Goal: Task Accomplishment & Management: Manage account settings

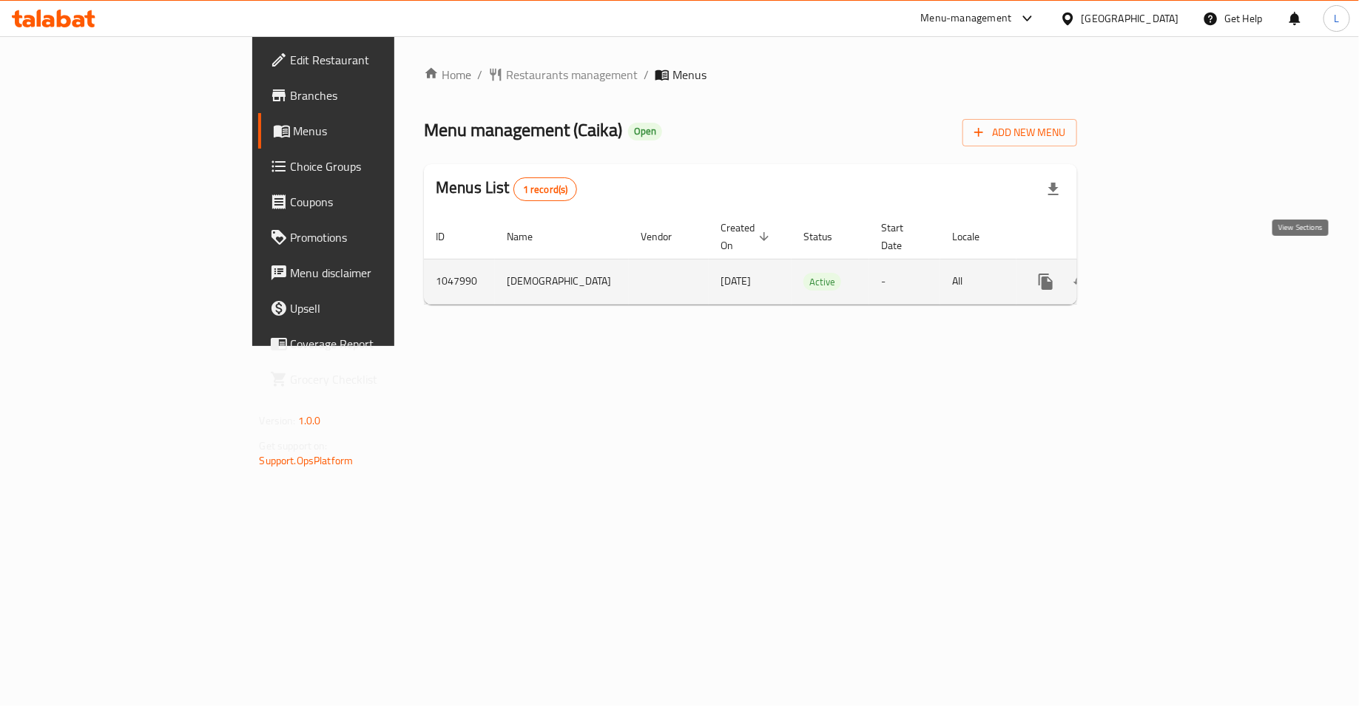
click at [1161, 273] on icon "enhanced table" at bounding box center [1153, 282] width 18 height 18
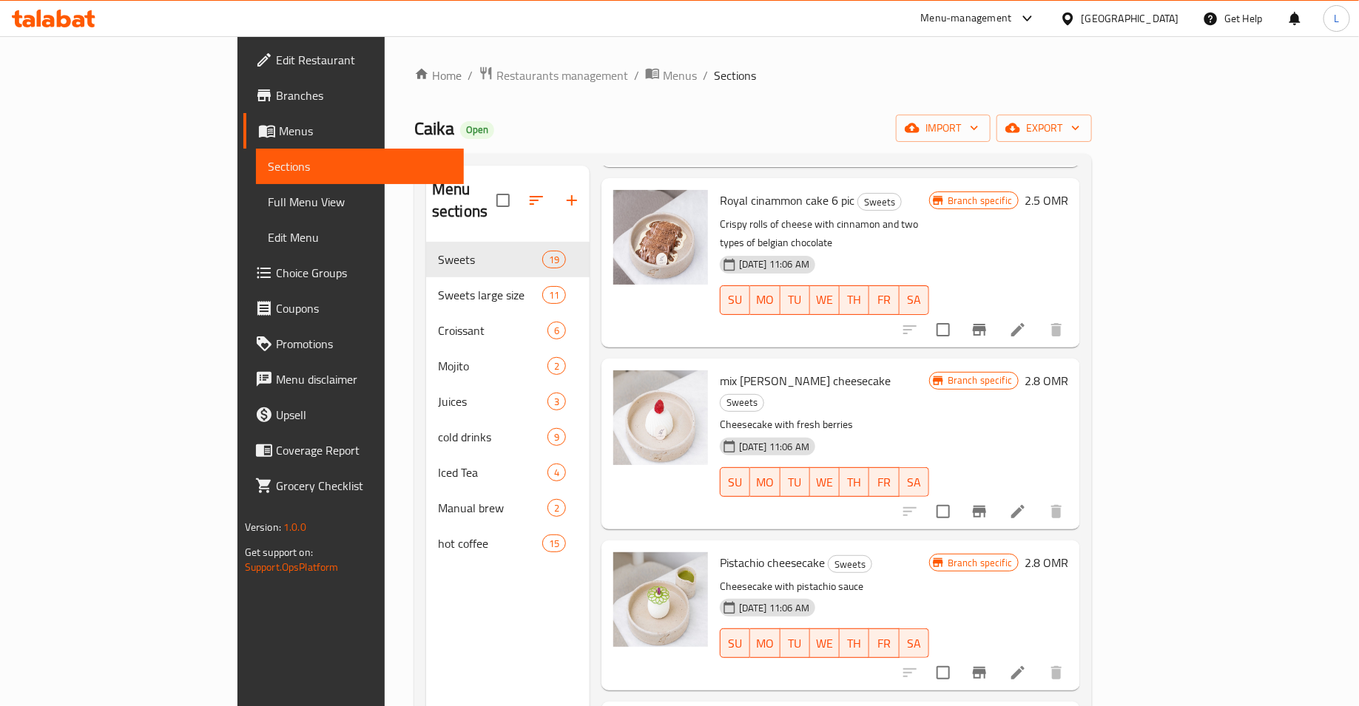
scroll to position [1896, 0]
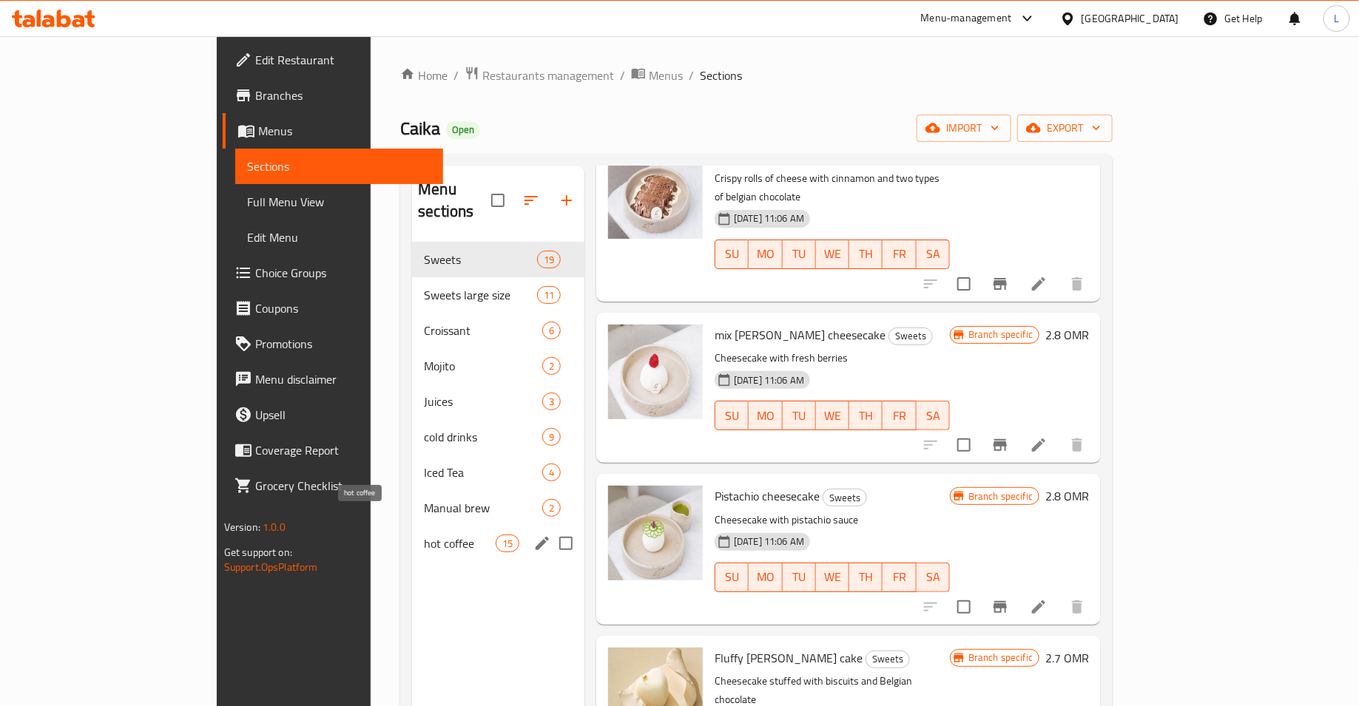
click at [424, 535] on span "hot coffee" at bounding box center [459, 544] width 71 height 18
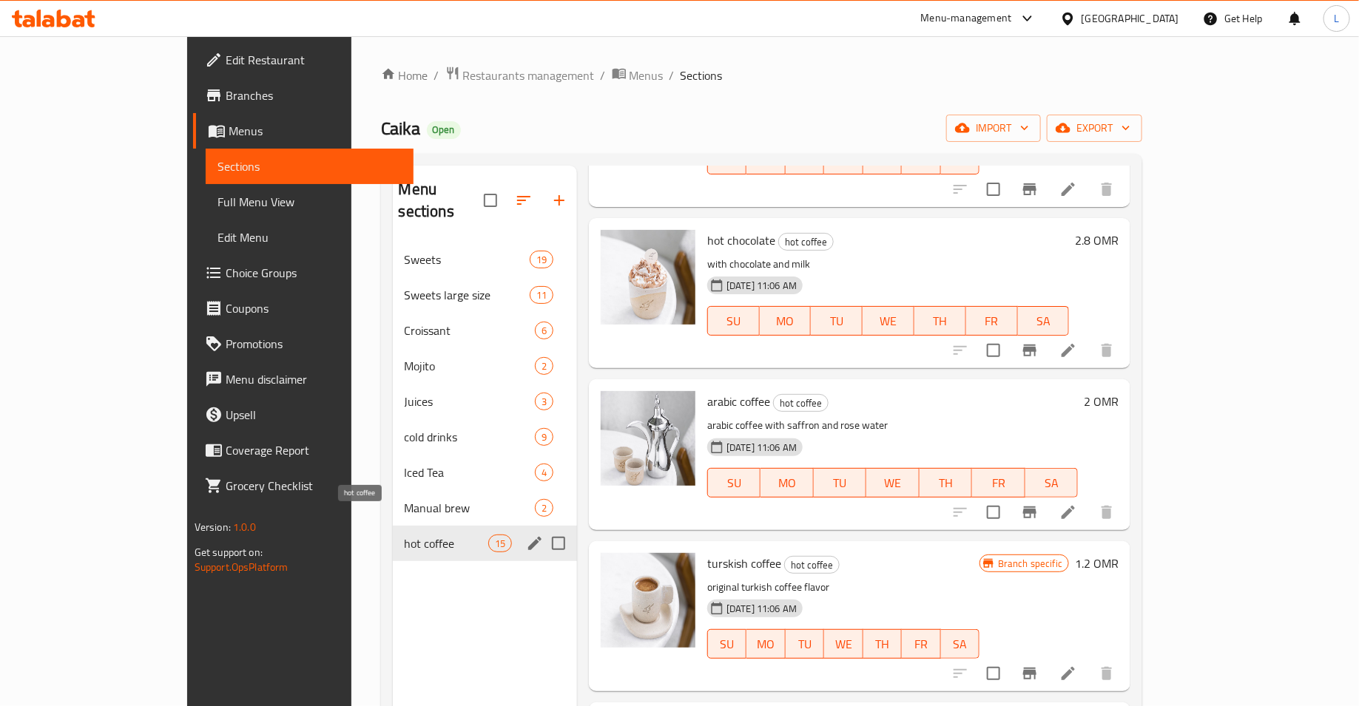
scroll to position [1754, 0]
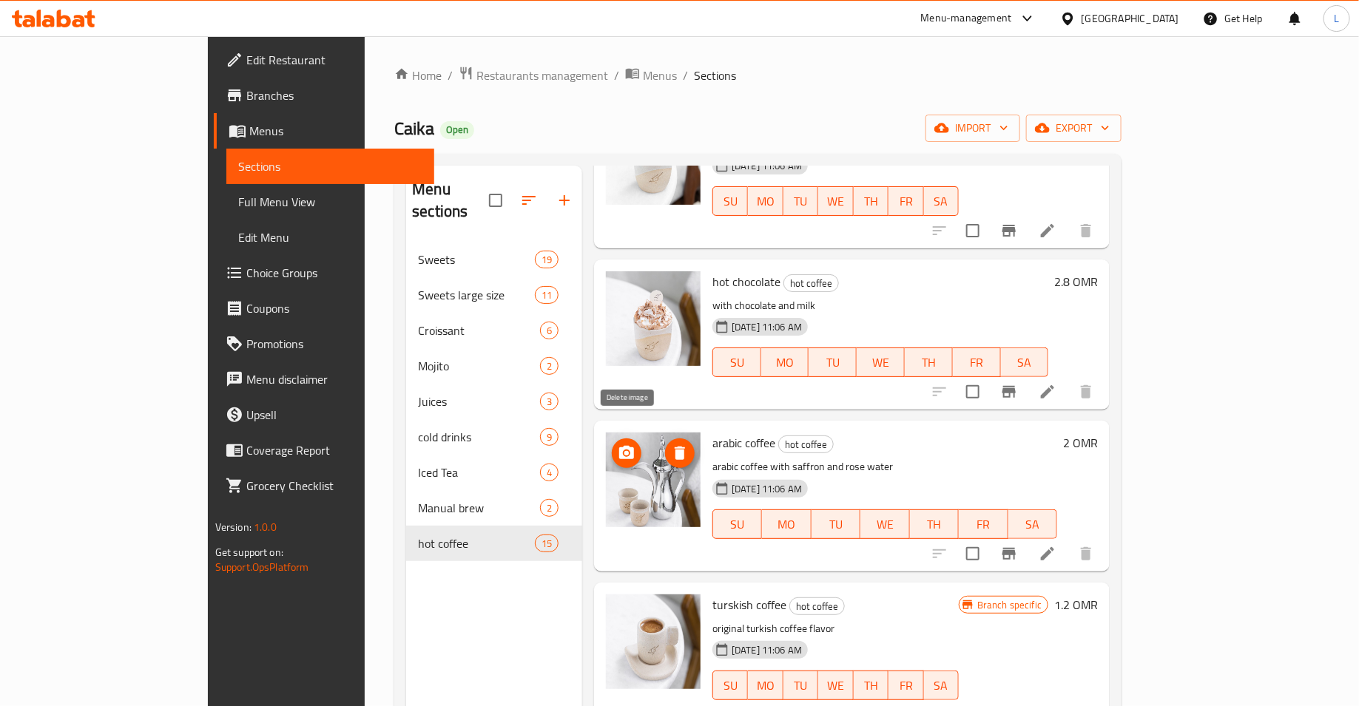
click at [675, 447] on icon "delete image" at bounding box center [680, 453] width 10 height 13
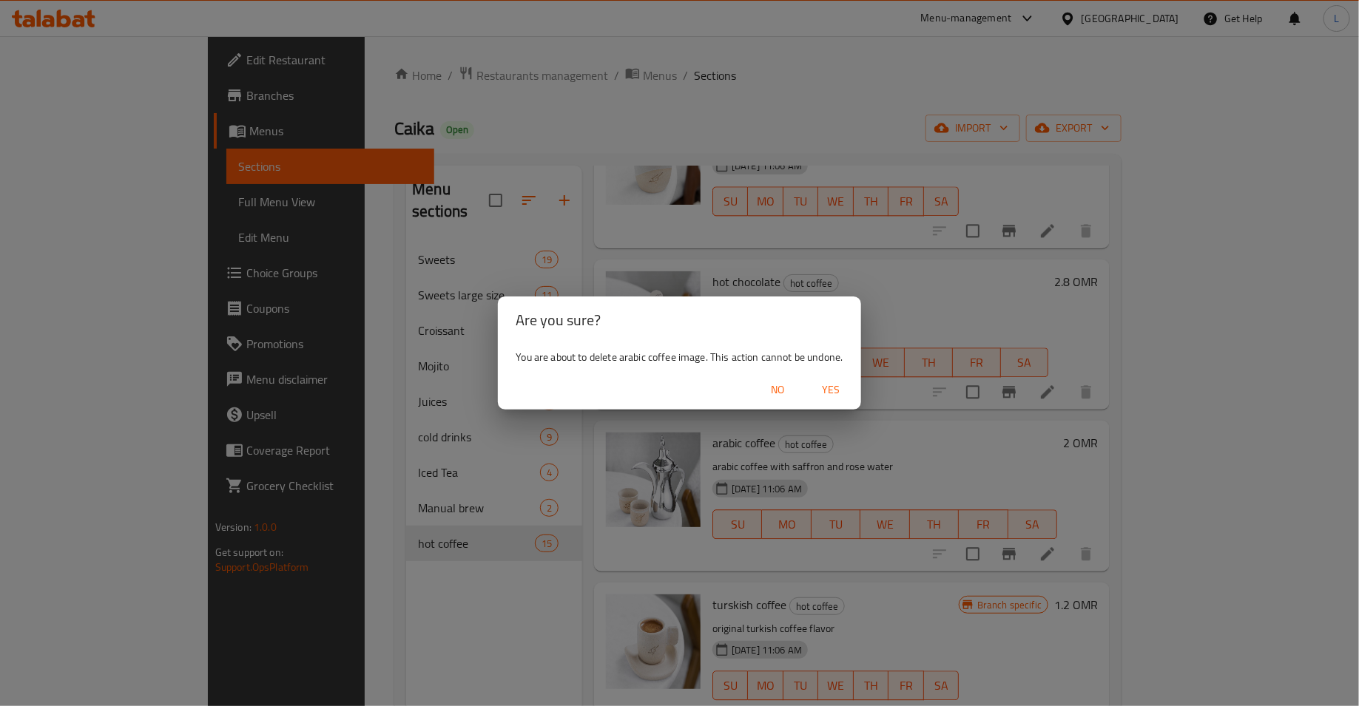
click at [821, 390] on span "Yes" at bounding box center [832, 390] width 36 height 18
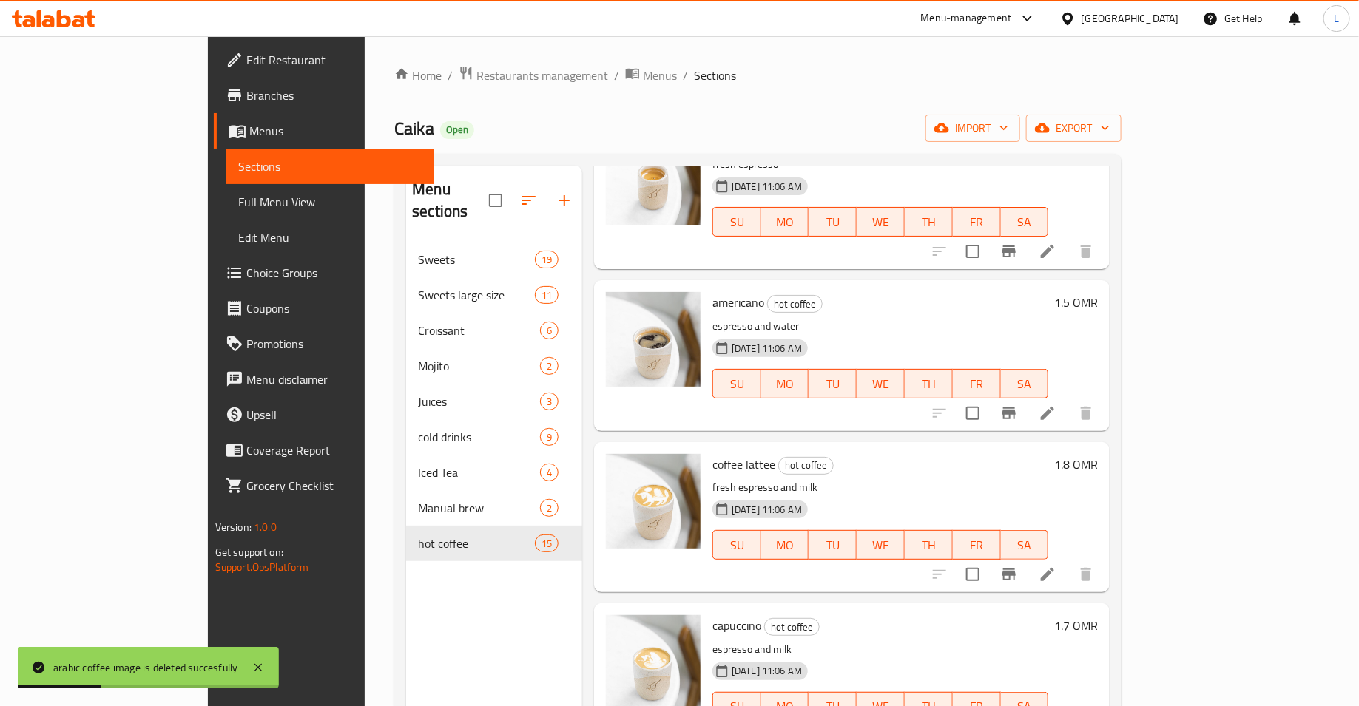
scroll to position [0, 0]
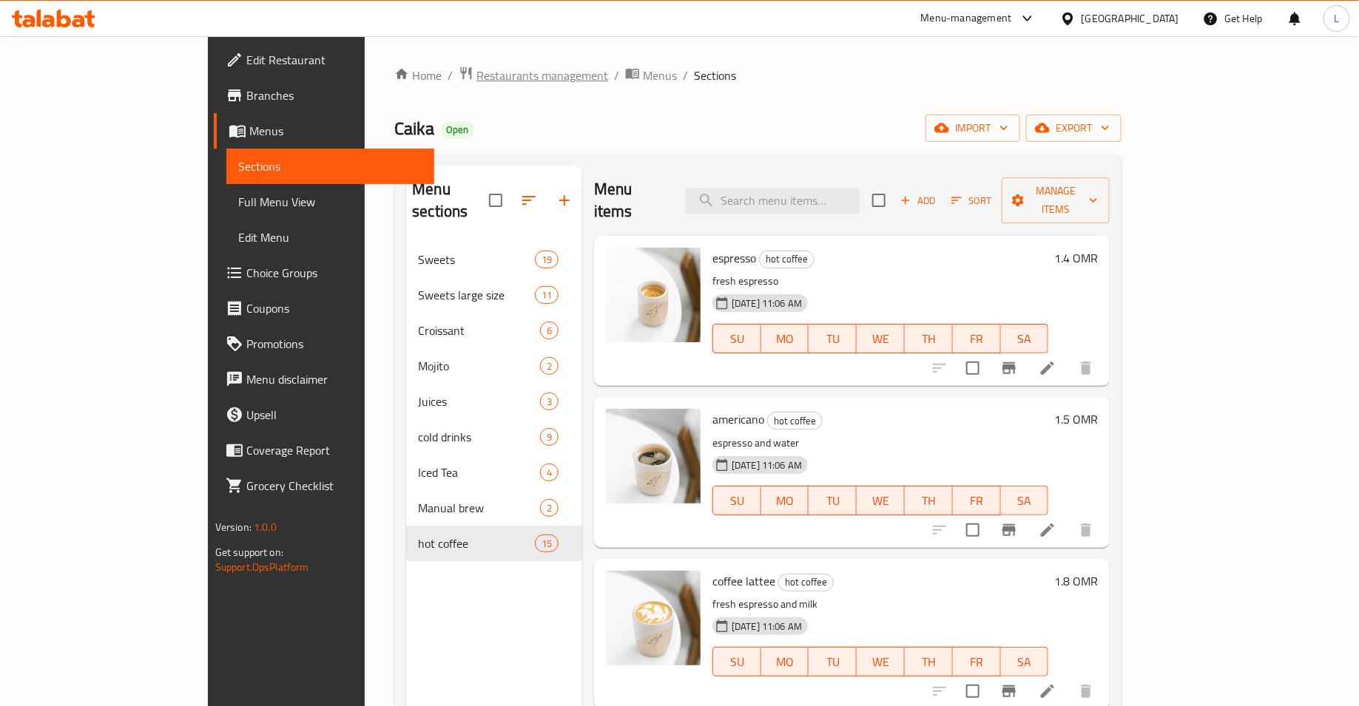
click at [476, 70] on span "Restaurants management" at bounding box center [542, 76] width 132 height 18
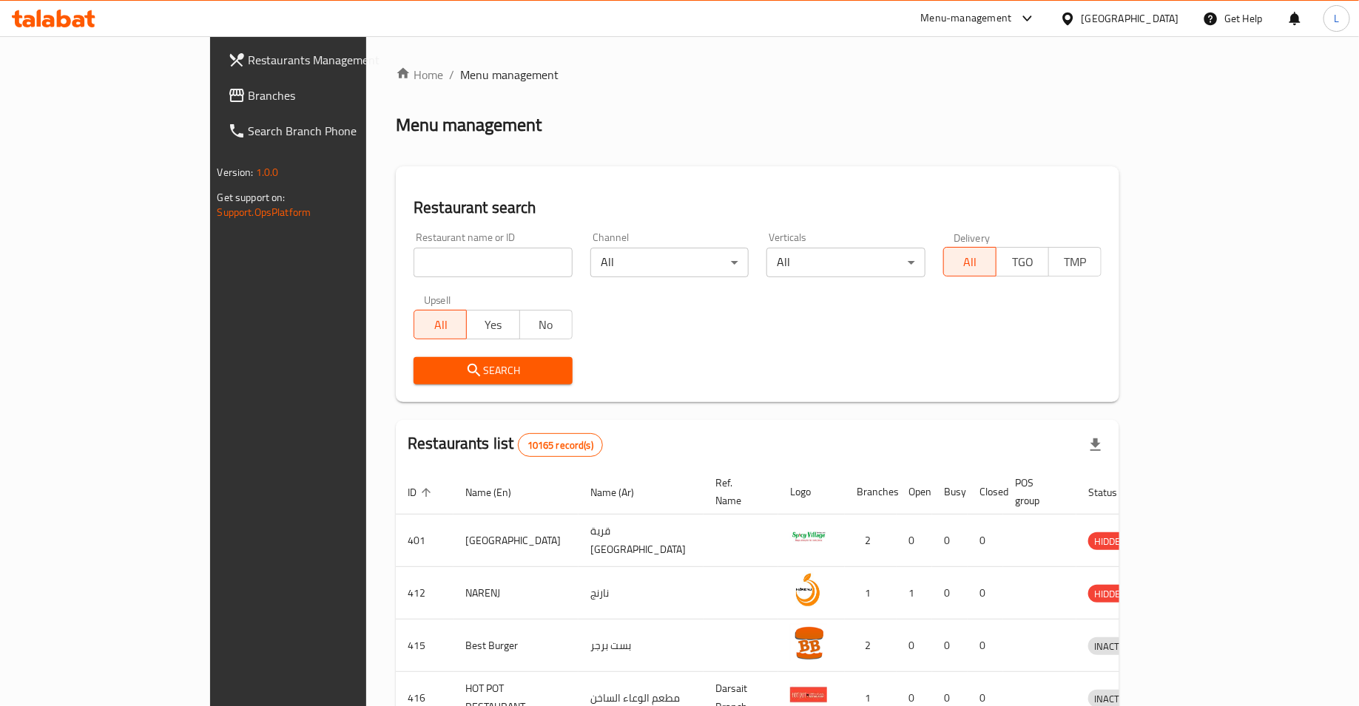
click at [413, 265] on input "search" at bounding box center [492, 263] width 159 height 30
type input "636307"
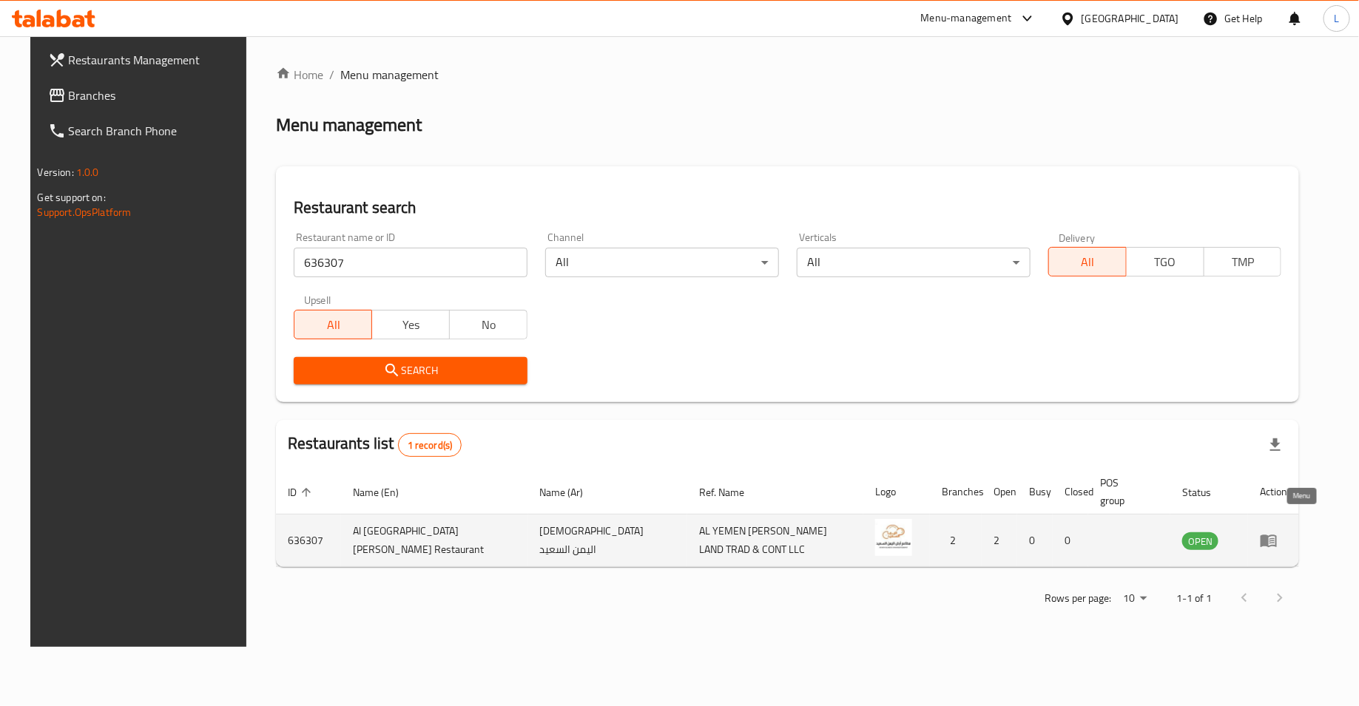
click at [1274, 538] on icon "enhanced table" at bounding box center [1271, 541] width 5 height 6
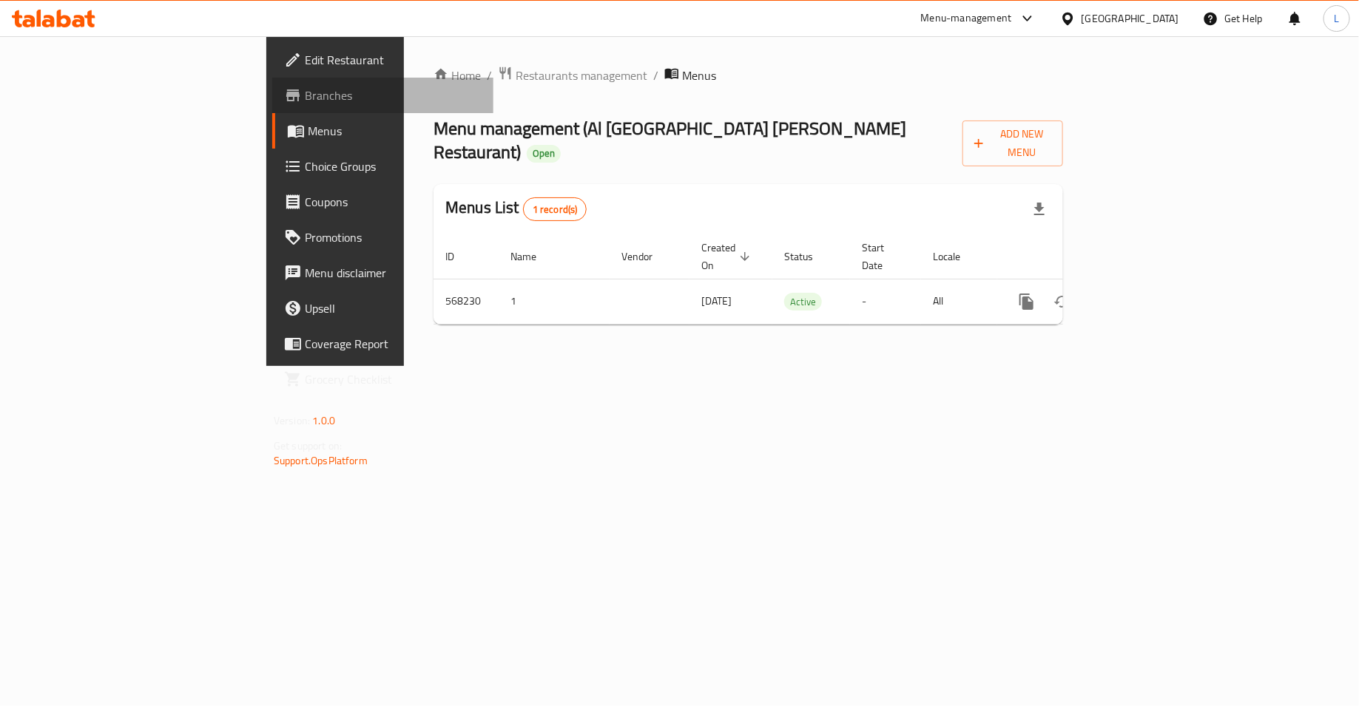
click at [305, 101] on span "Branches" at bounding box center [393, 96] width 177 height 18
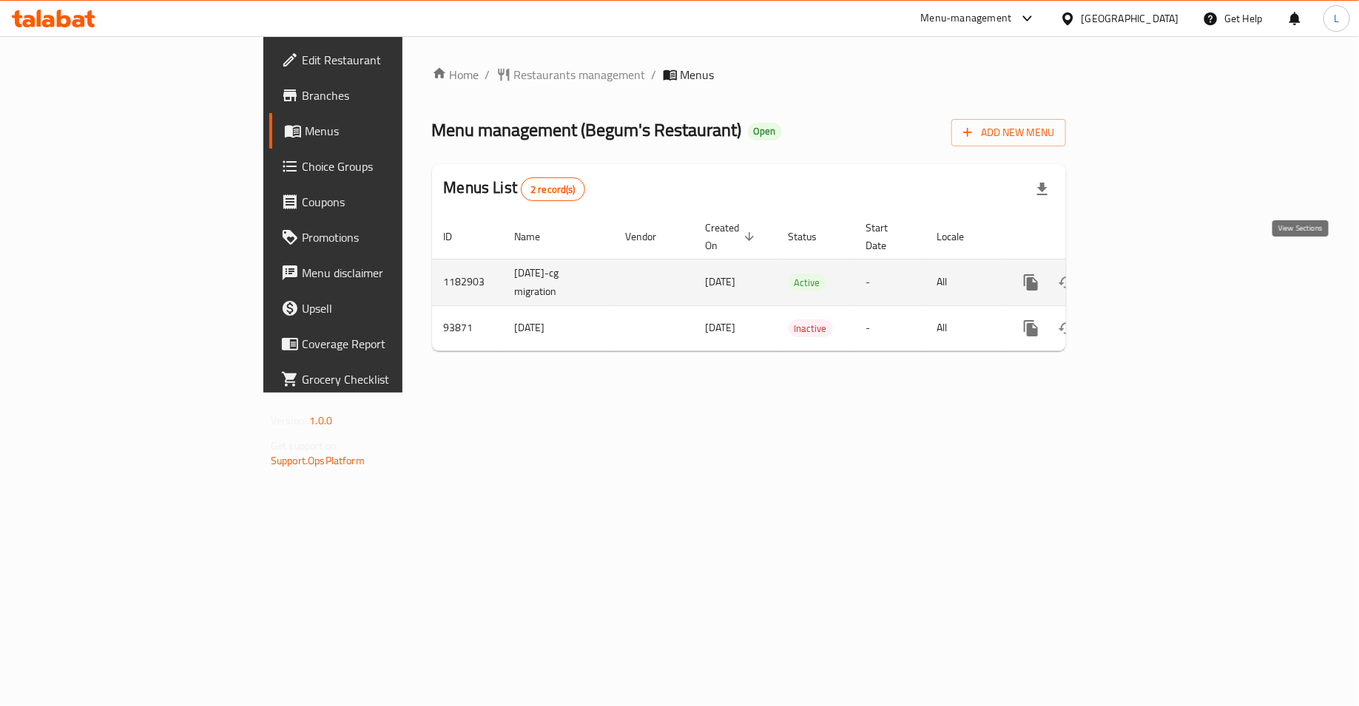
click at [1147, 274] on icon "enhanced table" at bounding box center [1138, 283] width 18 height 18
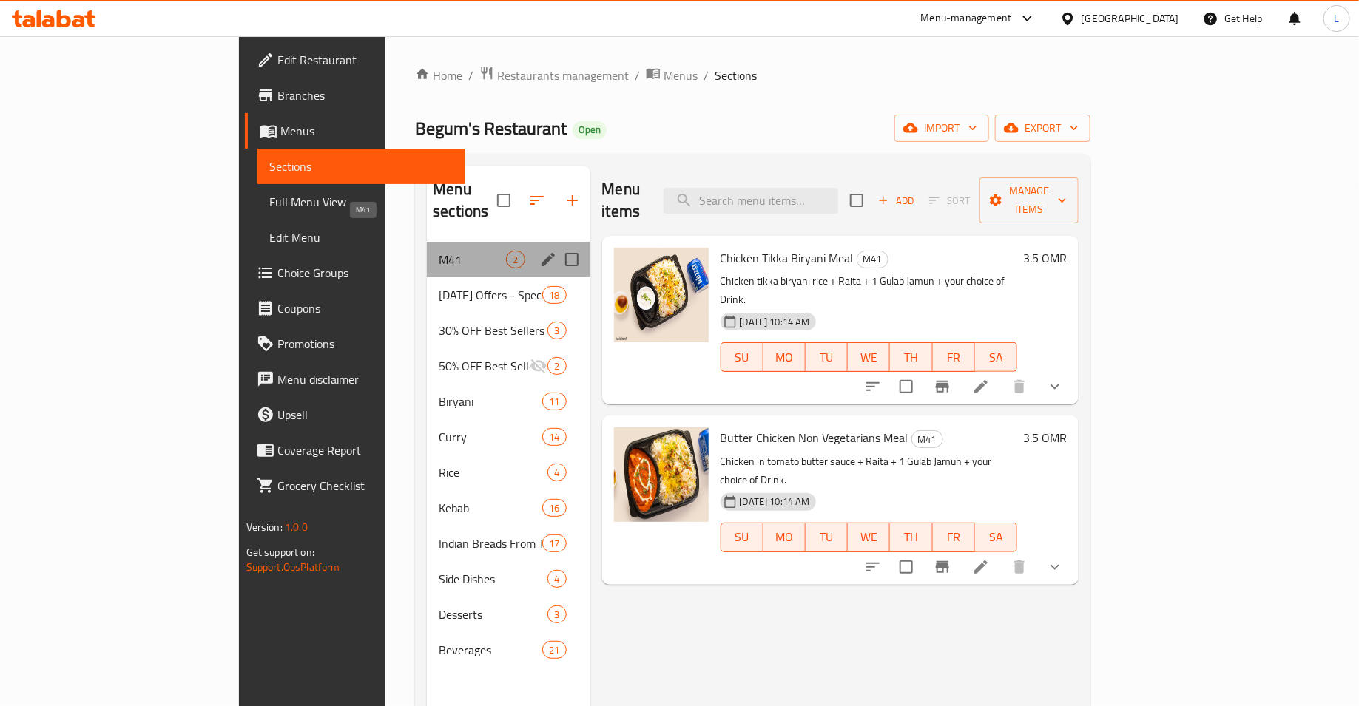
click at [439, 251] on span "M41" at bounding box center [472, 260] width 67 height 18
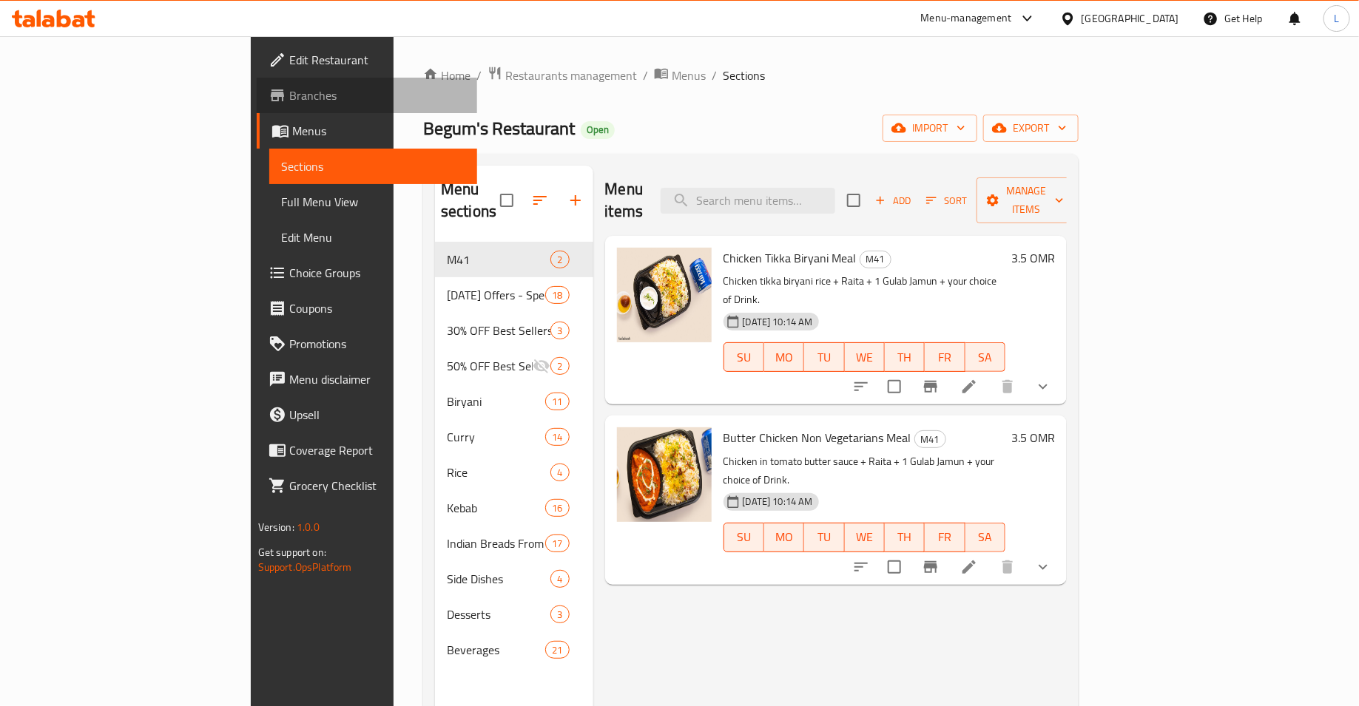
click at [289, 95] on span "Branches" at bounding box center [377, 96] width 177 height 18
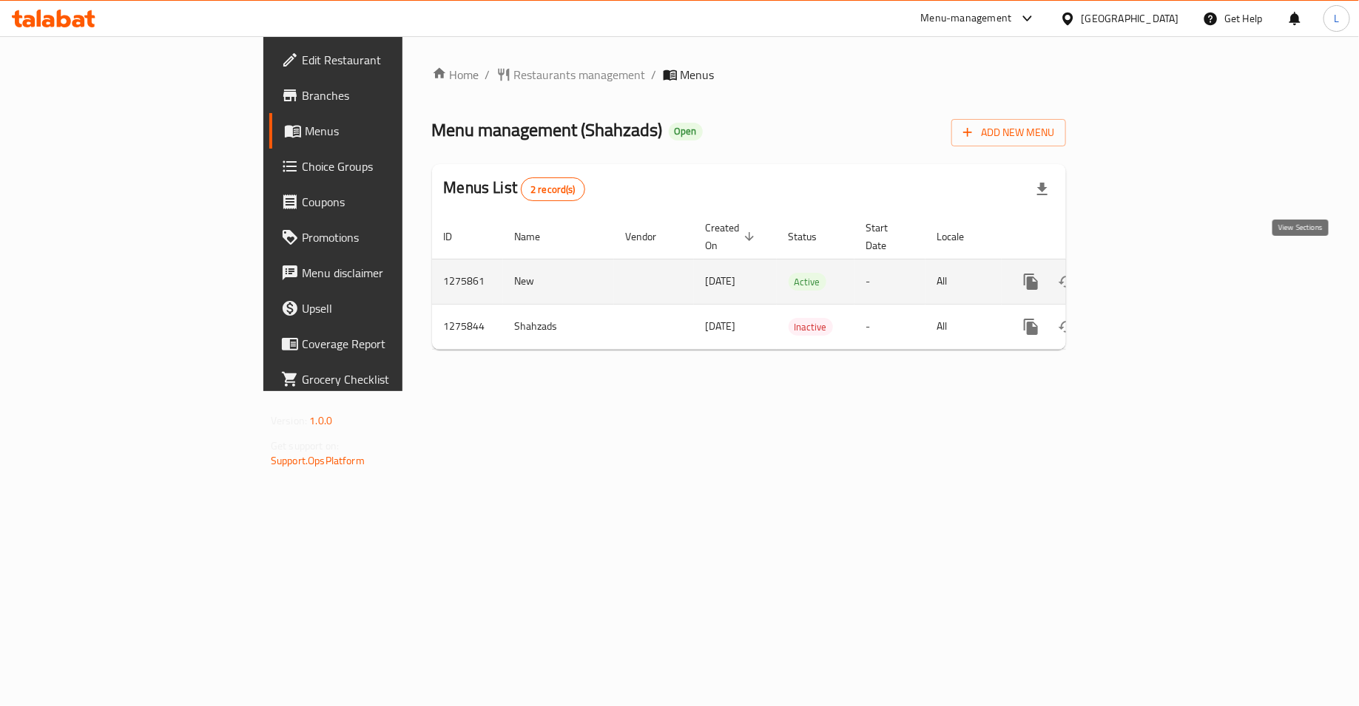
click at [1147, 273] on icon "enhanced table" at bounding box center [1138, 282] width 18 height 18
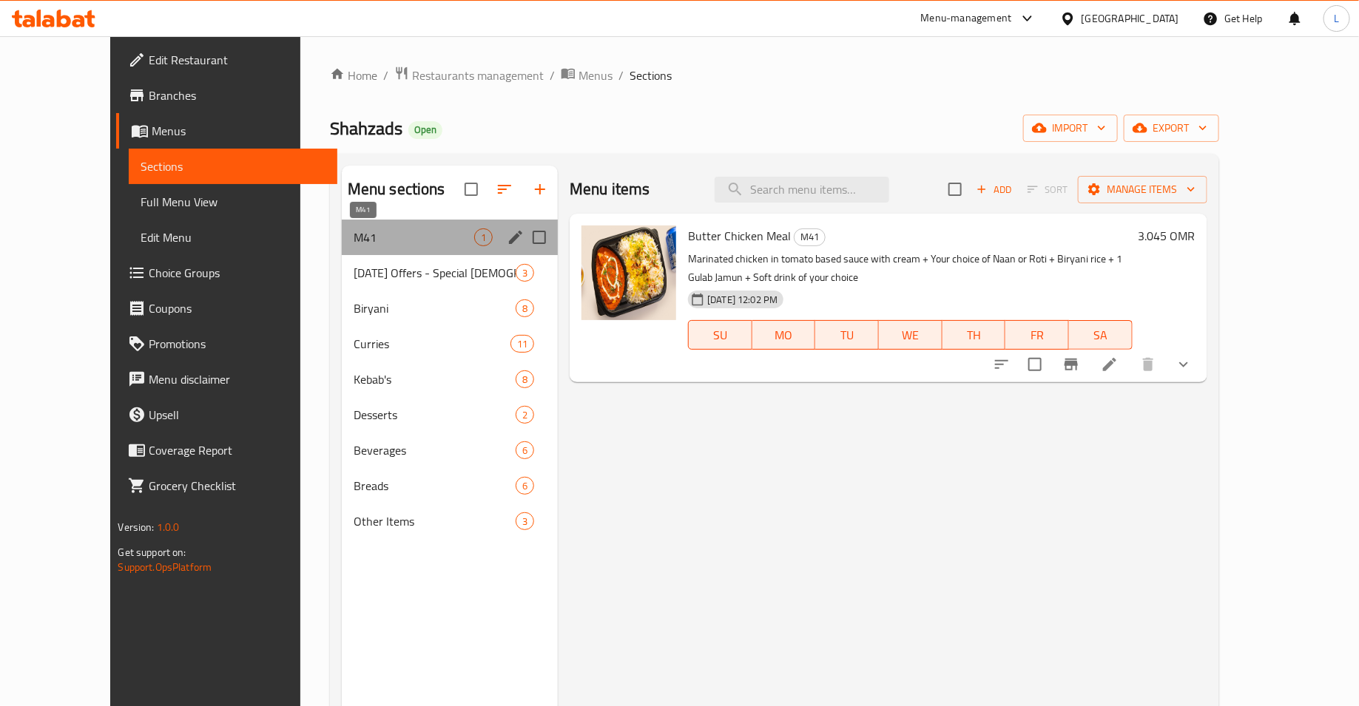
click at [359, 231] on span "M41" at bounding box center [414, 238] width 121 height 18
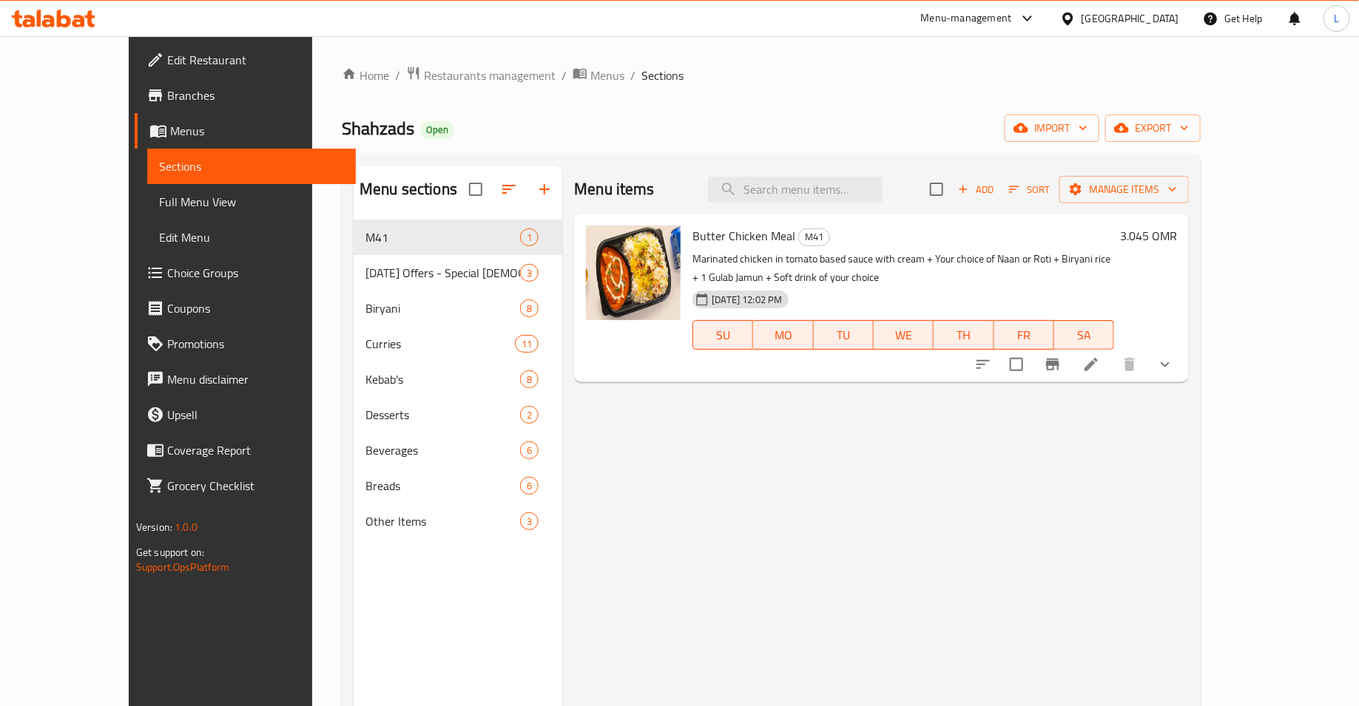
click at [167, 98] on span "Branches" at bounding box center [255, 96] width 177 height 18
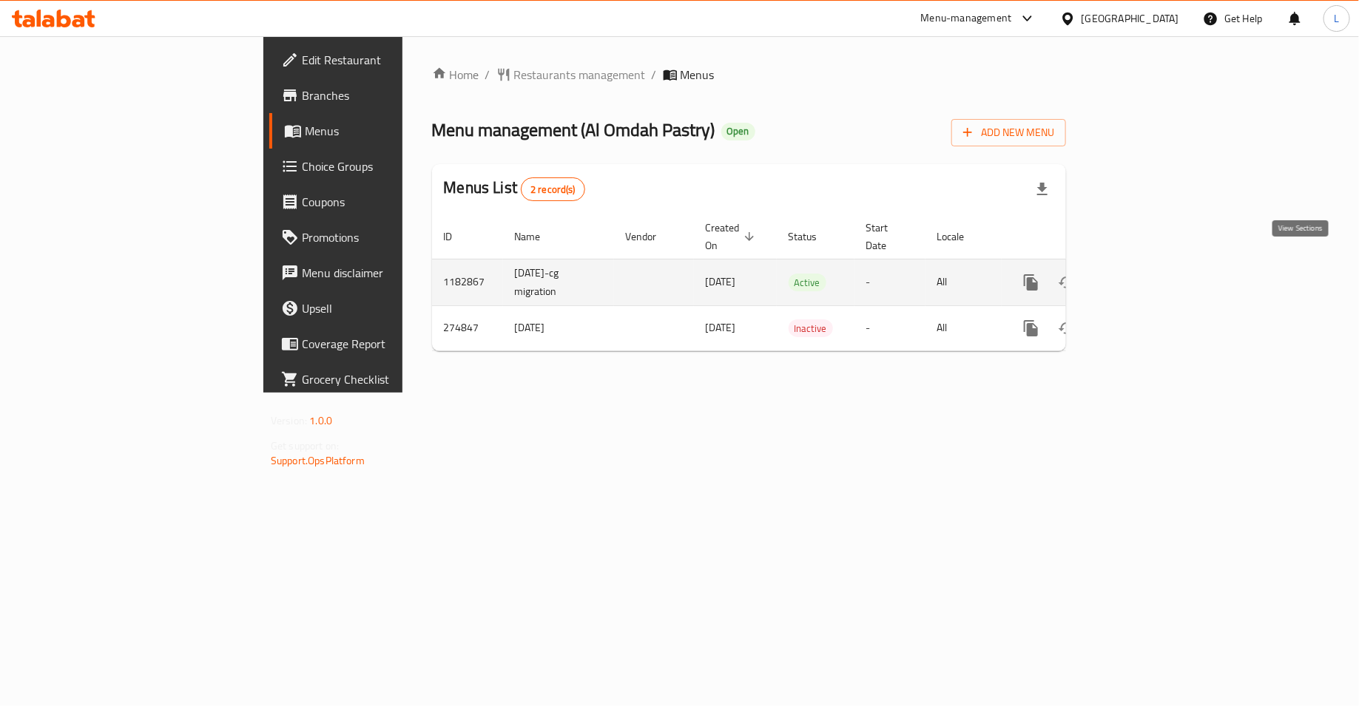
click at [1147, 274] on icon "enhanced table" at bounding box center [1138, 283] width 18 height 18
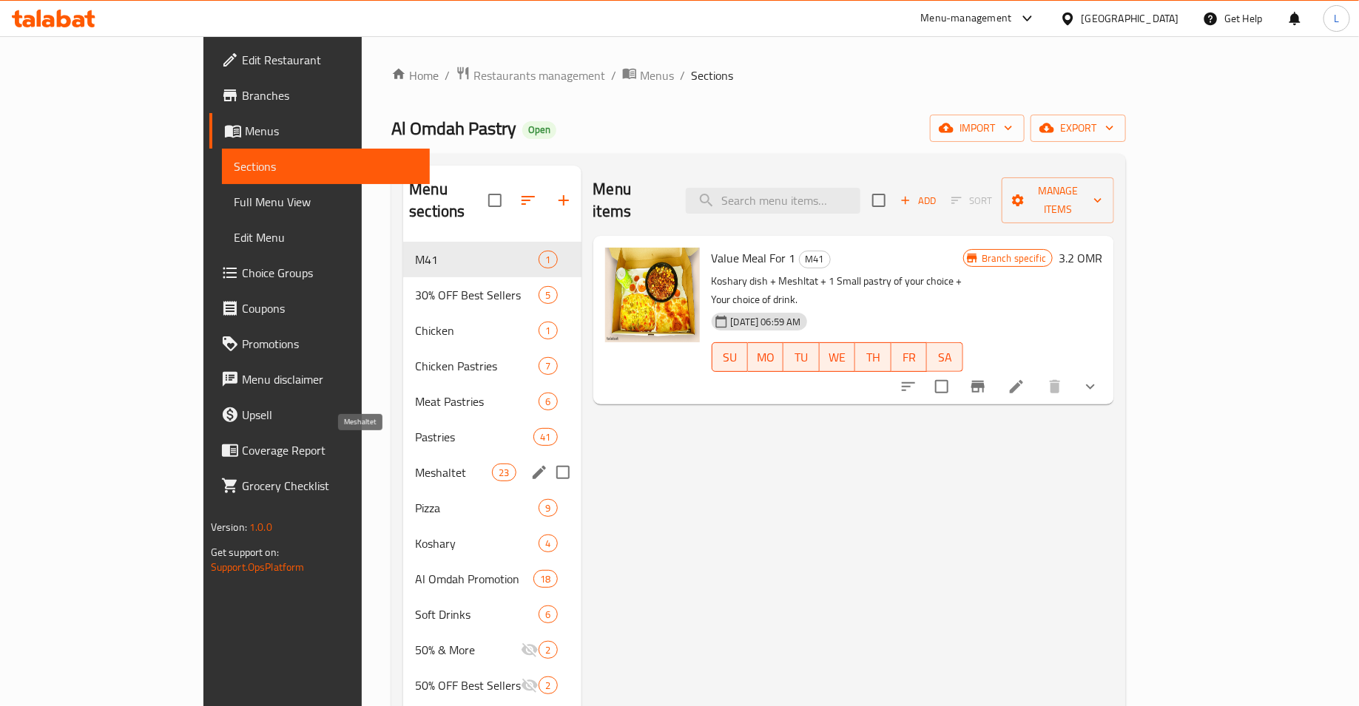
click at [415, 464] on span "Meshaltet" at bounding box center [453, 473] width 77 height 18
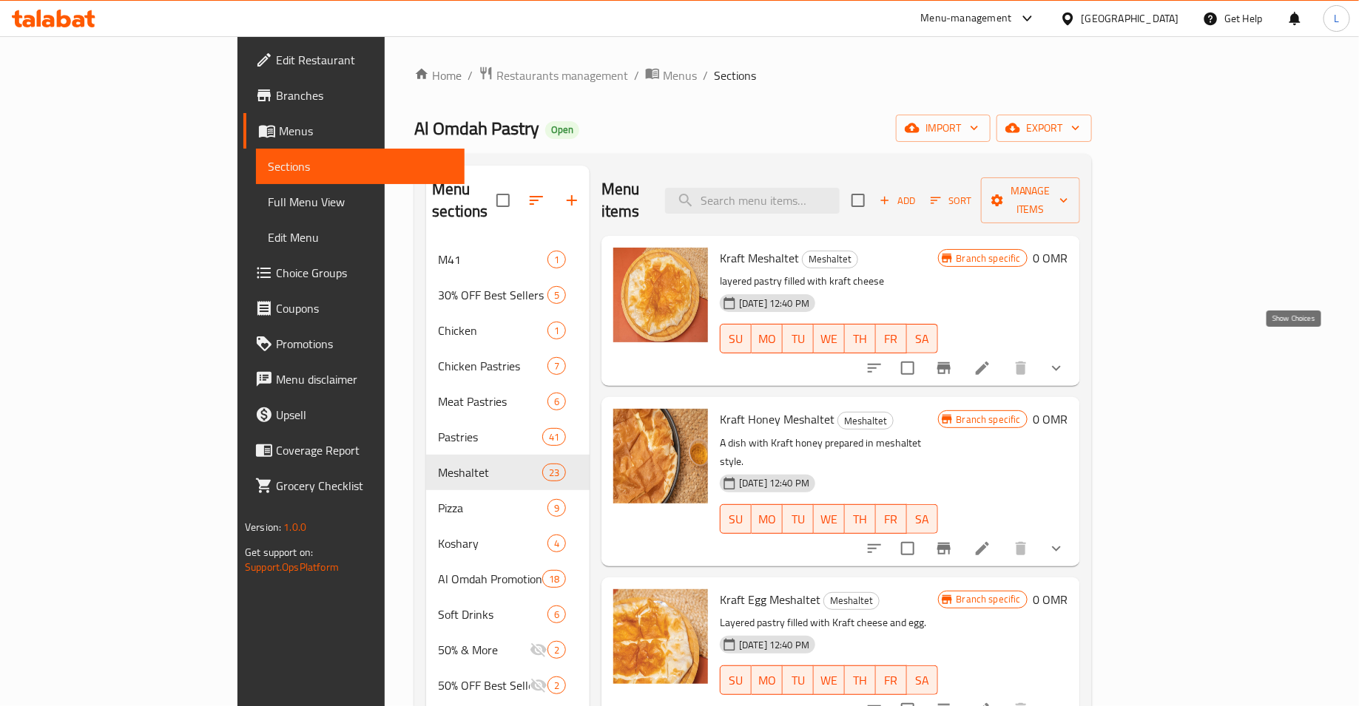
click at [1065, 359] on icon "show more" at bounding box center [1056, 368] width 18 height 18
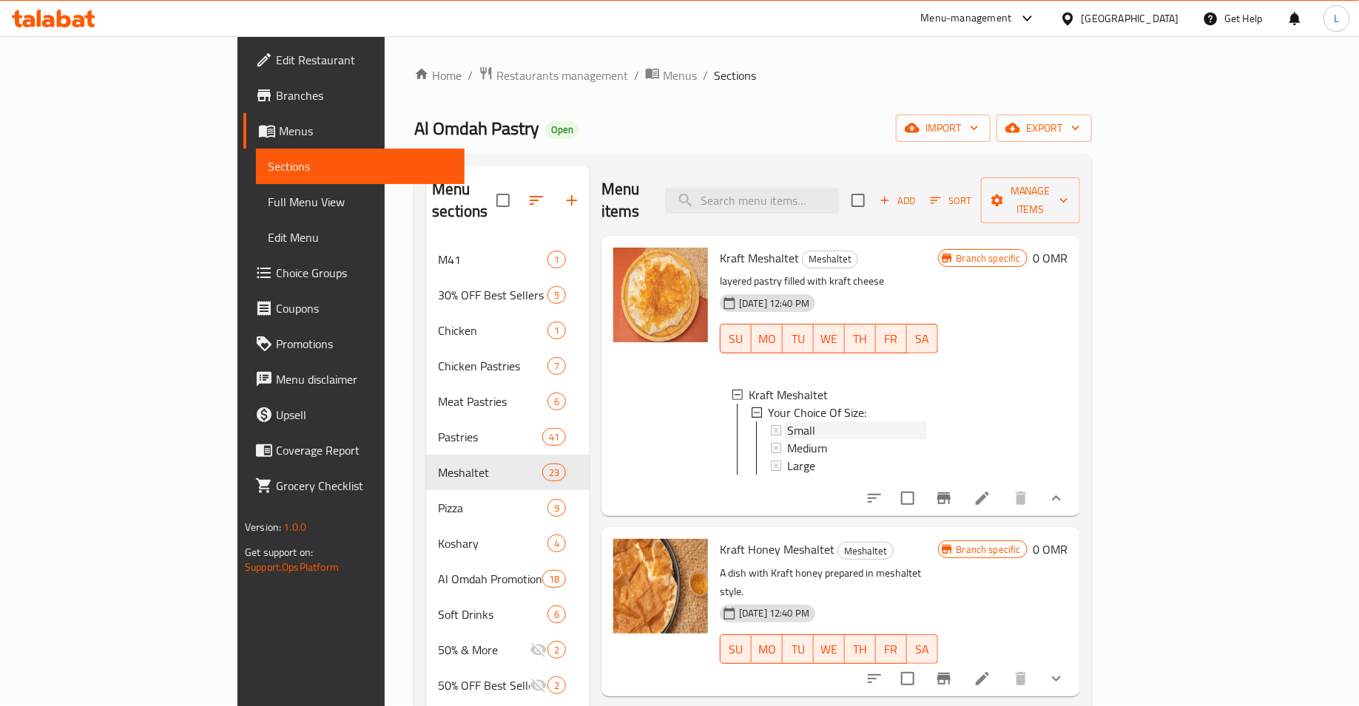
click at [787, 422] on div "Small" at bounding box center [856, 431] width 139 height 18
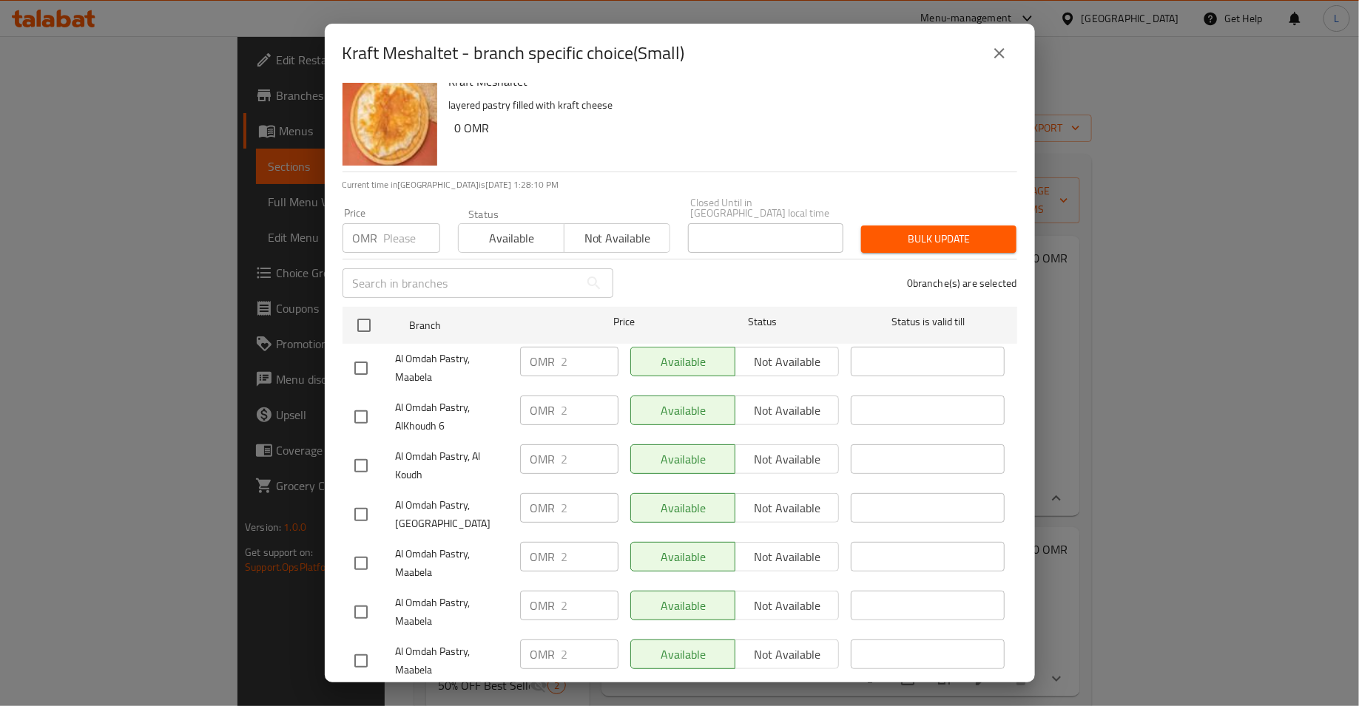
scroll to position [7, 0]
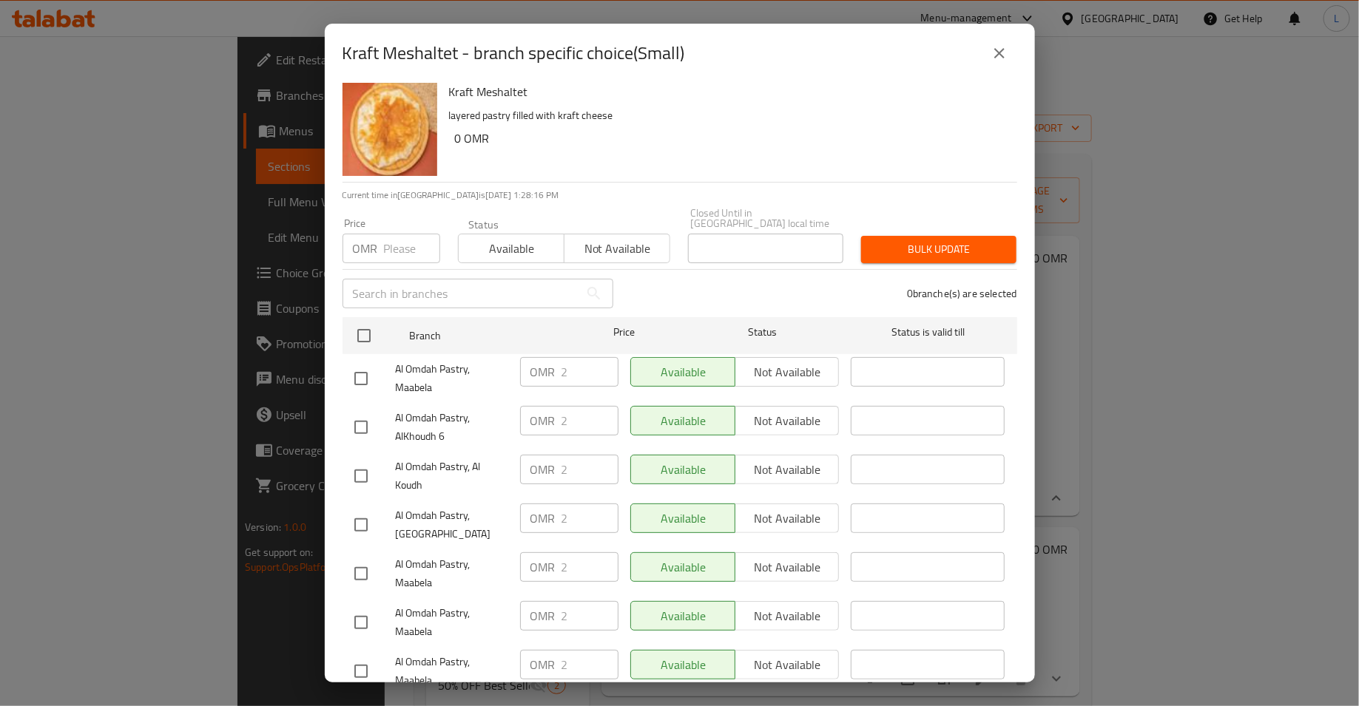
click at [400, 234] on input "number" at bounding box center [412, 249] width 56 height 30
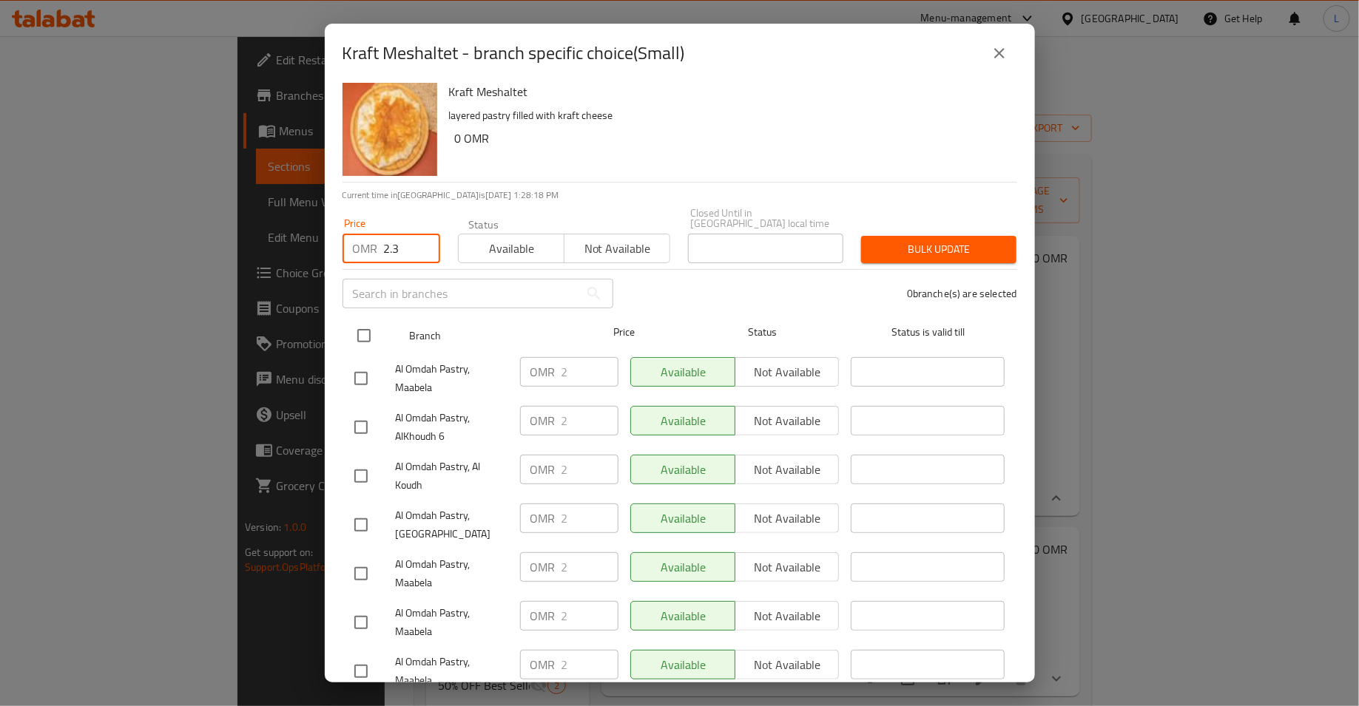
type input "2.3"
click at [360, 325] on input "checkbox" at bounding box center [363, 335] width 31 height 31
checkbox input "true"
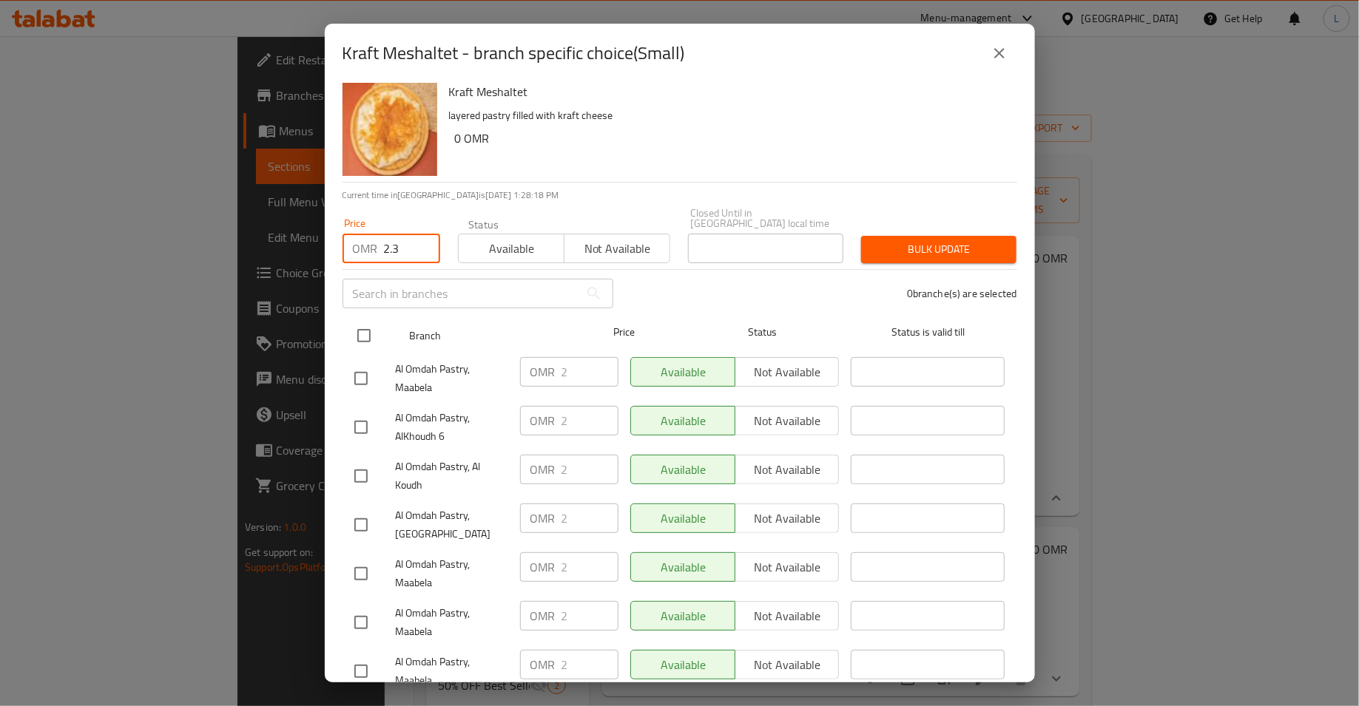
checkbox input "true"
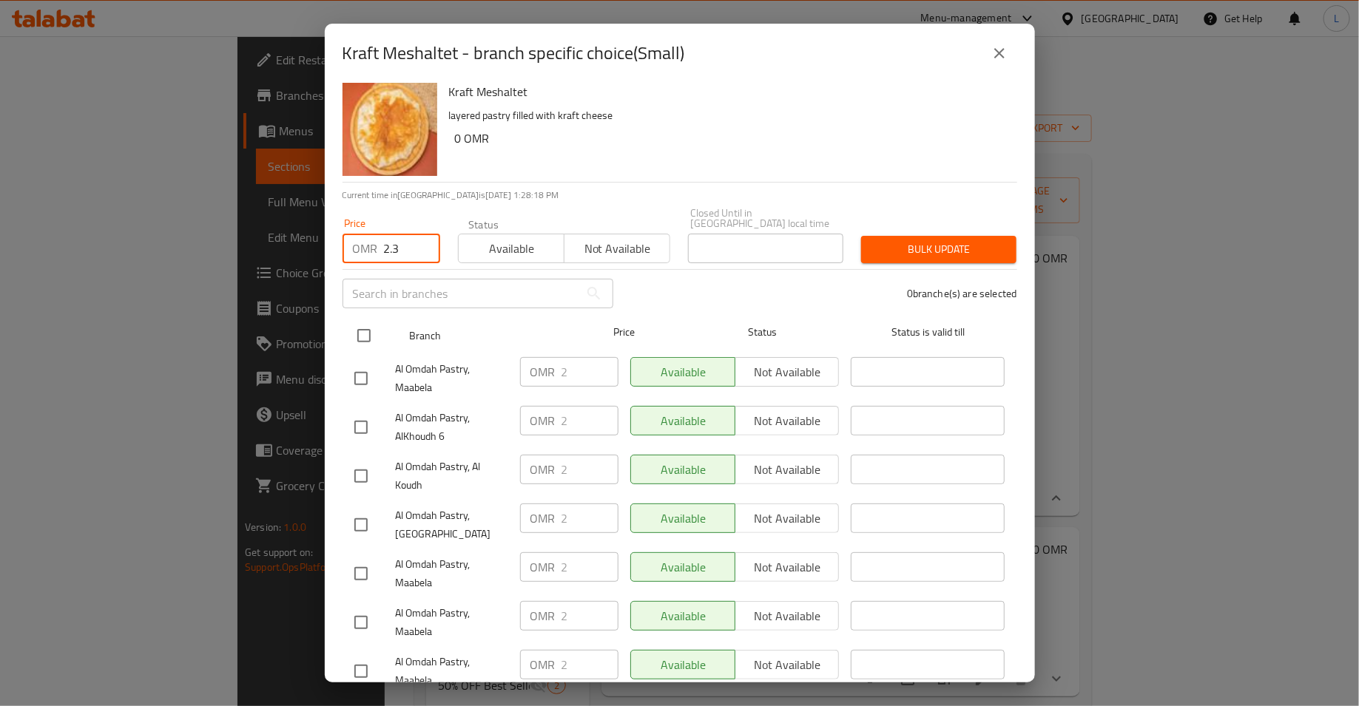
checkbox input "true"
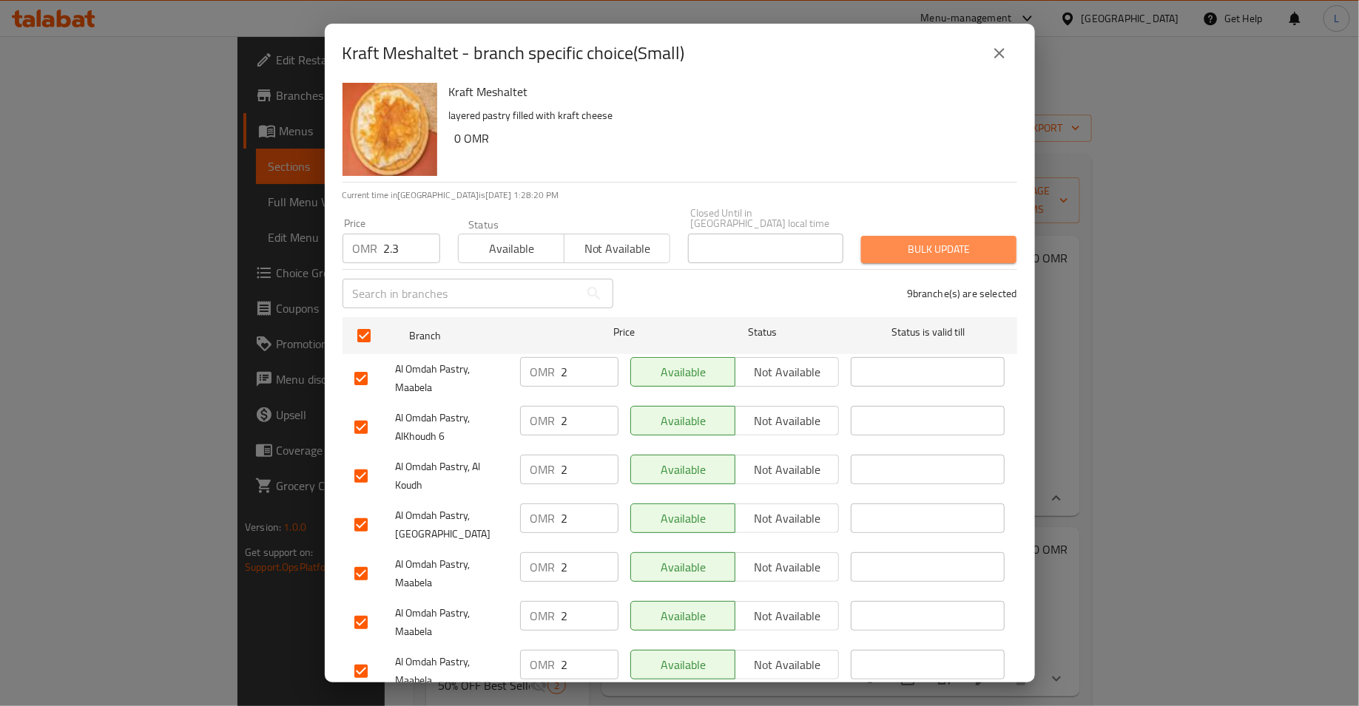
click at [945, 244] on span "Bulk update" at bounding box center [939, 249] width 132 height 18
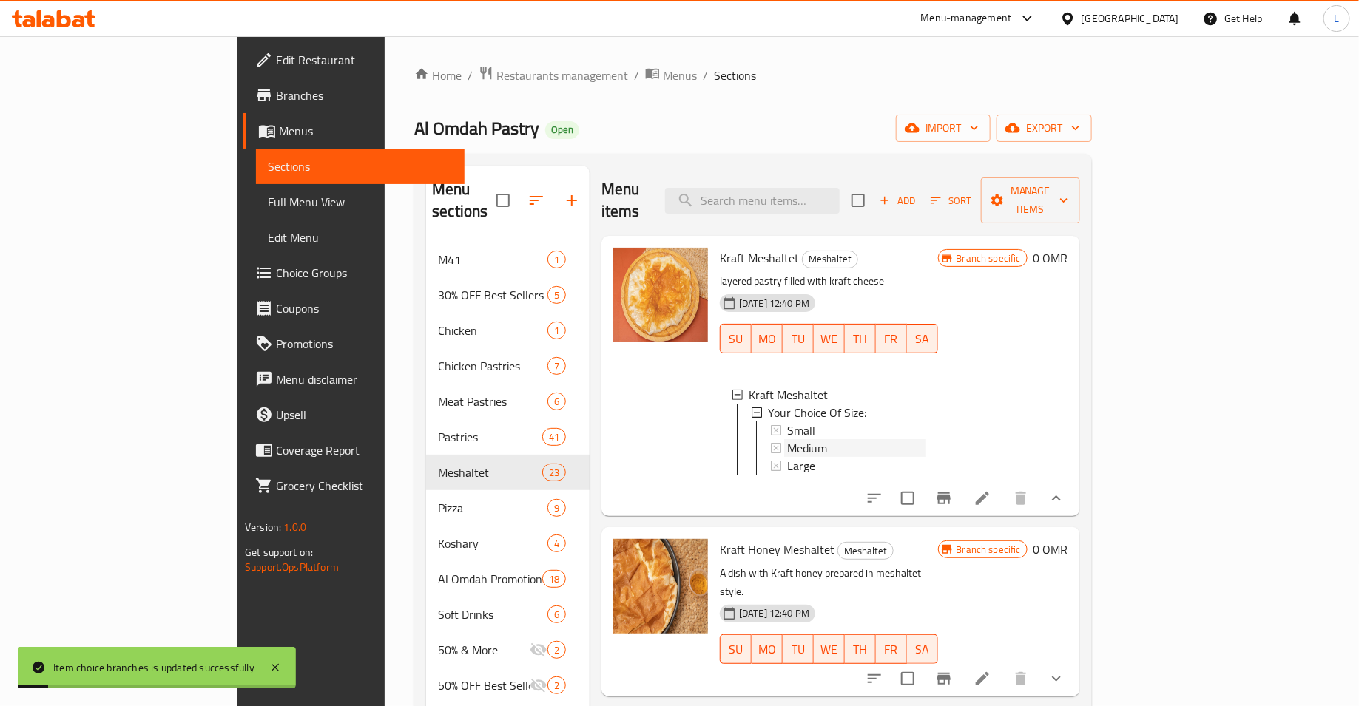
click at [791, 439] on div "Medium" at bounding box center [856, 448] width 139 height 18
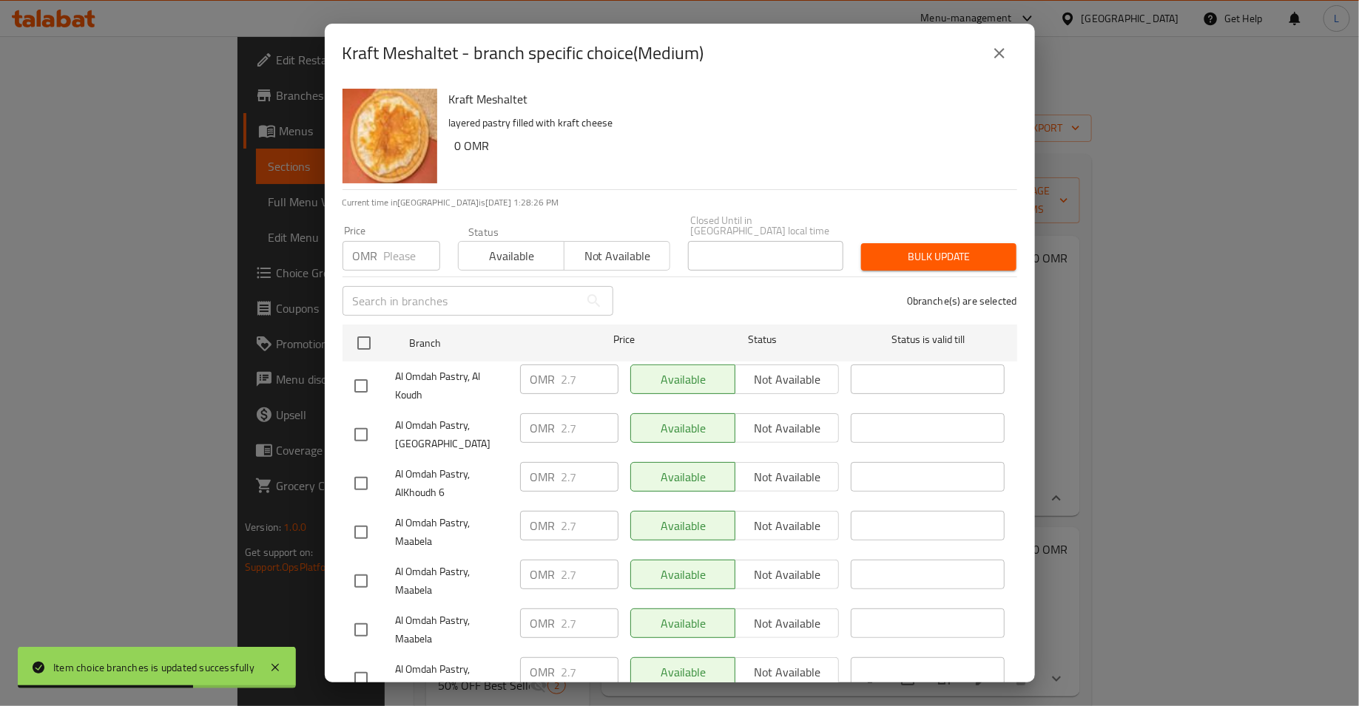
click at [396, 245] on input "number" at bounding box center [412, 256] width 56 height 30
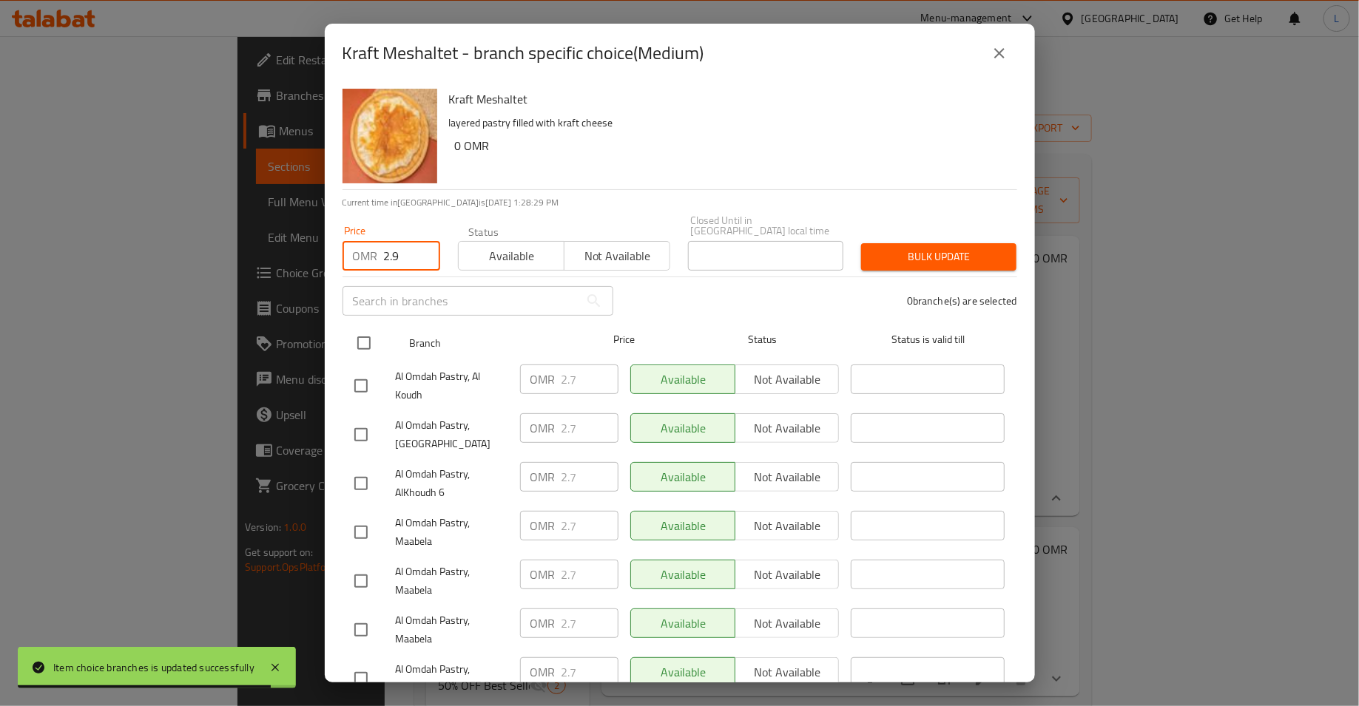
type input "2.9"
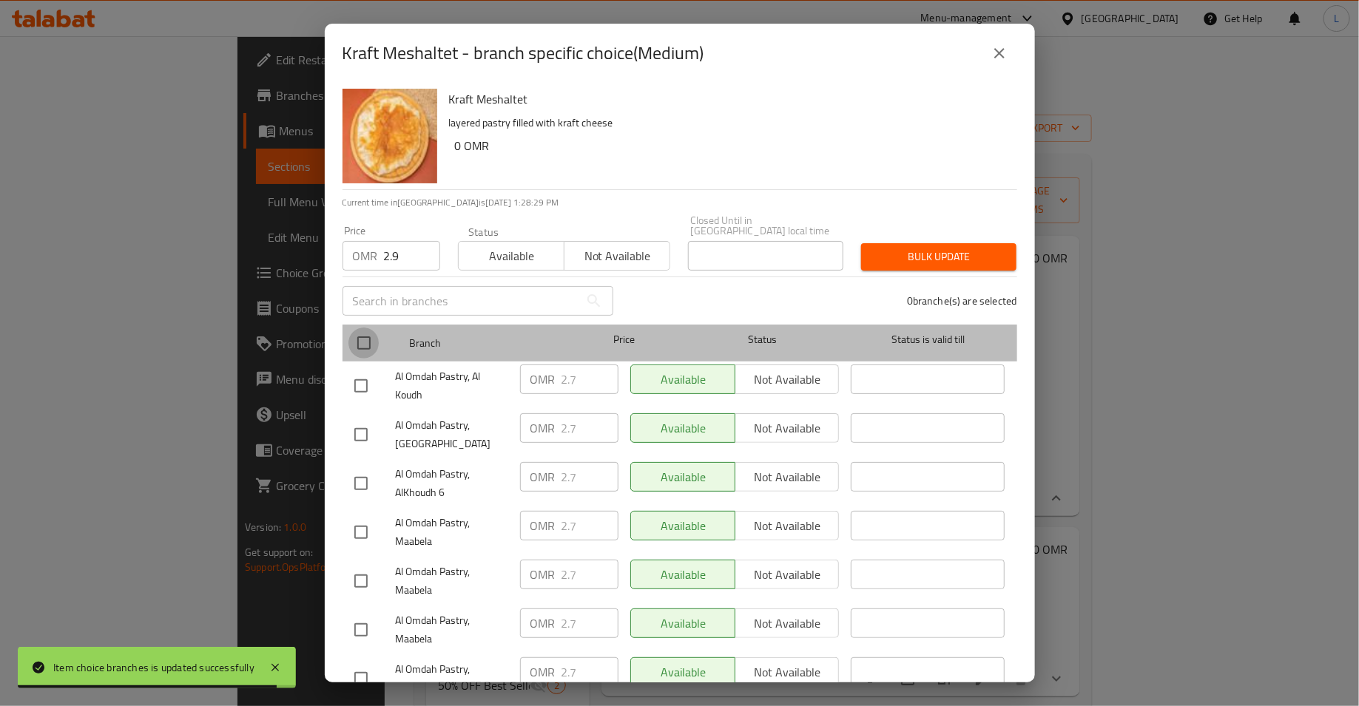
click at [360, 328] on input "checkbox" at bounding box center [363, 343] width 31 height 31
checkbox input "true"
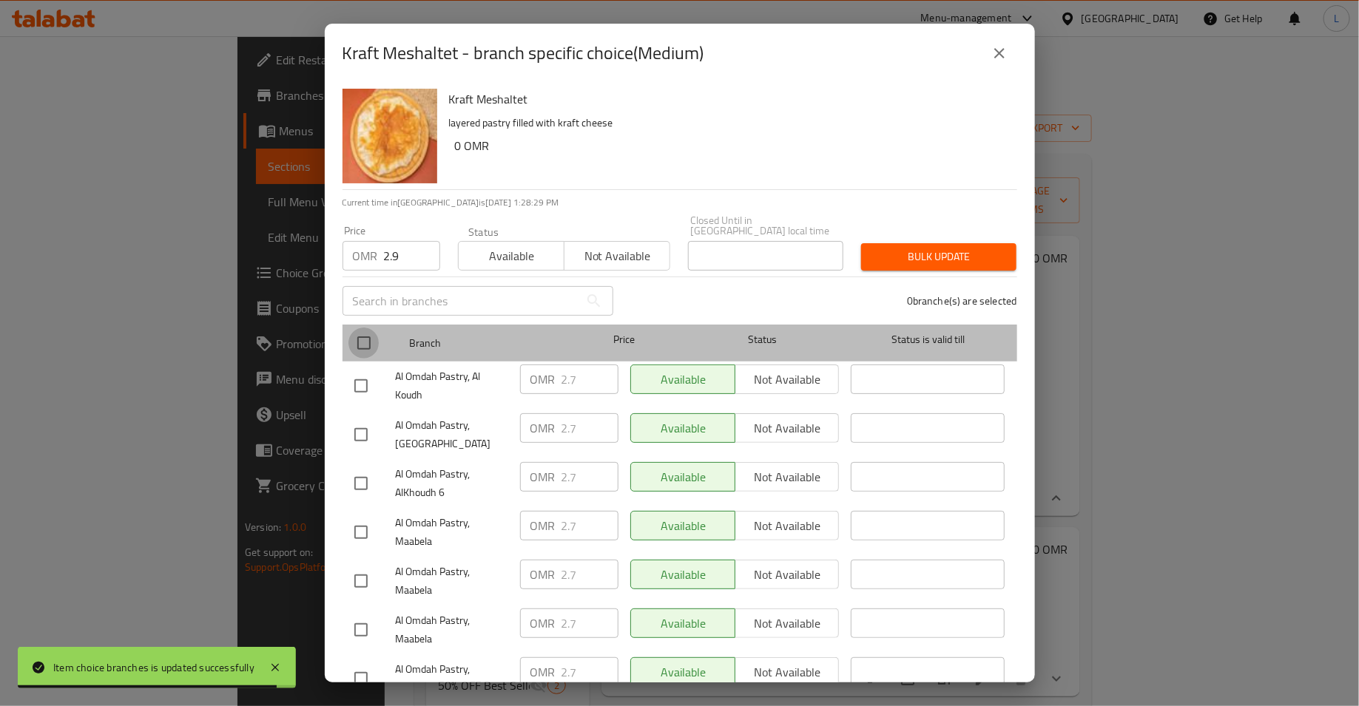
checkbox input "true"
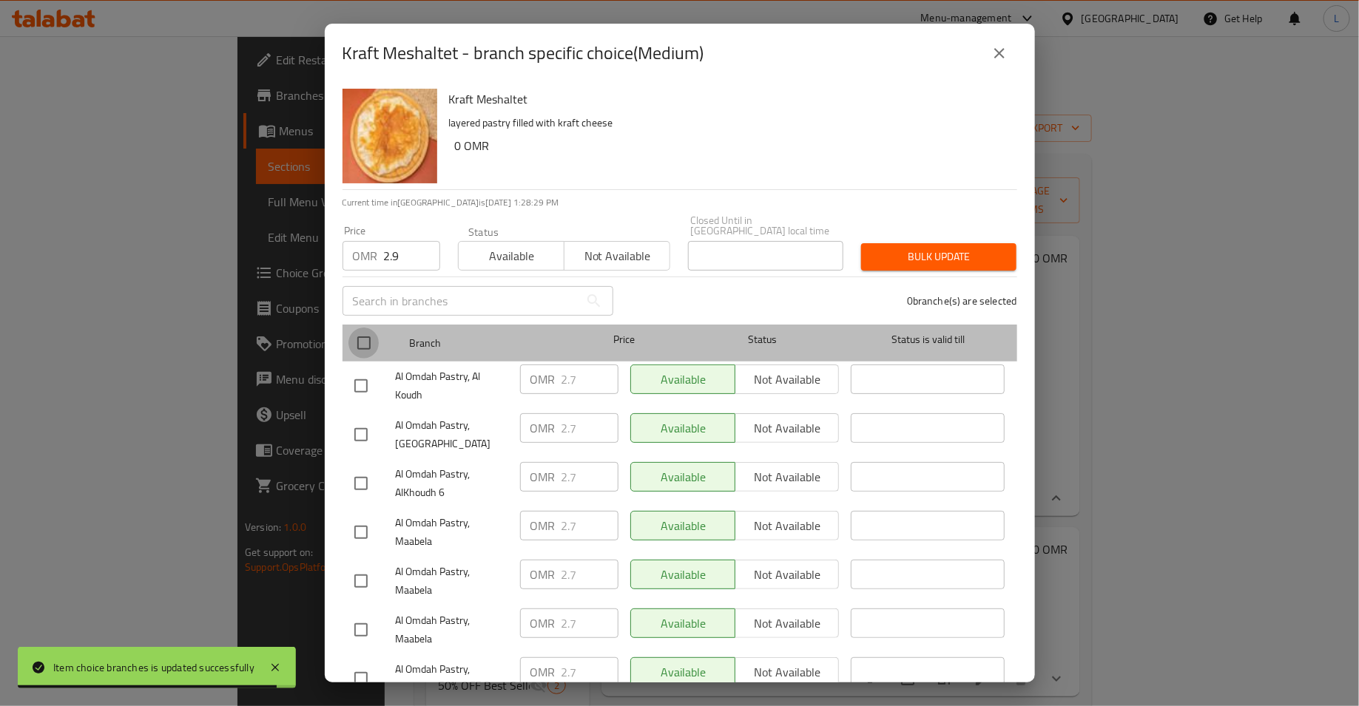
checkbox input "true"
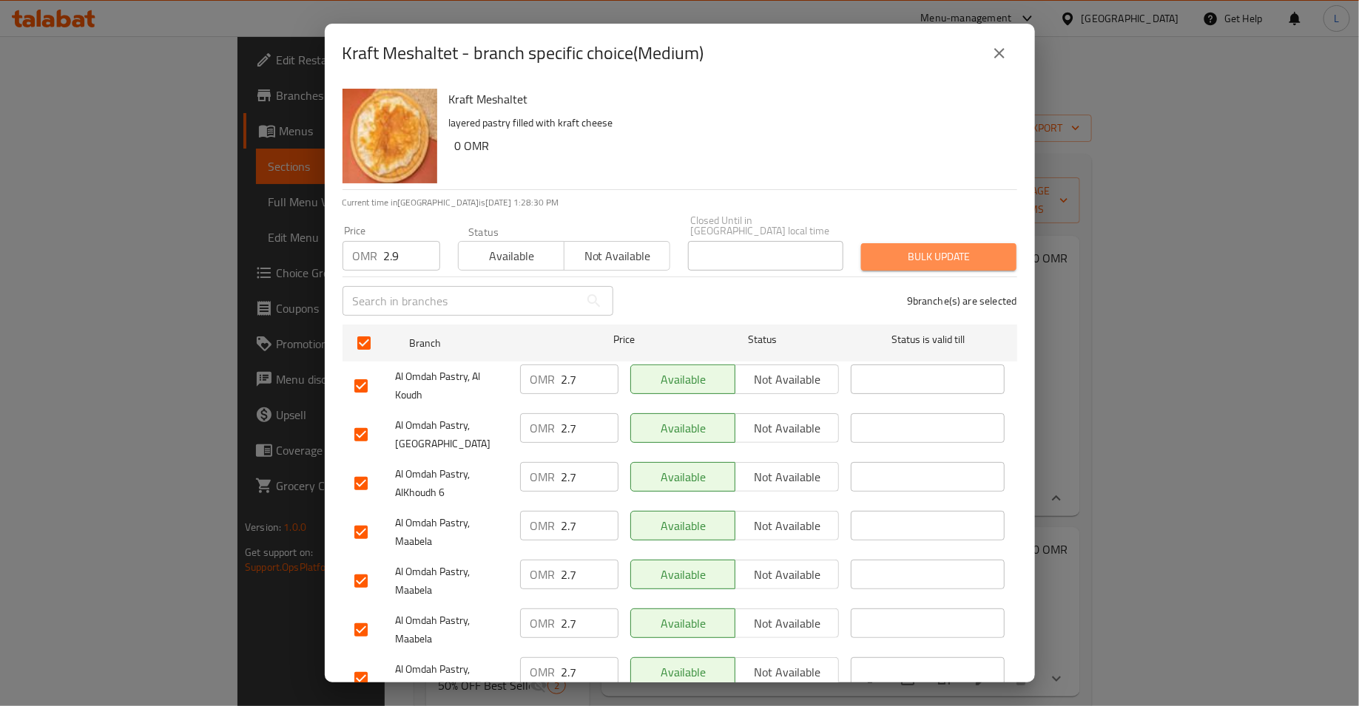
click at [942, 248] on span "Bulk update" at bounding box center [939, 257] width 132 height 18
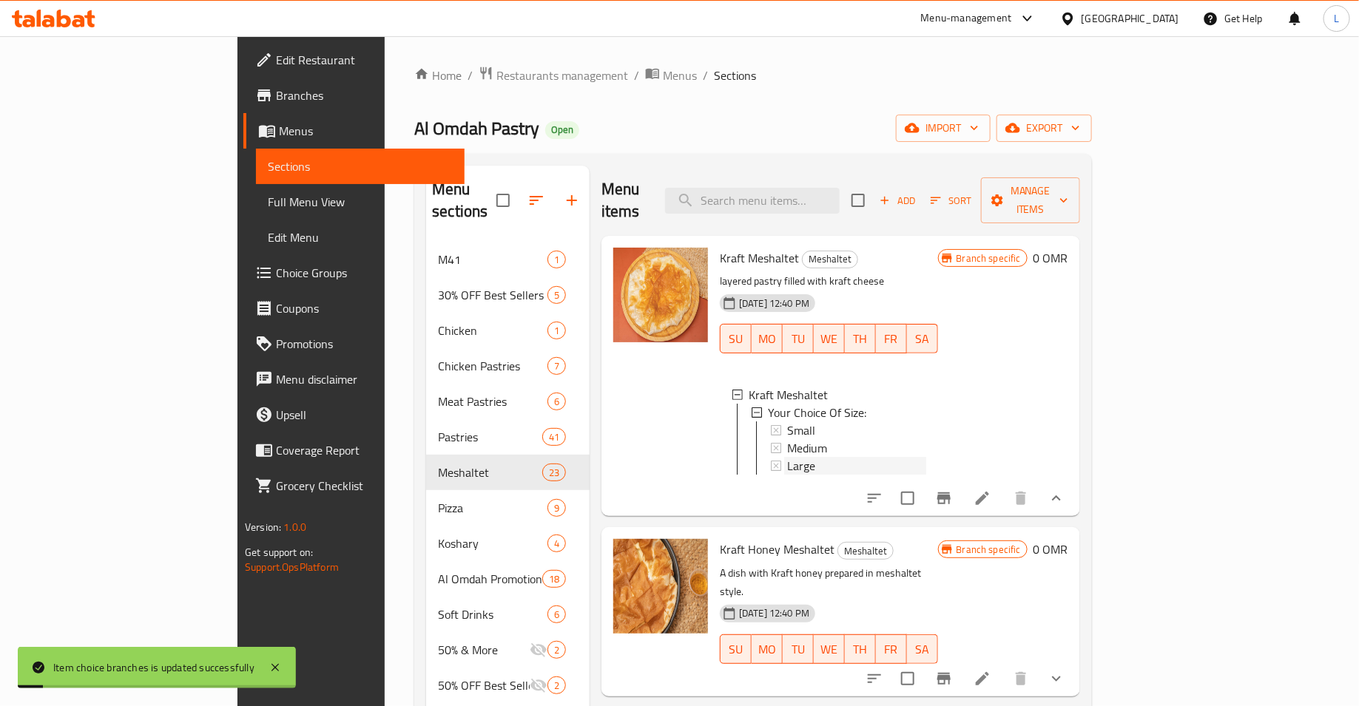
click at [787, 457] on span "Large" at bounding box center [801, 466] width 28 height 18
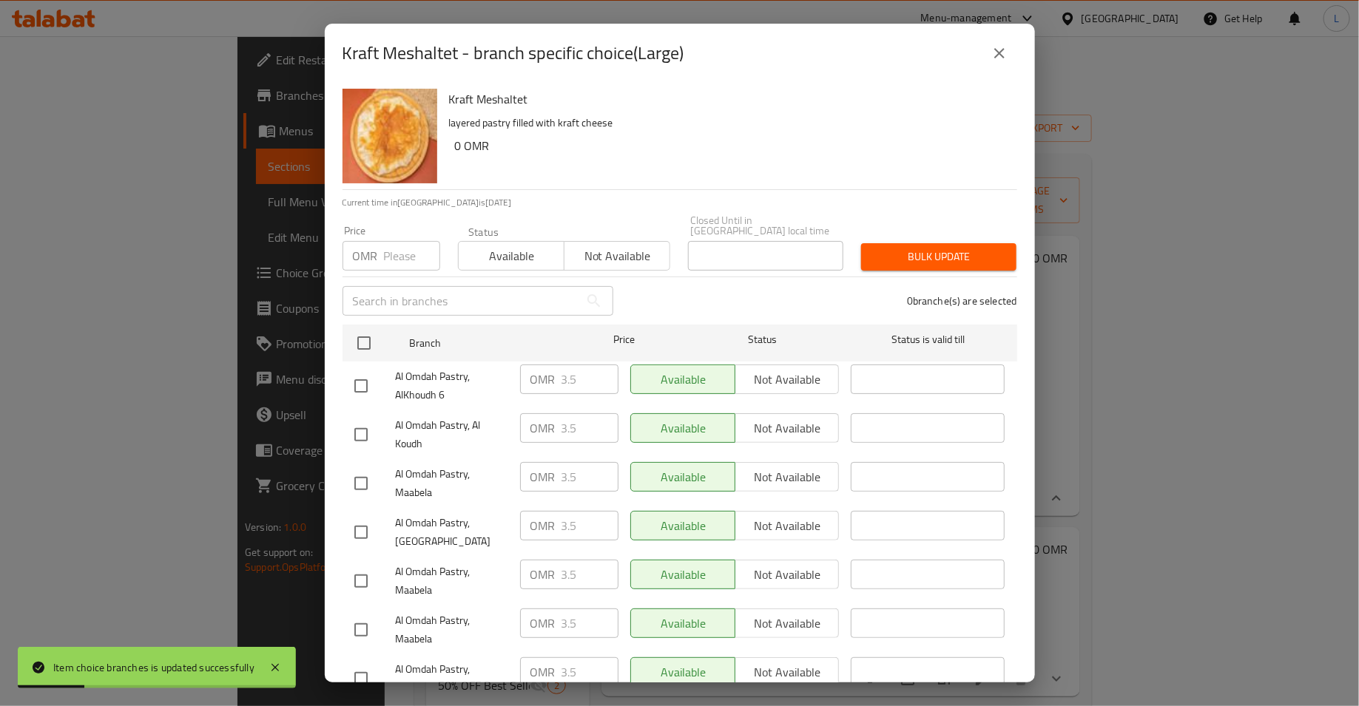
click at [389, 246] on input "number" at bounding box center [412, 256] width 56 height 30
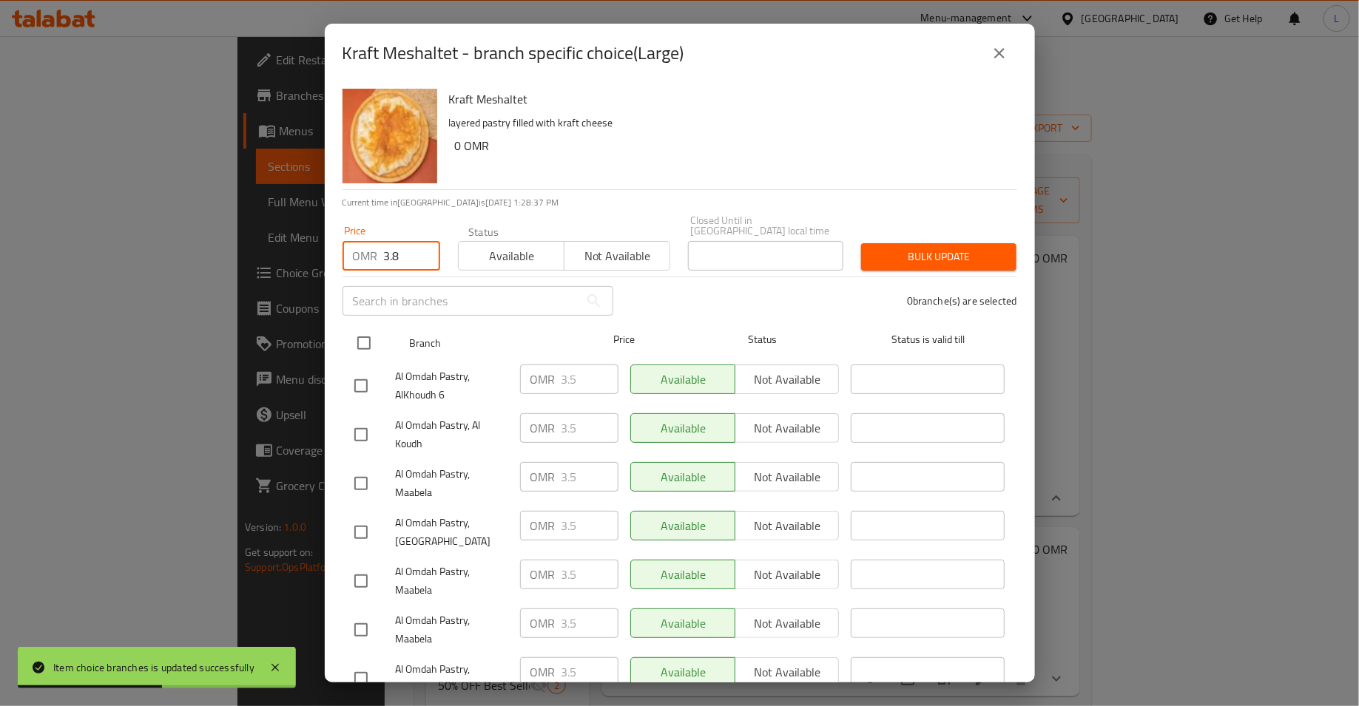
type input "3.8"
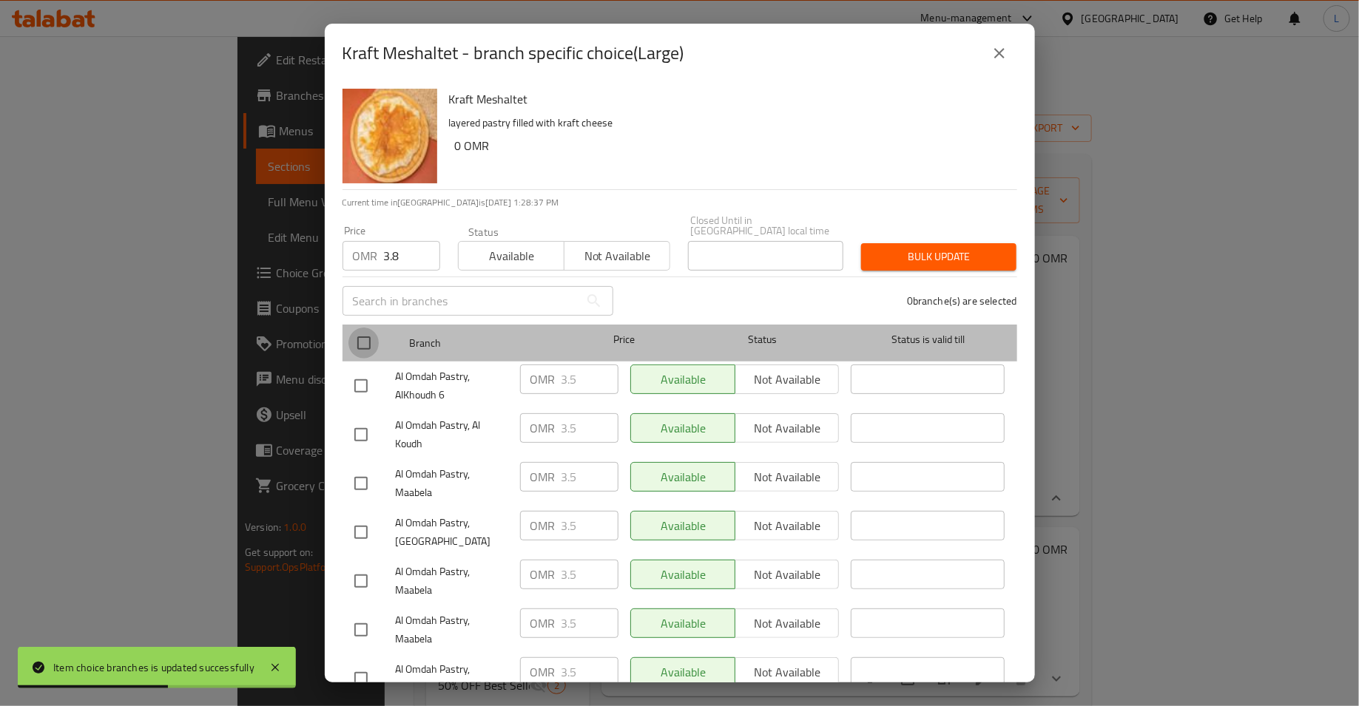
click at [373, 328] on input "checkbox" at bounding box center [363, 343] width 31 height 31
checkbox input "true"
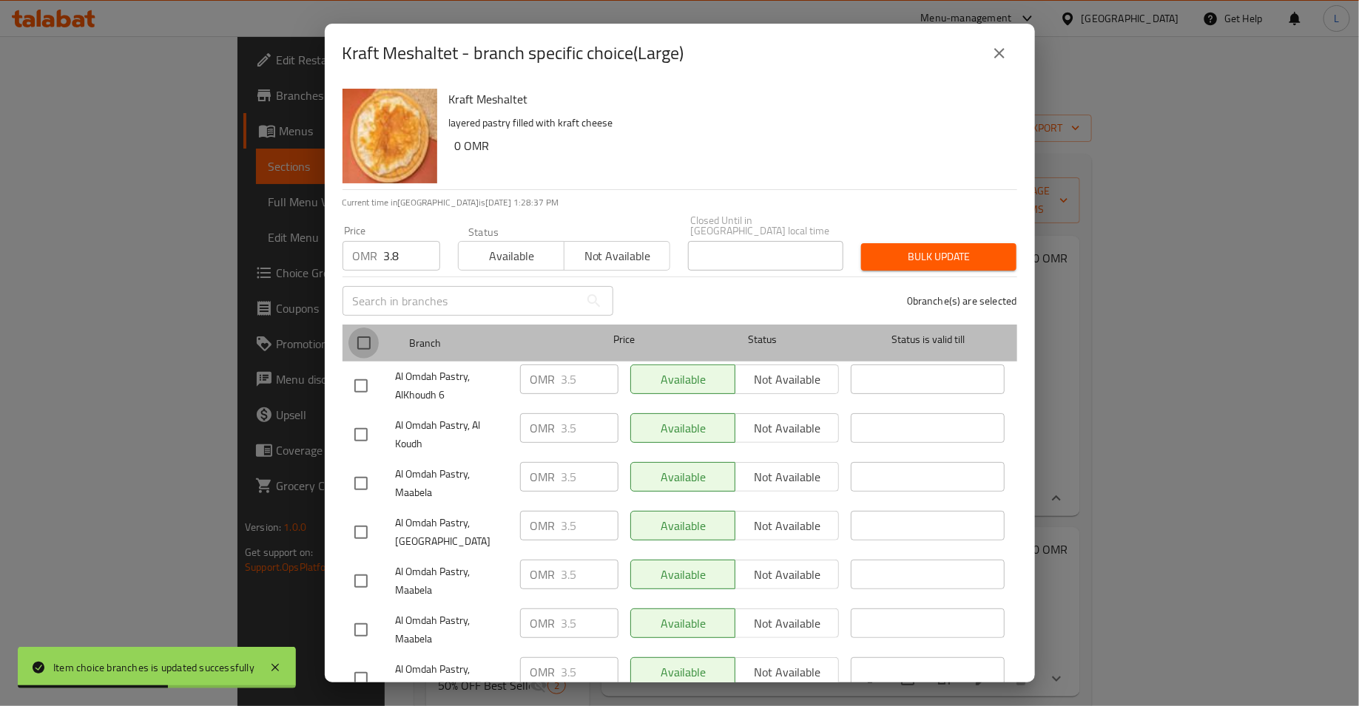
checkbox input "true"
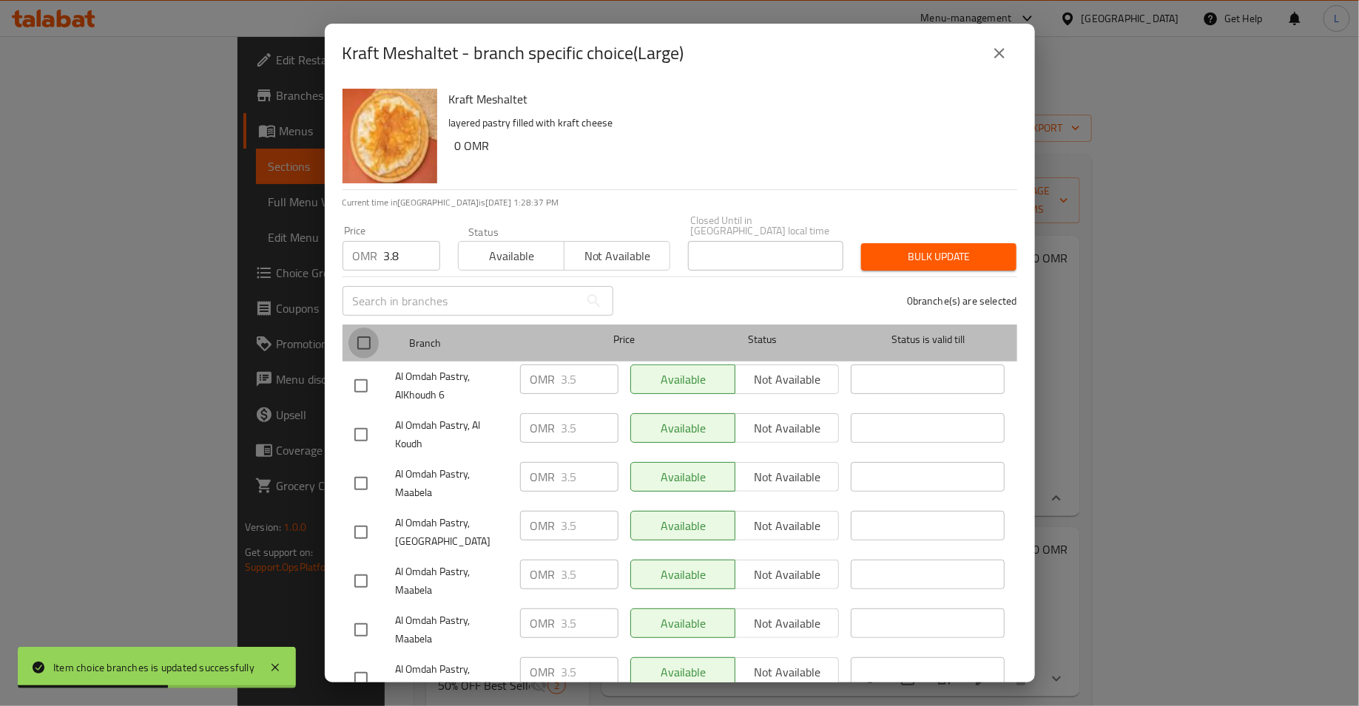
checkbox input "true"
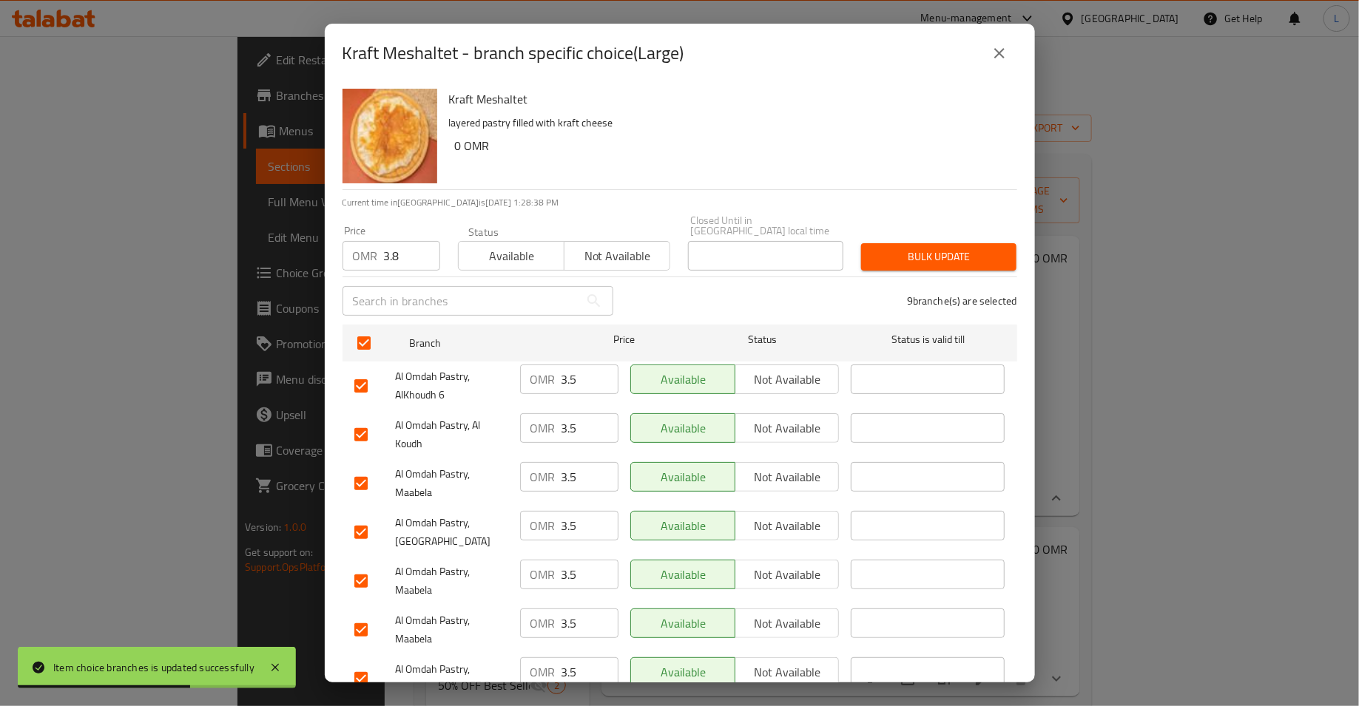
click at [898, 253] on span "Bulk update" at bounding box center [939, 257] width 132 height 18
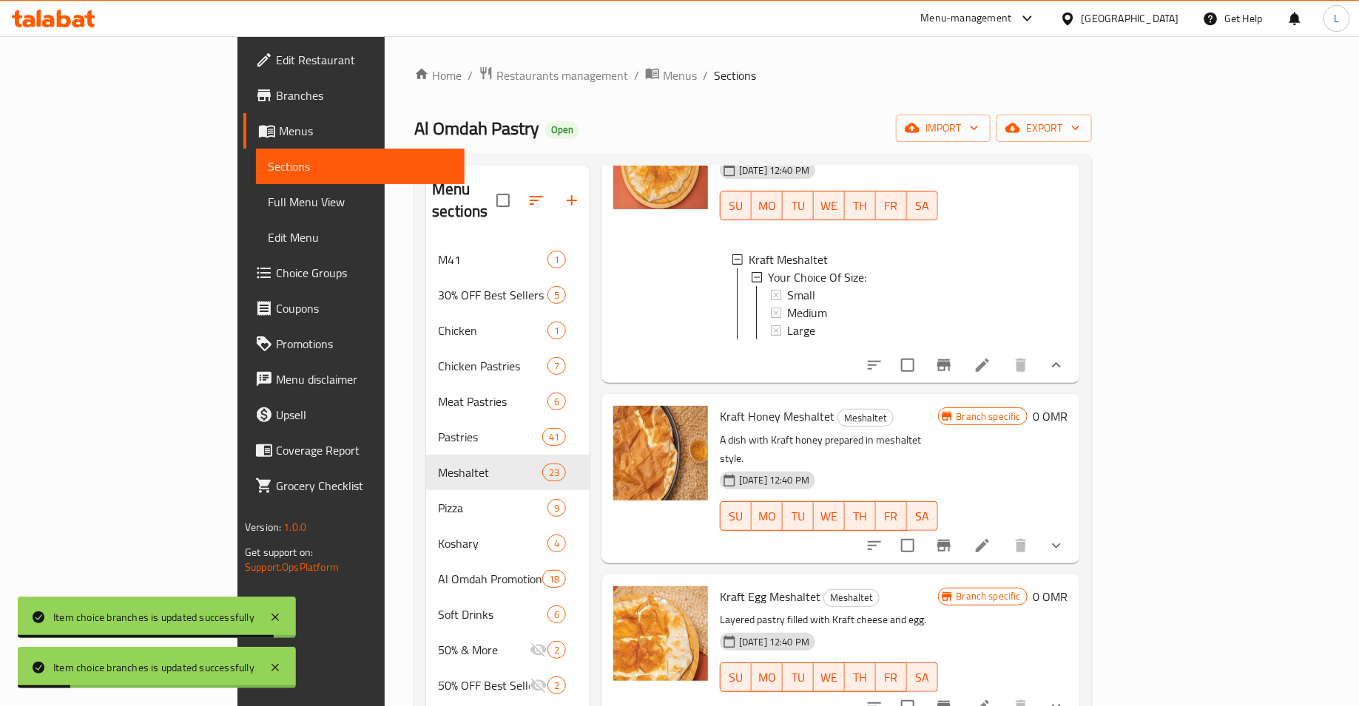
scroll to position [170, 0]
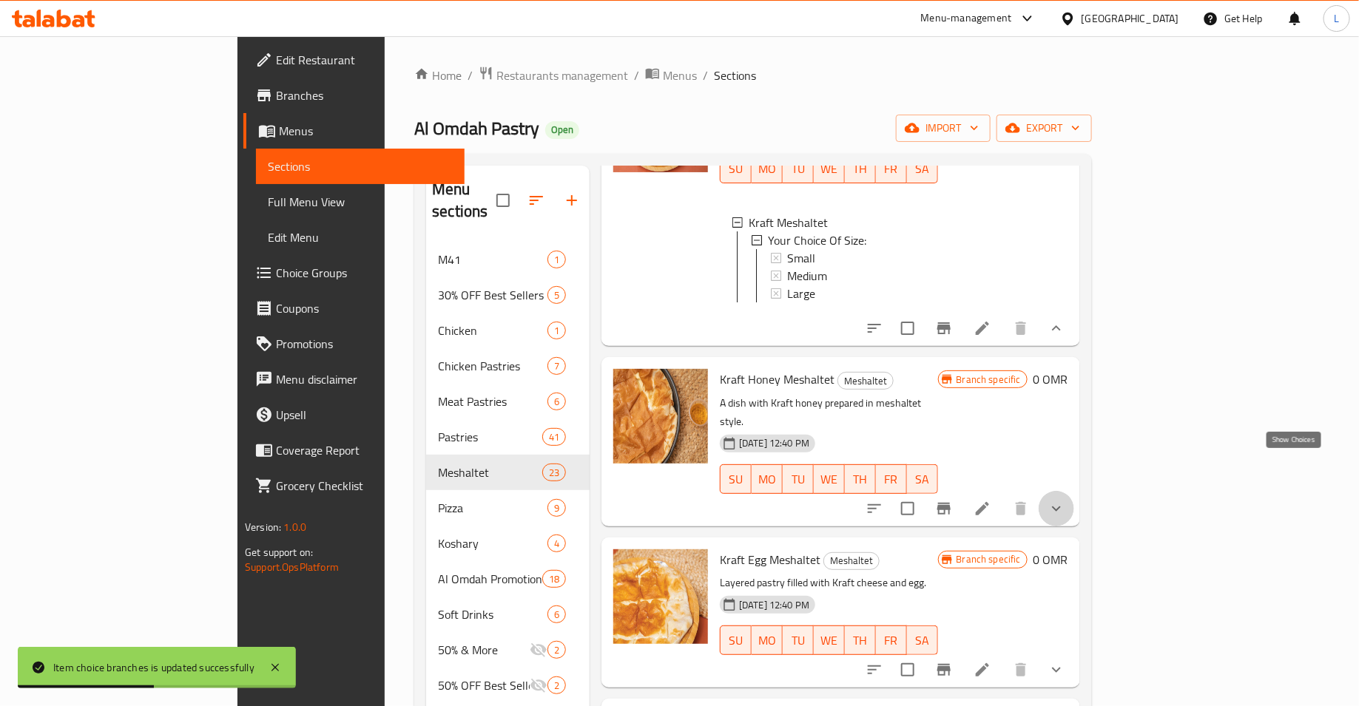
click at [1065, 500] on icon "show more" at bounding box center [1056, 509] width 18 height 18
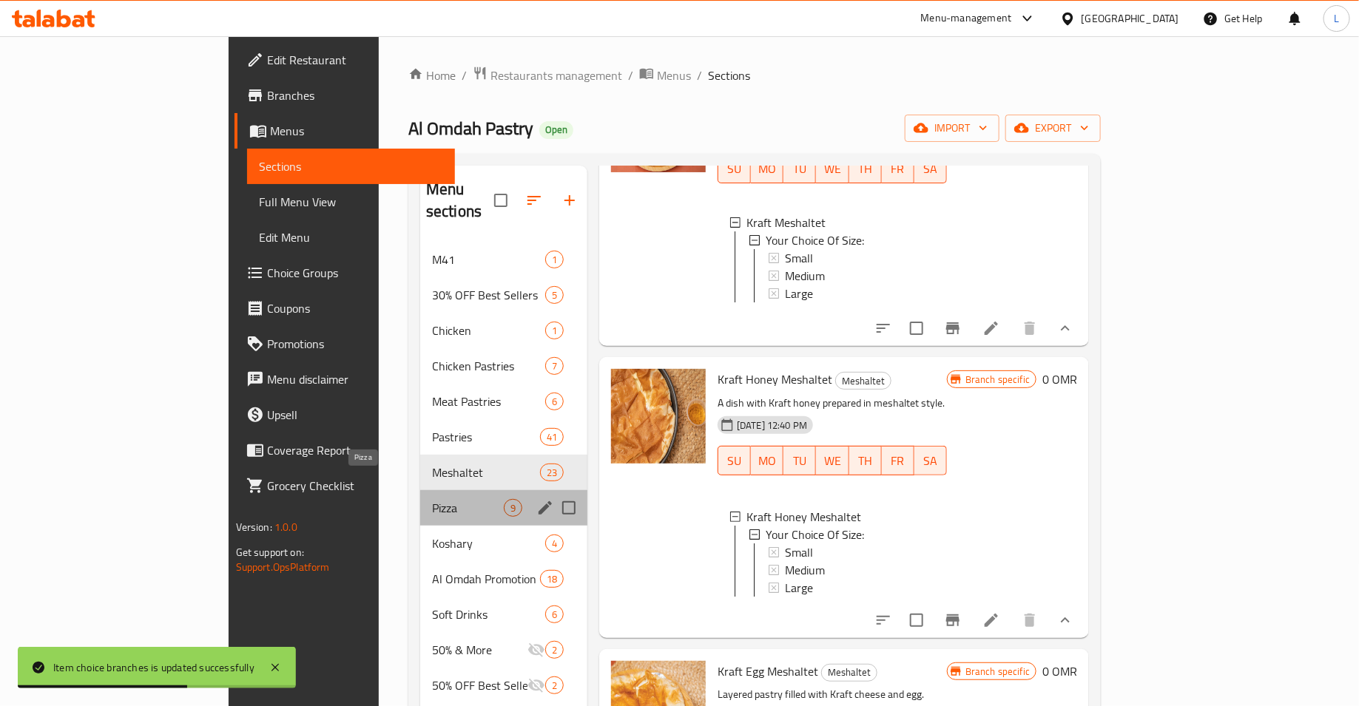
click at [432, 499] on span "Pizza" at bounding box center [468, 508] width 72 height 18
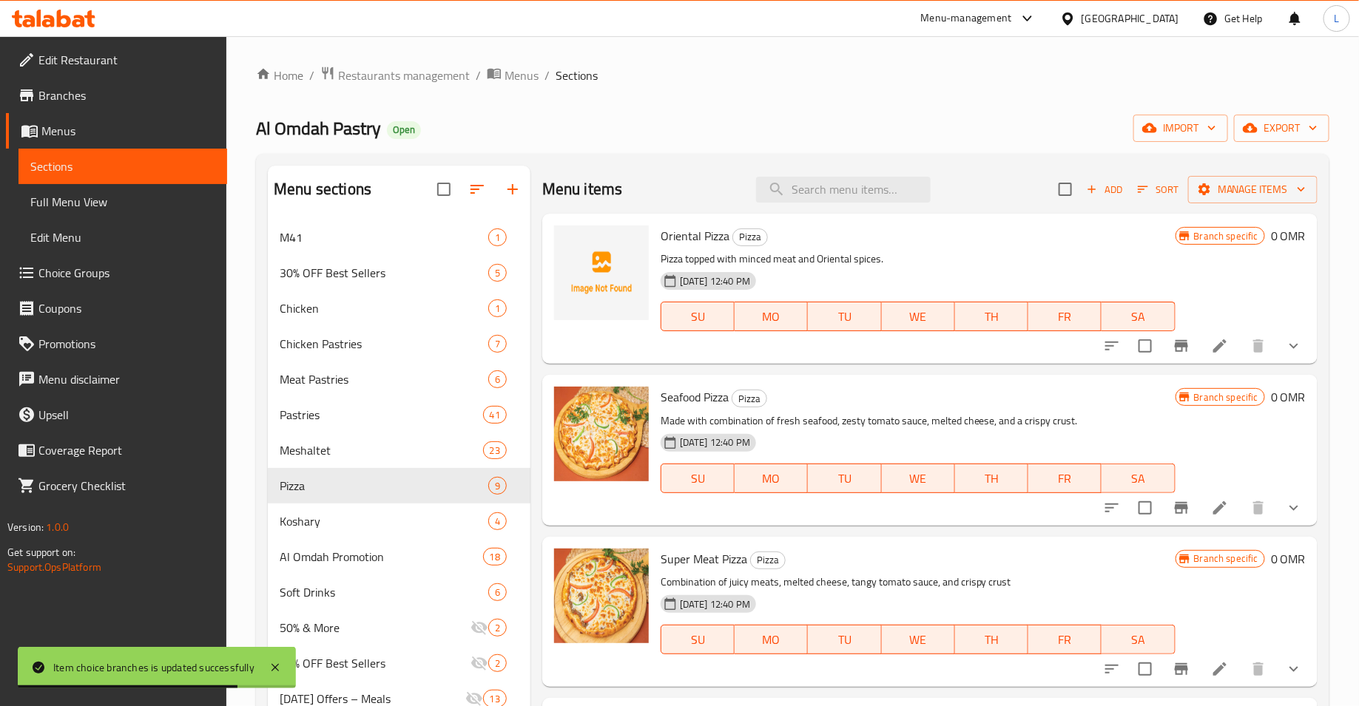
click at [1280, 346] on button "show more" at bounding box center [1294, 346] width 36 height 36
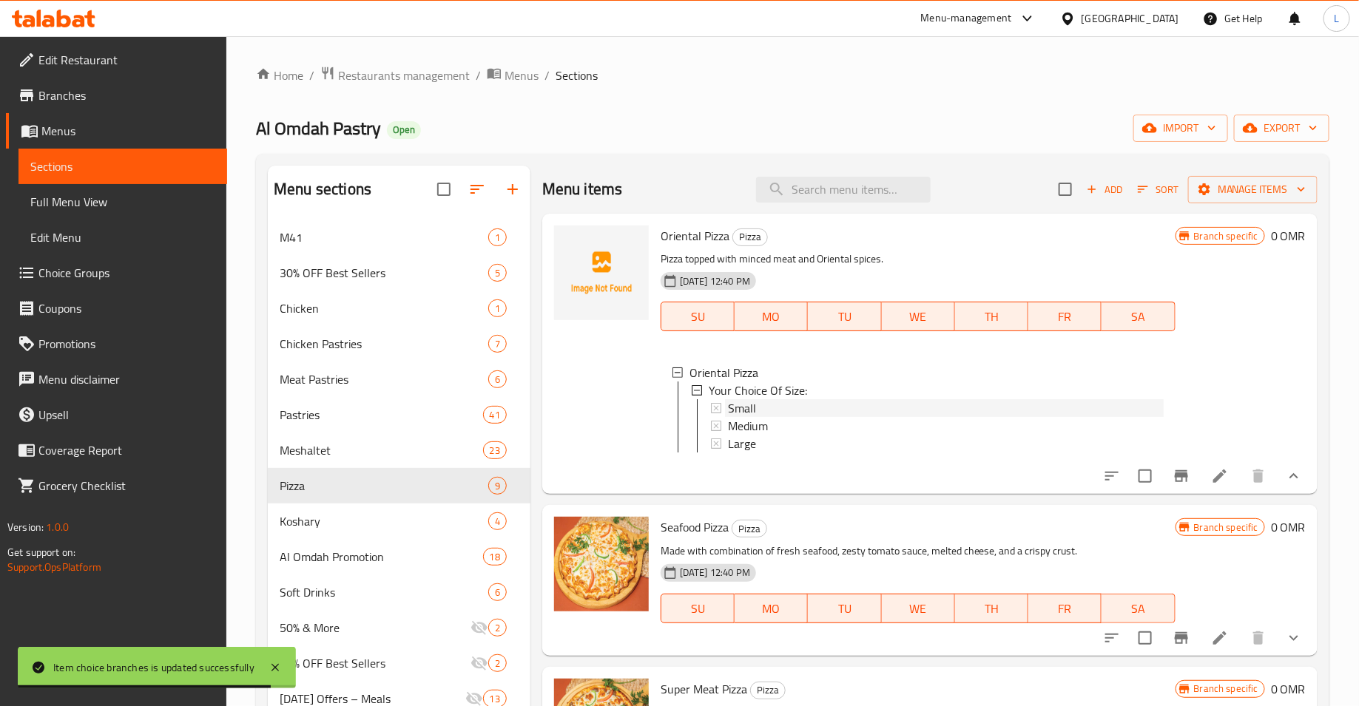
click at [799, 410] on div "Small" at bounding box center [946, 408] width 436 height 18
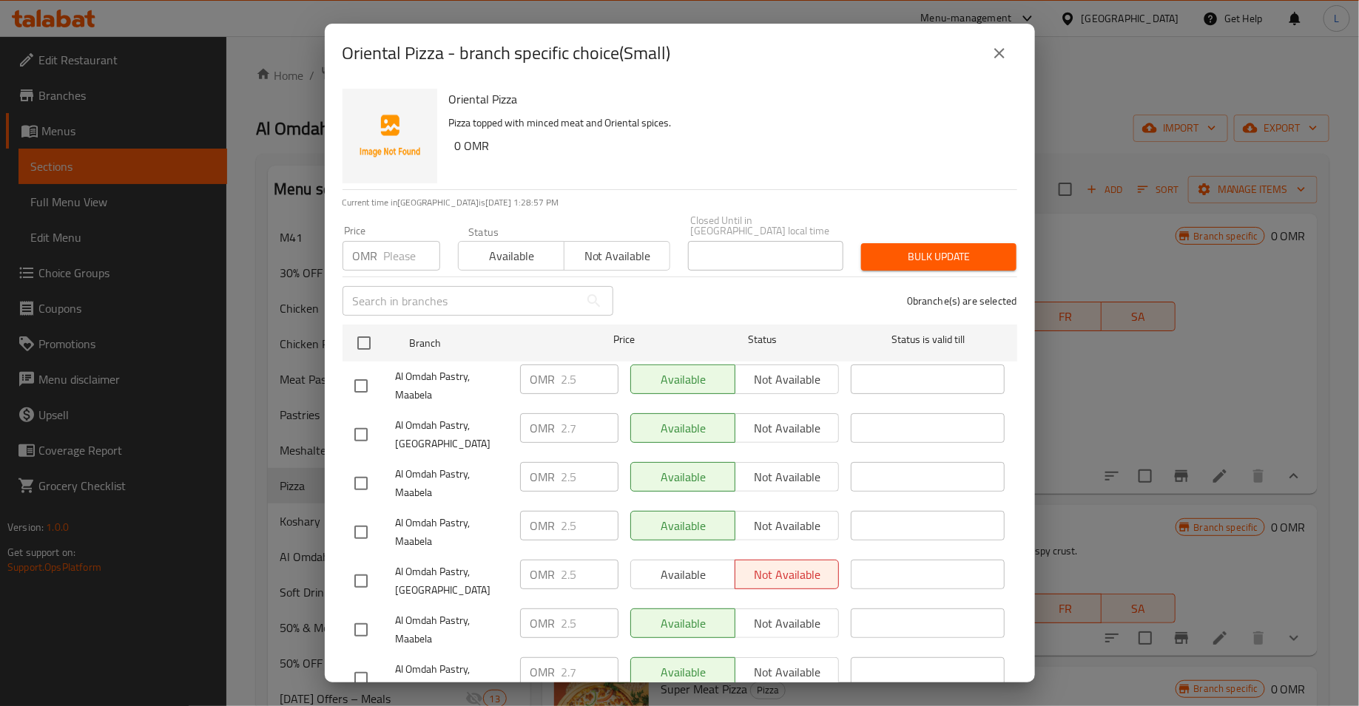
click at [999, 53] on icon "close" at bounding box center [999, 53] width 10 height 10
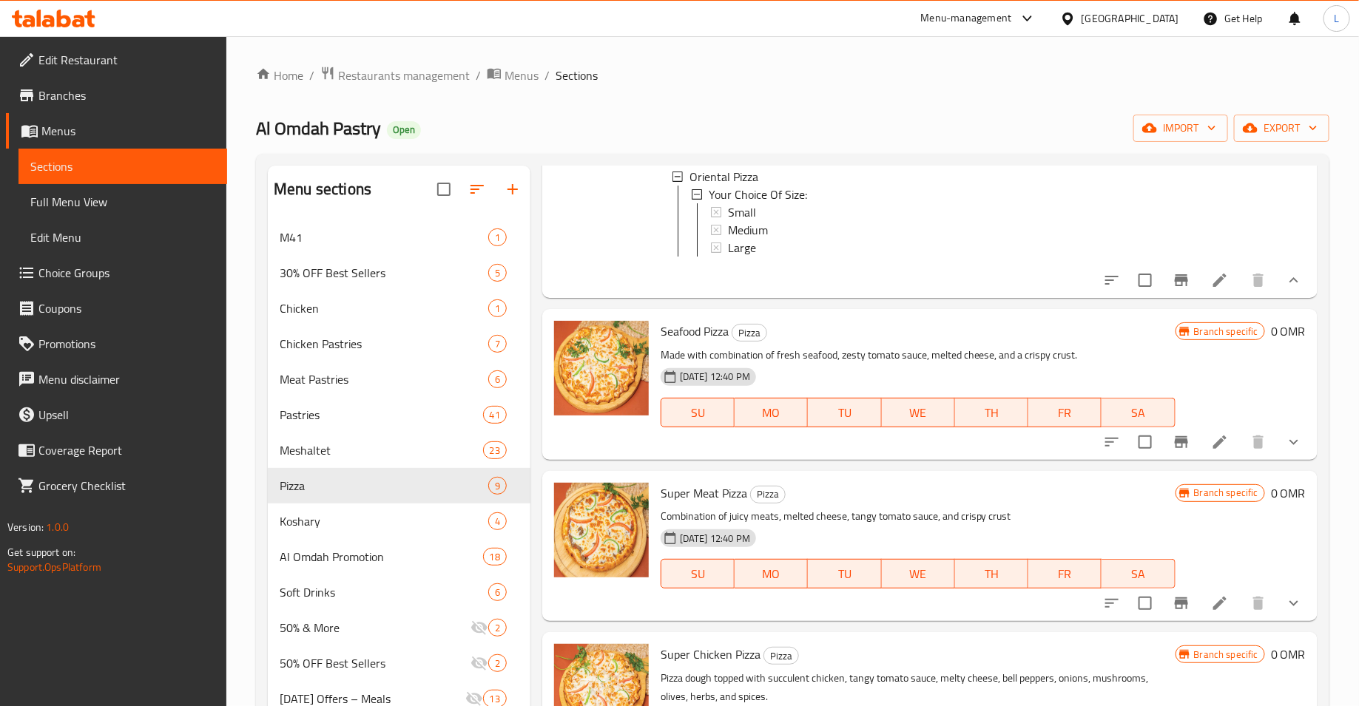
scroll to position [256, 0]
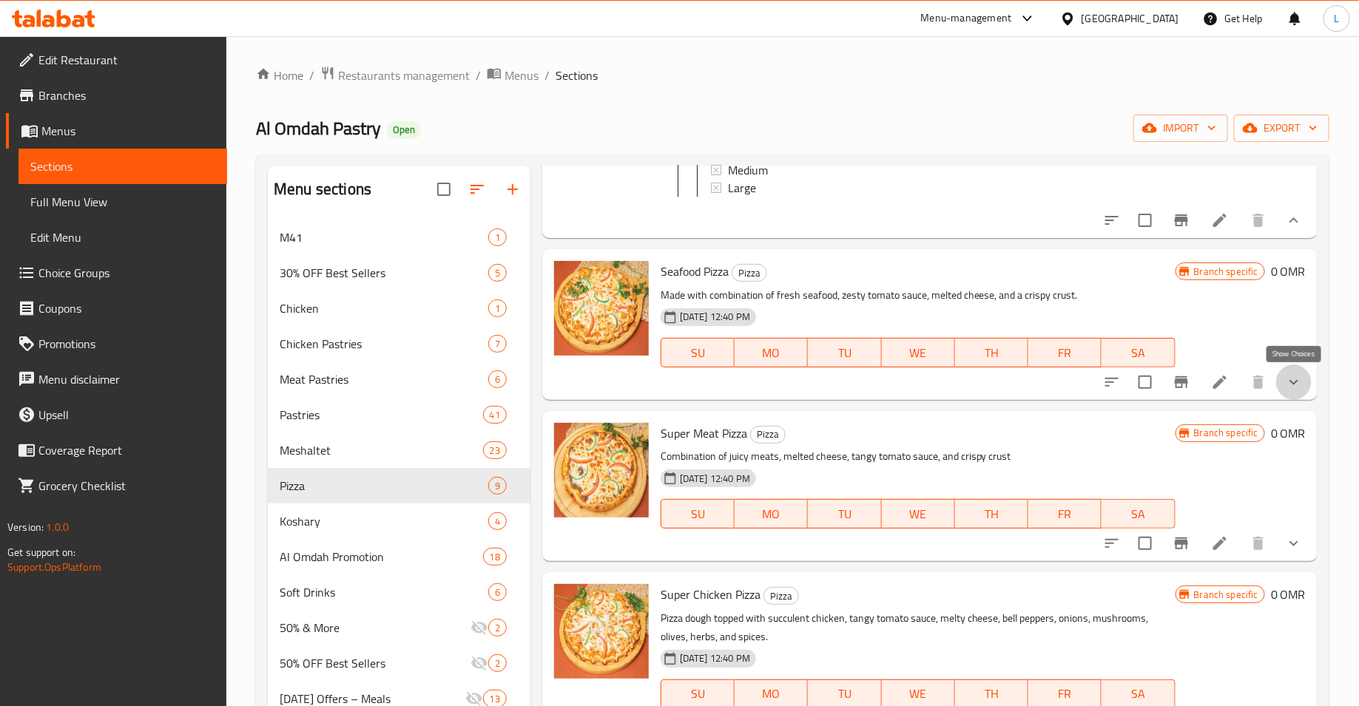
click at [1291, 379] on icon "show more" at bounding box center [1293, 381] width 9 height 5
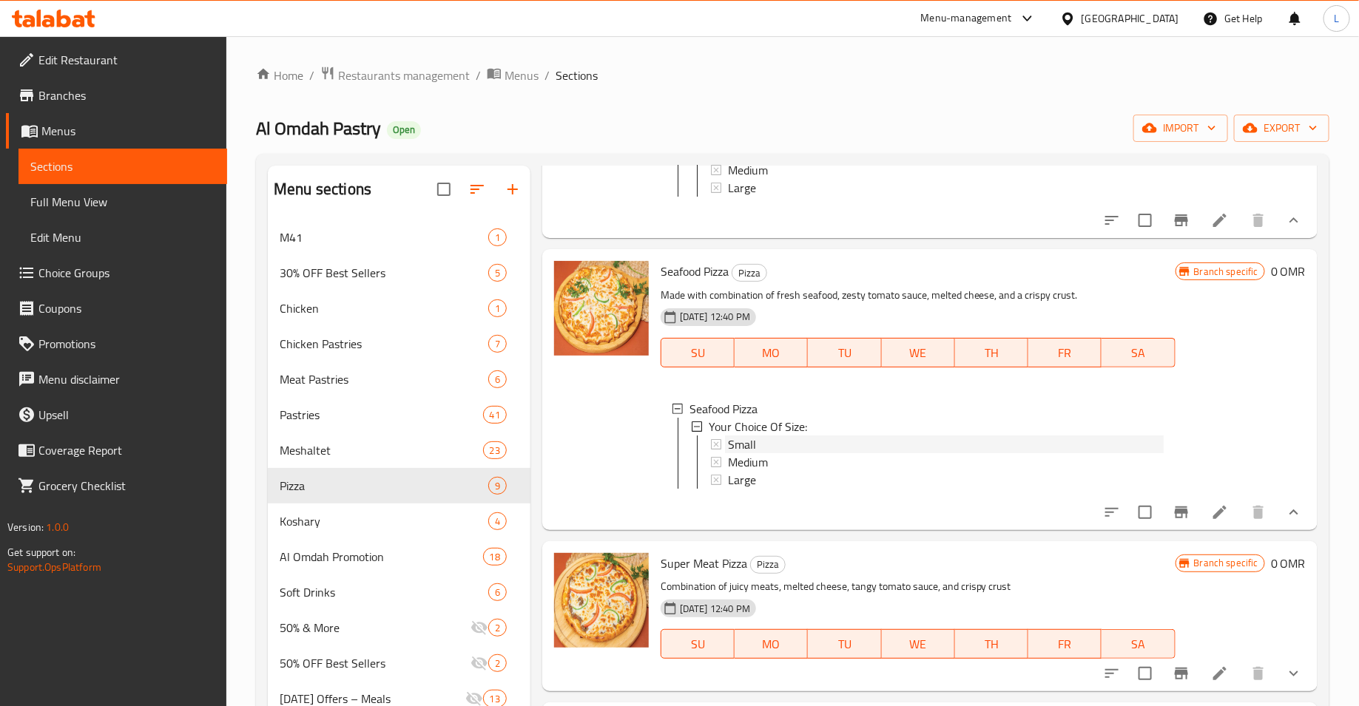
click at [747, 438] on span "Small" at bounding box center [742, 445] width 28 height 18
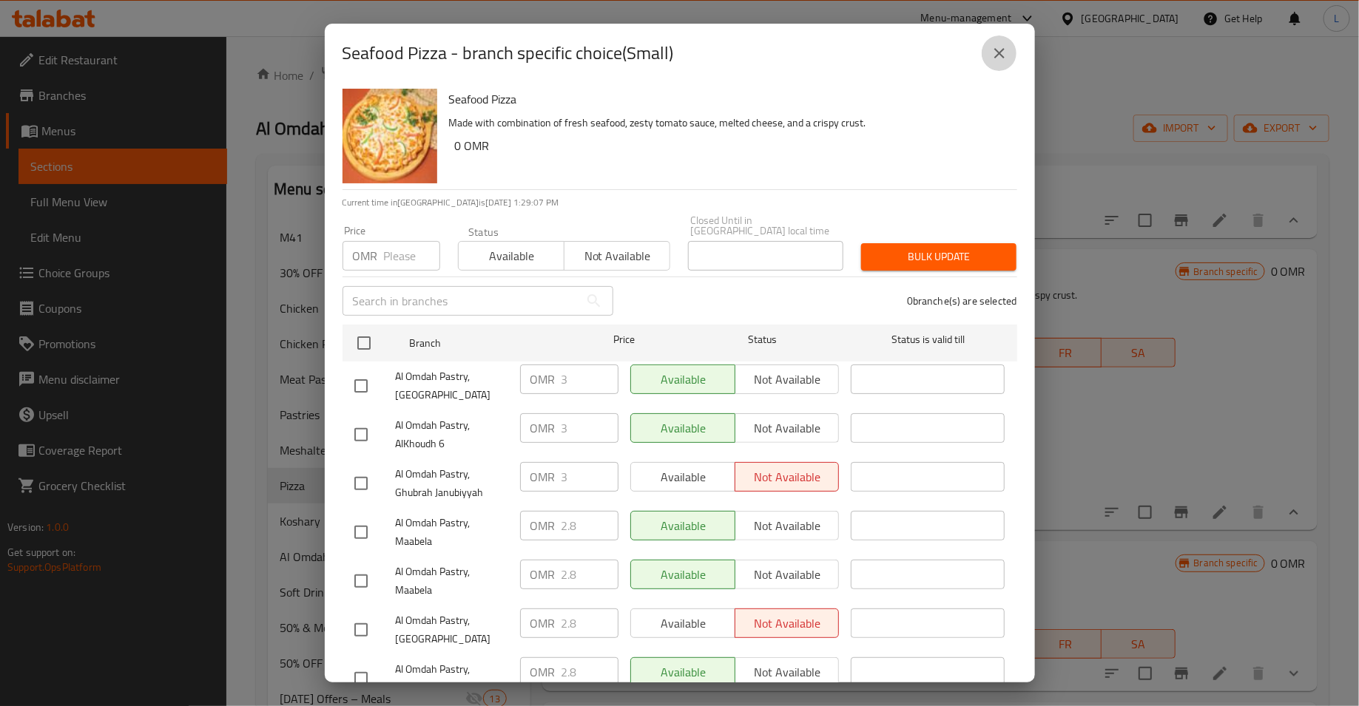
click at [1003, 58] on icon "close" at bounding box center [999, 53] width 10 height 10
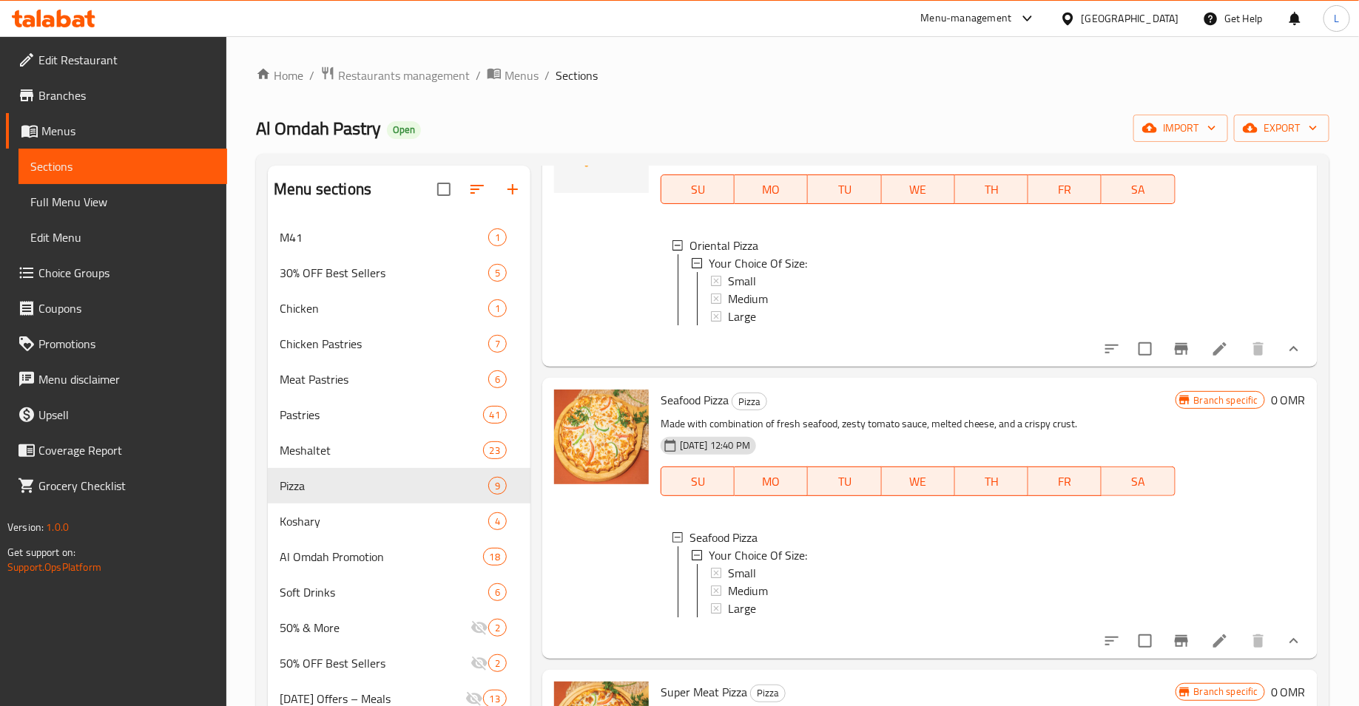
scroll to position [92, 0]
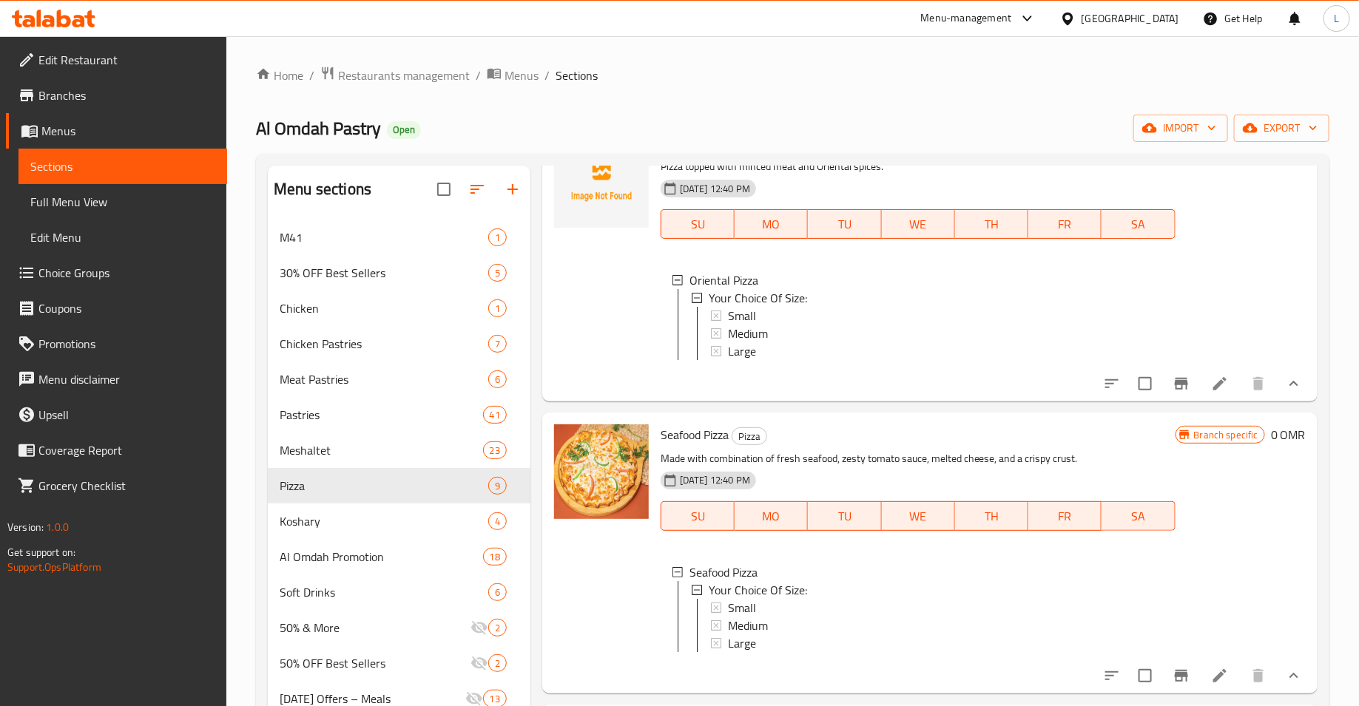
click at [797, 319] on div "Small" at bounding box center [946, 316] width 436 height 18
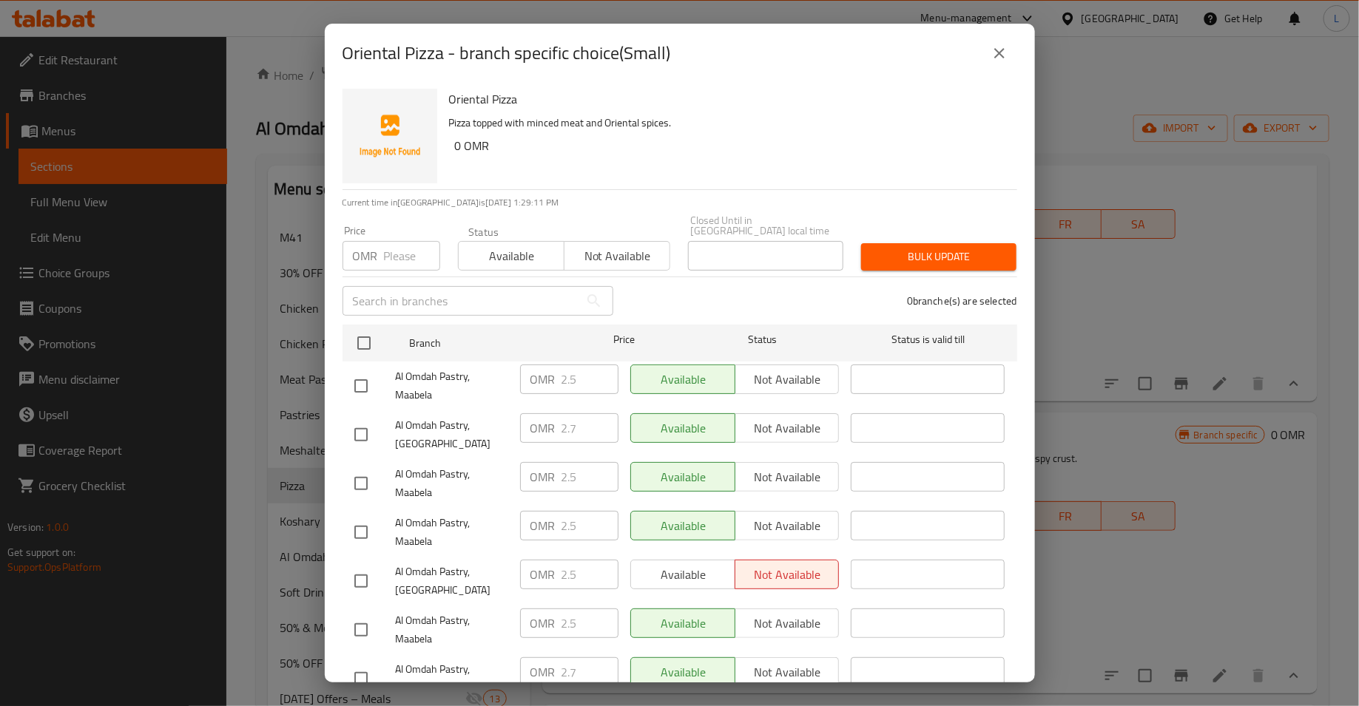
click at [1002, 53] on icon "close" at bounding box center [999, 53] width 18 height 18
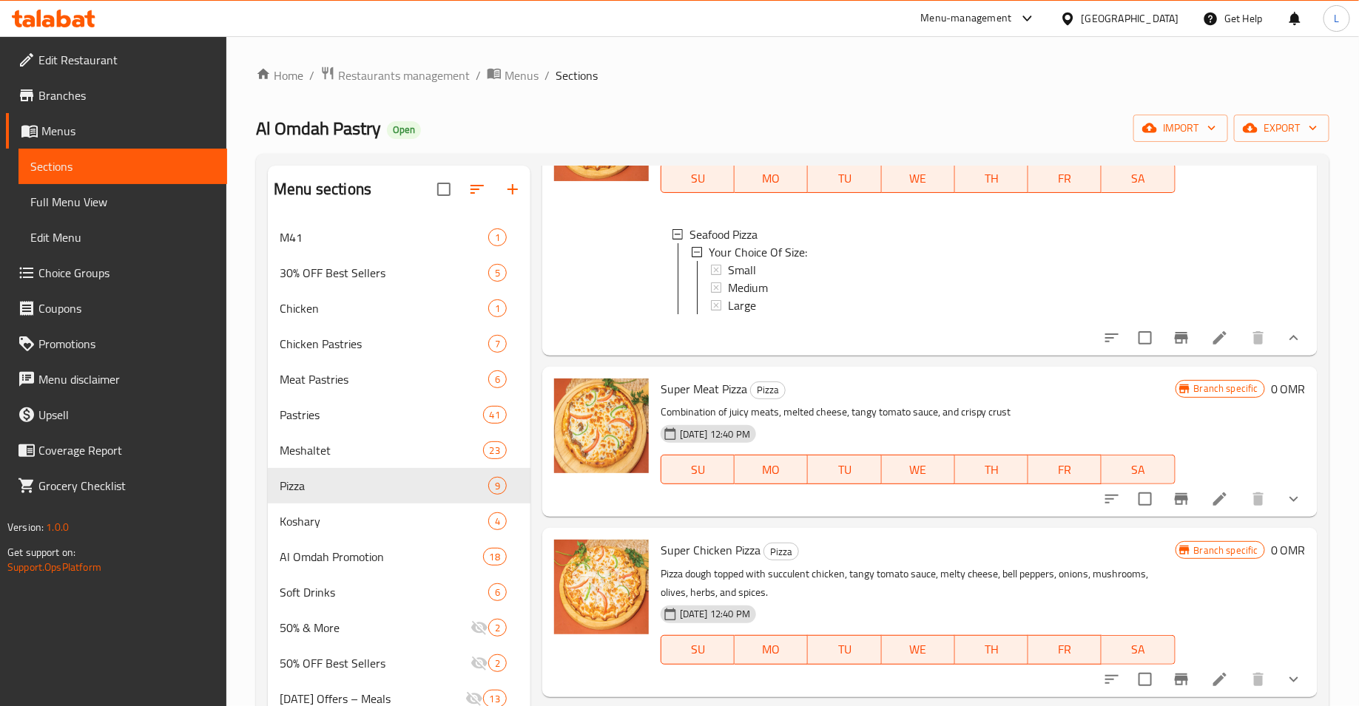
scroll to position [492, 0]
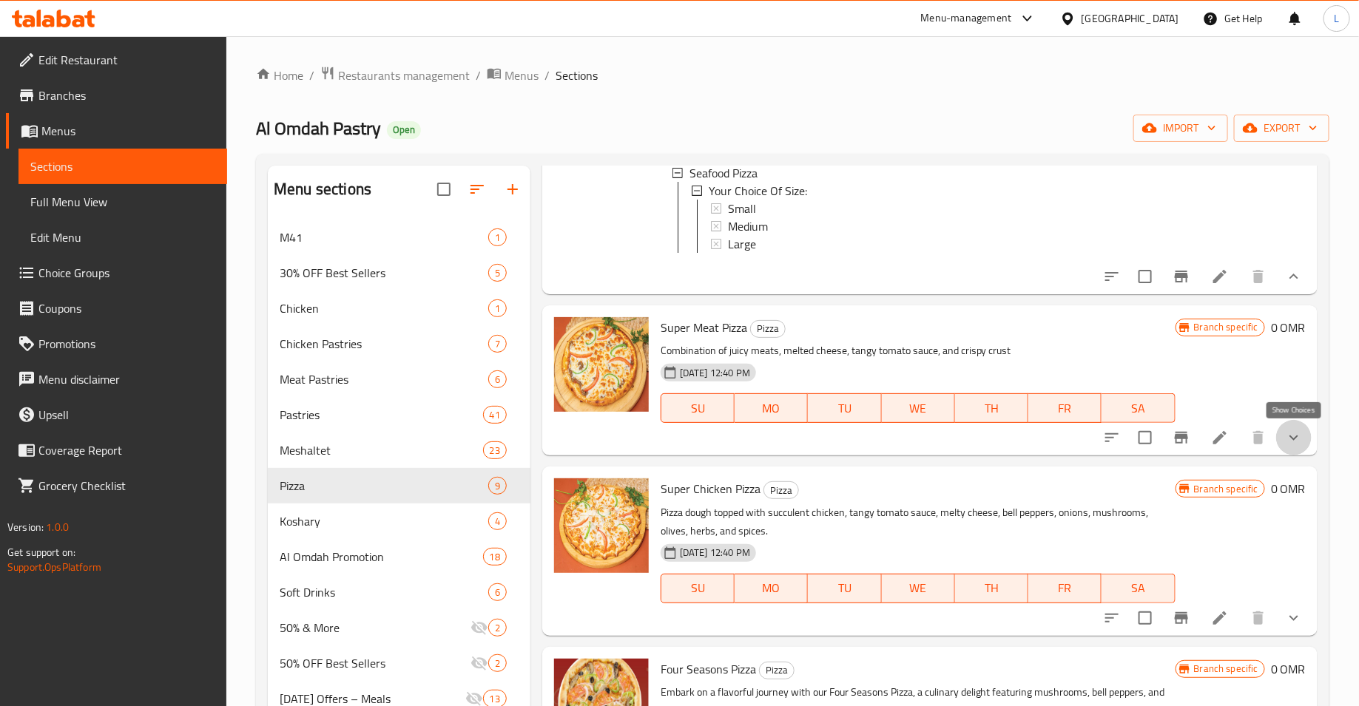
click at [1294, 433] on icon "show more" at bounding box center [1294, 438] width 18 height 18
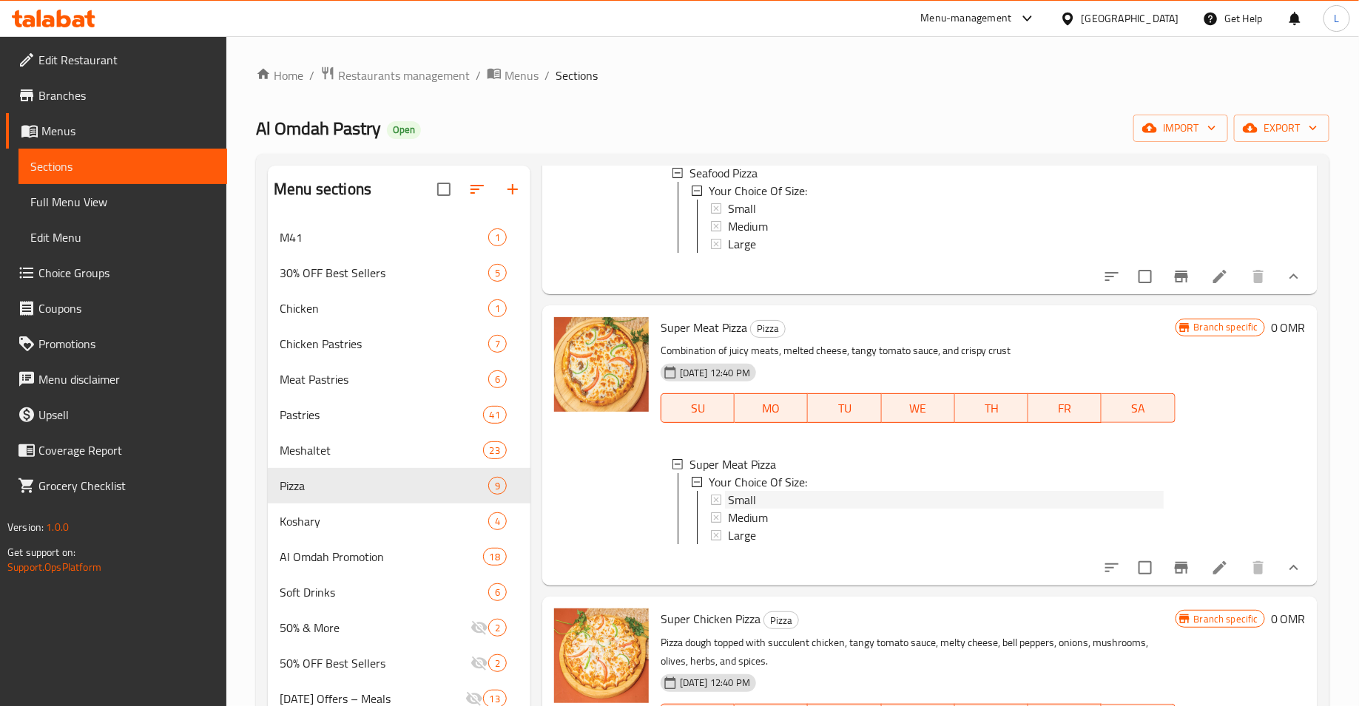
click at [797, 499] on div "Small" at bounding box center [946, 500] width 436 height 18
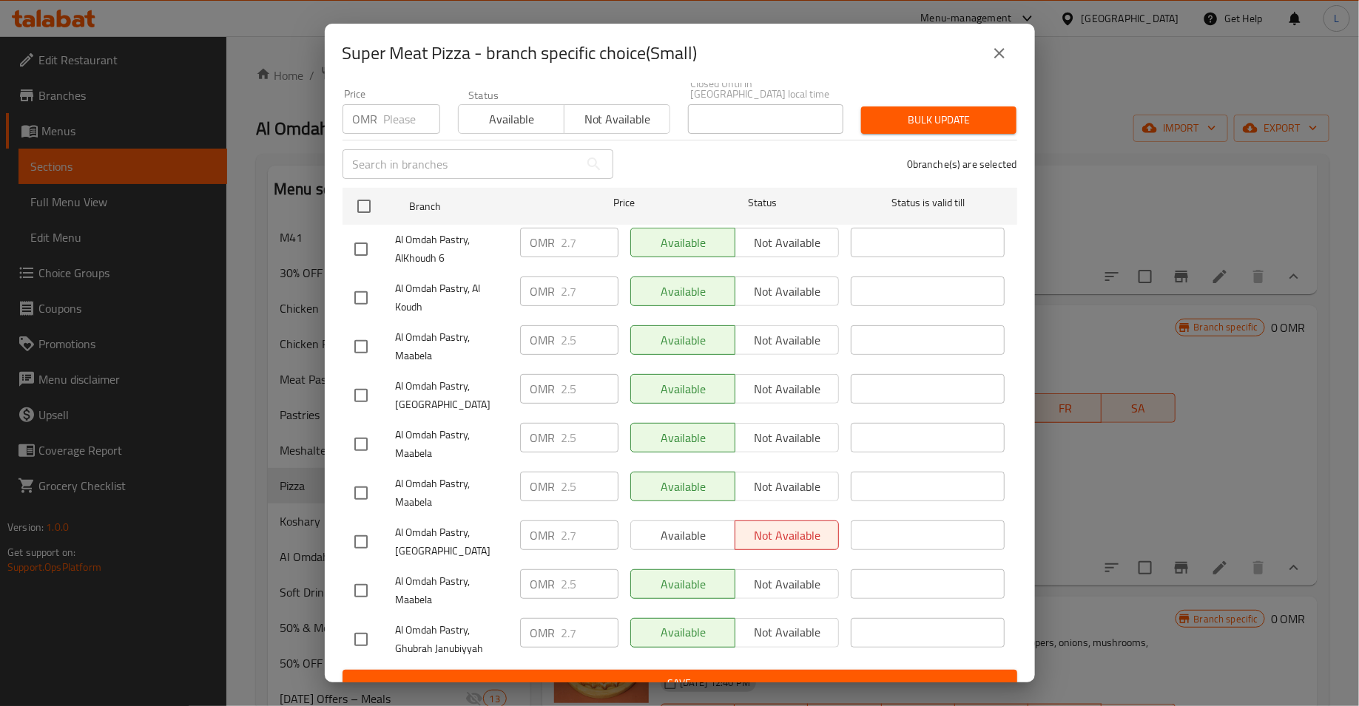
scroll to position [146, 0]
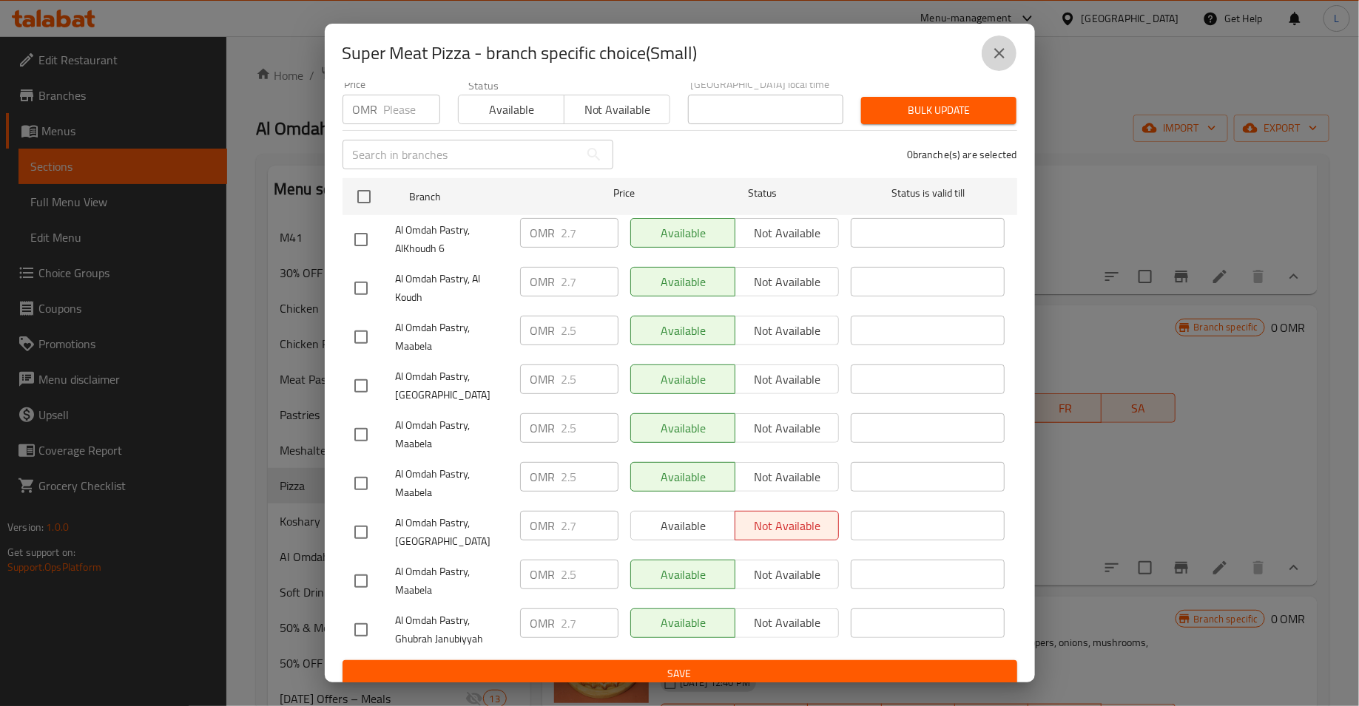
click at [999, 50] on icon "close" at bounding box center [999, 53] width 18 height 18
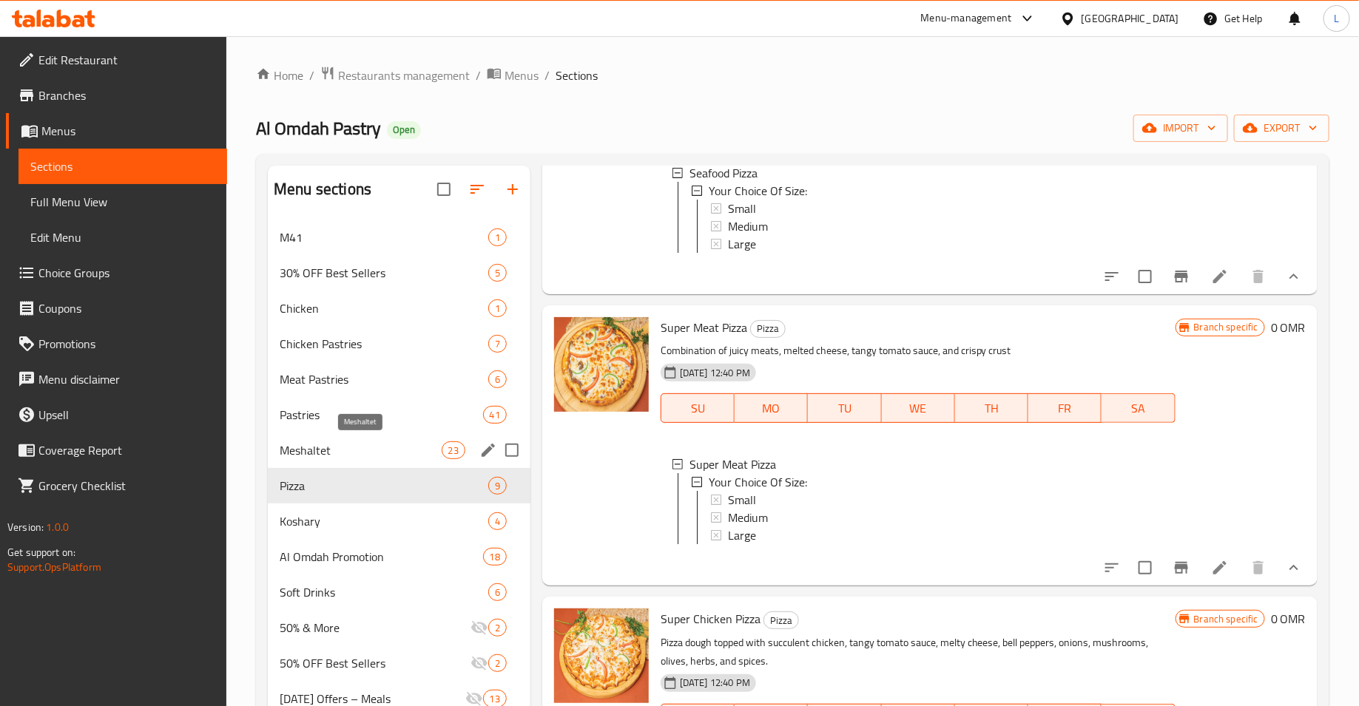
click at [387, 444] on span "Meshaltet" at bounding box center [360, 451] width 161 height 18
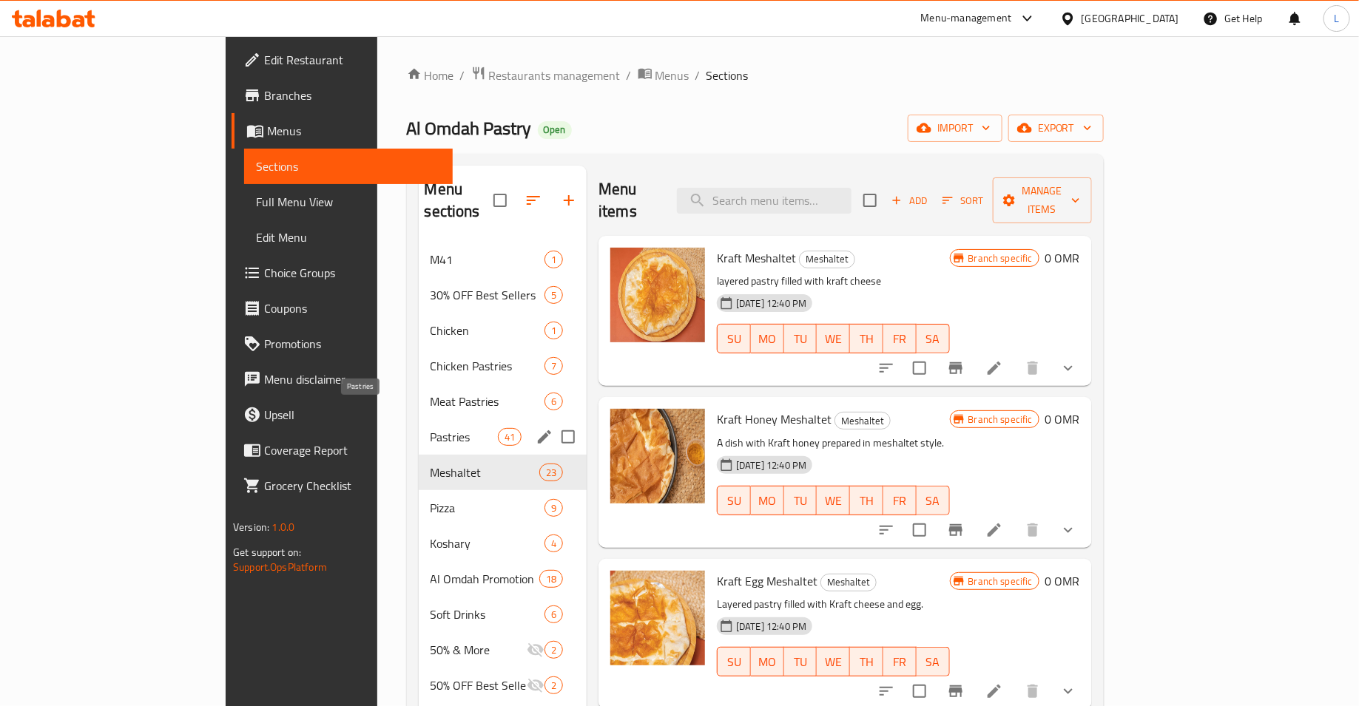
click at [430, 428] on span "Pastries" at bounding box center [463, 437] width 67 height 18
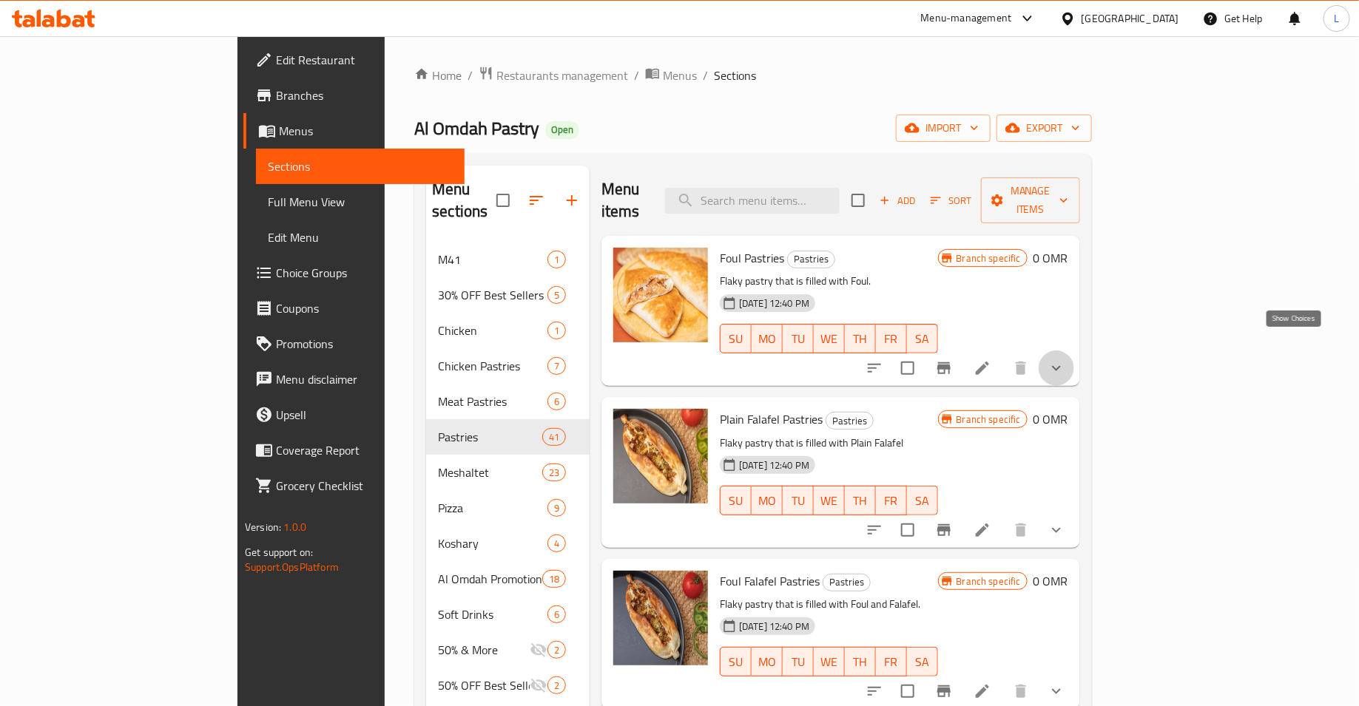
click at [1065, 359] on icon "show more" at bounding box center [1056, 368] width 18 height 18
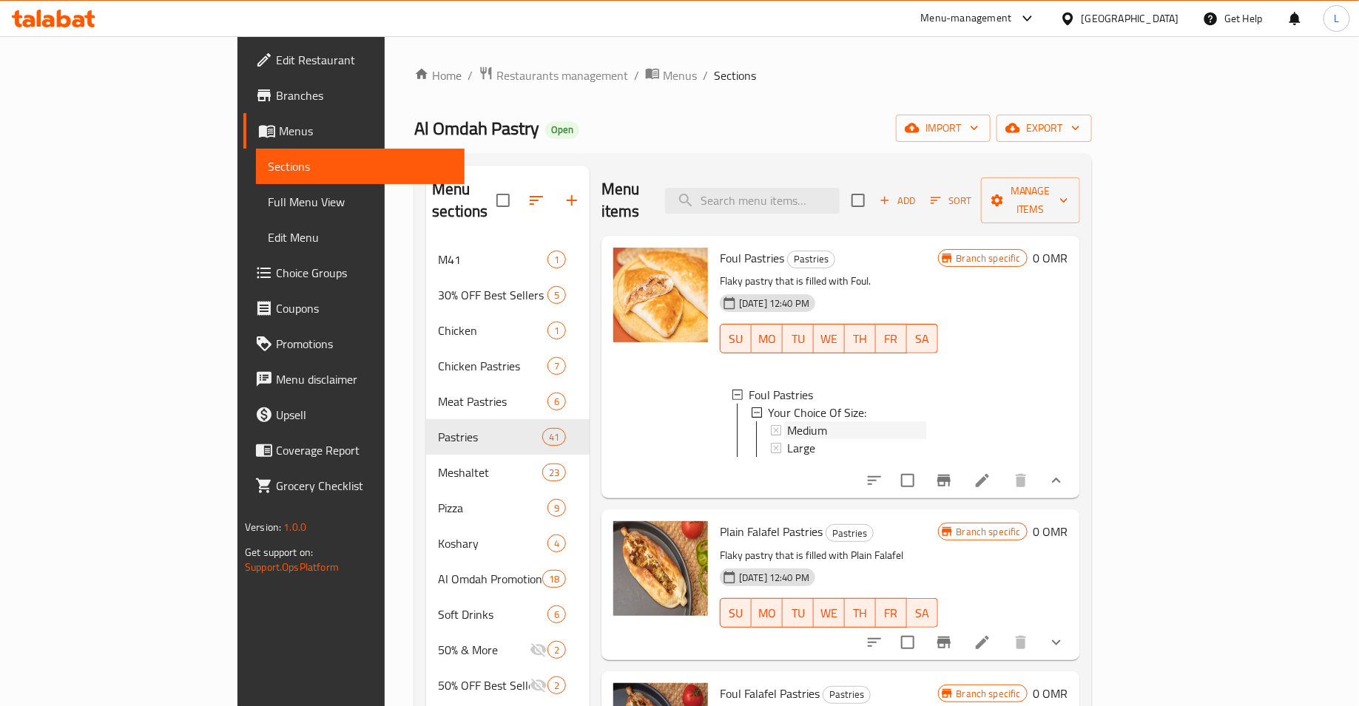
click at [787, 422] on span "Medium" at bounding box center [807, 431] width 40 height 18
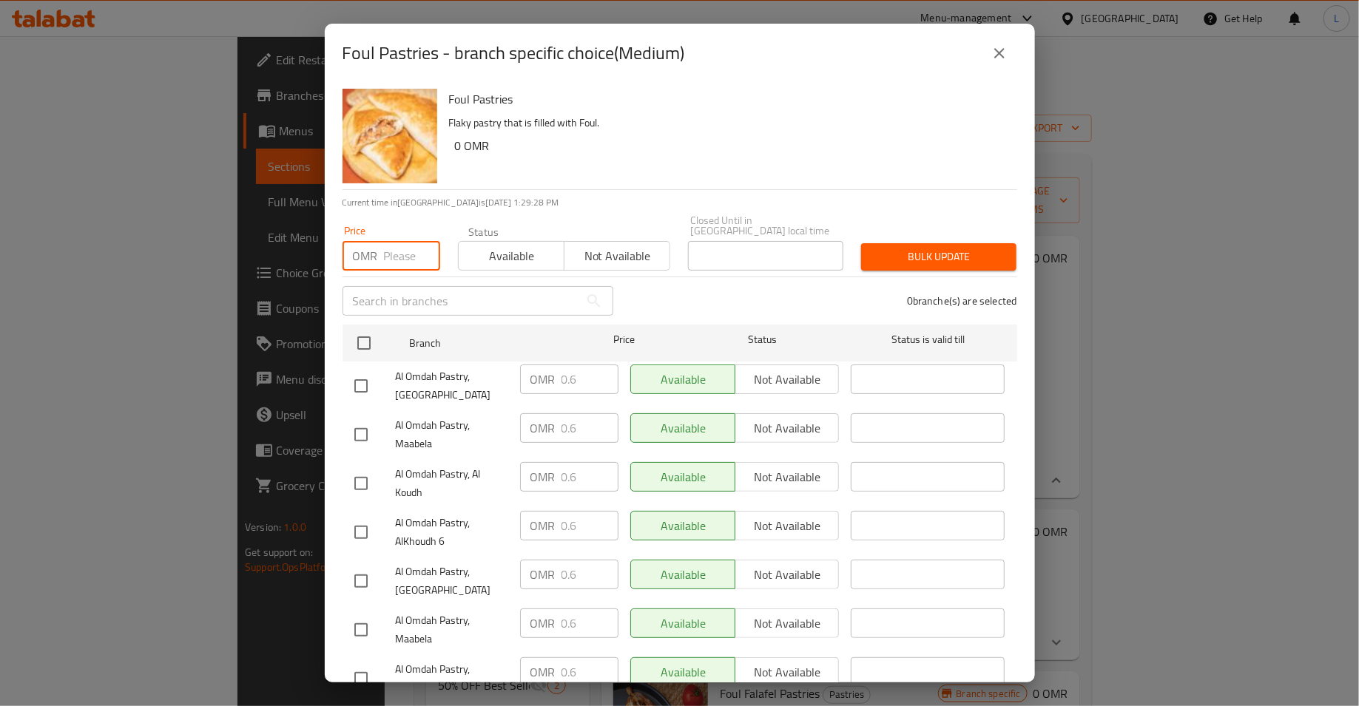
click at [385, 245] on input "number" at bounding box center [412, 256] width 56 height 30
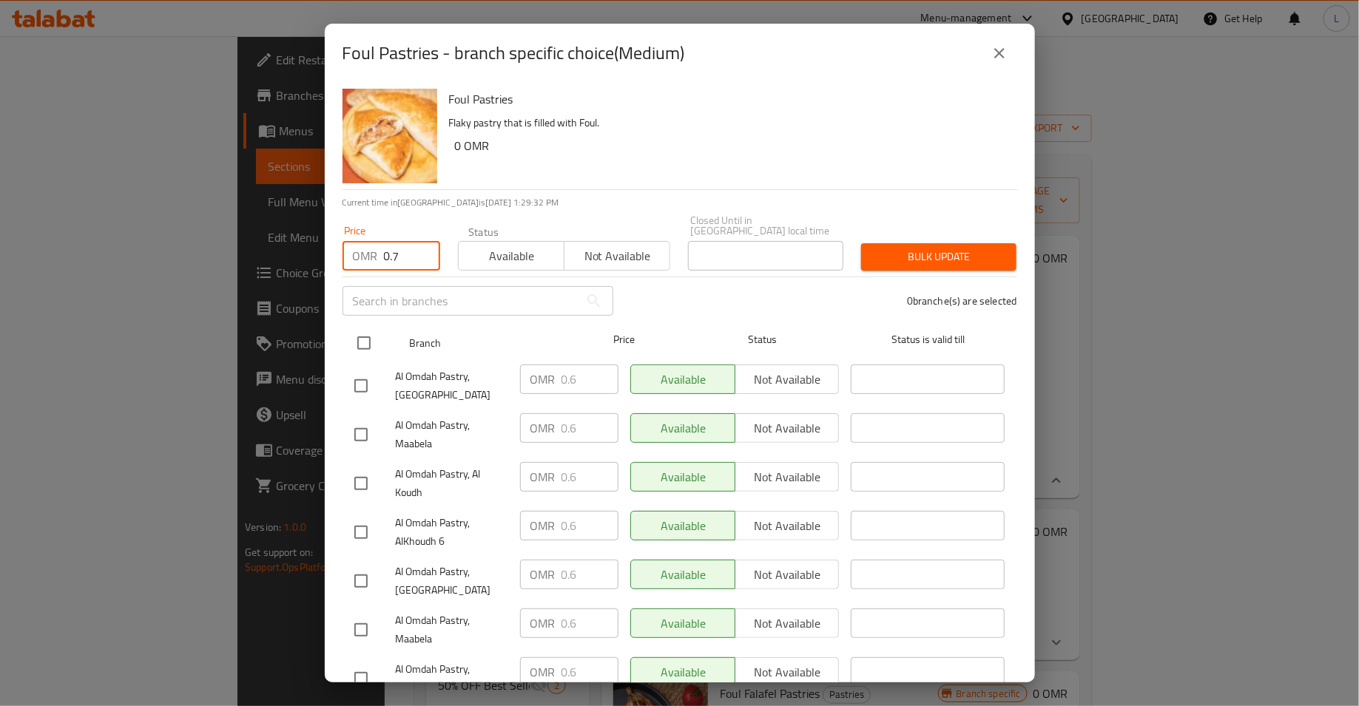
type input "0.7"
click at [362, 331] on input "checkbox" at bounding box center [363, 343] width 31 height 31
checkbox input "true"
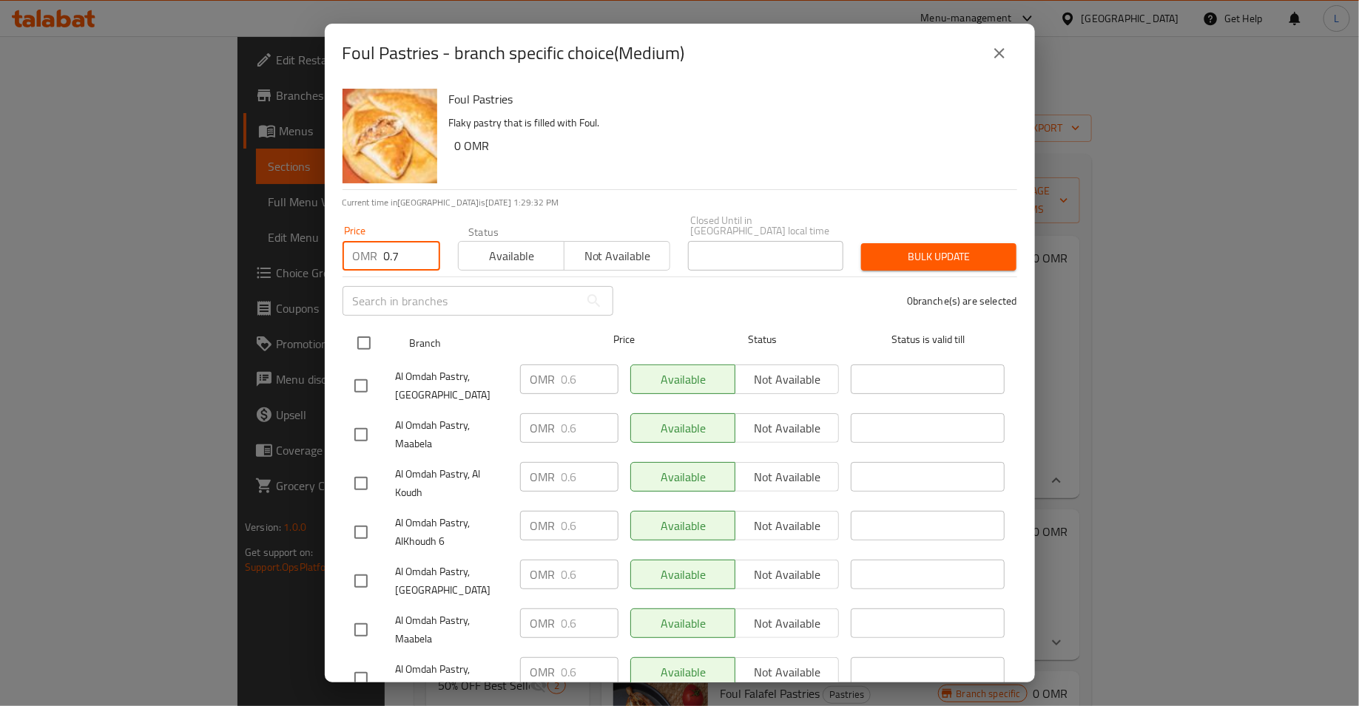
checkbox input "true"
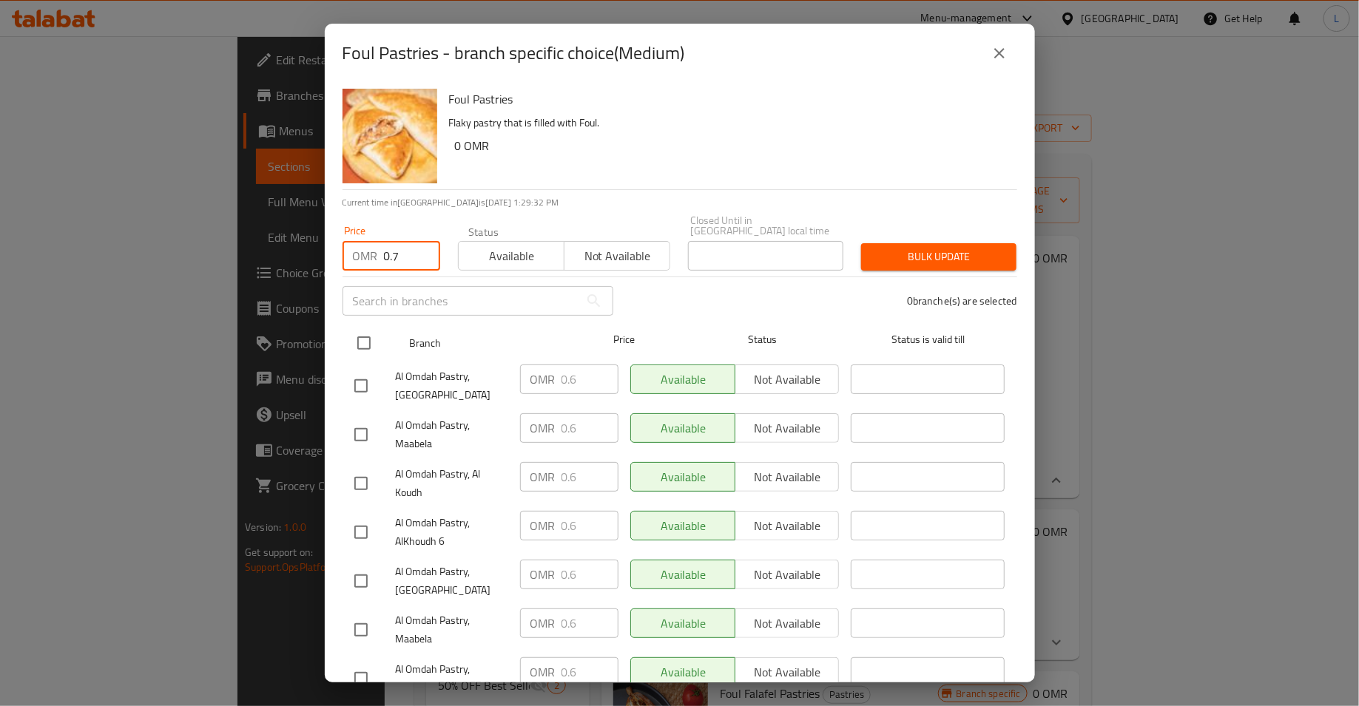
checkbox input "true"
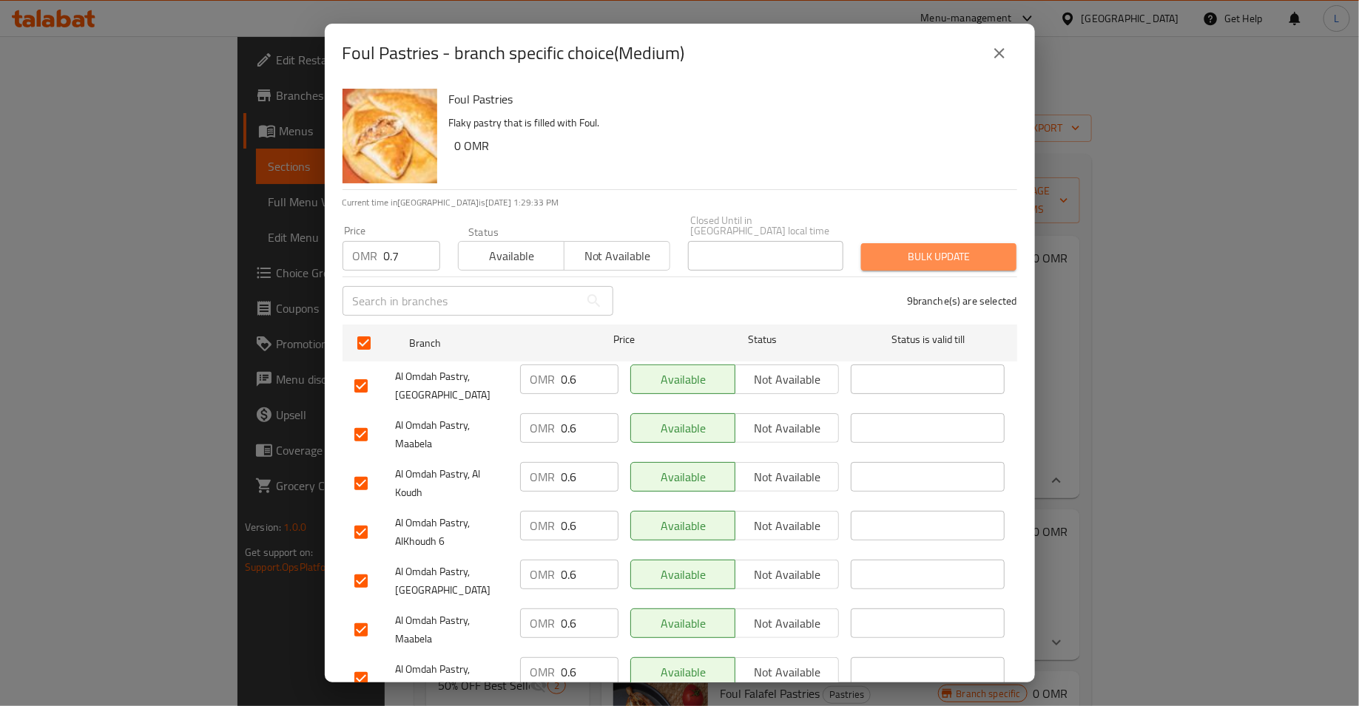
click at [919, 252] on span "Bulk update" at bounding box center [939, 257] width 132 height 18
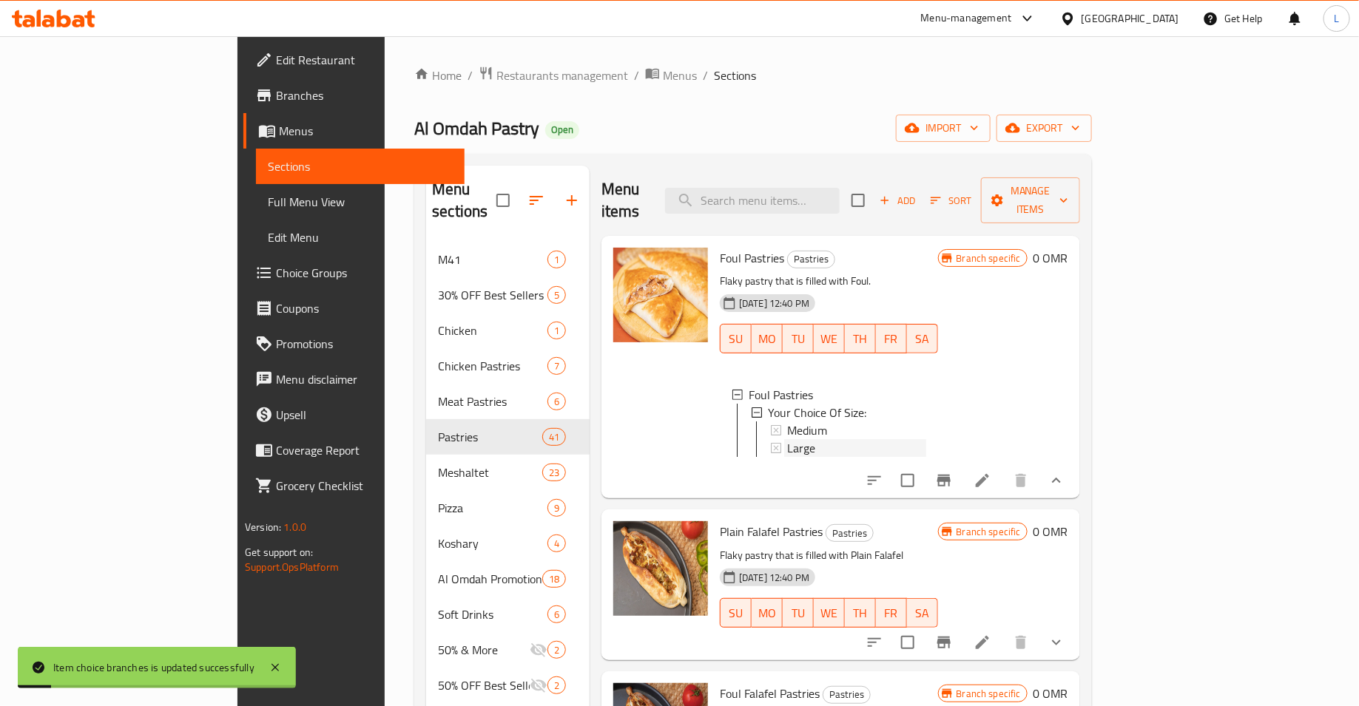
click at [806, 439] on div "Large" at bounding box center [856, 448] width 139 height 18
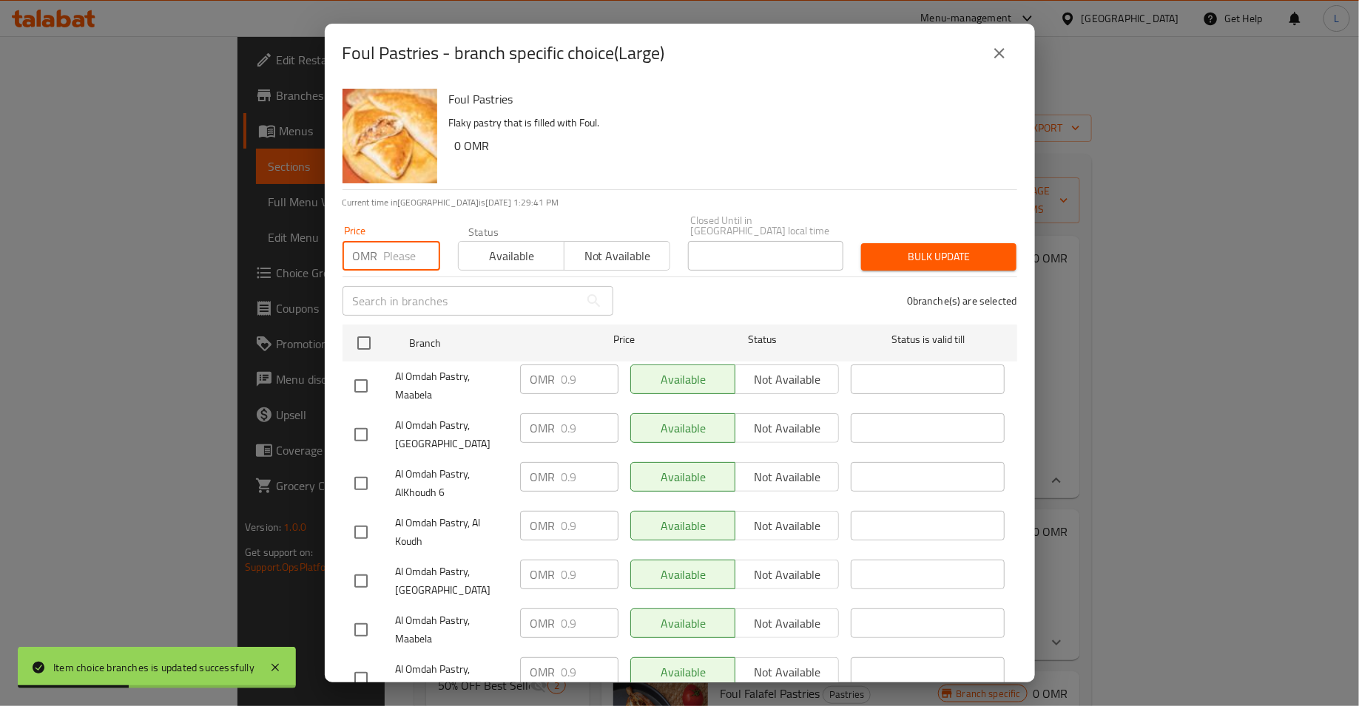
click at [396, 254] on input "number" at bounding box center [412, 256] width 56 height 30
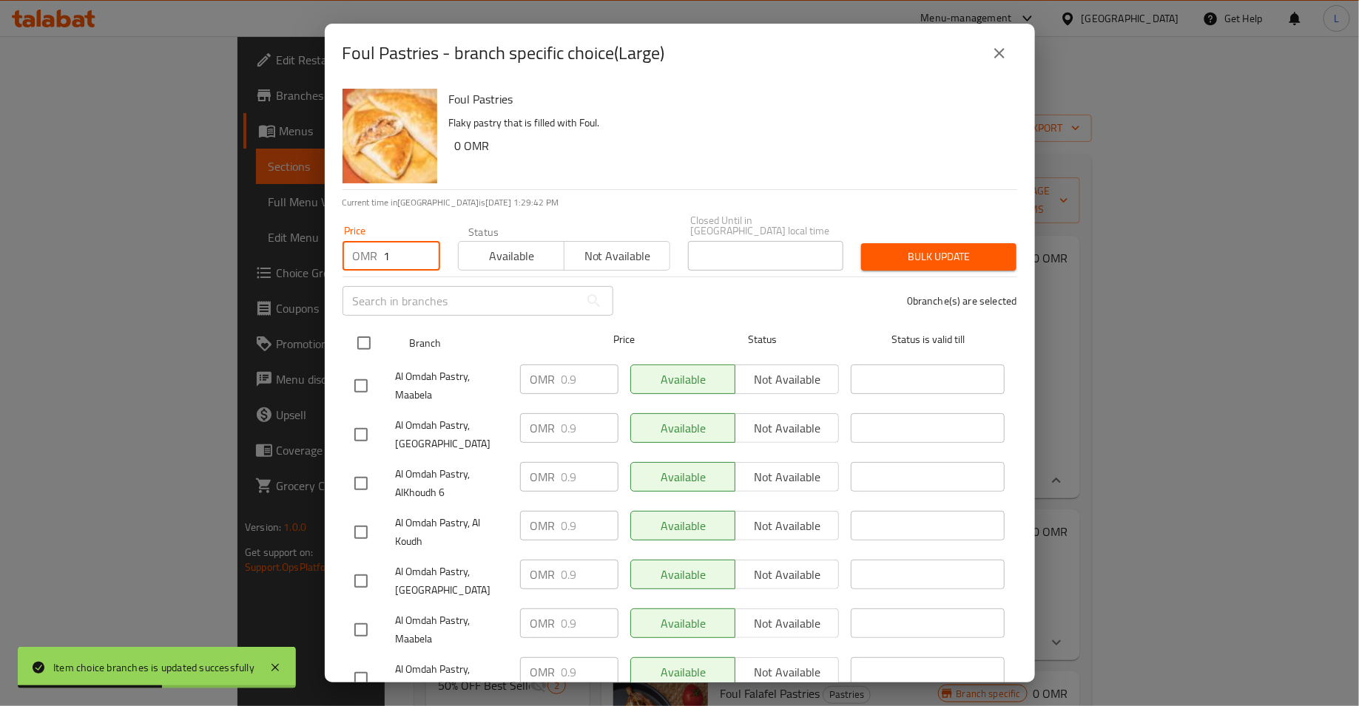
type input "1"
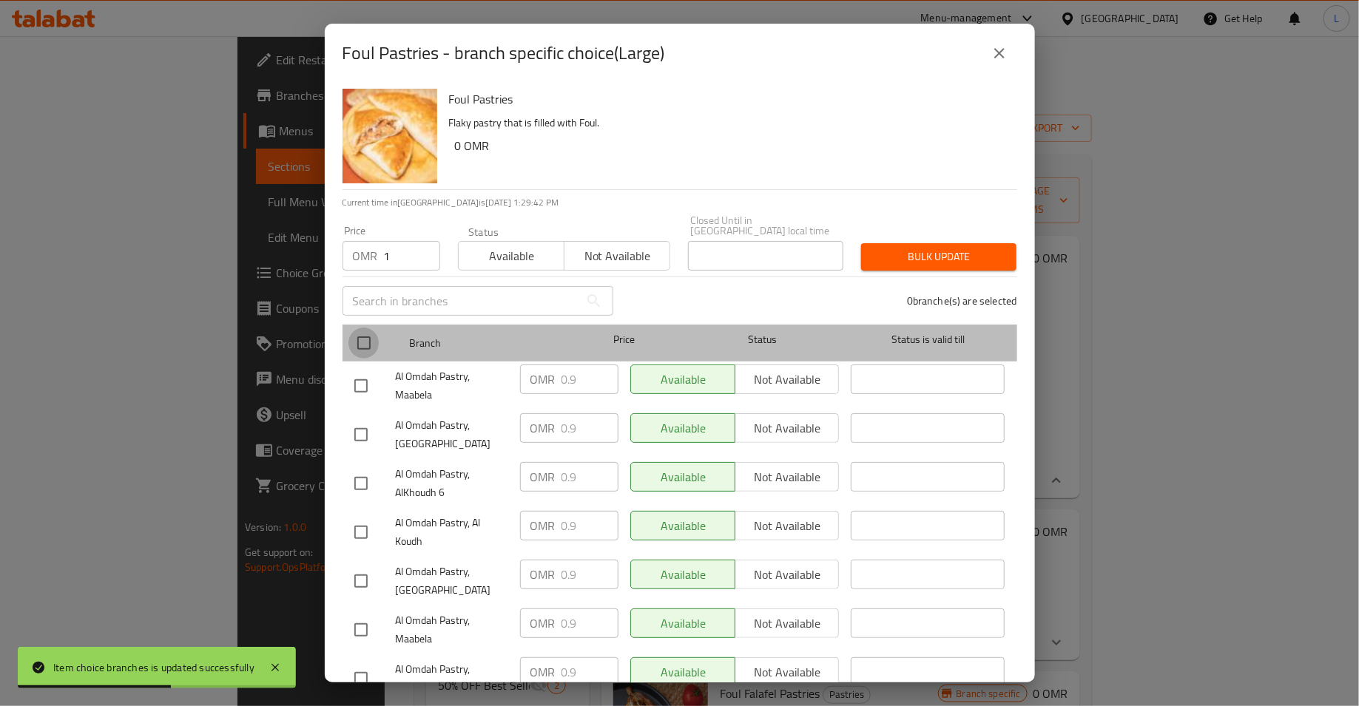
click at [367, 338] on input "checkbox" at bounding box center [363, 343] width 31 height 31
checkbox input "true"
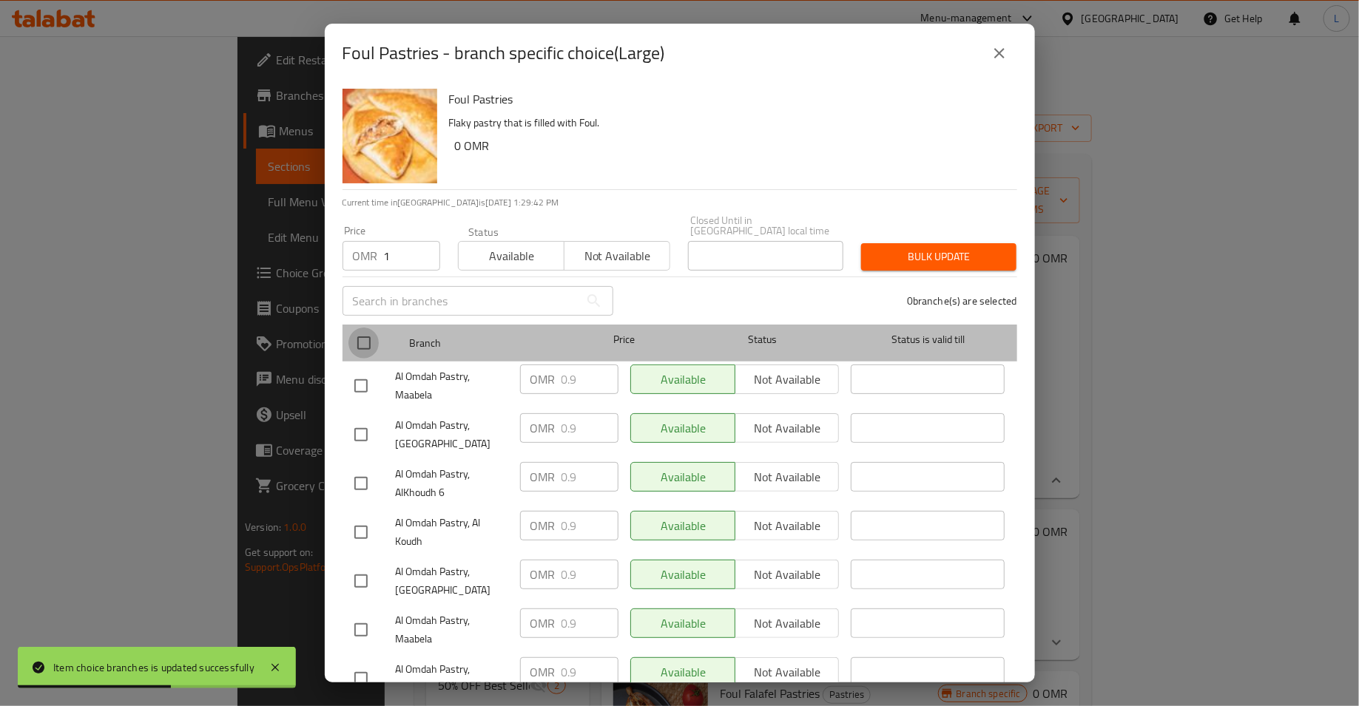
checkbox input "true"
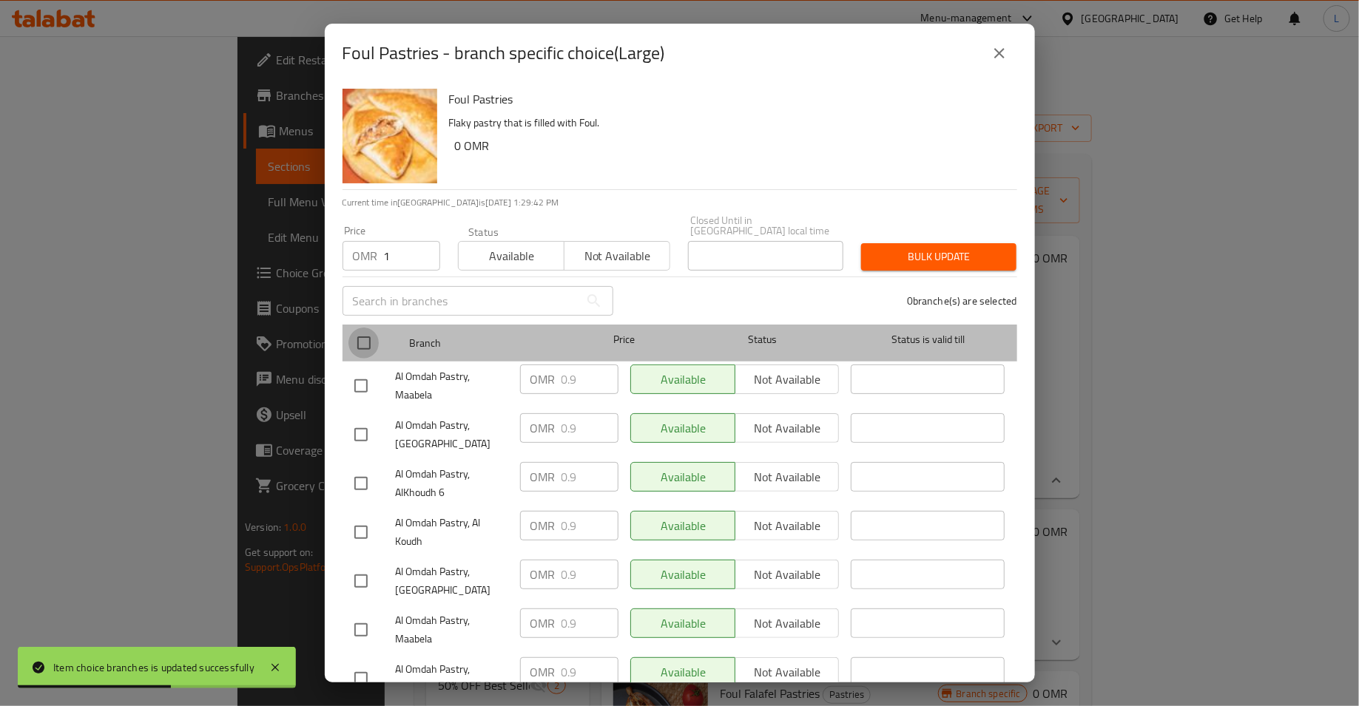
checkbox input "true"
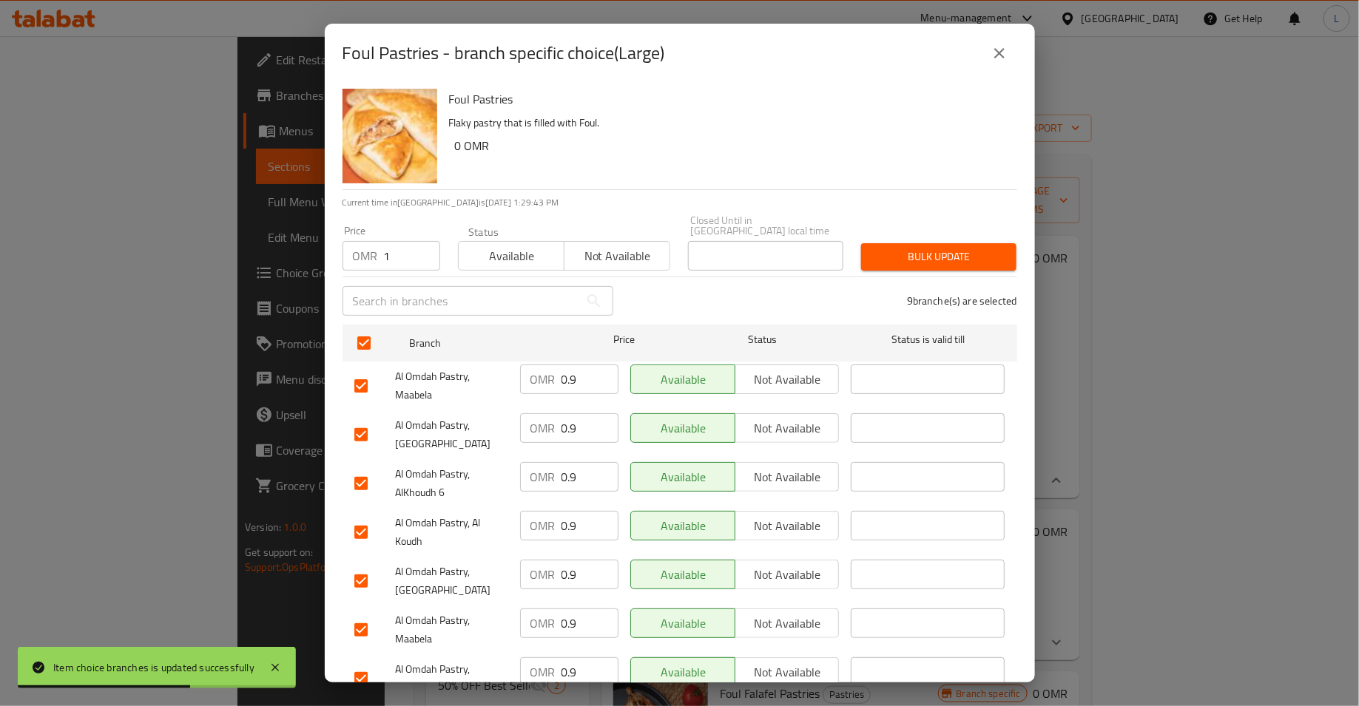
click at [890, 248] on span "Bulk update" at bounding box center [939, 257] width 132 height 18
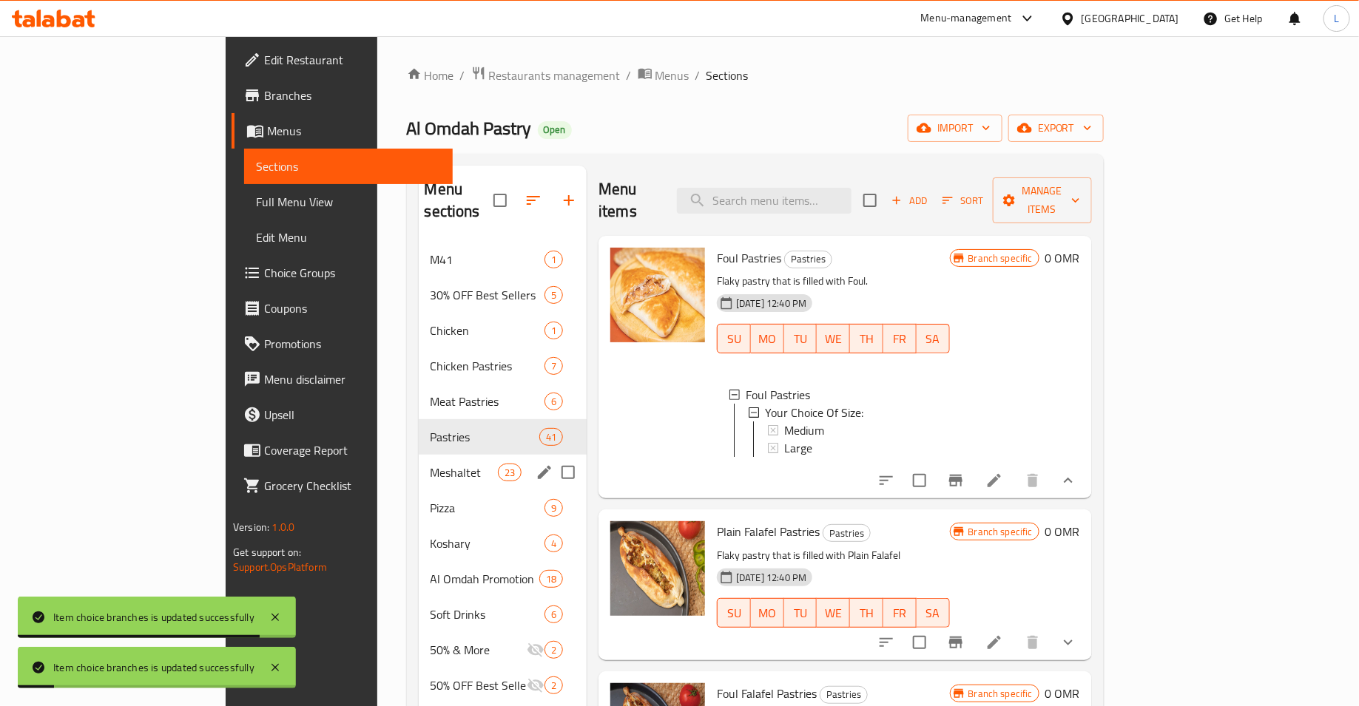
click at [430, 464] on span "Meshaltet" at bounding box center [463, 473] width 67 height 18
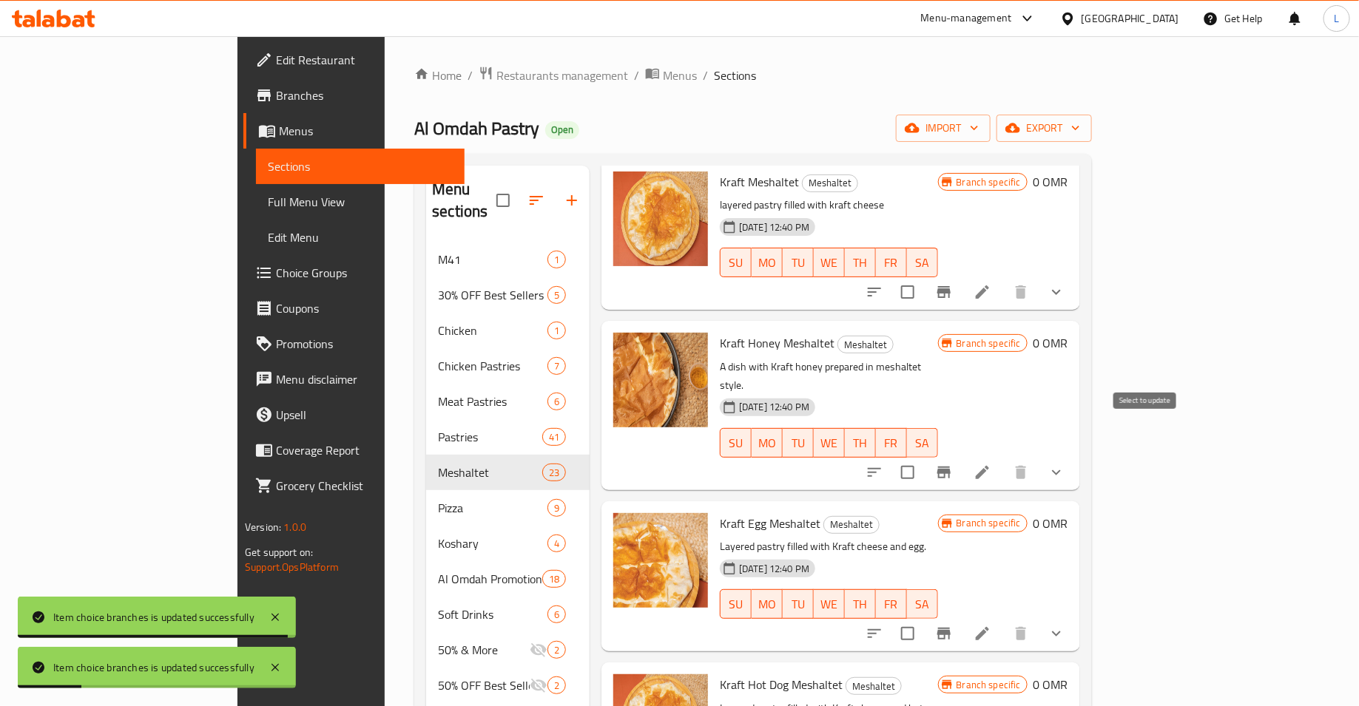
scroll to position [80, 0]
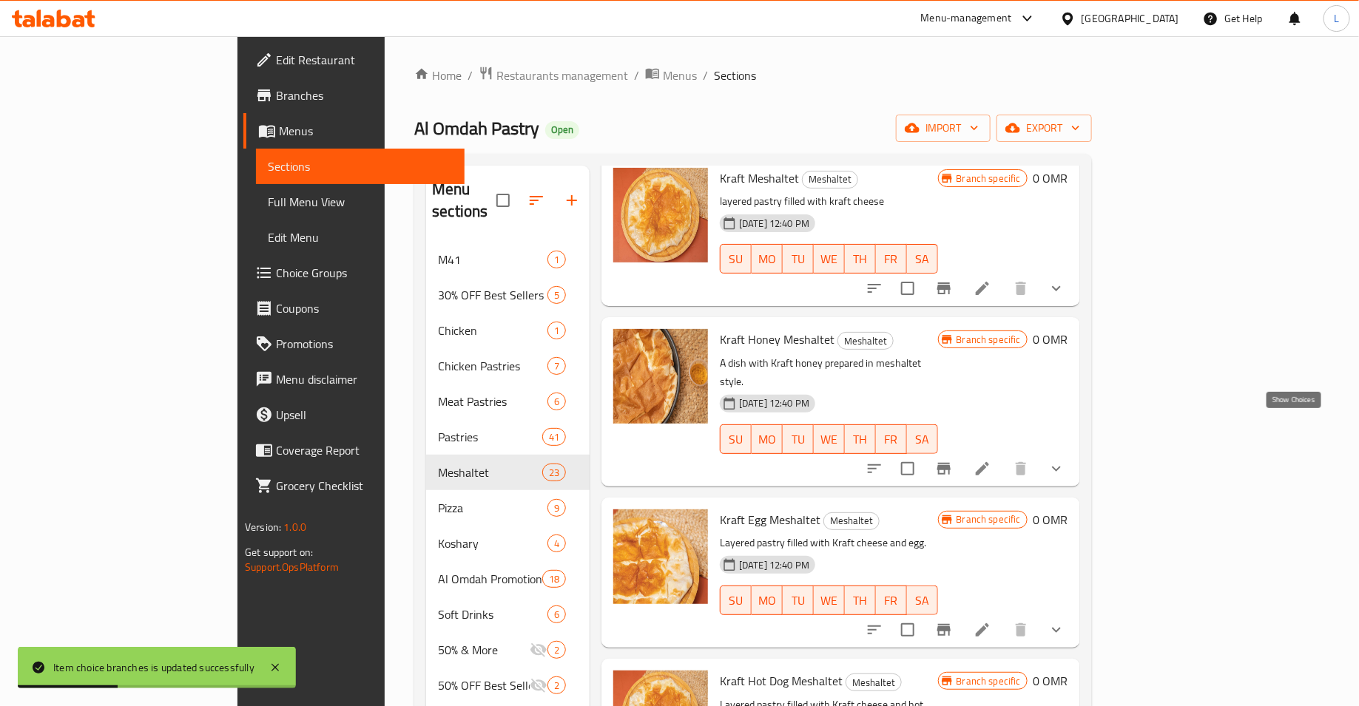
click at [1065, 460] on icon "show more" at bounding box center [1056, 469] width 18 height 18
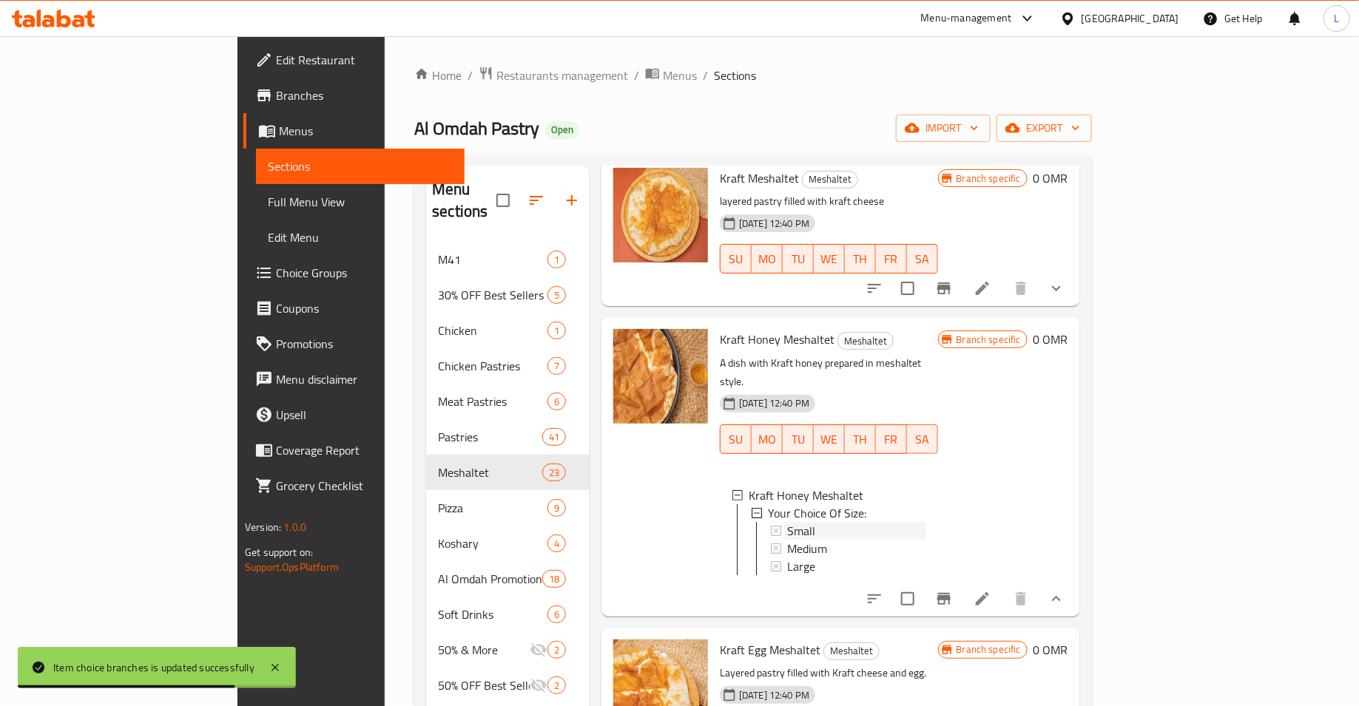
click at [887, 522] on div "Small" at bounding box center [856, 531] width 139 height 18
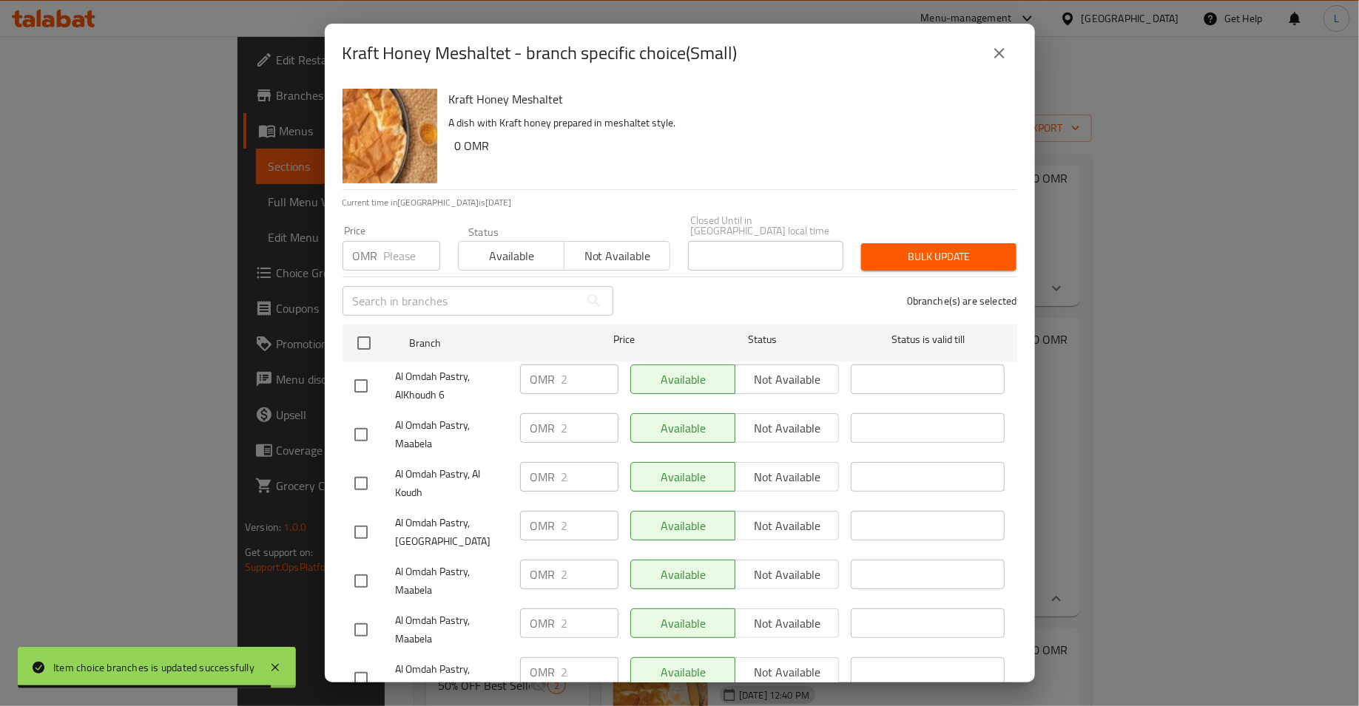
click at [389, 254] on input "number" at bounding box center [412, 256] width 56 height 30
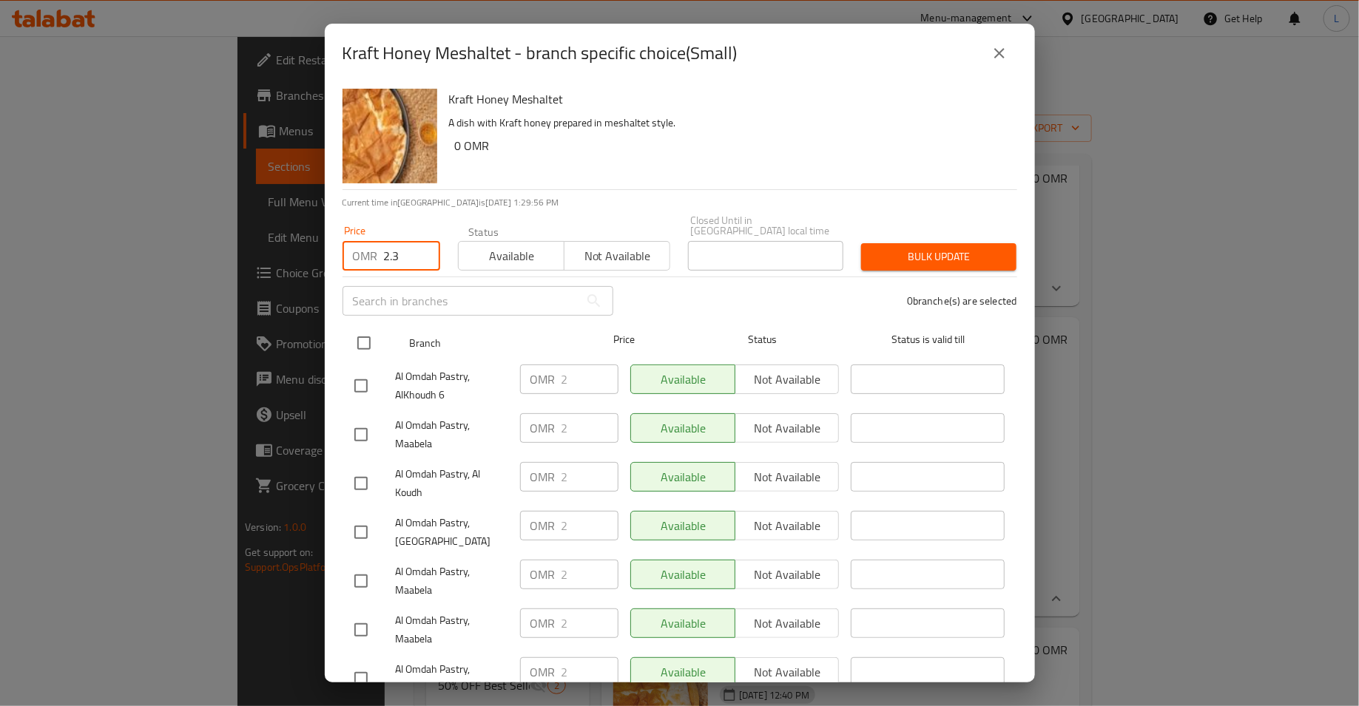
type input "2.3"
click at [364, 332] on input "checkbox" at bounding box center [363, 343] width 31 height 31
checkbox input "true"
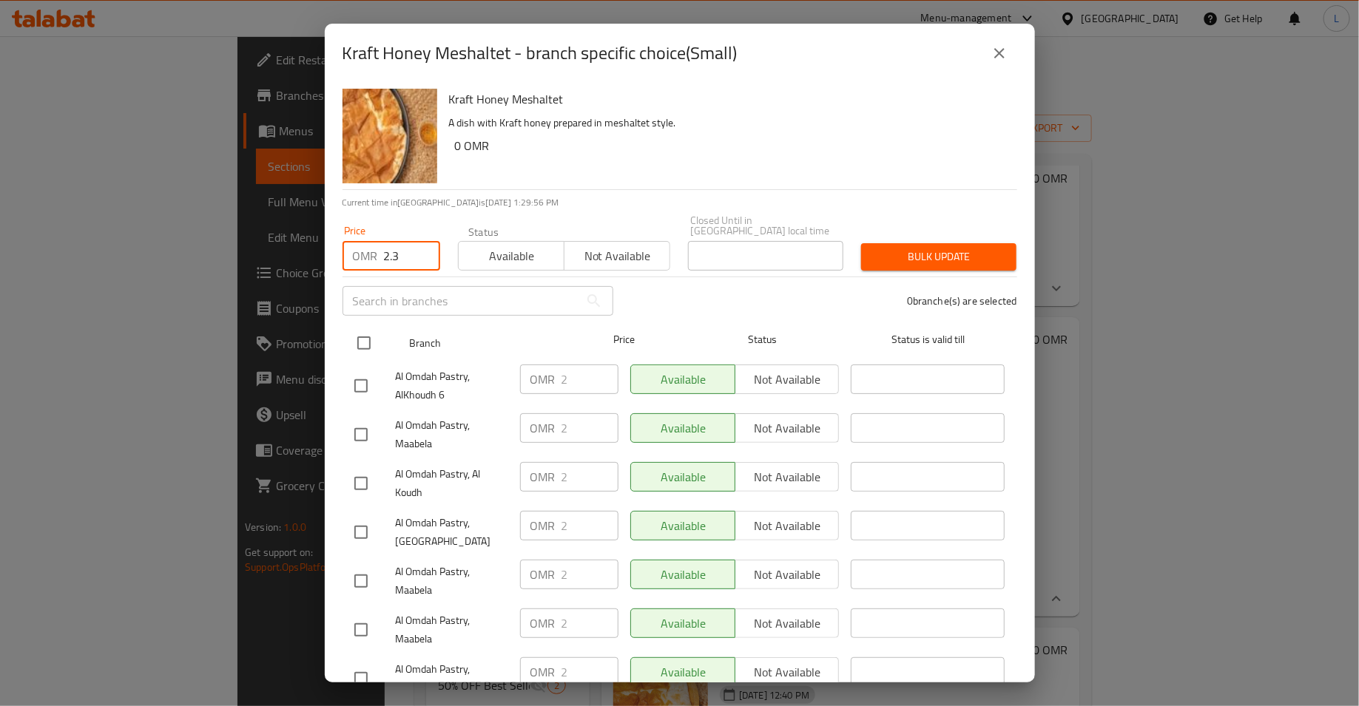
checkbox input "true"
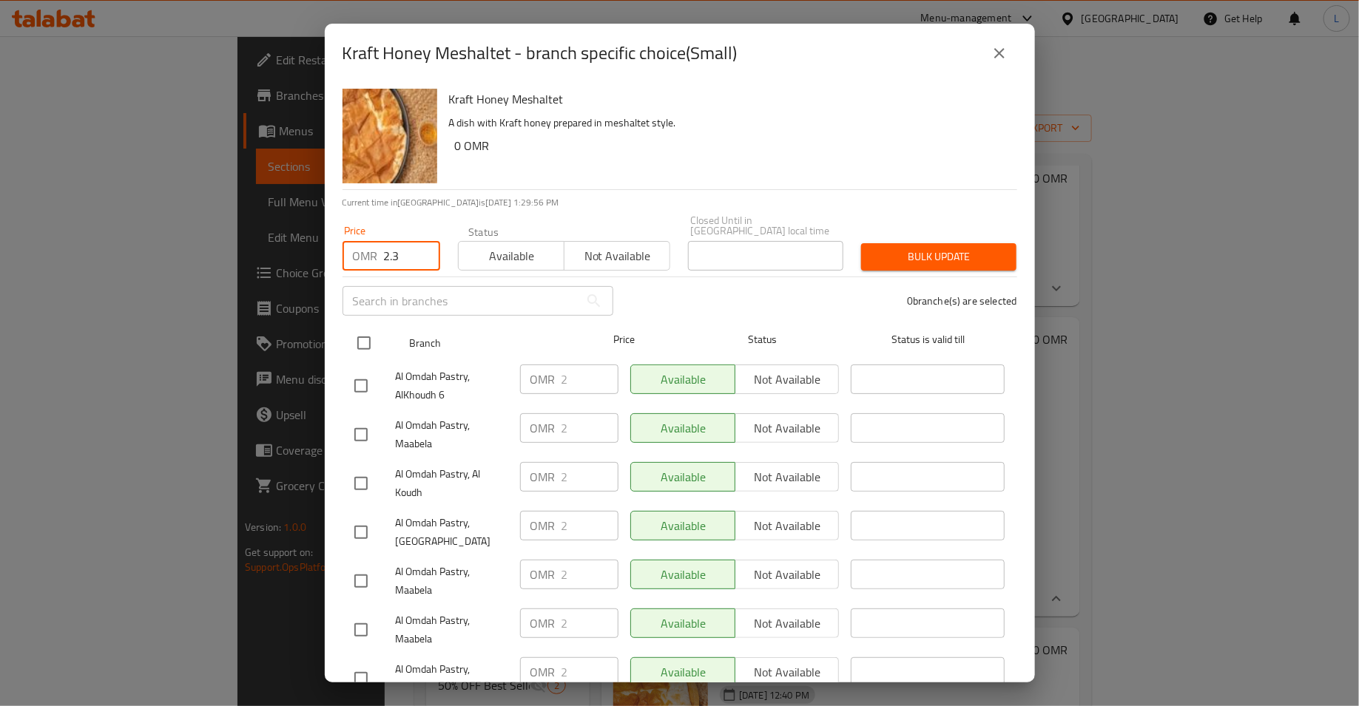
checkbox input "true"
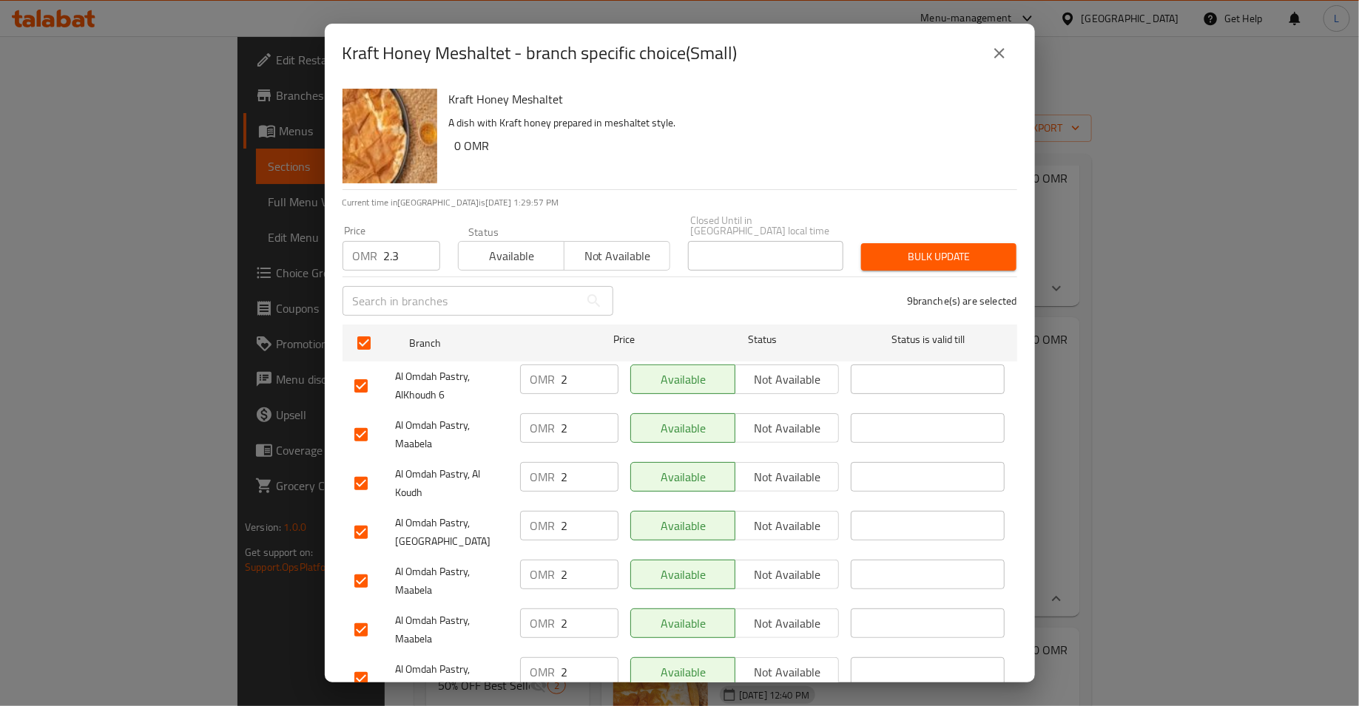
click at [915, 251] on span "Bulk update" at bounding box center [939, 257] width 132 height 18
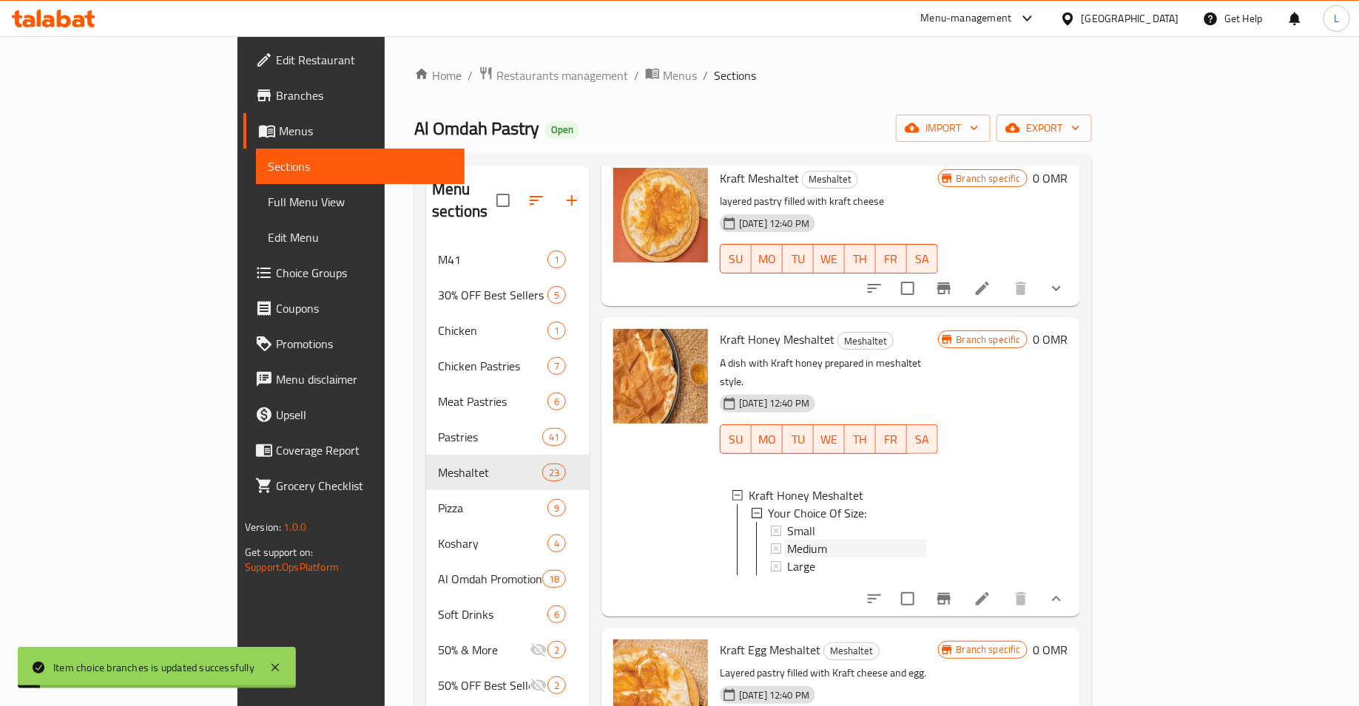
click at [787, 540] on div "Medium" at bounding box center [856, 549] width 139 height 18
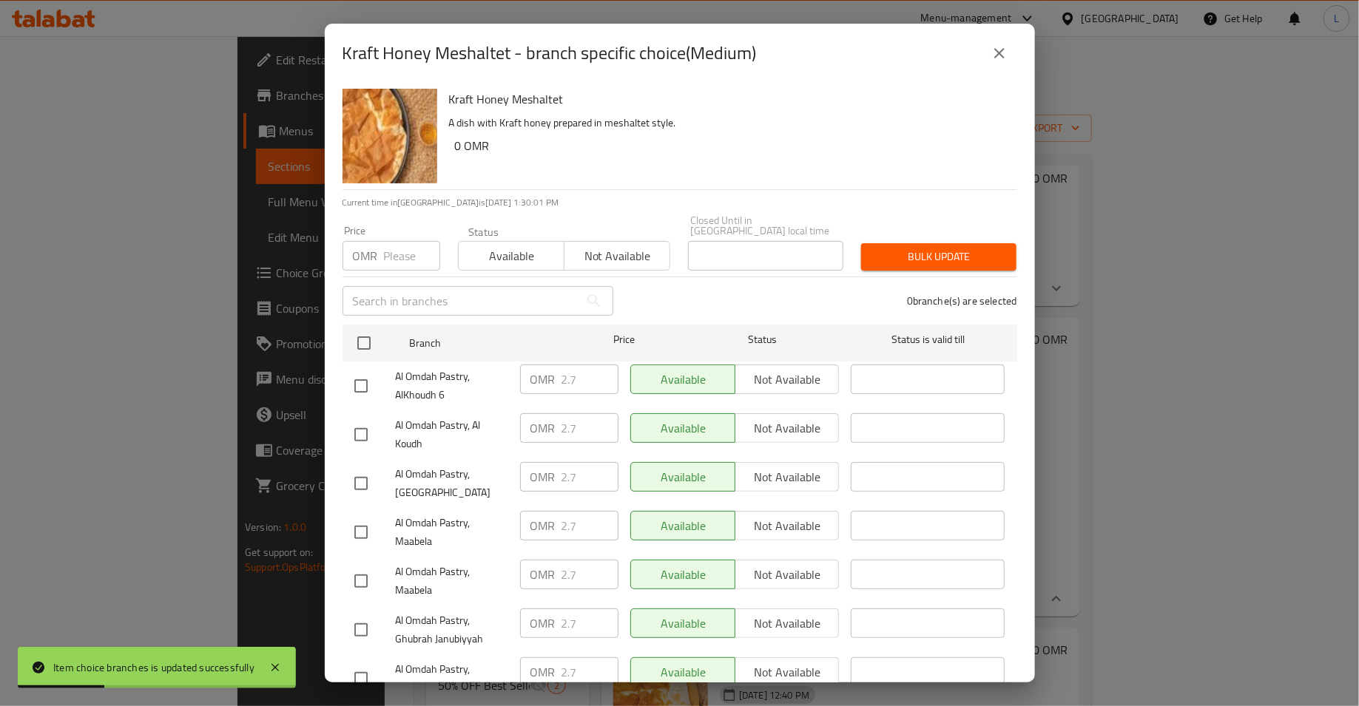
click at [401, 251] on input "number" at bounding box center [412, 256] width 56 height 30
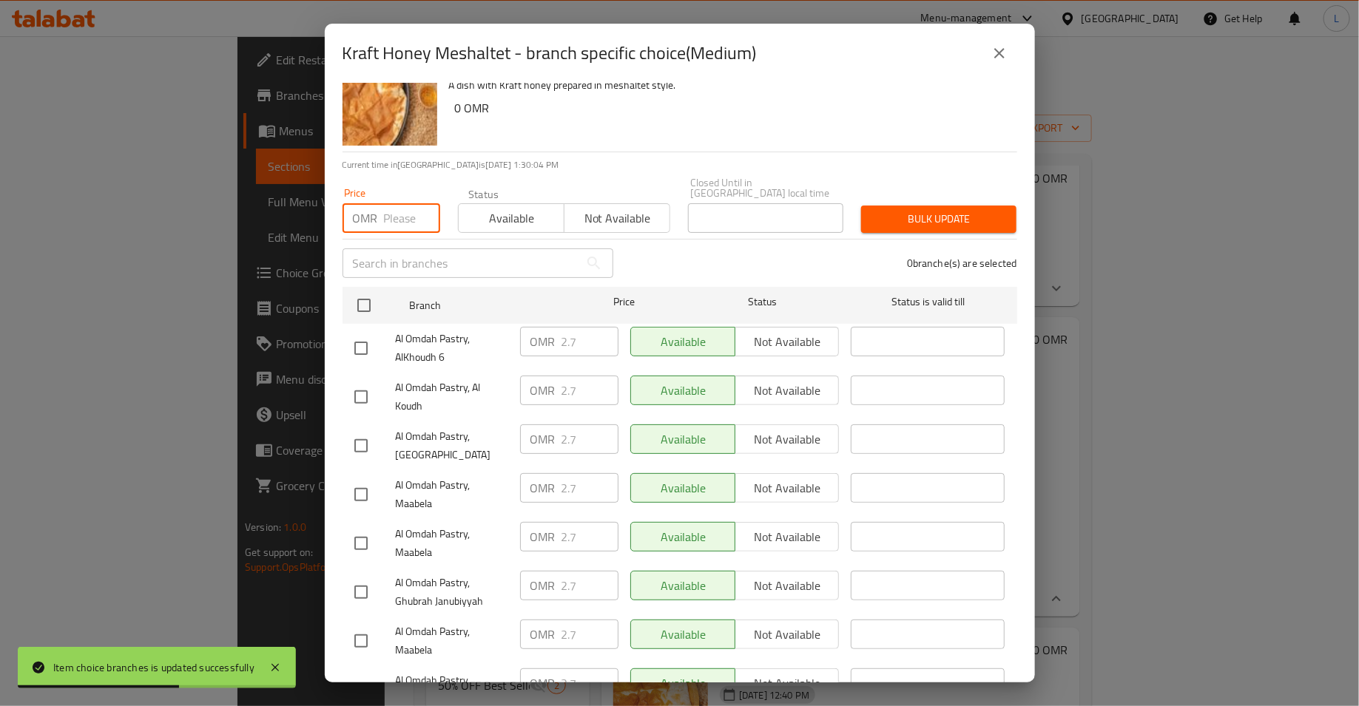
scroll to position [30, 0]
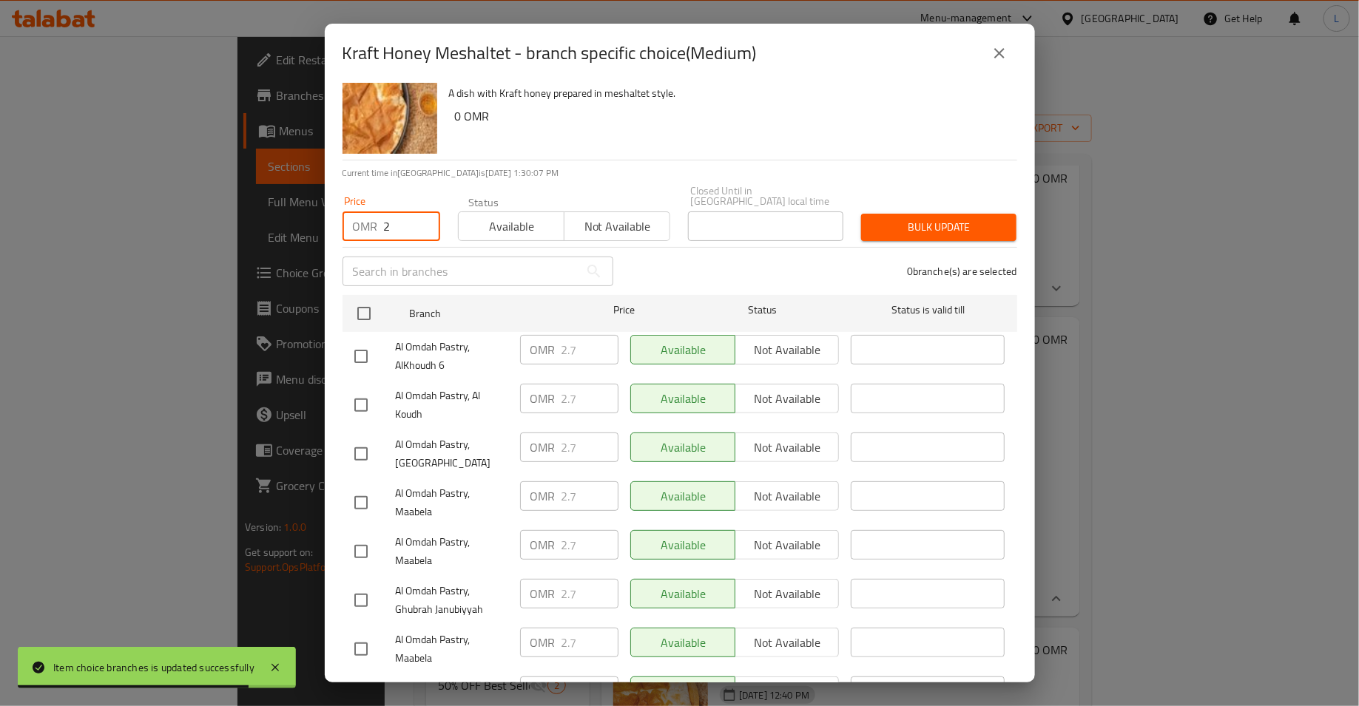
type input "2"
click at [1002, 50] on icon "close" at bounding box center [999, 53] width 10 height 10
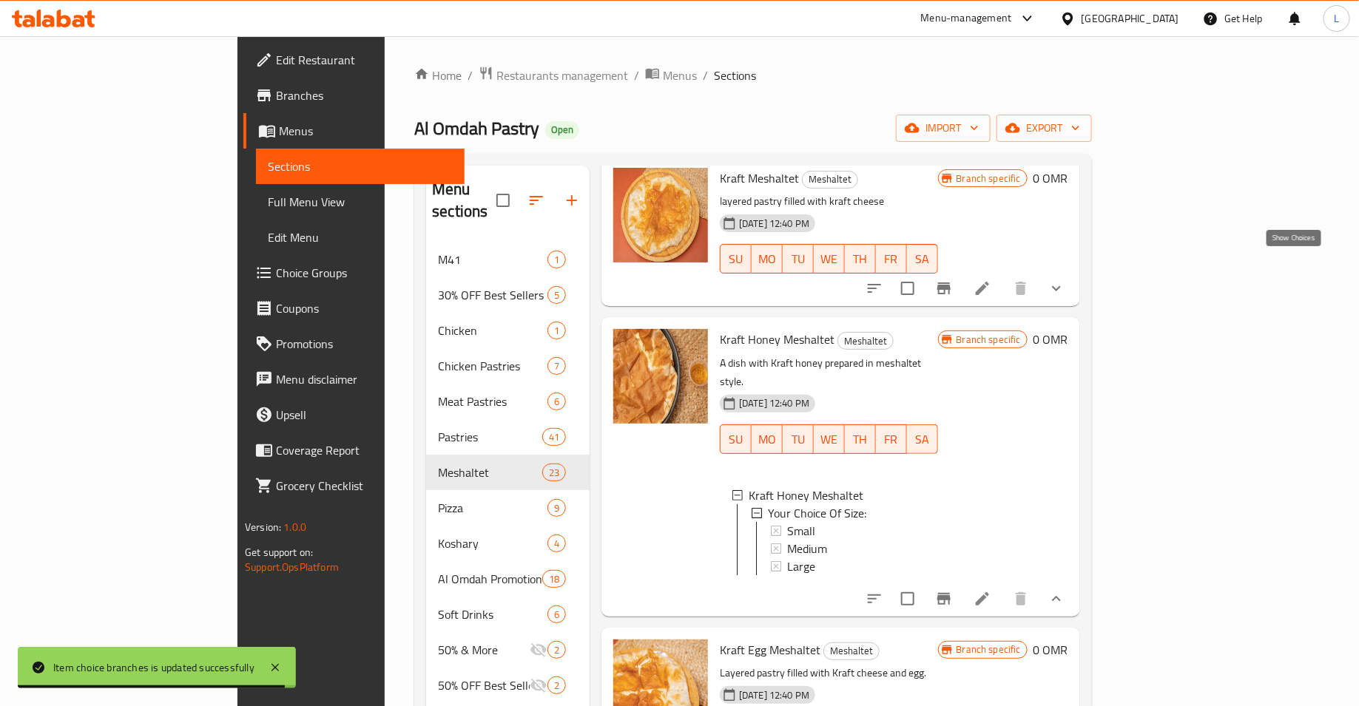
click at [1065, 280] on icon "show more" at bounding box center [1056, 289] width 18 height 18
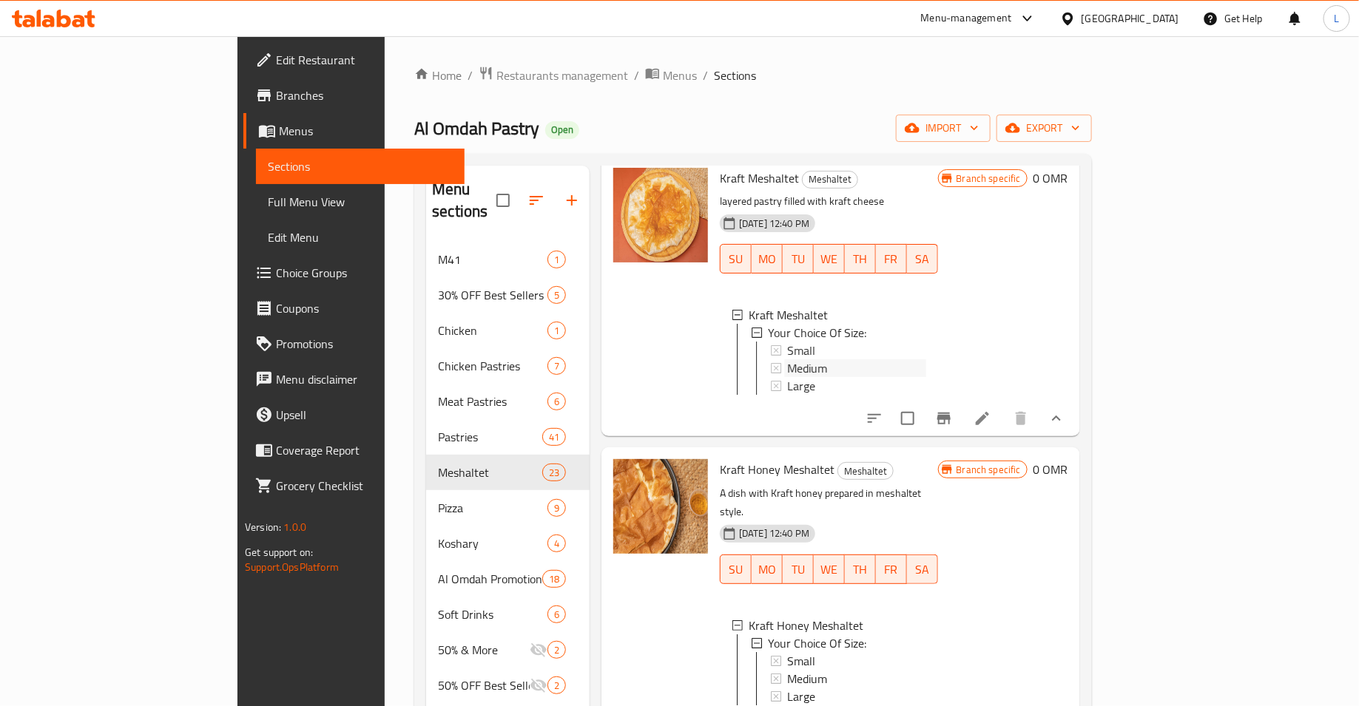
click at [787, 359] on div "Medium" at bounding box center [856, 368] width 139 height 18
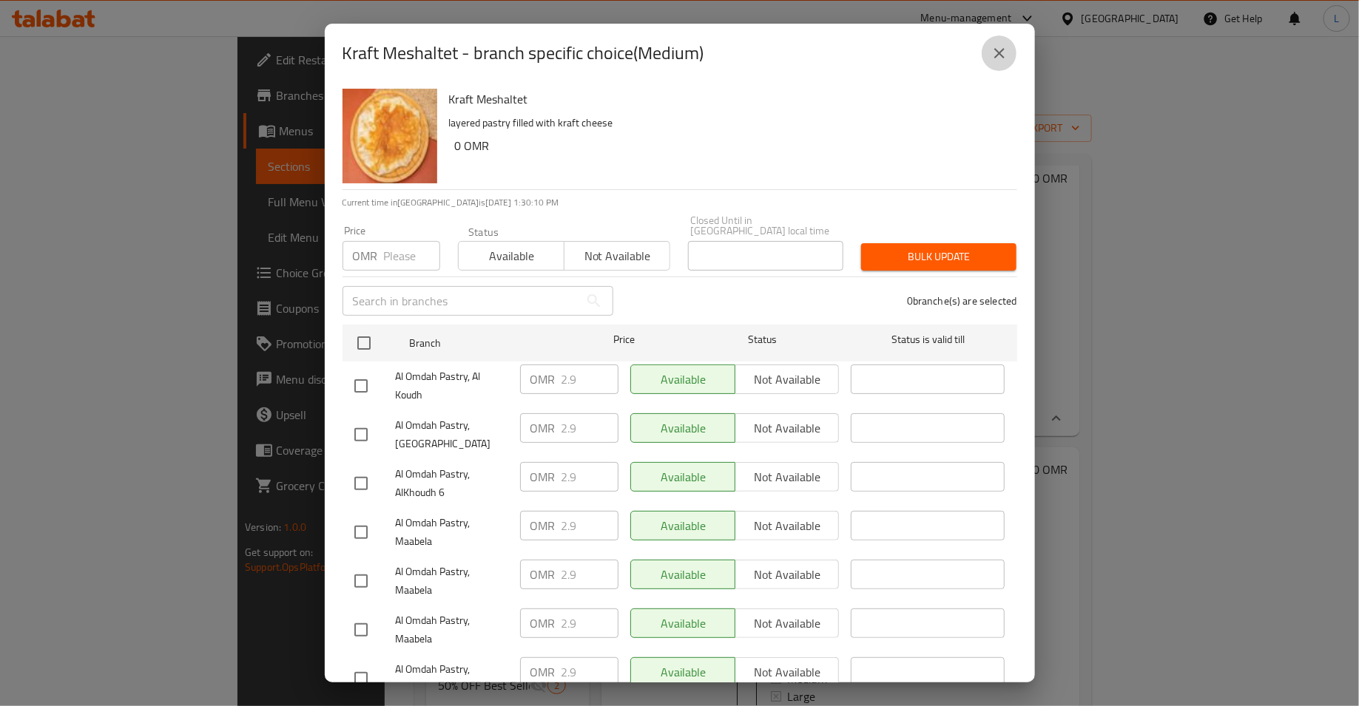
click at [1003, 59] on icon "close" at bounding box center [999, 53] width 18 height 18
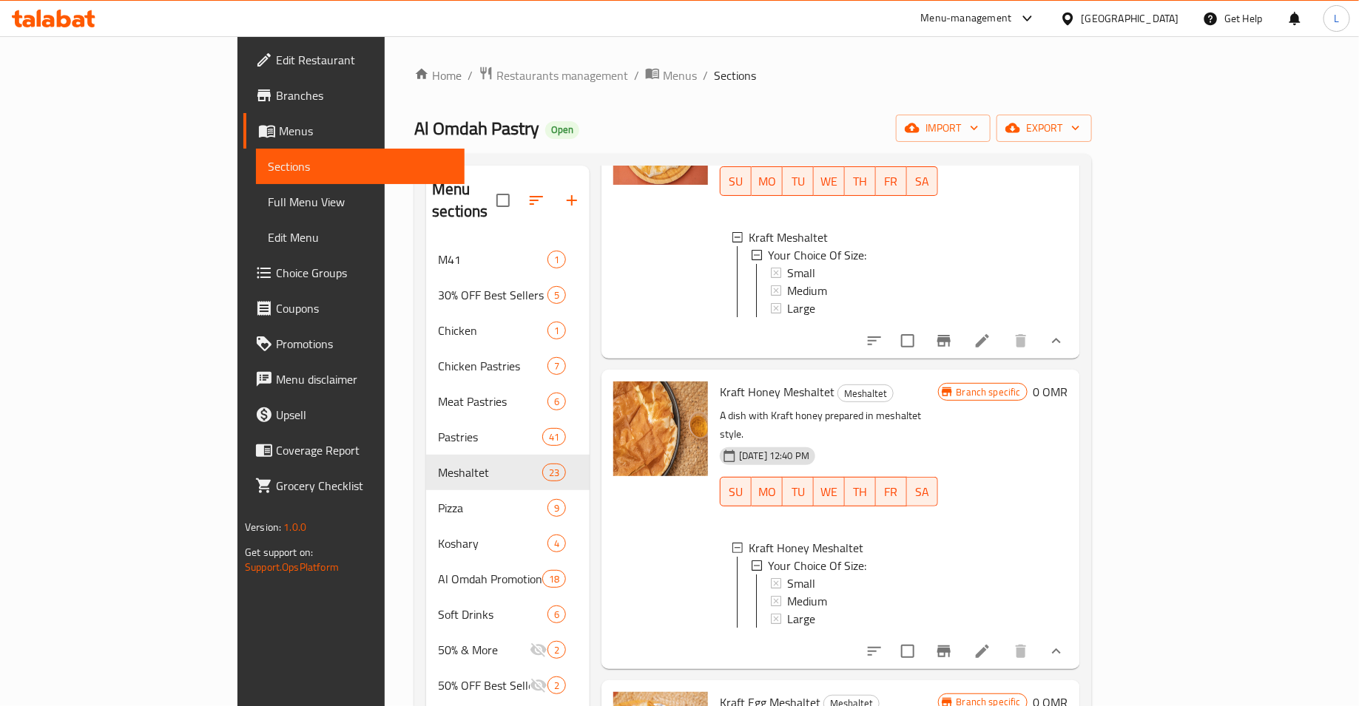
scroll to position [175, 0]
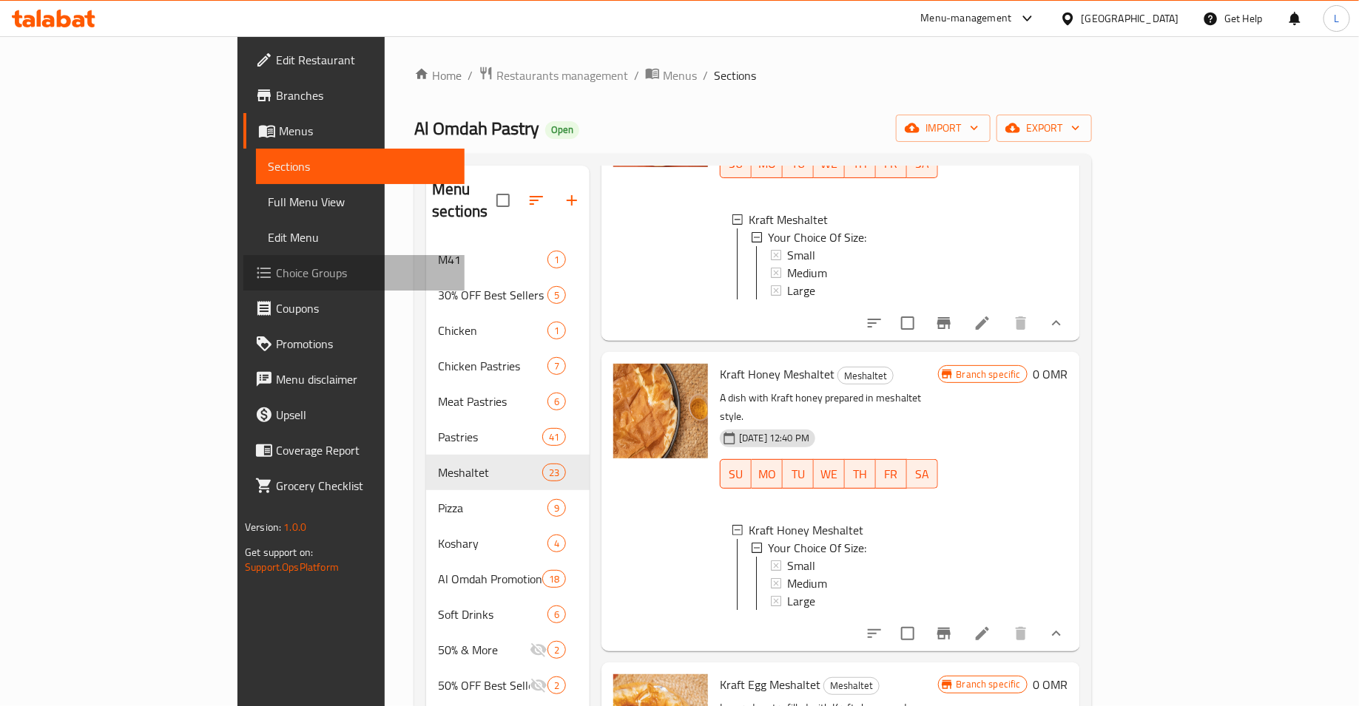
click at [276, 281] on span "Choice Groups" at bounding box center [364, 273] width 177 height 18
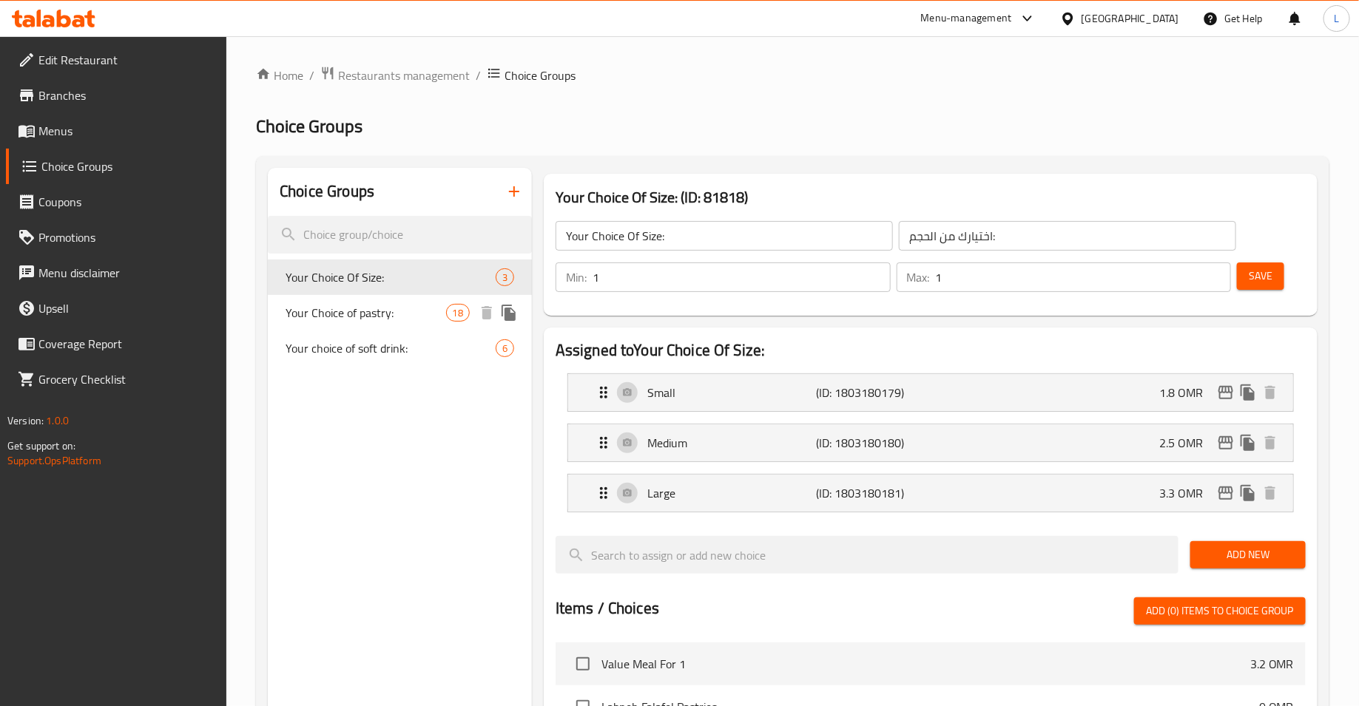
click at [400, 318] on span "Your Choice of pastry:" at bounding box center [366, 313] width 160 height 18
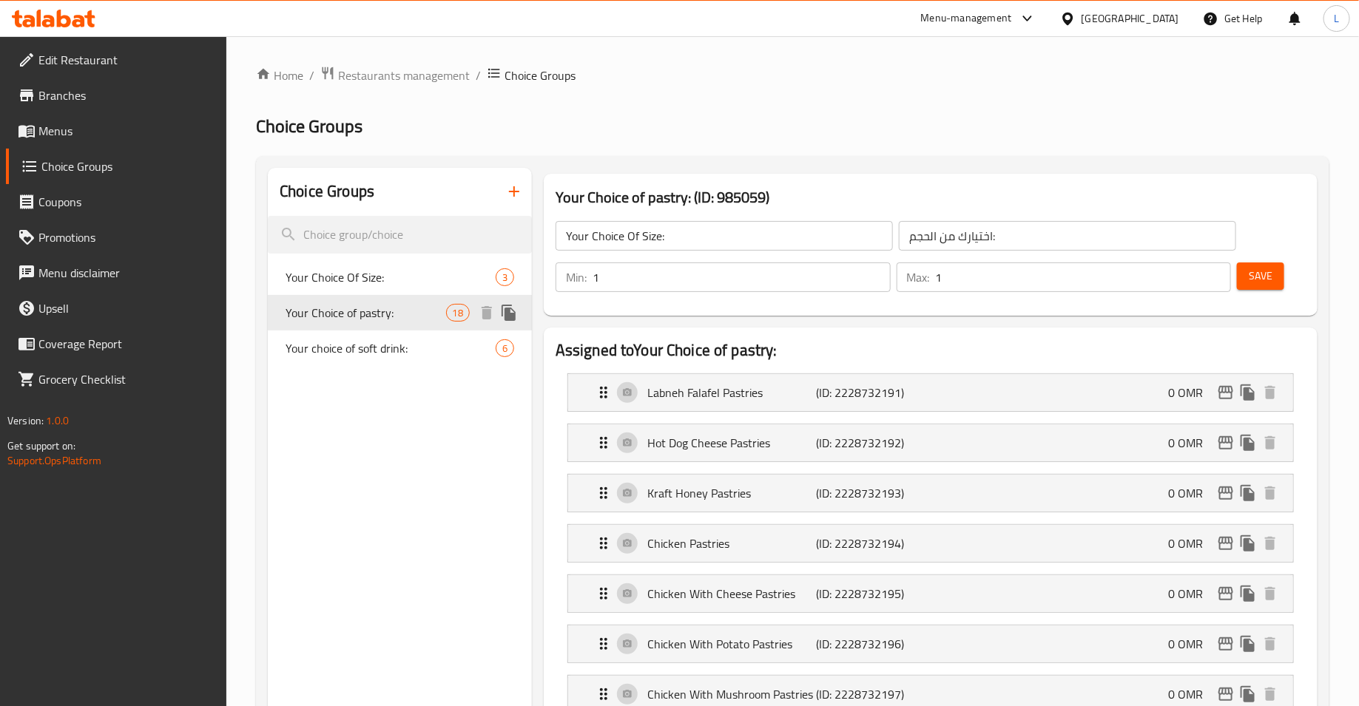
type input "Your Choice of pastry:"
type input "اختيارك من فطيرة:"
click at [102, 135] on span "Menus" at bounding box center [126, 131] width 177 height 18
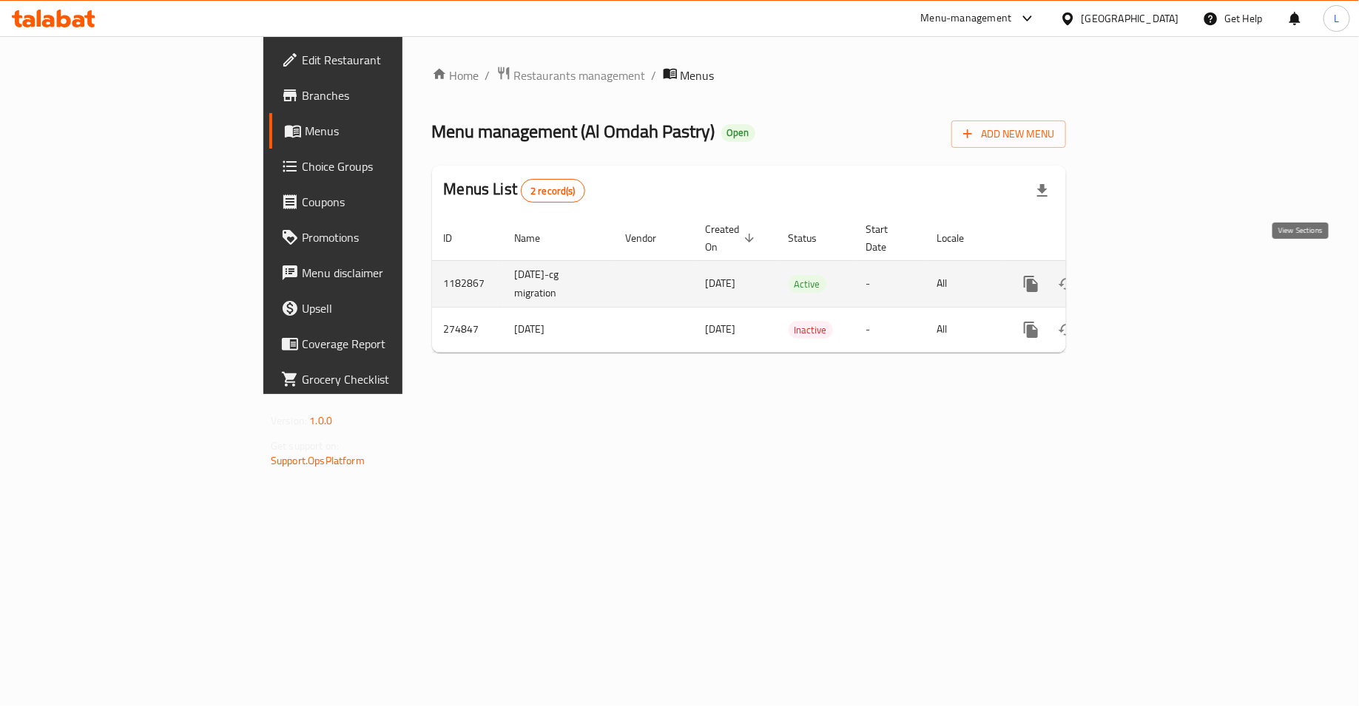
click at [1147, 275] on icon "enhanced table" at bounding box center [1138, 284] width 18 height 18
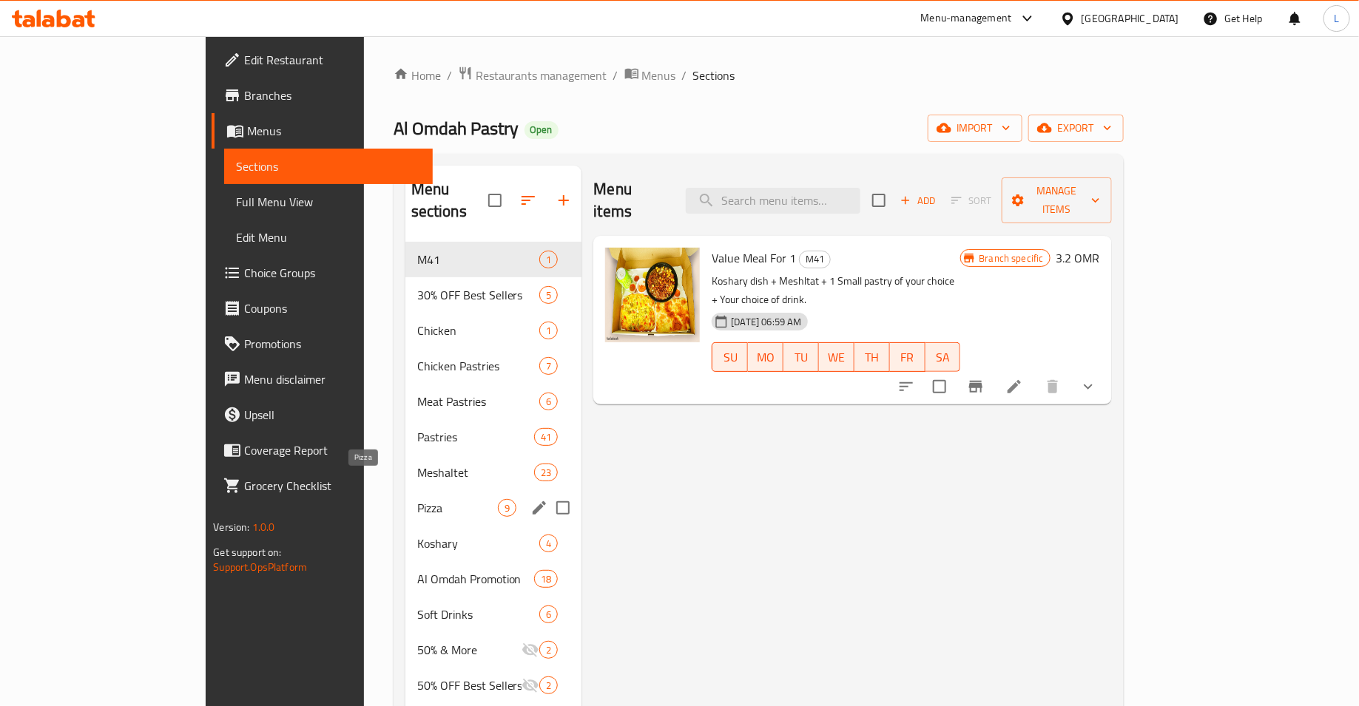
click at [417, 499] on span "Pizza" at bounding box center [457, 508] width 81 height 18
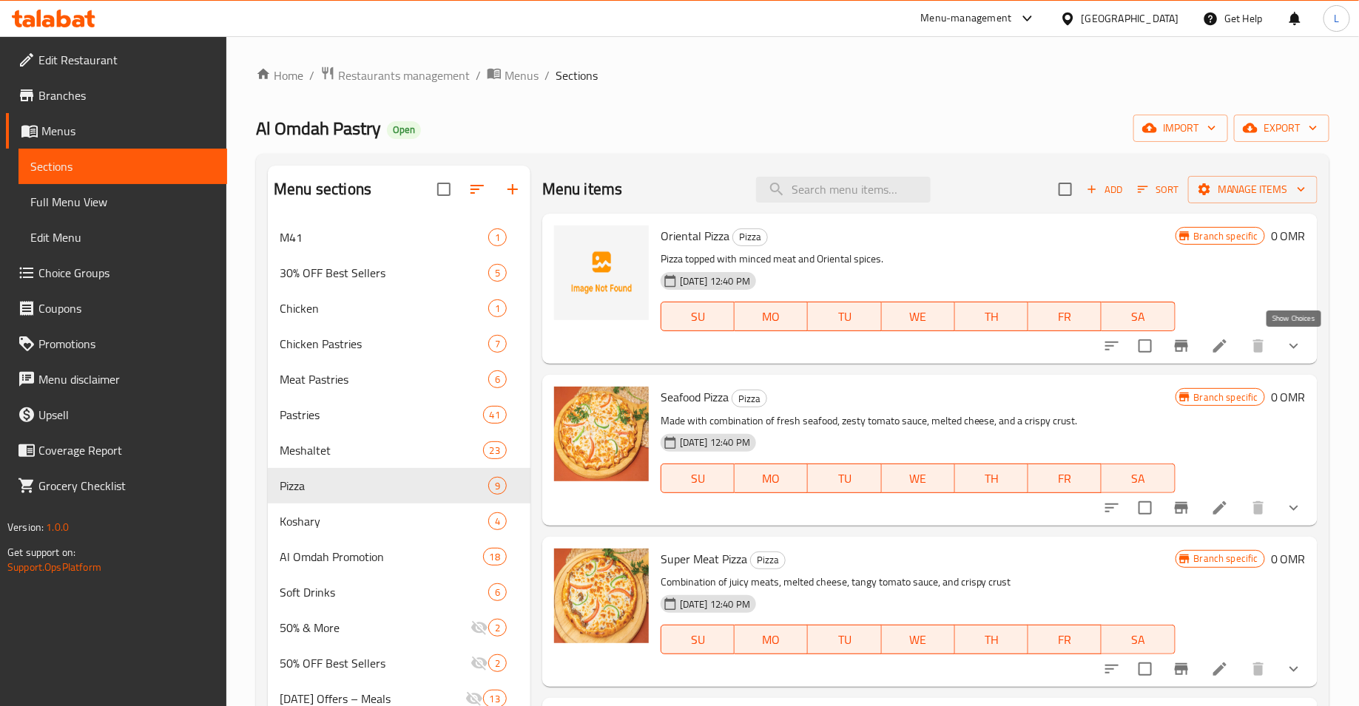
click at [1298, 347] on icon "show more" at bounding box center [1294, 346] width 18 height 18
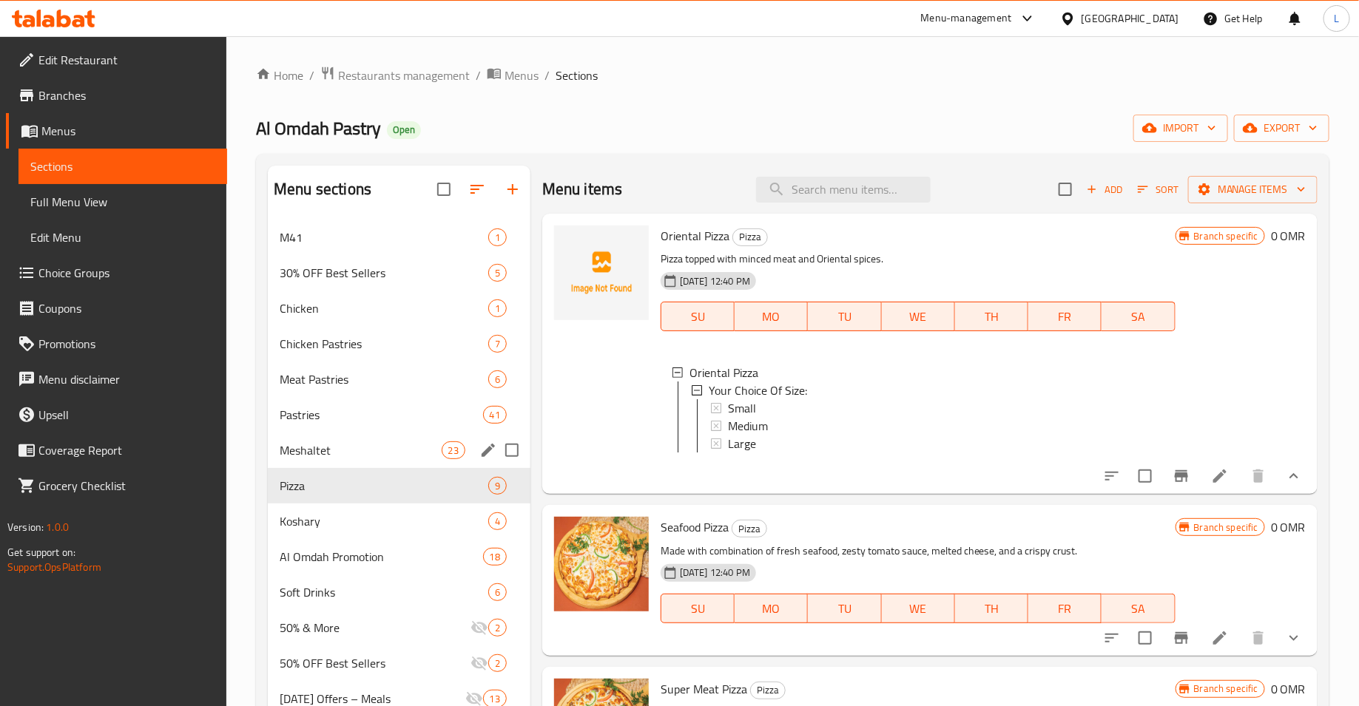
click at [366, 453] on span "Meshaltet" at bounding box center [360, 451] width 161 height 18
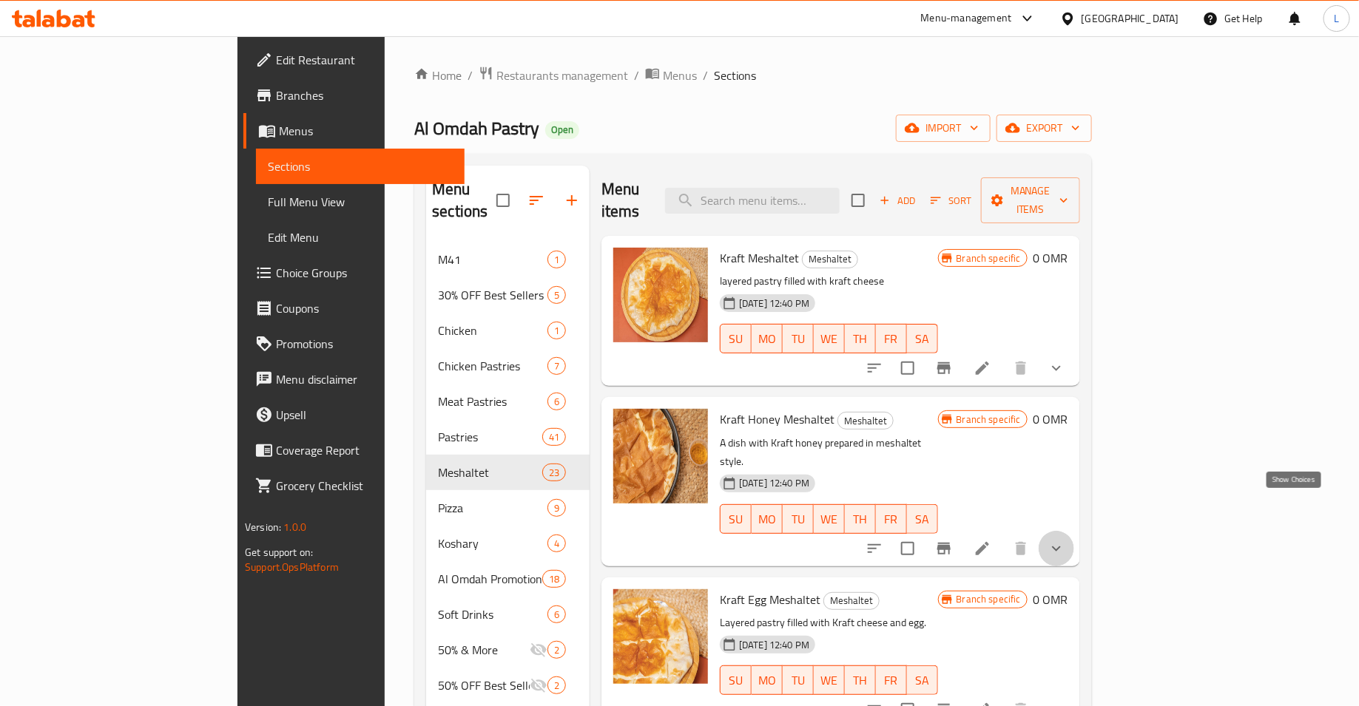
click at [1065, 540] on icon "show more" at bounding box center [1056, 549] width 18 height 18
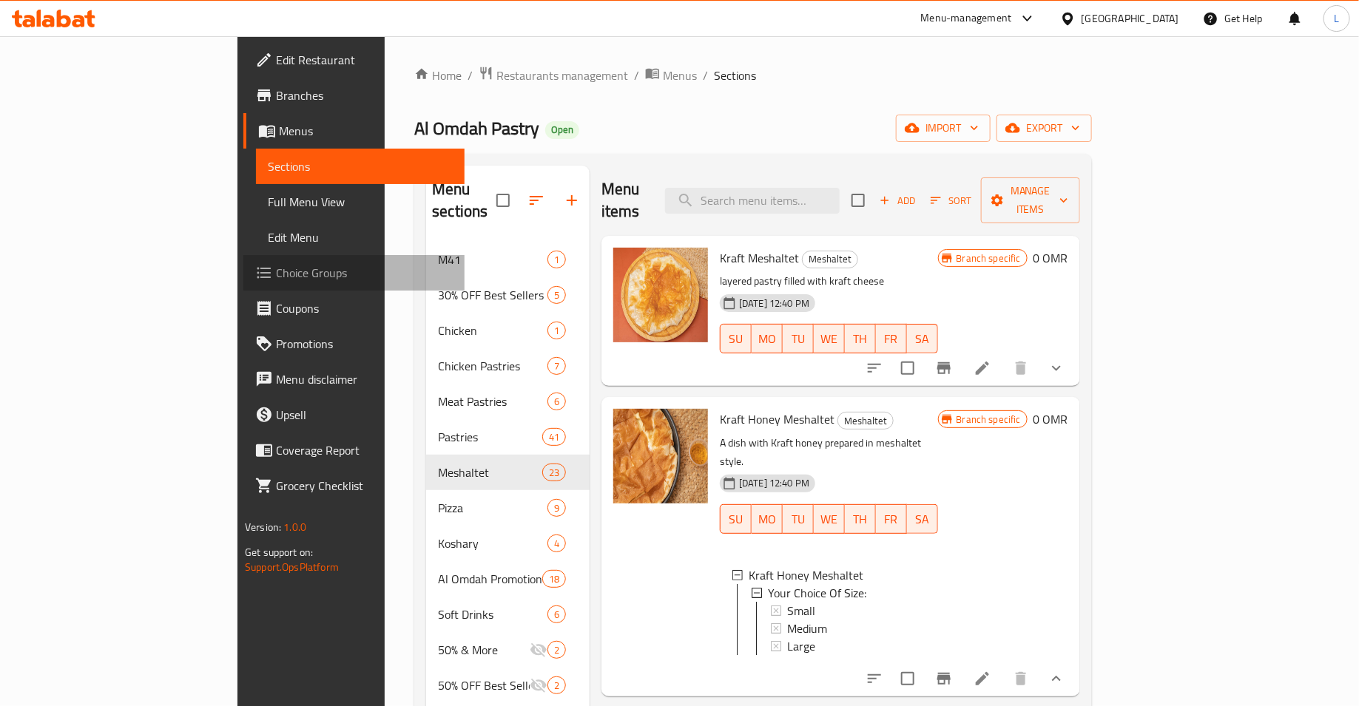
click at [276, 270] on span "Choice Groups" at bounding box center [364, 273] width 177 height 18
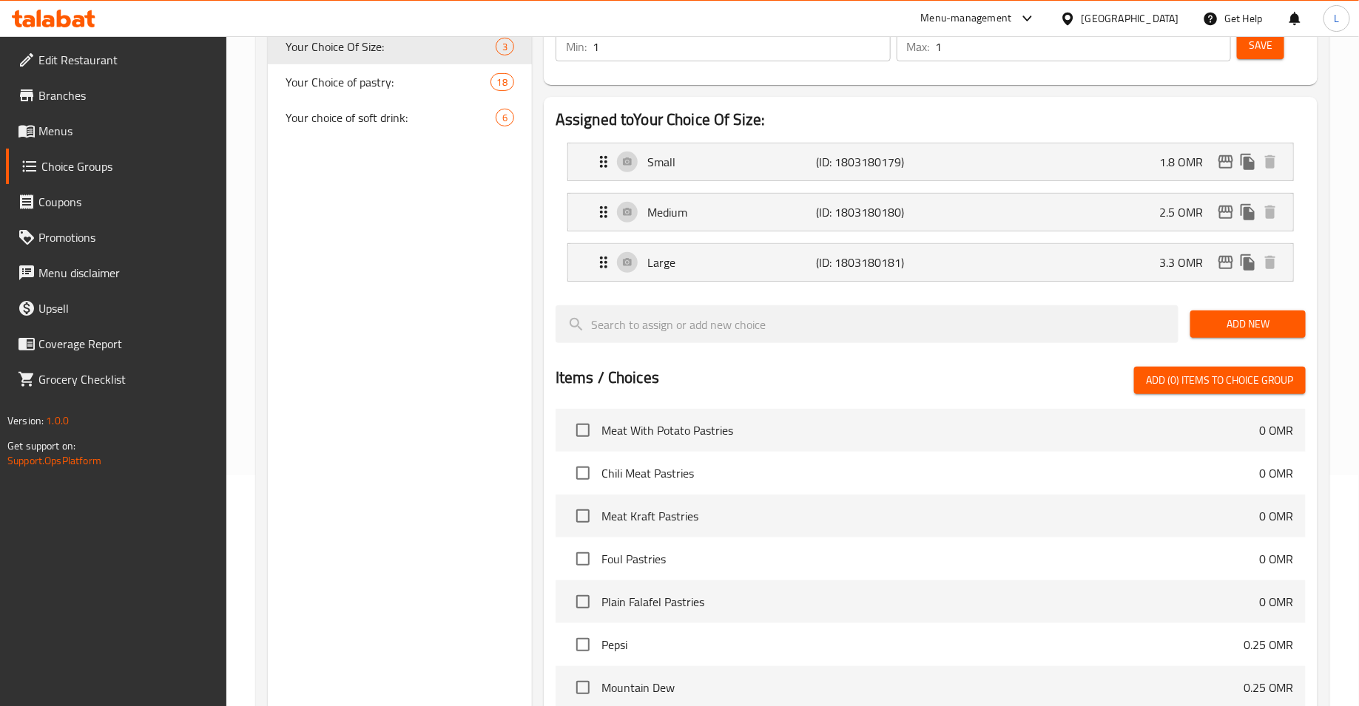
scroll to position [446, 0]
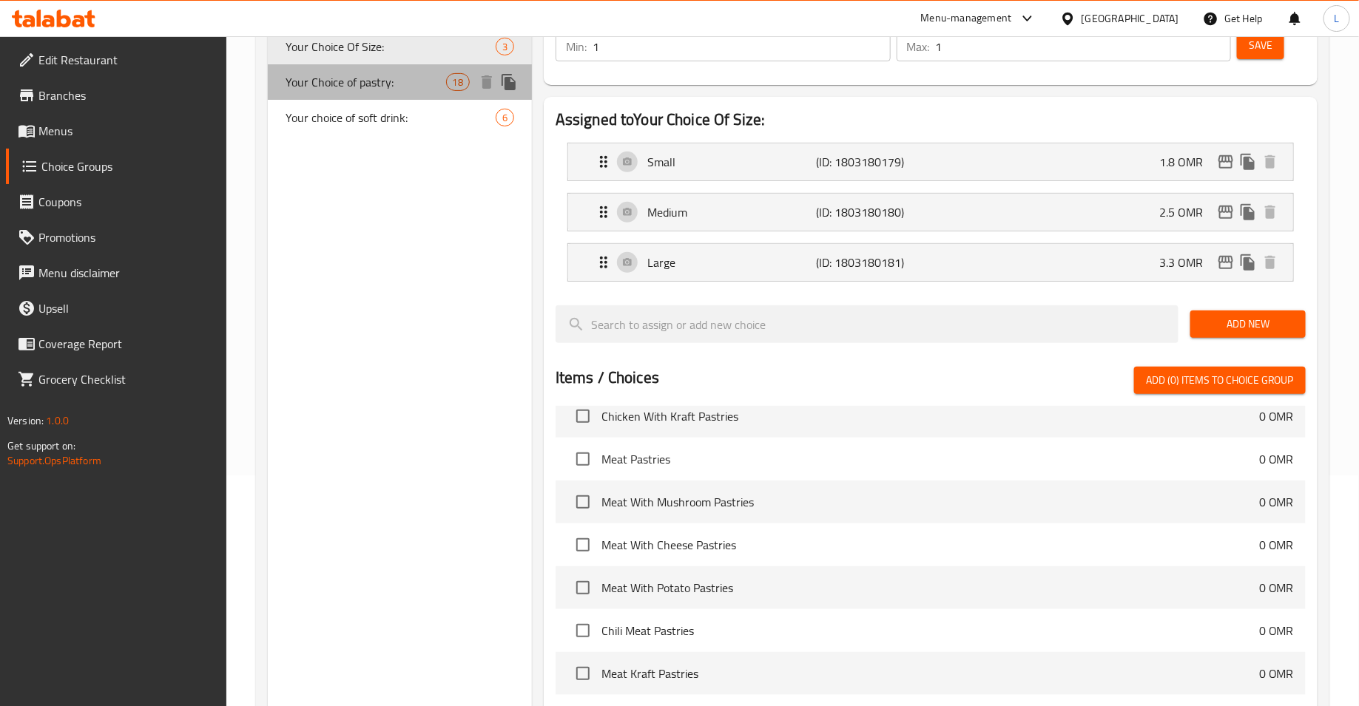
click at [404, 84] on span "Your Choice of pastry:" at bounding box center [366, 82] width 160 height 18
type input "Your Choice of pastry:"
type input "اختيارك من فطيرة:"
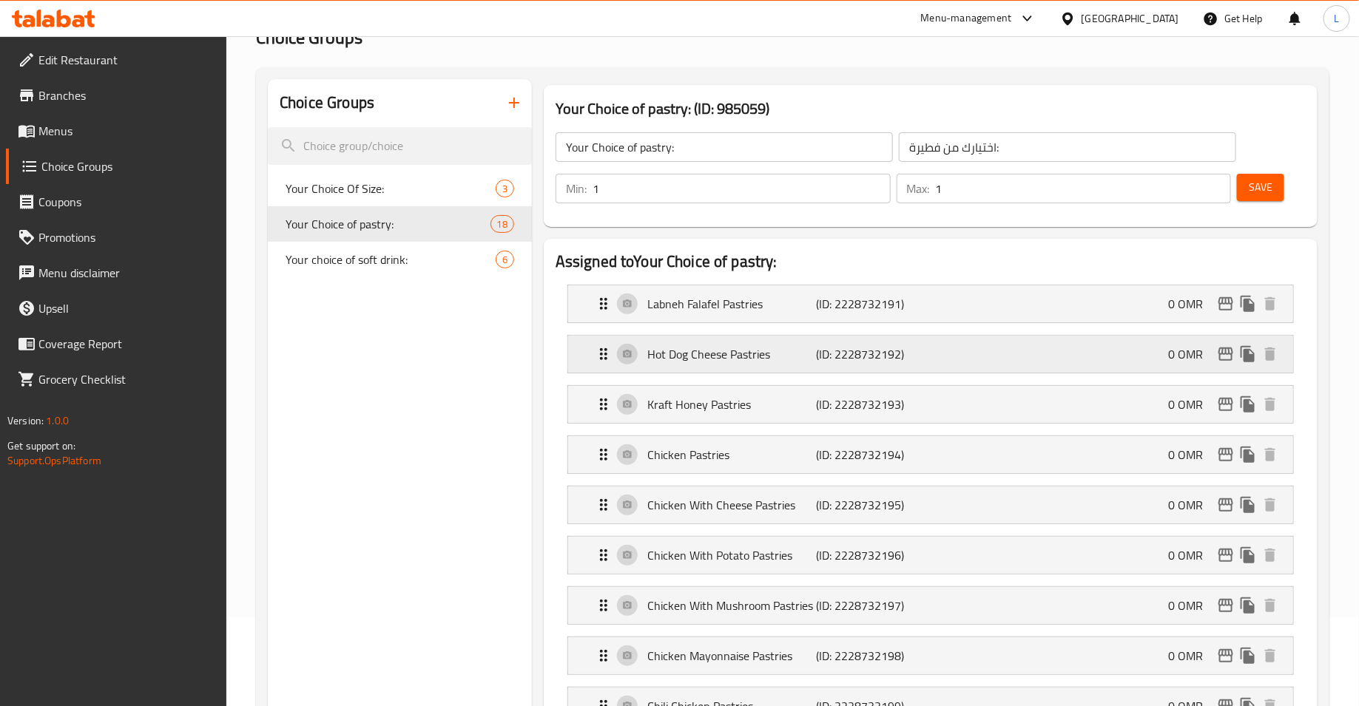
scroll to position [0, 0]
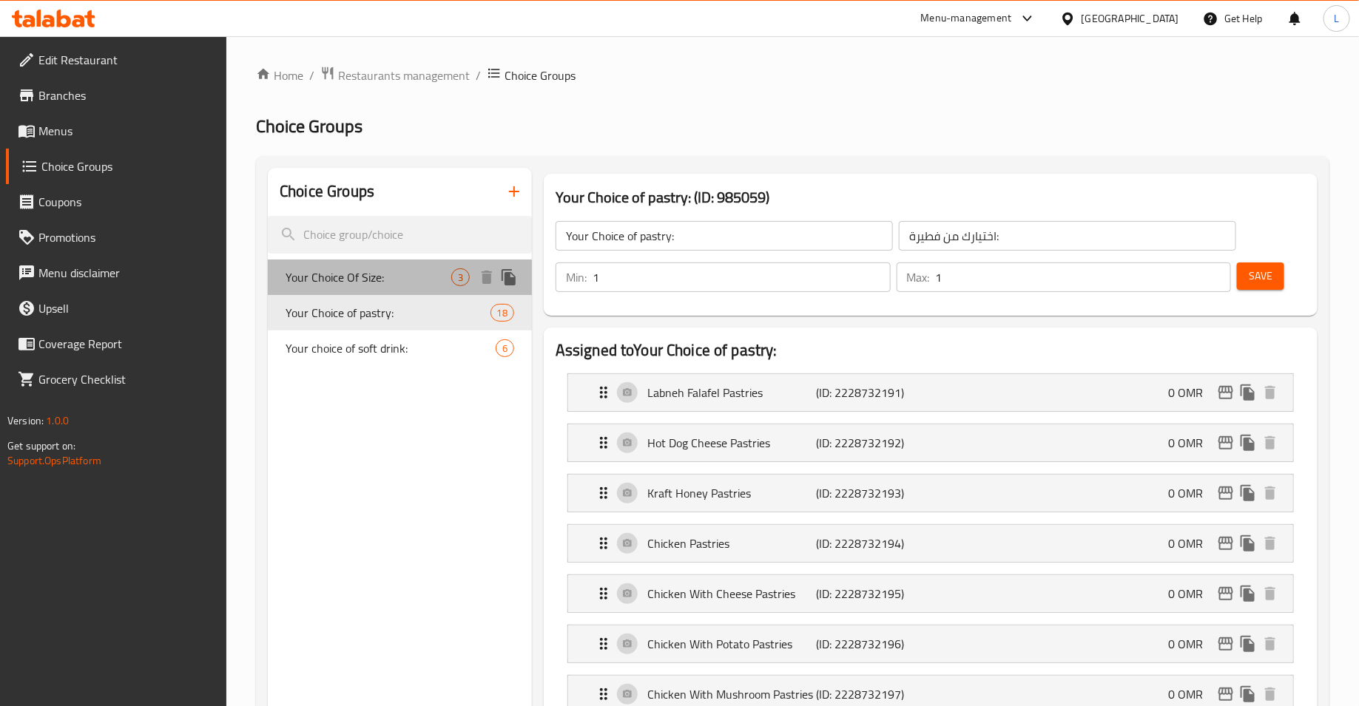
click at [319, 277] on span "Your Choice Of Size:" at bounding box center [369, 278] width 166 height 18
type input "Your Choice Of Size:"
type input "اختيارك من الحجم:"
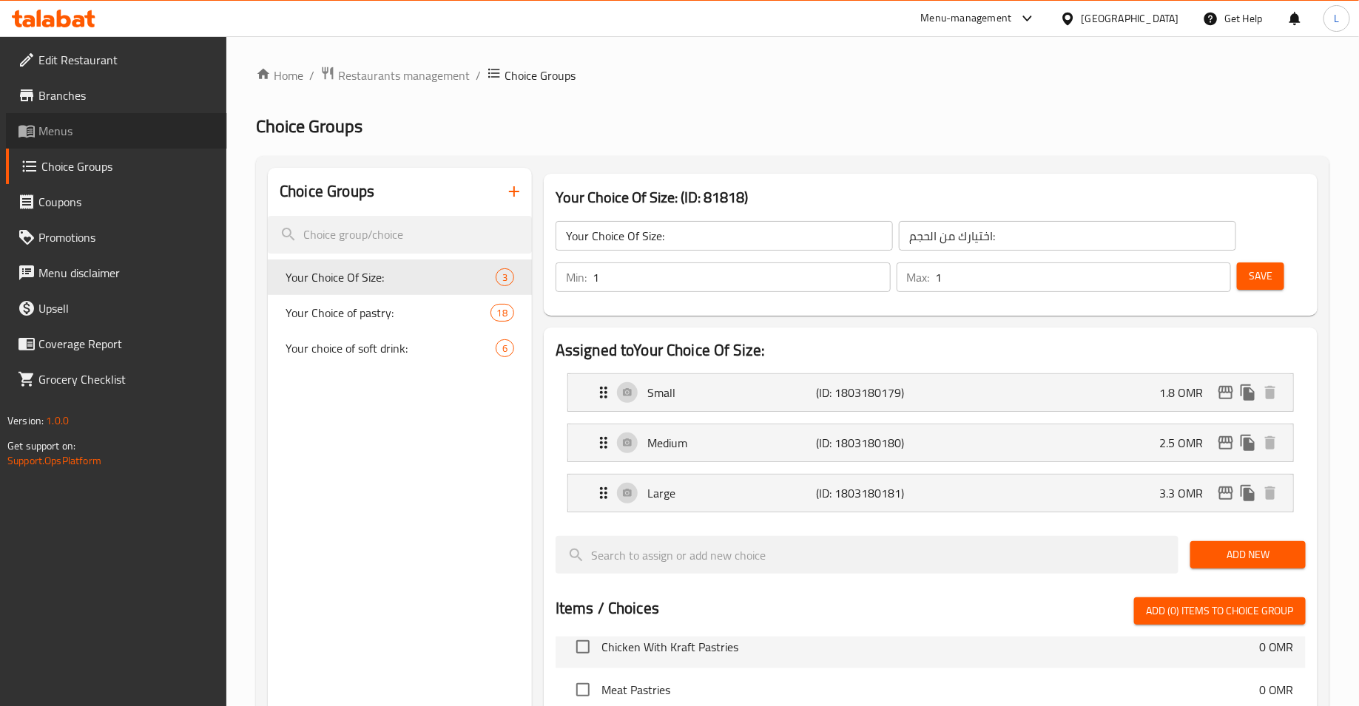
click at [92, 123] on span "Menus" at bounding box center [126, 131] width 177 height 18
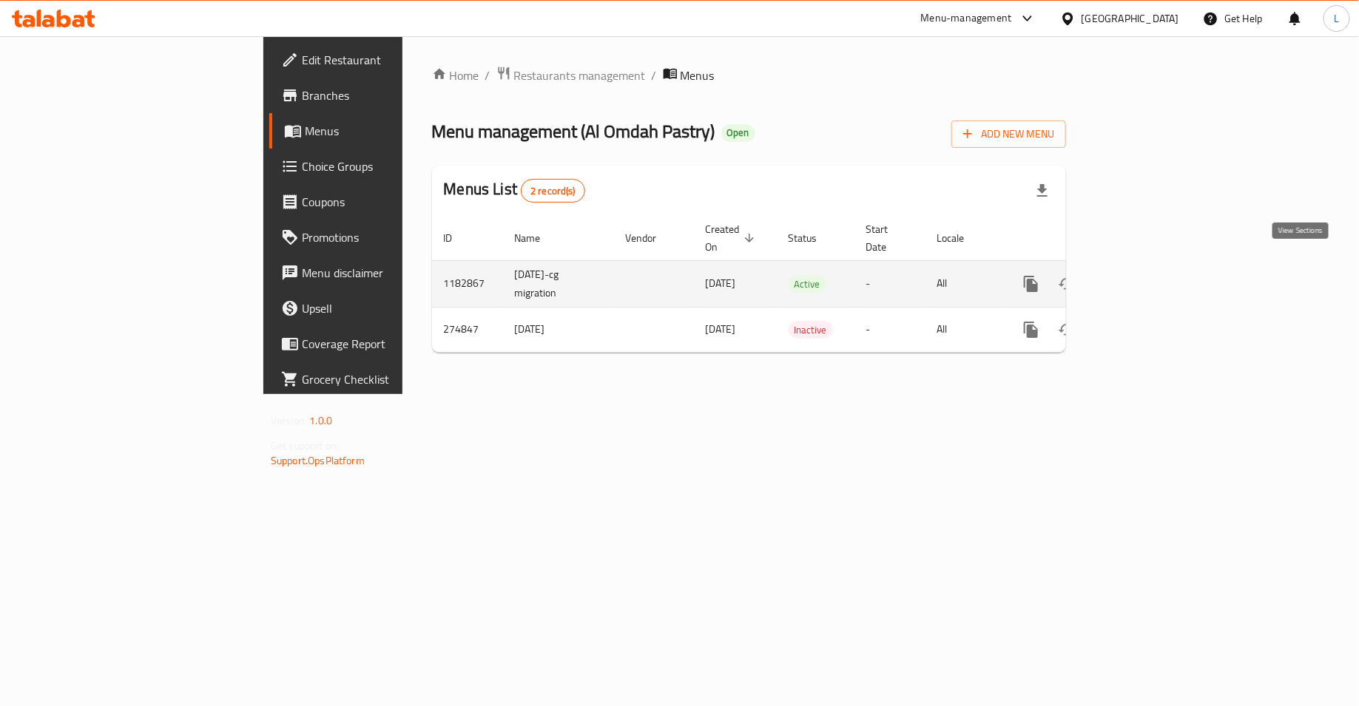
click at [1144, 277] on icon "enhanced table" at bounding box center [1137, 283] width 13 height 13
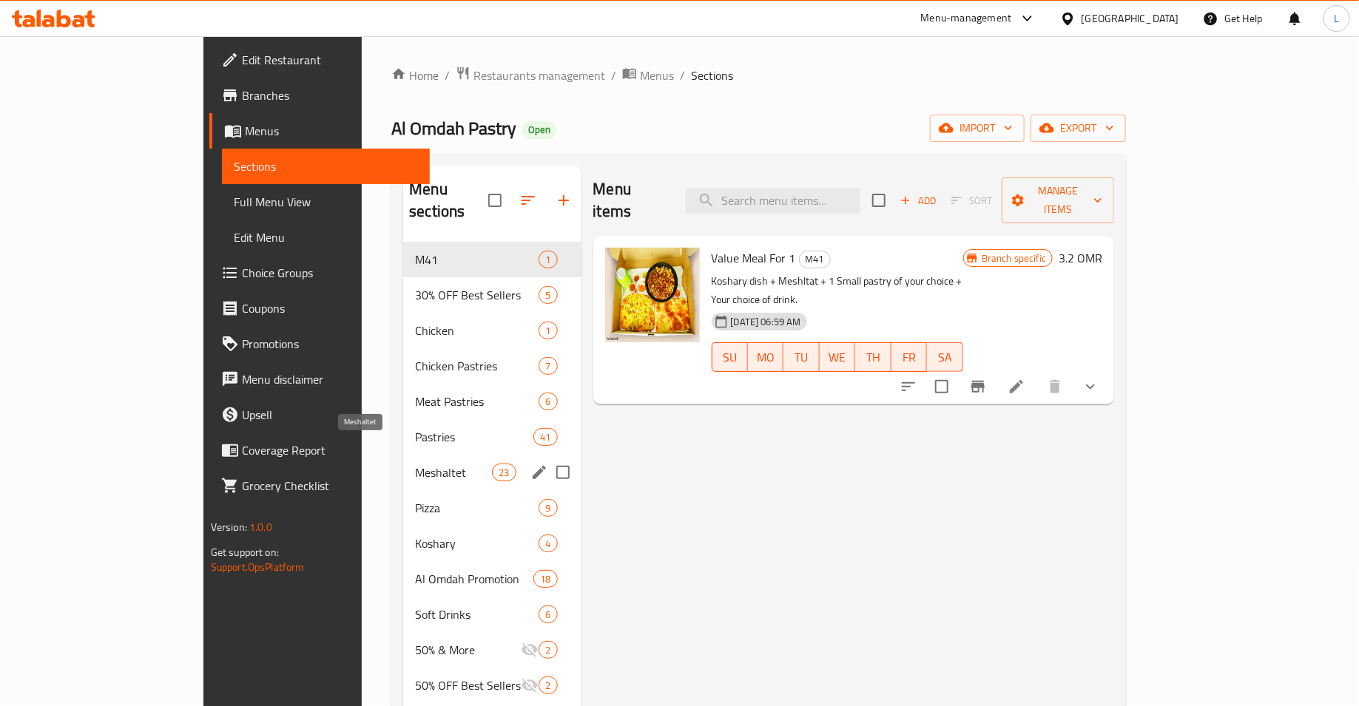
click at [415, 464] on span "Meshaltet" at bounding box center [453, 473] width 77 height 18
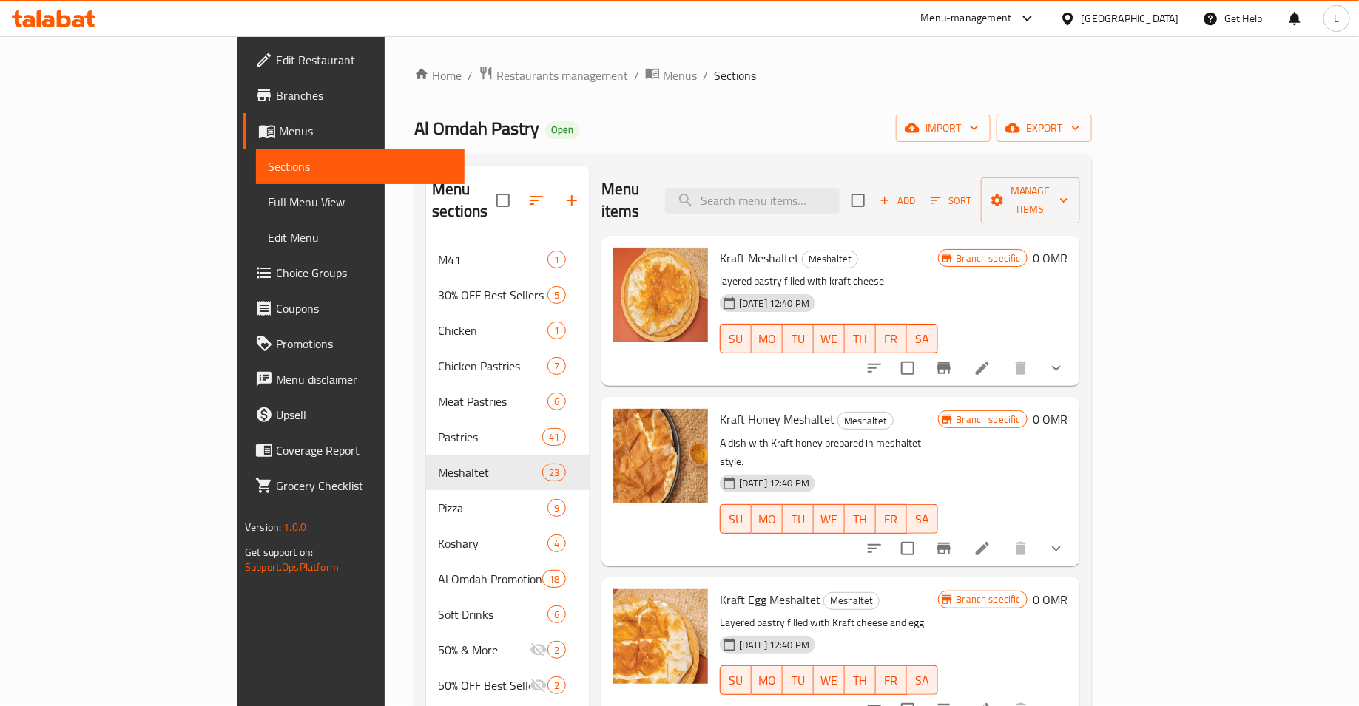
click at [1065, 540] on icon "show more" at bounding box center [1056, 549] width 18 height 18
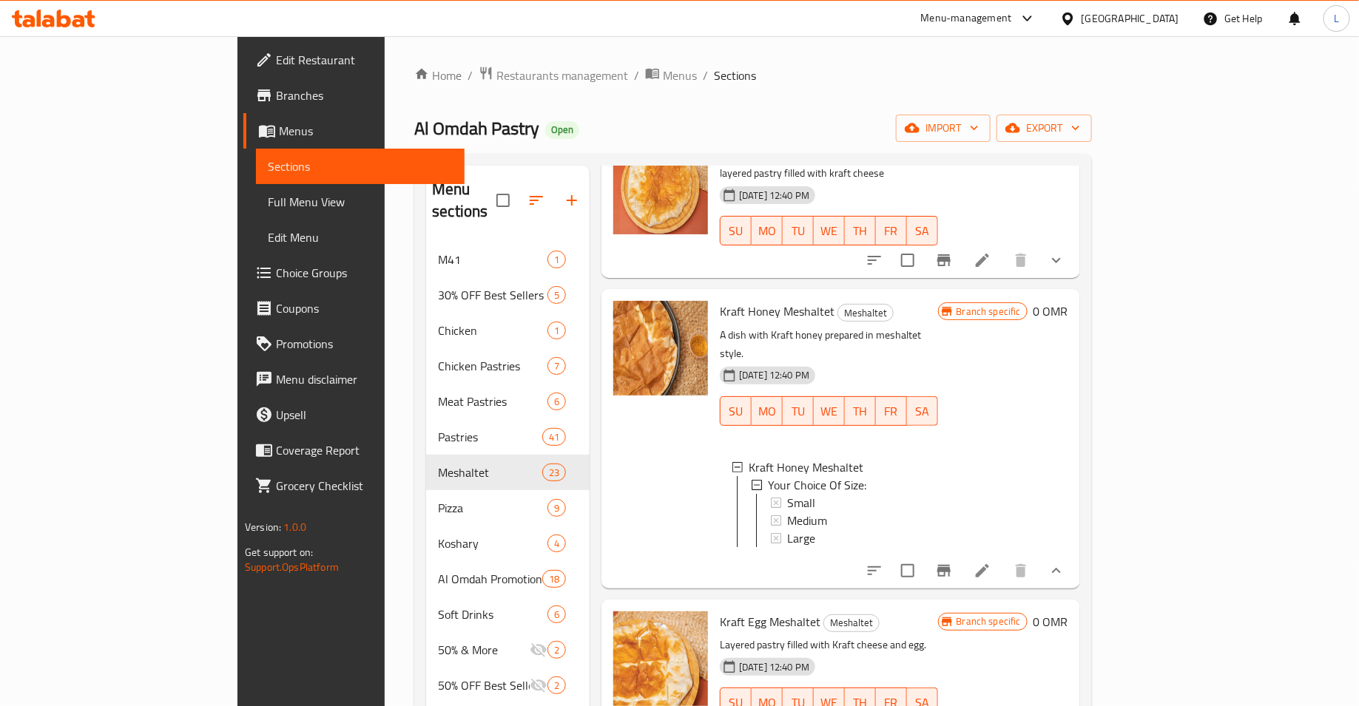
scroll to position [134, 0]
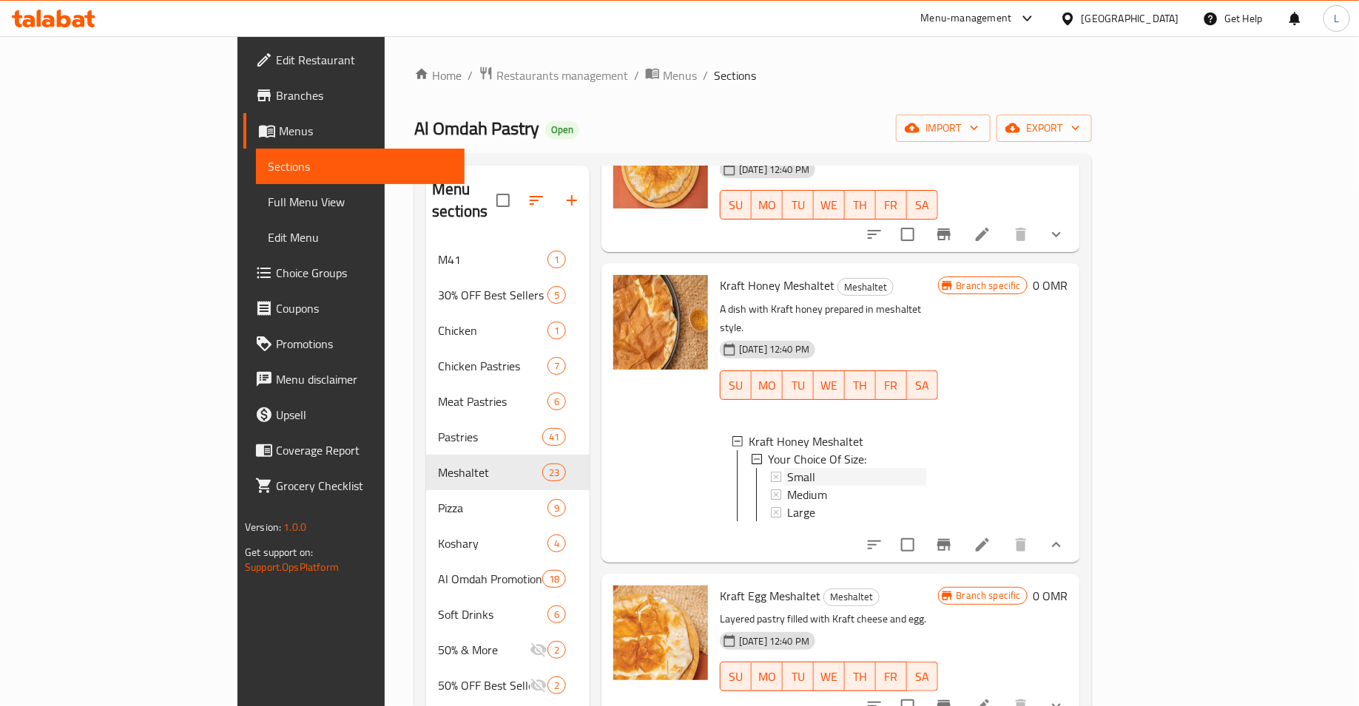
click at [848, 468] on div "Small" at bounding box center [856, 477] width 139 height 18
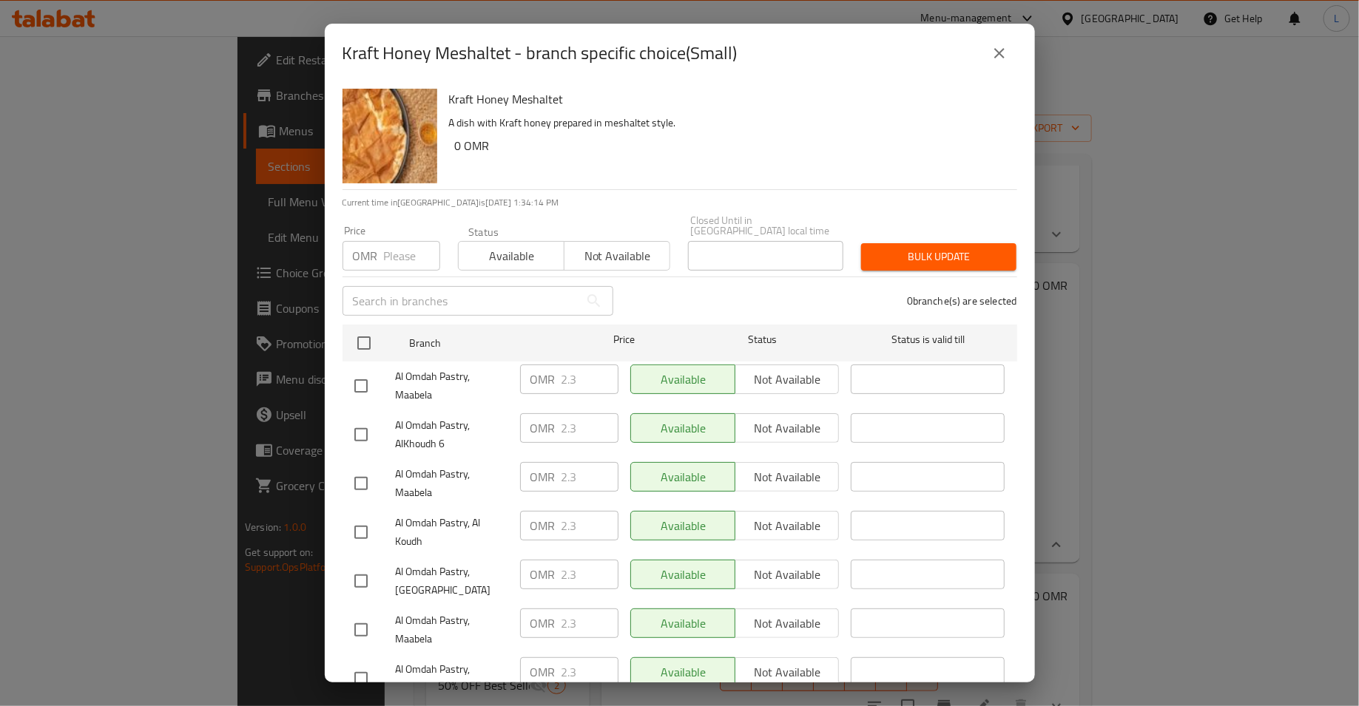
click at [1010, 52] on button "close" at bounding box center [1000, 54] width 36 height 36
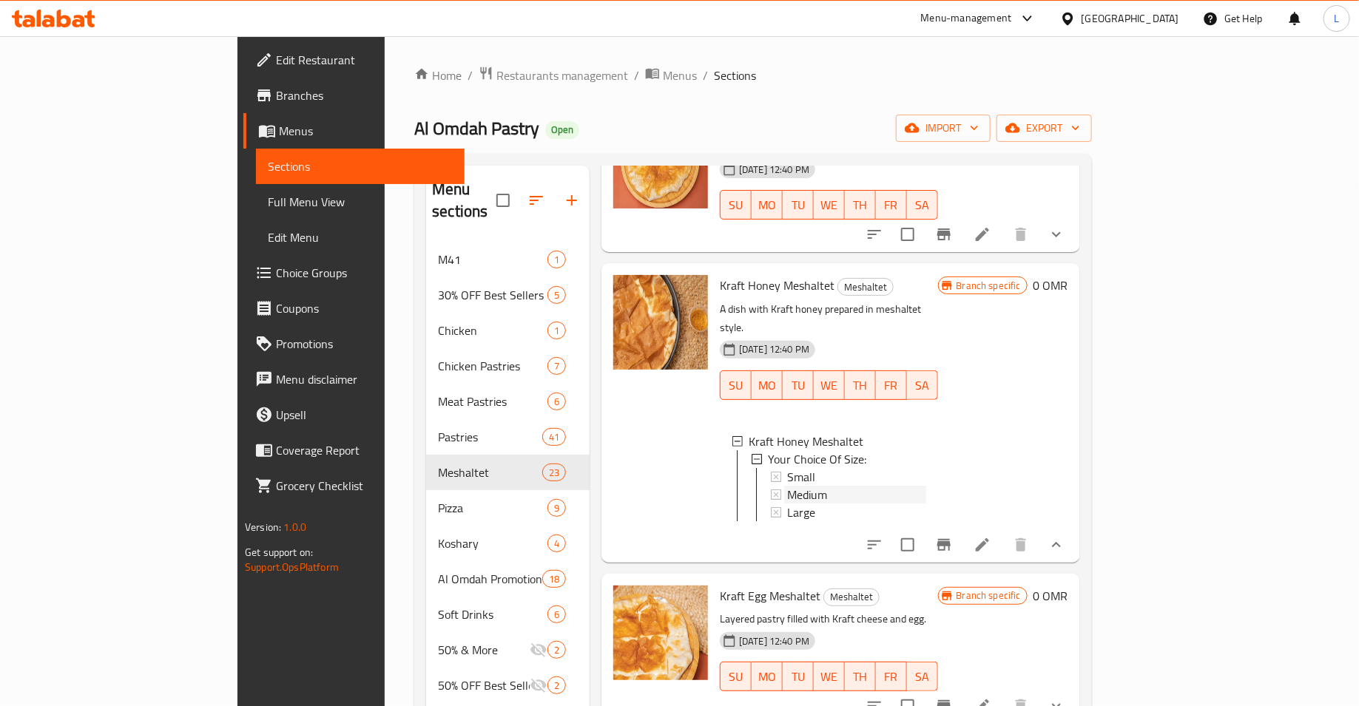
click at [842, 486] on div "Medium" at bounding box center [856, 495] width 139 height 18
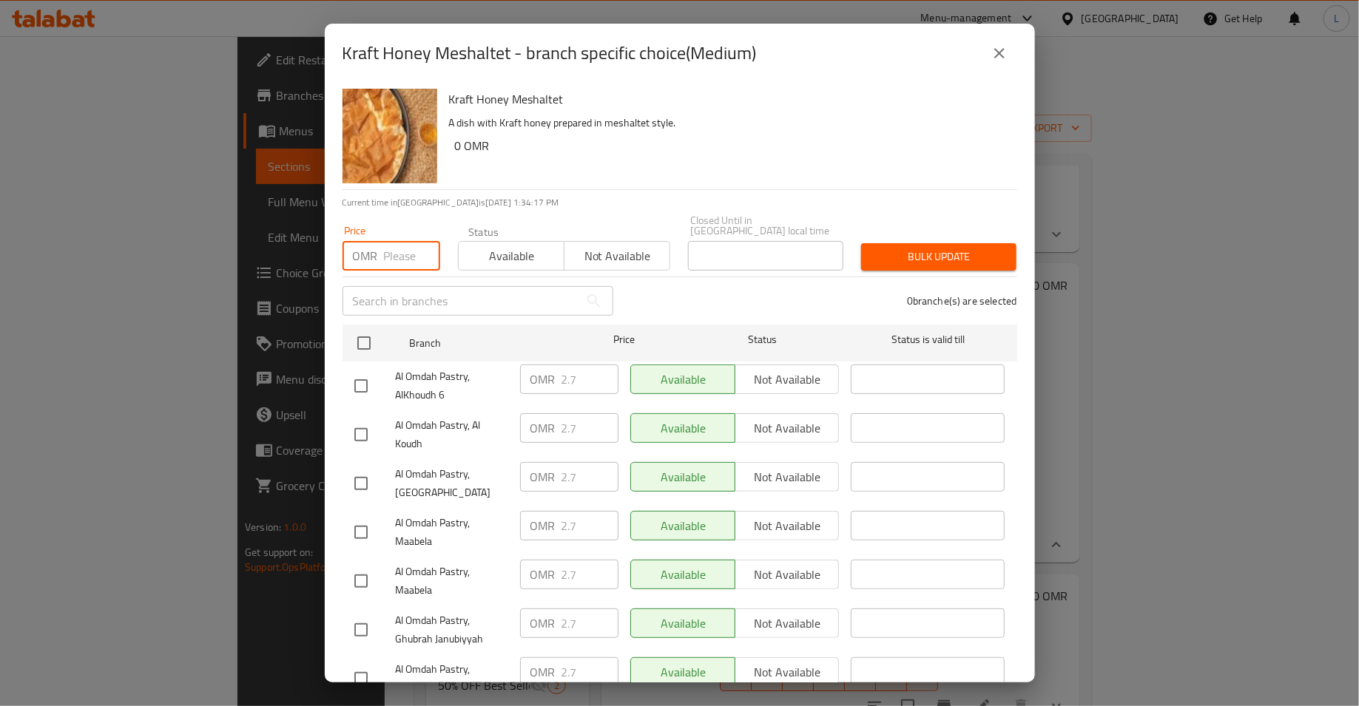
click at [401, 259] on input "number" at bounding box center [412, 256] width 56 height 30
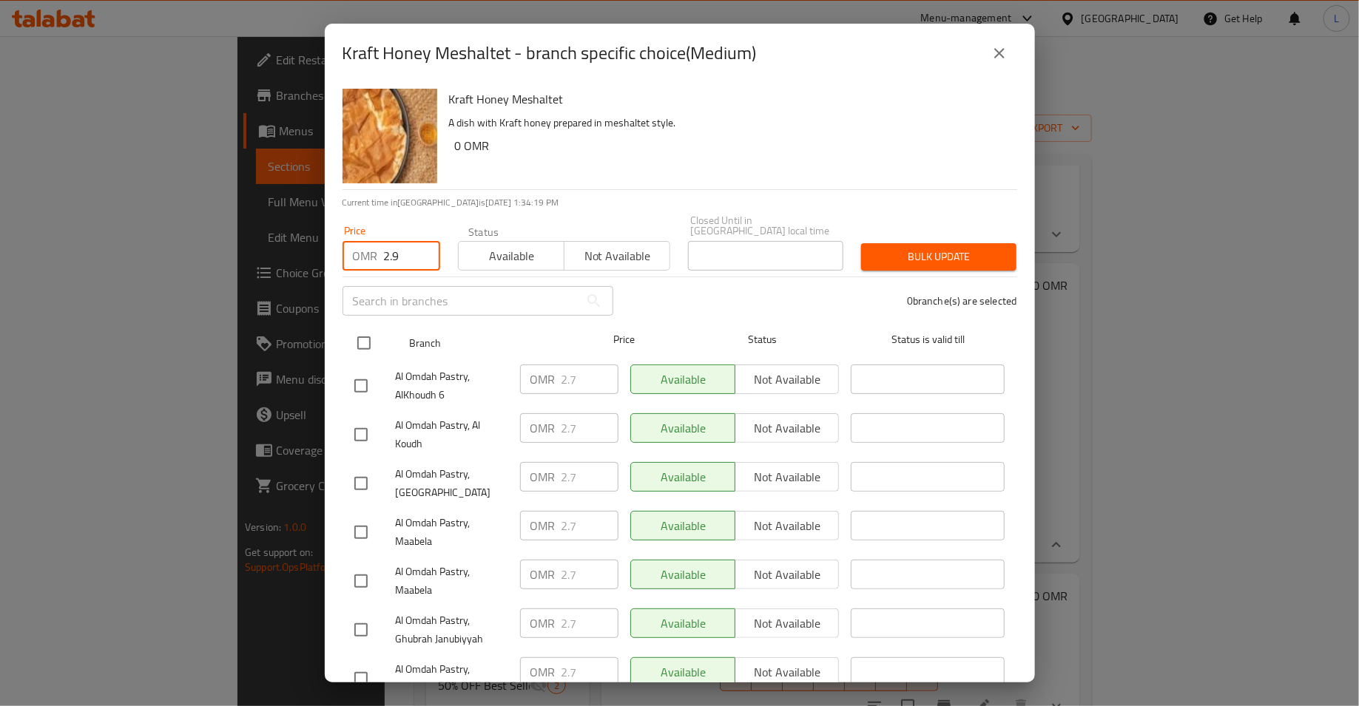
type input "2.9"
click at [364, 339] on input "checkbox" at bounding box center [363, 343] width 31 height 31
checkbox input "true"
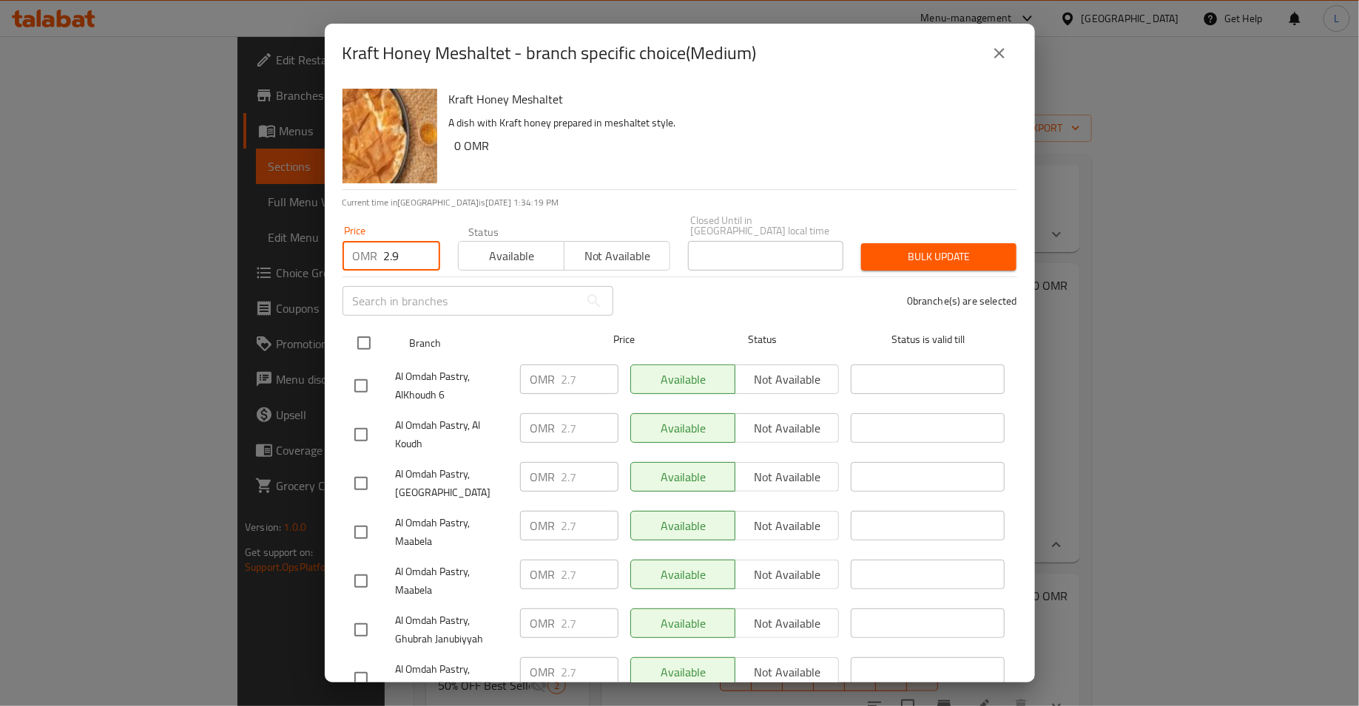
checkbox input "true"
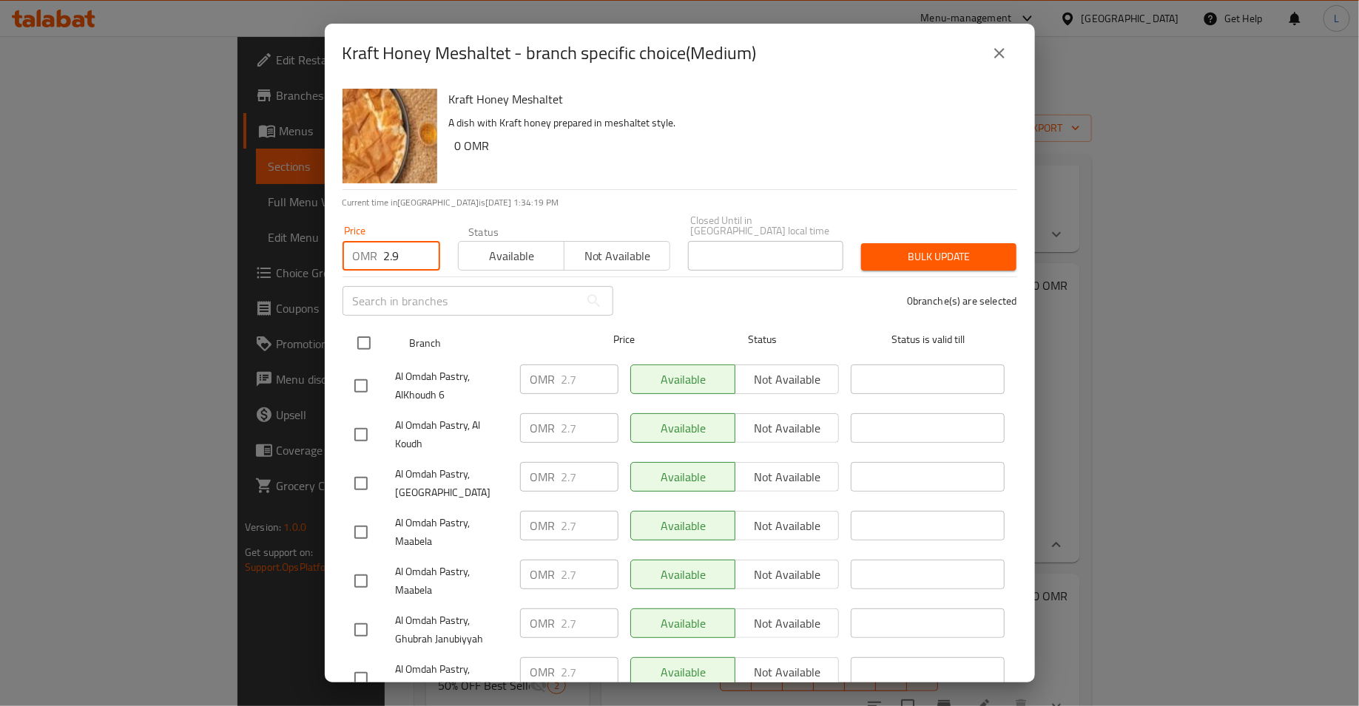
checkbox input "true"
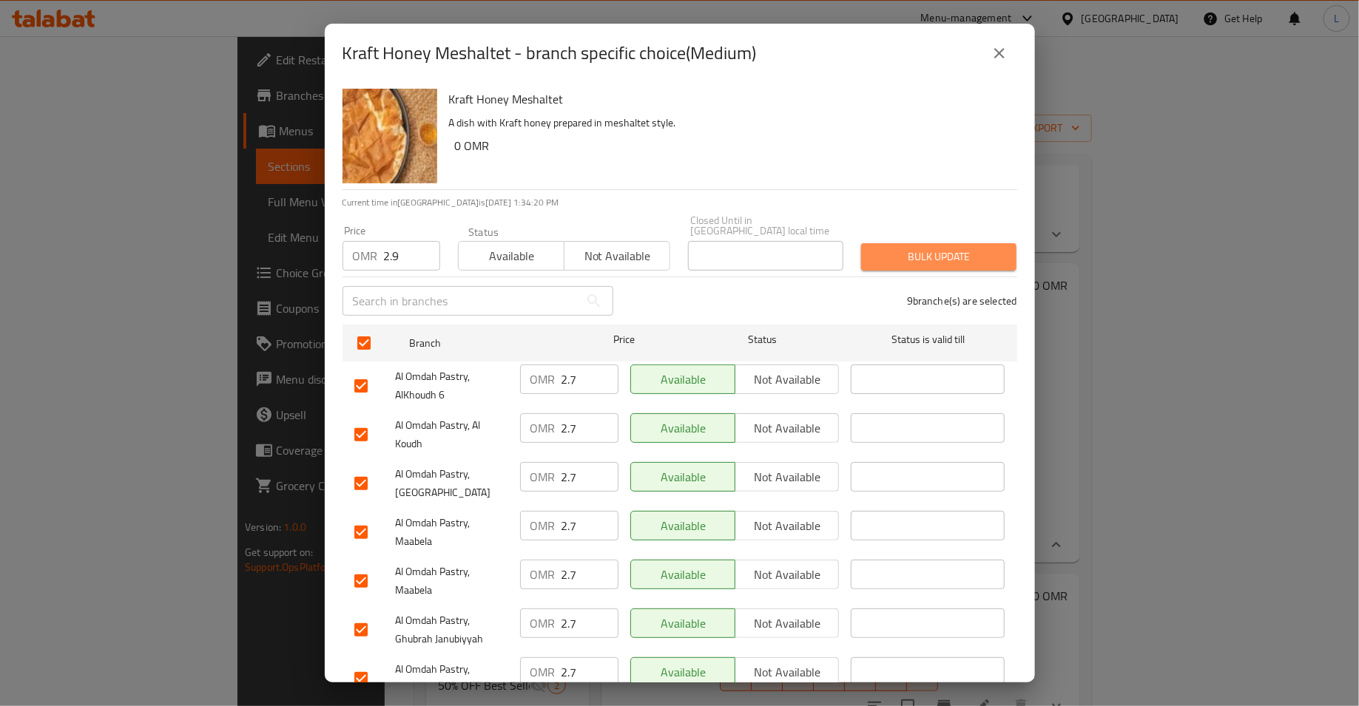
click at [915, 248] on span "Bulk update" at bounding box center [939, 257] width 132 height 18
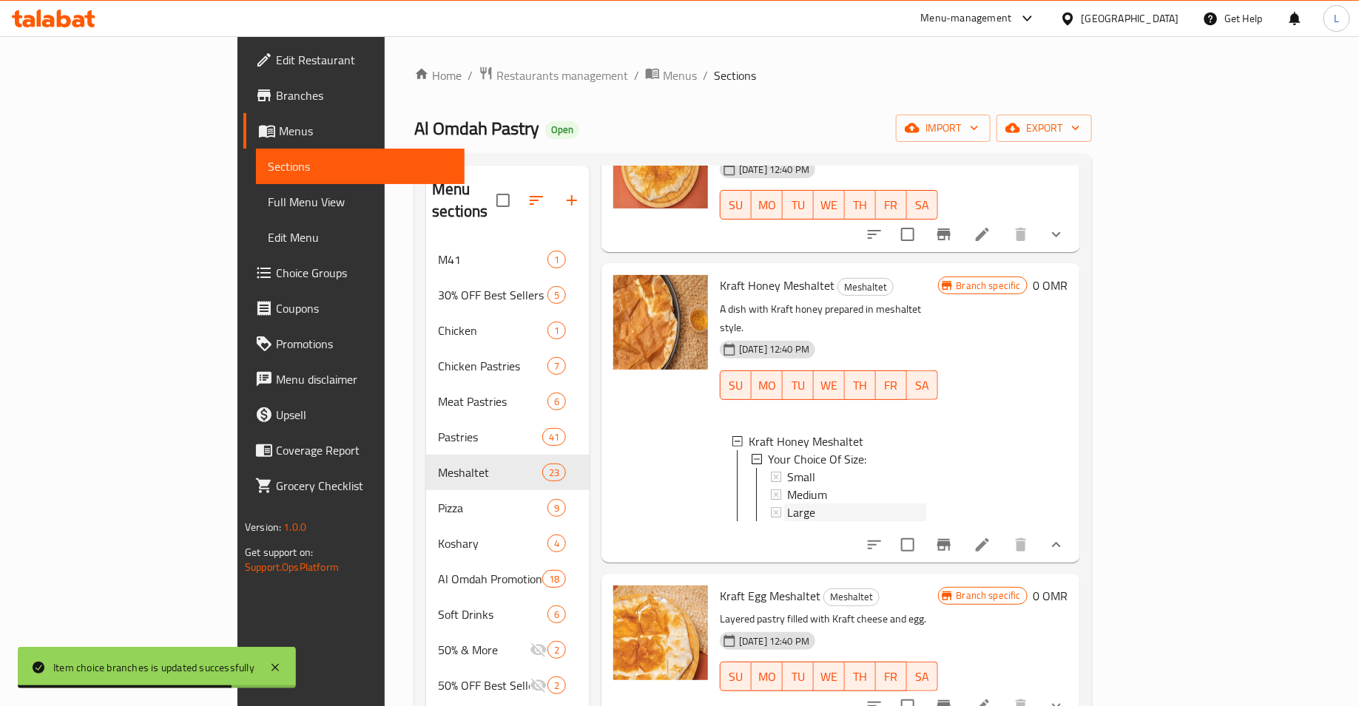
click at [808, 504] on div "Large" at bounding box center [856, 513] width 139 height 18
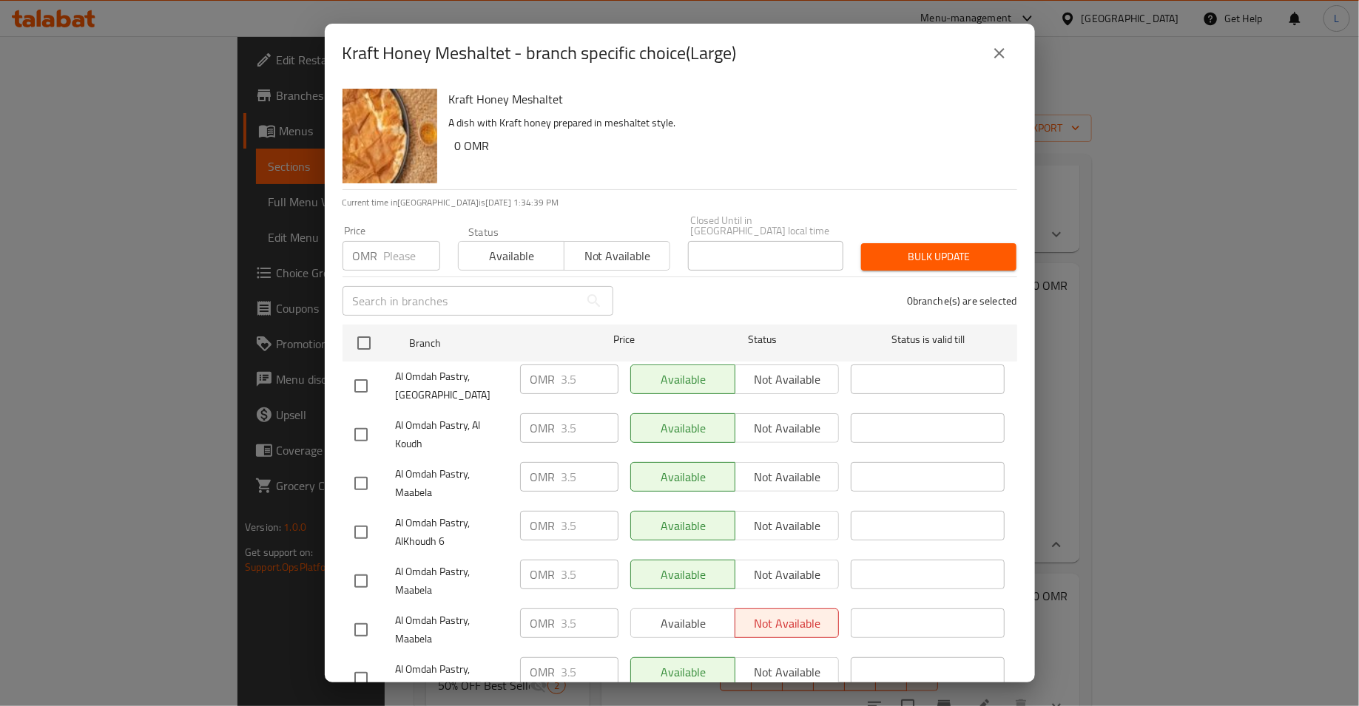
click at [989, 50] on button "close" at bounding box center [1000, 54] width 36 height 36
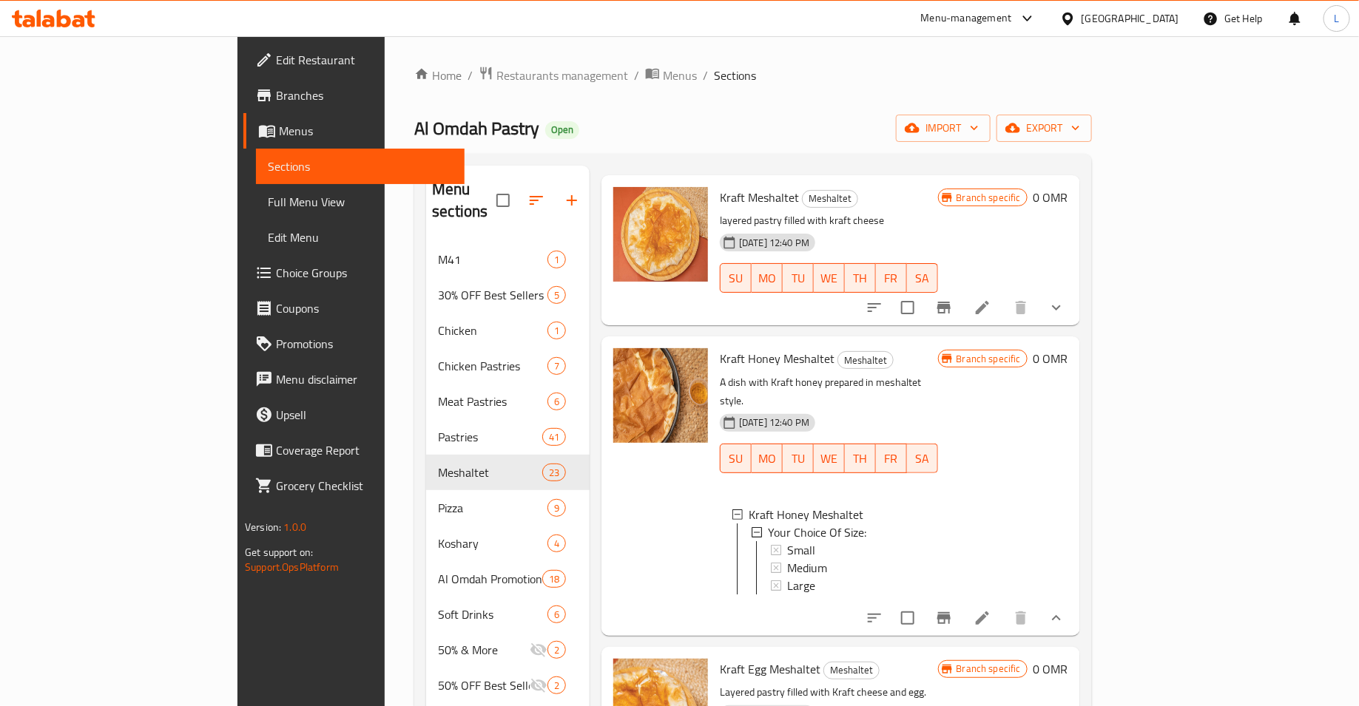
scroll to position [38, 0]
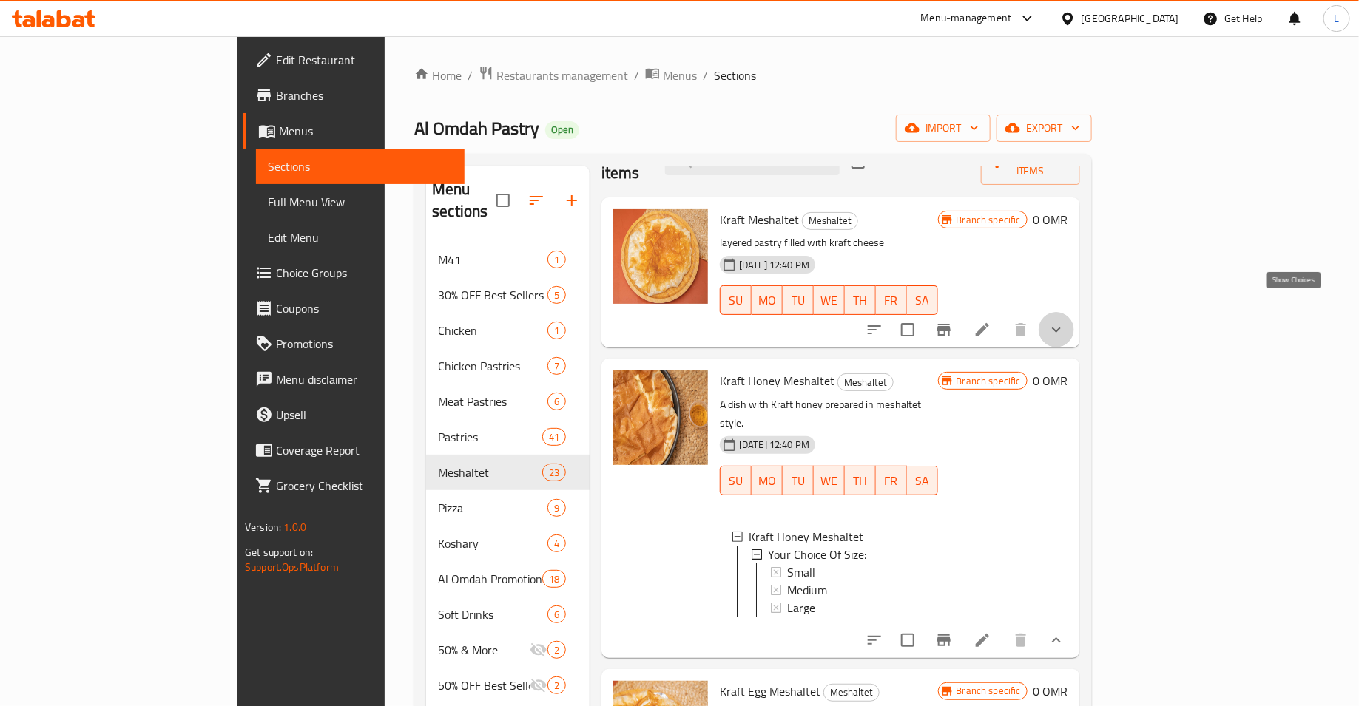
click at [1065, 321] on icon "show more" at bounding box center [1056, 330] width 18 height 18
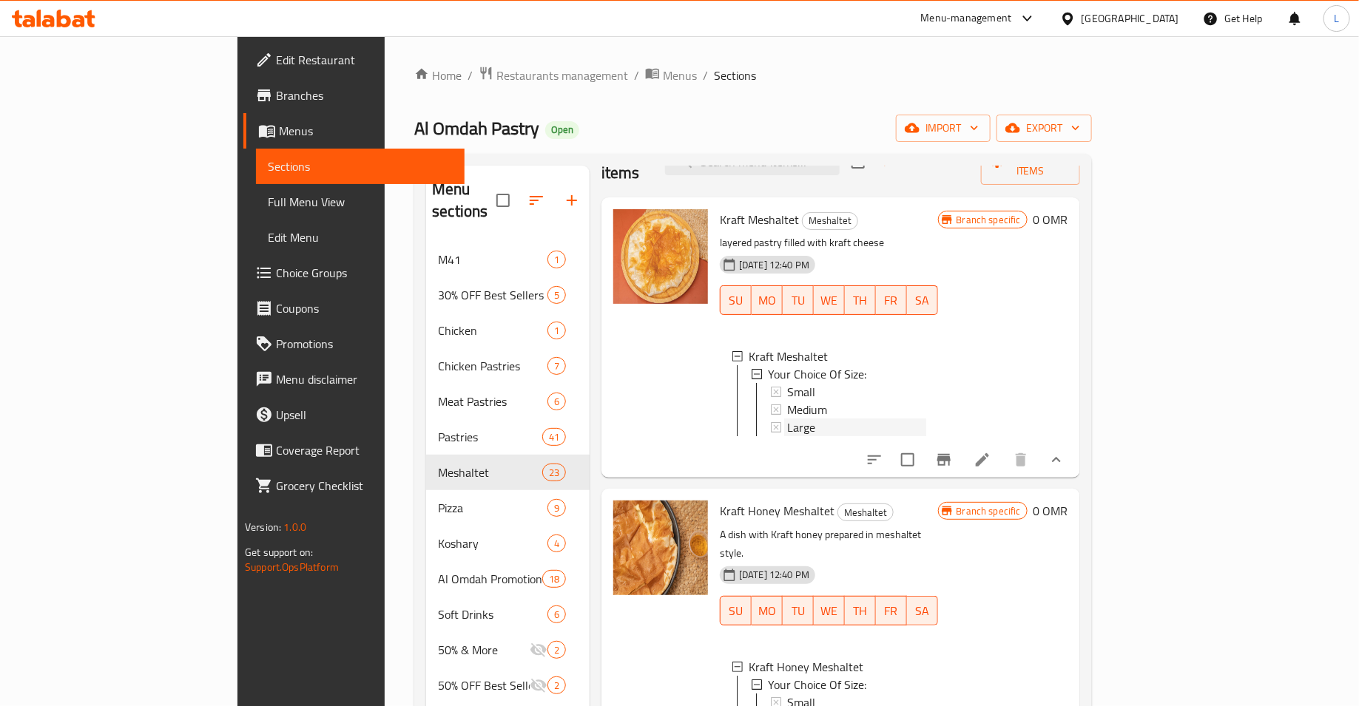
click at [787, 419] on span "Large" at bounding box center [801, 428] width 28 height 18
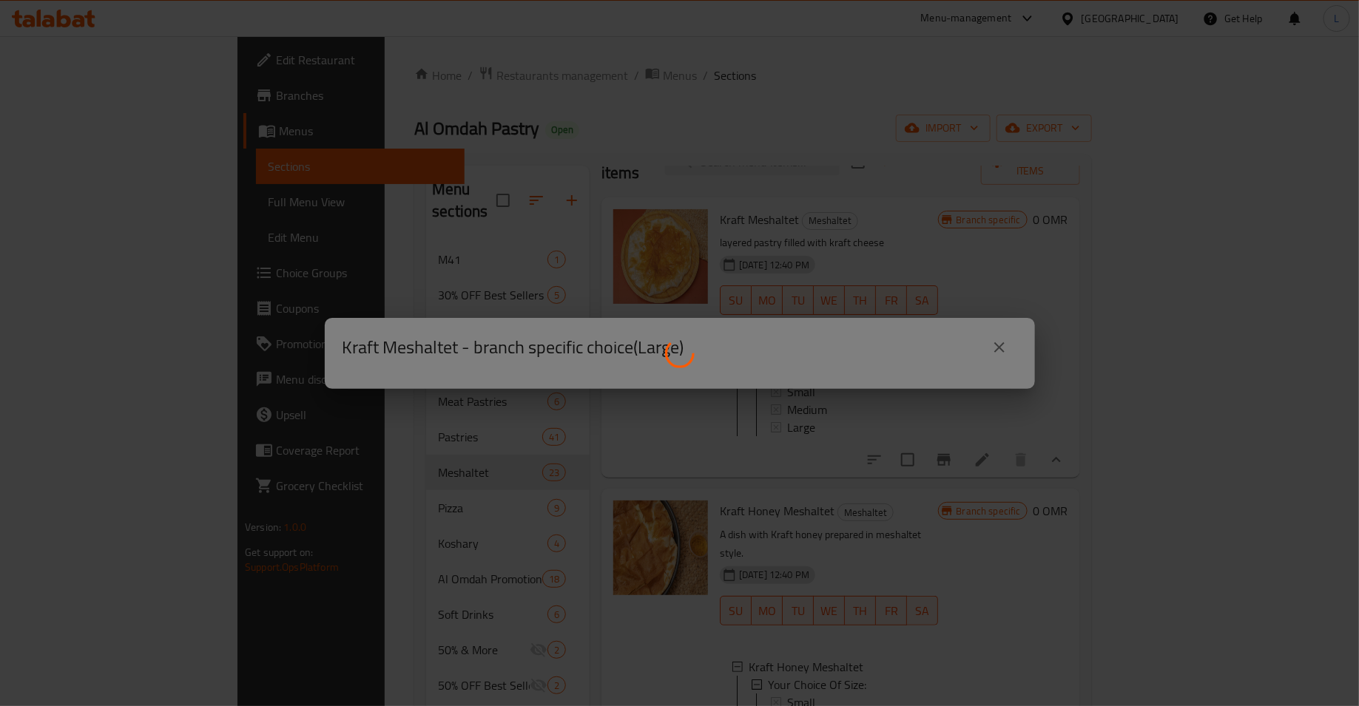
click at [852, 249] on div at bounding box center [679, 353] width 1359 height 706
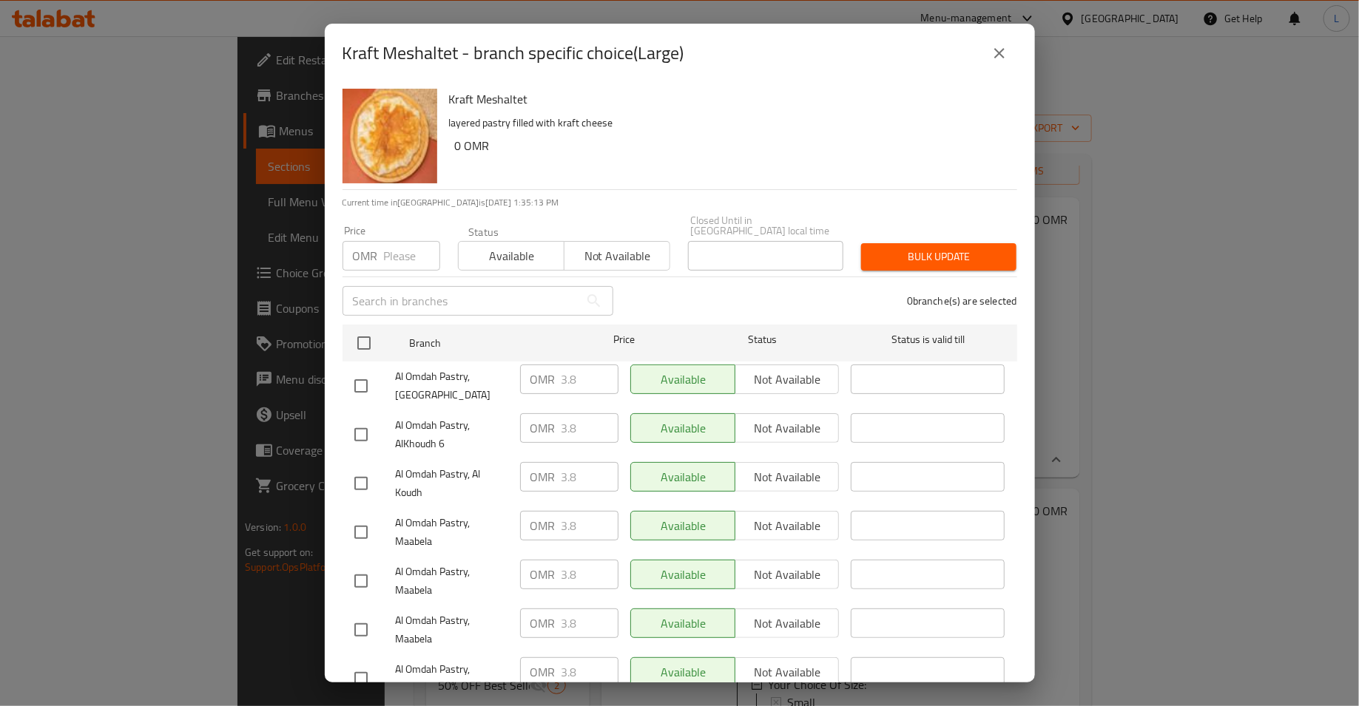
click at [993, 49] on icon "close" at bounding box center [999, 53] width 18 height 18
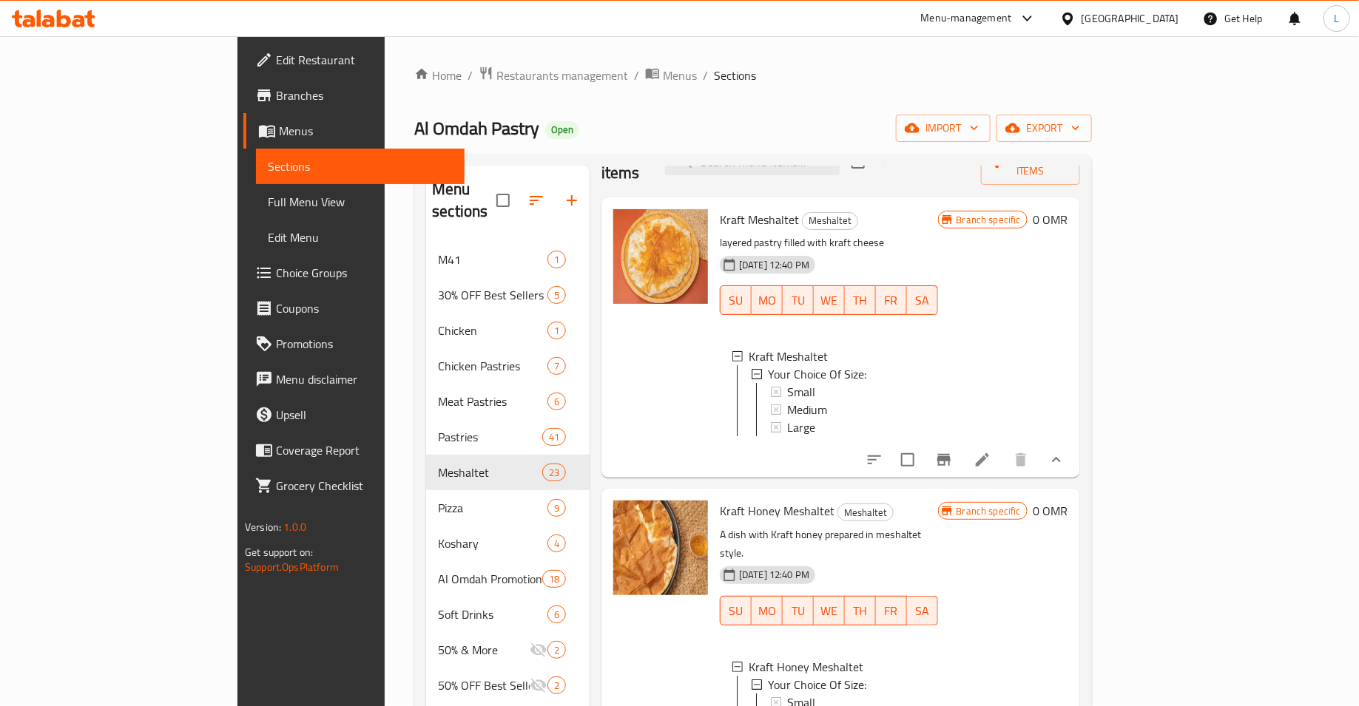
click at [789, 419] on div "Large" at bounding box center [856, 428] width 139 height 18
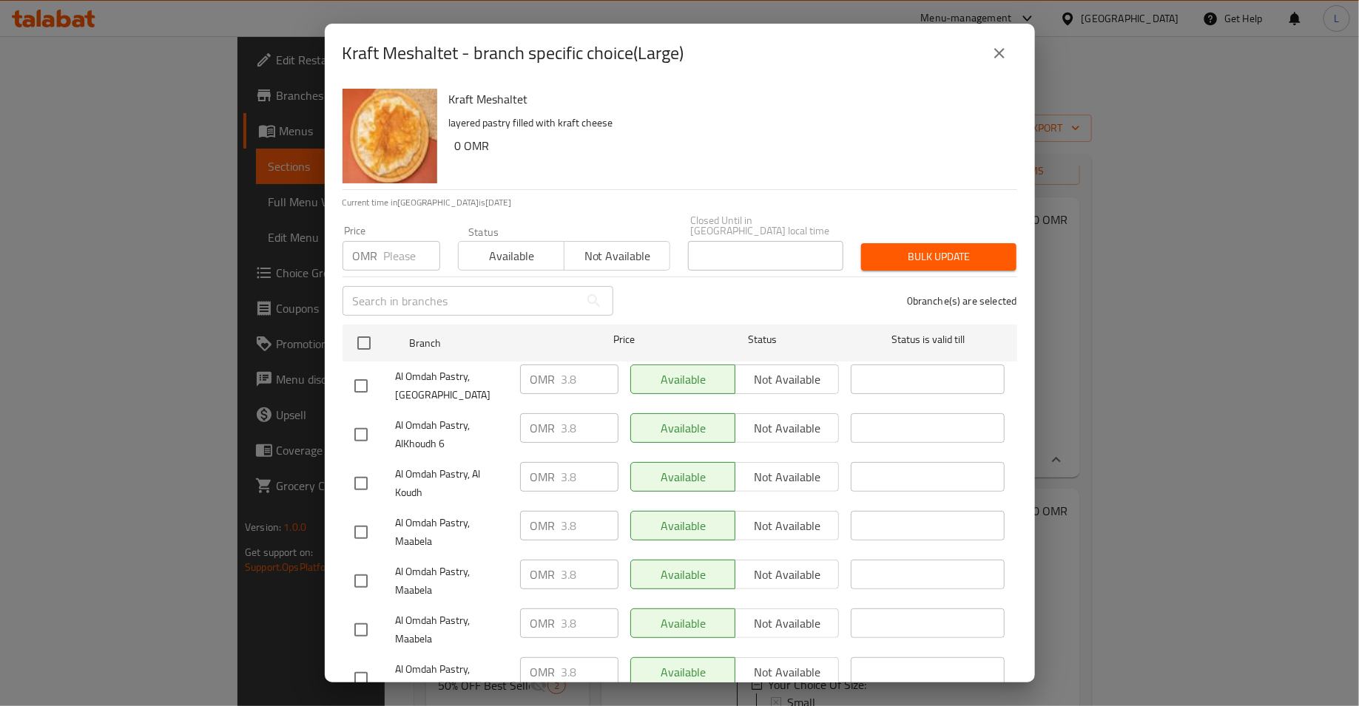
scroll to position [146, 0]
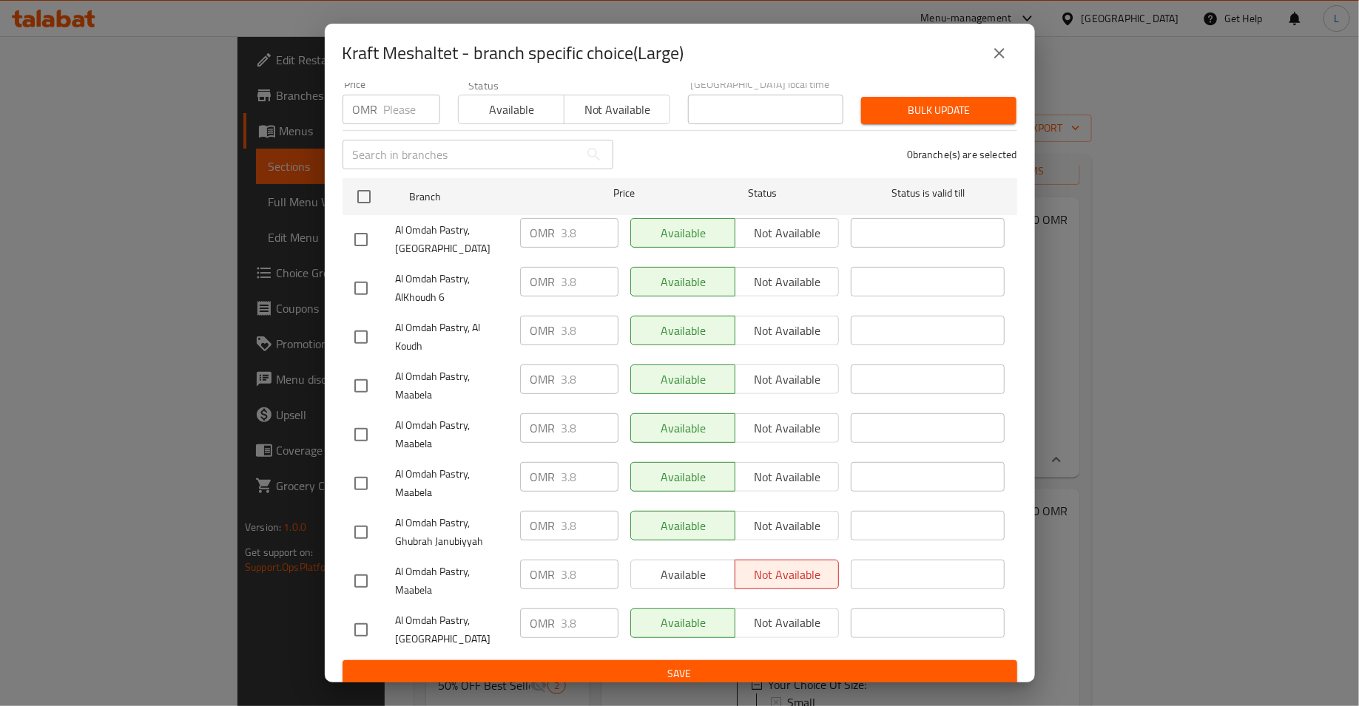
click at [1002, 53] on icon "close" at bounding box center [999, 53] width 18 height 18
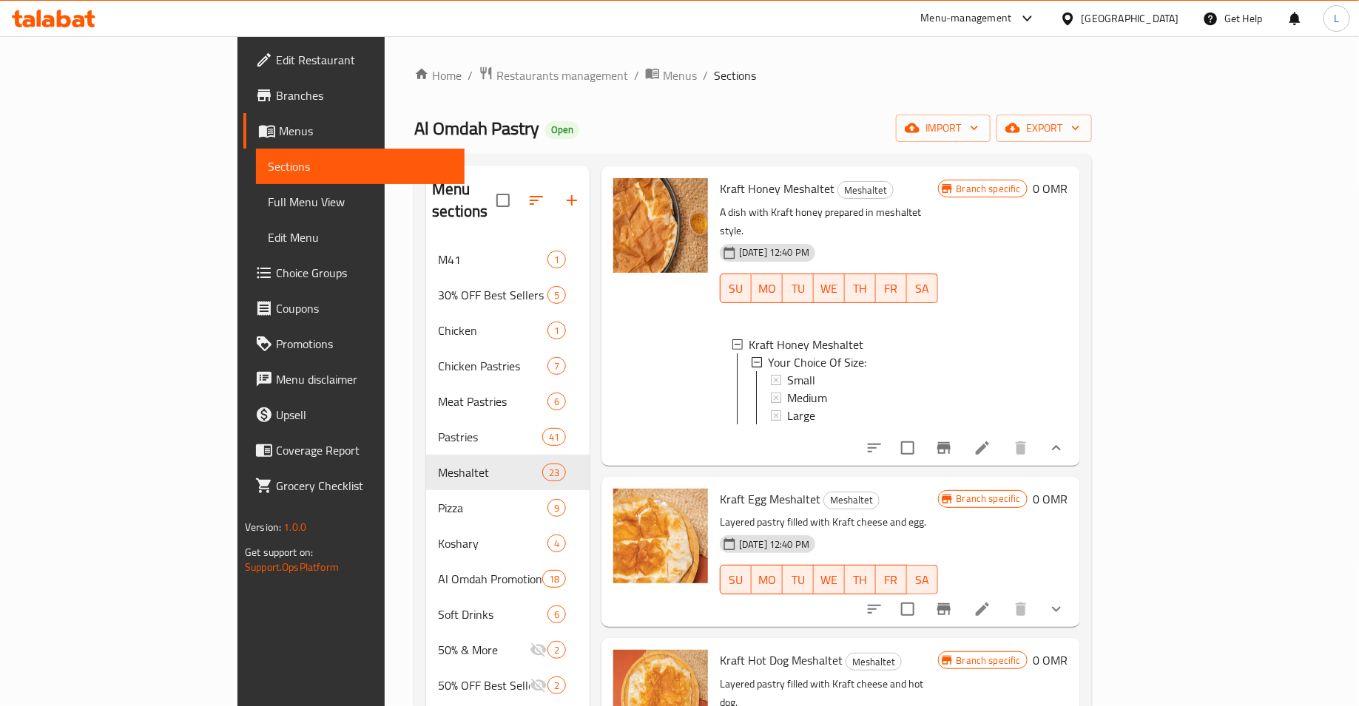
scroll to position [428, 0]
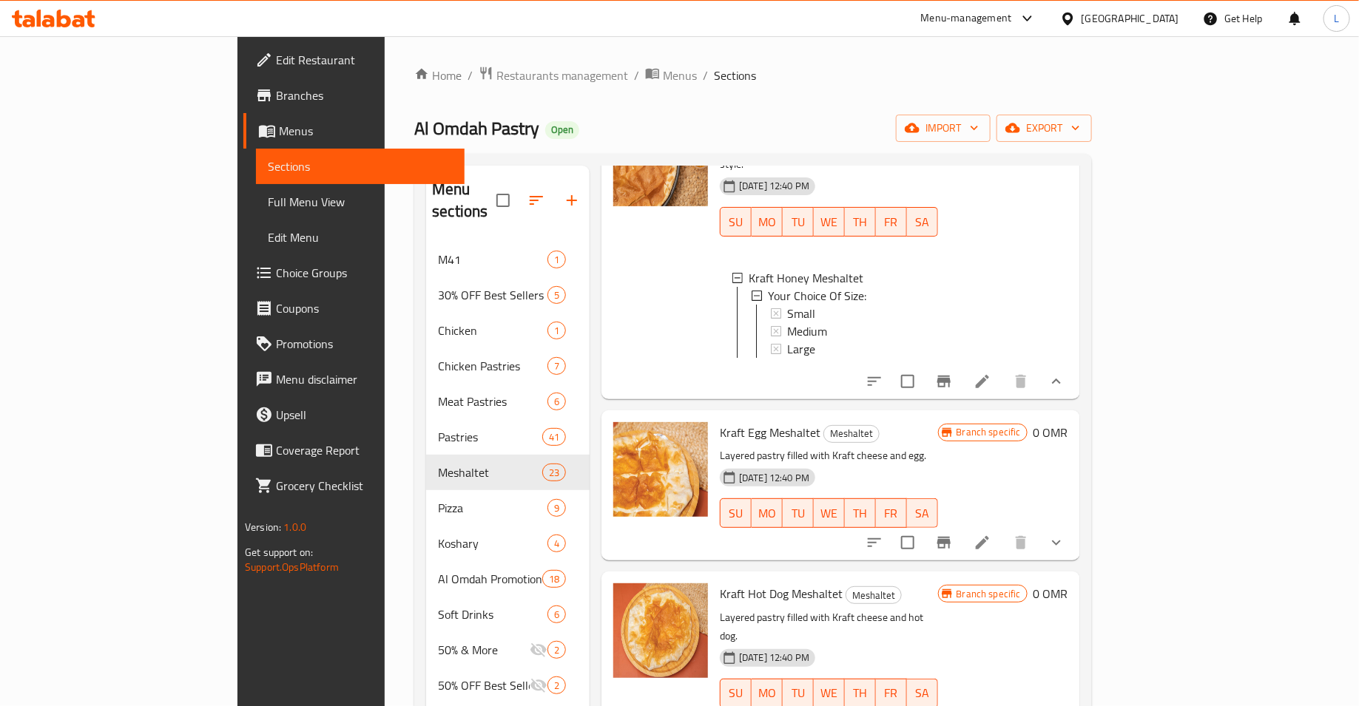
click at [787, 340] on span "Large" at bounding box center [801, 349] width 28 height 18
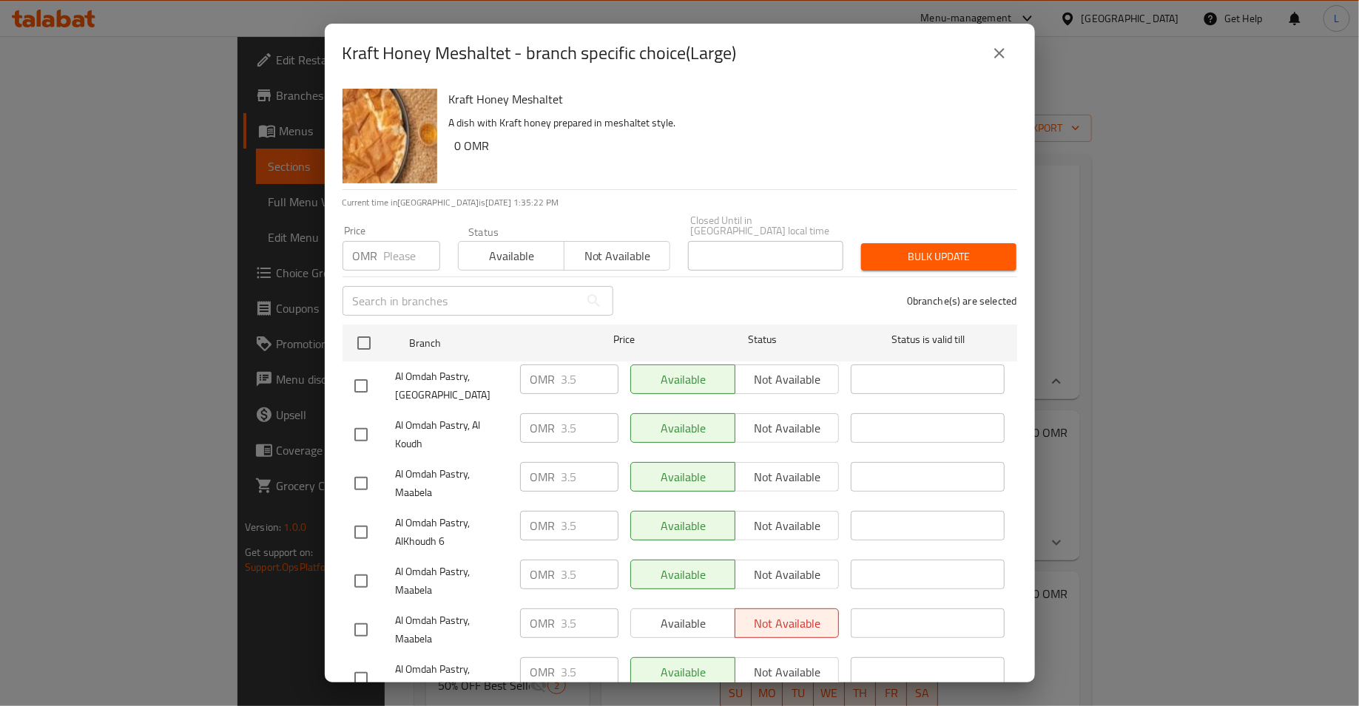
click at [399, 247] on input "number" at bounding box center [412, 256] width 56 height 30
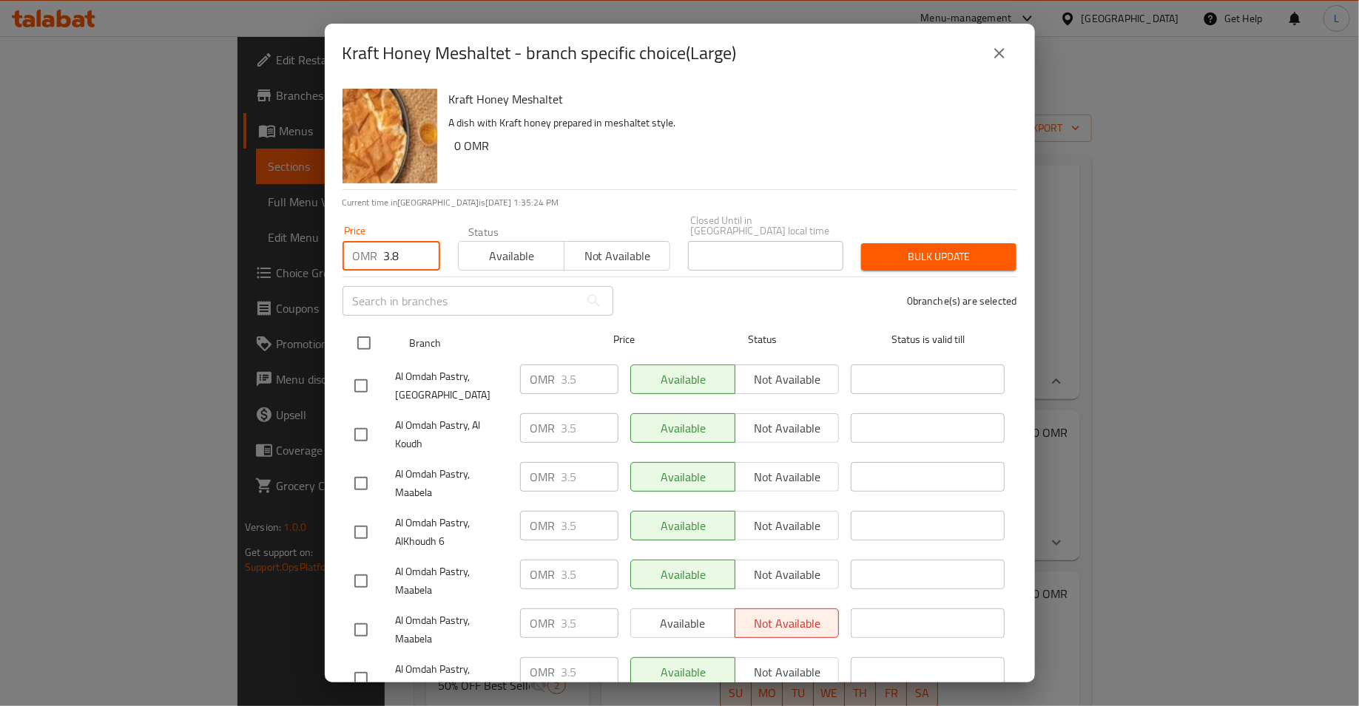
type input "3.8"
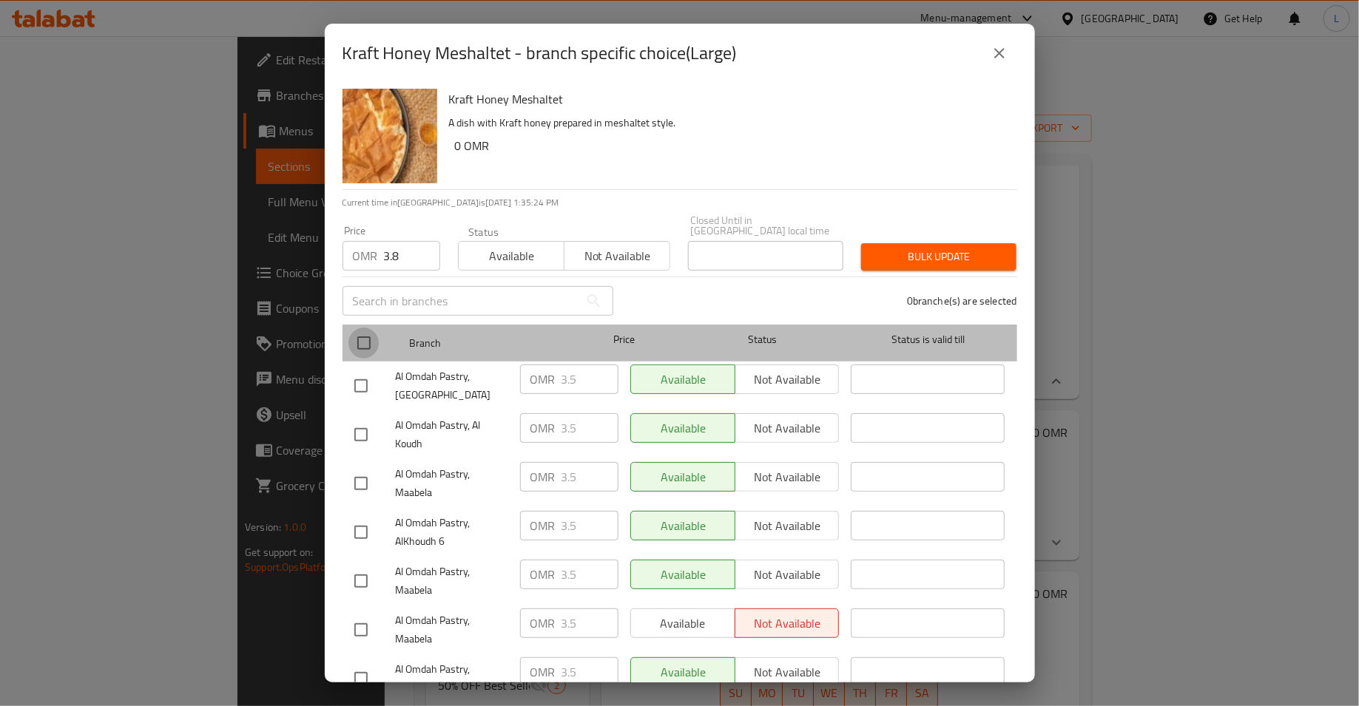
click at [362, 328] on input "checkbox" at bounding box center [363, 343] width 31 height 31
checkbox input "true"
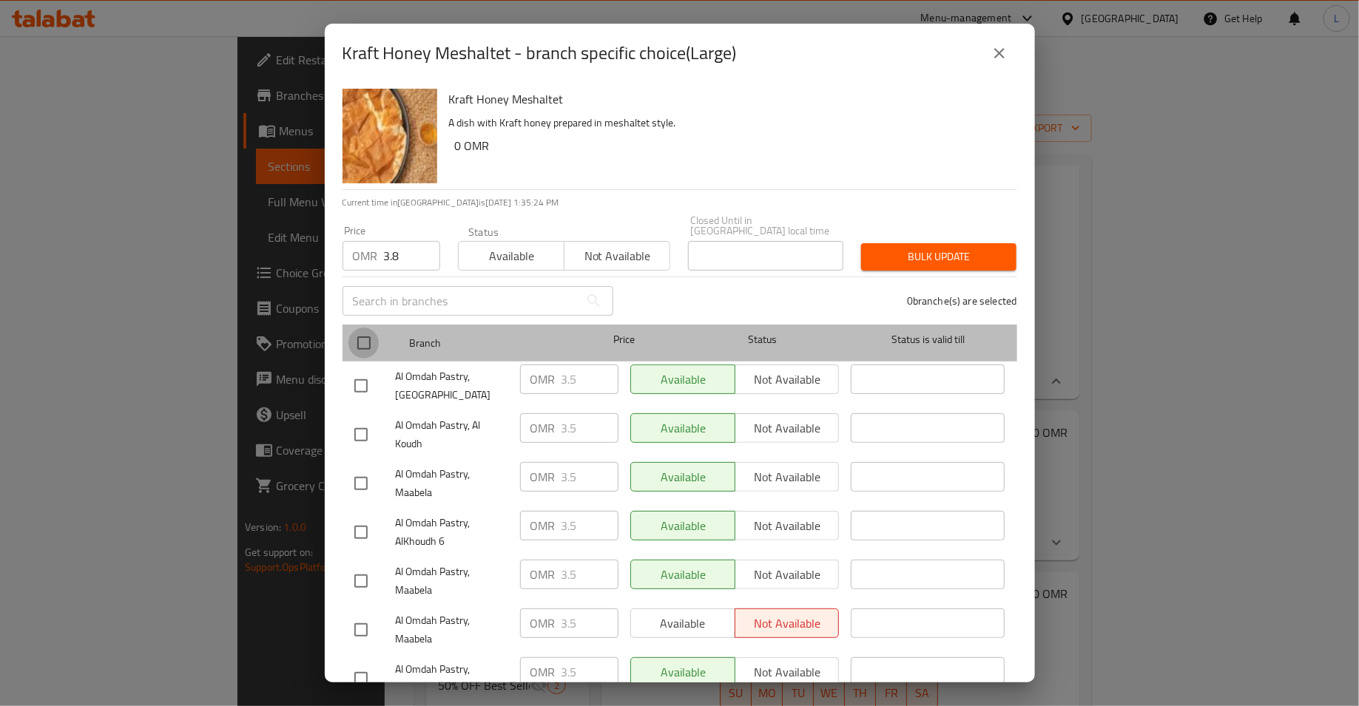
checkbox input "true"
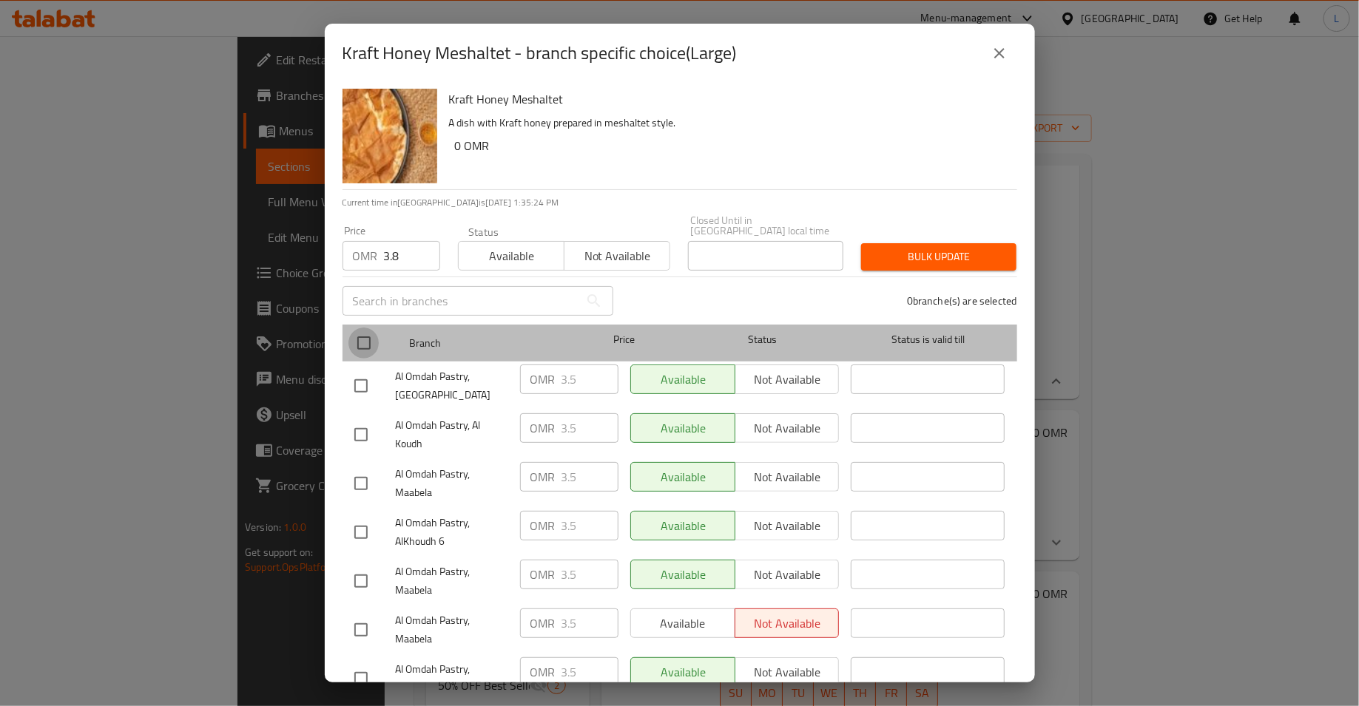
checkbox input "true"
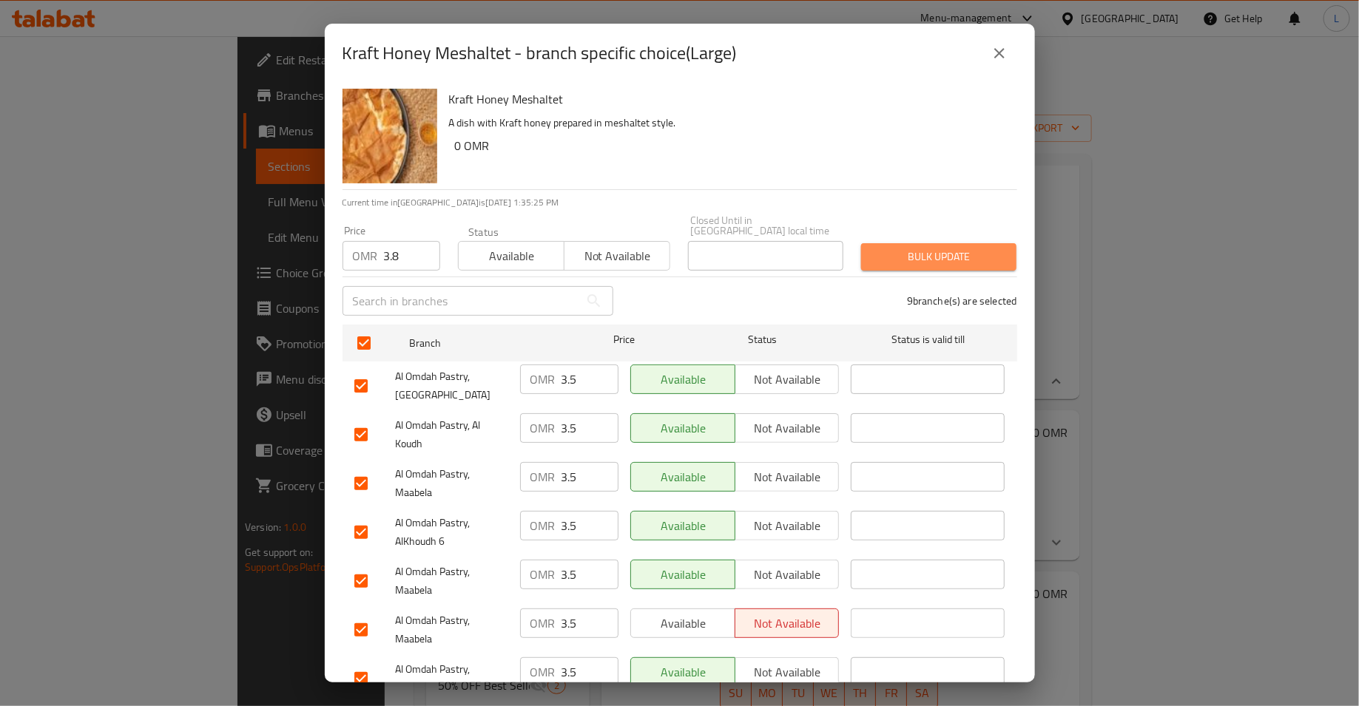
click at [945, 248] on span "Bulk update" at bounding box center [939, 257] width 132 height 18
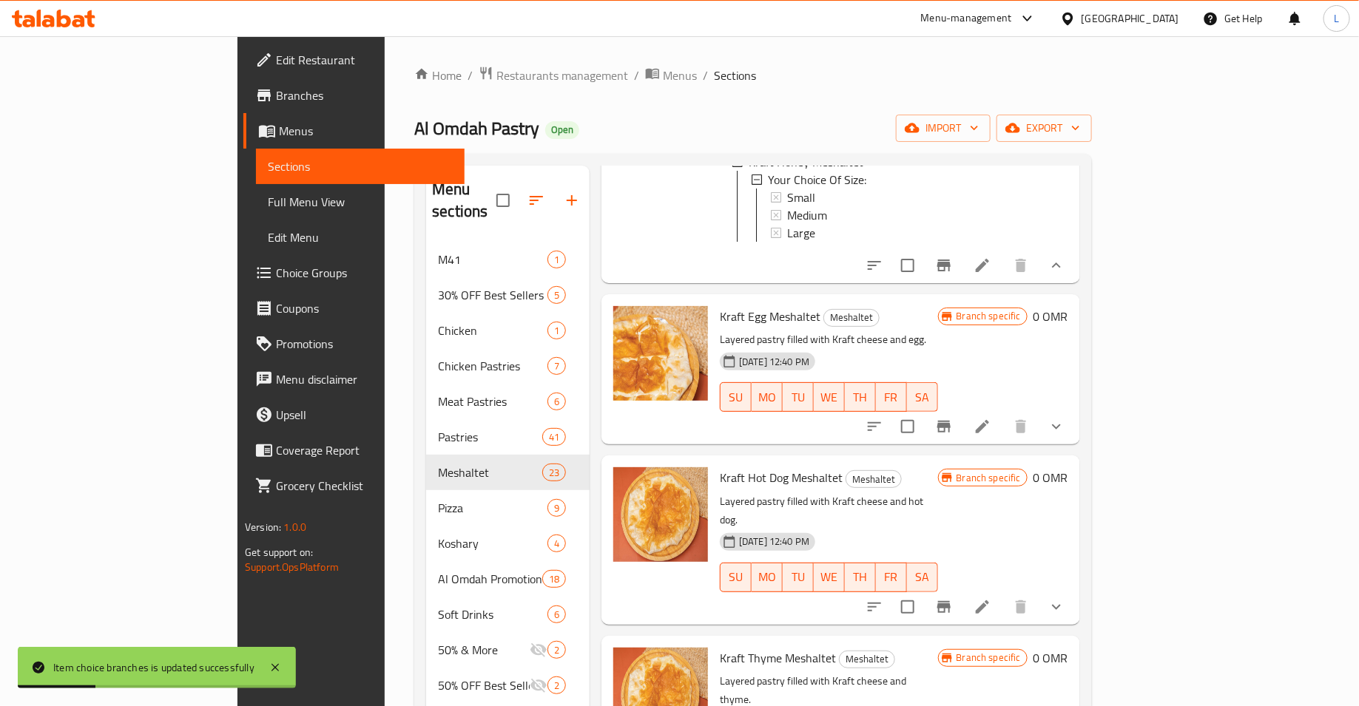
scroll to position [552, 0]
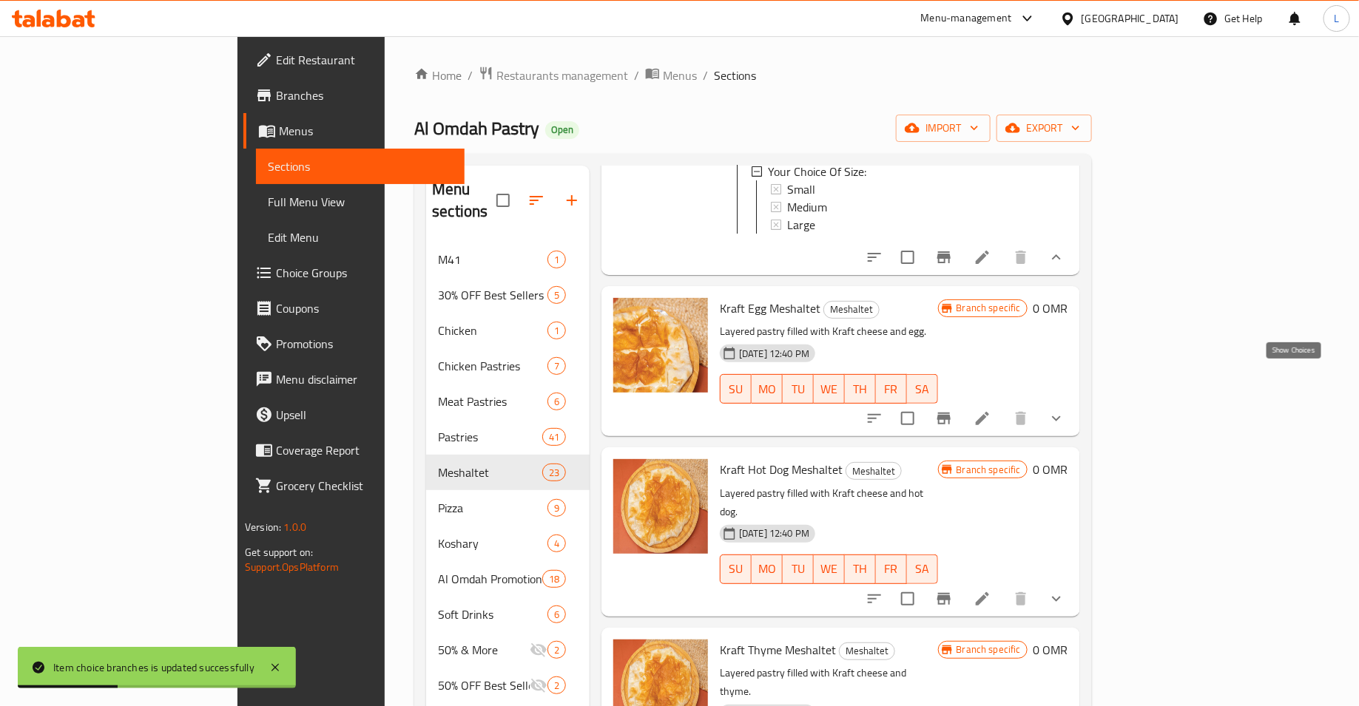
click at [1065, 410] on icon "show more" at bounding box center [1056, 419] width 18 height 18
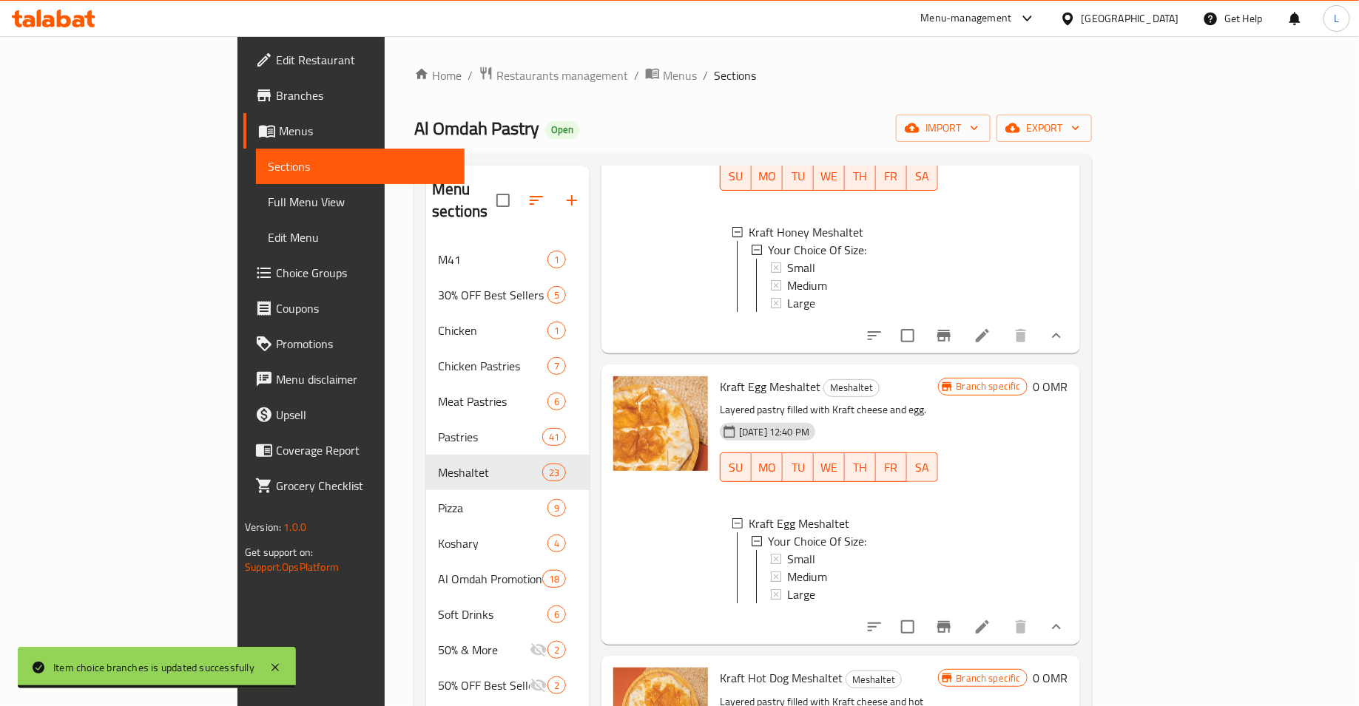
scroll to position [467, 0]
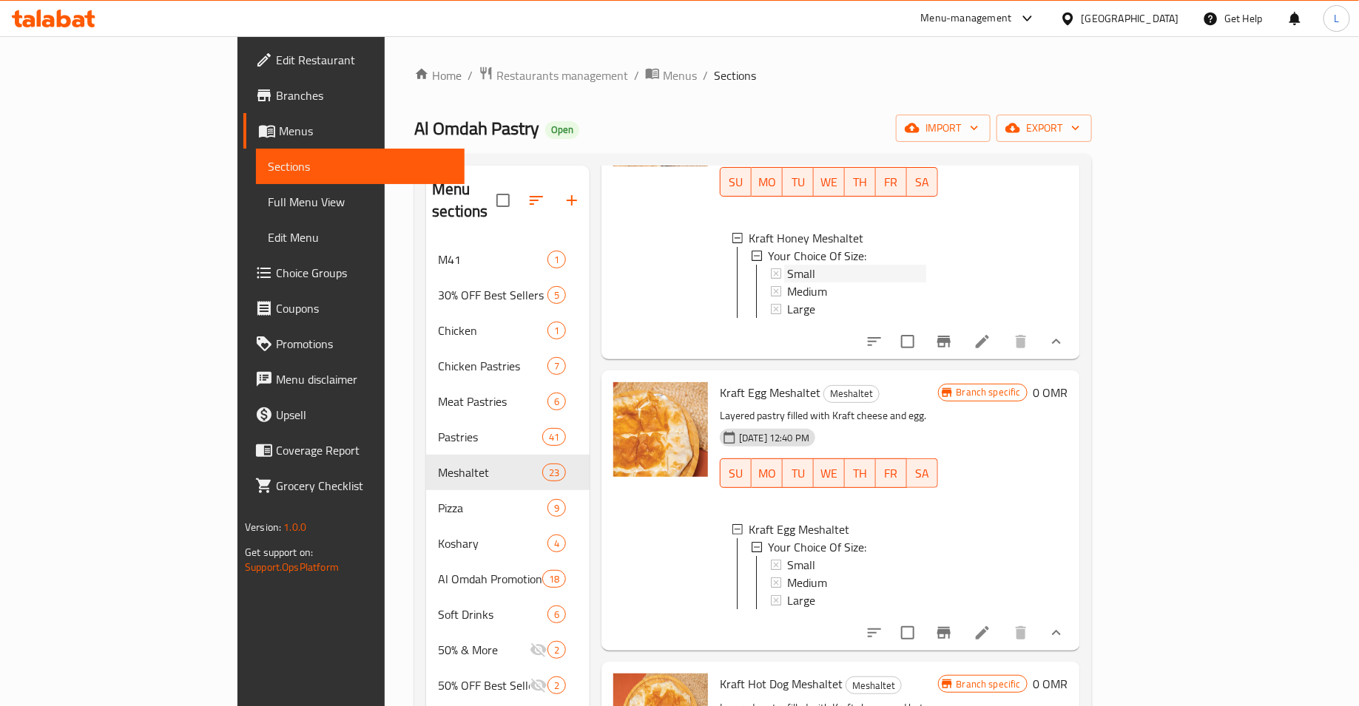
click at [787, 265] on div "Small" at bounding box center [856, 274] width 139 height 18
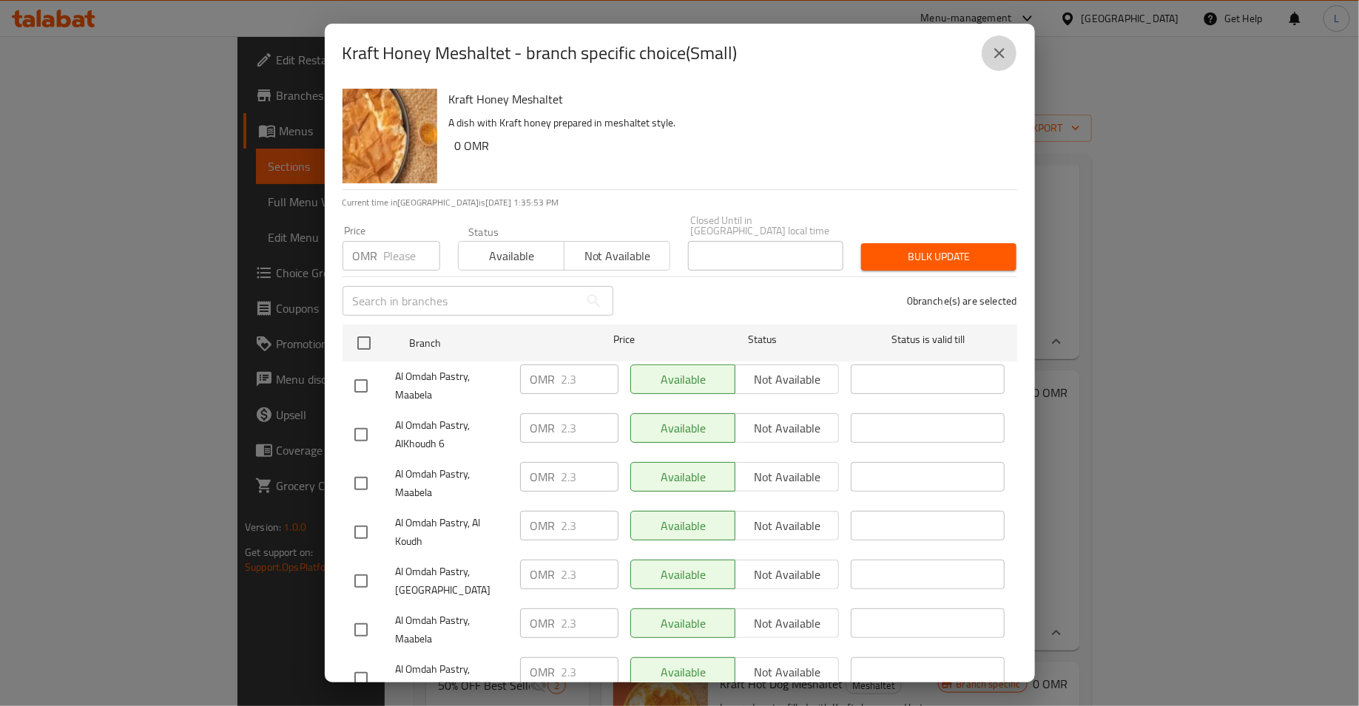
click at [998, 61] on icon "close" at bounding box center [999, 53] width 18 height 18
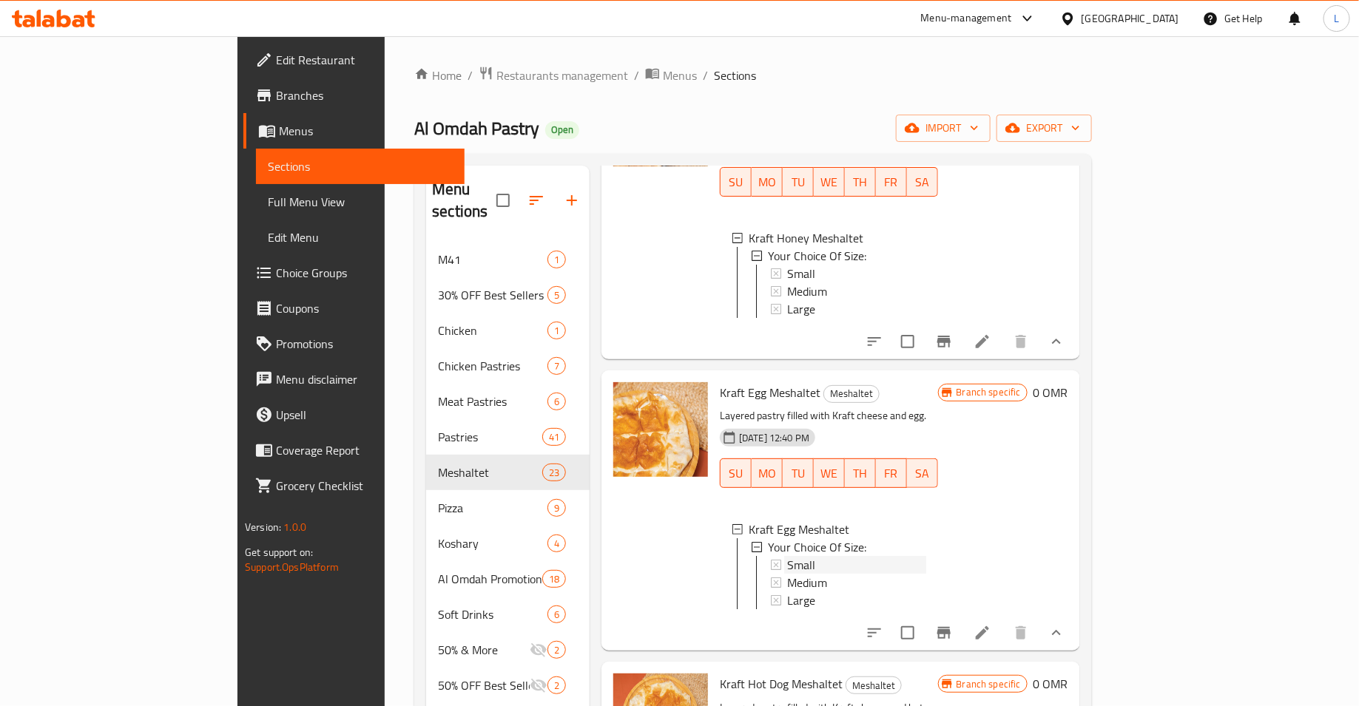
click at [846, 556] on div "Small" at bounding box center [856, 565] width 139 height 18
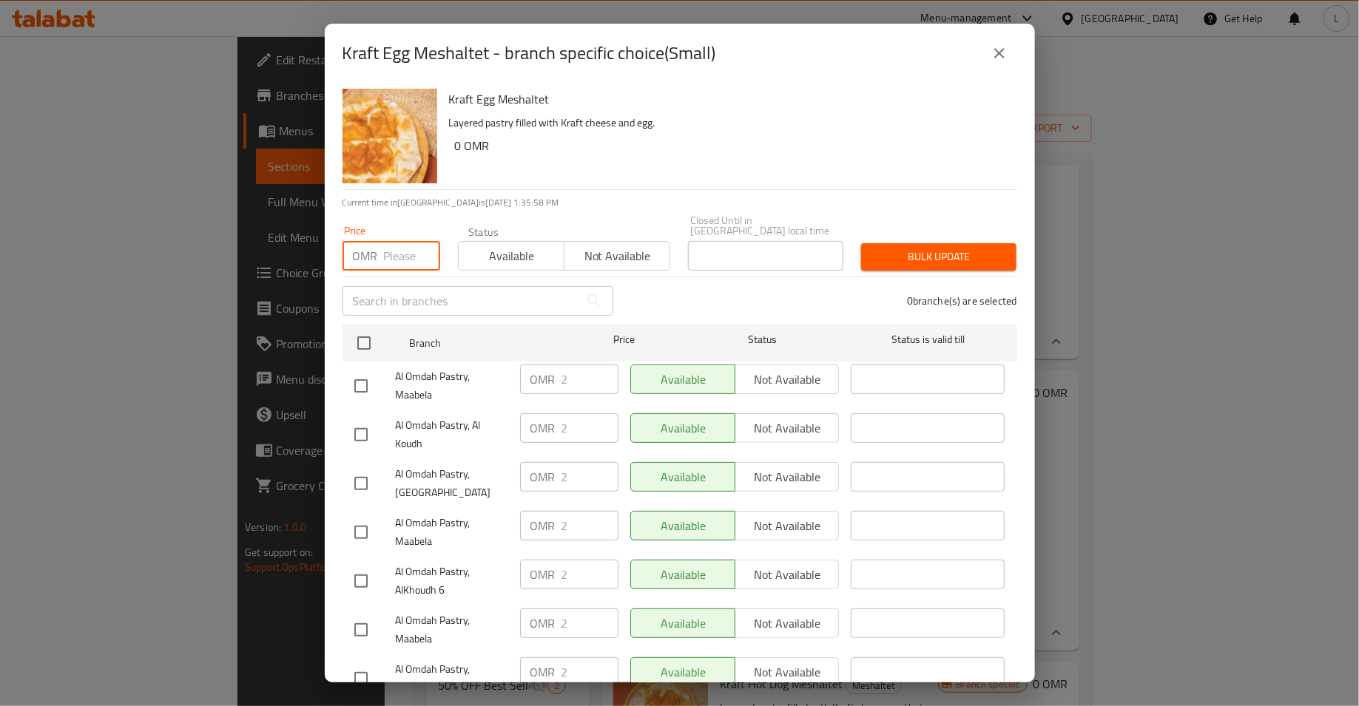
click at [395, 249] on input "number" at bounding box center [412, 256] width 56 height 30
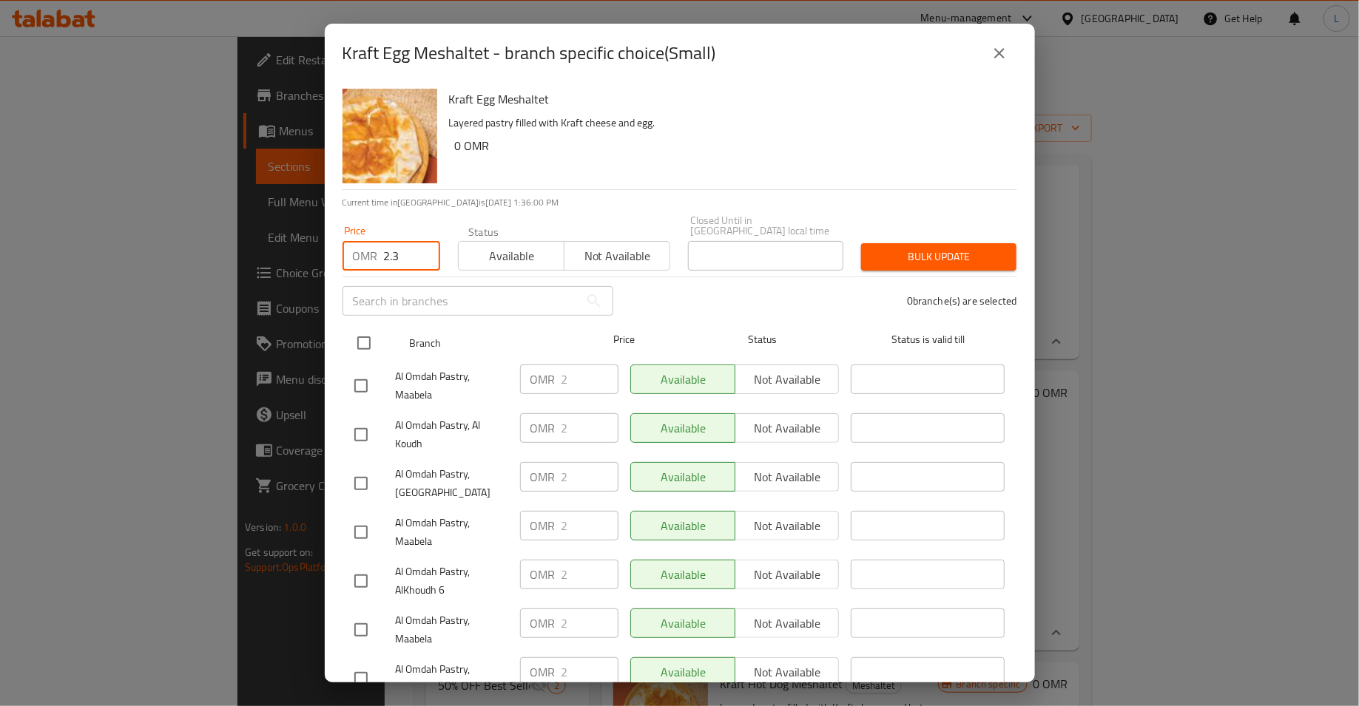
type input "2.3"
click at [354, 329] on input "checkbox" at bounding box center [363, 343] width 31 height 31
checkbox input "true"
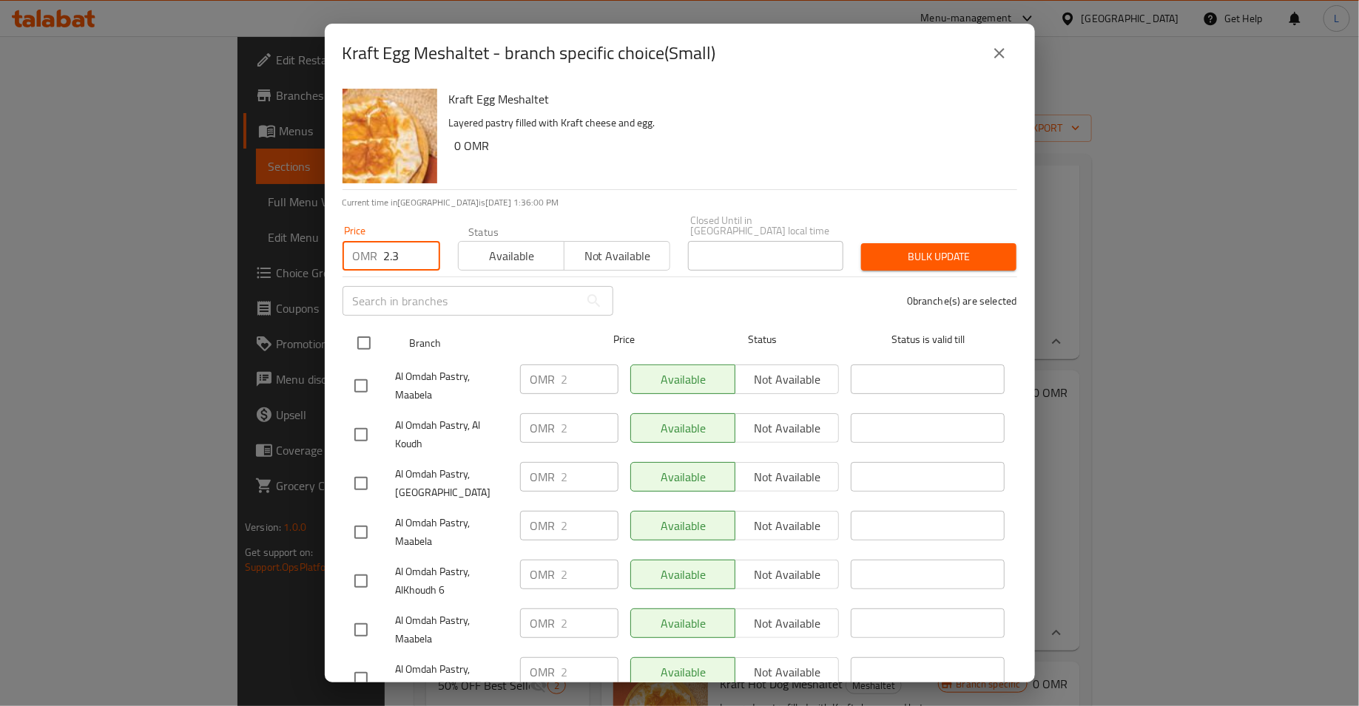
checkbox input "true"
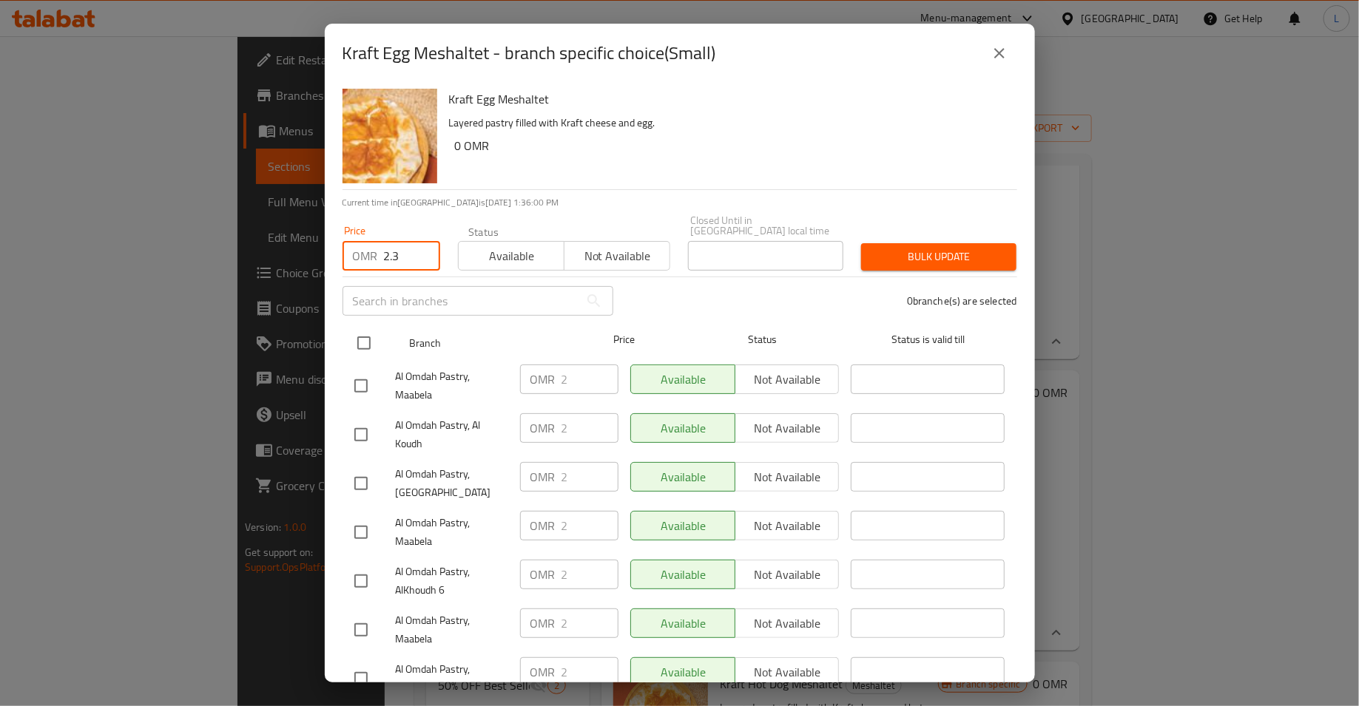
checkbox input "true"
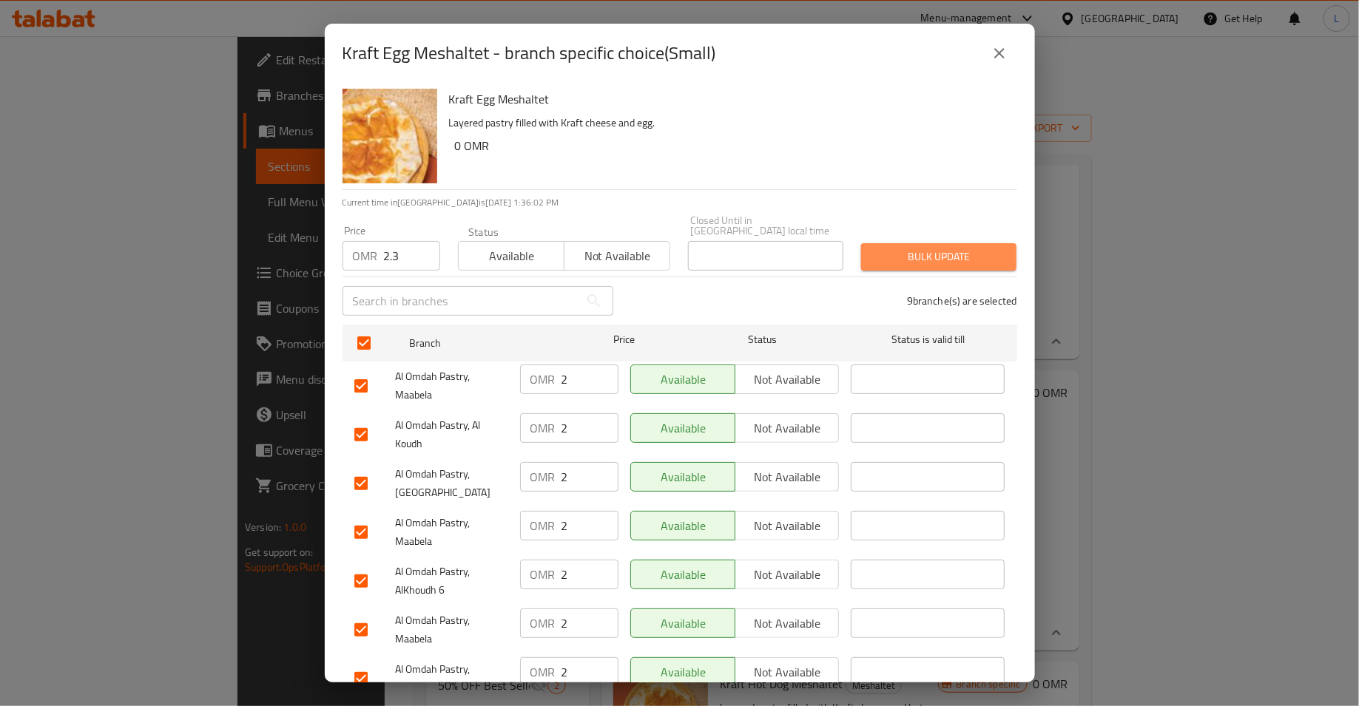
click at [875, 257] on button "Bulk update" at bounding box center [938, 256] width 155 height 27
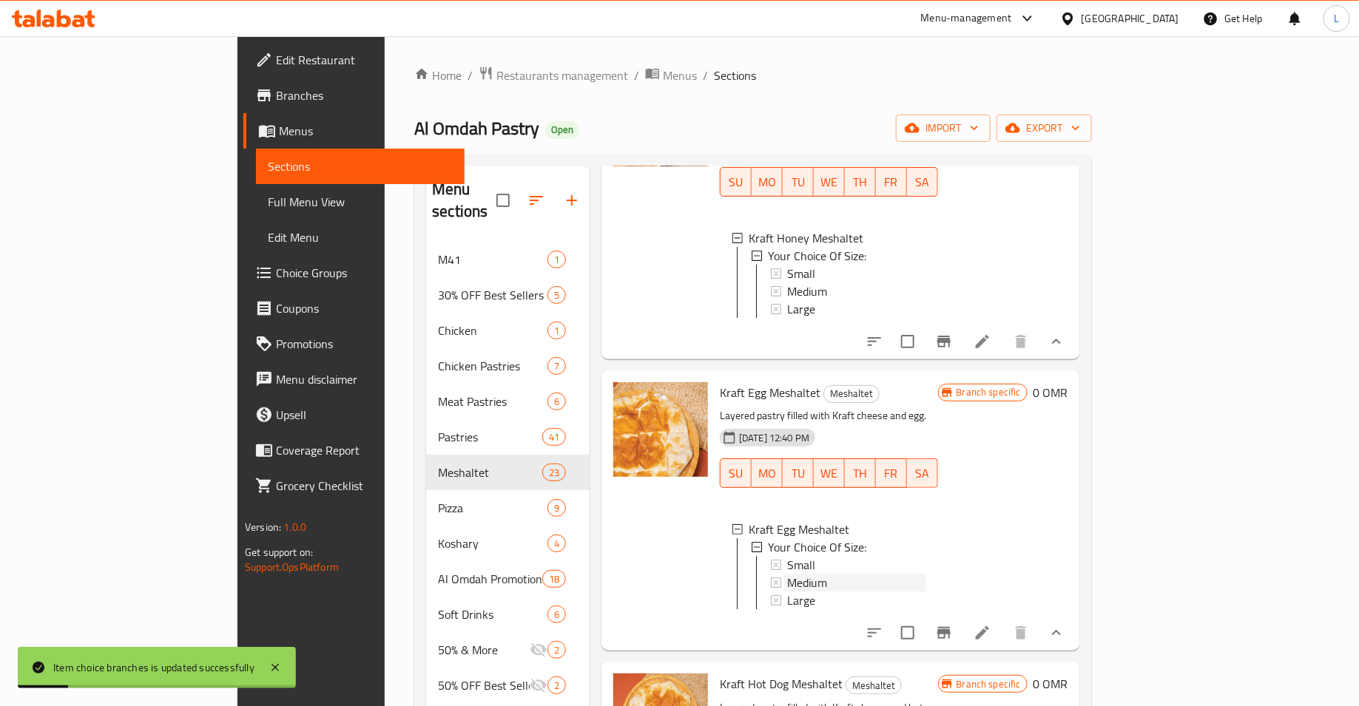
click at [787, 574] on span "Medium" at bounding box center [807, 583] width 40 height 18
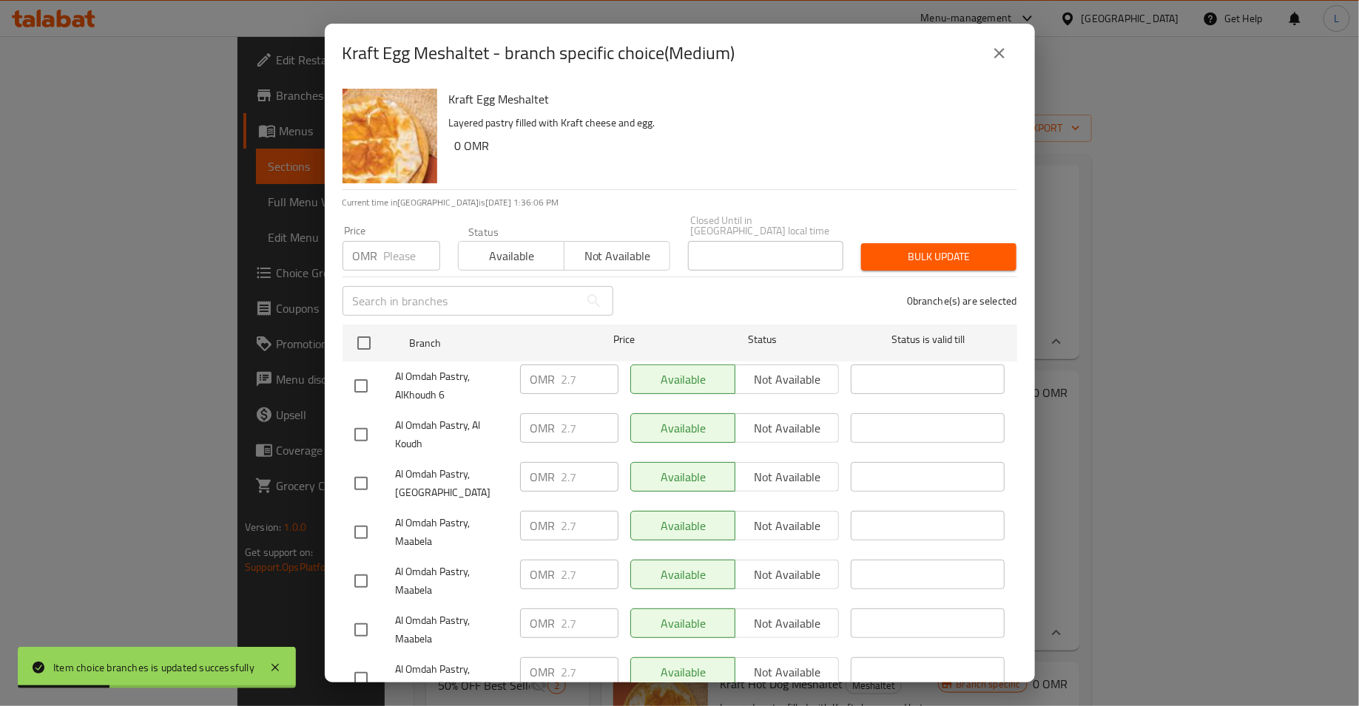
click at [376, 249] on p "OMR" at bounding box center [365, 256] width 25 height 18
click at [395, 251] on input "number" at bounding box center [412, 256] width 56 height 30
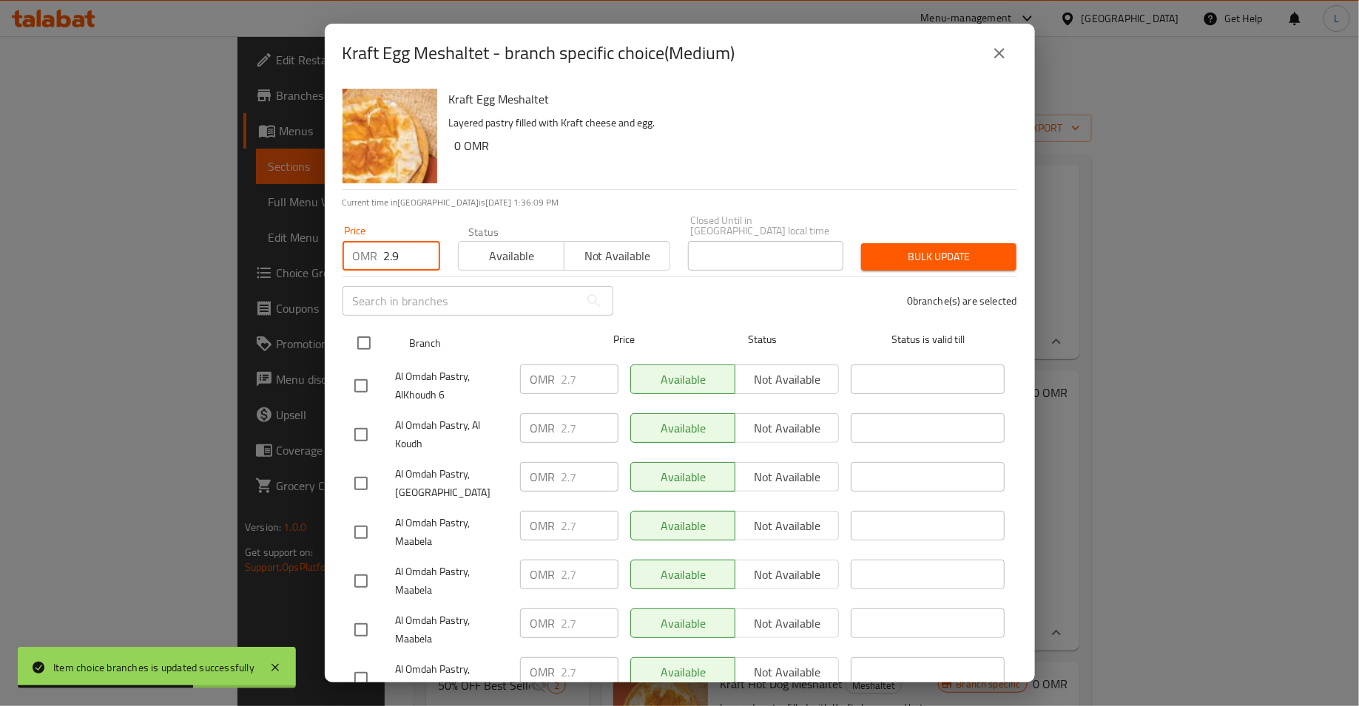
type input "2.9"
click at [371, 329] on input "checkbox" at bounding box center [363, 343] width 31 height 31
checkbox input "true"
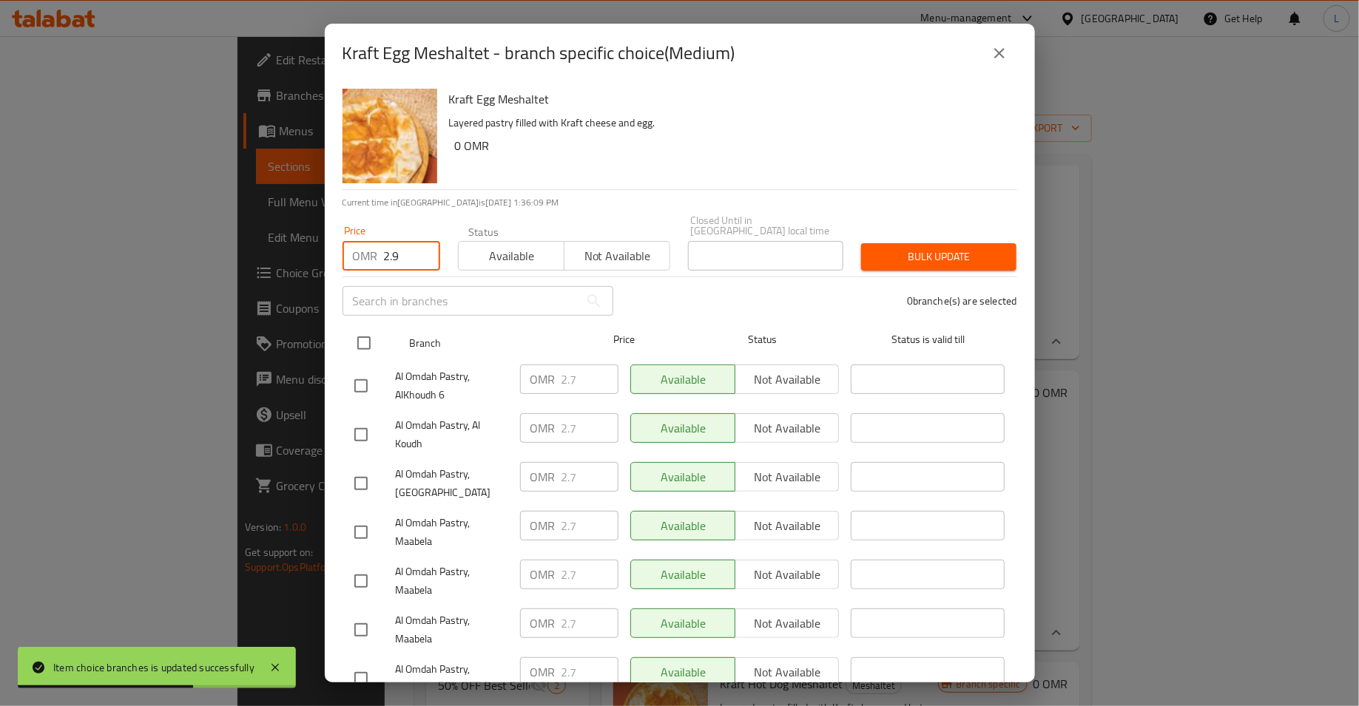
checkbox input "true"
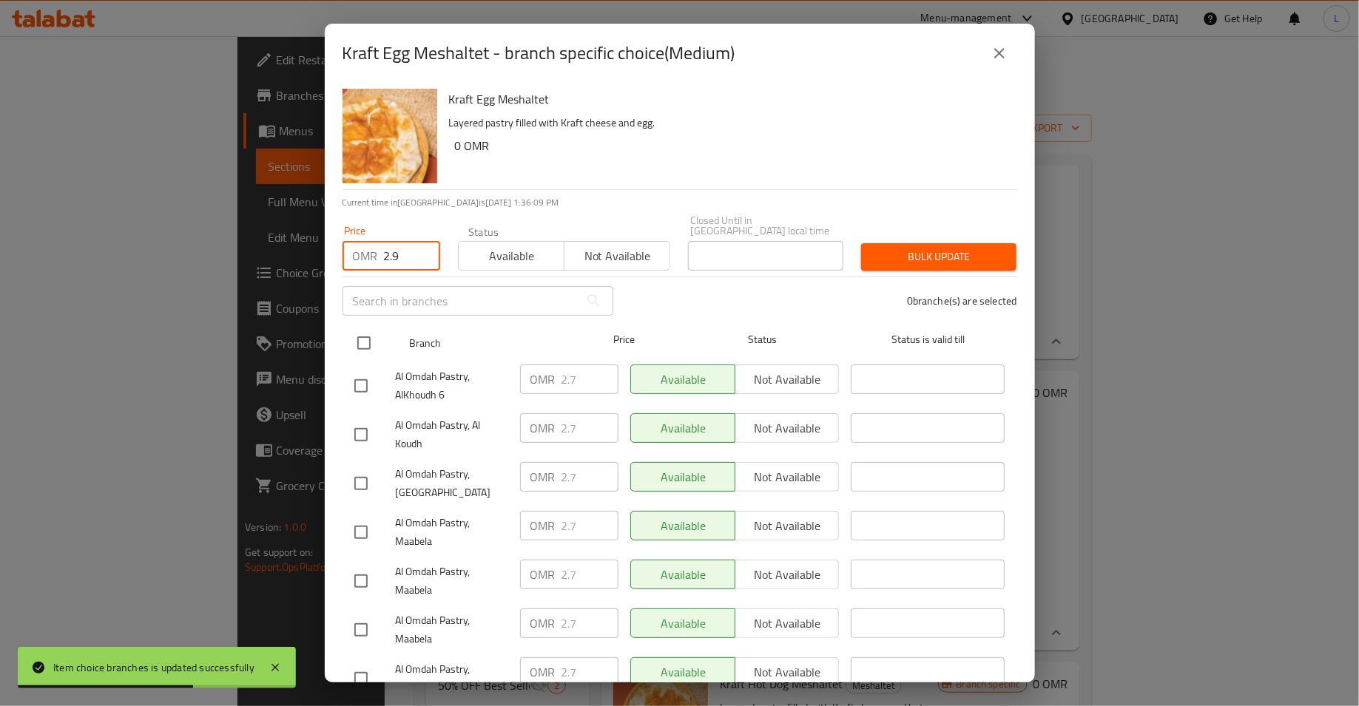
checkbox input "true"
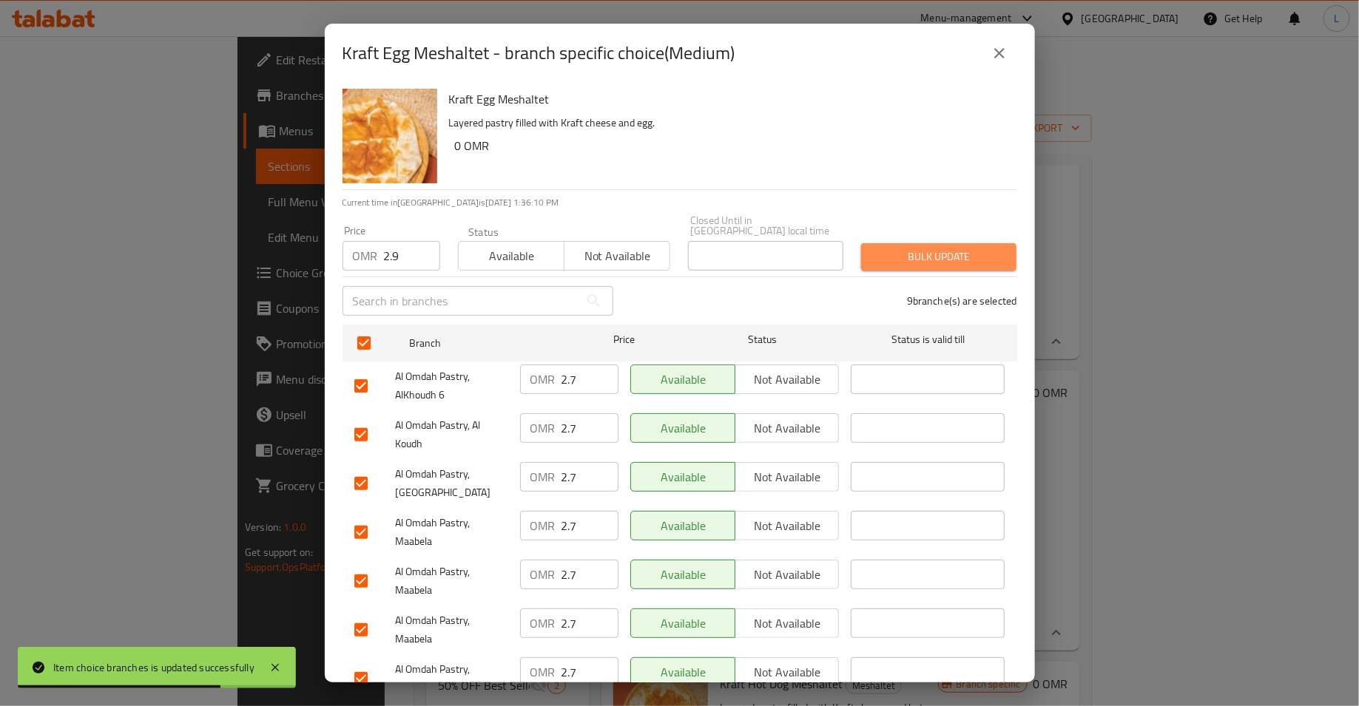
click at [922, 248] on span "Bulk update" at bounding box center [939, 257] width 132 height 18
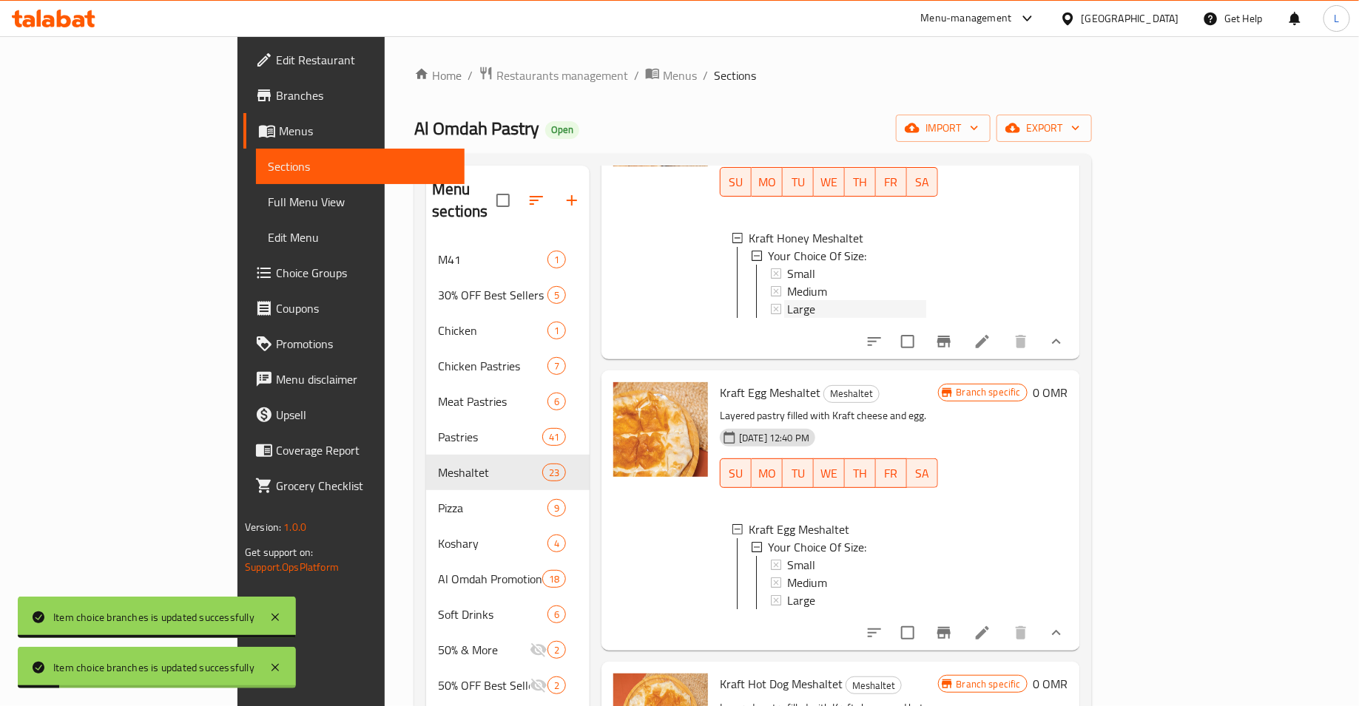
click at [787, 300] on div "Large" at bounding box center [856, 309] width 139 height 18
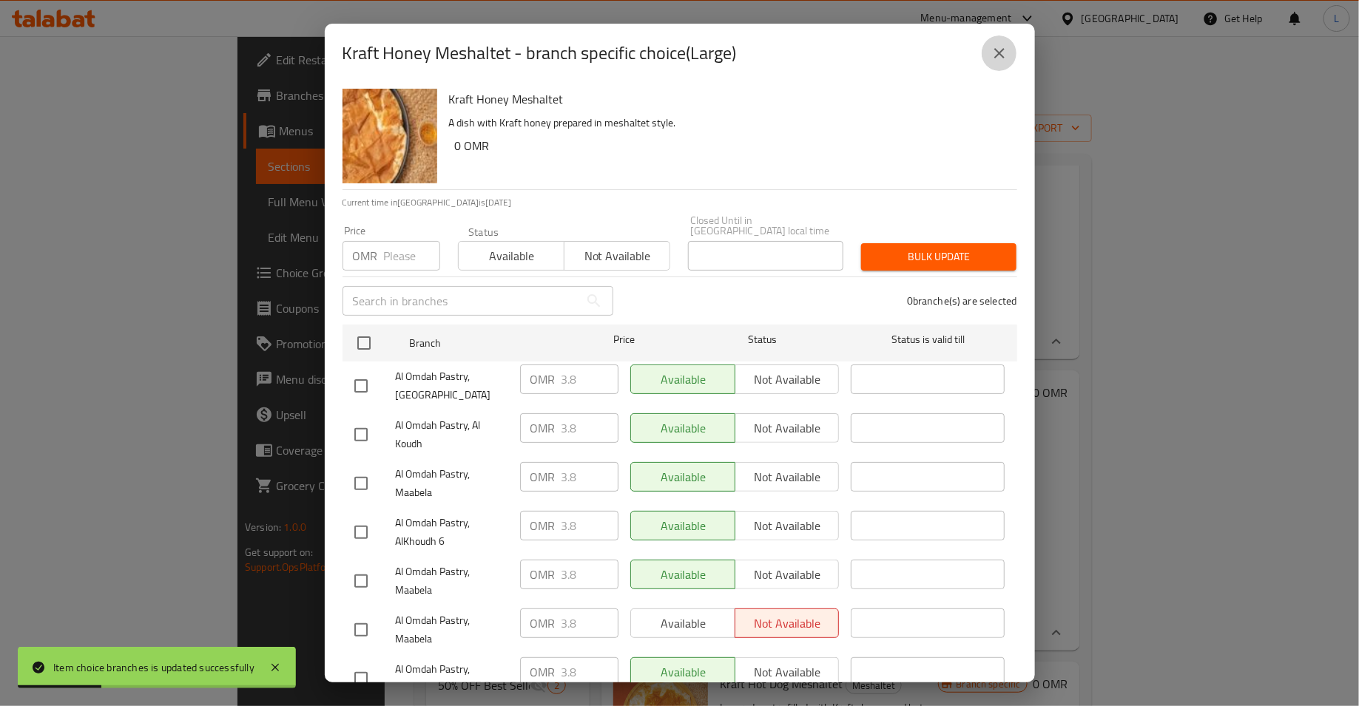
click at [985, 55] on button "close" at bounding box center [1000, 54] width 36 height 36
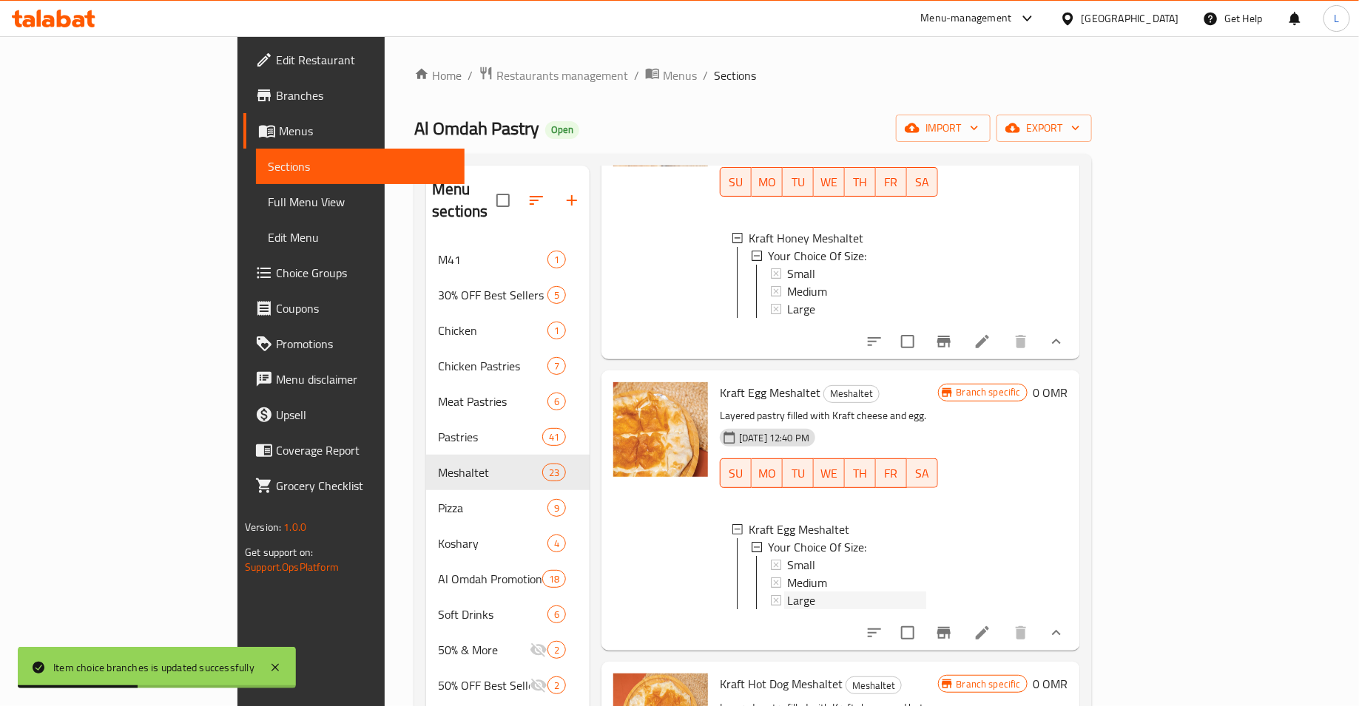
click at [793, 592] on div "Large" at bounding box center [856, 601] width 139 height 18
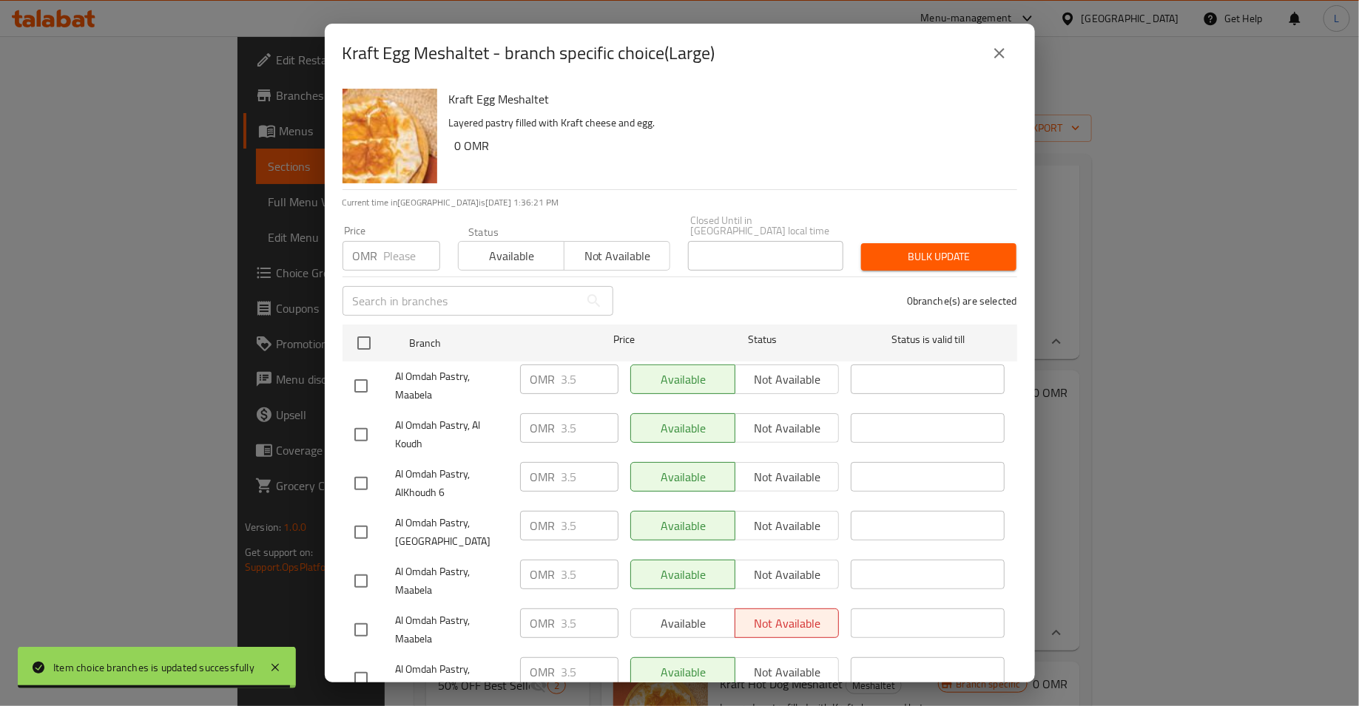
click at [401, 247] on input "number" at bounding box center [412, 256] width 56 height 30
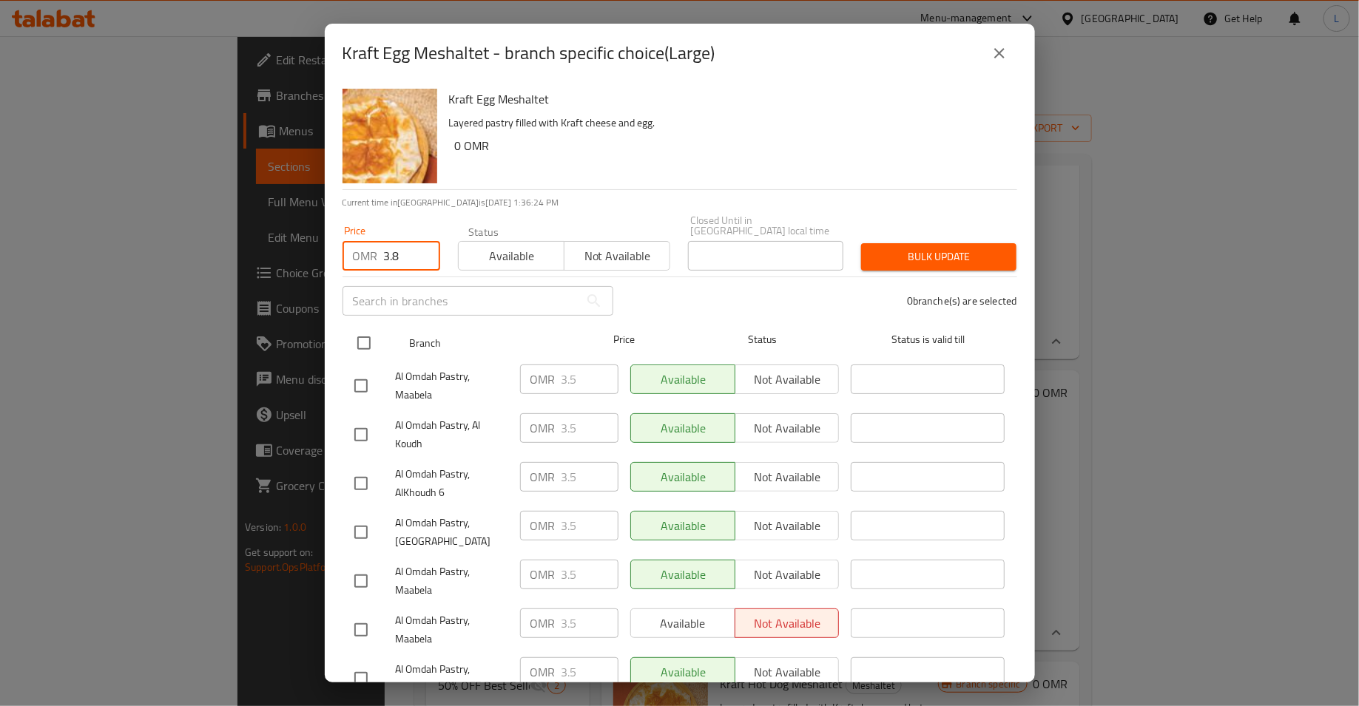
type input "3.8"
click at [359, 337] on input "checkbox" at bounding box center [363, 343] width 31 height 31
checkbox input "true"
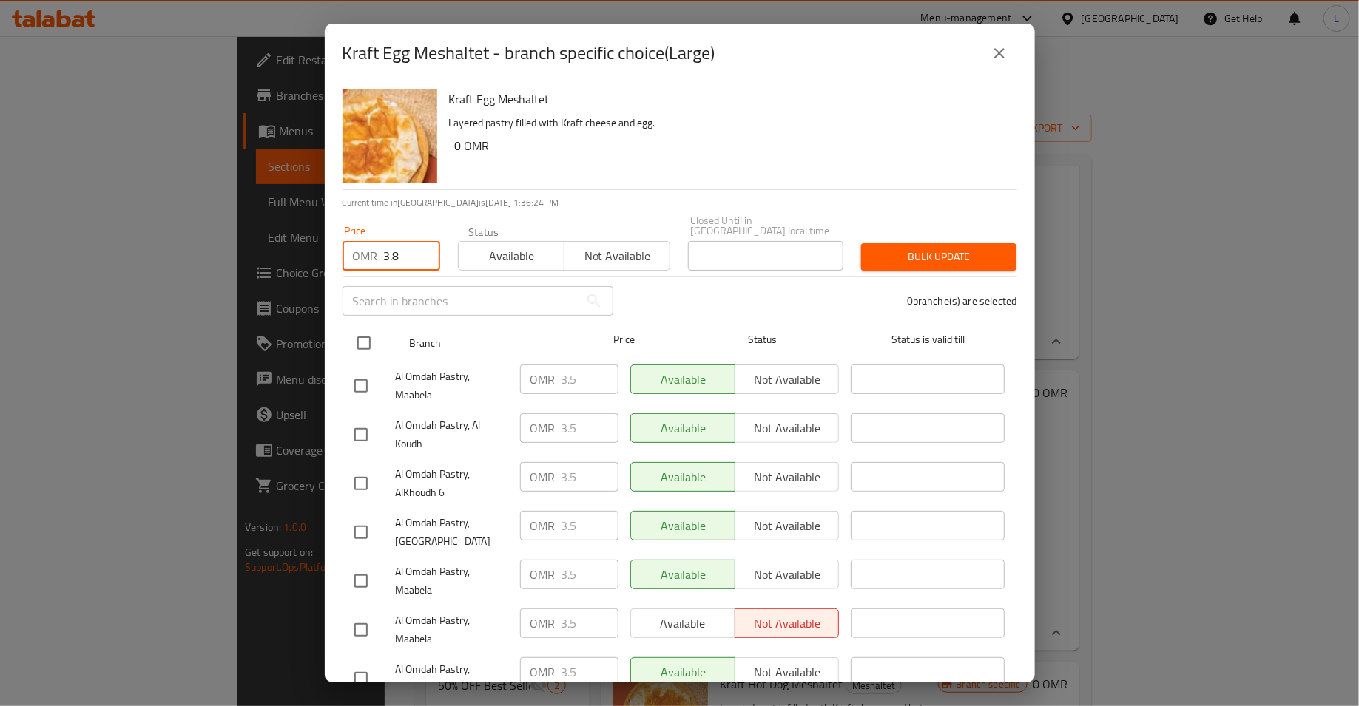
checkbox input "true"
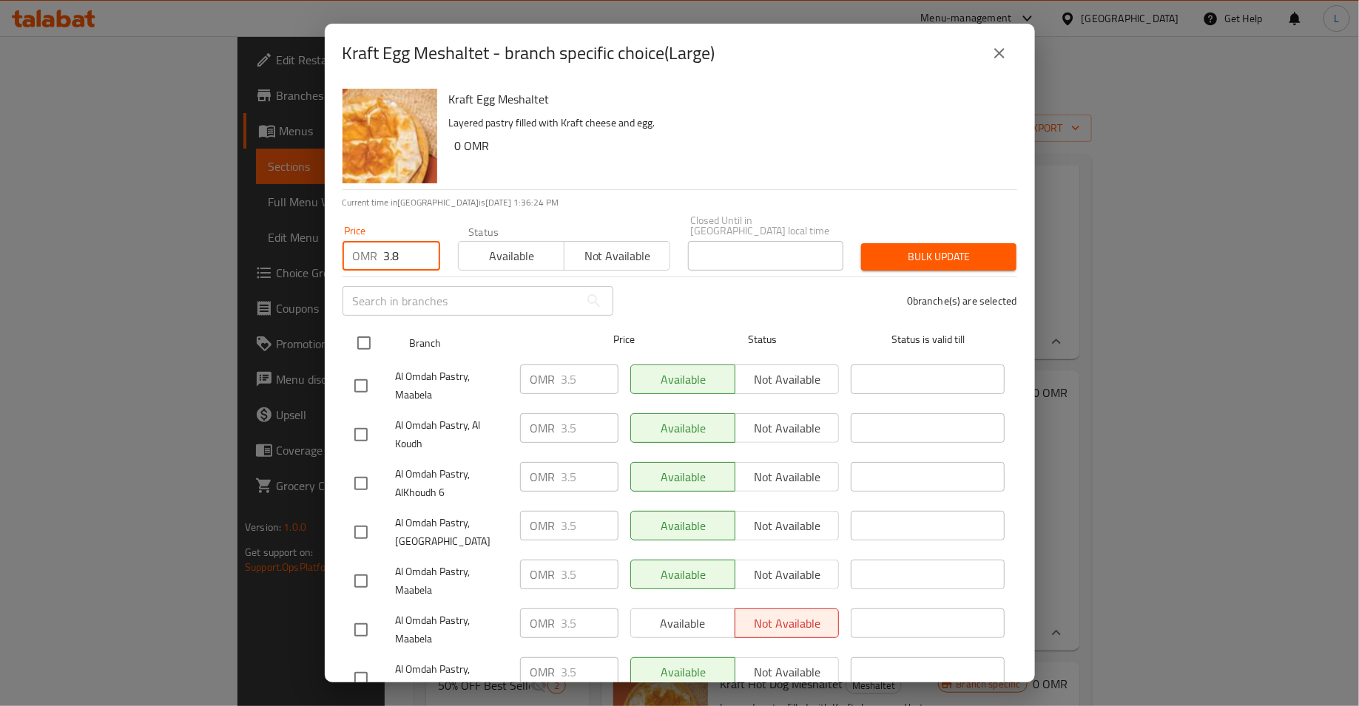
checkbox input "true"
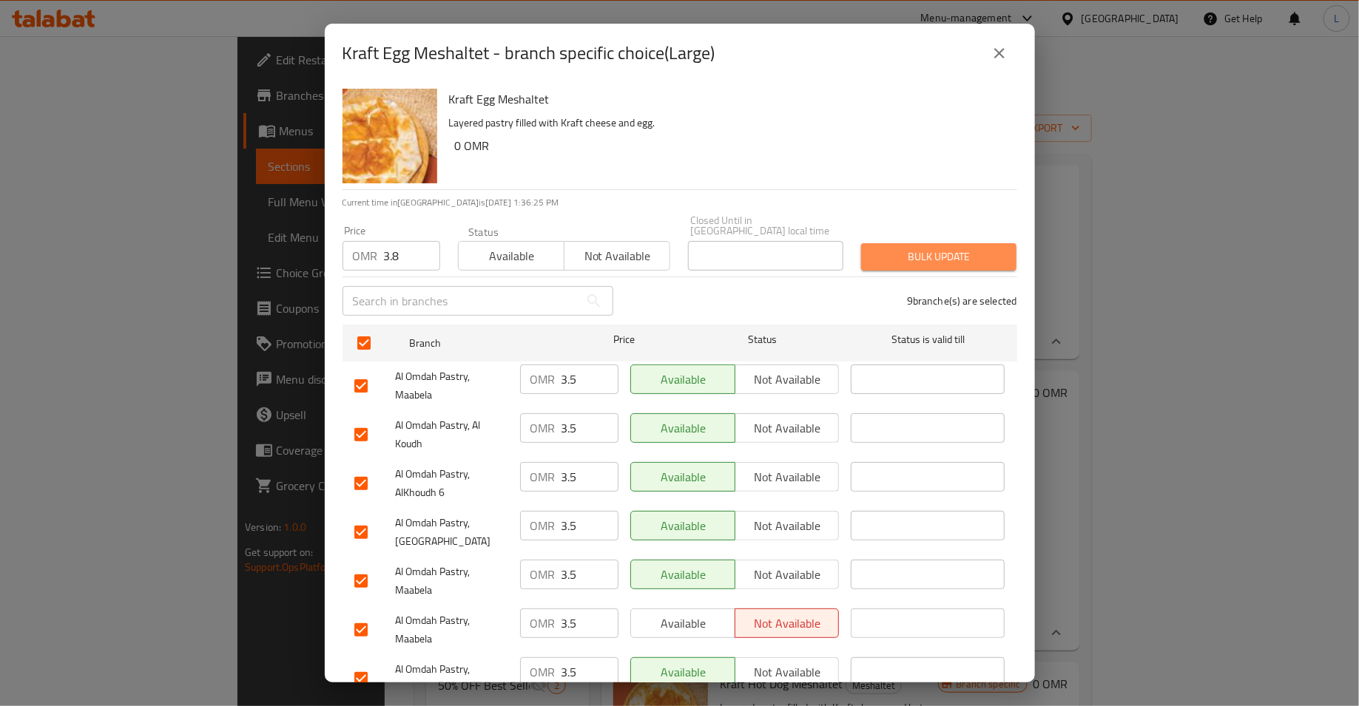
click at [976, 248] on span "Bulk update" at bounding box center [939, 257] width 132 height 18
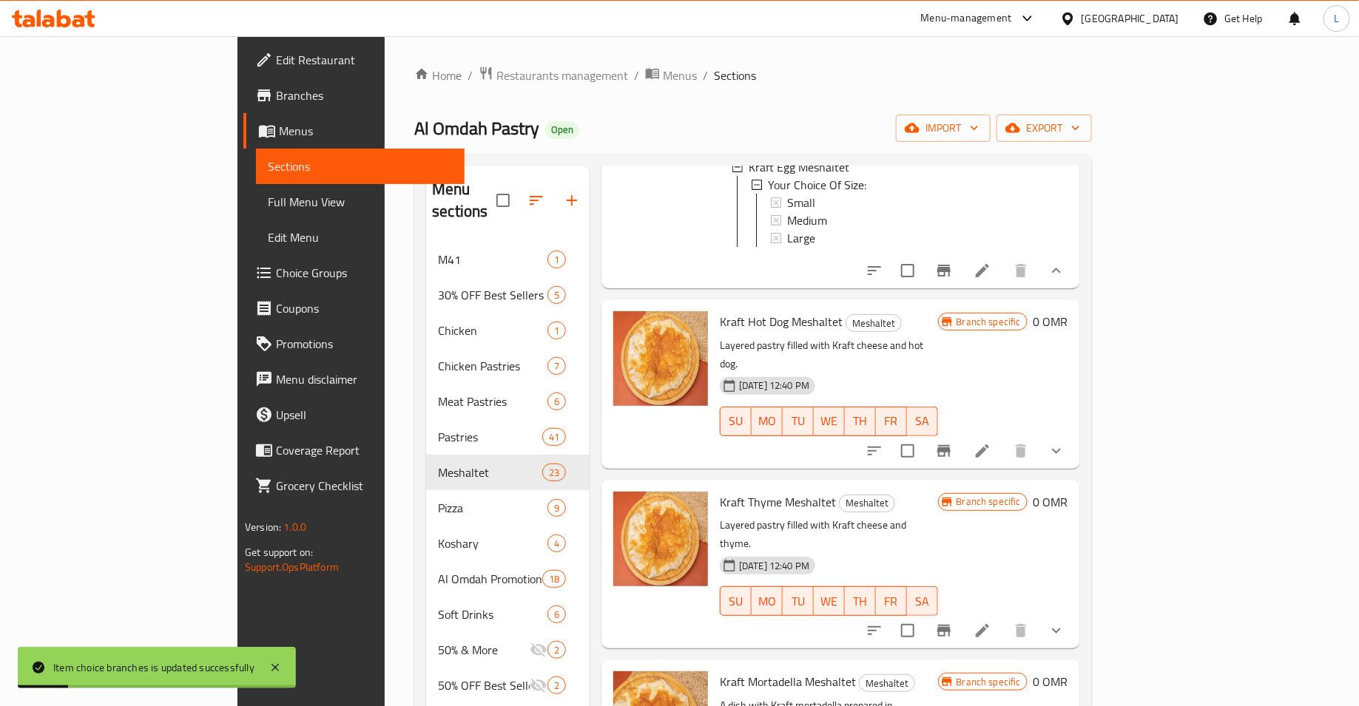
scroll to position [833, 0]
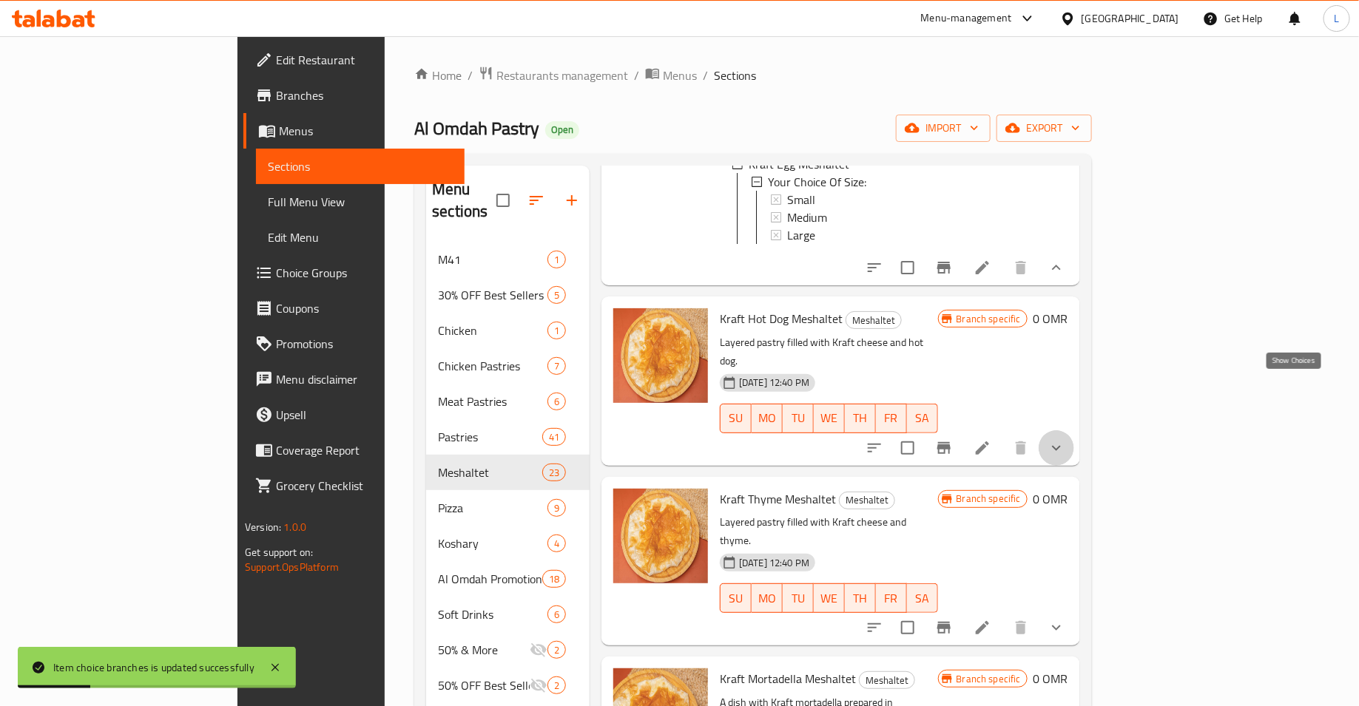
click at [1065, 439] on icon "show more" at bounding box center [1056, 448] width 18 height 18
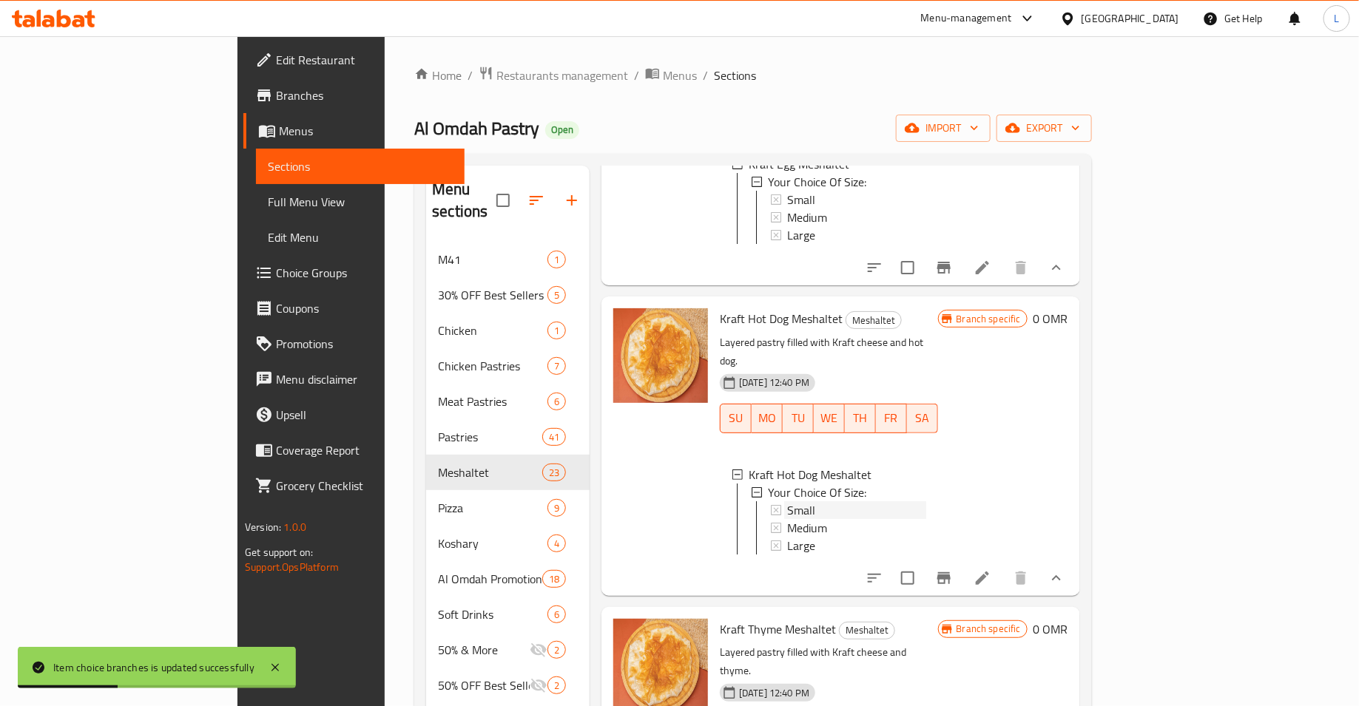
click at [787, 502] on span "Small" at bounding box center [801, 511] width 28 height 18
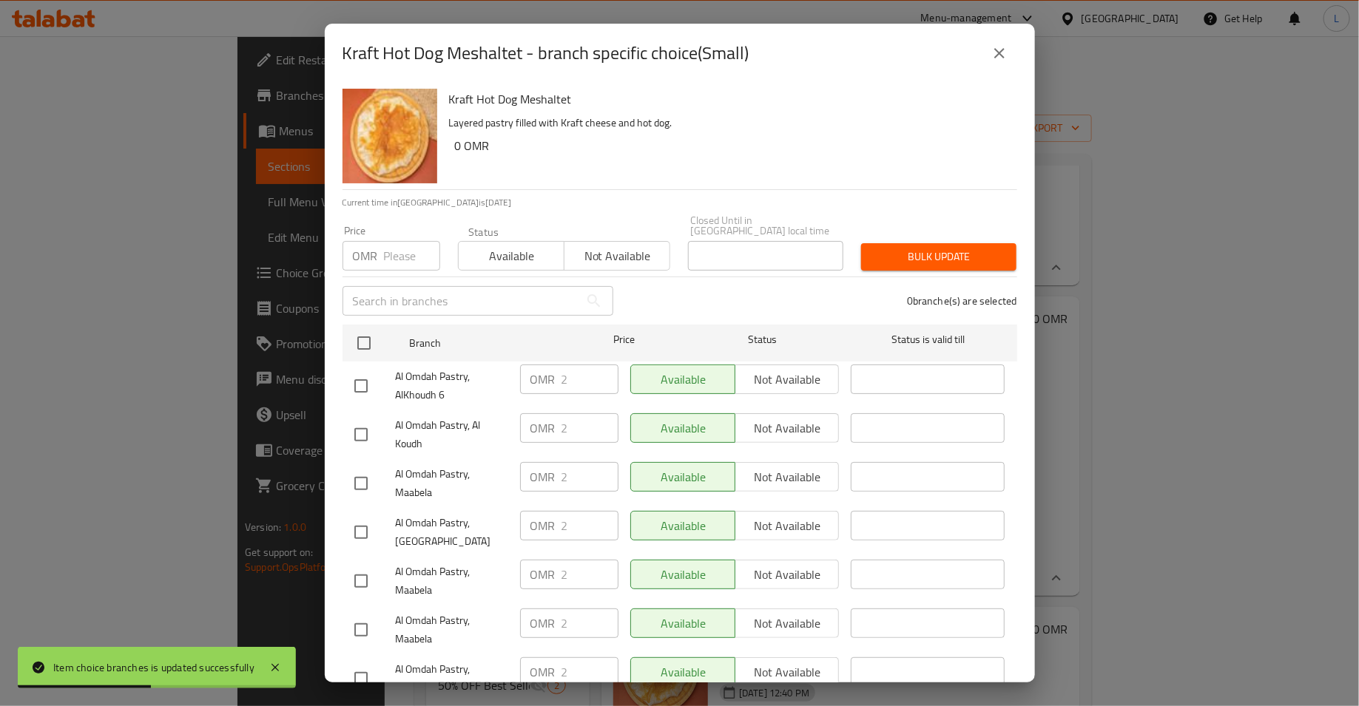
click at [390, 246] on input "number" at bounding box center [412, 256] width 56 height 30
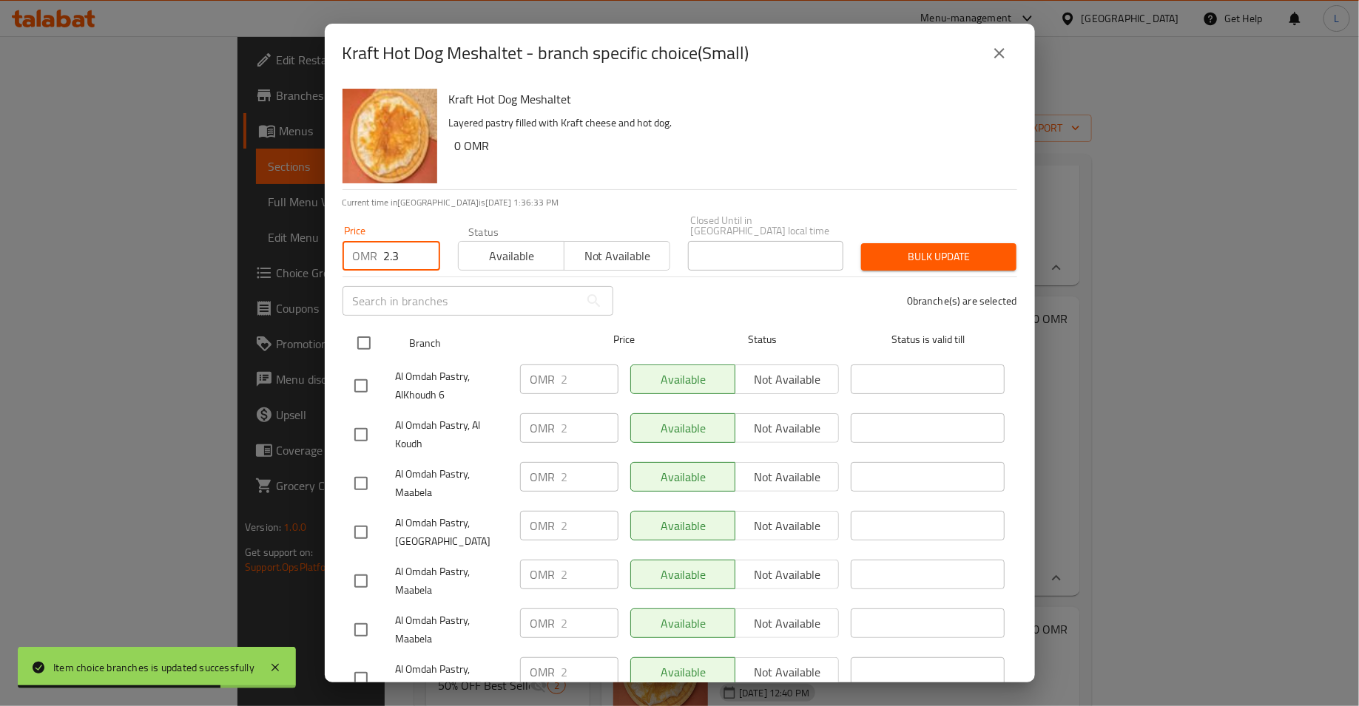
type input "2.3"
click at [359, 340] on input "checkbox" at bounding box center [363, 343] width 31 height 31
checkbox input "true"
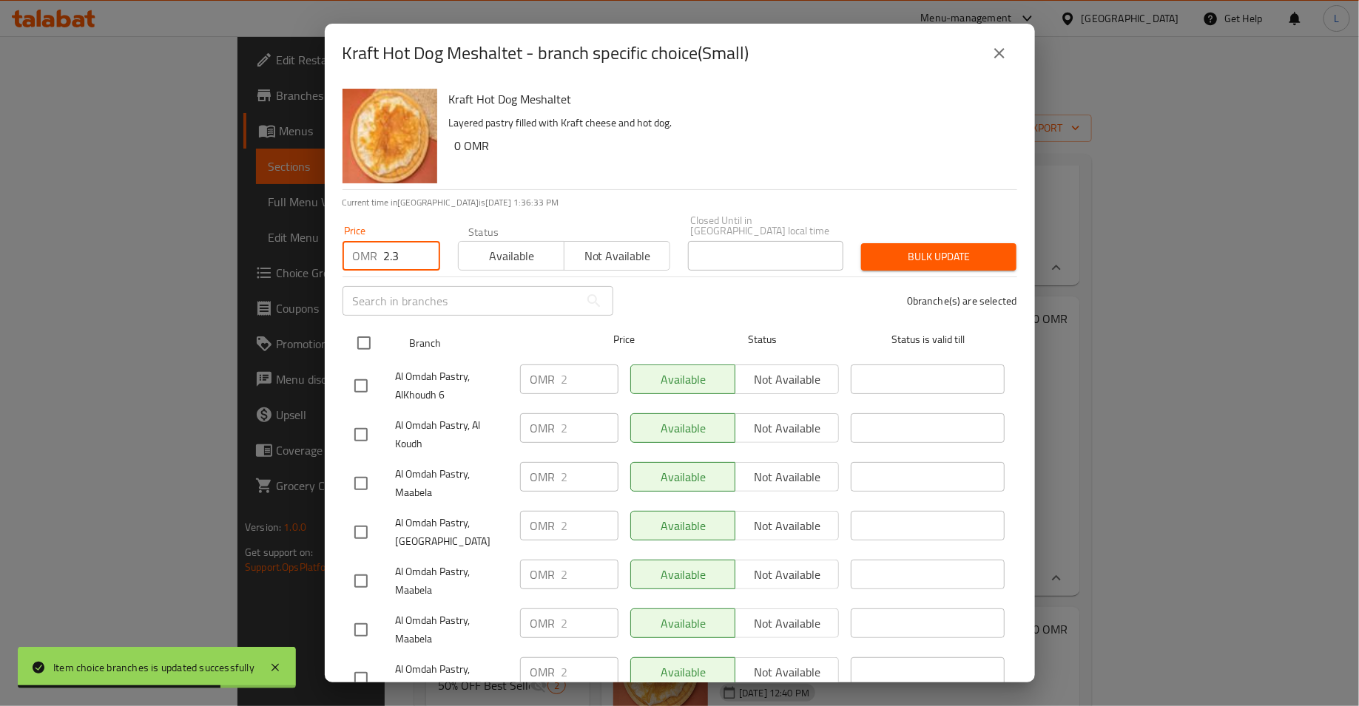
checkbox input "true"
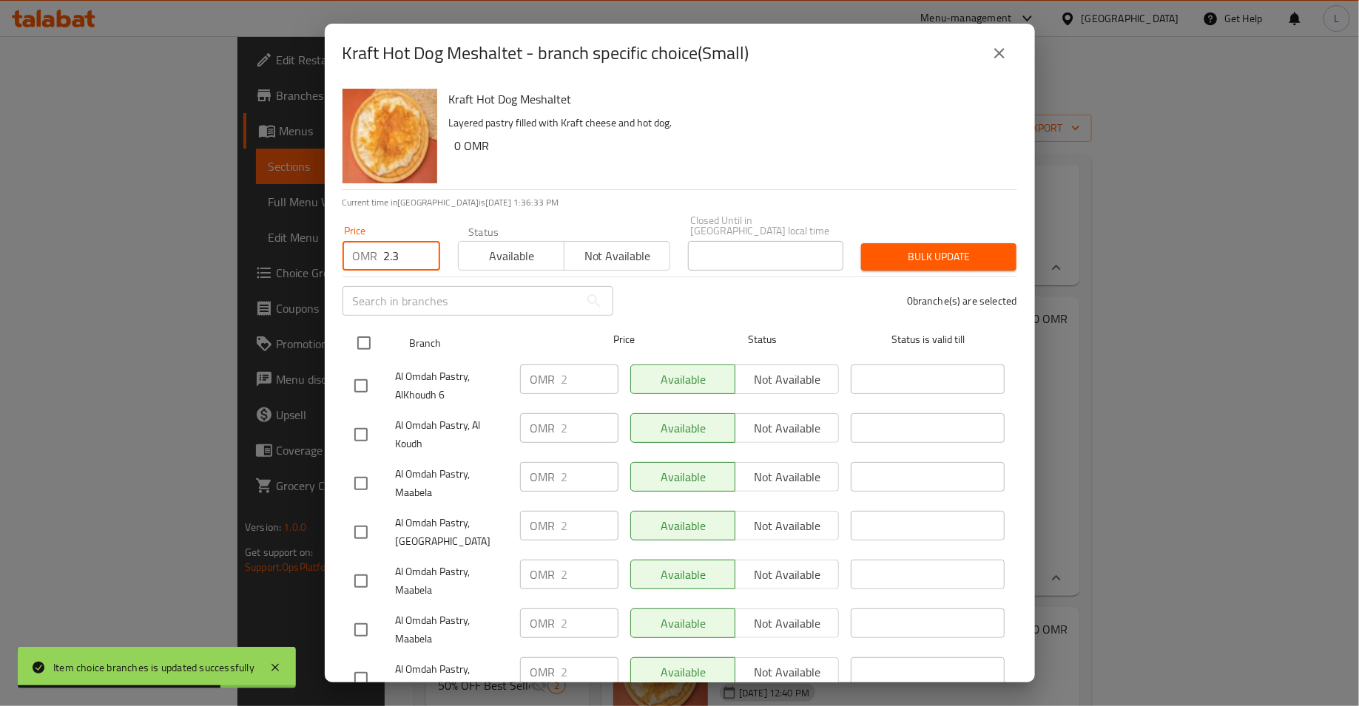
checkbox input "true"
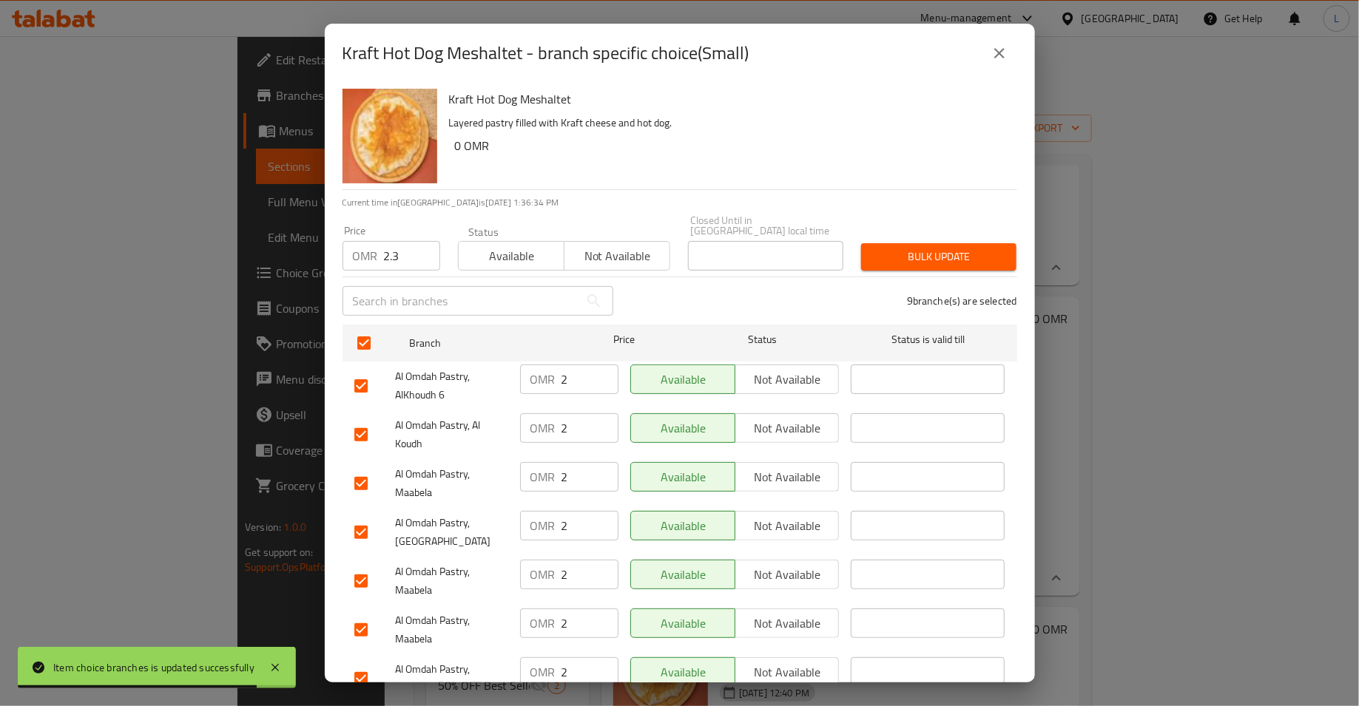
click at [904, 248] on span "Bulk update" at bounding box center [939, 257] width 132 height 18
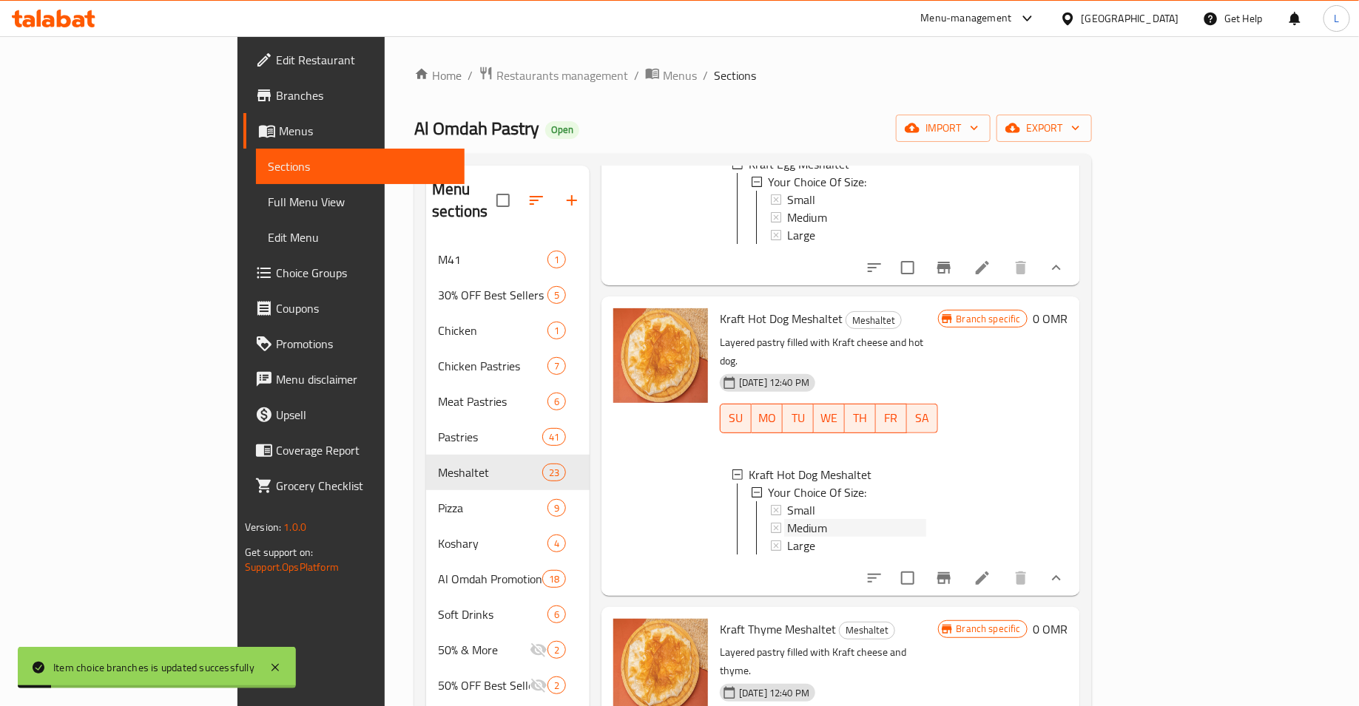
click at [825, 519] on div "Medium" at bounding box center [856, 528] width 139 height 18
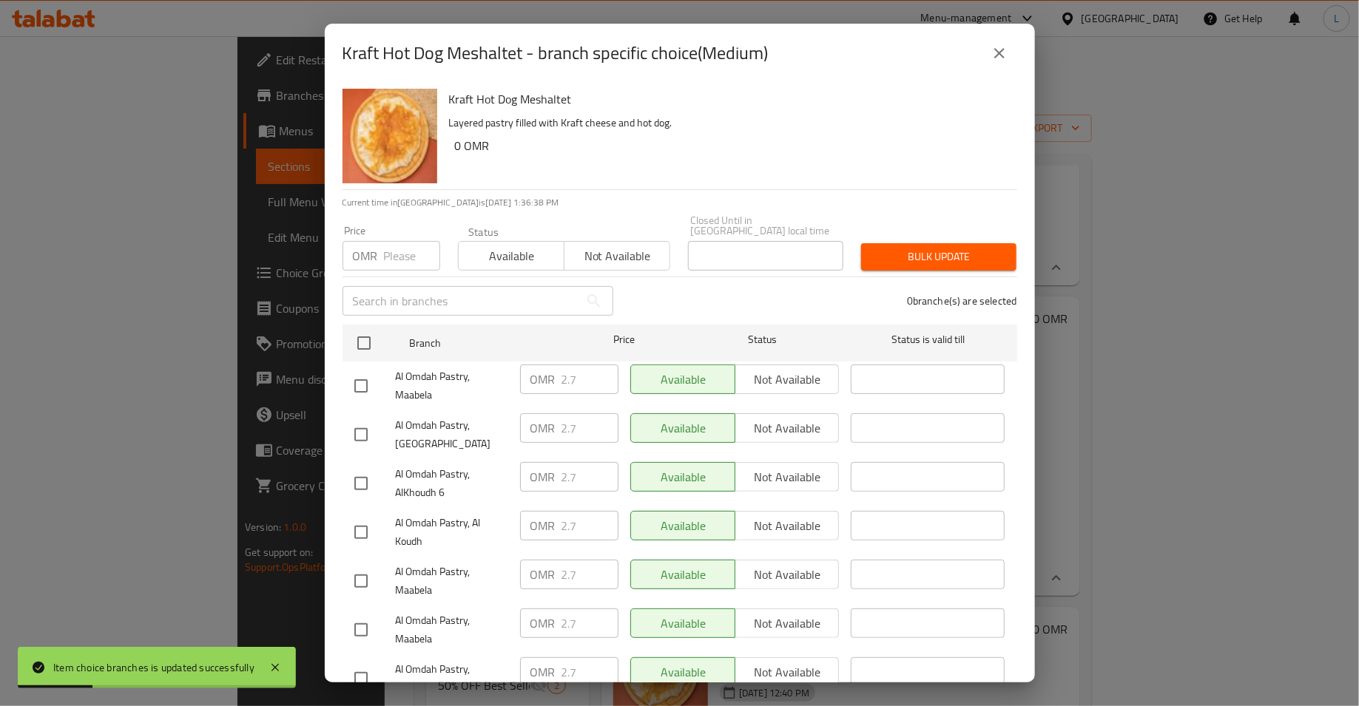
click at [387, 251] on input "number" at bounding box center [412, 256] width 56 height 30
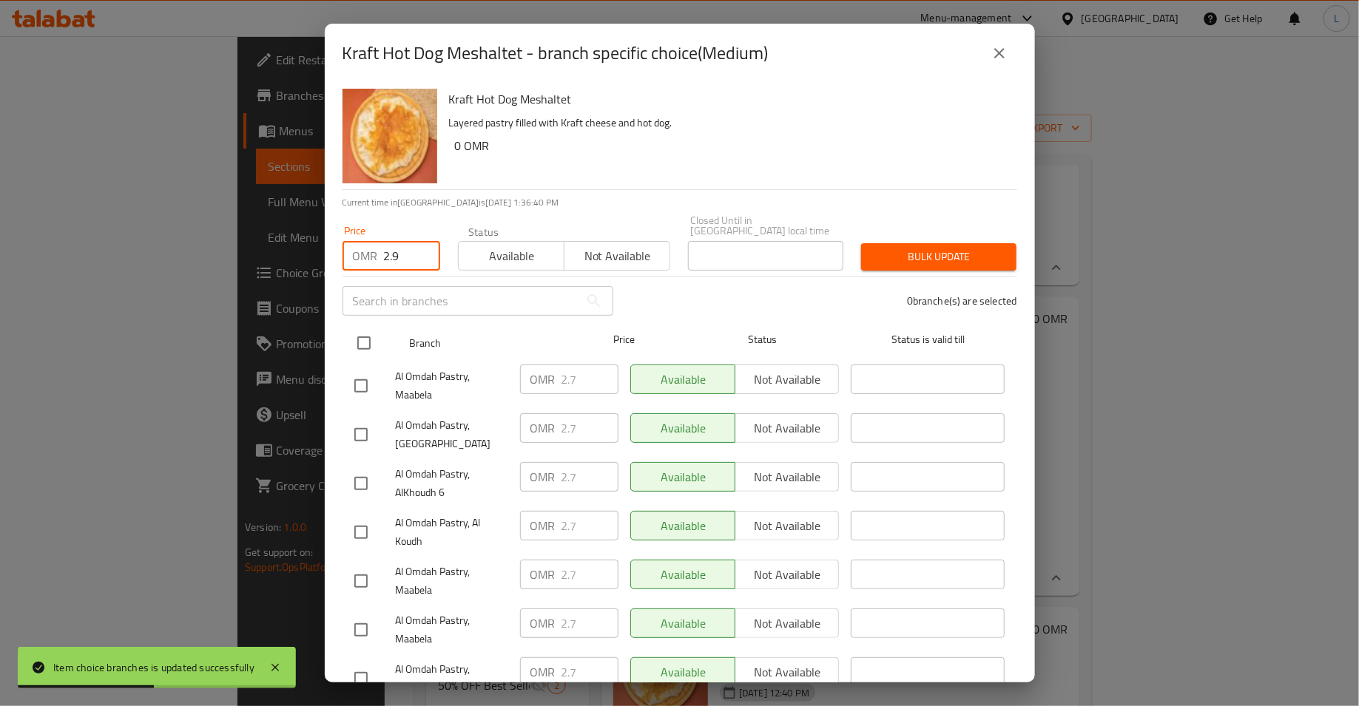
type input "2.9"
click at [378, 322] on div at bounding box center [375, 343] width 55 height 43
click at [371, 334] on input "checkbox" at bounding box center [363, 343] width 31 height 31
checkbox input "true"
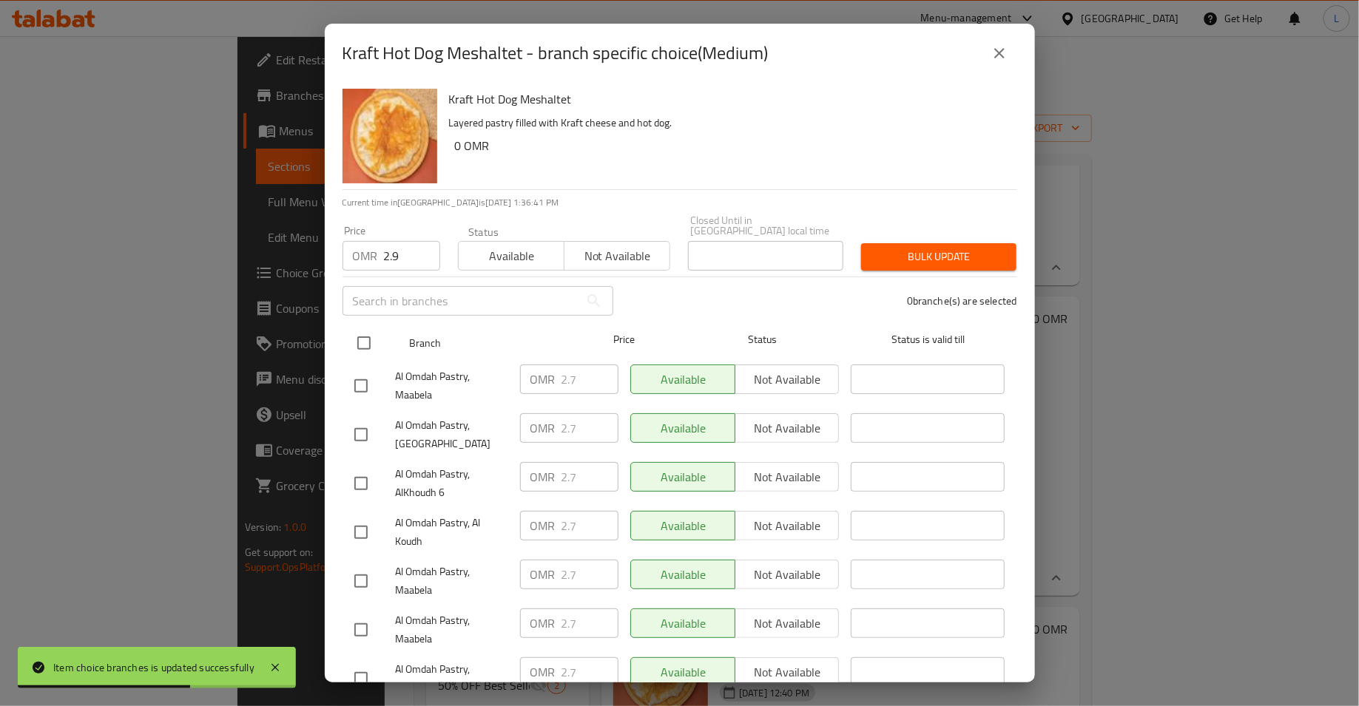
checkbox input "true"
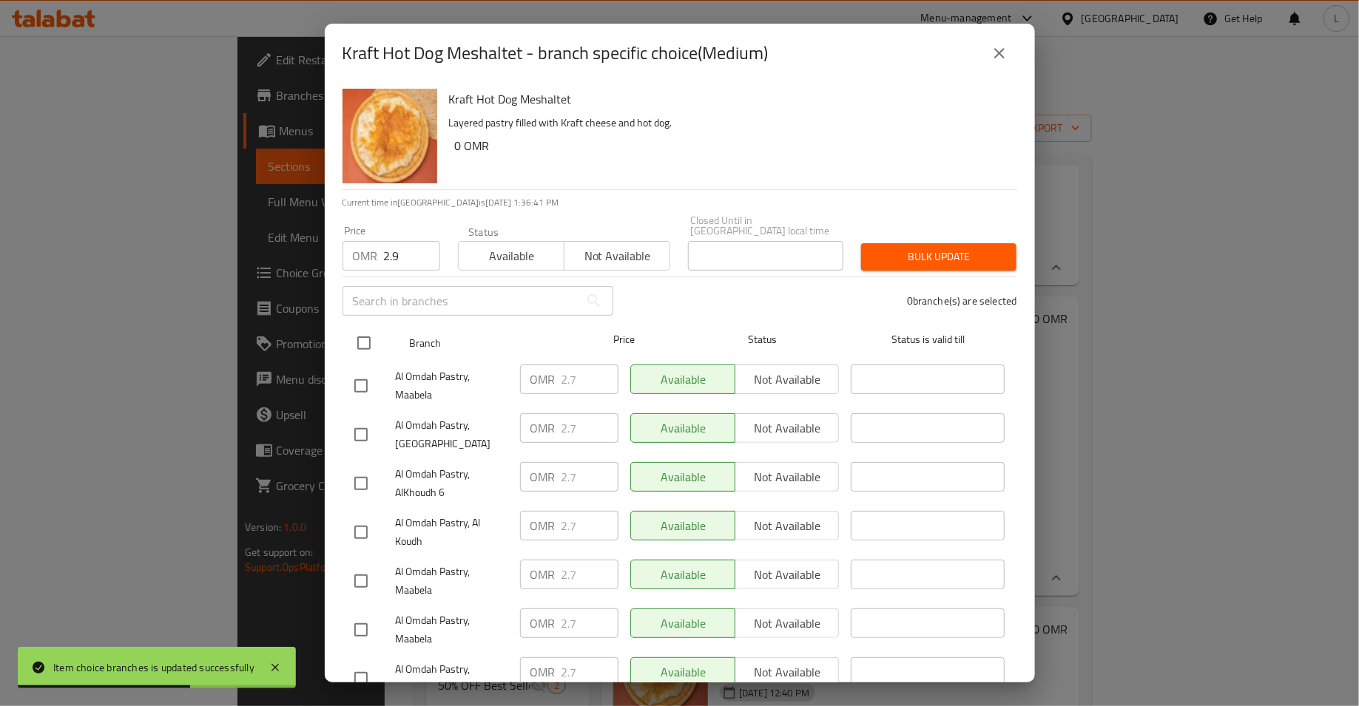
checkbox input "true"
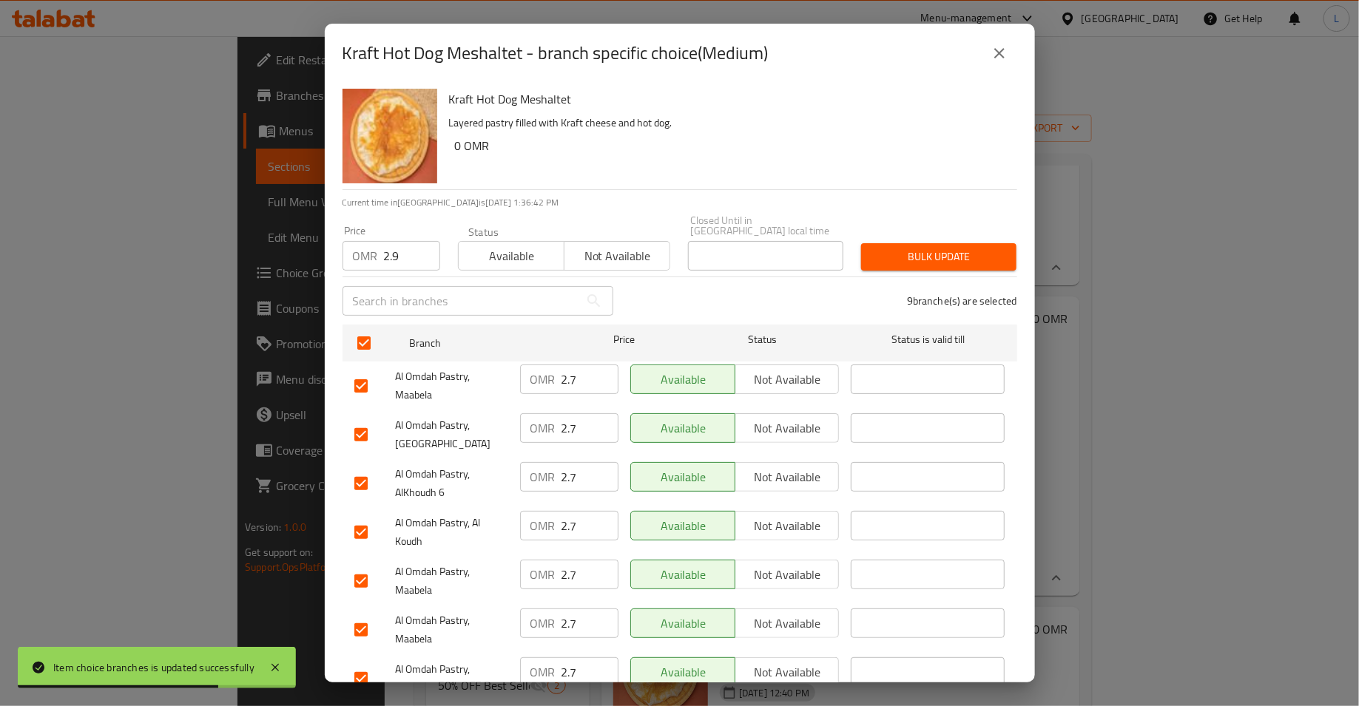
click at [910, 249] on span "Bulk update" at bounding box center [939, 257] width 132 height 18
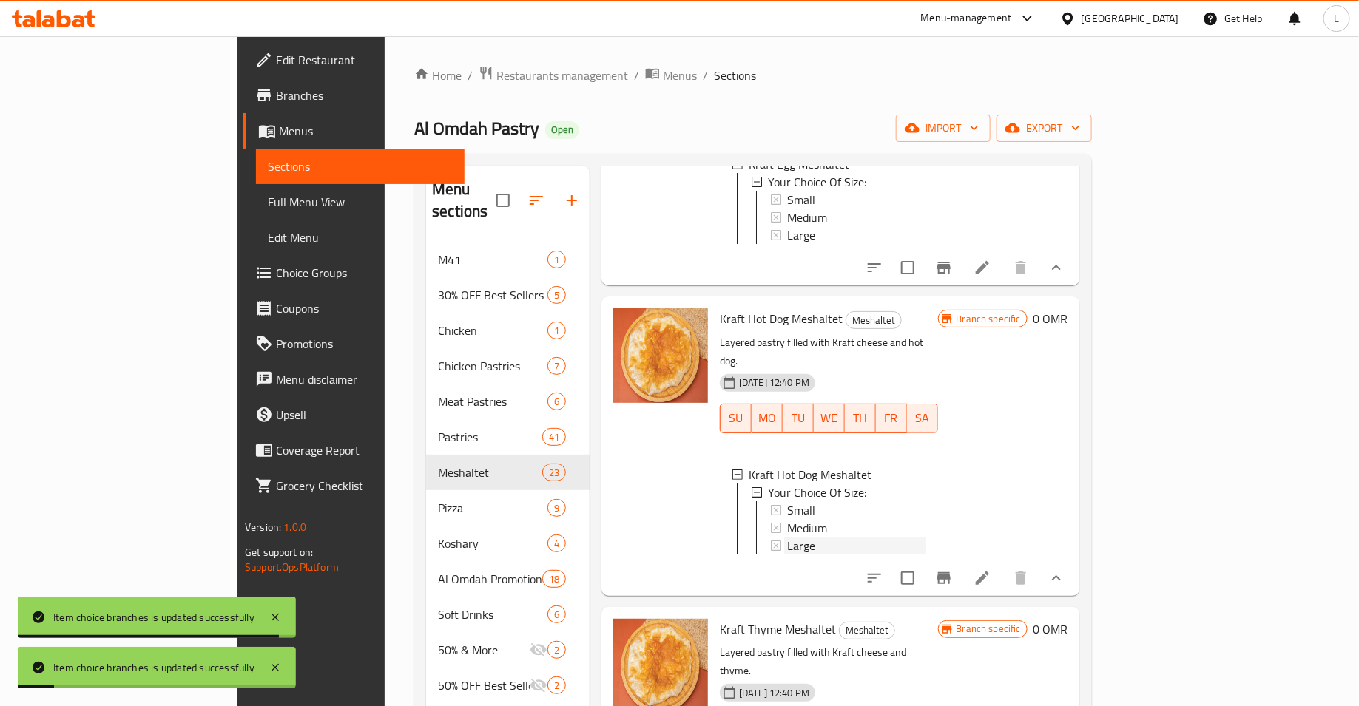
click at [800, 537] on div "Large" at bounding box center [856, 546] width 139 height 18
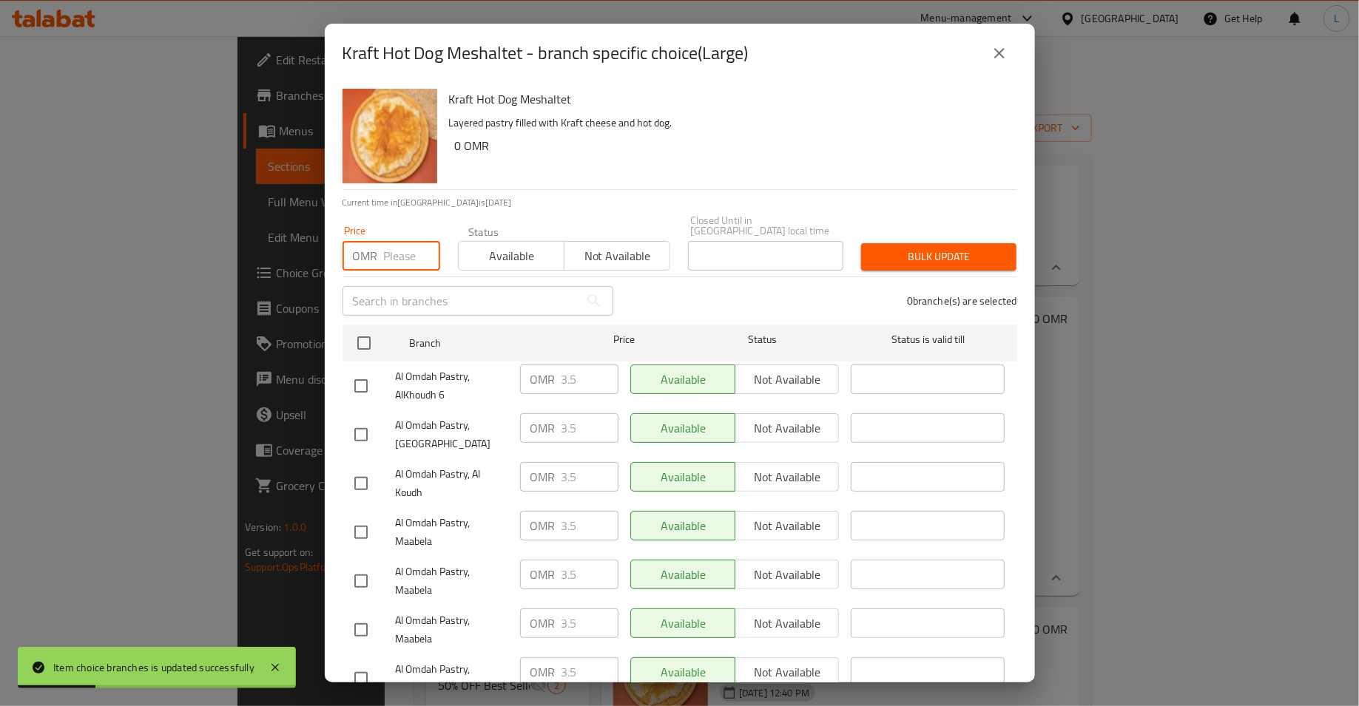
click at [388, 246] on input "number" at bounding box center [412, 256] width 56 height 30
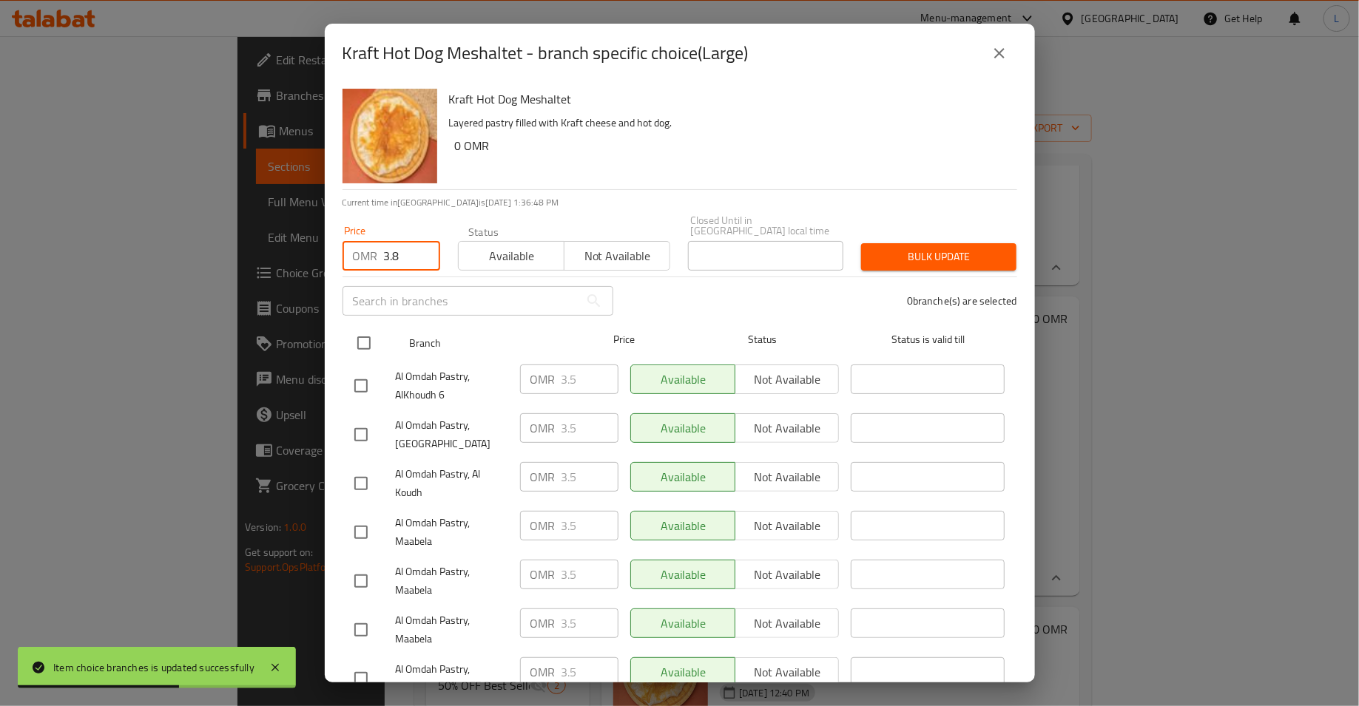
type input "3.8"
click at [365, 331] on input "checkbox" at bounding box center [363, 343] width 31 height 31
checkbox input "true"
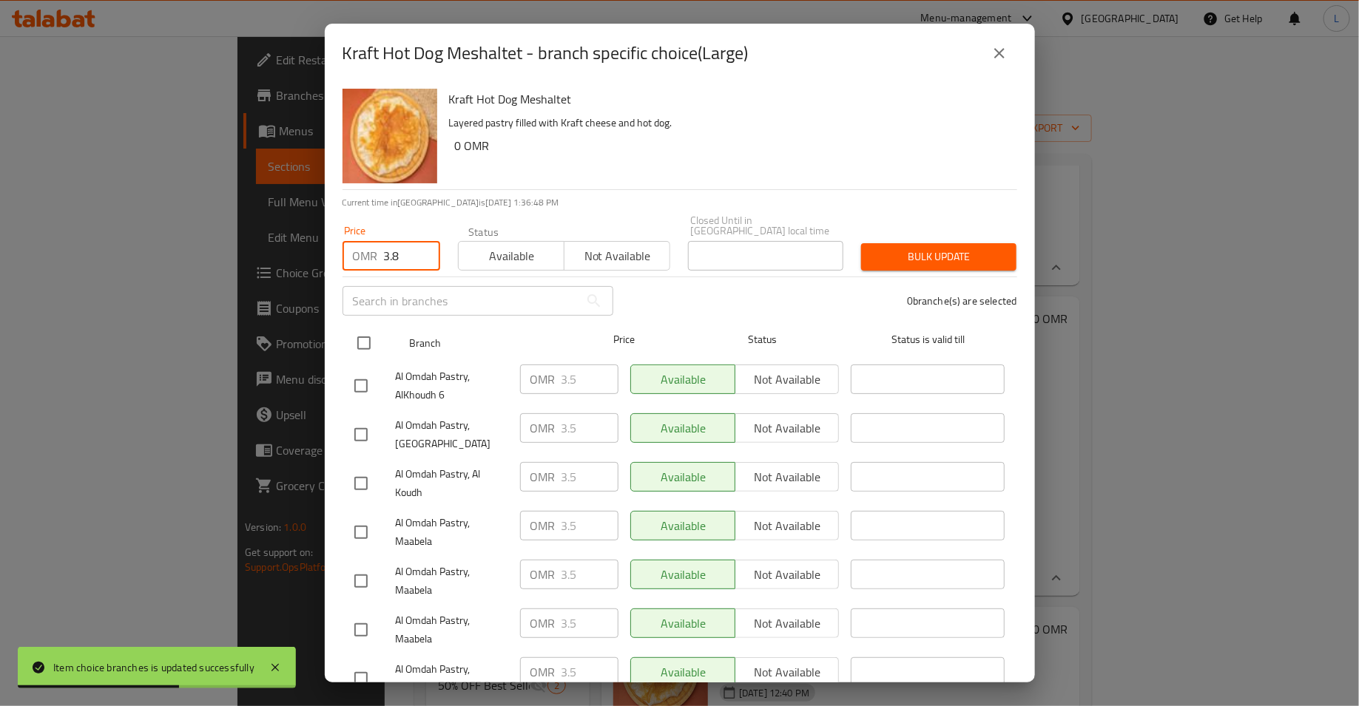
checkbox input "true"
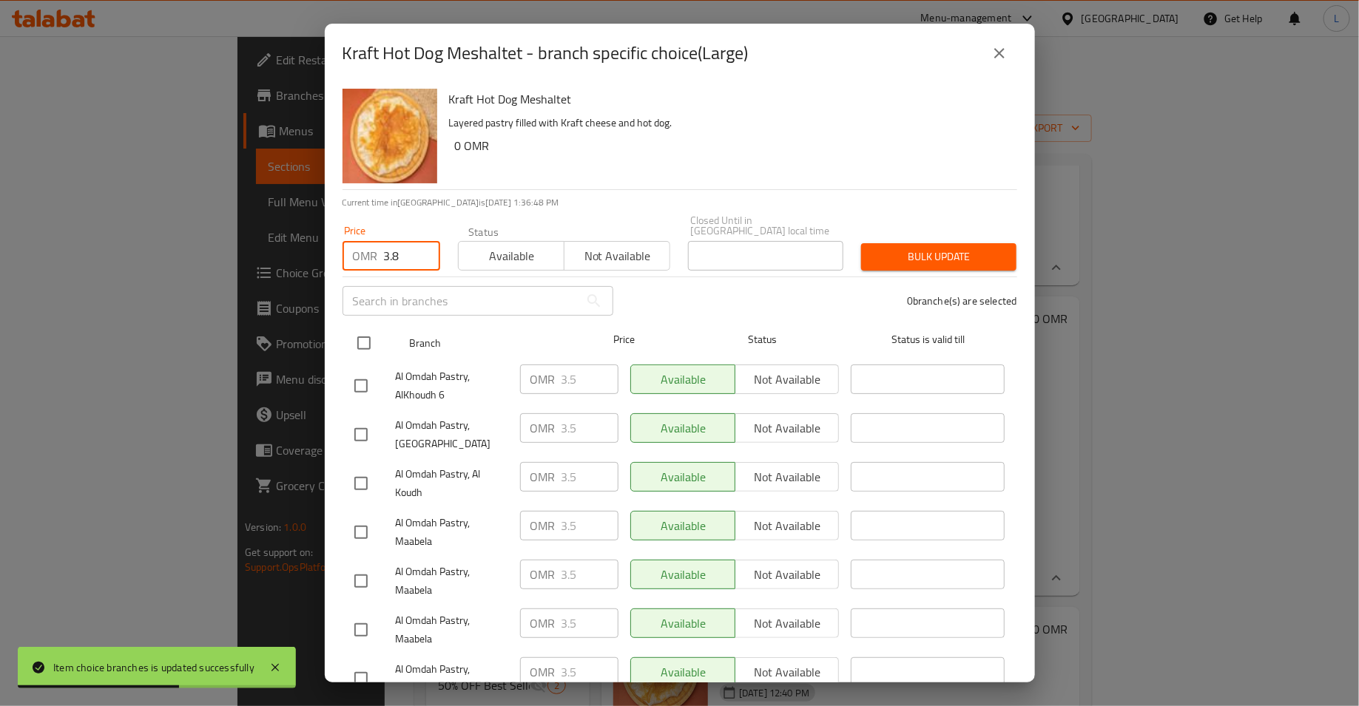
checkbox input "true"
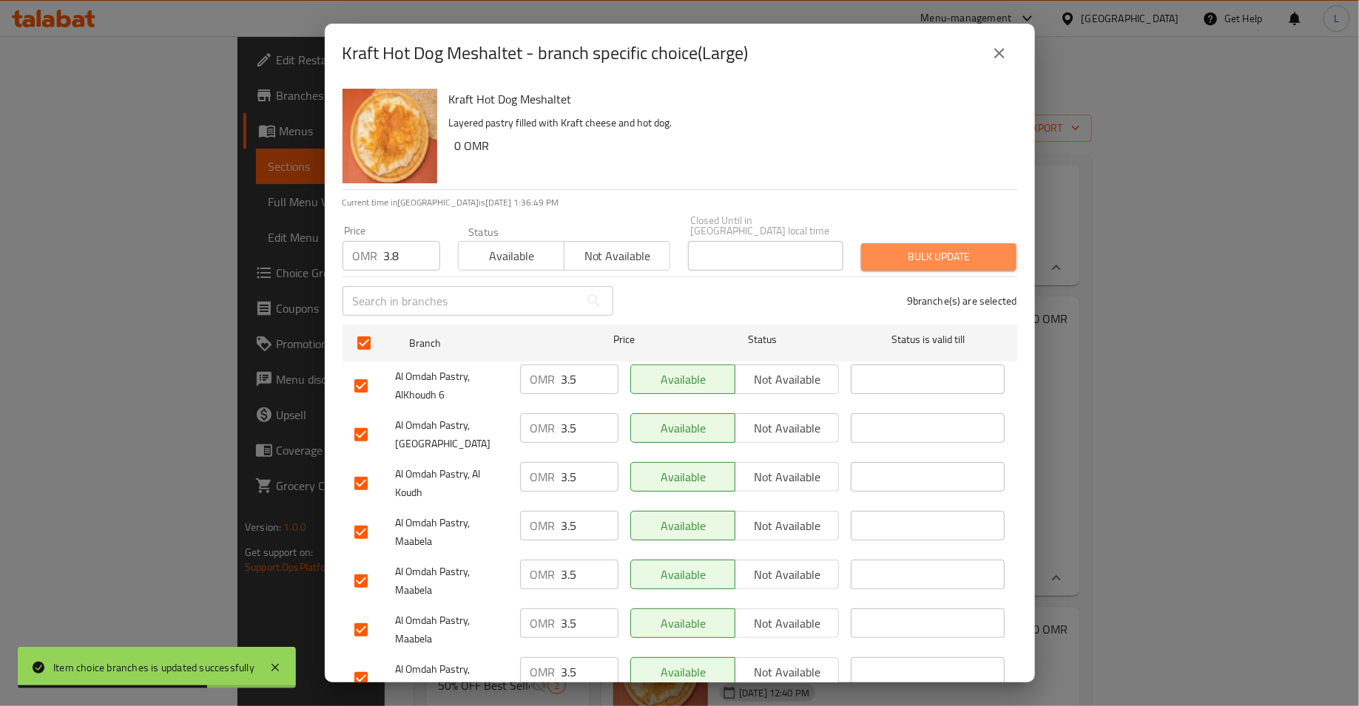
click at [917, 248] on span "Bulk update" at bounding box center [939, 257] width 132 height 18
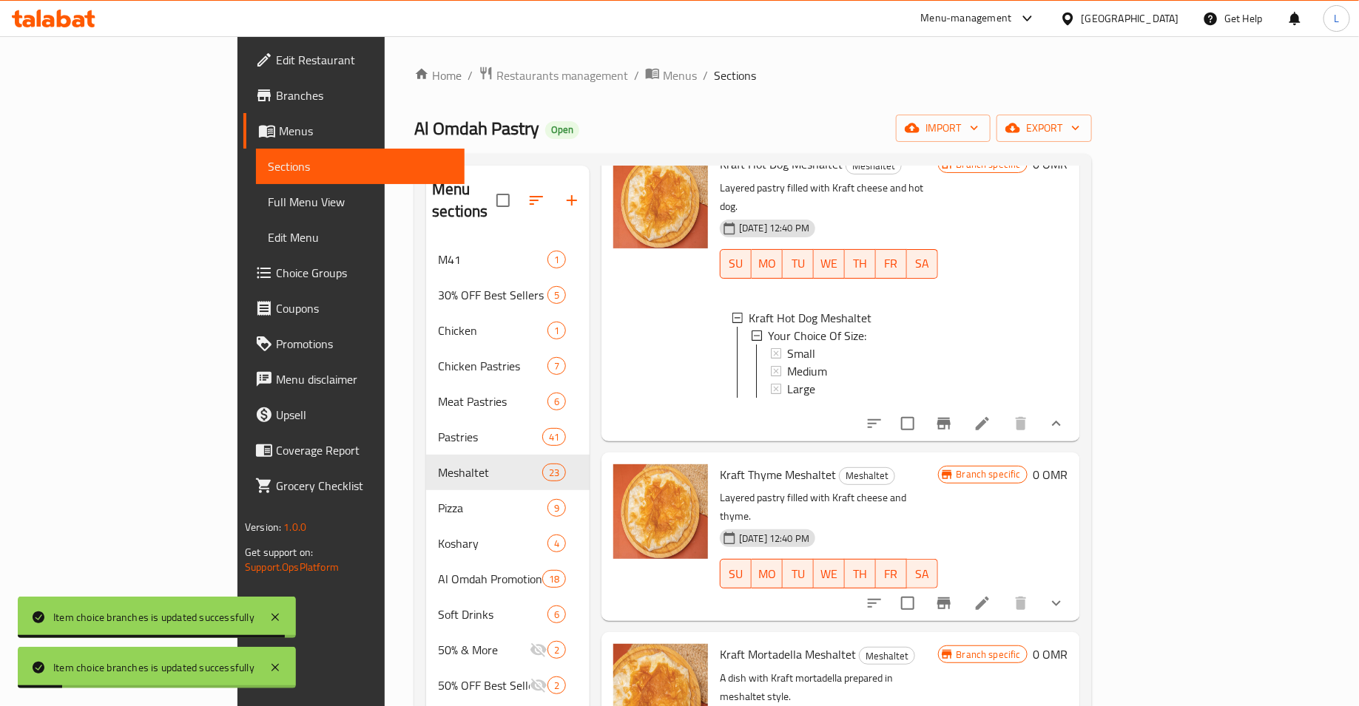
scroll to position [993, 0]
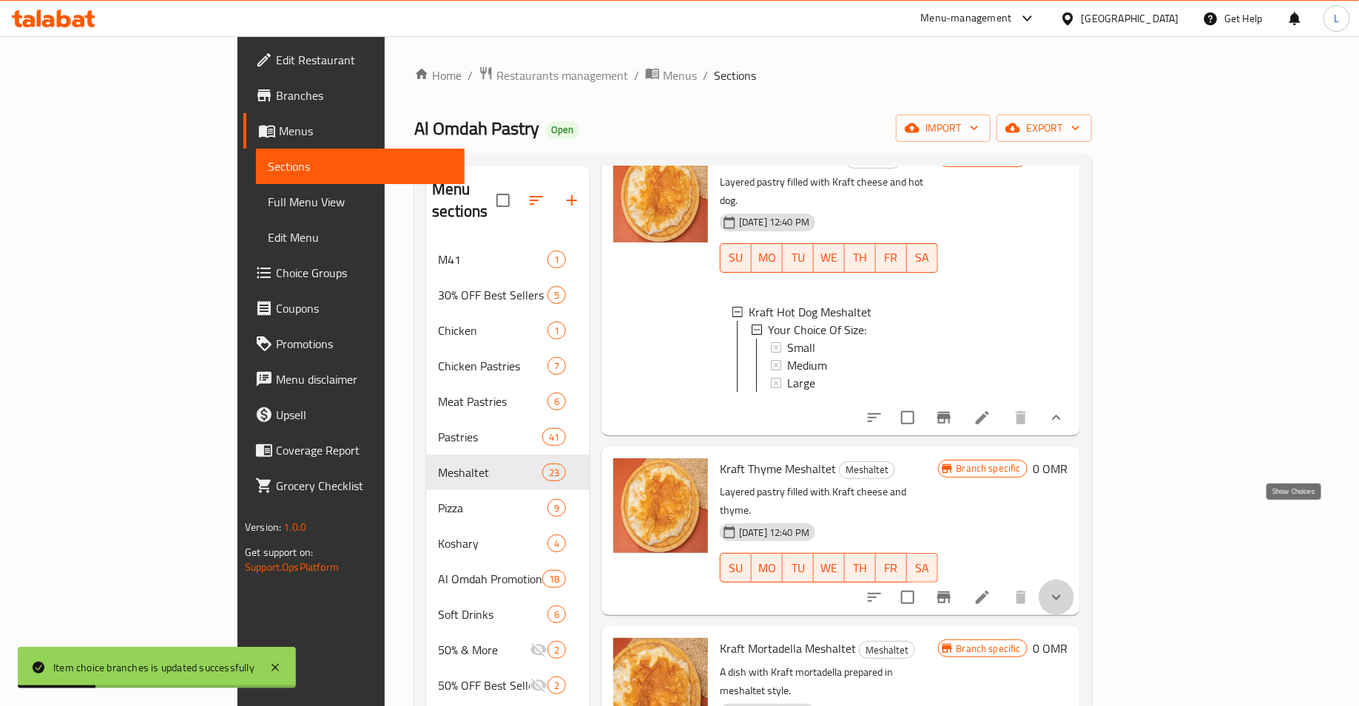
click at [1065, 589] on icon "show more" at bounding box center [1056, 598] width 18 height 18
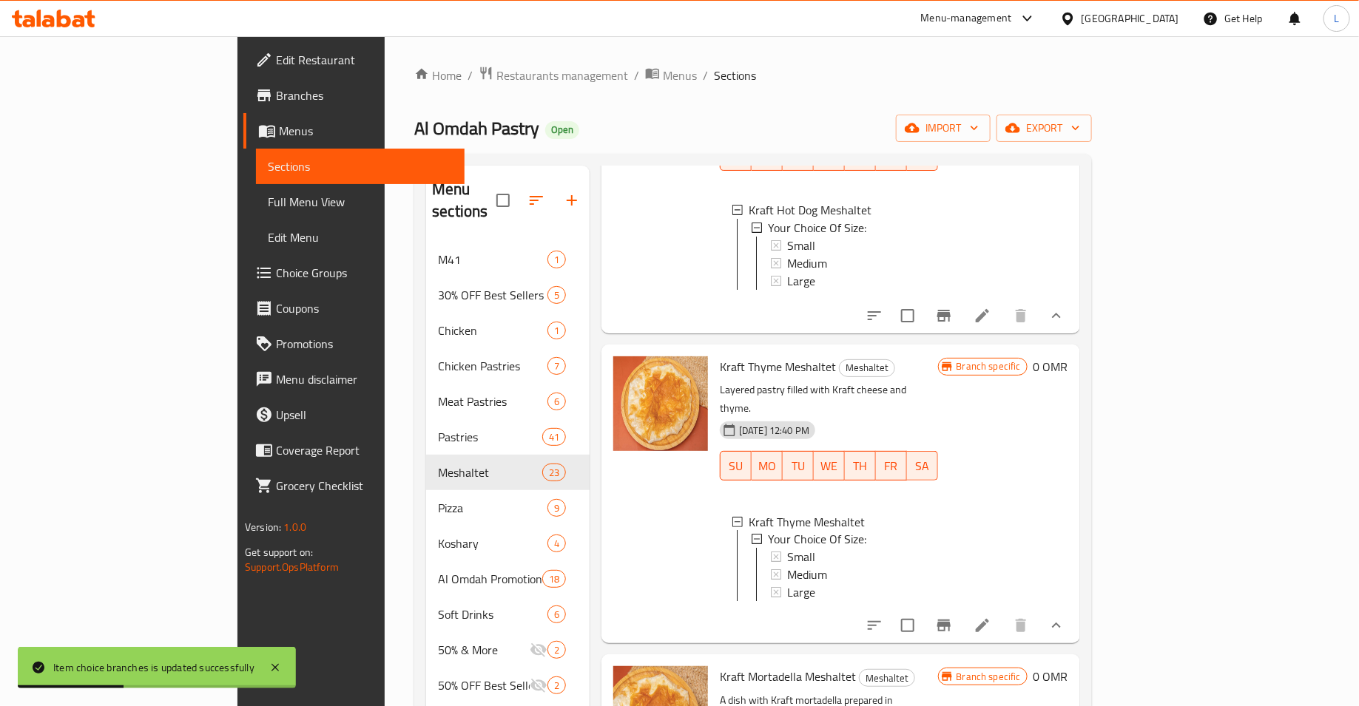
scroll to position [1137, 0]
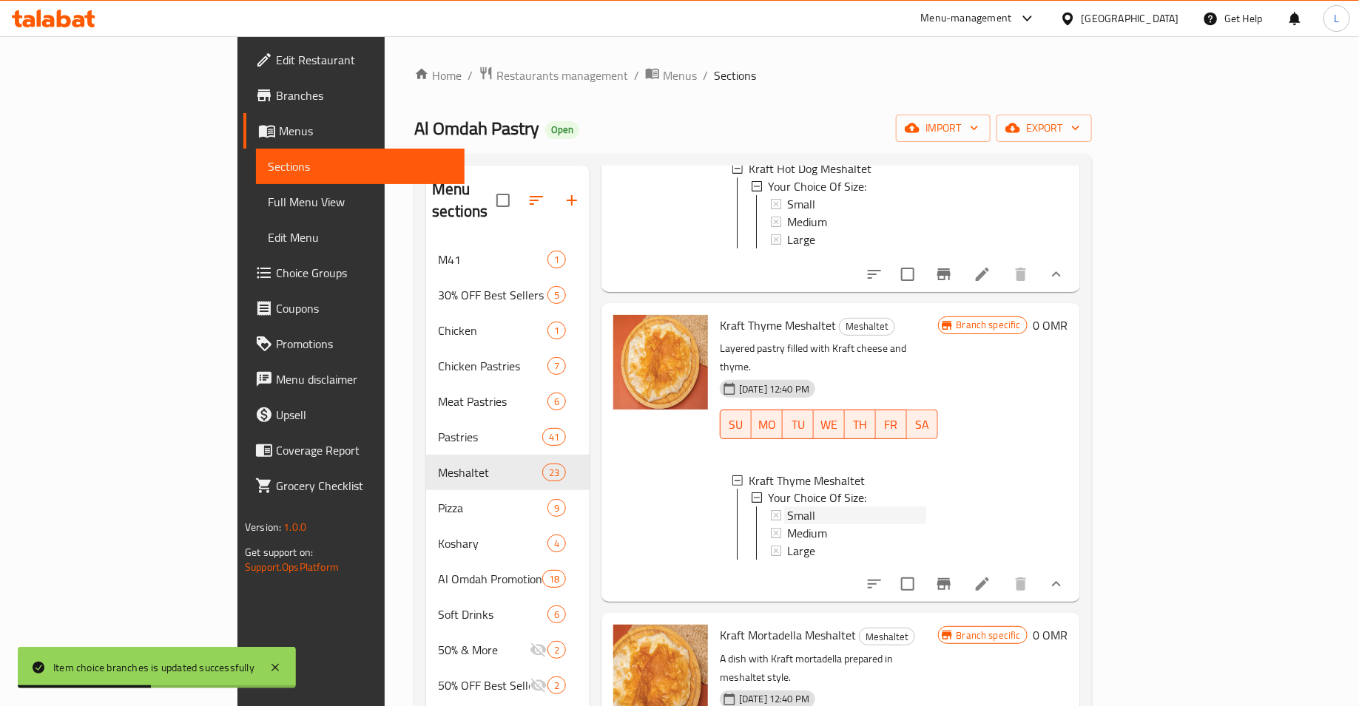
click at [819, 507] on div "Small" at bounding box center [856, 516] width 139 height 18
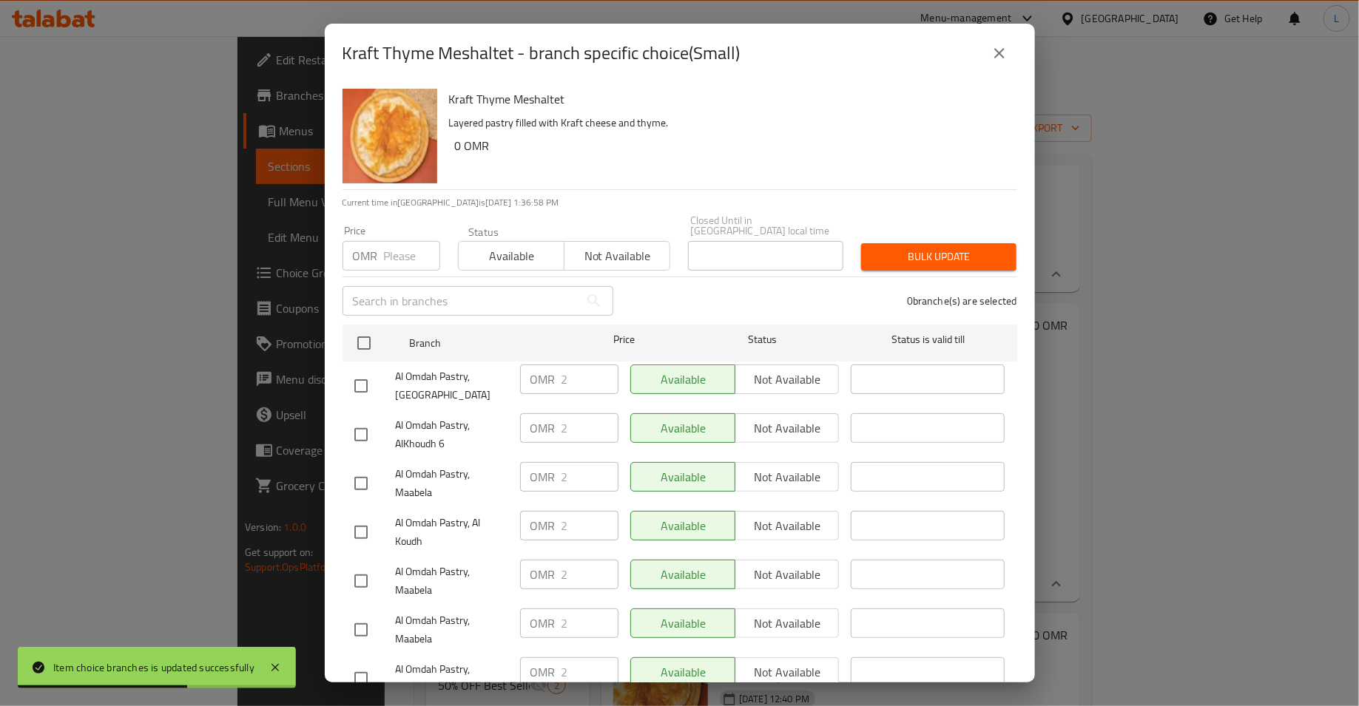
click at [394, 243] on input "number" at bounding box center [412, 256] width 56 height 30
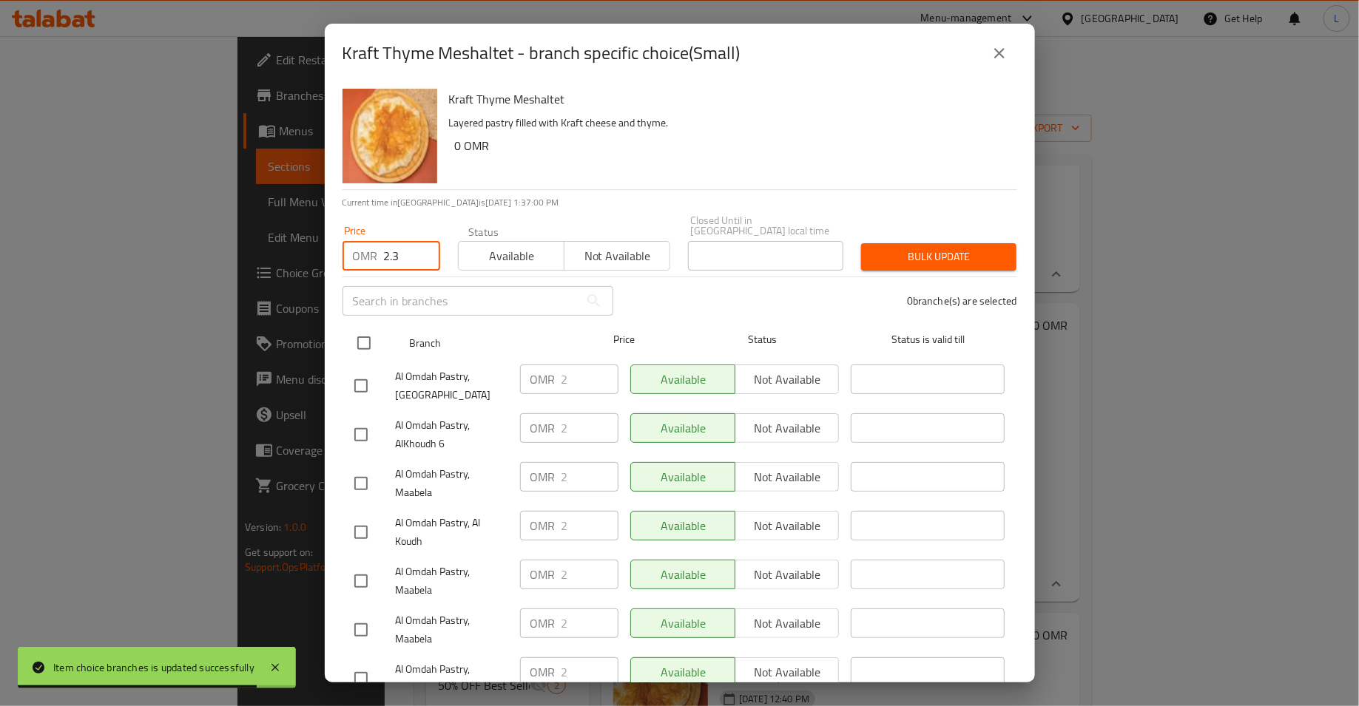
type input "2.3"
click at [360, 331] on input "checkbox" at bounding box center [363, 343] width 31 height 31
checkbox input "true"
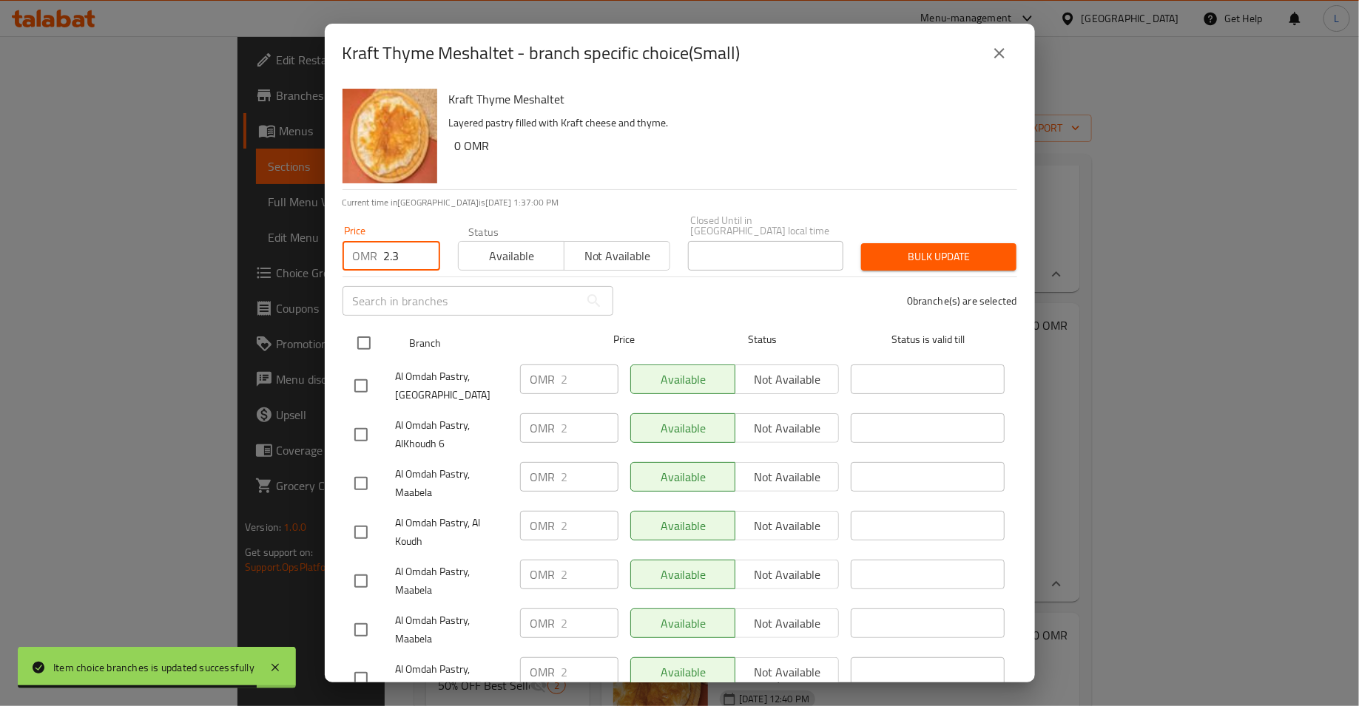
checkbox input "true"
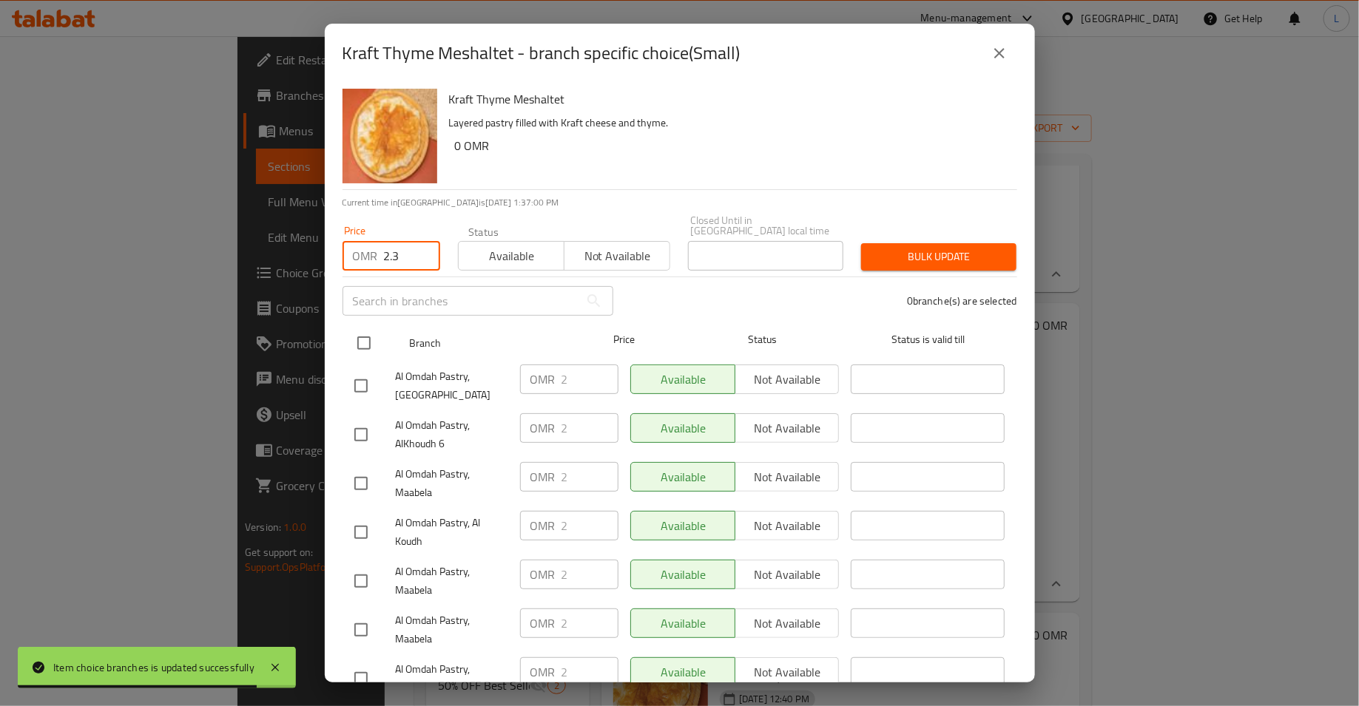
checkbox input "true"
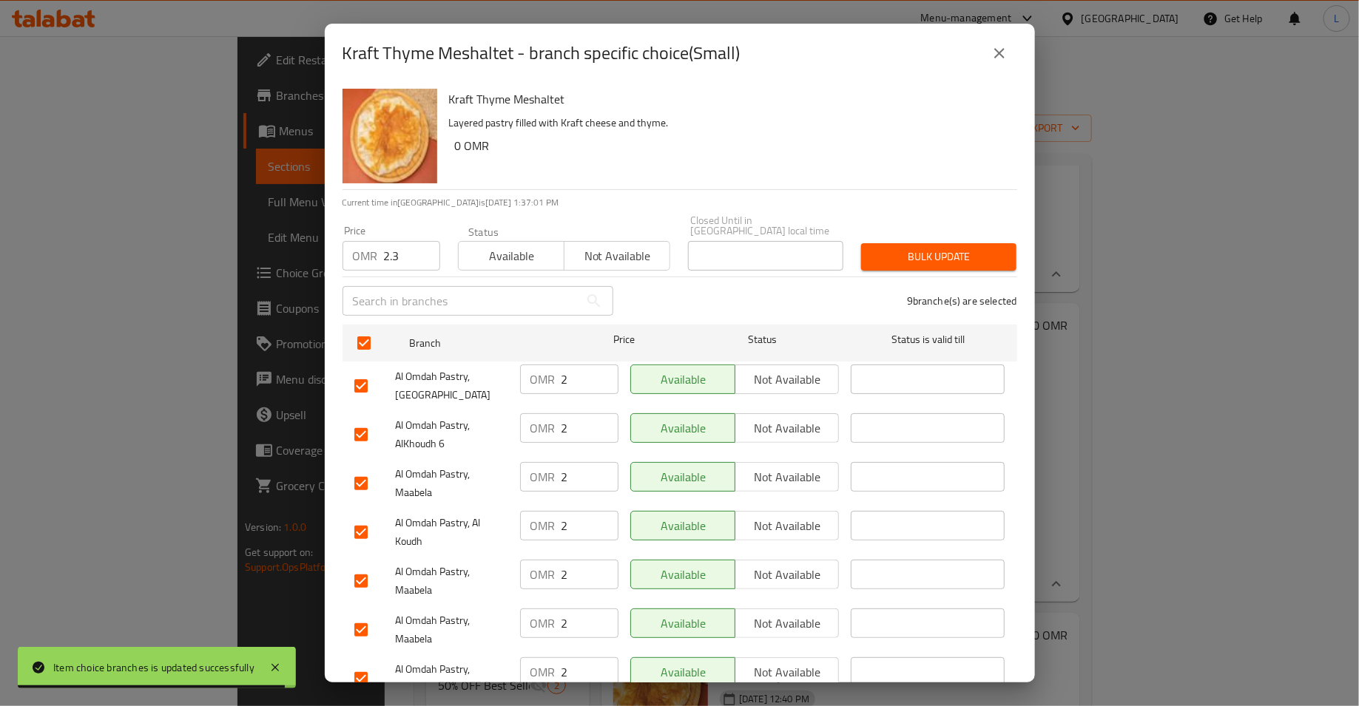
click at [874, 249] on span "Bulk update" at bounding box center [939, 257] width 132 height 18
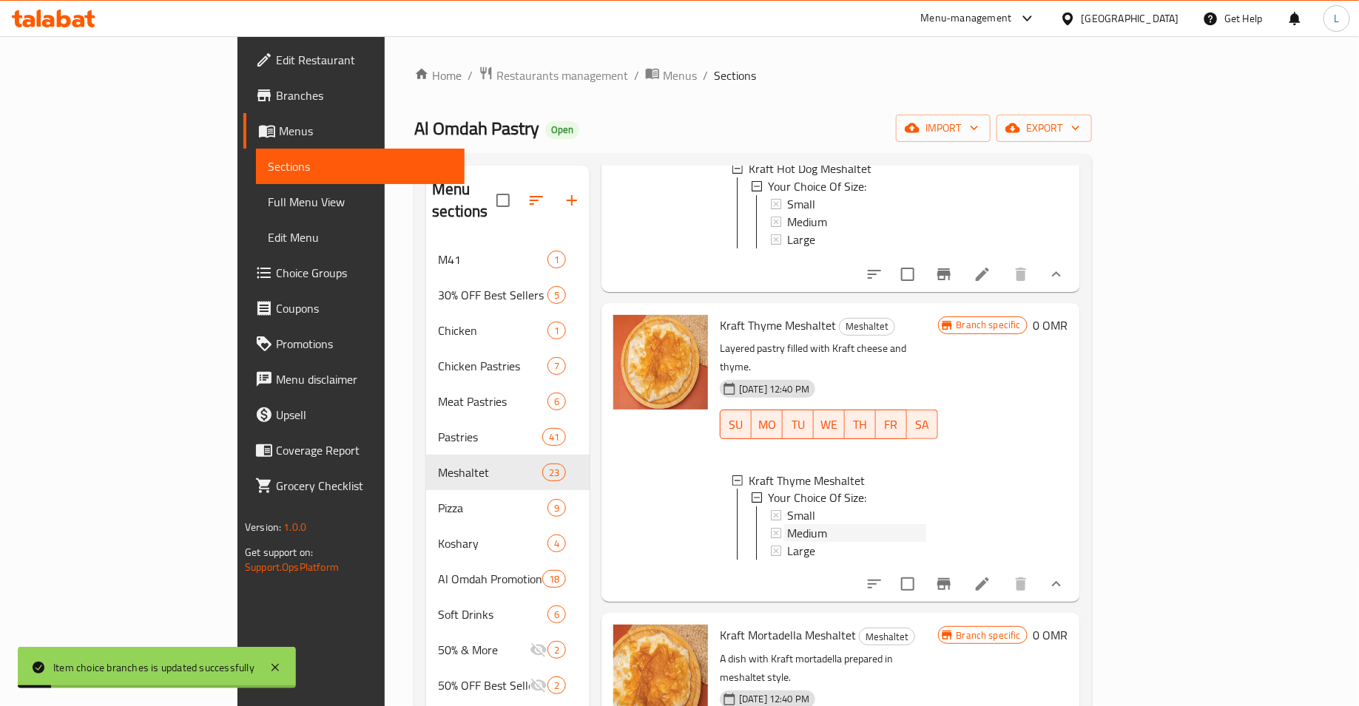
click at [787, 525] on div "Medium" at bounding box center [856, 534] width 139 height 18
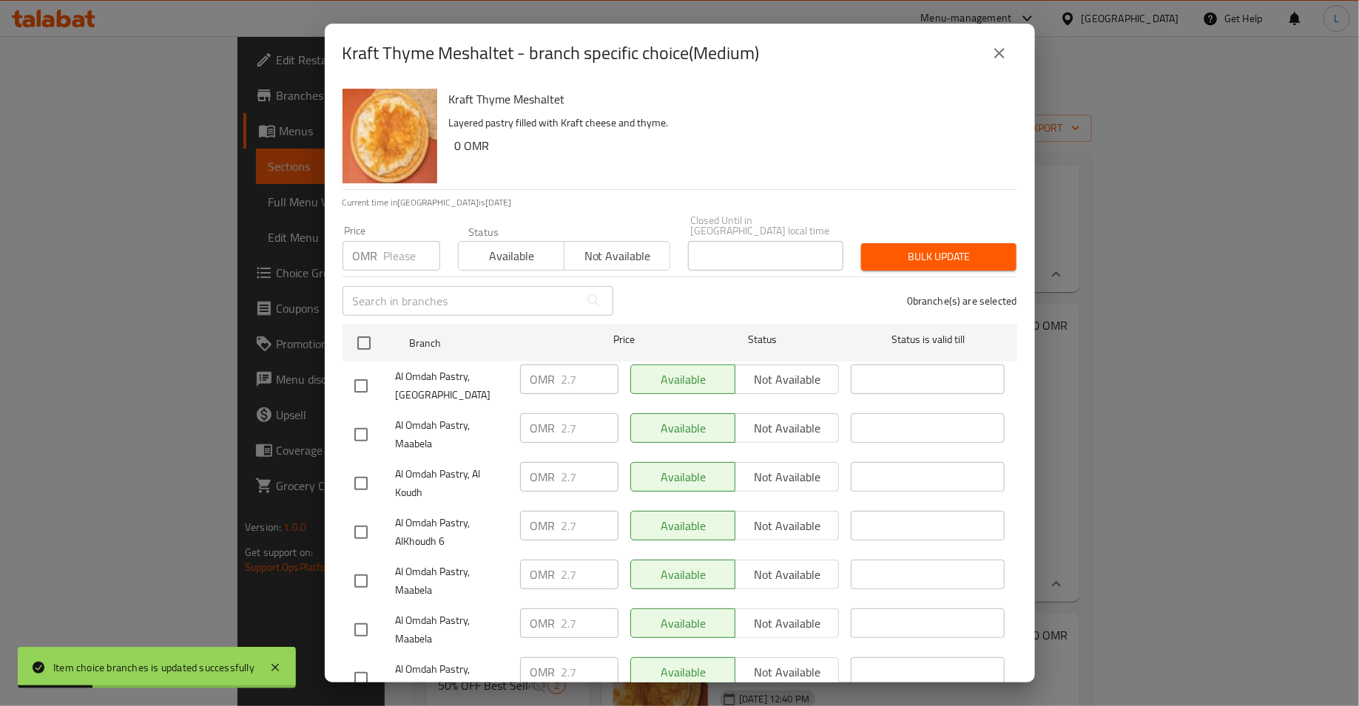
click at [385, 241] on input "number" at bounding box center [412, 256] width 56 height 30
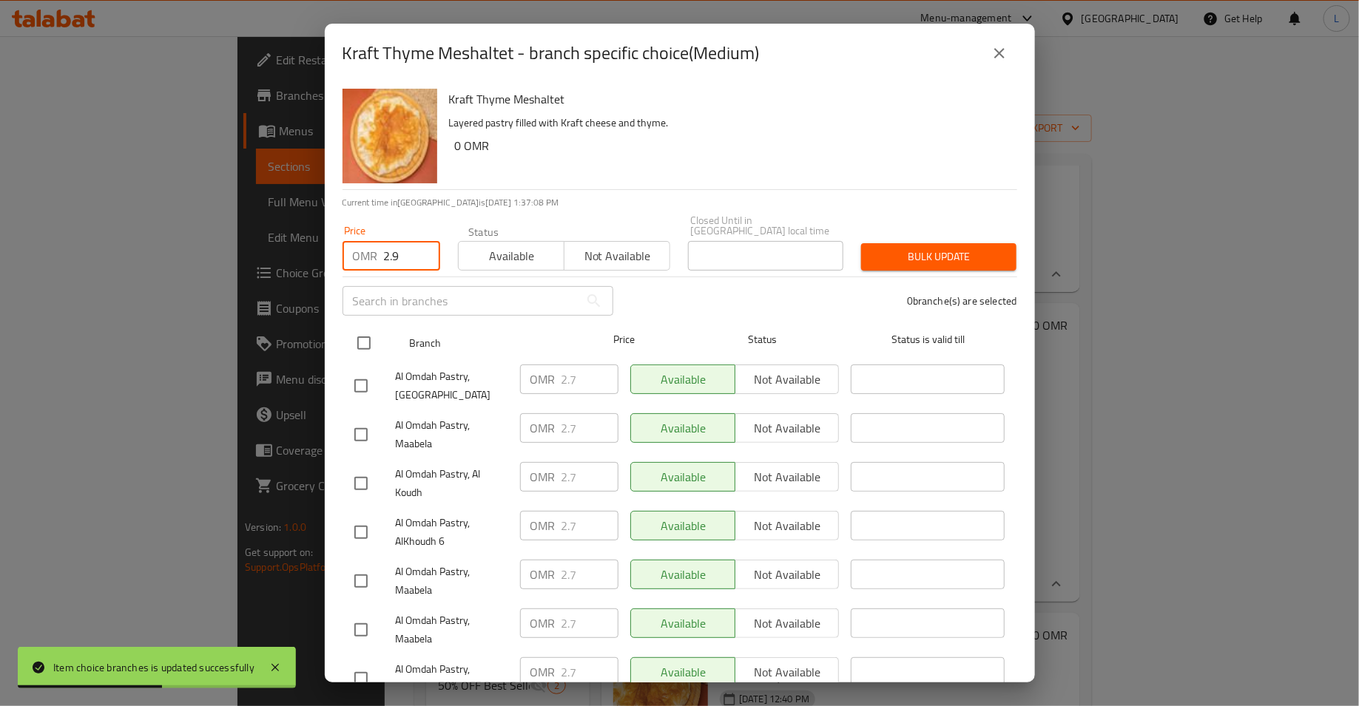
type input "2.9"
click at [363, 337] on input "checkbox" at bounding box center [363, 343] width 31 height 31
checkbox input "true"
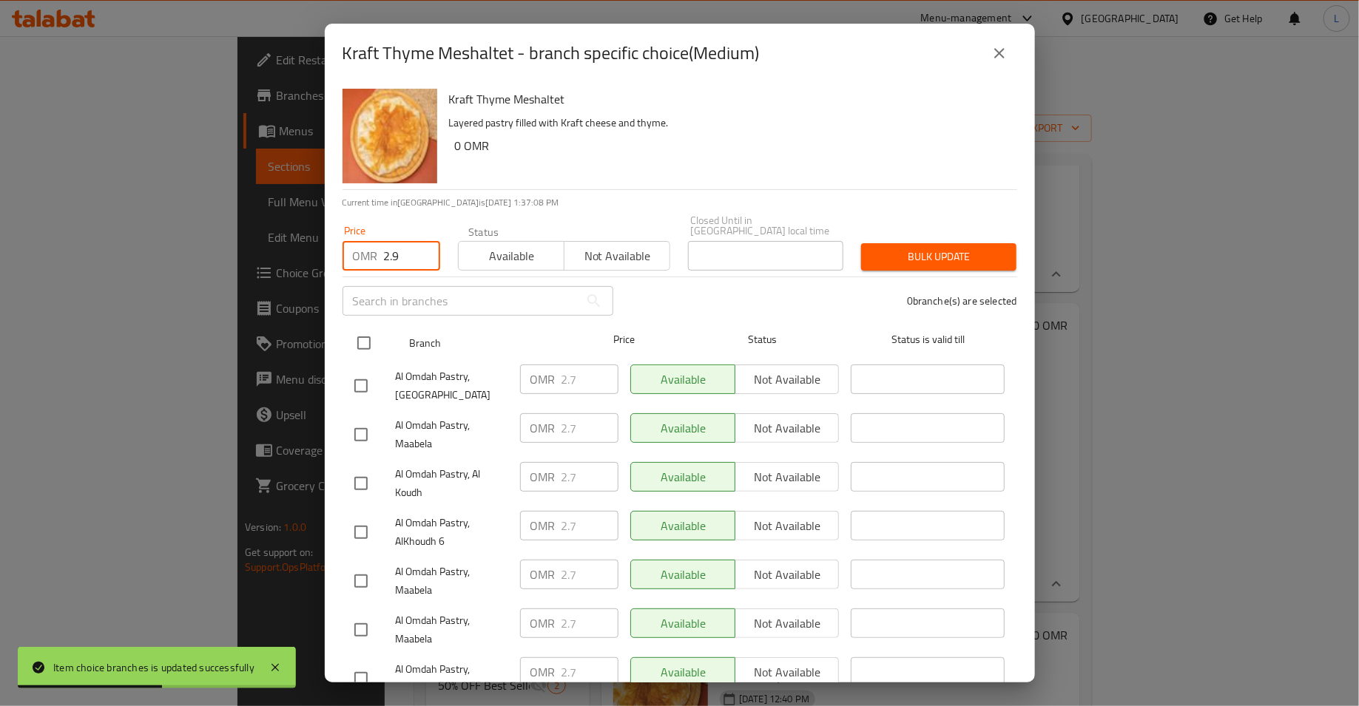
checkbox input "true"
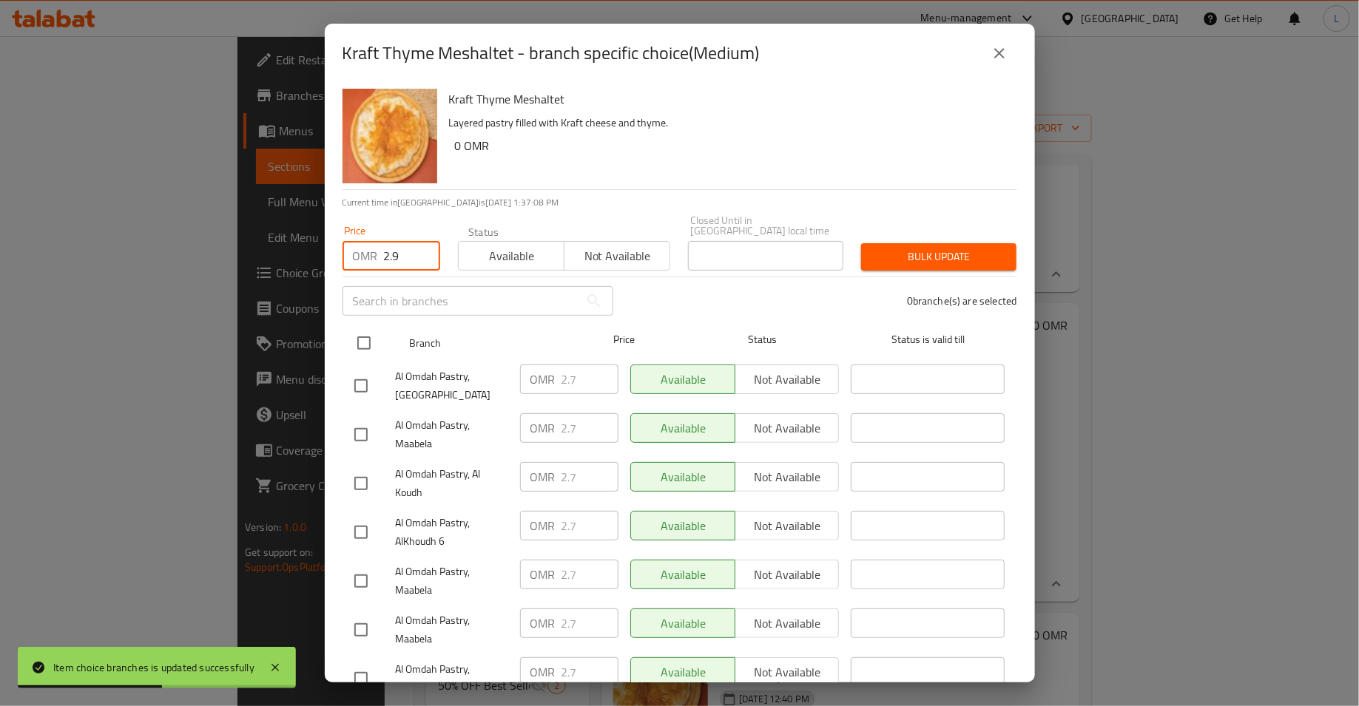
checkbox input "true"
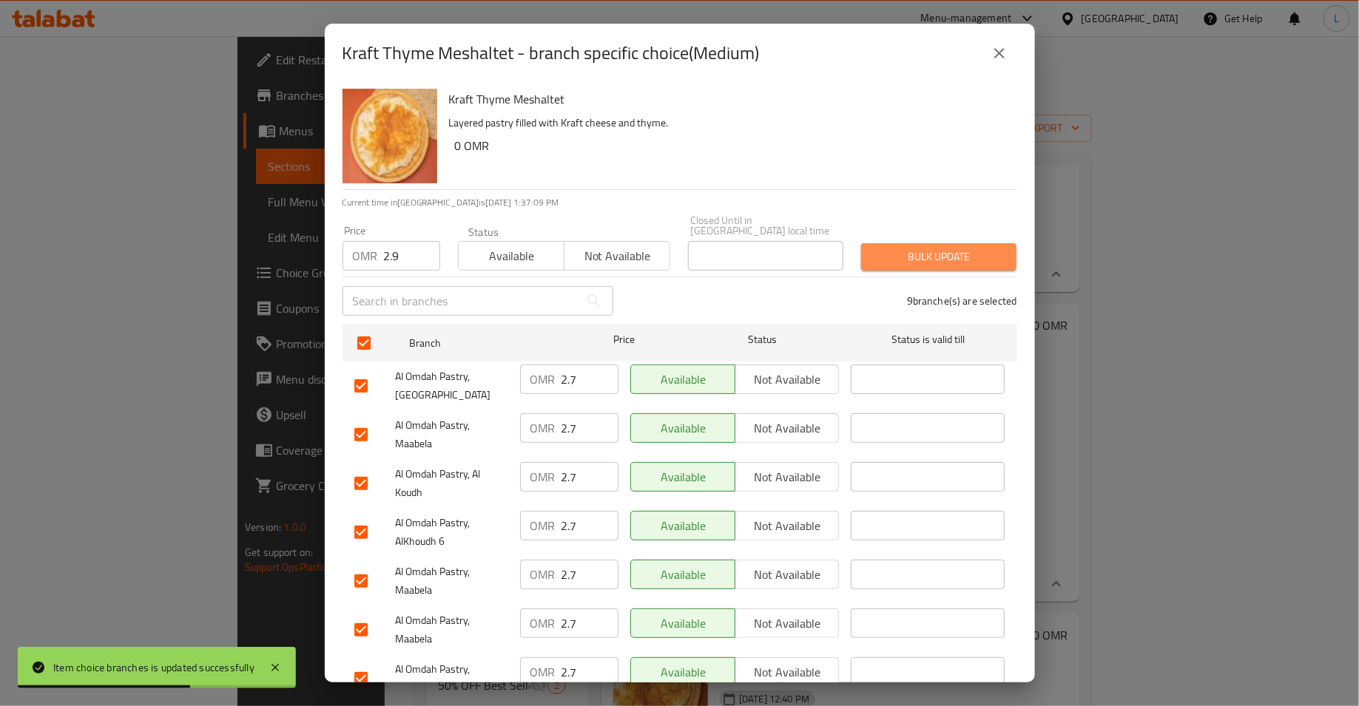
click at [905, 248] on span "Bulk update" at bounding box center [939, 257] width 132 height 18
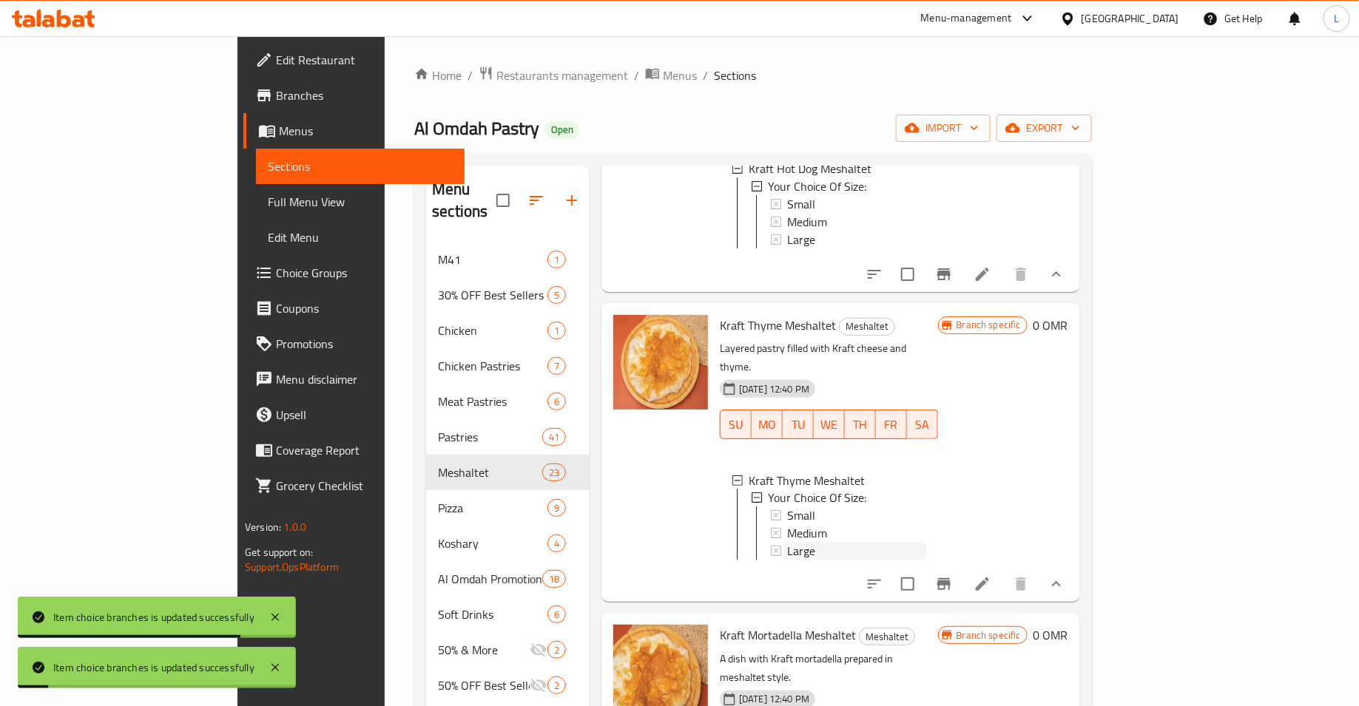
click at [787, 543] on span "Large" at bounding box center [801, 552] width 28 height 18
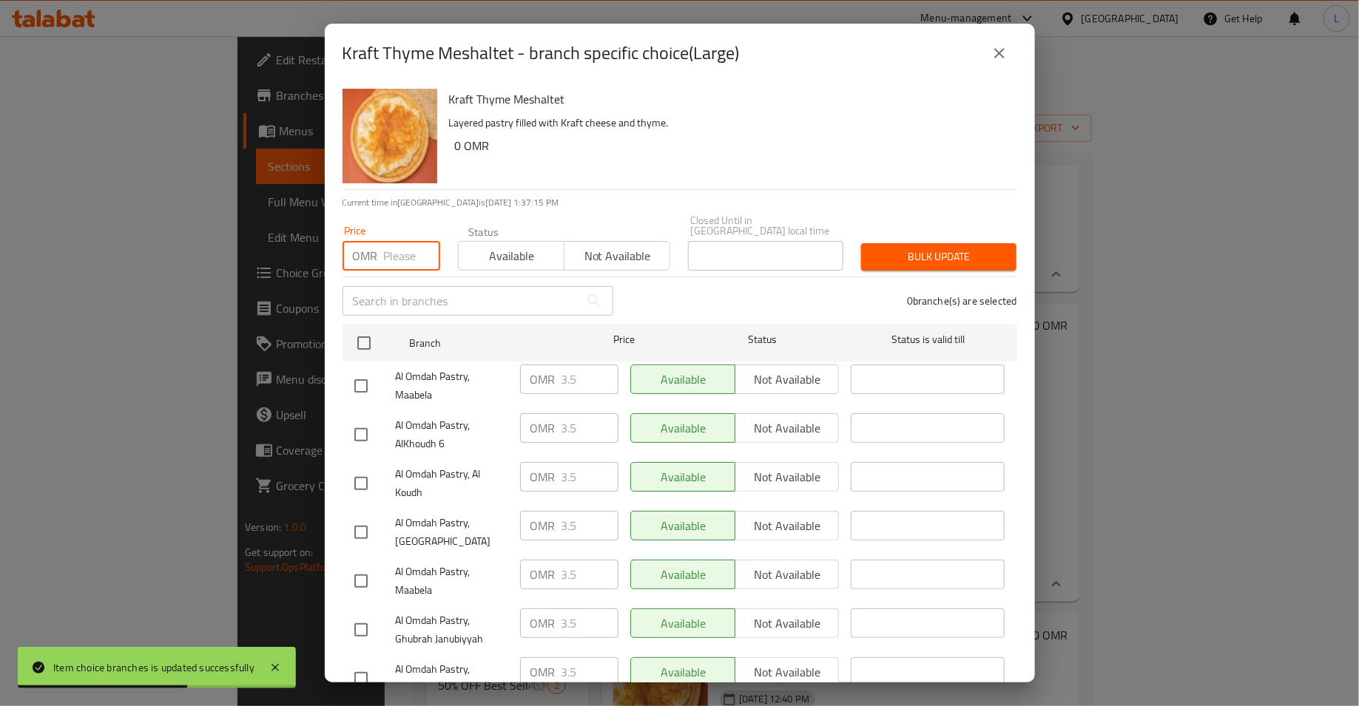
click at [391, 243] on input "number" at bounding box center [412, 256] width 56 height 30
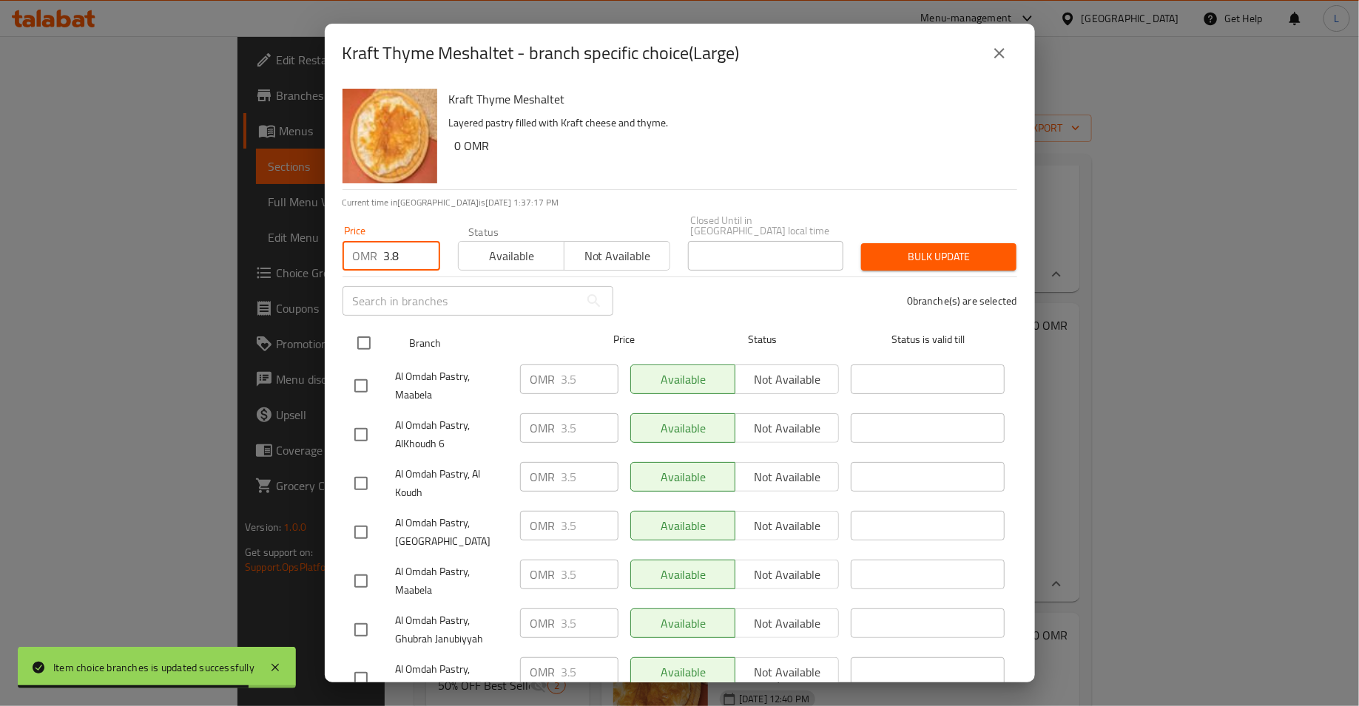
type input "3.8"
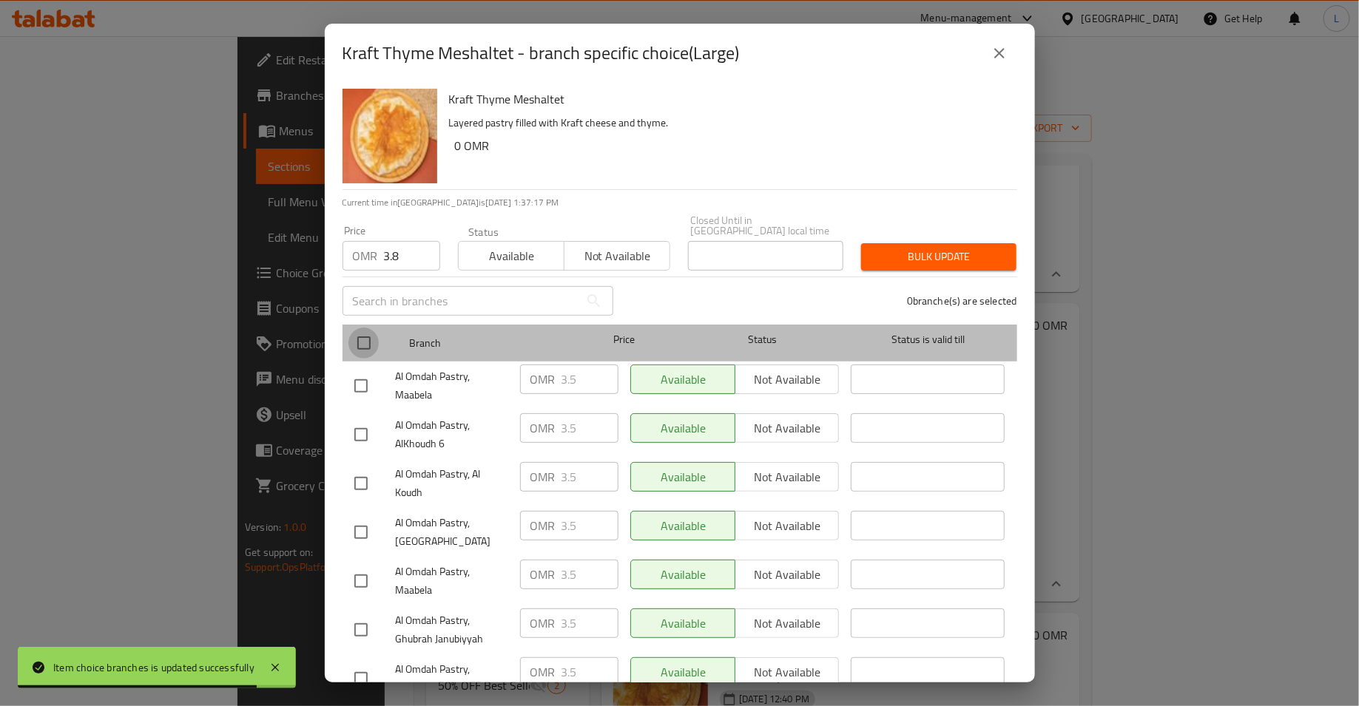
click at [362, 340] on input "checkbox" at bounding box center [363, 343] width 31 height 31
checkbox input "true"
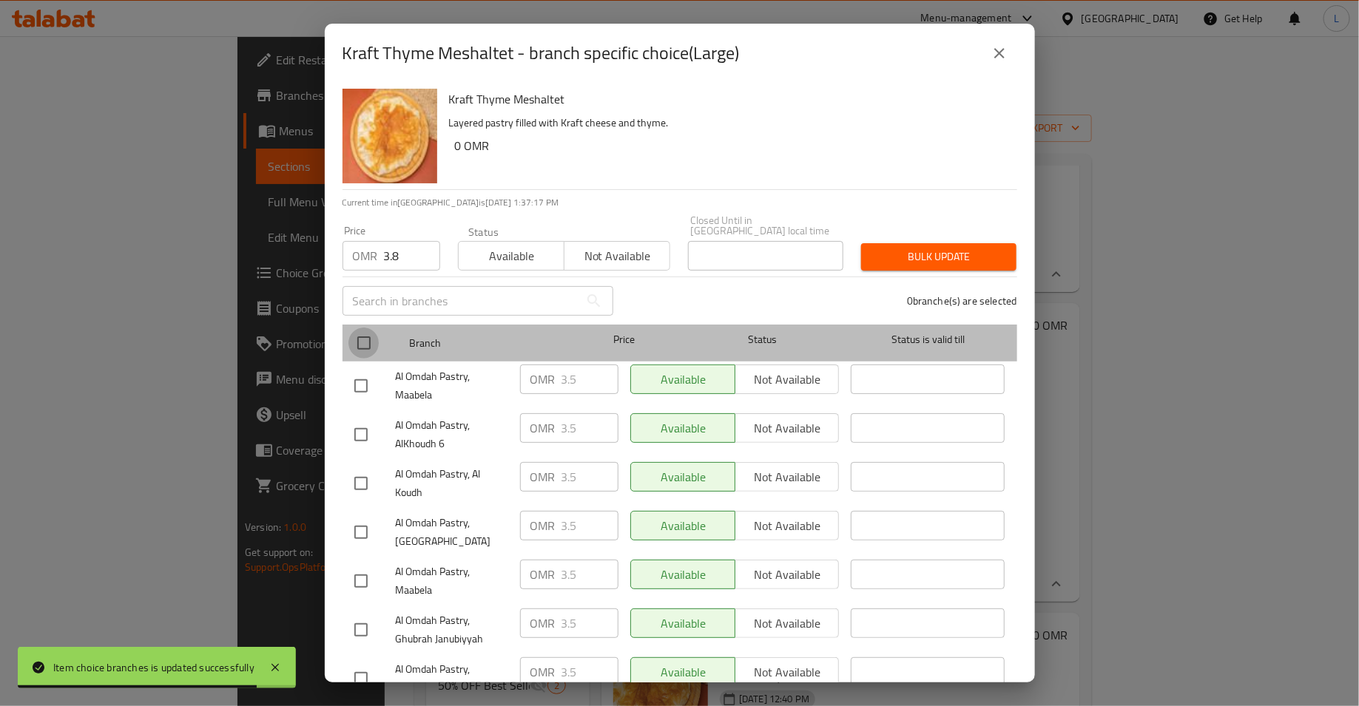
checkbox input "true"
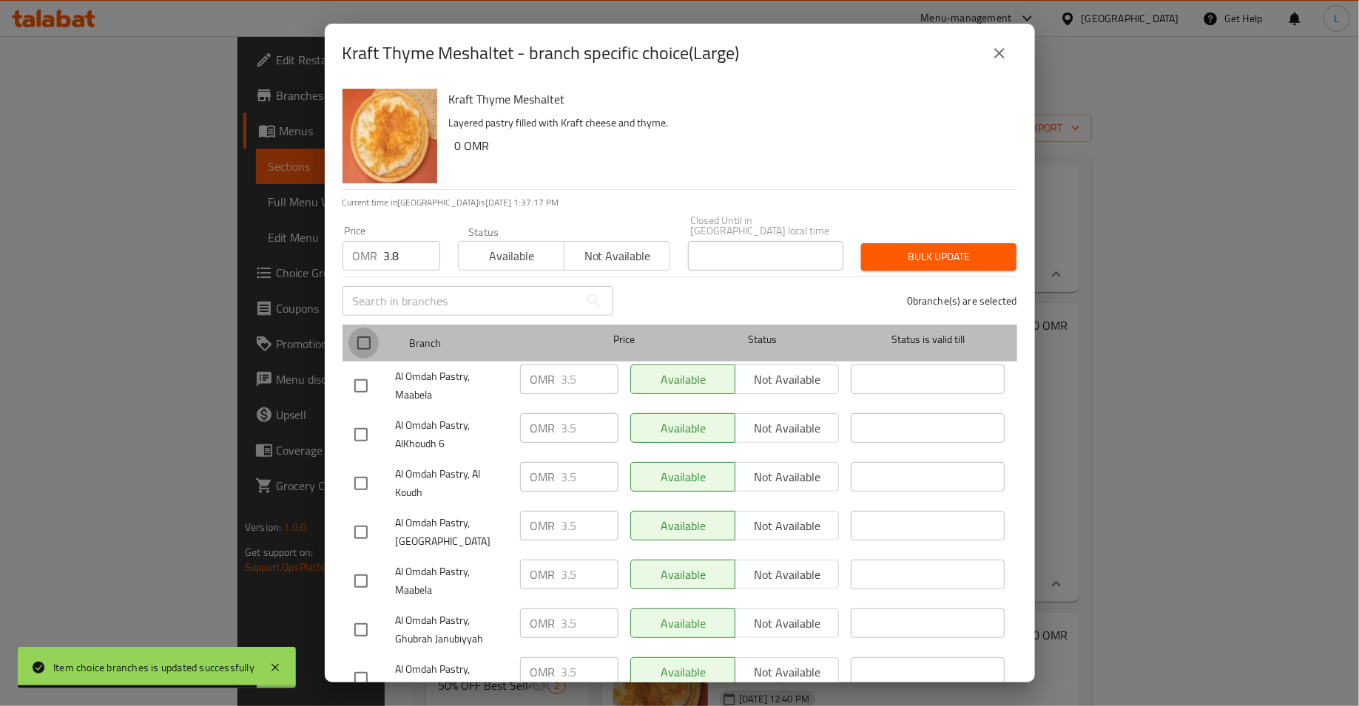
checkbox input "true"
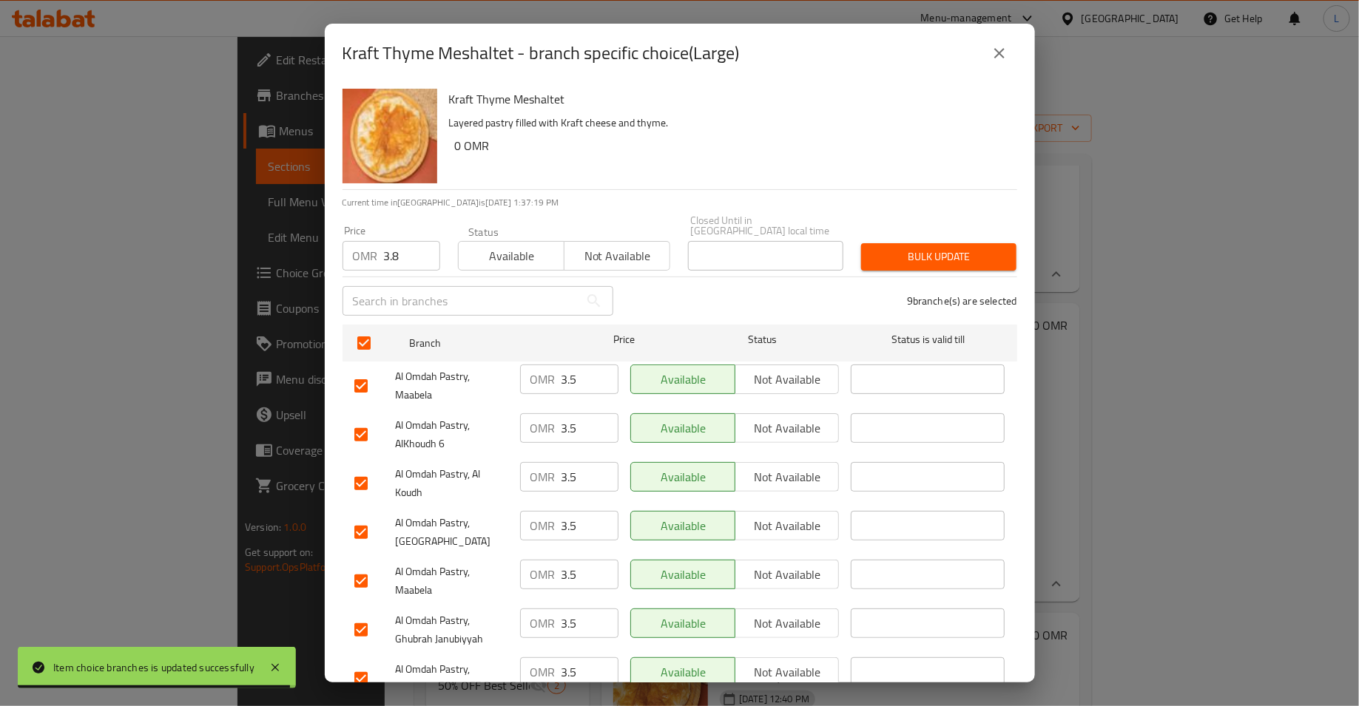
click at [911, 262] on div "Bulk update" at bounding box center [938, 256] width 173 height 45
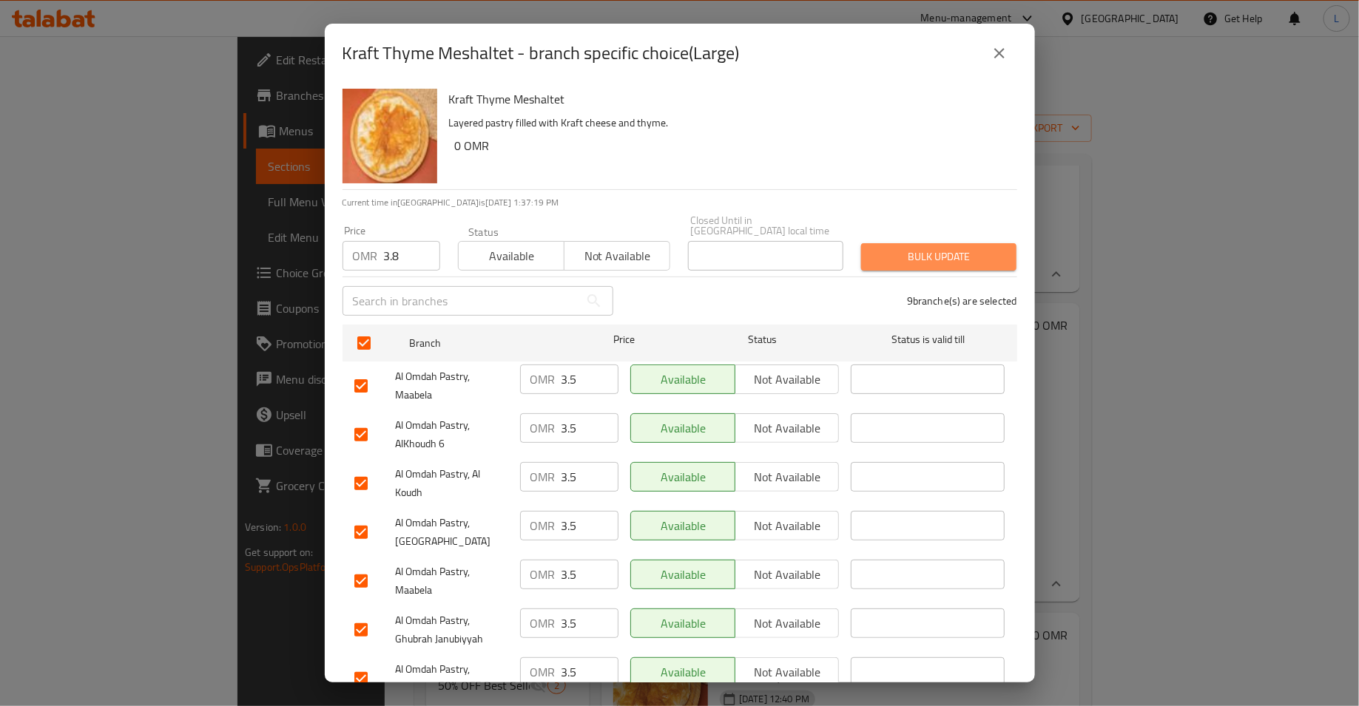
click at [908, 251] on span "Bulk update" at bounding box center [939, 257] width 132 height 18
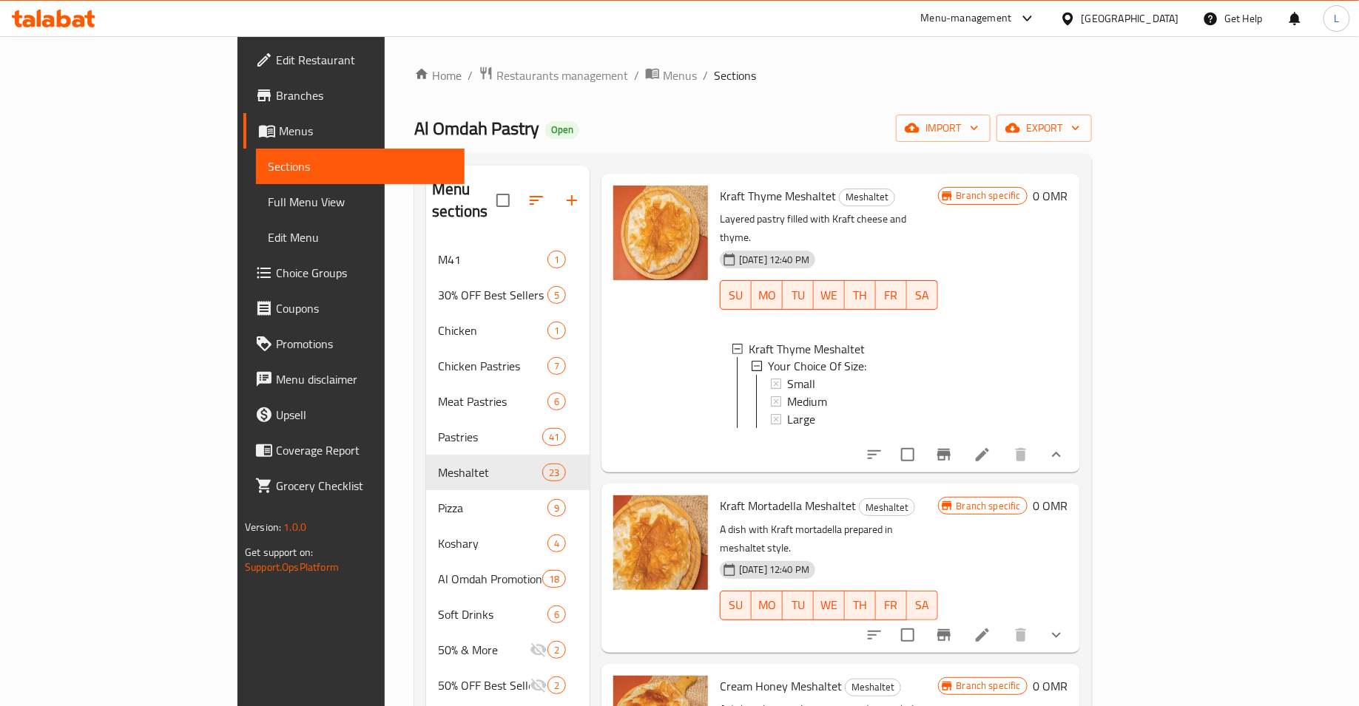
scroll to position [1271, 0]
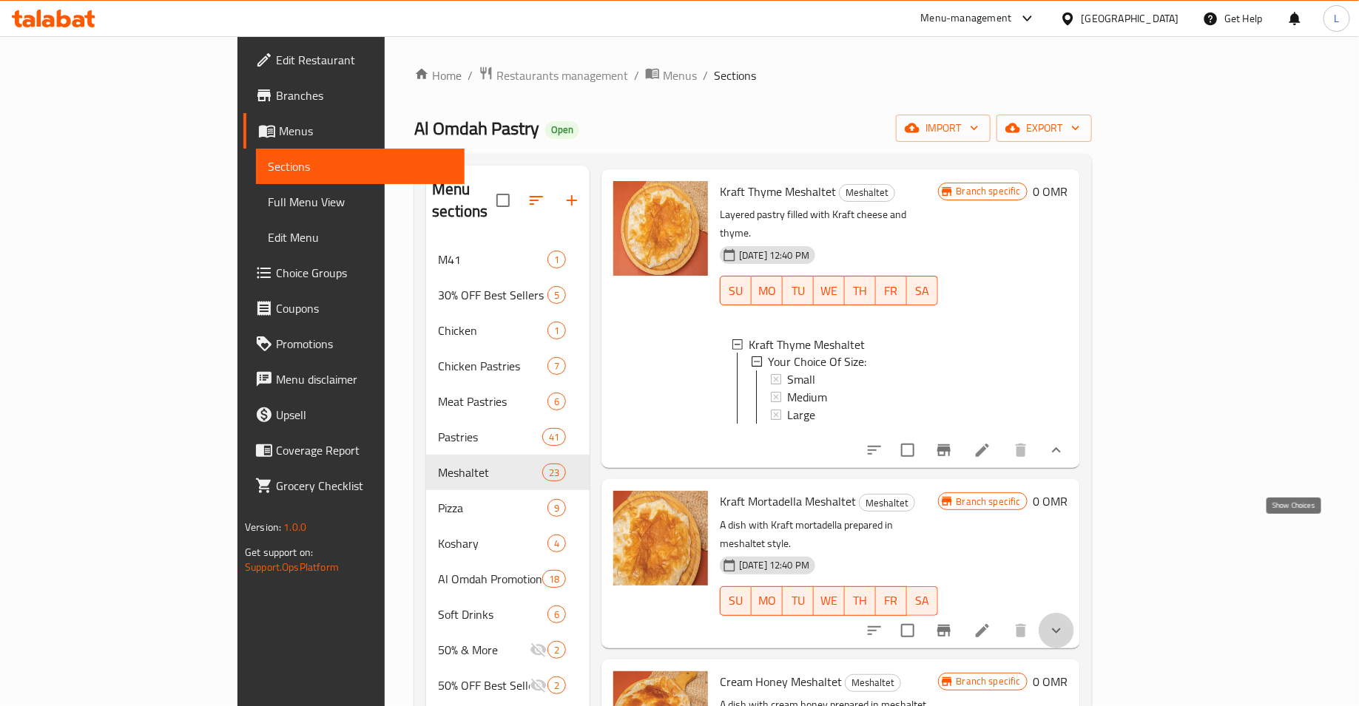
click at [1061, 628] on icon "show more" at bounding box center [1056, 630] width 9 height 5
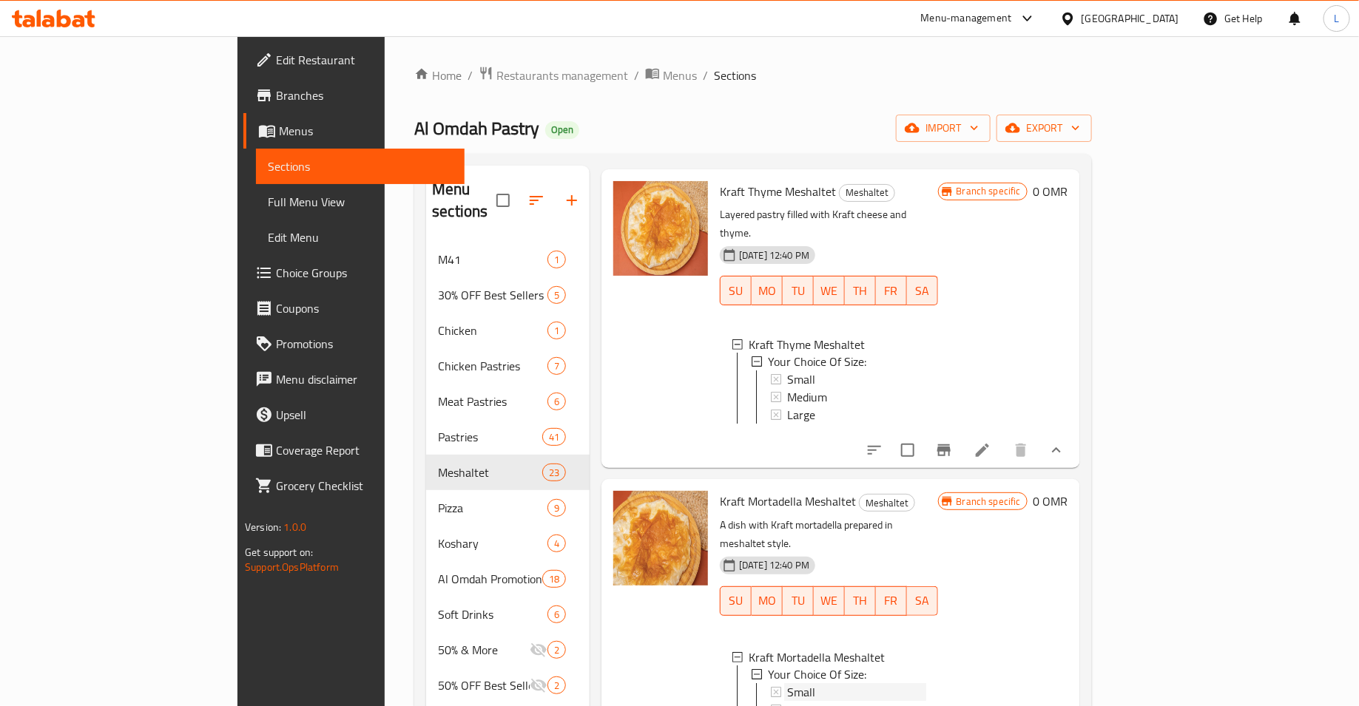
click at [787, 684] on div "Small" at bounding box center [856, 693] width 139 height 18
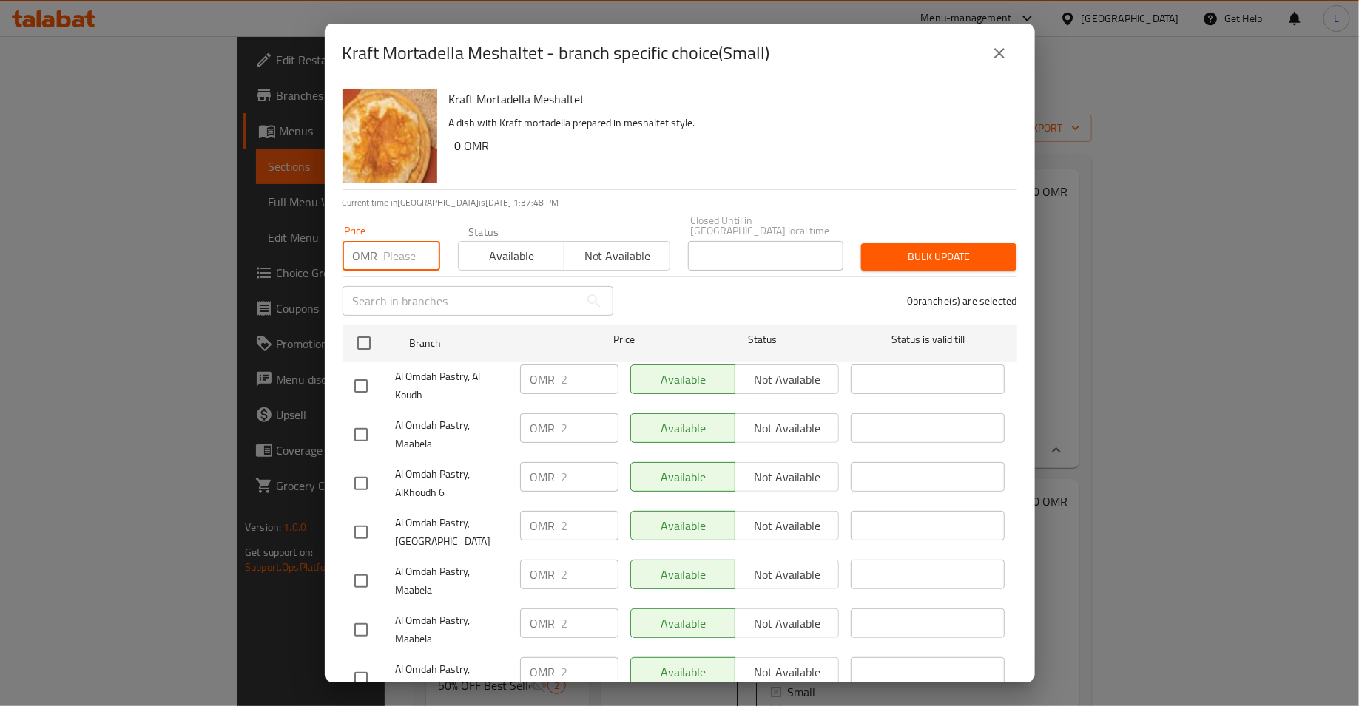
click at [386, 249] on input "number" at bounding box center [412, 256] width 56 height 30
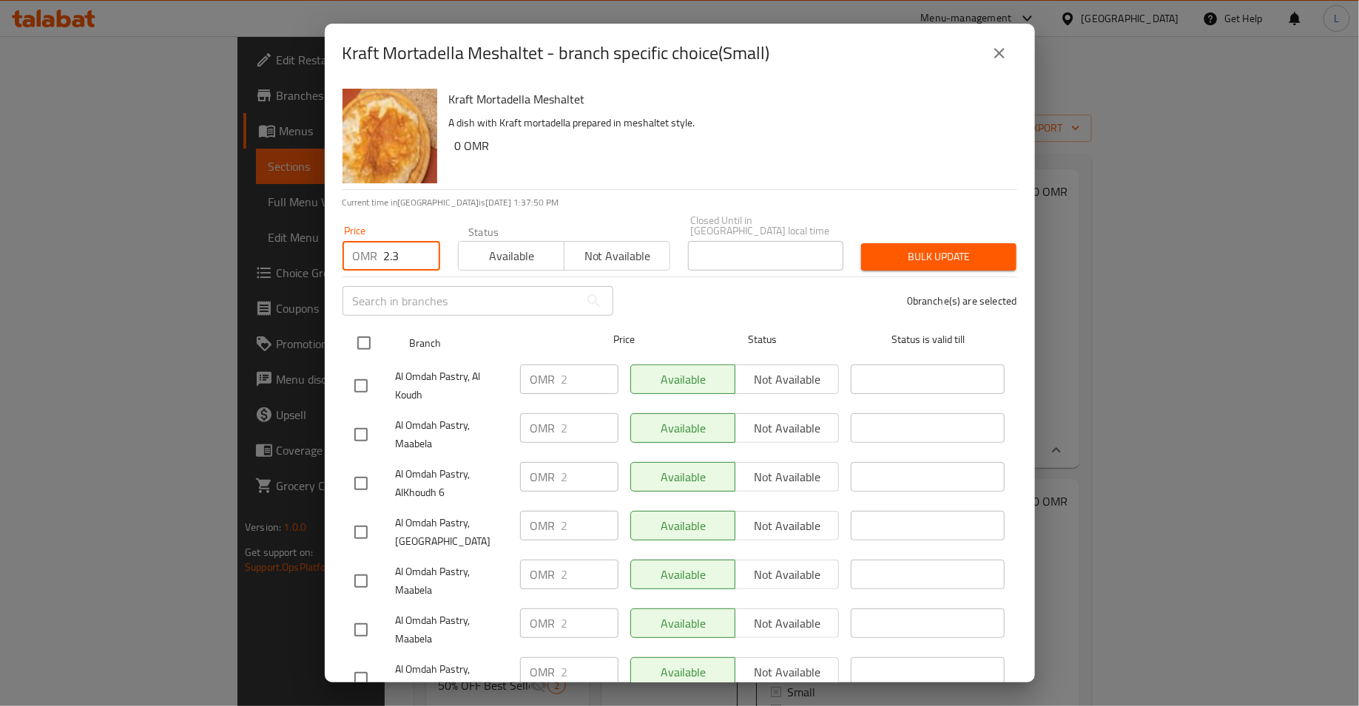
type input "2.3"
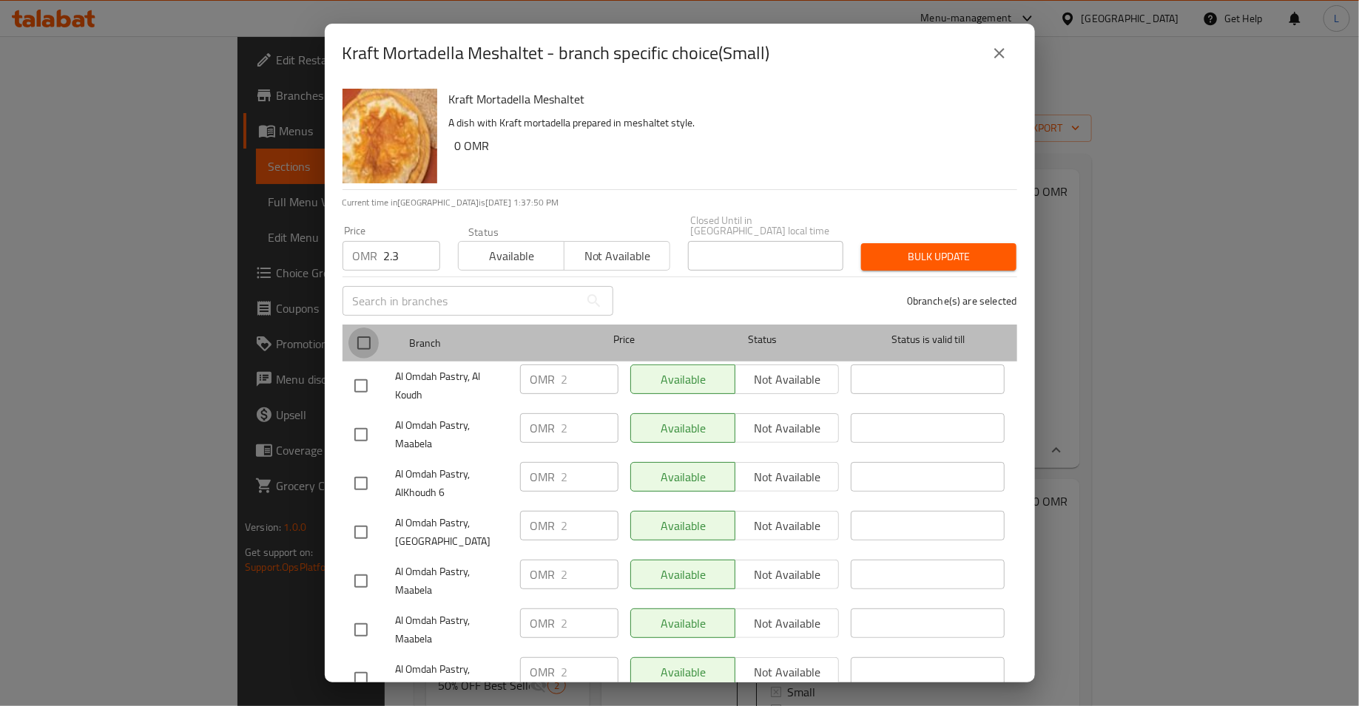
click at [365, 334] on input "checkbox" at bounding box center [363, 343] width 31 height 31
checkbox input "true"
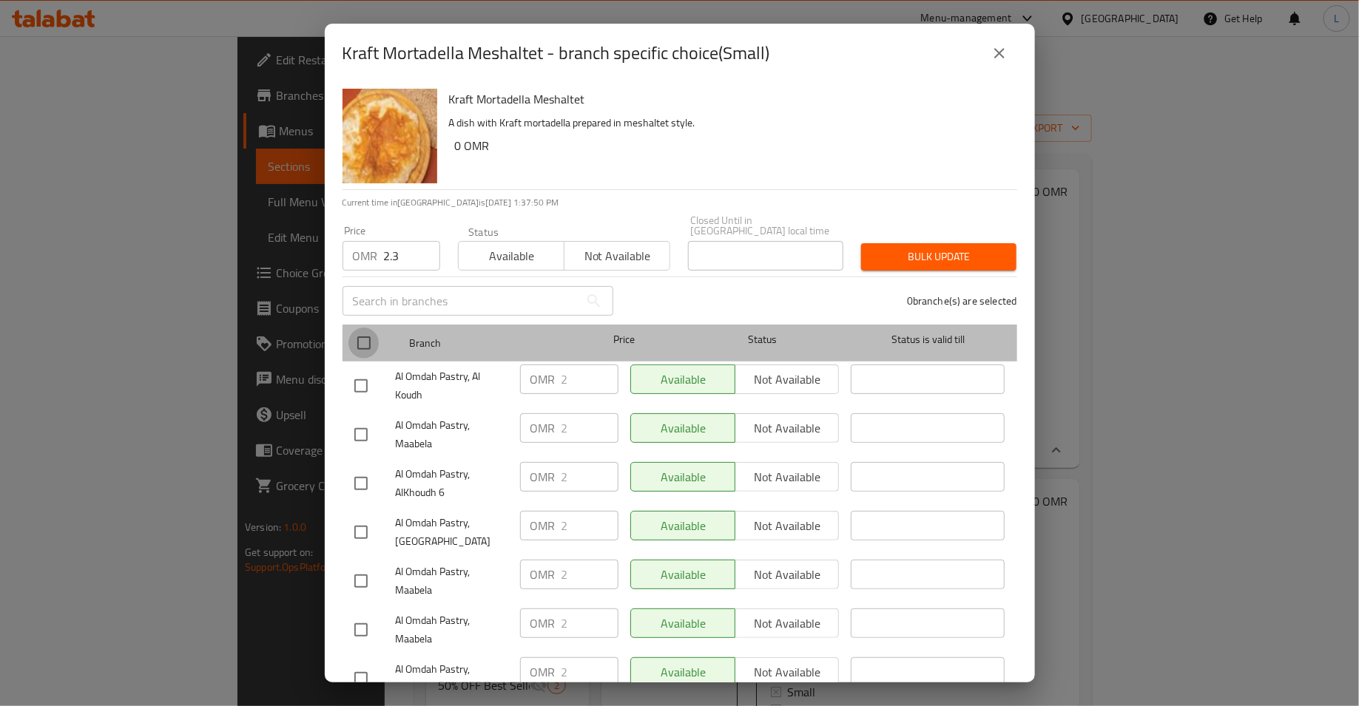
checkbox input "true"
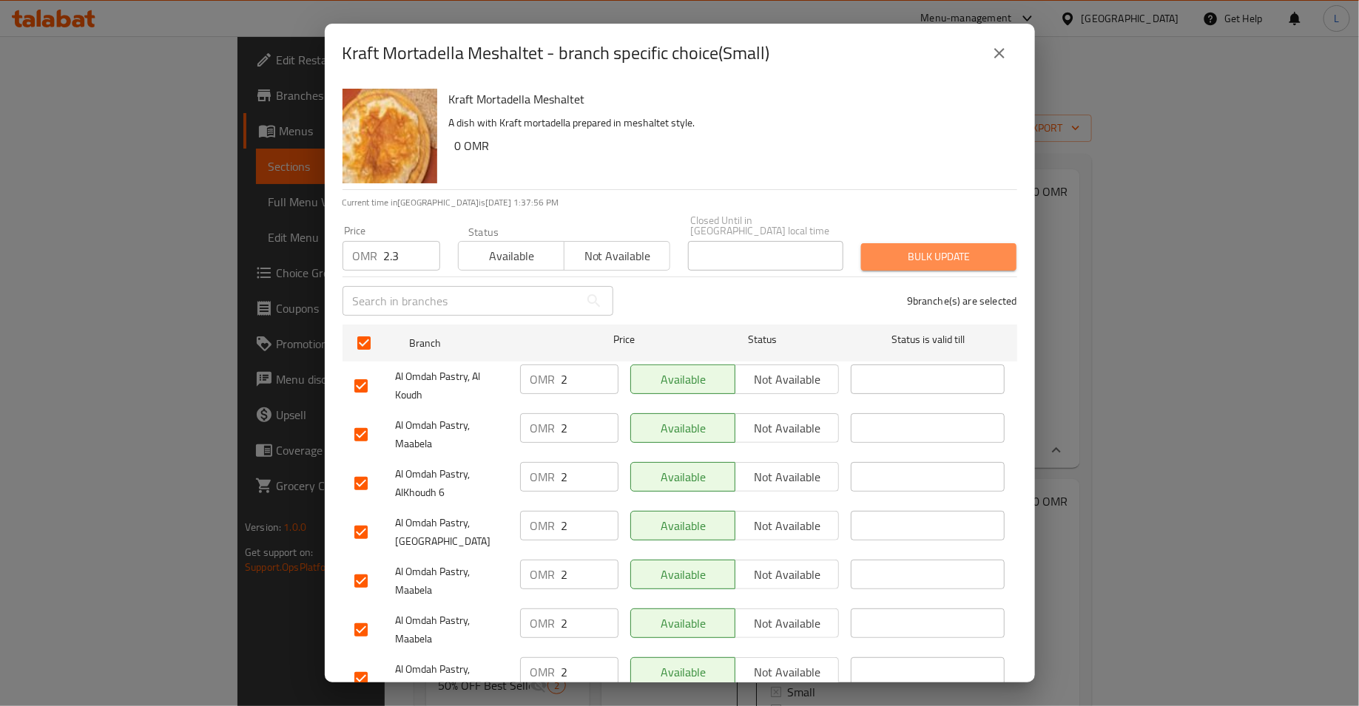
click at [872, 246] on button "Bulk update" at bounding box center [938, 256] width 155 height 27
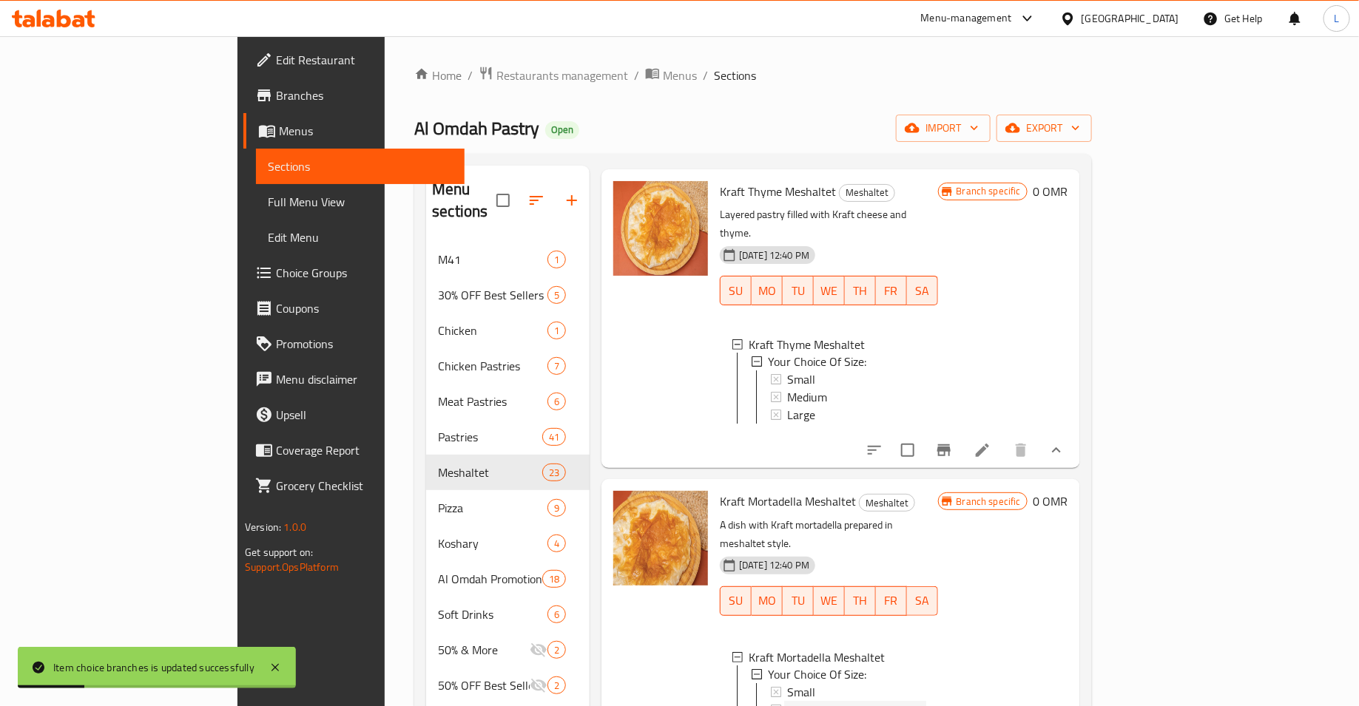
click at [806, 702] on div "Medium" at bounding box center [856, 711] width 139 height 18
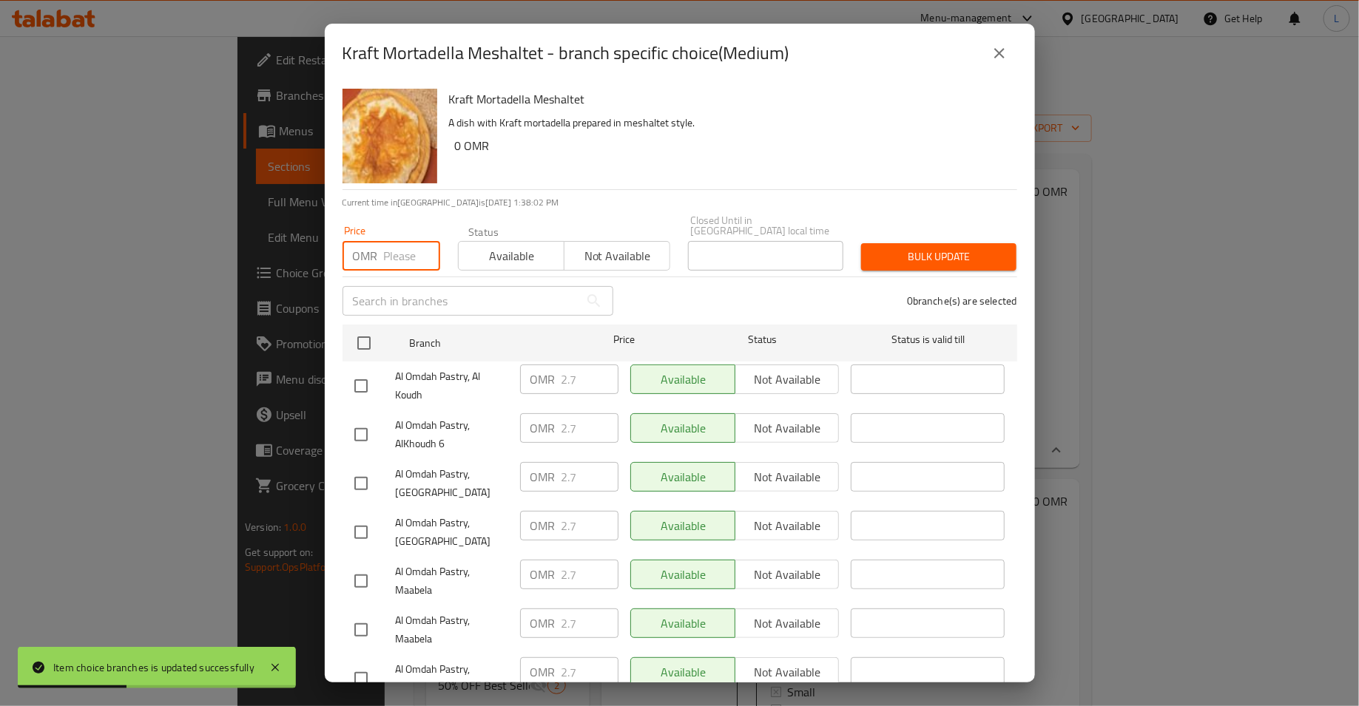
click at [387, 247] on input "number" at bounding box center [412, 256] width 56 height 30
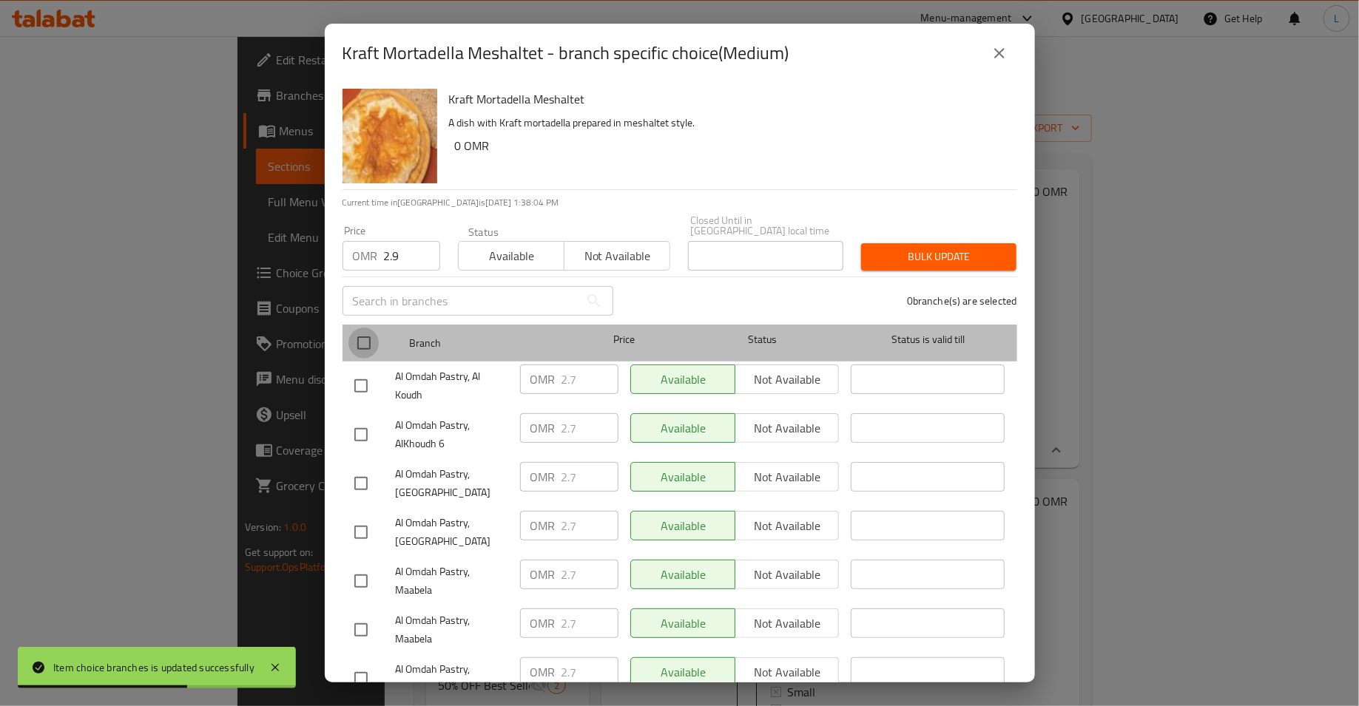
click at [365, 331] on input "checkbox" at bounding box center [363, 343] width 31 height 31
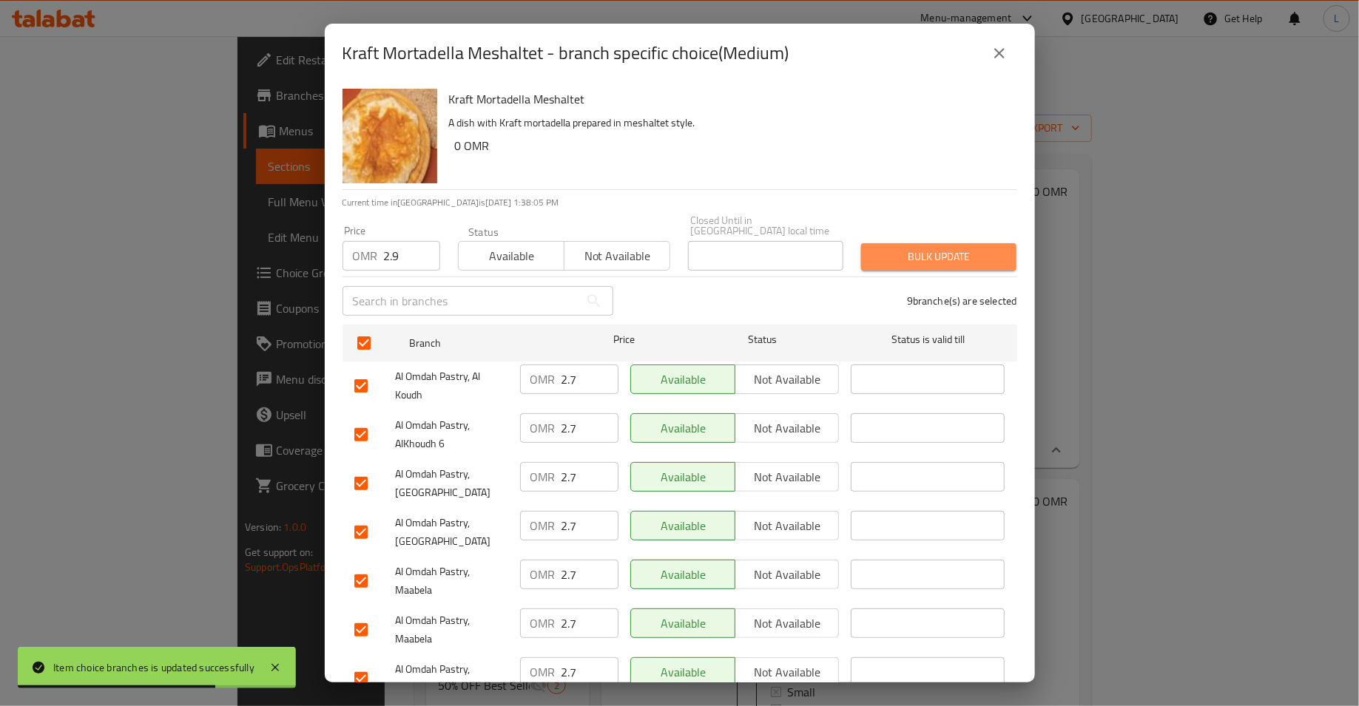
click at [913, 248] on span "Bulk update" at bounding box center [939, 257] width 132 height 18
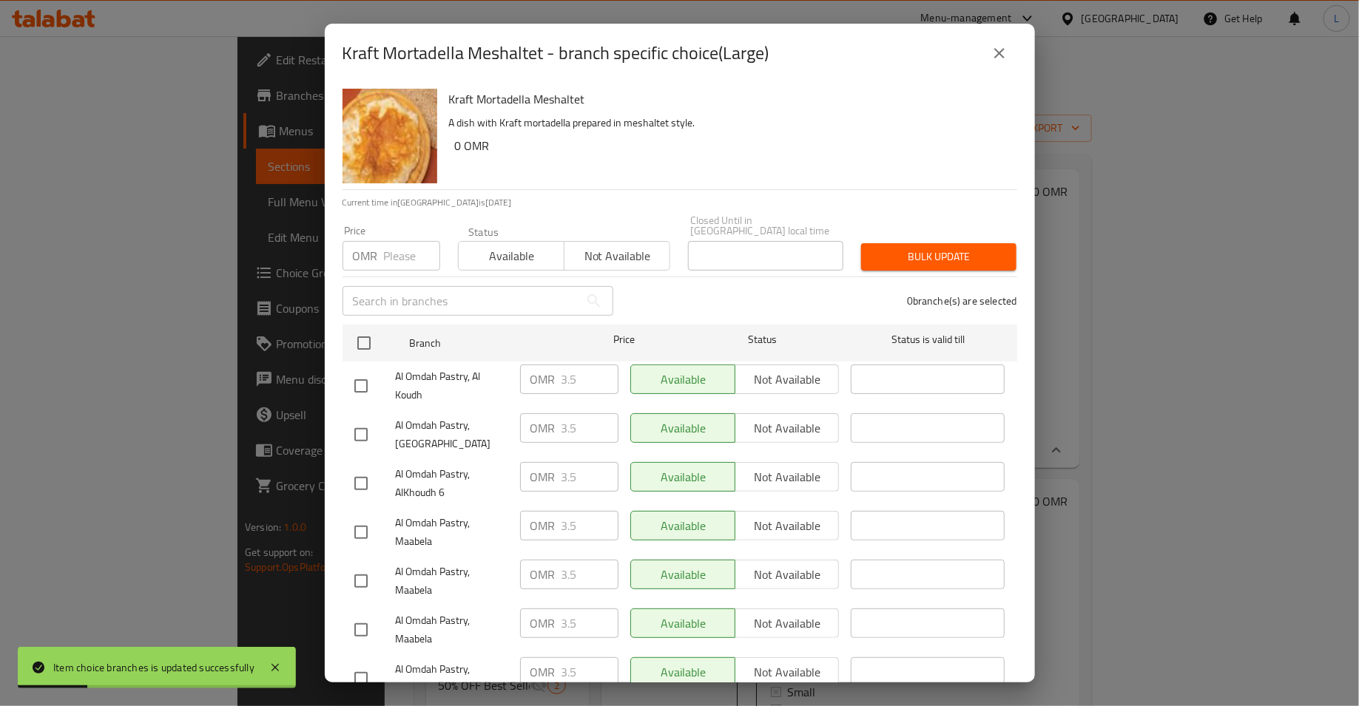
click at [397, 247] on input "number" at bounding box center [412, 256] width 56 height 30
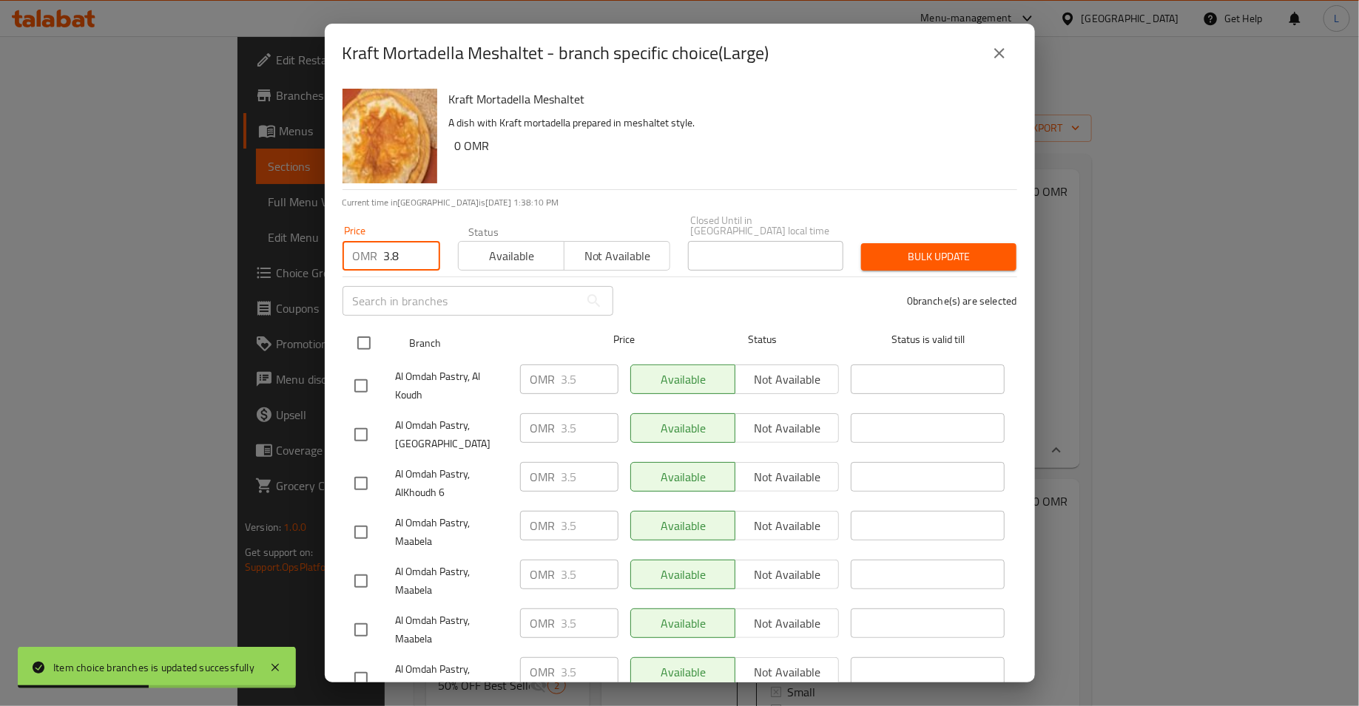
click at [363, 340] on input "checkbox" at bounding box center [363, 343] width 31 height 31
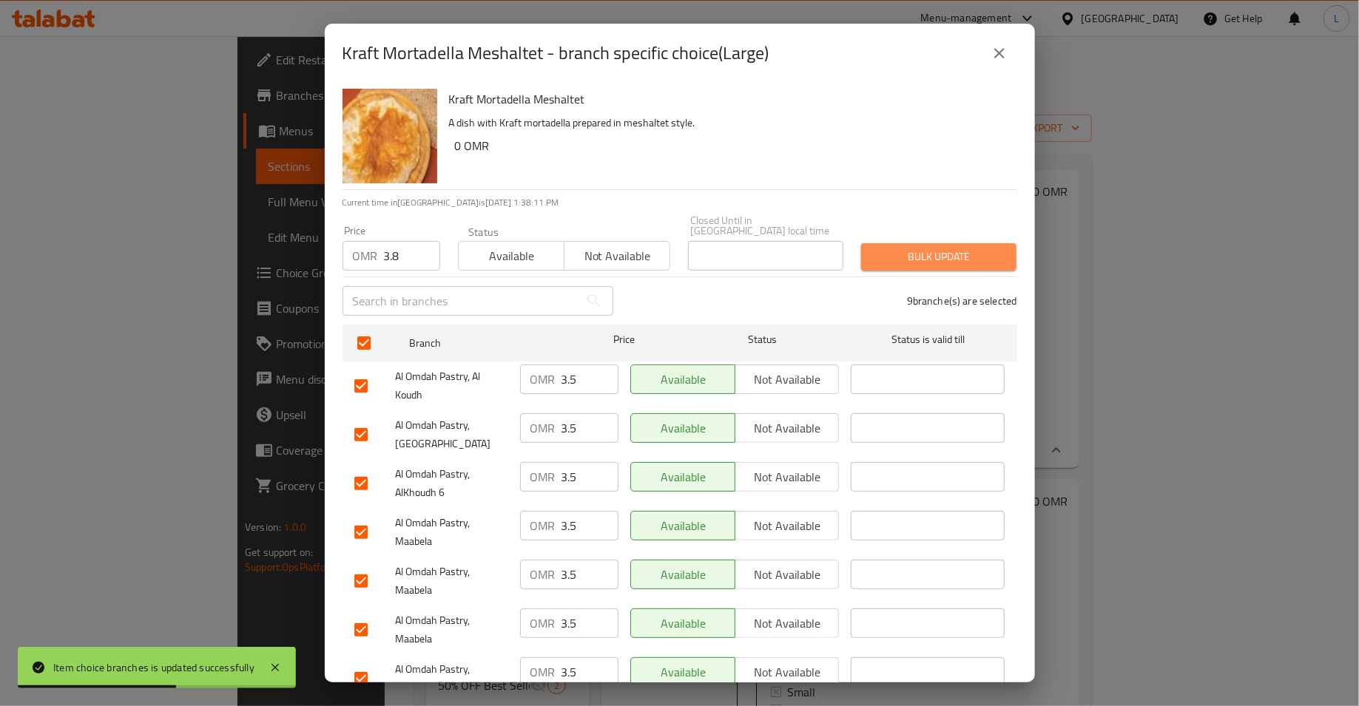
click at [888, 250] on span "Bulk update" at bounding box center [939, 257] width 132 height 18
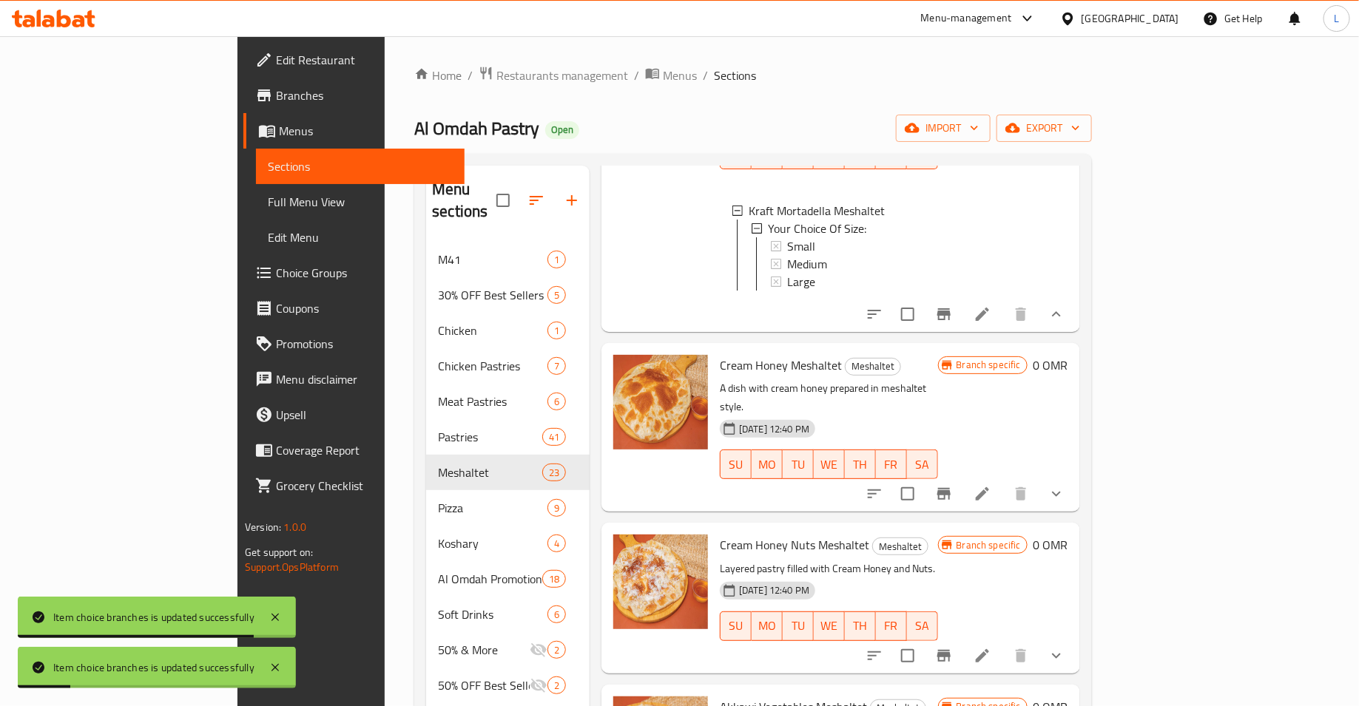
scroll to position [1748, 0]
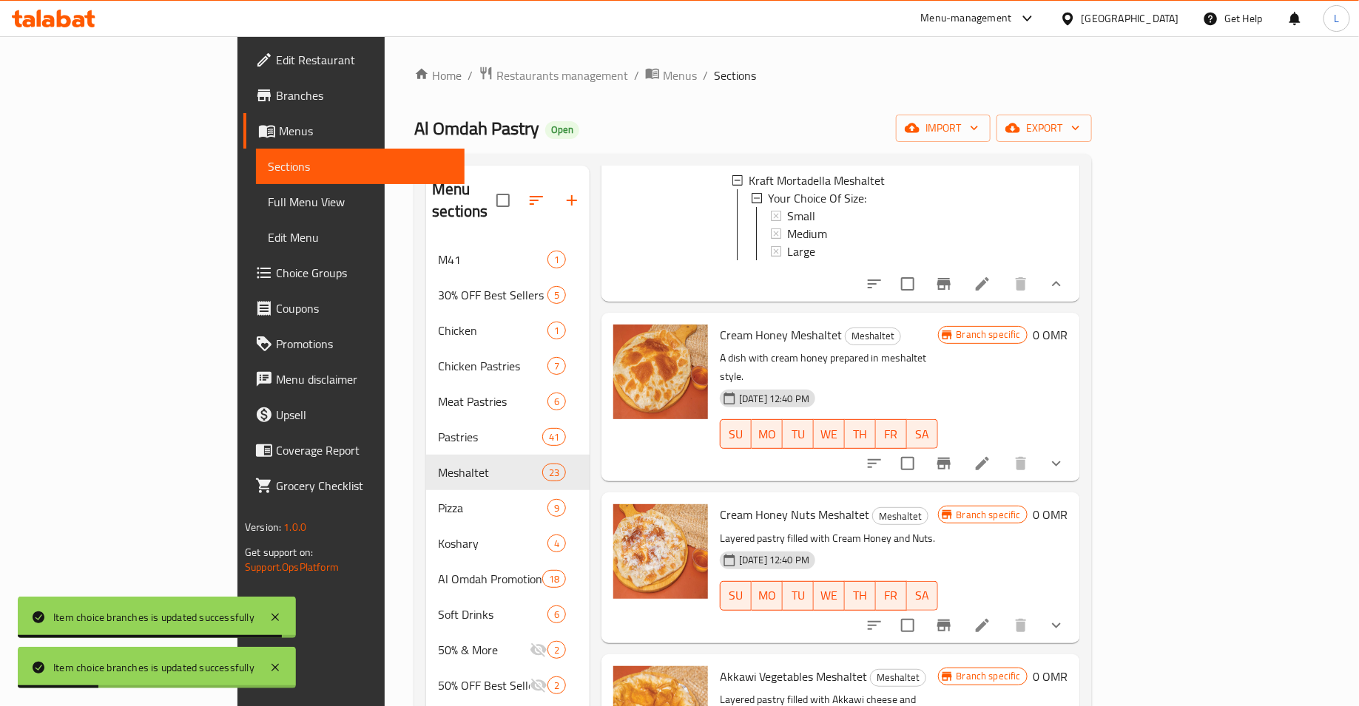
click at [1065, 455] on icon "show more" at bounding box center [1056, 464] width 18 height 18
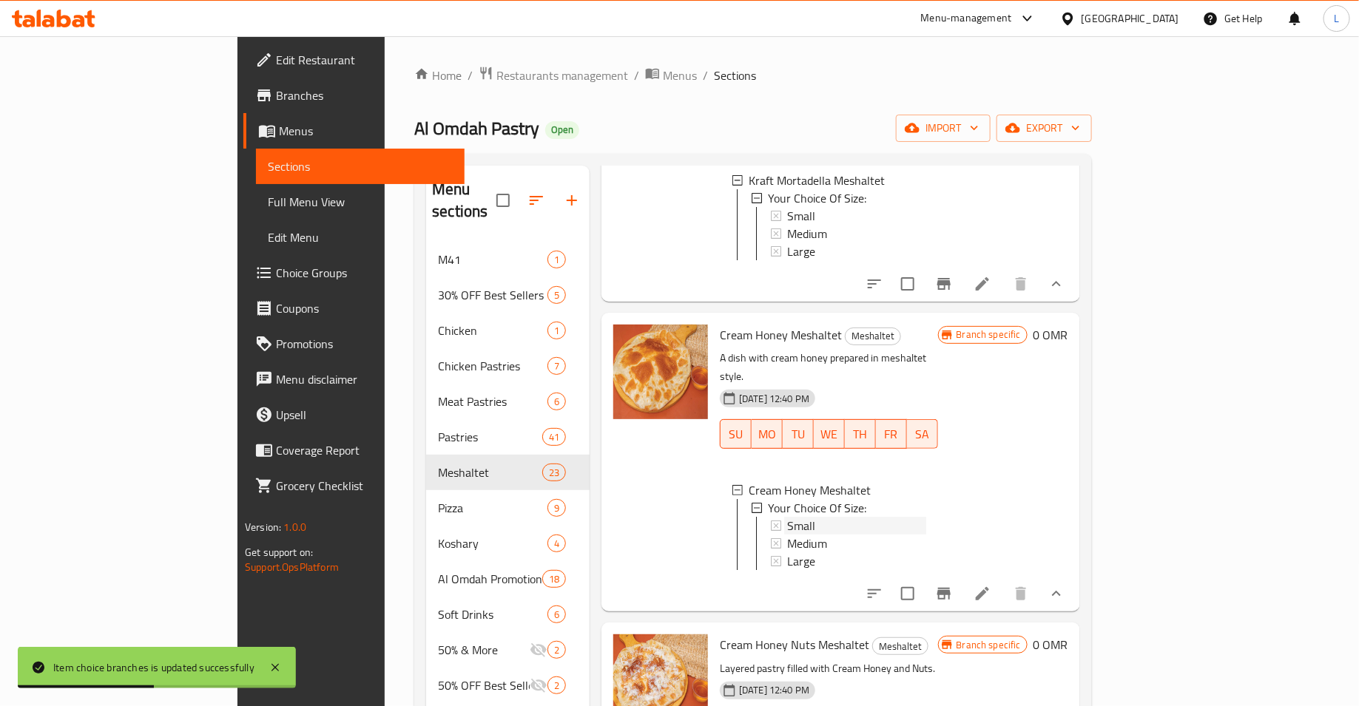
click at [872, 517] on div "Small" at bounding box center [856, 526] width 139 height 18
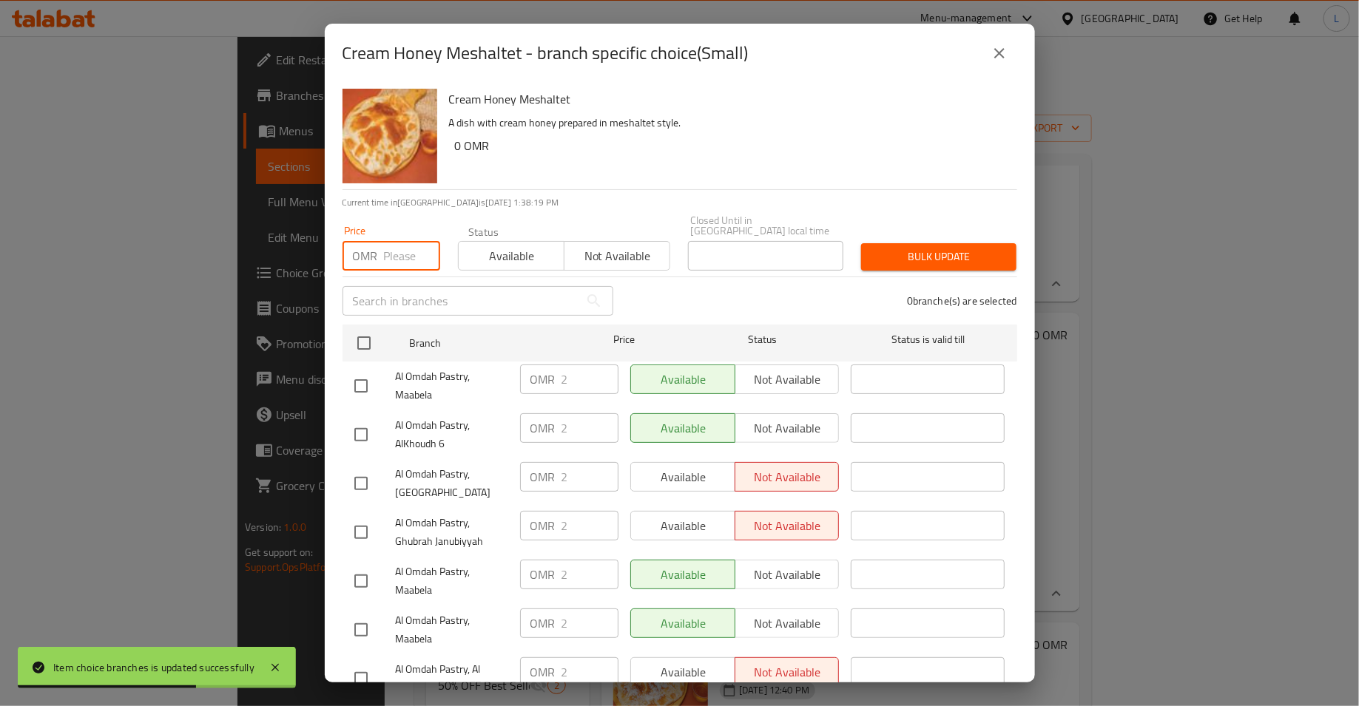
click at [387, 246] on input "number" at bounding box center [412, 256] width 56 height 30
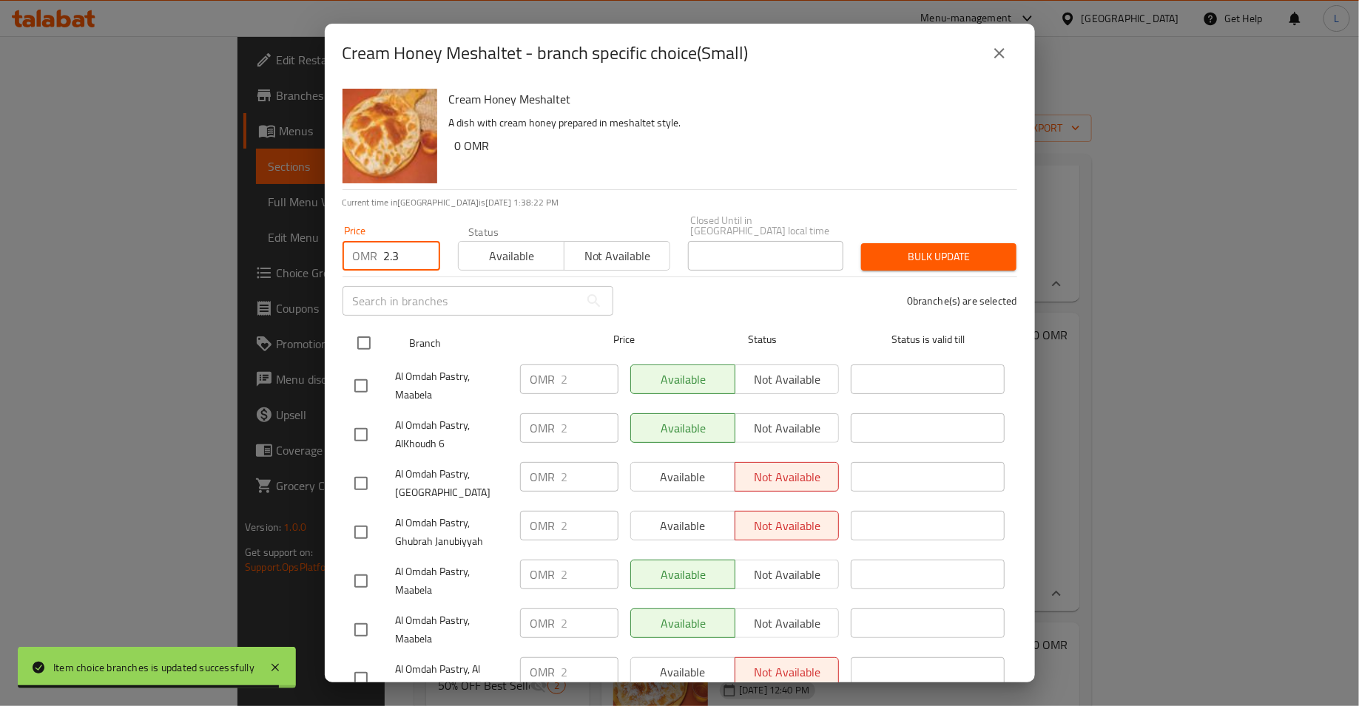
click at [357, 331] on input "checkbox" at bounding box center [363, 343] width 31 height 31
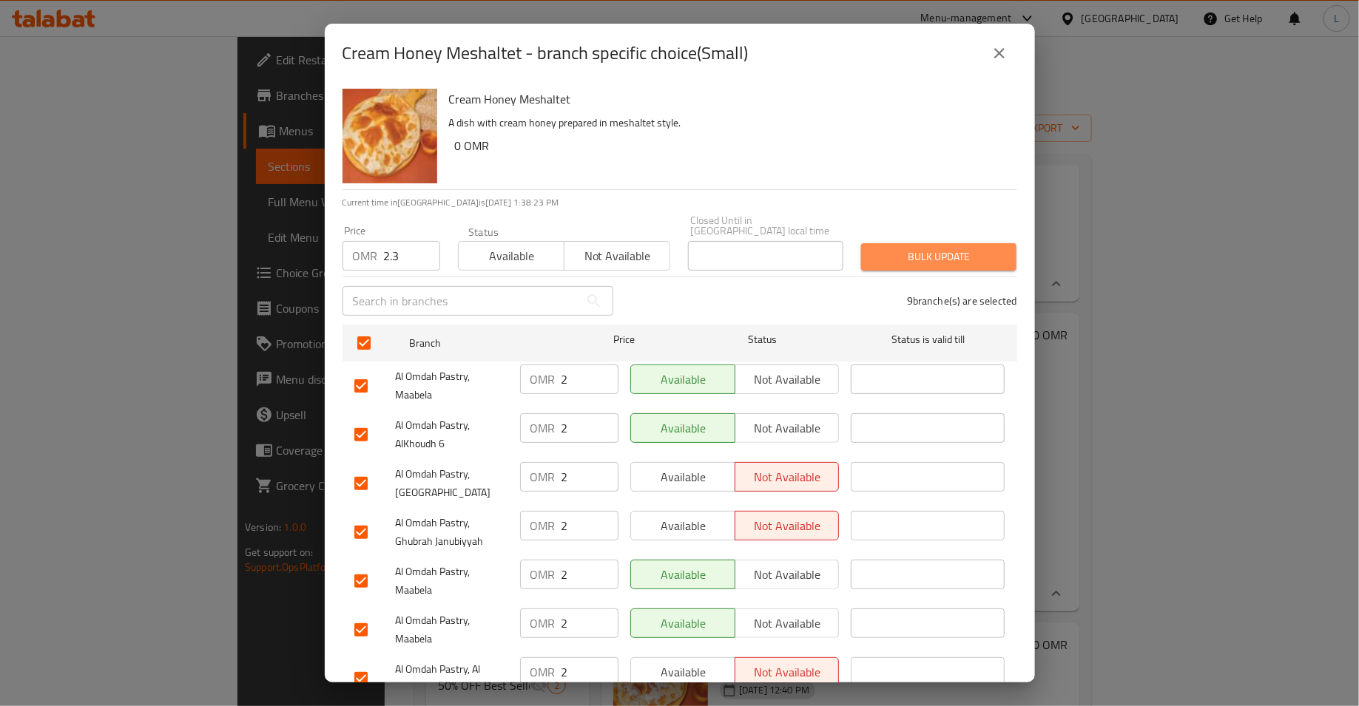
click at [914, 248] on span "Bulk update" at bounding box center [939, 257] width 132 height 18
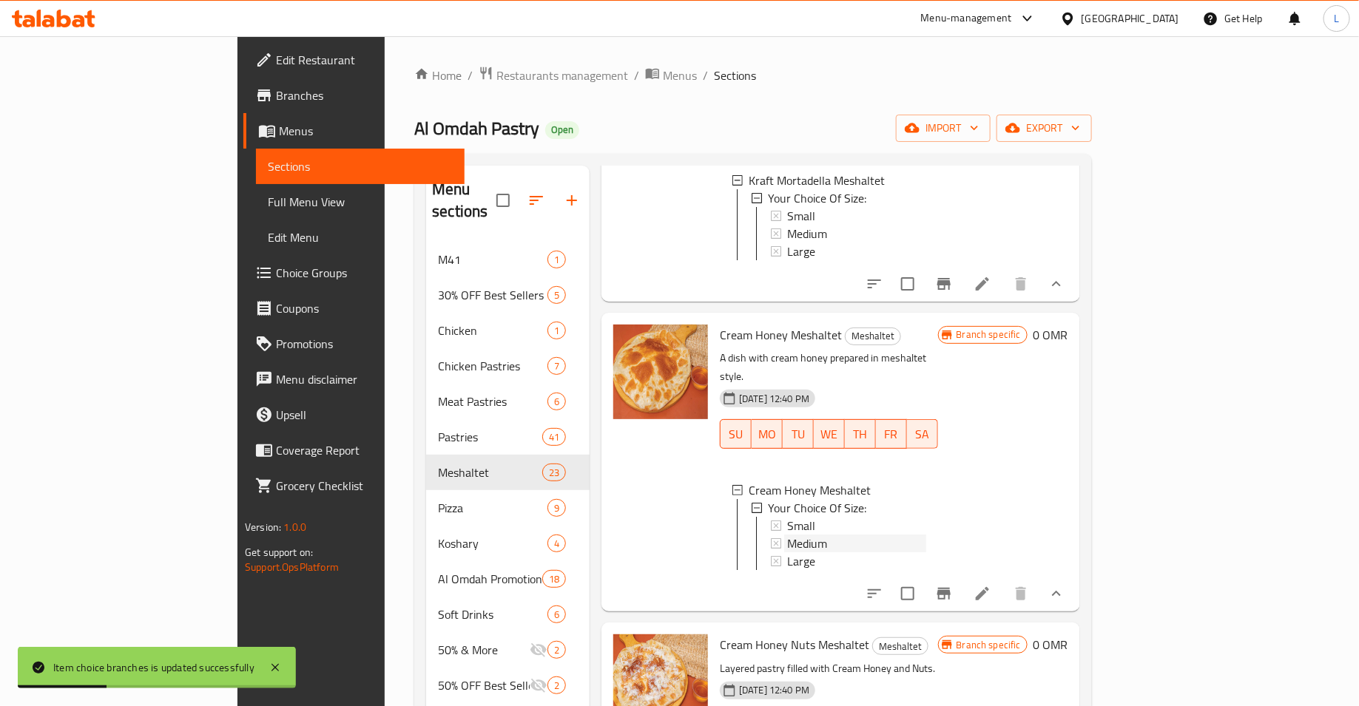
click at [823, 535] on div "Medium" at bounding box center [856, 544] width 139 height 18
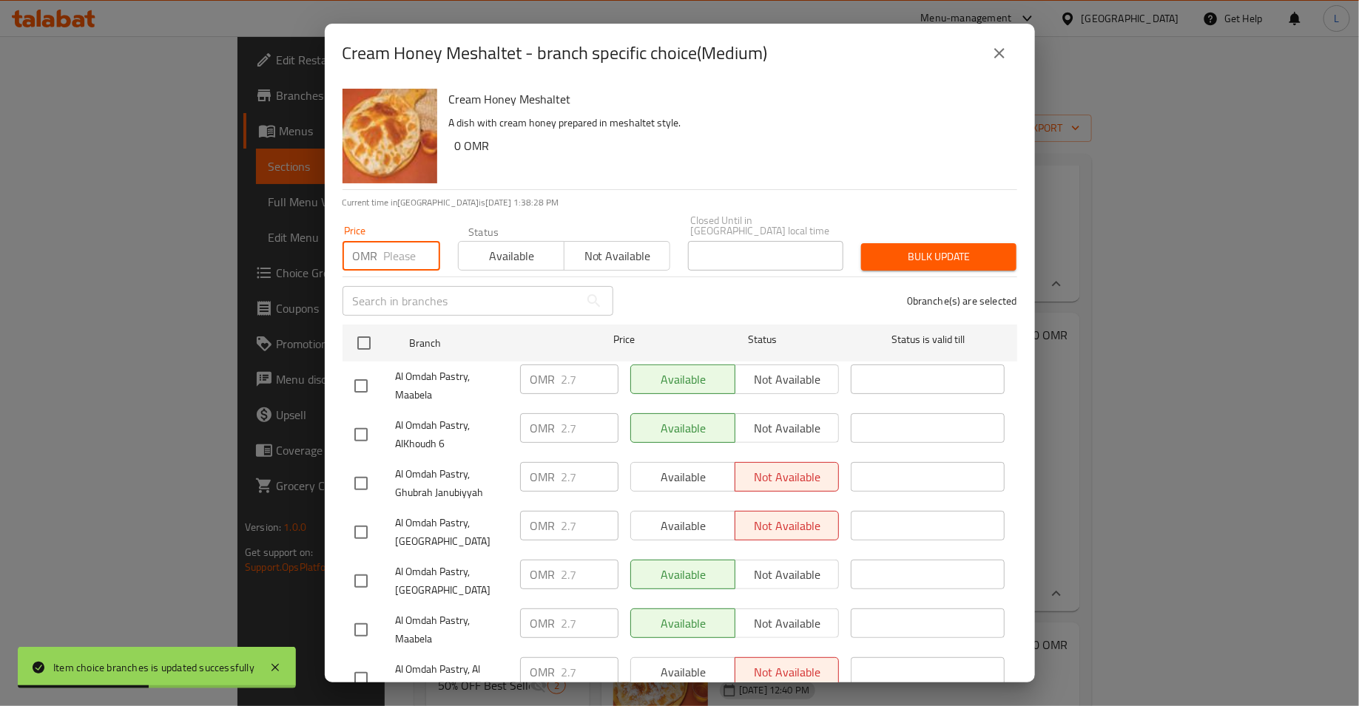
click at [386, 243] on input "number" at bounding box center [412, 256] width 56 height 30
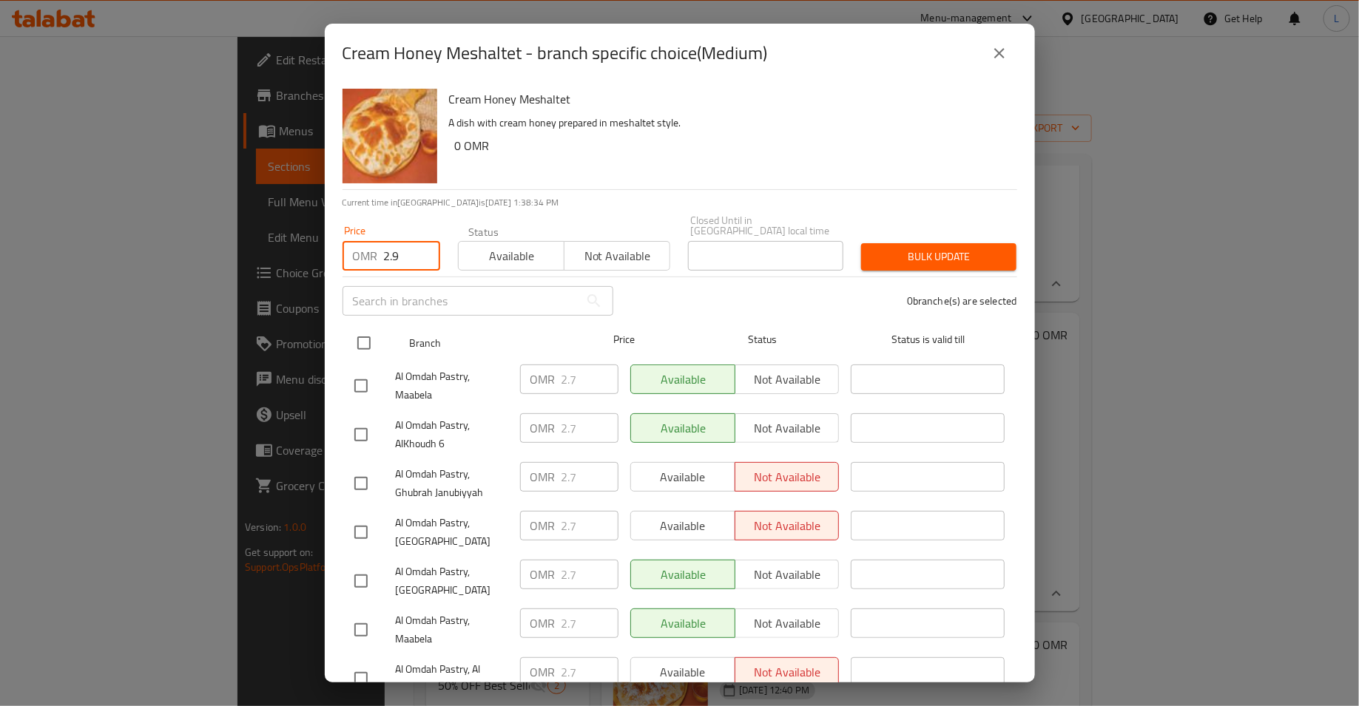
click at [367, 334] on input "checkbox" at bounding box center [363, 343] width 31 height 31
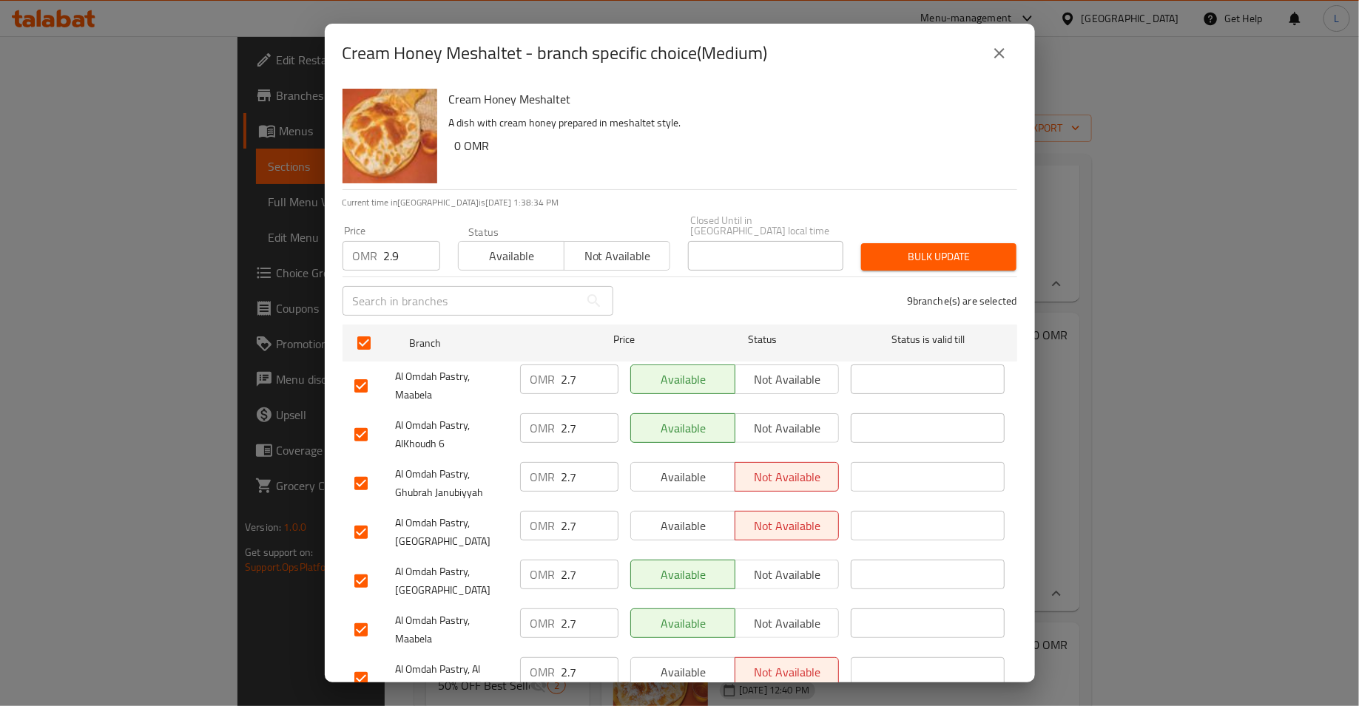
click at [904, 248] on span "Bulk update" at bounding box center [939, 257] width 132 height 18
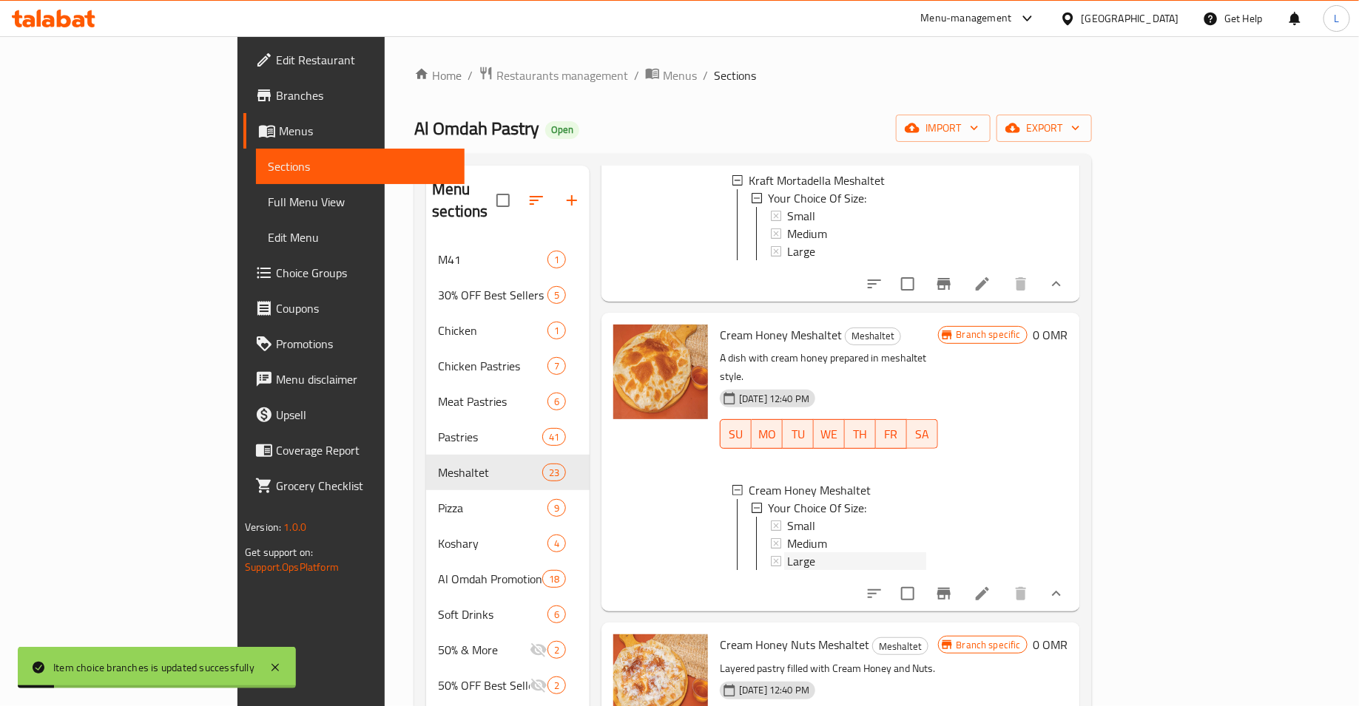
click at [803, 553] on div "Large" at bounding box center [856, 562] width 139 height 18
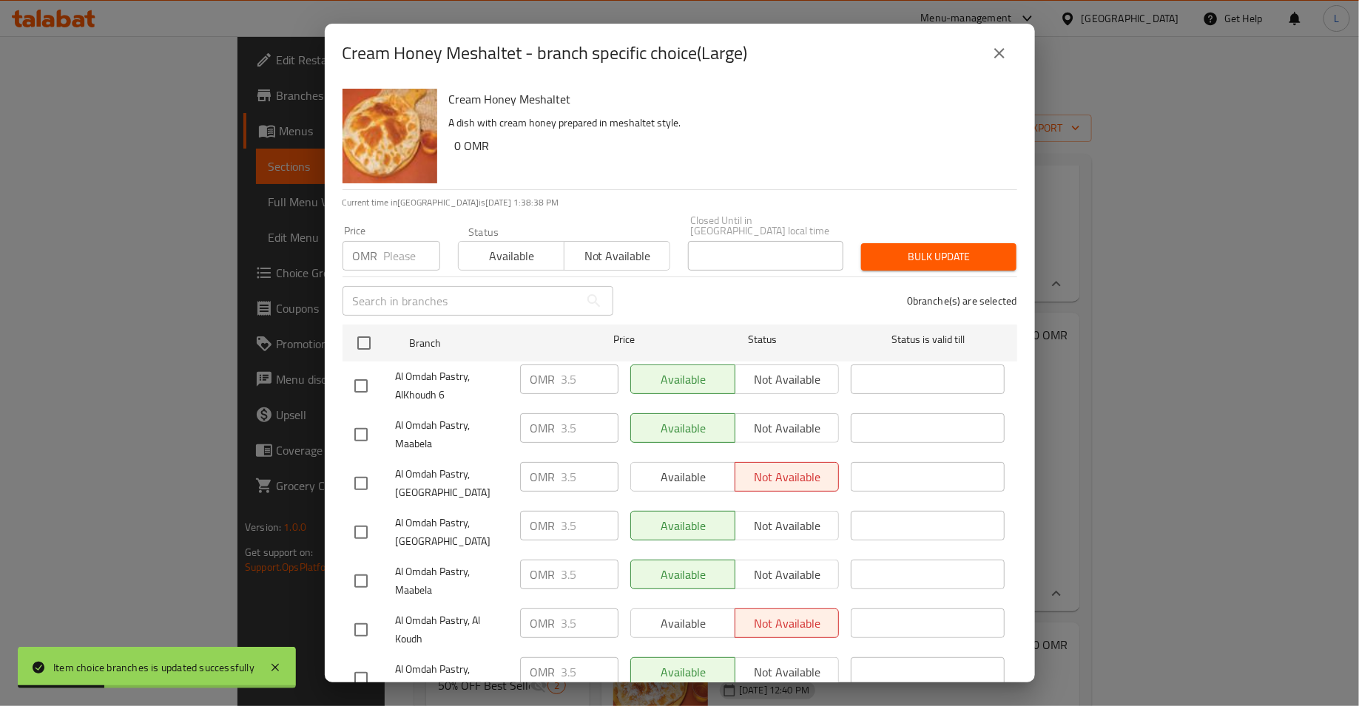
click at [393, 253] on input "number" at bounding box center [412, 256] width 56 height 30
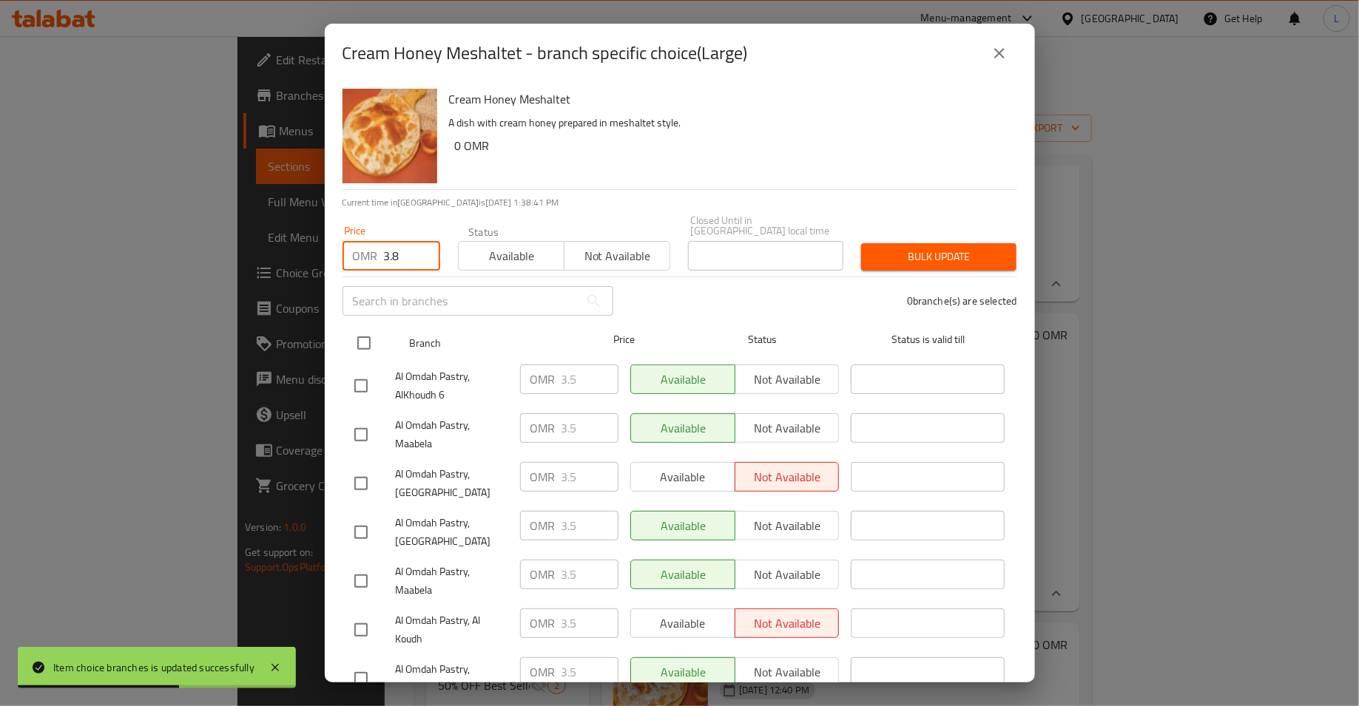
click at [362, 328] on input "checkbox" at bounding box center [363, 343] width 31 height 31
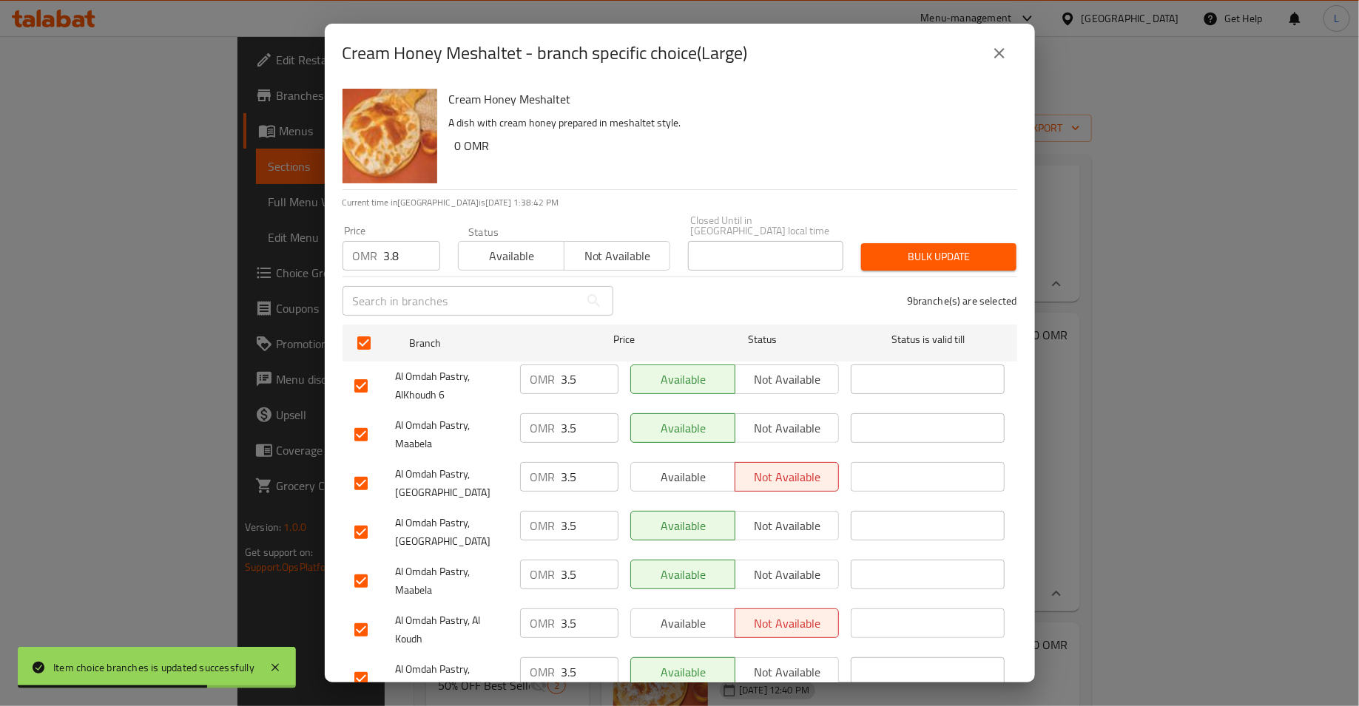
click at [901, 248] on span "Bulk update" at bounding box center [939, 257] width 132 height 18
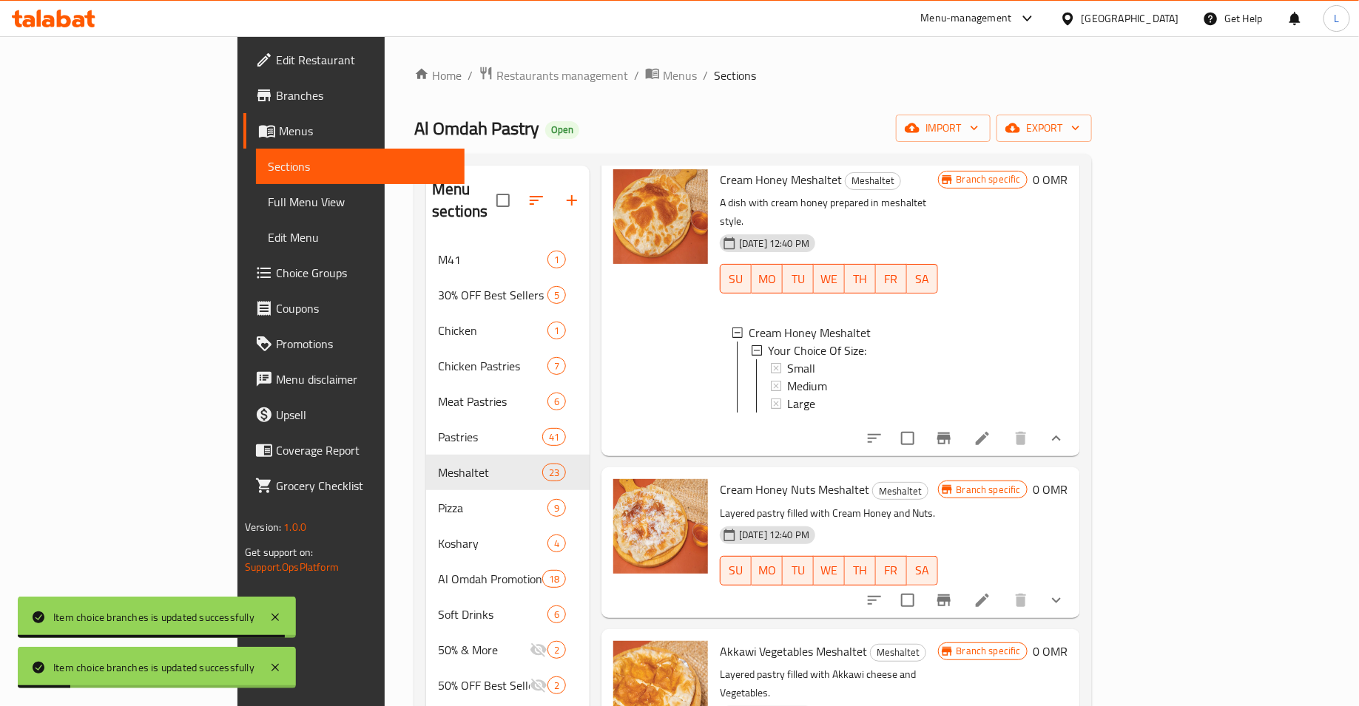
scroll to position [1965, 0]
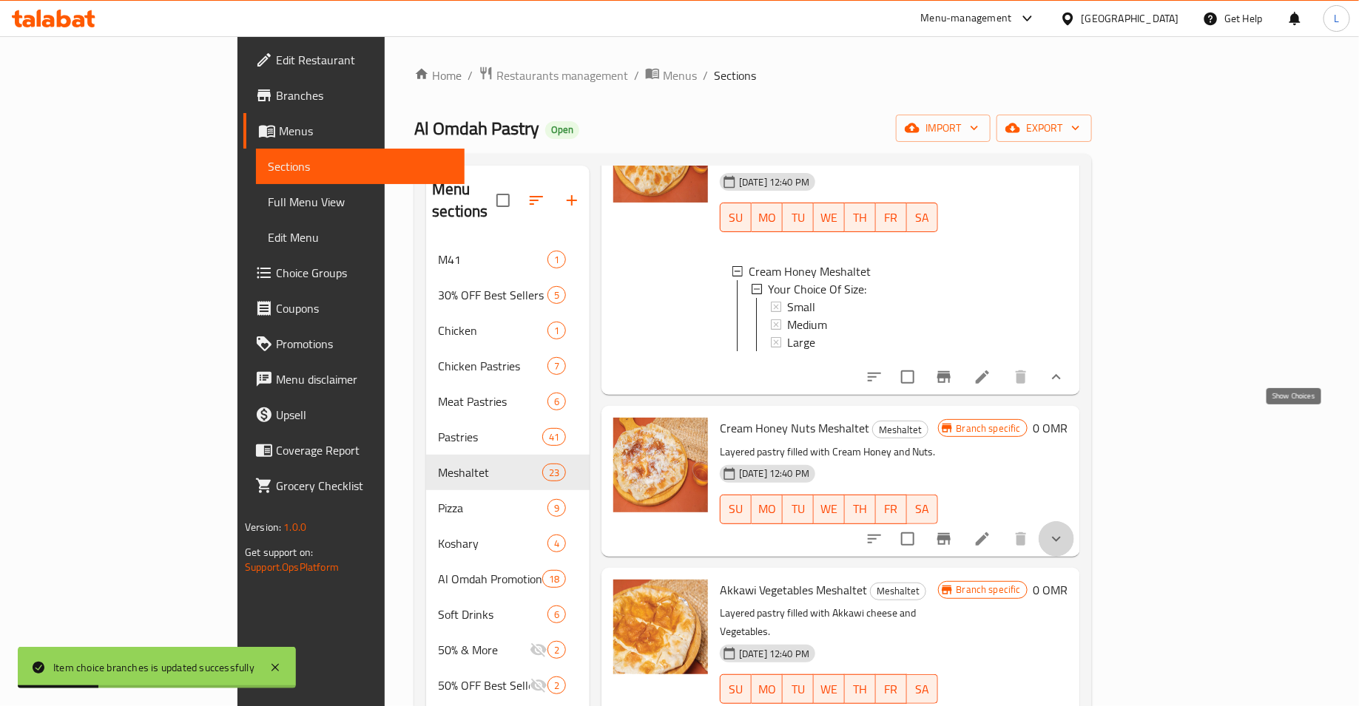
click at [1065, 530] on icon "show more" at bounding box center [1056, 539] width 18 height 18
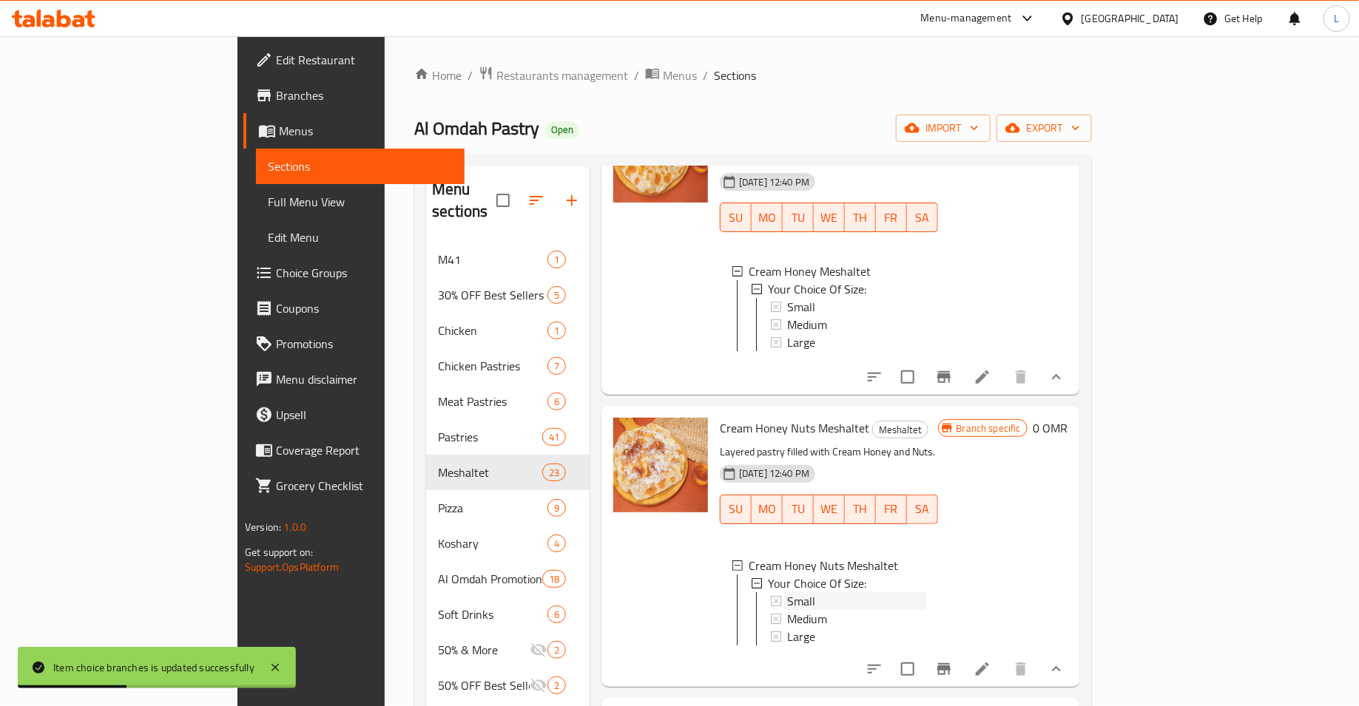
click at [802, 592] on div "Small" at bounding box center [856, 601] width 139 height 18
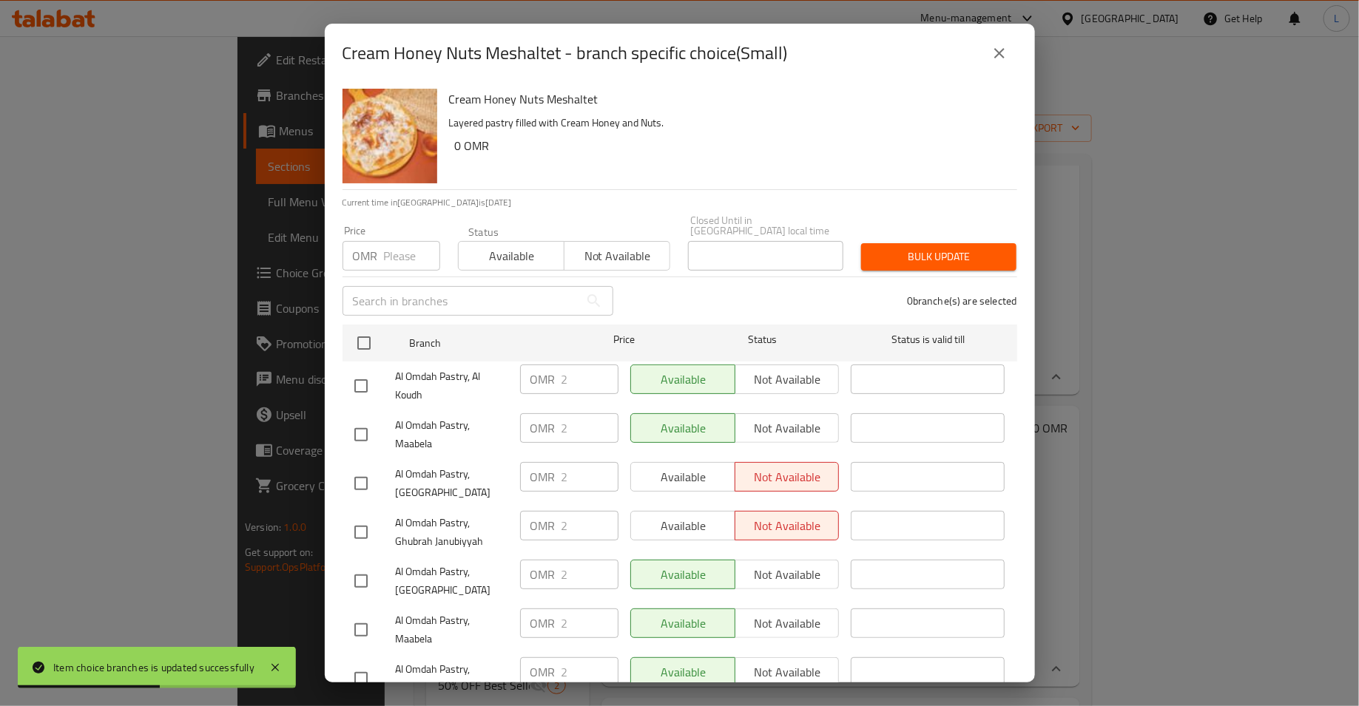
click at [385, 248] on input "number" at bounding box center [412, 256] width 56 height 30
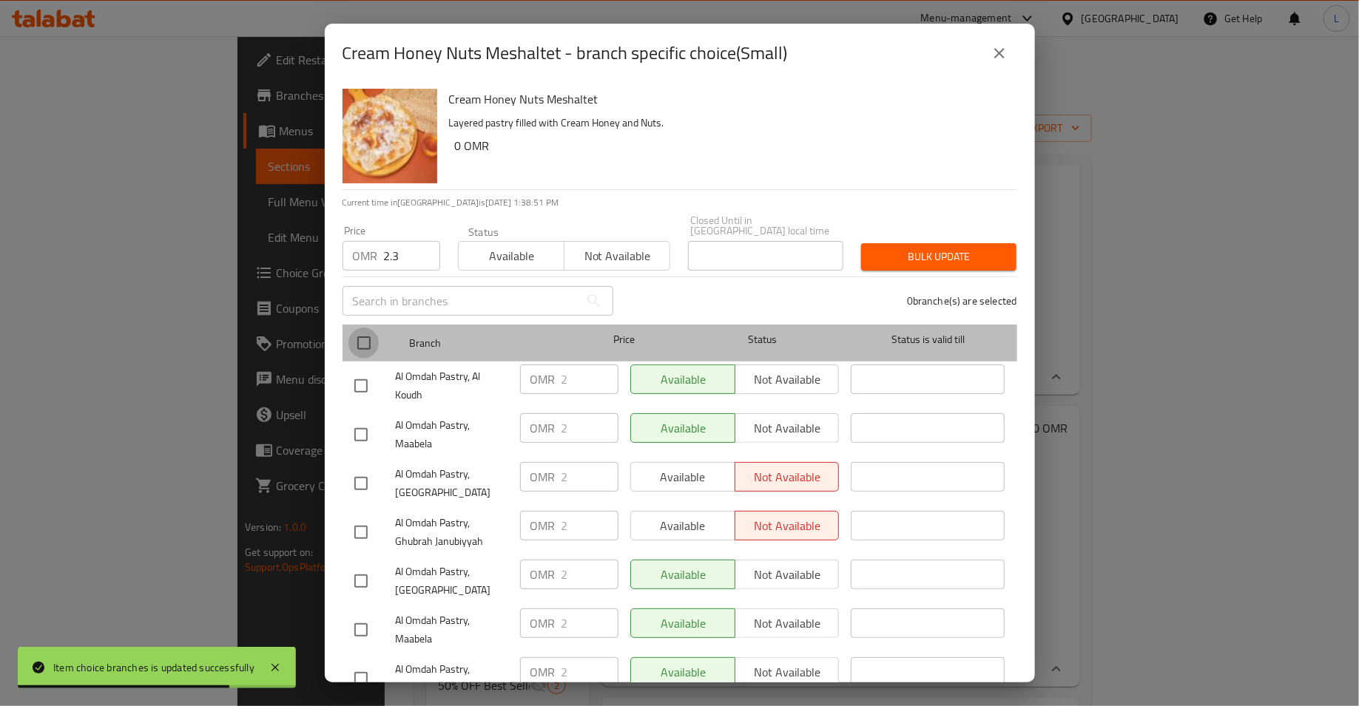
click at [365, 329] on input "checkbox" at bounding box center [363, 343] width 31 height 31
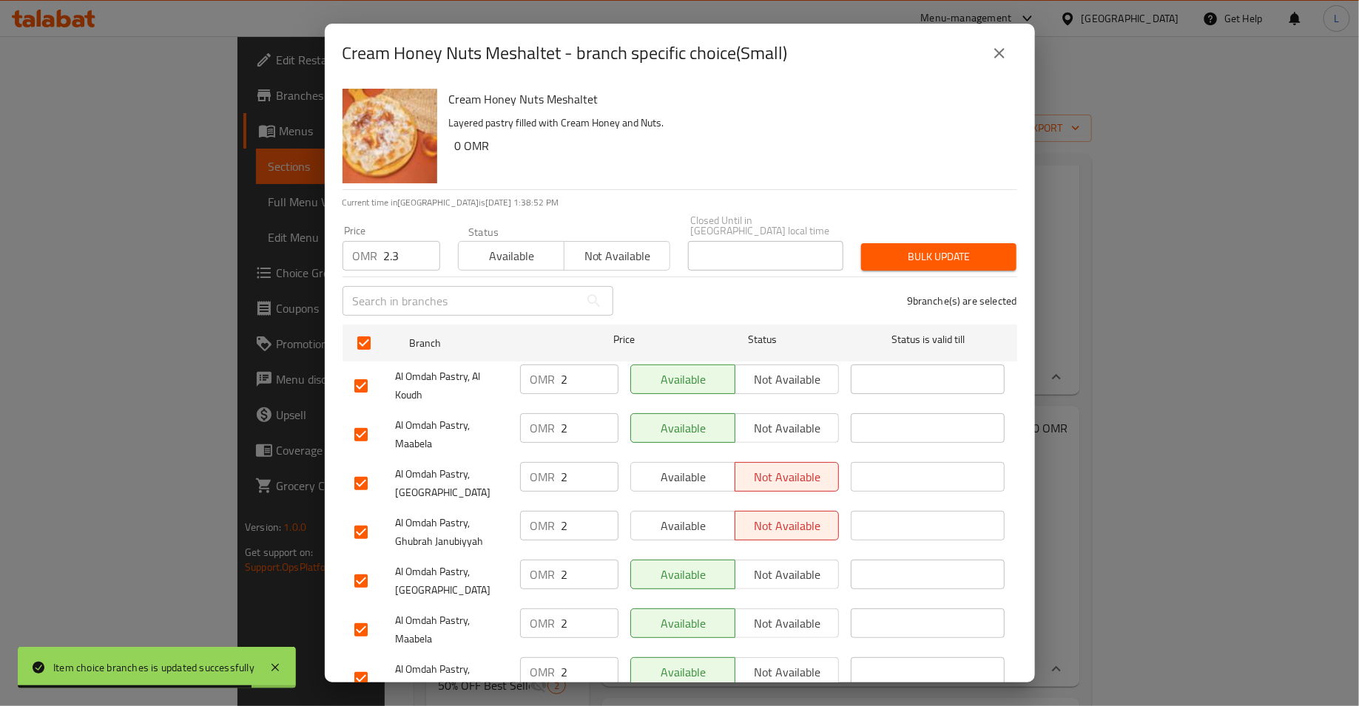
click at [872, 246] on button "Bulk update" at bounding box center [938, 256] width 155 height 27
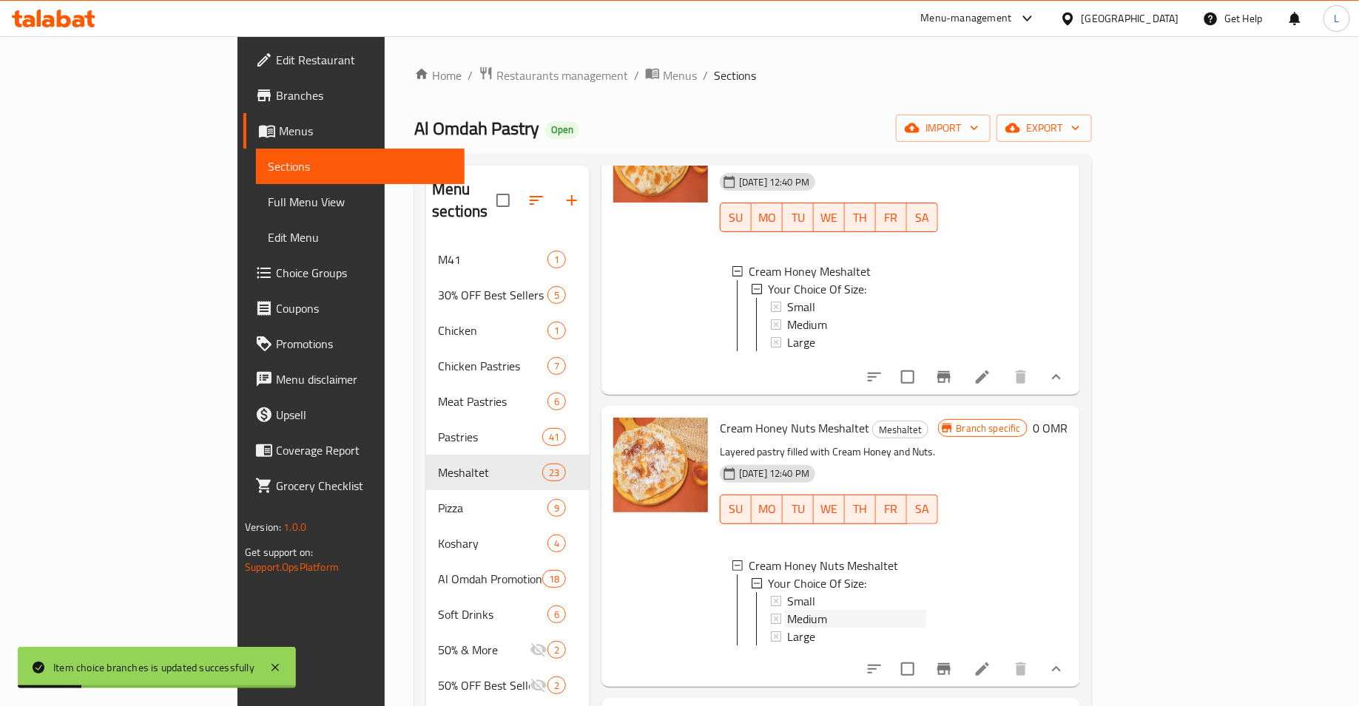
click at [787, 610] on span "Medium" at bounding box center [807, 619] width 40 height 18
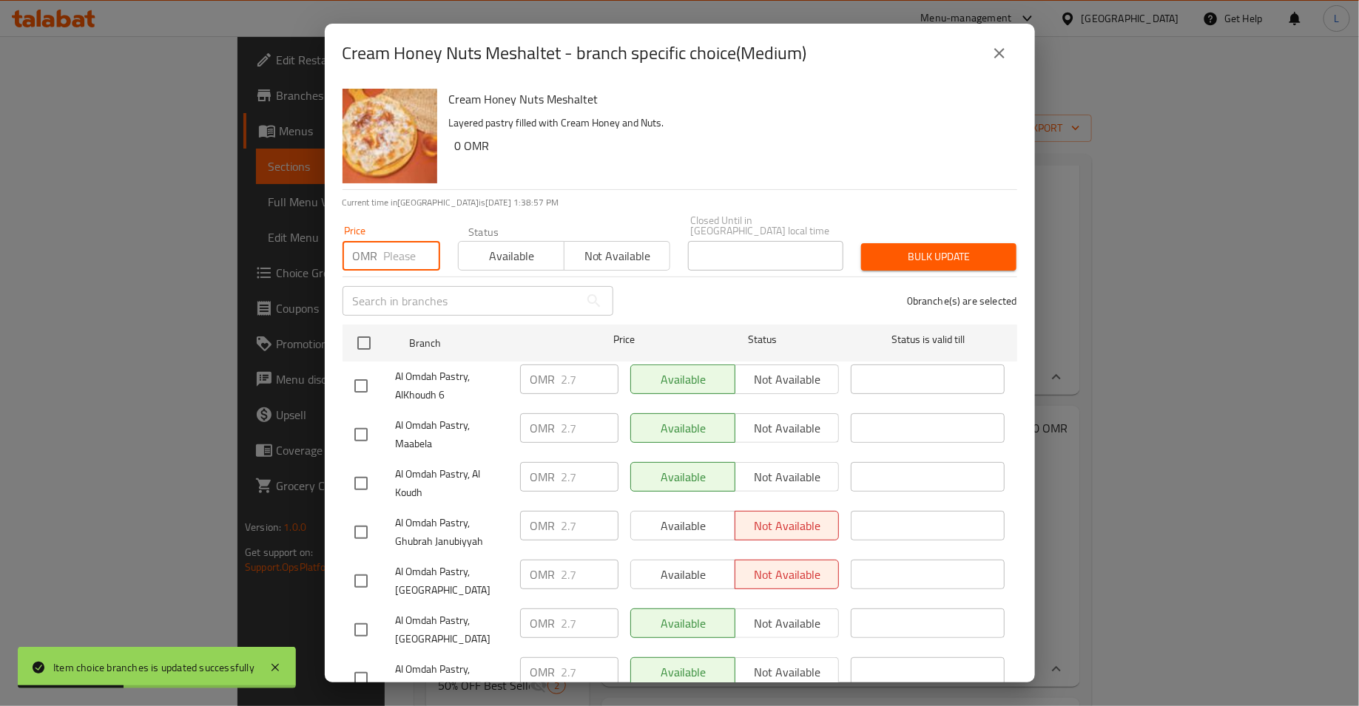
click at [390, 243] on input "number" at bounding box center [412, 256] width 56 height 30
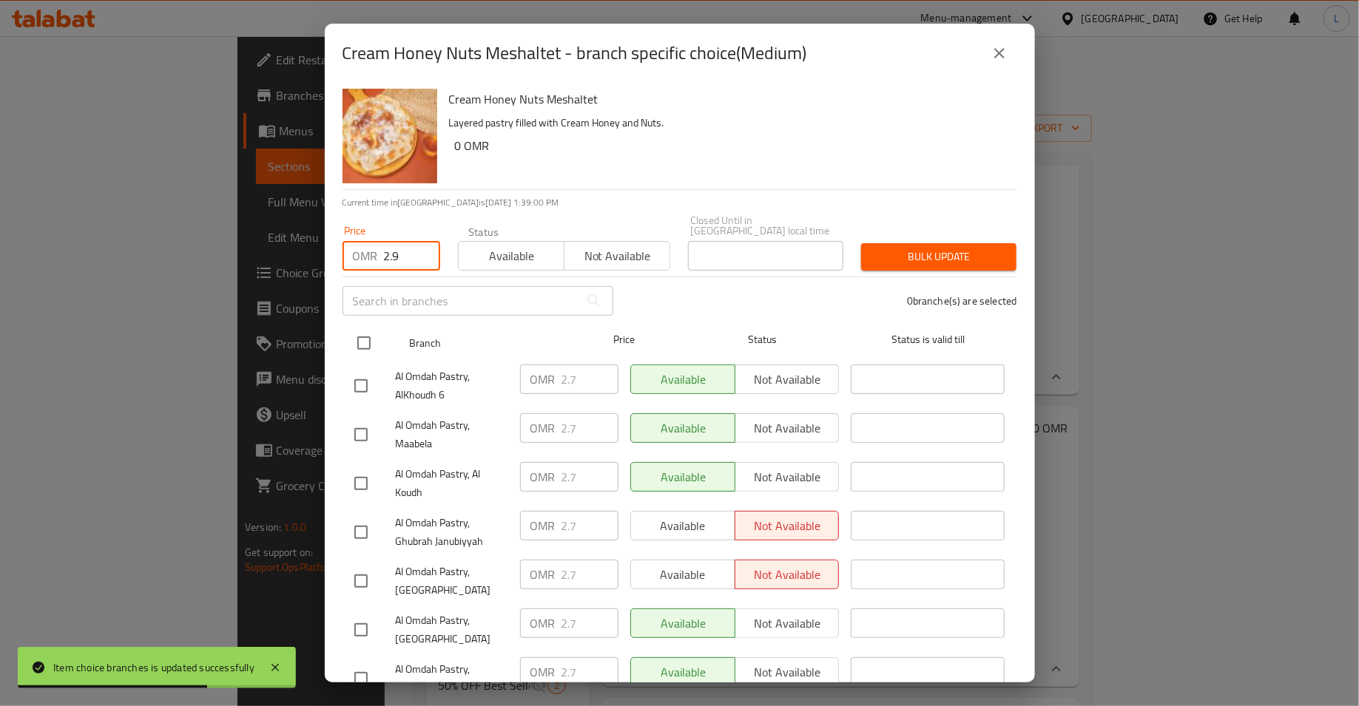
click at [363, 328] on input "checkbox" at bounding box center [363, 343] width 31 height 31
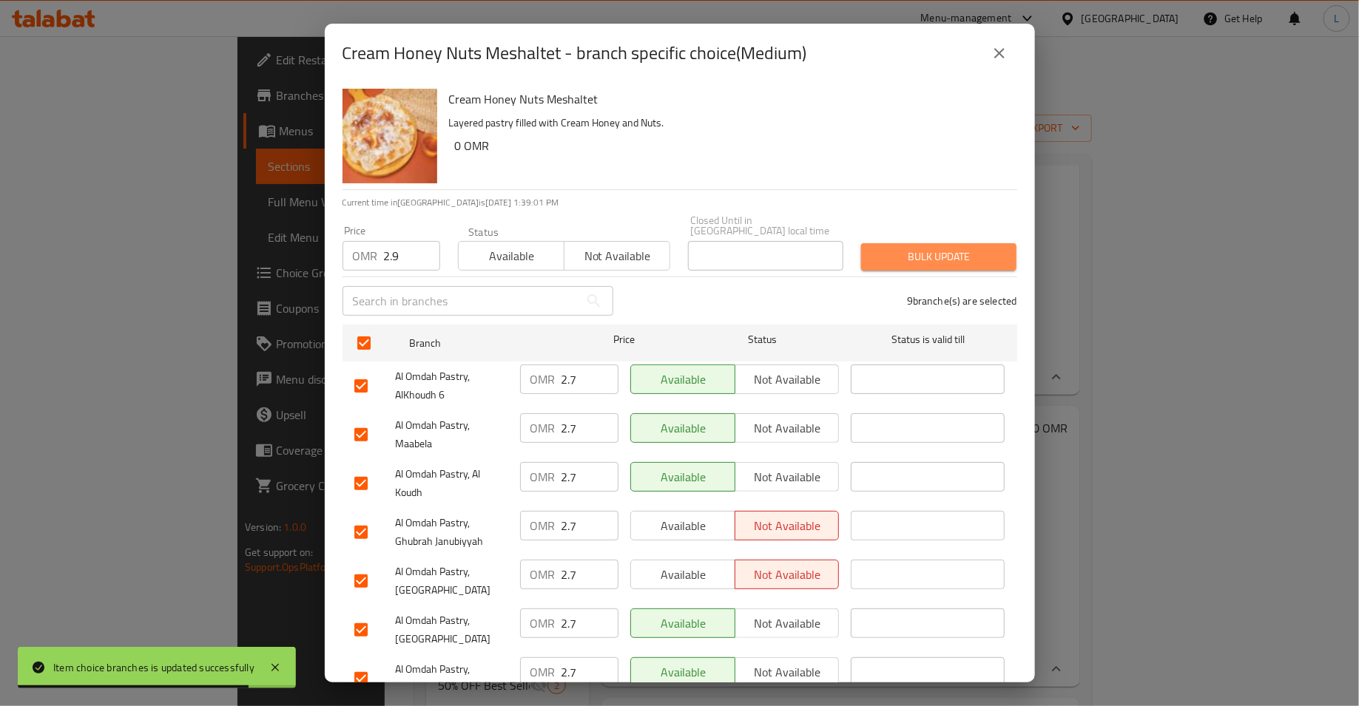
click at [973, 248] on span "Bulk update" at bounding box center [939, 257] width 132 height 18
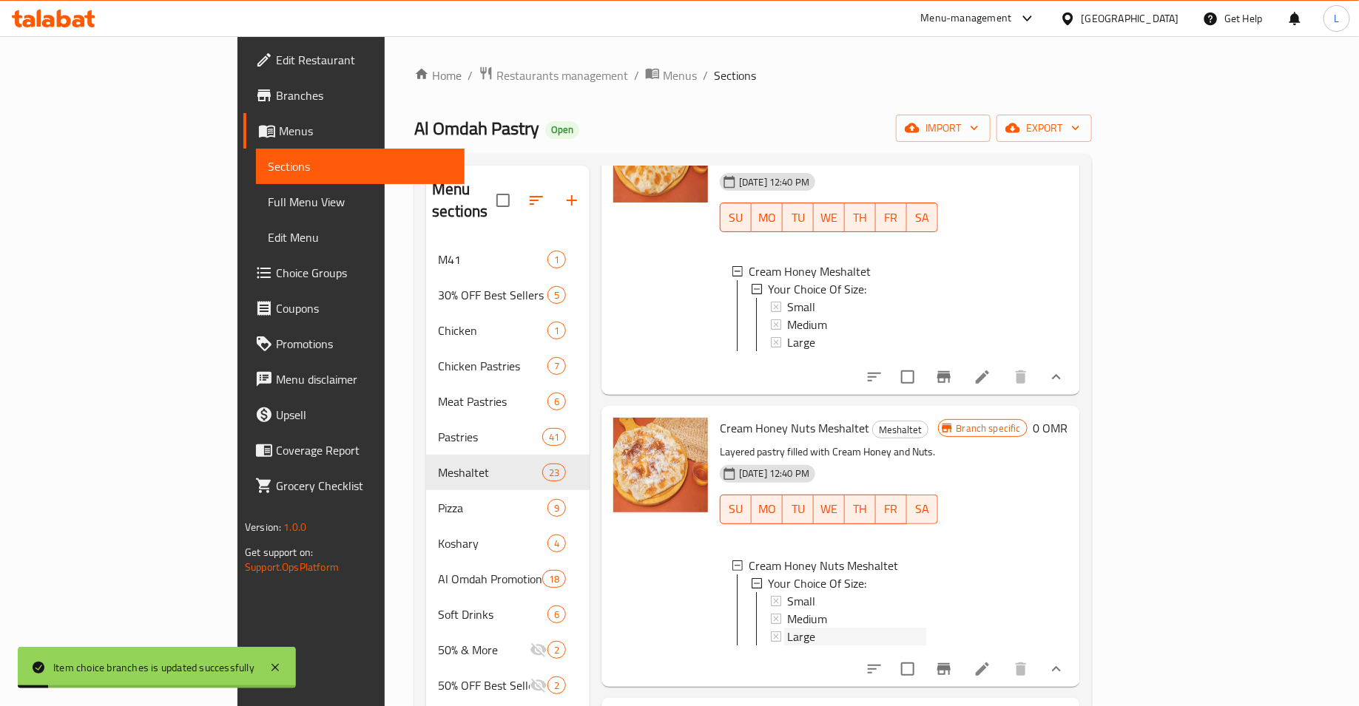
click at [787, 628] on span "Large" at bounding box center [801, 637] width 28 height 18
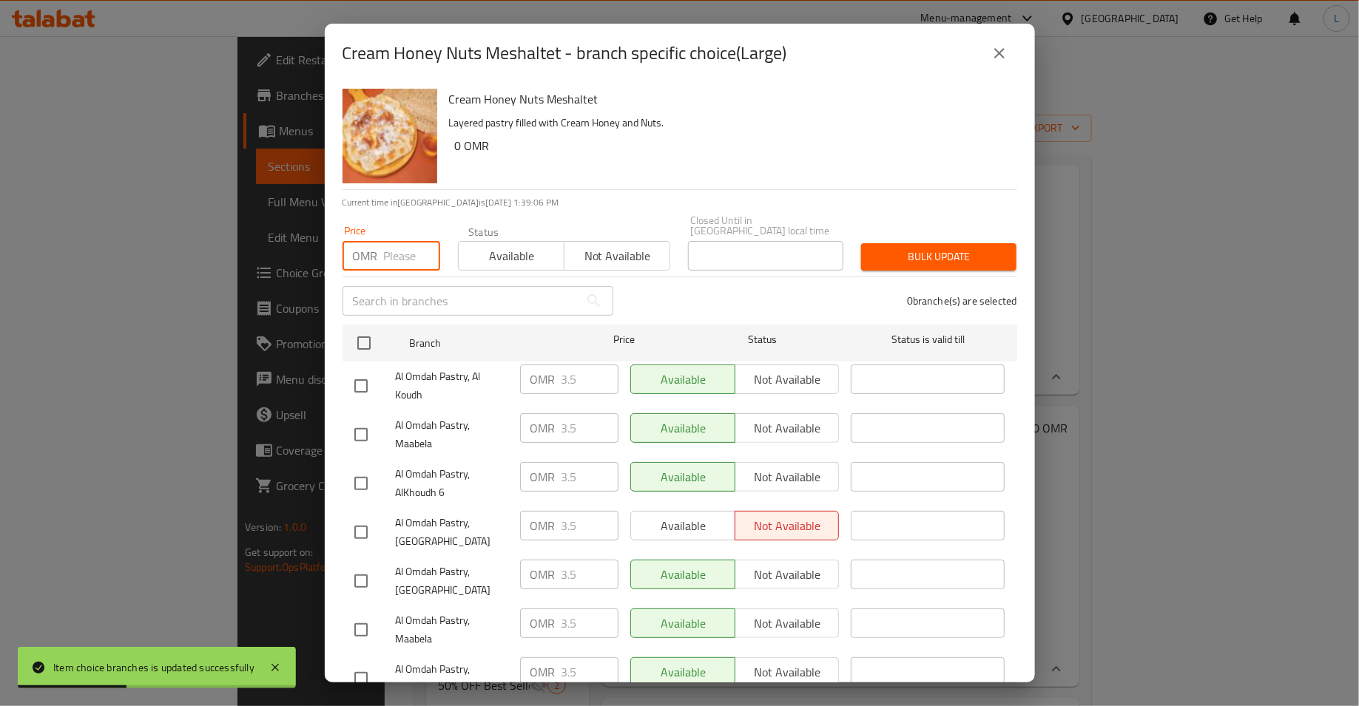
click at [398, 246] on input "number" at bounding box center [412, 256] width 56 height 30
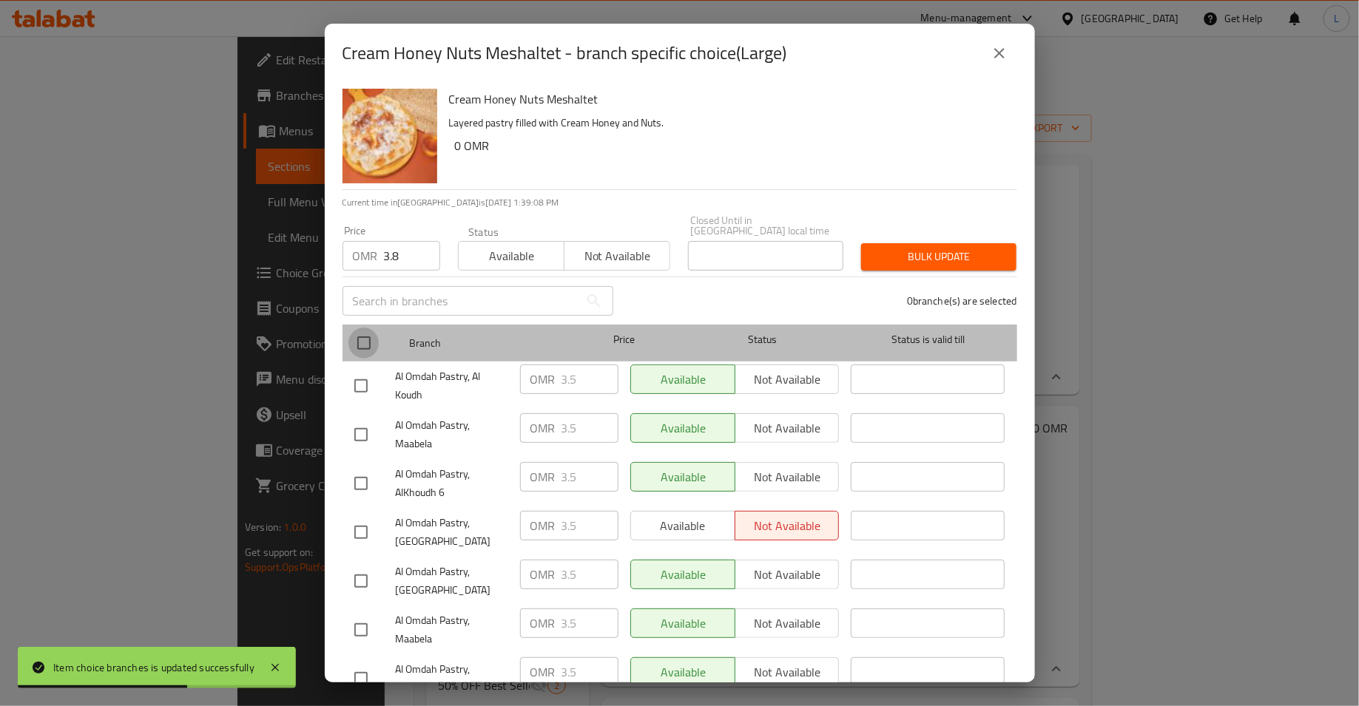
click at [361, 336] on input "checkbox" at bounding box center [363, 343] width 31 height 31
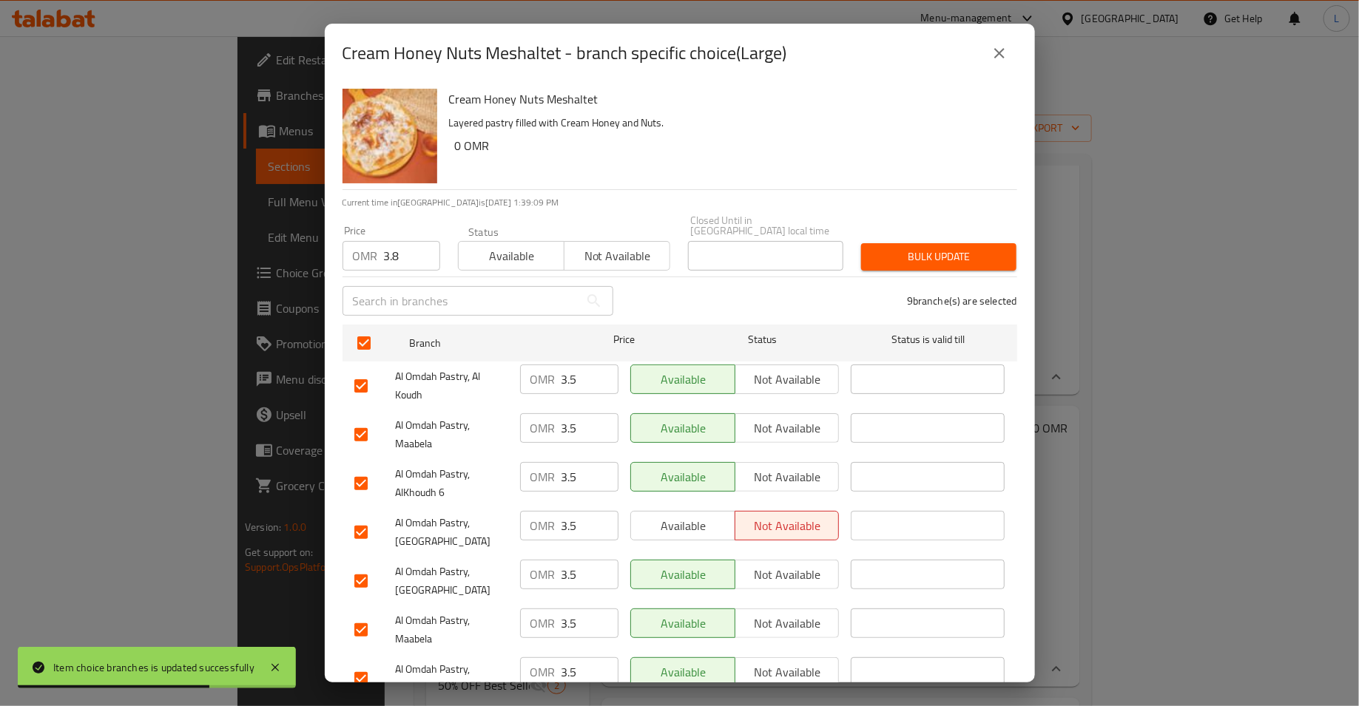
click at [910, 248] on span "Bulk update" at bounding box center [939, 257] width 132 height 18
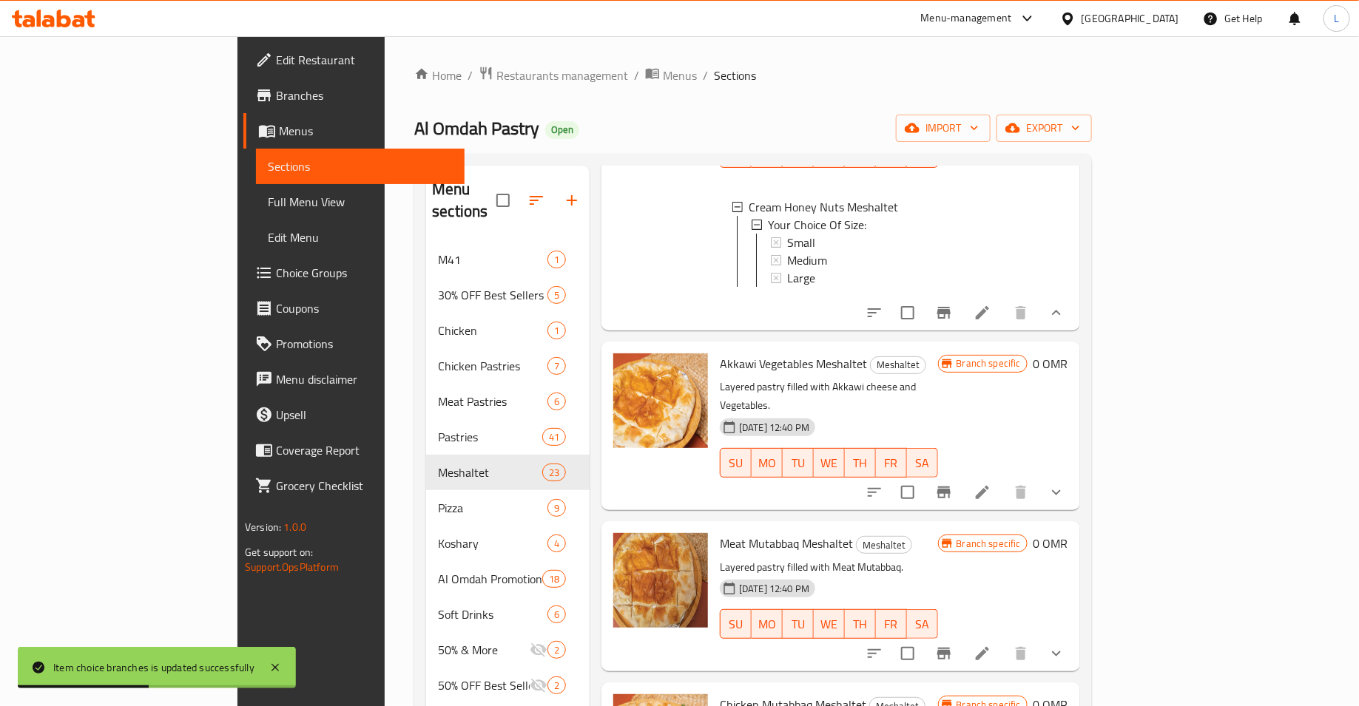
scroll to position [2331, 0]
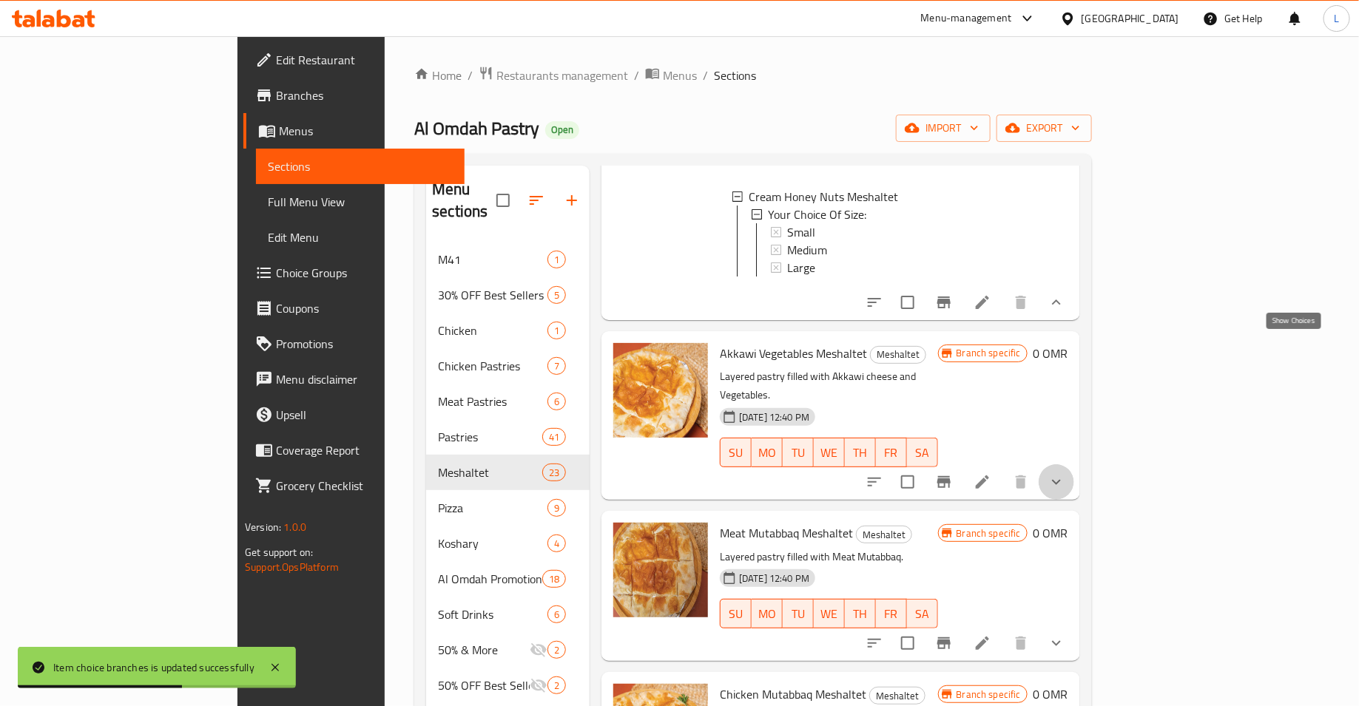
click at [1065, 473] on icon "show more" at bounding box center [1056, 482] width 18 height 18
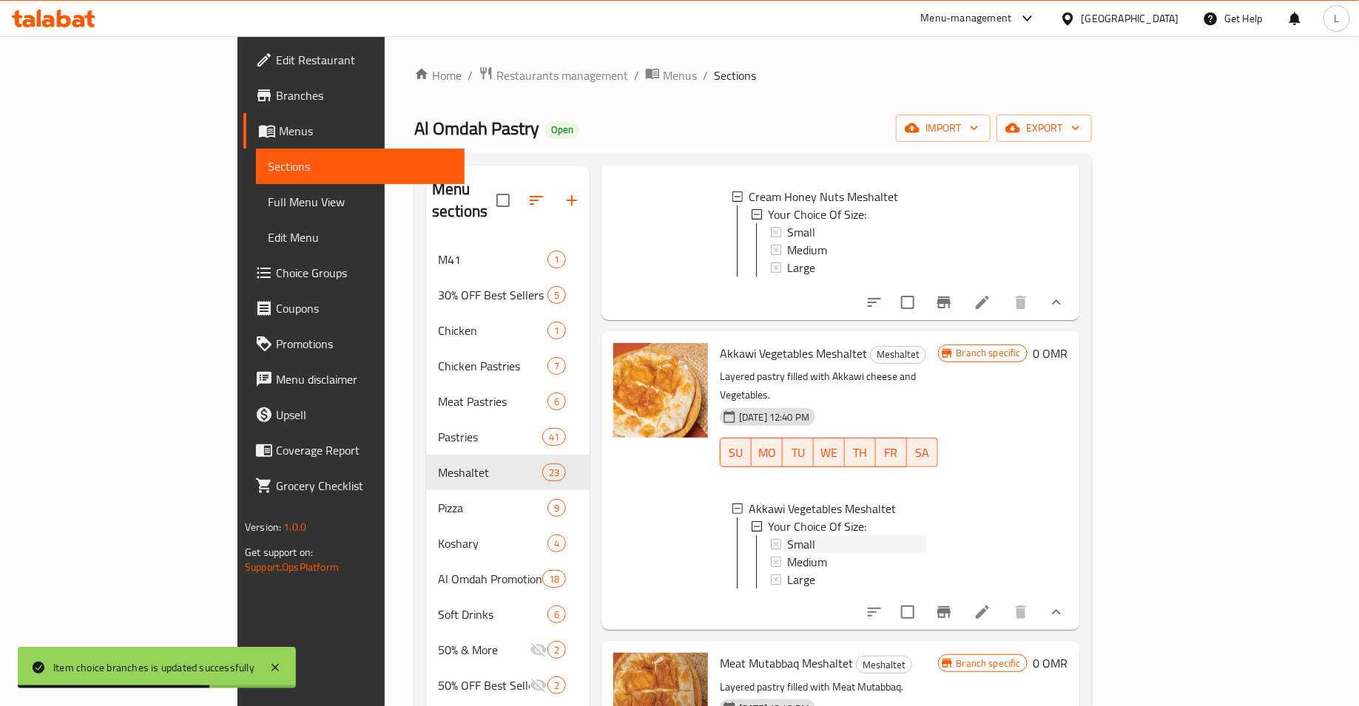
click at [811, 536] on div "Small" at bounding box center [856, 545] width 139 height 18
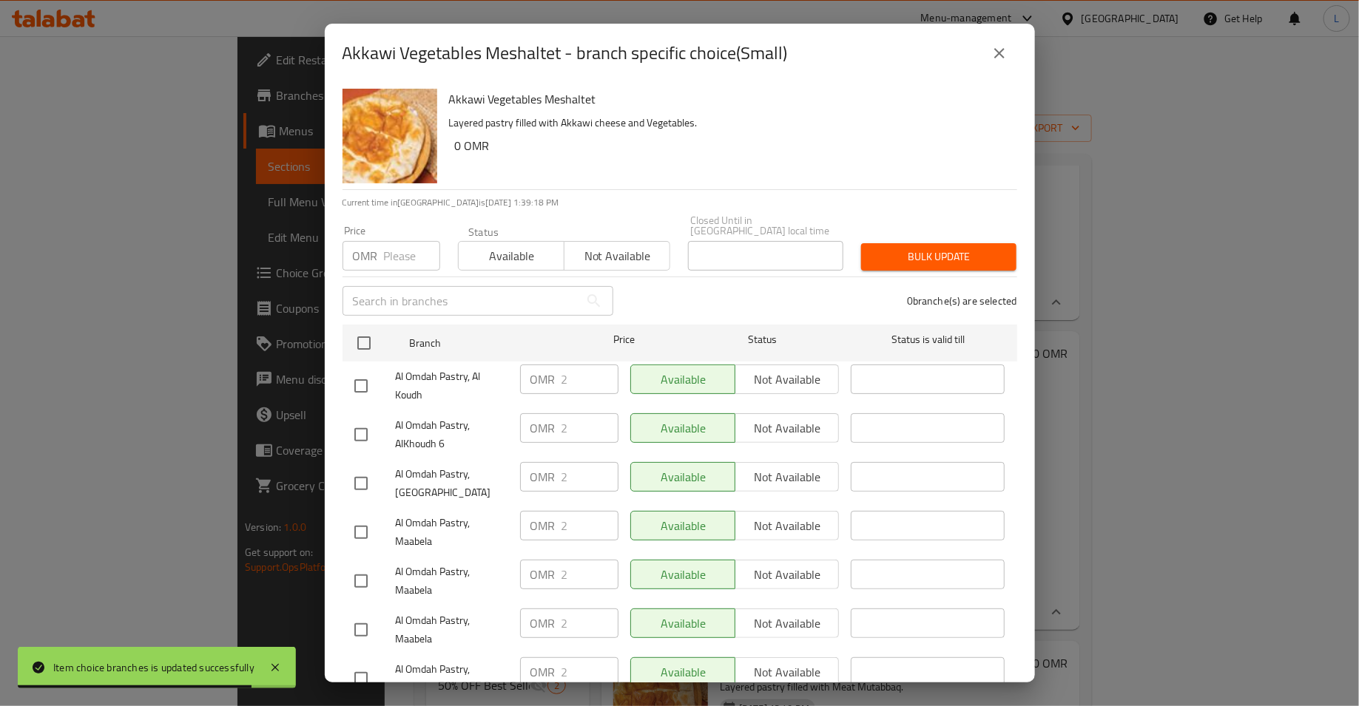
click at [396, 241] on input "number" at bounding box center [412, 256] width 56 height 30
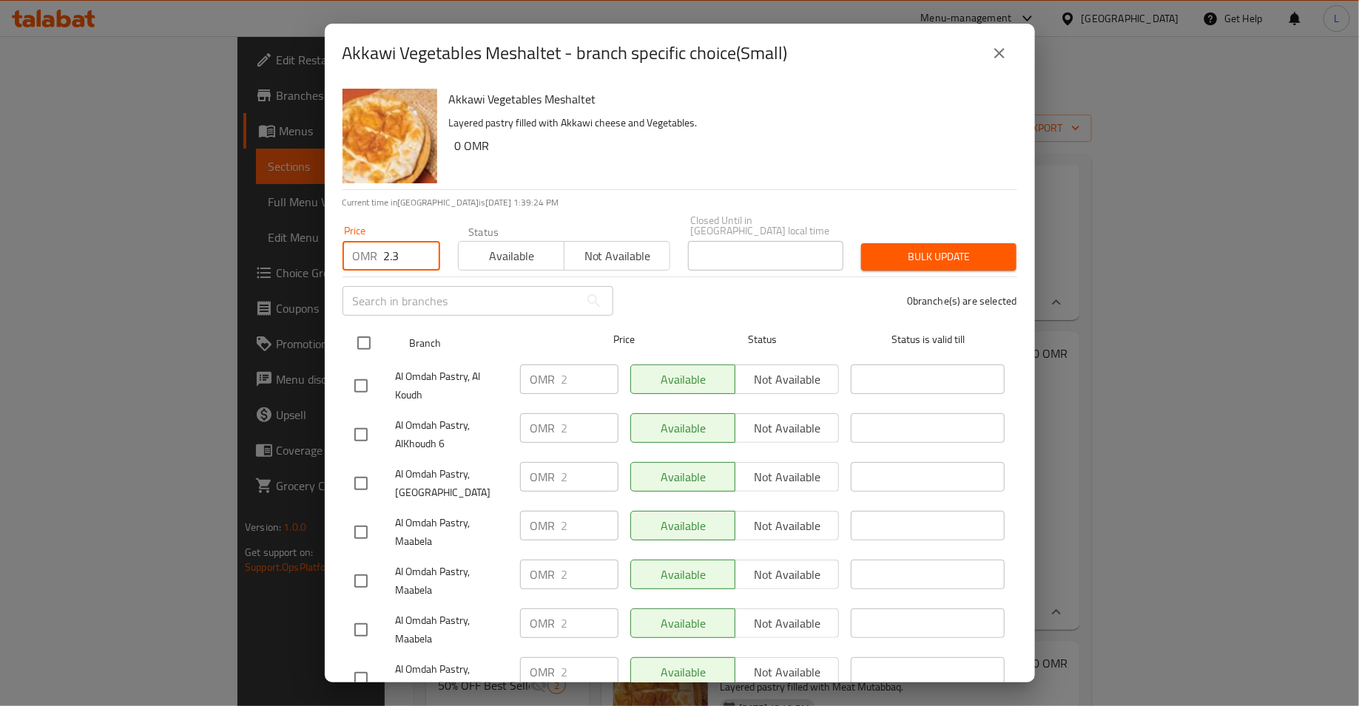
click at [361, 335] on input "checkbox" at bounding box center [363, 343] width 31 height 31
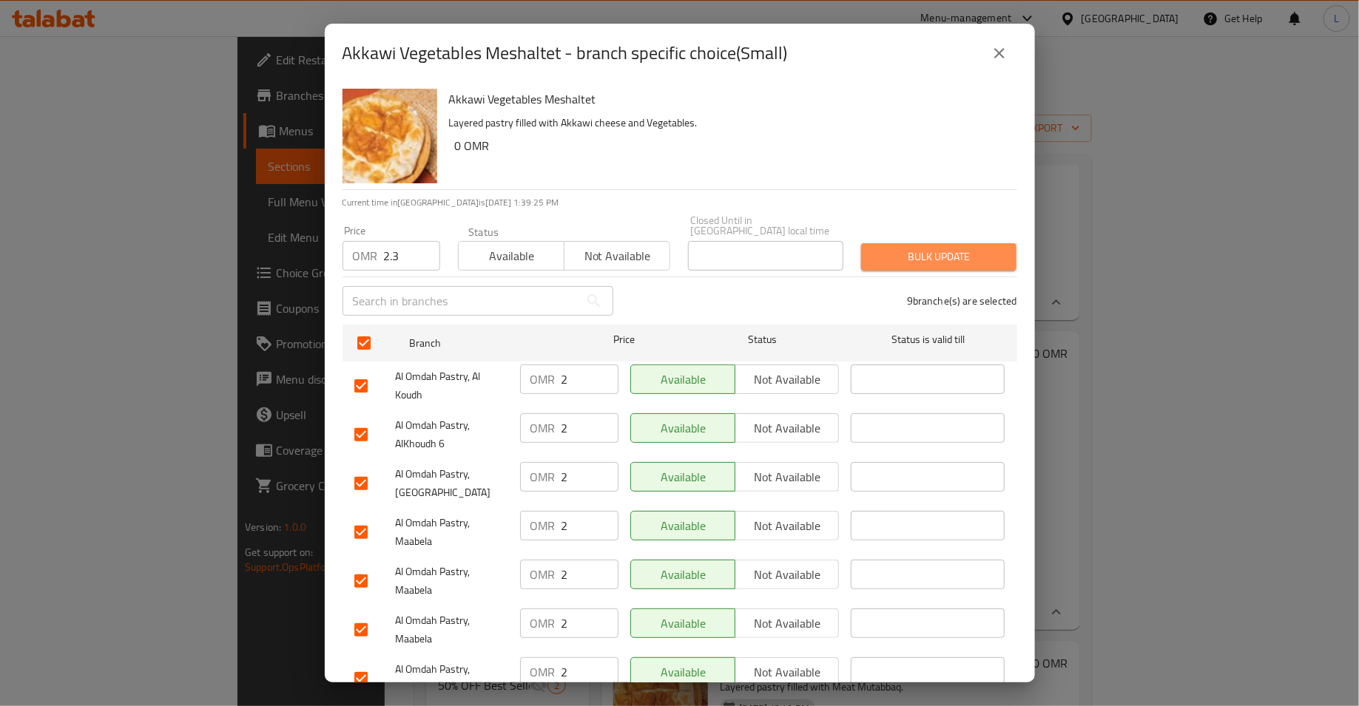
click at [911, 251] on span "Bulk update" at bounding box center [939, 257] width 132 height 18
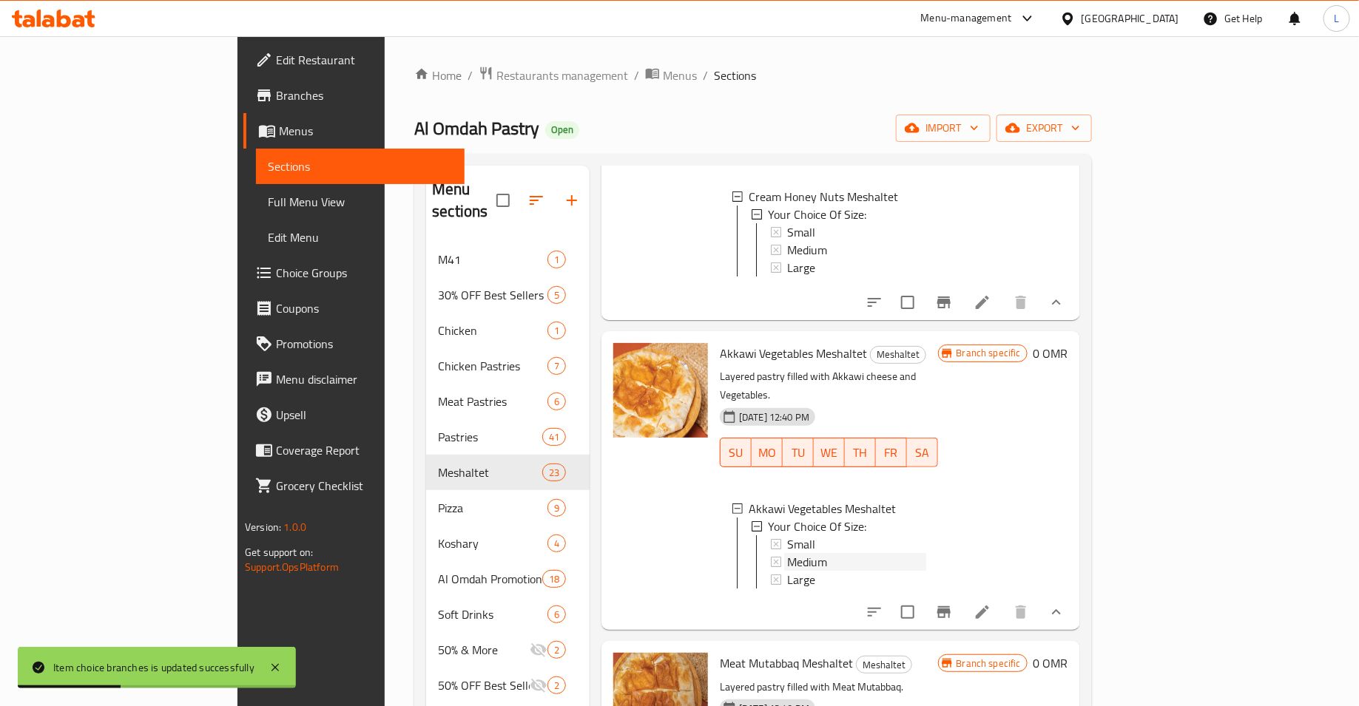
click at [787, 553] on div "Medium" at bounding box center [856, 562] width 139 height 18
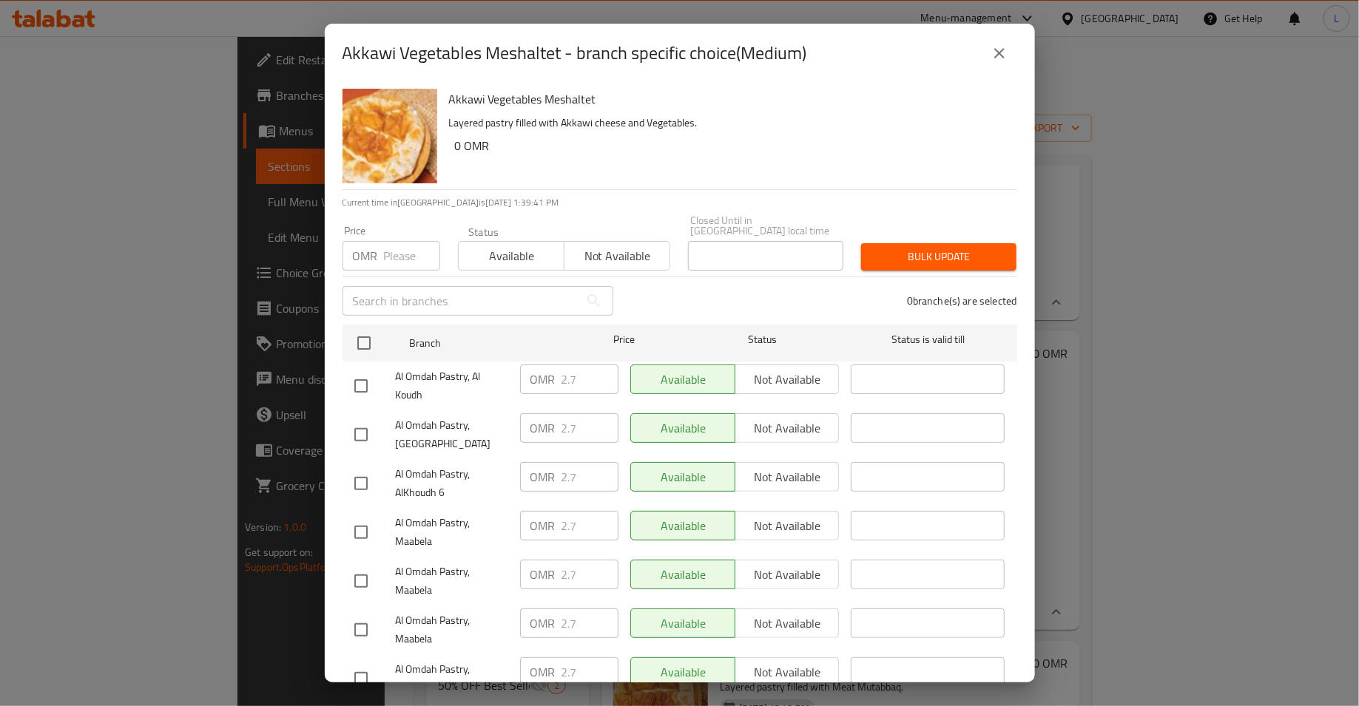
click at [388, 248] on input "number" at bounding box center [412, 256] width 56 height 30
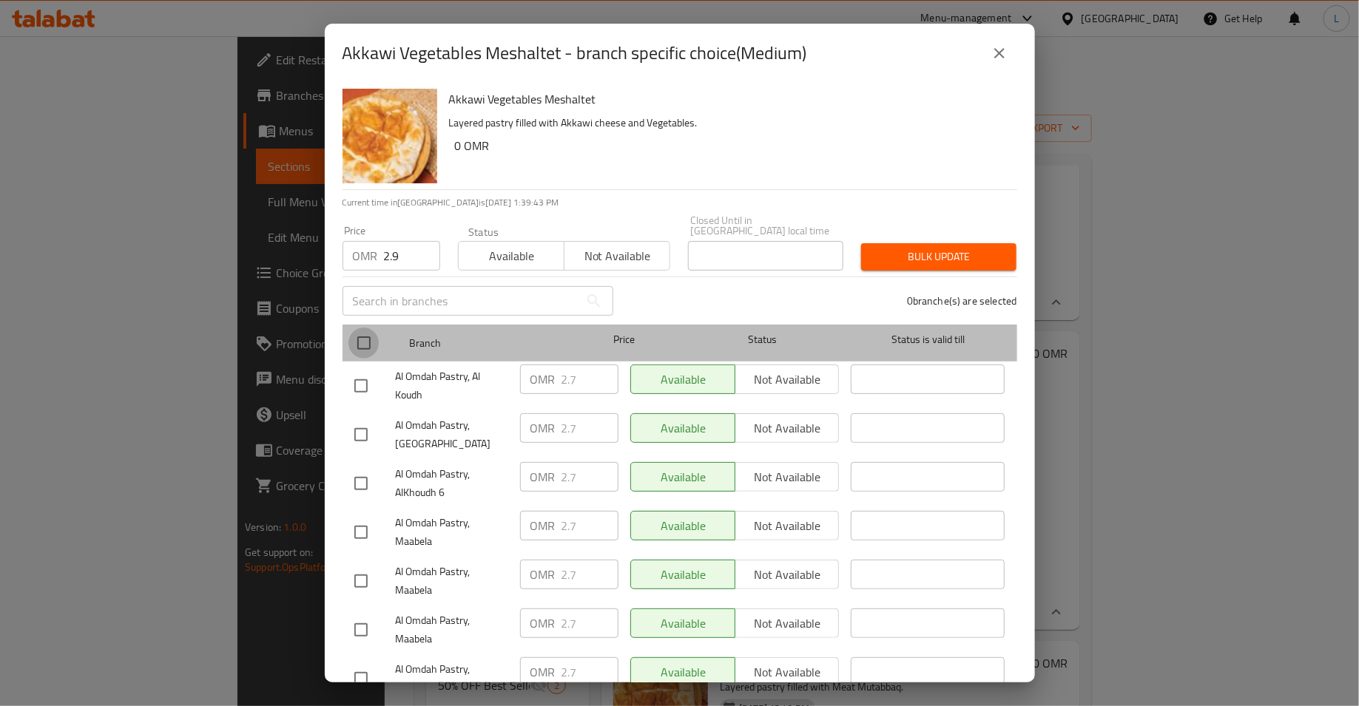
click at [365, 328] on input "checkbox" at bounding box center [363, 343] width 31 height 31
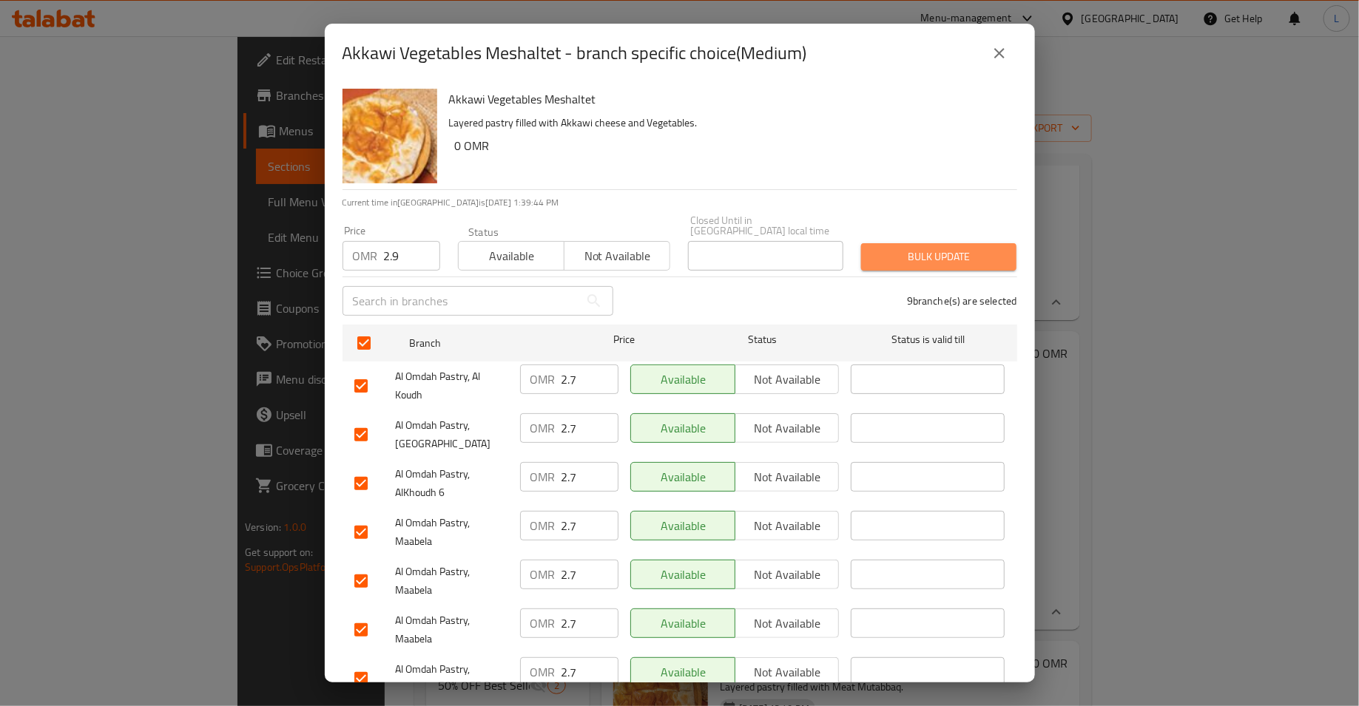
click at [885, 248] on span "Bulk update" at bounding box center [939, 257] width 132 height 18
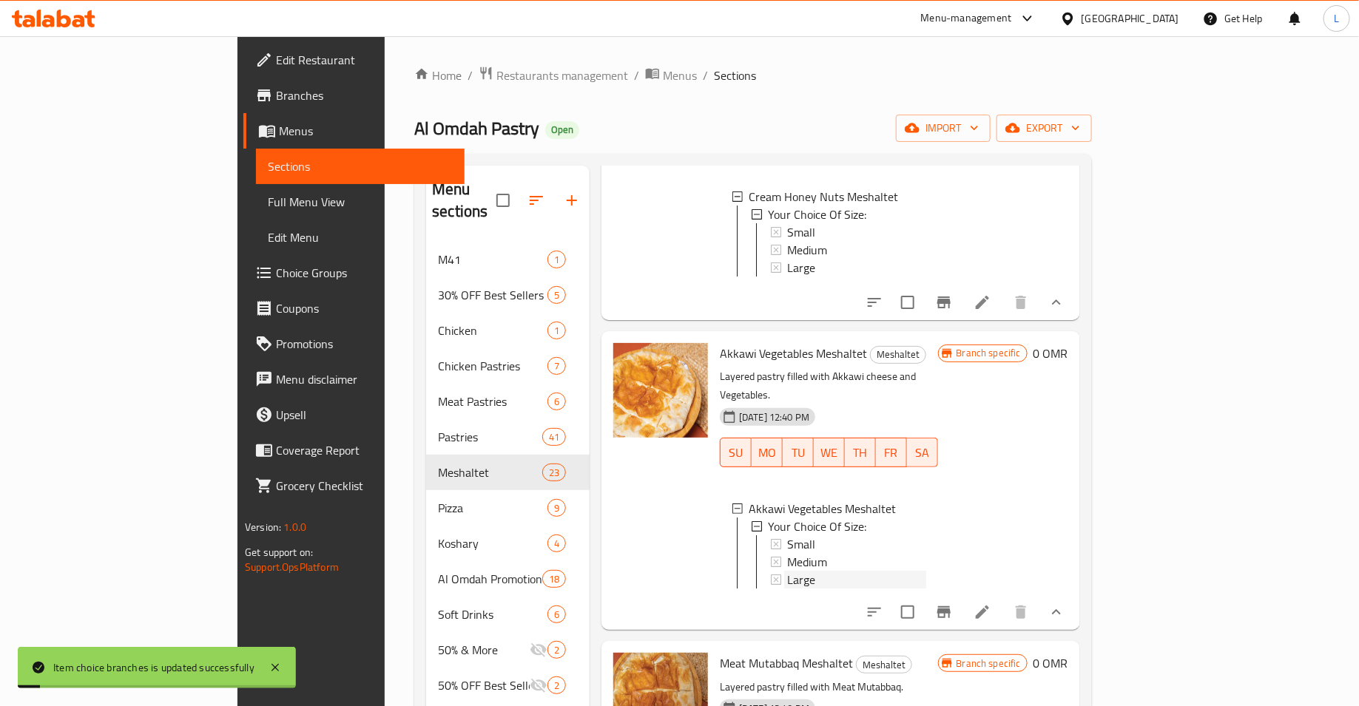
click at [787, 571] on div "Large" at bounding box center [856, 580] width 139 height 18
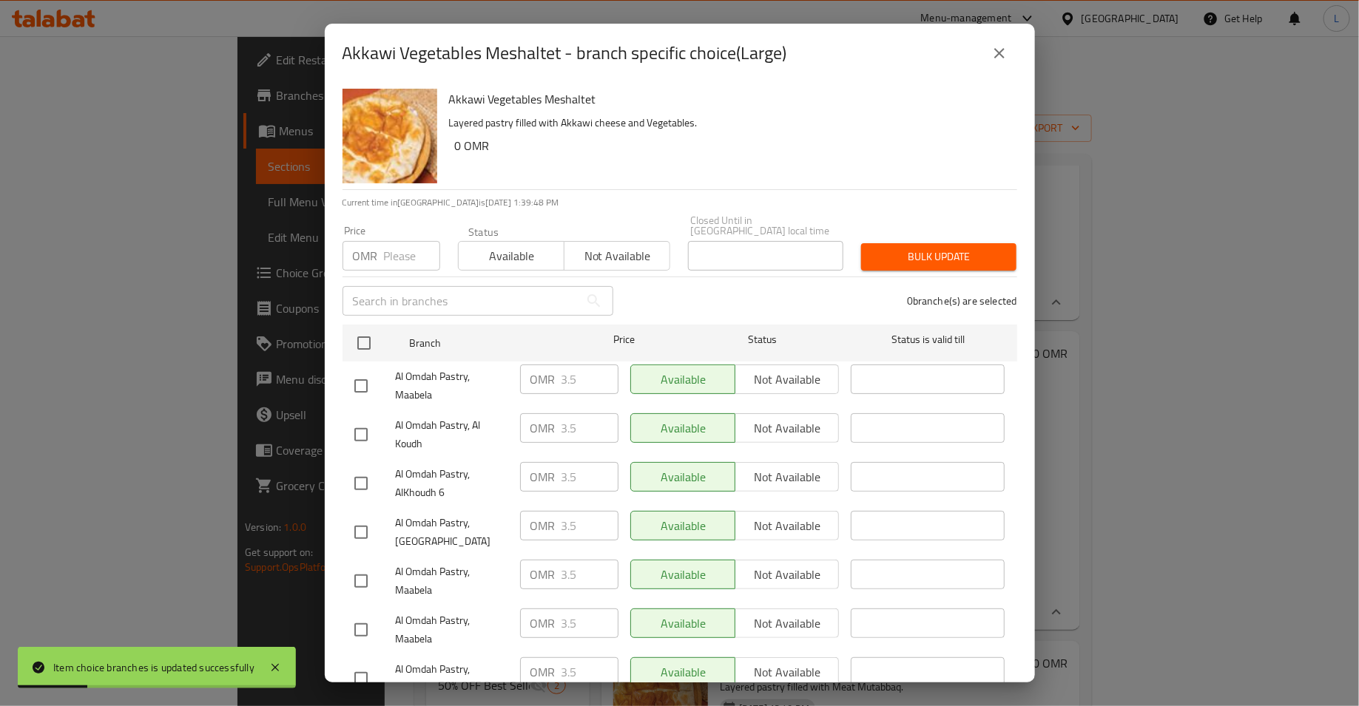
click at [391, 242] on input "number" at bounding box center [412, 256] width 56 height 30
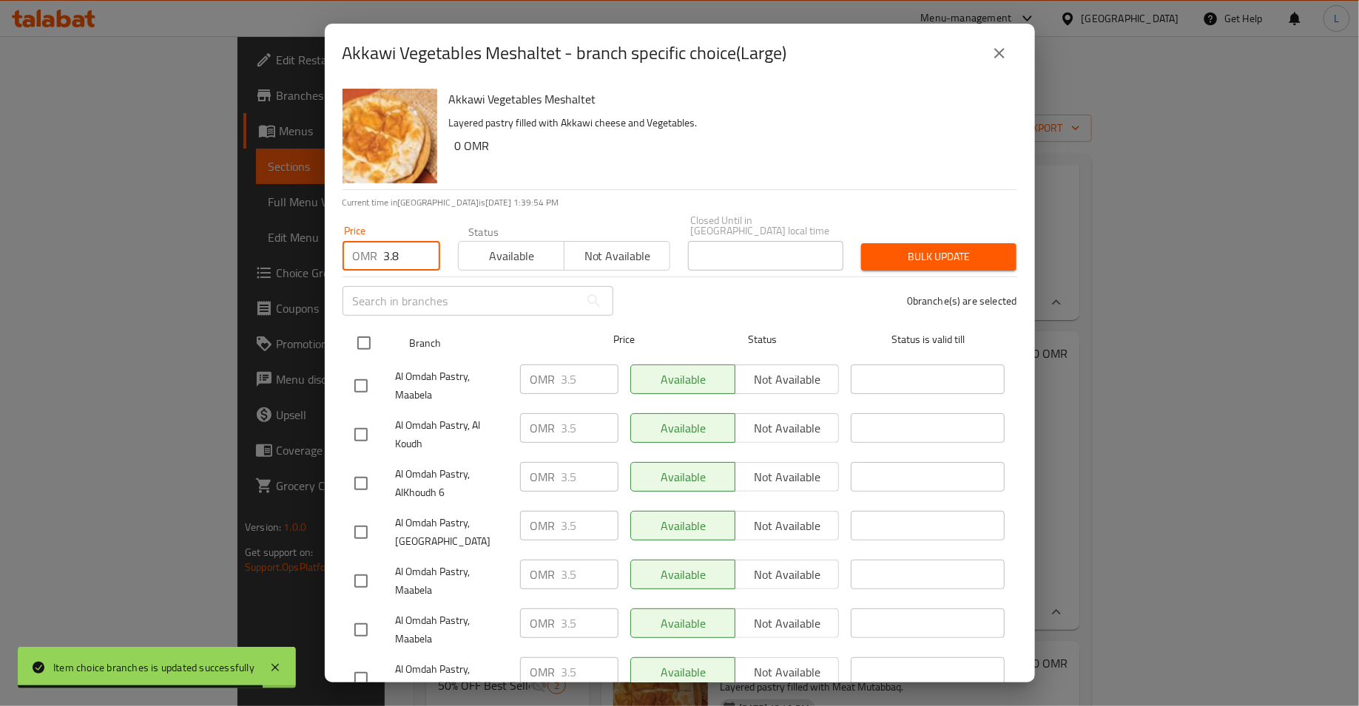
click at [364, 333] on input "checkbox" at bounding box center [363, 343] width 31 height 31
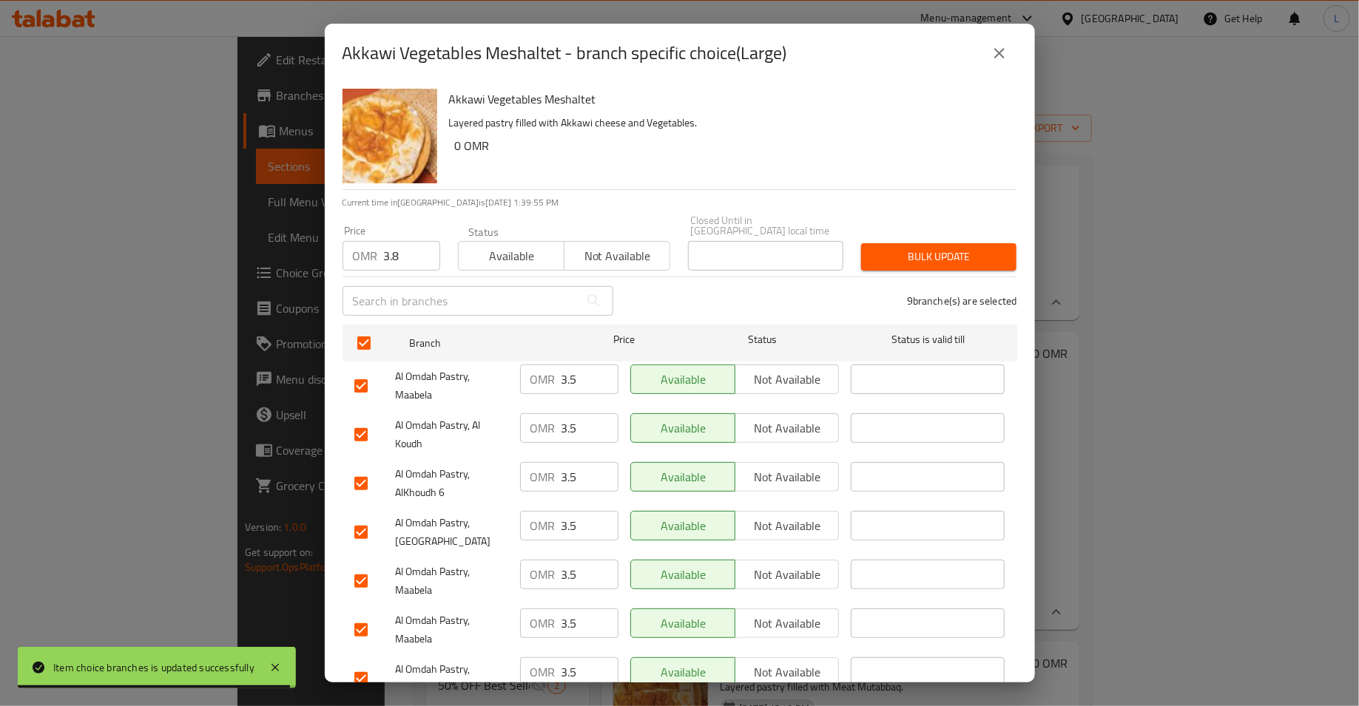
click at [907, 248] on span "Bulk update" at bounding box center [939, 257] width 132 height 18
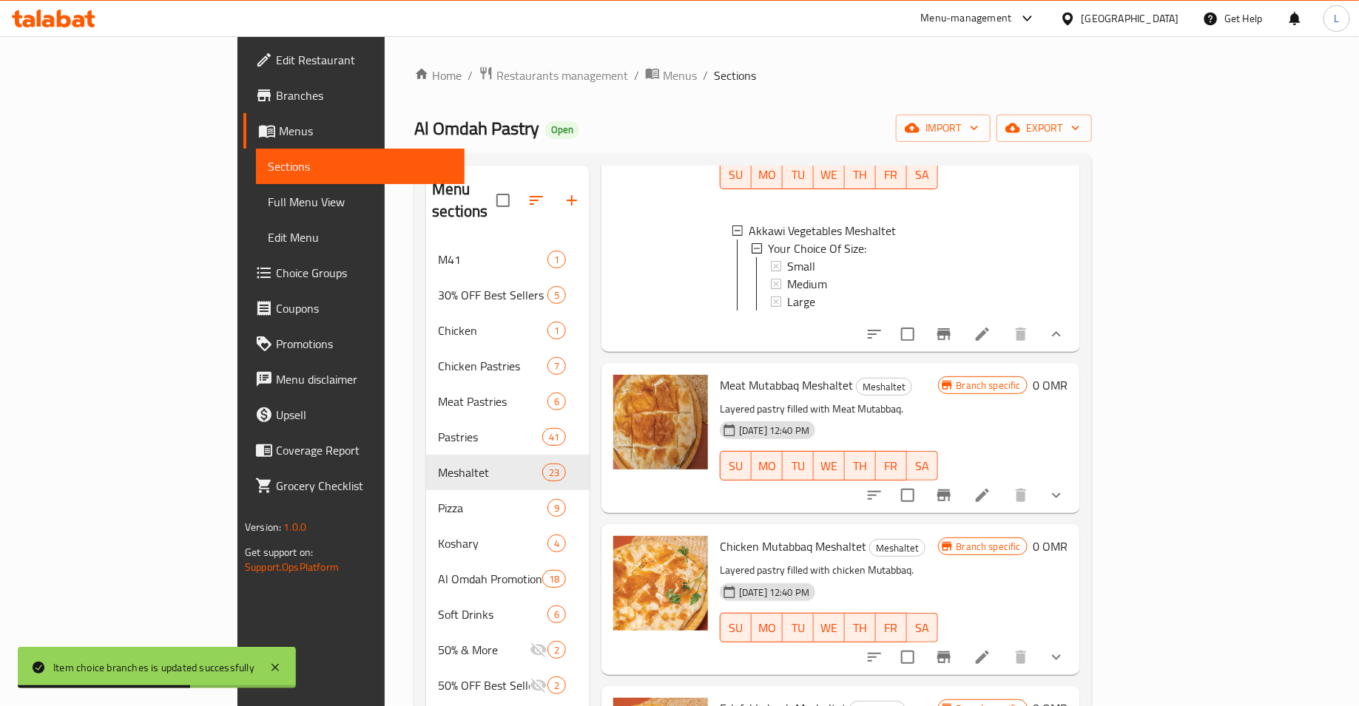
scroll to position [2626, 0]
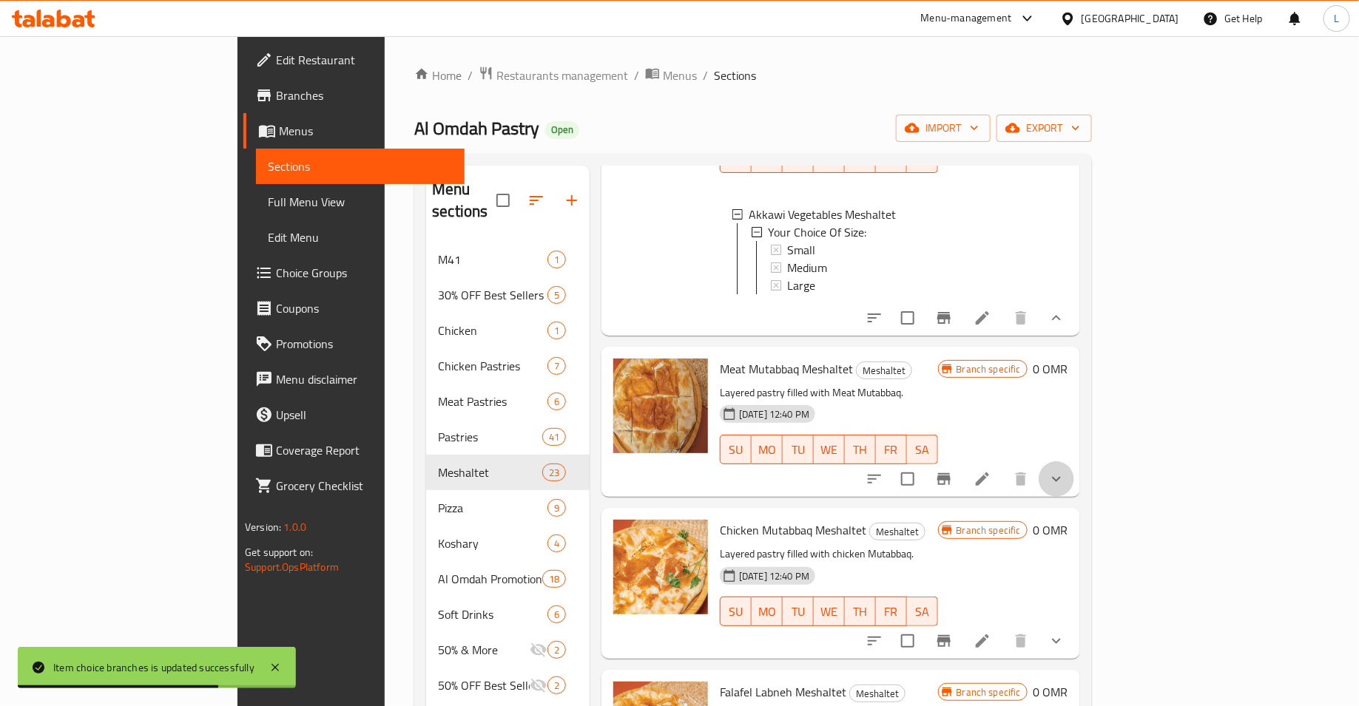
click at [1074, 462] on button "show more" at bounding box center [1057, 480] width 36 height 36
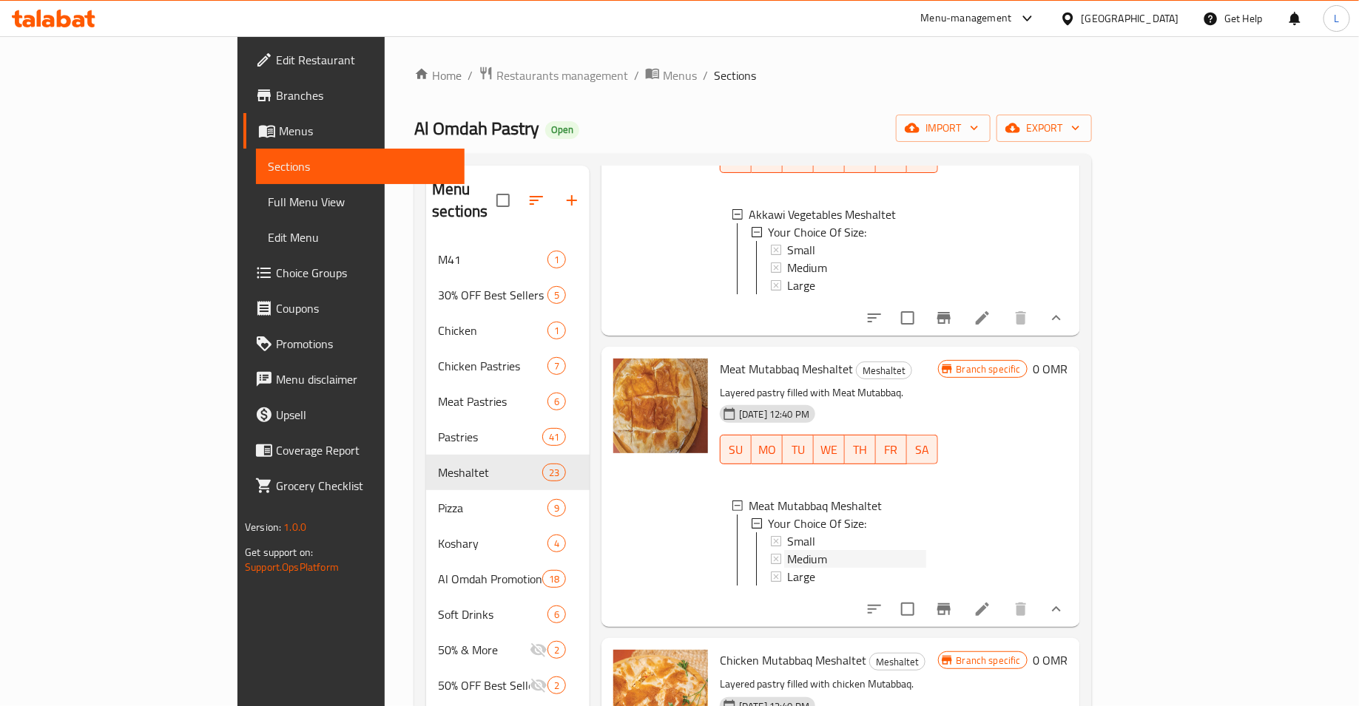
click at [787, 550] on span "Medium" at bounding box center [807, 559] width 40 height 18
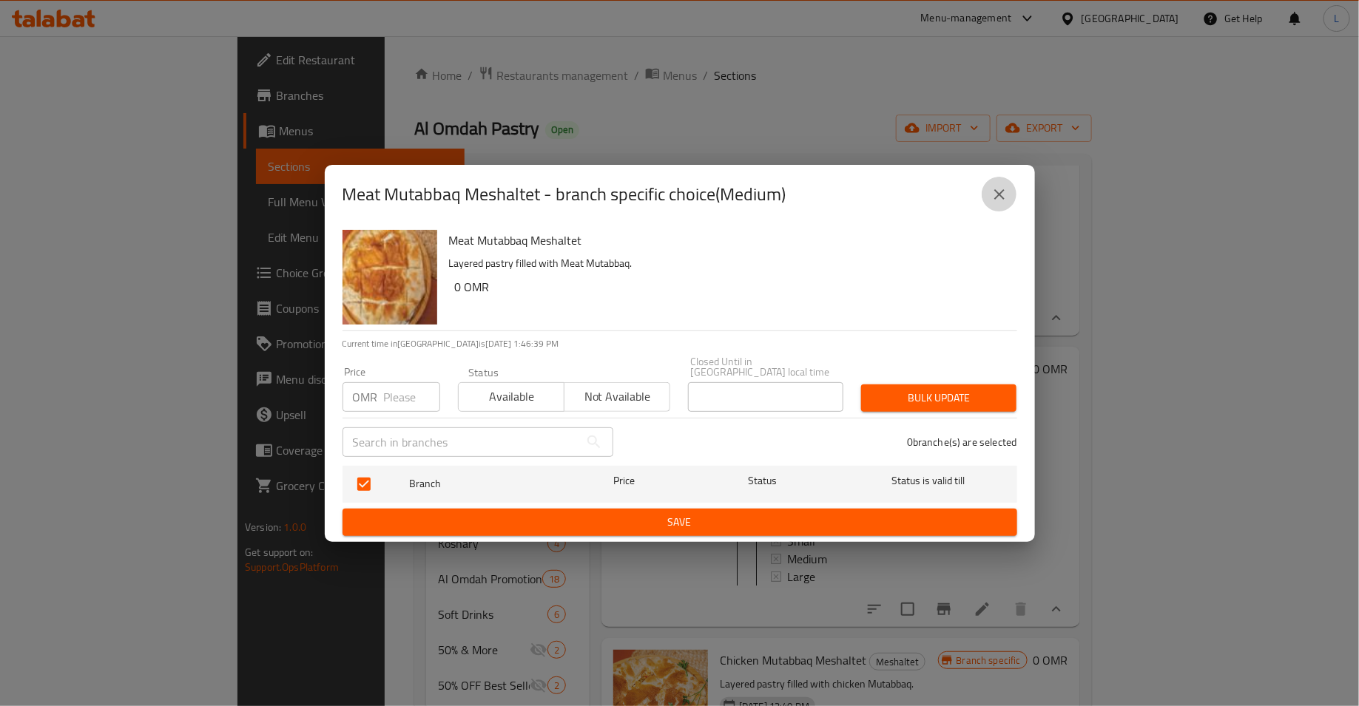
click at [1001, 203] on icon "close" at bounding box center [999, 195] width 18 height 18
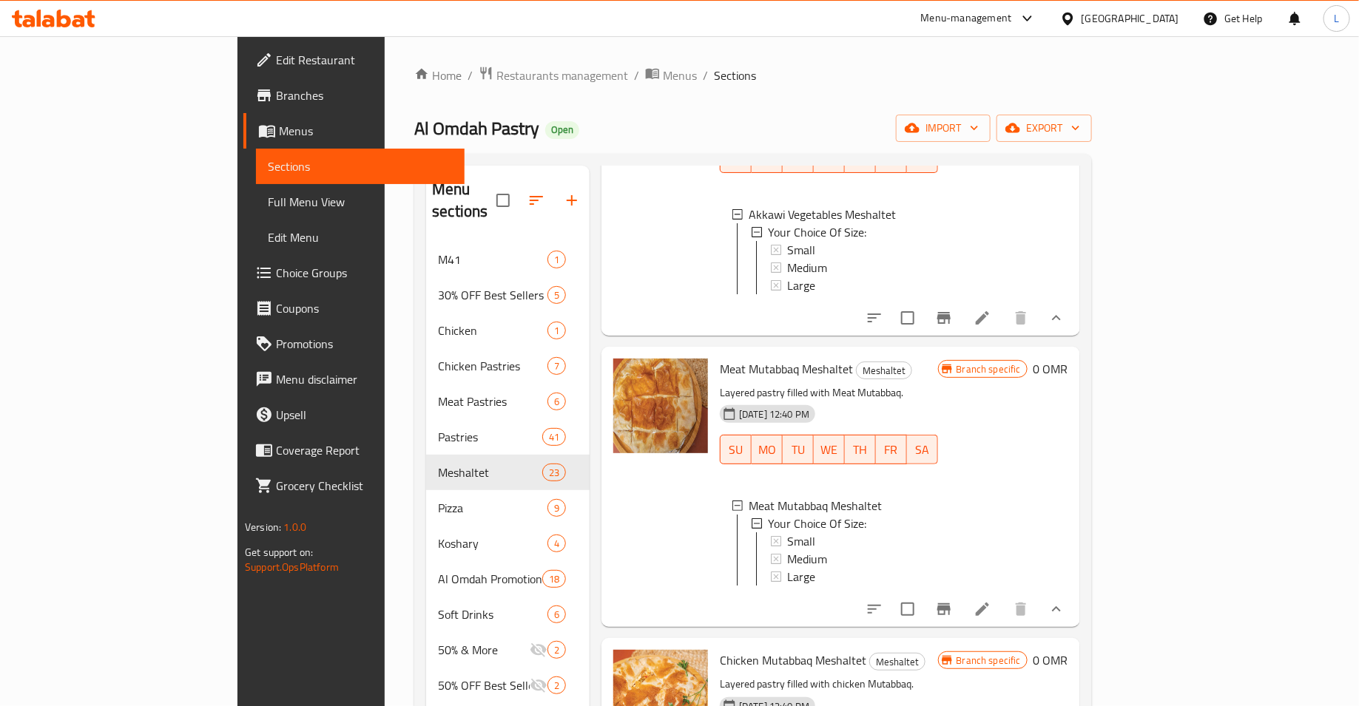
scroll to position [2, 0]
click at [859, 548] on div "Medium" at bounding box center [856, 557] width 139 height 18
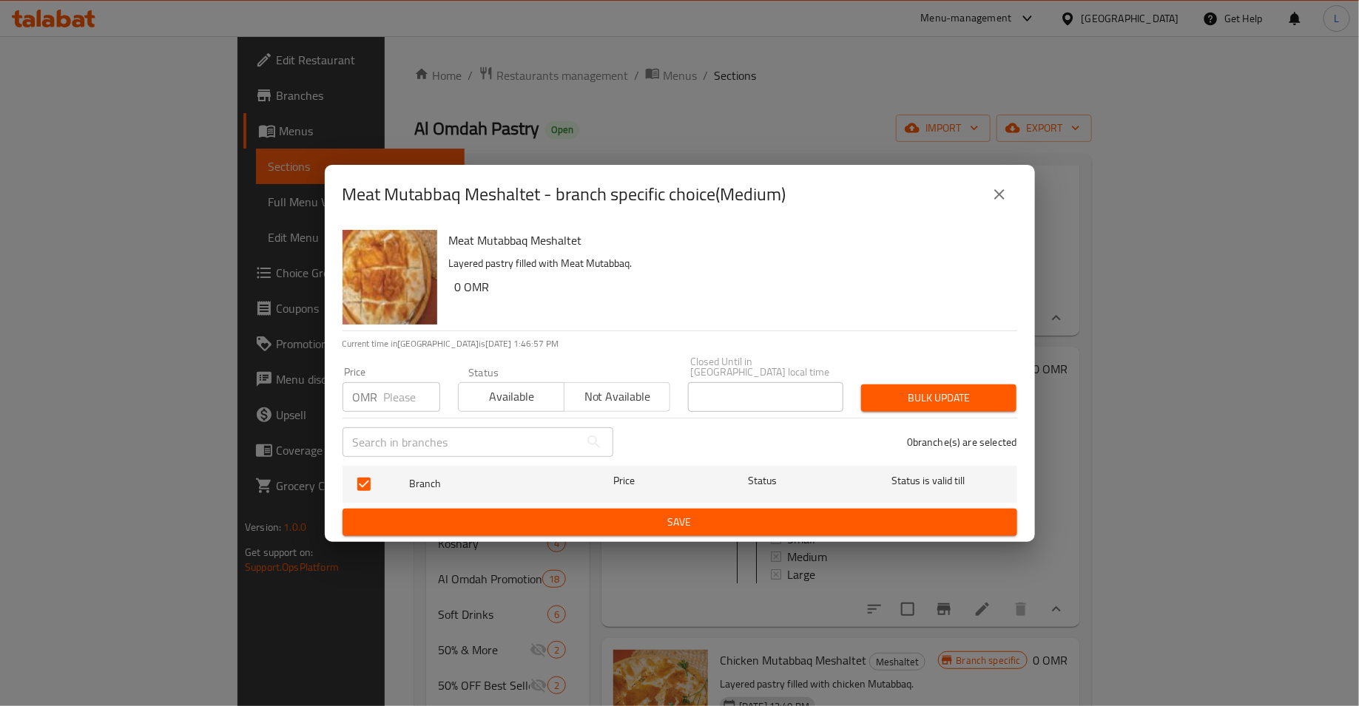
click at [994, 197] on icon "close" at bounding box center [999, 195] width 18 height 18
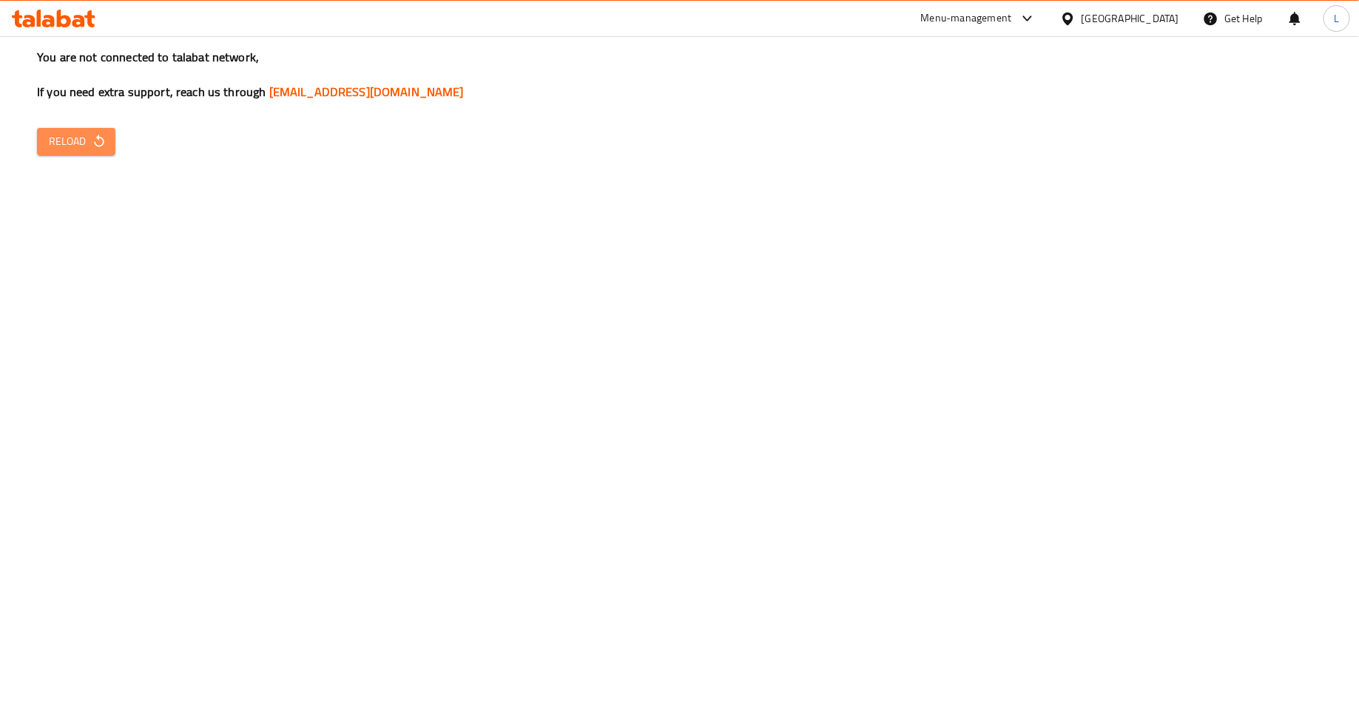
click at [85, 143] on span "Reload" at bounding box center [76, 141] width 55 height 18
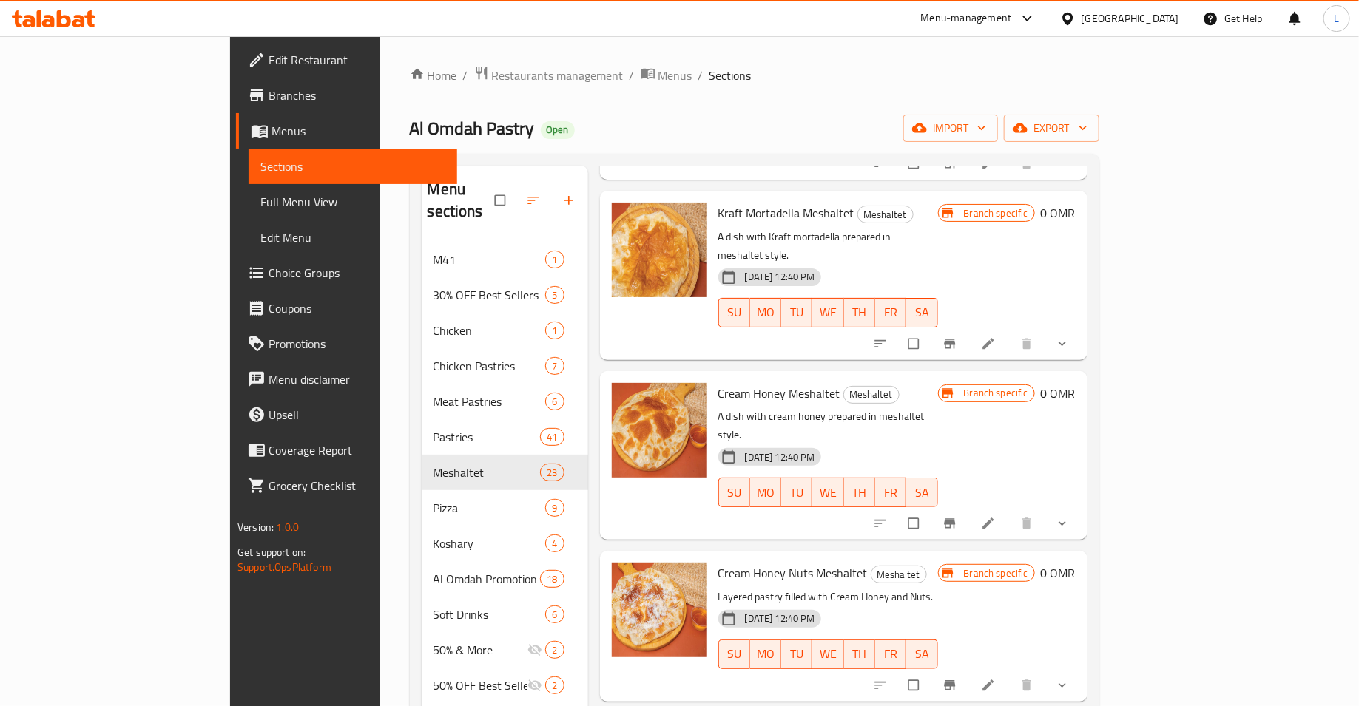
scroll to position [901, 0]
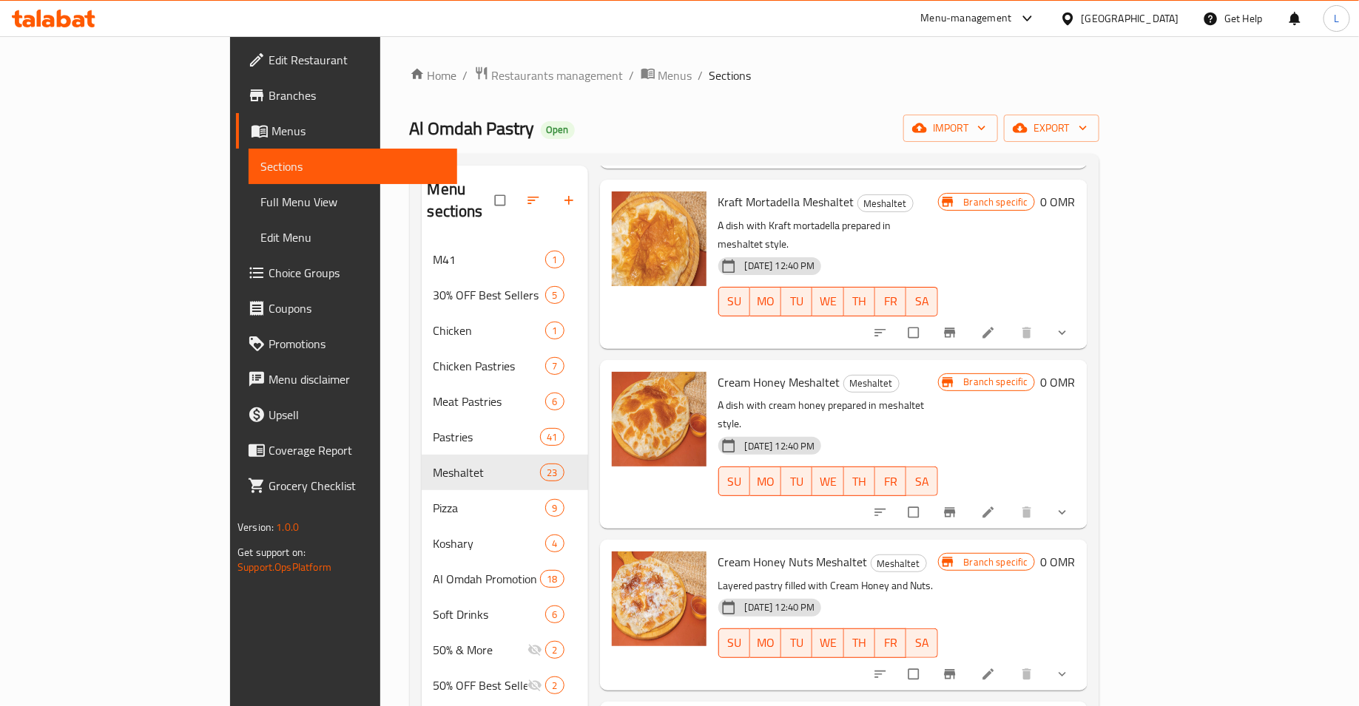
click at [1081, 496] on button "show more" at bounding box center [1064, 512] width 36 height 33
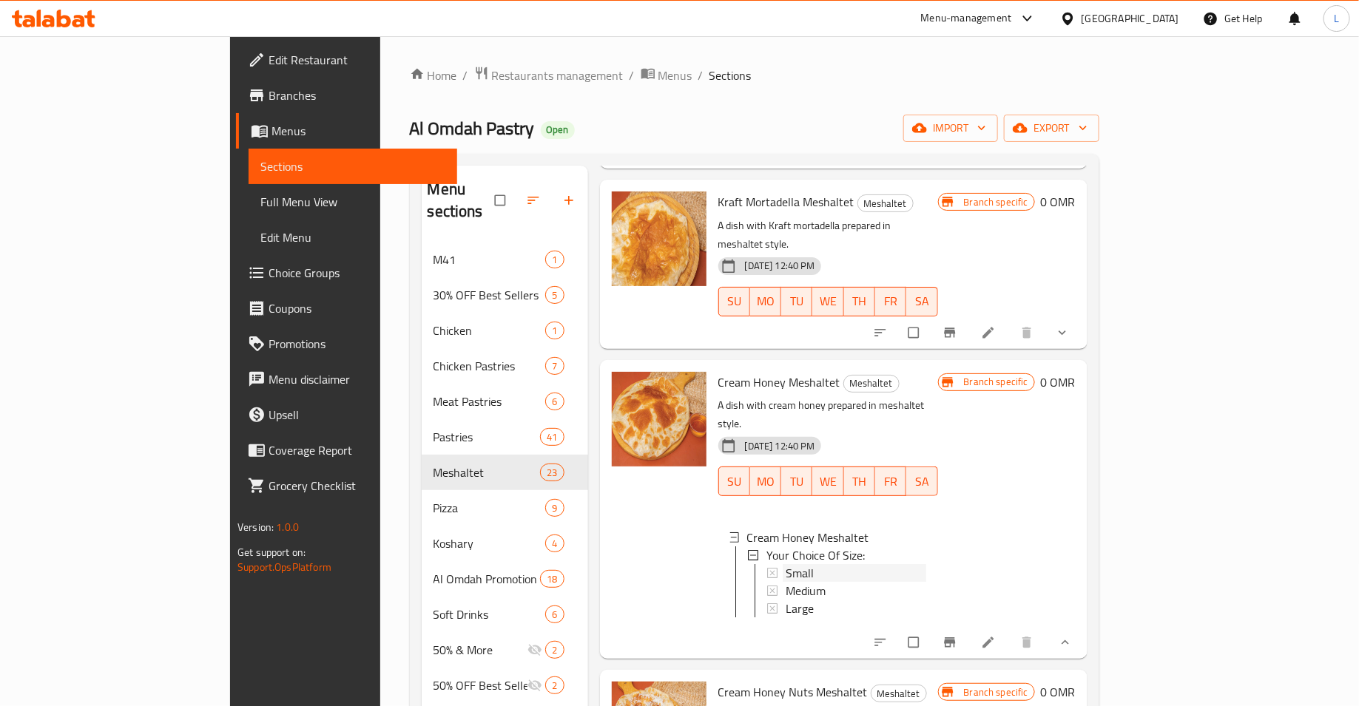
click at [786, 564] on span "Small" at bounding box center [800, 573] width 28 height 18
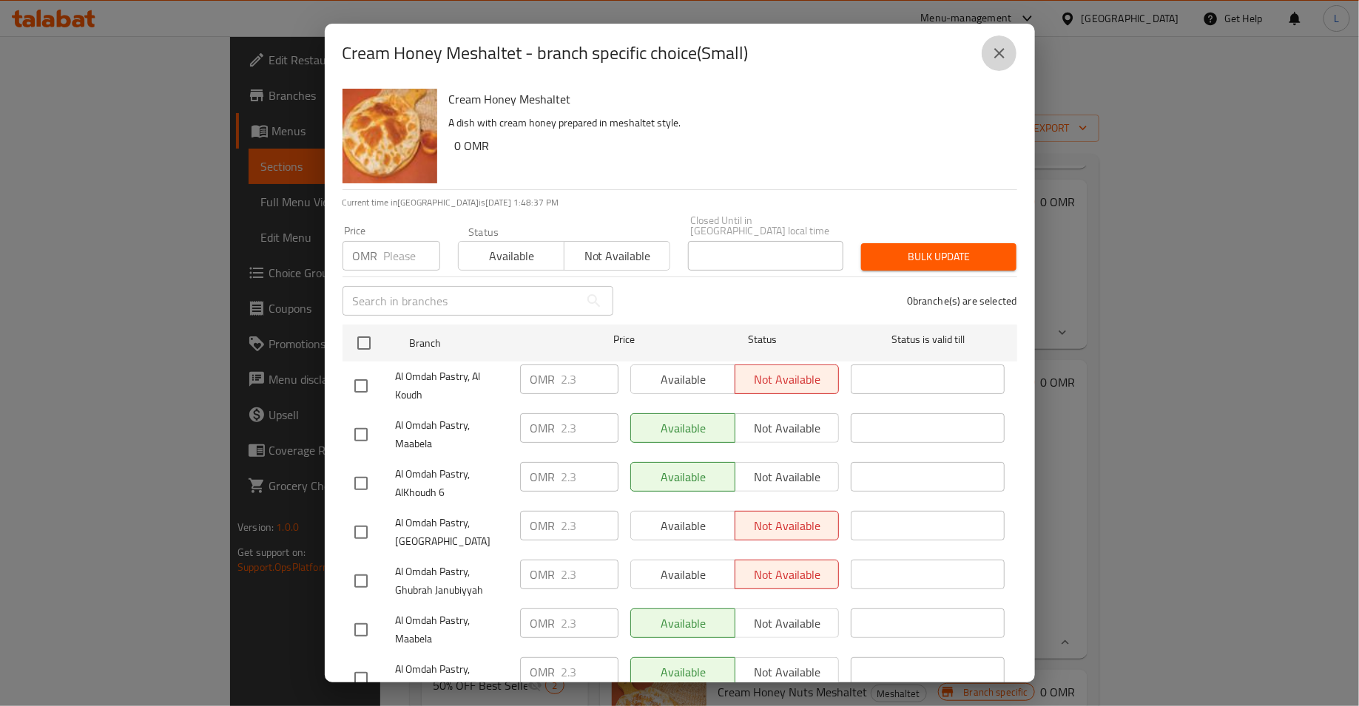
click at [1004, 54] on icon "close" at bounding box center [999, 53] width 18 height 18
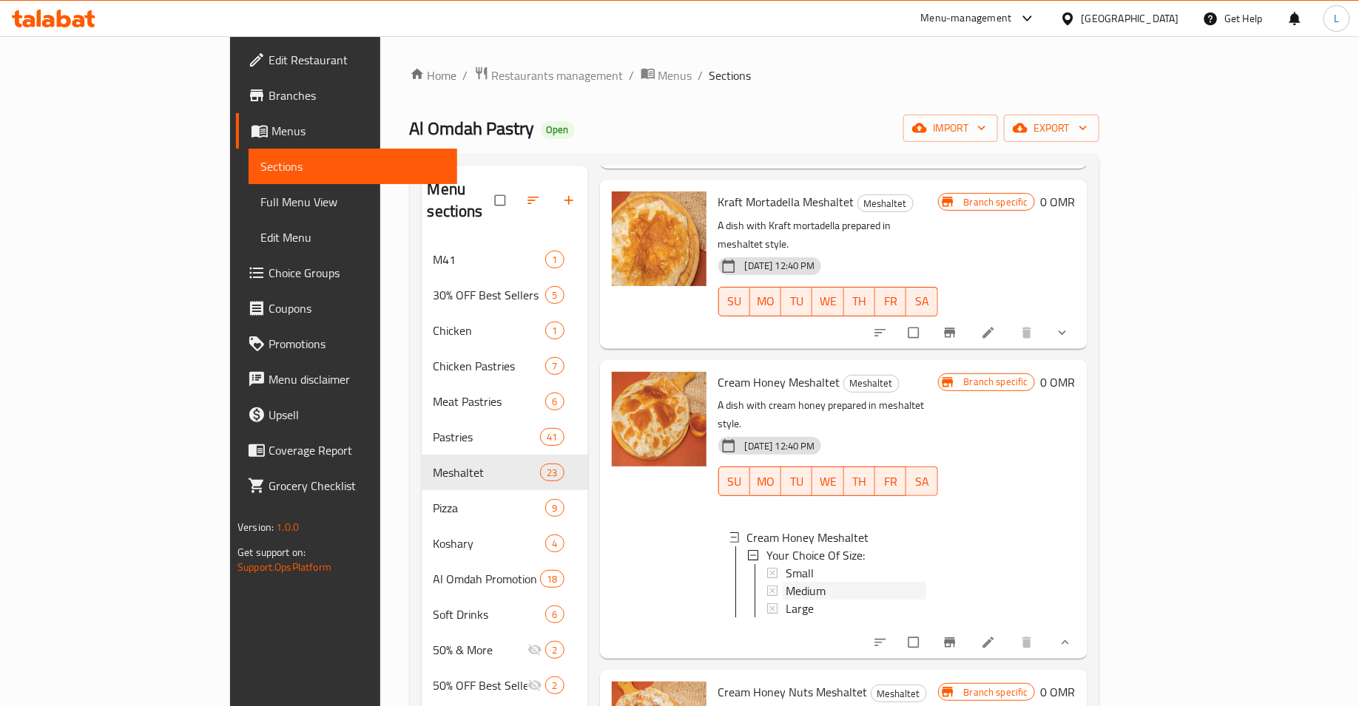
click at [823, 582] on div "Medium" at bounding box center [856, 591] width 141 height 18
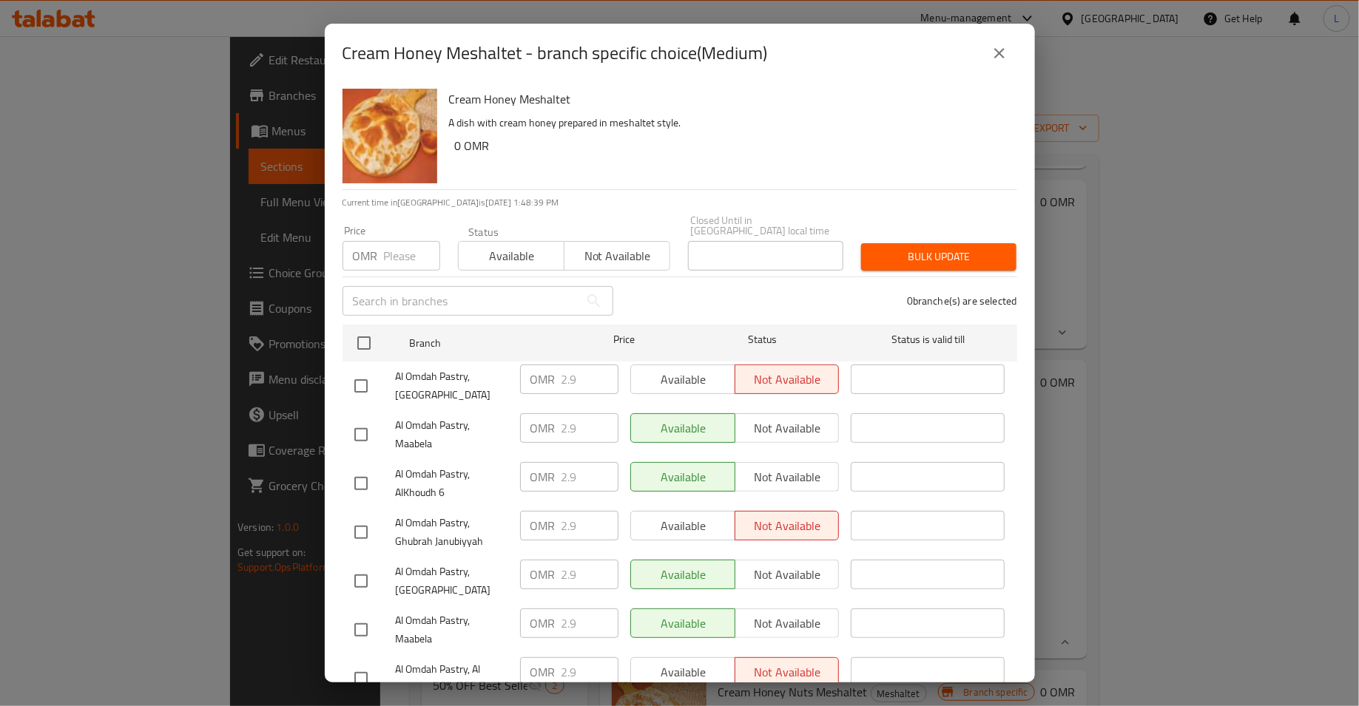
click at [990, 52] on icon "close" at bounding box center [999, 53] width 18 height 18
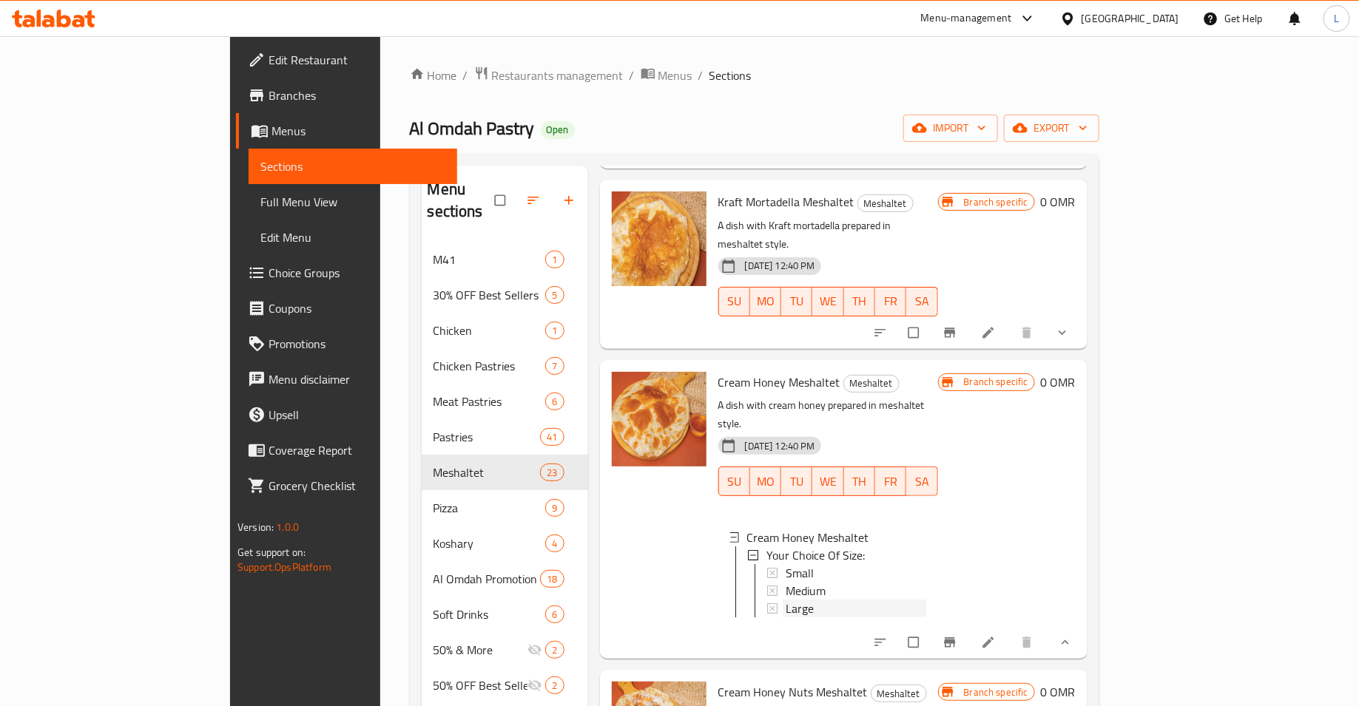
click at [791, 600] on div "Large" at bounding box center [856, 609] width 141 height 18
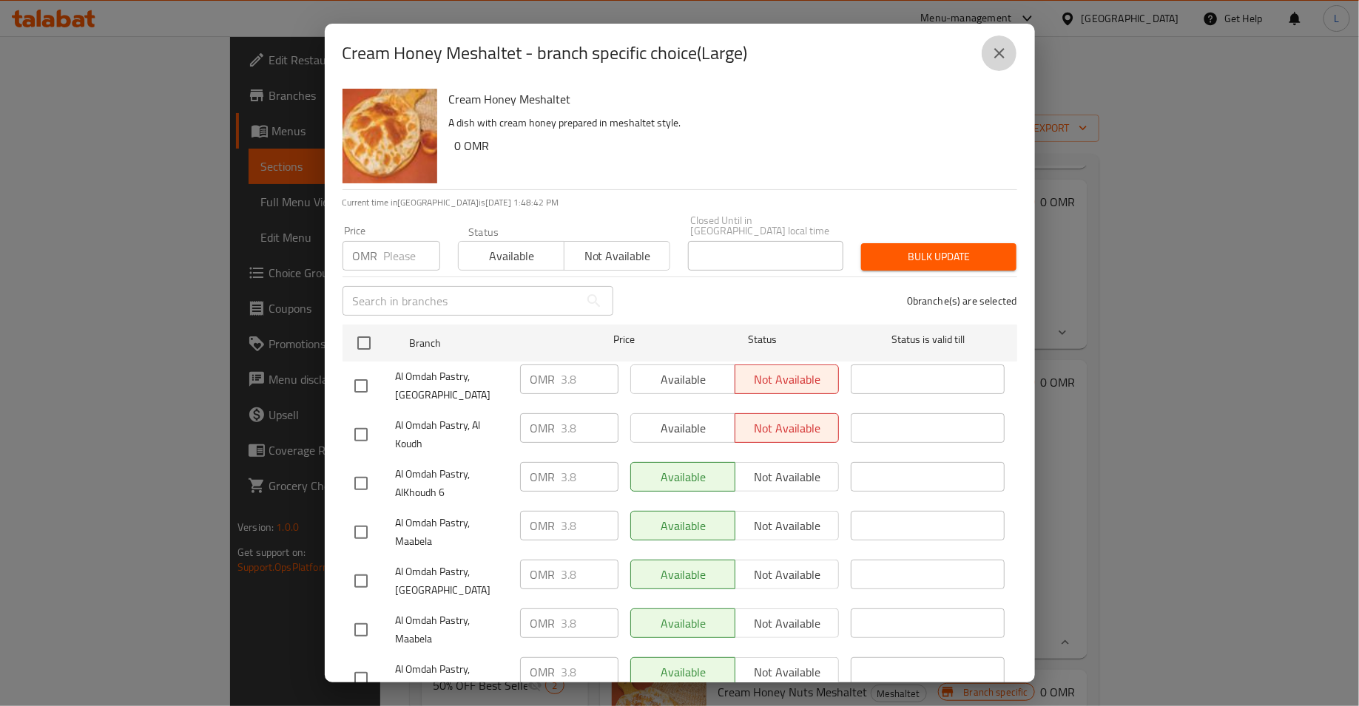
click at [998, 53] on icon "close" at bounding box center [999, 53] width 10 height 10
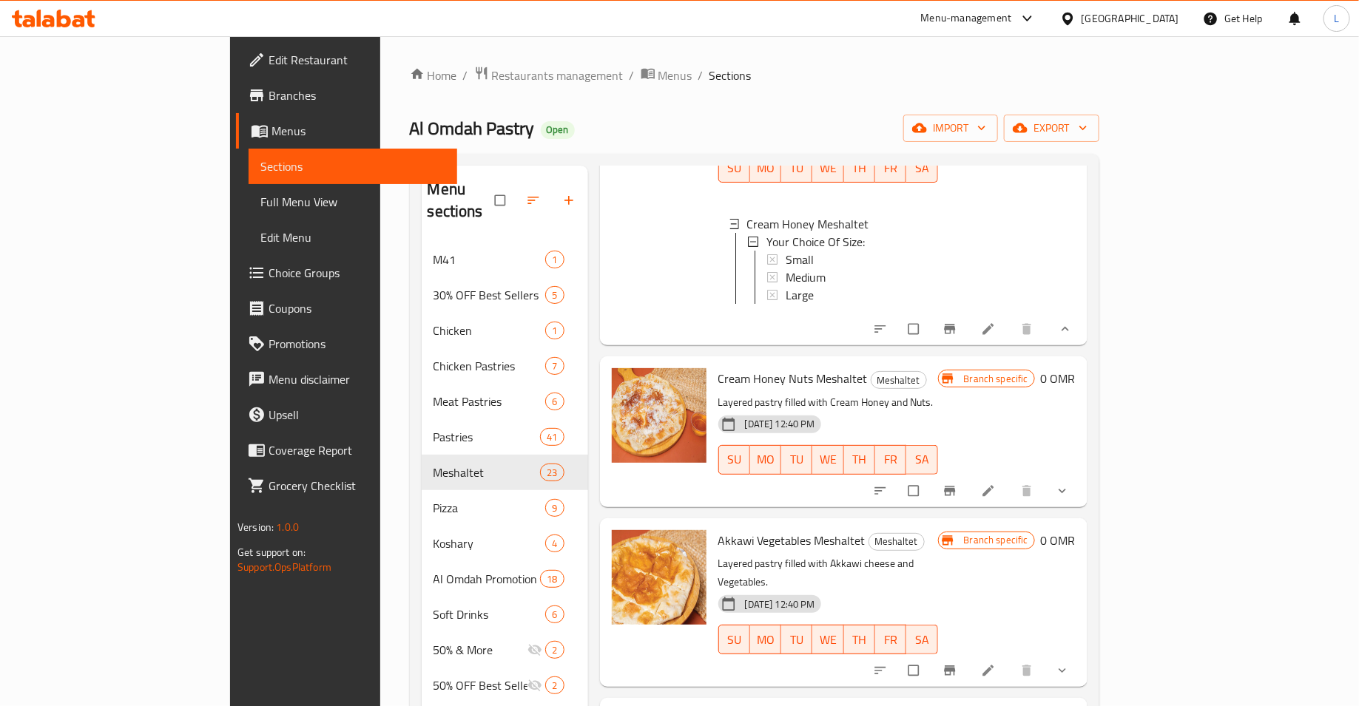
scroll to position [1223, 0]
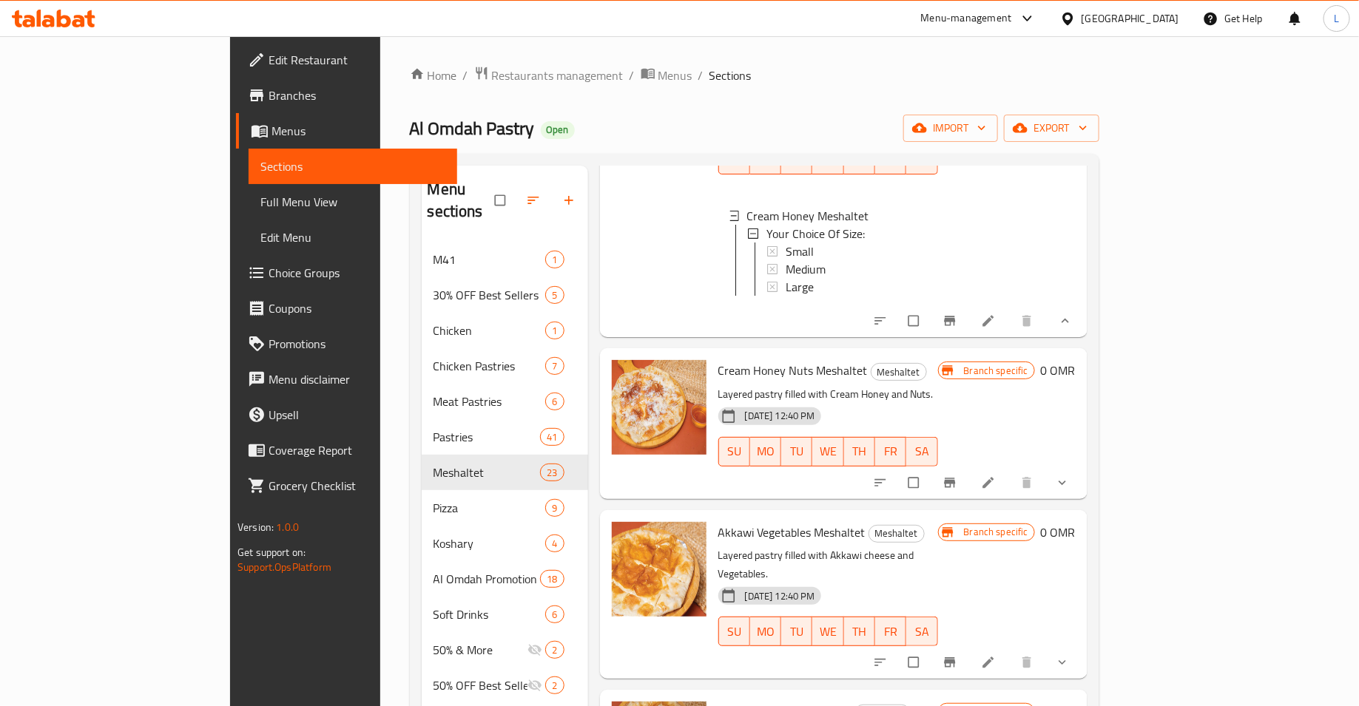
click at [1066, 481] on icon "show more" at bounding box center [1061, 483] width 7 height 4
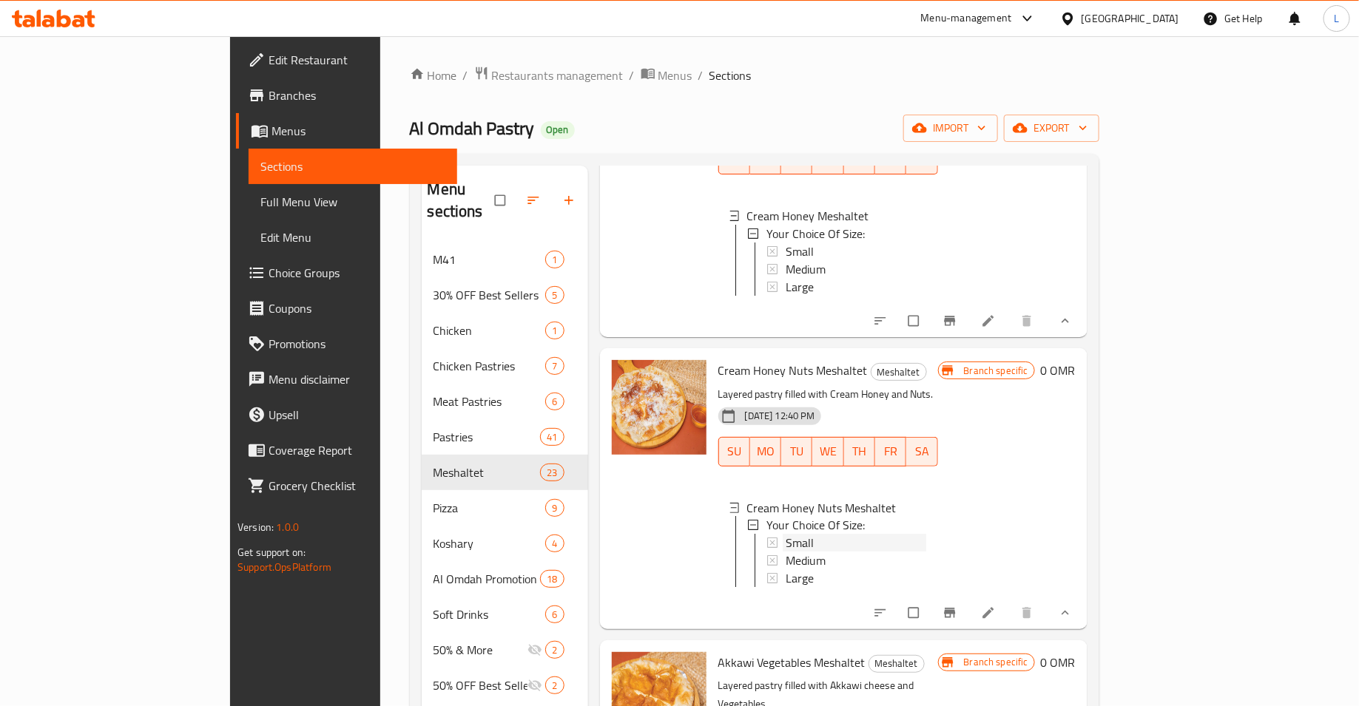
click at [860, 535] on div "Small" at bounding box center [856, 544] width 141 height 18
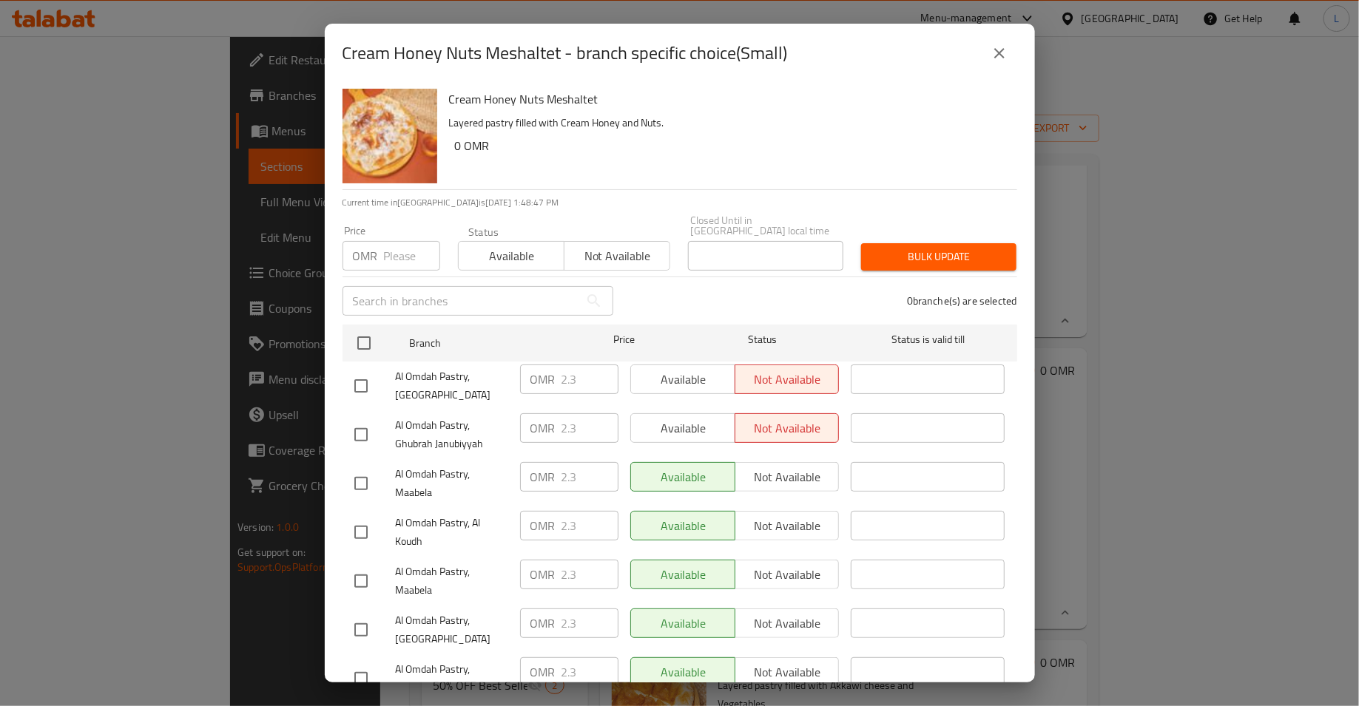
click at [1002, 50] on icon "close" at bounding box center [999, 53] width 18 height 18
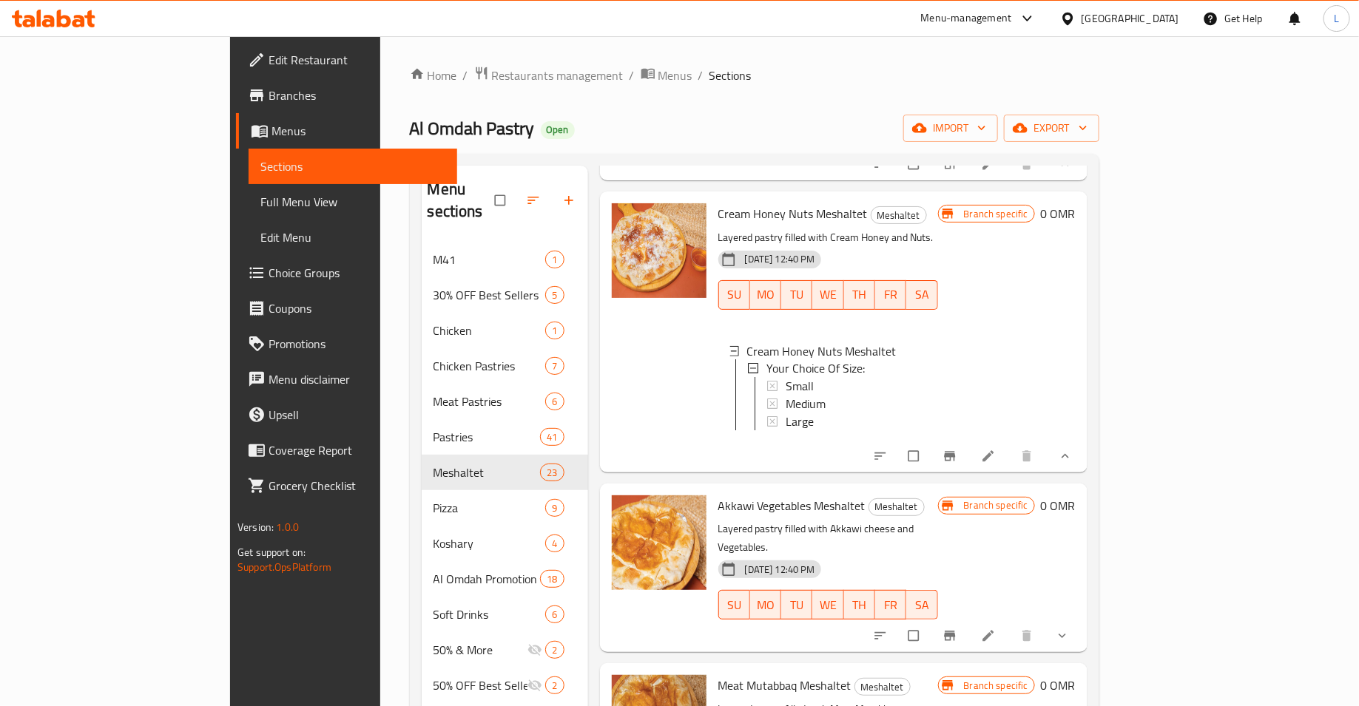
scroll to position [1416, 0]
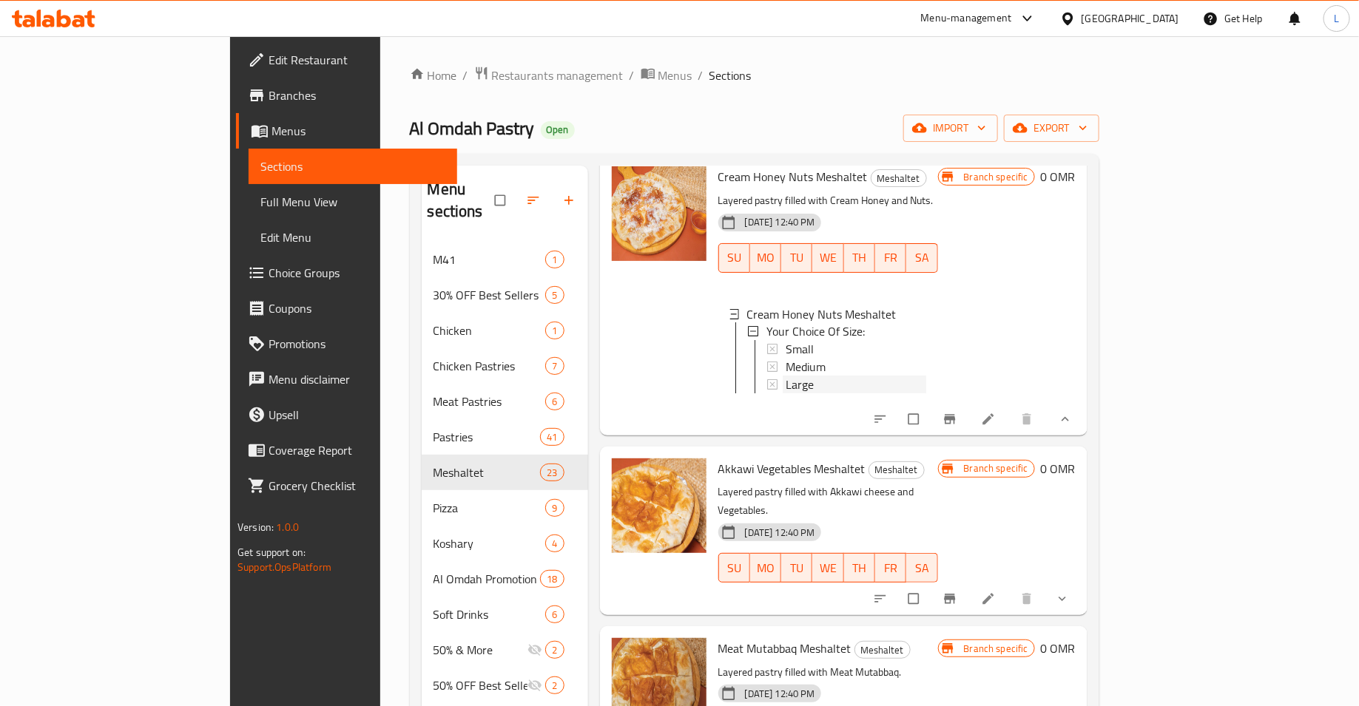
click at [823, 376] on div "Large" at bounding box center [856, 385] width 141 height 18
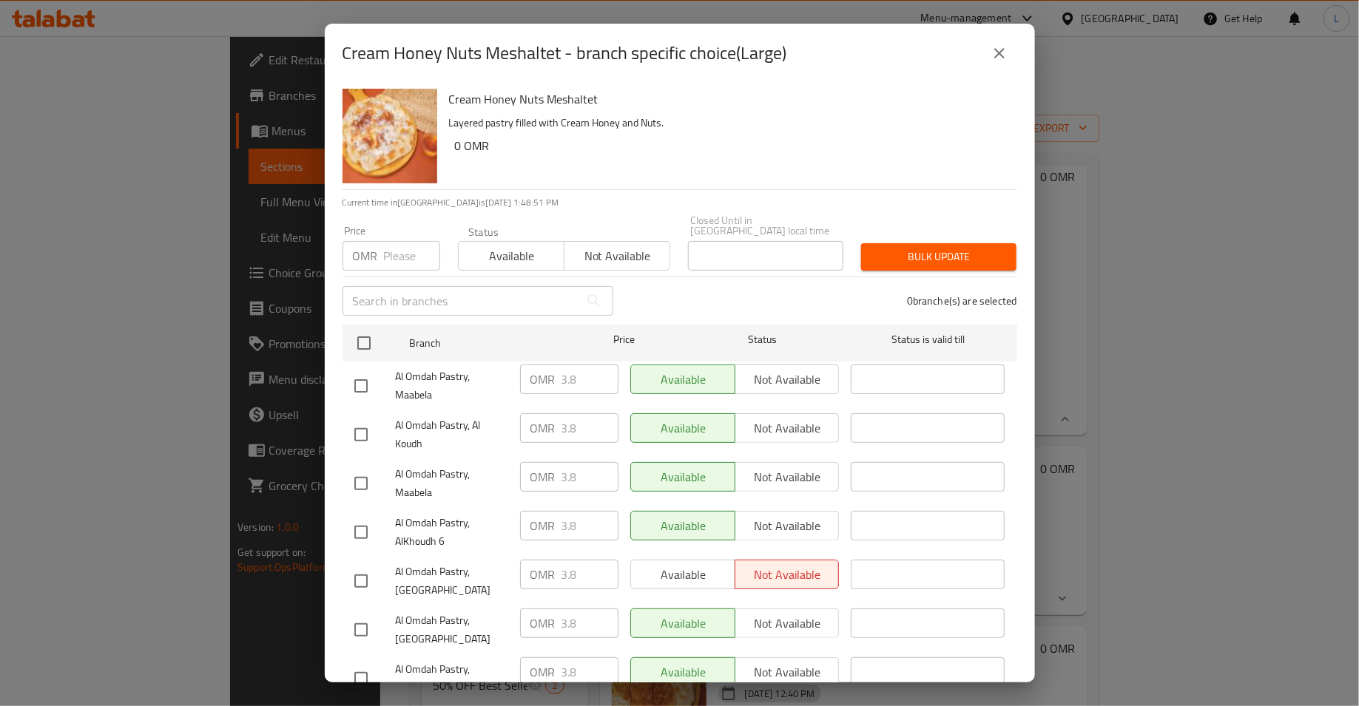
click at [994, 61] on icon "close" at bounding box center [999, 53] width 18 height 18
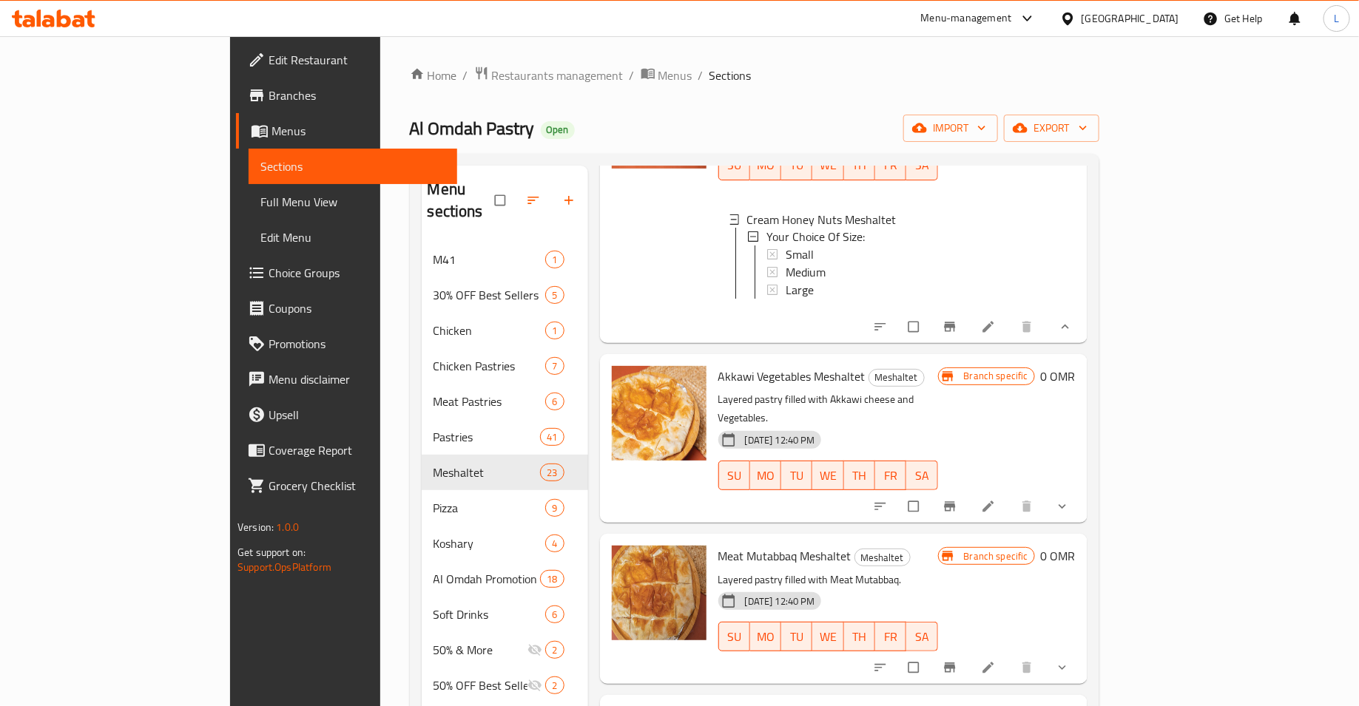
scroll to position [1528, 0]
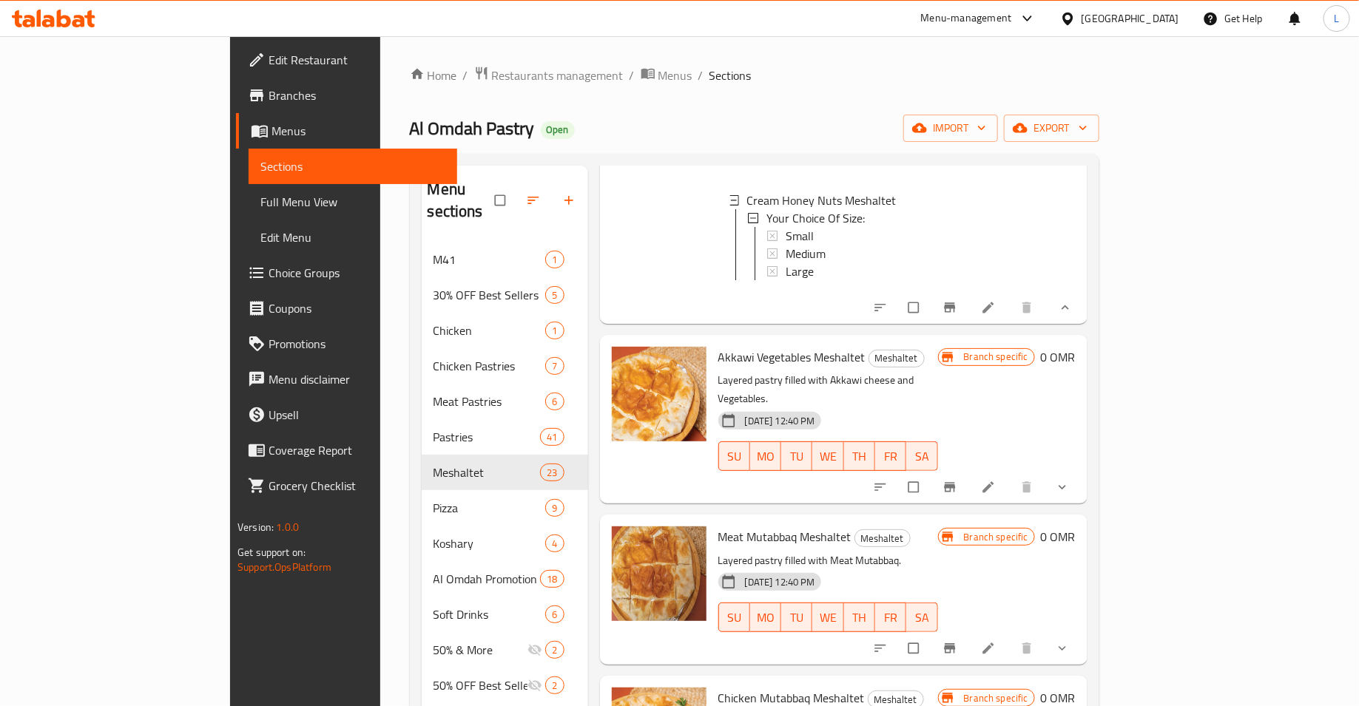
click at [1070, 480] on icon "show more" at bounding box center [1062, 487] width 15 height 15
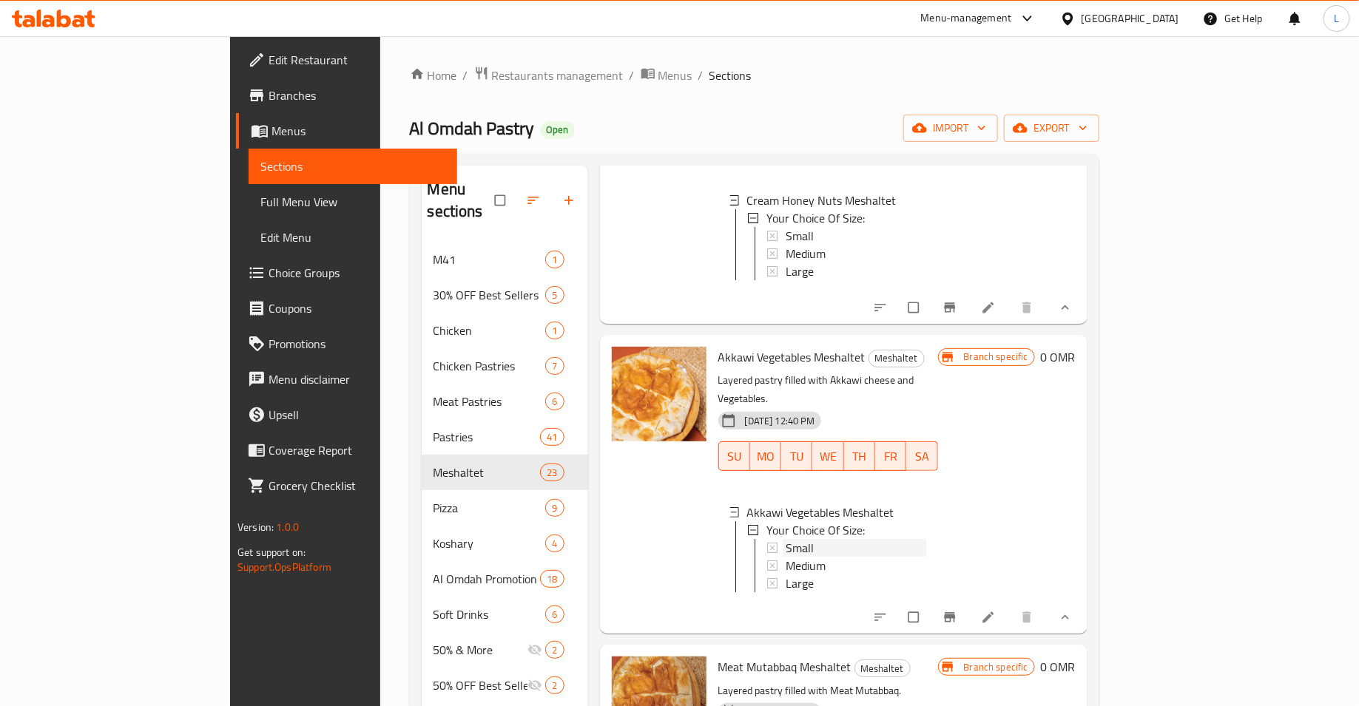
click at [797, 539] on div "Small" at bounding box center [856, 548] width 141 height 18
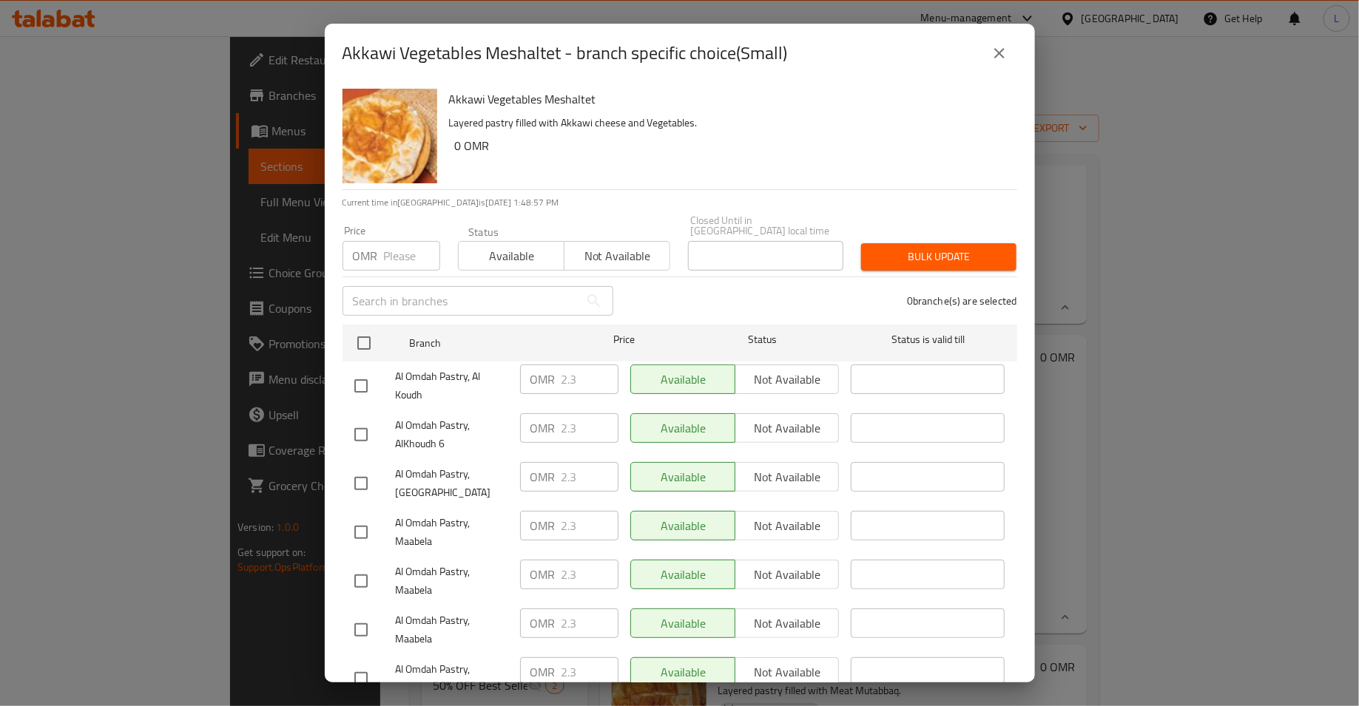
click at [1002, 64] on button "close" at bounding box center [1000, 54] width 36 height 36
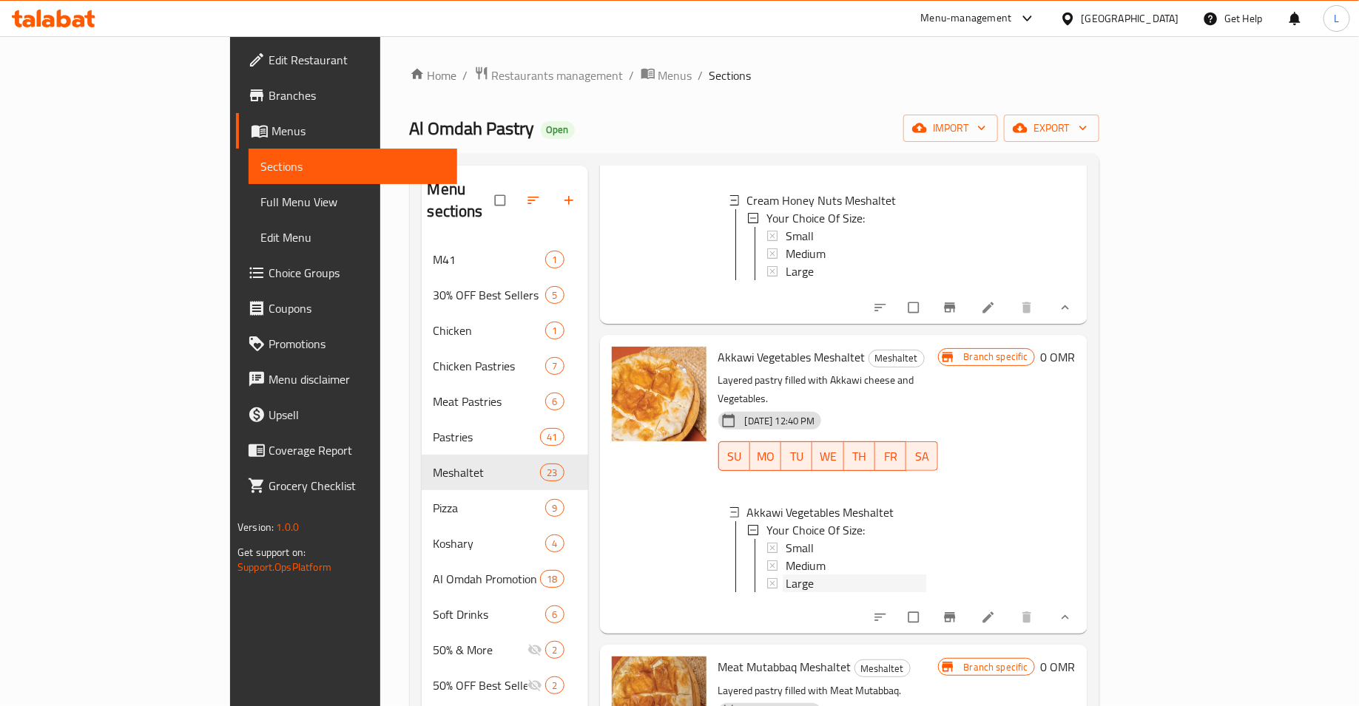
click at [807, 575] on div "Large" at bounding box center [856, 584] width 141 height 18
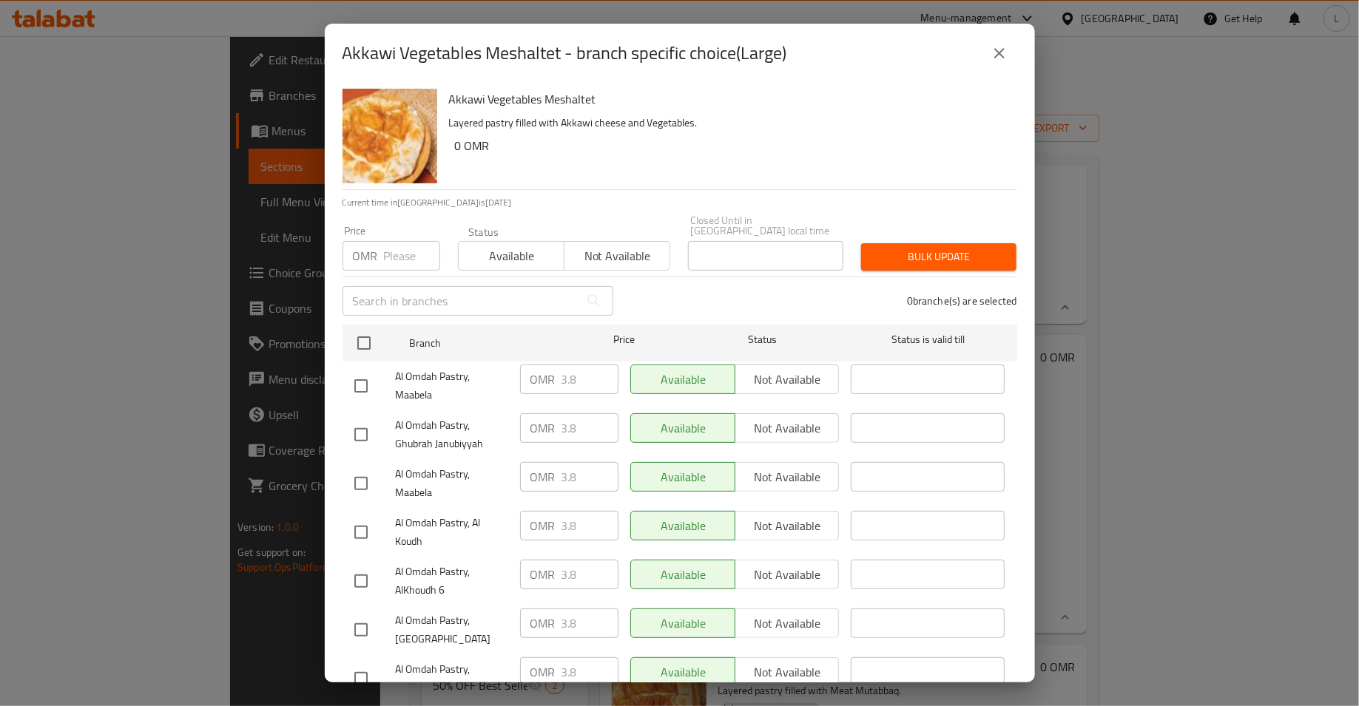
click at [1009, 44] on button "close" at bounding box center [1000, 54] width 36 height 36
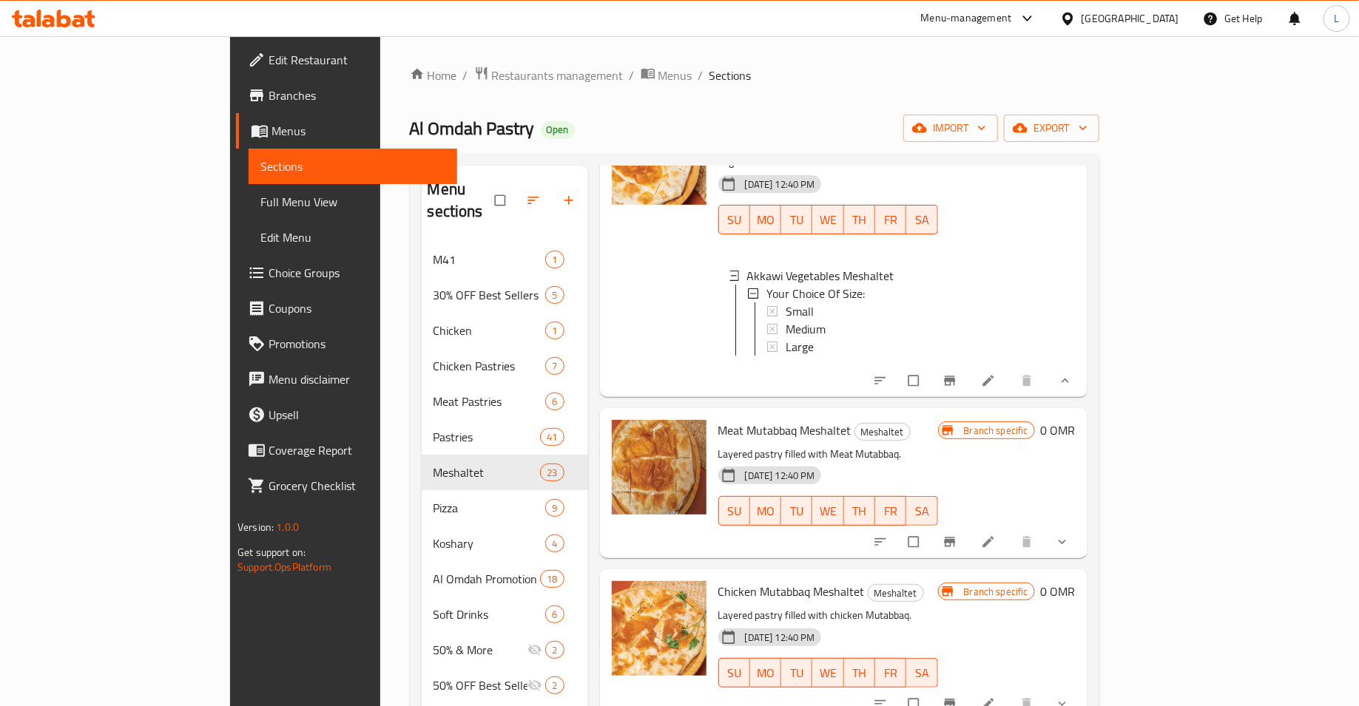
scroll to position [1784, 0]
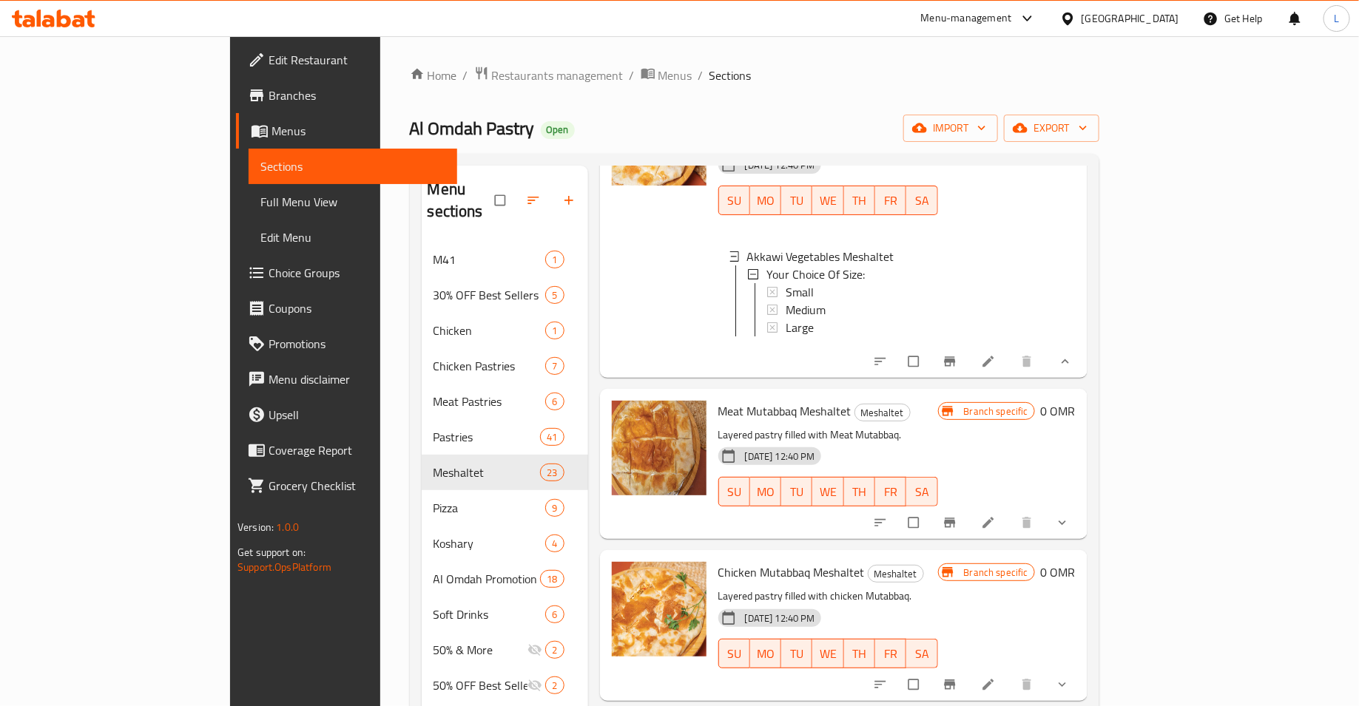
click at [1070, 516] on icon "show more" at bounding box center [1062, 523] width 15 height 15
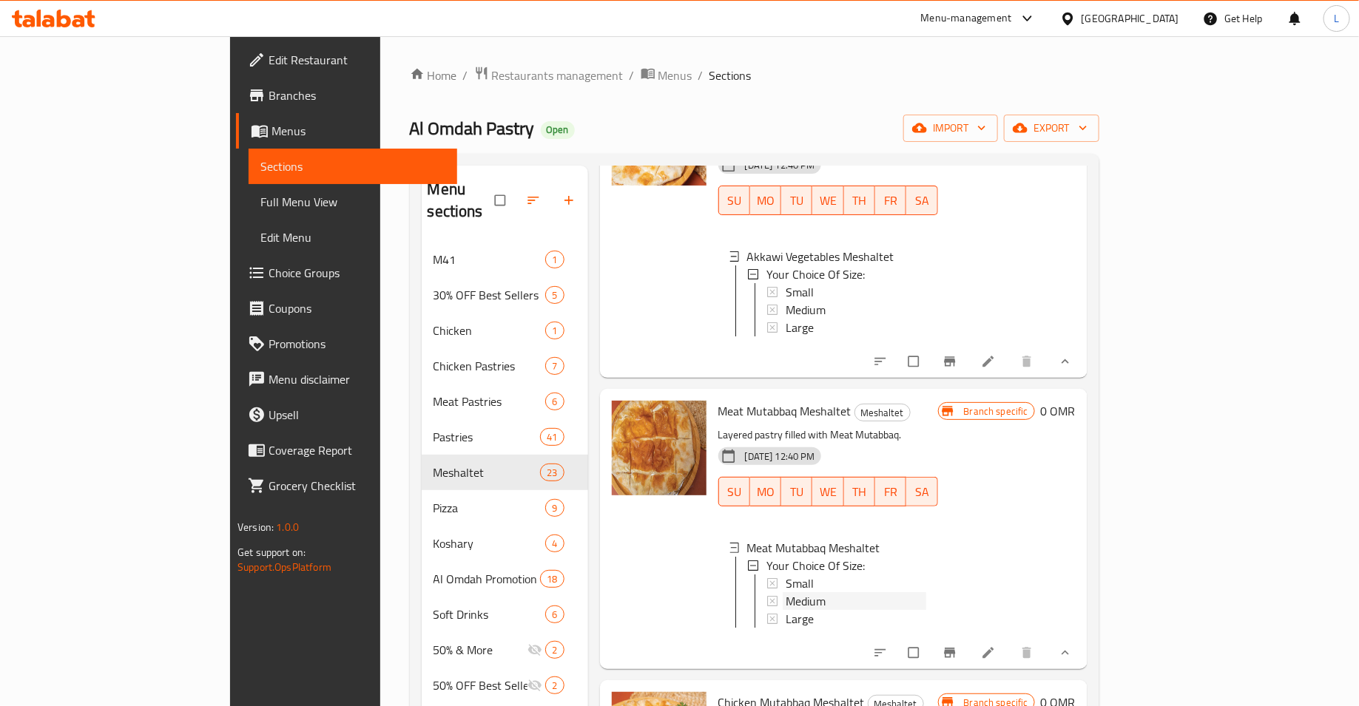
click at [786, 592] on div "Medium" at bounding box center [856, 601] width 141 height 18
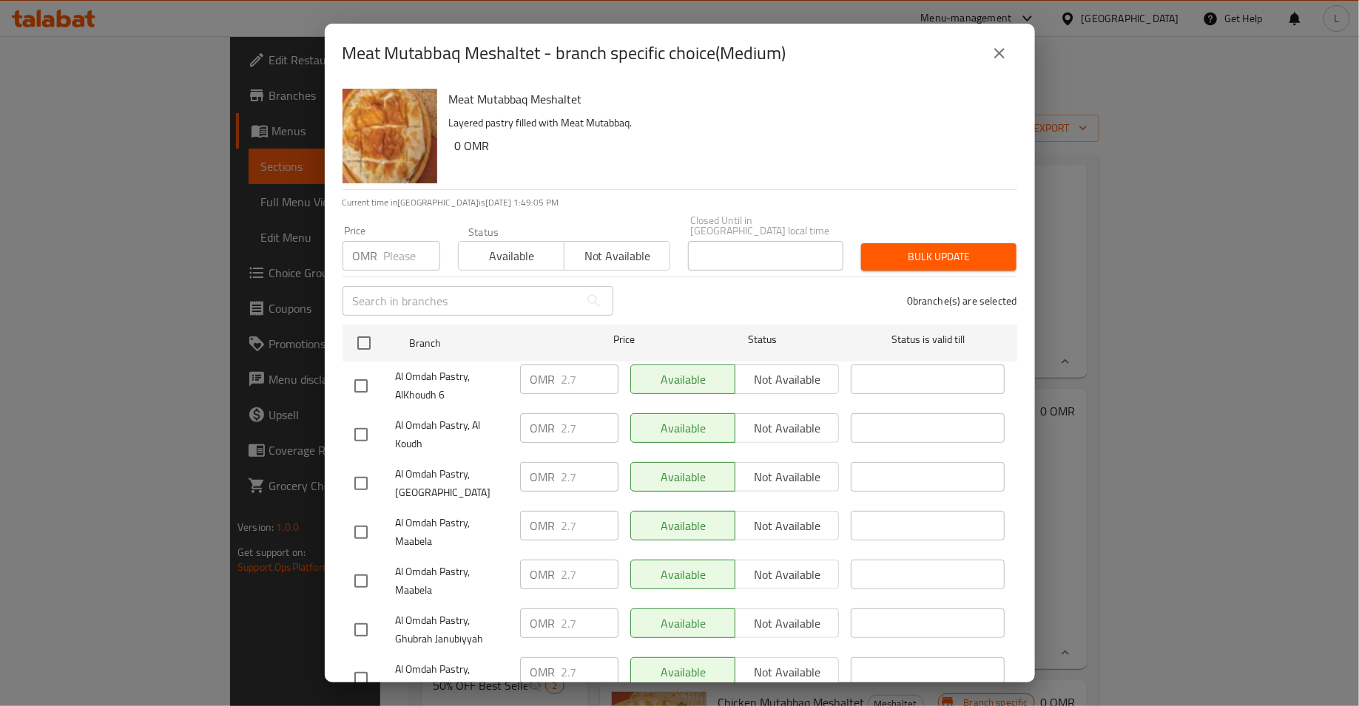
click at [998, 58] on icon "close" at bounding box center [999, 53] width 18 height 18
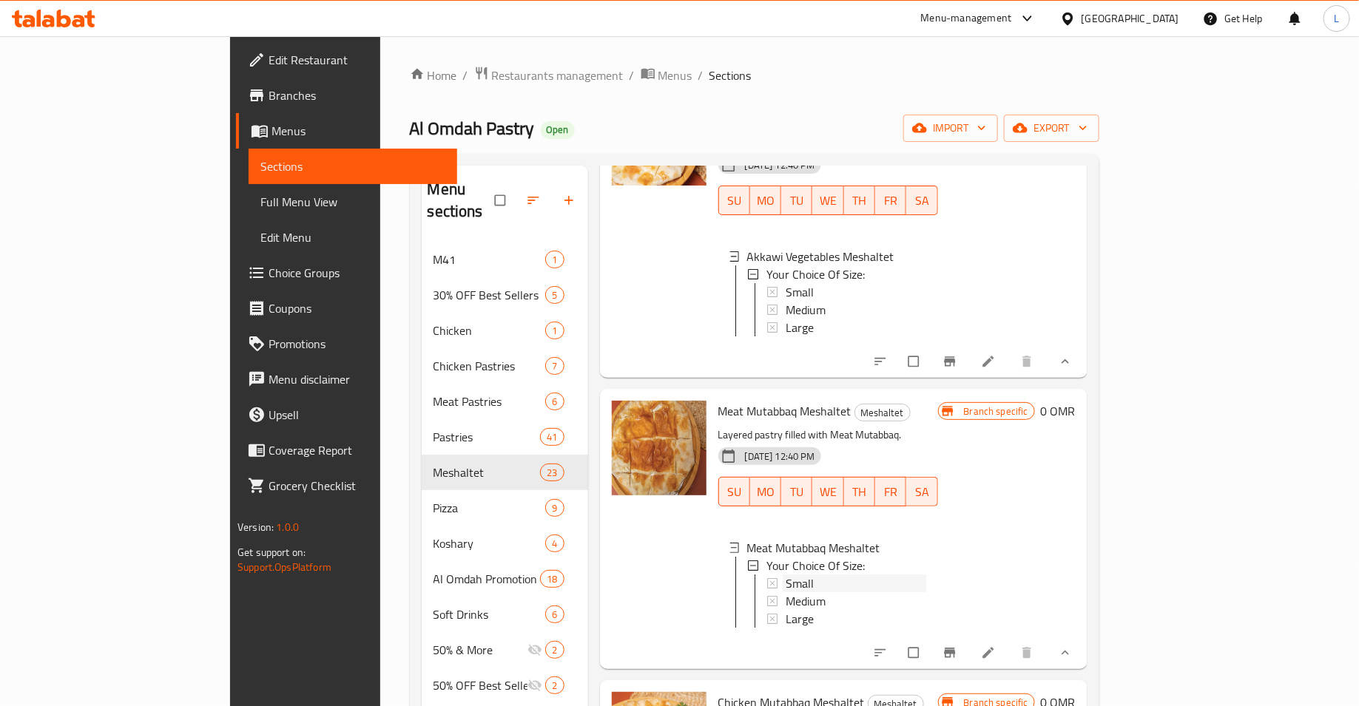
click at [805, 575] on div "Small" at bounding box center [856, 584] width 141 height 18
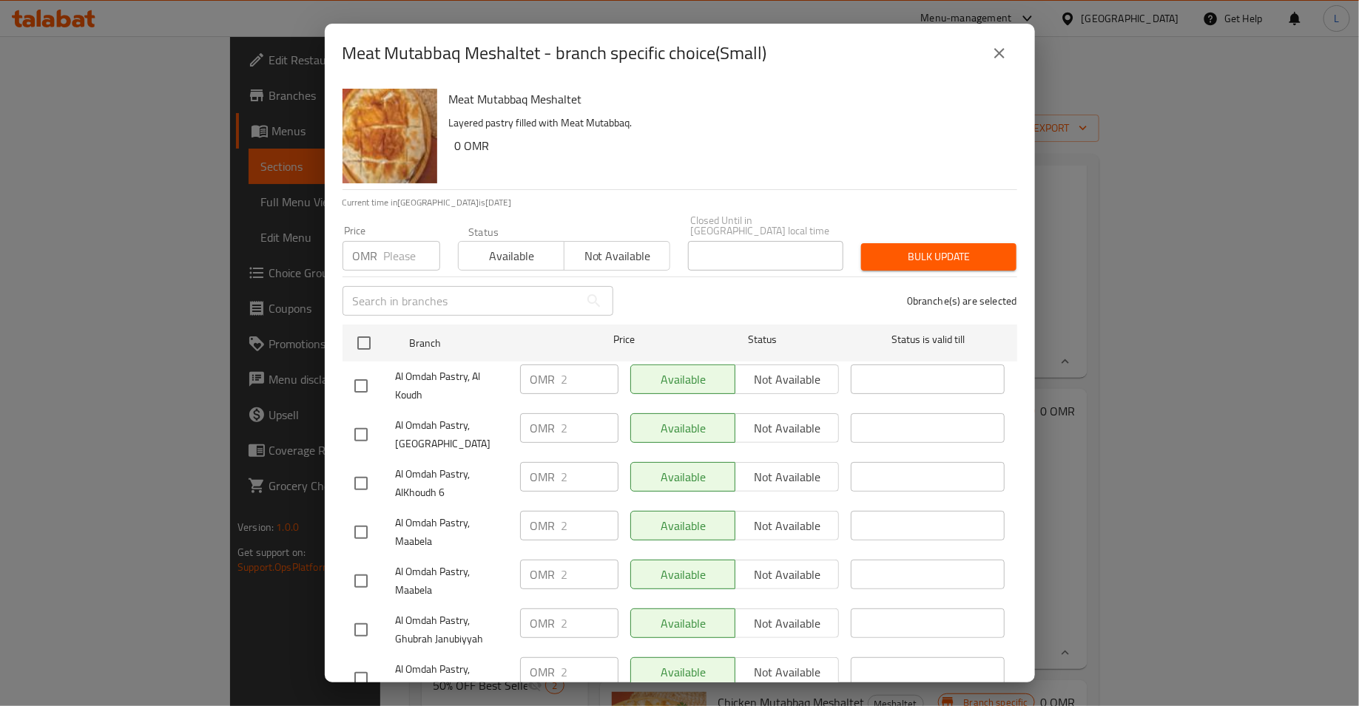
click at [397, 241] on input "number" at bounding box center [412, 256] width 56 height 30
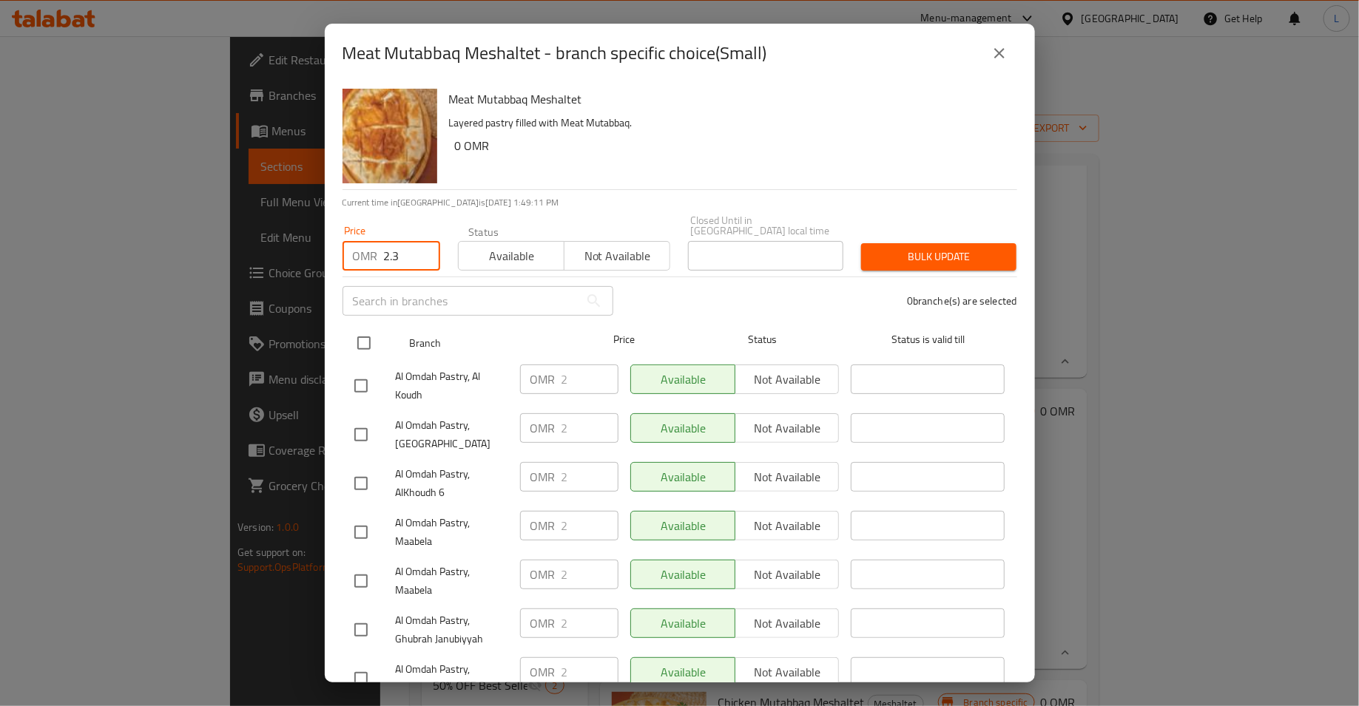
type input "2.3"
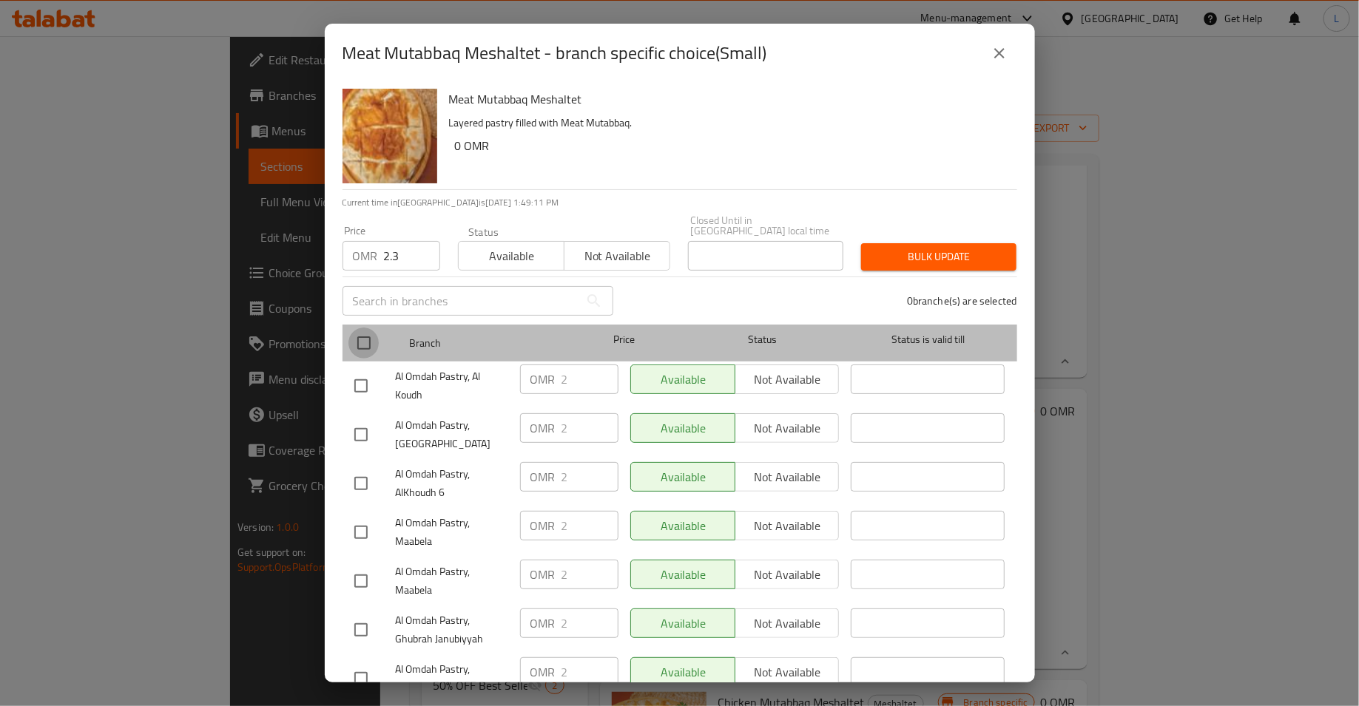
click at [359, 328] on input "checkbox" at bounding box center [363, 343] width 31 height 31
checkbox input "true"
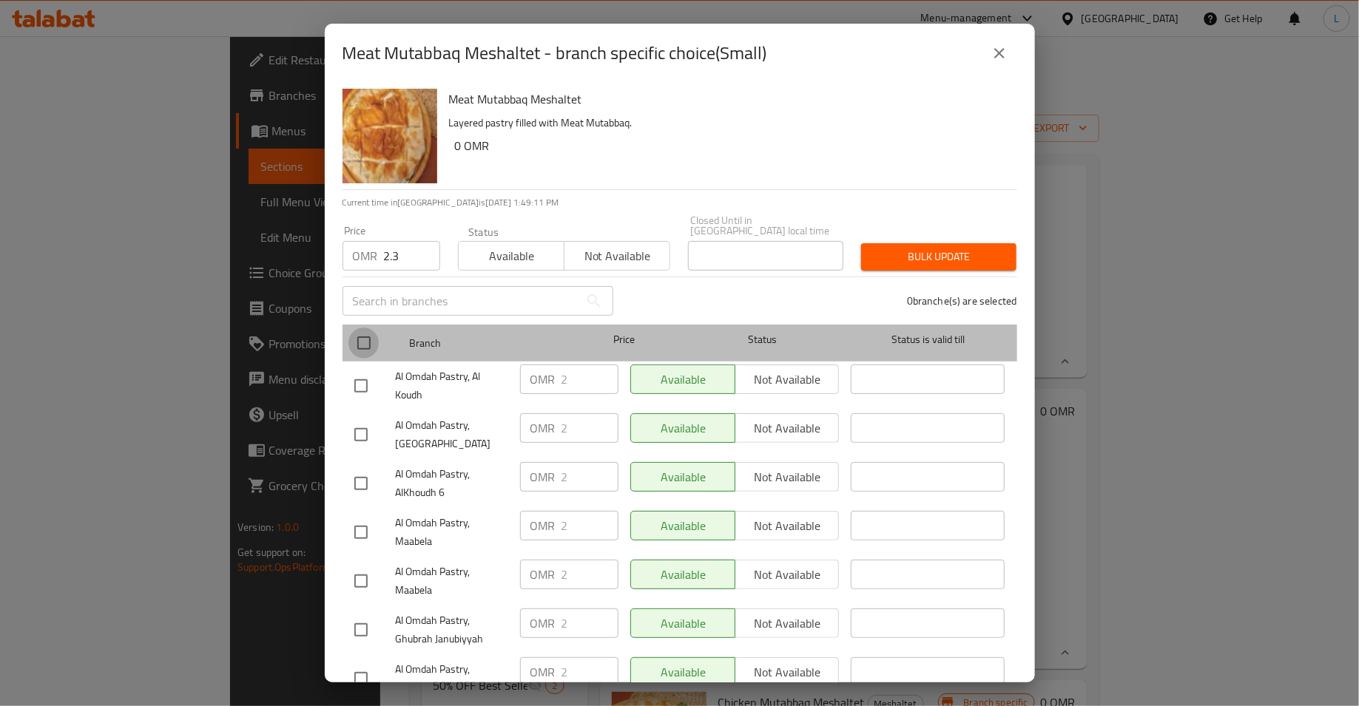
checkbox input "true"
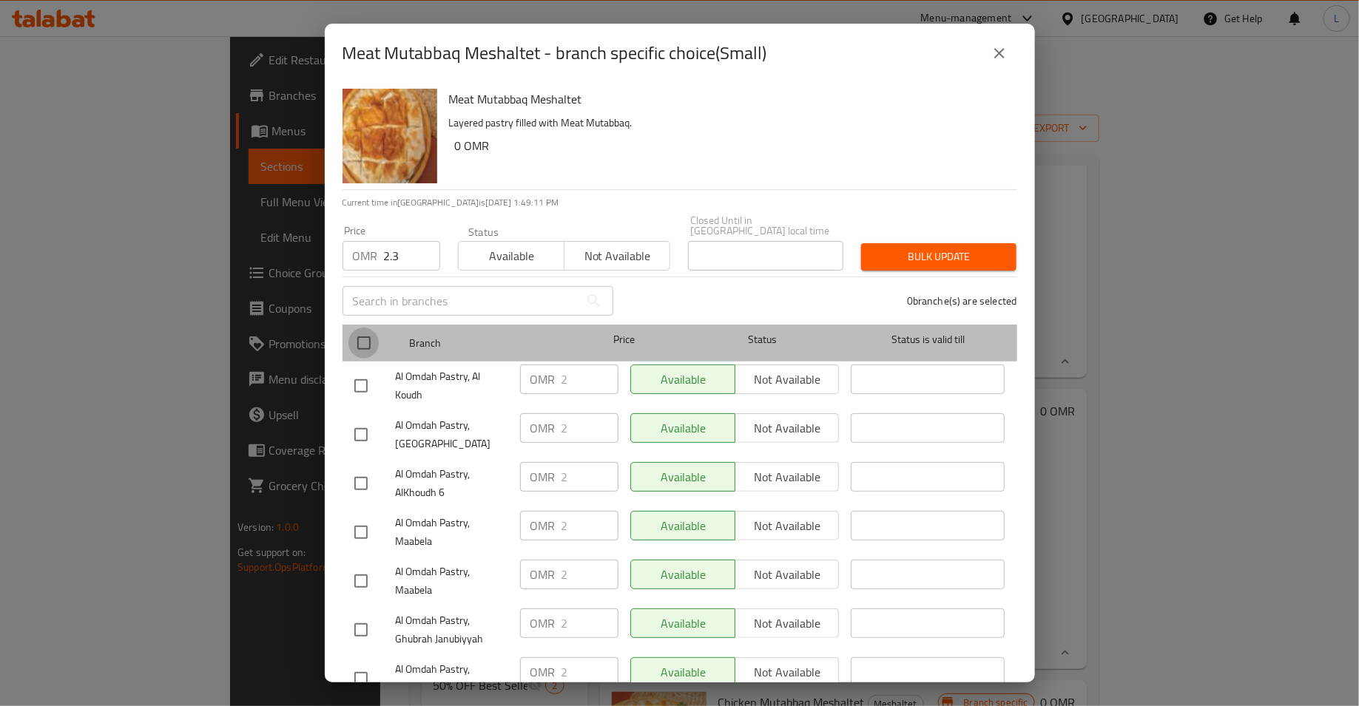
checkbox input "true"
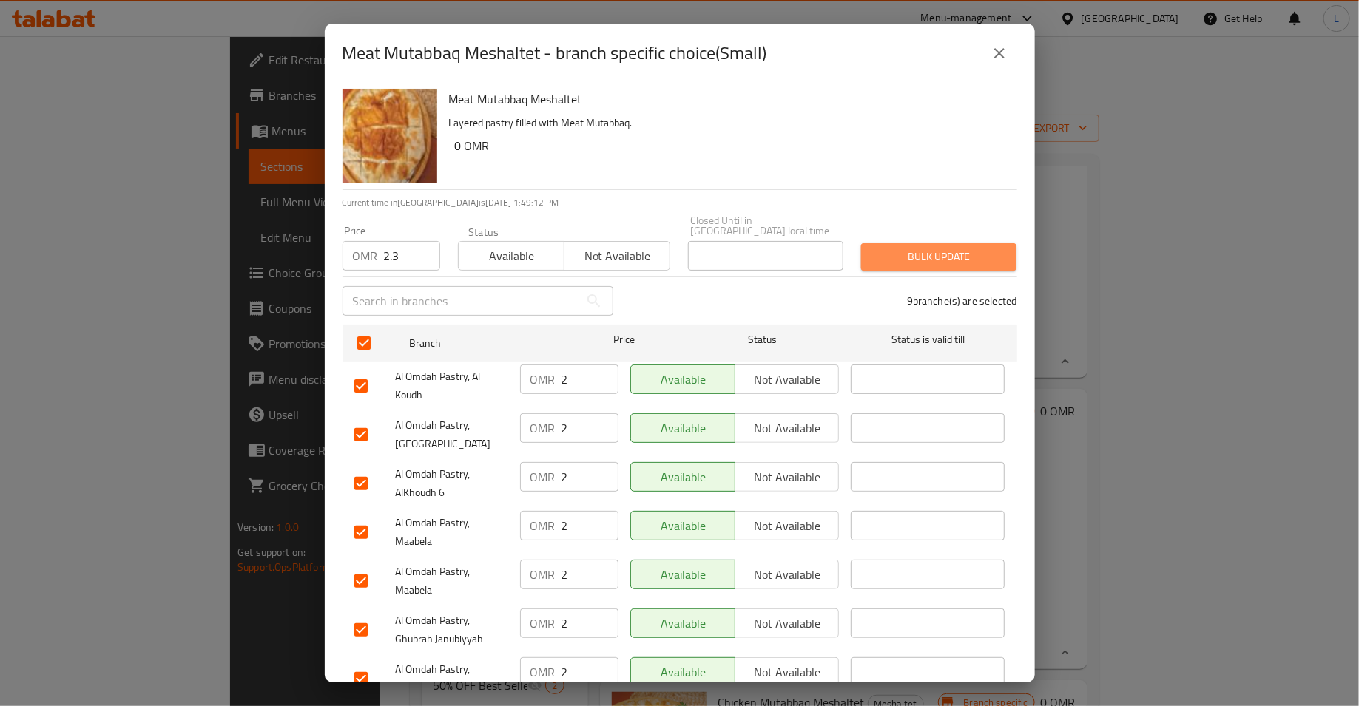
click at [876, 251] on span "Bulk update" at bounding box center [939, 257] width 132 height 18
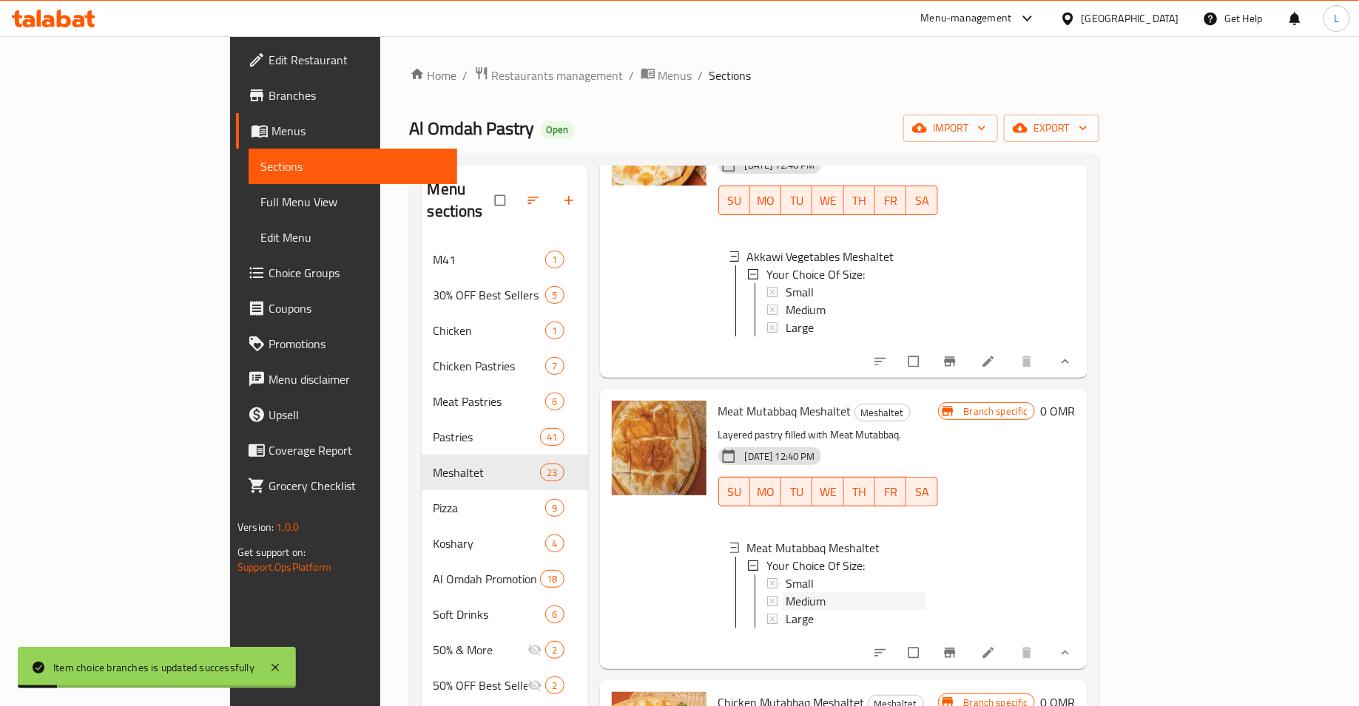
click at [786, 592] on span "Medium" at bounding box center [806, 601] width 40 height 18
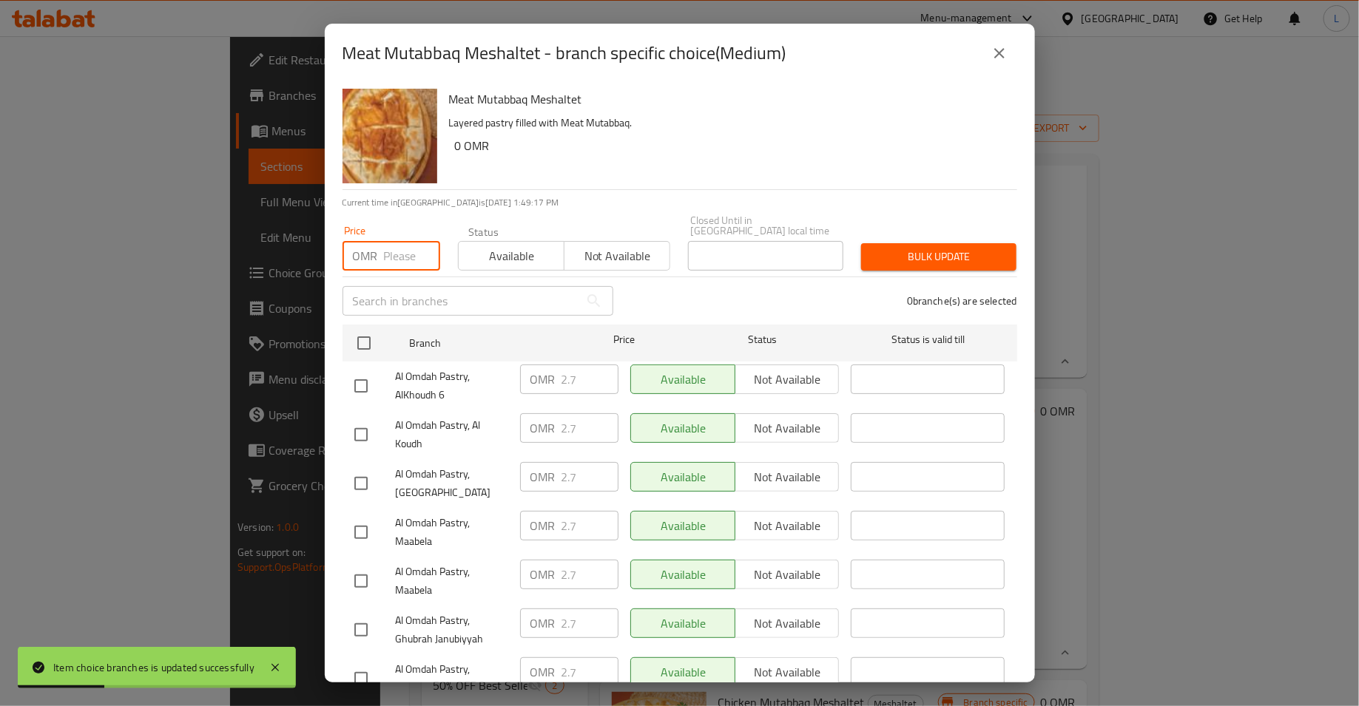
click at [394, 248] on input "number" at bounding box center [412, 256] width 56 height 30
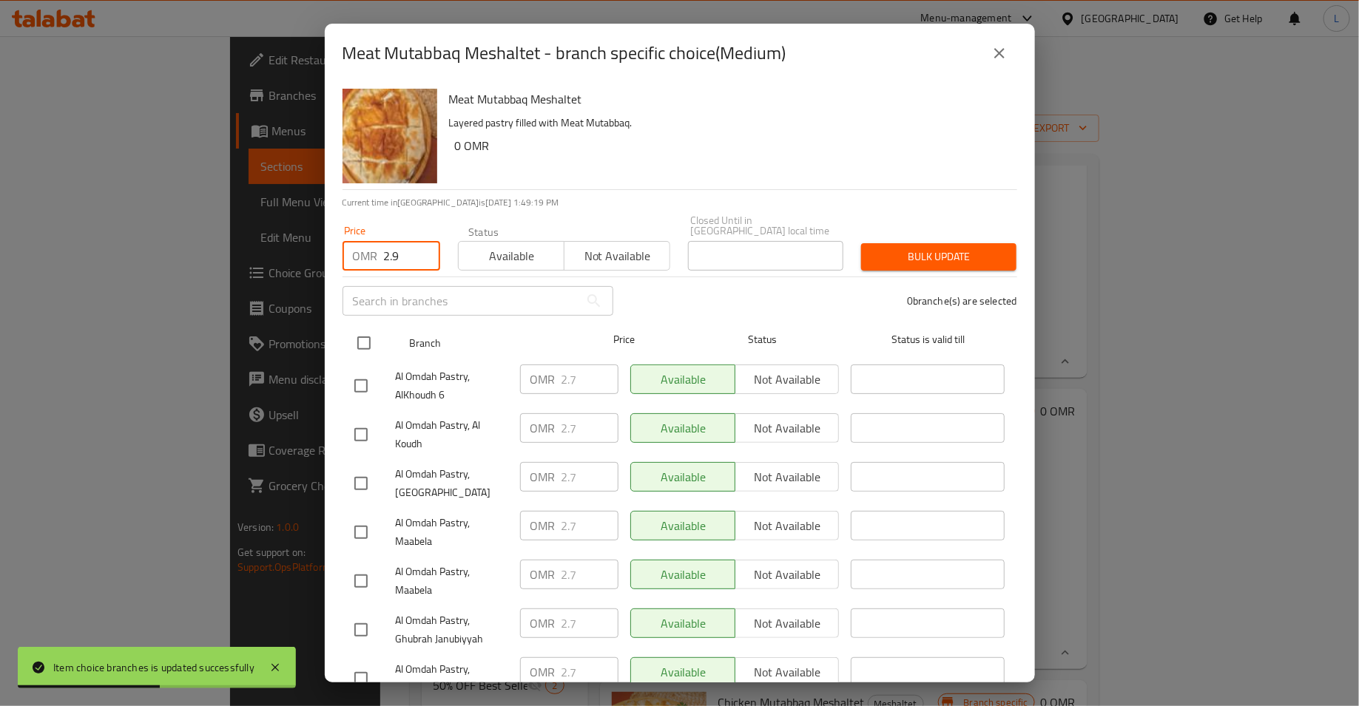
type input "2.9"
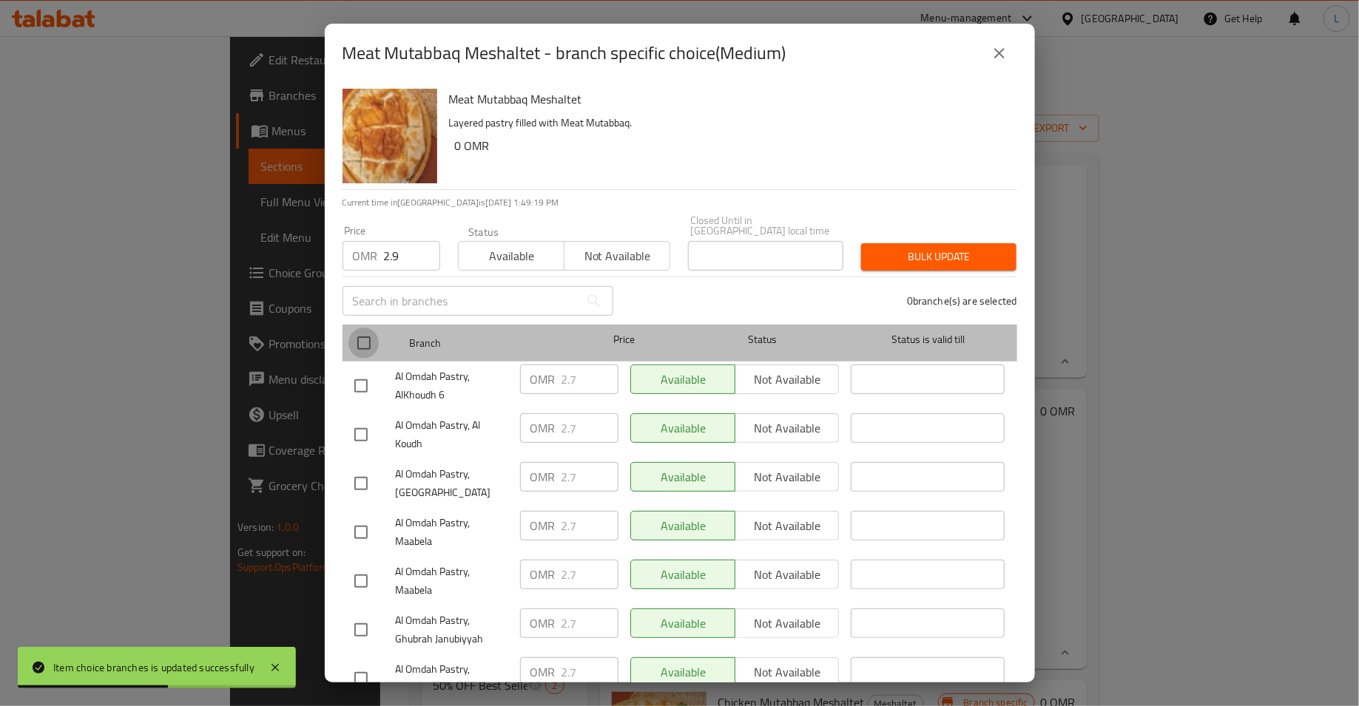
click at [355, 343] on input "checkbox" at bounding box center [363, 343] width 31 height 31
checkbox input "true"
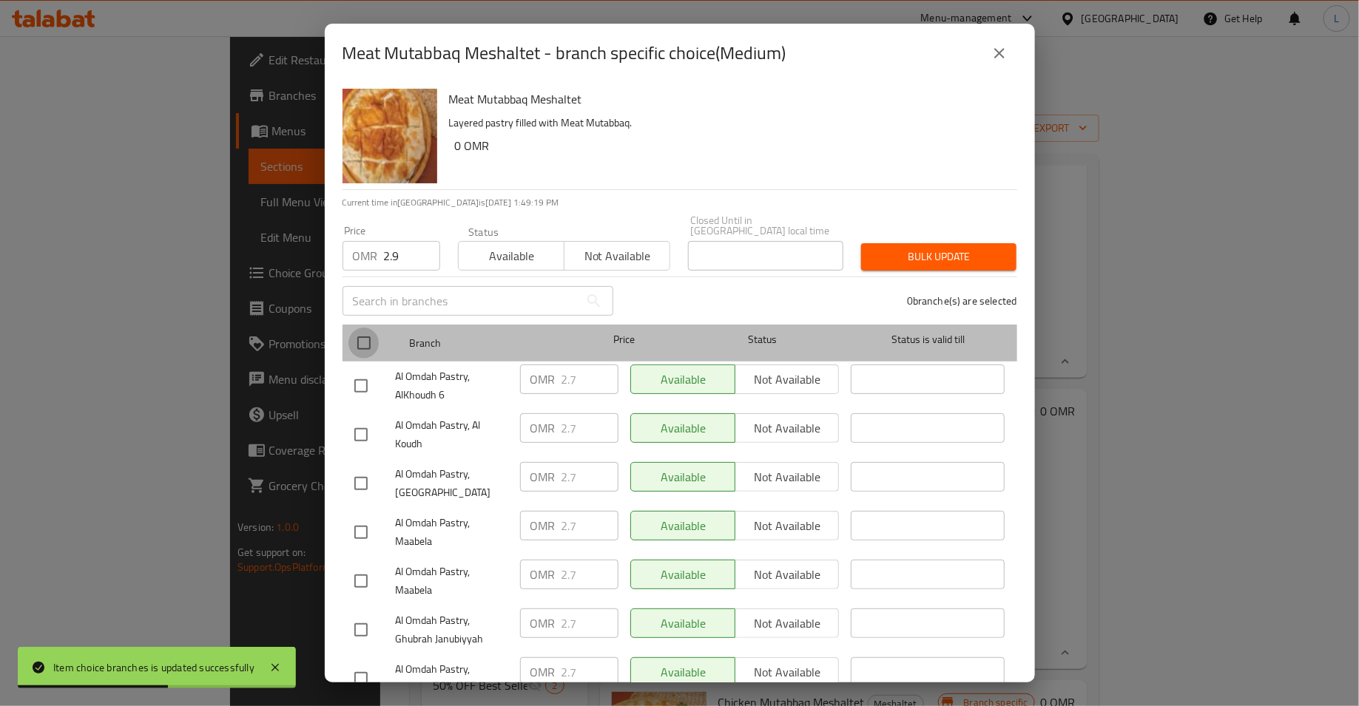
checkbox input "true"
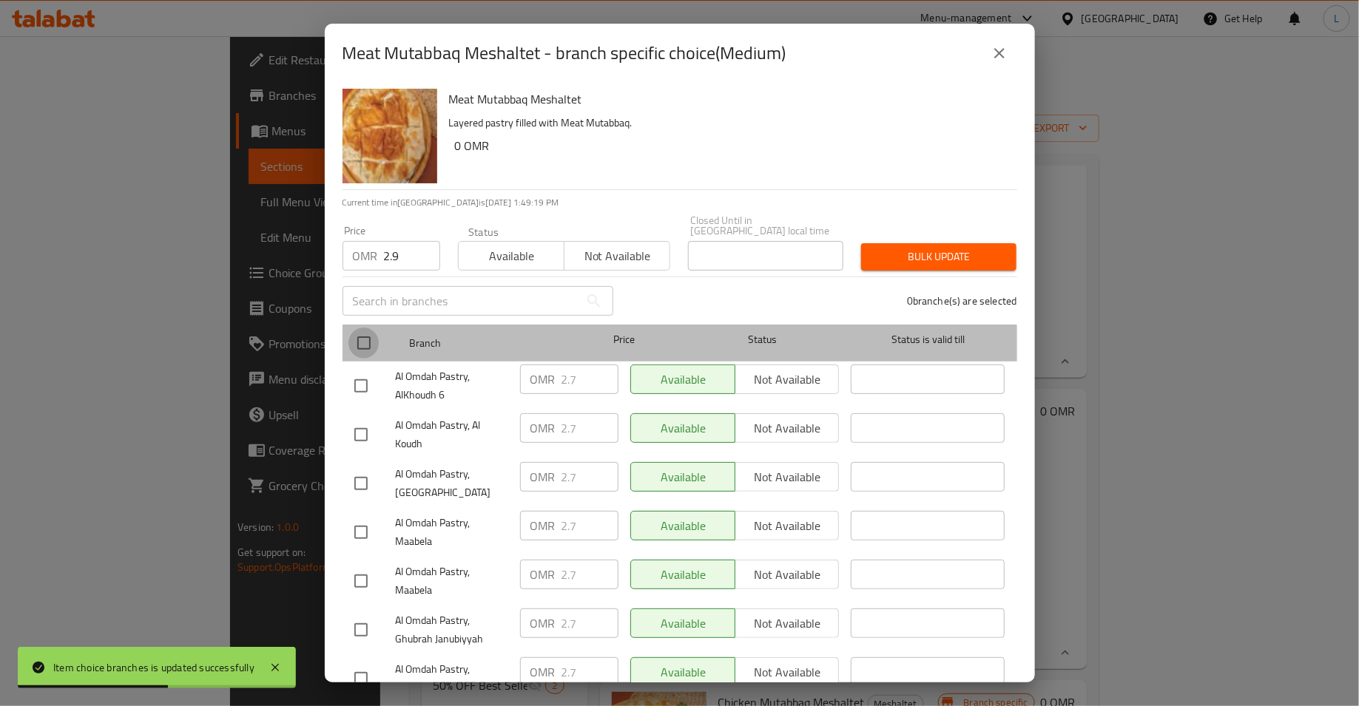
checkbox input "true"
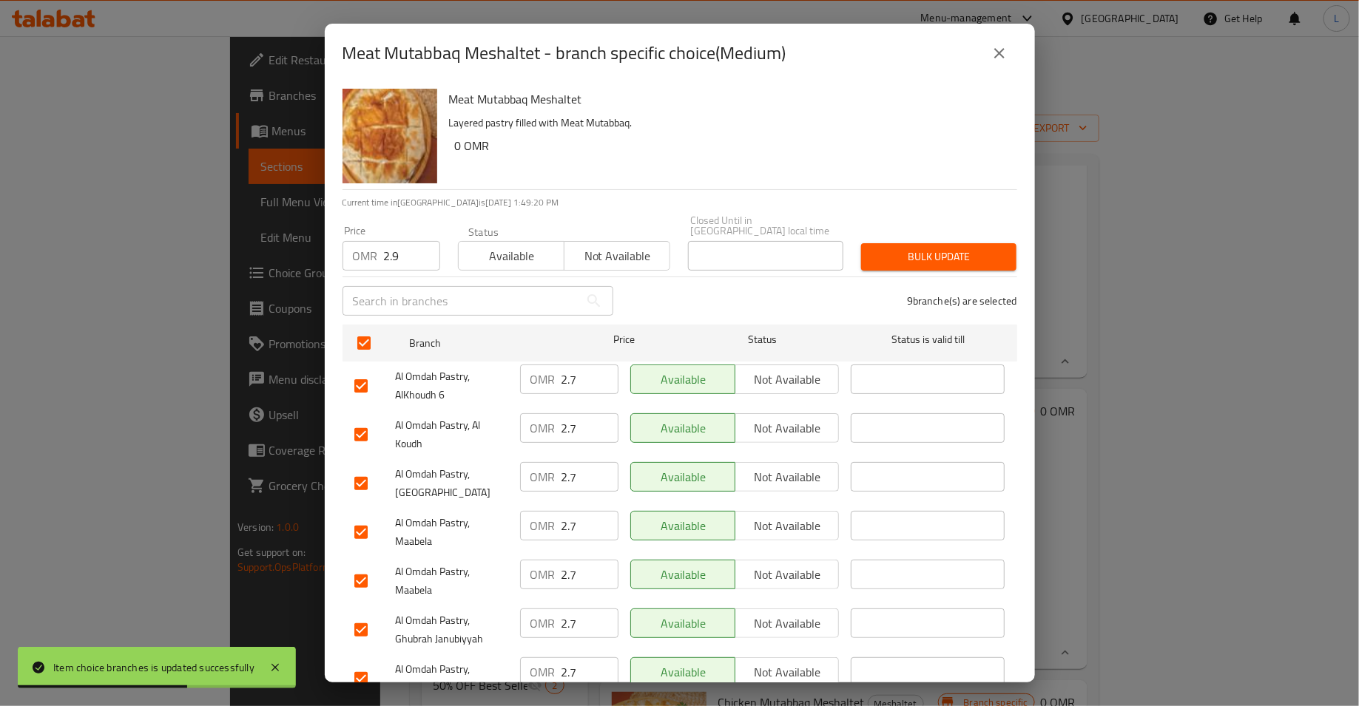
click at [952, 248] on span "Bulk update" at bounding box center [939, 257] width 132 height 18
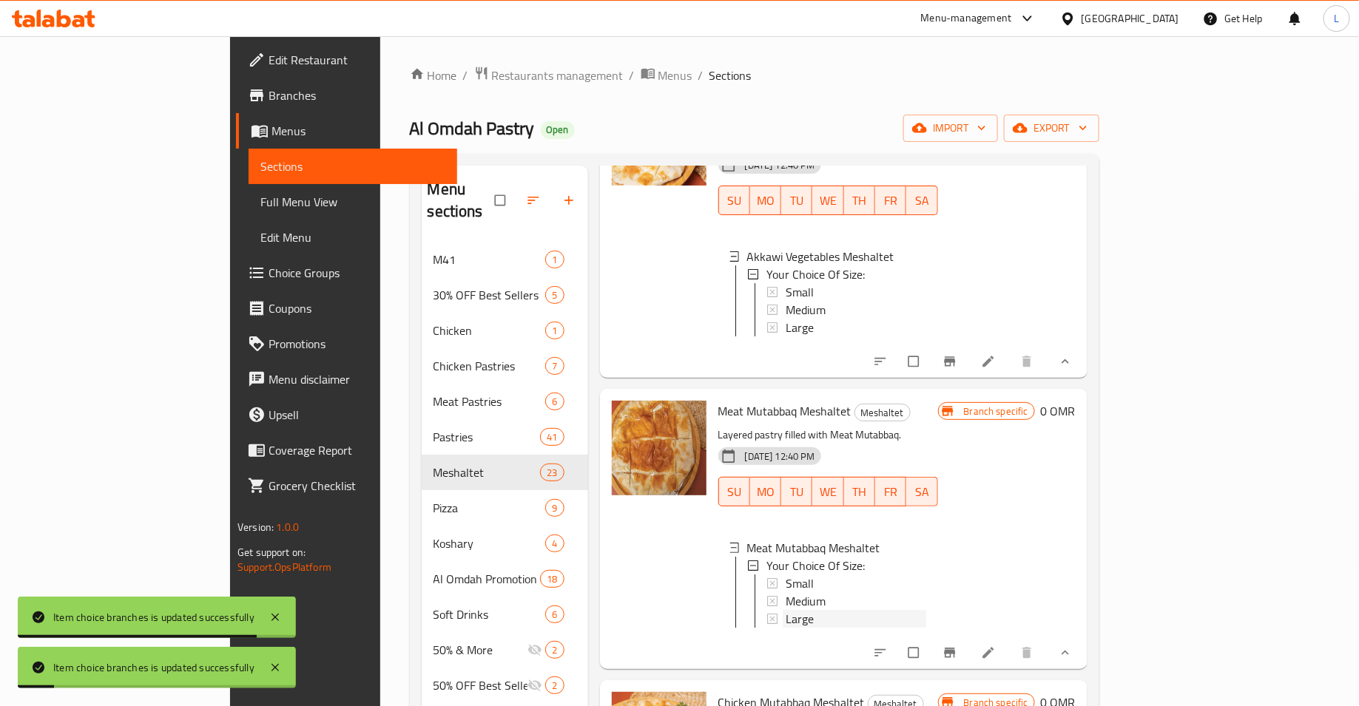
click at [786, 610] on span "Large" at bounding box center [800, 619] width 28 height 18
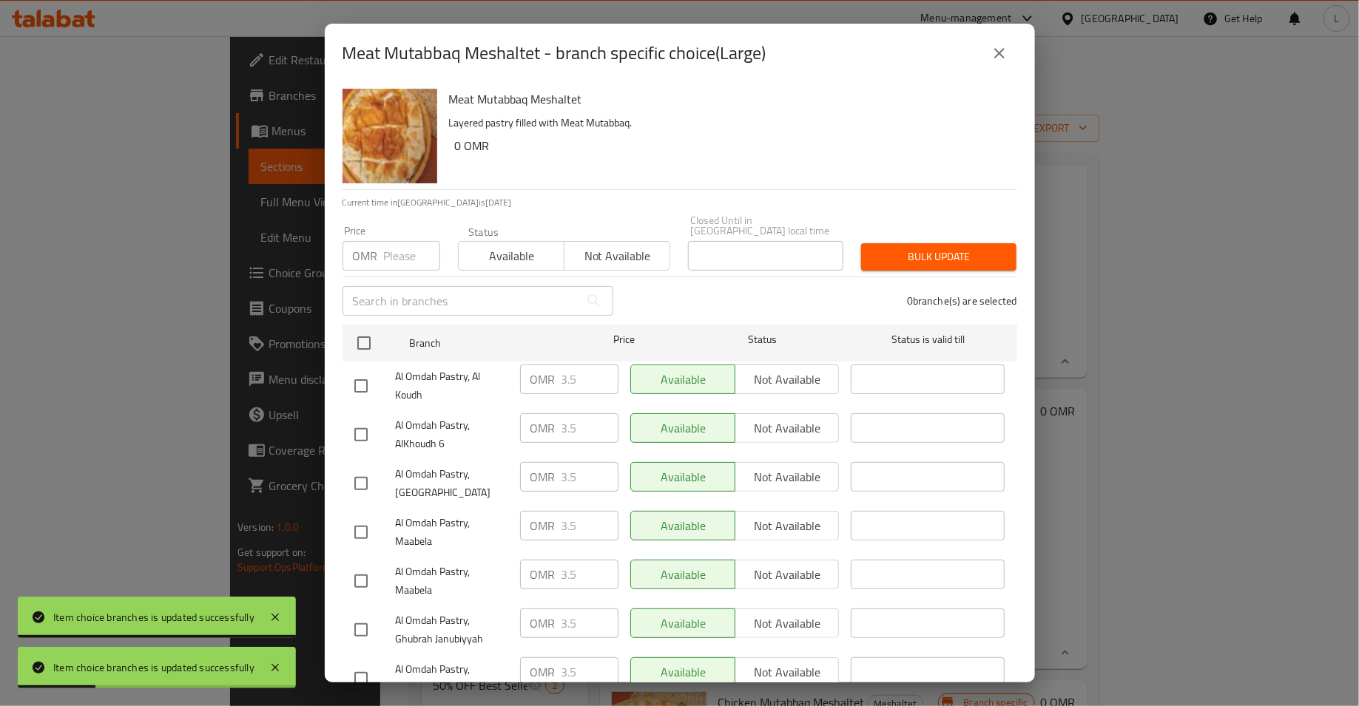
click at [400, 245] on input "number" at bounding box center [412, 256] width 56 height 30
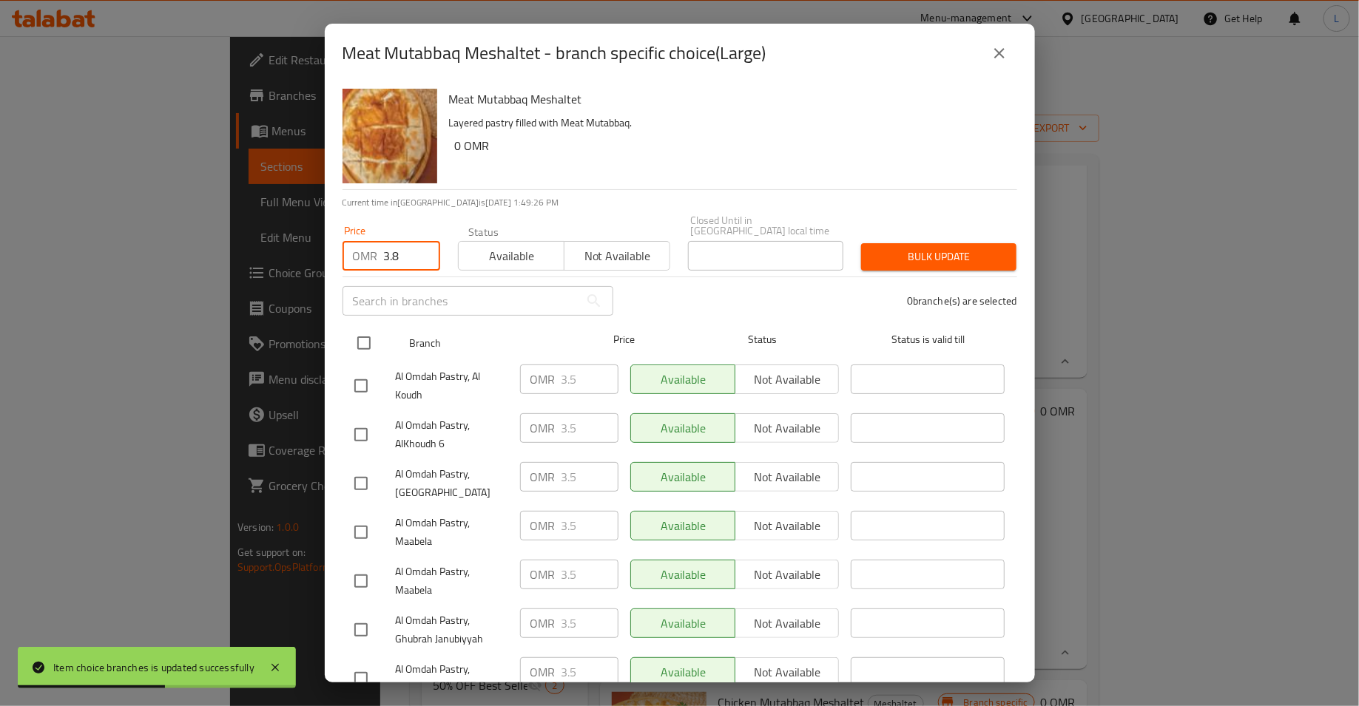
type input "3.8"
click at [355, 340] on input "checkbox" at bounding box center [363, 343] width 31 height 31
checkbox input "true"
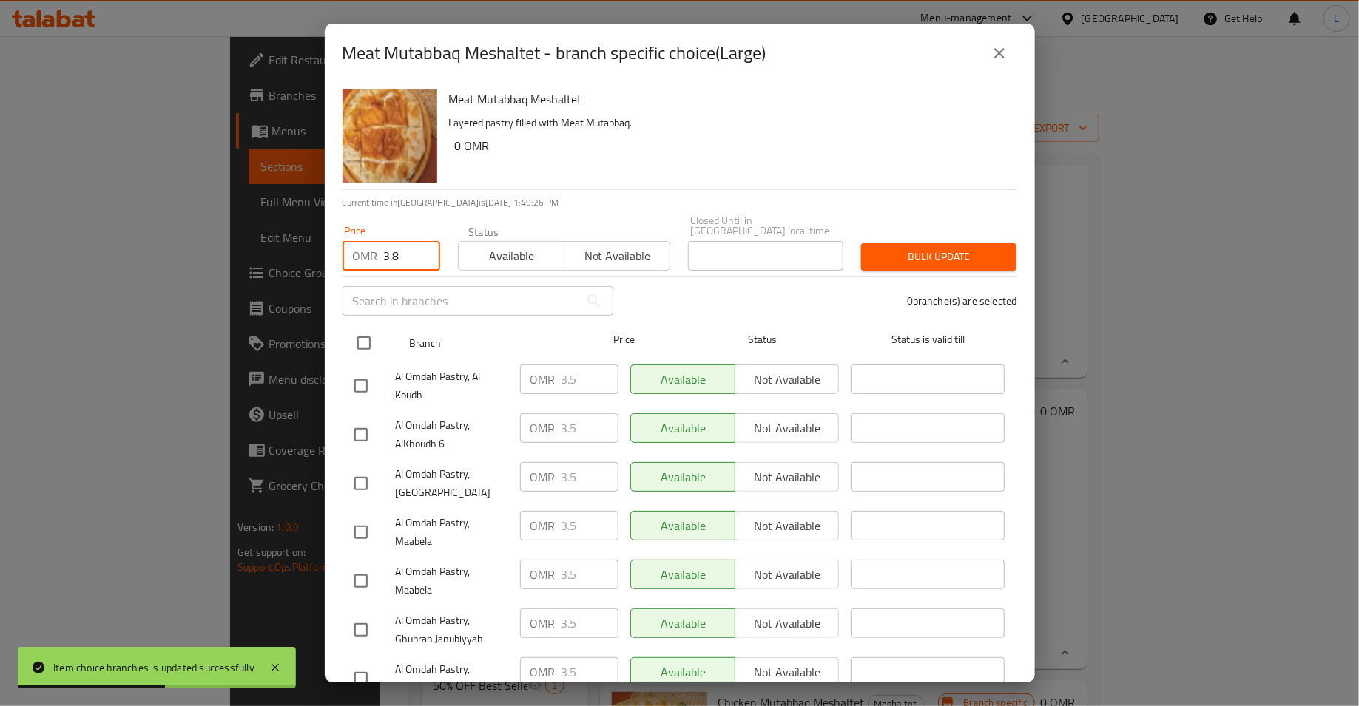
checkbox input "true"
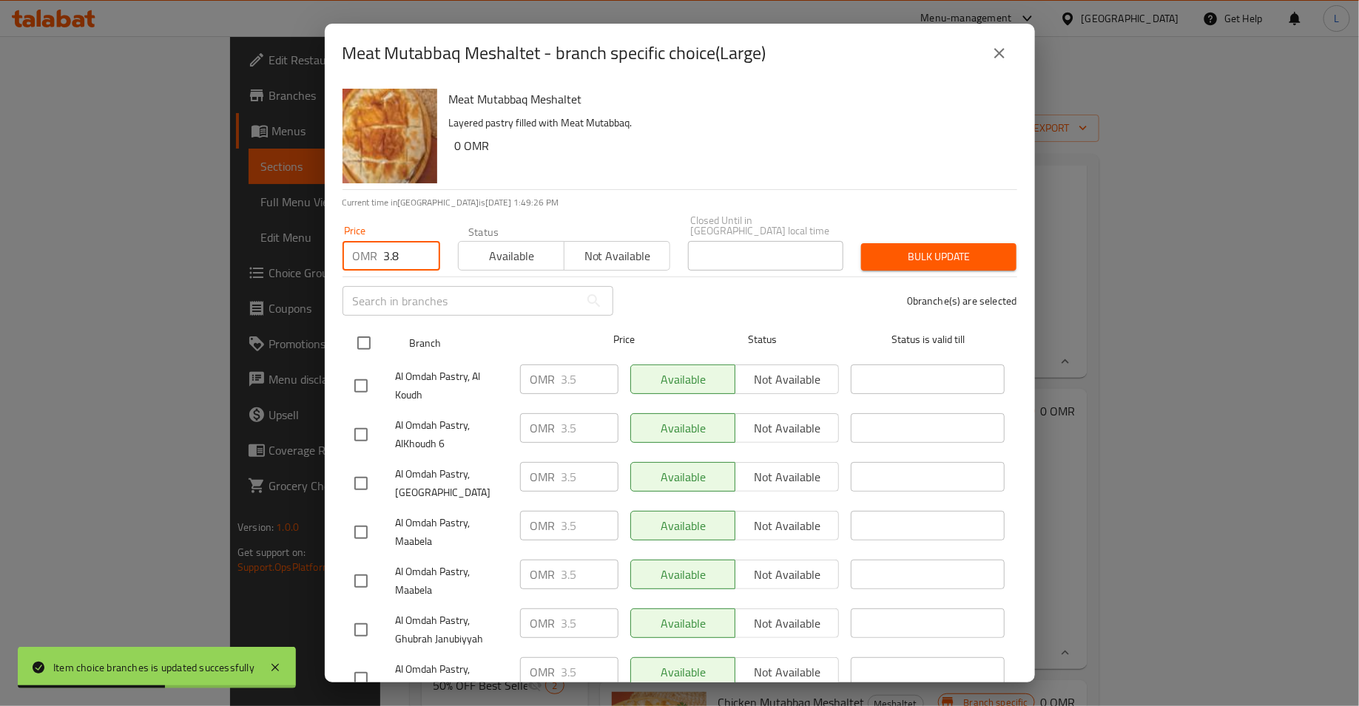
checkbox input "true"
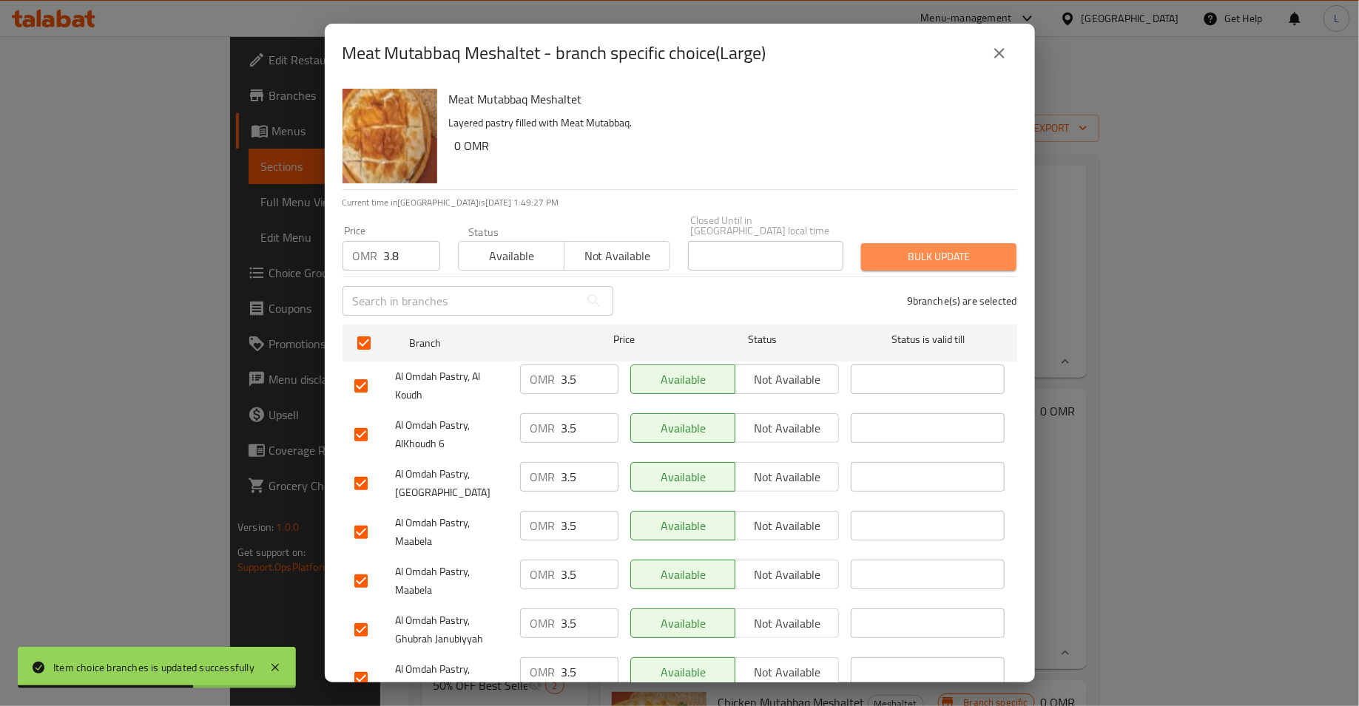
click at [952, 248] on span "Bulk update" at bounding box center [939, 257] width 132 height 18
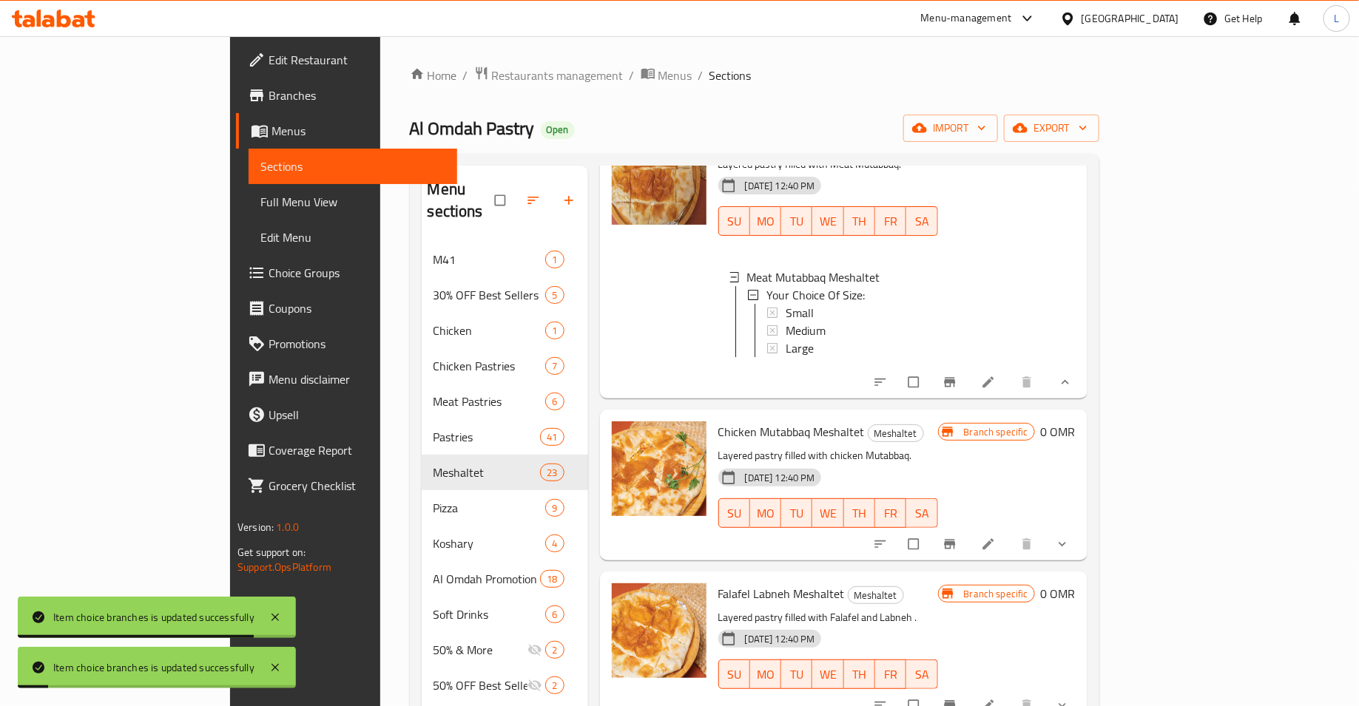
scroll to position [2088, 0]
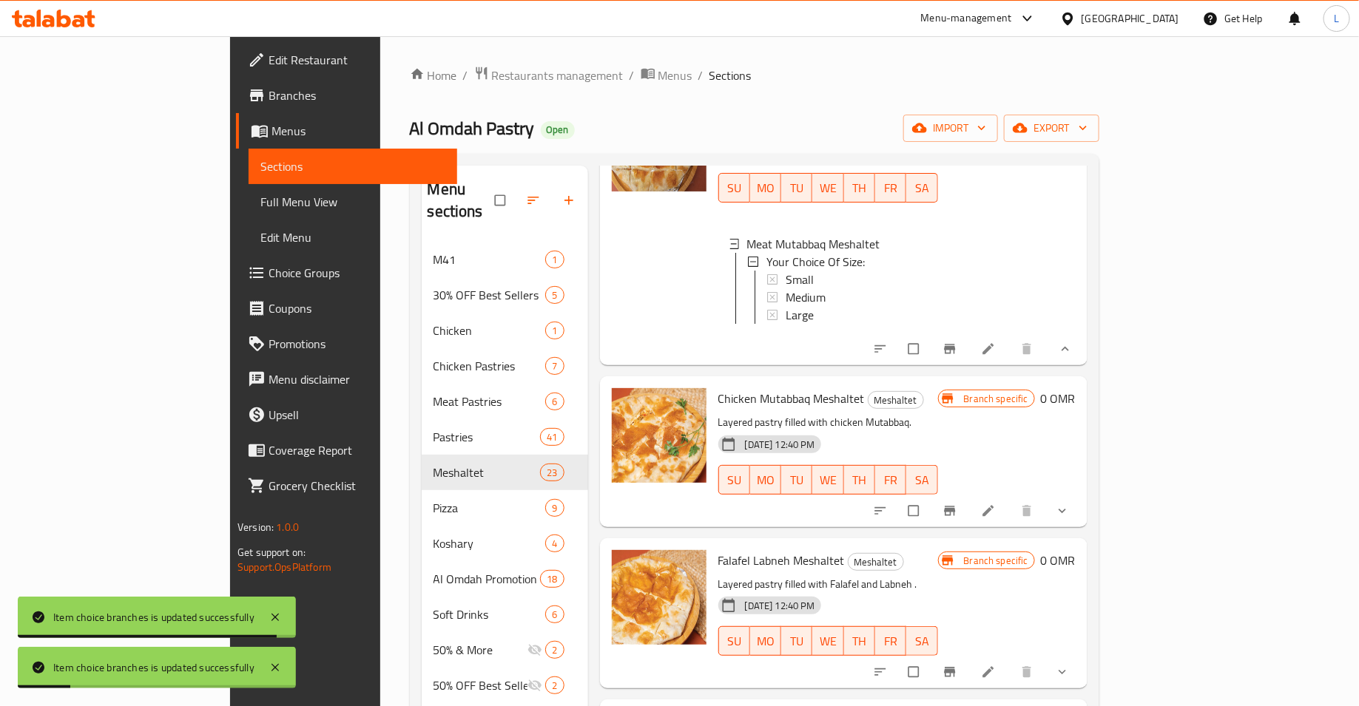
click at [1070, 504] on icon "show more" at bounding box center [1062, 511] width 15 height 15
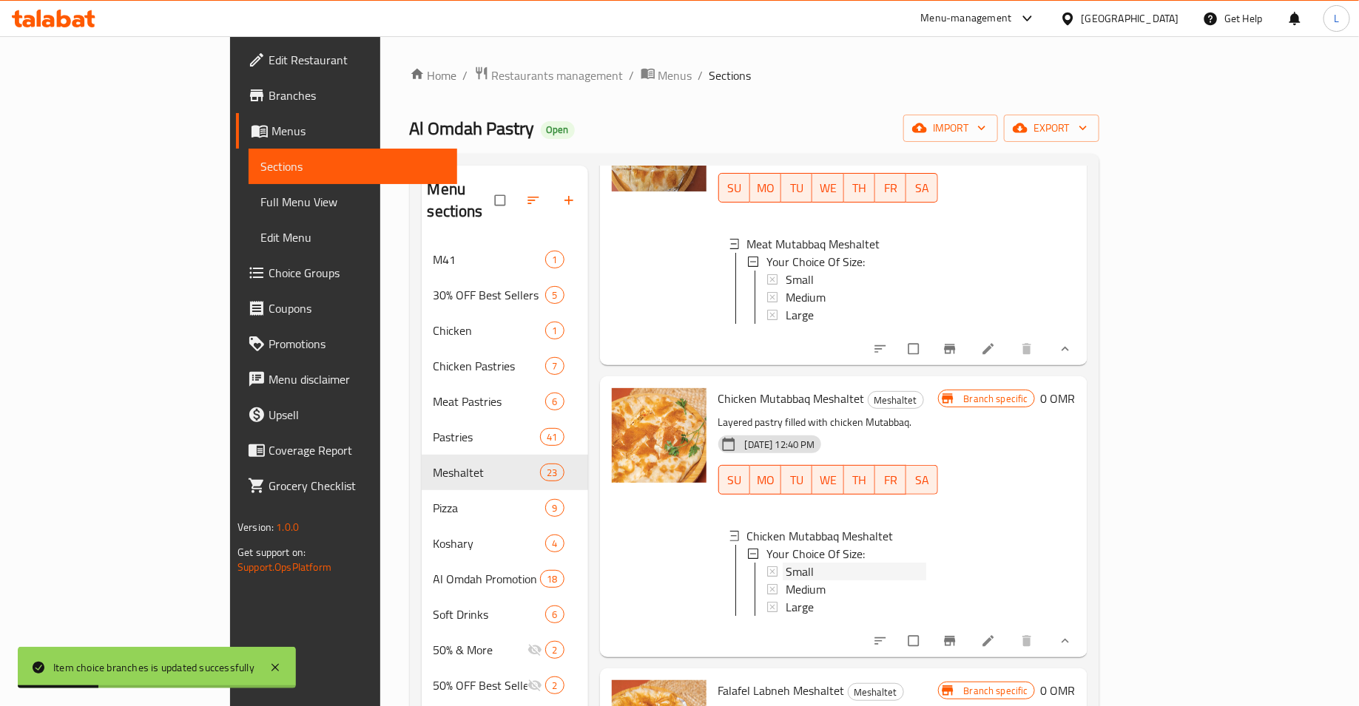
click at [786, 563] on div "Small" at bounding box center [856, 572] width 141 height 18
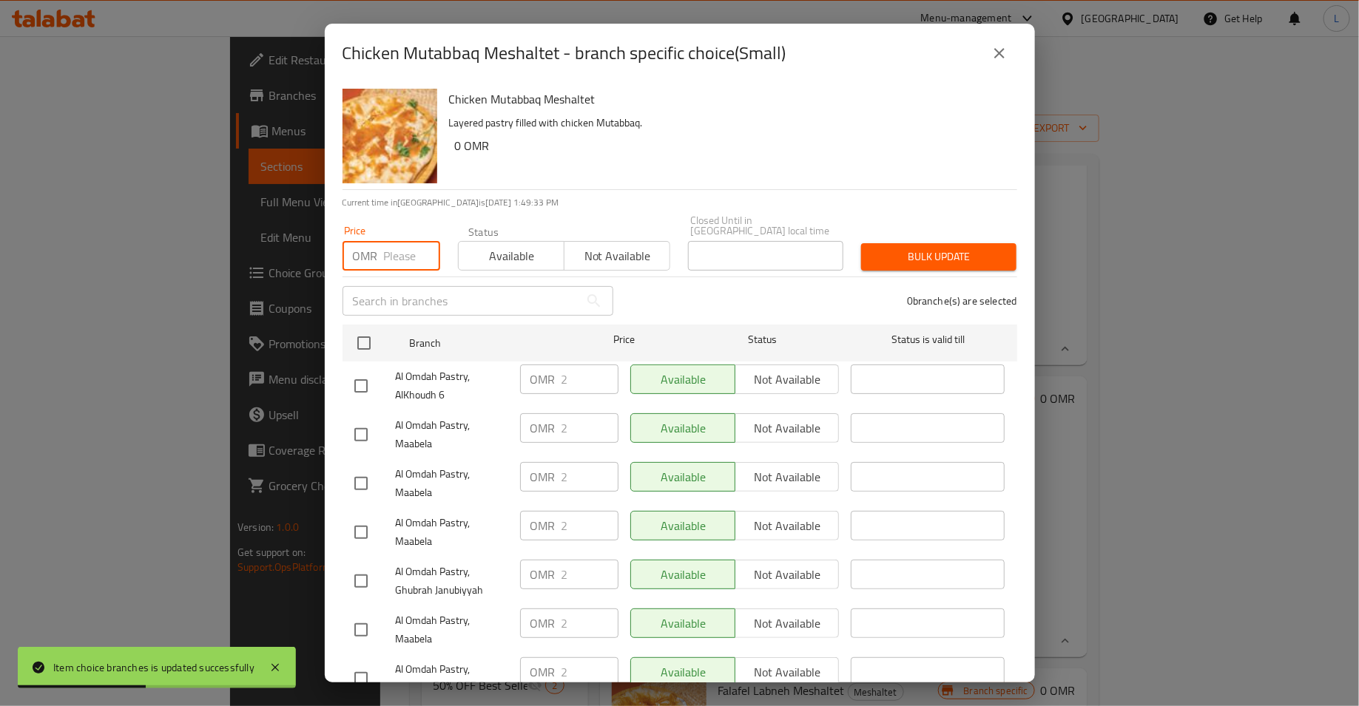
click at [384, 244] on input "number" at bounding box center [412, 256] width 56 height 30
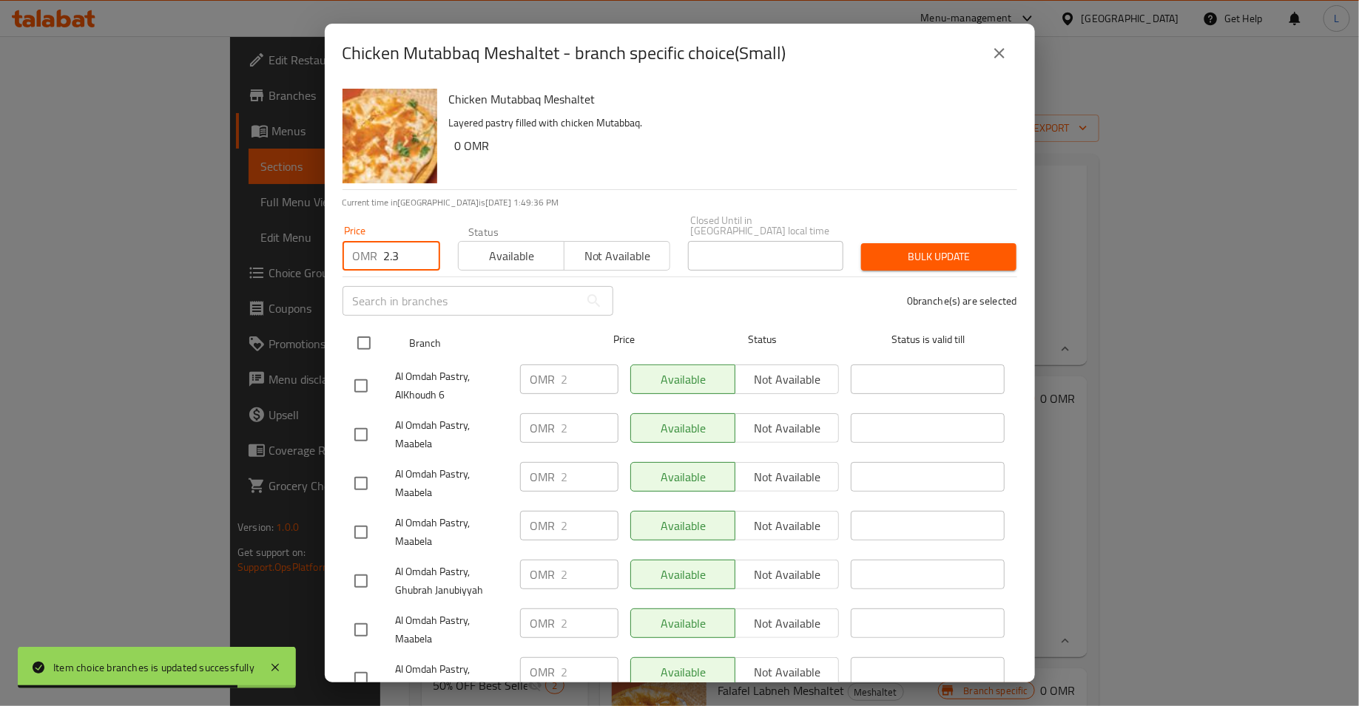
type input "2.3"
click at [354, 337] on input "checkbox" at bounding box center [363, 343] width 31 height 31
checkbox input "true"
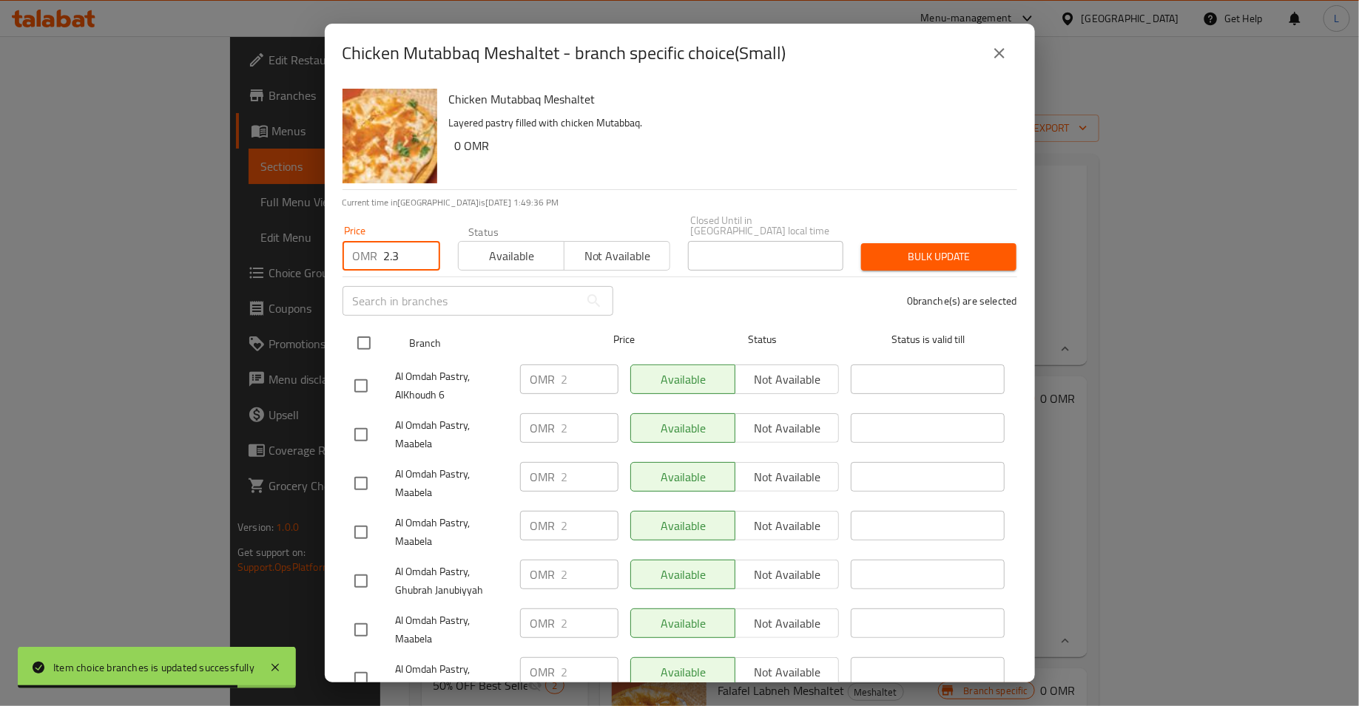
checkbox input "true"
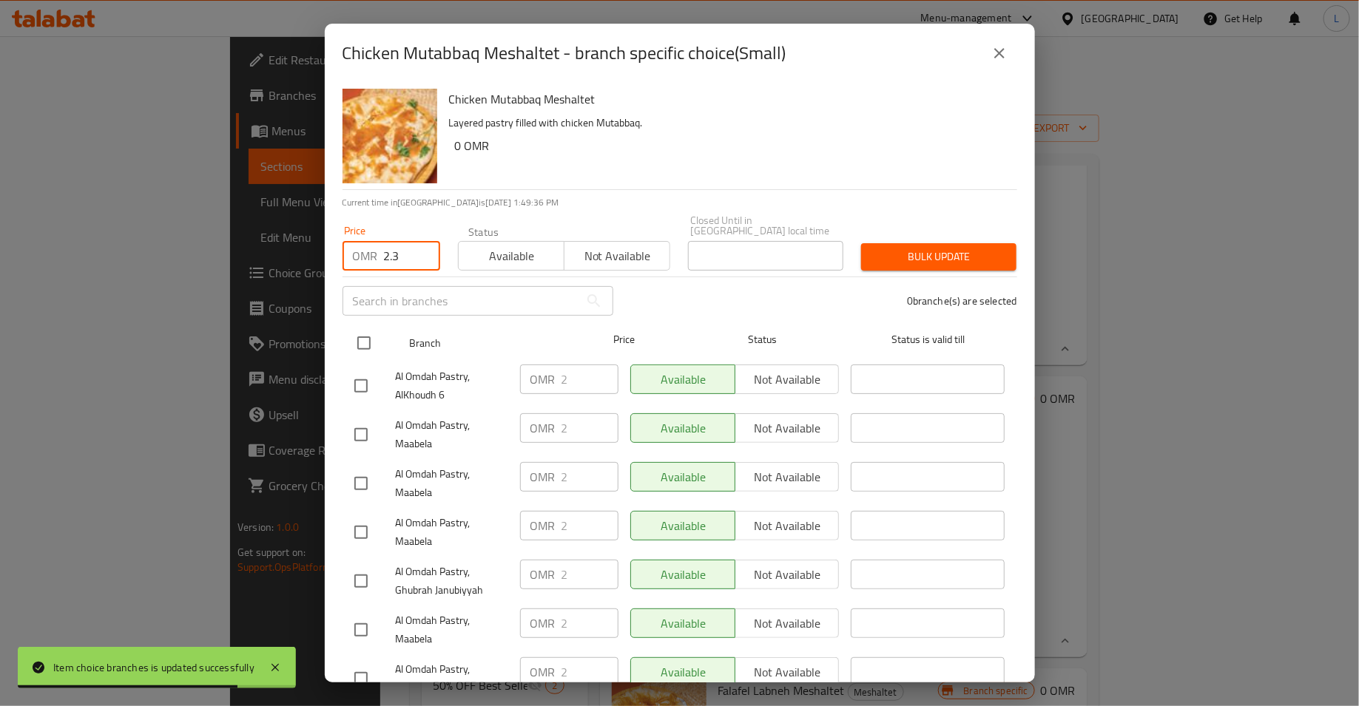
checkbox input "true"
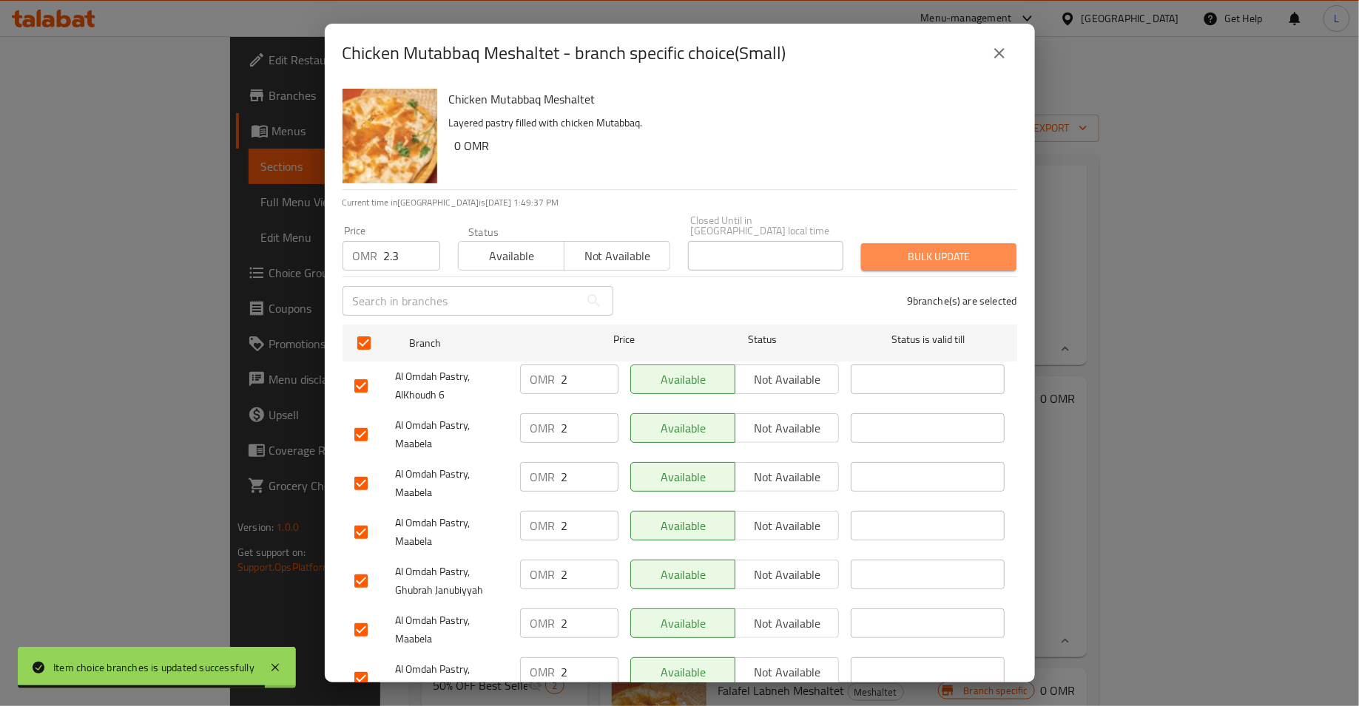
click at [918, 248] on span "Bulk update" at bounding box center [939, 257] width 132 height 18
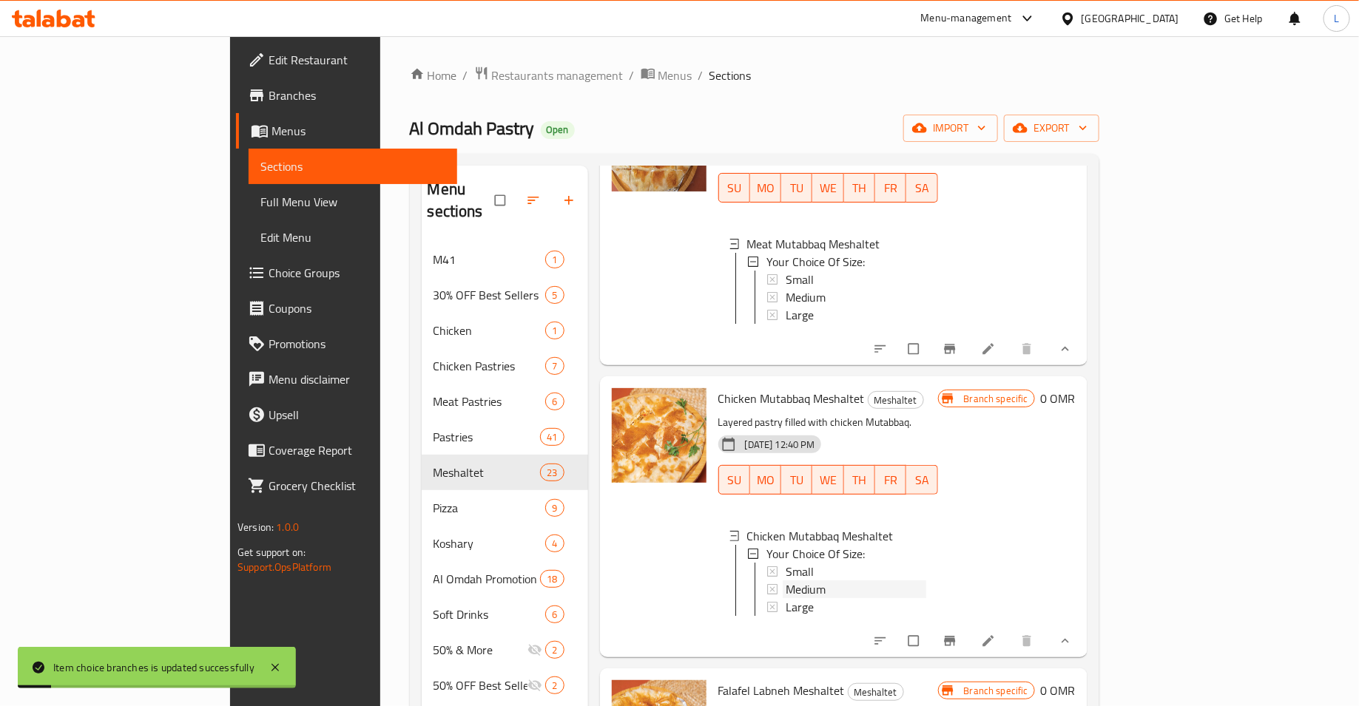
click at [786, 581] on div "Medium" at bounding box center [856, 590] width 141 height 18
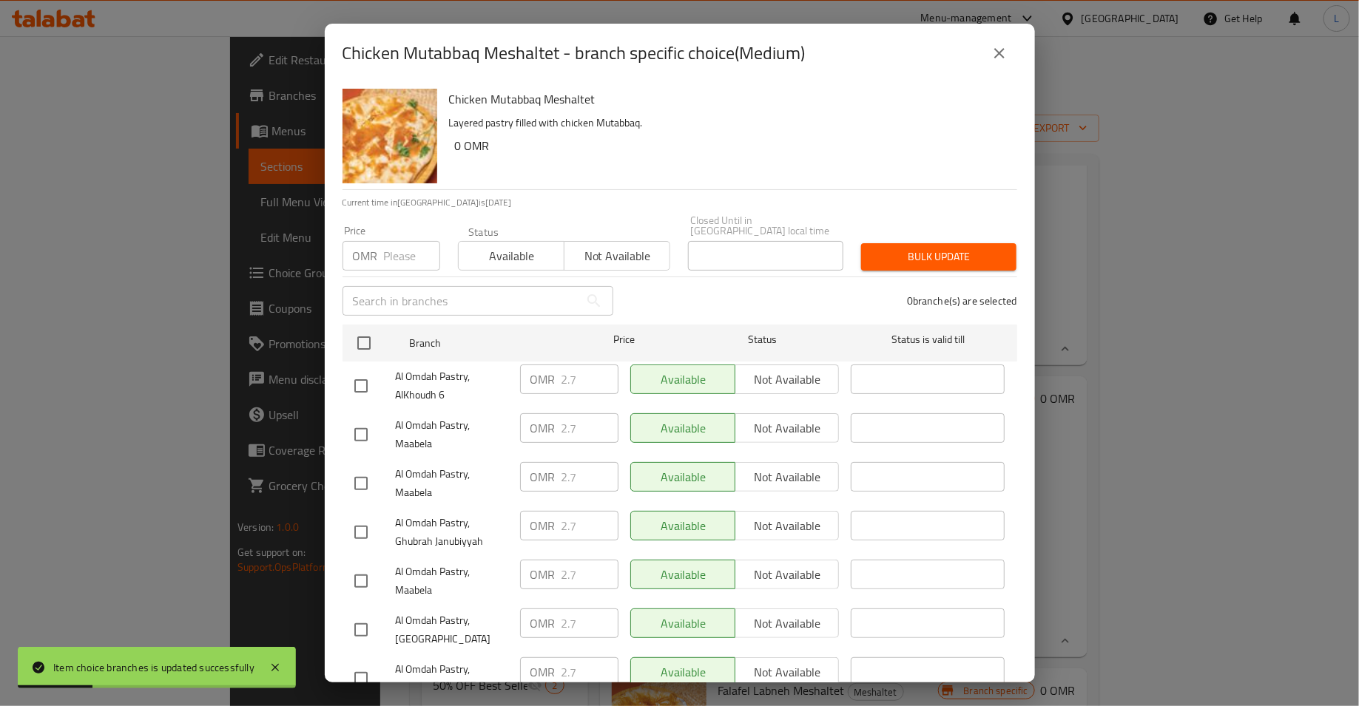
click at [408, 241] on input "number" at bounding box center [412, 256] width 56 height 30
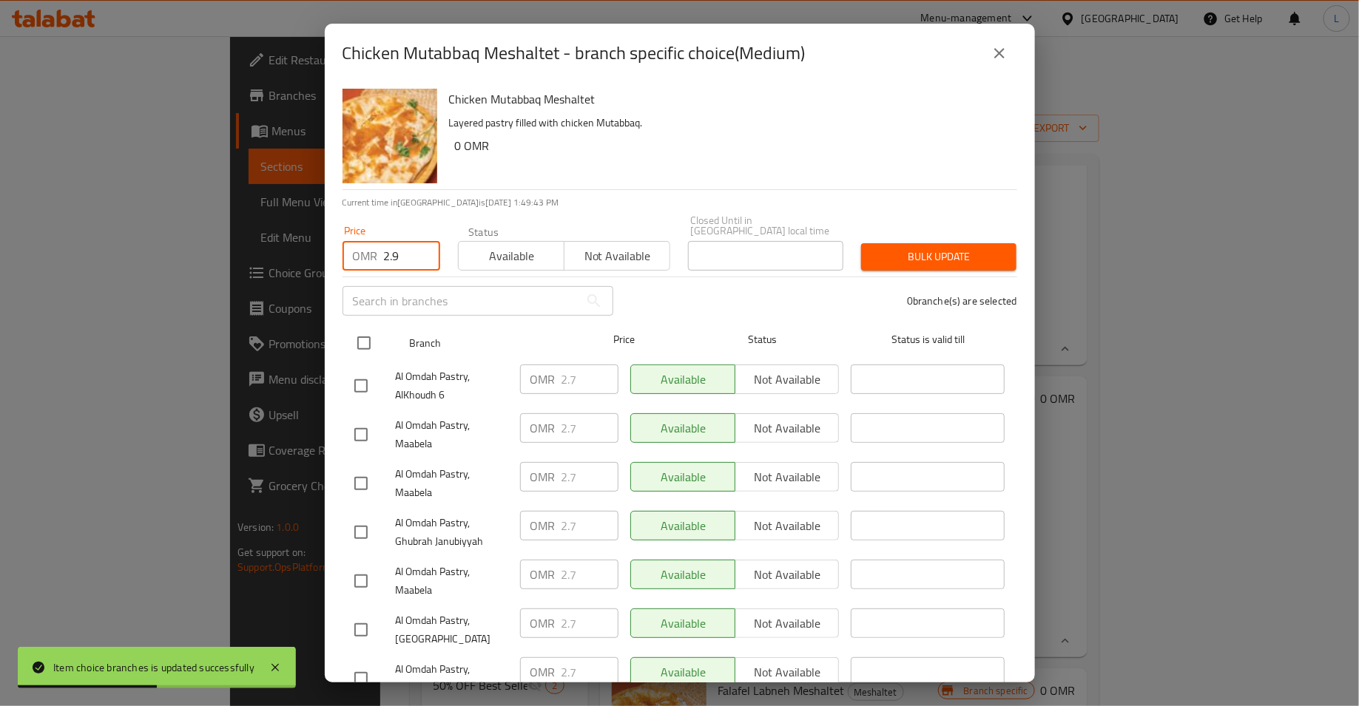
type input "2.9"
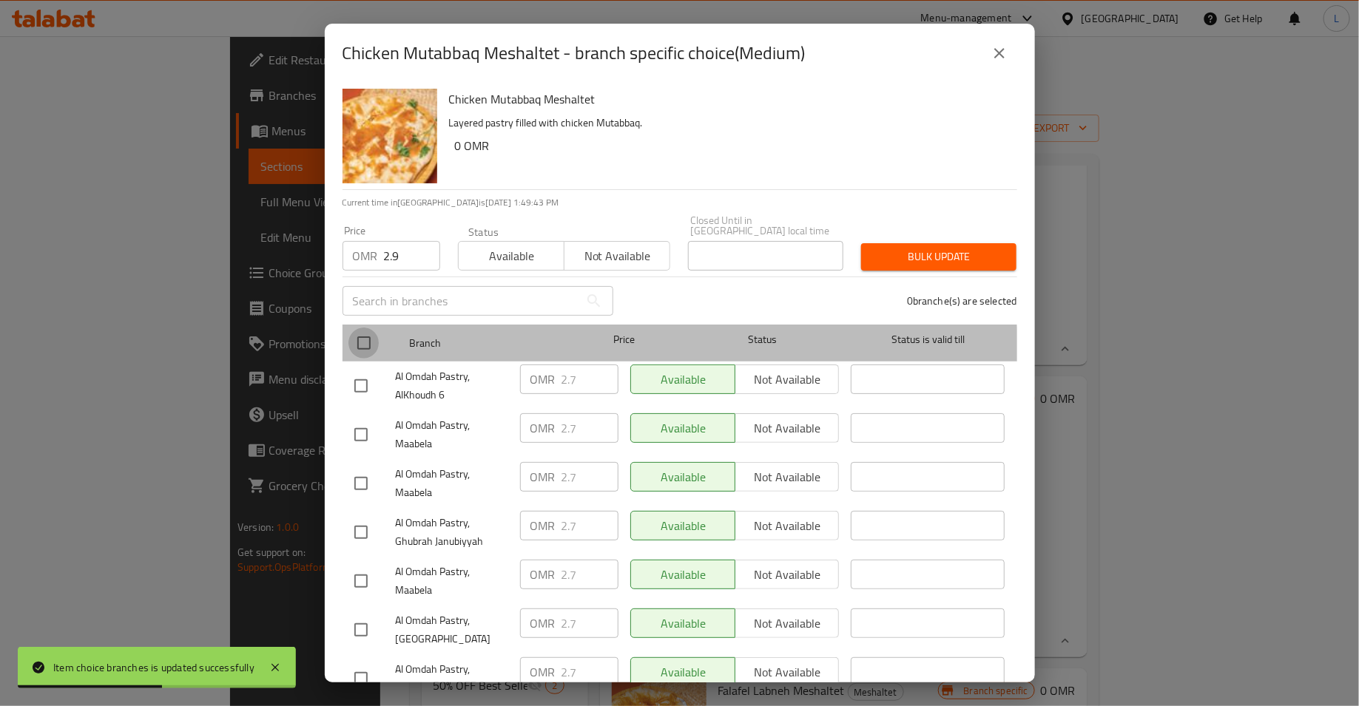
click at [364, 344] on input "checkbox" at bounding box center [363, 343] width 31 height 31
checkbox input "true"
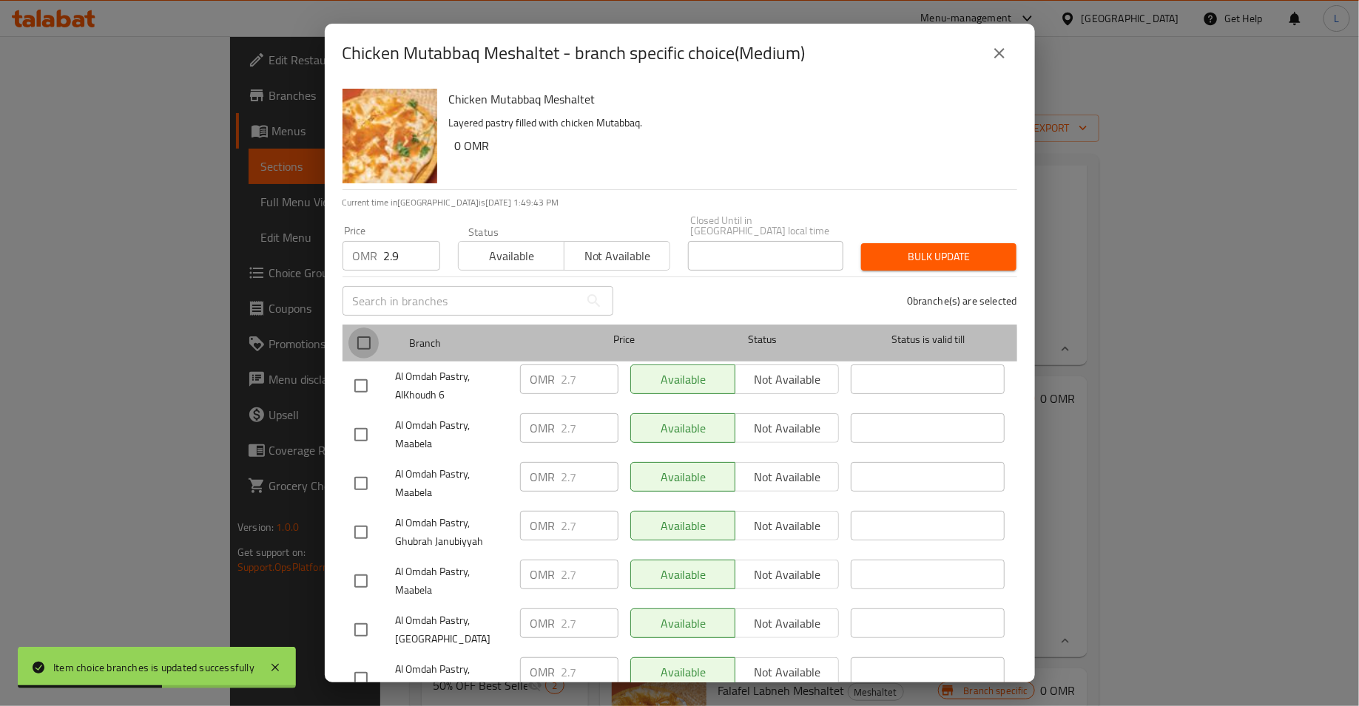
checkbox input "true"
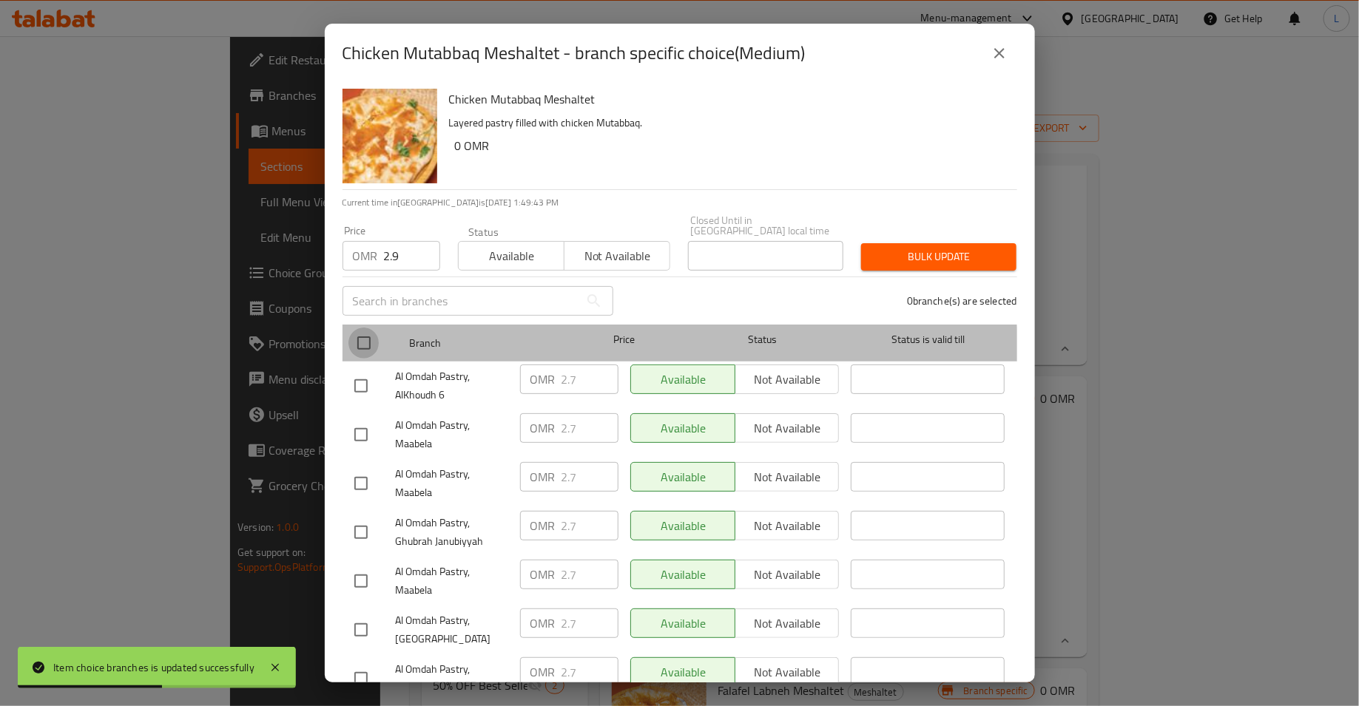
checkbox input "true"
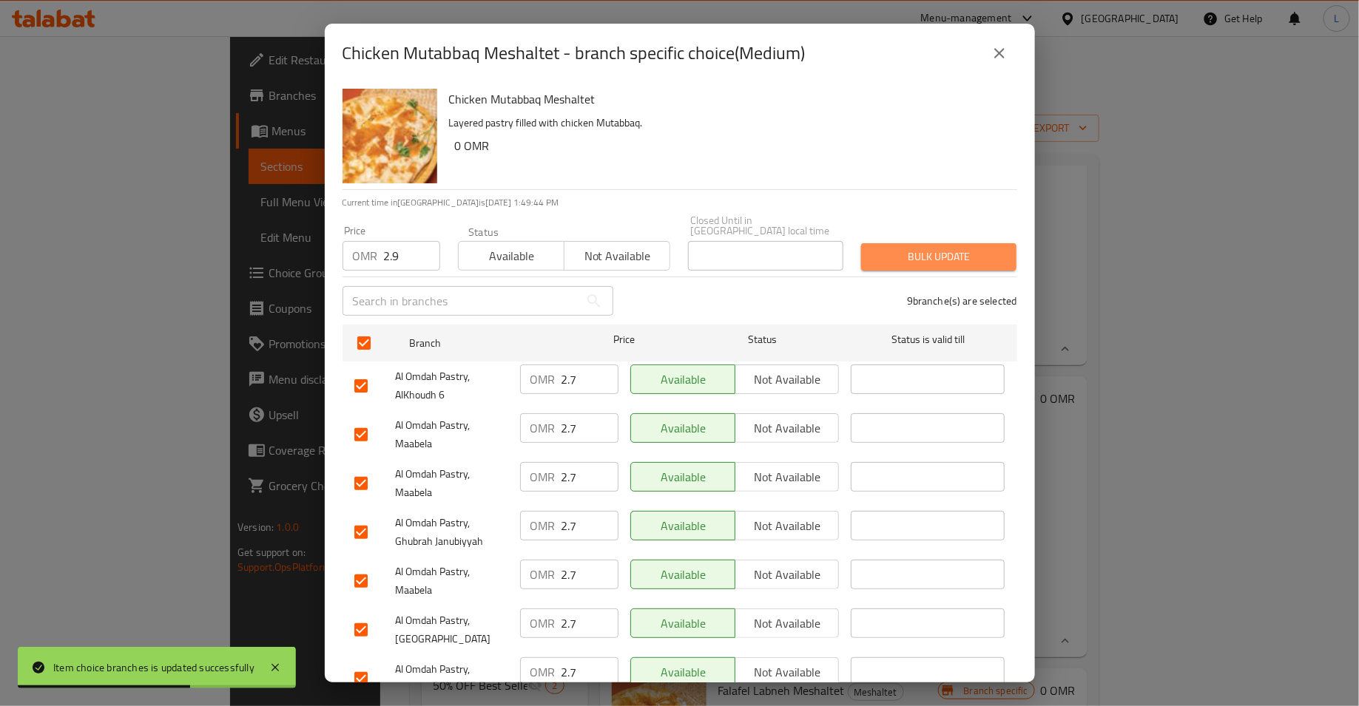
click at [930, 252] on span "Bulk update" at bounding box center [939, 257] width 132 height 18
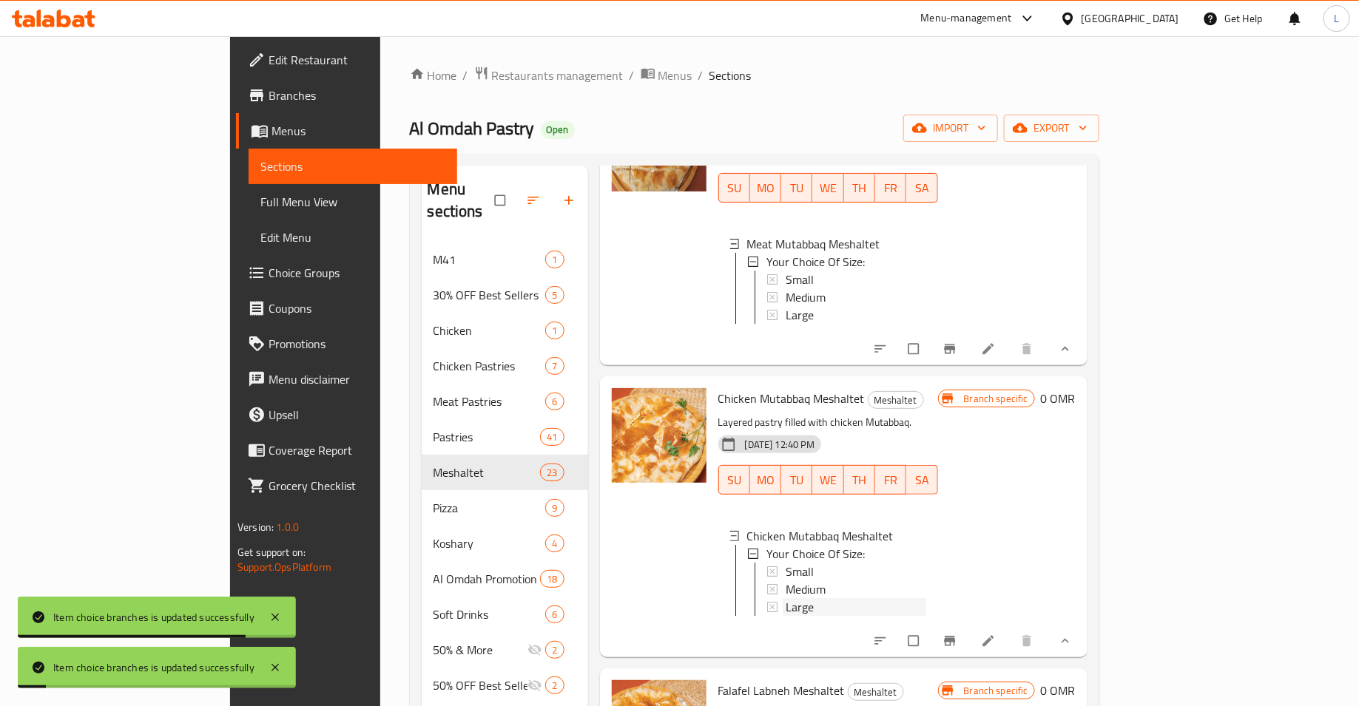
click at [786, 598] on span "Large" at bounding box center [800, 607] width 28 height 18
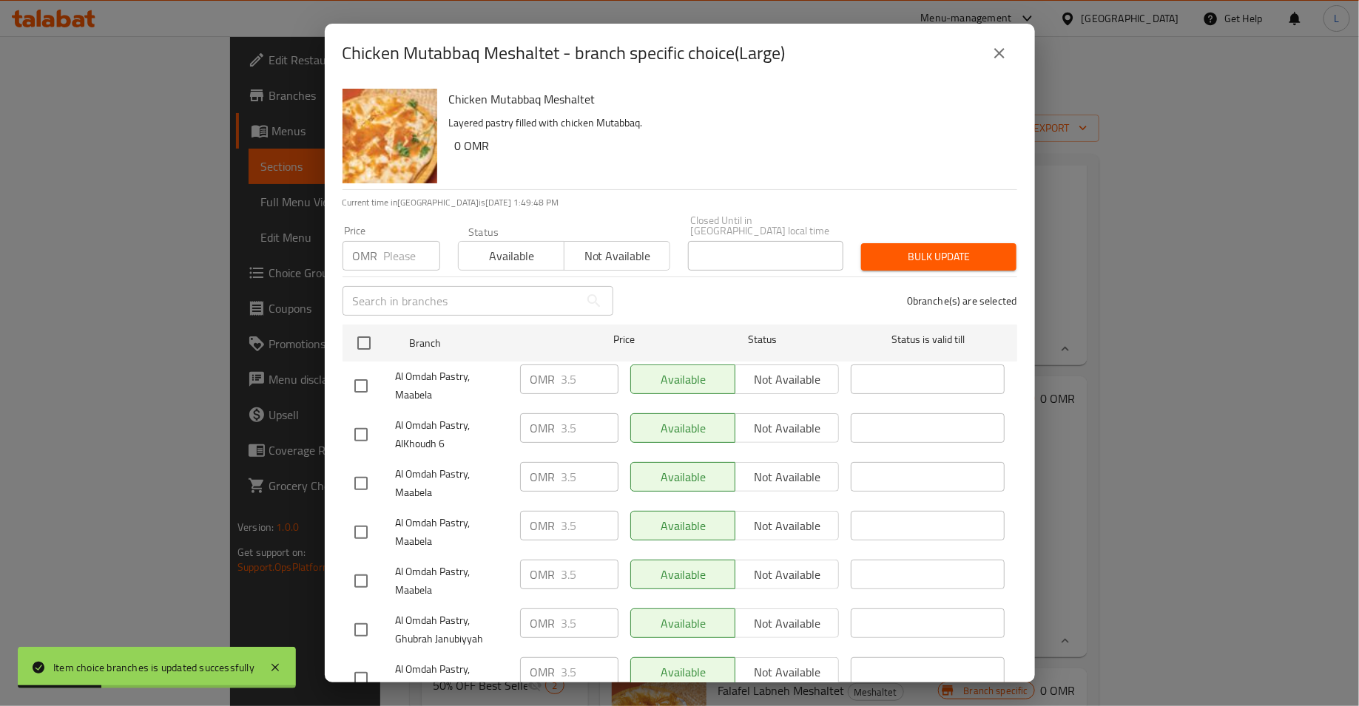
click at [394, 251] on input "number" at bounding box center [412, 256] width 56 height 30
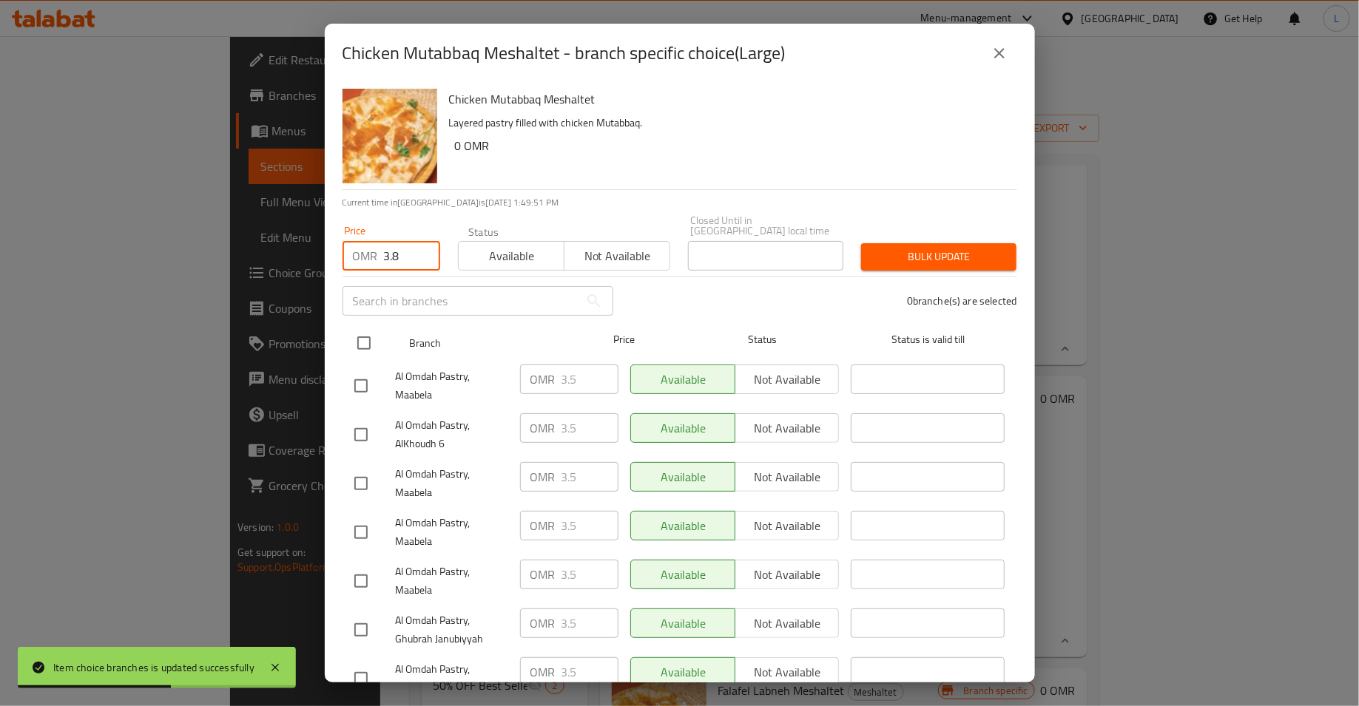
type input "3.8"
click at [367, 331] on input "checkbox" at bounding box center [363, 343] width 31 height 31
checkbox input "true"
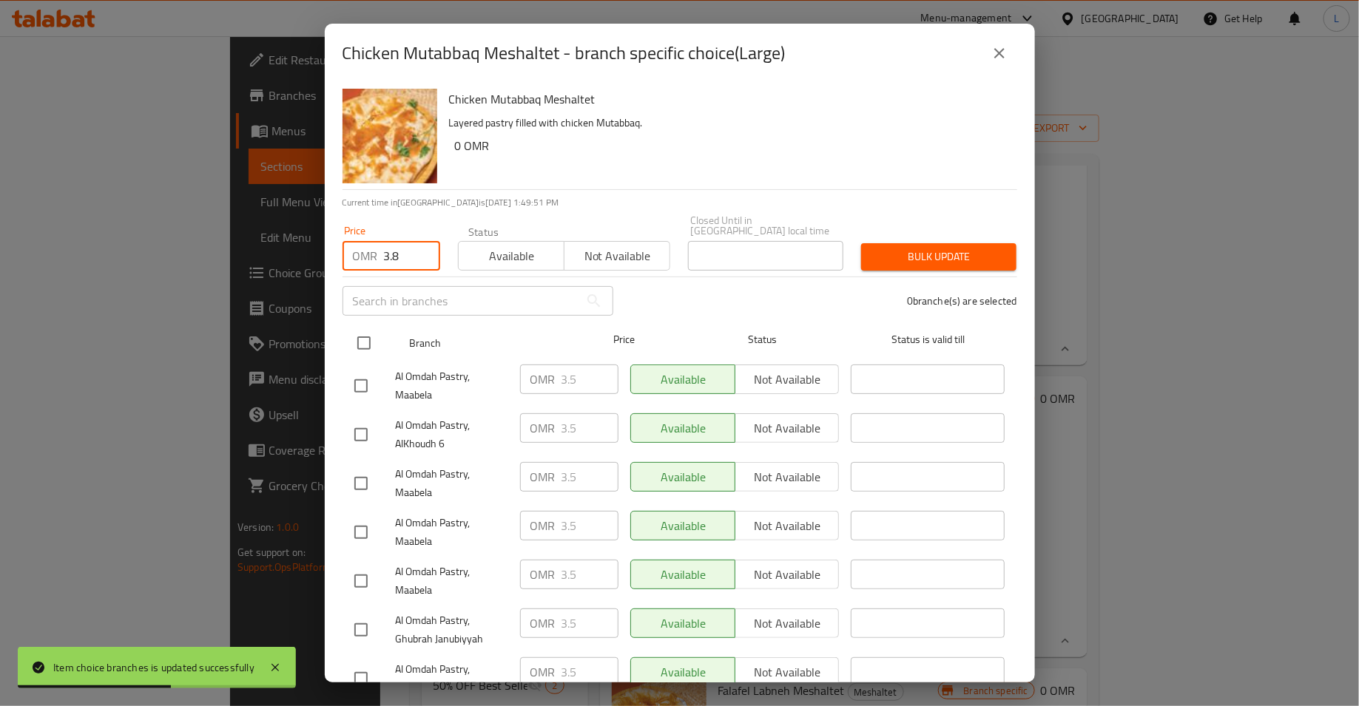
checkbox input "true"
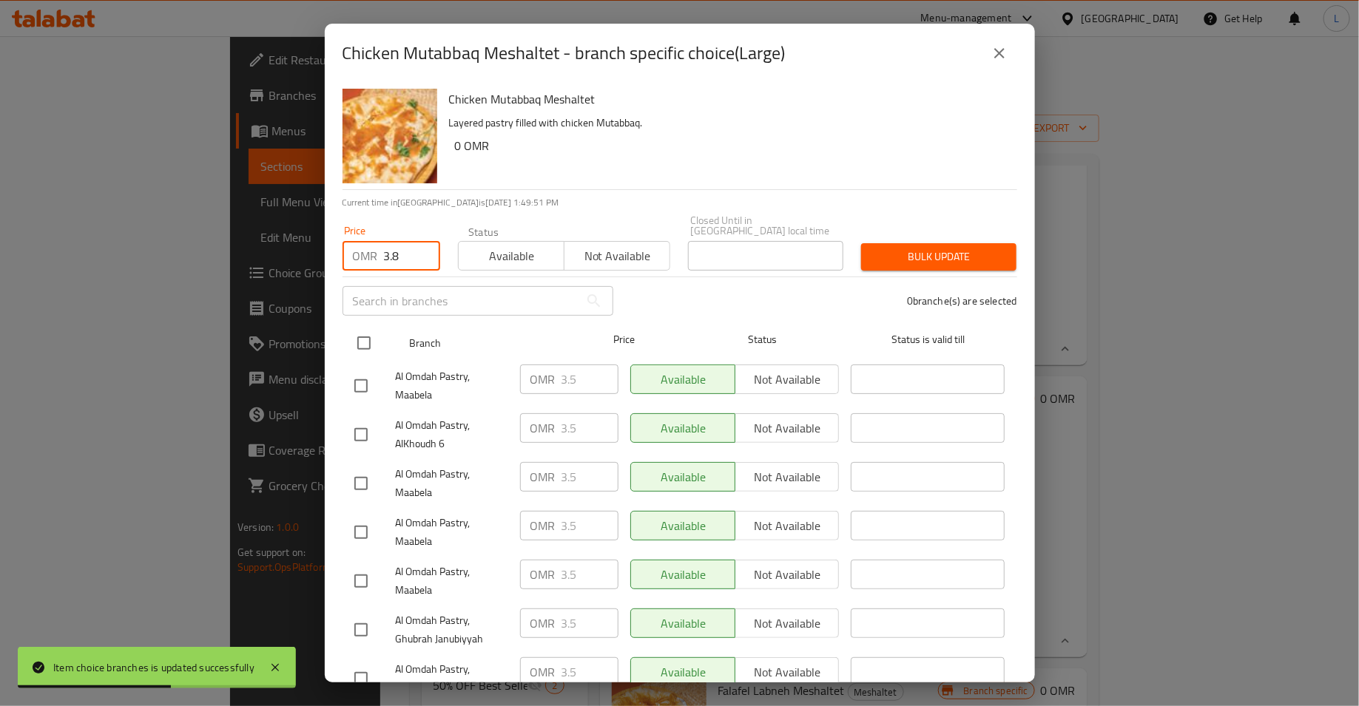
checkbox input "true"
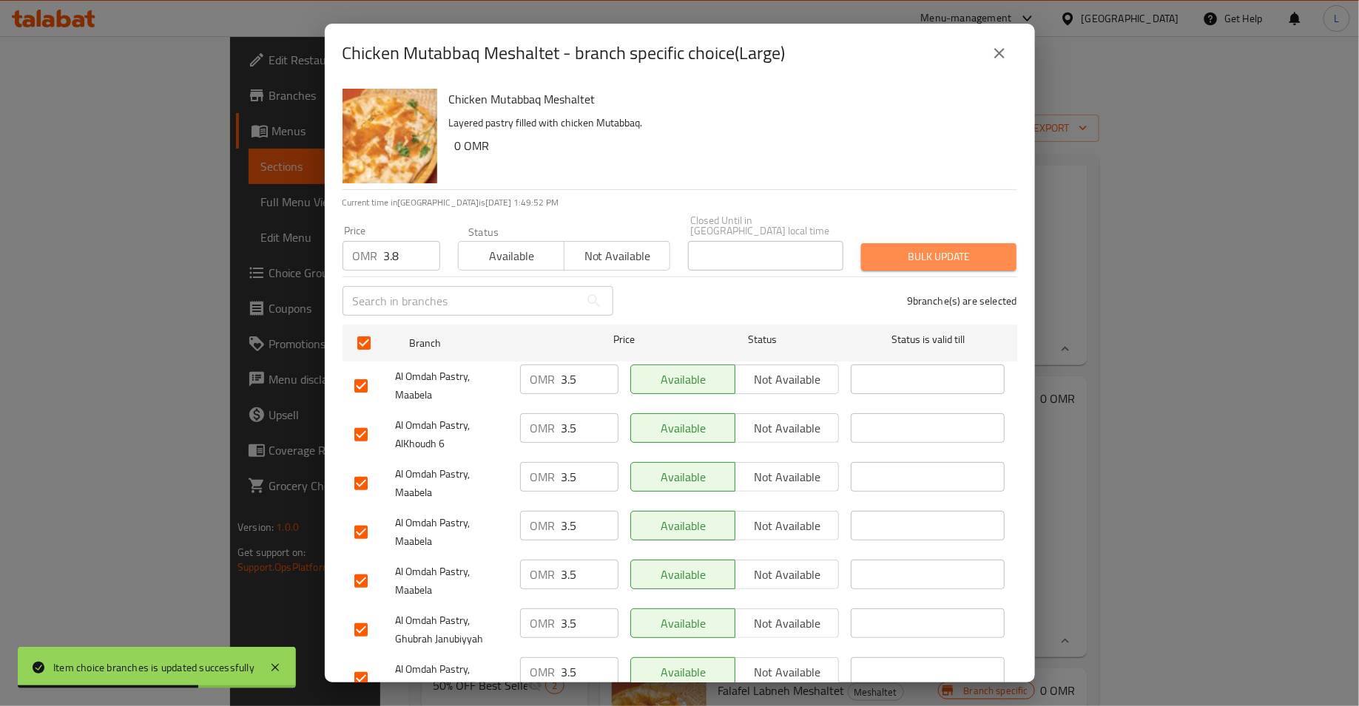
click at [878, 248] on span "Bulk update" at bounding box center [939, 257] width 132 height 18
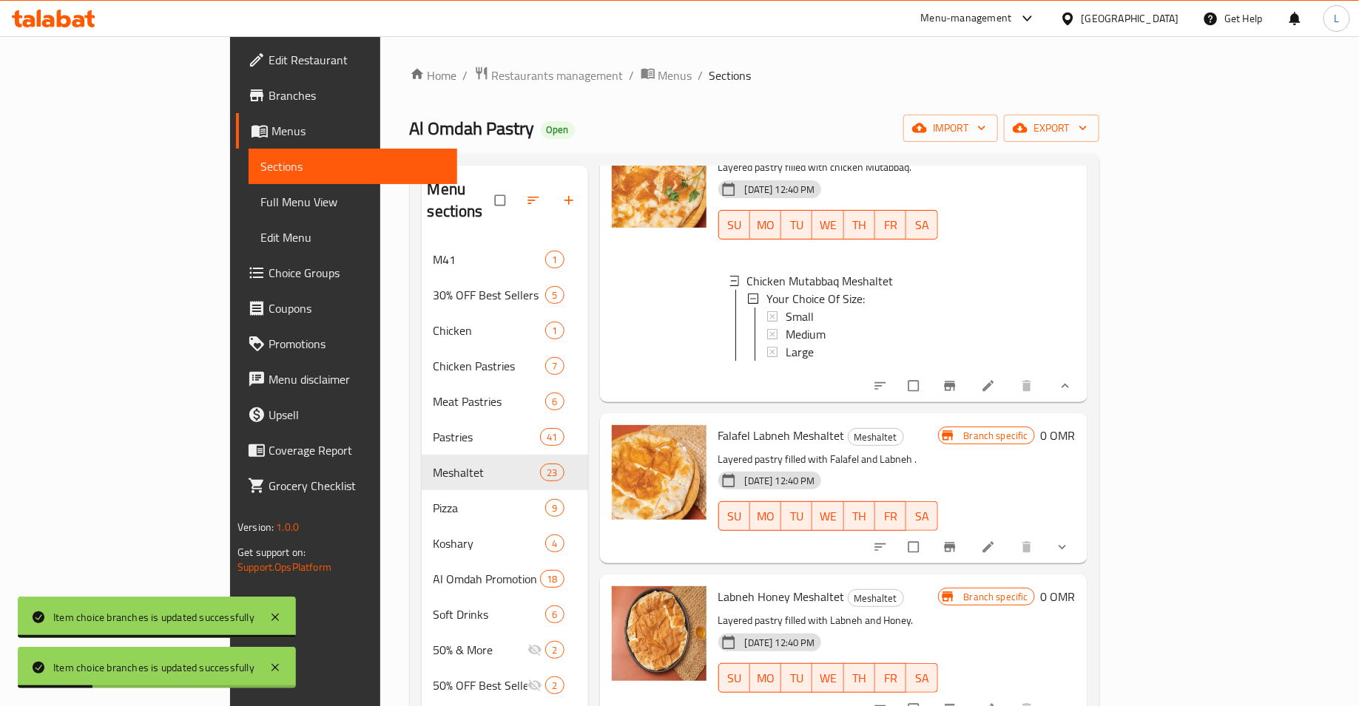
scroll to position [2346, 0]
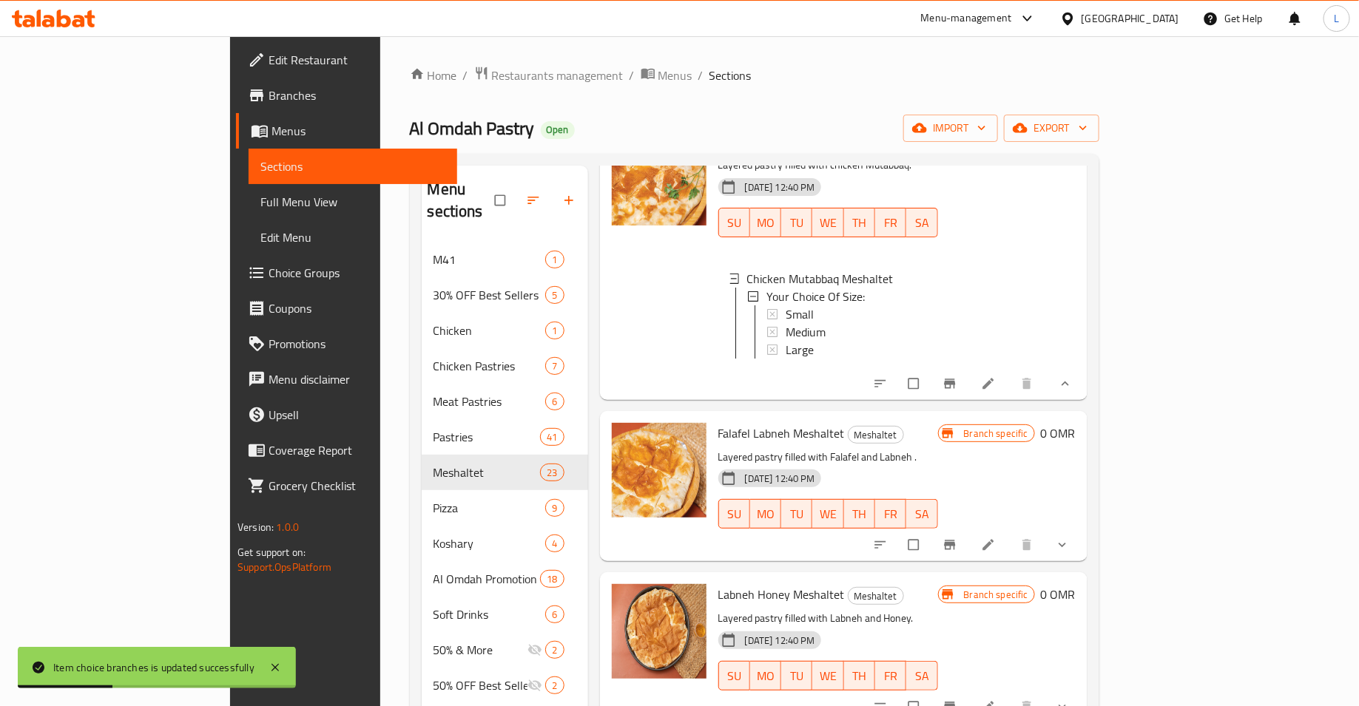
click at [1070, 538] on icon "show more" at bounding box center [1062, 545] width 15 height 15
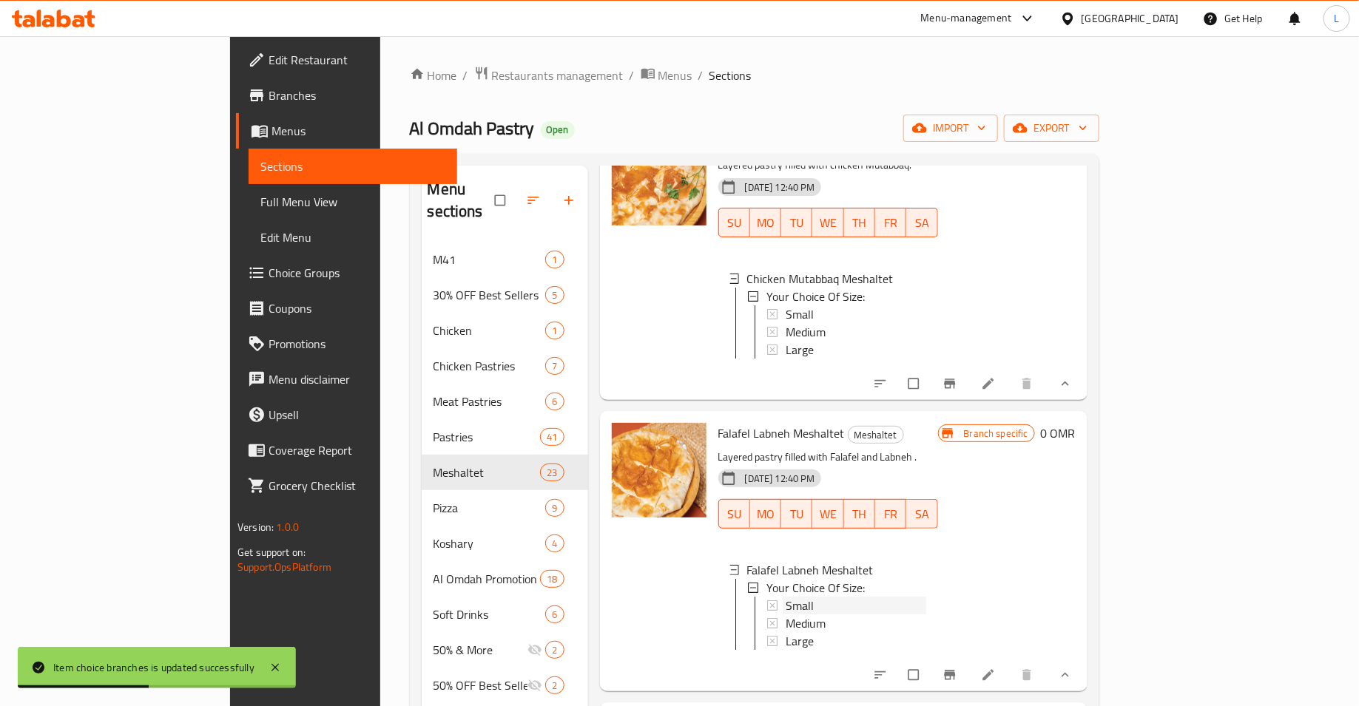
click at [800, 597] on div "Small" at bounding box center [856, 606] width 141 height 18
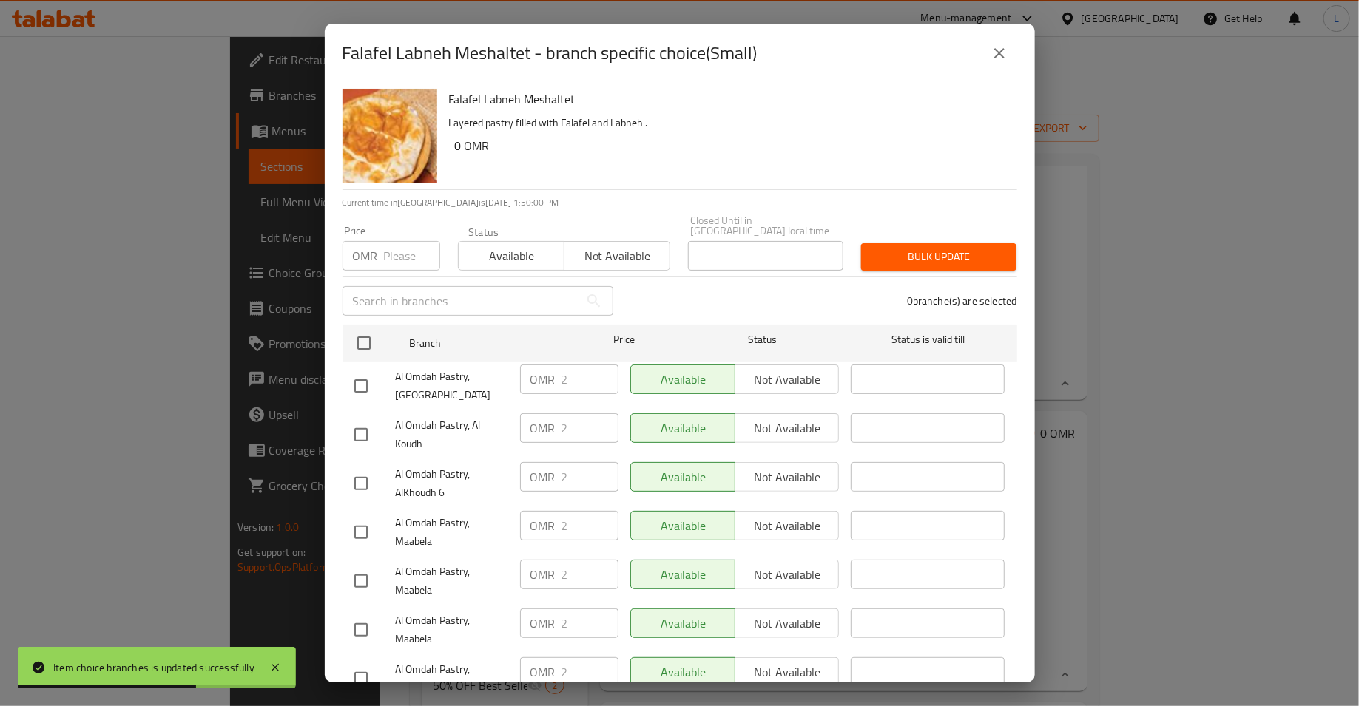
click at [388, 246] on input "number" at bounding box center [412, 256] width 56 height 30
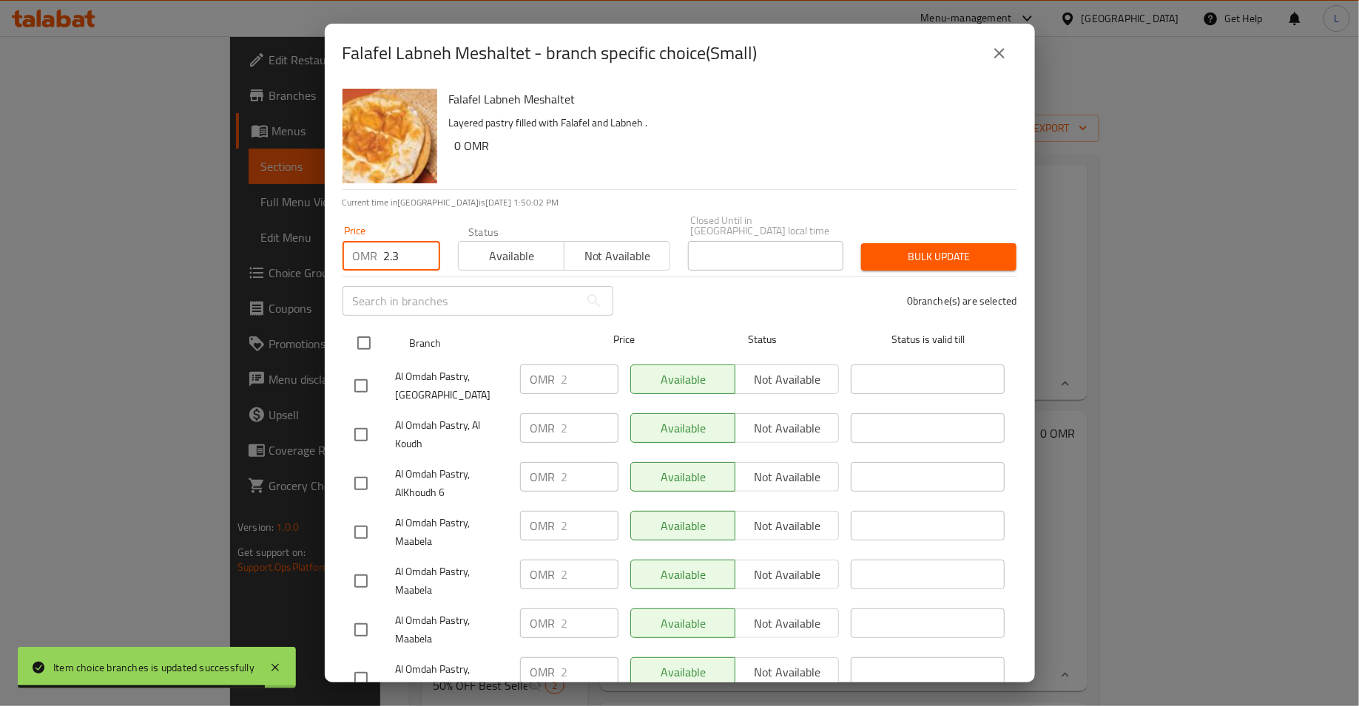
type input "2.3"
click at [368, 338] on input "checkbox" at bounding box center [363, 343] width 31 height 31
checkbox input "true"
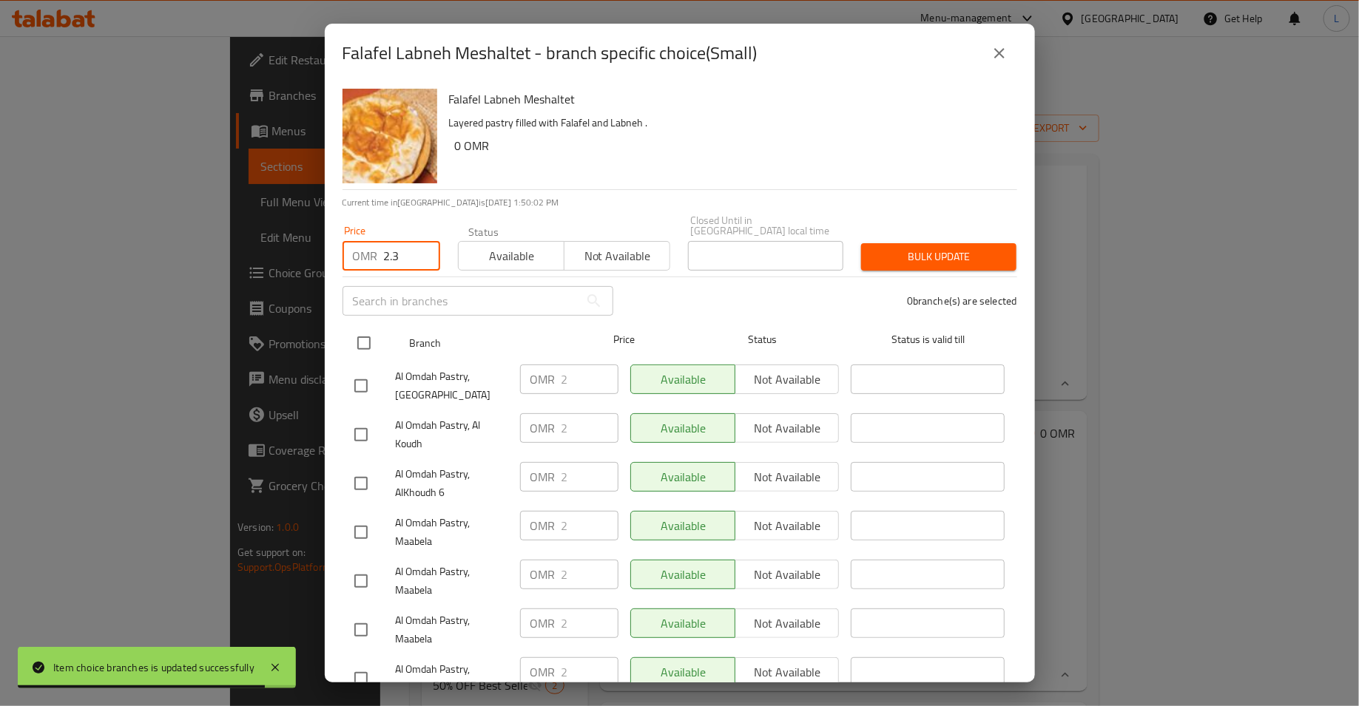
checkbox input "true"
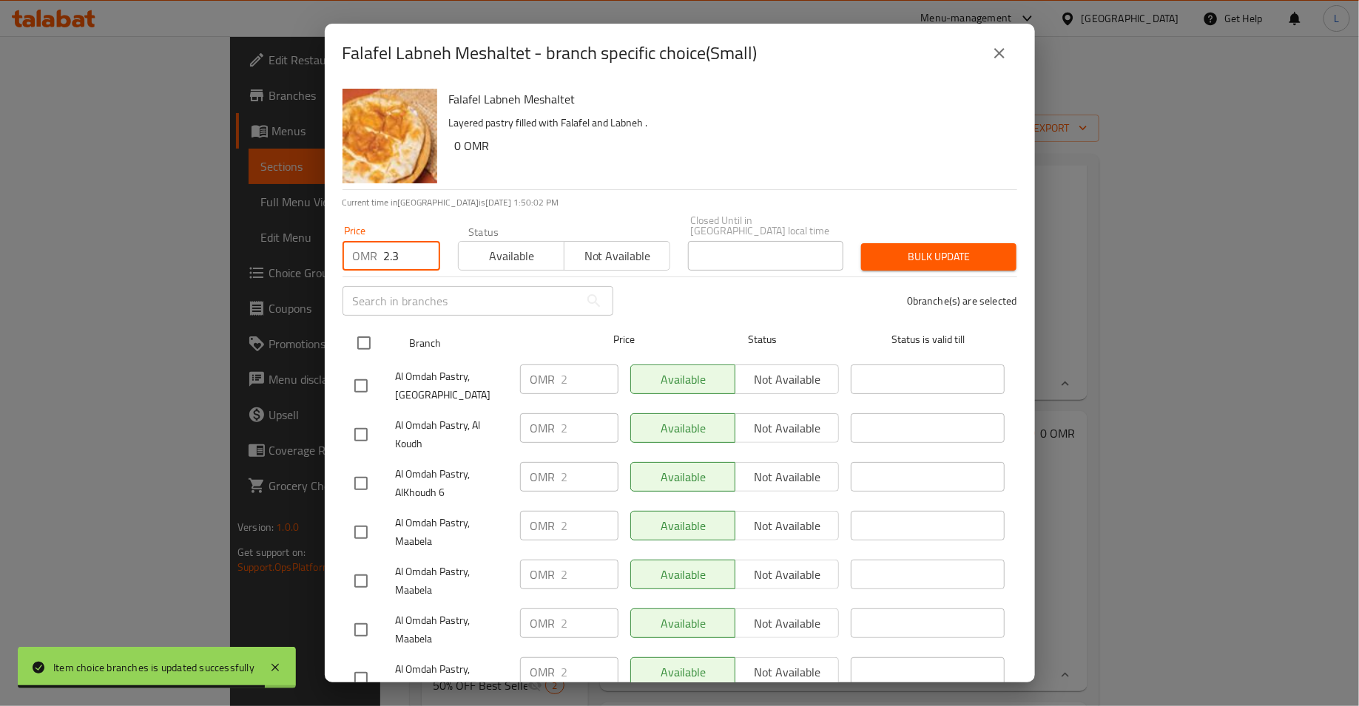
checkbox input "true"
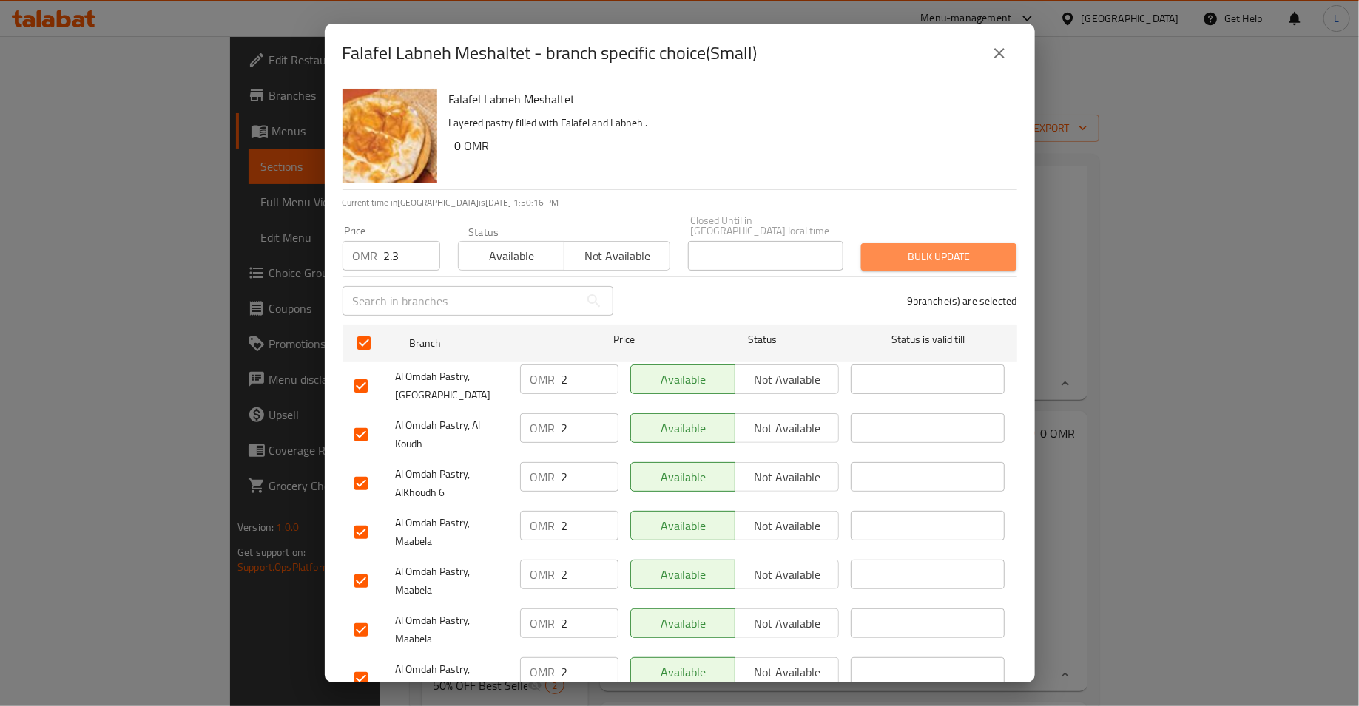
click at [961, 248] on span "Bulk update" at bounding box center [939, 257] width 132 height 18
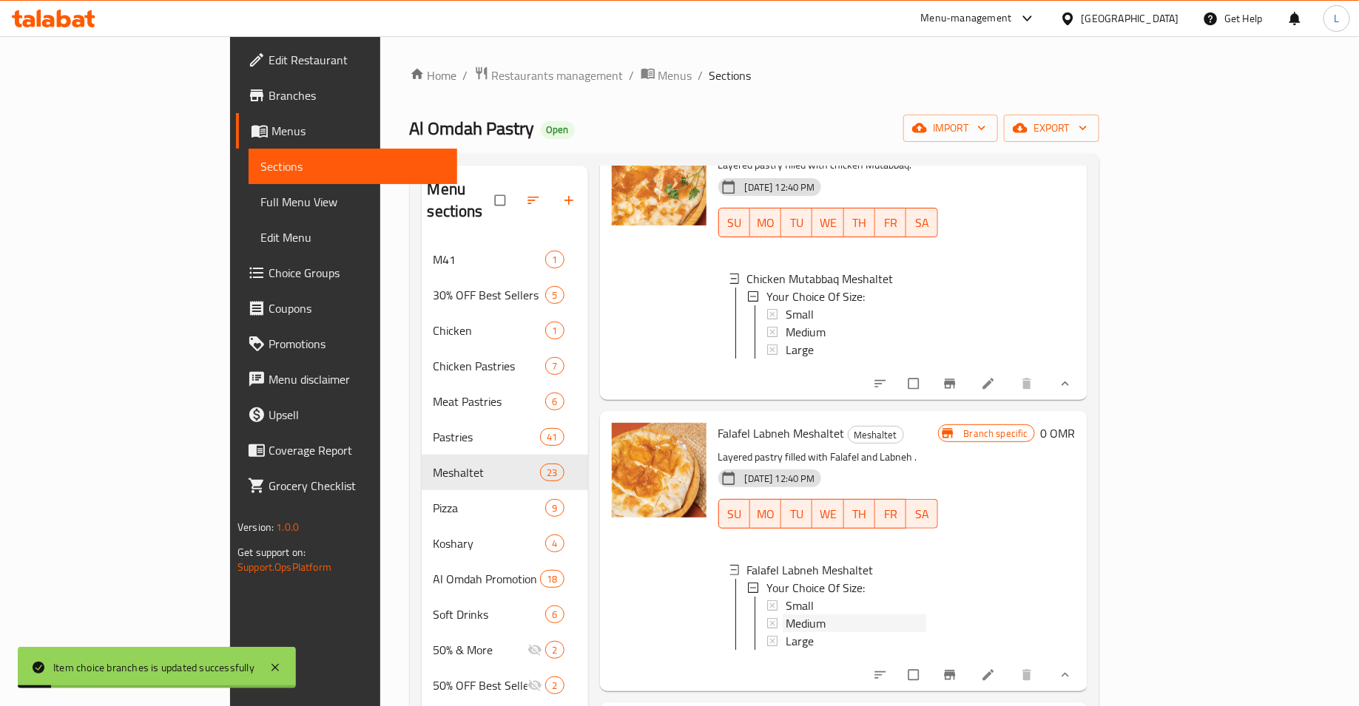
click at [786, 615] on div "Medium" at bounding box center [856, 624] width 141 height 18
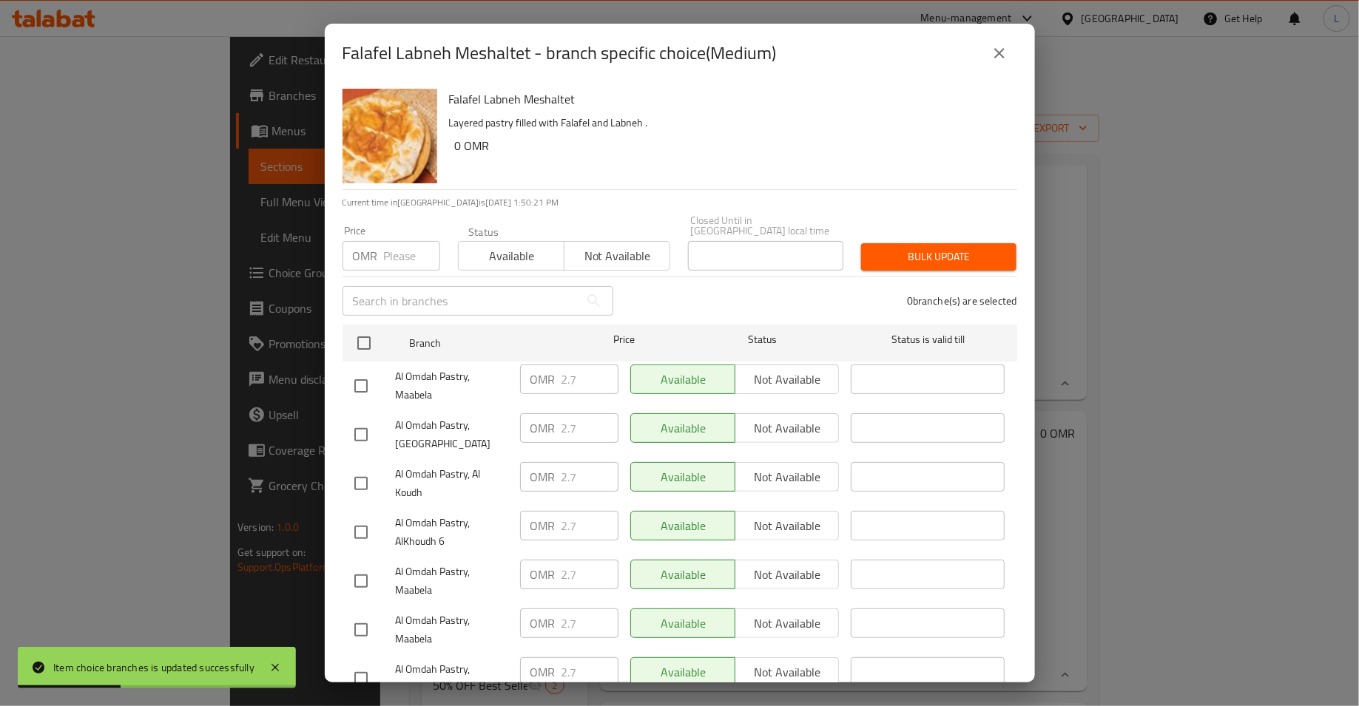
click at [392, 248] on input "number" at bounding box center [412, 256] width 56 height 30
type input "2.9"
click at [359, 359] on div "Al Omdah Pastry, Maabela" at bounding box center [431, 386] width 166 height 55
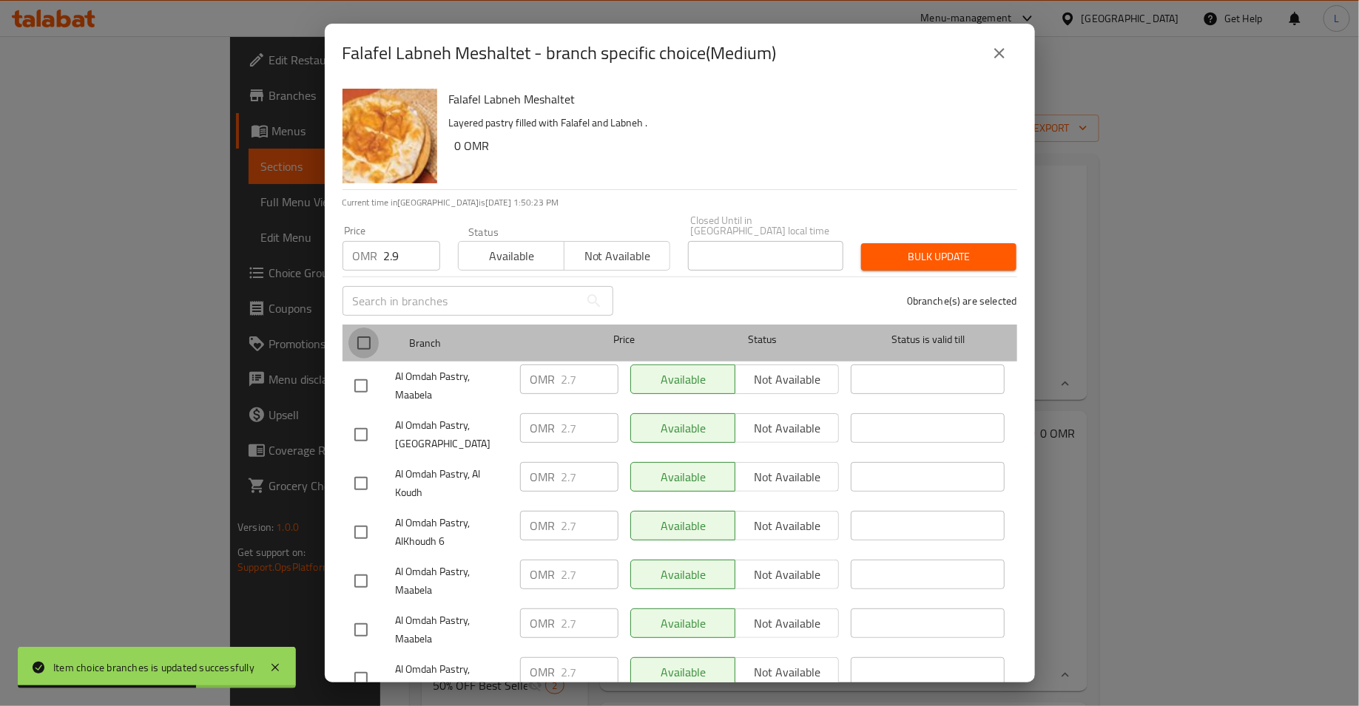
click at [360, 345] on input "checkbox" at bounding box center [363, 343] width 31 height 31
checkbox input "true"
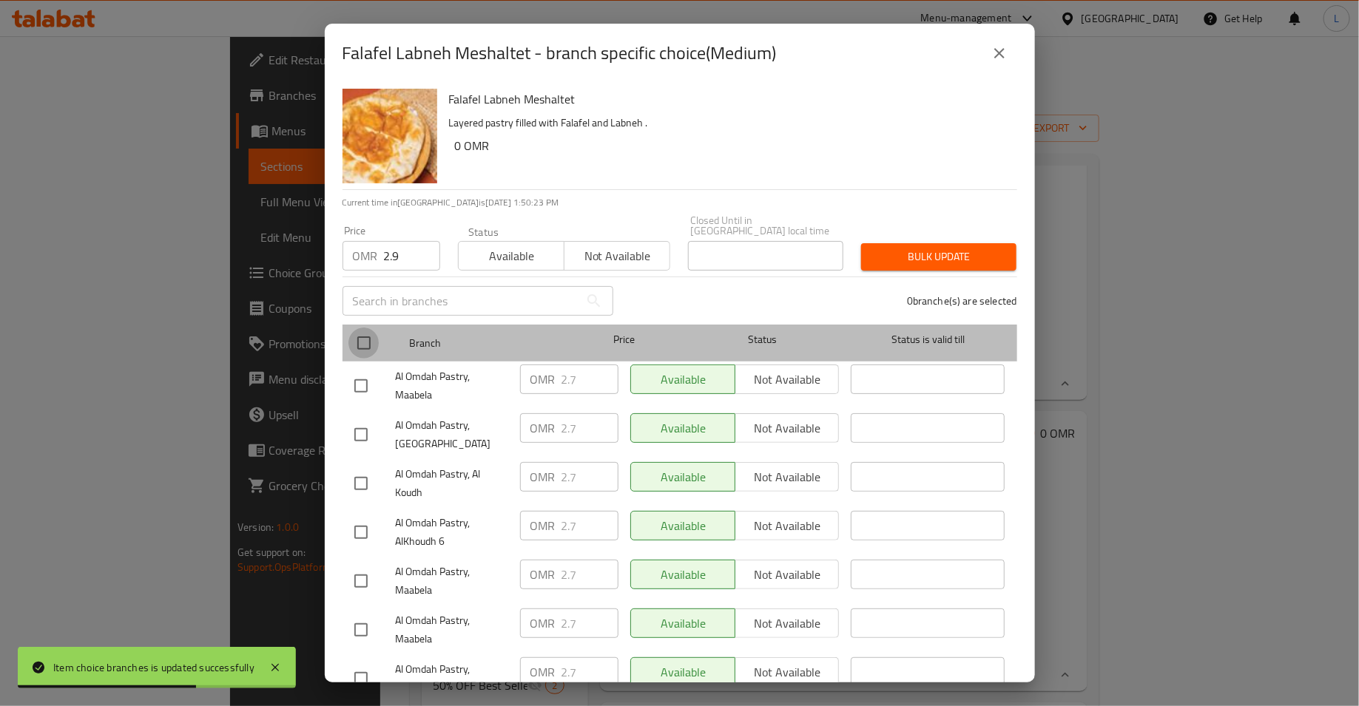
checkbox input "true"
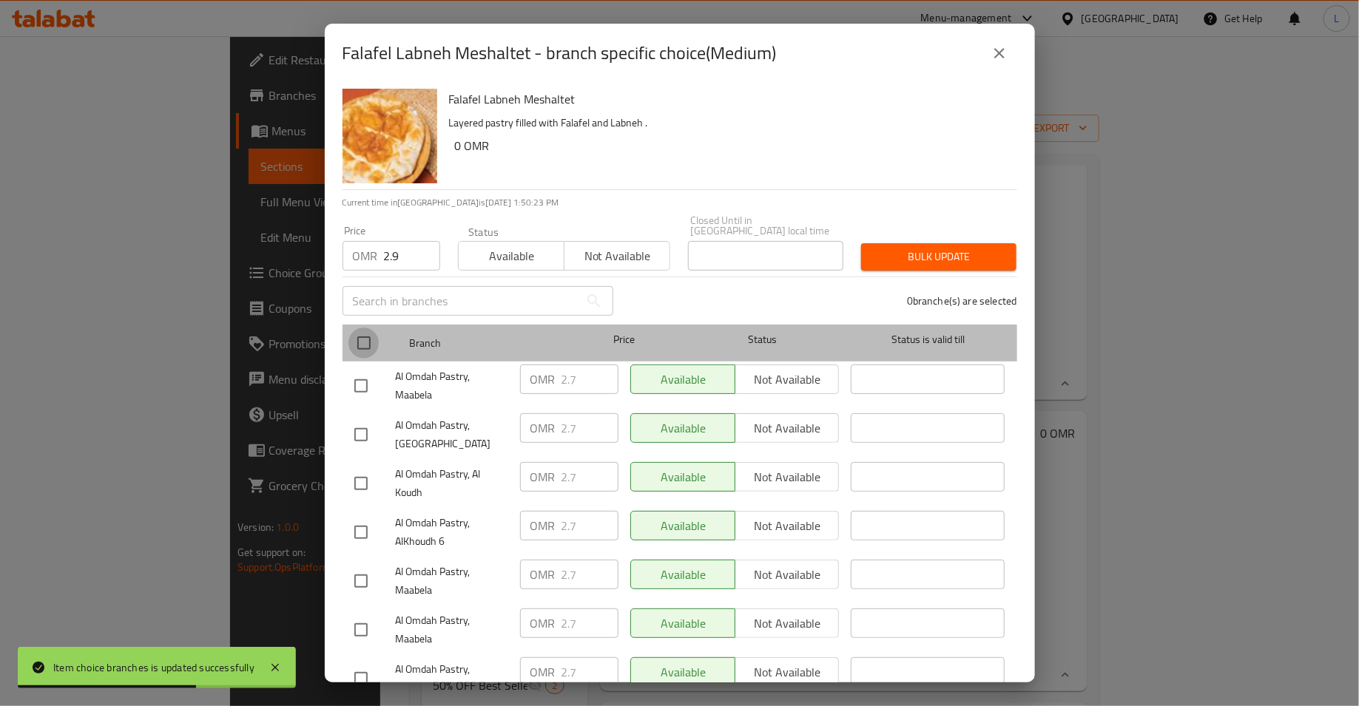
checkbox input "true"
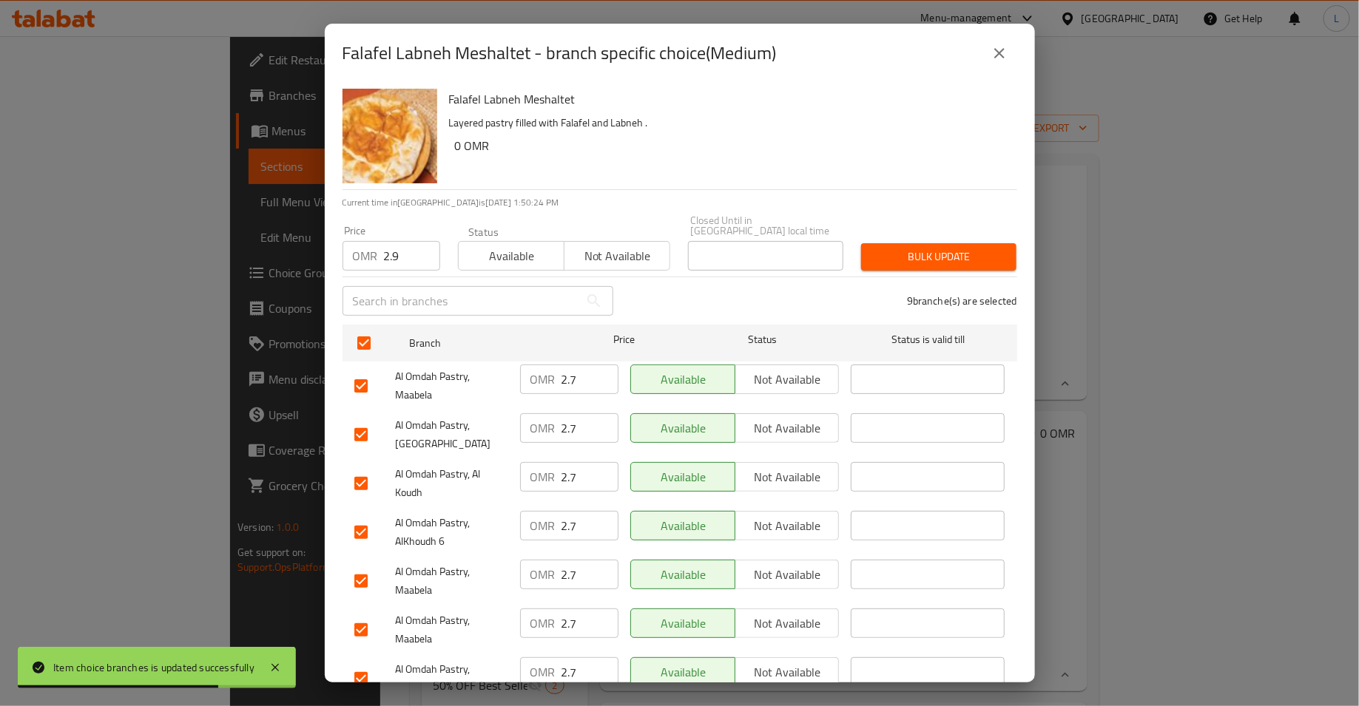
click at [976, 252] on span "Bulk update" at bounding box center [939, 257] width 132 height 18
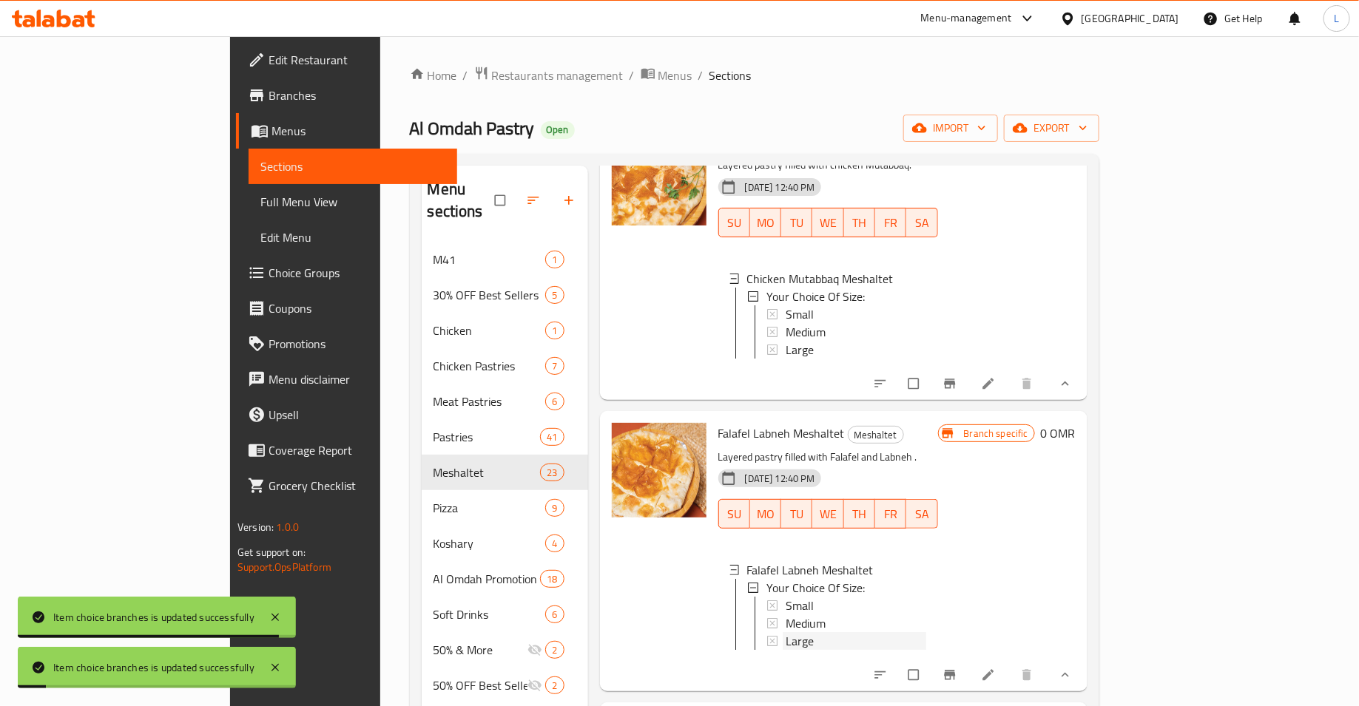
click at [786, 632] on div "Large" at bounding box center [856, 641] width 141 height 18
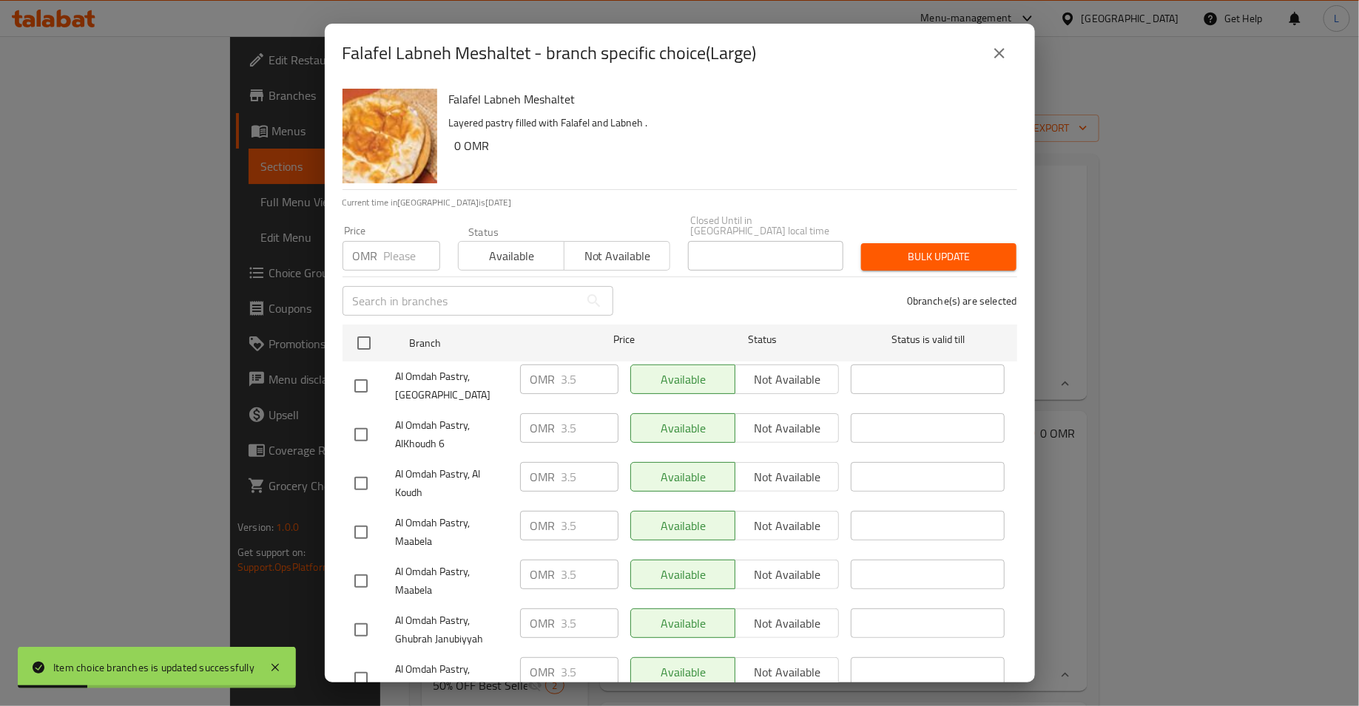
click at [395, 257] on input "number" at bounding box center [412, 256] width 56 height 30
type input "2"
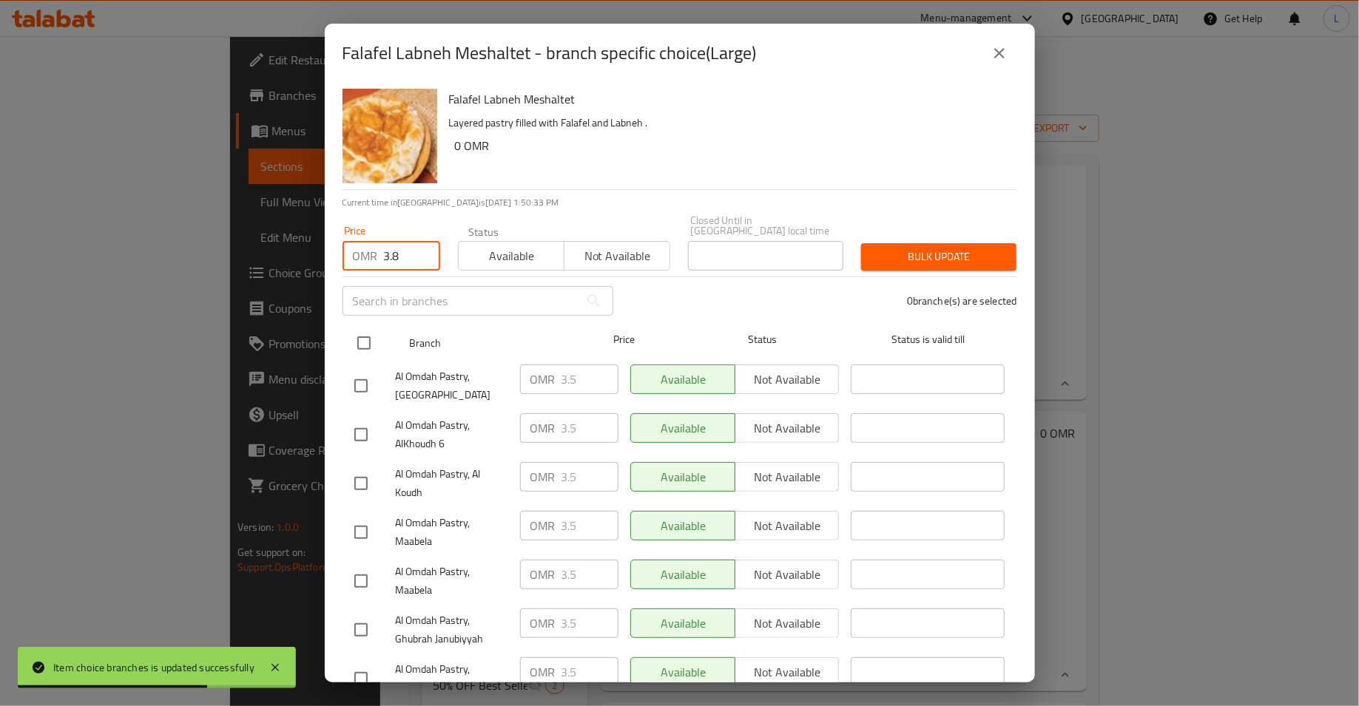
type input "3.8"
click at [361, 335] on input "checkbox" at bounding box center [363, 343] width 31 height 31
checkbox input "true"
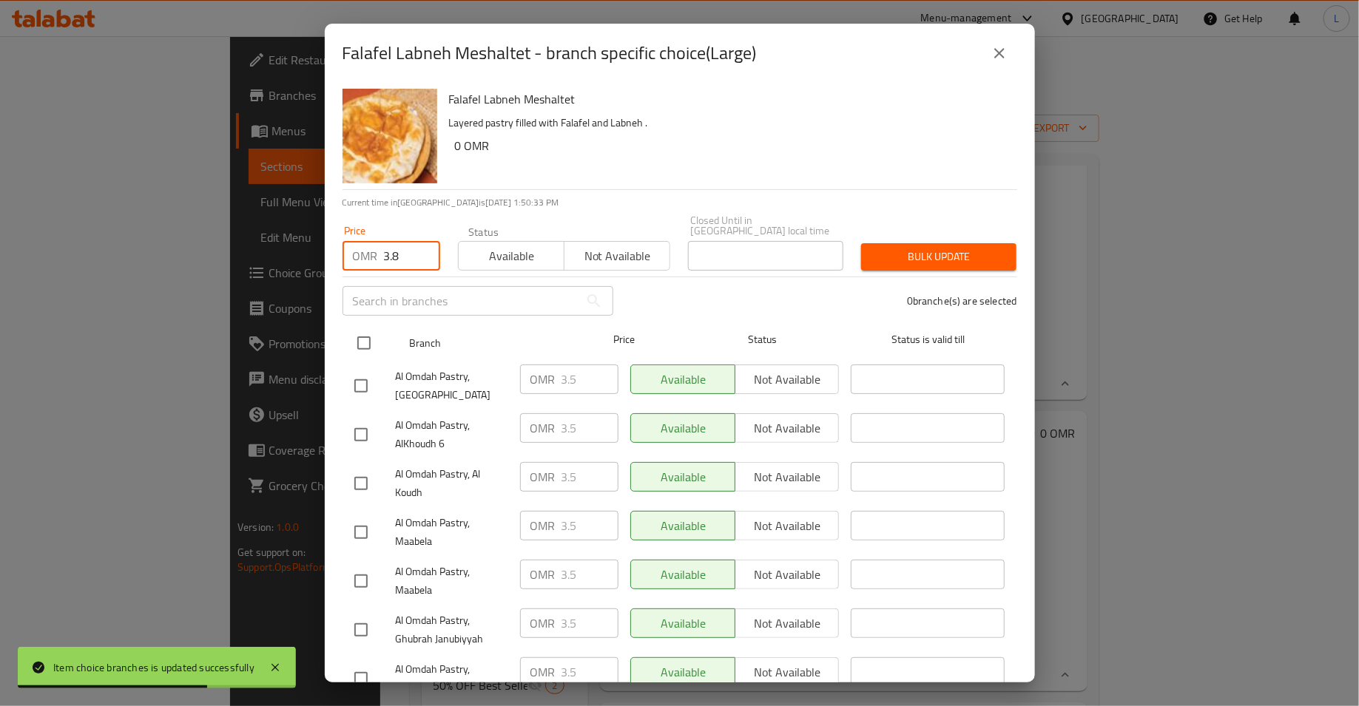
checkbox input "true"
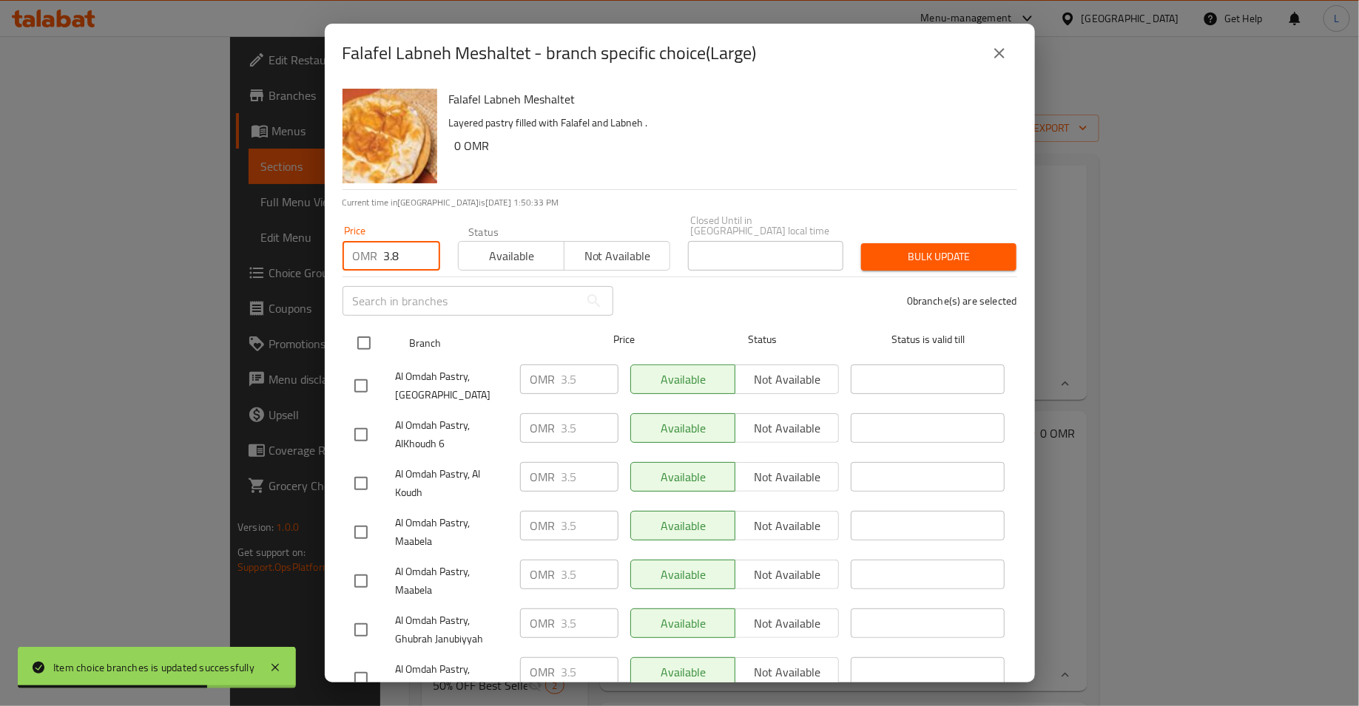
checkbox input "true"
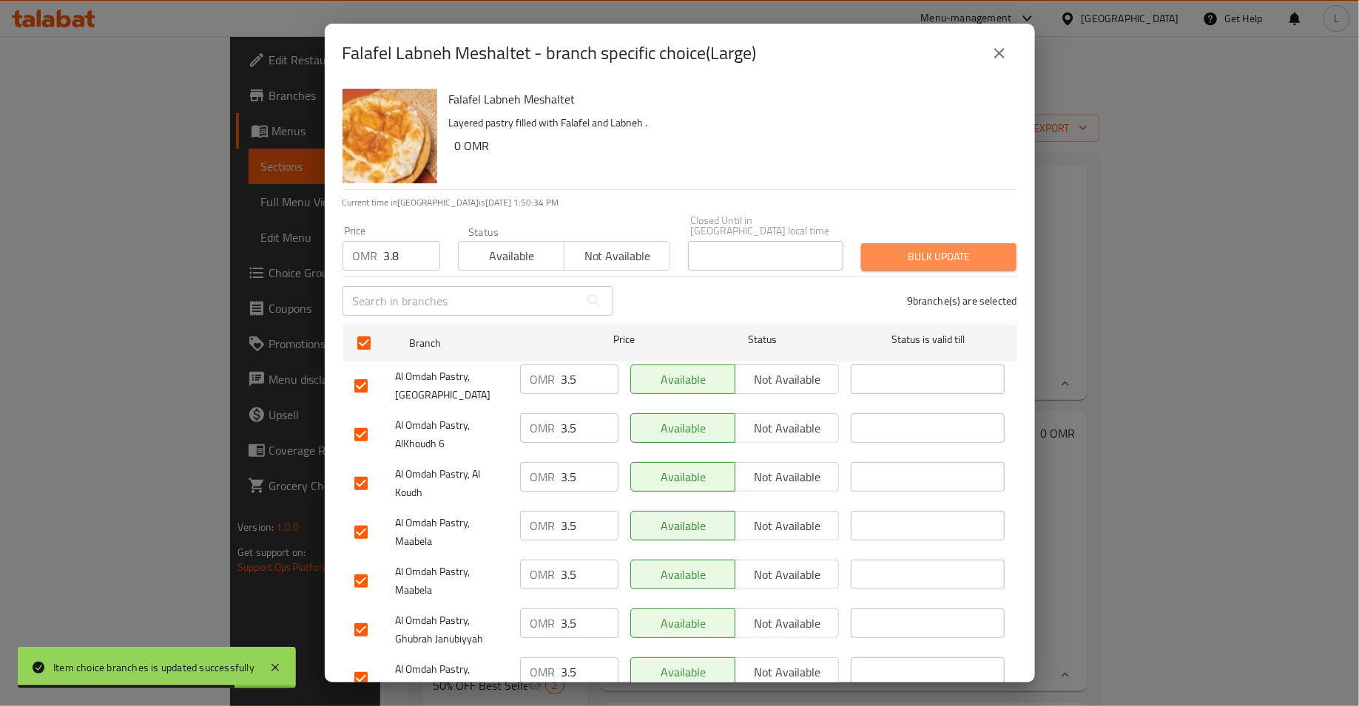
click at [970, 248] on span "Bulk update" at bounding box center [939, 257] width 132 height 18
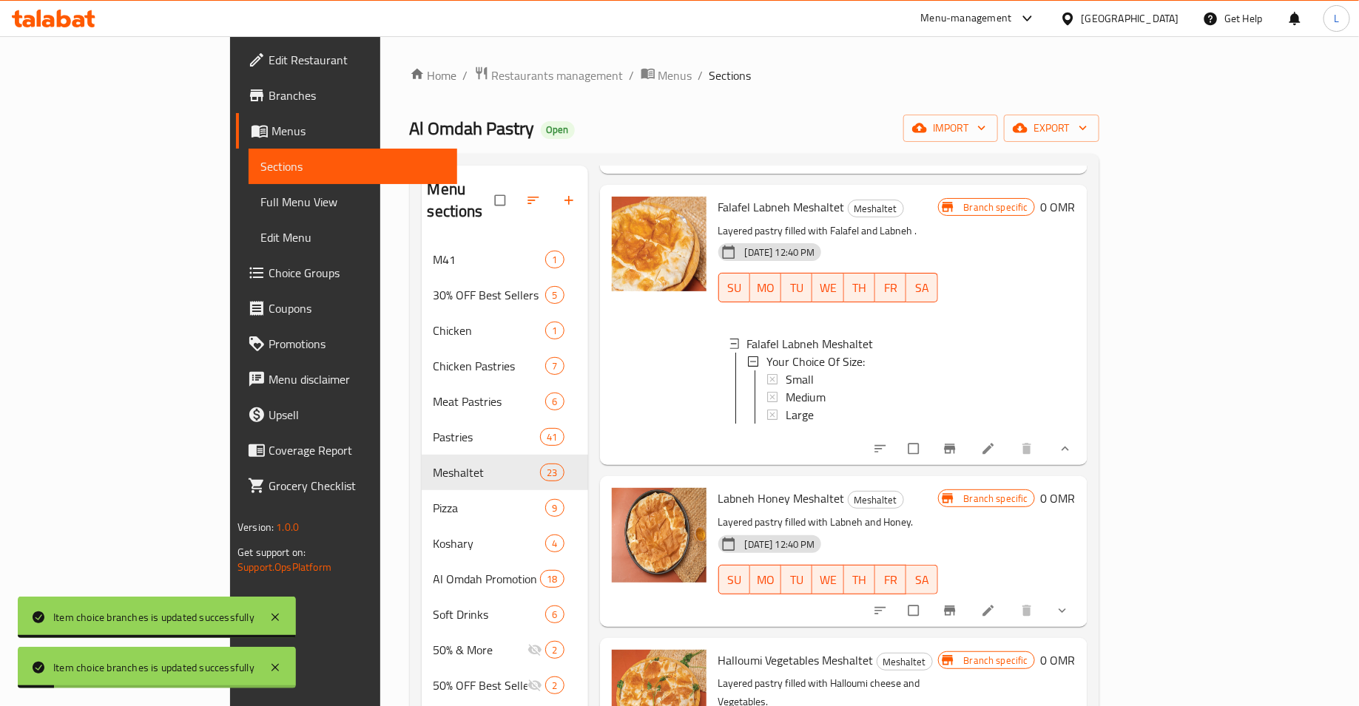
scroll to position [2584, 0]
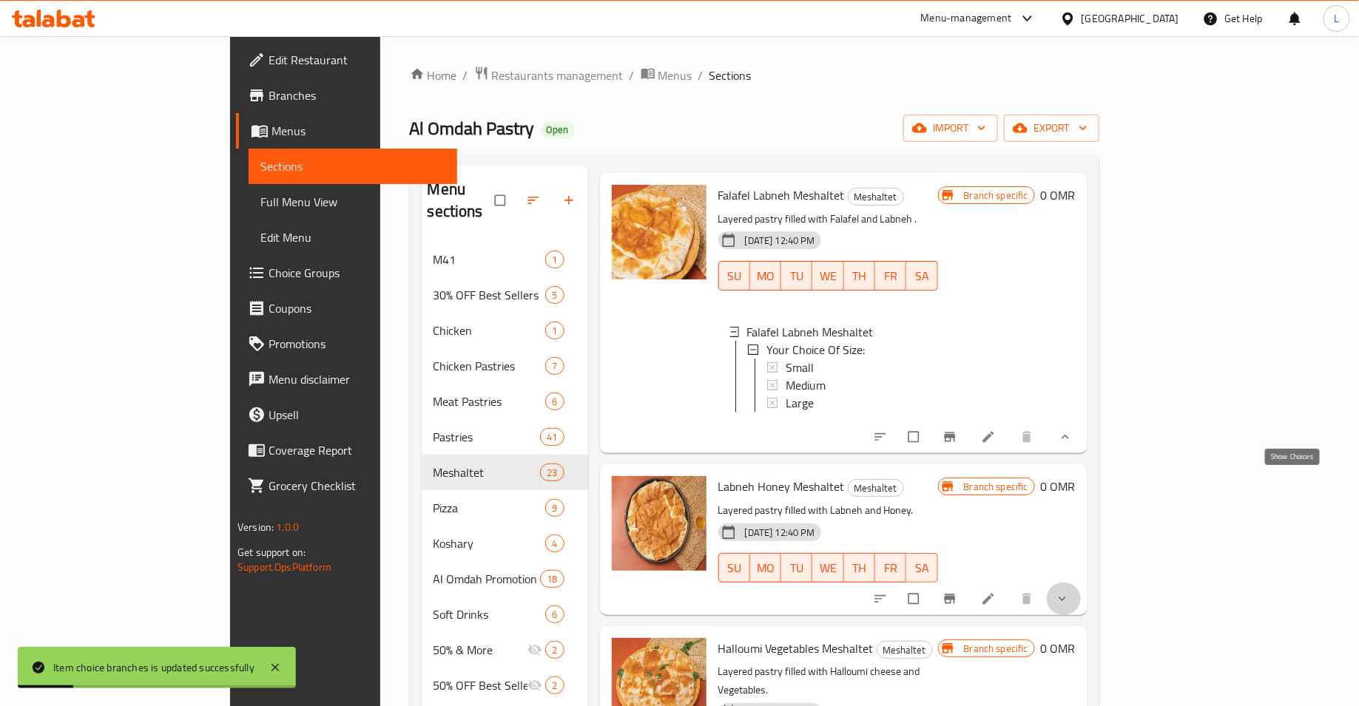
click at [1070, 592] on icon "show more" at bounding box center [1062, 599] width 15 height 15
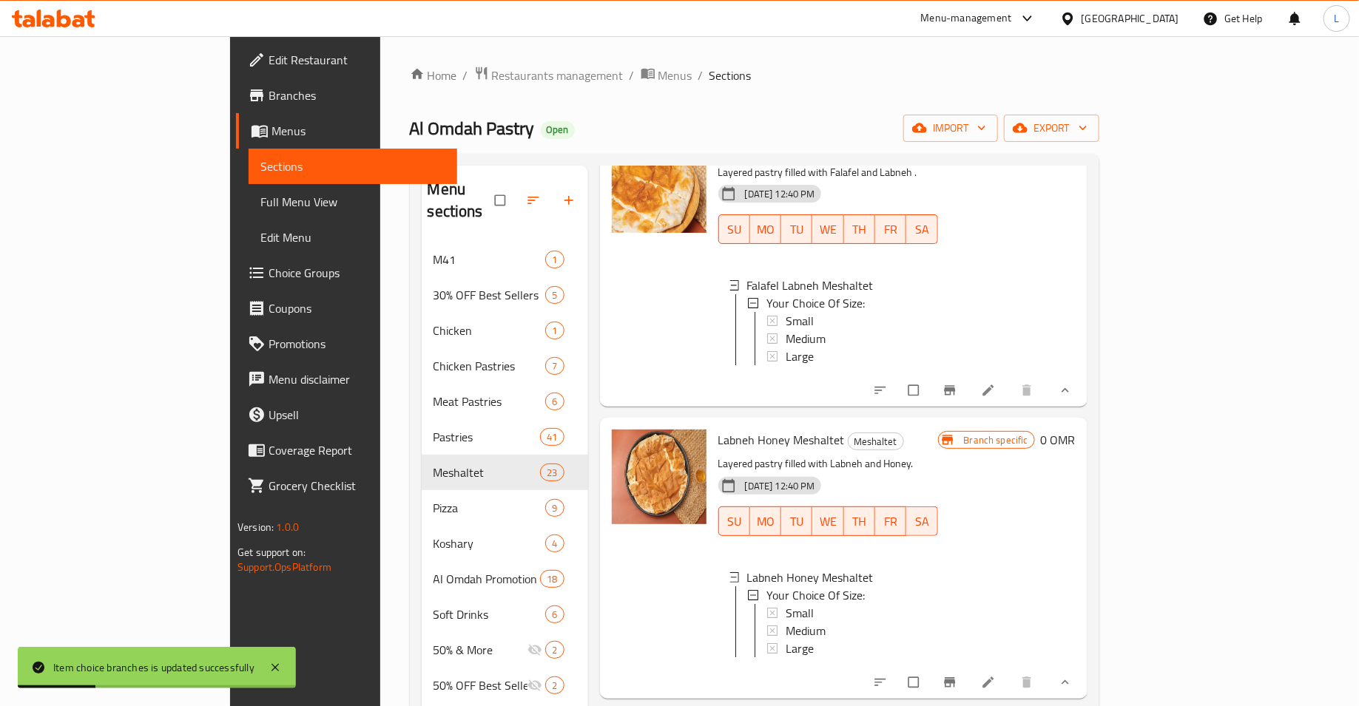
scroll to position [2672, 0]
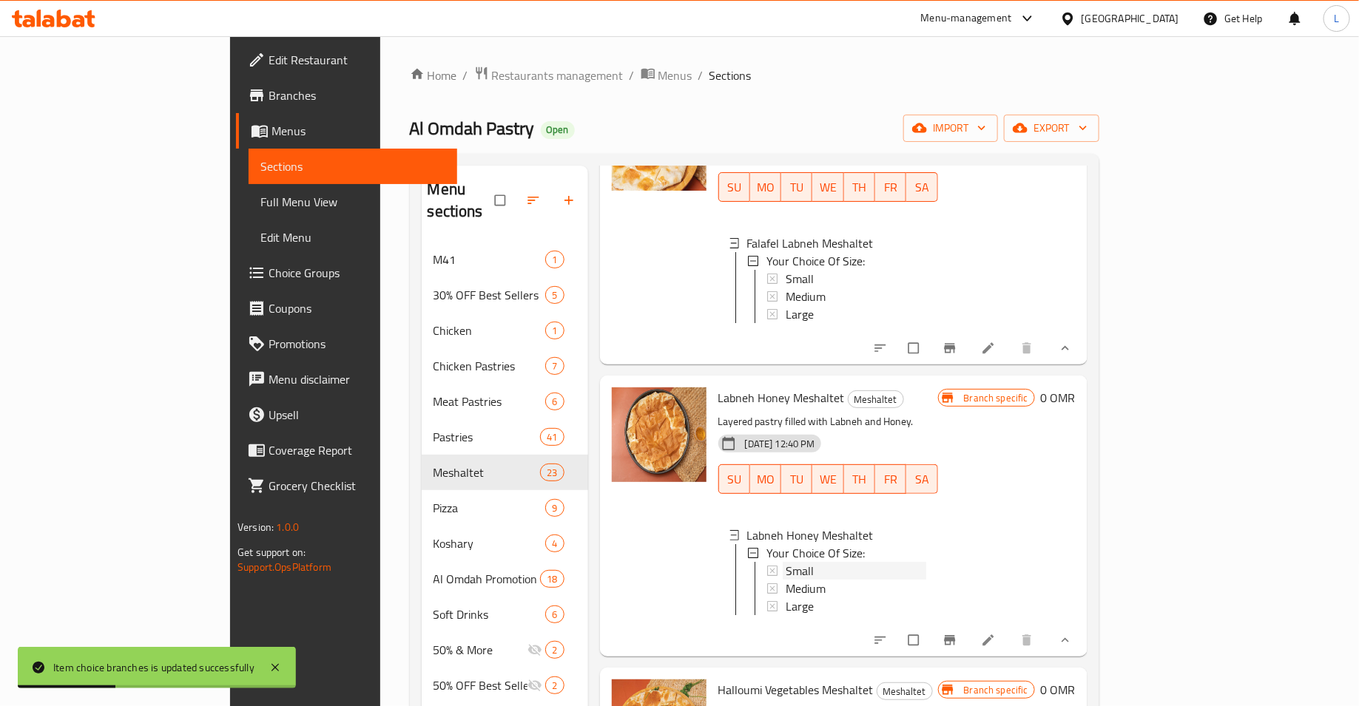
click at [794, 562] on div "Small" at bounding box center [856, 571] width 141 height 18
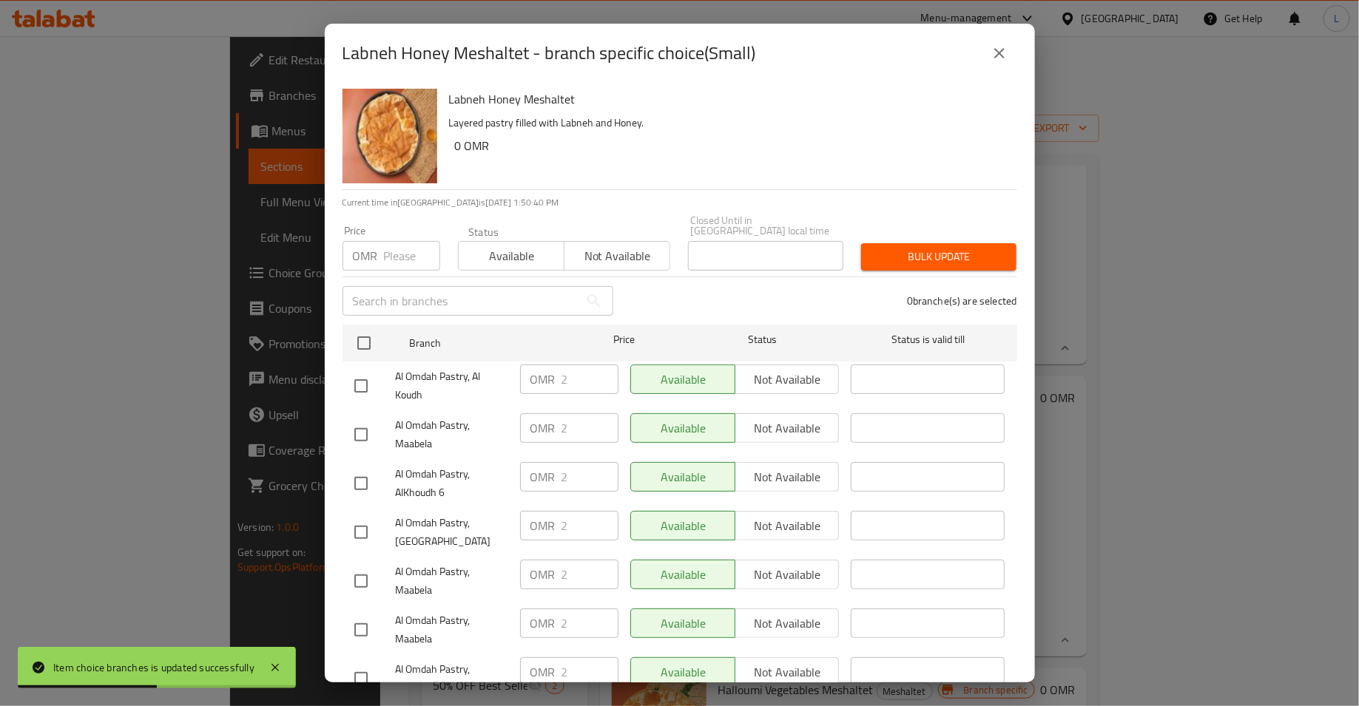
click at [382, 246] on div "OMR Price" at bounding box center [391, 256] width 98 height 30
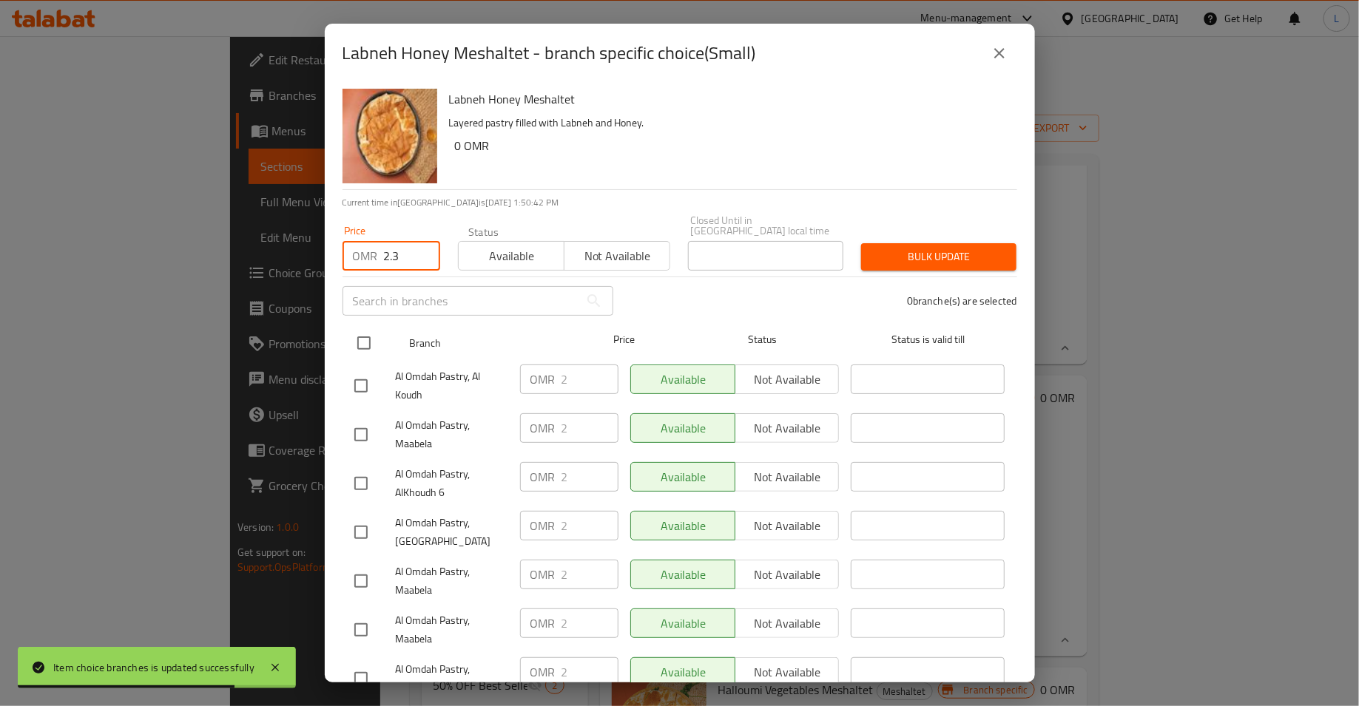
type input "2.3"
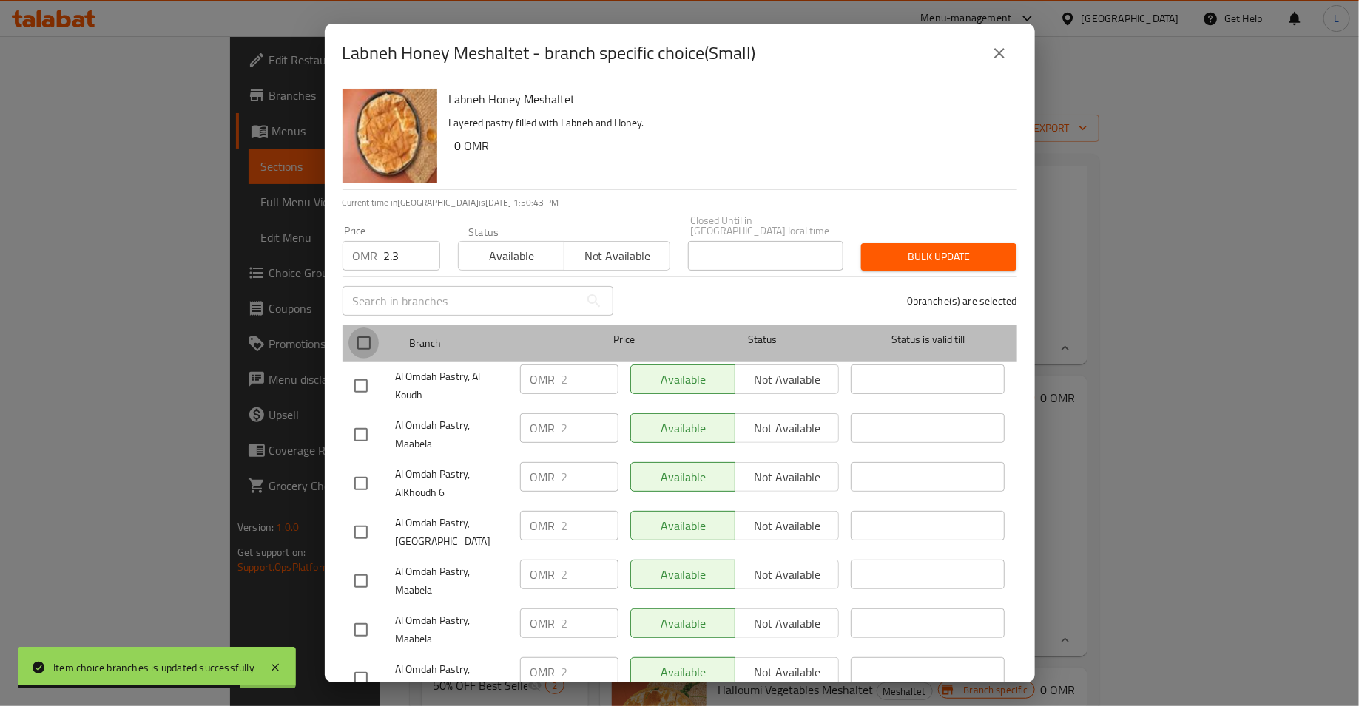
click at [363, 331] on input "checkbox" at bounding box center [363, 343] width 31 height 31
checkbox input "true"
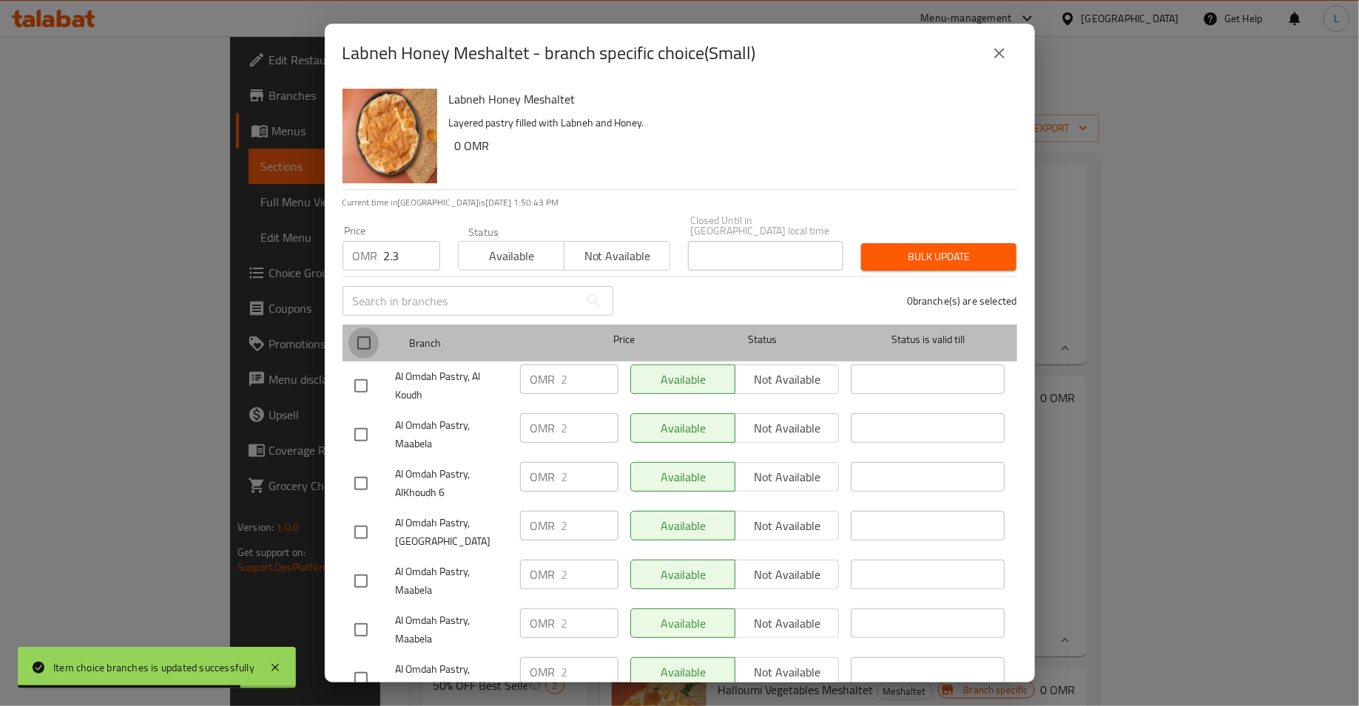
checkbox input "true"
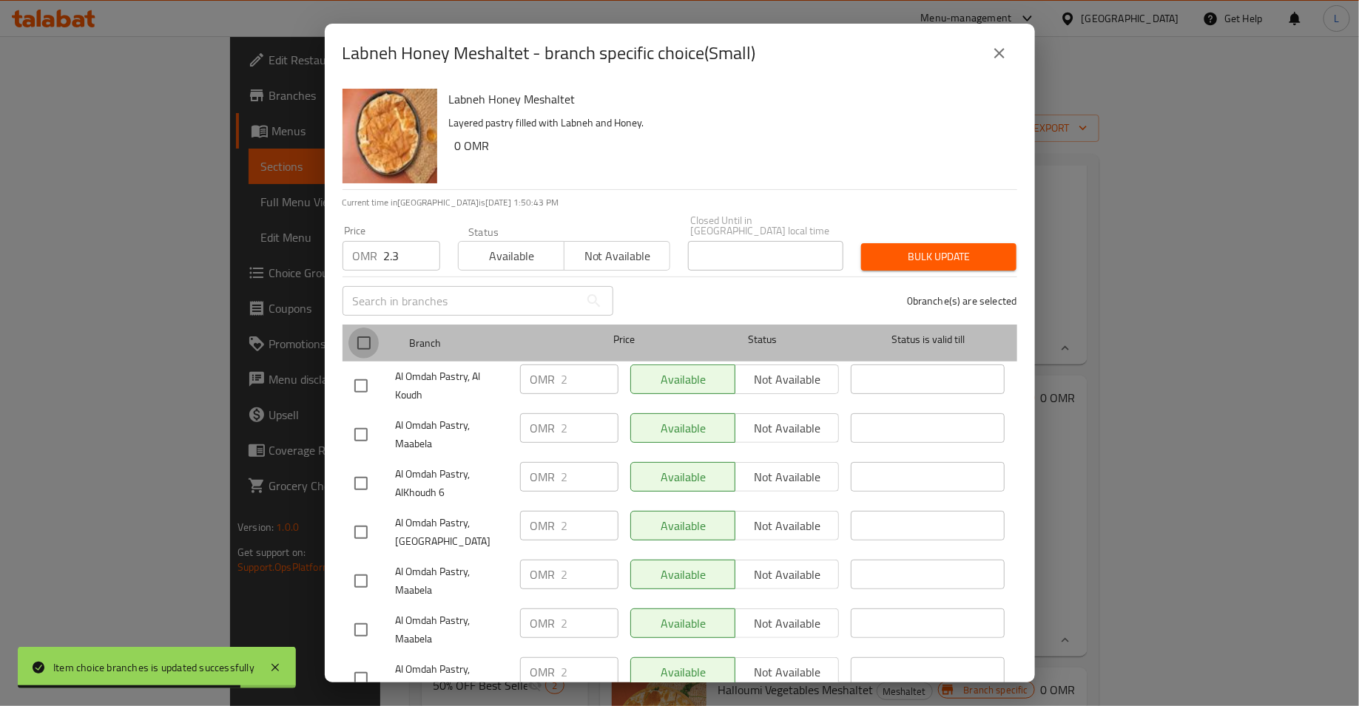
checkbox input "true"
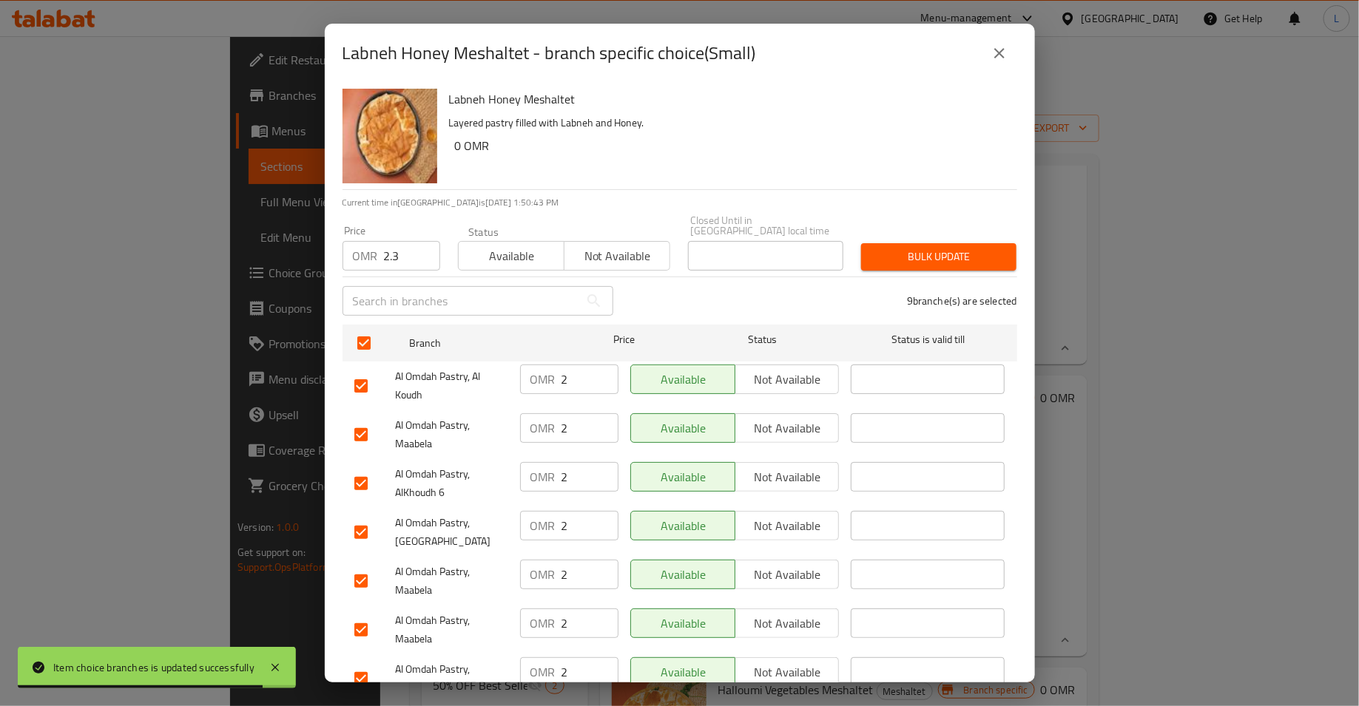
click at [895, 248] on span "Bulk update" at bounding box center [939, 257] width 132 height 18
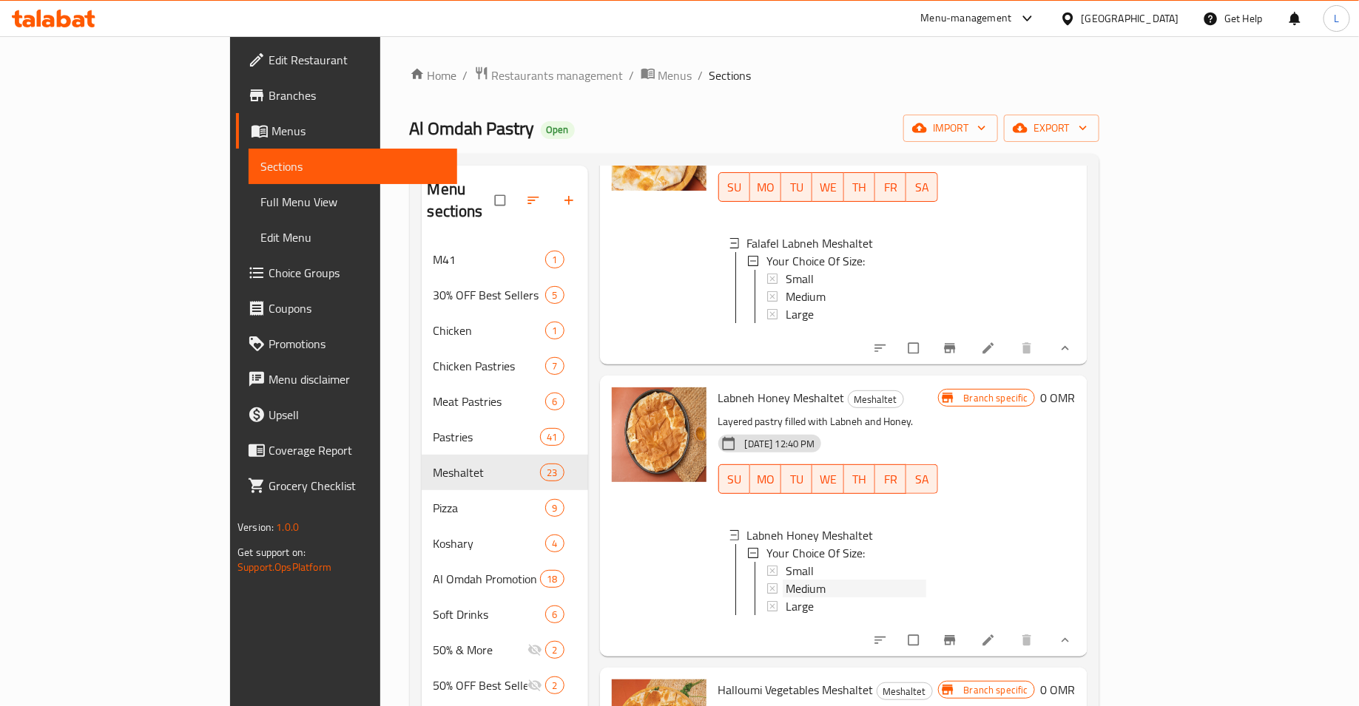
click at [839, 580] on div "Medium" at bounding box center [856, 589] width 141 height 18
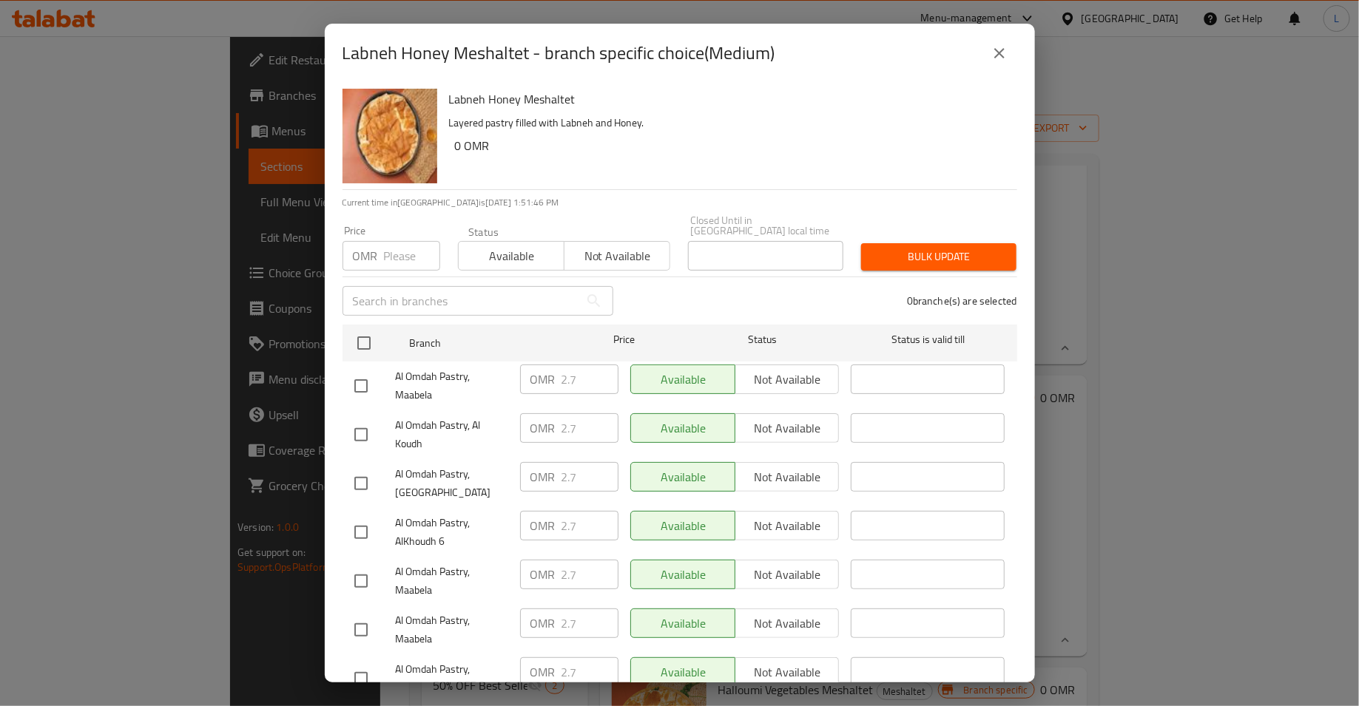
click at [401, 247] on input "number" at bounding box center [412, 256] width 56 height 30
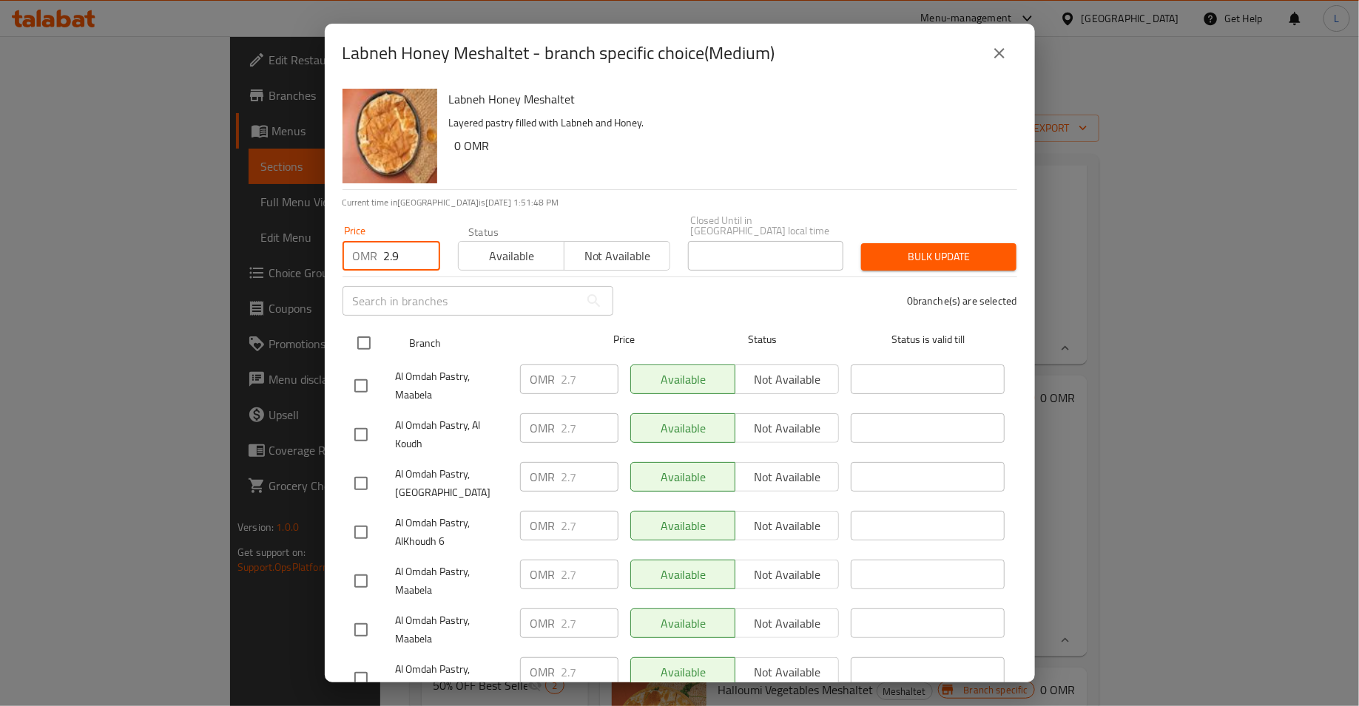
type input "2.9"
click at [363, 337] on input "checkbox" at bounding box center [363, 343] width 31 height 31
checkbox input "true"
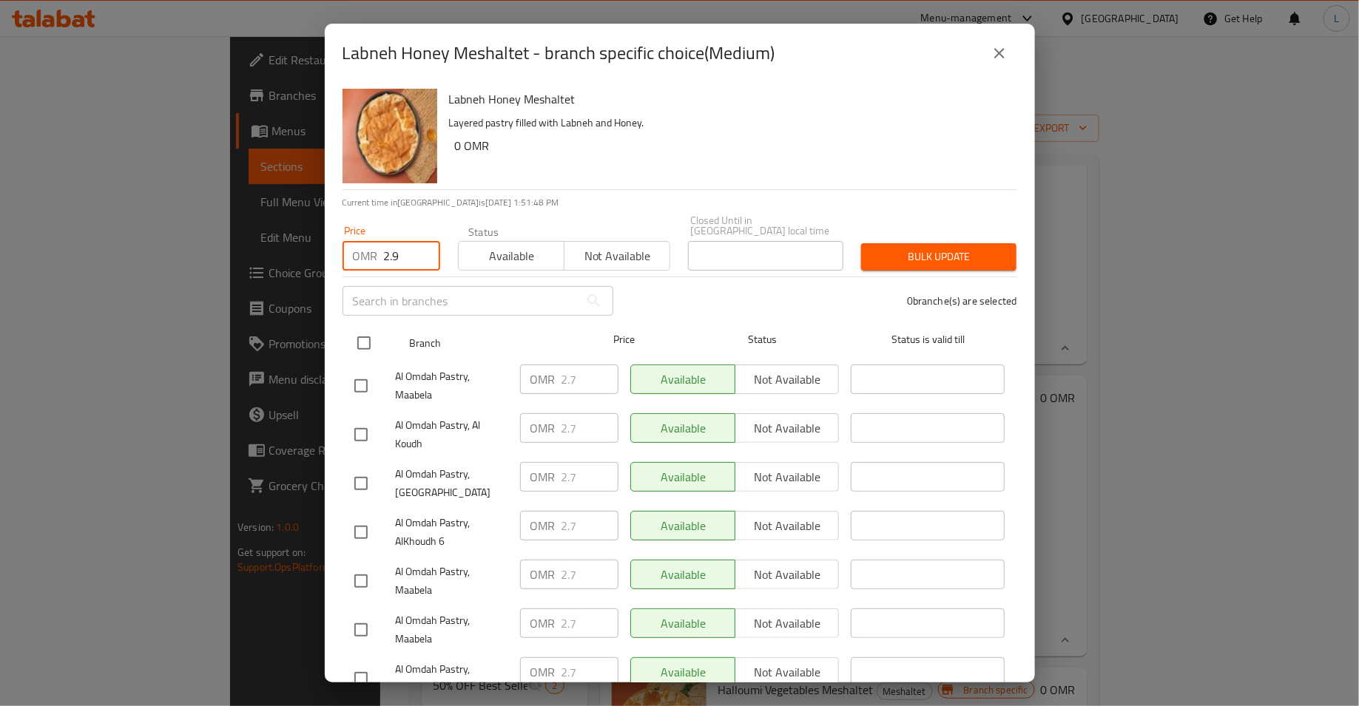
checkbox input "true"
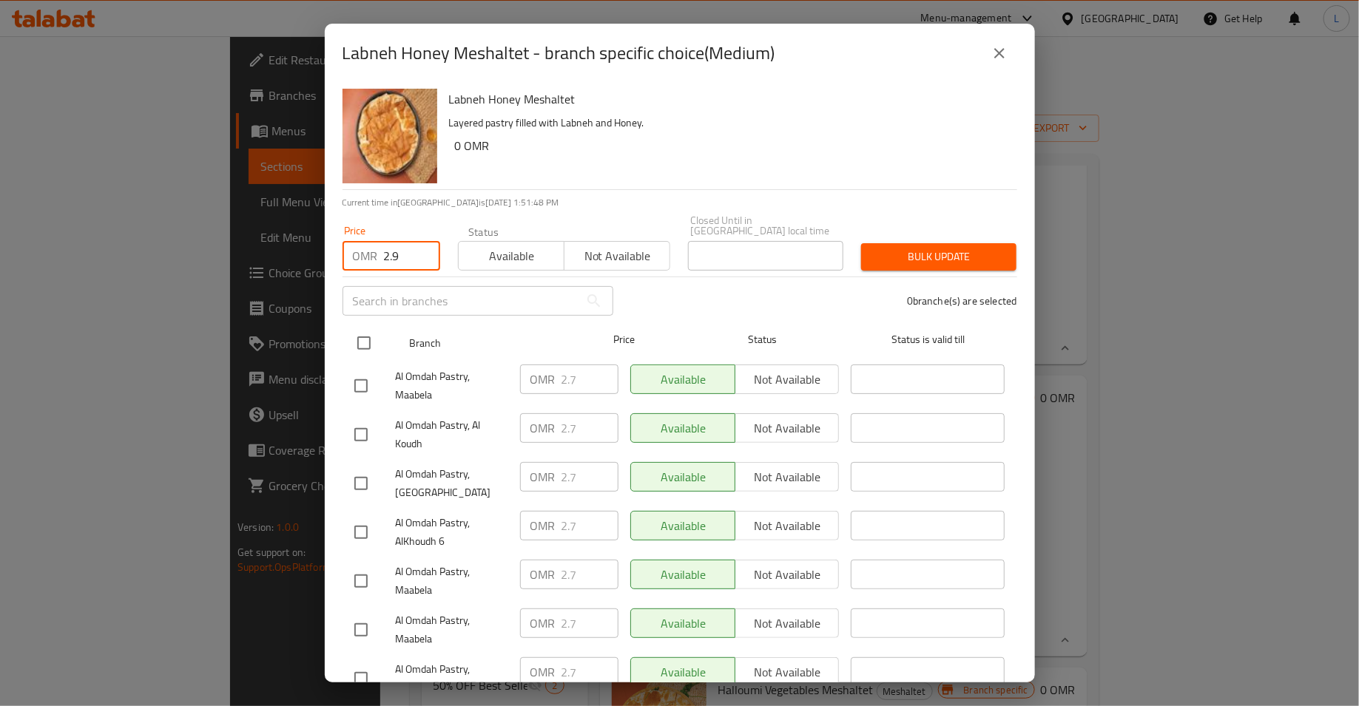
checkbox input "true"
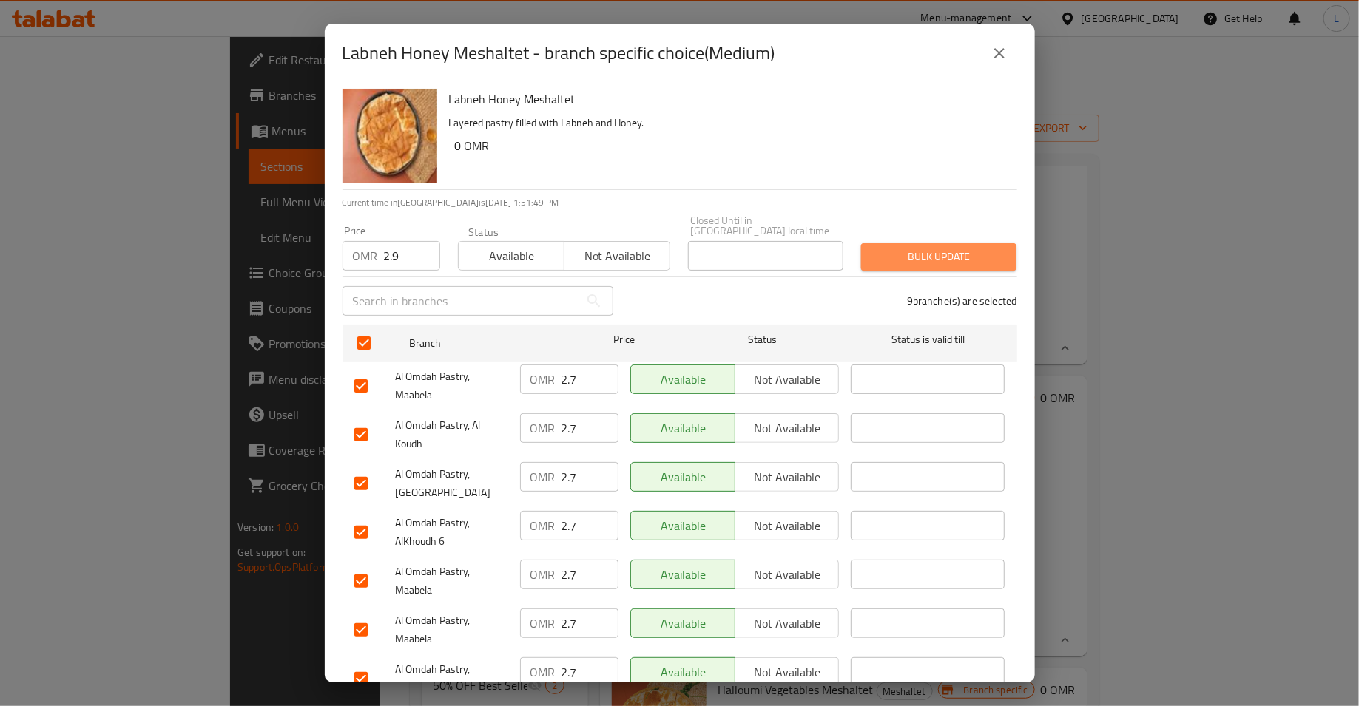
click at [911, 253] on span "Bulk update" at bounding box center [939, 257] width 132 height 18
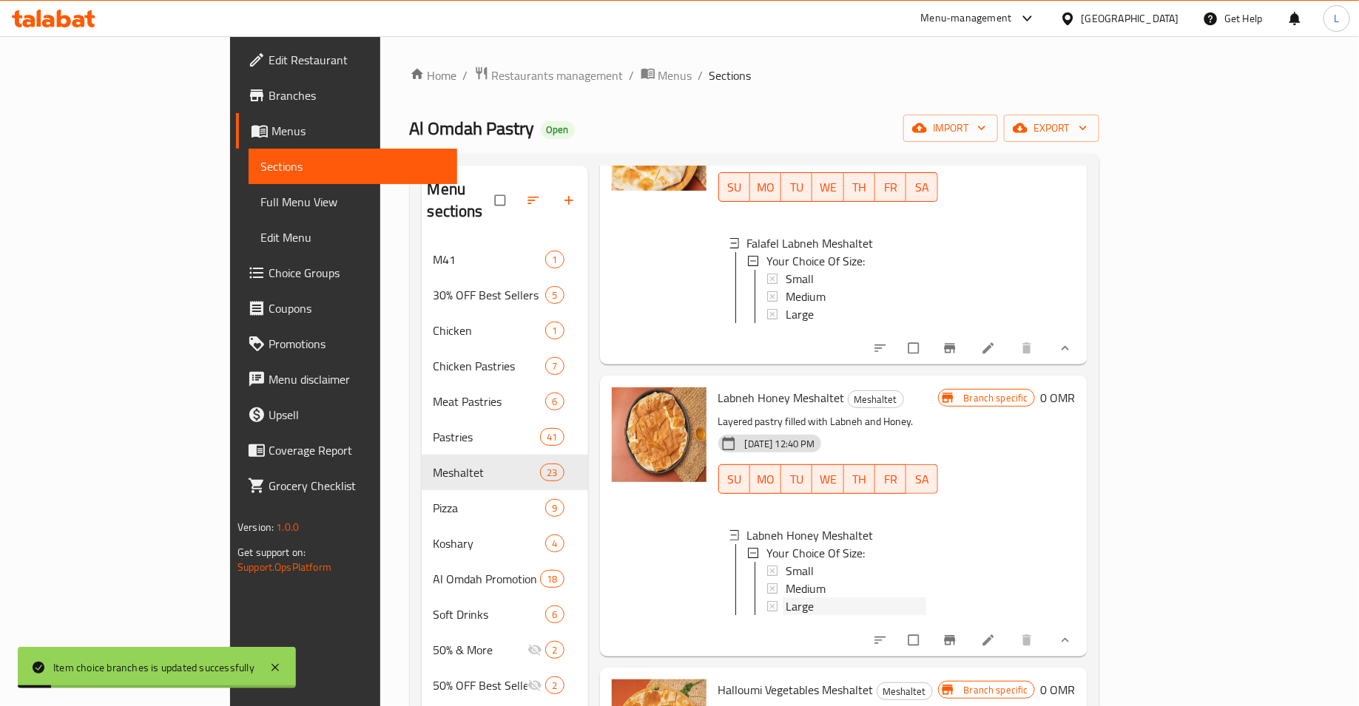
click at [786, 598] on div "Large" at bounding box center [856, 607] width 141 height 18
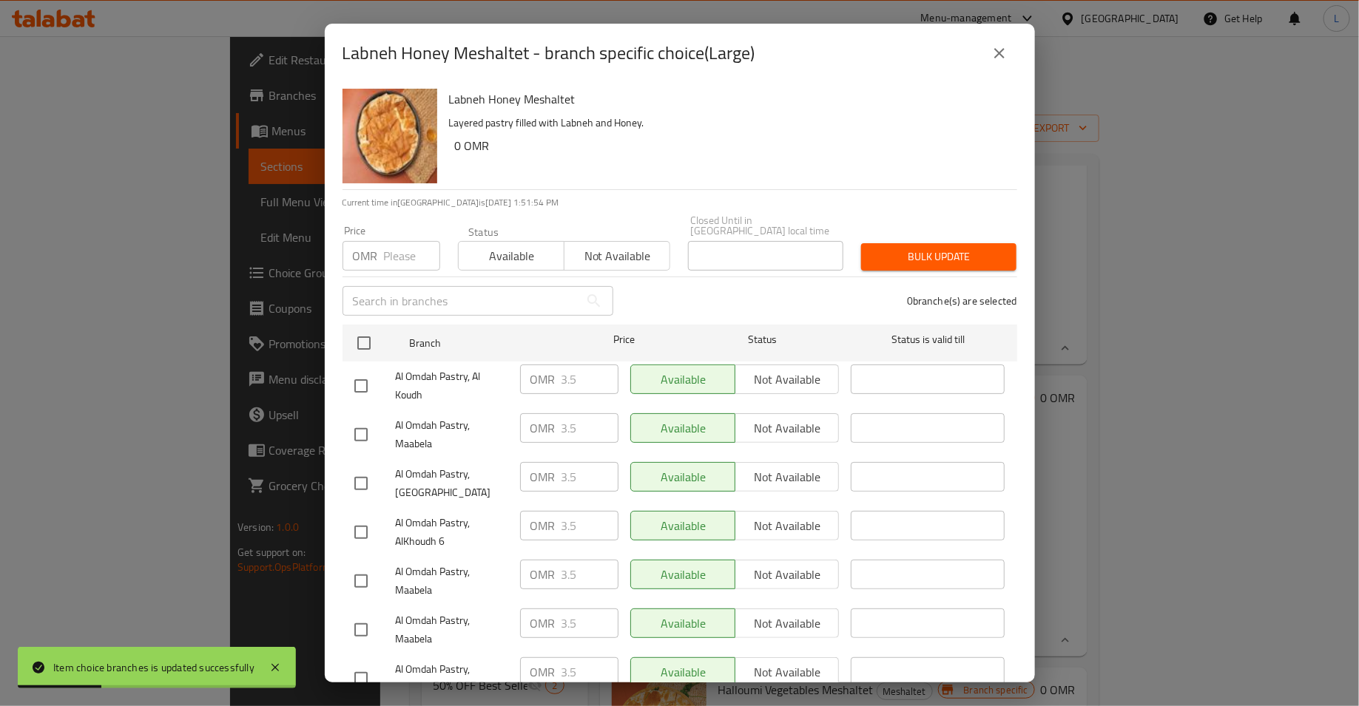
click at [393, 249] on input "number" at bounding box center [412, 256] width 56 height 30
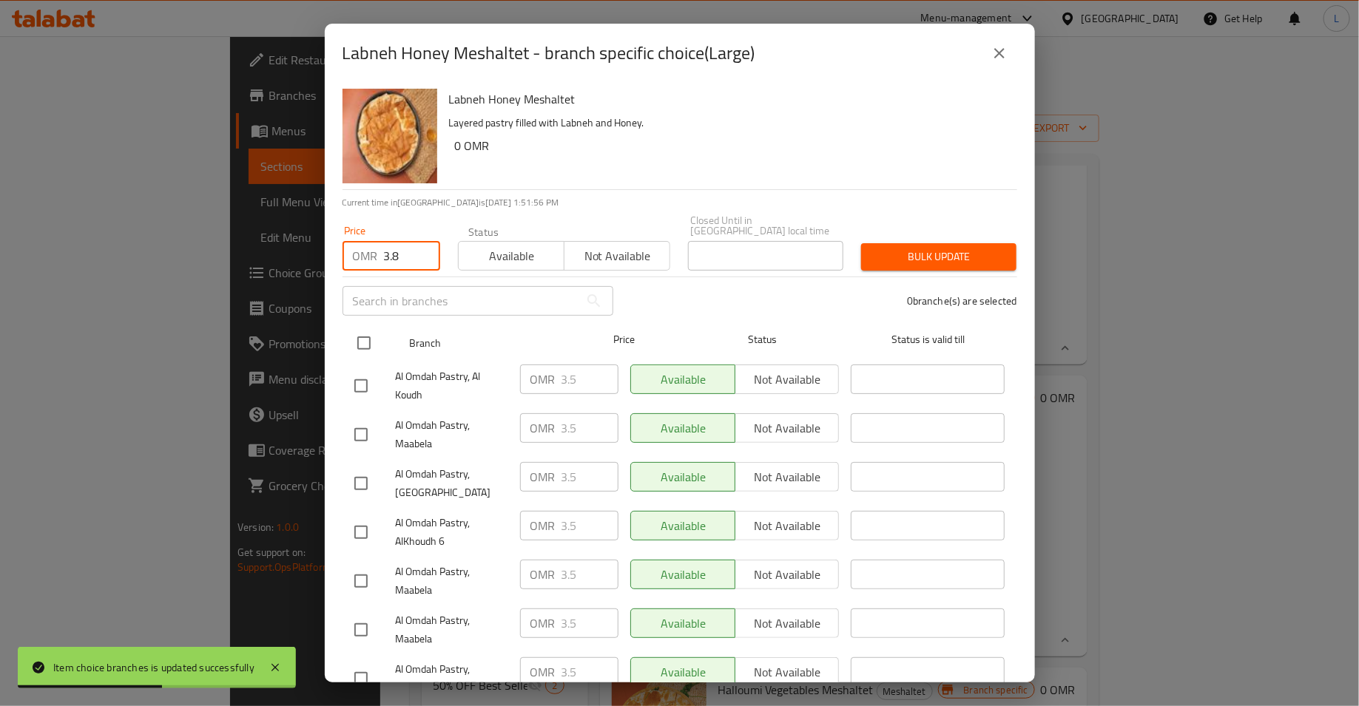
type input "3.8"
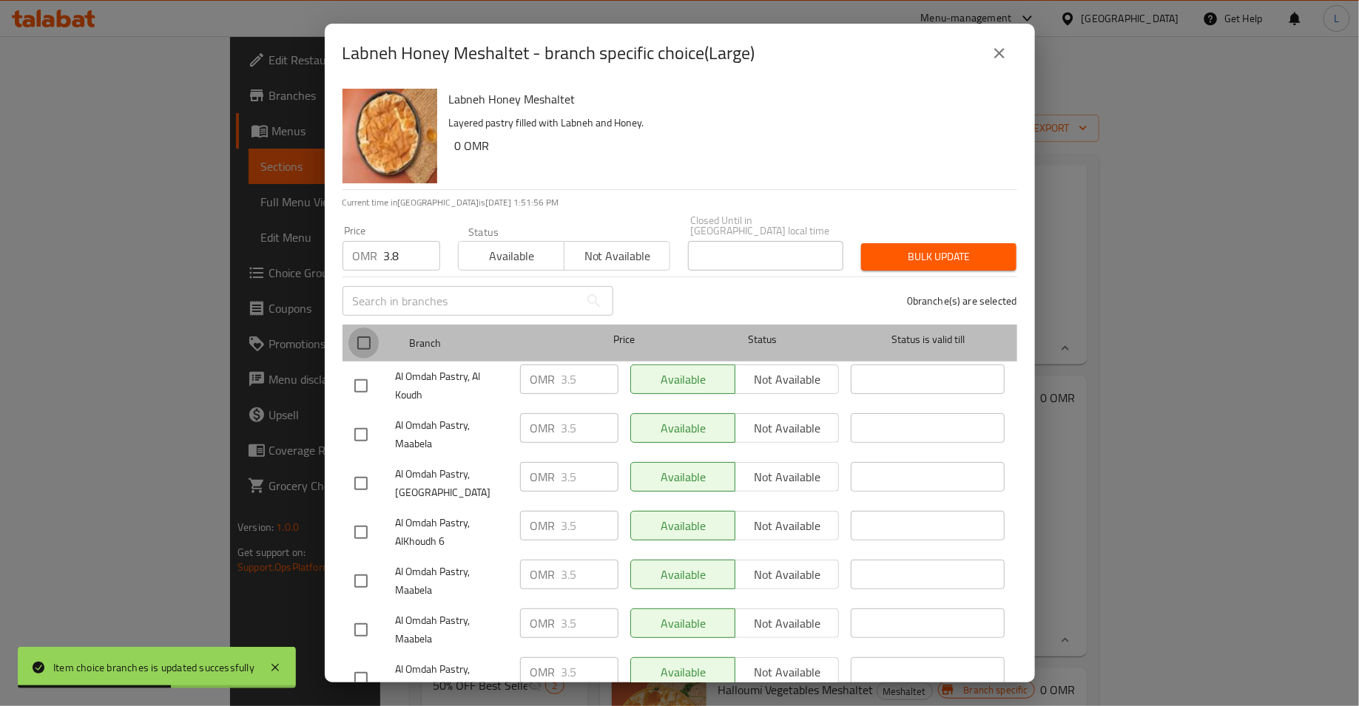
click at [355, 334] on input "checkbox" at bounding box center [363, 343] width 31 height 31
checkbox input "true"
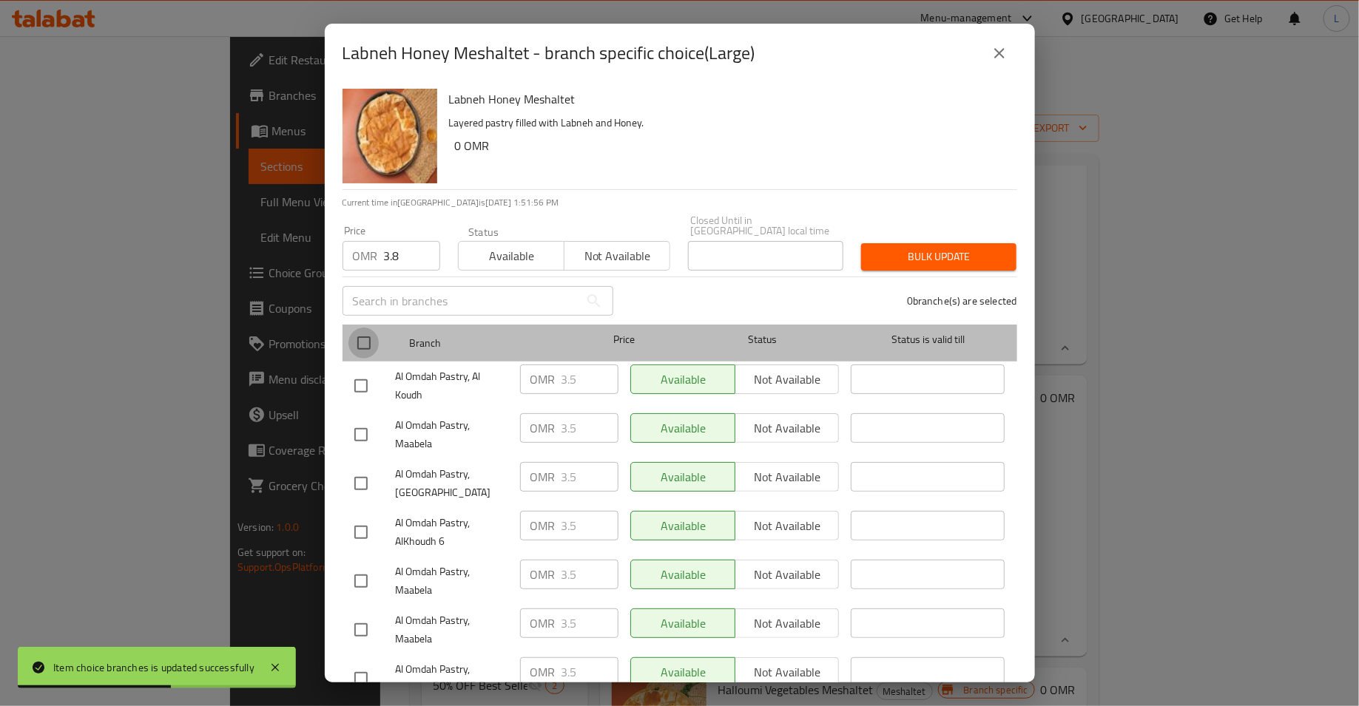
checkbox input "true"
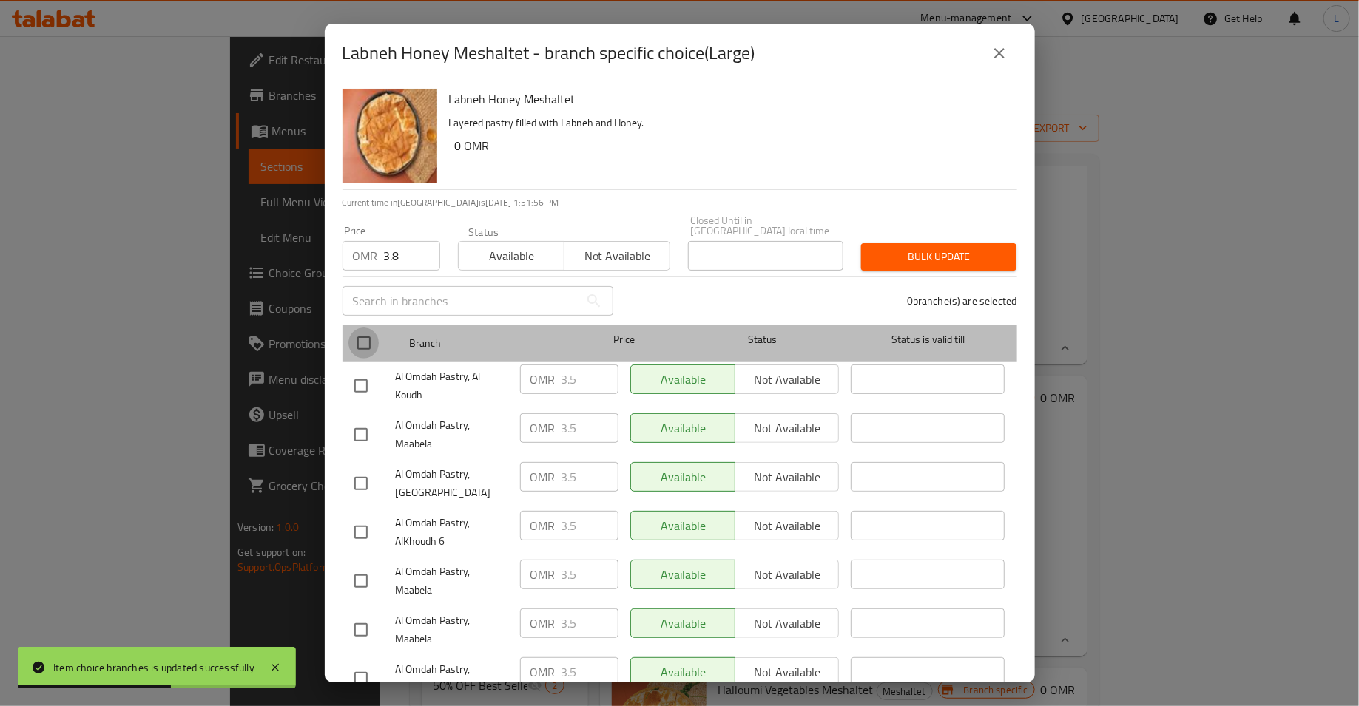
checkbox input "true"
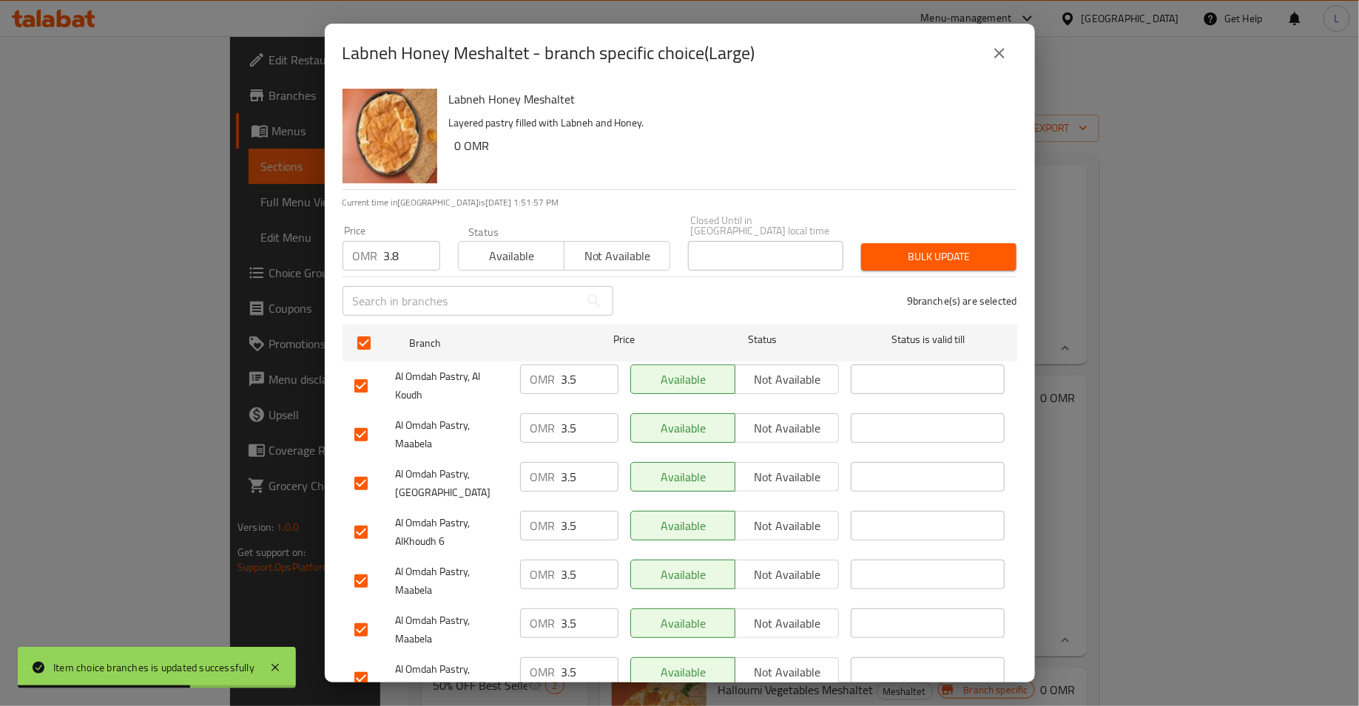
click at [963, 248] on span "Bulk update" at bounding box center [939, 257] width 132 height 18
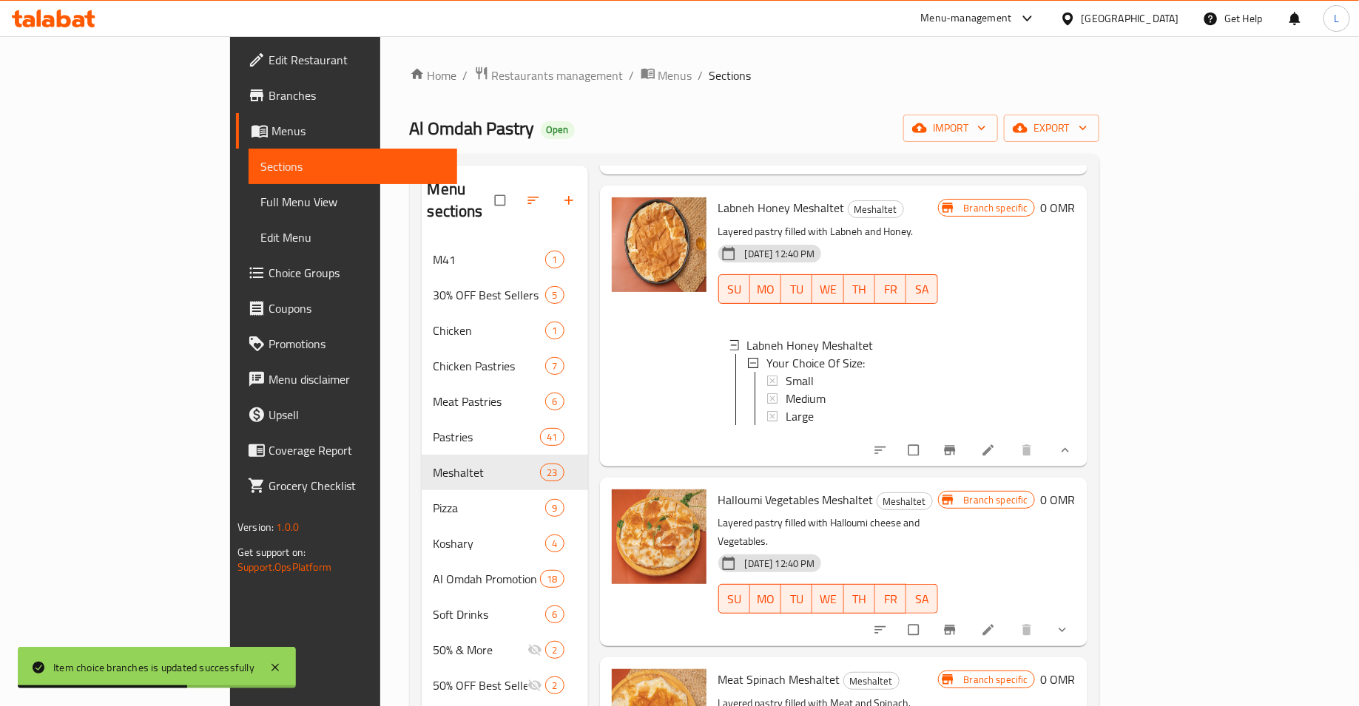
scroll to position [2870, 0]
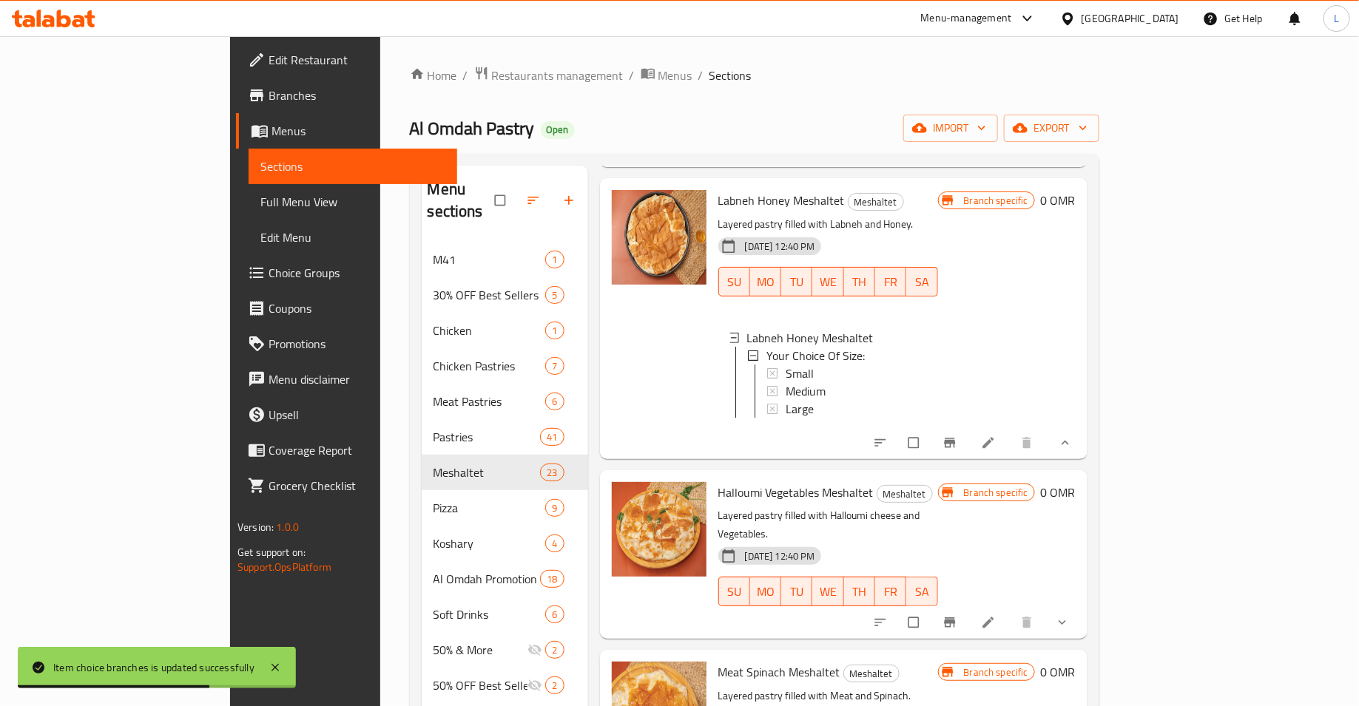
click at [1070, 615] on icon "show more" at bounding box center [1062, 622] width 15 height 15
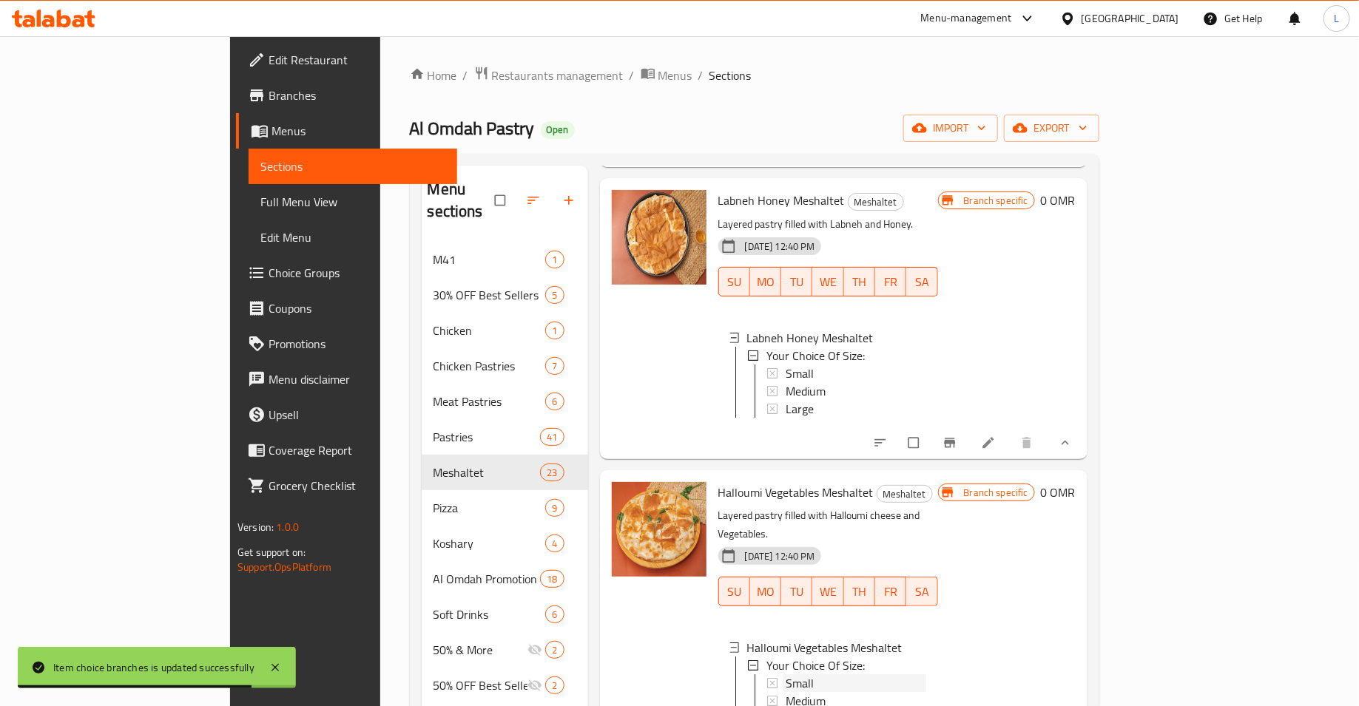
click at [786, 675] on span "Small" at bounding box center [800, 684] width 28 height 18
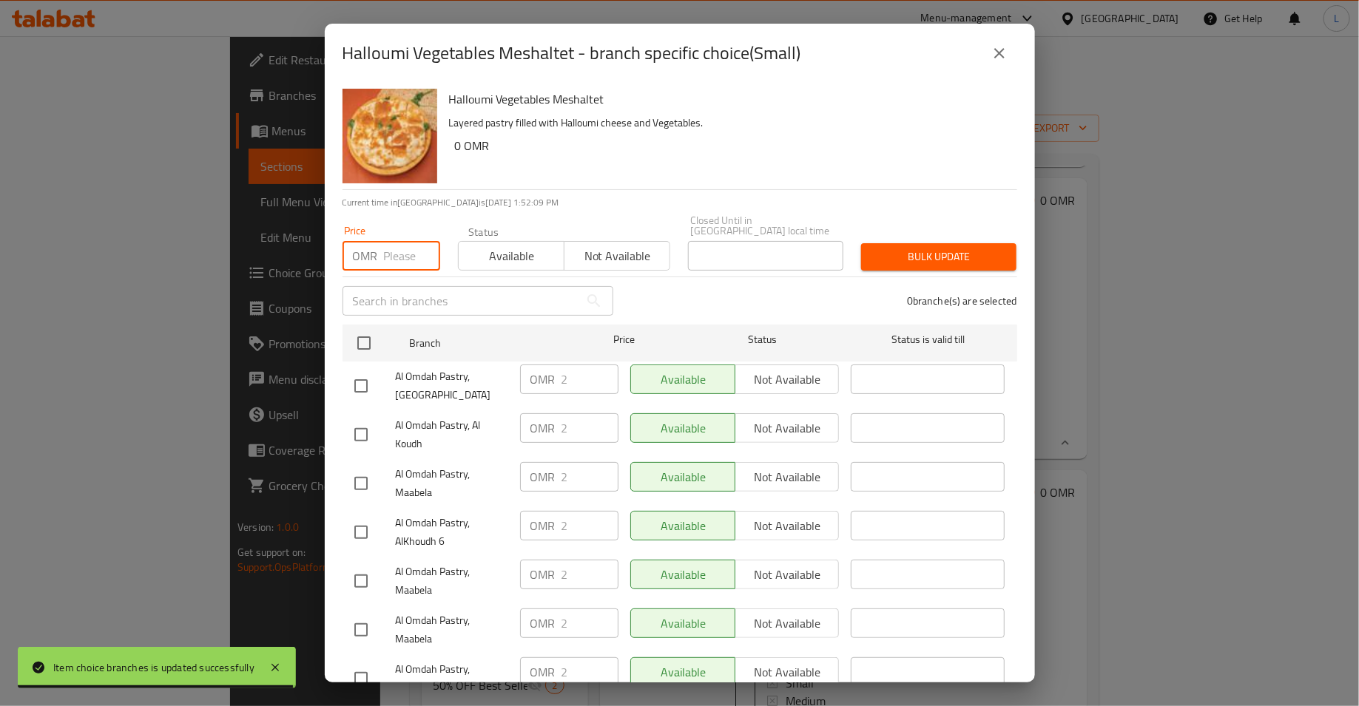
click at [396, 249] on input "number" at bounding box center [412, 256] width 56 height 30
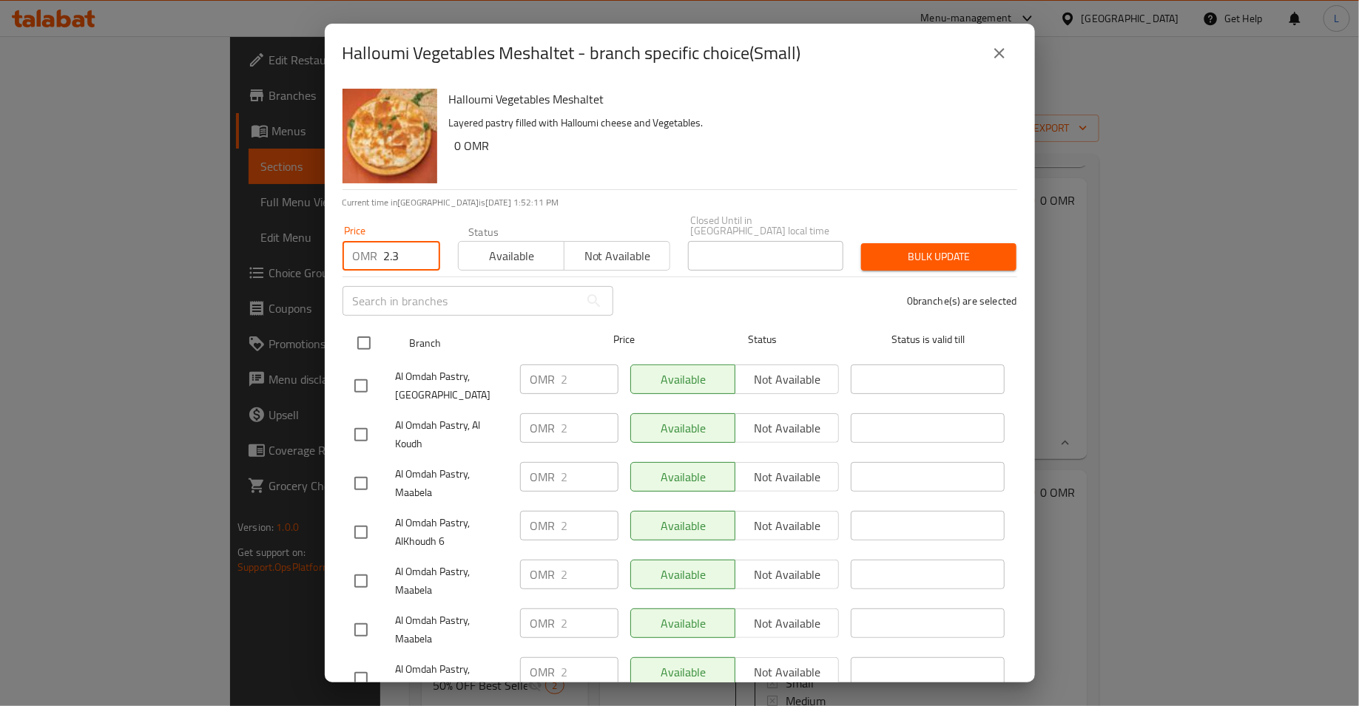
type input "2.3"
click at [371, 336] on input "checkbox" at bounding box center [363, 343] width 31 height 31
checkbox input "true"
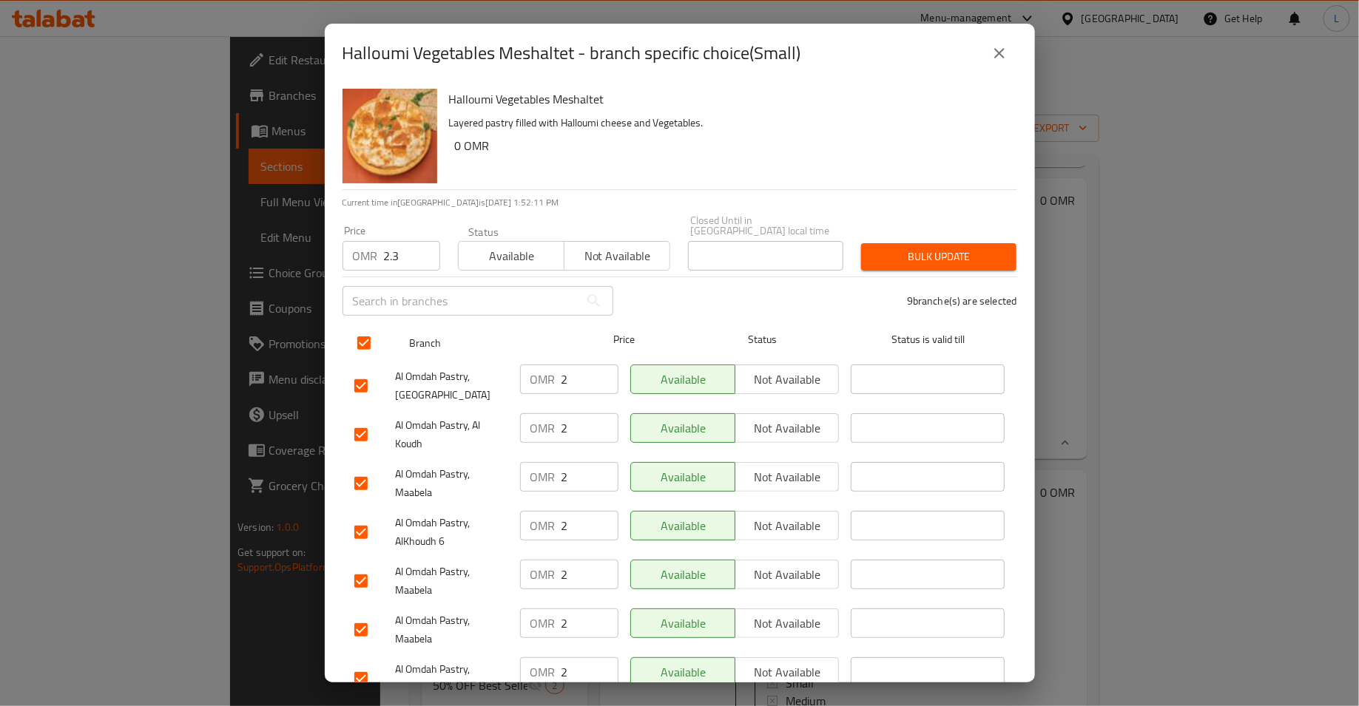
checkbox input "true"
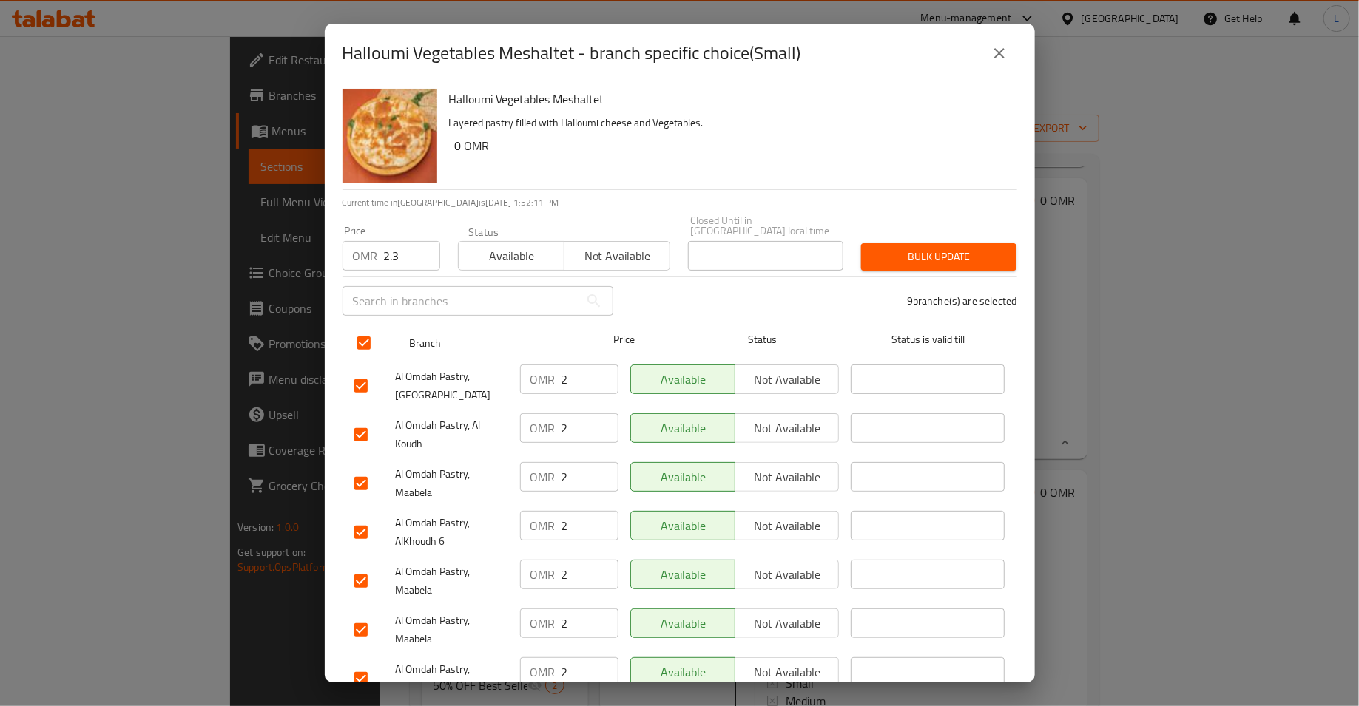
checkbox input "true"
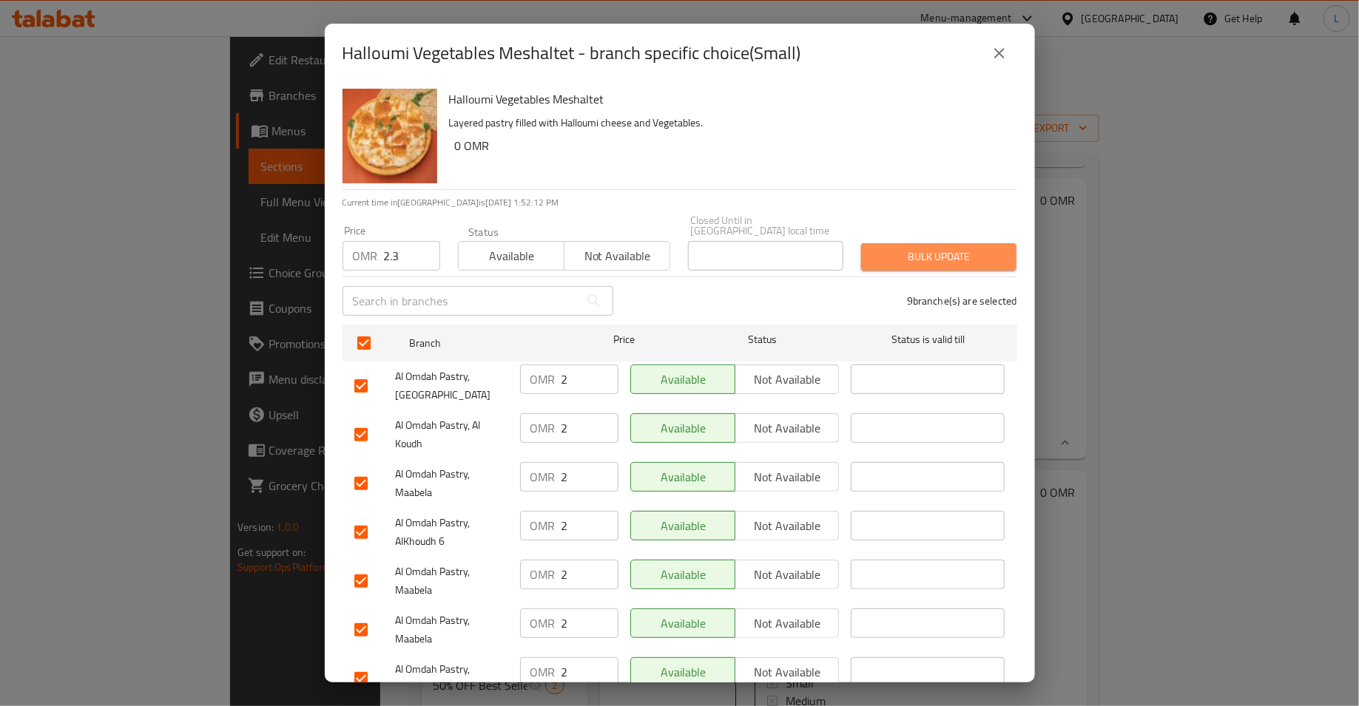
click at [904, 248] on span "Bulk update" at bounding box center [939, 257] width 132 height 18
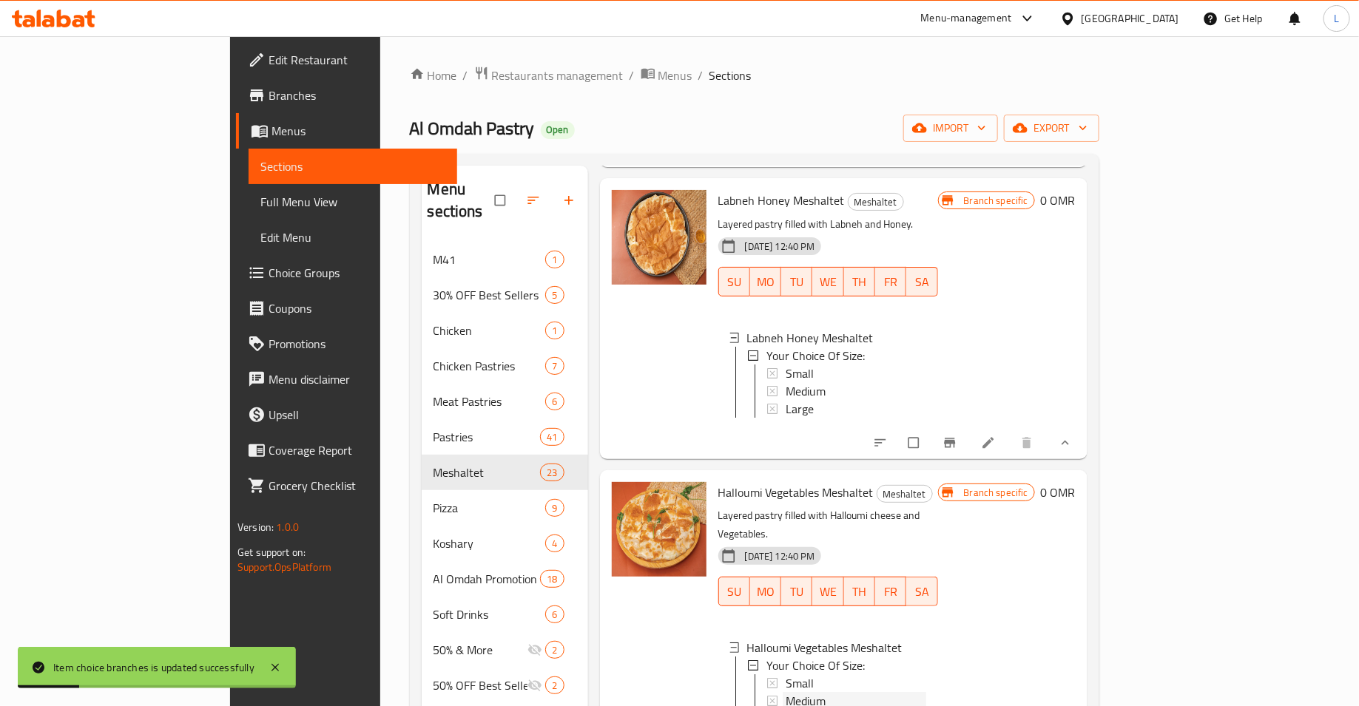
click at [786, 692] on div "Medium" at bounding box center [856, 701] width 141 height 18
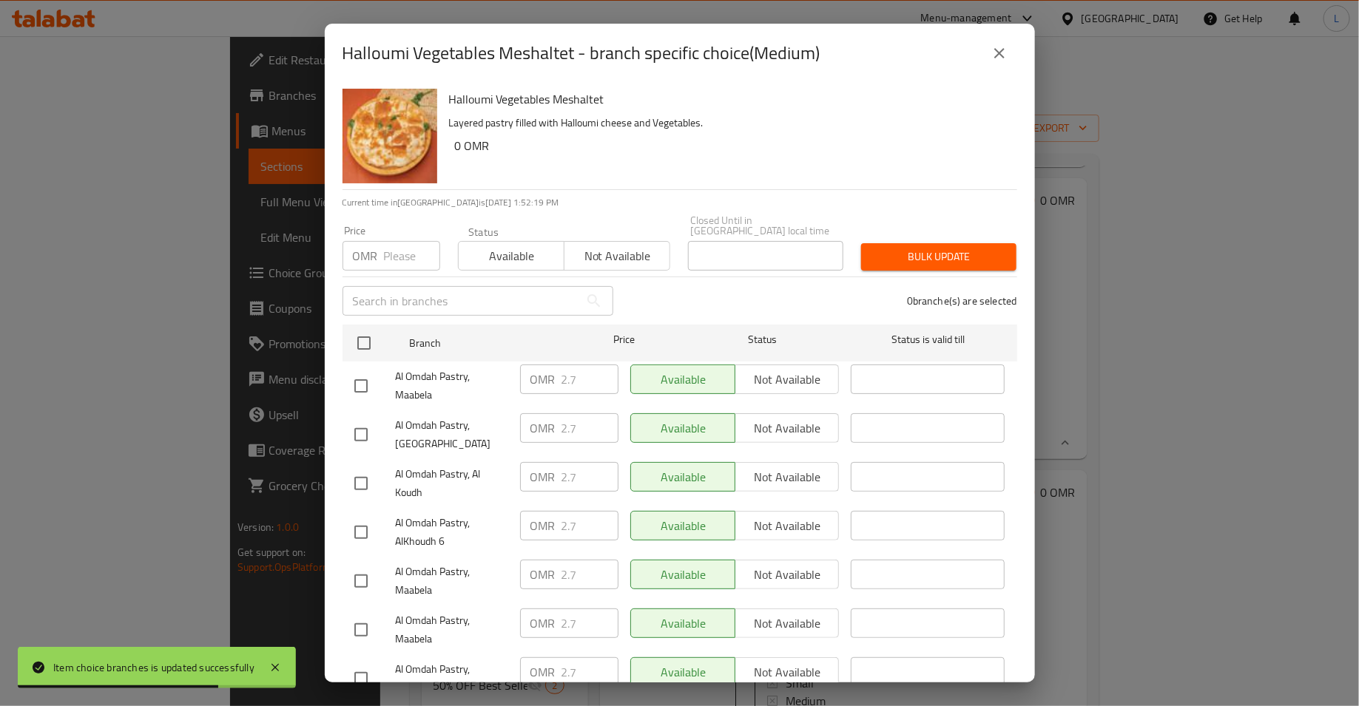
click at [389, 246] on input "number" at bounding box center [412, 256] width 56 height 30
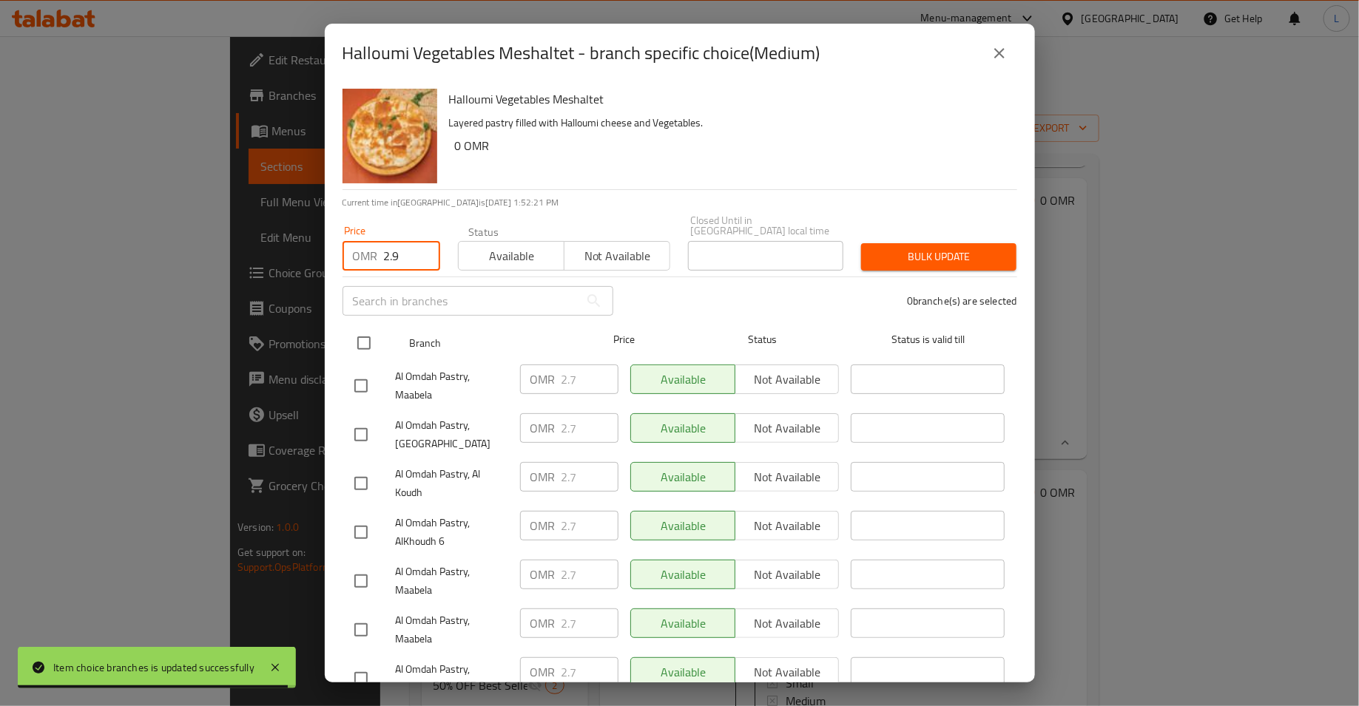
type input "2.9"
click at [368, 334] on input "checkbox" at bounding box center [363, 343] width 31 height 31
checkbox input "true"
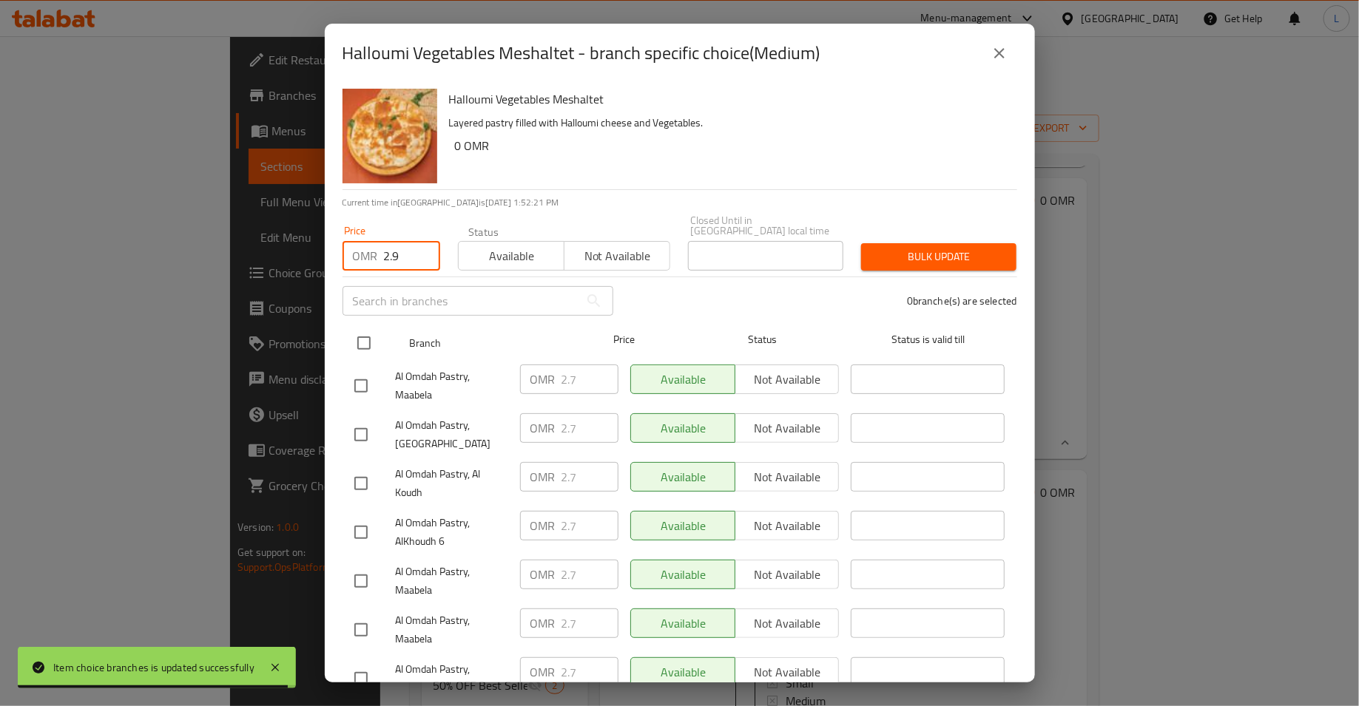
checkbox input "true"
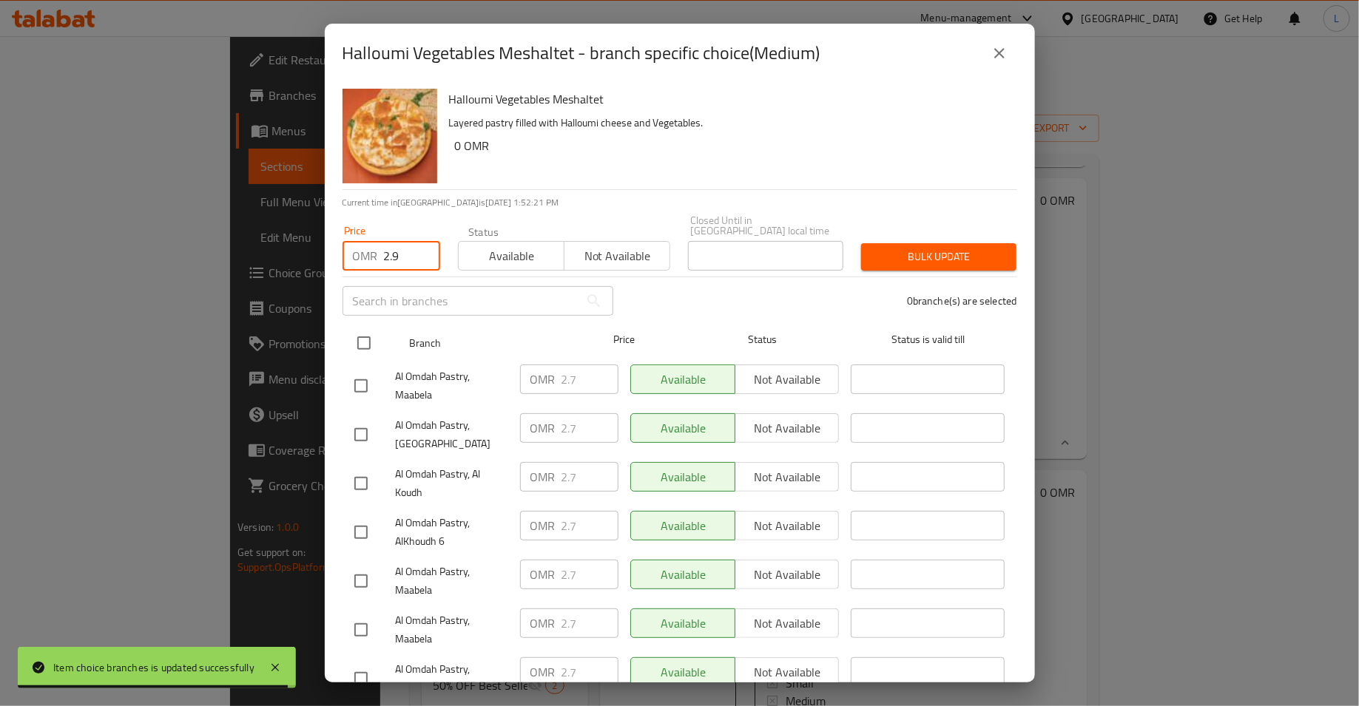
checkbox input "true"
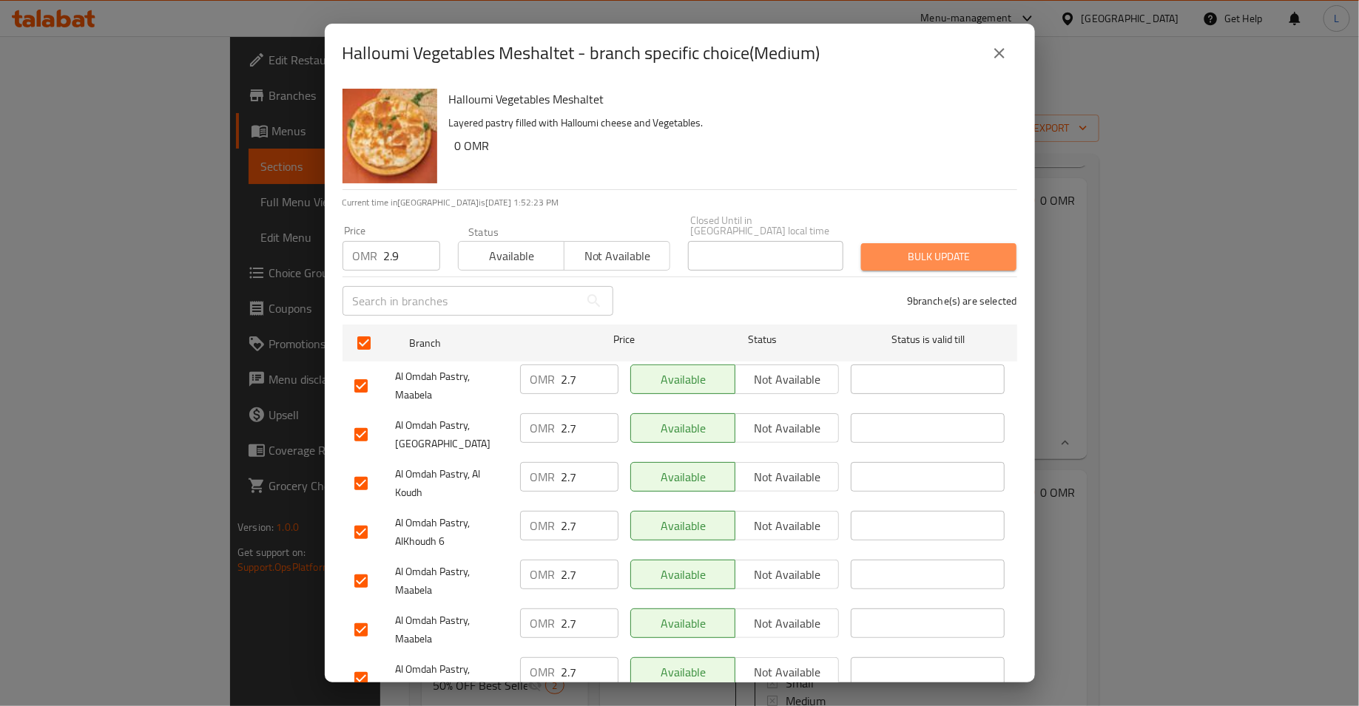
click at [950, 248] on span "Bulk update" at bounding box center [939, 257] width 132 height 18
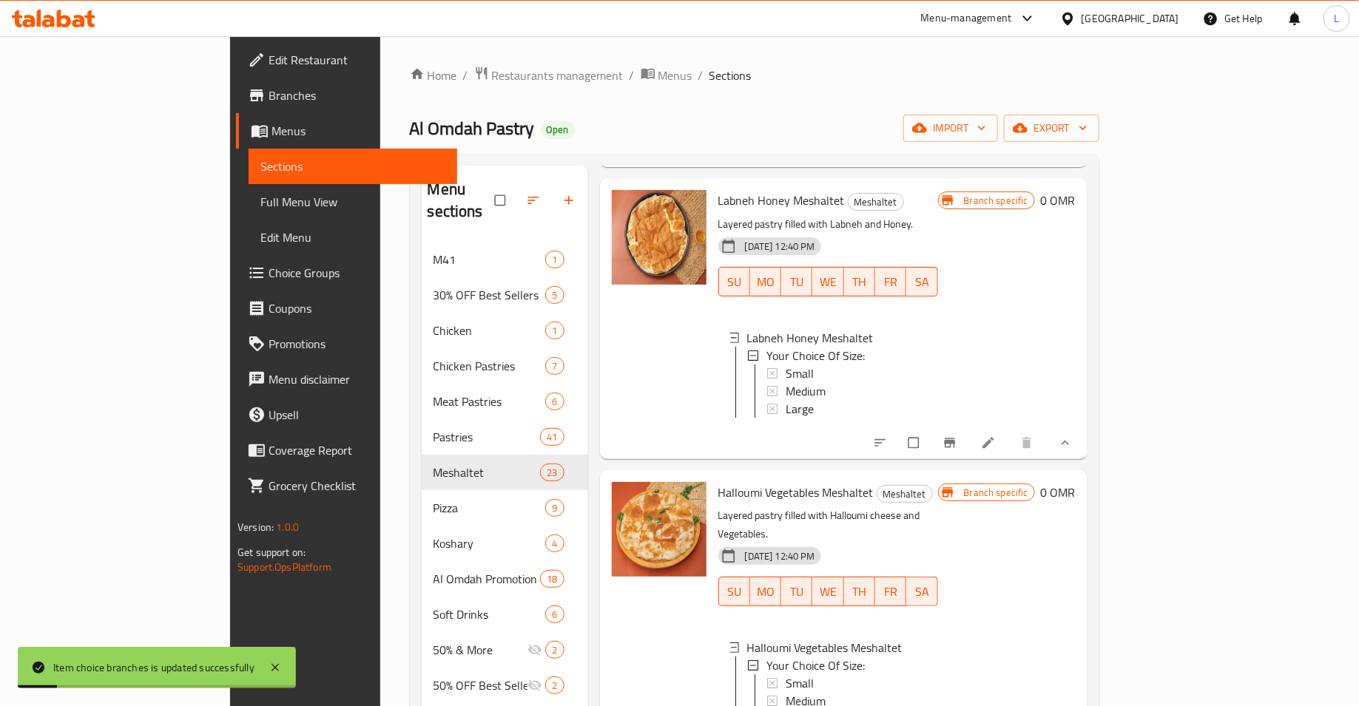
click at [786, 706] on div "Large" at bounding box center [856, 719] width 141 height 18
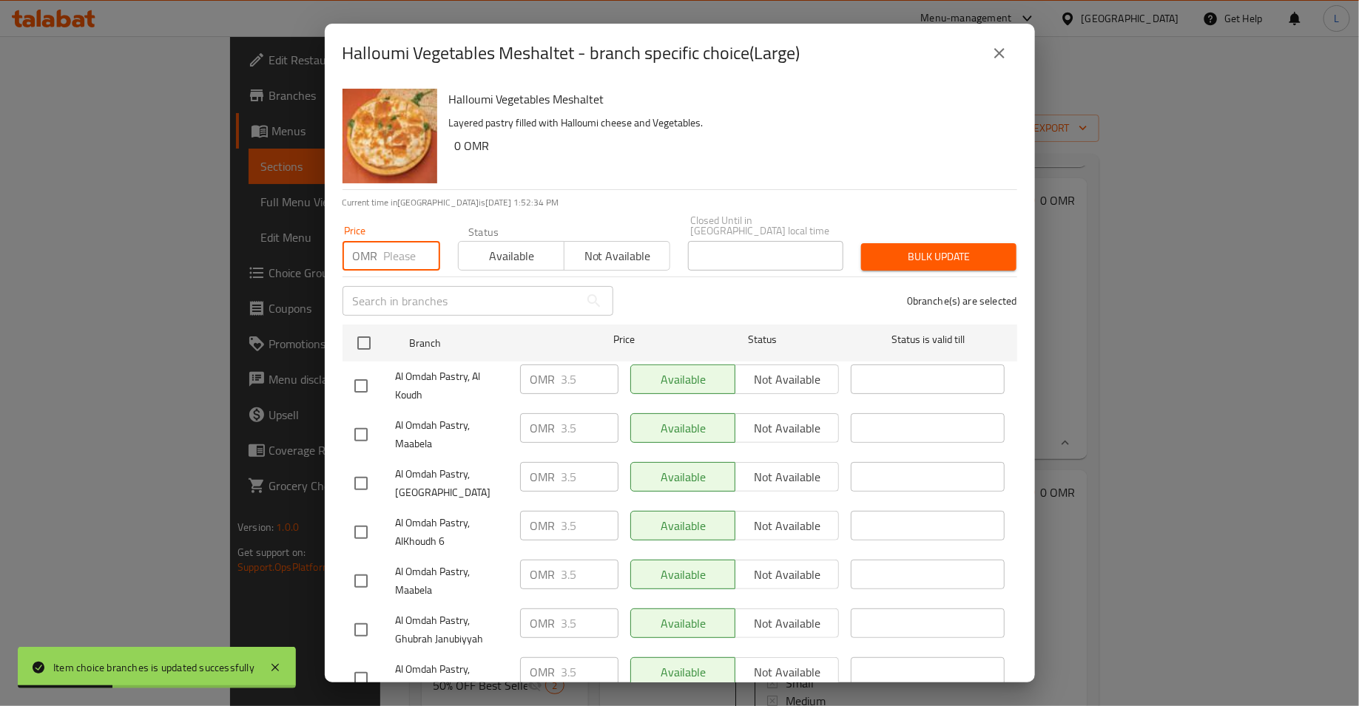
click at [384, 241] on input "number" at bounding box center [412, 256] width 56 height 30
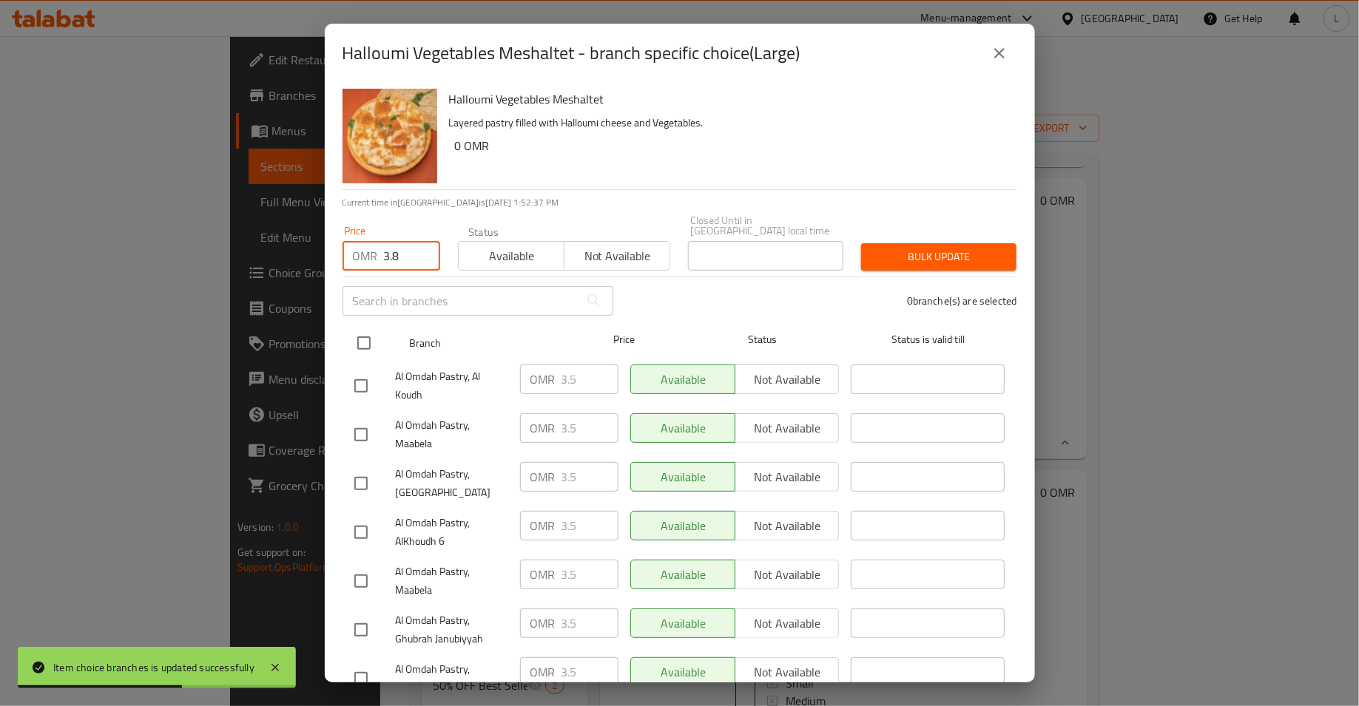
type input "3.8"
click at [356, 334] on input "checkbox" at bounding box center [363, 343] width 31 height 31
checkbox input "true"
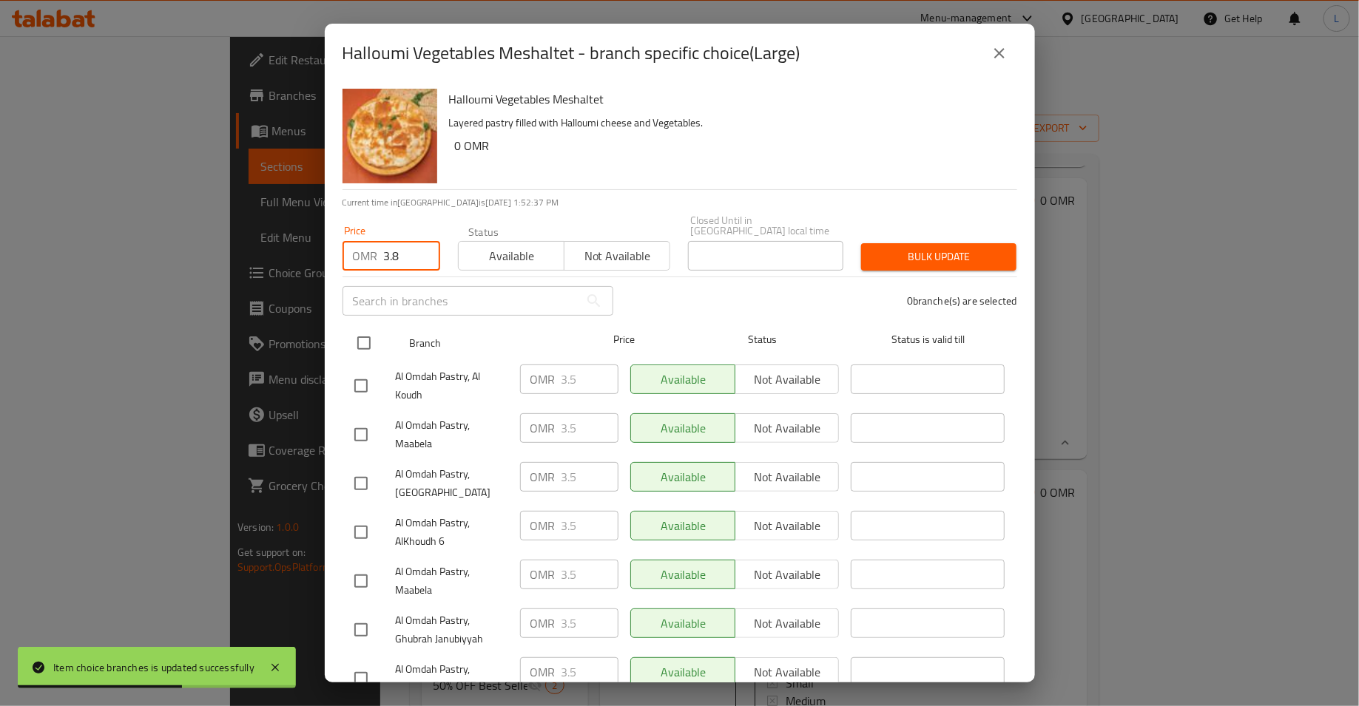
checkbox input "true"
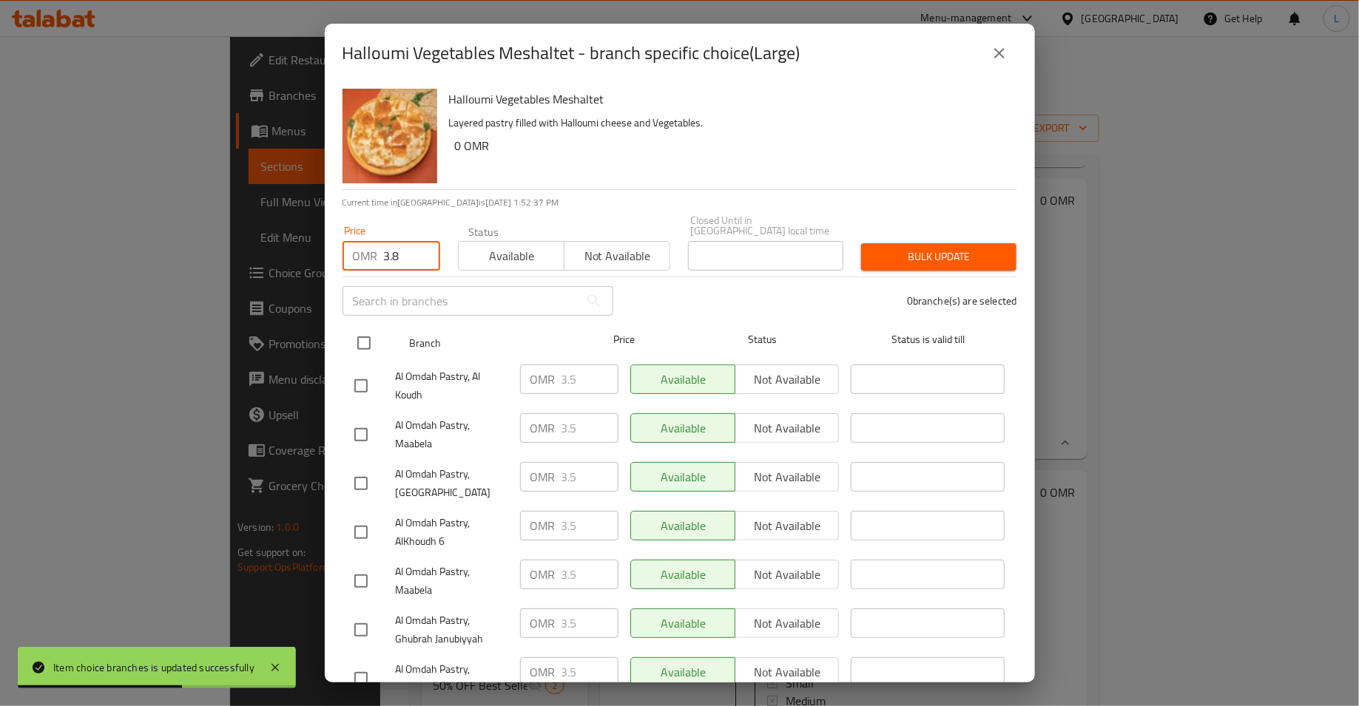
checkbox input "true"
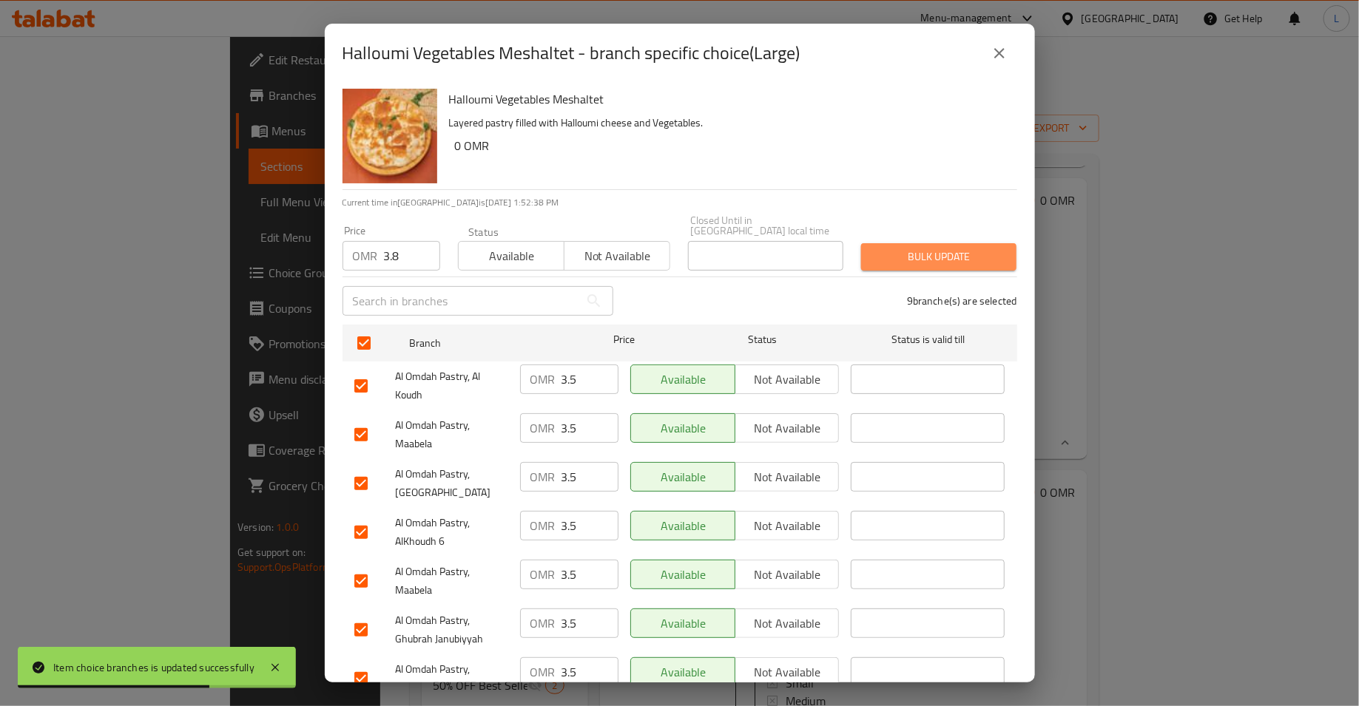
click at [928, 248] on span "Bulk update" at bounding box center [939, 257] width 132 height 18
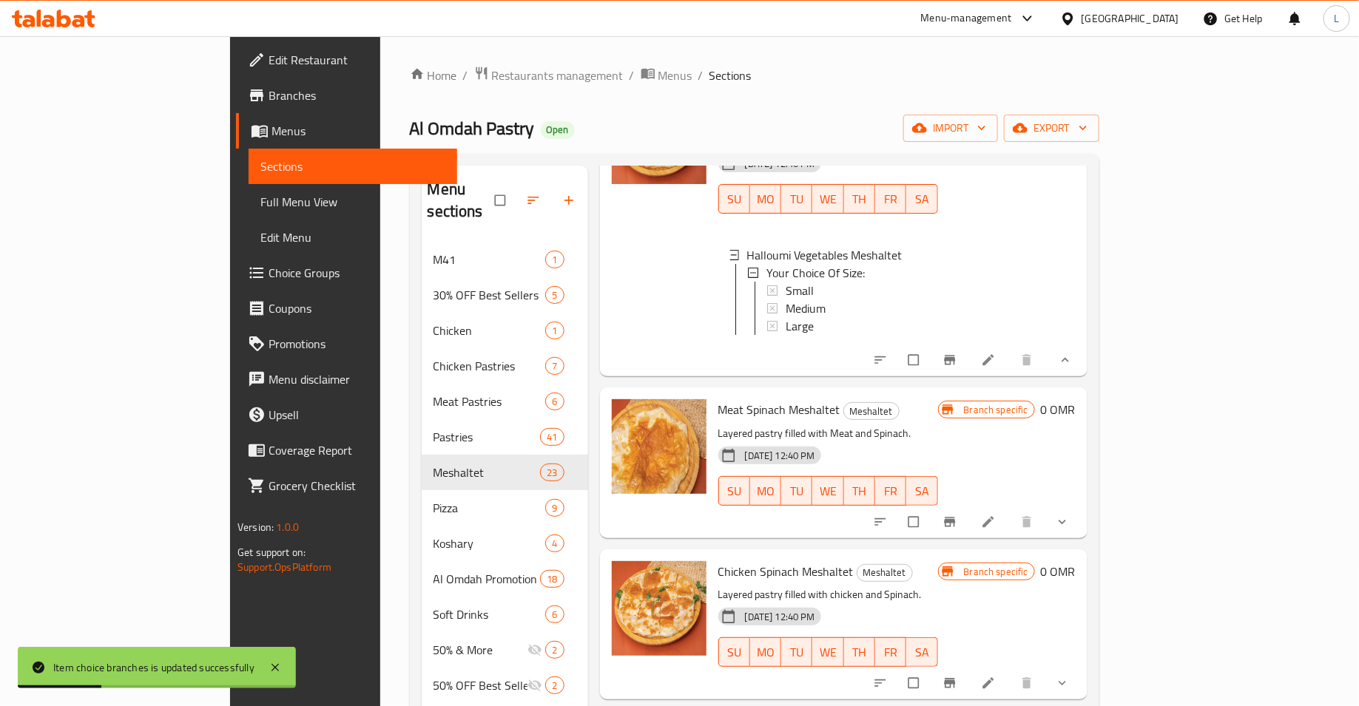
scroll to position [3278, 0]
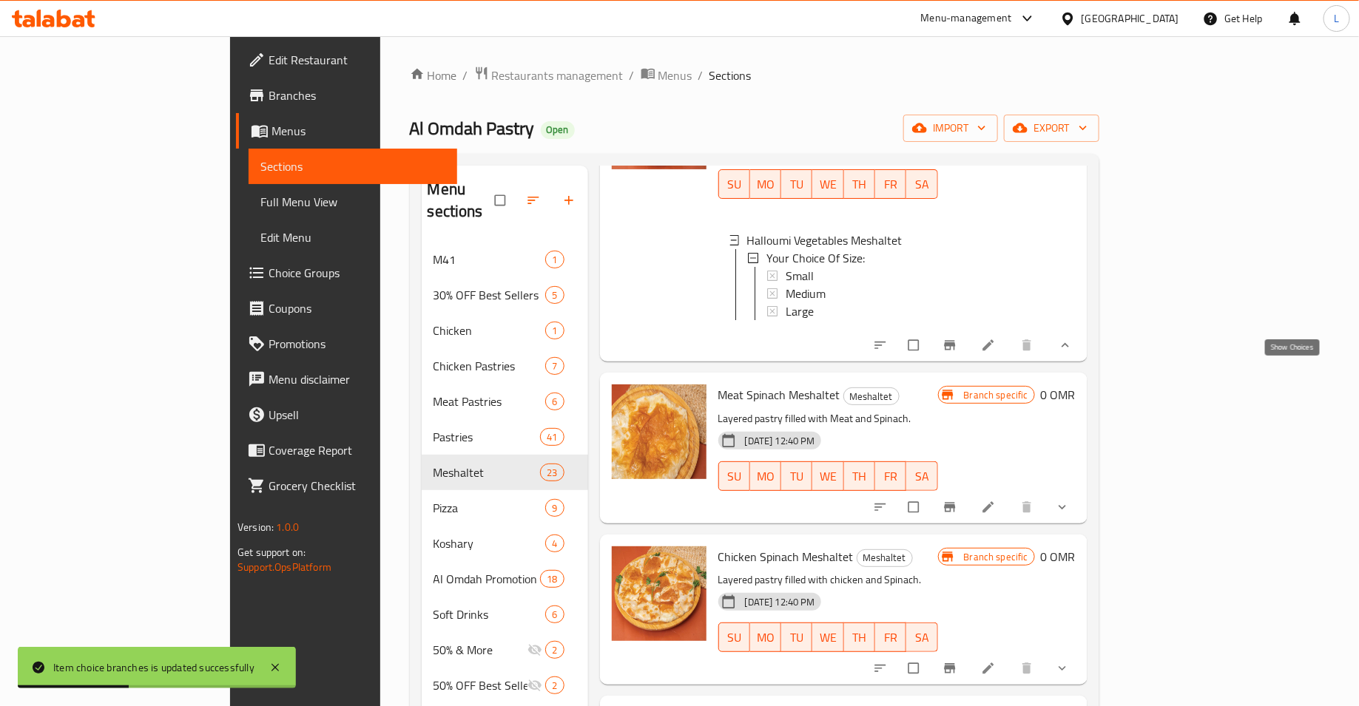
click at [1070, 500] on icon "show more" at bounding box center [1062, 507] width 15 height 15
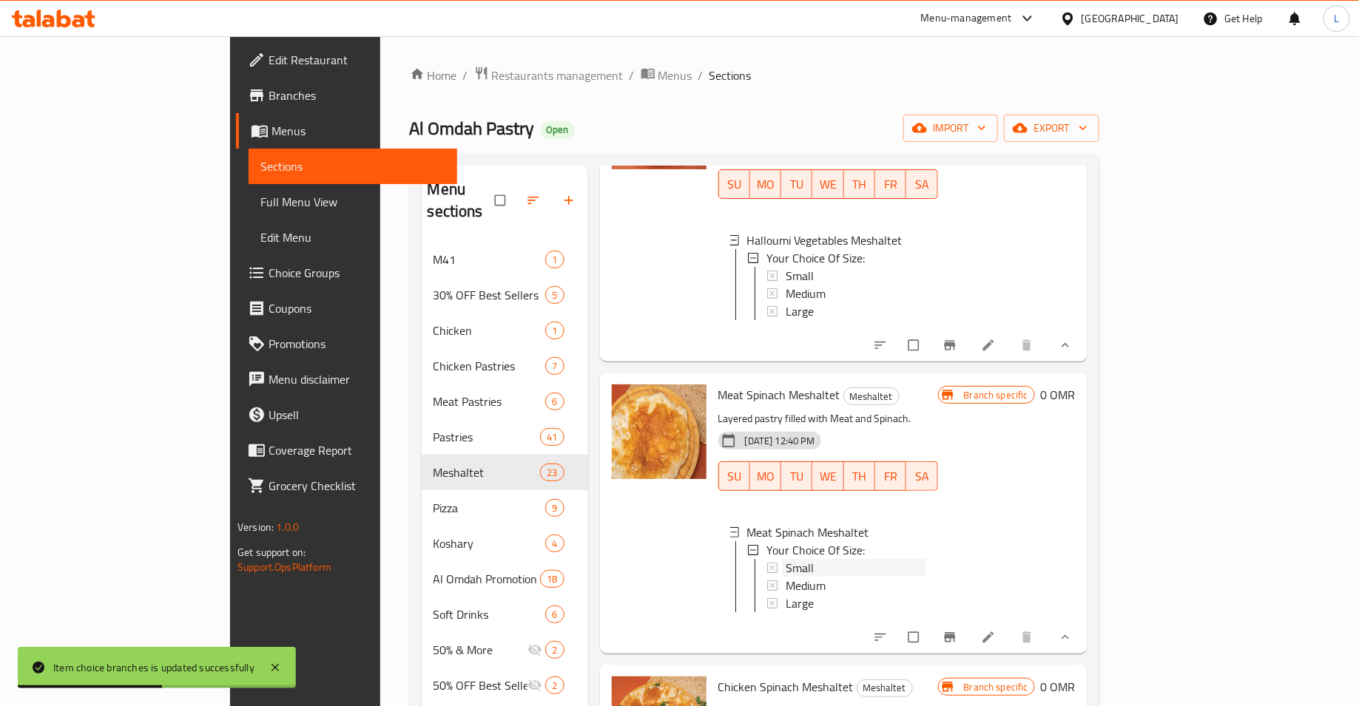
click at [786, 559] on span "Small" at bounding box center [800, 568] width 28 height 18
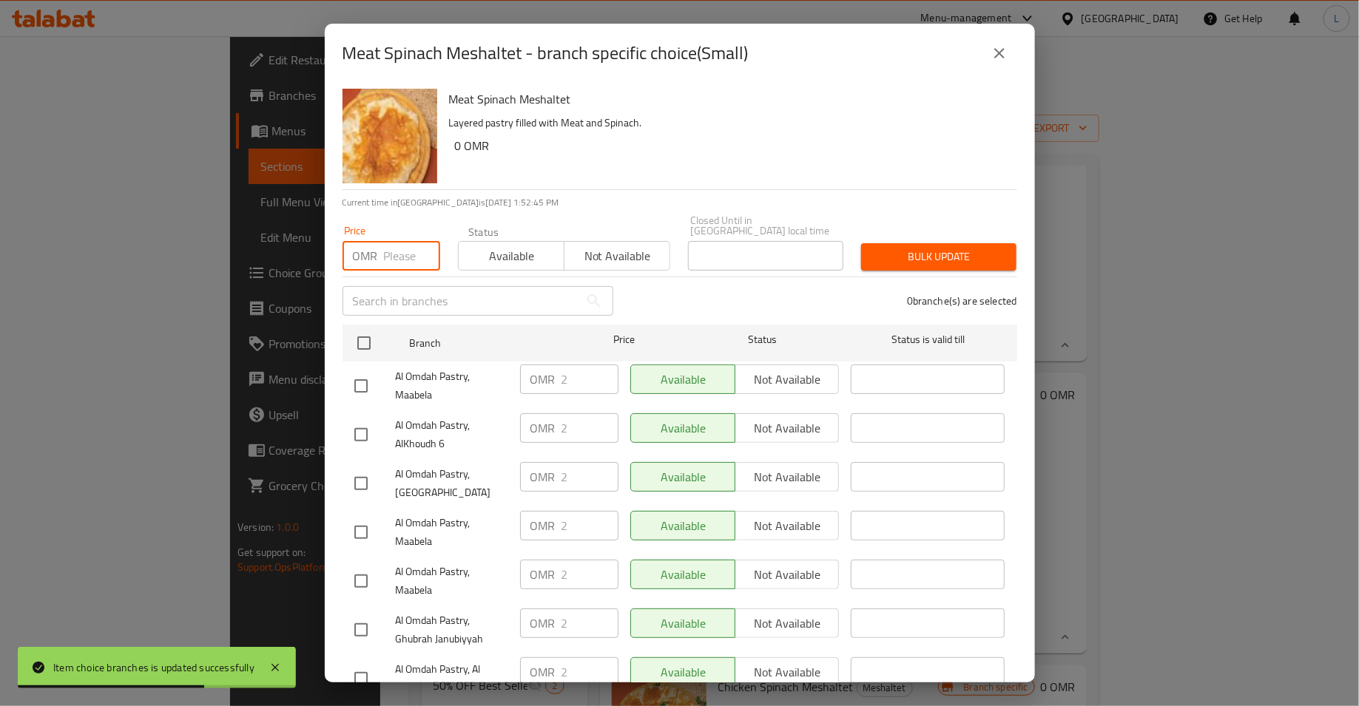
click at [401, 249] on input "number" at bounding box center [412, 256] width 56 height 30
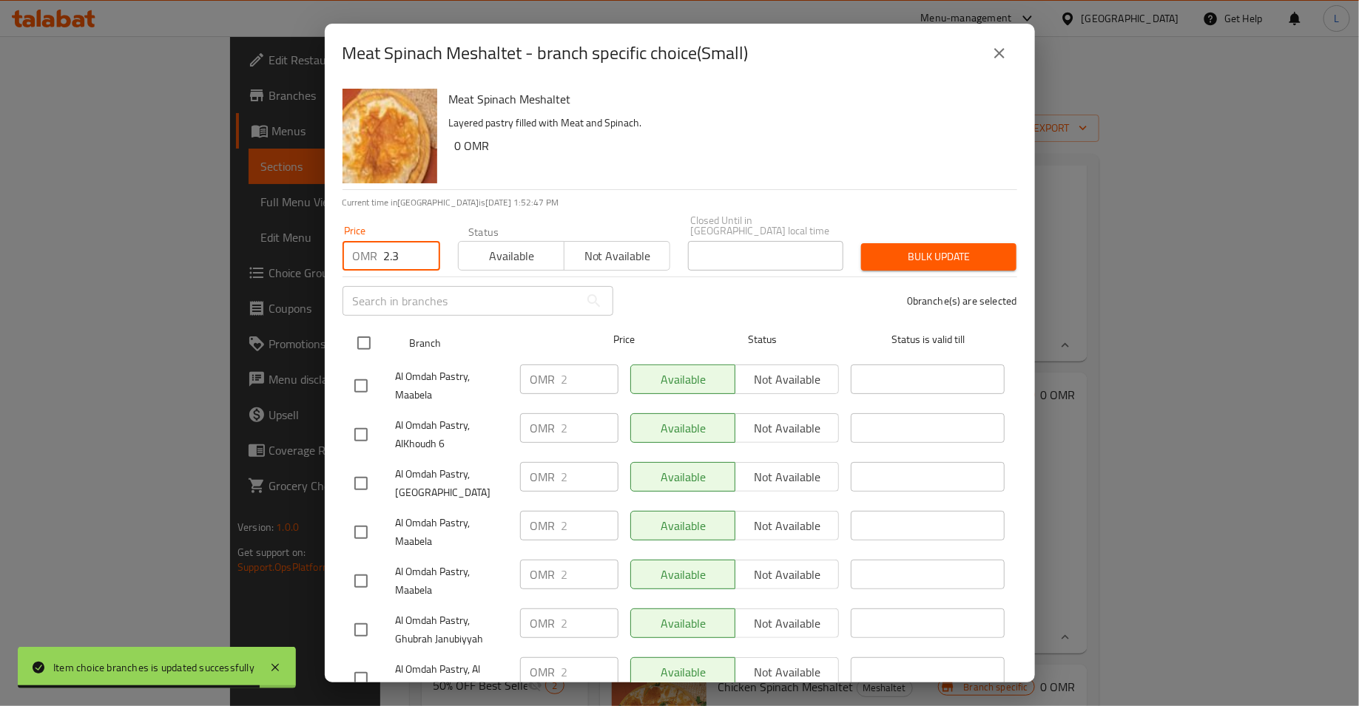
type input "2.3"
click at [367, 337] on input "checkbox" at bounding box center [363, 343] width 31 height 31
checkbox input "true"
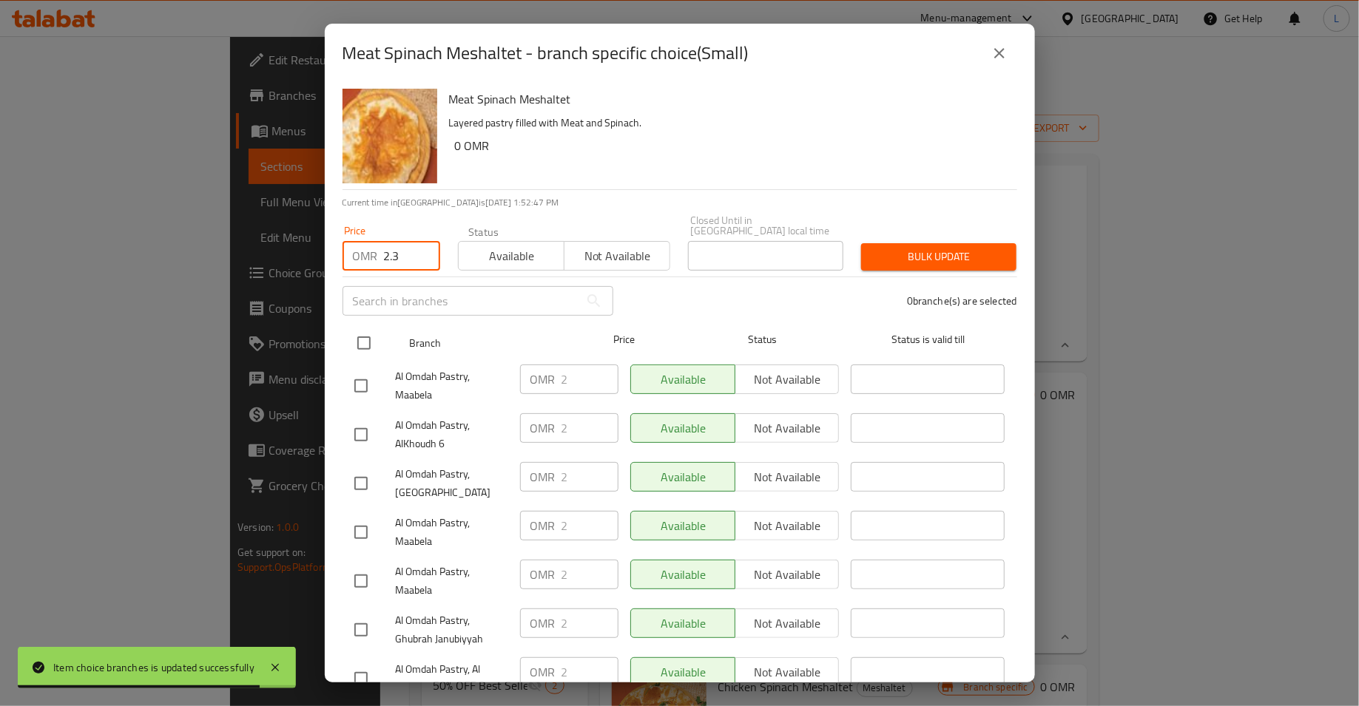
checkbox input "true"
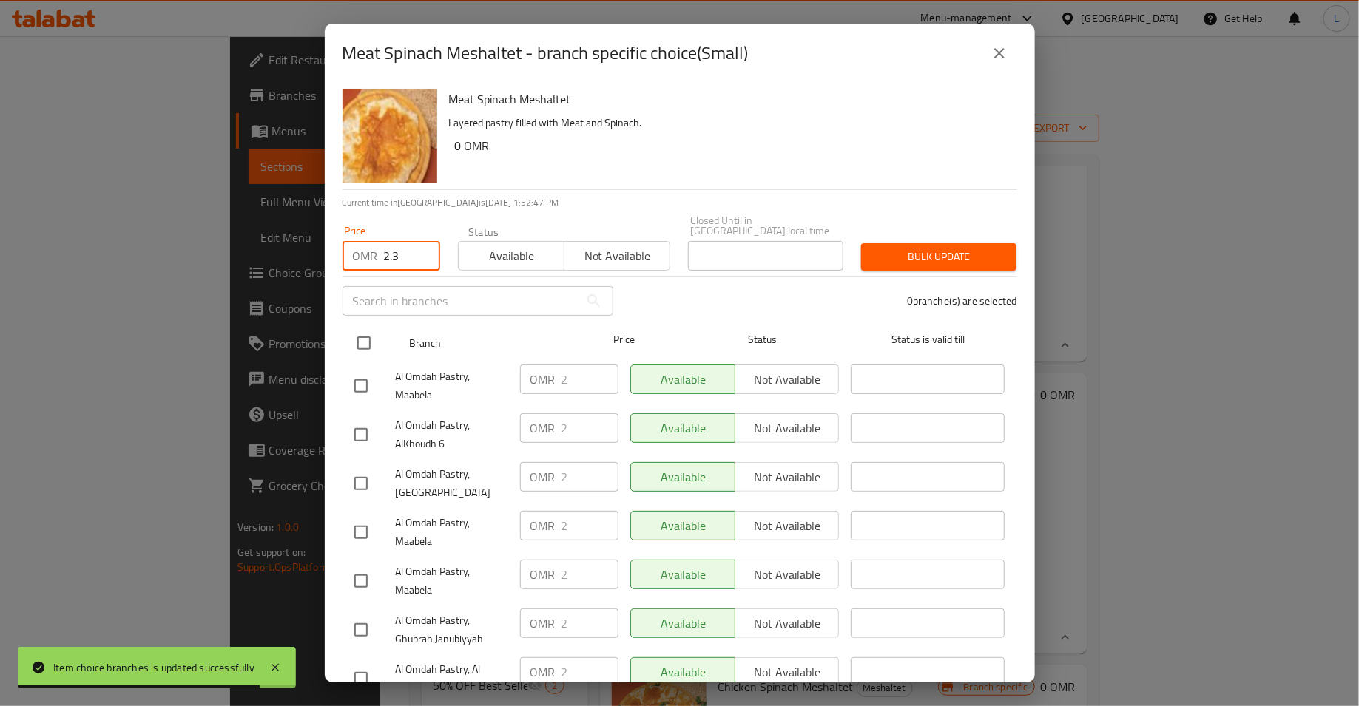
checkbox input "true"
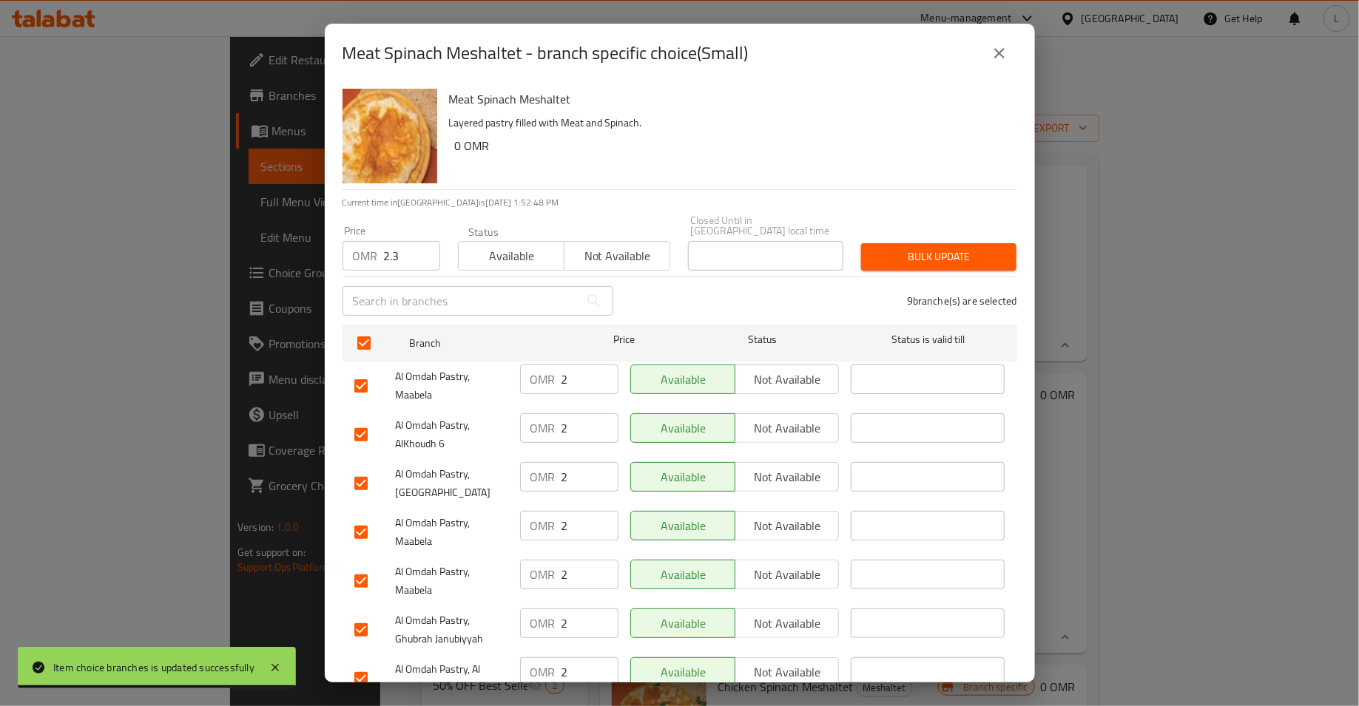
click at [919, 248] on span "Bulk update" at bounding box center [939, 257] width 132 height 18
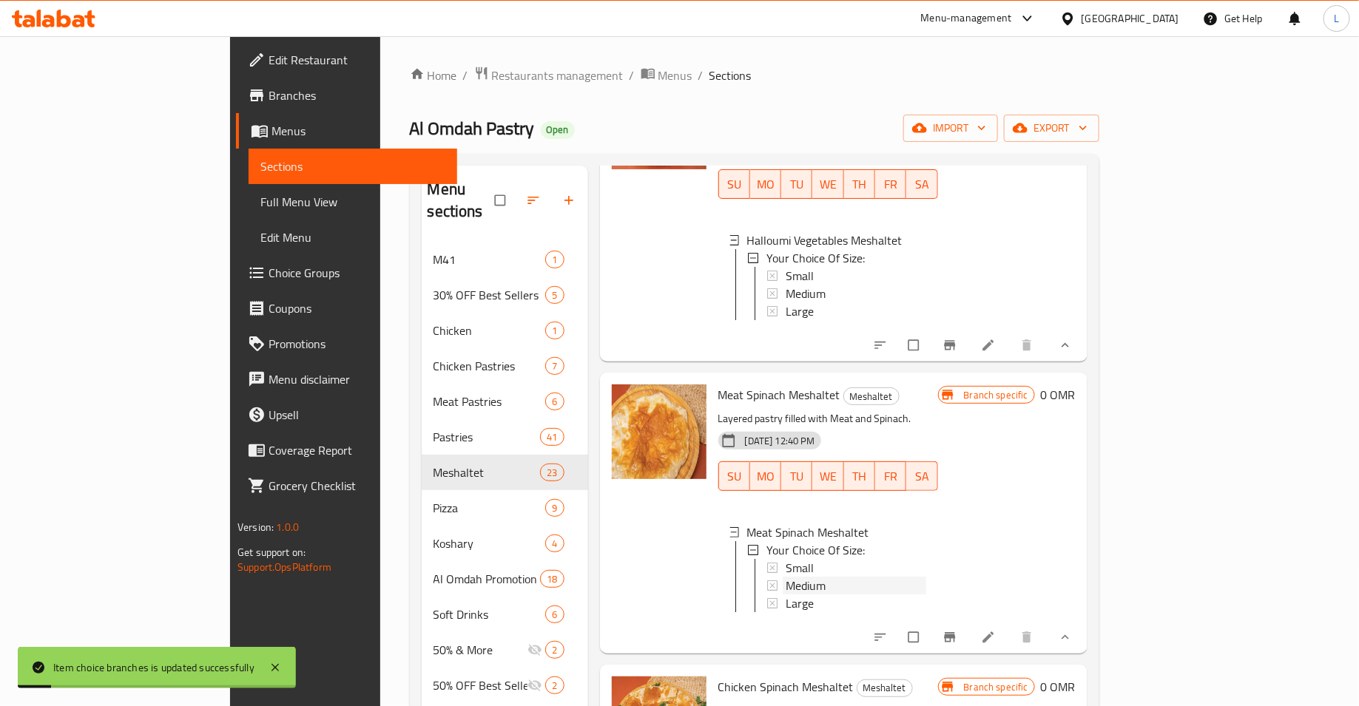
click at [811, 577] on div "Medium" at bounding box center [856, 586] width 141 height 18
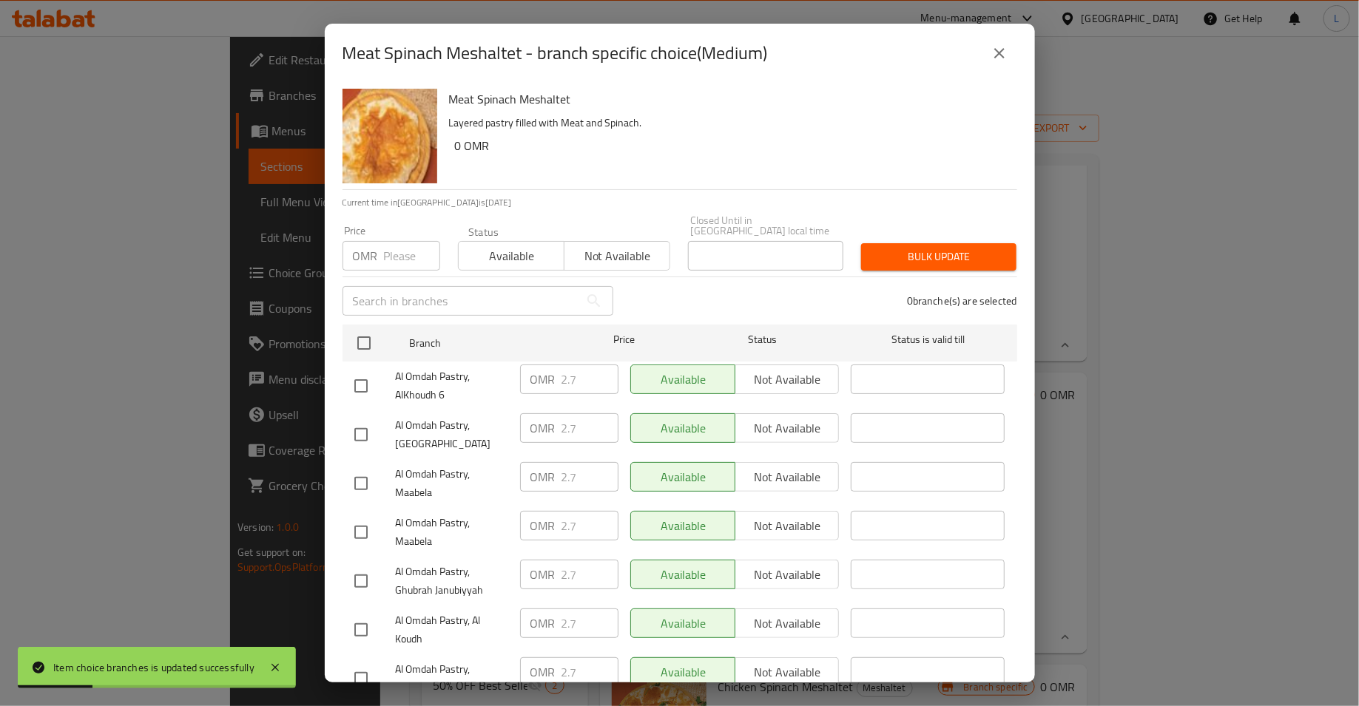
click at [385, 244] on input "number" at bounding box center [412, 256] width 56 height 30
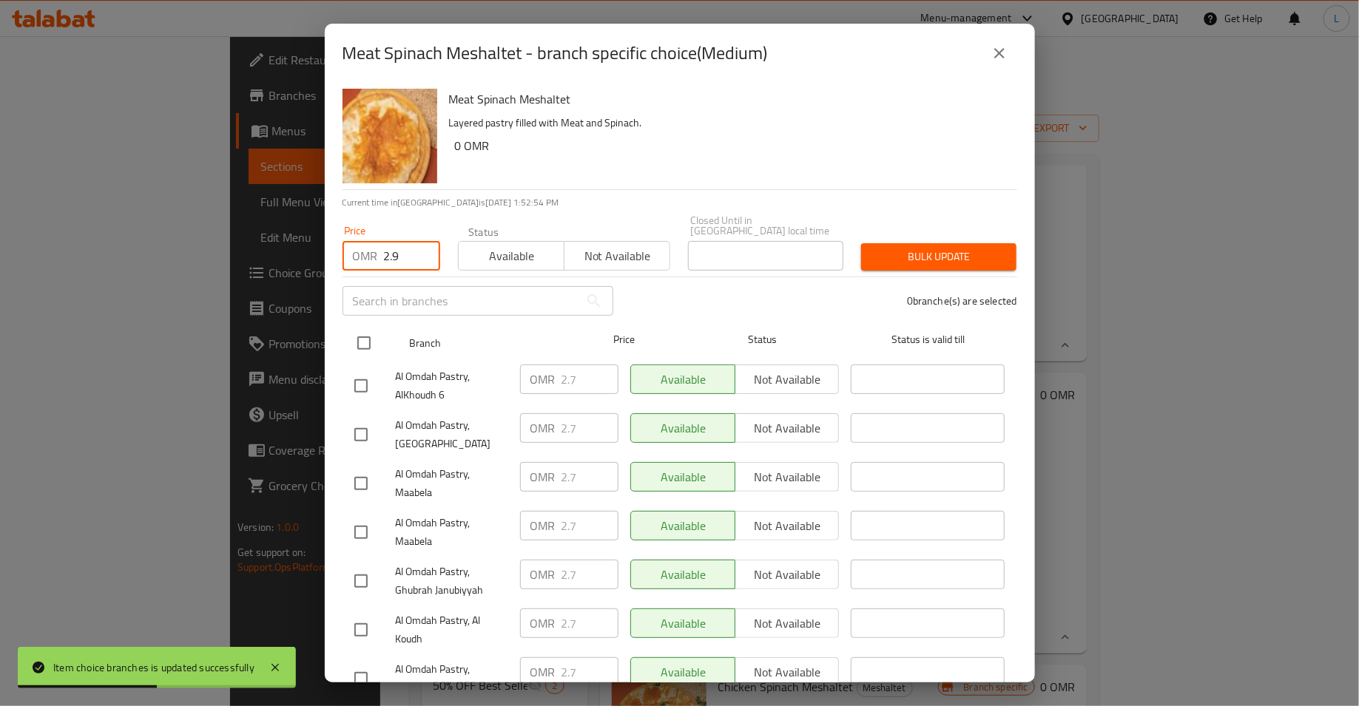
type input "2.9"
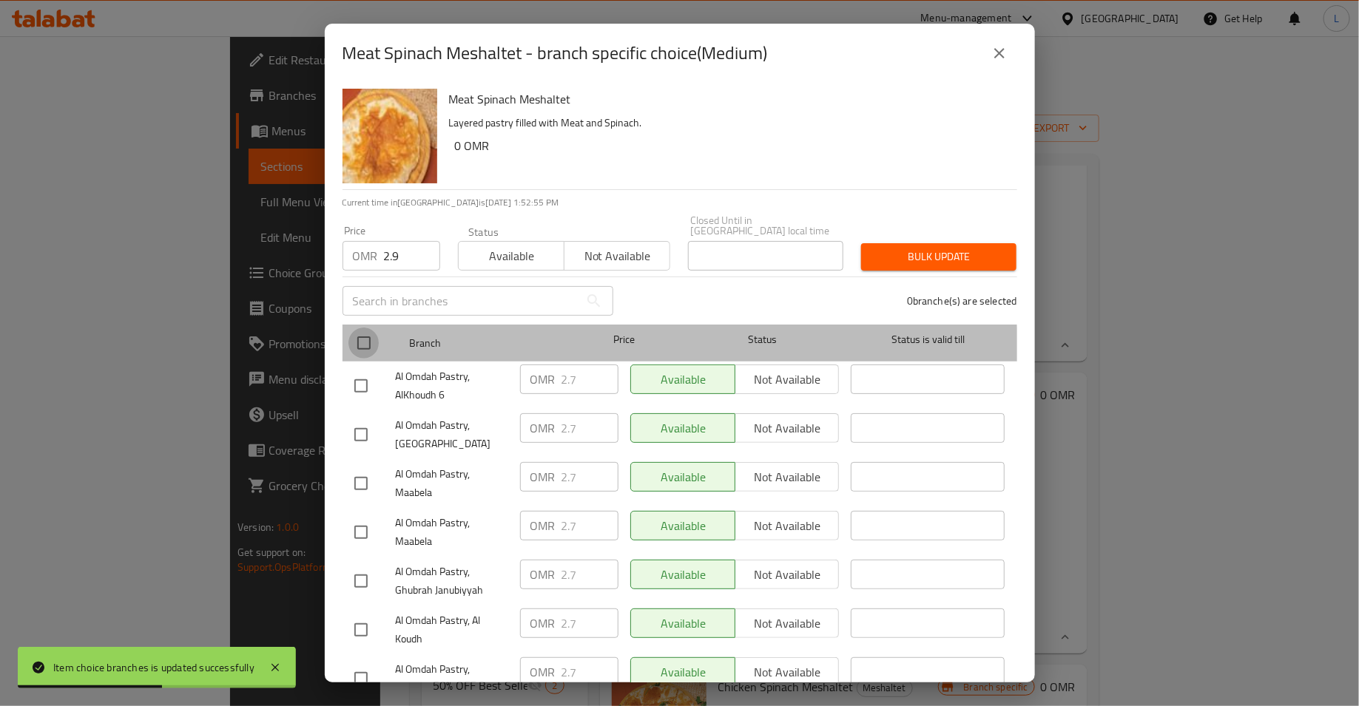
click at [362, 343] on input "checkbox" at bounding box center [363, 343] width 31 height 31
checkbox input "true"
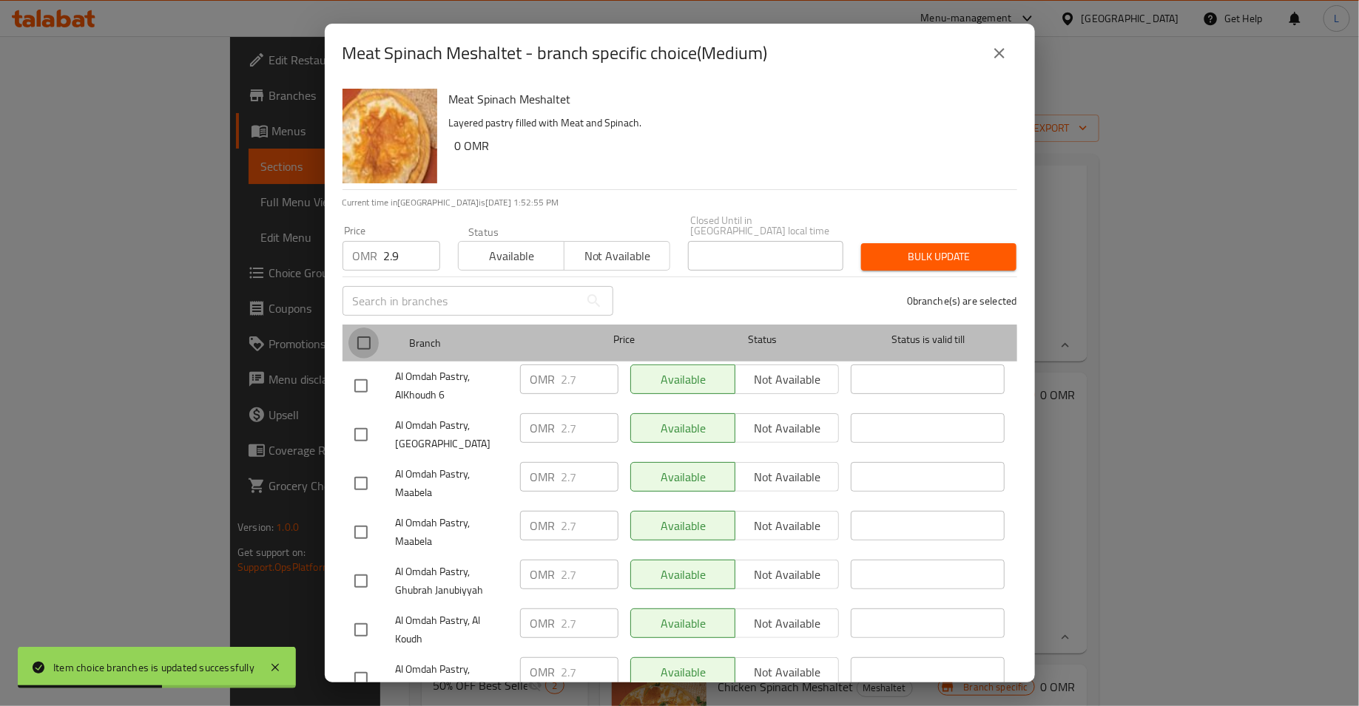
checkbox input "true"
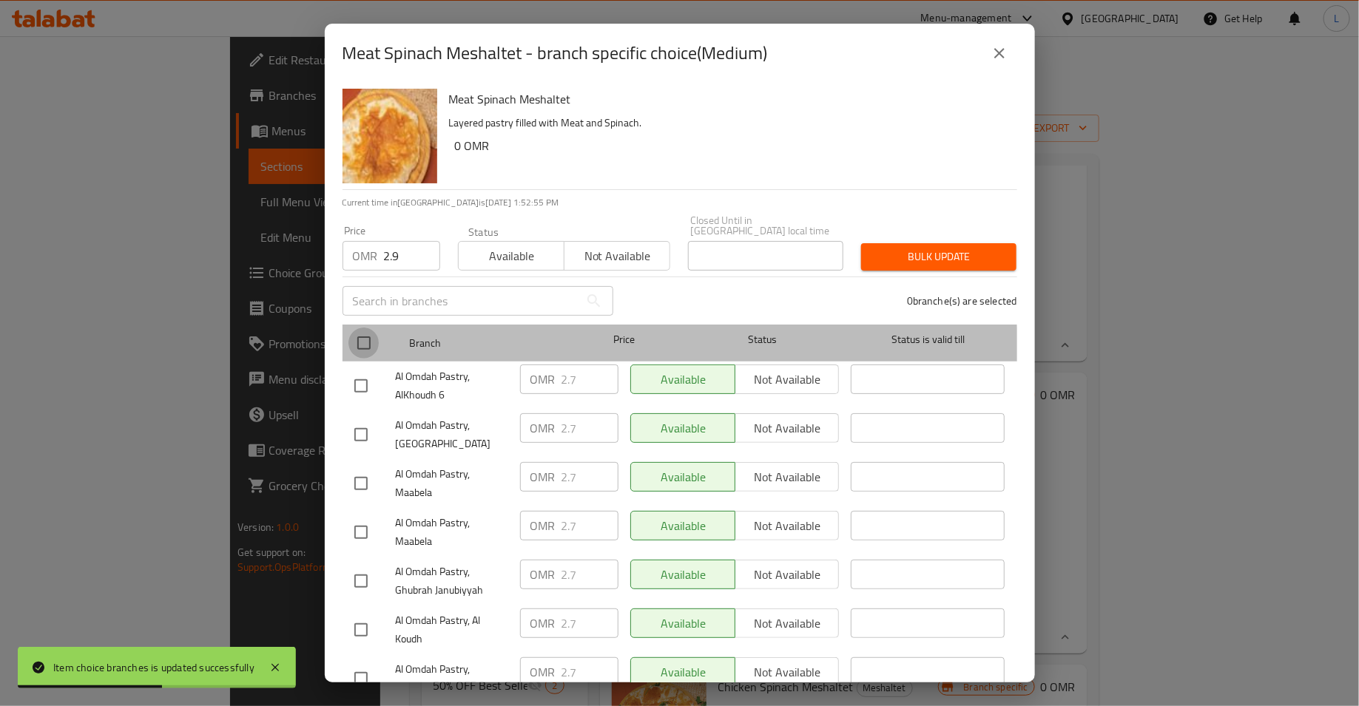
checkbox input "true"
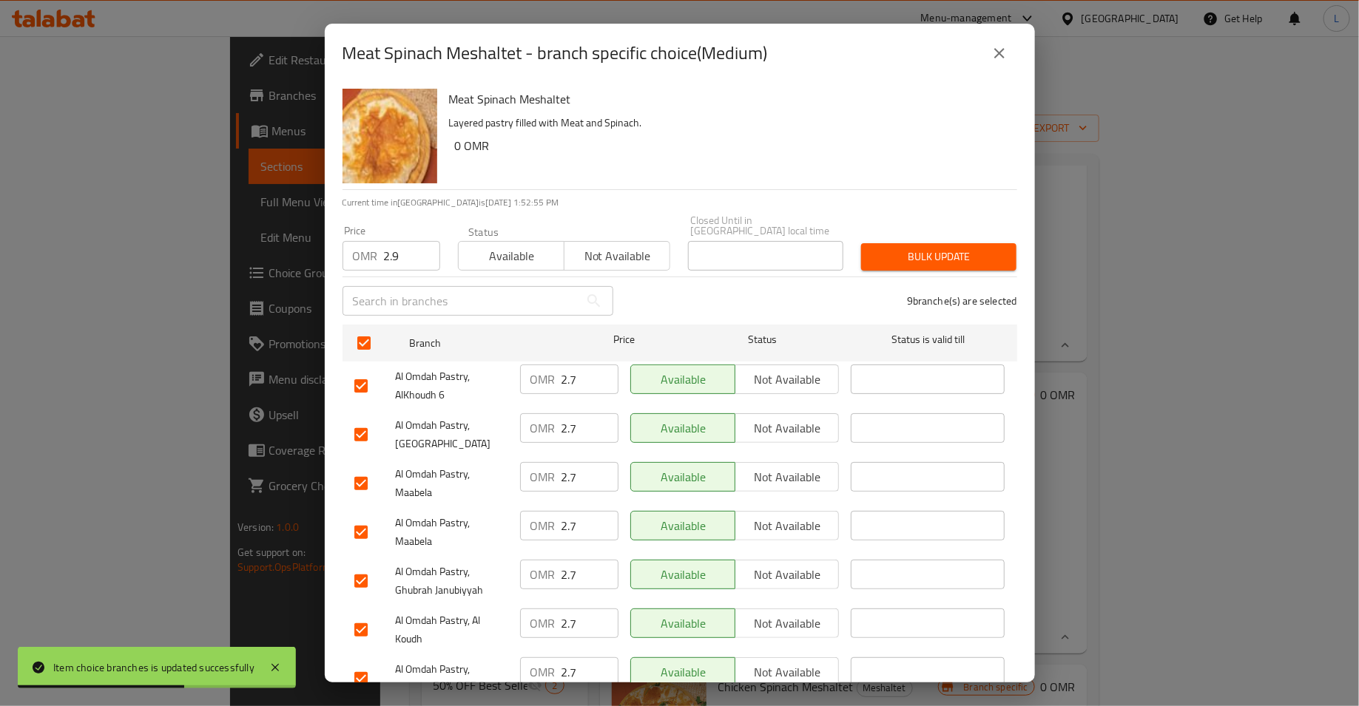
click at [910, 248] on span "Bulk update" at bounding box center [939, 257] width 132 height 18
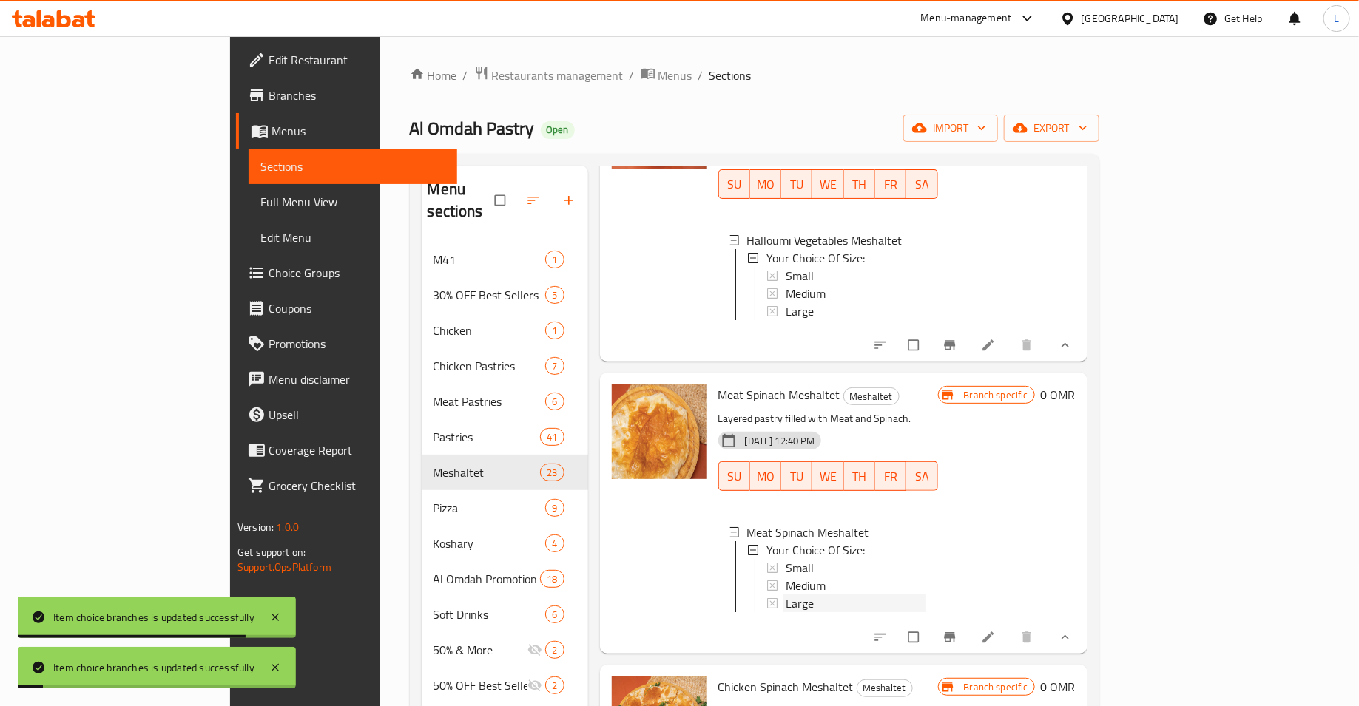
click at [787, 595] on div "Large" at bounding box center [856, 604] width 141 height 18
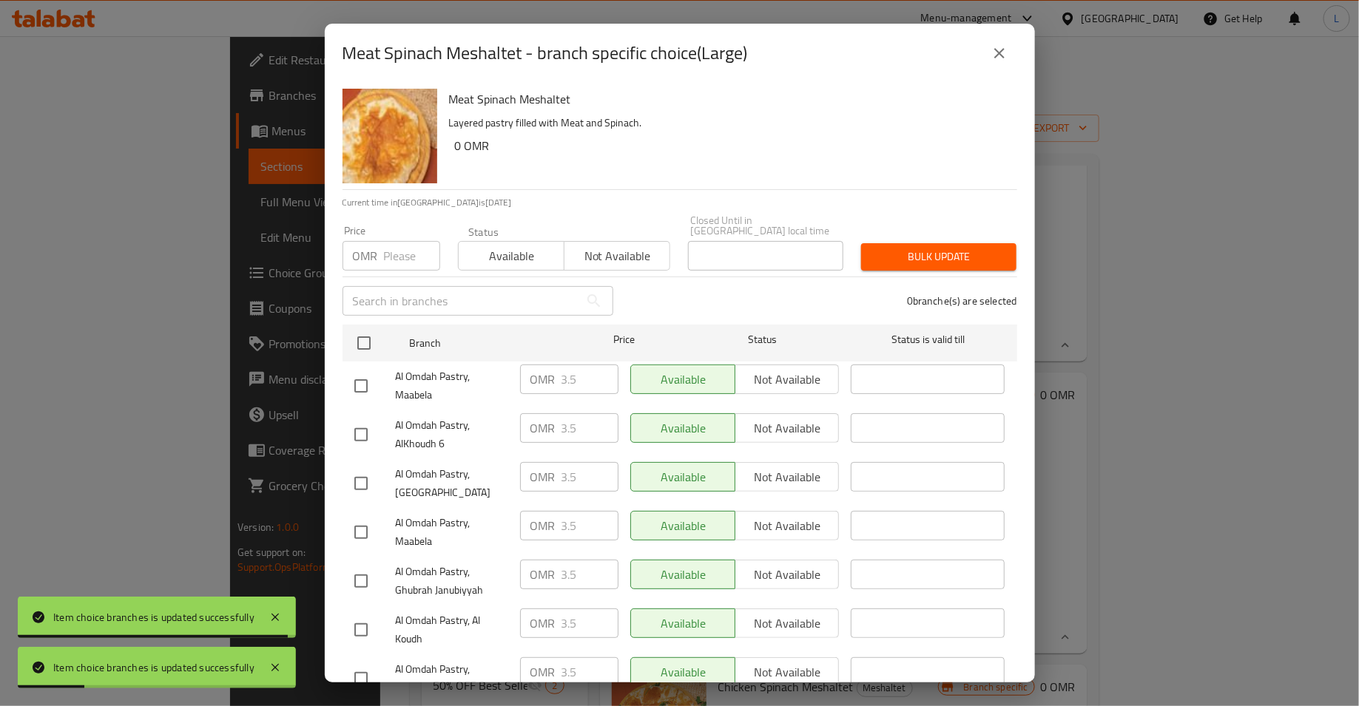
click at [396, 251] on input "number" at bounding box center [412, 256] width 56 height 30
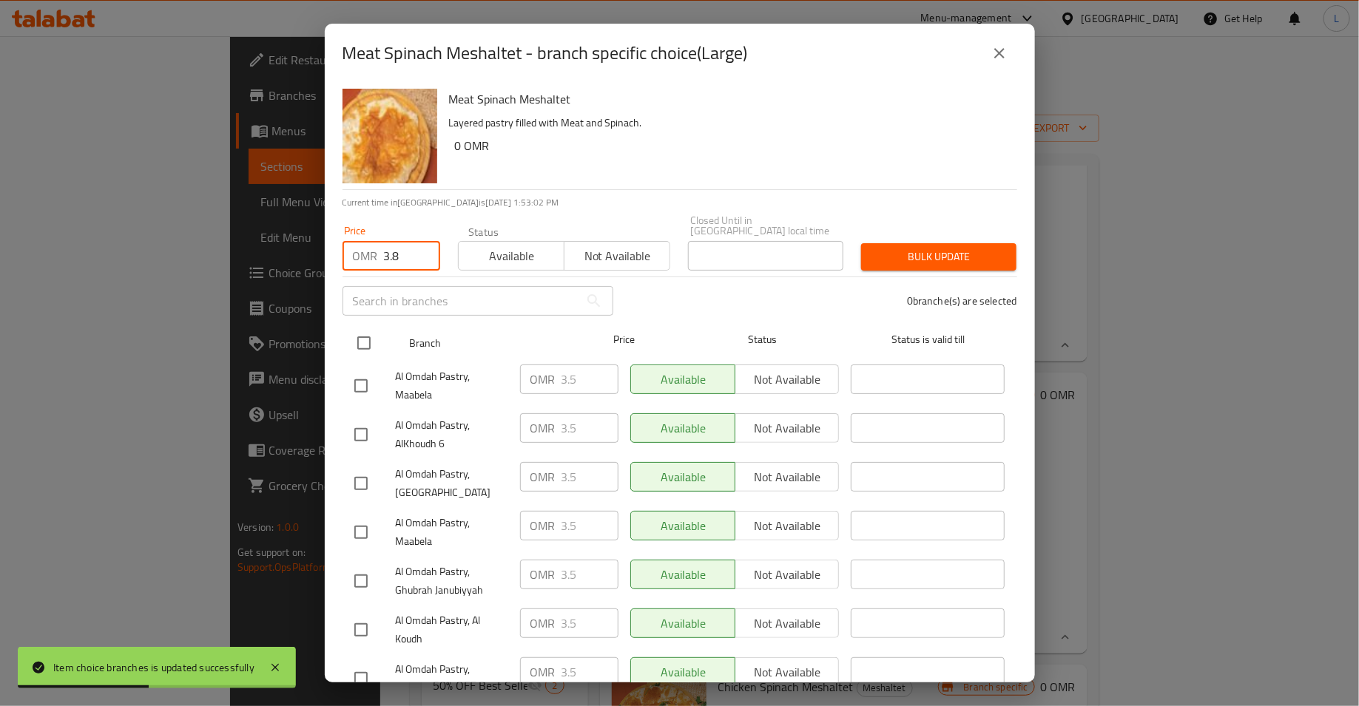
type input "3.8"
click at [359, 337] on input "checkbox" at bounding box center [363, 343] width 31 height 31
checkbox input "true"
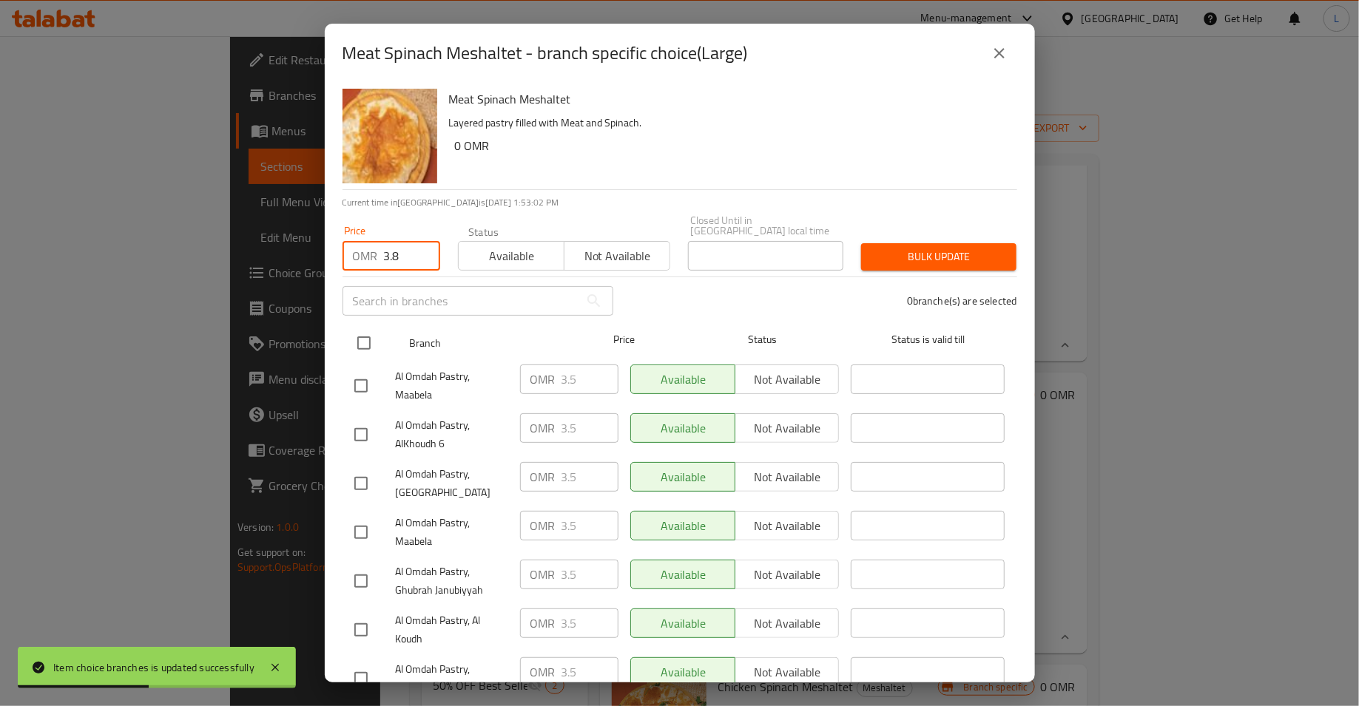
checkbox input "true"
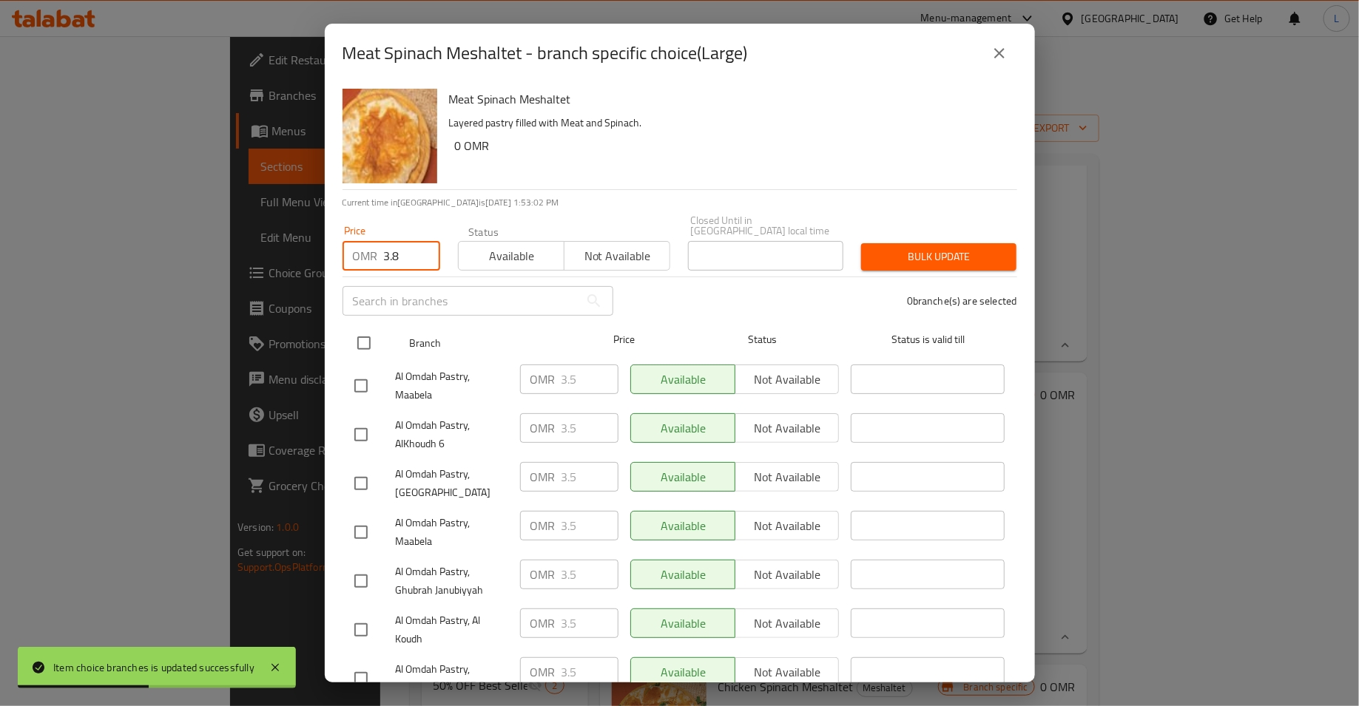
checkbox input "true"
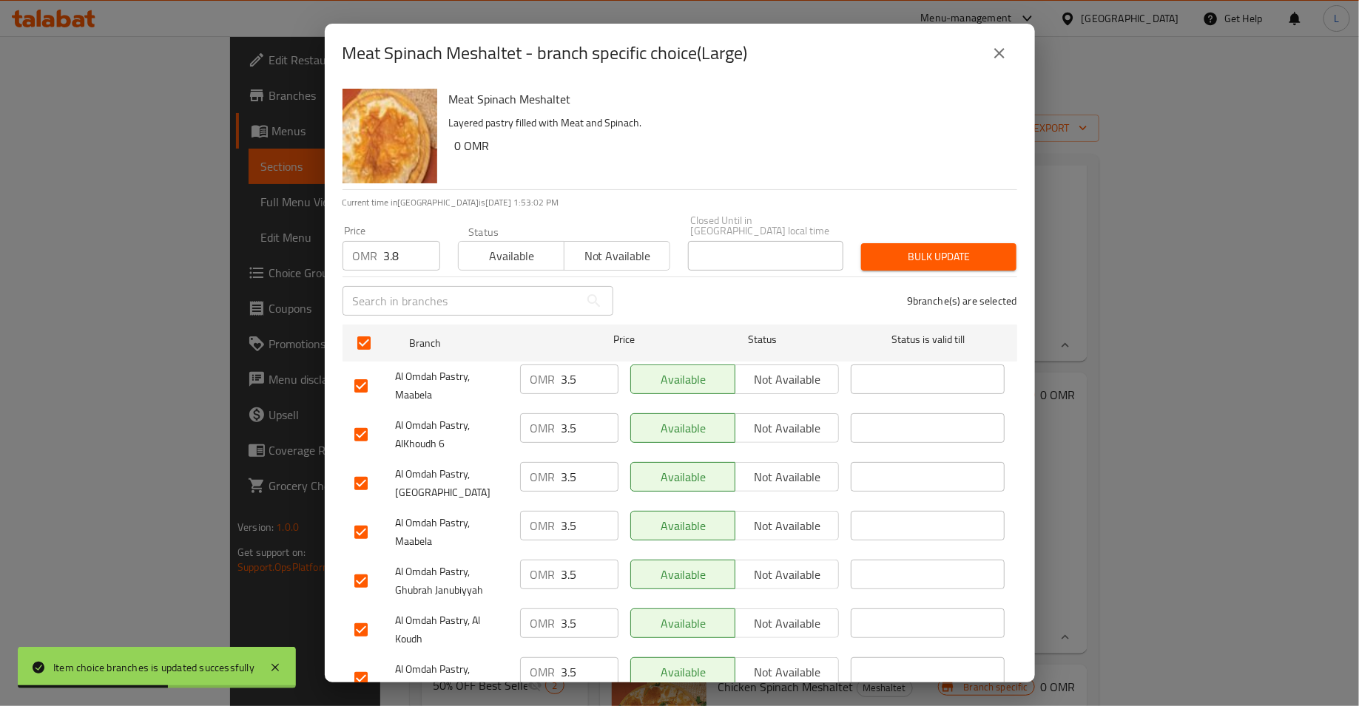
click at [881, 248] on span "Bulk update" at bounding box center [939, 257] width 132 height 18
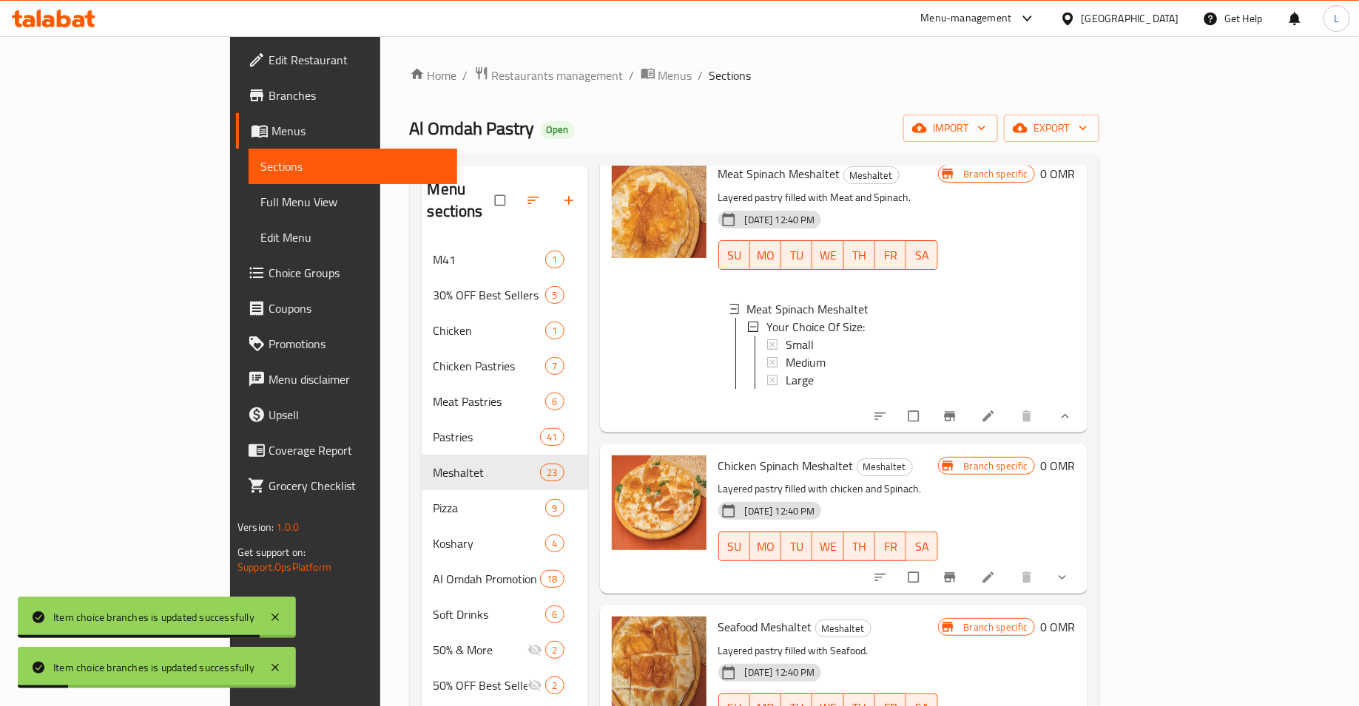
scroll to position [3523, 0]
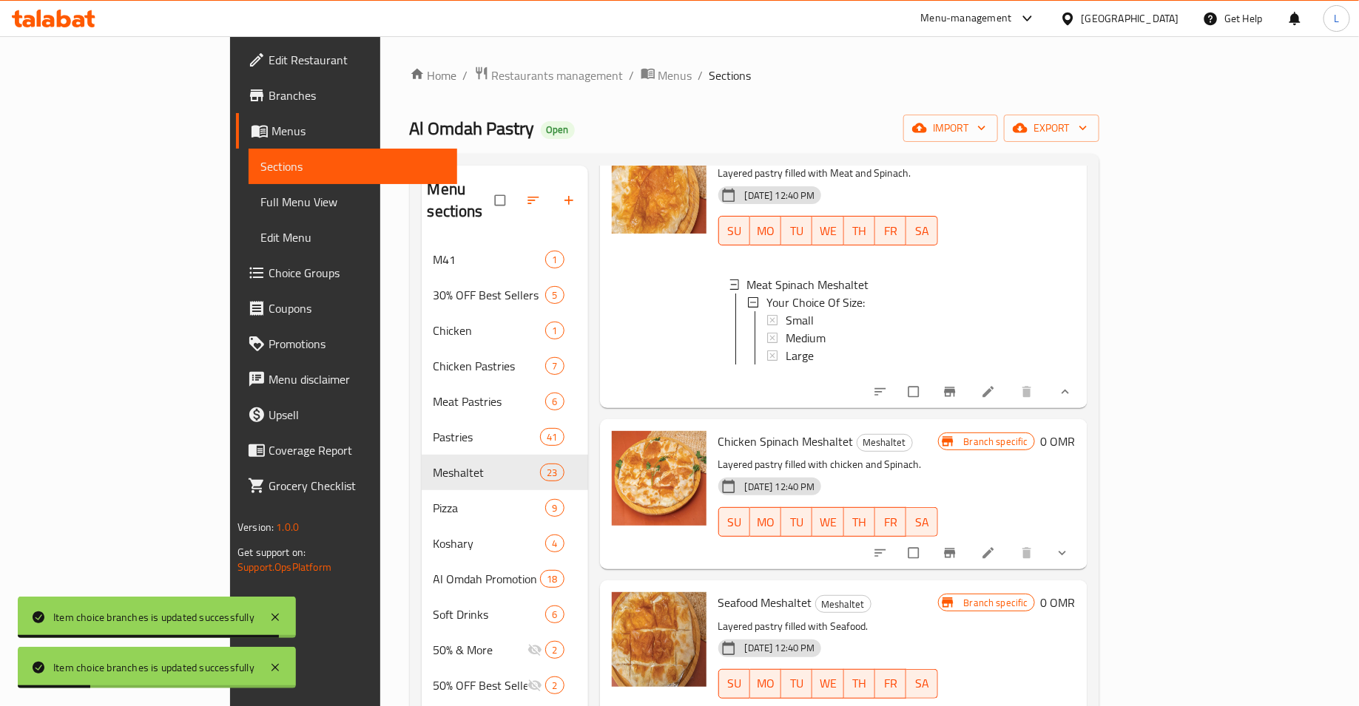
click at [1073, 546] on span "show more" at bounding box center [1064, 553] width 18 height 15
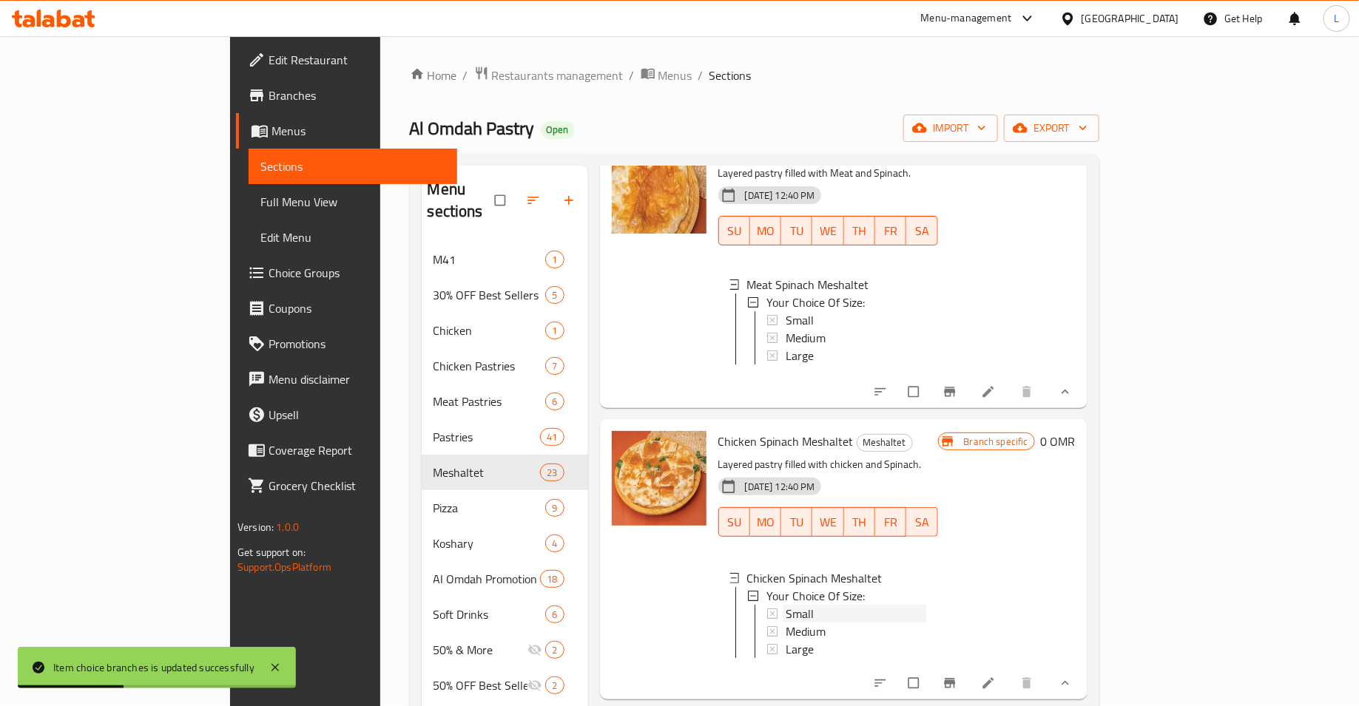
click at [786, 605] on span "Small" at bounding box center [800, 614] width 28 height 18
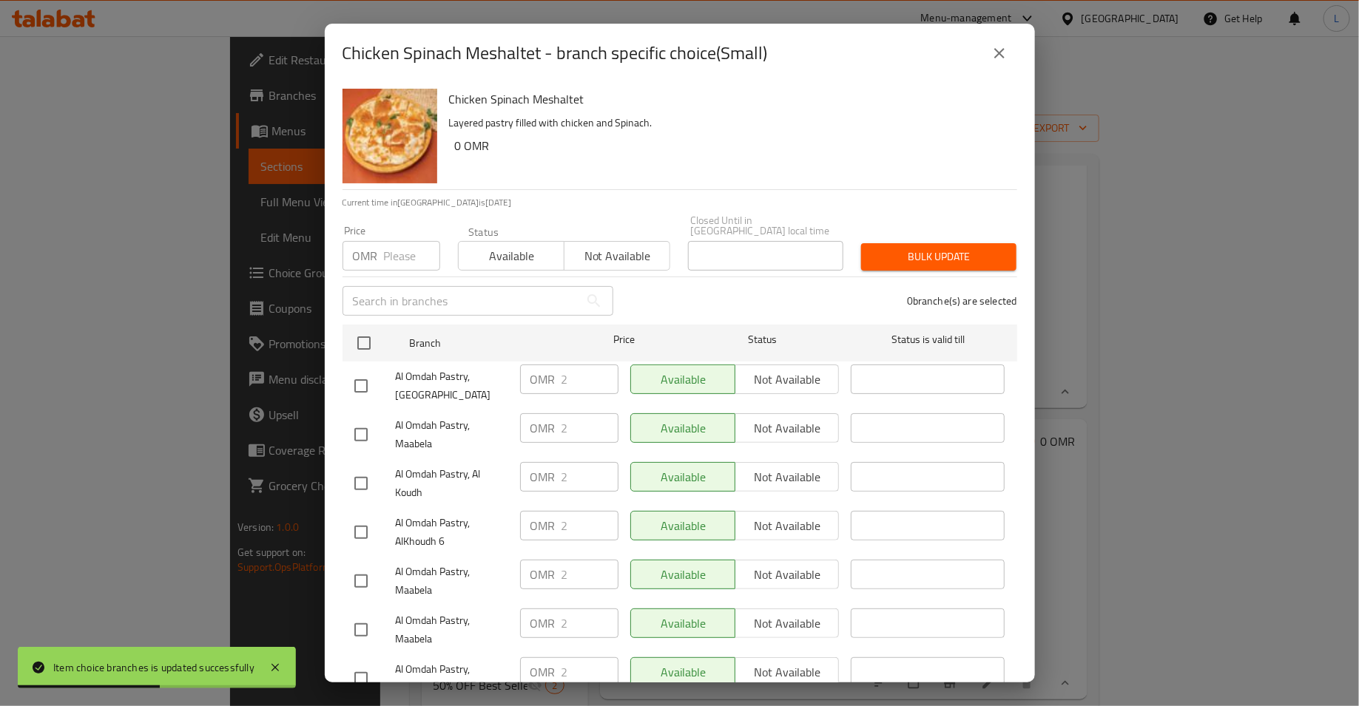
click at [391, 241] on input "number" at bounding box center [412, 256] width 56 height 30
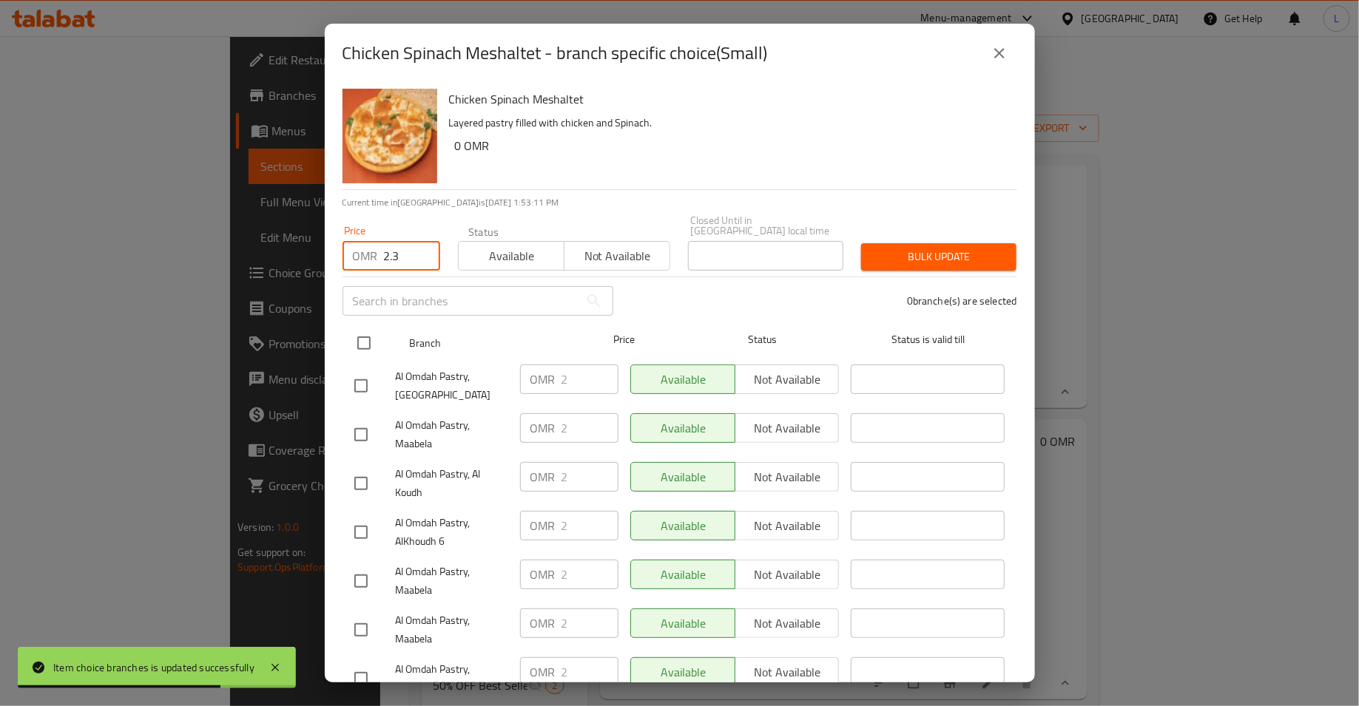
type input "2.3"
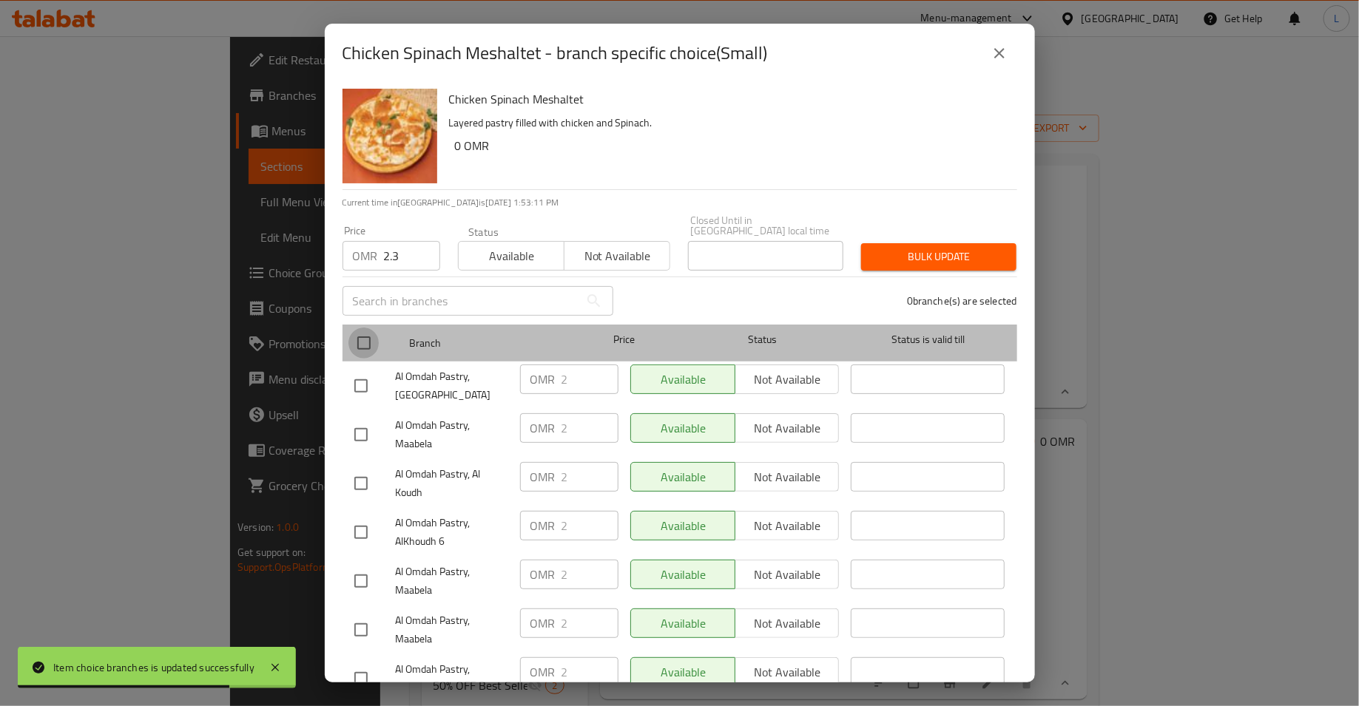
click at [364, 333] on input "checkbox" at bounding box center [363, 343] width 31 height 31
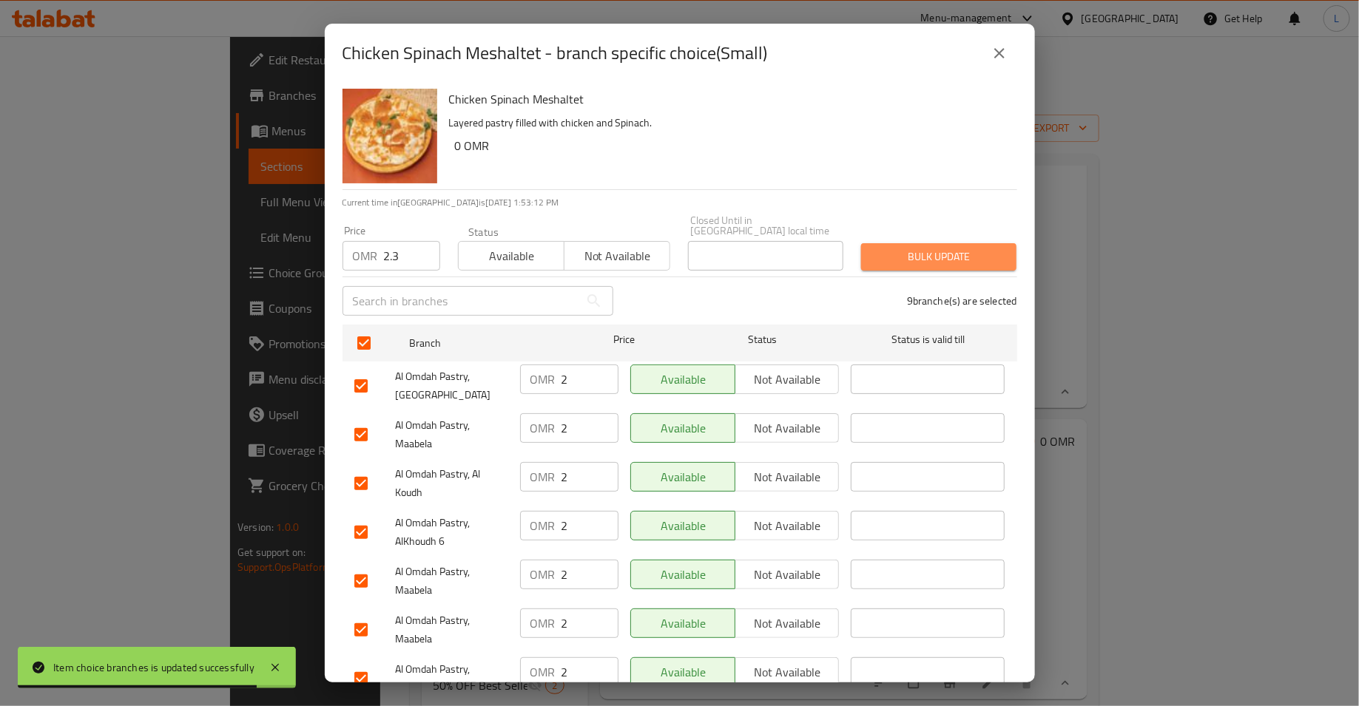
click at [948, 248] on span "Bulk update" at bounding box center [939, 257] width 132 height 18
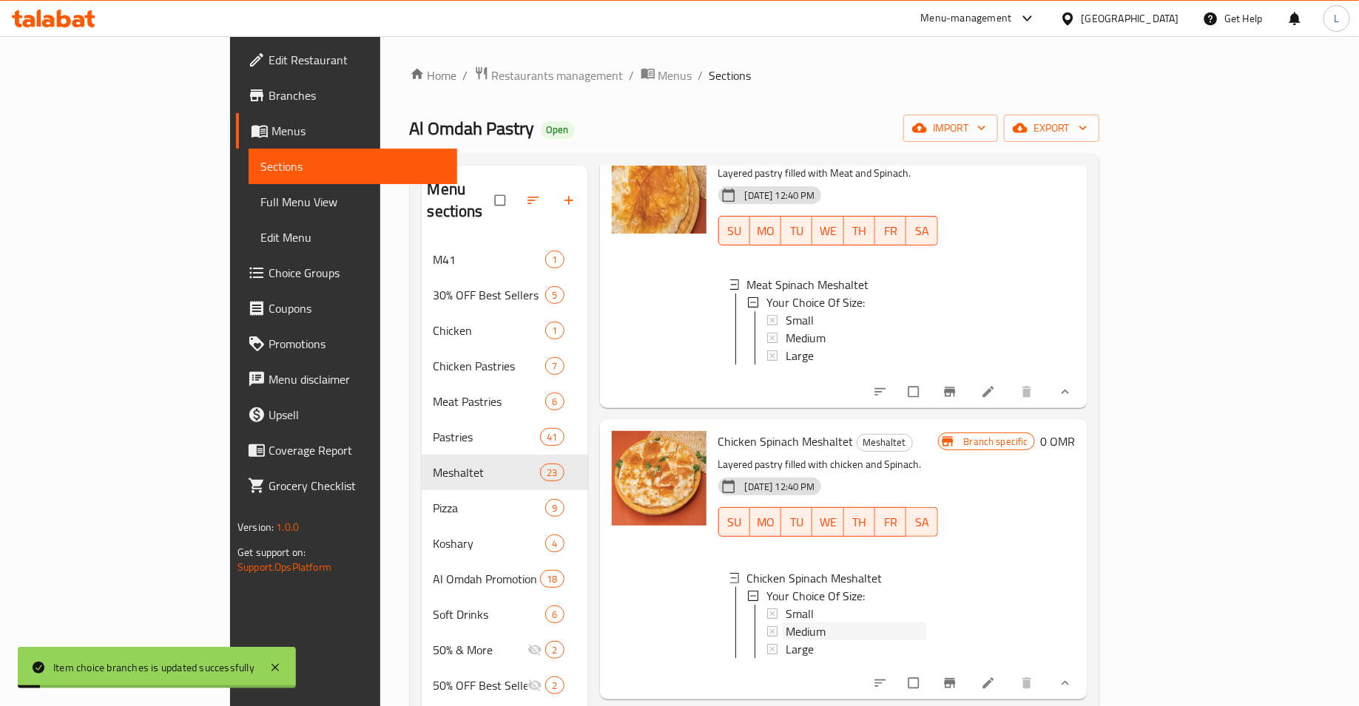
click at [786, 623] on div "Medium" at bounding box center [856, 632] width 141 height 18
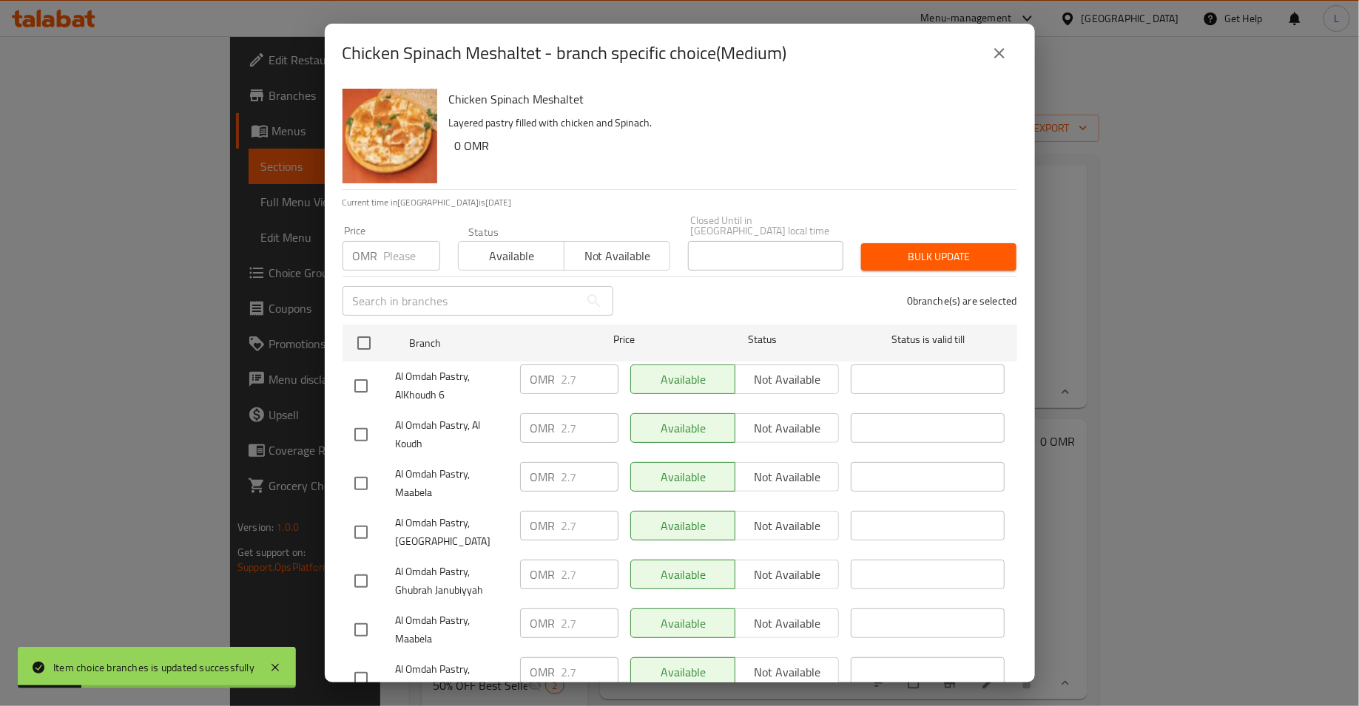
click at [394, 246] on input "number" at bounding box center [412, 256] width 56 height 30
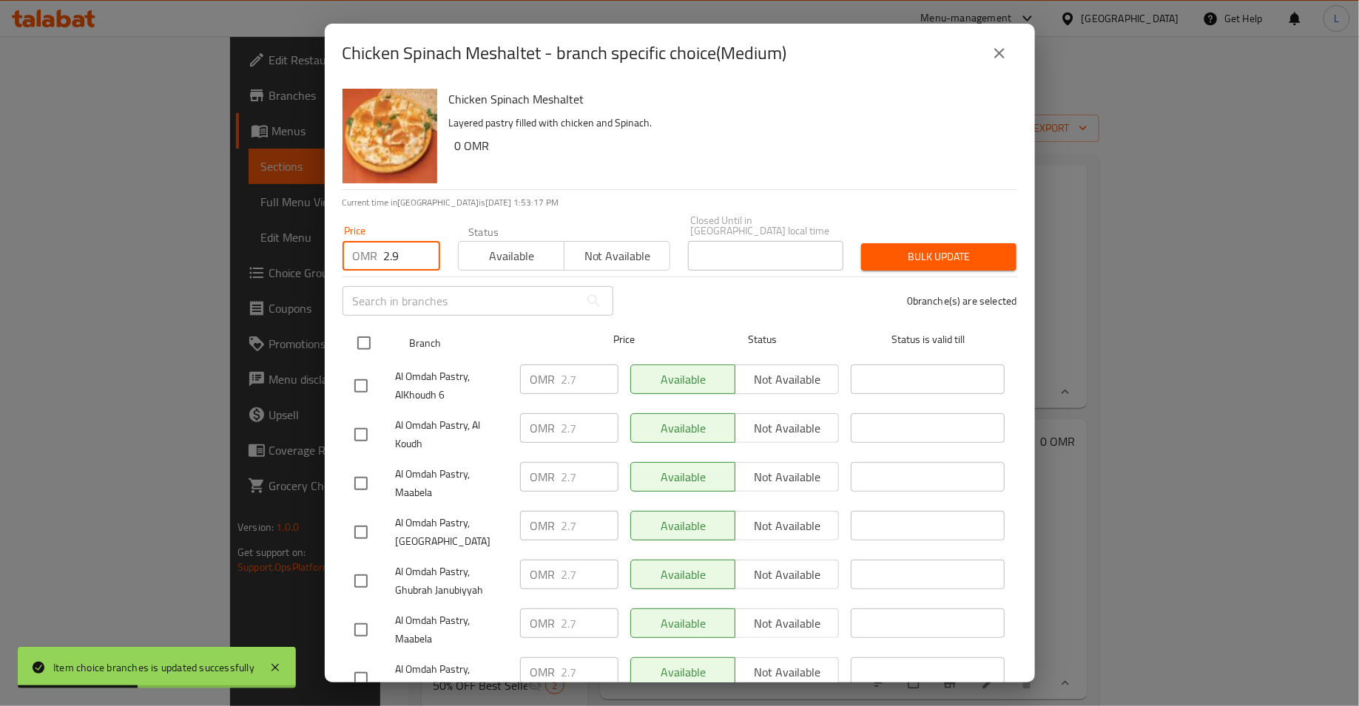
click at [371, 330] on input "checkbox" at bounding box center [363, 343] width 31 height 31
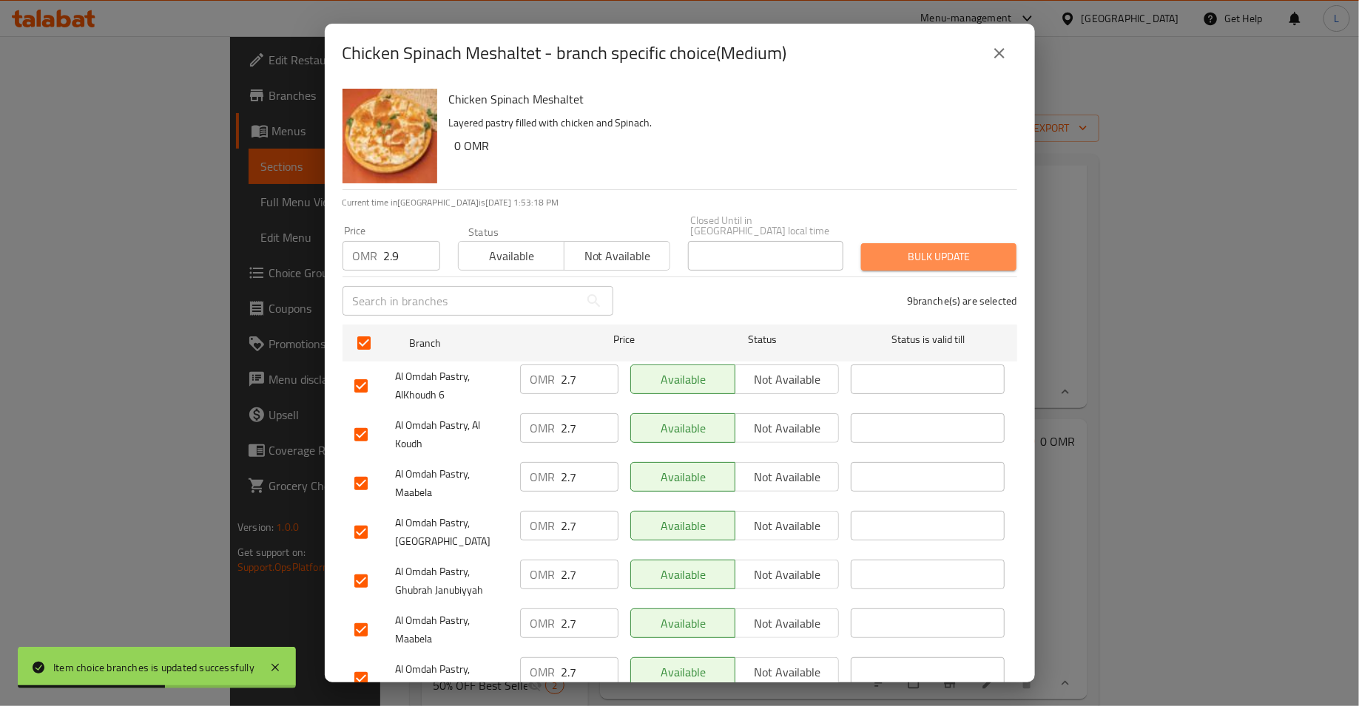
click at [914, 248] on span "Bulk update" at bounding box center [939, 257] width 132 height 18
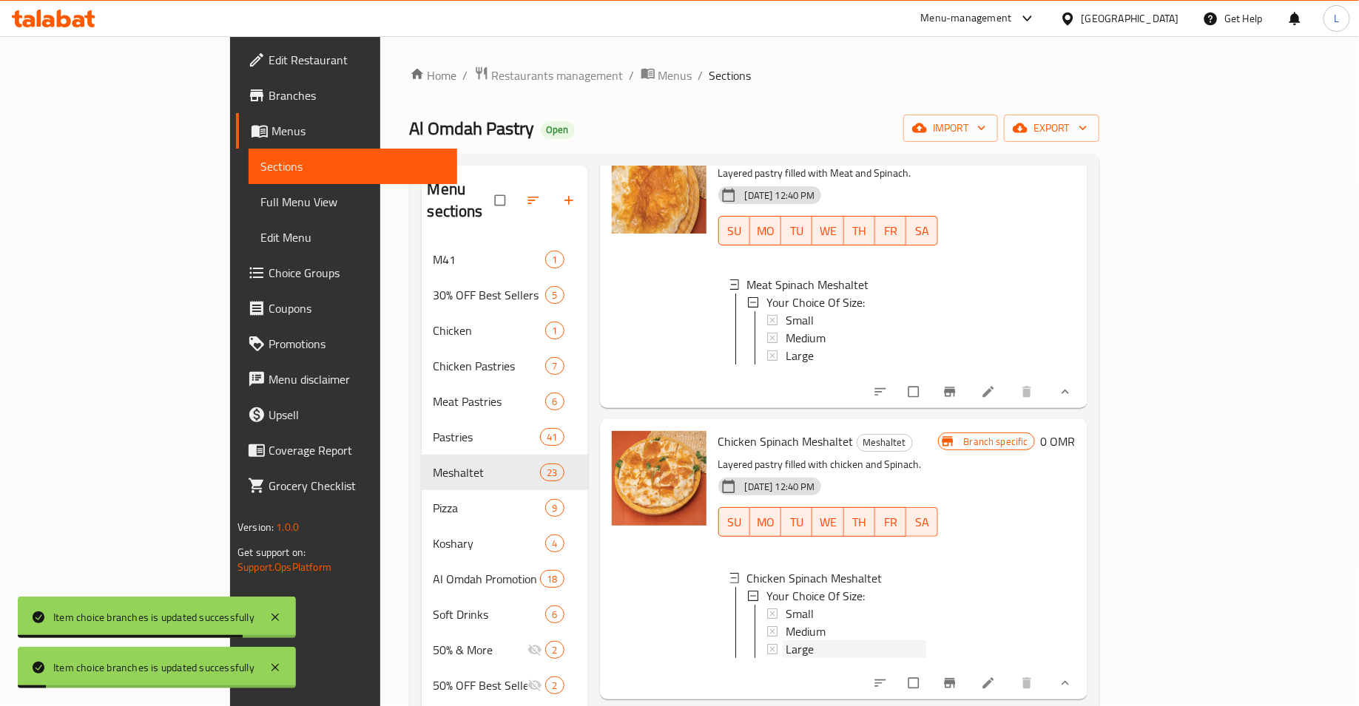
click at [786, 641] on span "Large" at bounding box center [800, 650] width 28 height 18
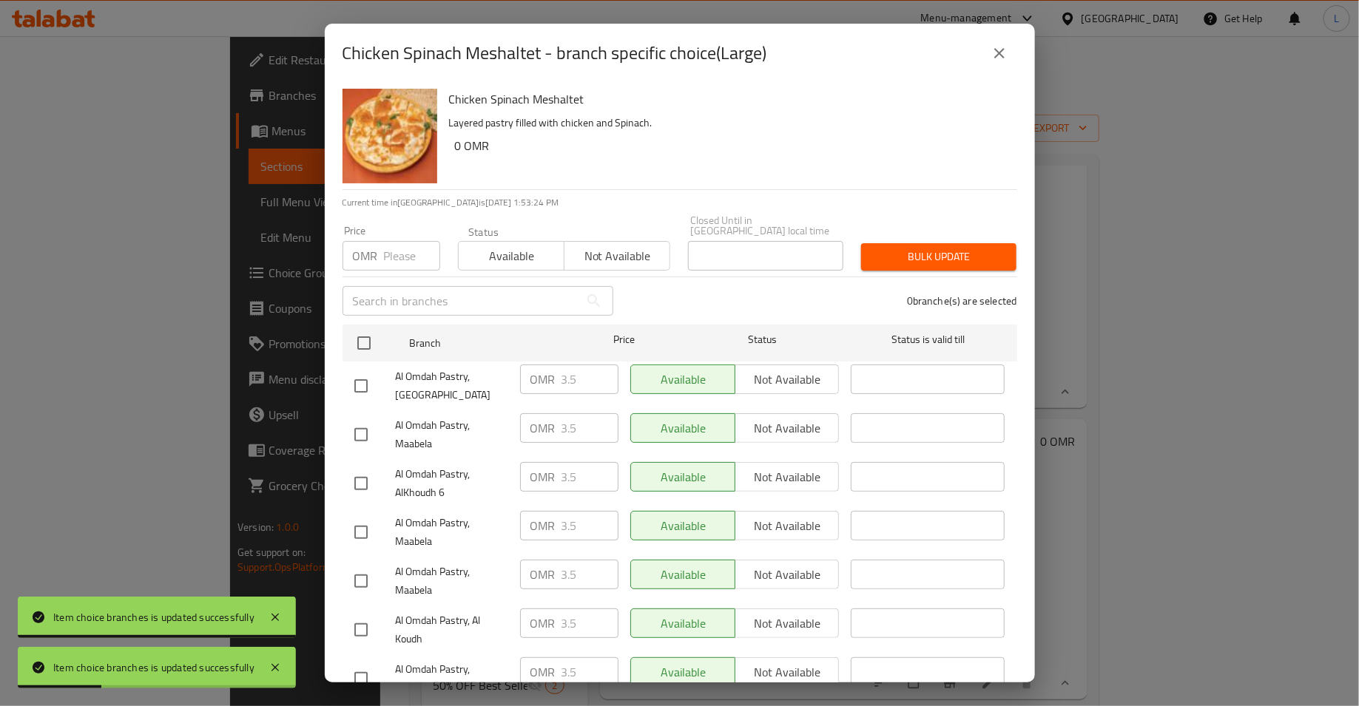
click at [395, 258] on input "number" at bounding box center [412, 256] width 56 height 30
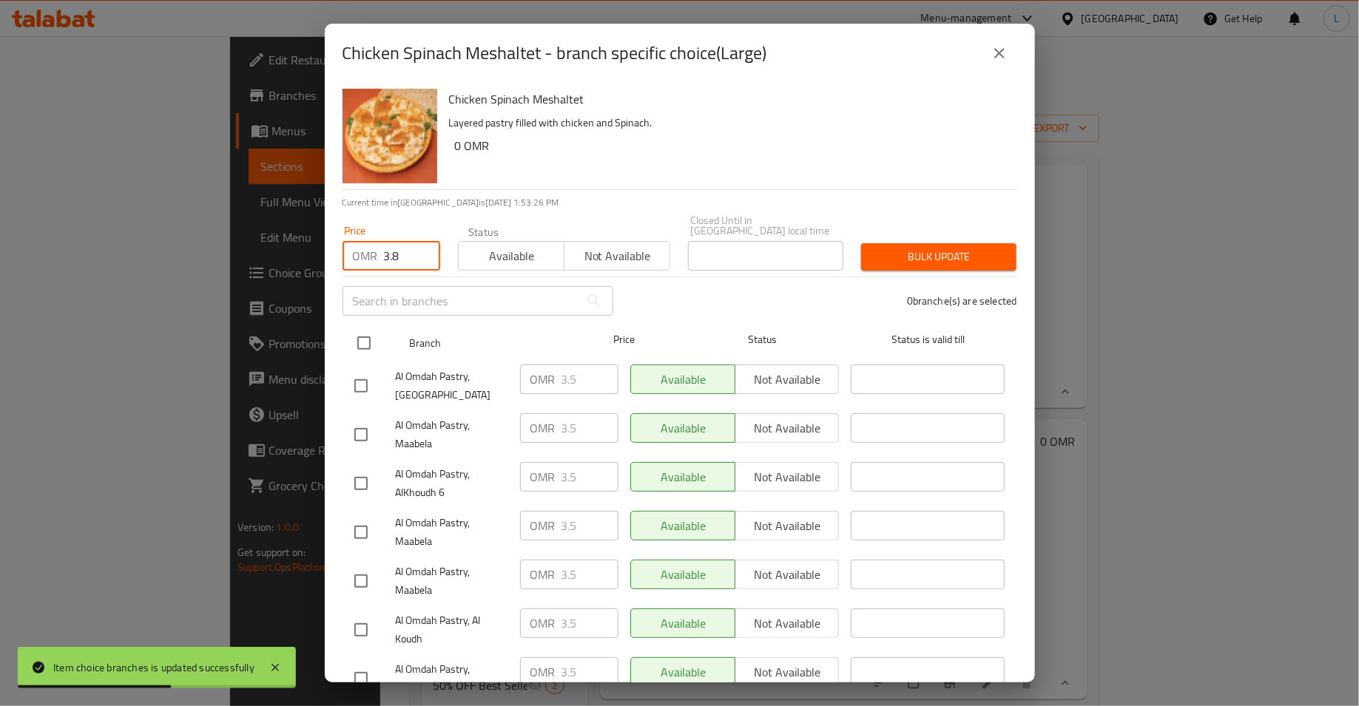
click at [365, 334] on input "checkbox" at bounding box center [363, 343] width 31 height 31
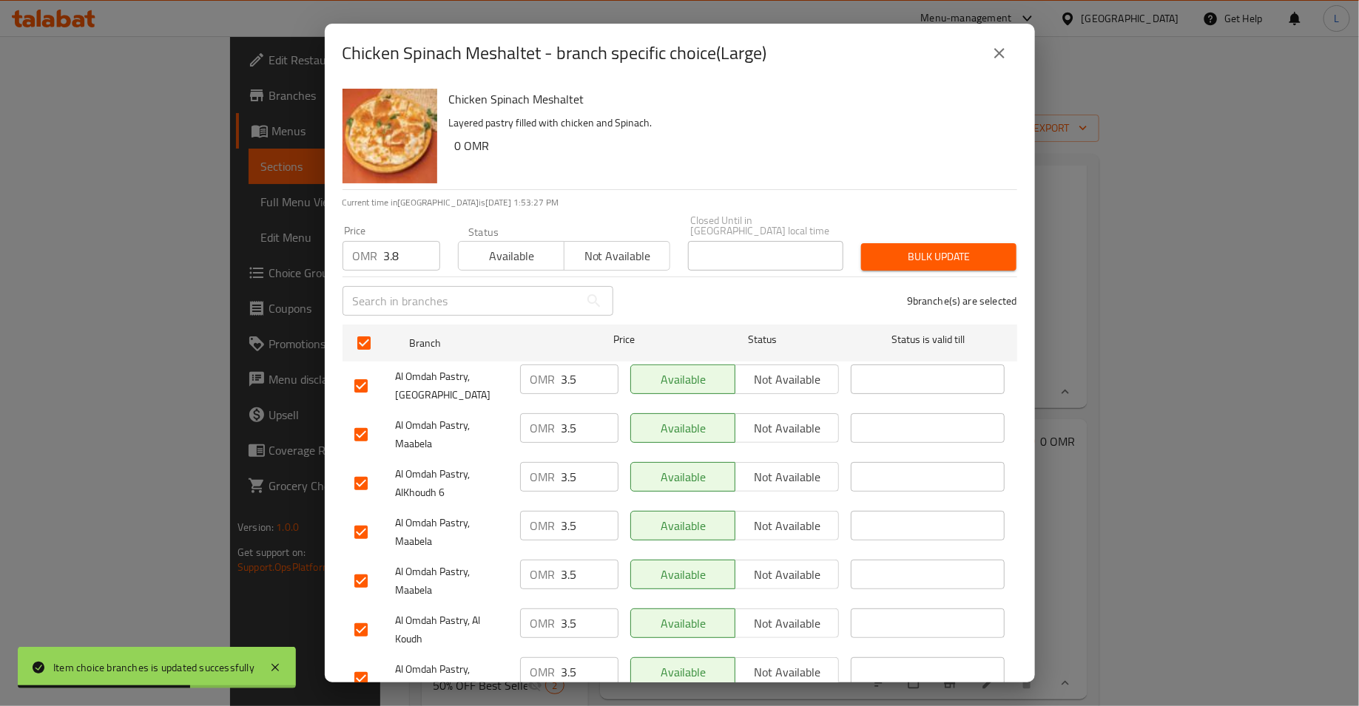
click at [939, 251] on span "Bulk update" at bounding box center [939, 257] width 132 height 18
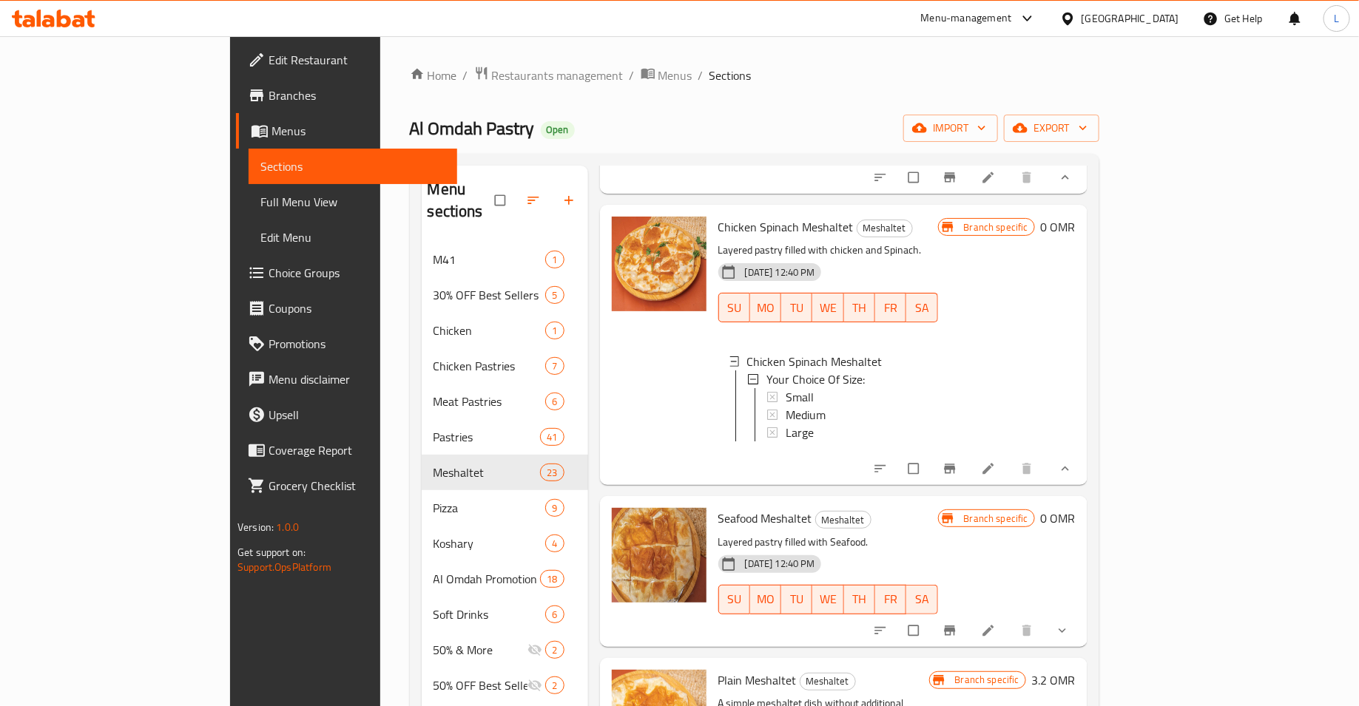
scroll to position [3740, 0]
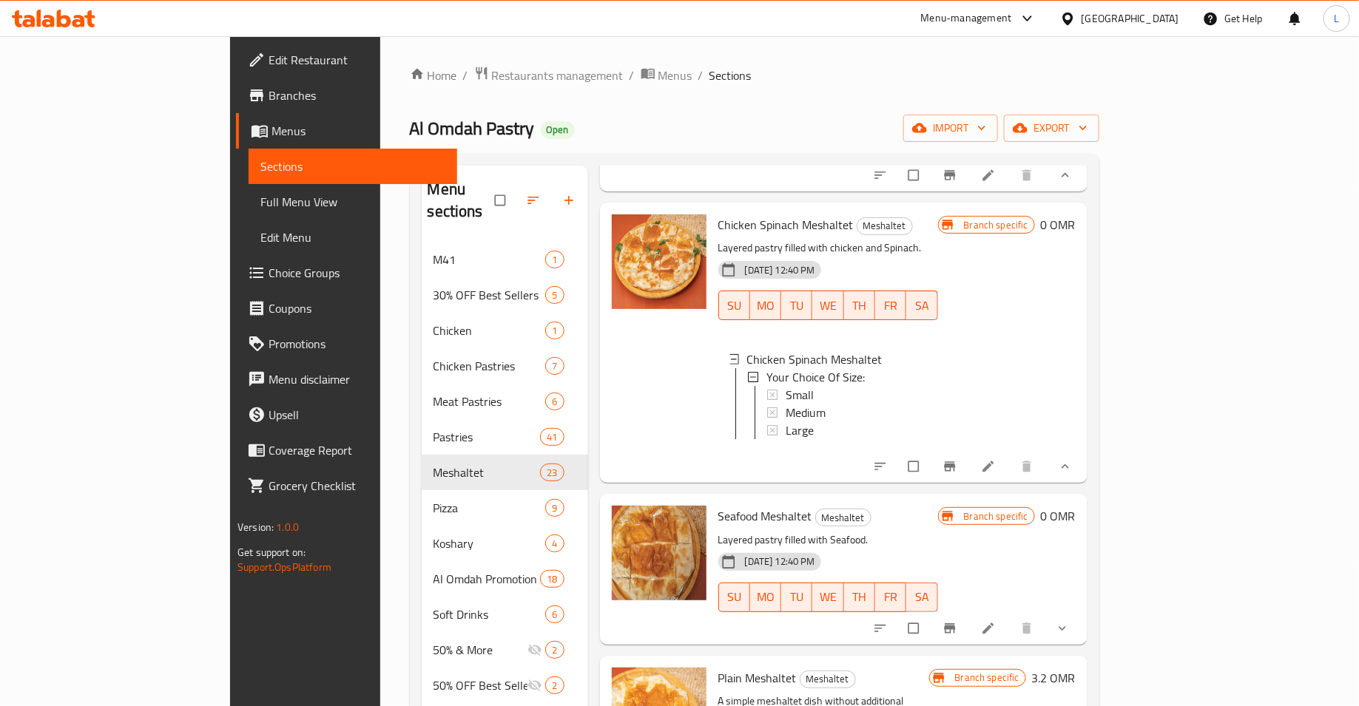
click at [1070, 621] on icon "show more" at bounding box center [1062, 628] width 15 height 15
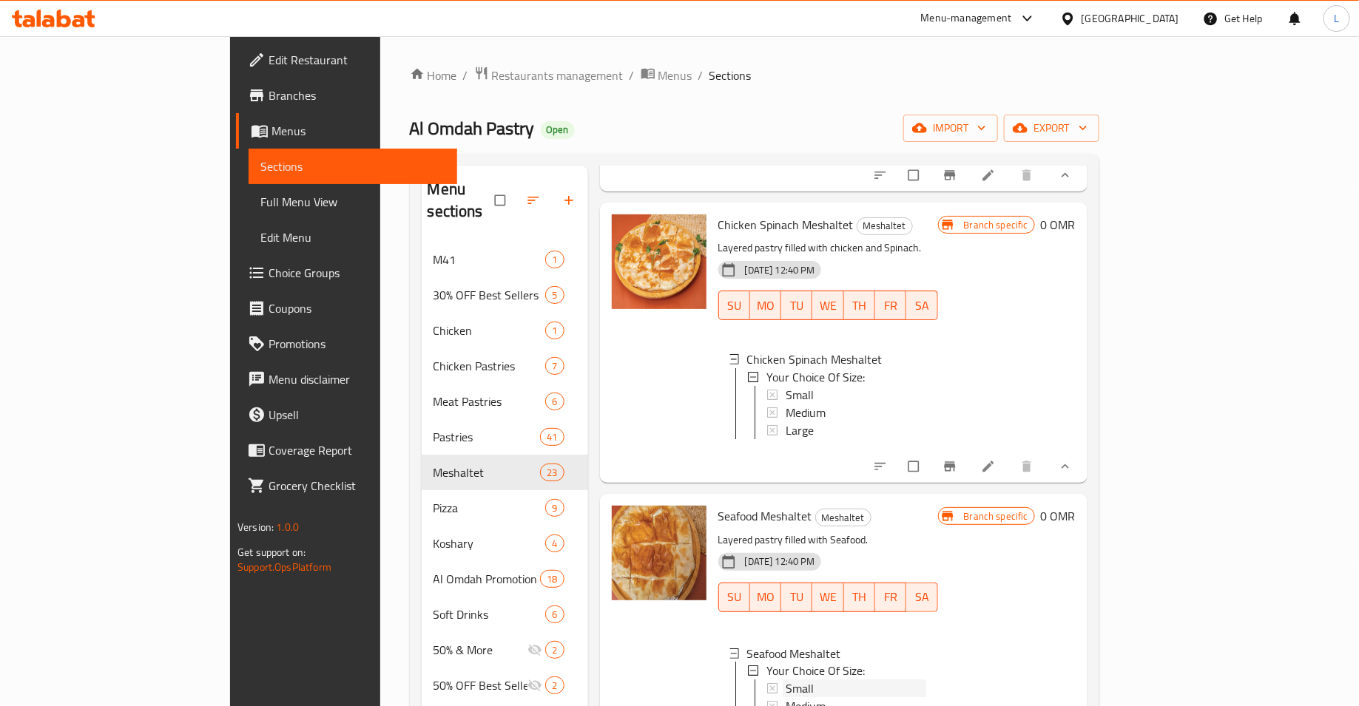
click at [786, 681] on div "Small" at bounding box center [856, 690] width 141 height 18
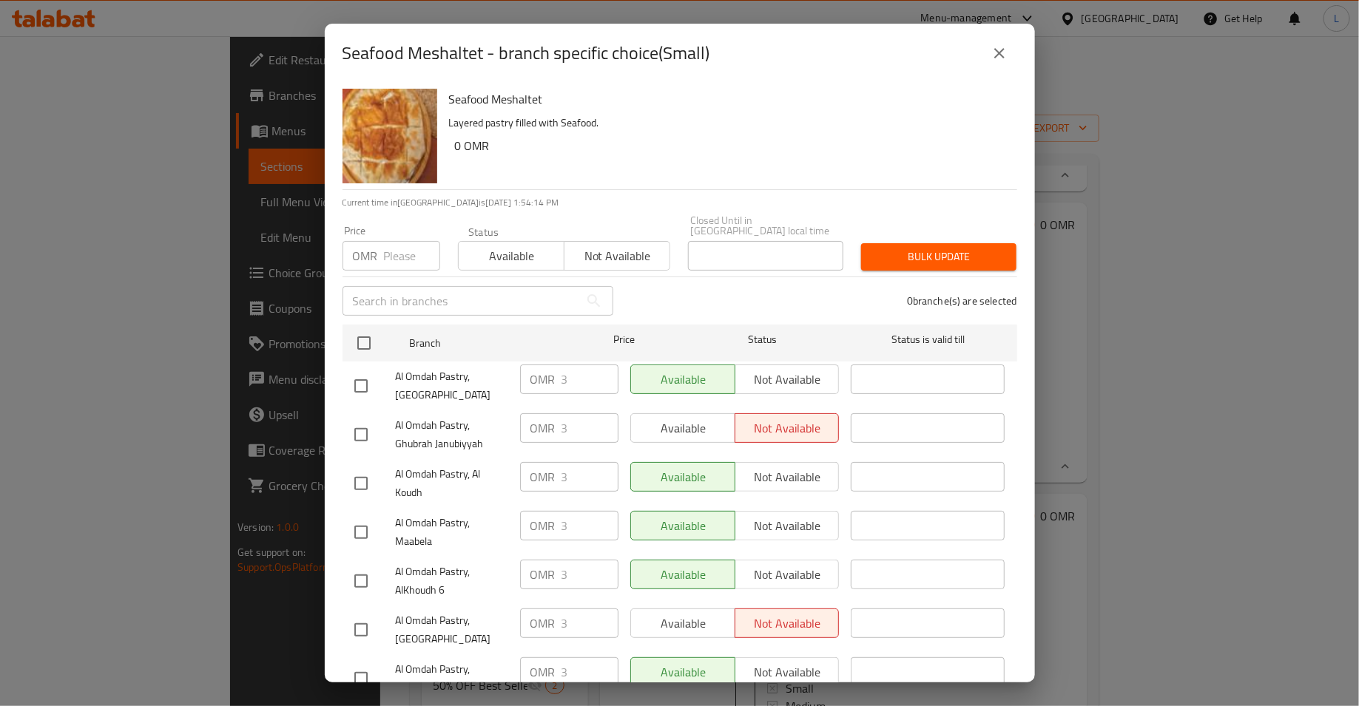
click at [1001, 59] on icon "close" at bounding box center [999, 53] width 18 height 18
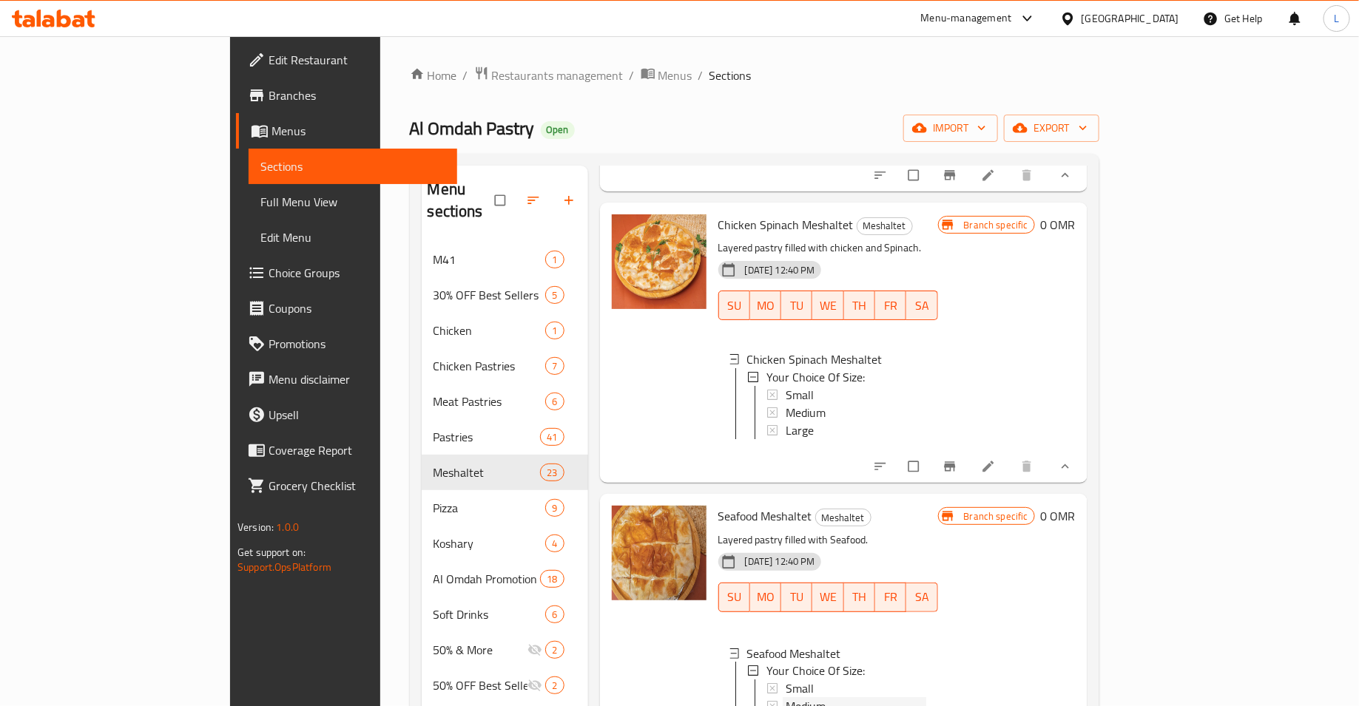
click at [825, 698] on div "Medium" at bounding box center [856, 707] width 141 height 18
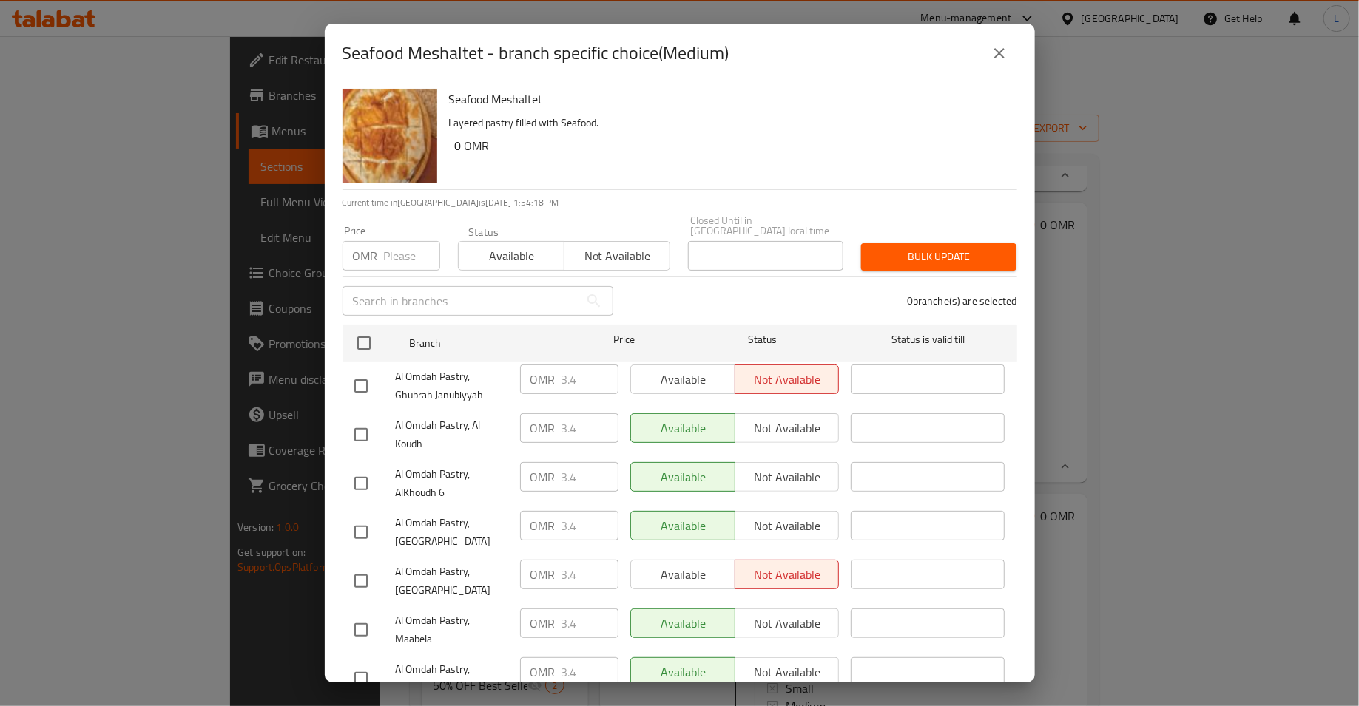
click at [1010, 53] on button "close" at bounding box center [1000, 54] width 36 height 36
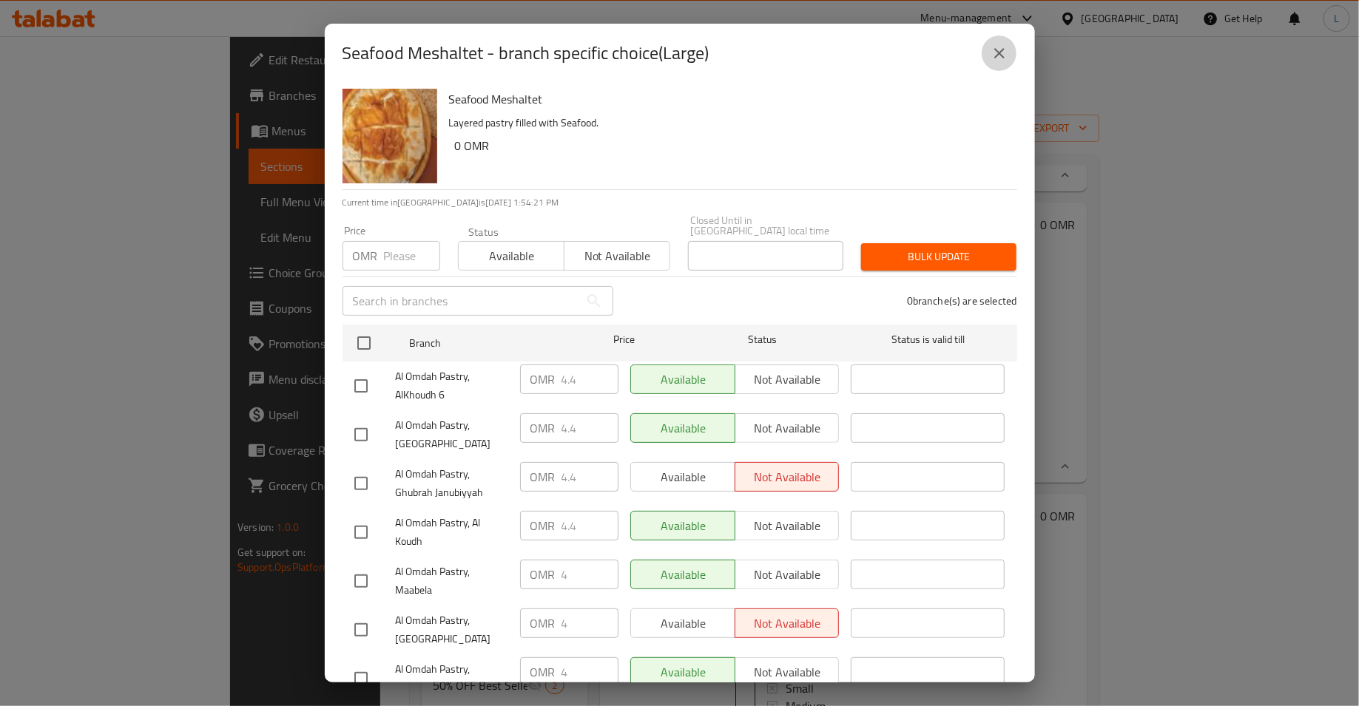
click at [1004, 59] on icon "close" at bounding box center [999, 53] width 18 height 18
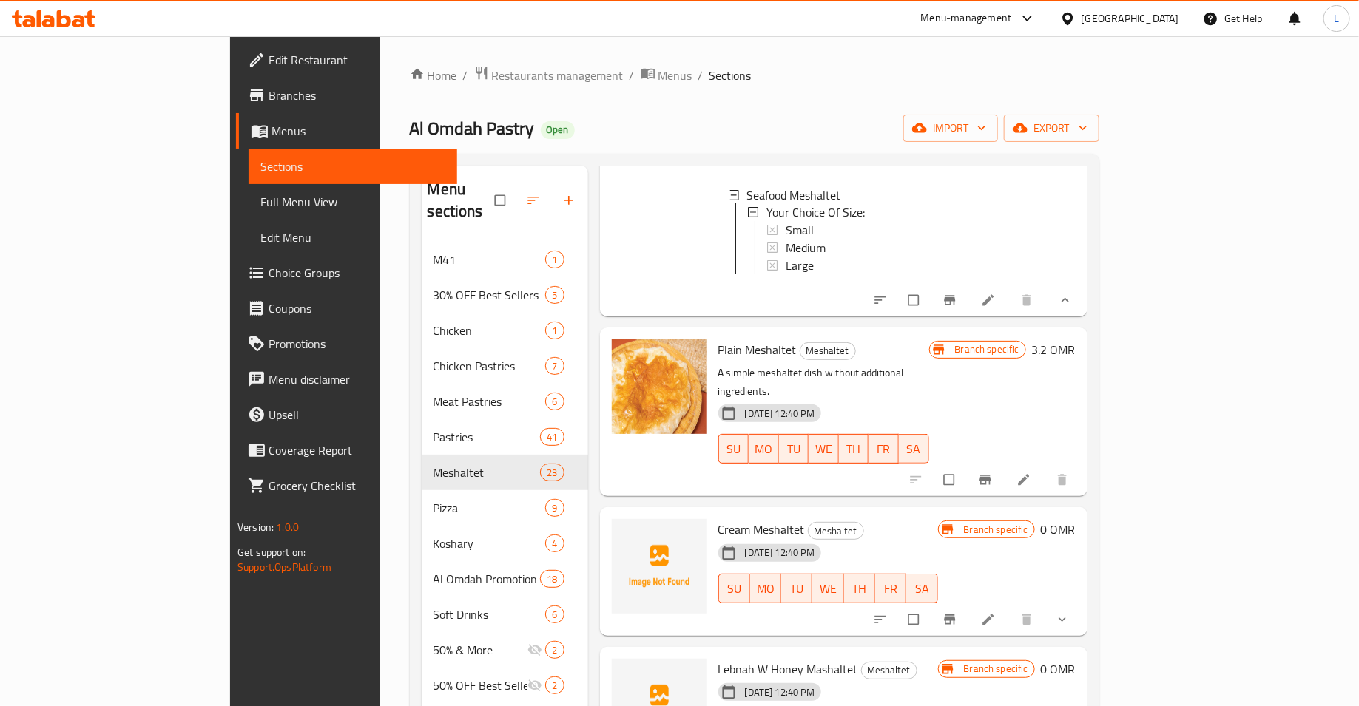
scroll to position [4201, 0]
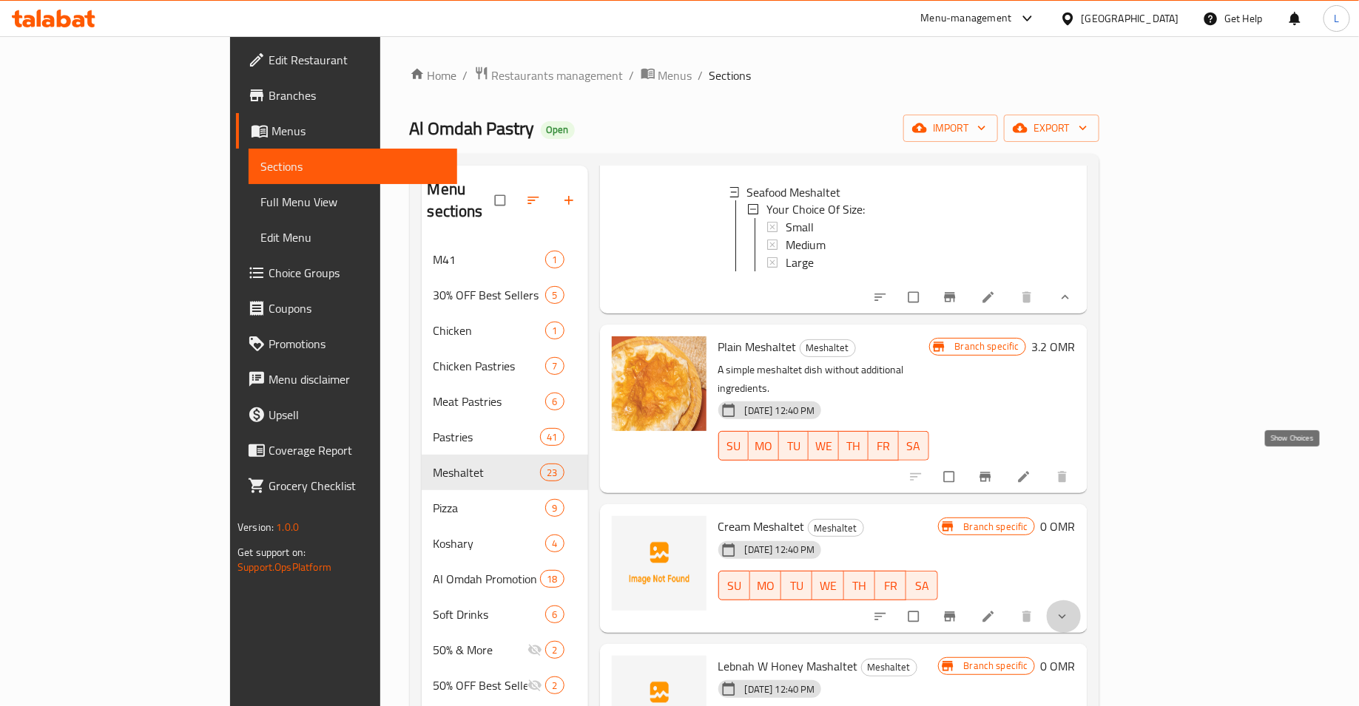
click at [1070, 609] on icon "show more" at bounding box center [1062, 616] width 15 height 15
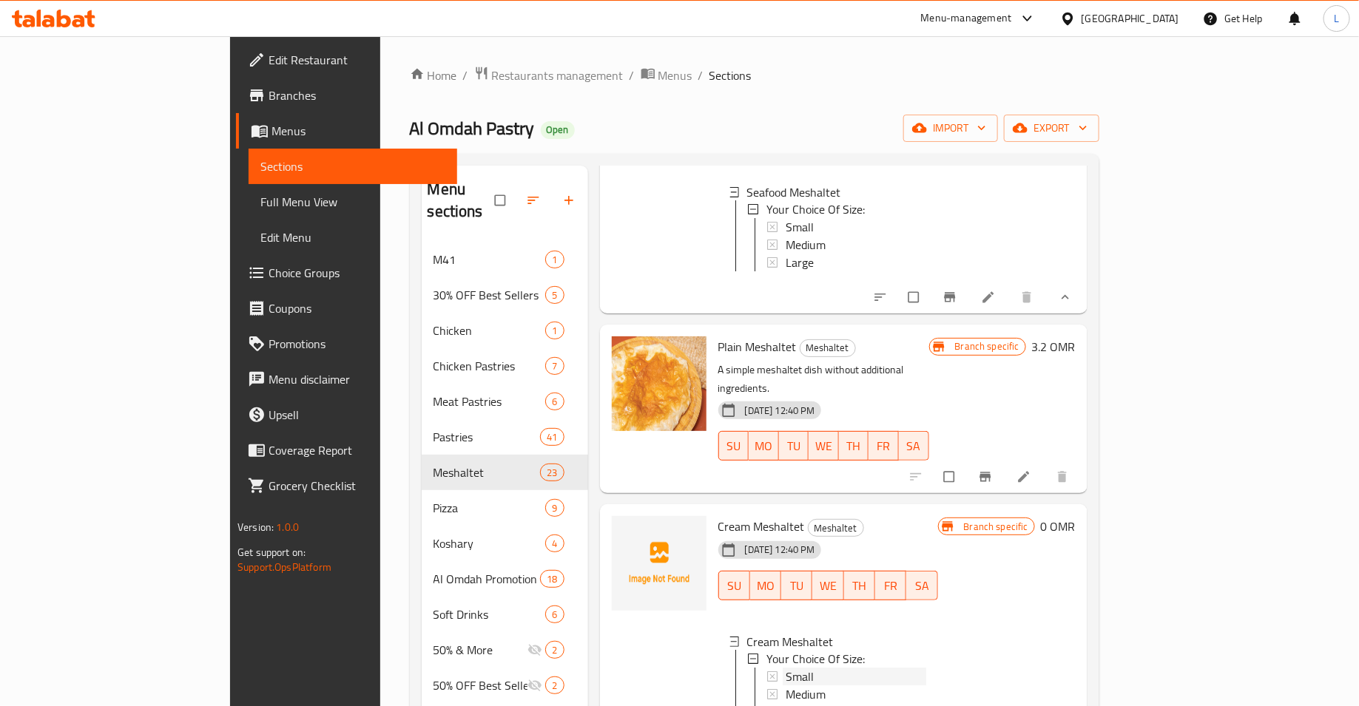
click at [811, 669] on div "Small" at bounding box center [856, 678] width 141 height 18
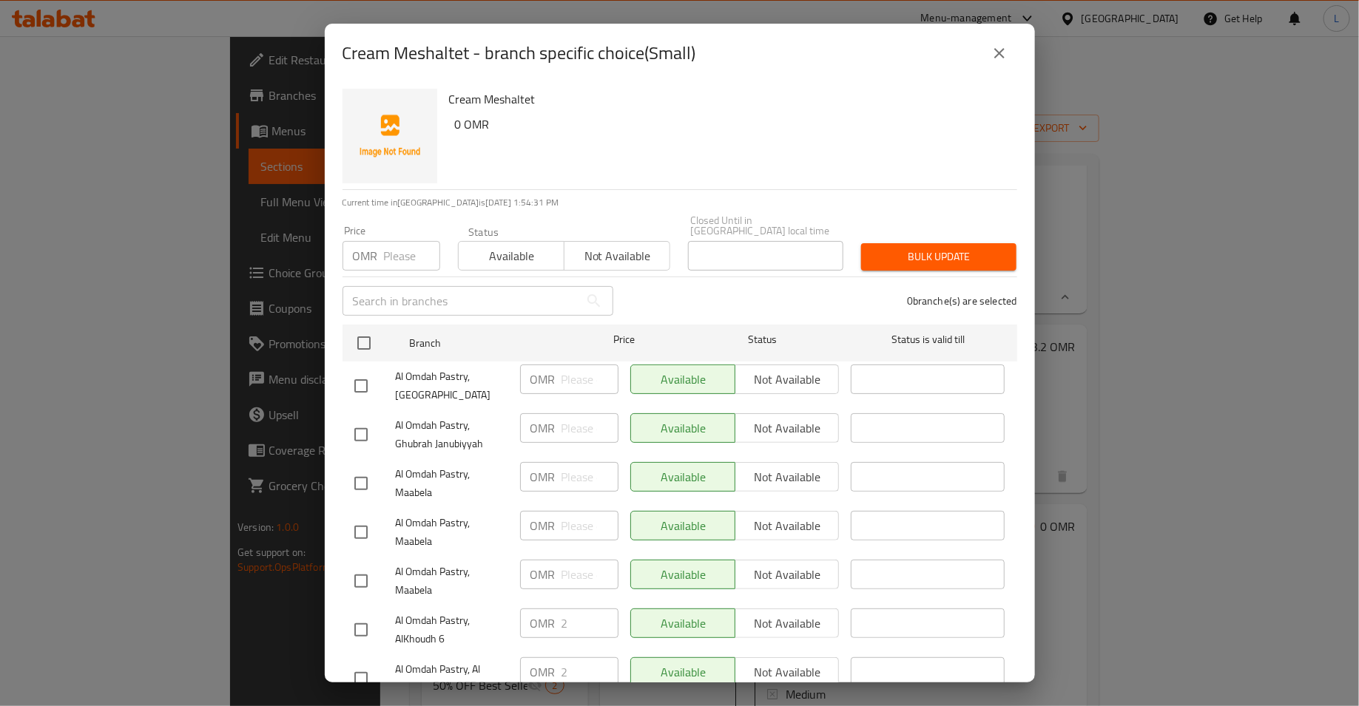
scroll to position [146, 0]
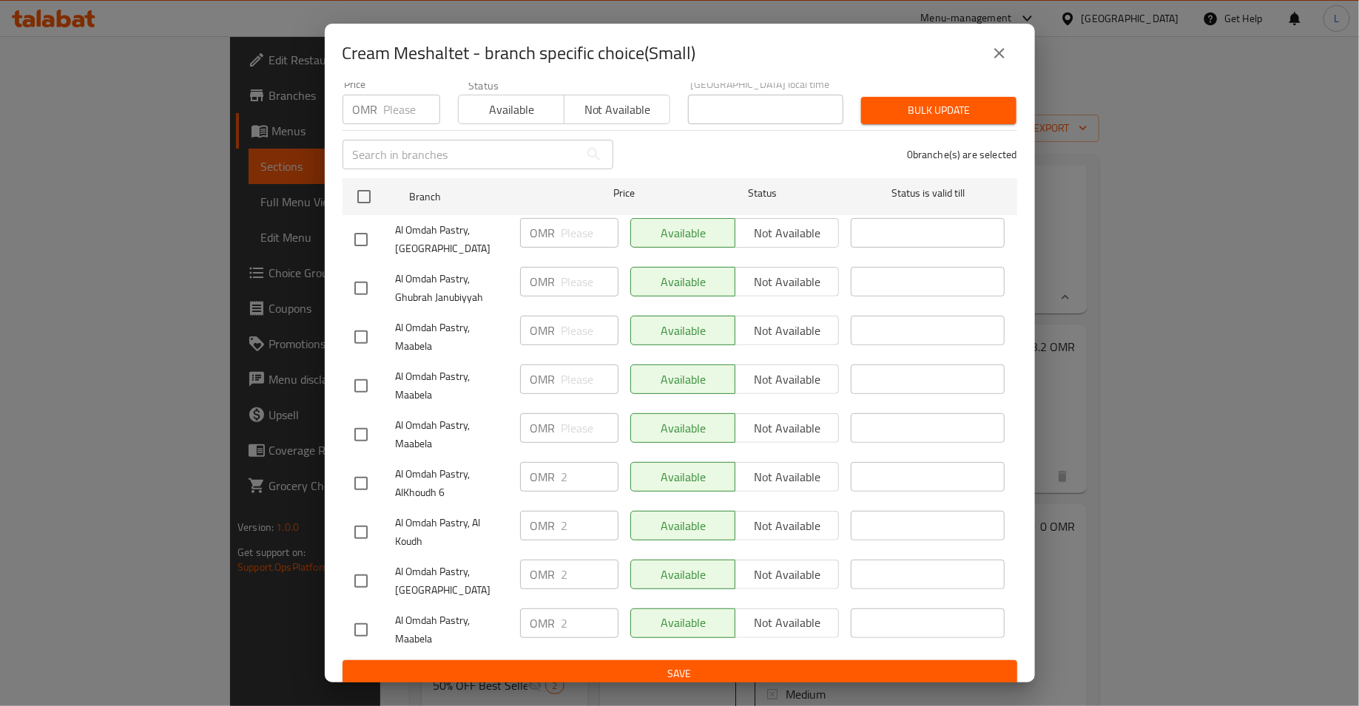
click at [998, 55] on icon "close" at bounding box center [999, 53] width 18 height 18
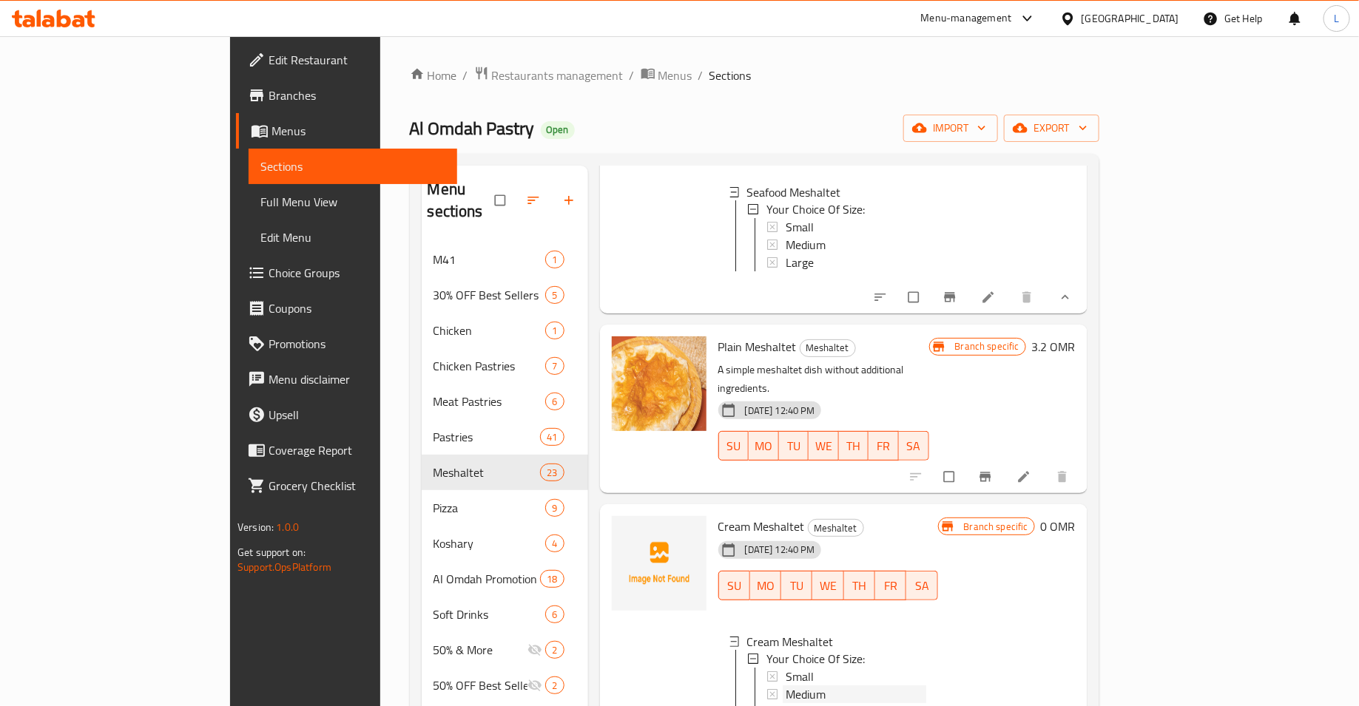
click at [796, 686] on div "Medium" at bounding box center [856, 695] width 141 height 18
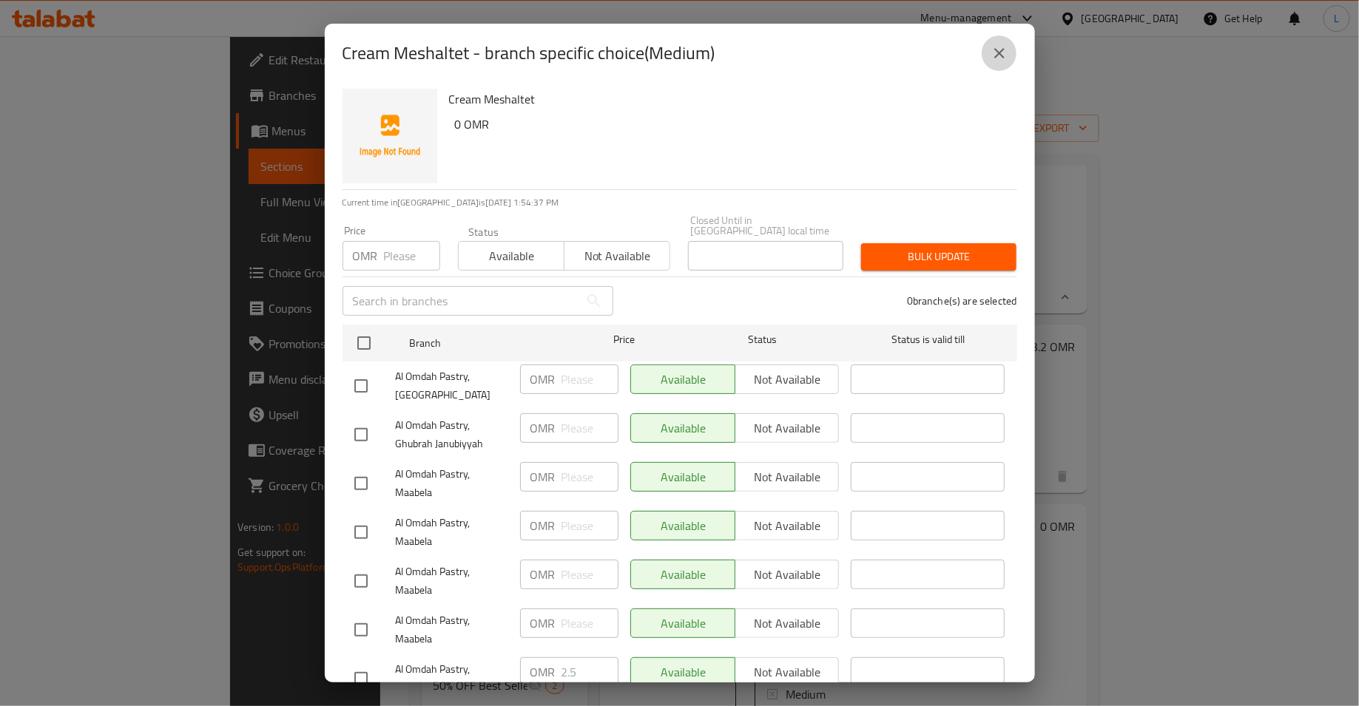
click at [1002, 63] on button "close" at bounding box center [1000, 54] width 36 height 36
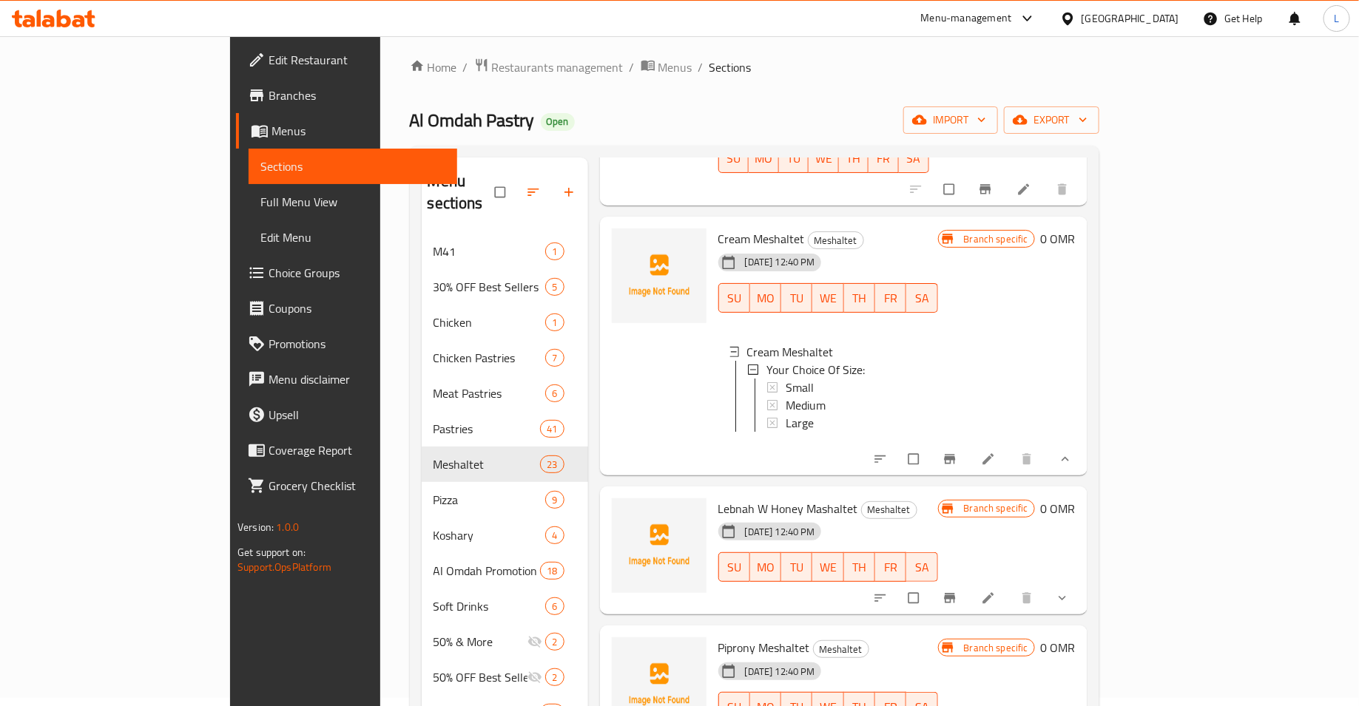
scroll to position [4498, 0]
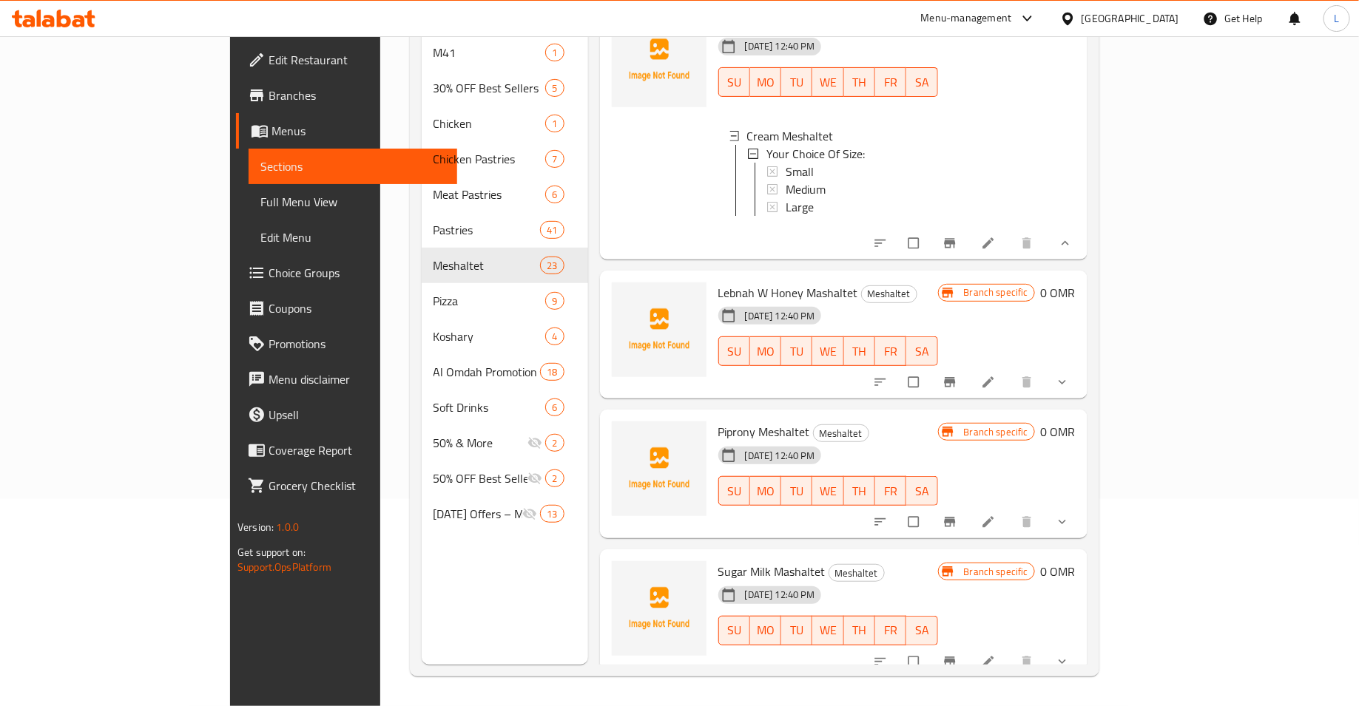
click at [1070, 655] on icon "show more" at bounding box center [1062, 662] width 15 height 15
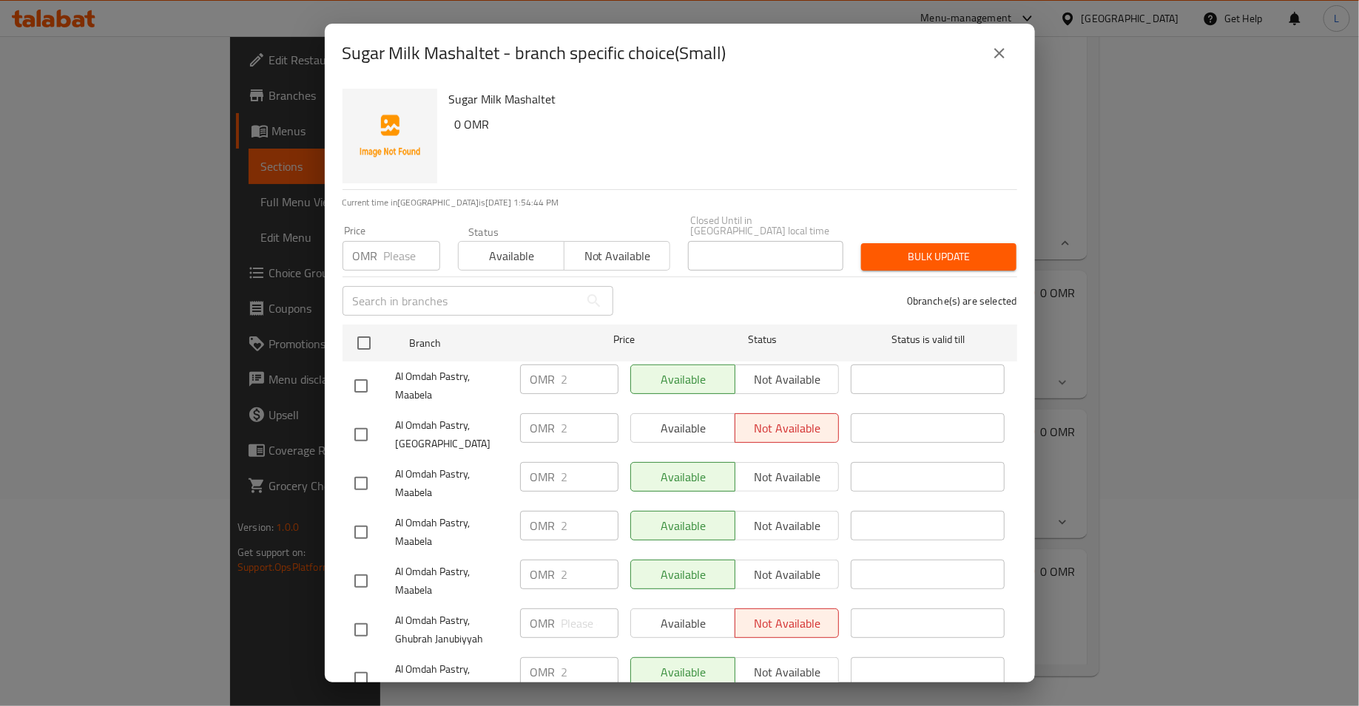
click at [998, 58] on icon "close" at bounding box center [999, 53] width 18 height 18
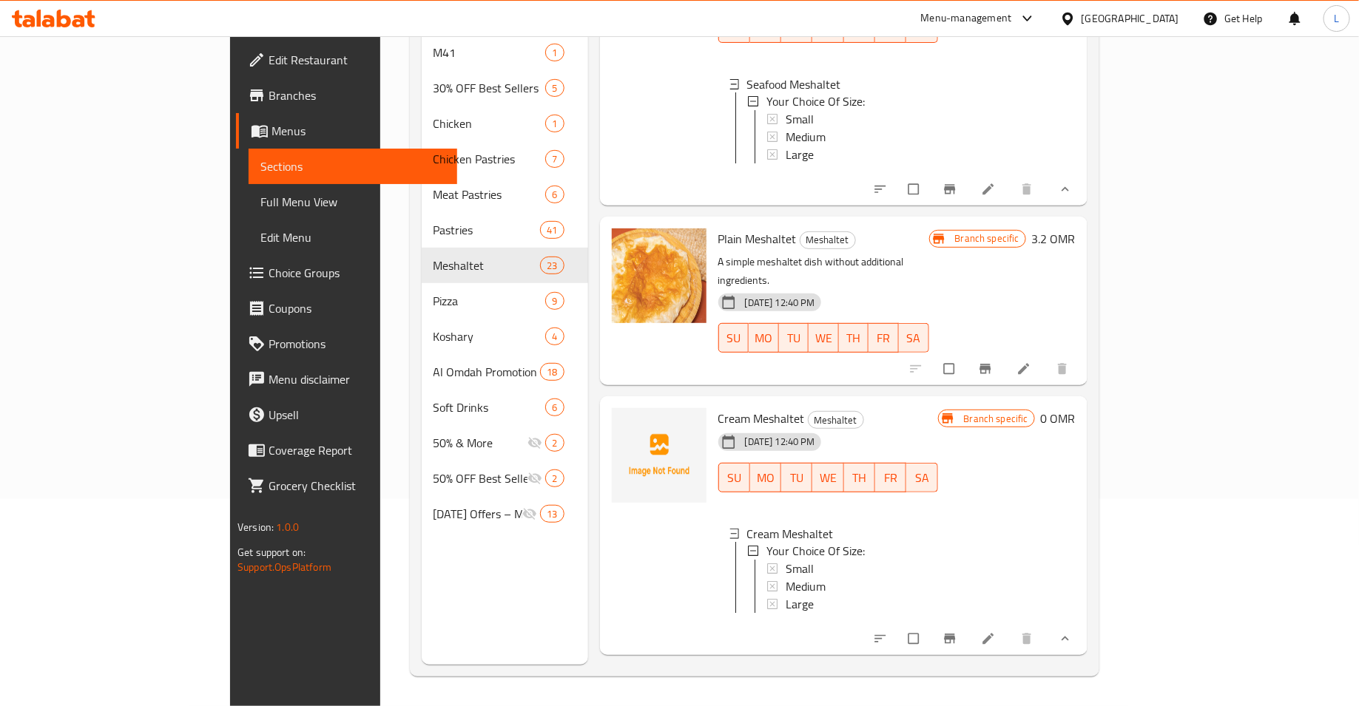
scroll to position [4107, 0]
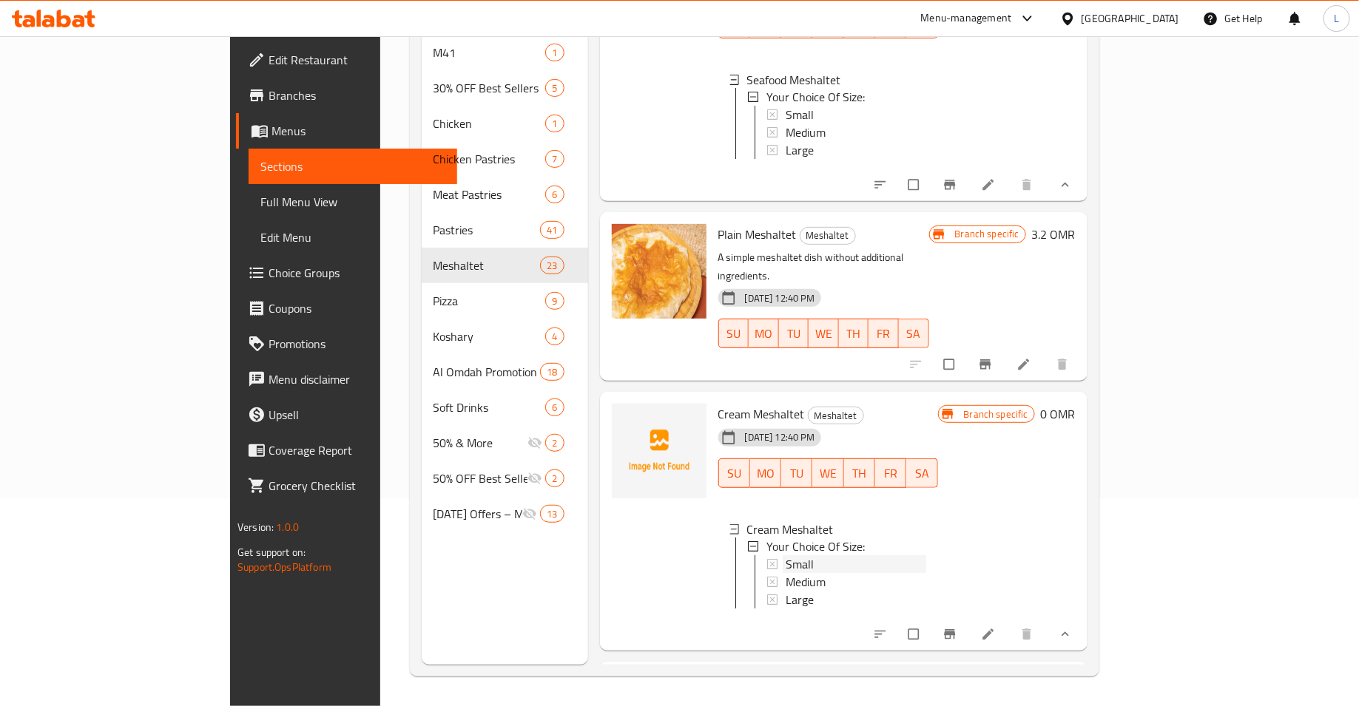
click at [786, 556] on div "Small" at bounding box center [856, 565] width 141 height 18
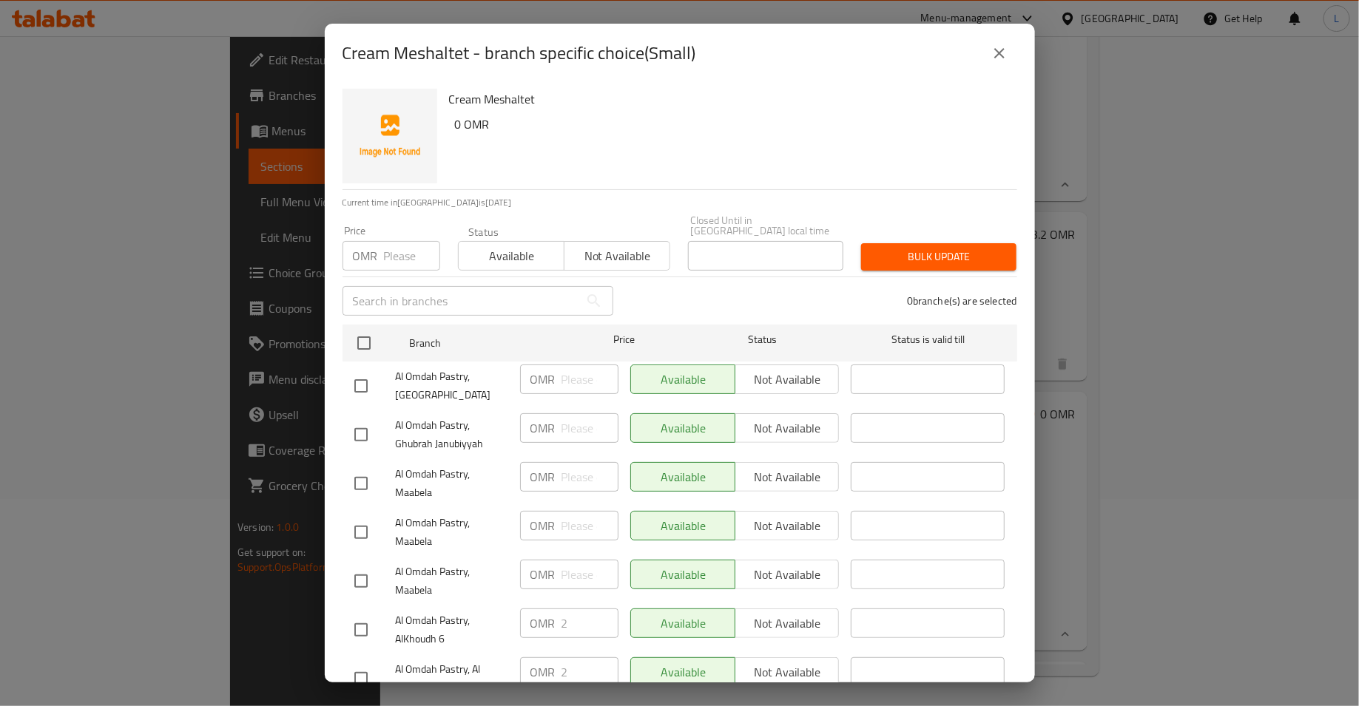
click at [990, 58] on icon "close" at bounding box center [999, 53] width 18 height 18
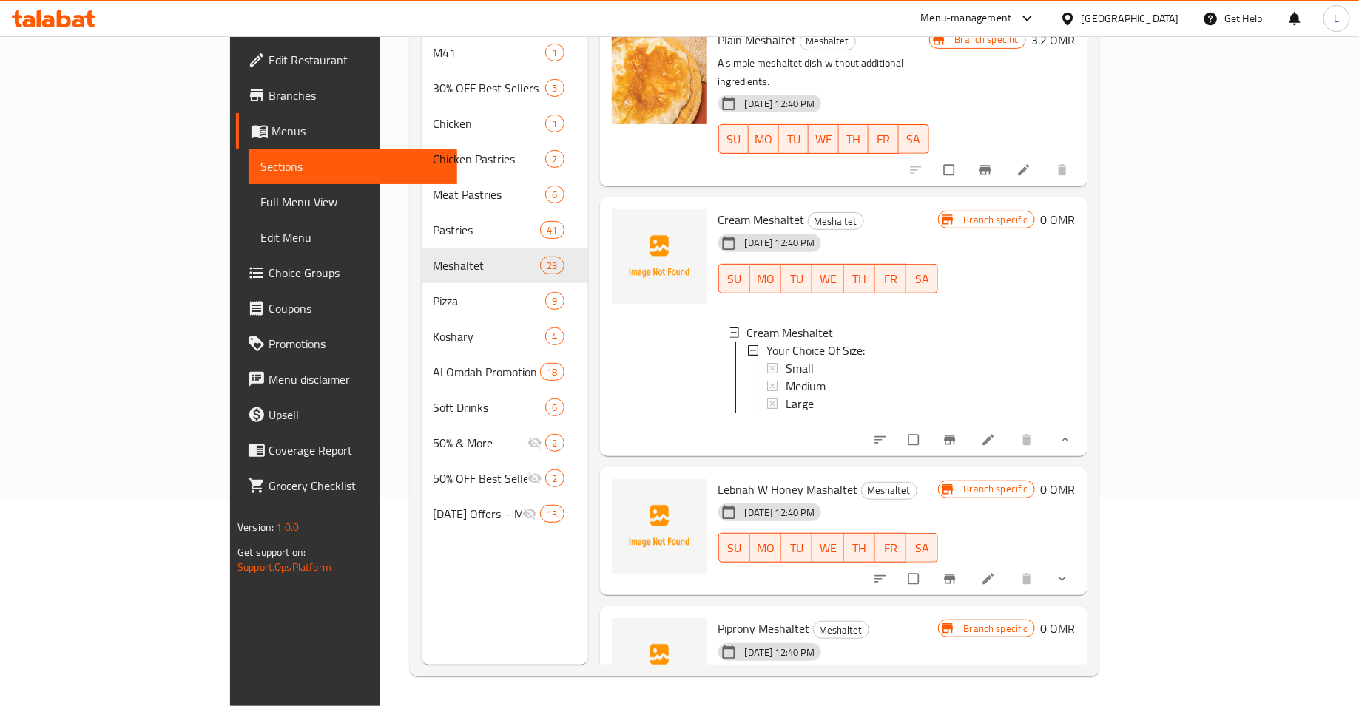
scroll to position [4314, 0]
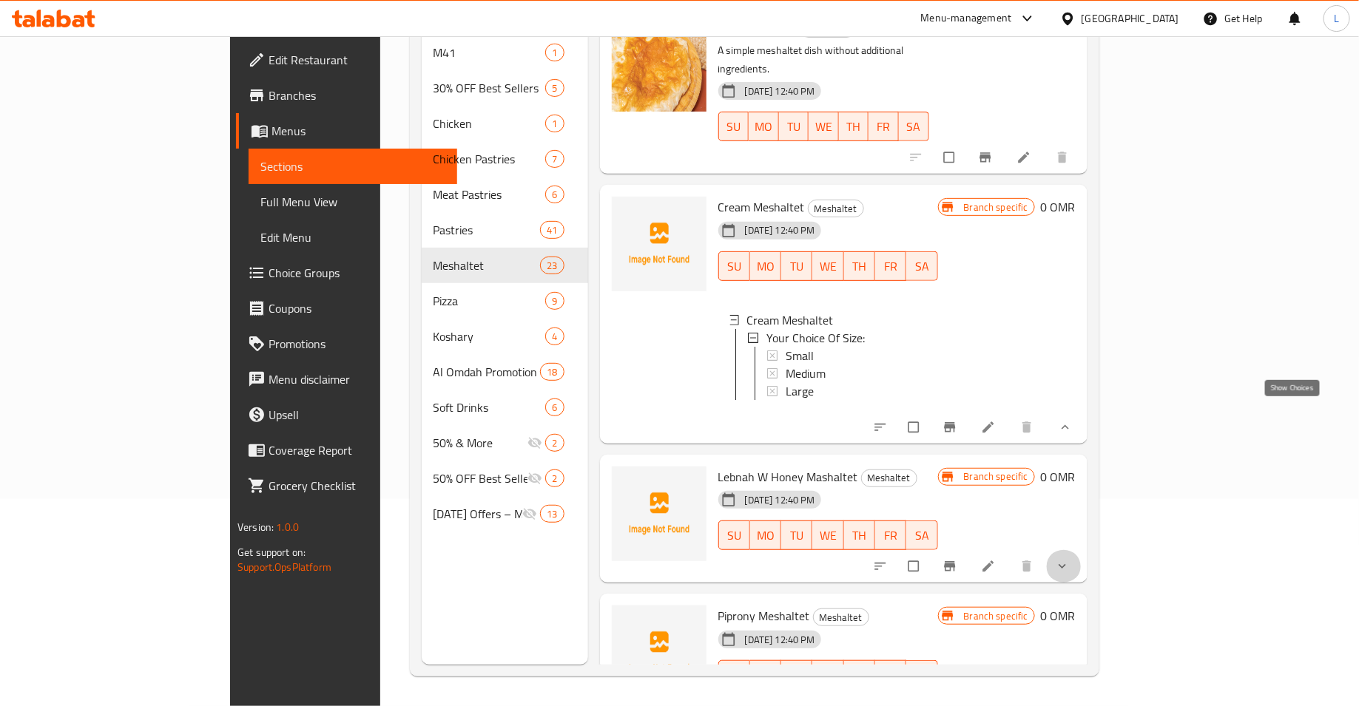
click at [1070, 559] on icon "show more" at bounding box center [1062, 566] width 15 height 15
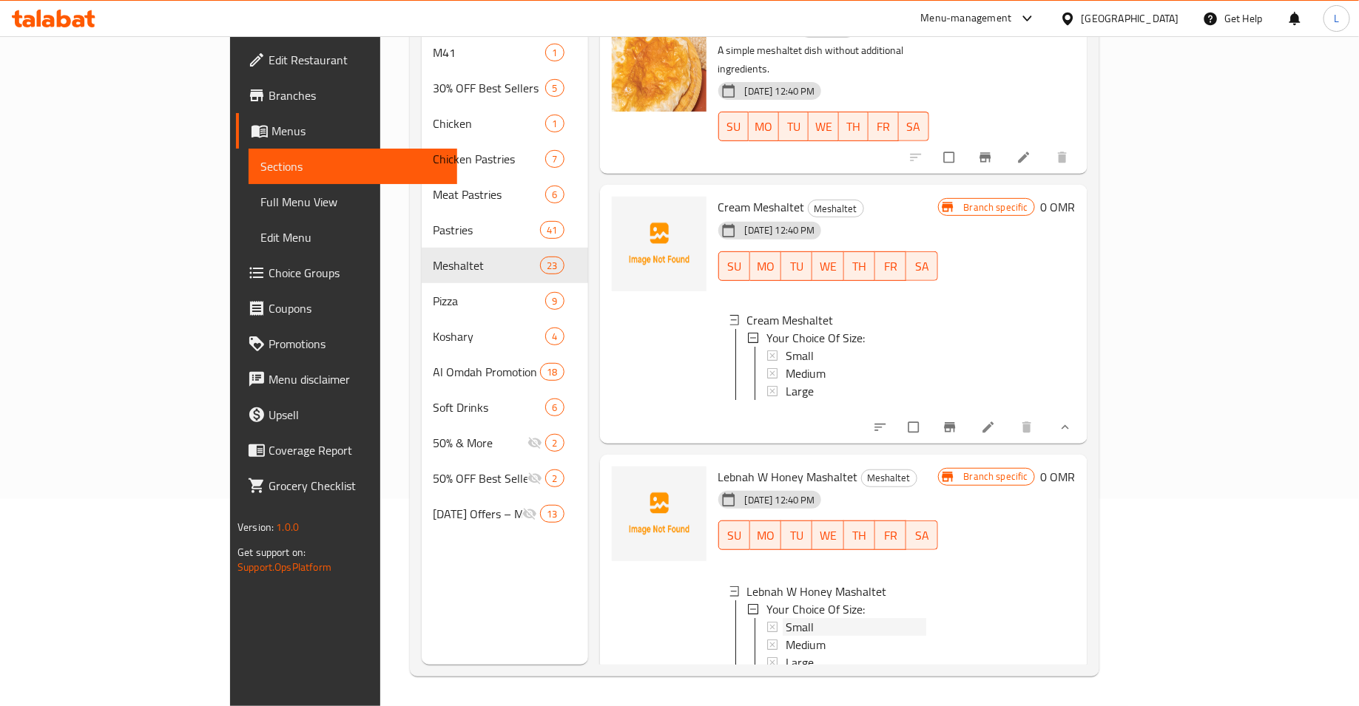
click at [861, 618] on div "Small" at bounding box center [856, 627] width 141 height 18
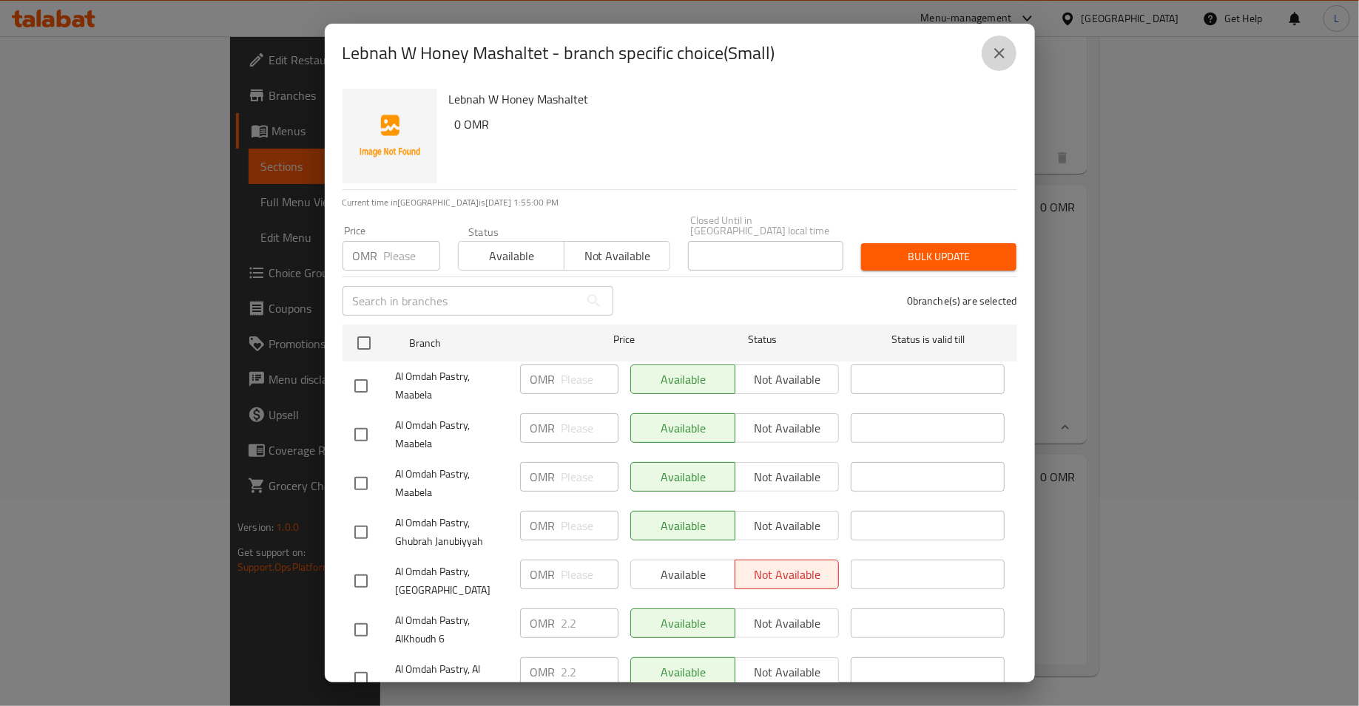
click at [1004, 46] on icon "close" at bounding box center [999, 53] width 18 height 18
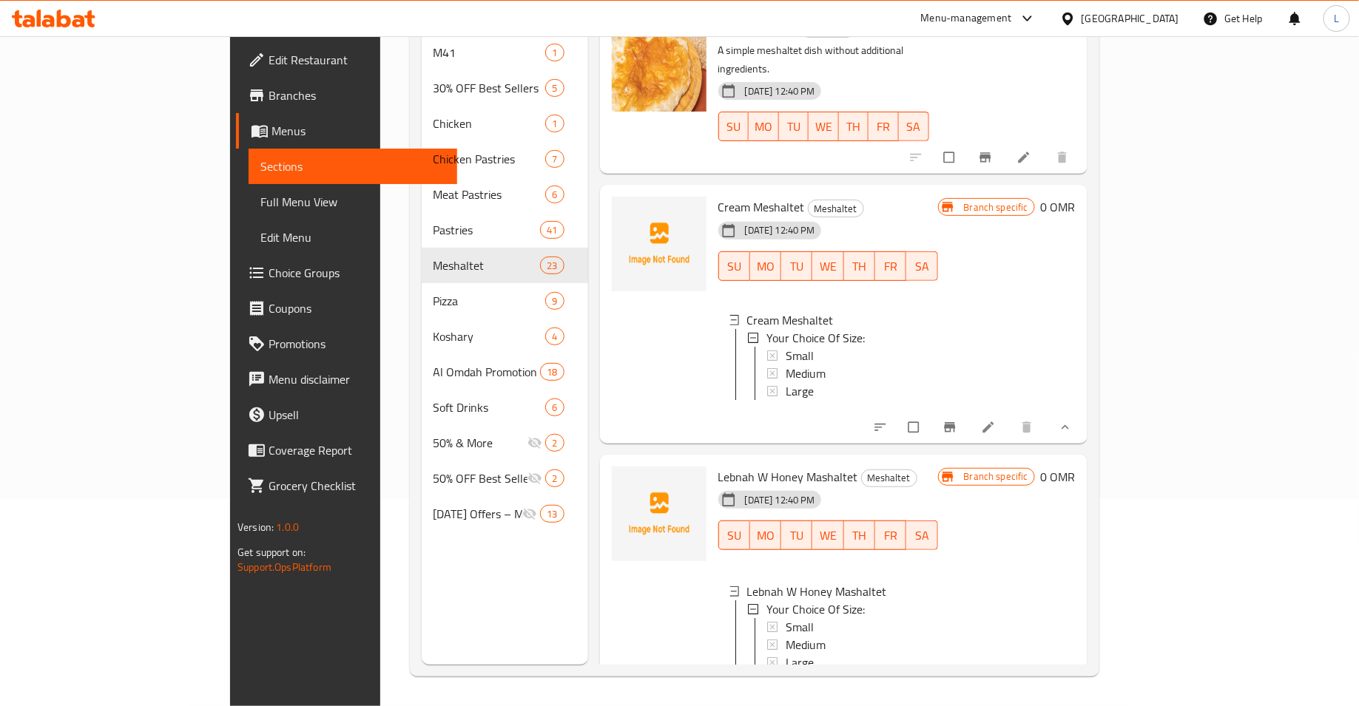
click at [786, 347] on div "Small" at bounding box center [856, 356] width 141 height 18
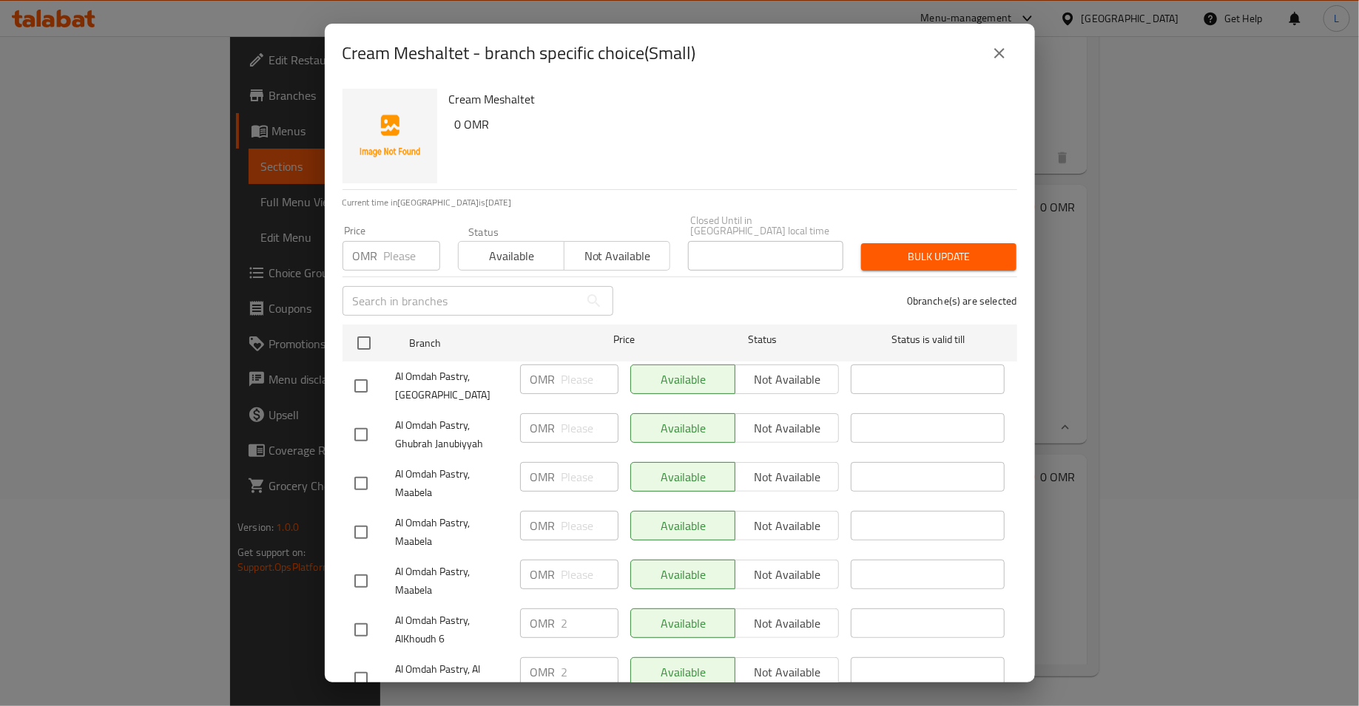
click at [402, 248] on input "number" at bounding box center [412, 256] width 56 height 30
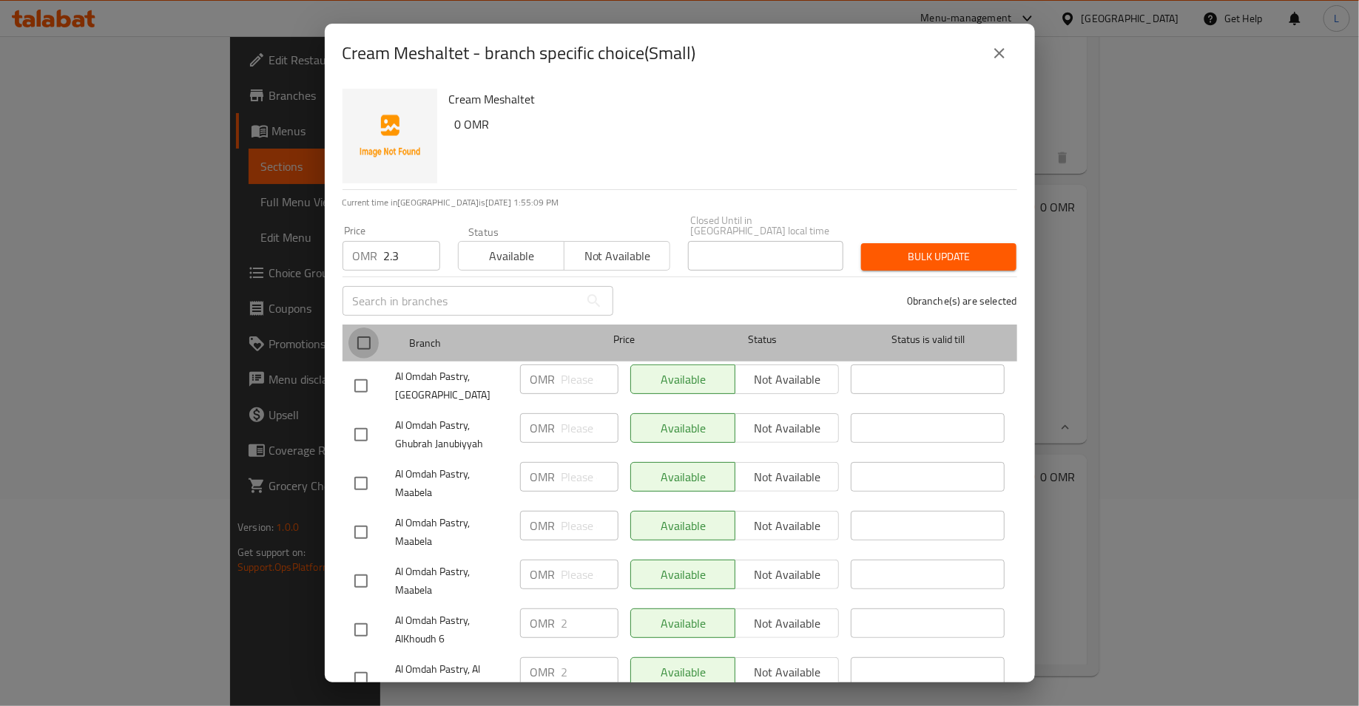
click at [361, 334] on input "checkbox" at bounding box center [363, 343] width 31 height 31
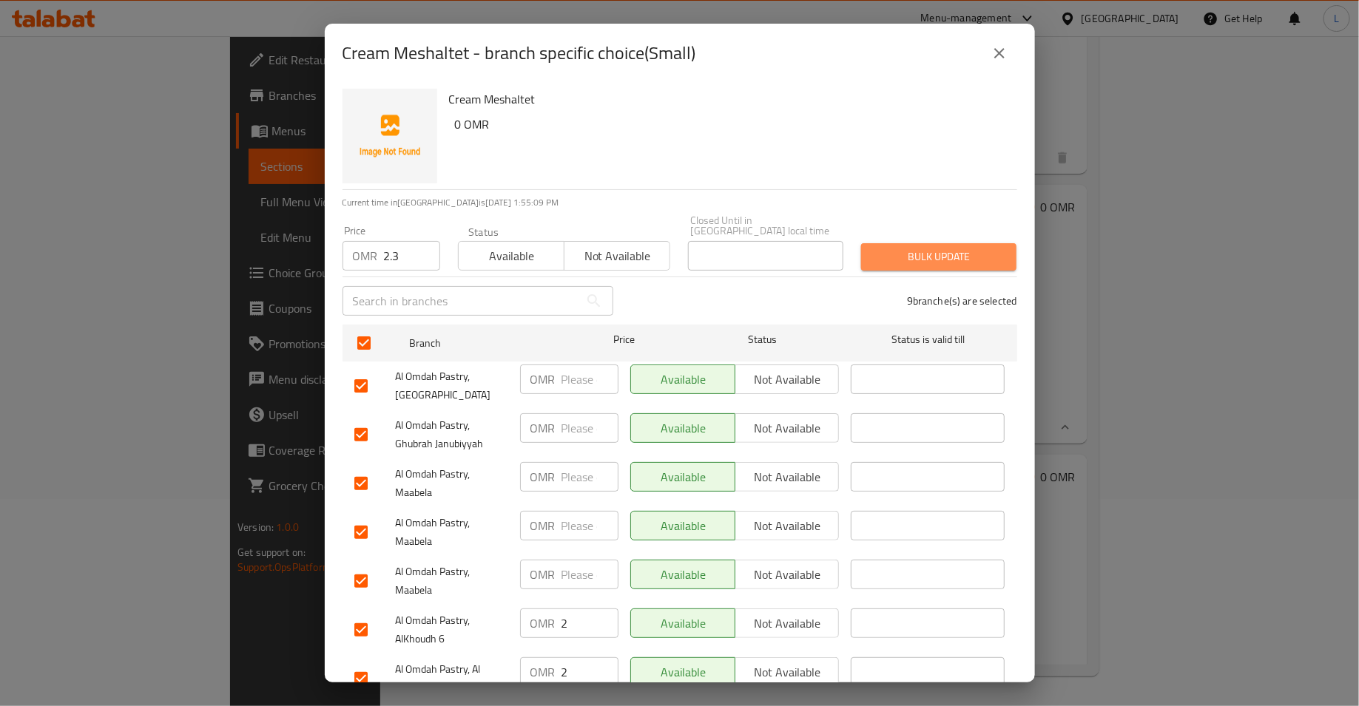
click at [953, 248] on span "Bulk update" at bounding box center [939, 257] width 132 height 18
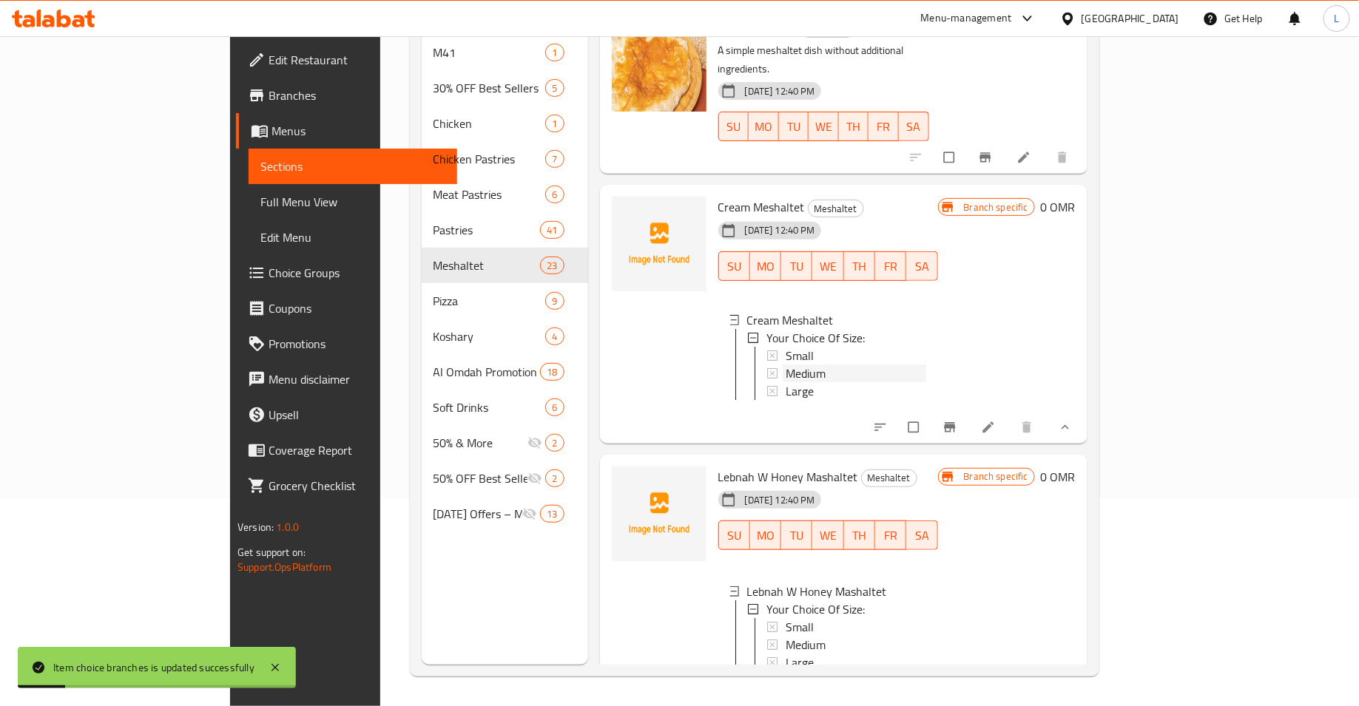
click at [854, 365] on div "Medium" at bounding box center [856, 374] width 141 height 18
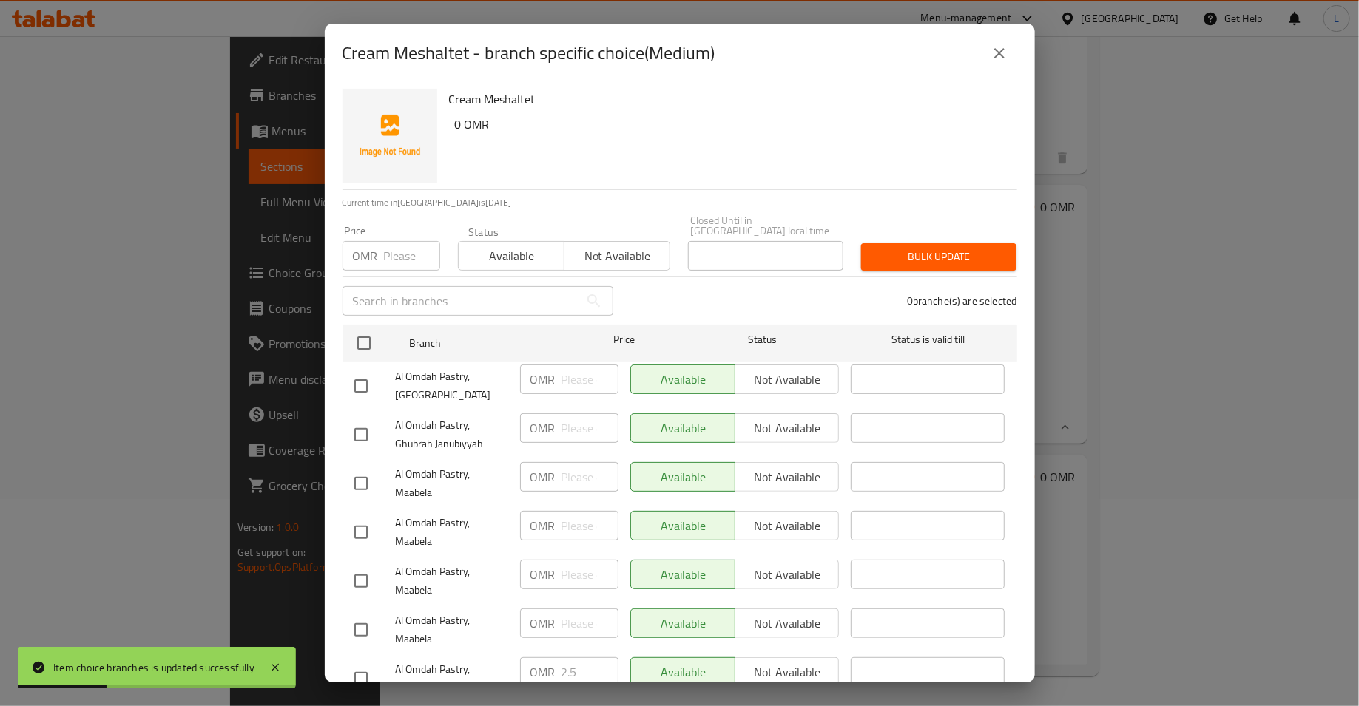
click at [394, 250] on input "number" at bounding box center [412, 256] width 56 height 30
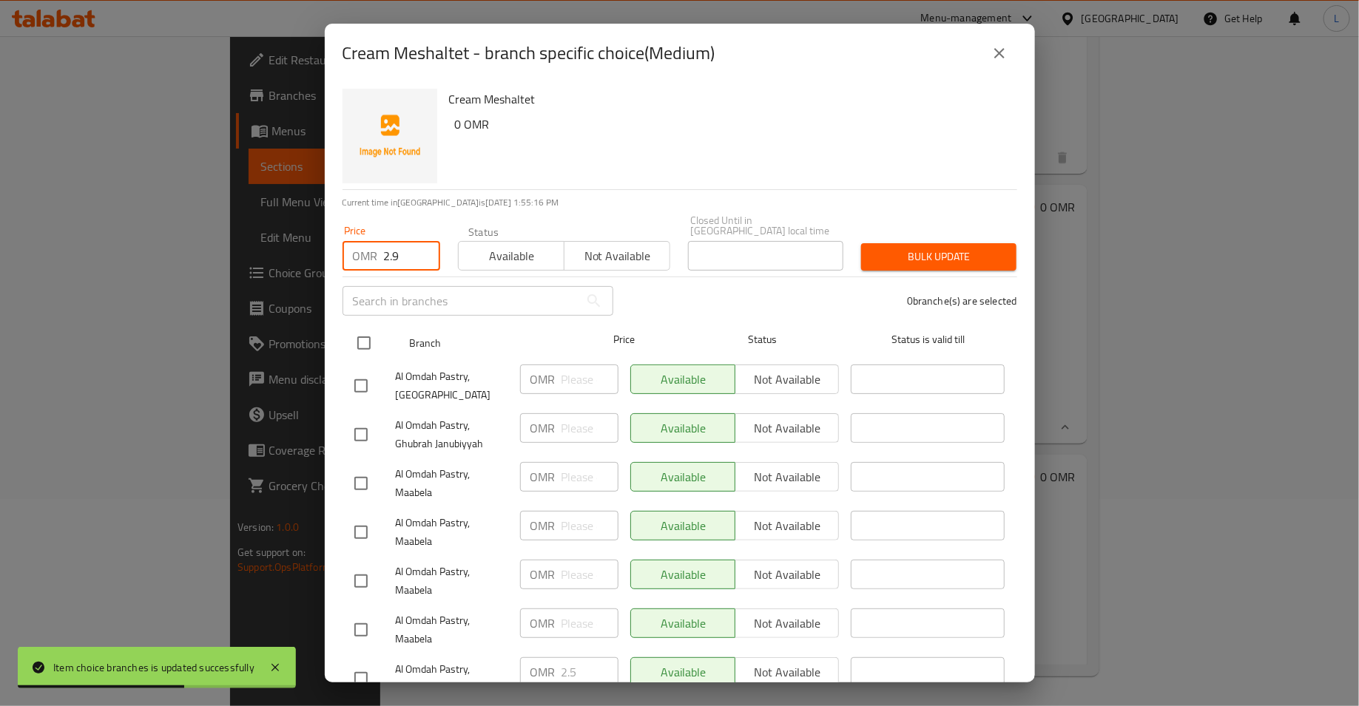
click at [366, 328] on input "checkbox" at bounding box center [363, 343] width 31 height 31
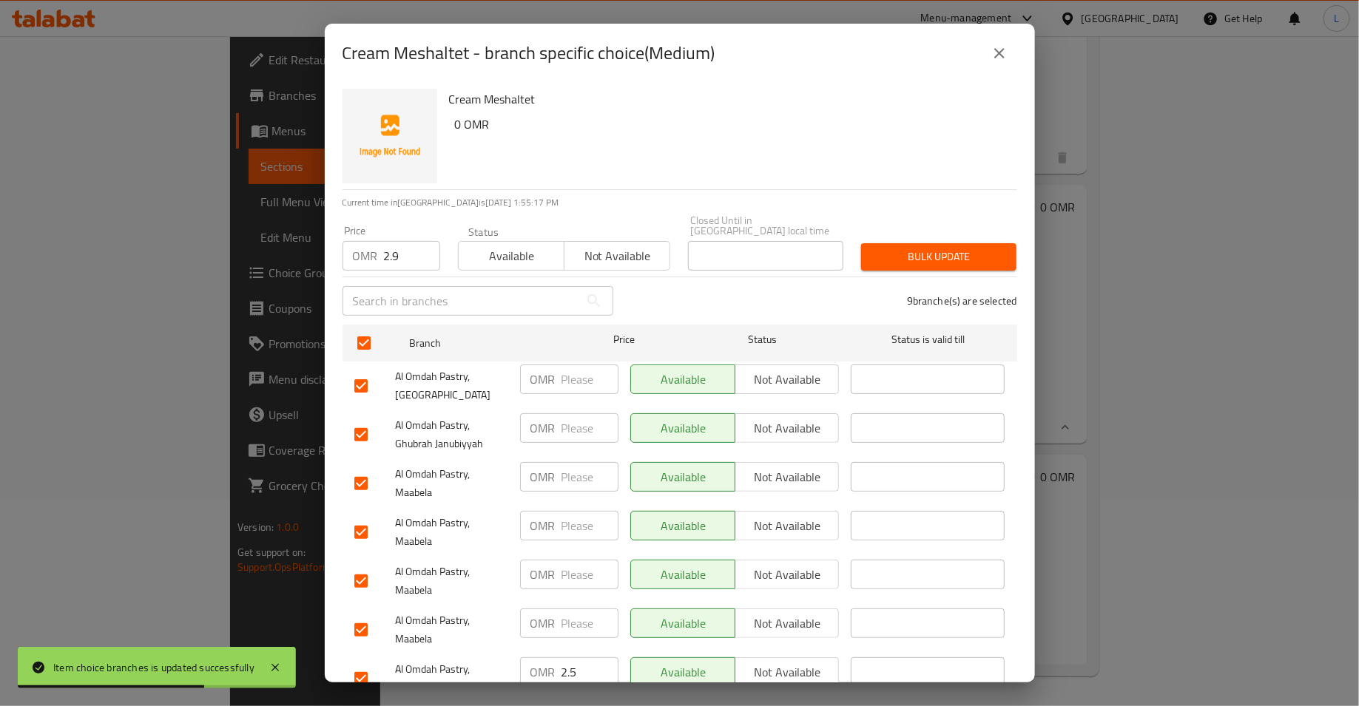
click at [913, 248] on span "Bulk update" at bounding box center [939, 257] width 132 height 18
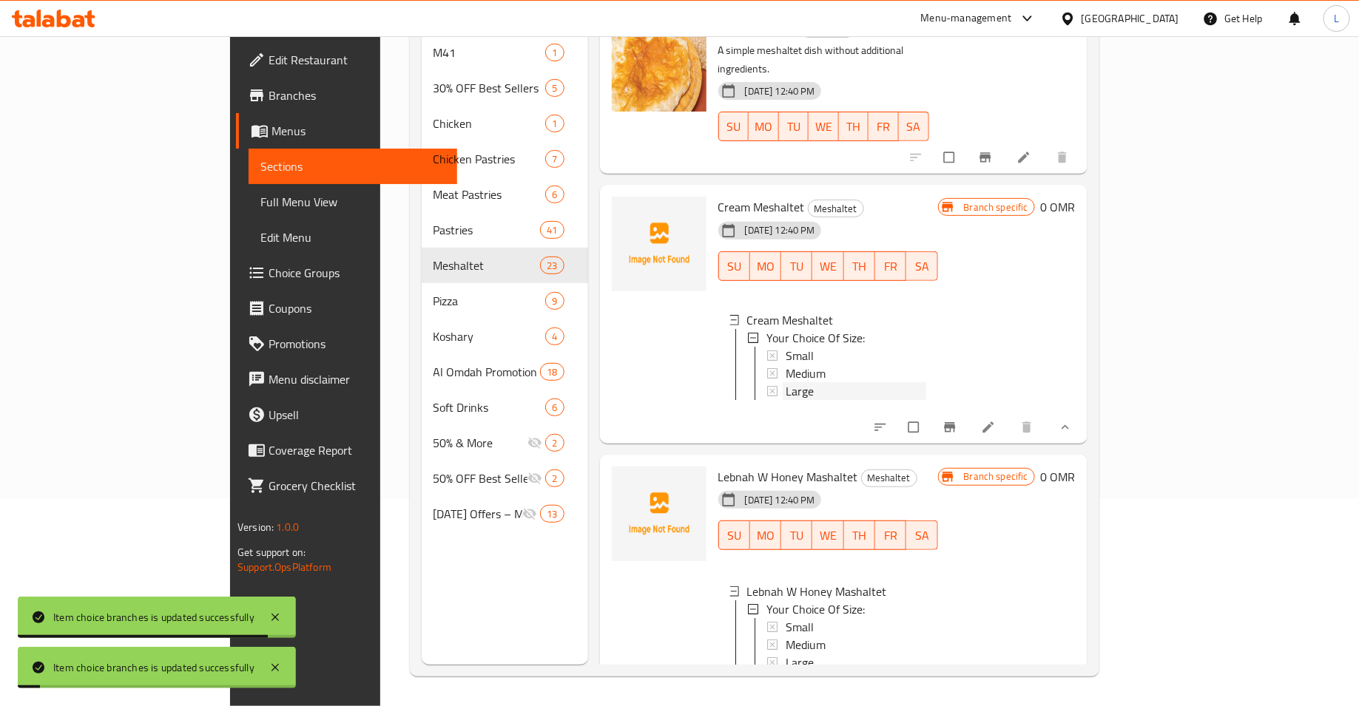
click at [797, 382] on div "Large" at bounding box center [856, 391] width 141 height 18
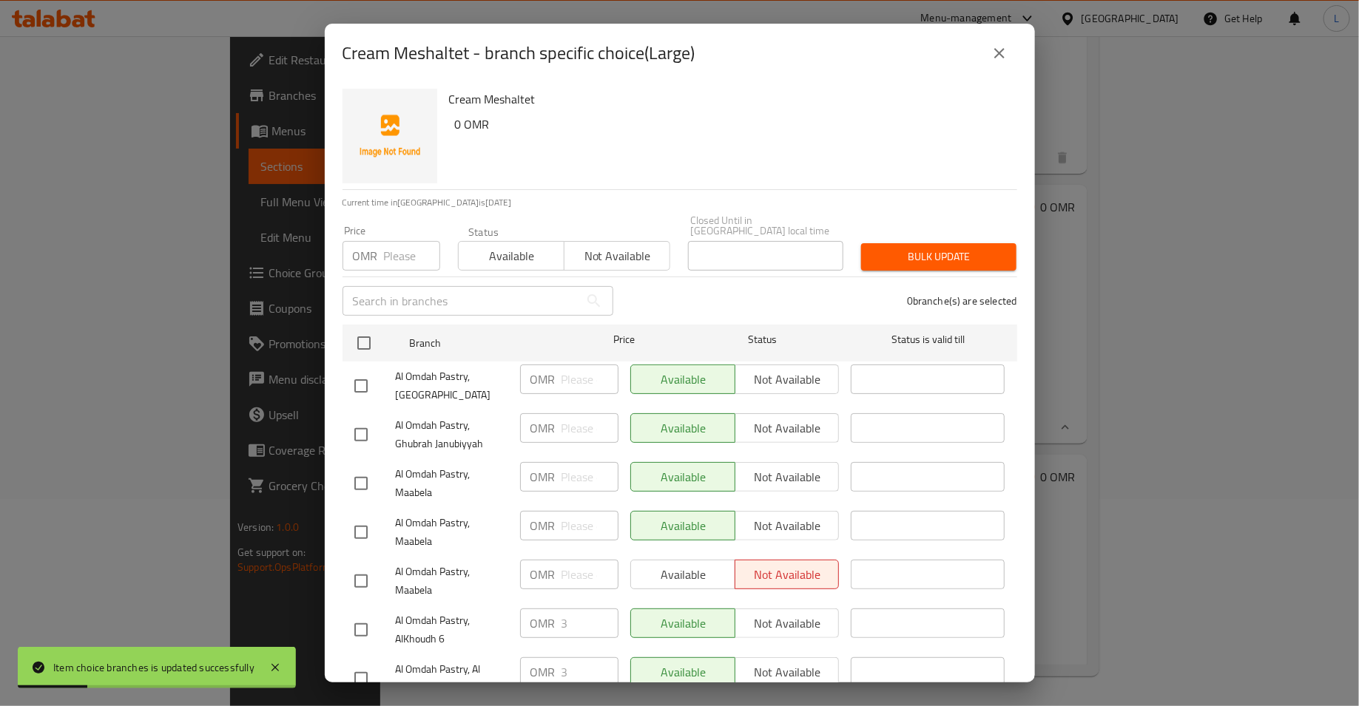
click at [399, 241] on input "number" at bounding box center [412, 256] width 56 height 30
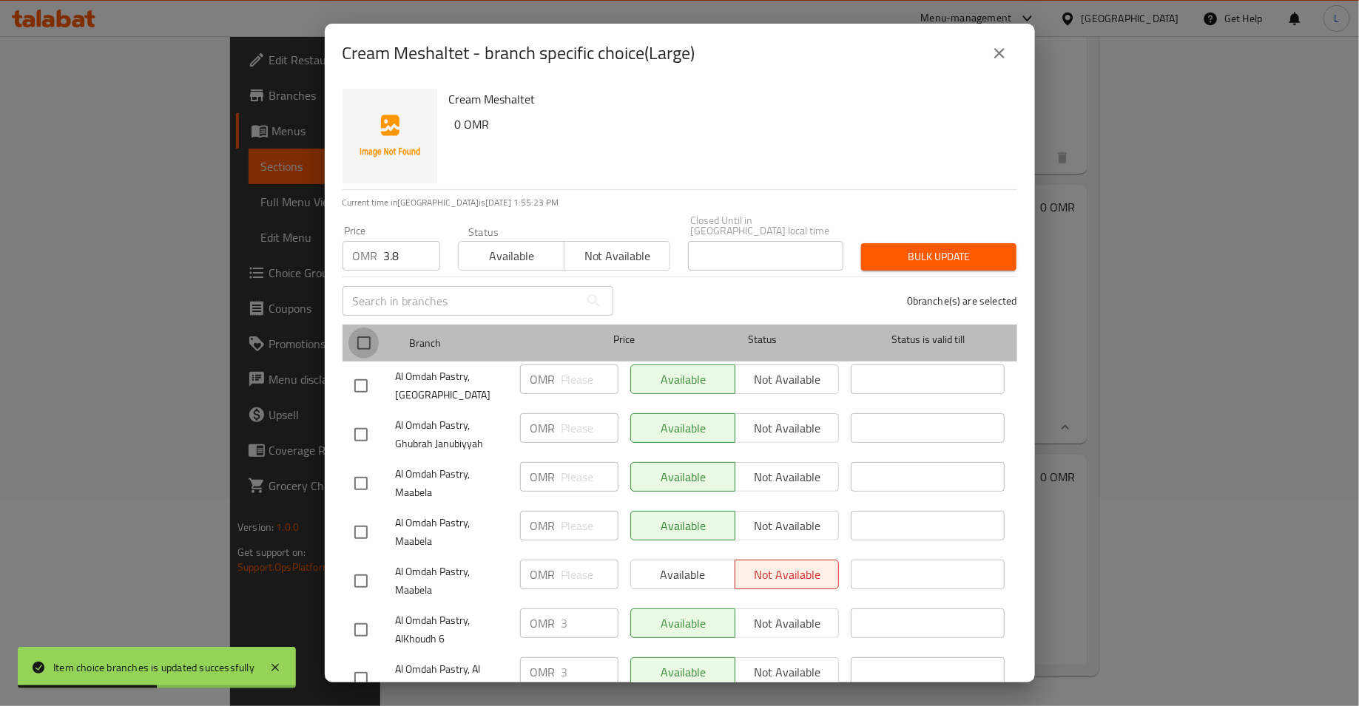
click at [359, 339] on input "checkbox" at bounding box center [363, 343] width 31 height 31
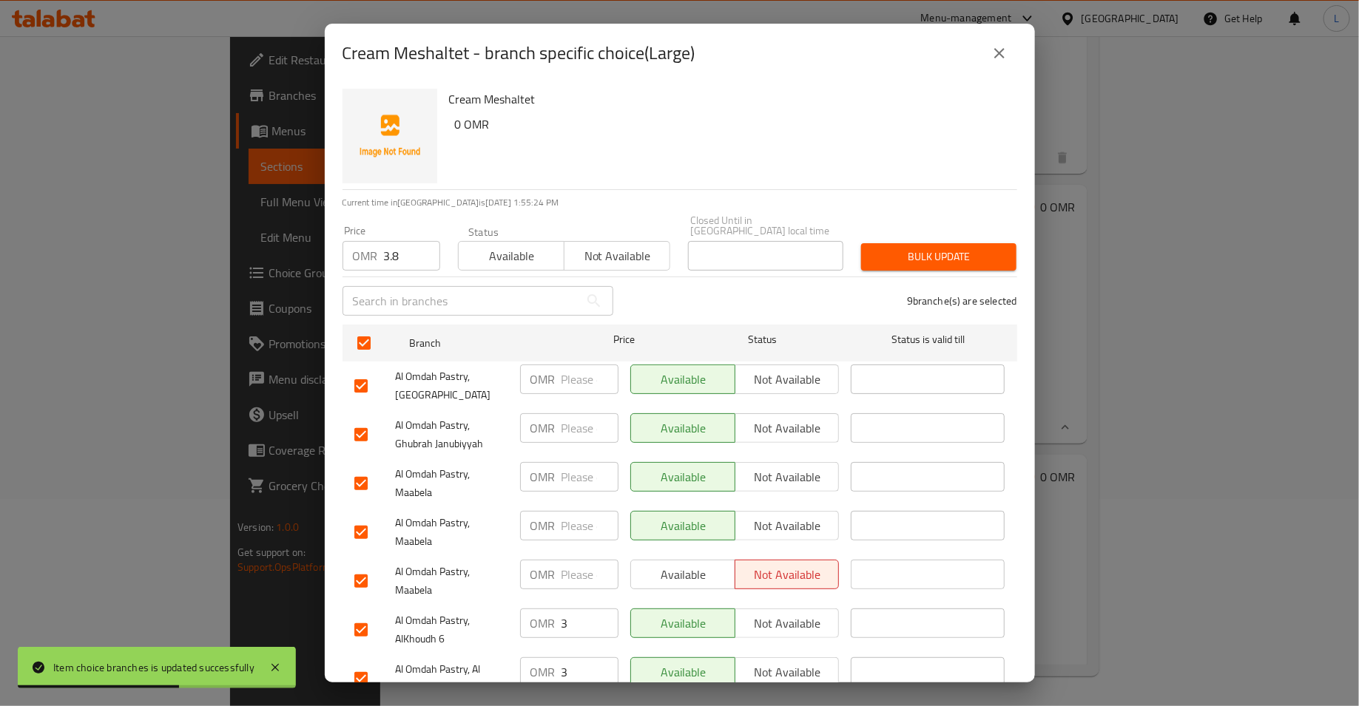
click at [911, 248] on span "Bulk update" at bounding box center [939, 257] width 132 height 18
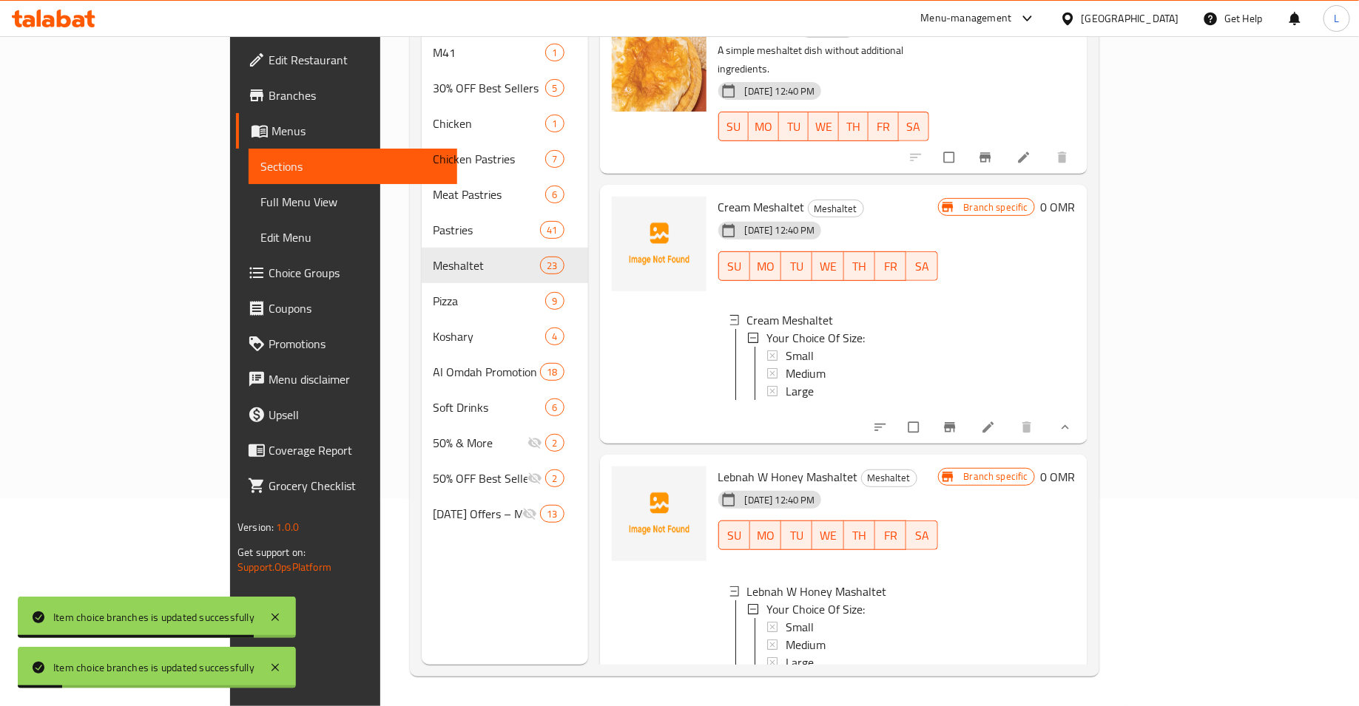
click at [834, 618] on div "Small" at bounding box center [856, 627] width 141 height 18
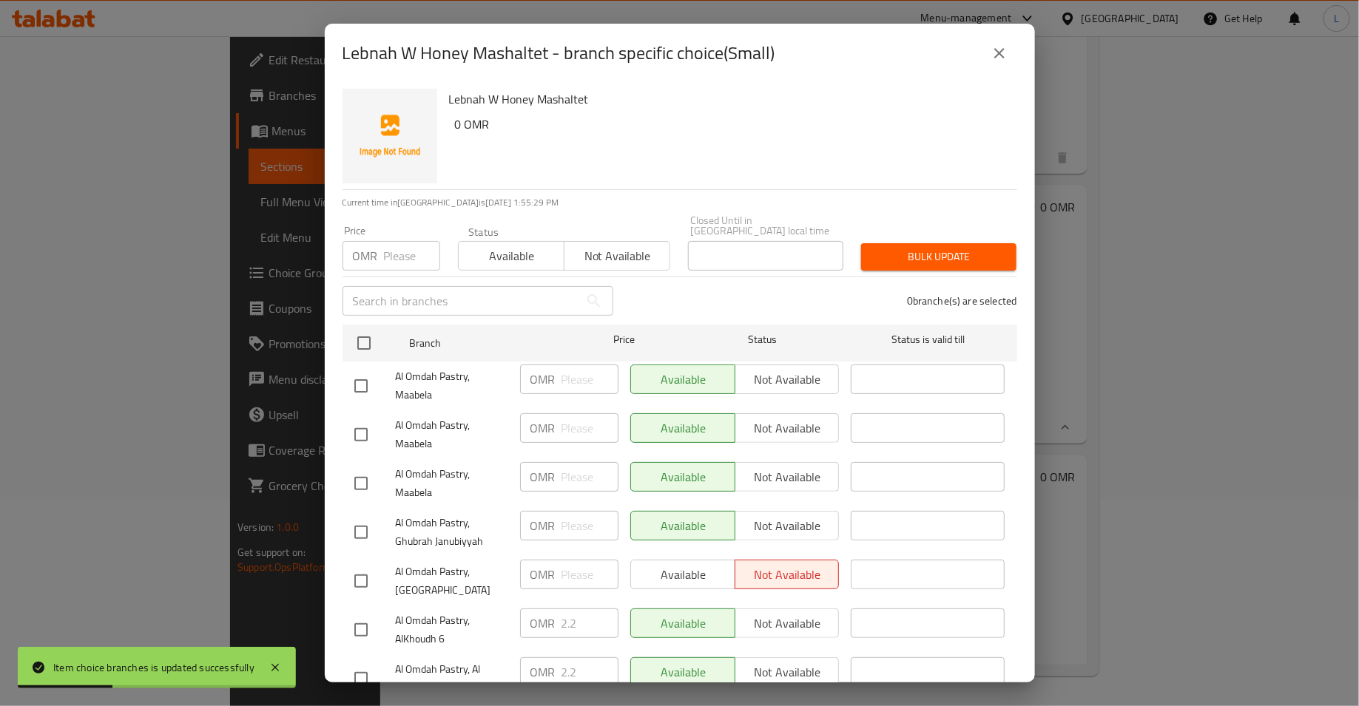
click at [386, 242] on input "number" at bounding box center [412, 256] width 56 height 30
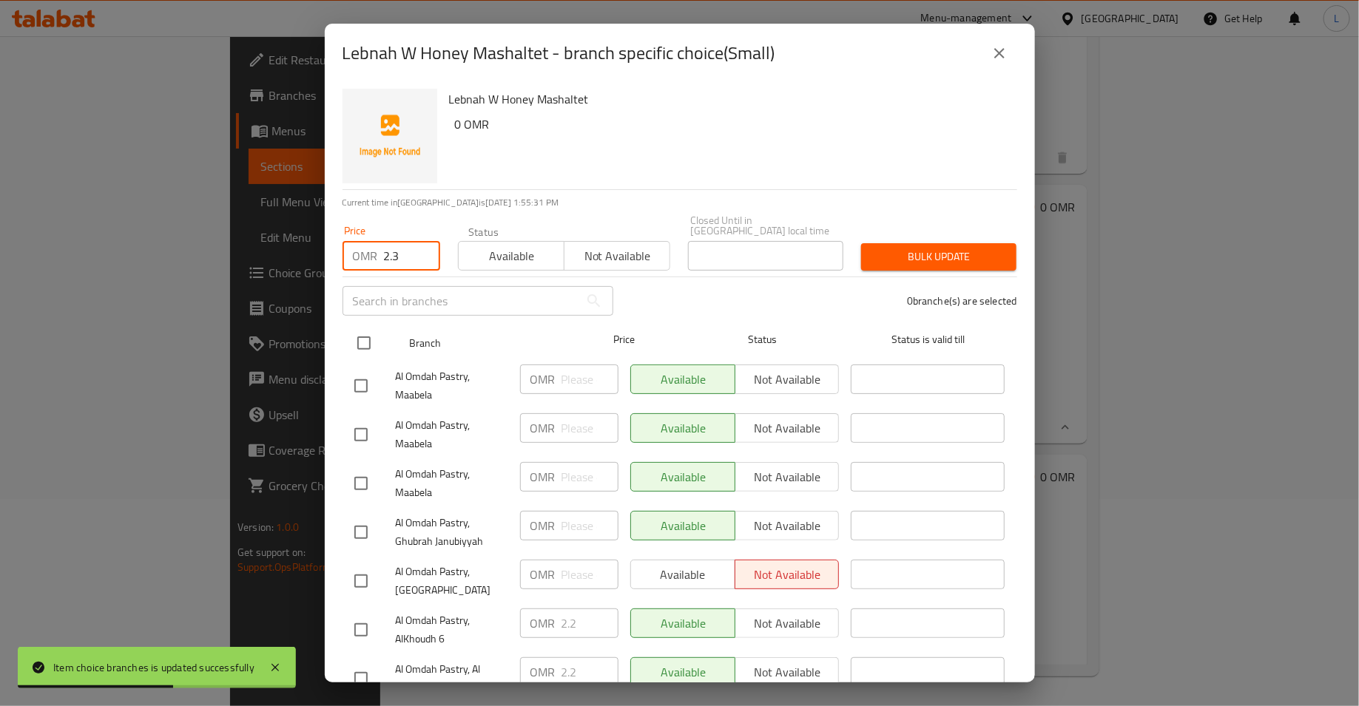
click at [366, 337] on input "checkbox" at bounding box center [363, 343] width 31 height 31
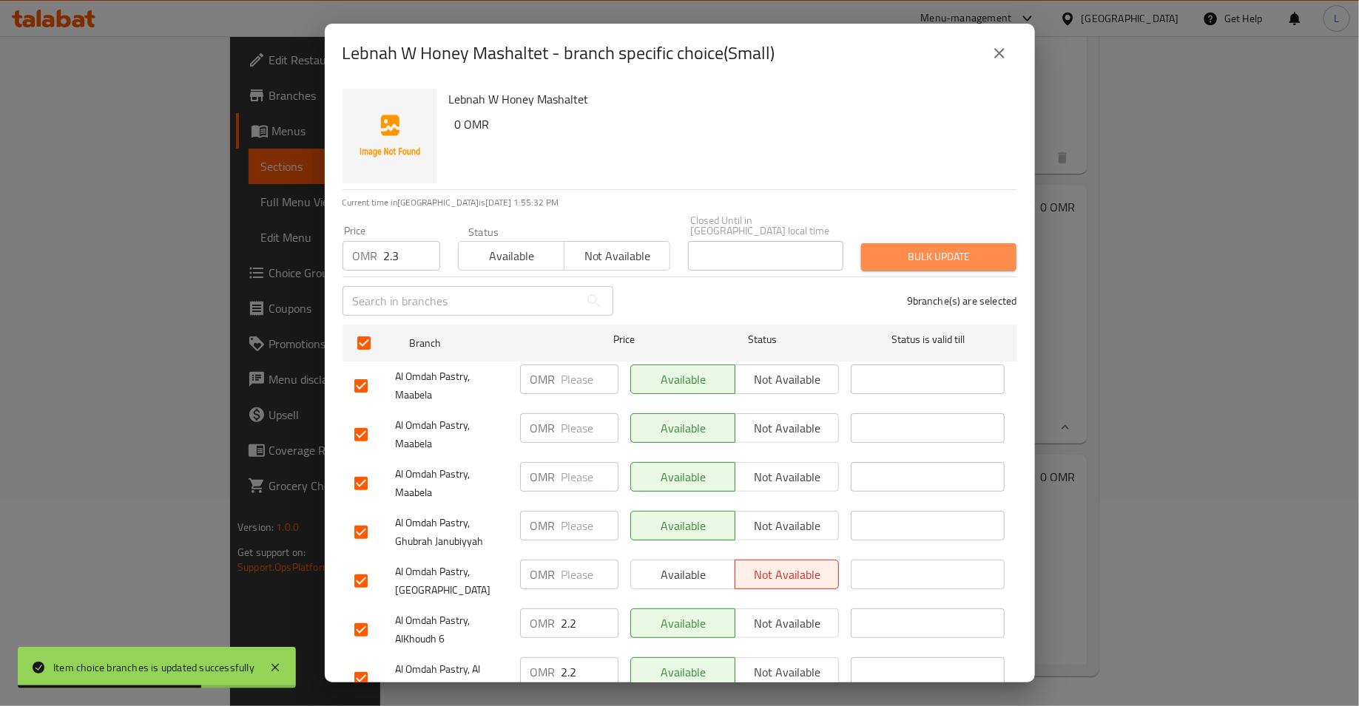
click at [901, 243] on button "Bulk update" at bounding box center [938, 256] width 155 height 27
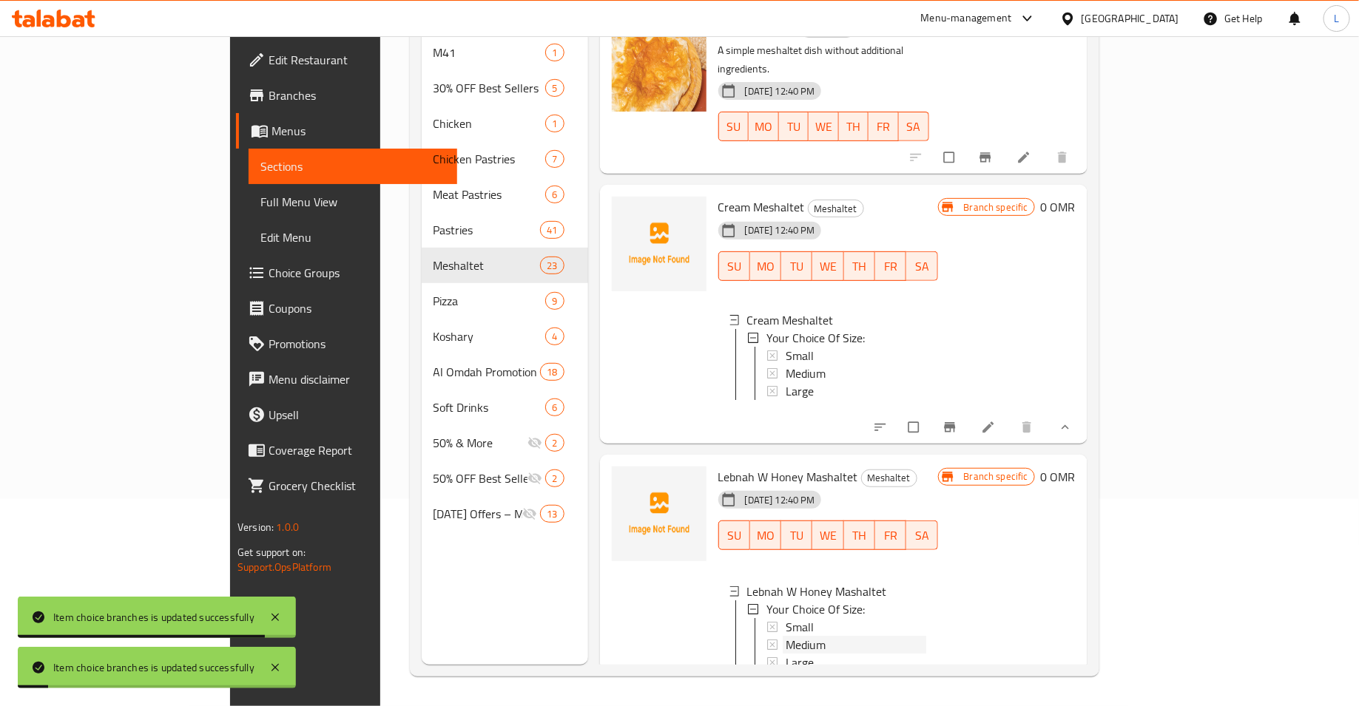
click at [786, 636] on div "Medium" at bounding box center [856, 645] width 141 height 18
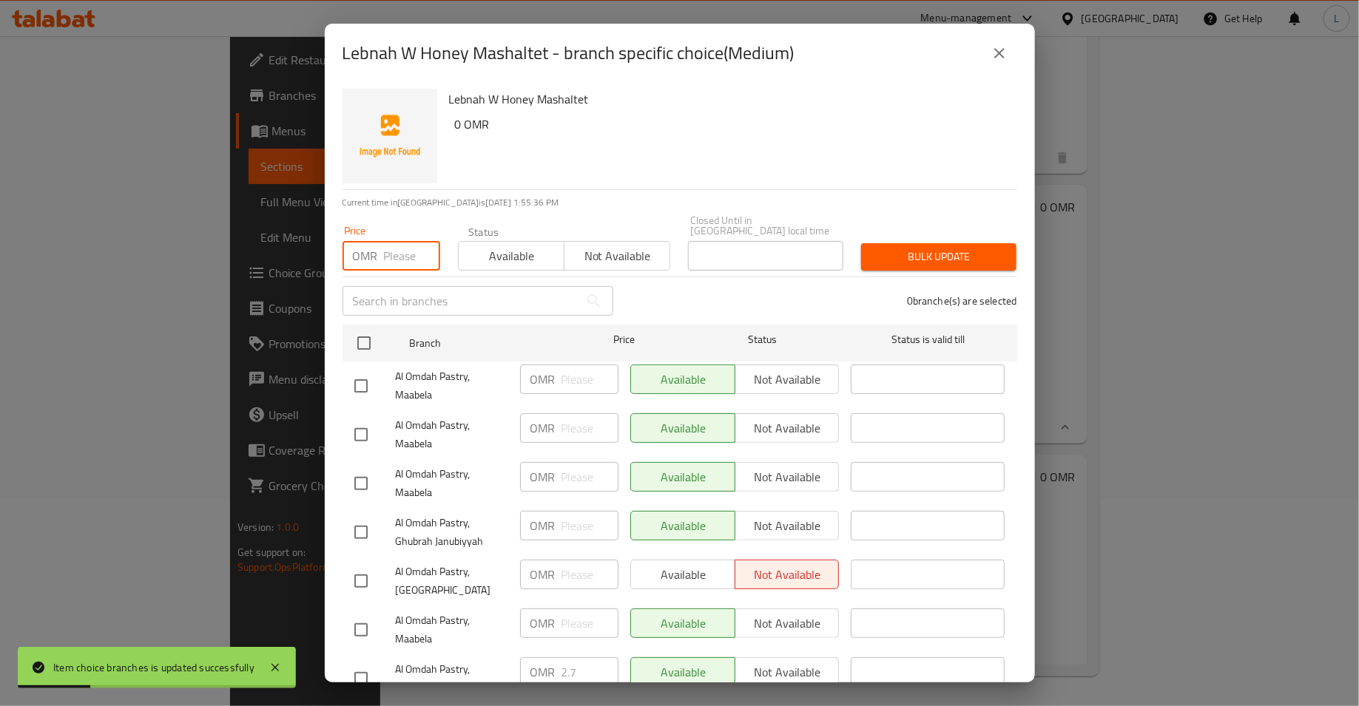
click at [396, 241] on input "number" at bounding box center [412, 256] width 56 height 30
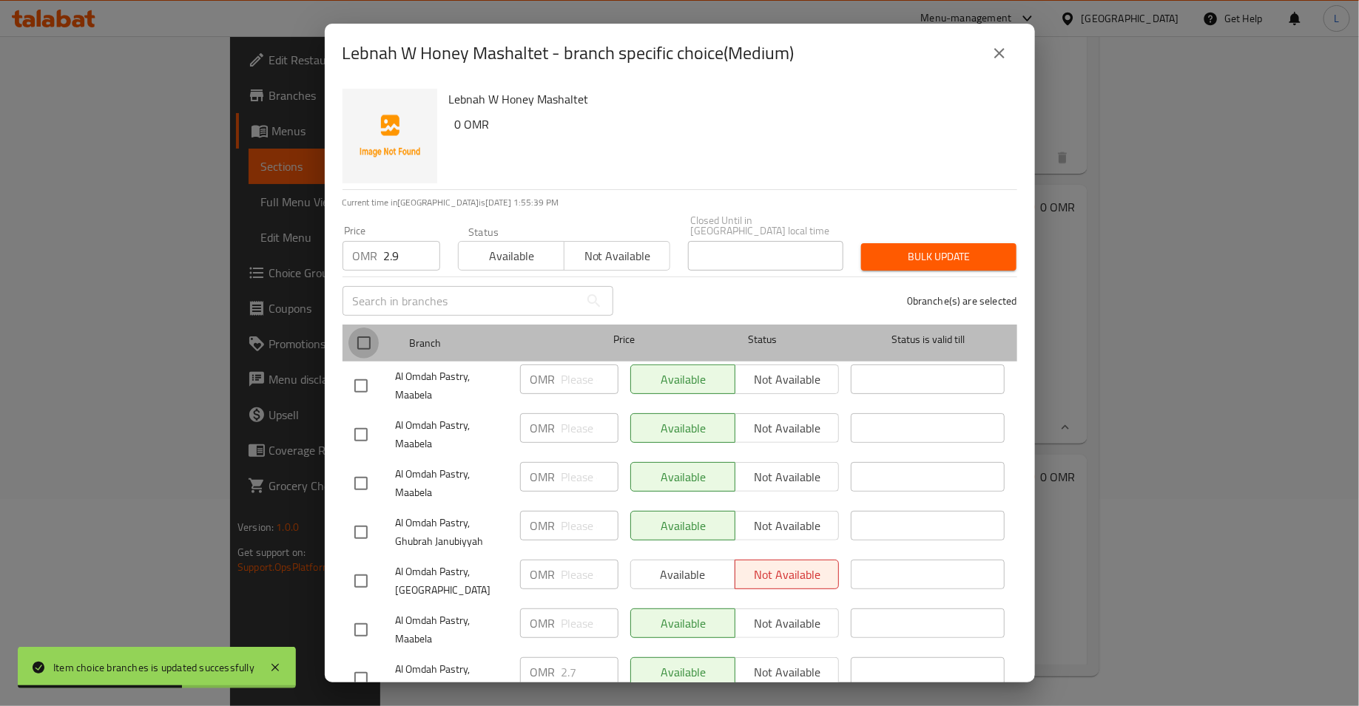
click at [357, 337] on input "checkbox" at bounding box center [363, 343] width 31 height 31
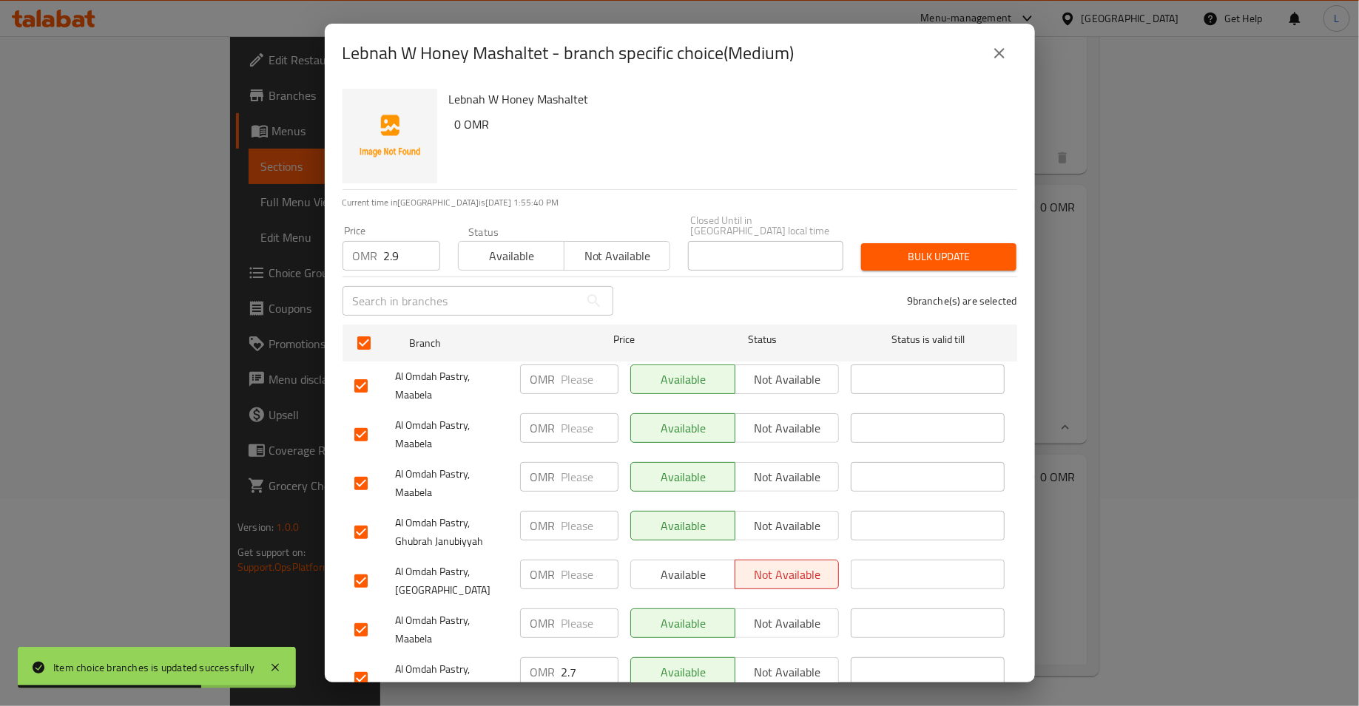
click at [959, 254] on span "Bulk update" at bounding box center [939, 257] width 132 height 18
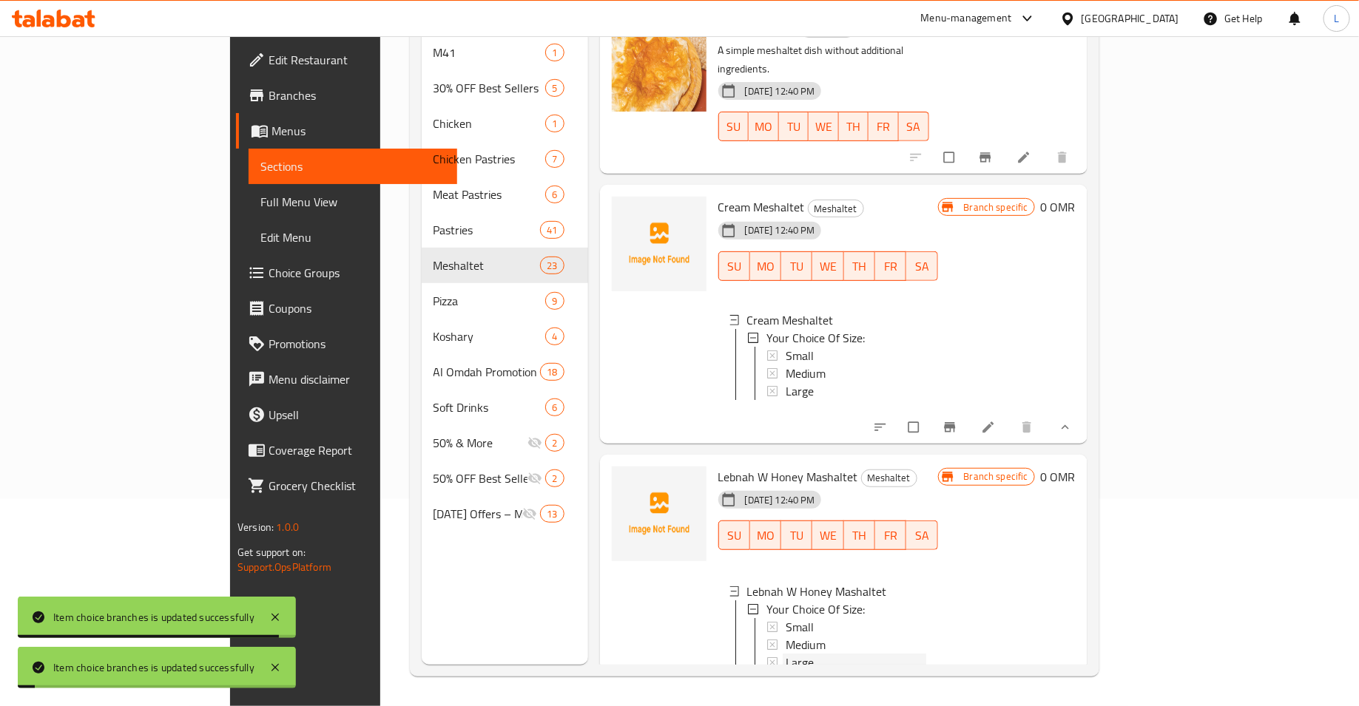
click at [786, 654] on span "Large" at bounding box center [800, 663] width 28 height 18
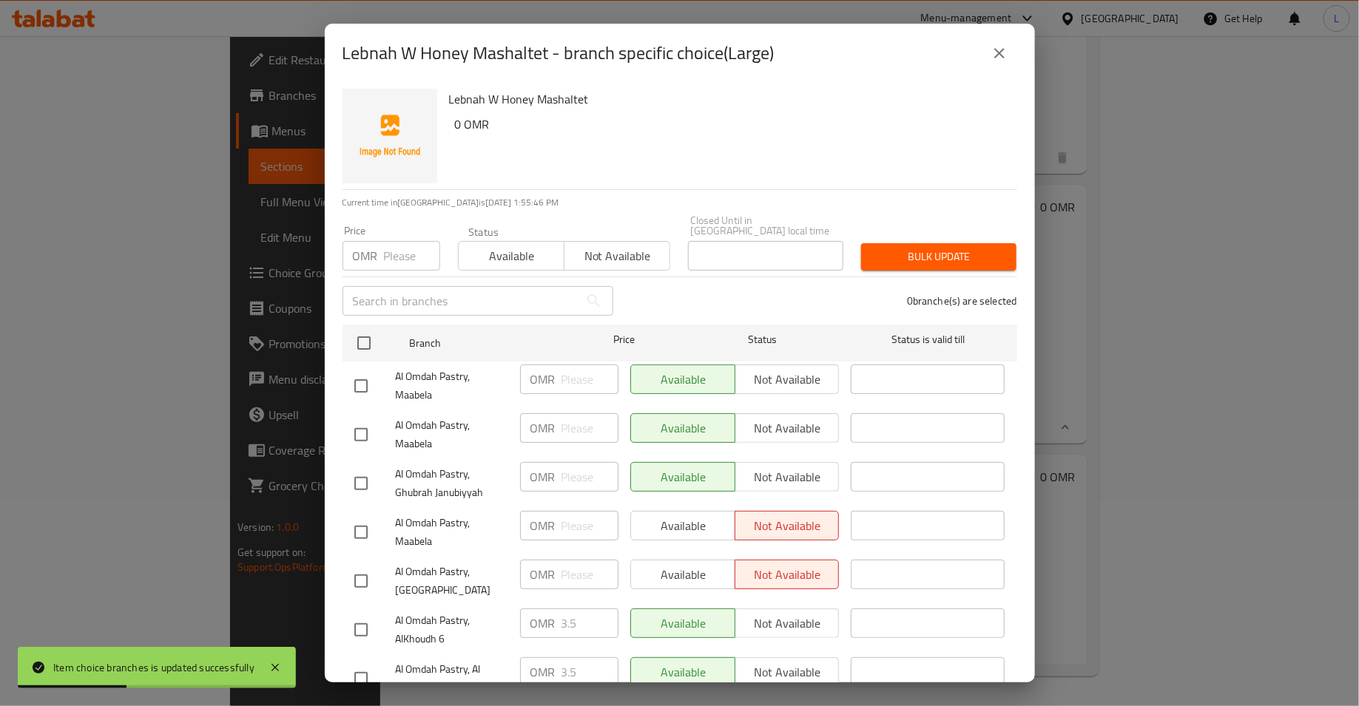
click at [401, 241] on input "number" at bounding box center [412, 256] width 56 height 30
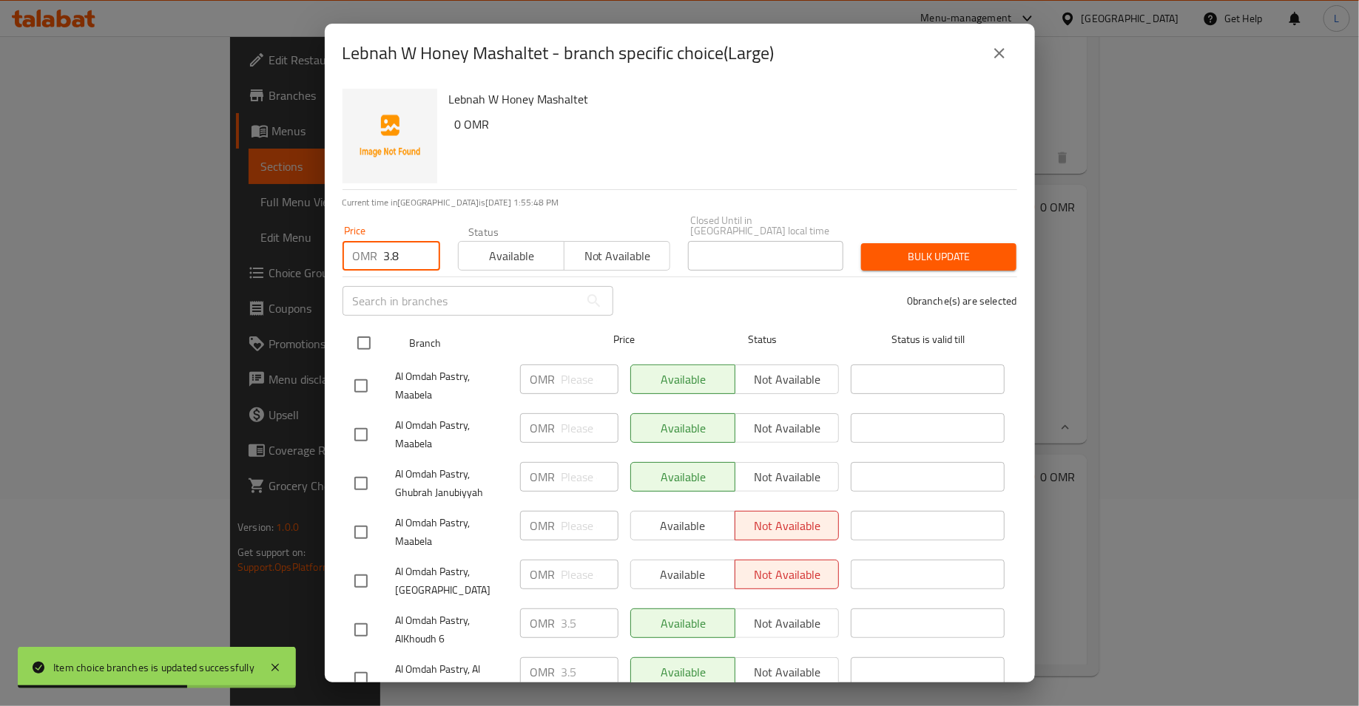
click at [359, 337] on input "checkbox" at bounding box center [363, 343] width 31 height 31
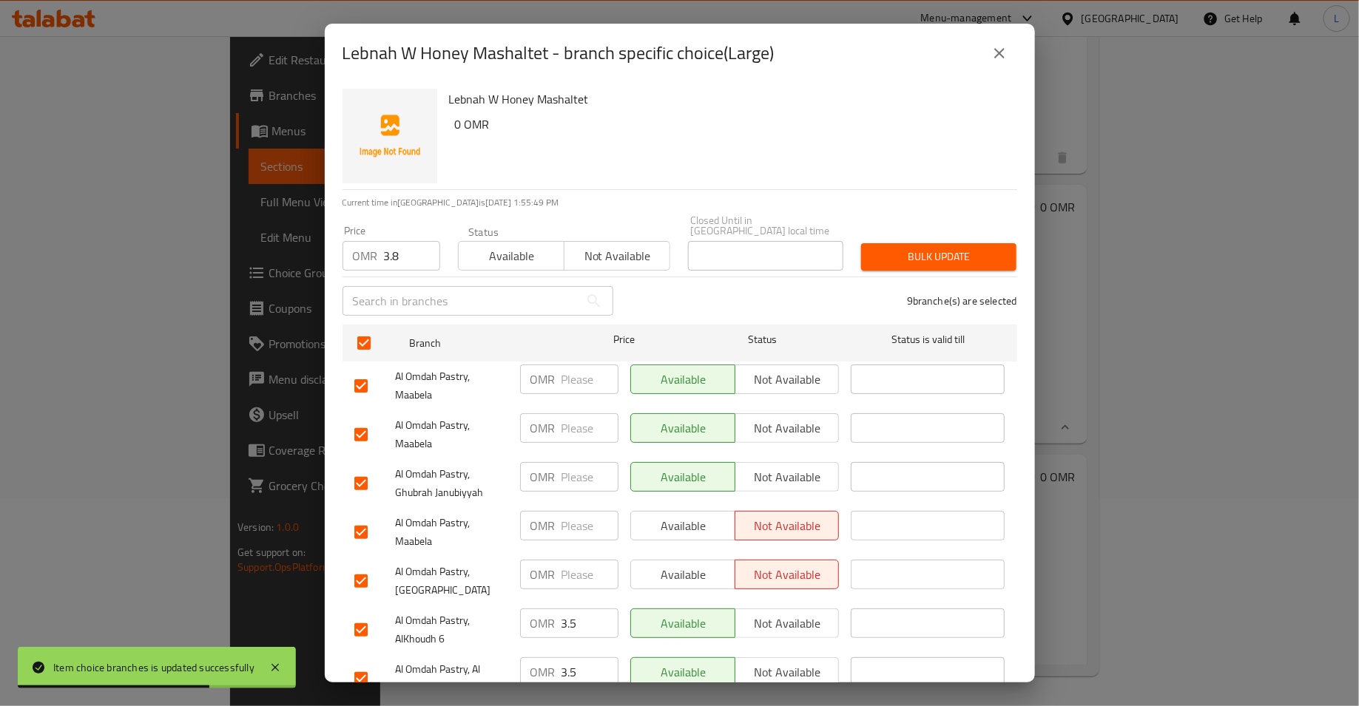
click at [950, 249] on span "Bulk update" at bounding box center [939, 257] width 132 height 18
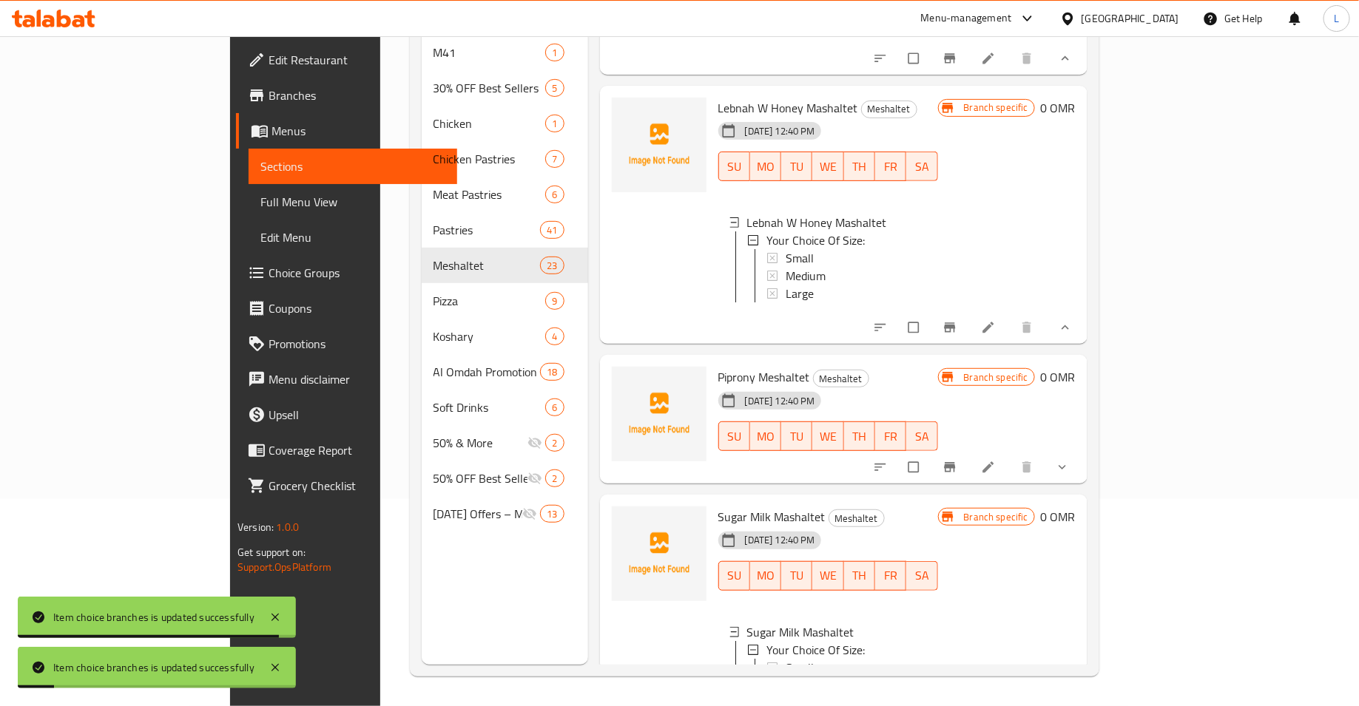
scroll to position [4692, 0]
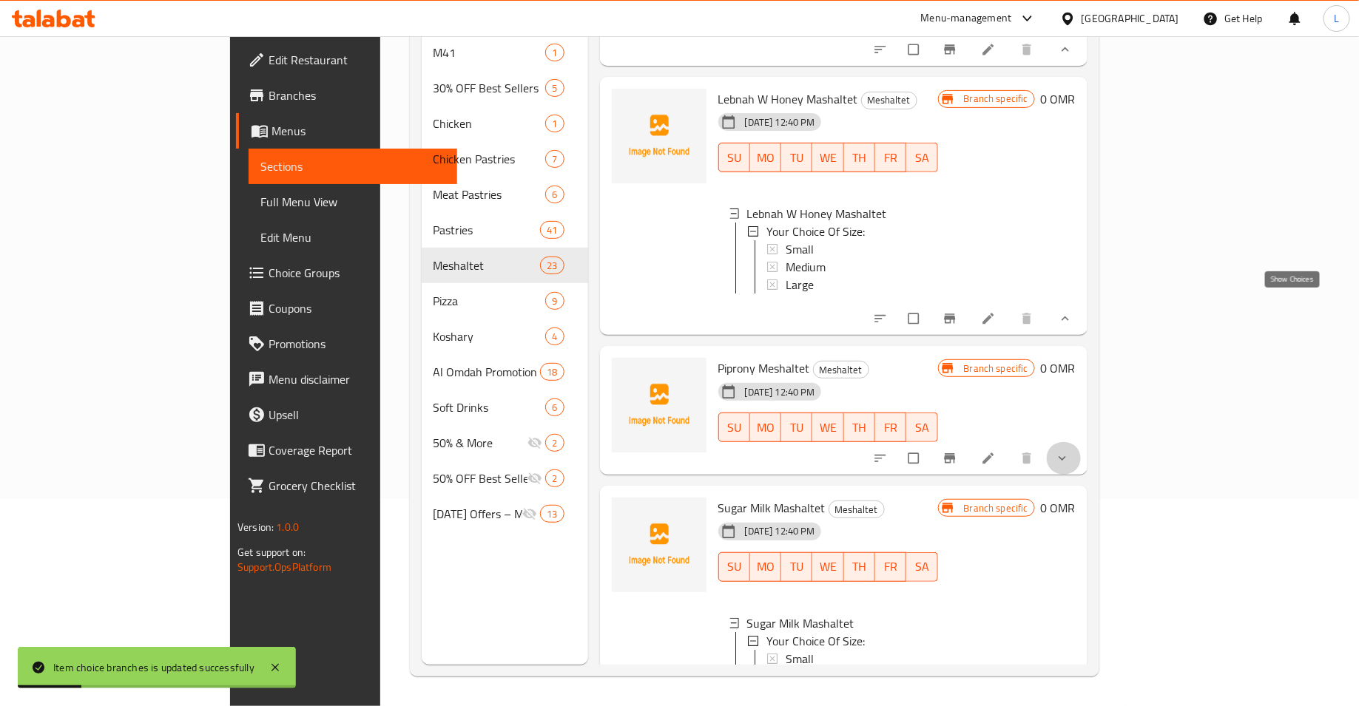
click at [1070, 451] on icon "show more" at bounding box center [1062, 458] width 15 height 15
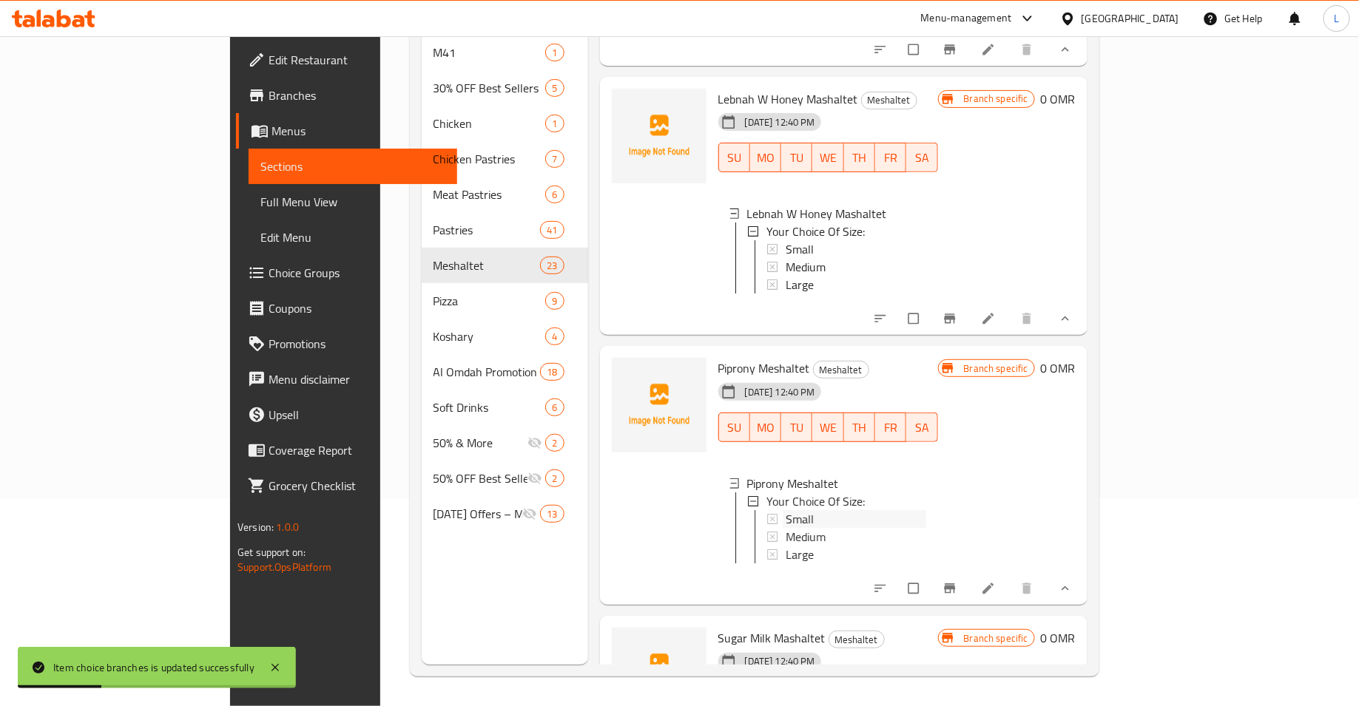
click at [786, 510] on div "Small" at bounding box center [856, 519] width 141 height 18
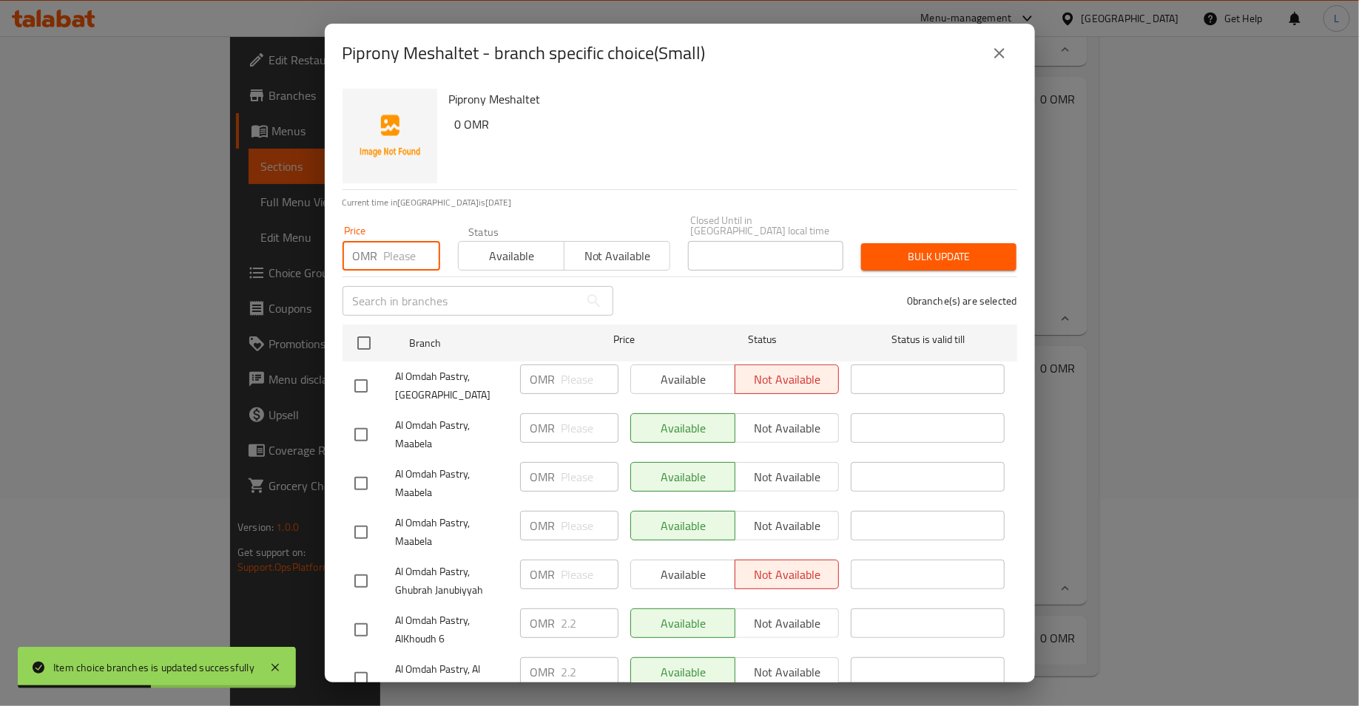
click at [396, 243] on input "number" at bounding box center [412, 256] width 56 height 30
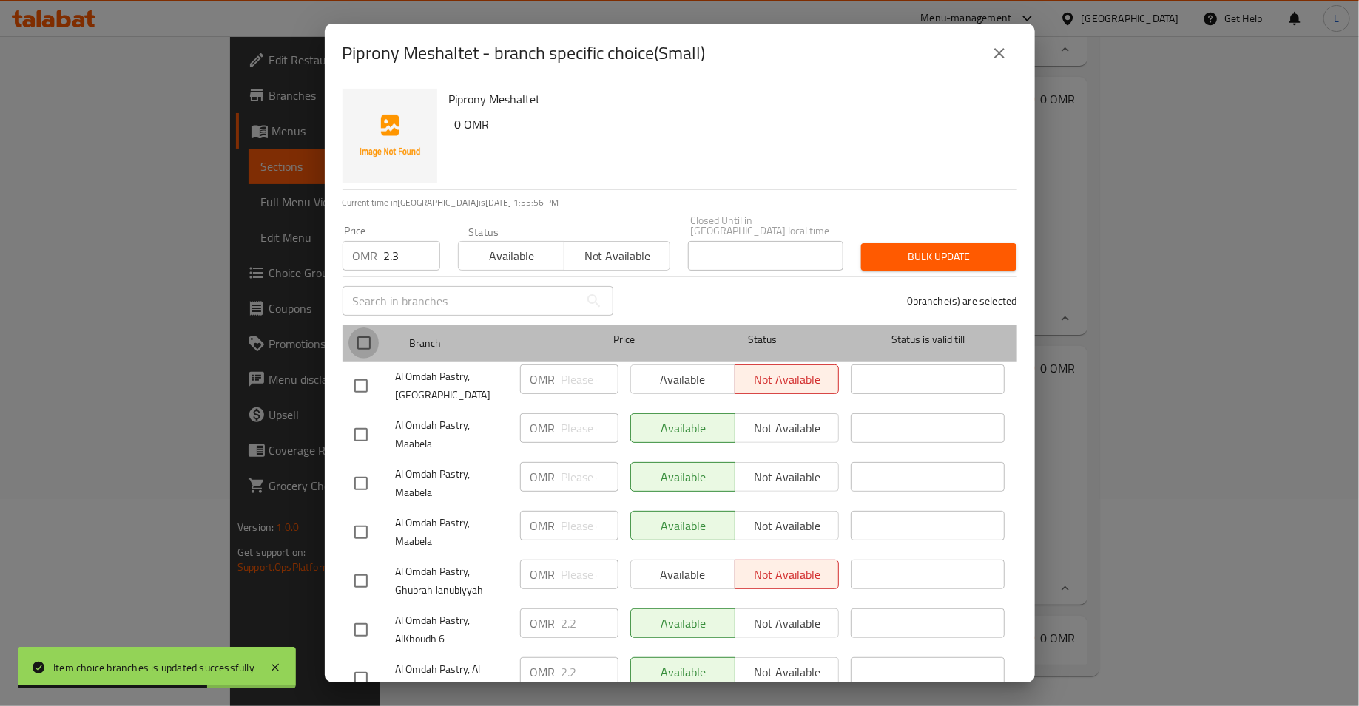
click at [368, 334] on input "checkbox" at bounding box center [363, 343] width 31 height 31
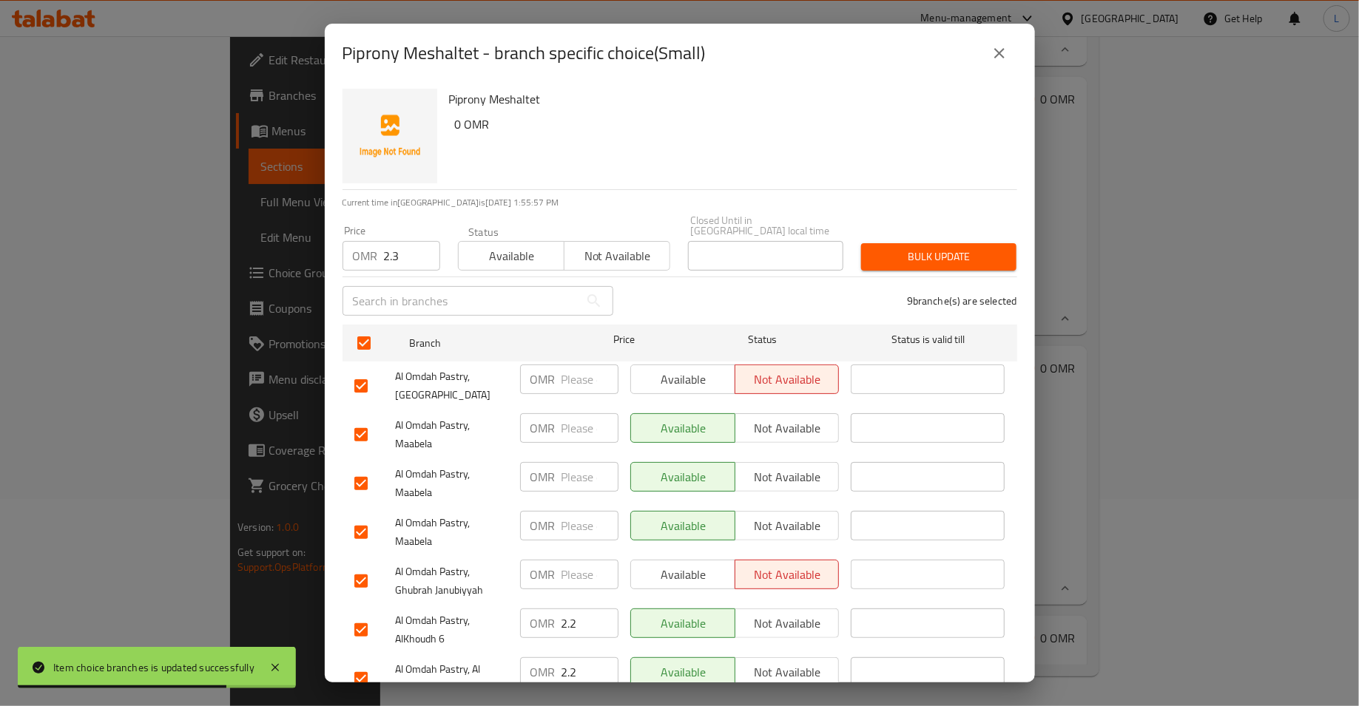
click at [972, 251] on span "Bulk update" at bounding box center [939, 257] width 132 height 18
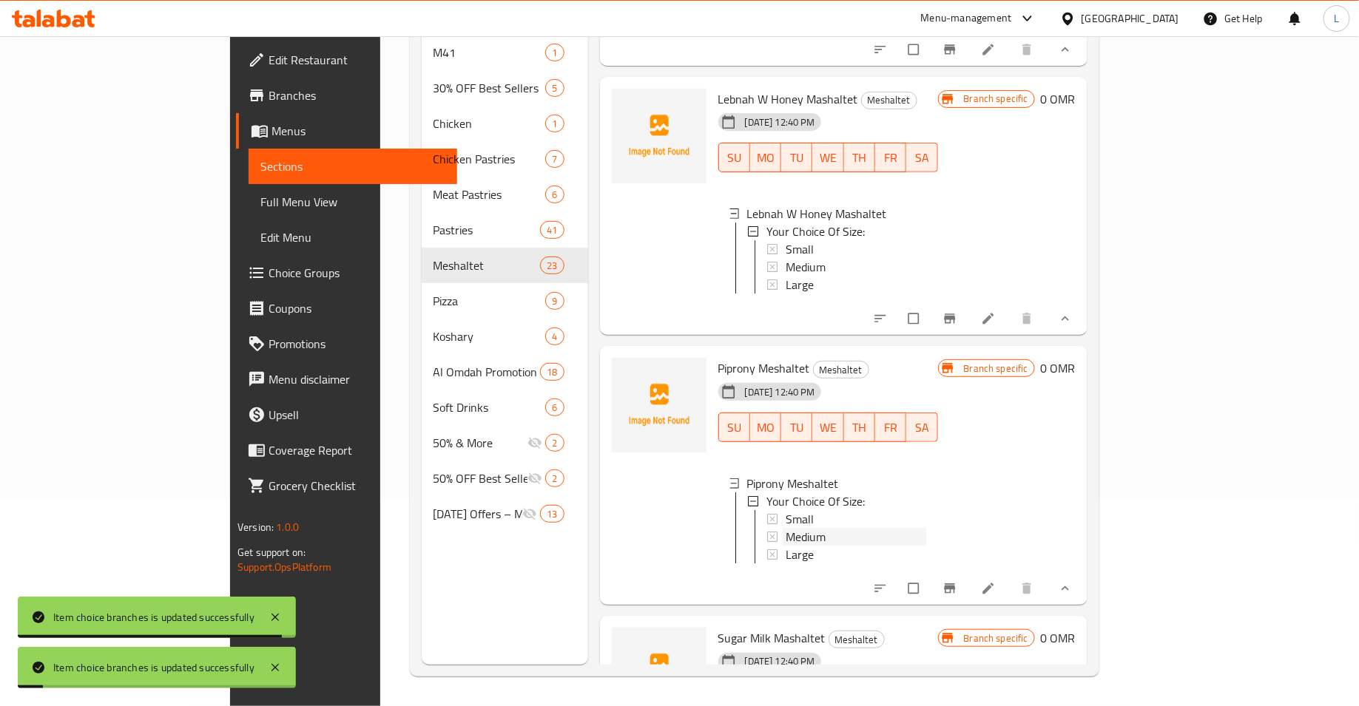
click at [823, 528] on div "Medium" at bounding box center [856, 537] width 141 height 18
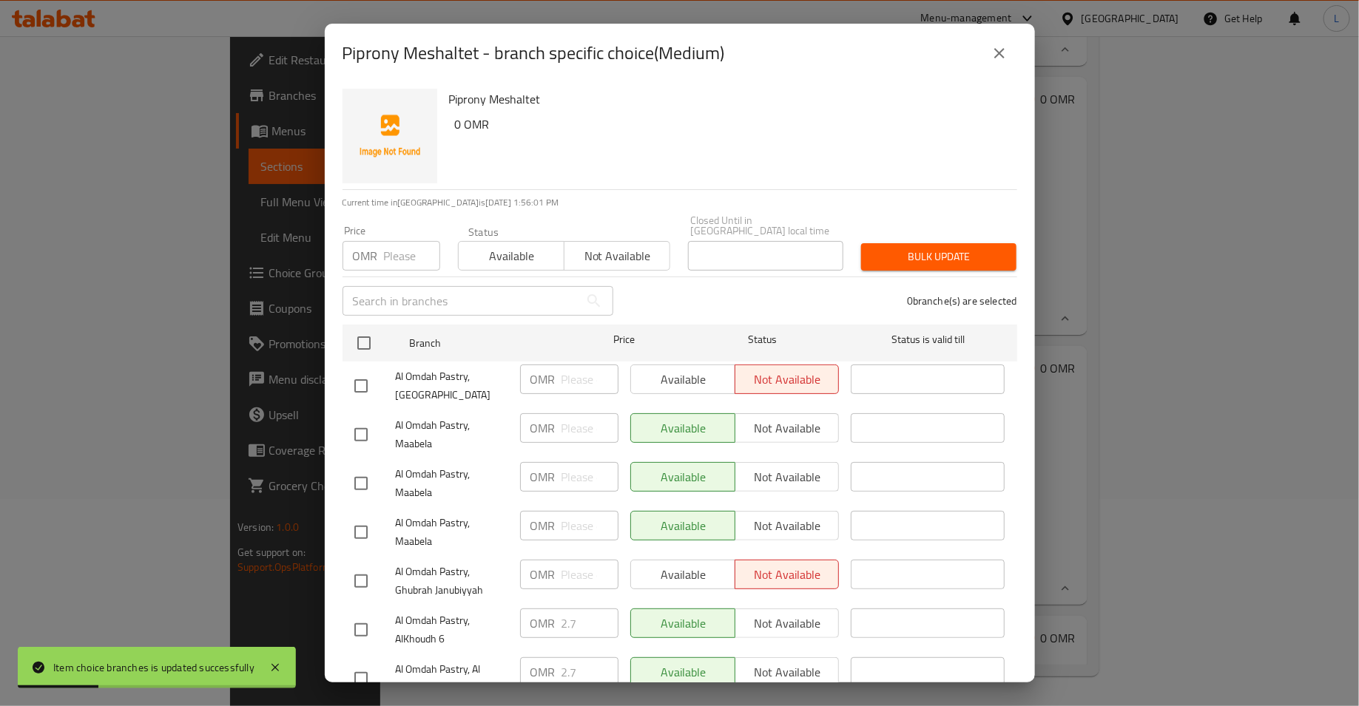
click at [399, 246] on input "number" at bounding box center [412, 256] width 56 height 30
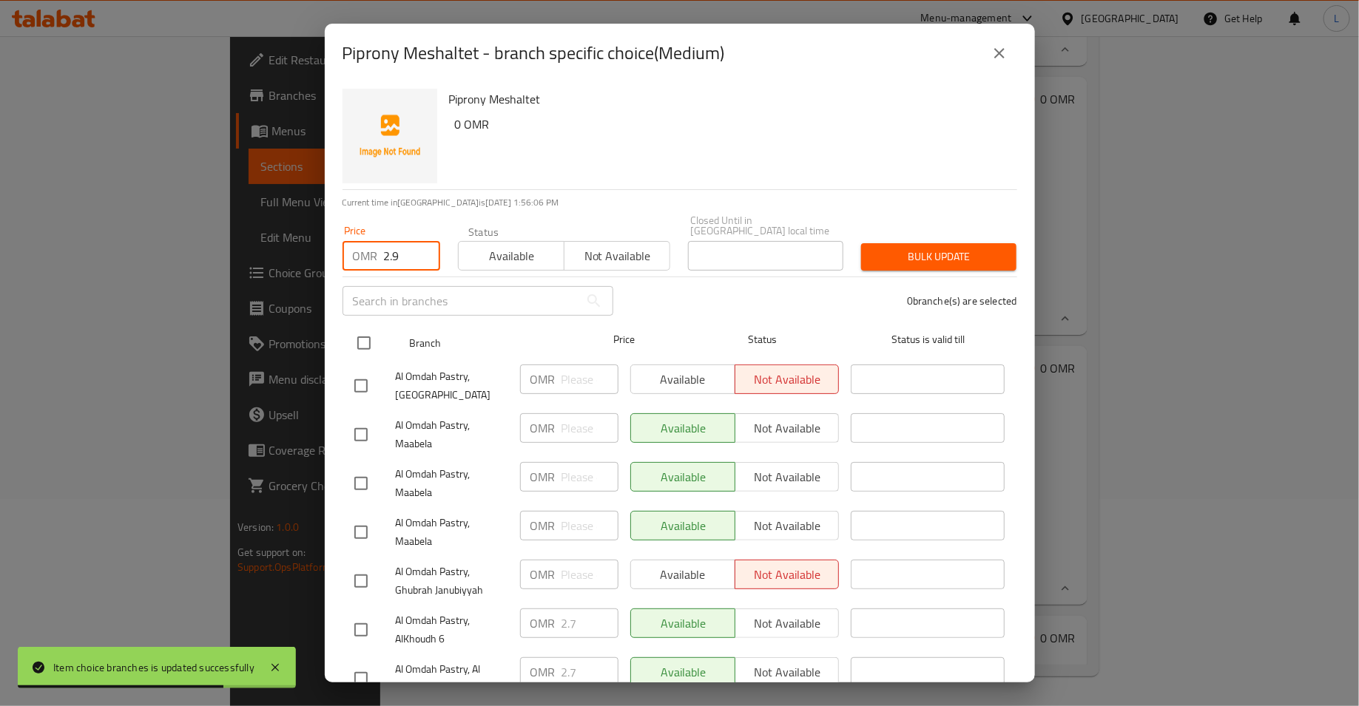
click at [355, 335] on input "checkbox" at bounding box center [363, 343] width 31 height 31
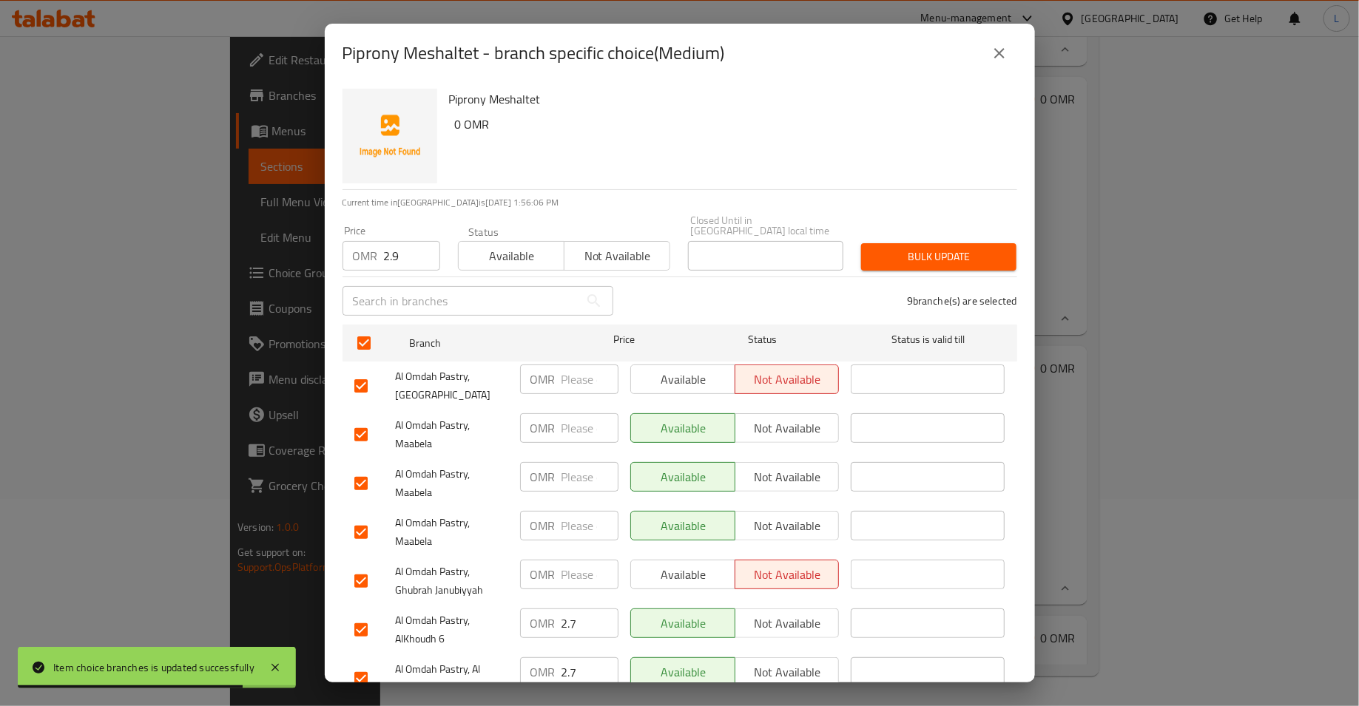
click at [882, 248] on span "Bulk update" at bounding box center [939, 257] width 132 height 18
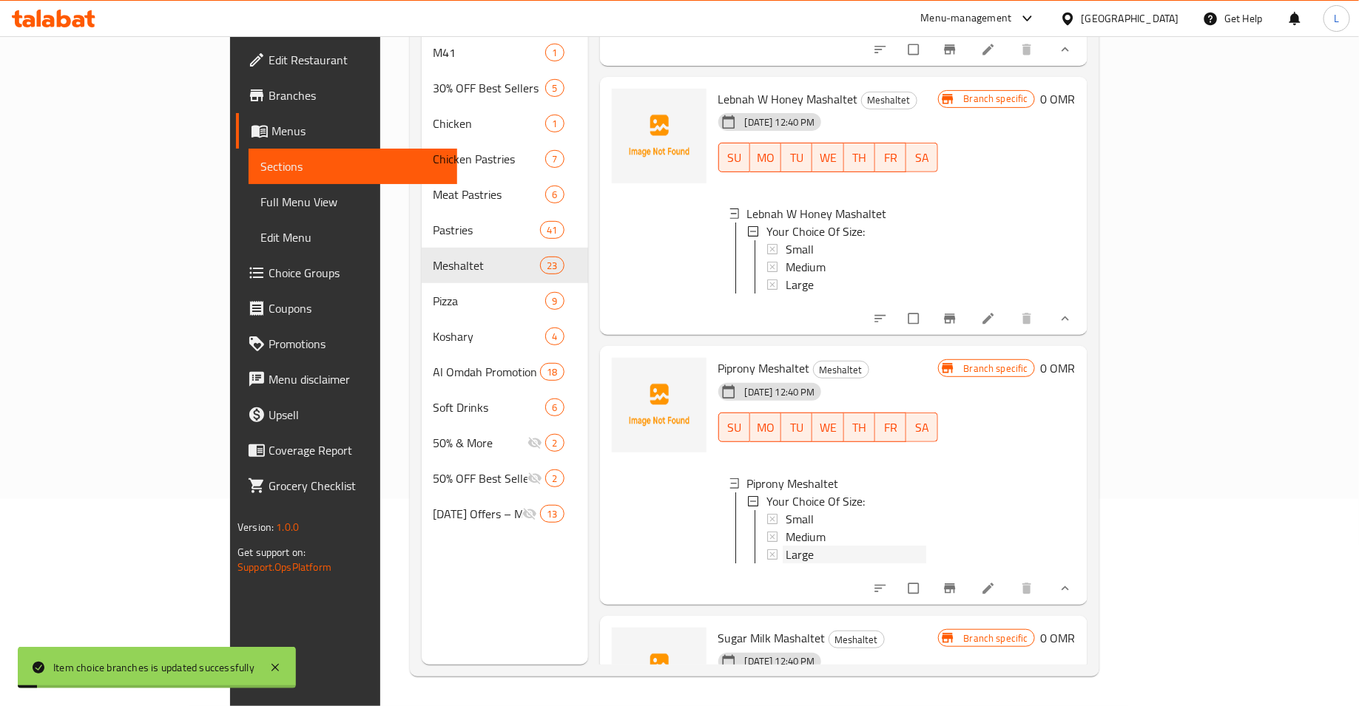
click at [786, 546] on span "Large" at bounding box center [800, 555] width 28 height 18
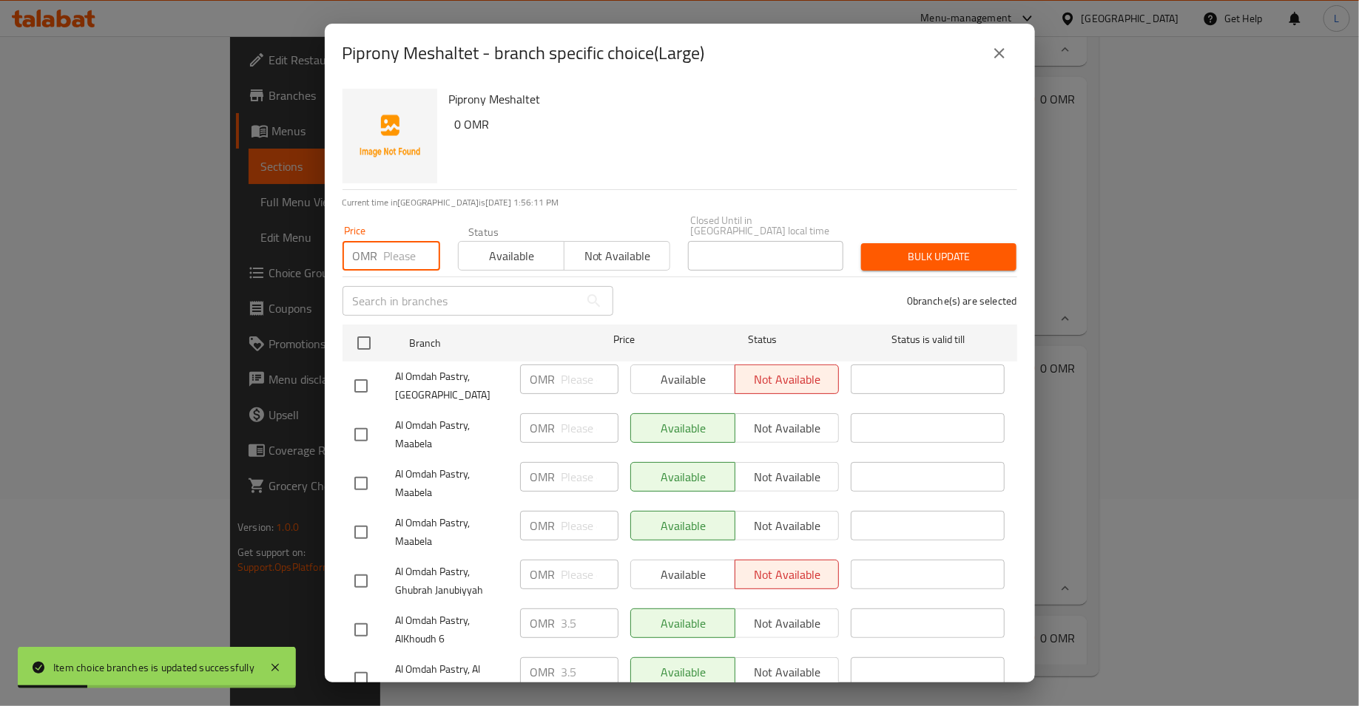
click at [396, 244] on input "number" at bounding box center [412, 256] width 56 height 30
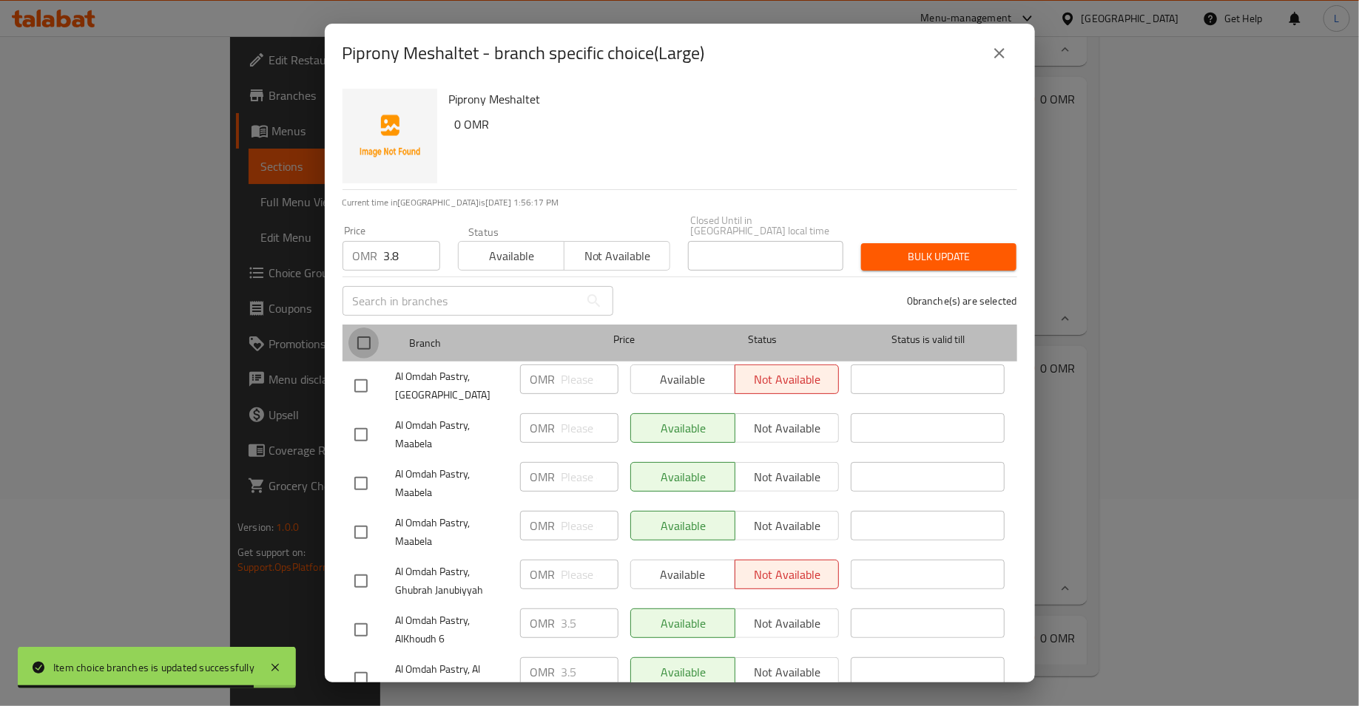
click at [362, 340] on input "checkbox" at bounding box center [363, 343] width 31 height 31
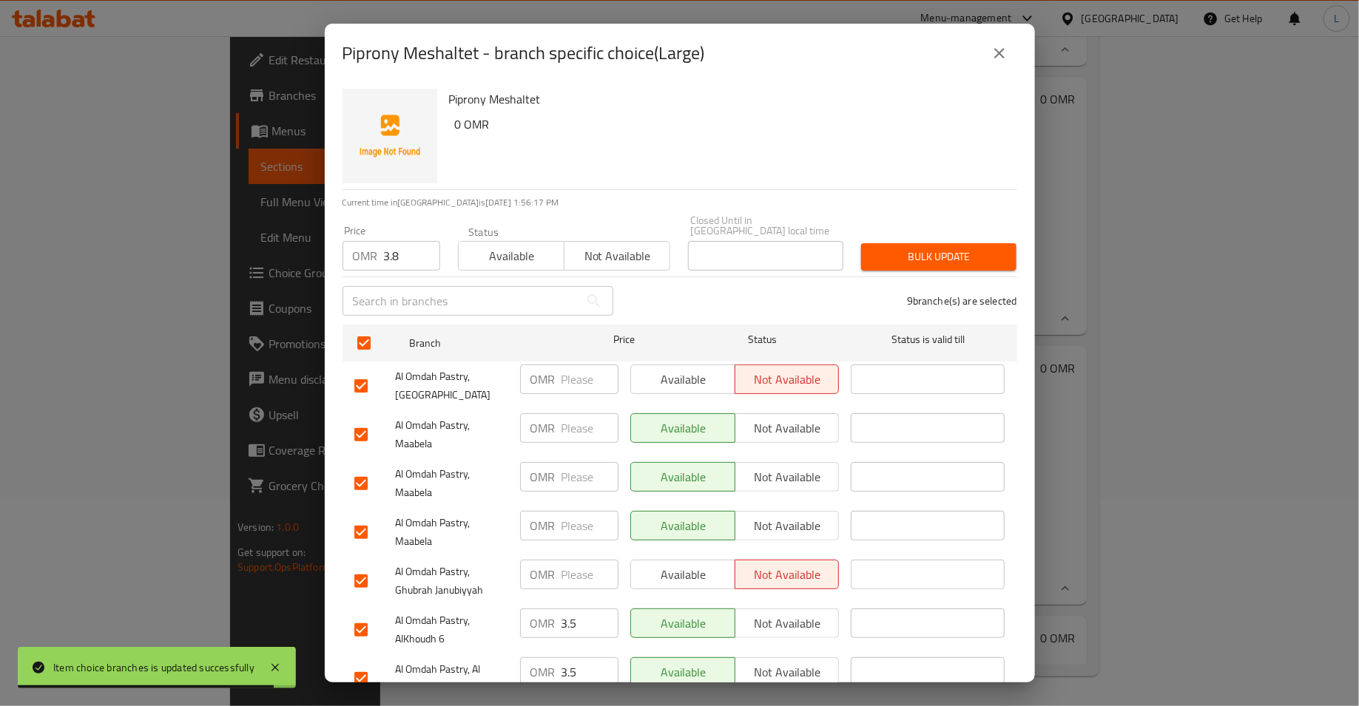
click at [929, 249] on span "Bulk update" at bounding box center [939, 257] width 132 height 18
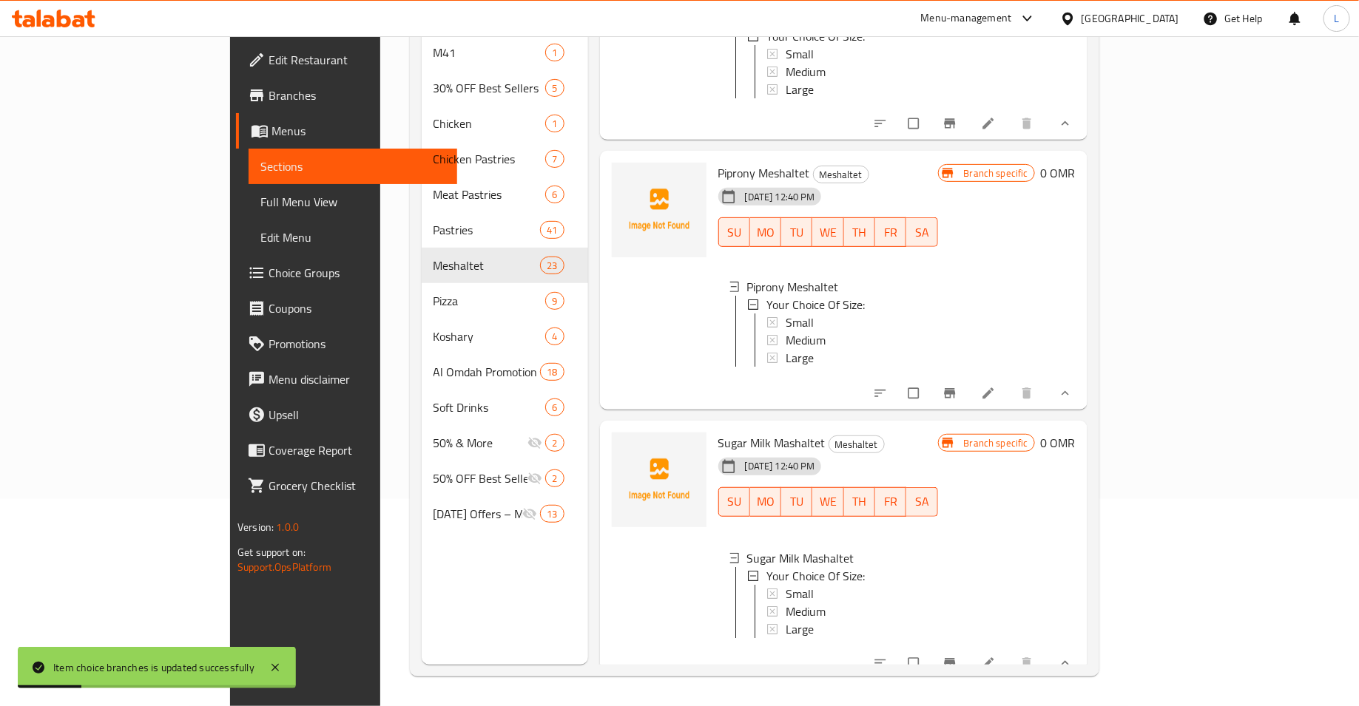
scroll to position [4888, 0]
click at [835, 584] on div "Small" at bounding box center [856, 593] width 141 height 18
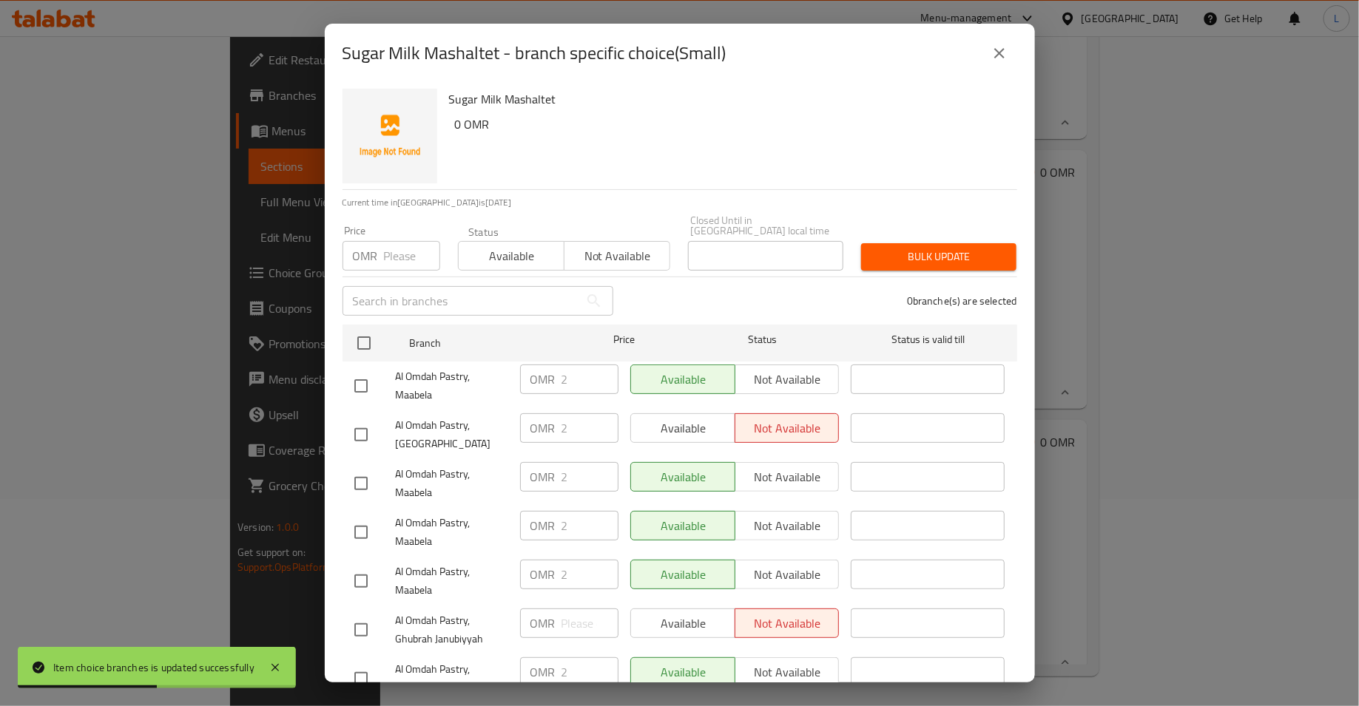
click at [398, 243] on input "number" at bounding box center [412, 256] width 56 height 30
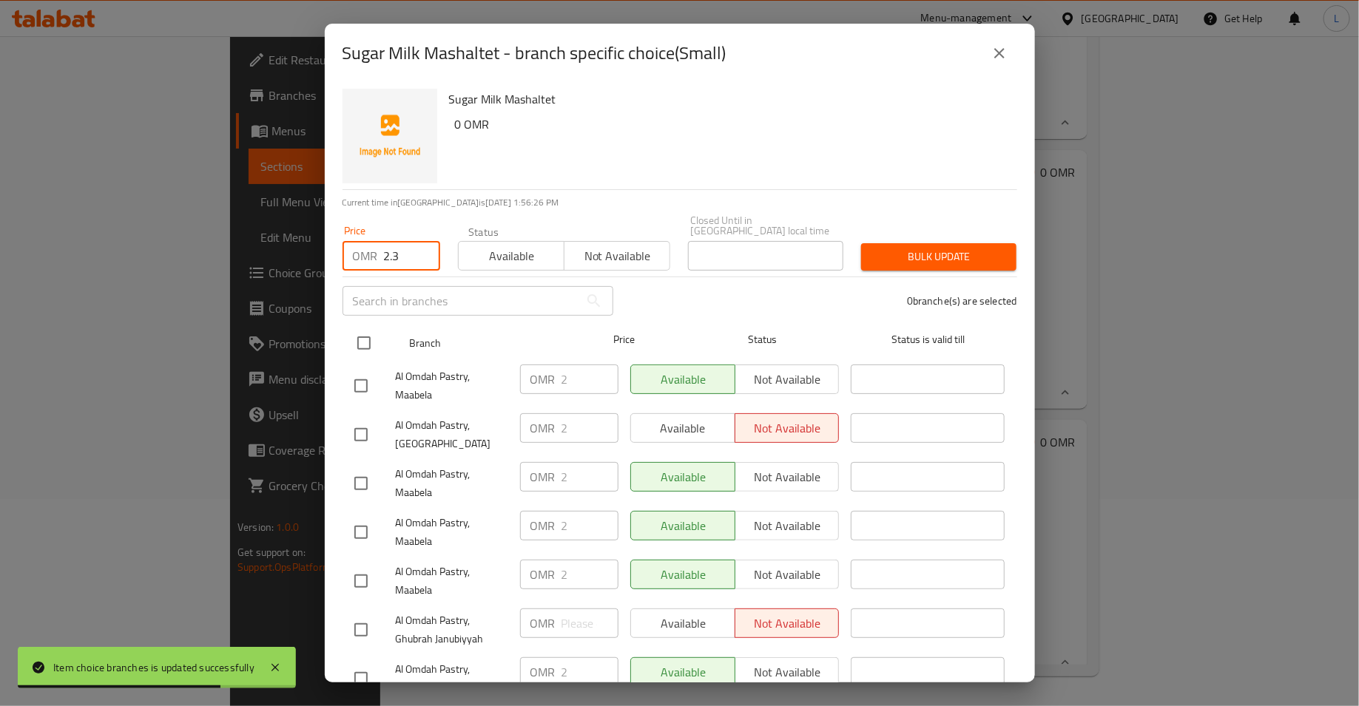
click at [364, 334] on input "checkbox" at bounding box center [363, 343] width 31 height 31
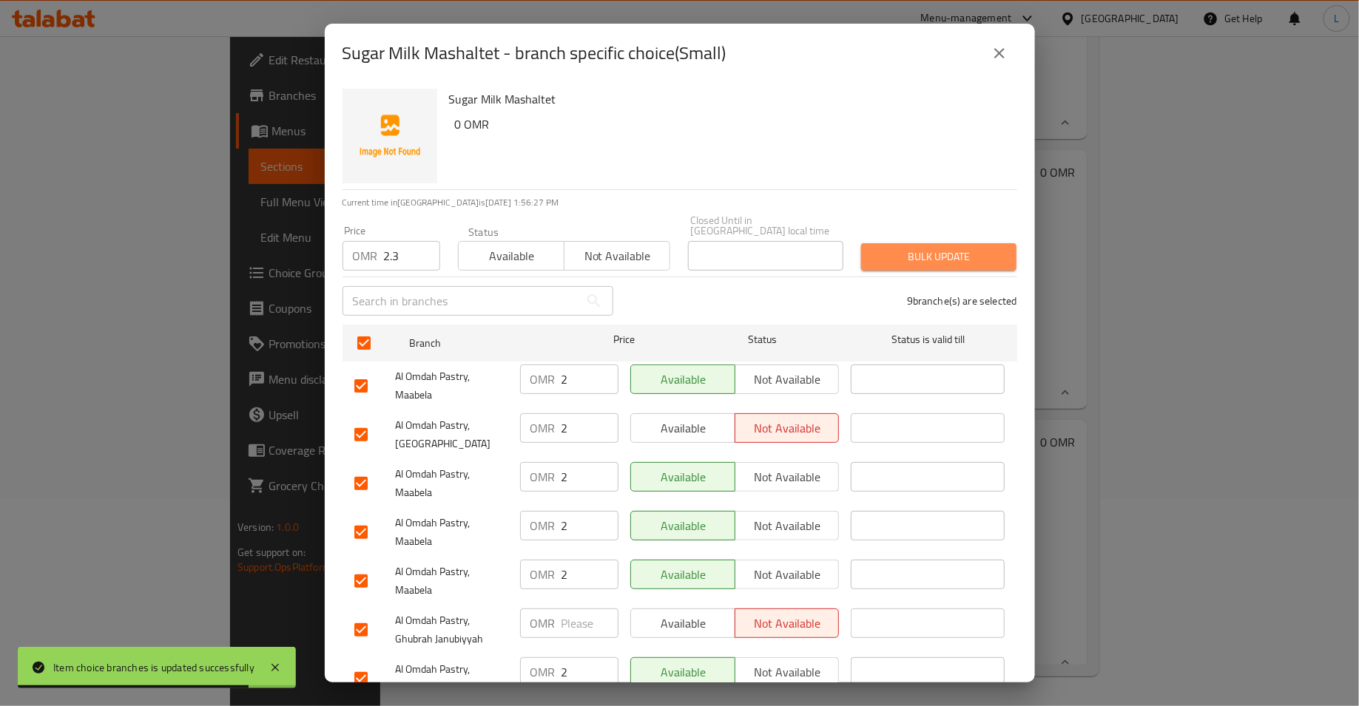
click at [962, 248] on span "Bulk update" at bounding box center [939, 257] width 132 height 18
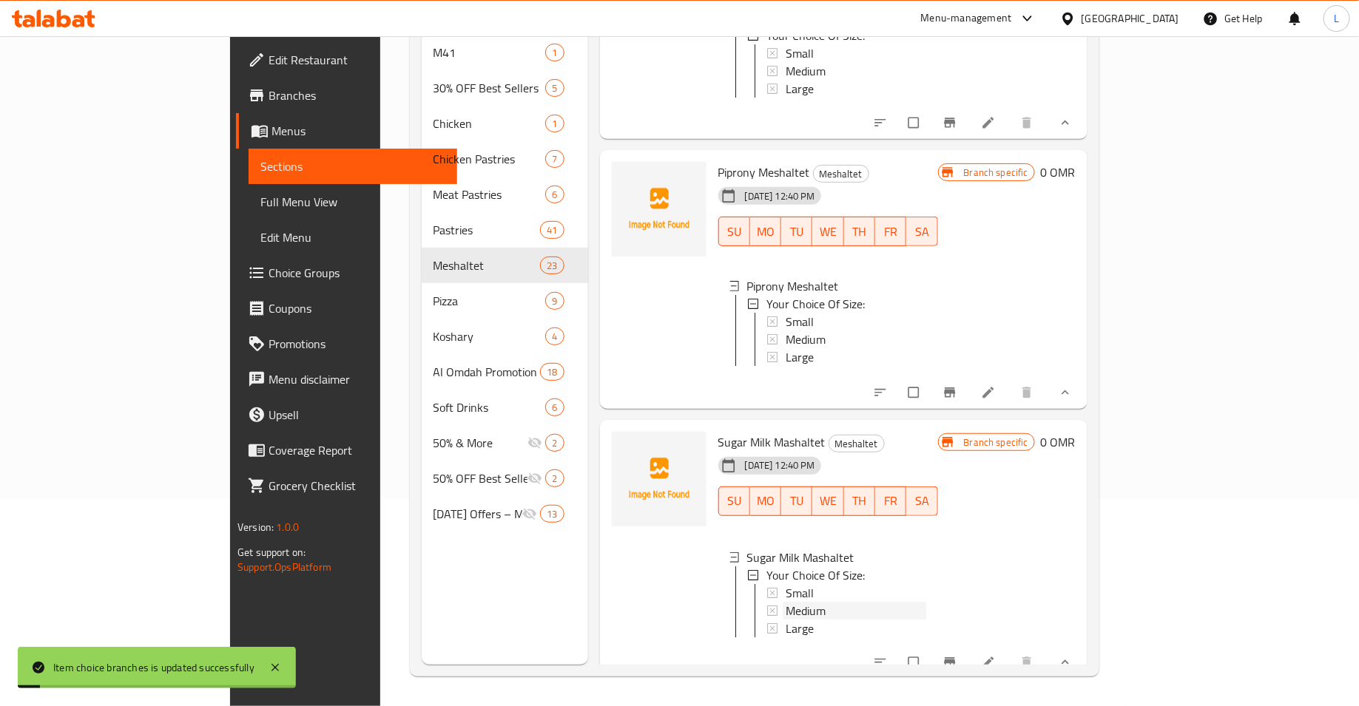
click at [786, 602] on span "Medium" at bounding box center [806, 611] width 40 height 18
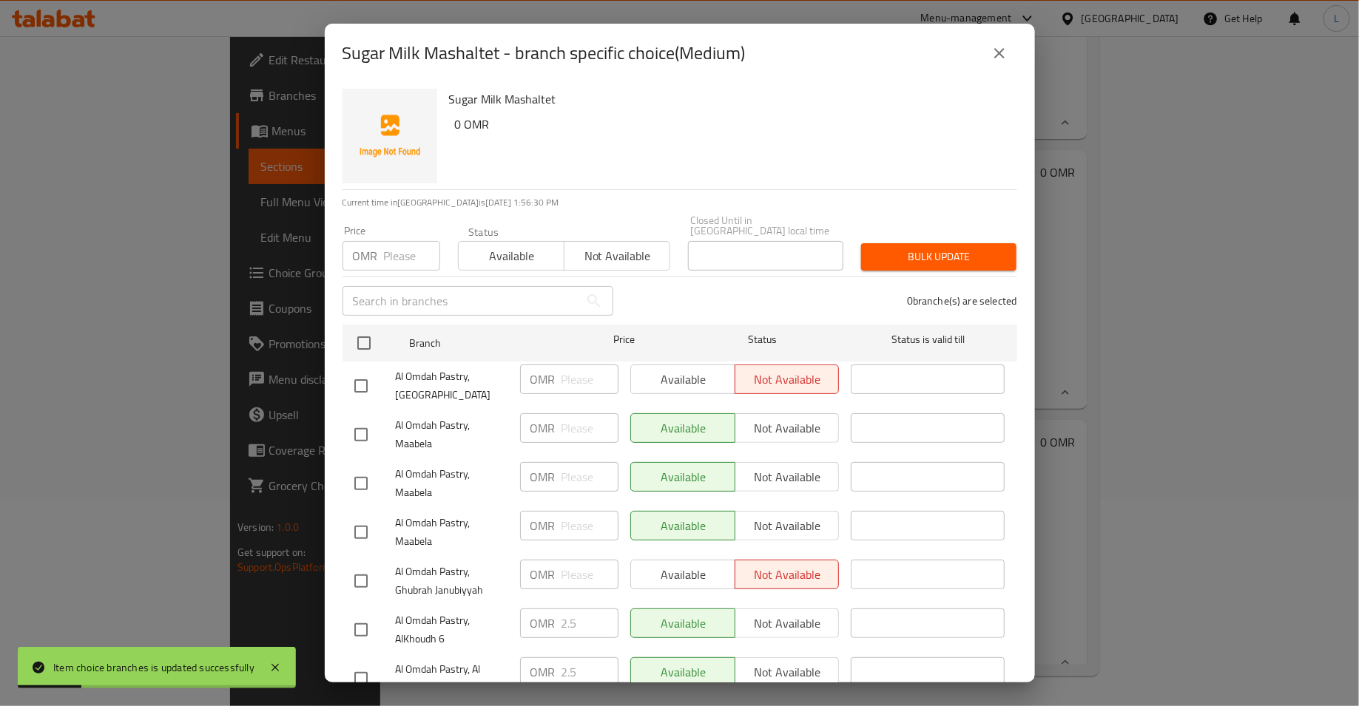
click at [399, 246] on input "number" at bounding box center [412, 256] width 56 height 30
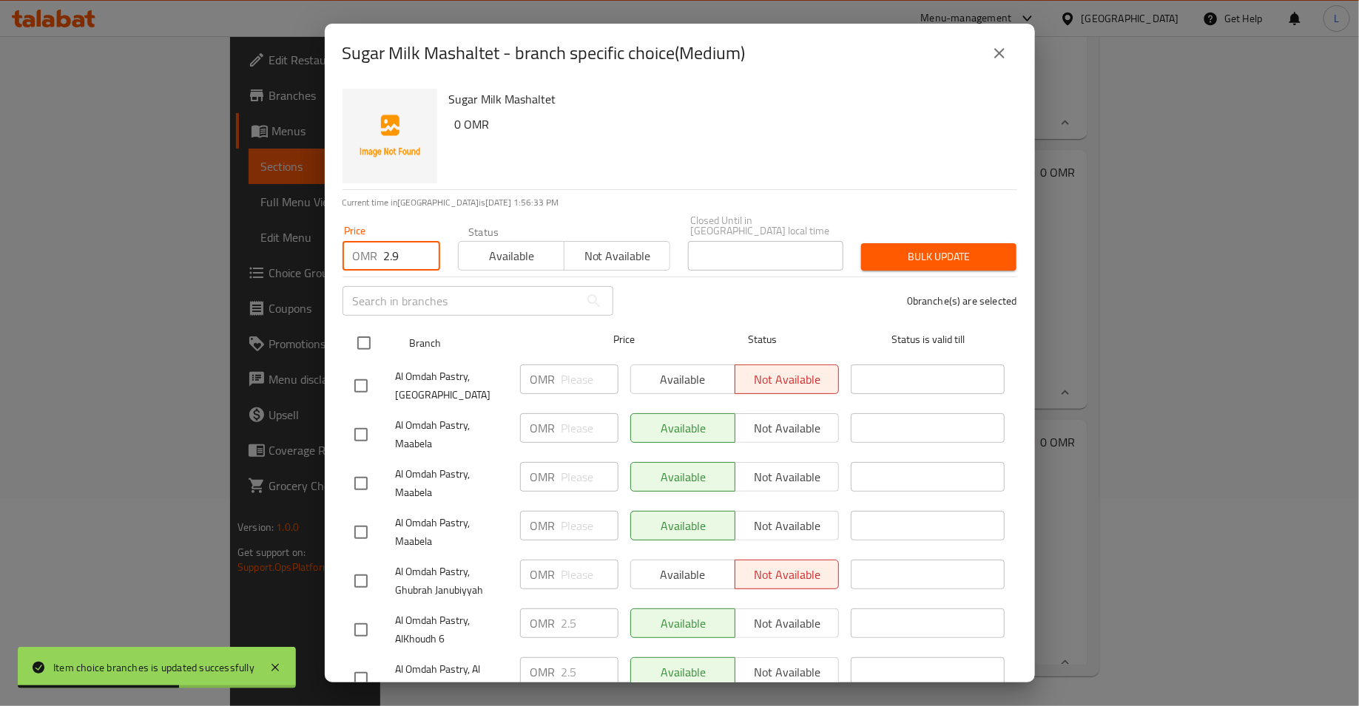
click at [362, 333] on input "checkbox" at bounding box center [363, 343] width 31 height 31
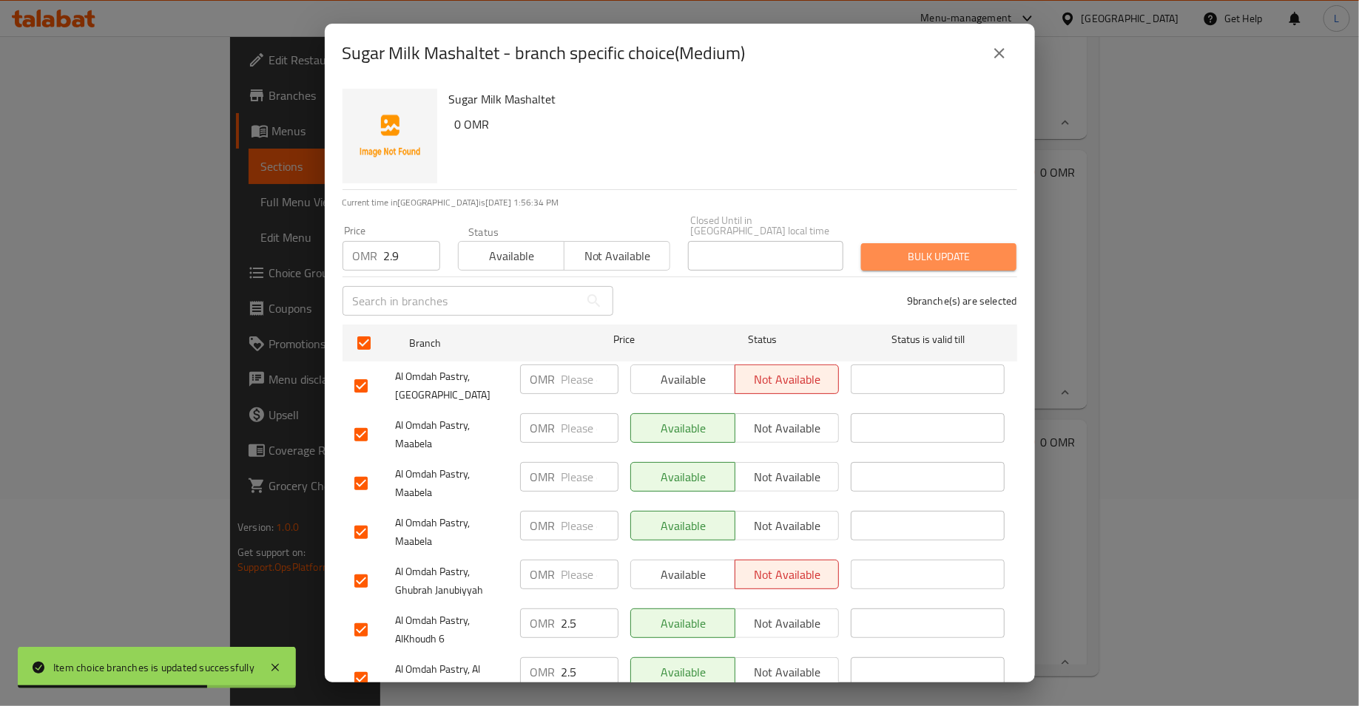
click at [898, 249] on span "Bulk update" at bounding box center [939, 257] width 132 height 18
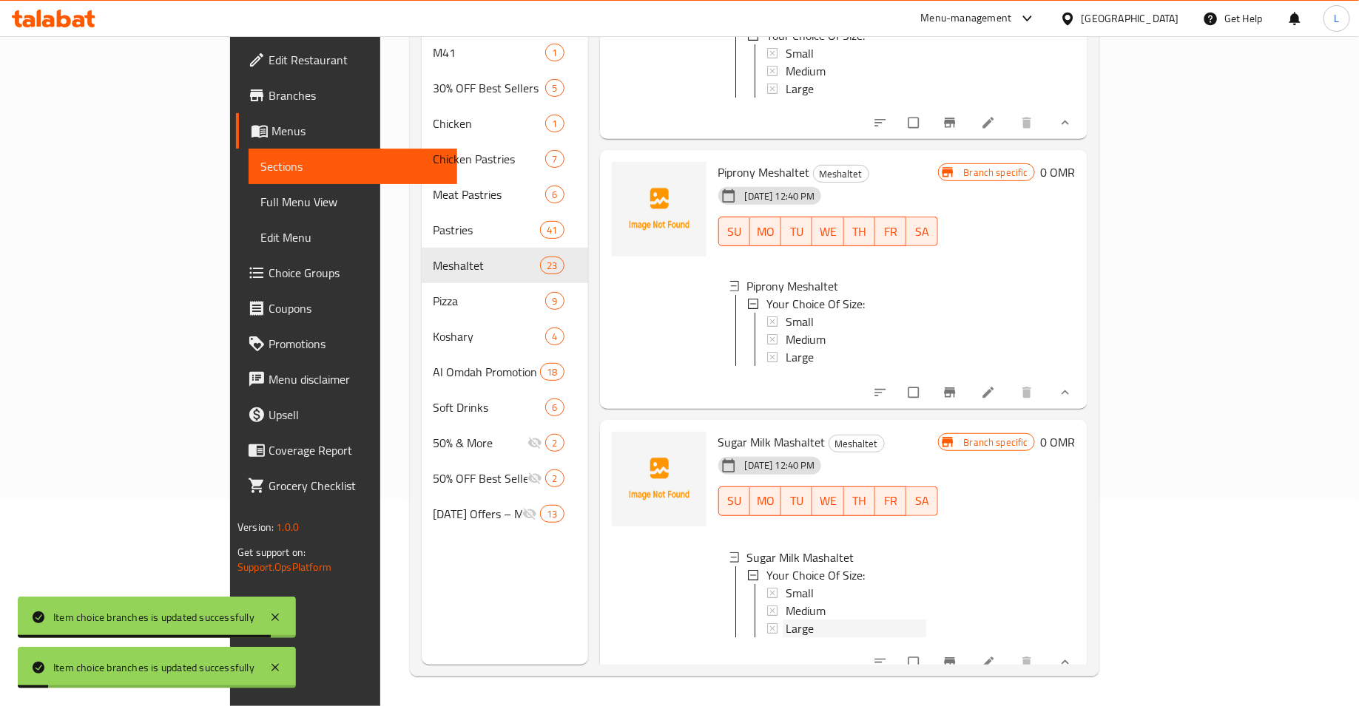
click at [786, 620] on div "Large" at bounding box center [856, 629] width 141 height 18
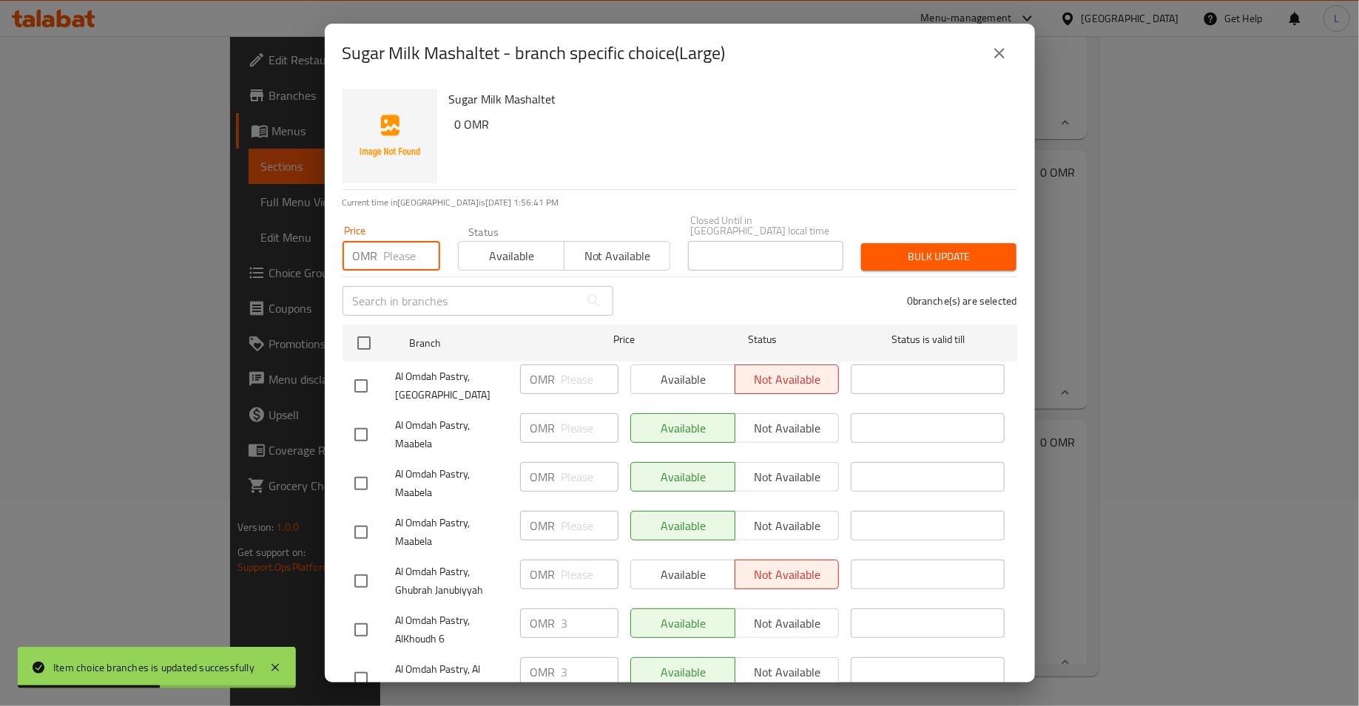
click at [385, 241] on input "number" at bounding box center [412, 256] width 56 height 30
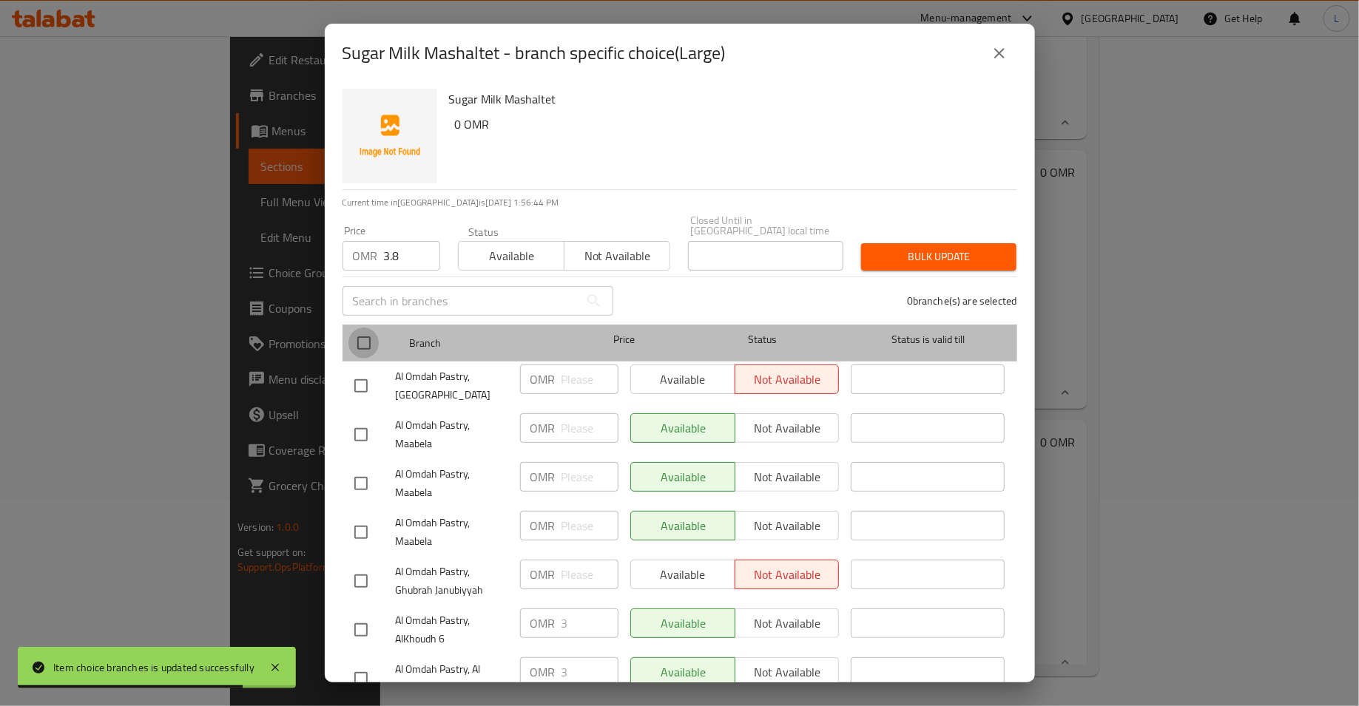
click at [362, 328] on input "checkbox" at bounding box center [363, 343] width 31 height 31
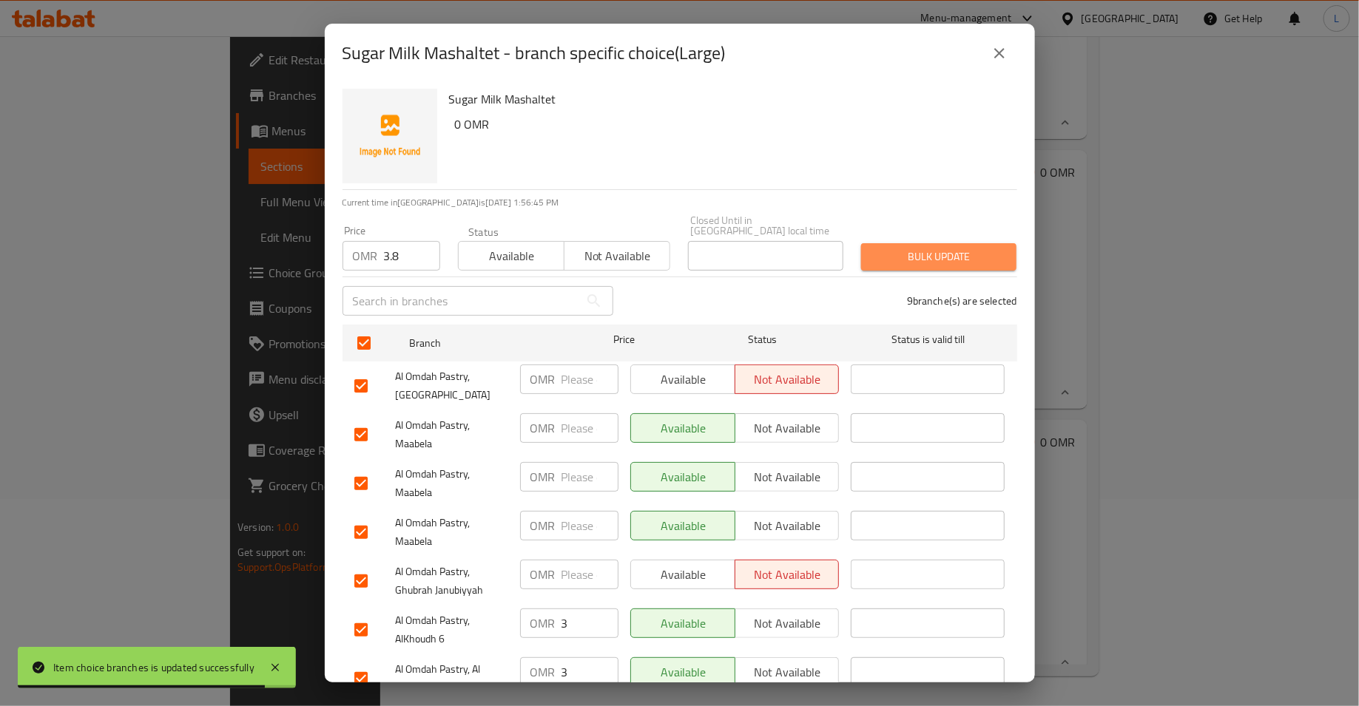
click at [896, 248] on span "Bulk update" at bounding box center [939, 257] width 132 height 18
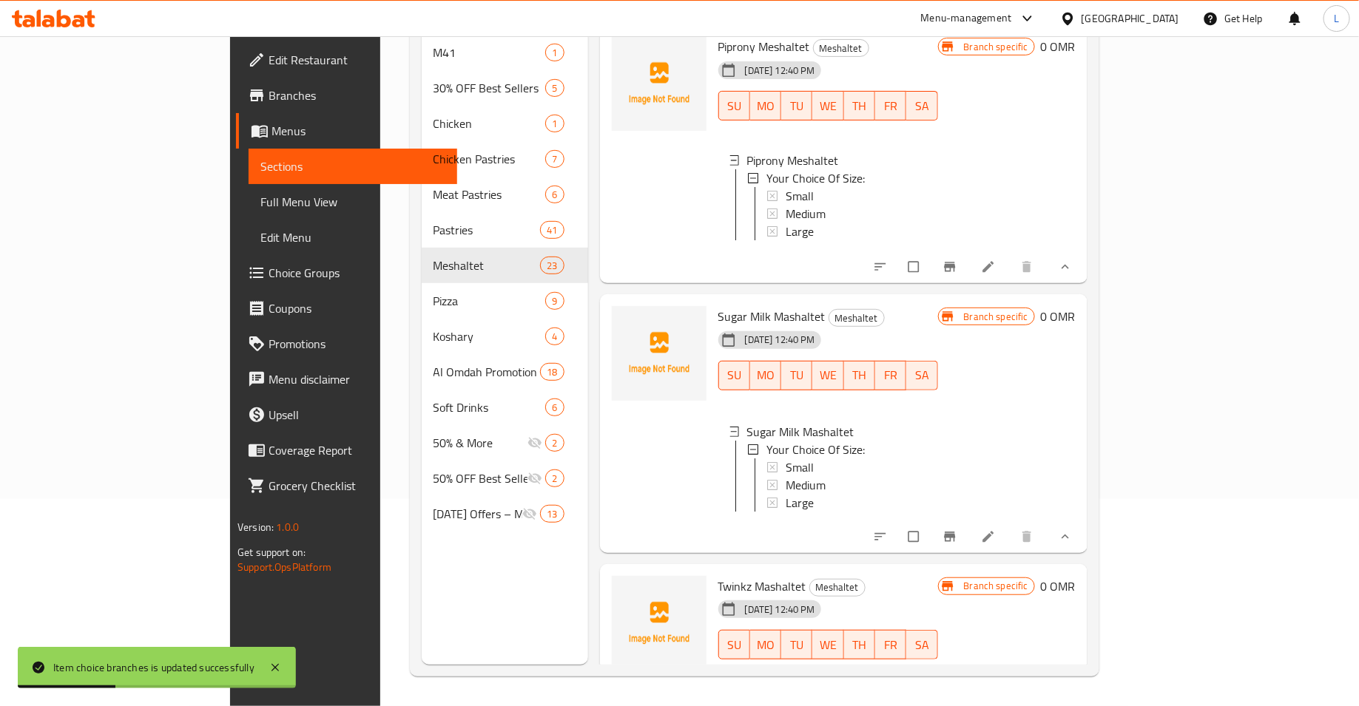
scroll to position [5019, 0]
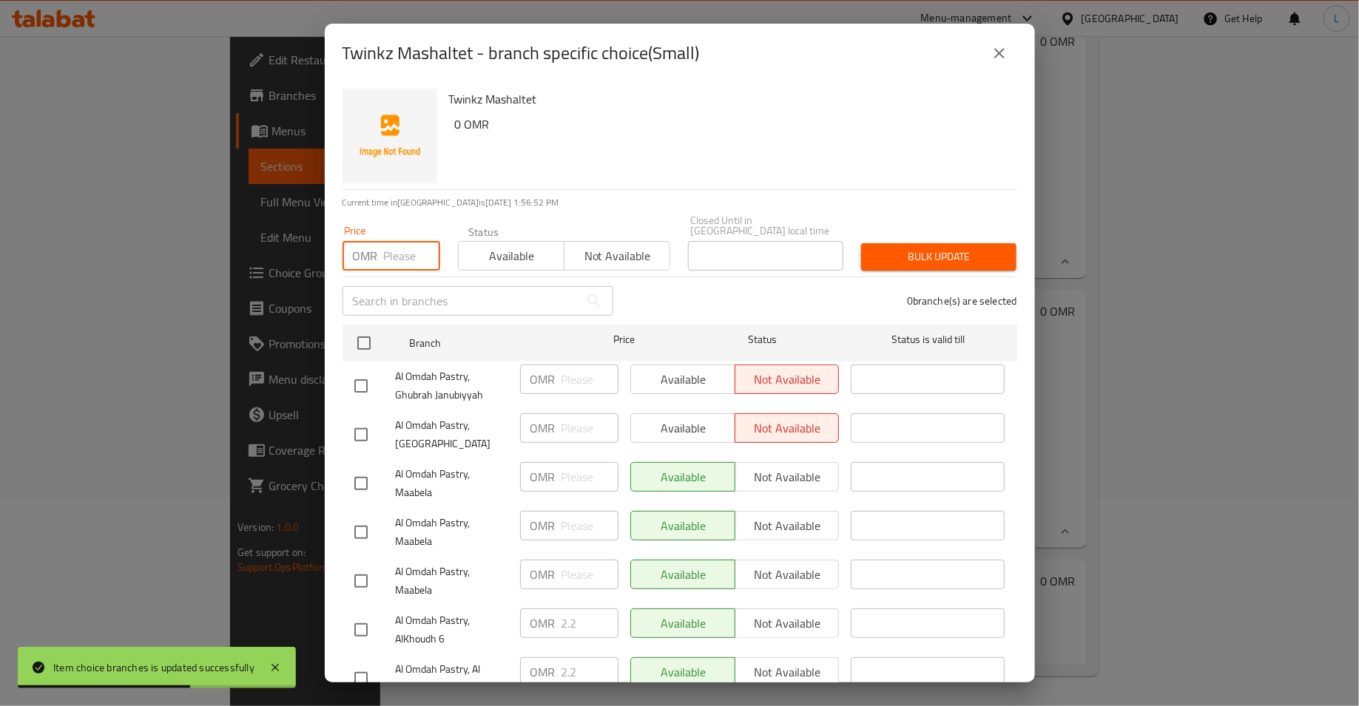
click at [392, 241] on input "number" at bounding box center [412, 256] width 56 height 30
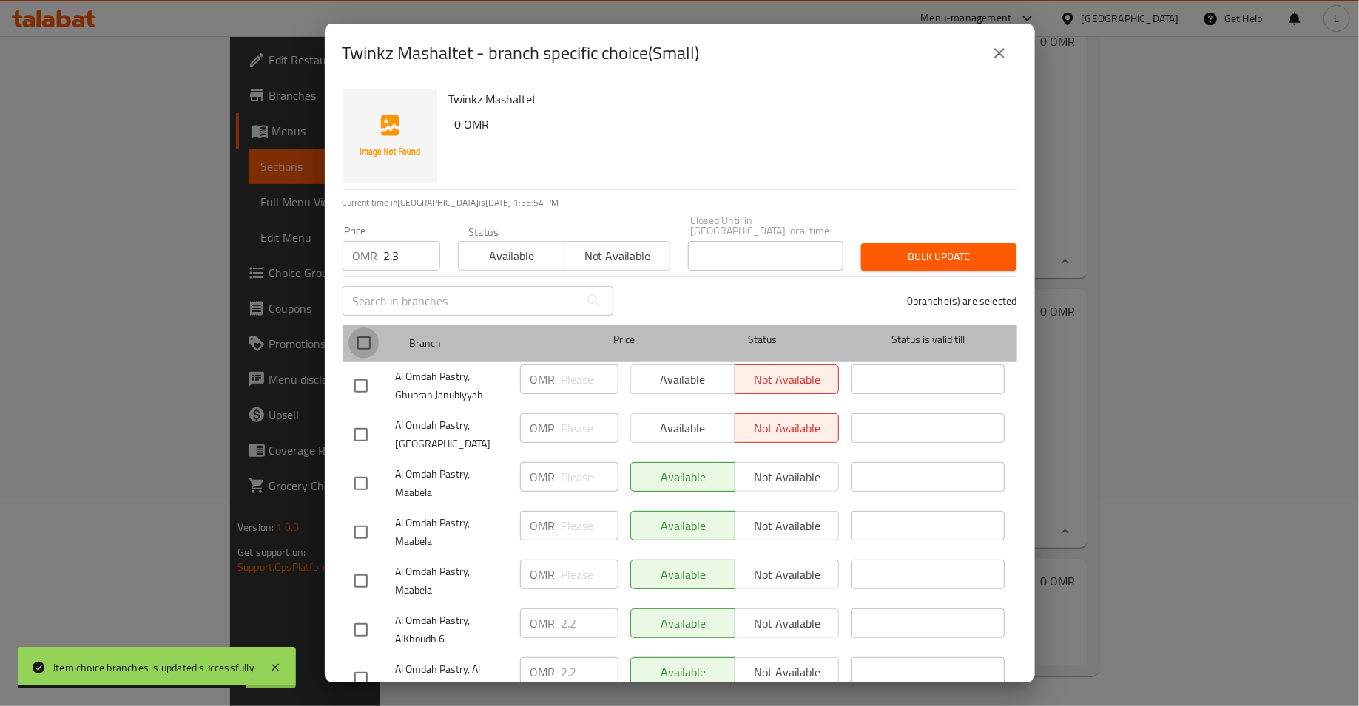
click at [359, 330] on input "checkbox" at bounding box center [363, 343] width 31 height 31
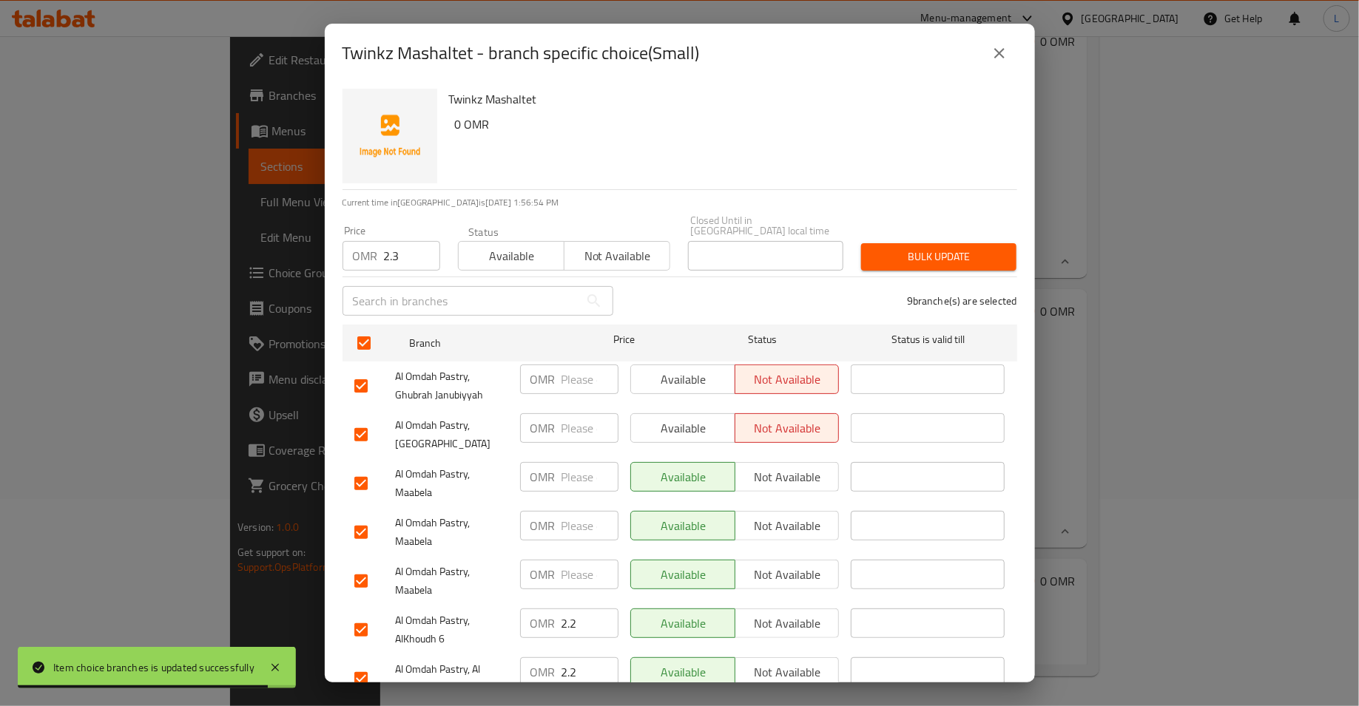
click at [965, 248] on span "Bulk update" at bounding box center [939, 257] width 132 height 18
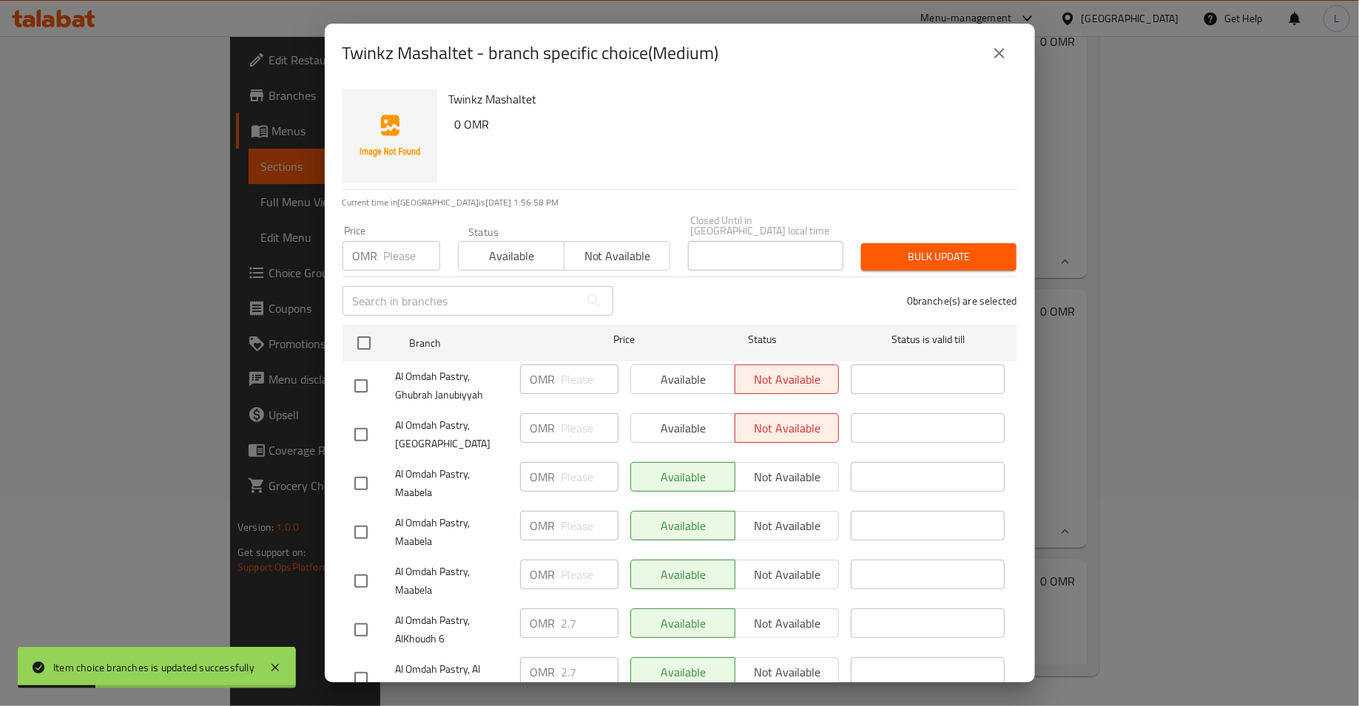
click at [377, 247] on p "OMR" at bounding box center [365, 256] width 25 height 18
click at [384, 245] on input "number" at bounding box center [412, 256] width 56 height 30
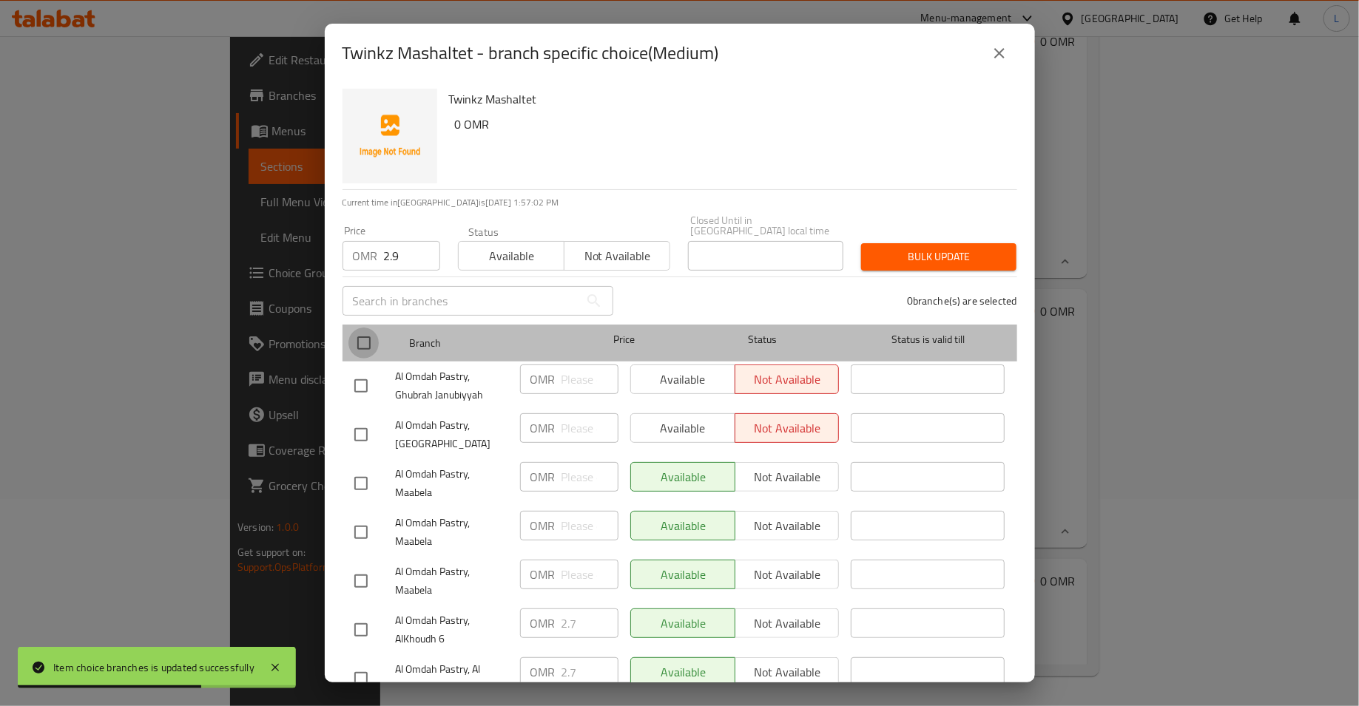
click at [359, 335] on input "checkbox" at bounding box center [363, 343] width 31 height 31
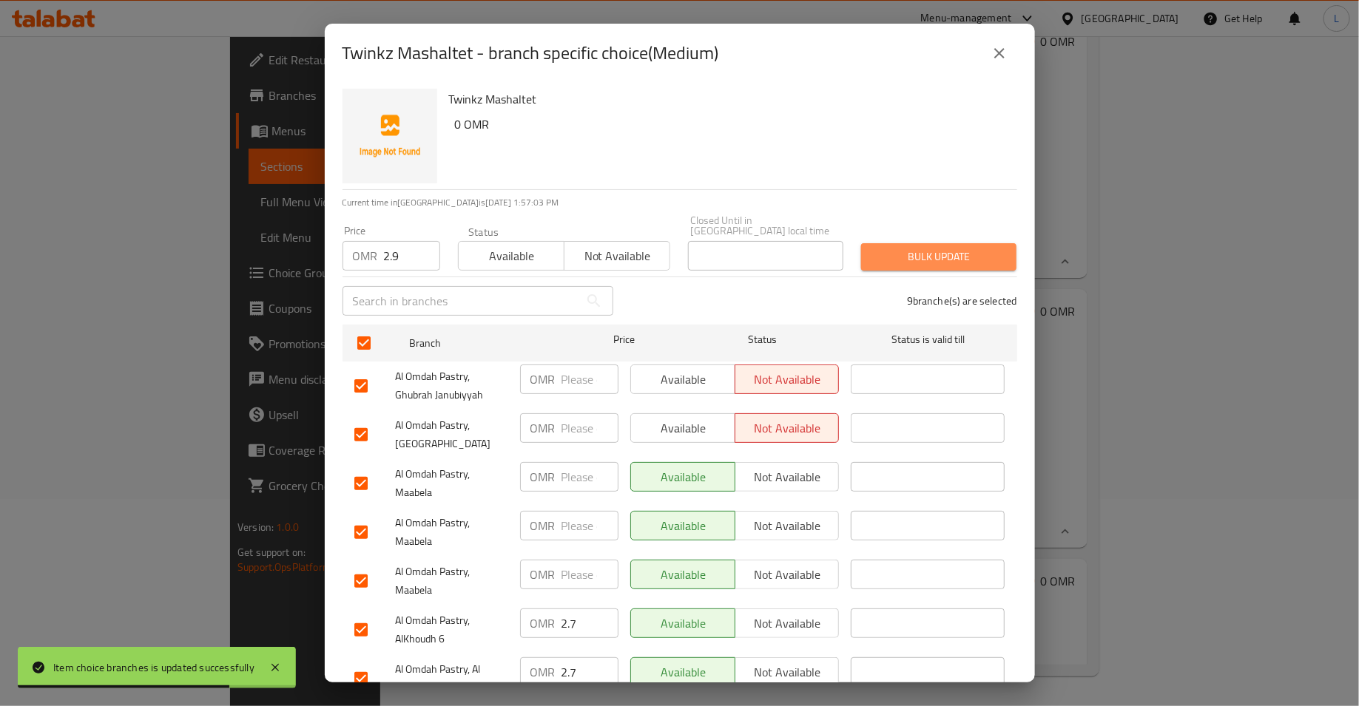
click at [911, 249] on span "Bulk update" at bounding box center [939, 257] width 132 height 18
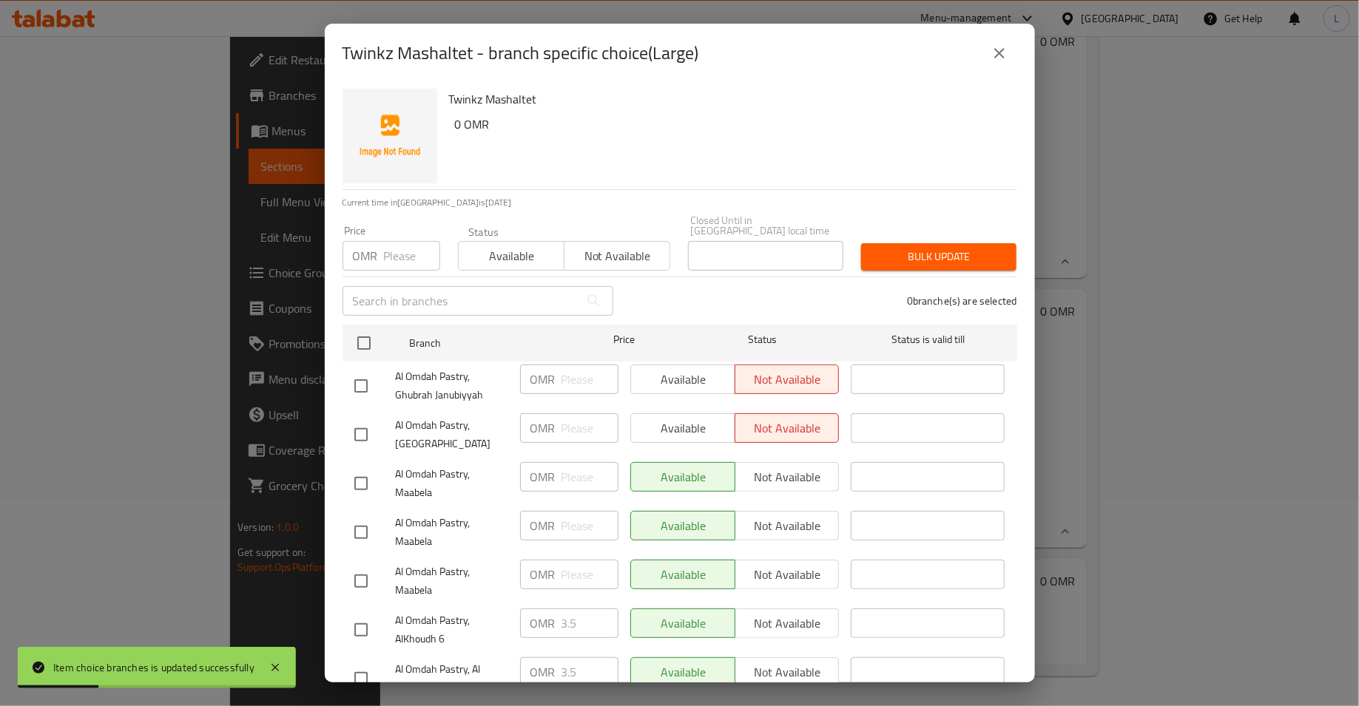
click at [391, 241] on input "number" at bounding box center [412, 256] width 56 height 30
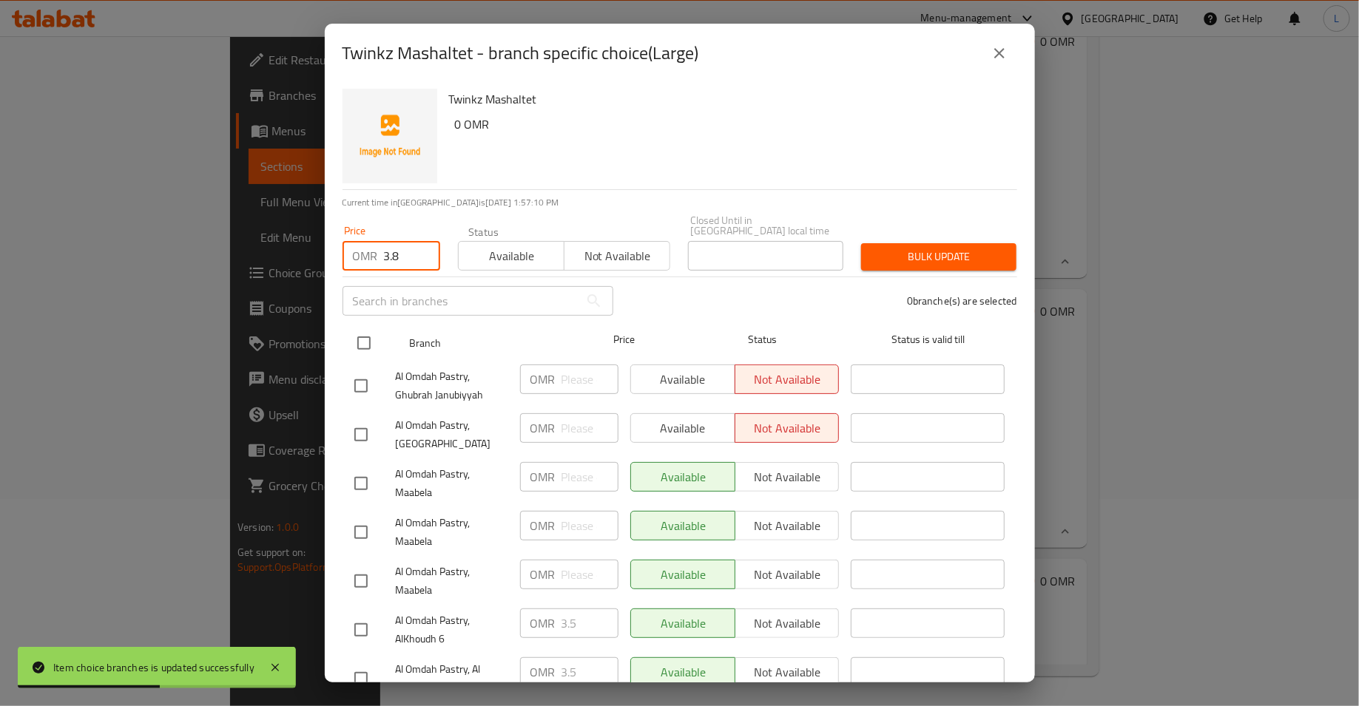
click at [363, 340] on input "checkbox" at bounding box center [363, 343] width 31 height 31
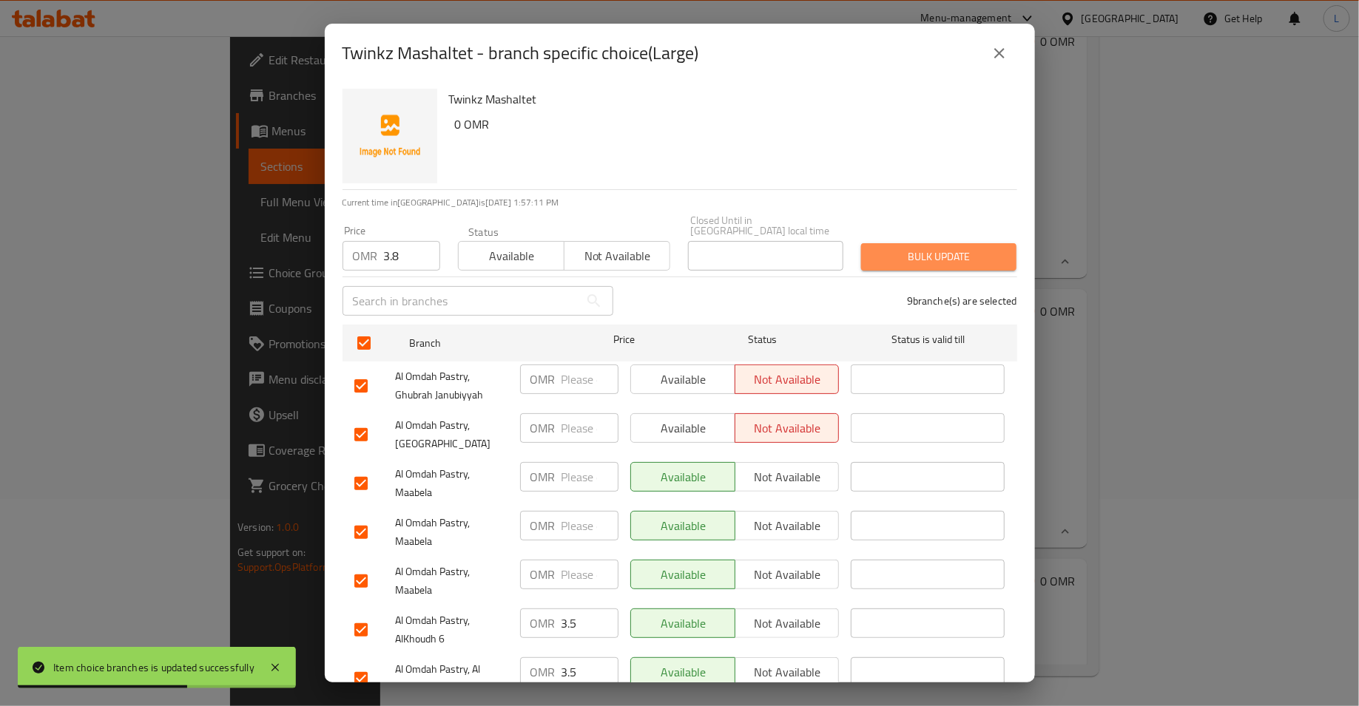
click at [950, 253] on span "Bulk update" at bounding box center [939, 257] width 132 height 18
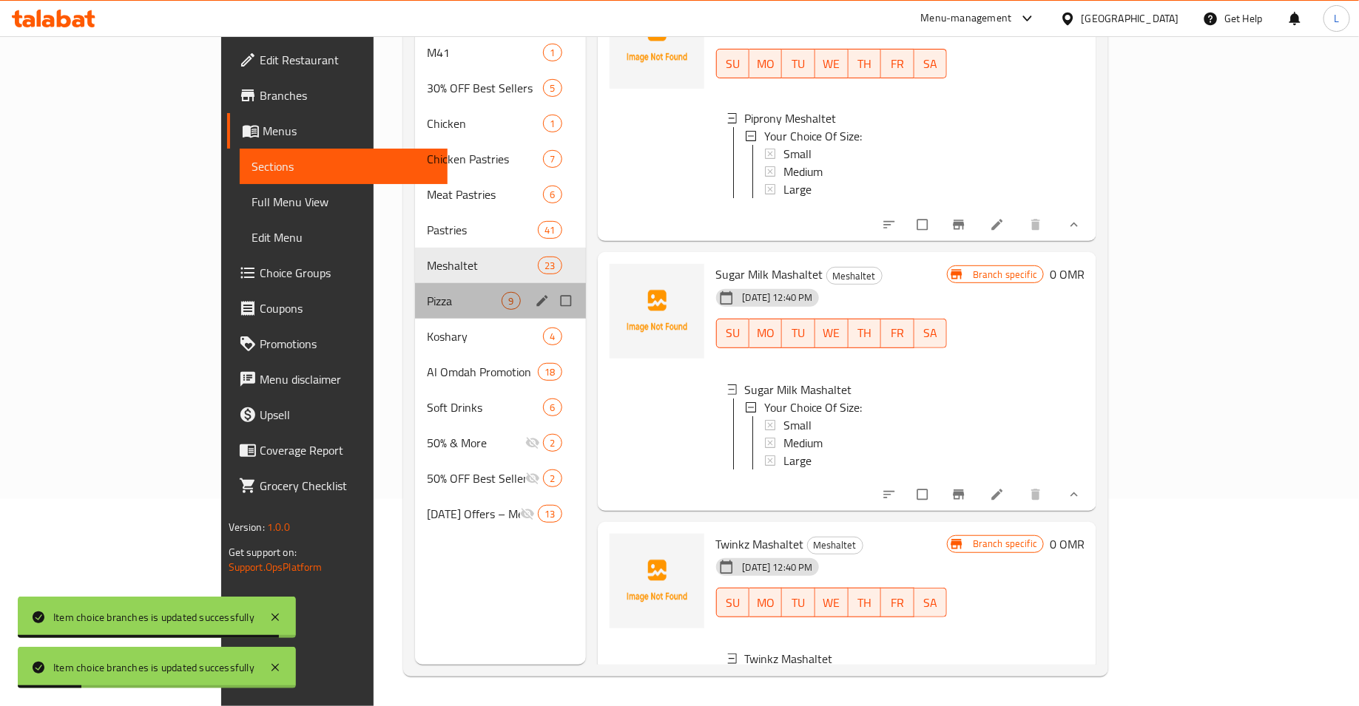
click at [415, 290] on div "Pizza 9" at bounding box center [500, 301] width 170 height 36
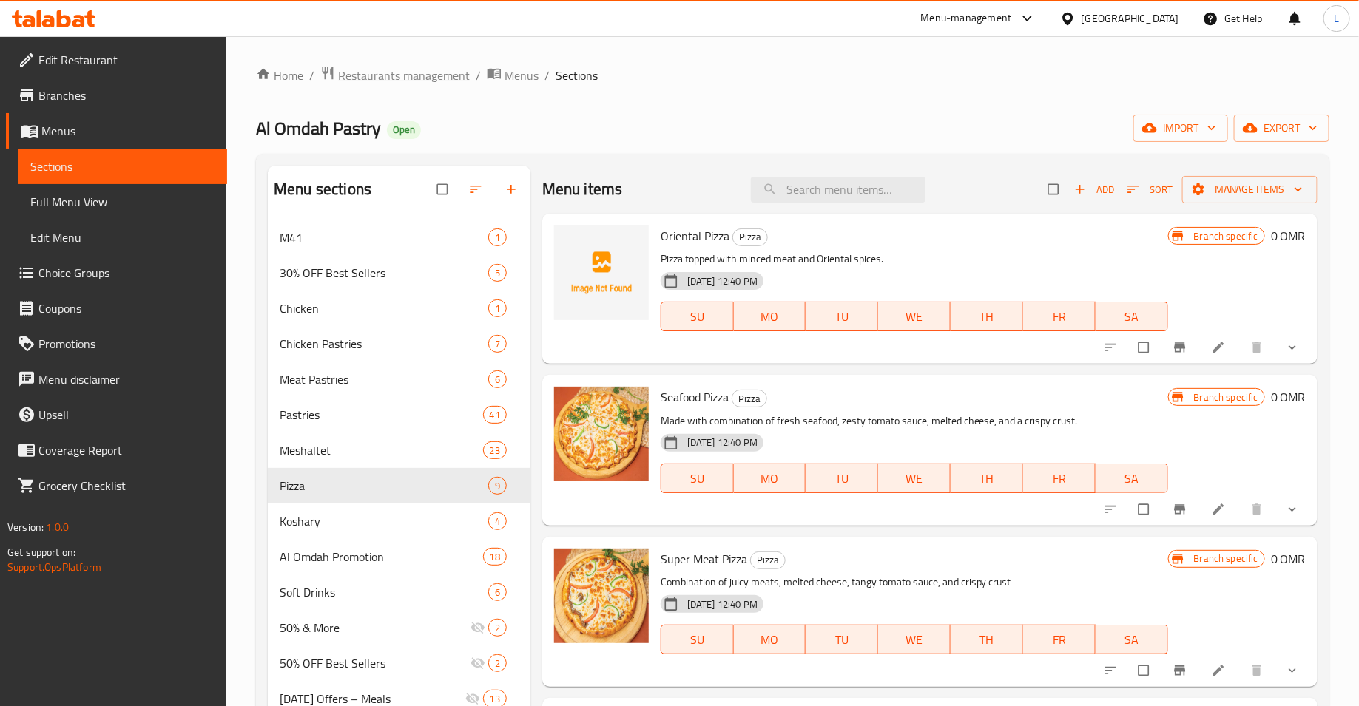
click at [400, 70] on span "Restaurants management" at bounding box center [404, 76] width 132 height 18
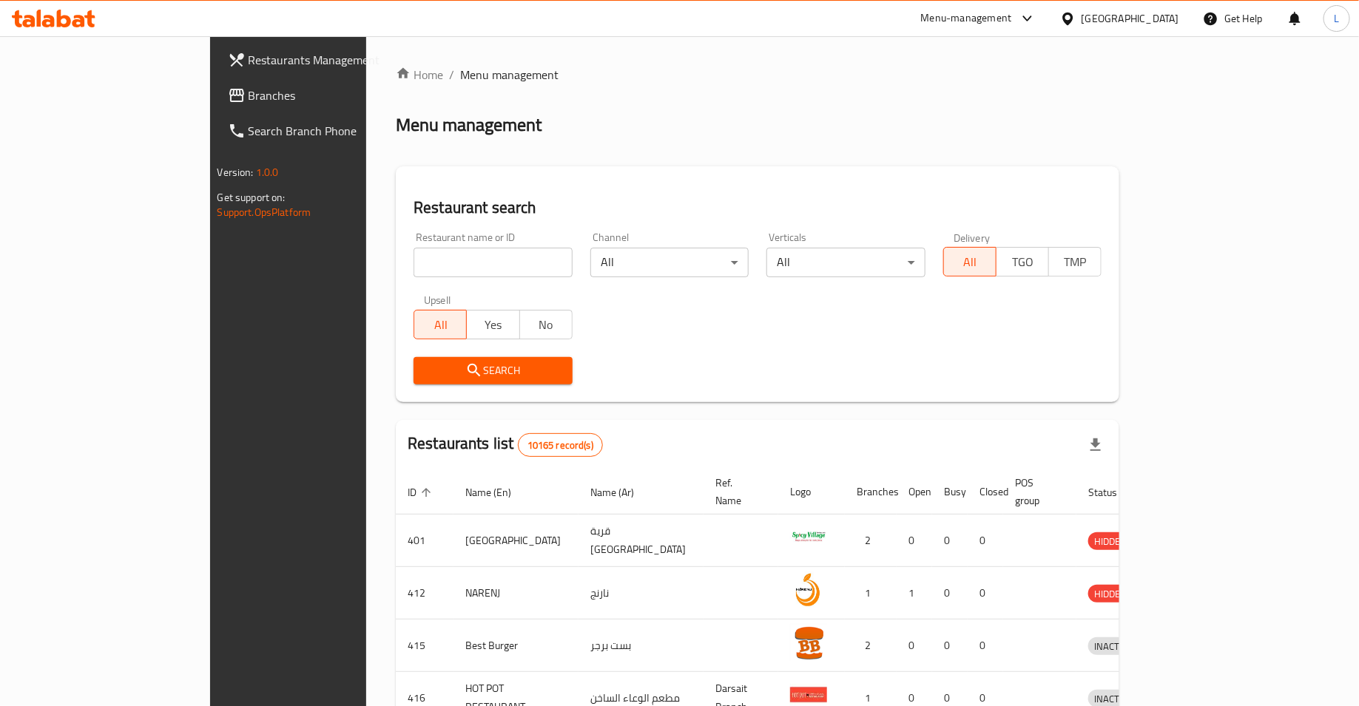
click at [413, 253] on input "search" at bounding box center [492, 263] width 159 height 30
click button "Search" at bounding box center [492, 370] width 159 height 27
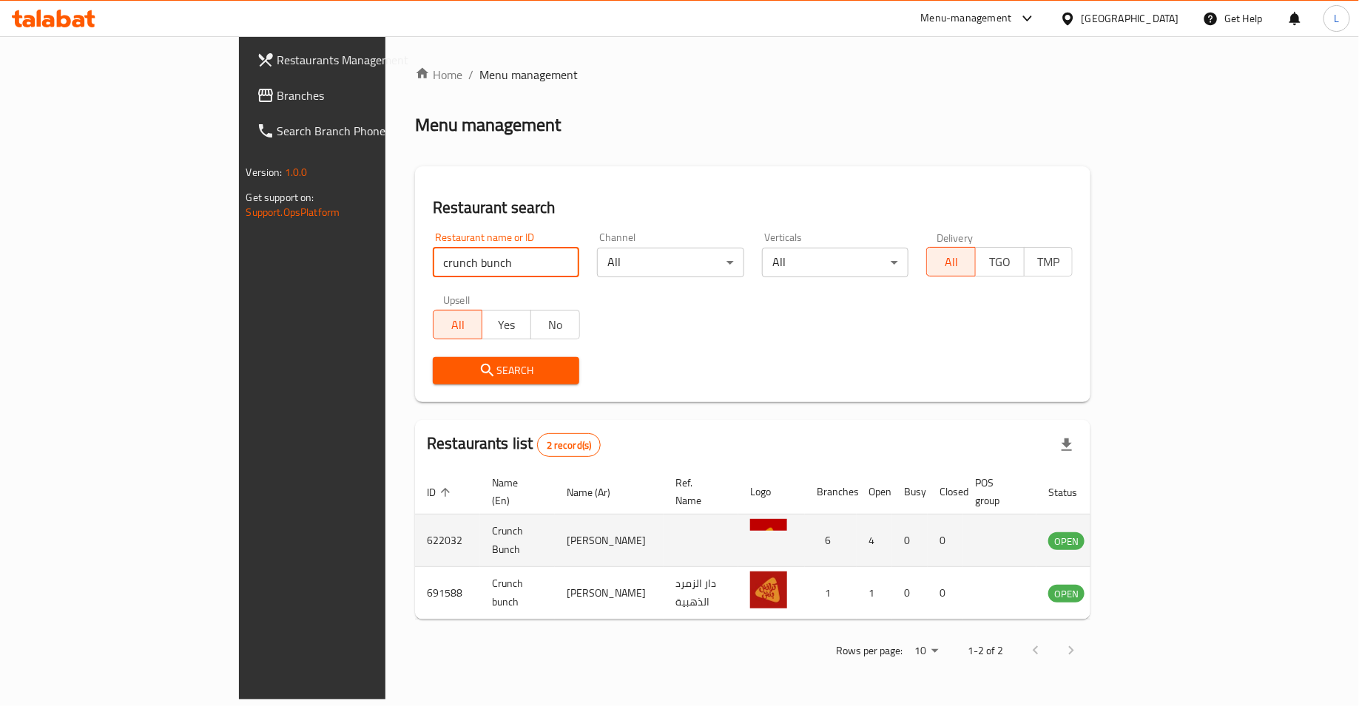
click at [1143, 536] on icon "enhanced table" at bounding box center [1135, 542] width 16 height 13
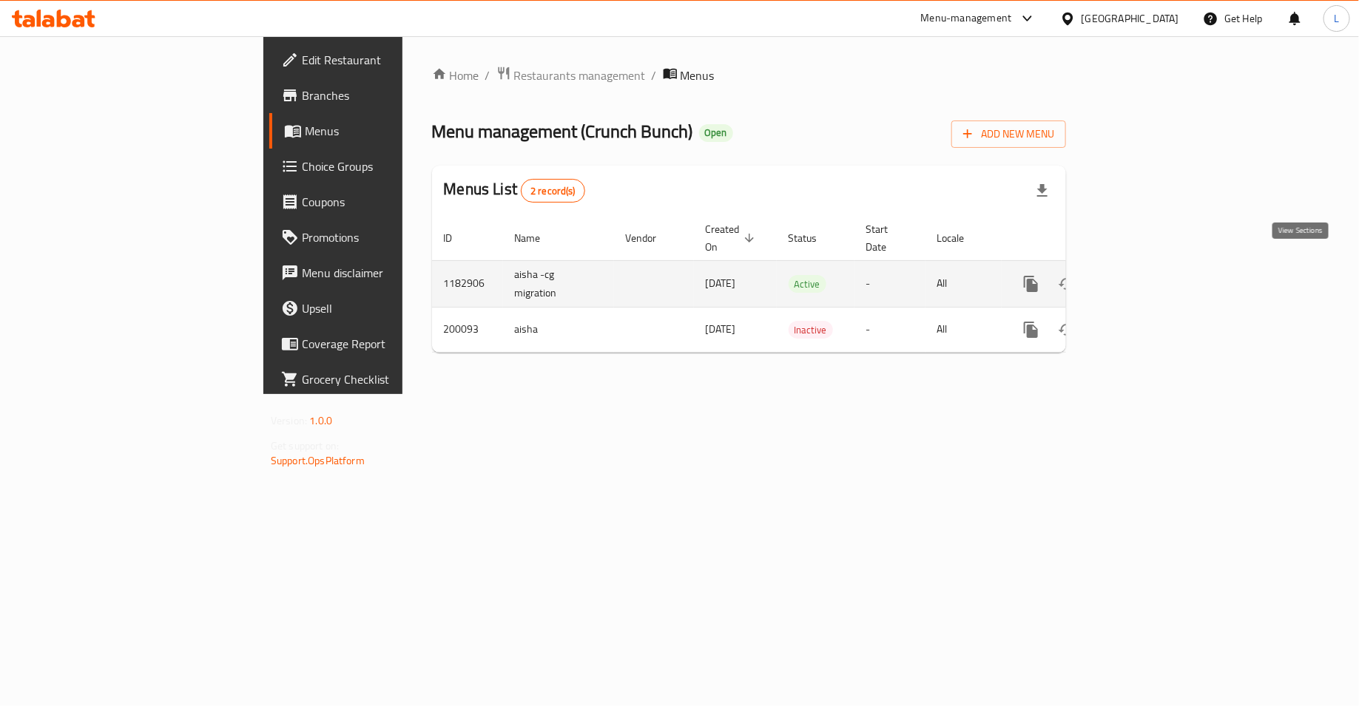
click at [1147, 275] on icon "enhanced table" at bounding box center [1138, 284] width 18 height 18
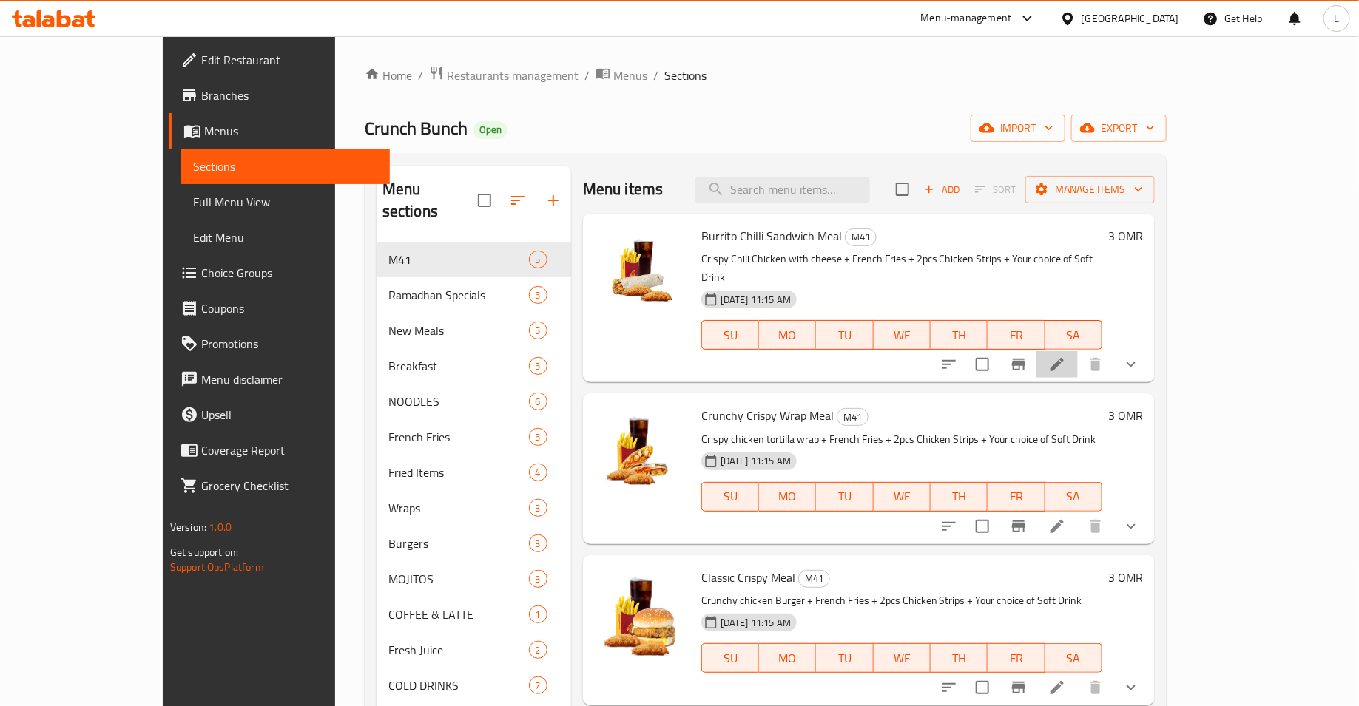
click at [1078, 355] on li at bounding box center [1056, 364] width 41 height 27
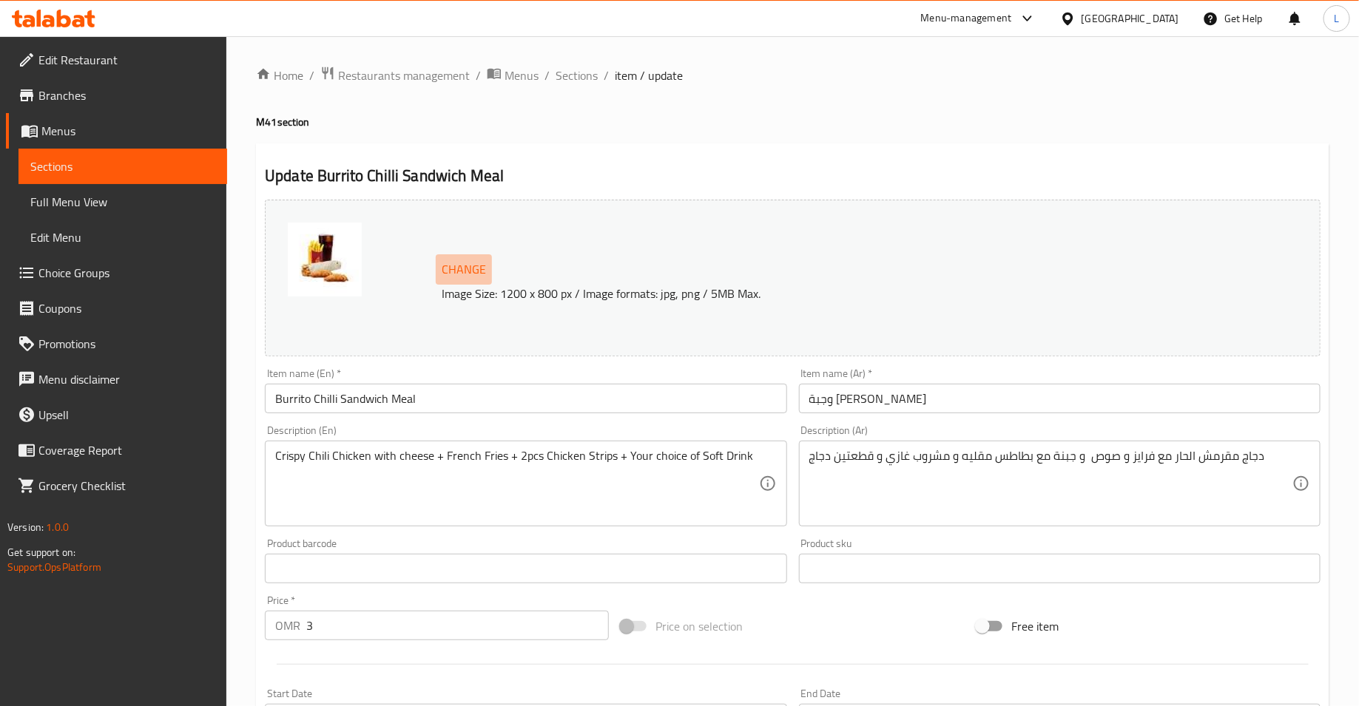
click at [456, 265] on span "Change" at bounding box center [464, 269] width 44 height 21
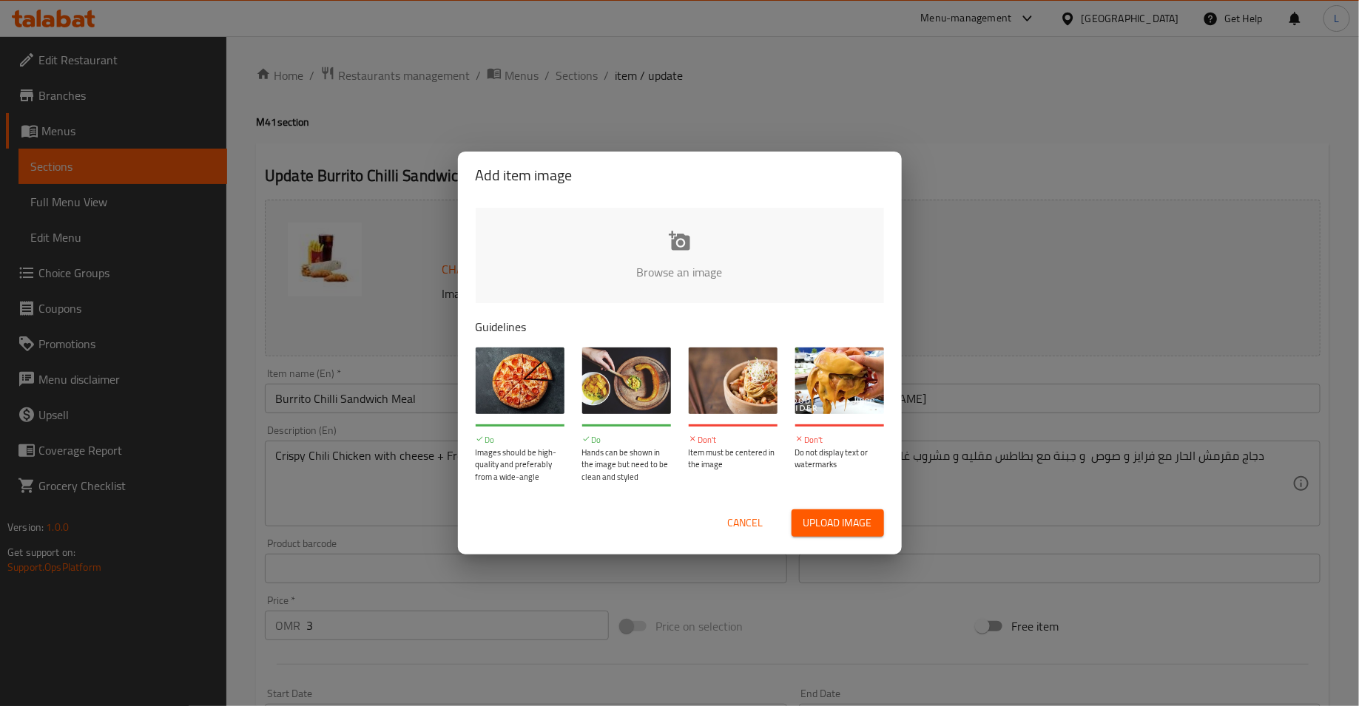
click at [604, 247] on input "file" at bounding box center [1180, 277] width 1408 height 138
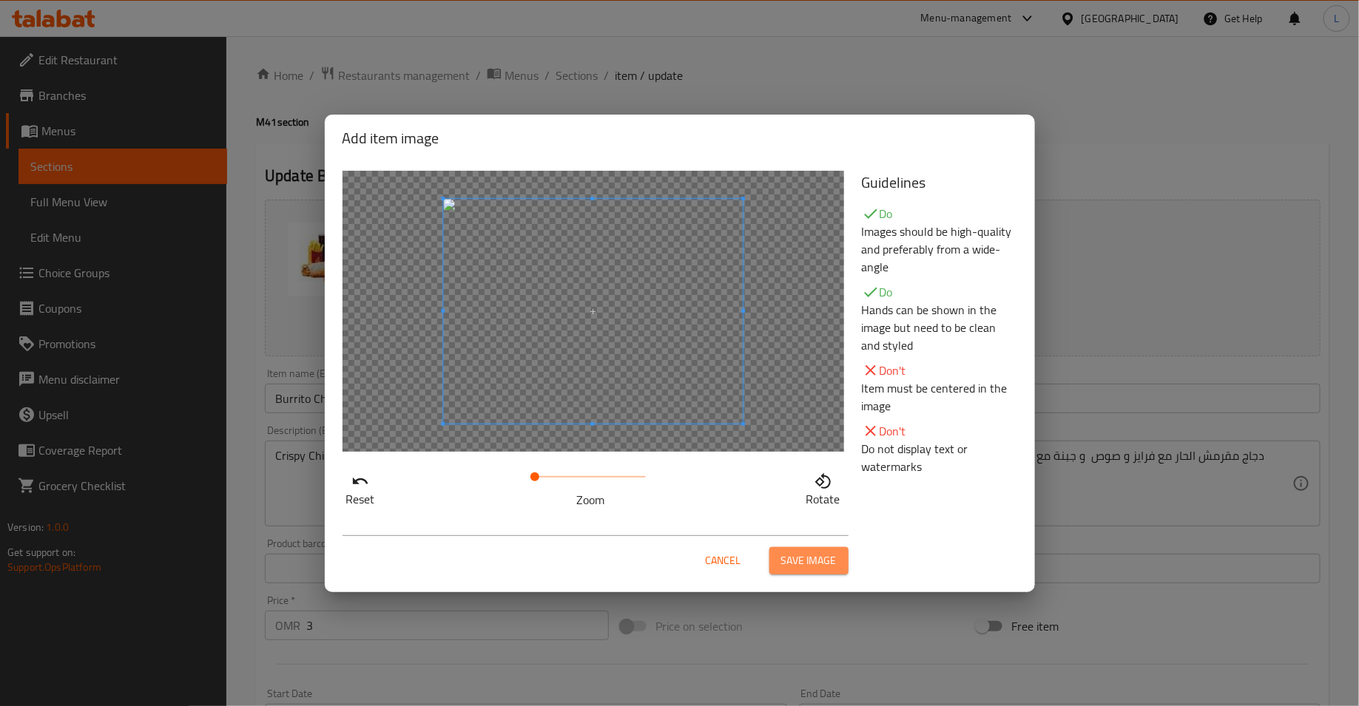
click at [798, 553] on span "Save image" at bounding box center [808, 561] width 55 height 18
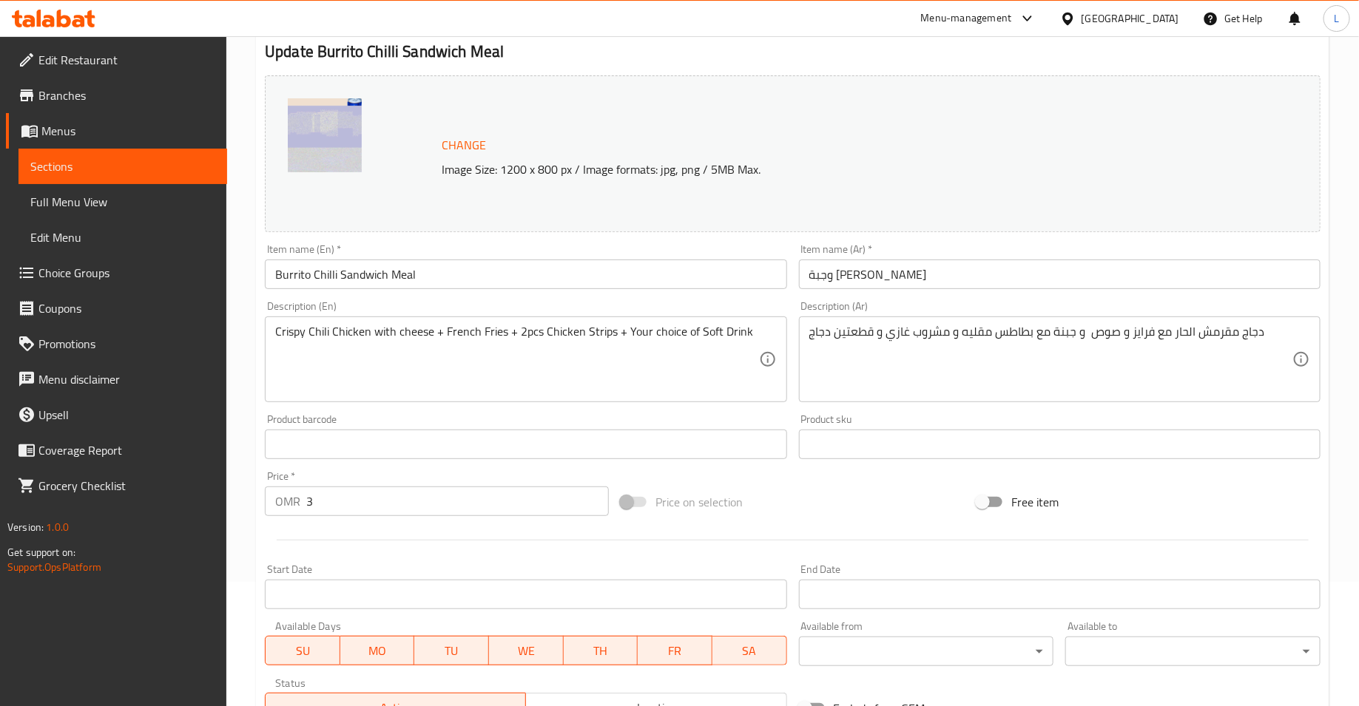
scroll to position [383, 0]
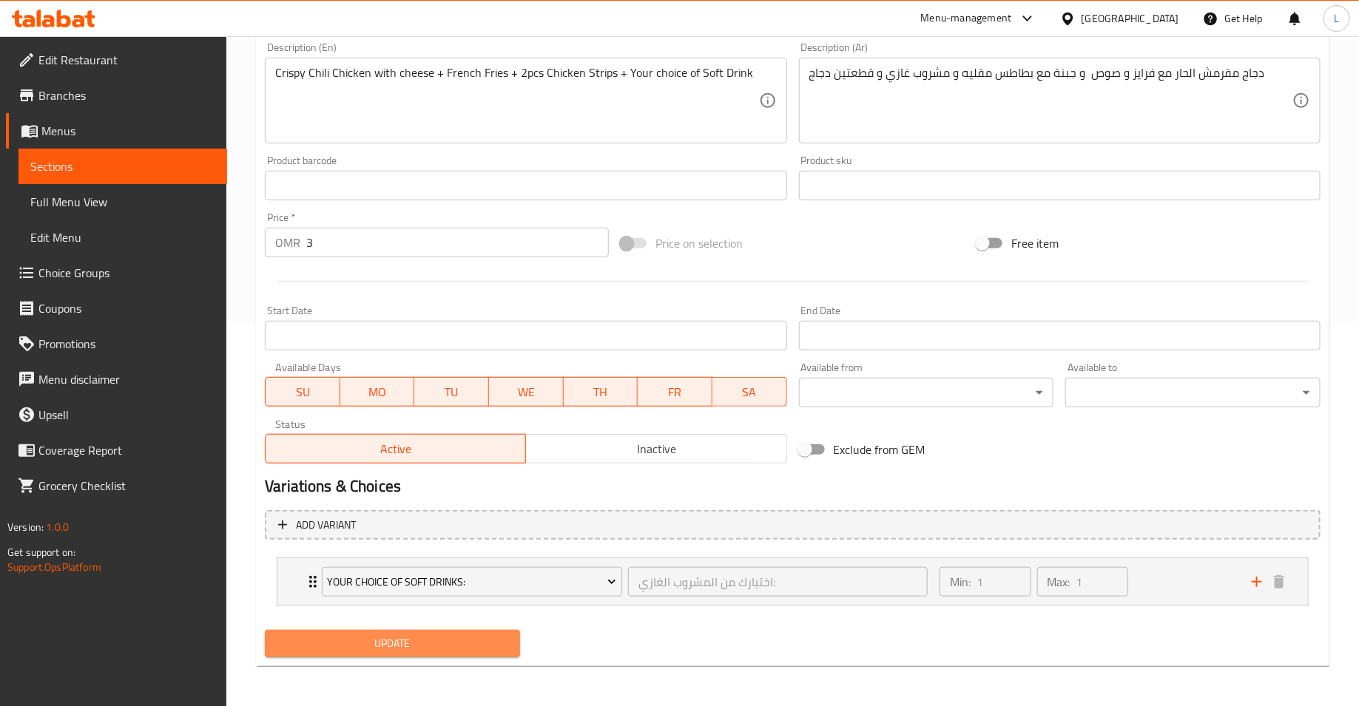
click at [428, 643] on span "Update" at bounding box center [393, 644] width 232 height 18
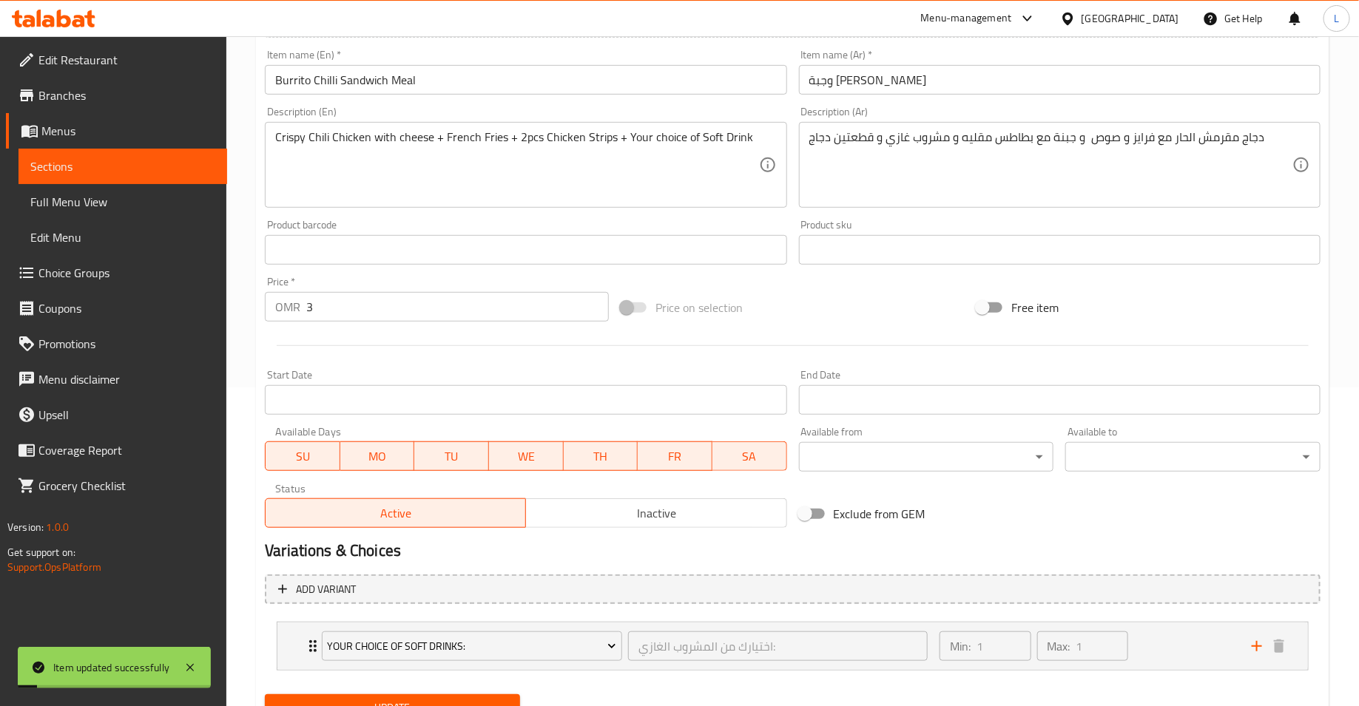
scroll to position [0, 0]
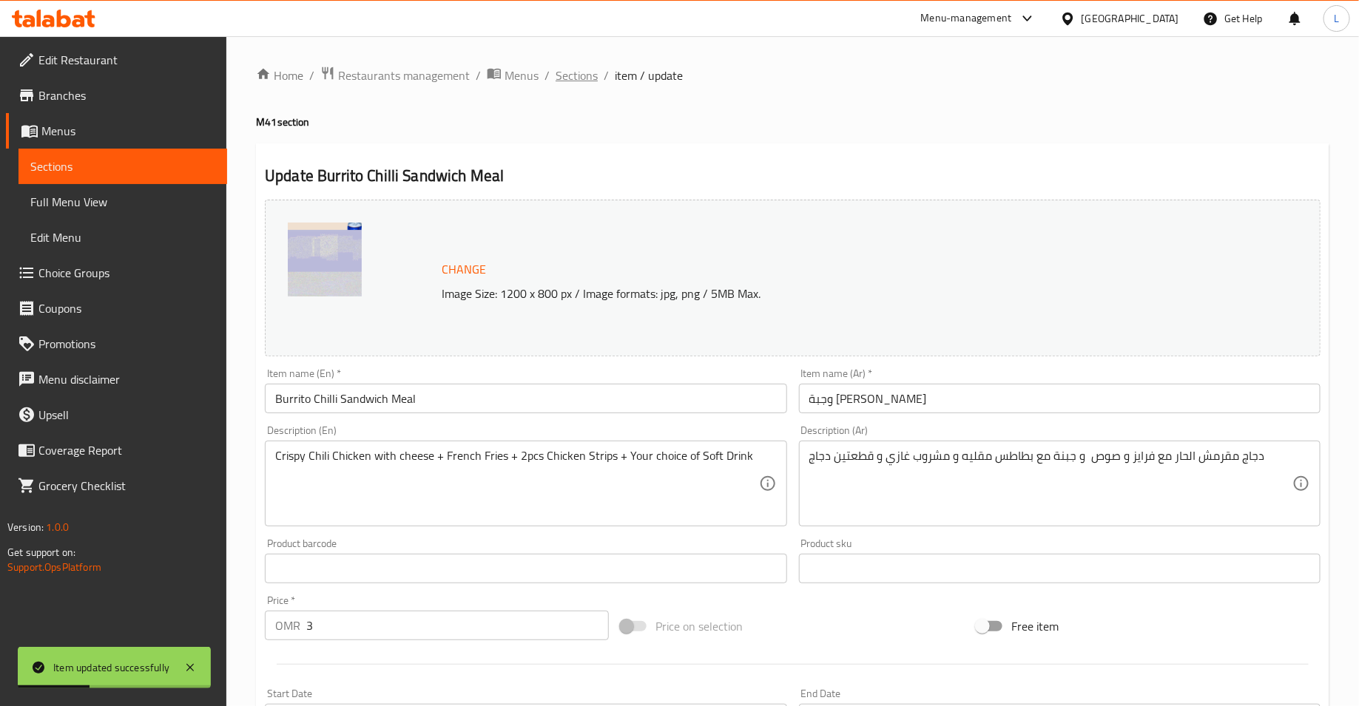
click at [570, 73] on span "Sections" at bounding box center [576, 76] width 42 height 18
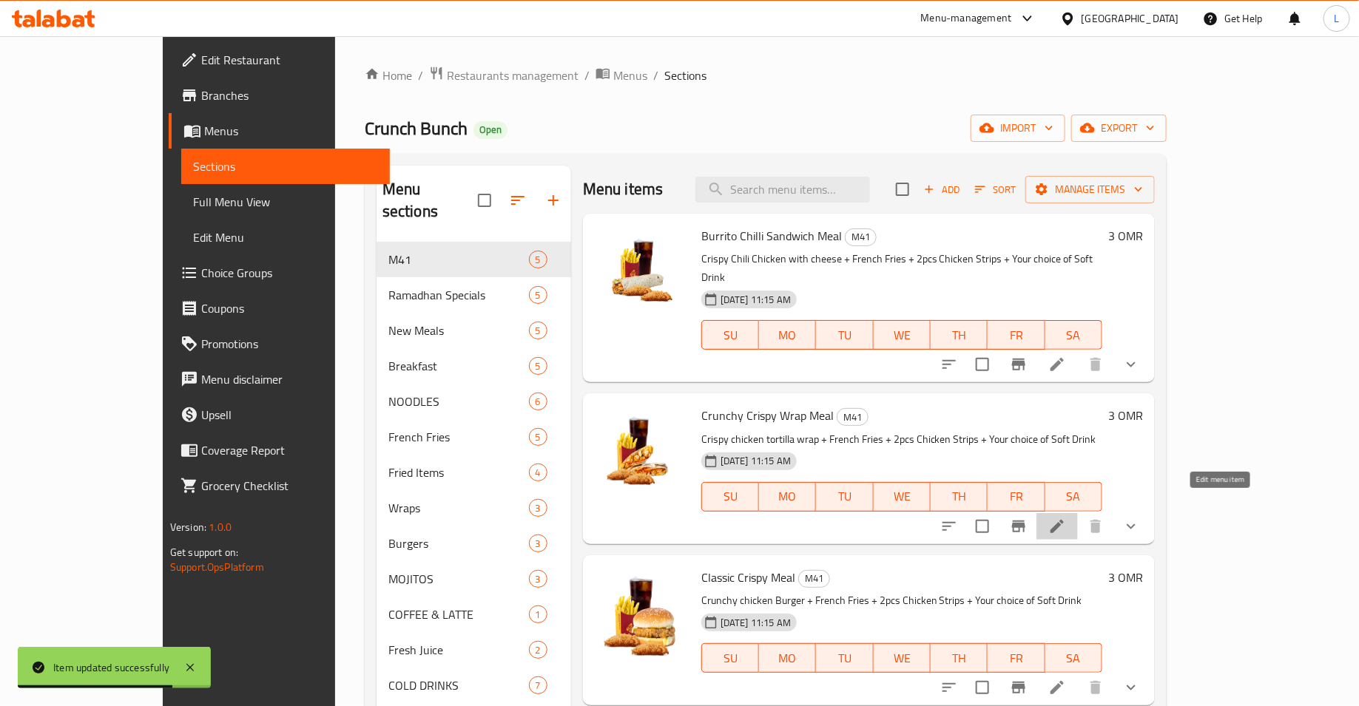
click at [1066, 518] on icon at bounding box center [1057, 527] width 18 height 18
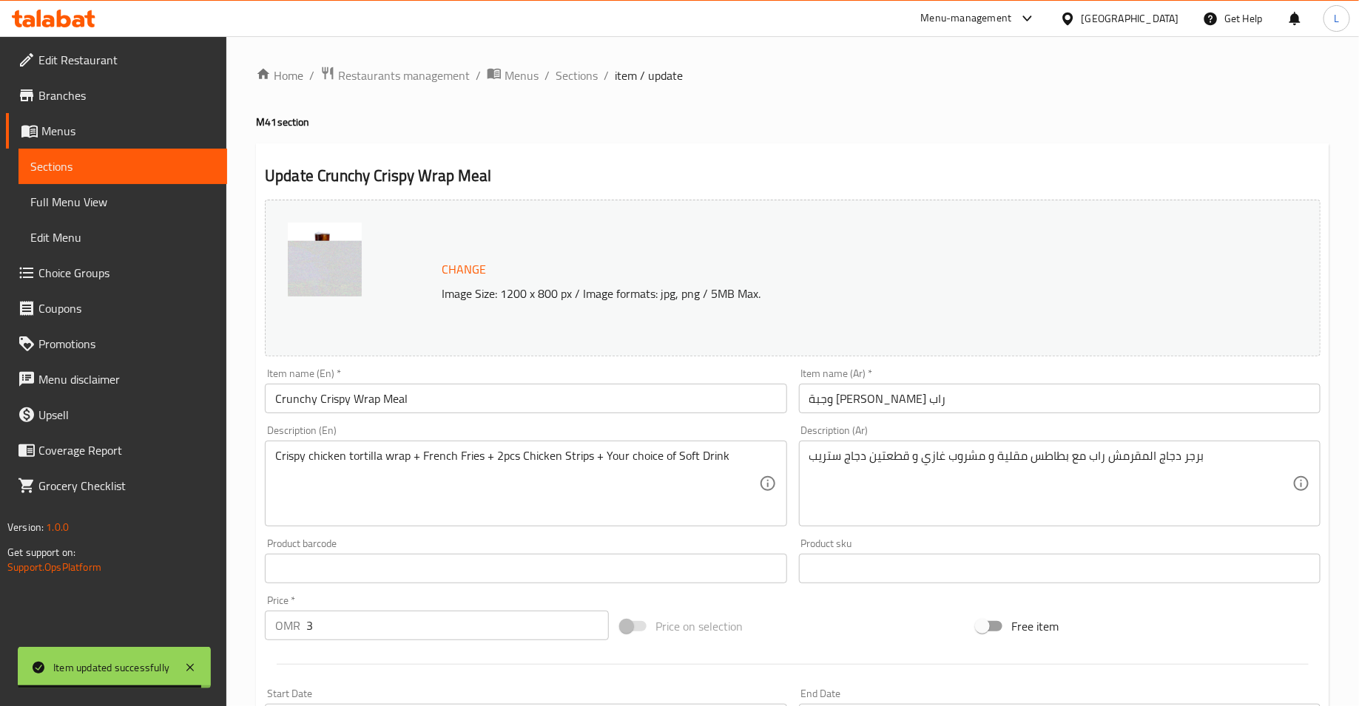
click at [329, 260] on img at bounding box center [325, 260] width 74 height 74
click at [475, 269] on span "Change" at bounding box center [464, 269] width 44 height 21
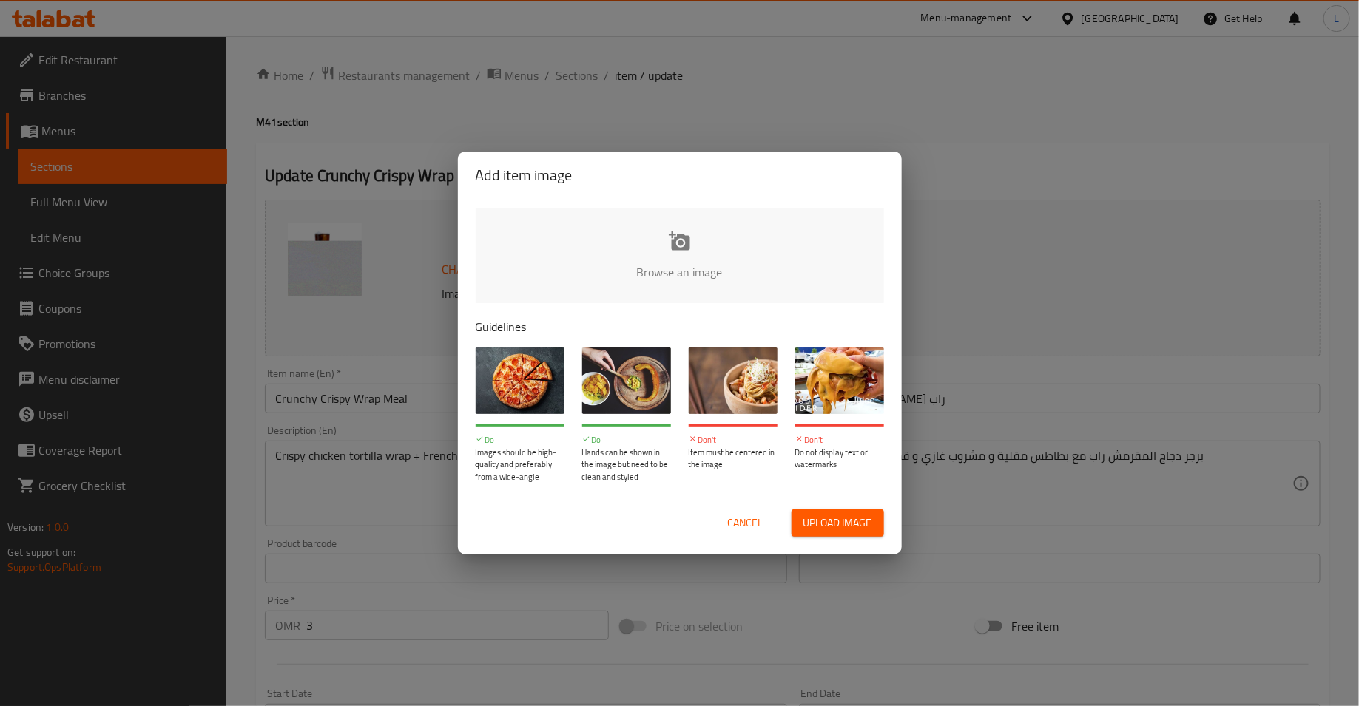
click at [647, 245] on input "file" at bounding box center [1180, 277] width 1408 height 138
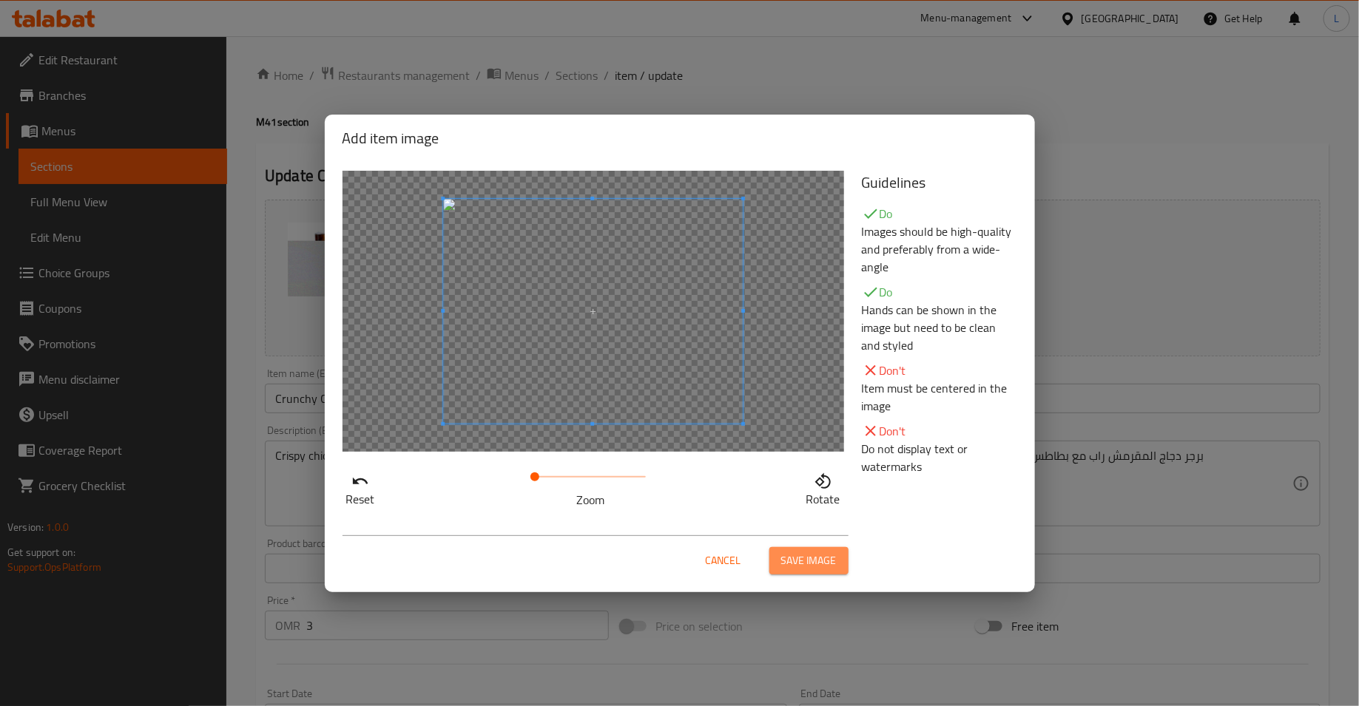
click at [821, 560] on span "Save image" at bounding box center [808, 561] width 55 height 18
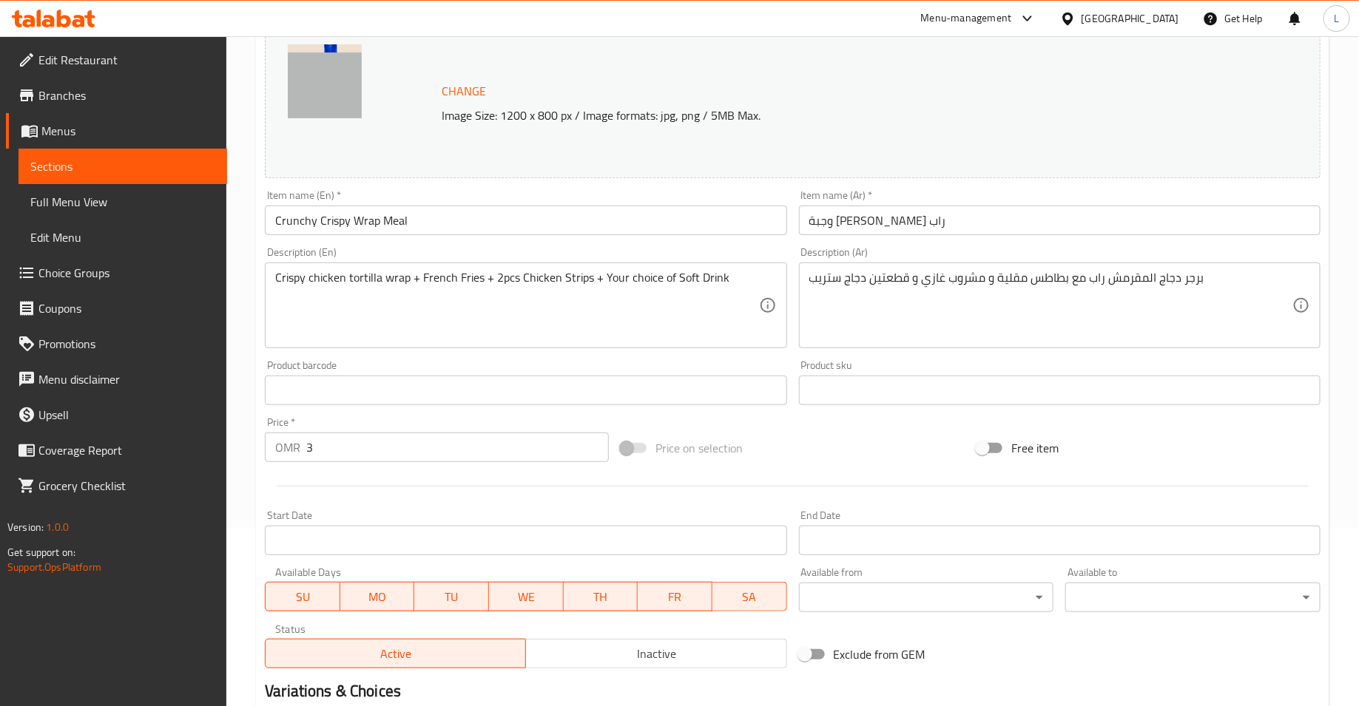
scroll to position [383, 0]
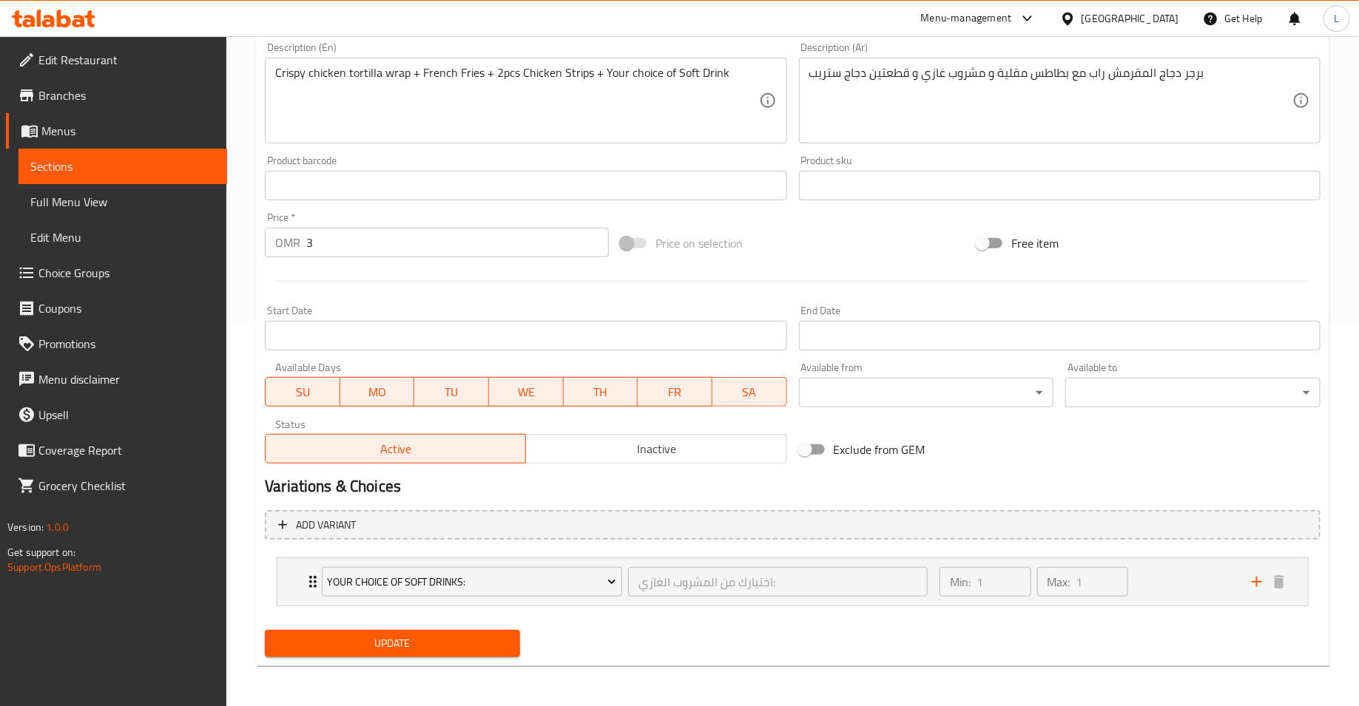
click at [433, 643] on span "Update" at bounding box center [393, 644] width 232 height 18
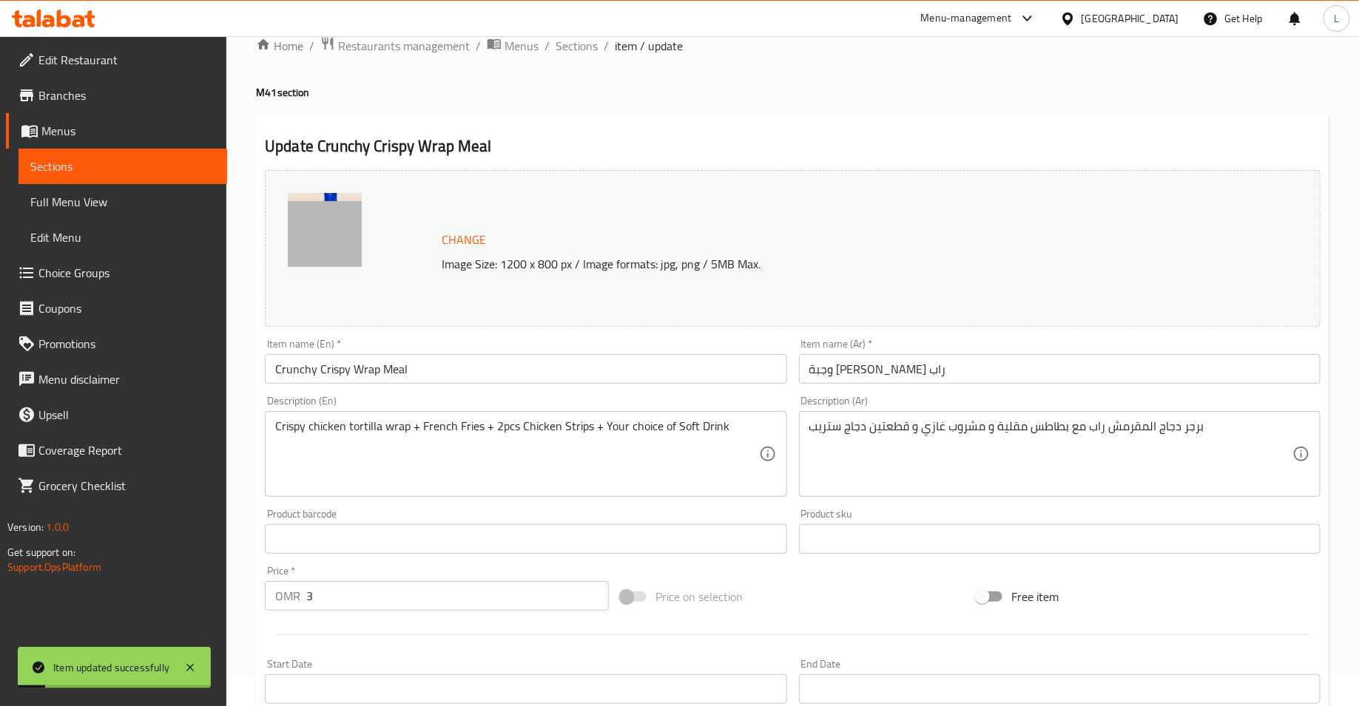
scroll to position [0, 0]
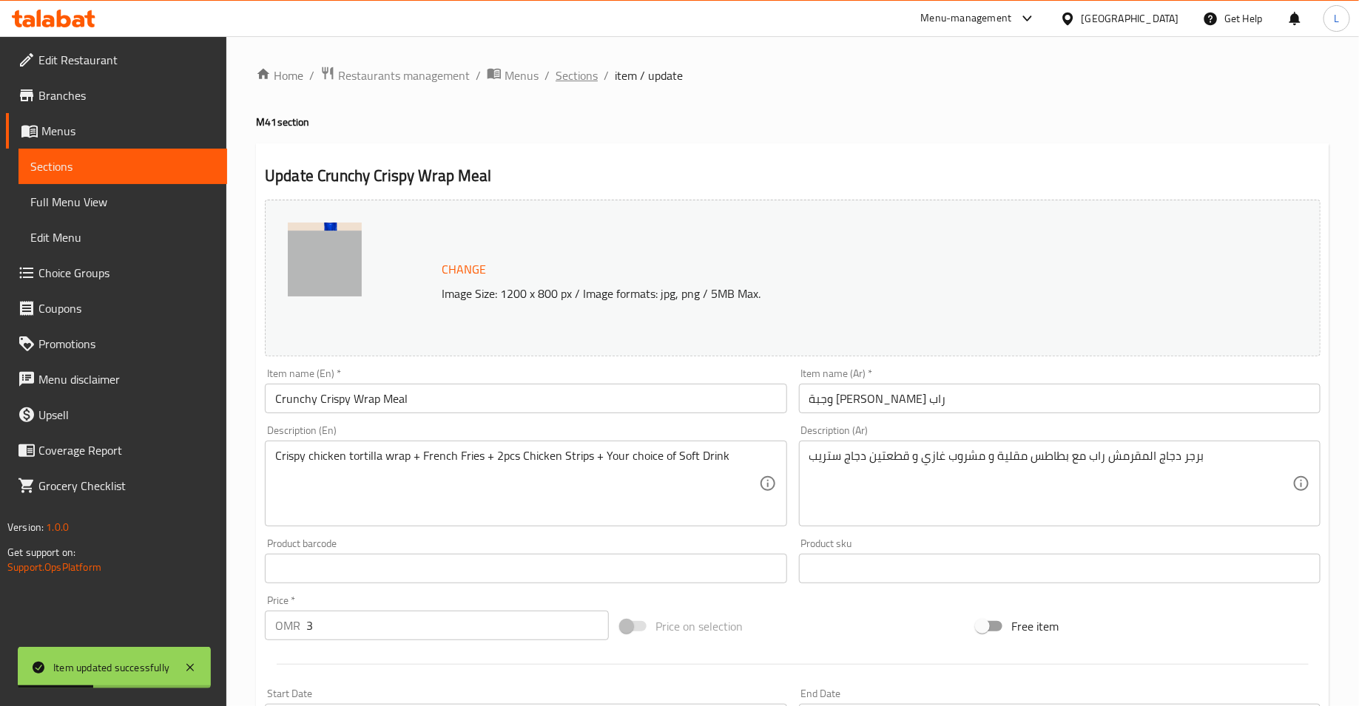
click at [575, 72] on span "Sections" at bounding box center [576, 76] width 42 height 18
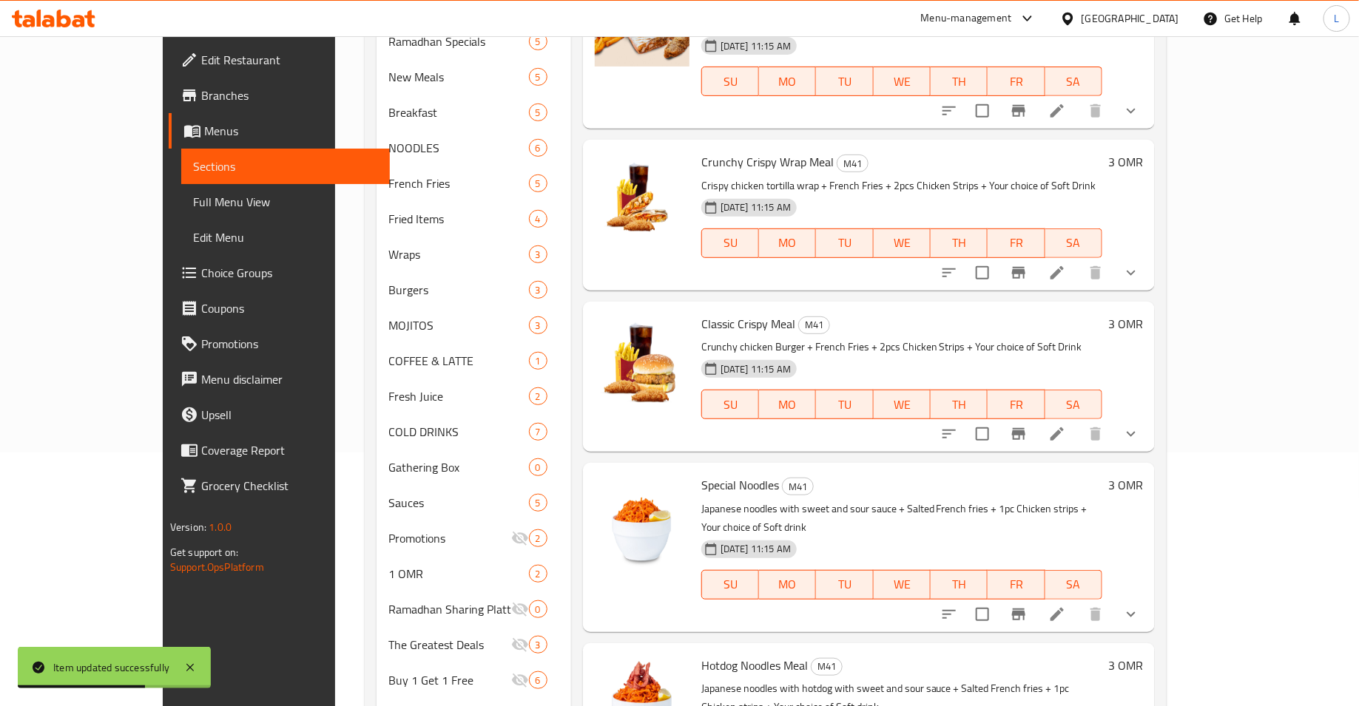
scroll to position [261, 0]
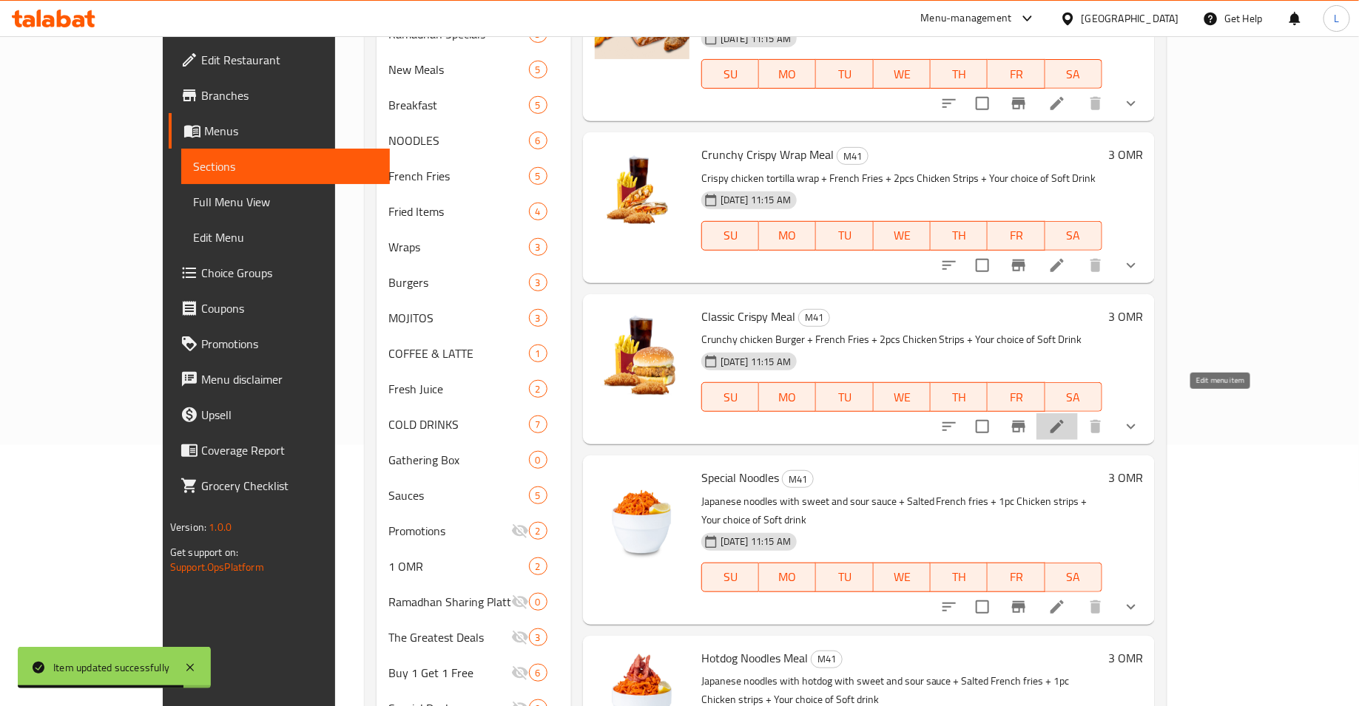
click at [1066, 418] on icon at bounding box center [1057, 427] width 18 height 18
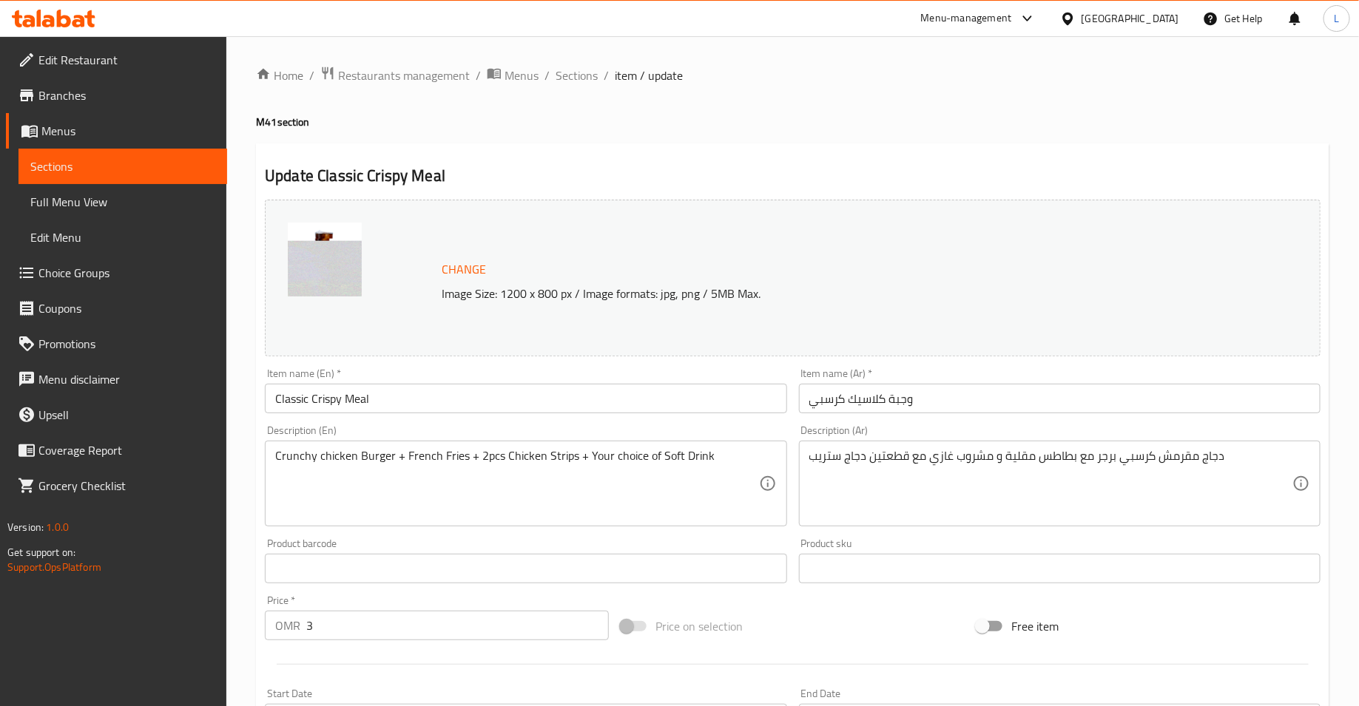
click at [469, 271] on span "Change" at bounding box center [464, 269] width 44 height 21
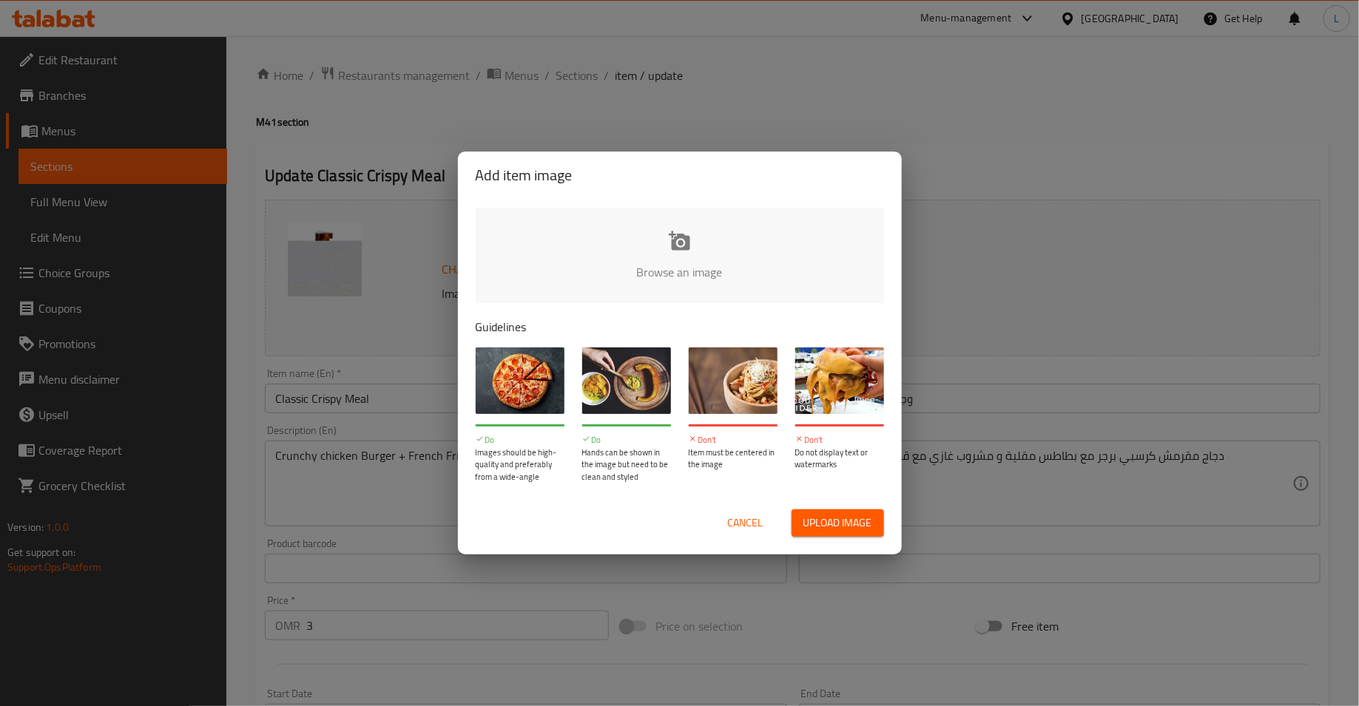
click at [645, 272] on input "file" at bounding box center [1180, 277] width 1408 height 138
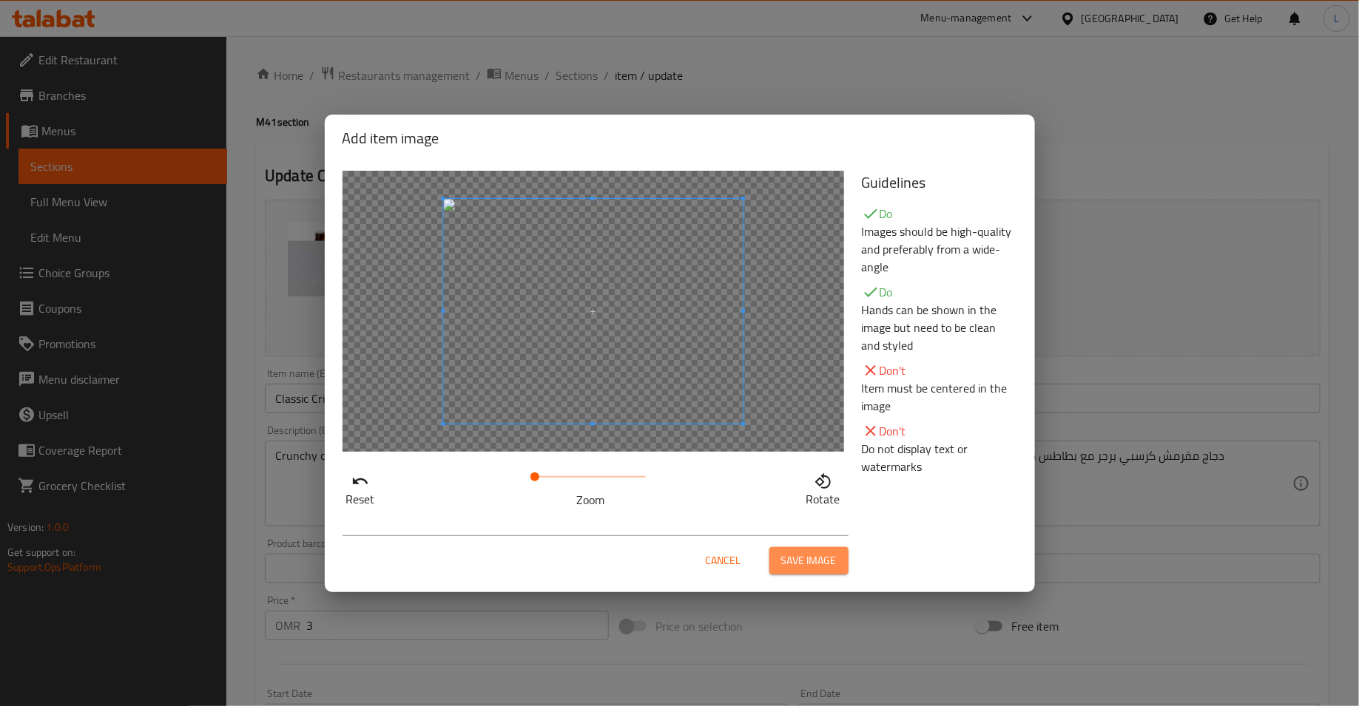
click at [834, 559] on span "Save image" at bounding box center [808, 561] width 55 height 18
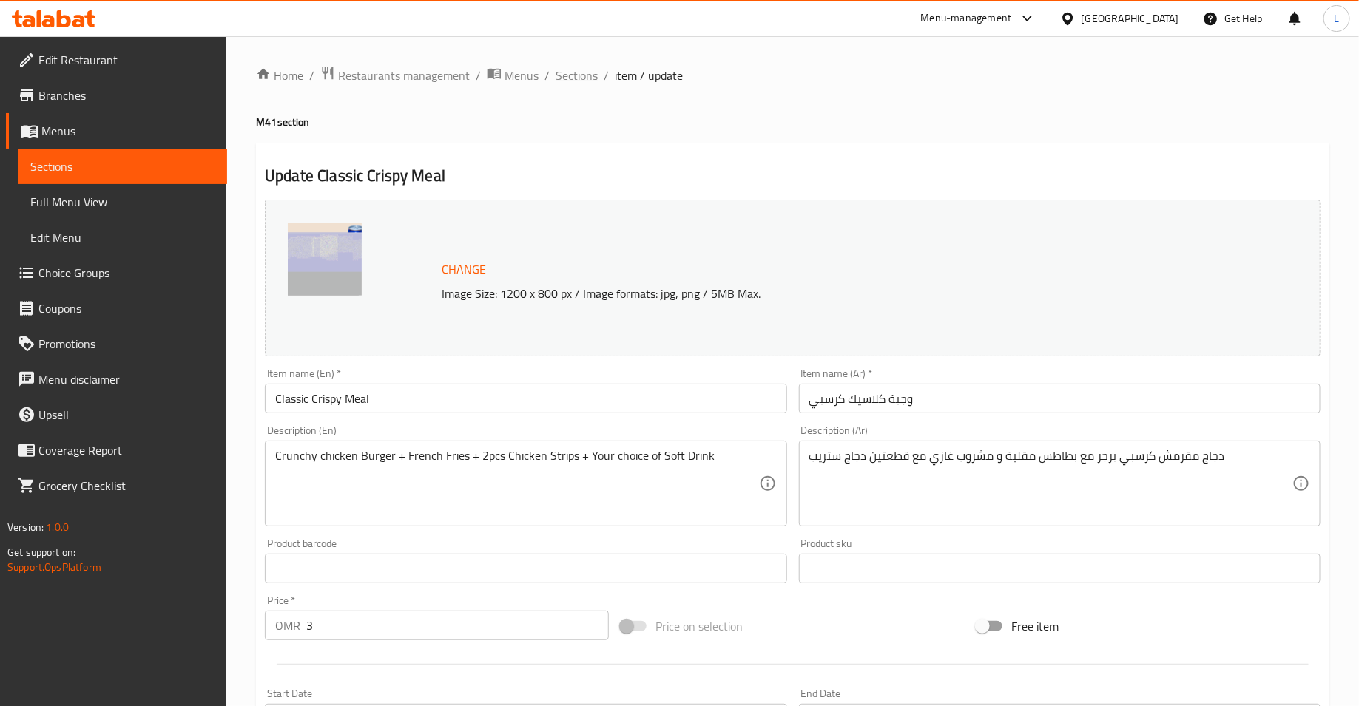
click at [581, 72] on span "Sections" at bounding box center [576, 76] width 42 height 18
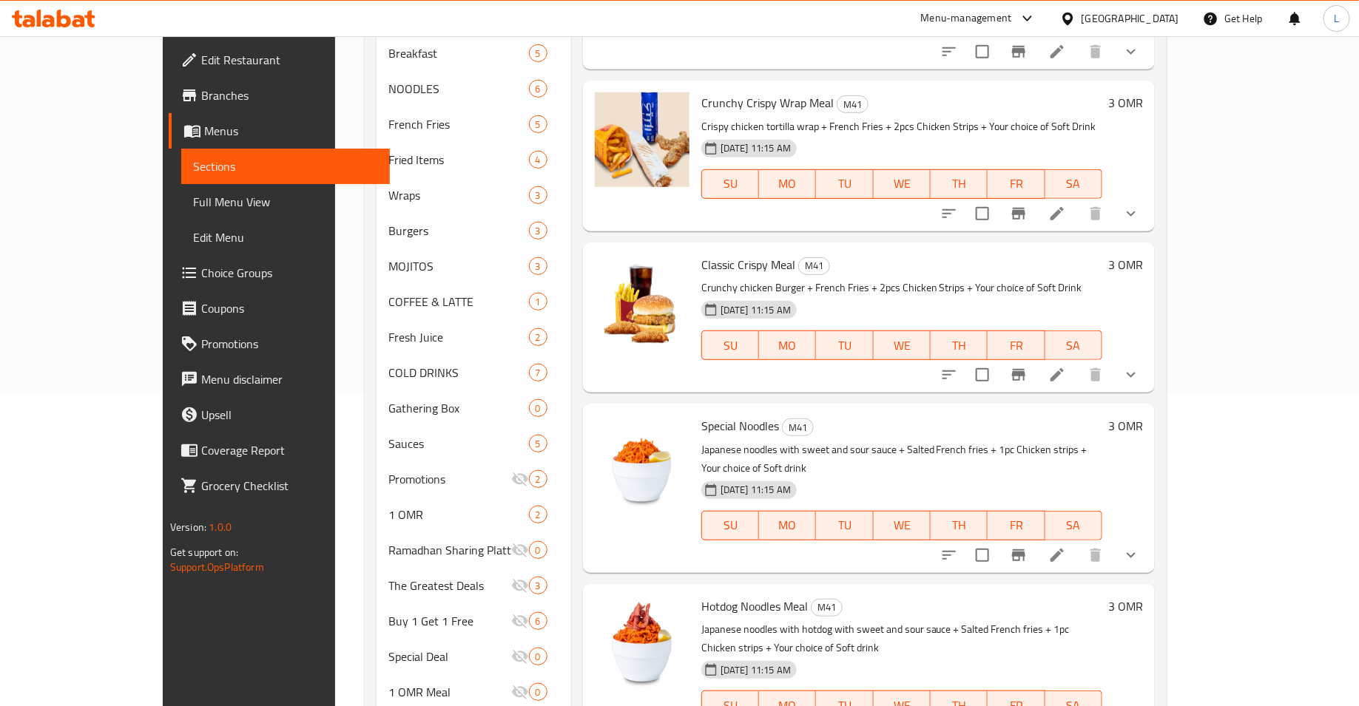
scroll to position [319, 0]
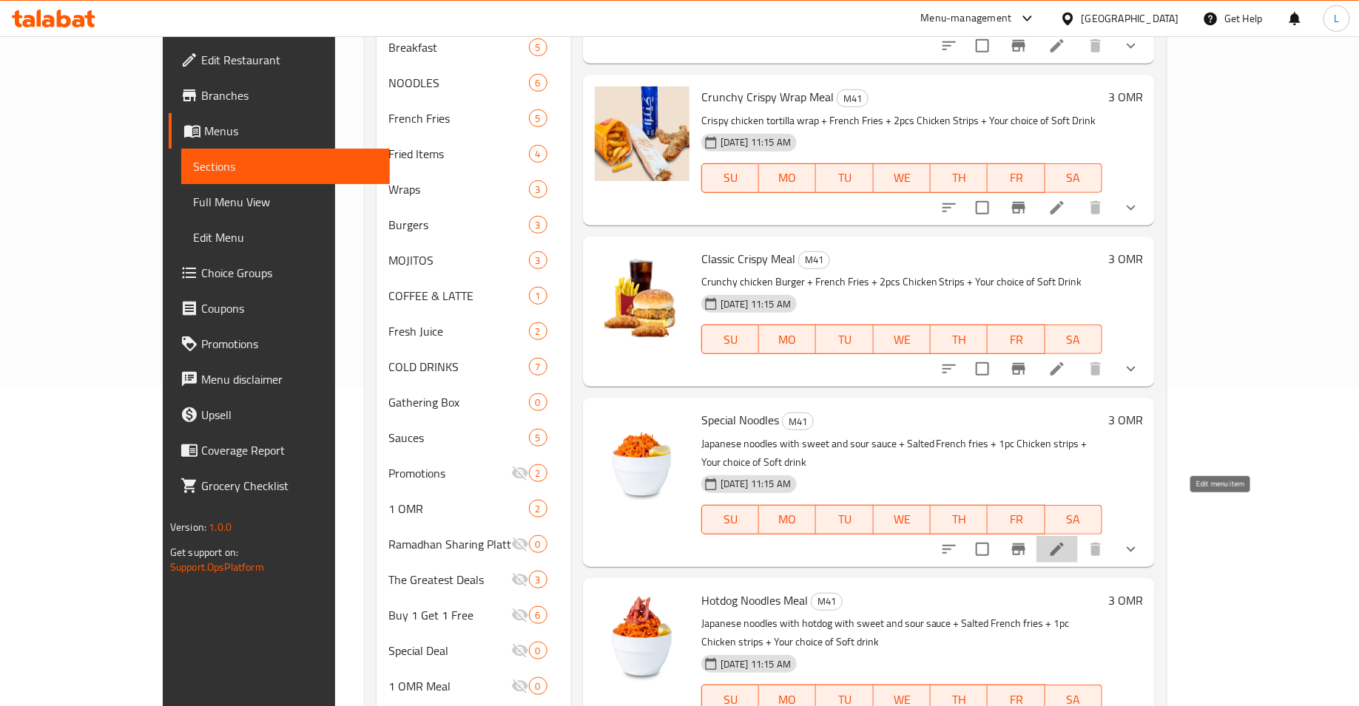
click at [1066, 541] on icon at bounding box center [1057, 550] width 18 height 18
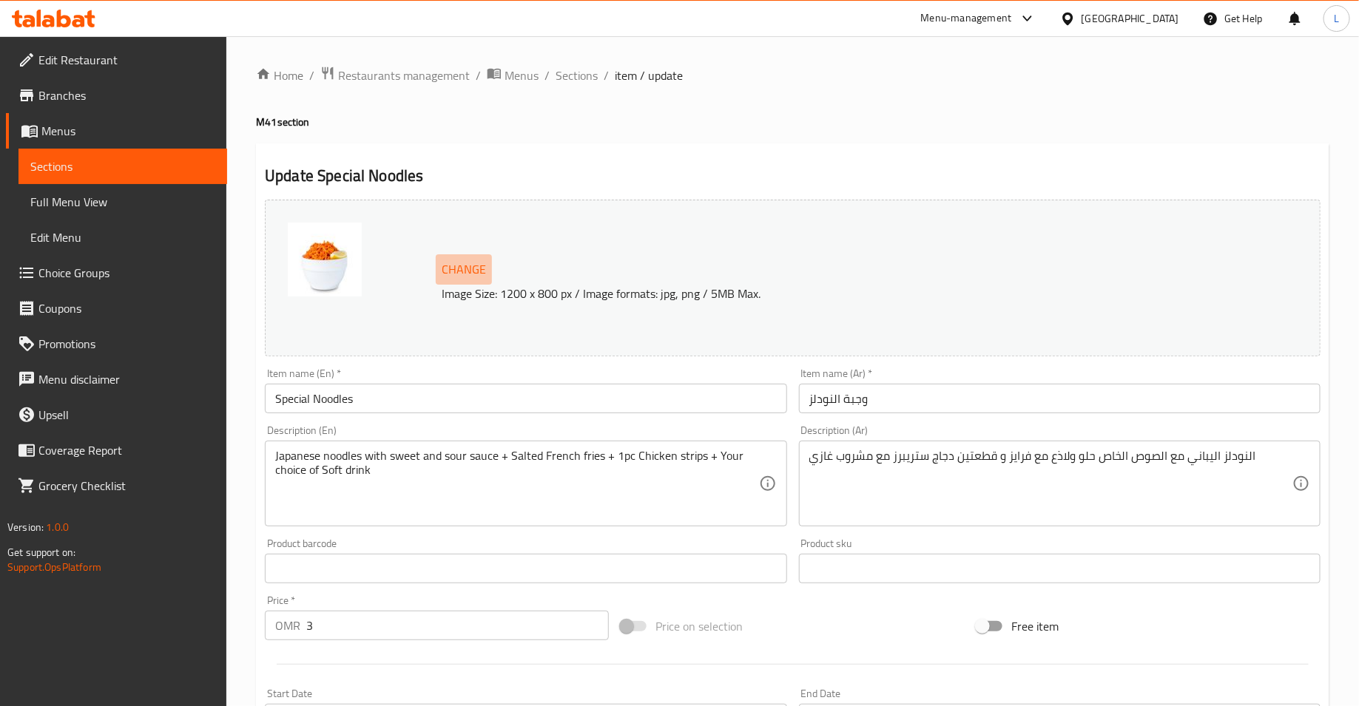
click at [470, 267] on span "Change" at bounding box center [464, 269] width 44 height 21
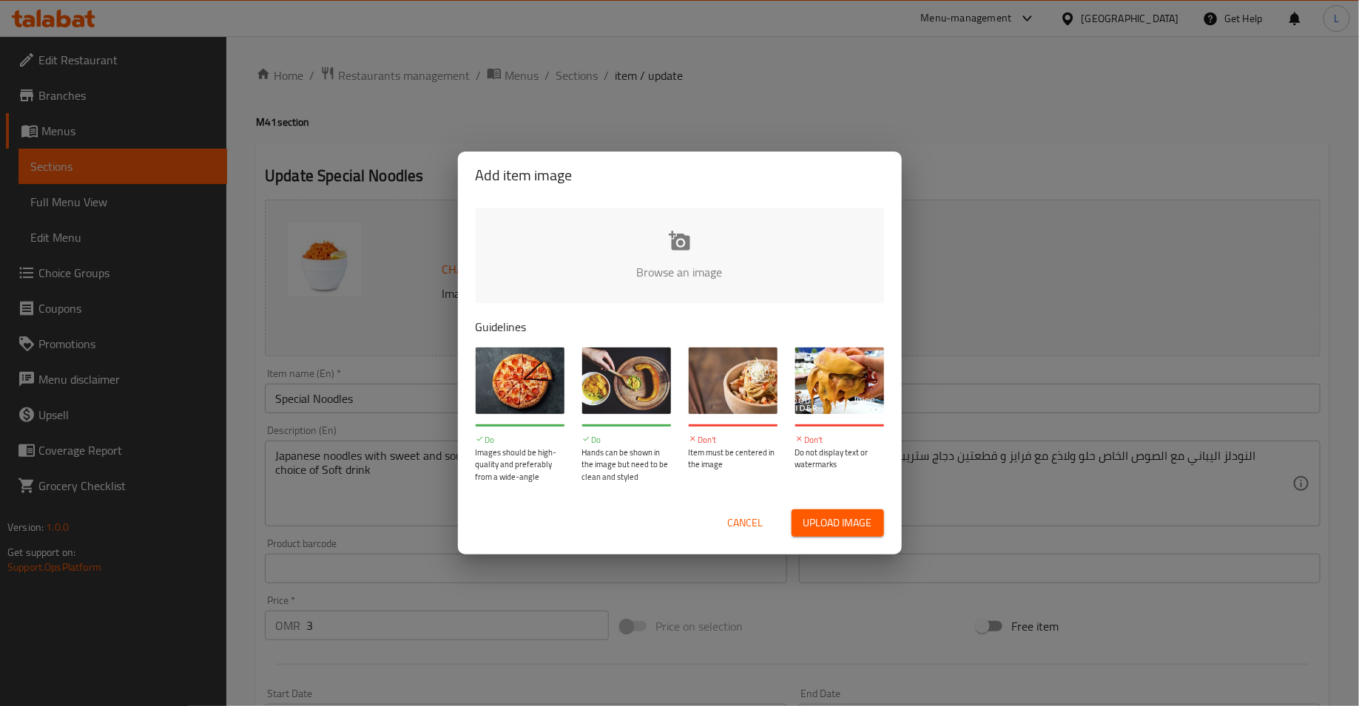
click at [594, 238] on input "file" at bounding box center [1180, 277] width 1408 height 138
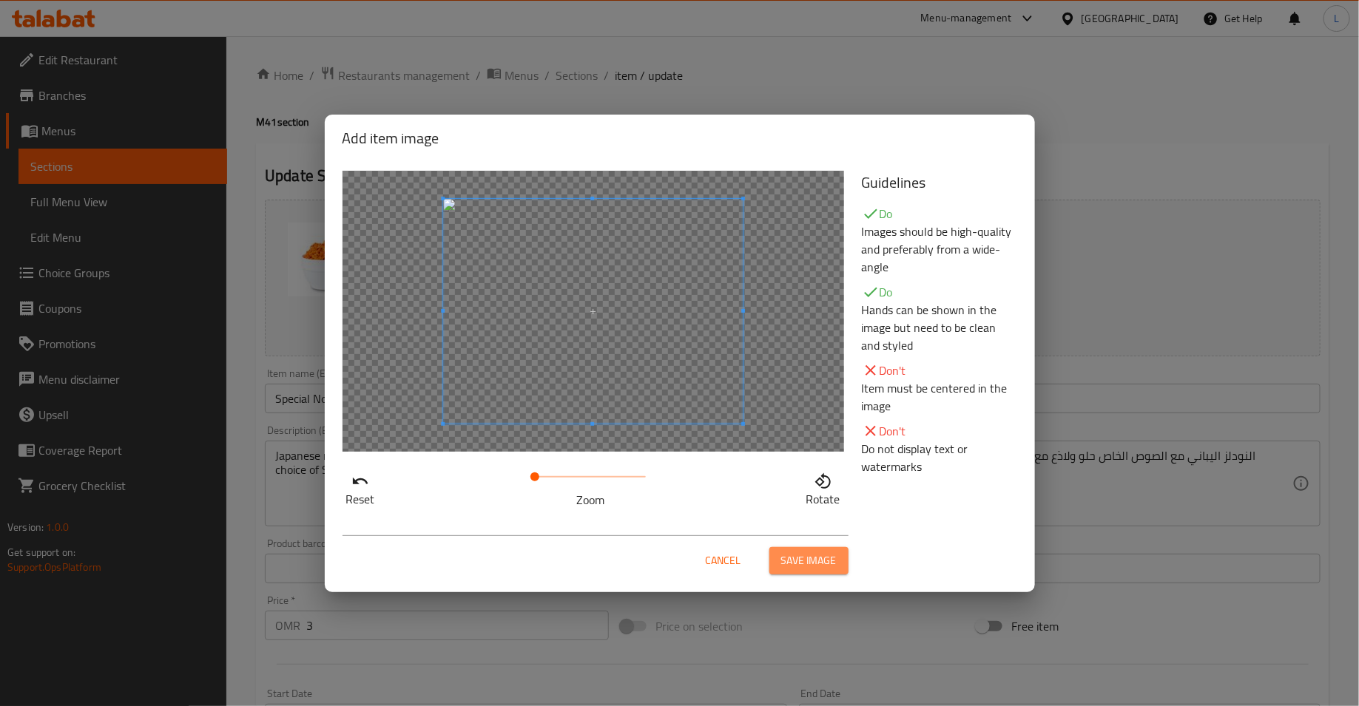
click at [800, 554] on span "Save image" at bounding box center [808, 561] width 55 height 18
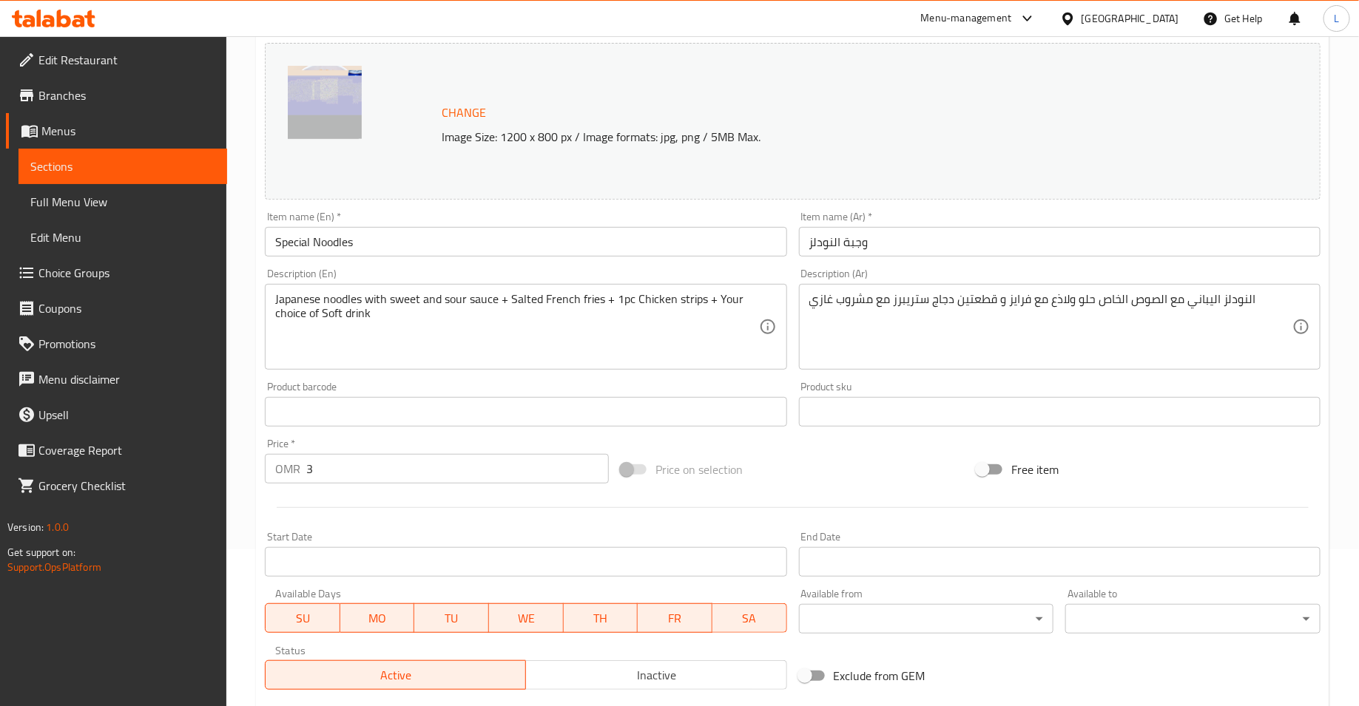
scroll to position [383, 0]
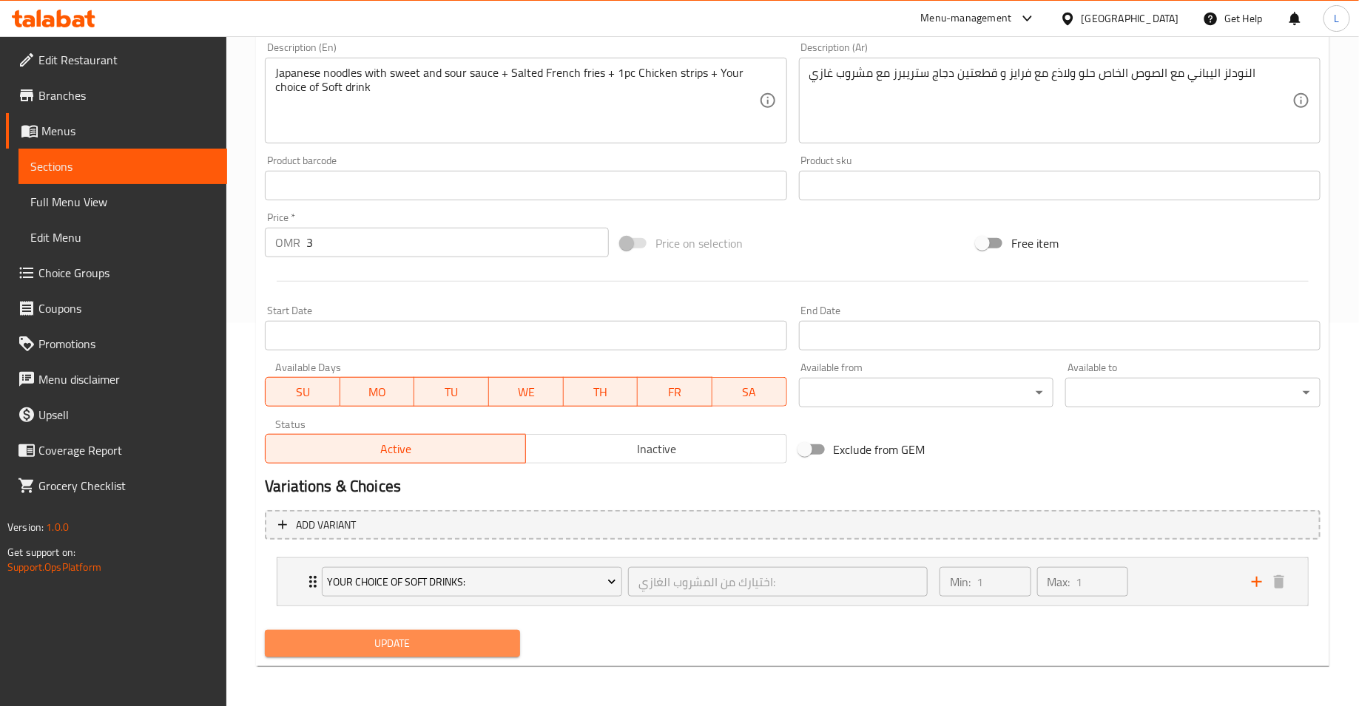
click at [445, 637] on span "Update" at bounding box center [393, 644] width 232 height 18
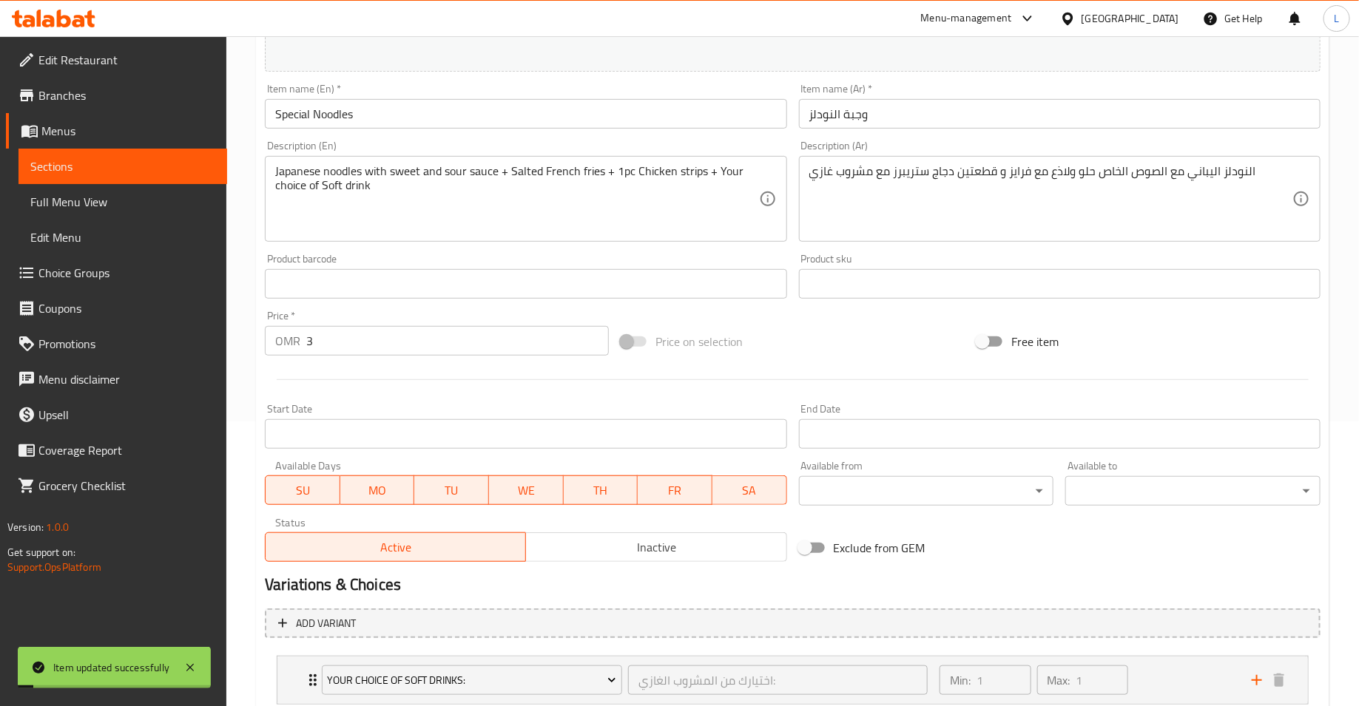
scroll to position [0, 0]
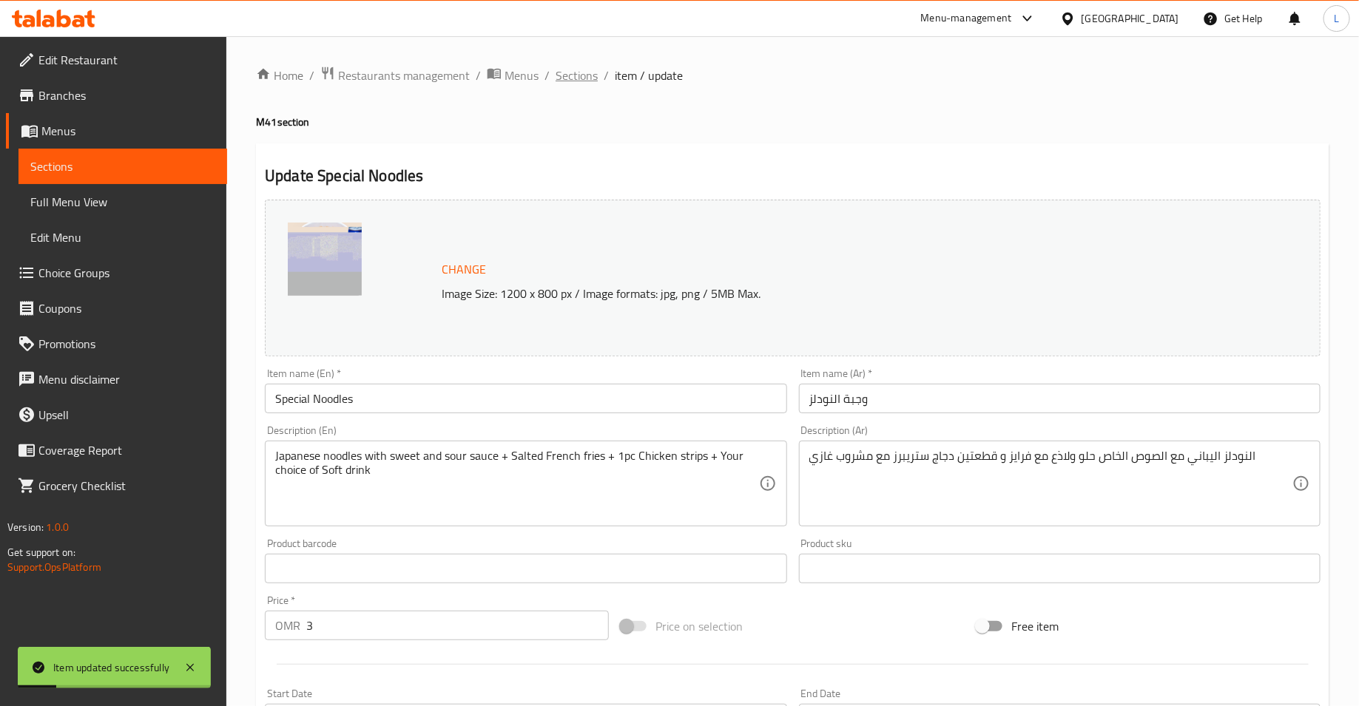
click at [565, 71] on span "Sections" at bounding box center [576, 76] width 42 height 18
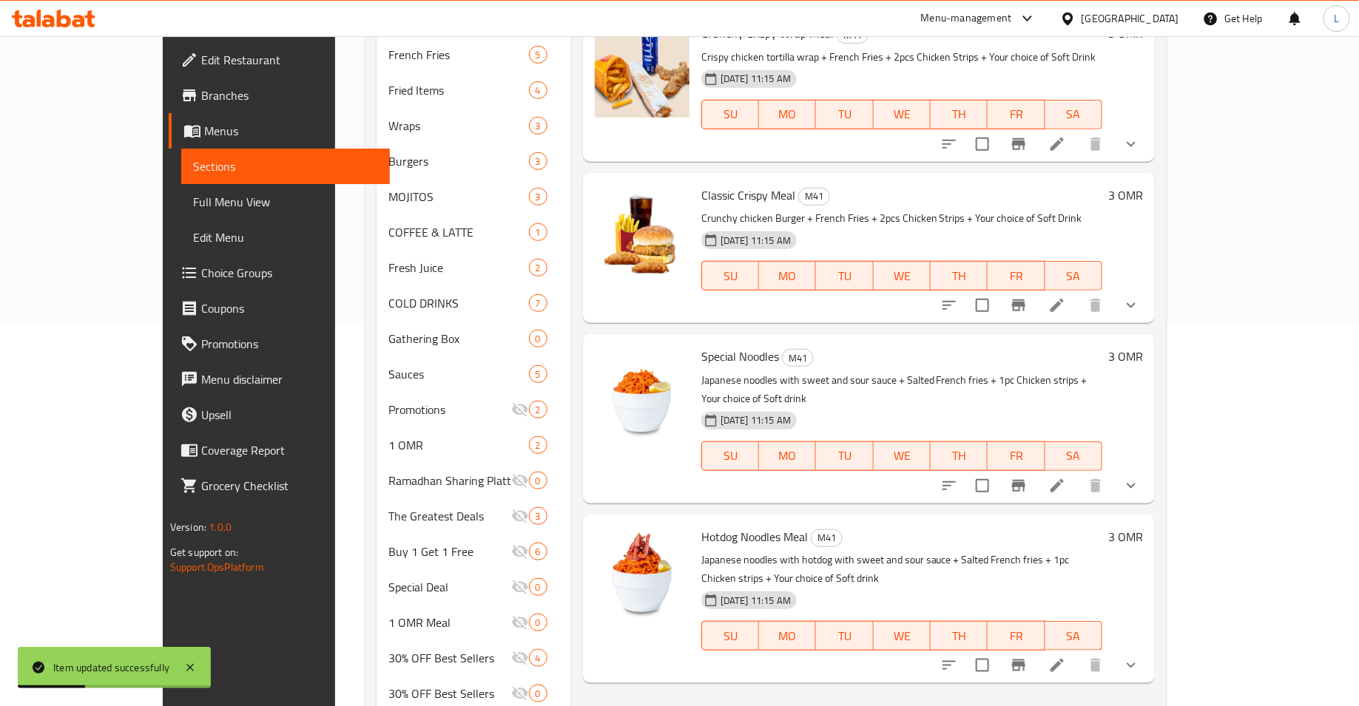
scroll to position [448, 0]
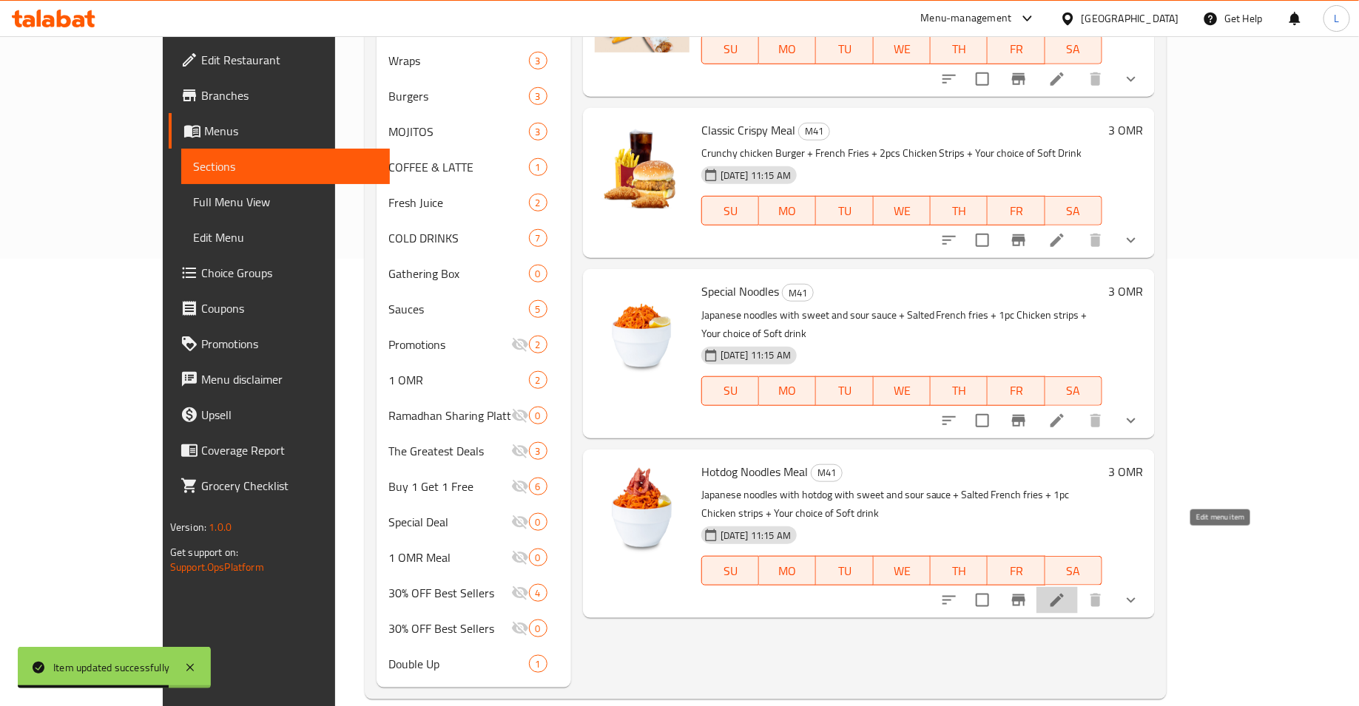
click at [1066, 592] on icon at bounding box center [1057, 601] width 18 height 18
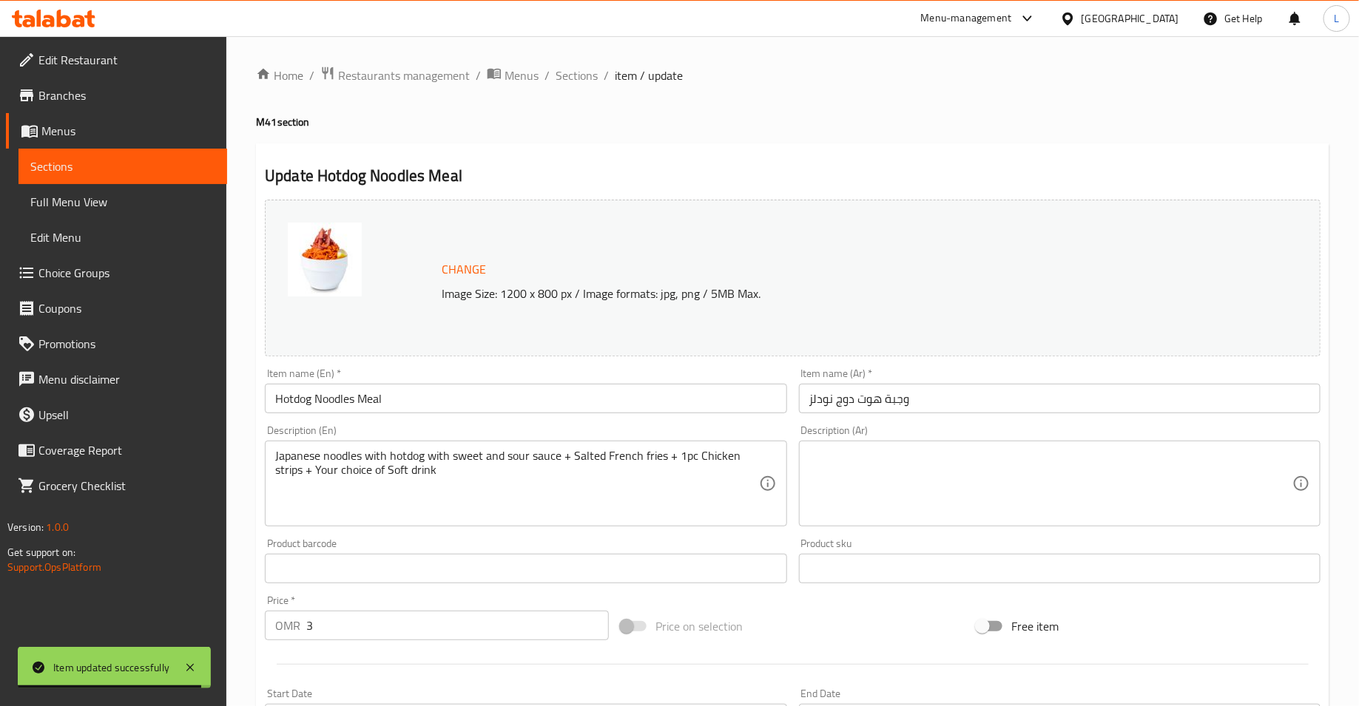
click at [462, 273] on span "Change" at bounding box center [464, 269] width 44 height 21
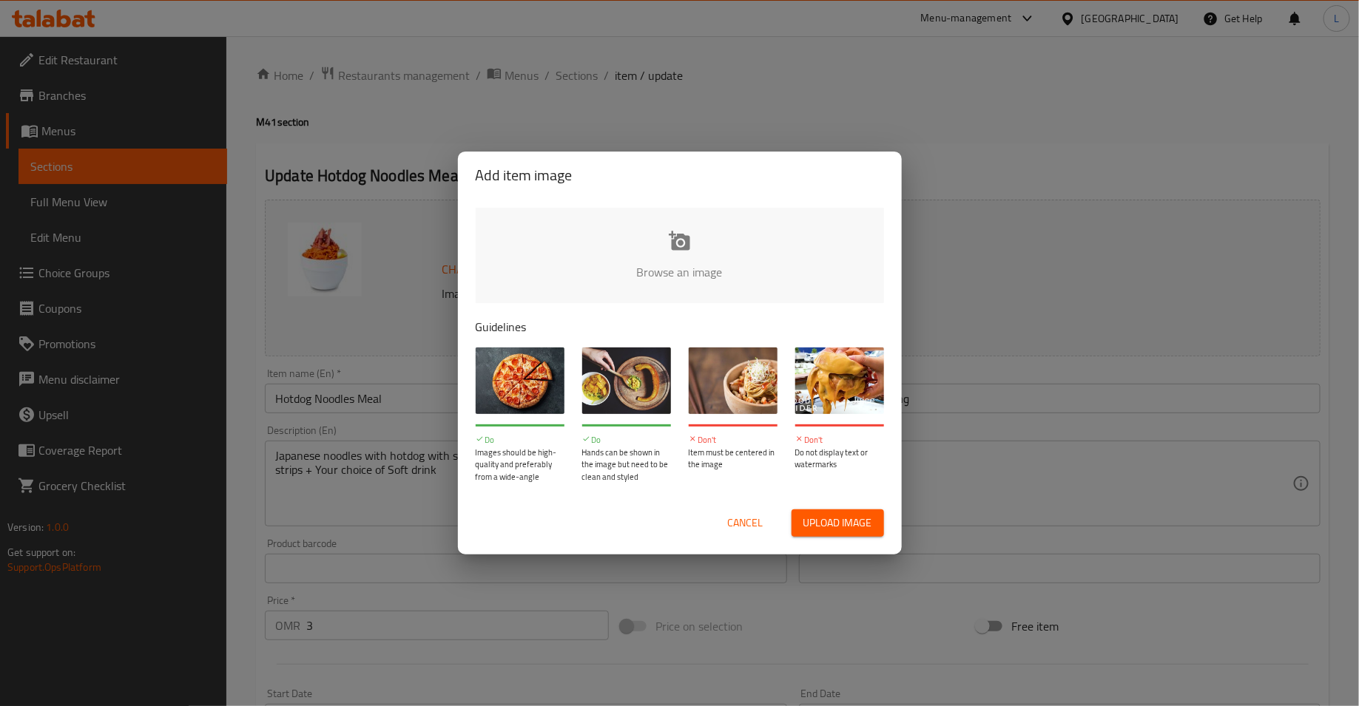
click at [613, 284] on input "file" at bounding box center [1180, 277] width 1408 height 138
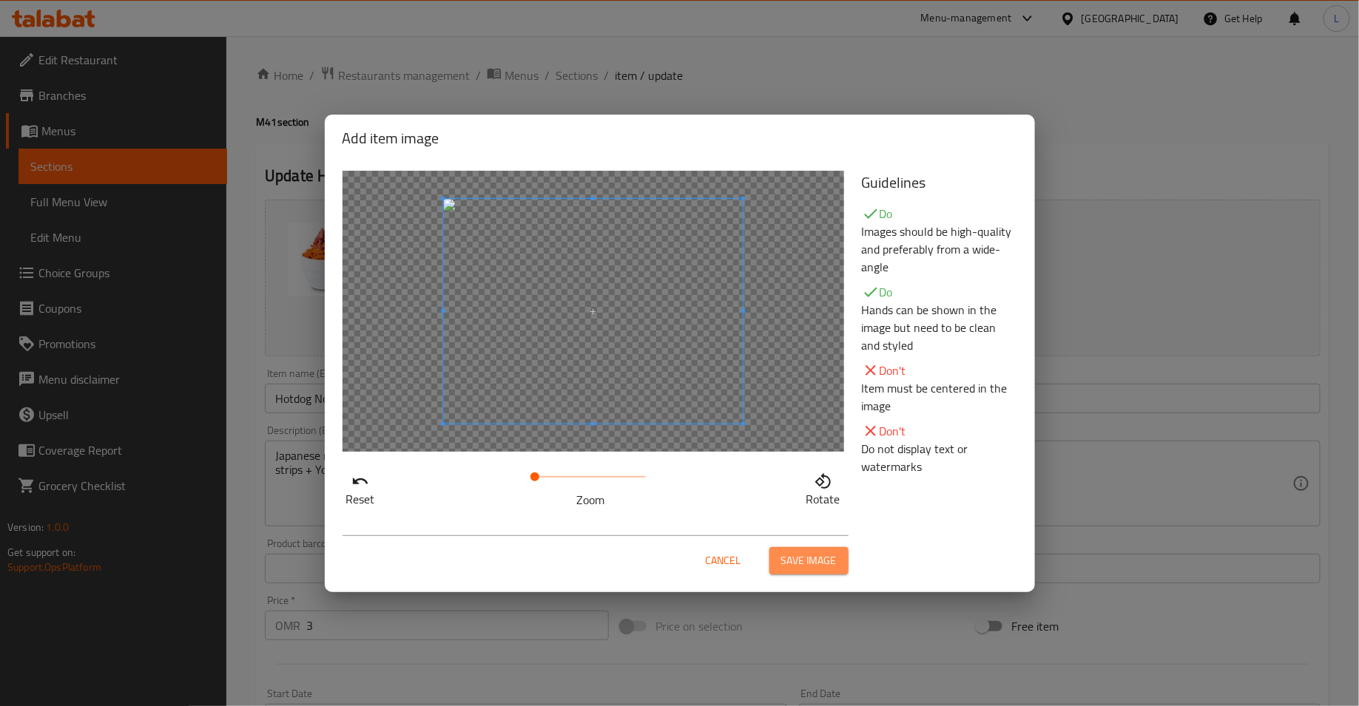
click at [831, 570] on span "Save image" at bounding box center [808, 561] width 55 height 18
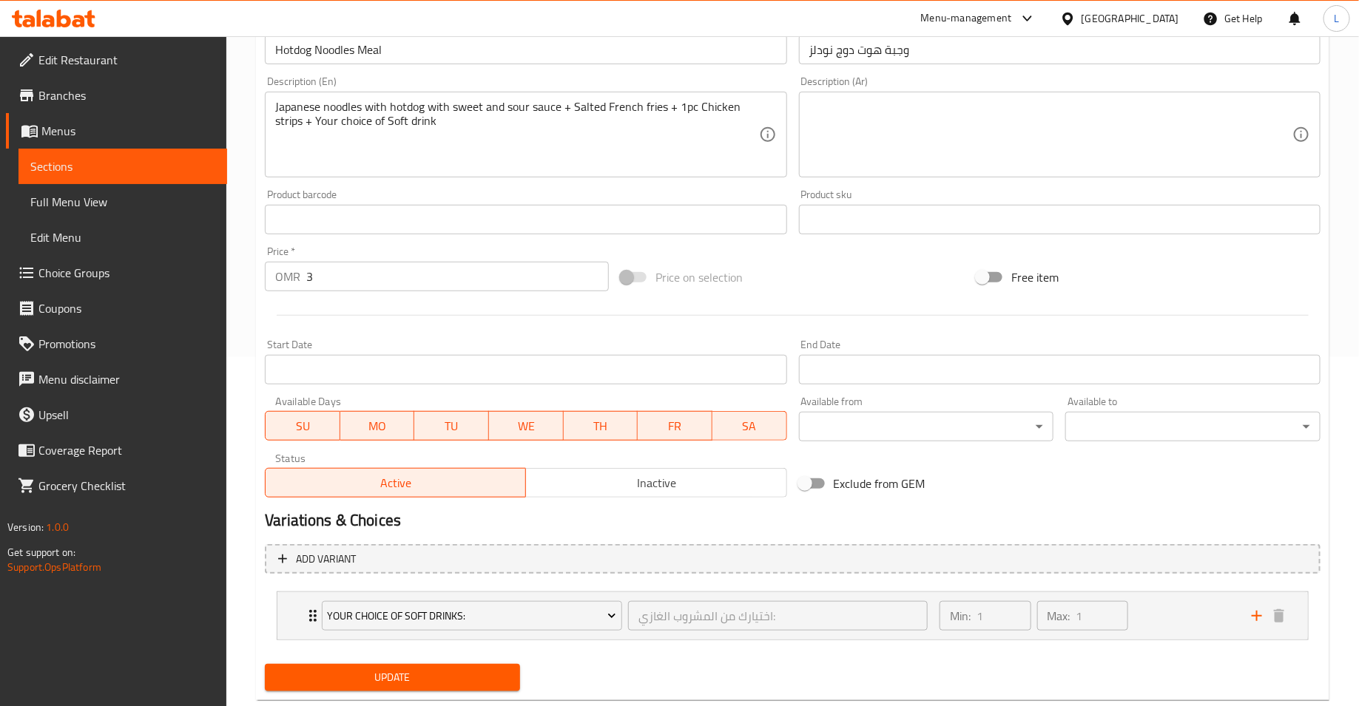
scroll to position [383, 0]
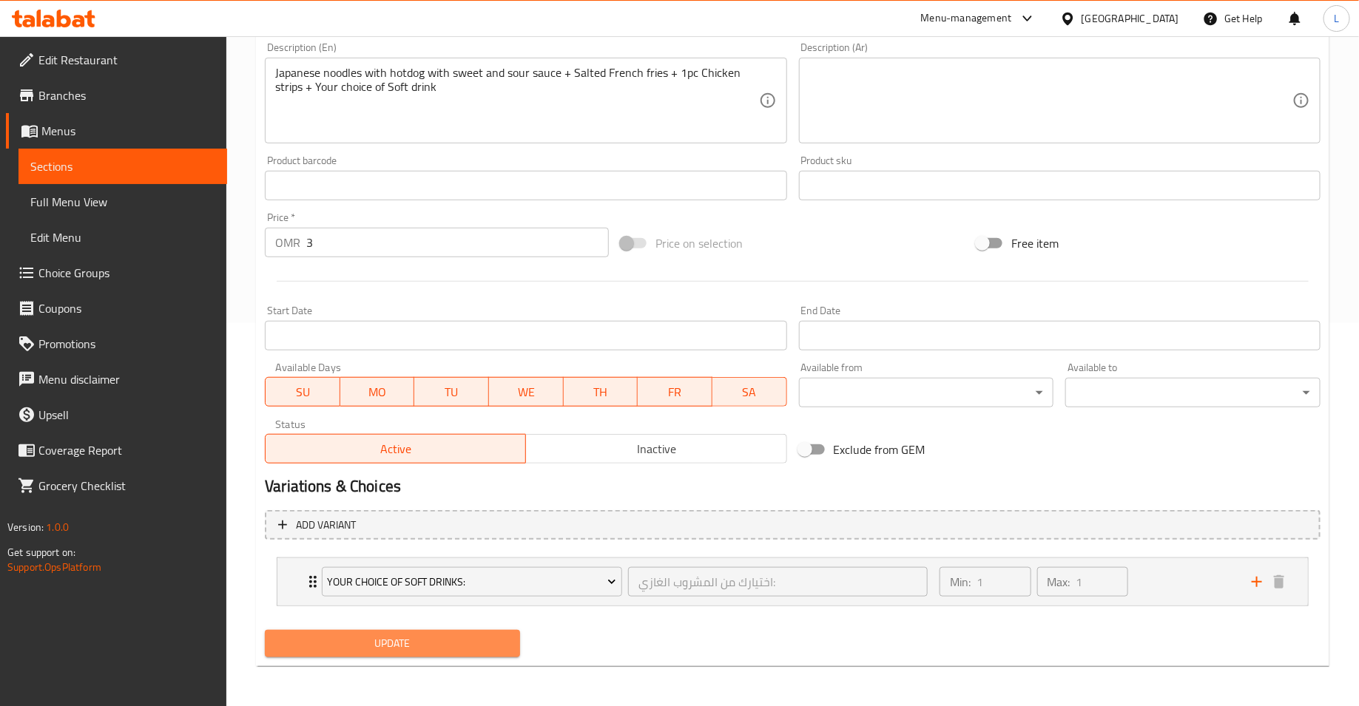
click at [419, 648] on span "Update" at bounding box center [393, 644] width 232 height 18
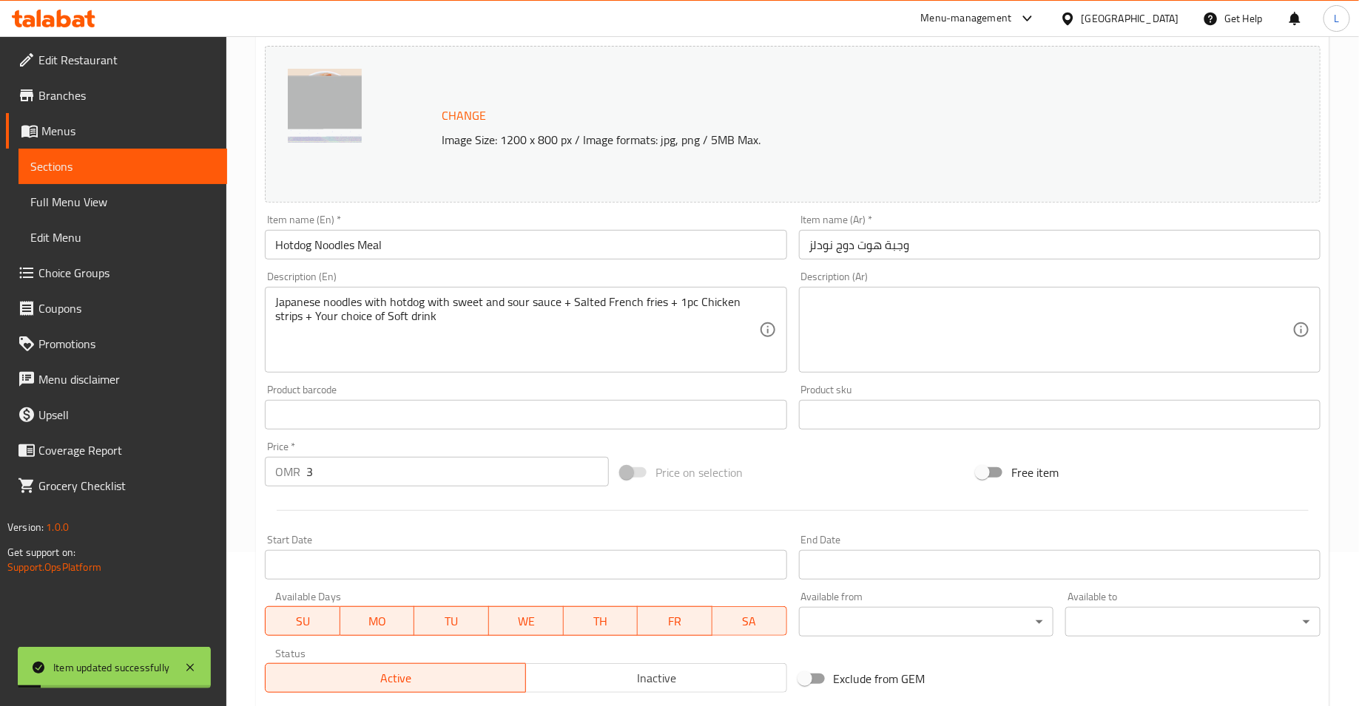
scroll to position [0, 0]
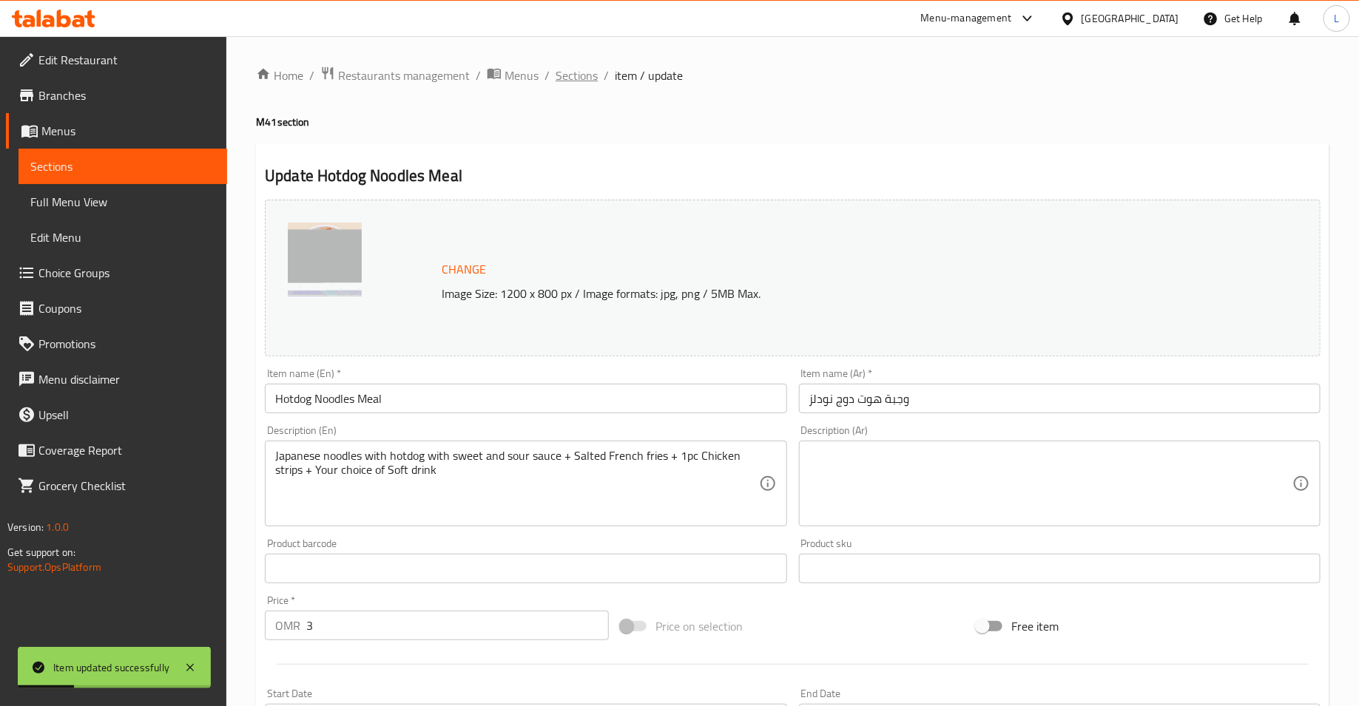
click at [581, 78] on span "Sections" at bounding box center [576, 76] width 42 height 18
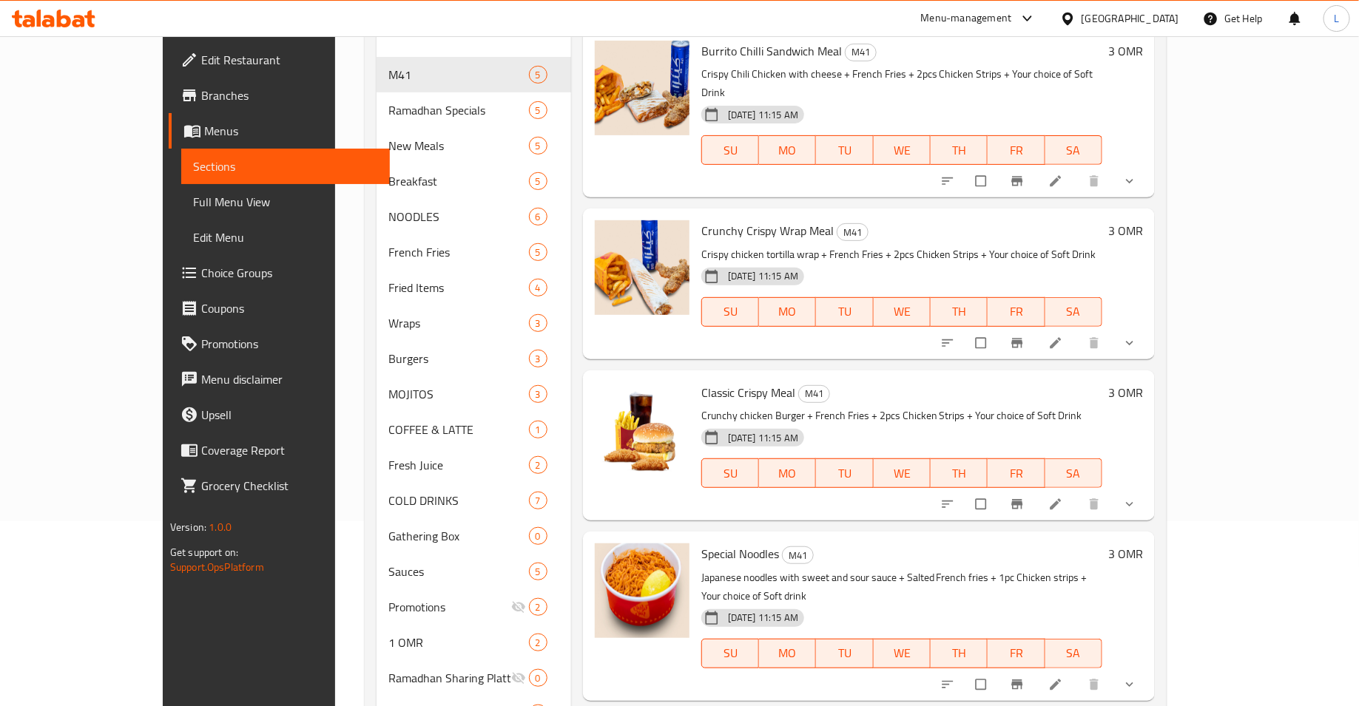
scroll to position [448, 0]
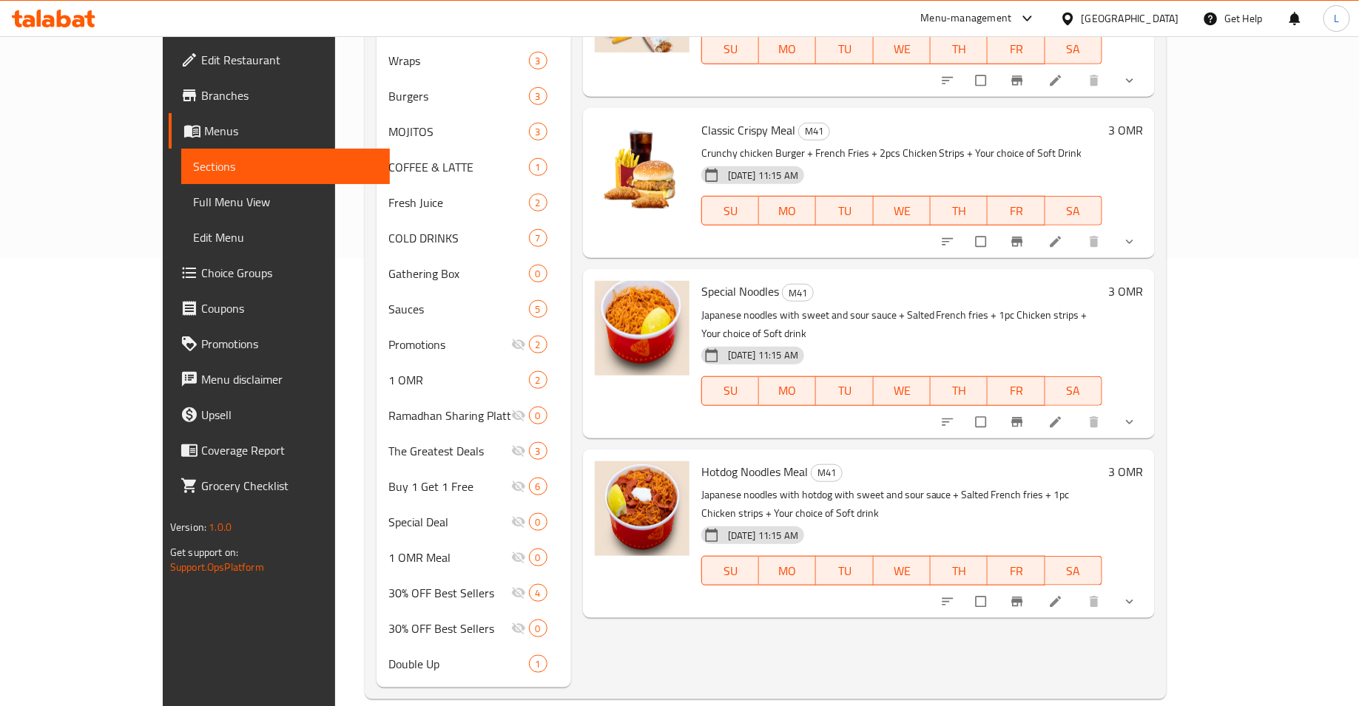
click at [1078, 230] on li at bounding box center [1056, 242] width 41 height 24
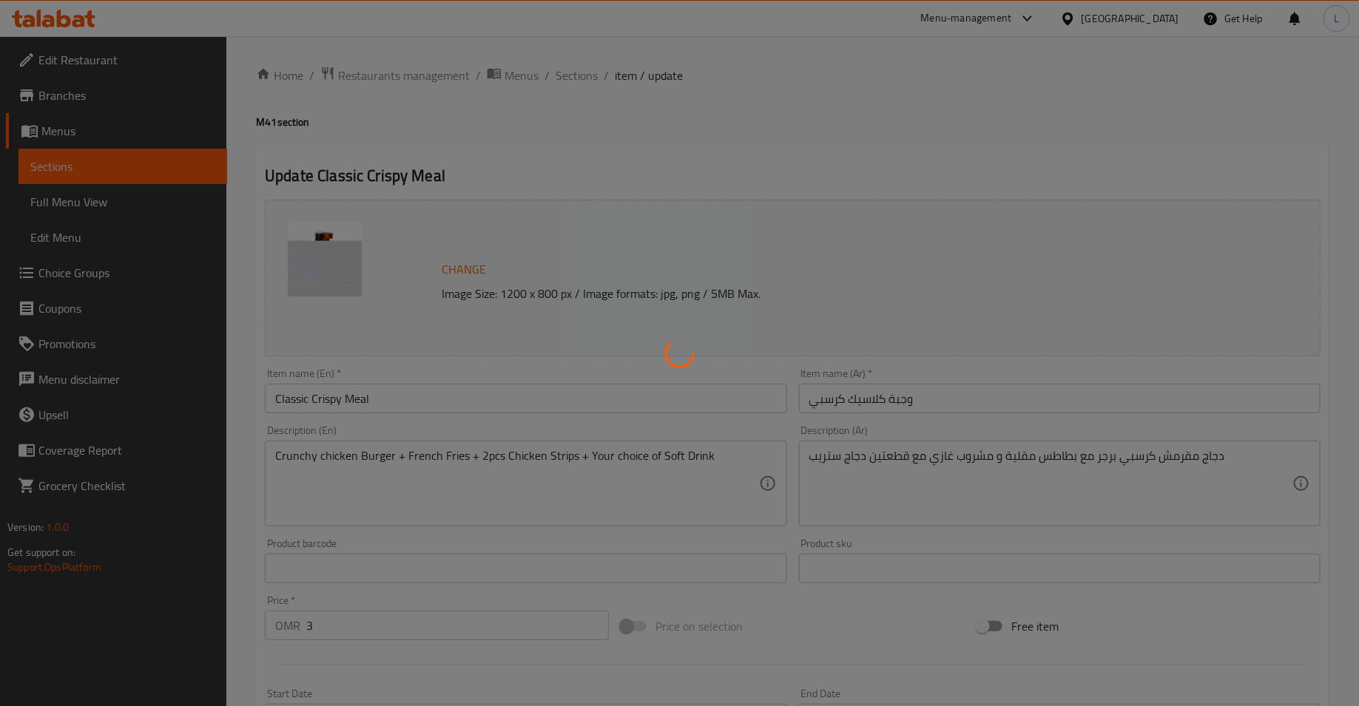
type input "اختيارك من المشروب الغازي:"
type input "1"
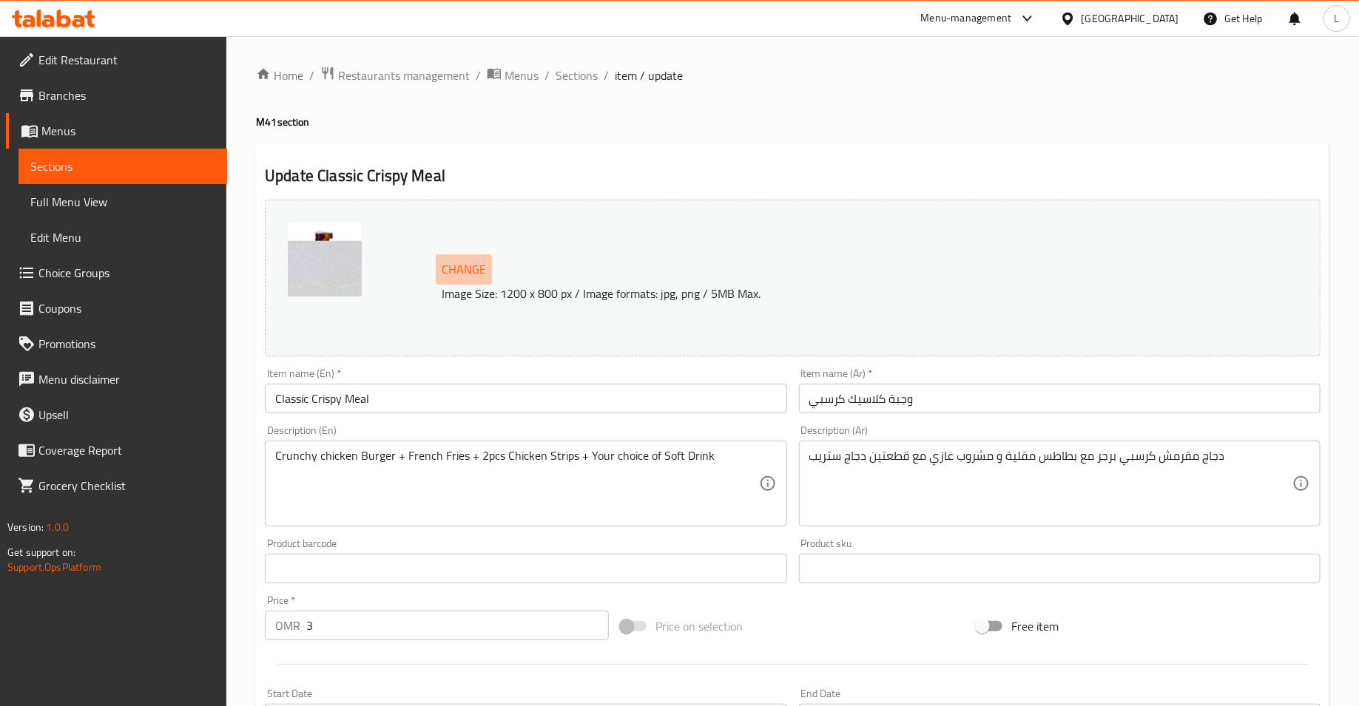
click at [454, 271] on span "Change" at bounding box center [464, 269] width 44 height 21
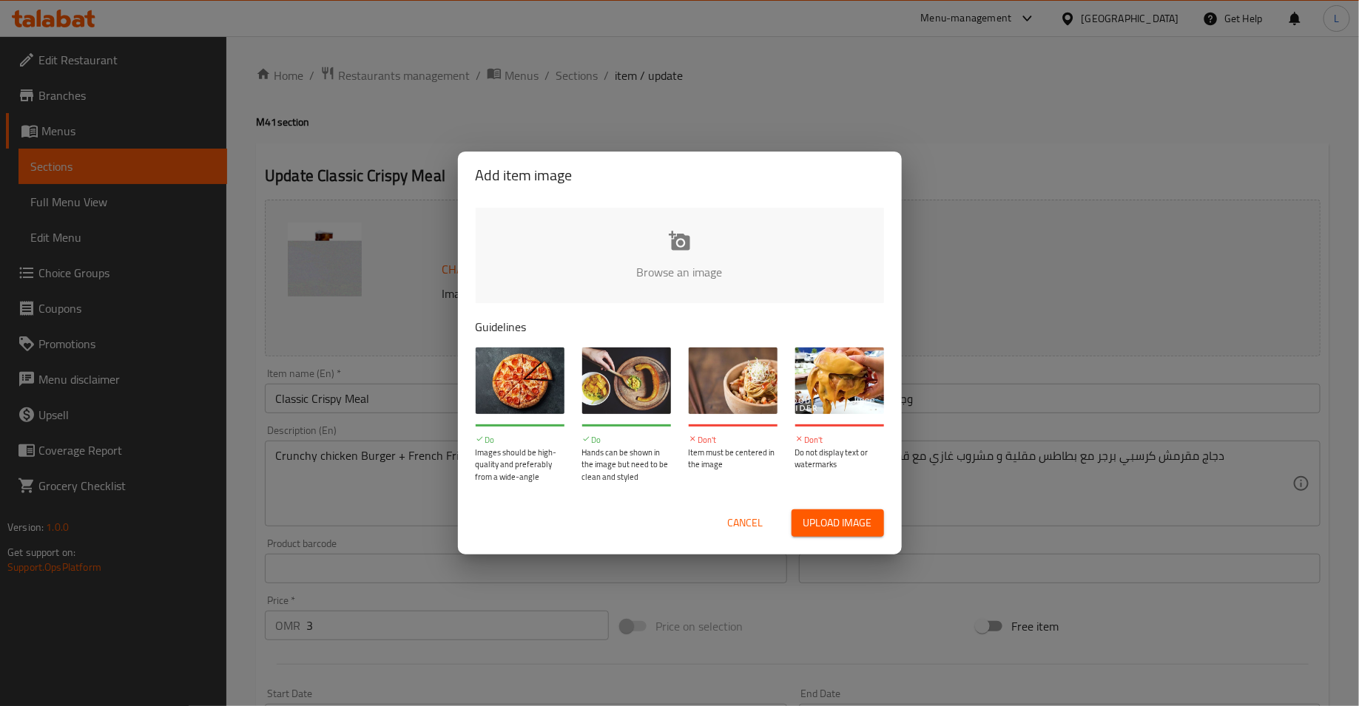
click at [631, 245] on input "file" at bounding box center [1180, 277] width 1408 height 138
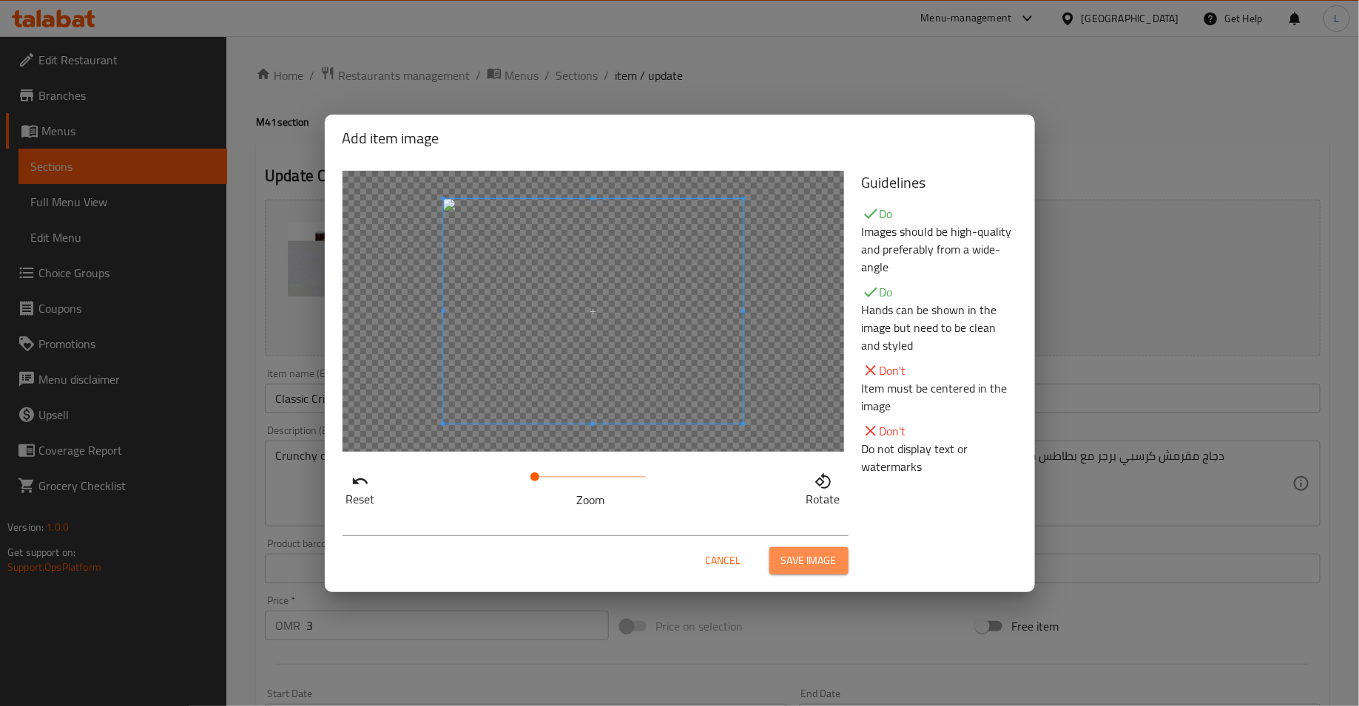
click at [790, 565] on span "Save image" at bounding box center [808, 561] width 55 height 18
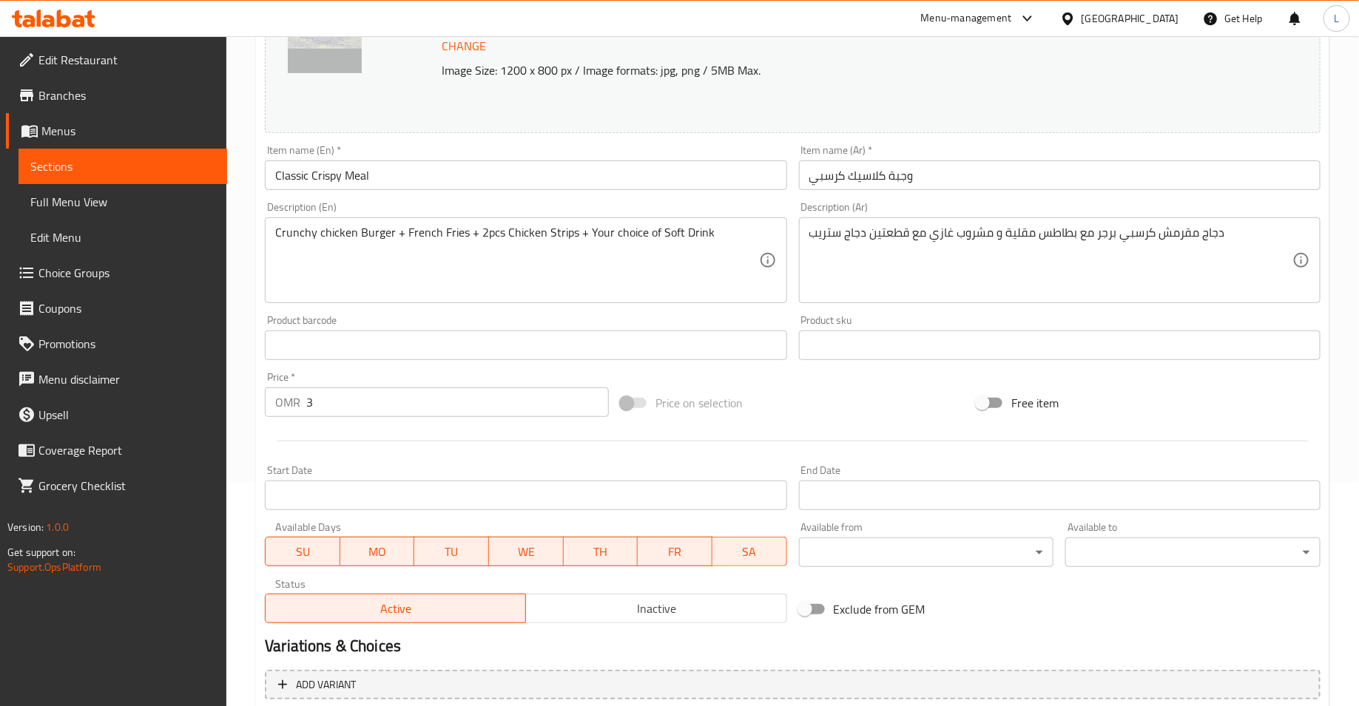
scroll to position [383, 0]
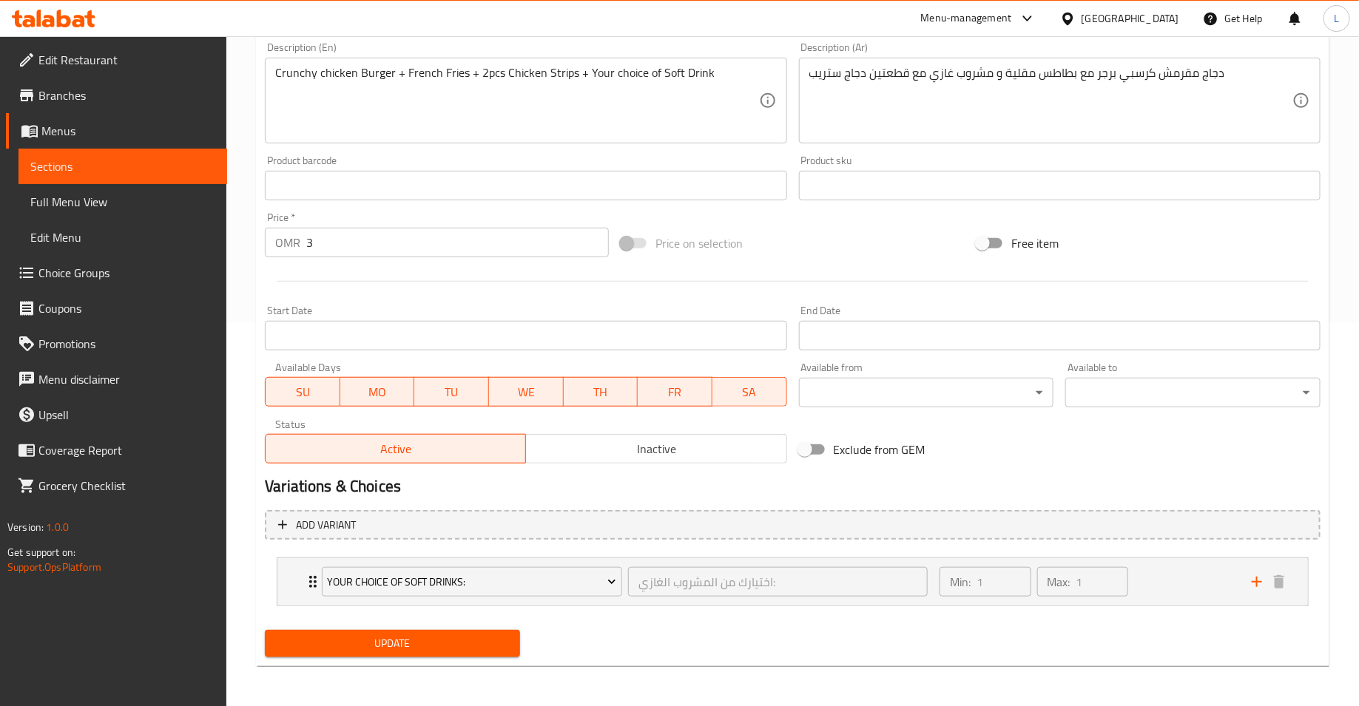
click at [367, 637] on span "Update" at bounding box center [393, 644] width 232 height 18
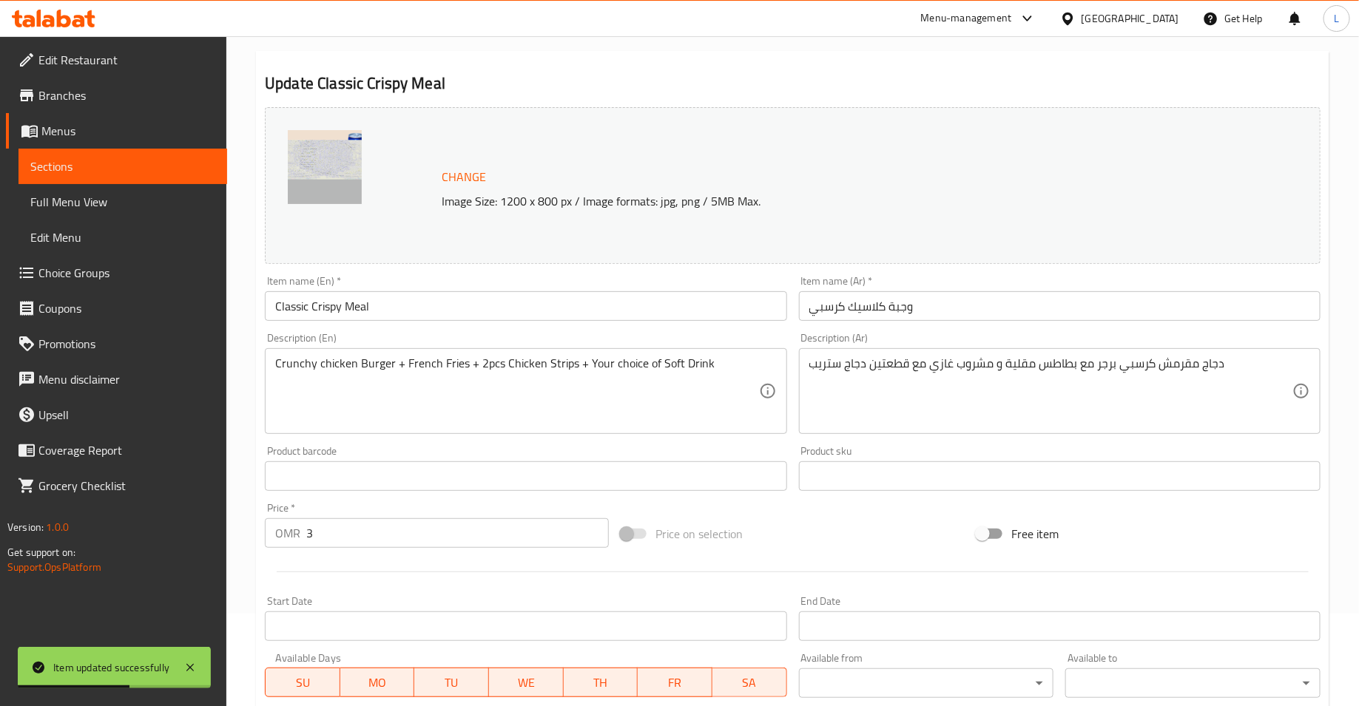
scroll to position [0, 0]
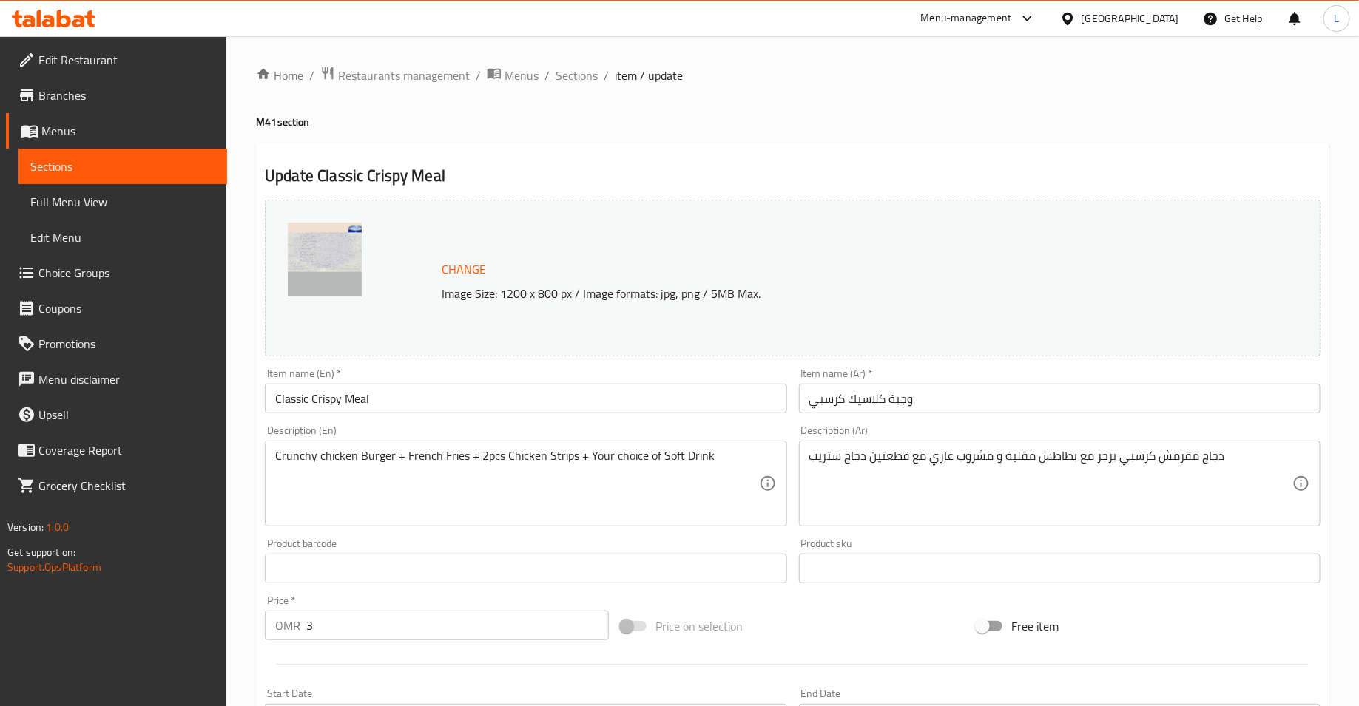
click at [573, 75] on span "Sections" at bounding box center [576, 76] width 42 height 18
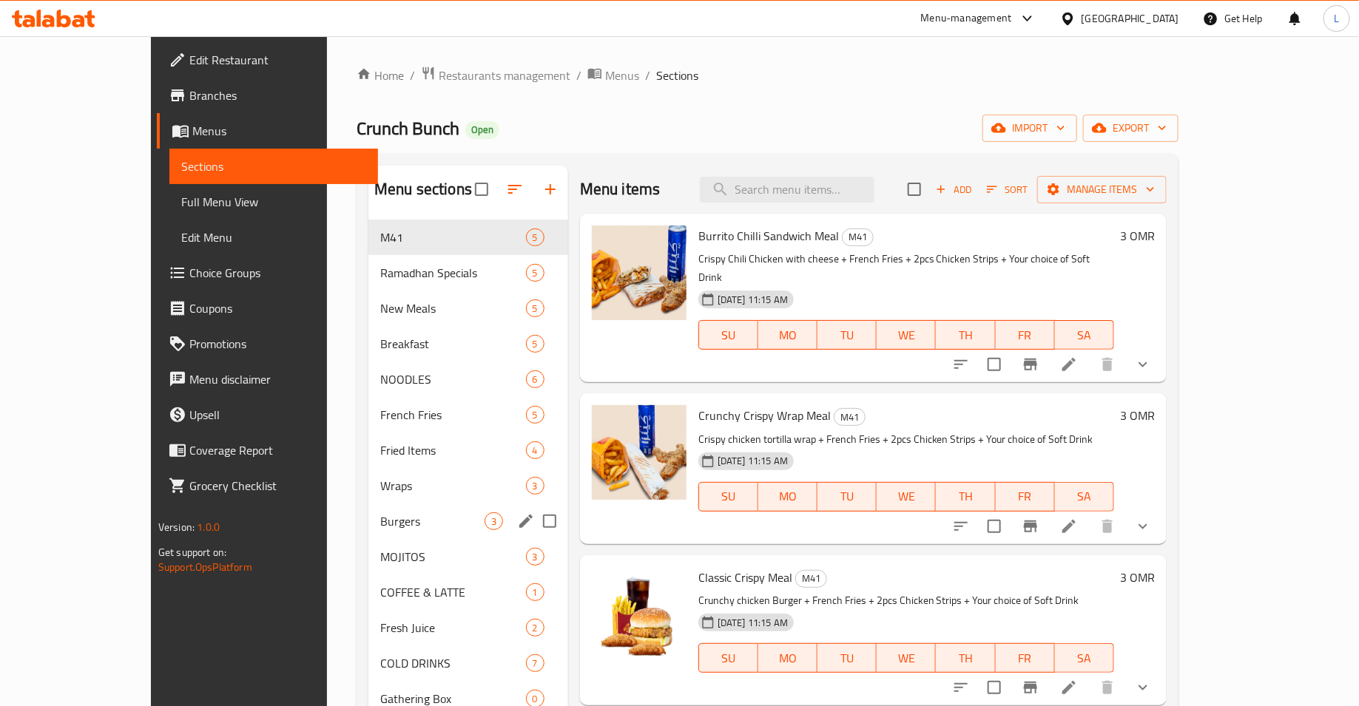
click at [380, 526] on span "Burgers" at bounding box center [432, 522] width 104 height 18
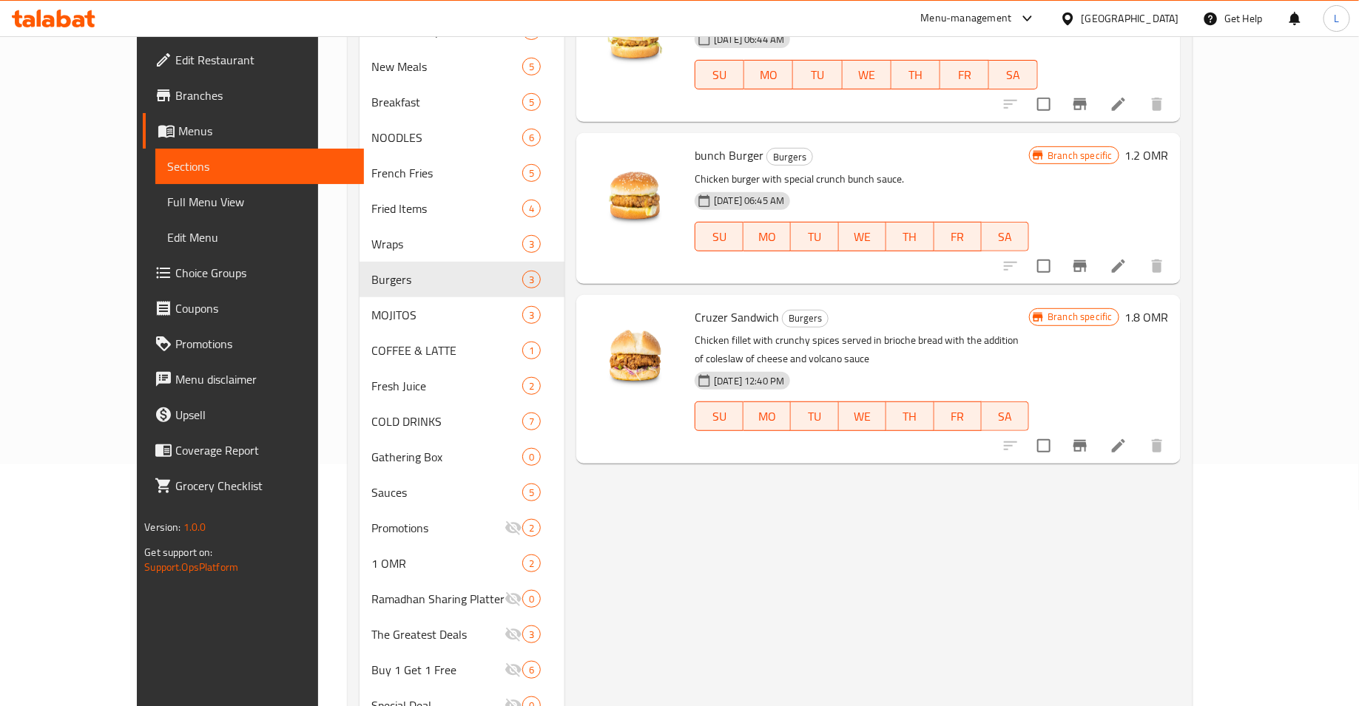
scroll to position [255, 0]
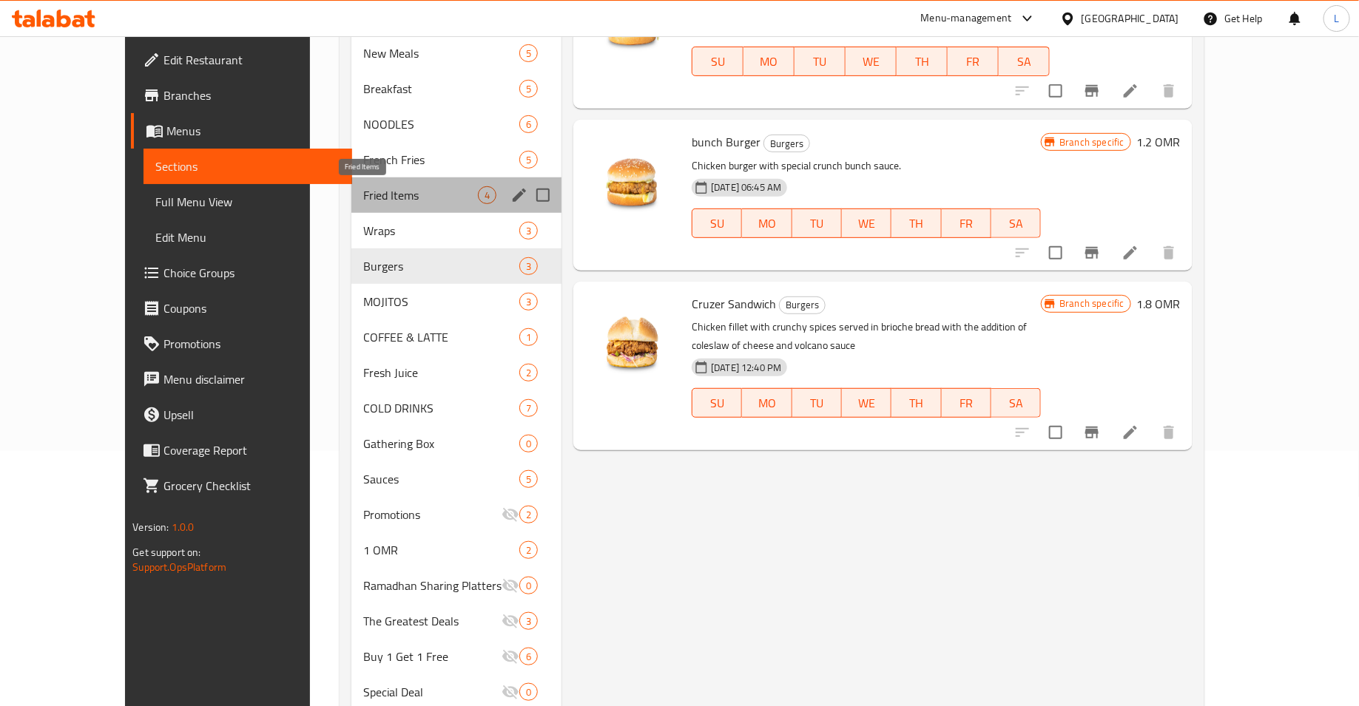
click at [363, 197] on span "Fried Items" at bounding box center [420, 195] width 115 height 18
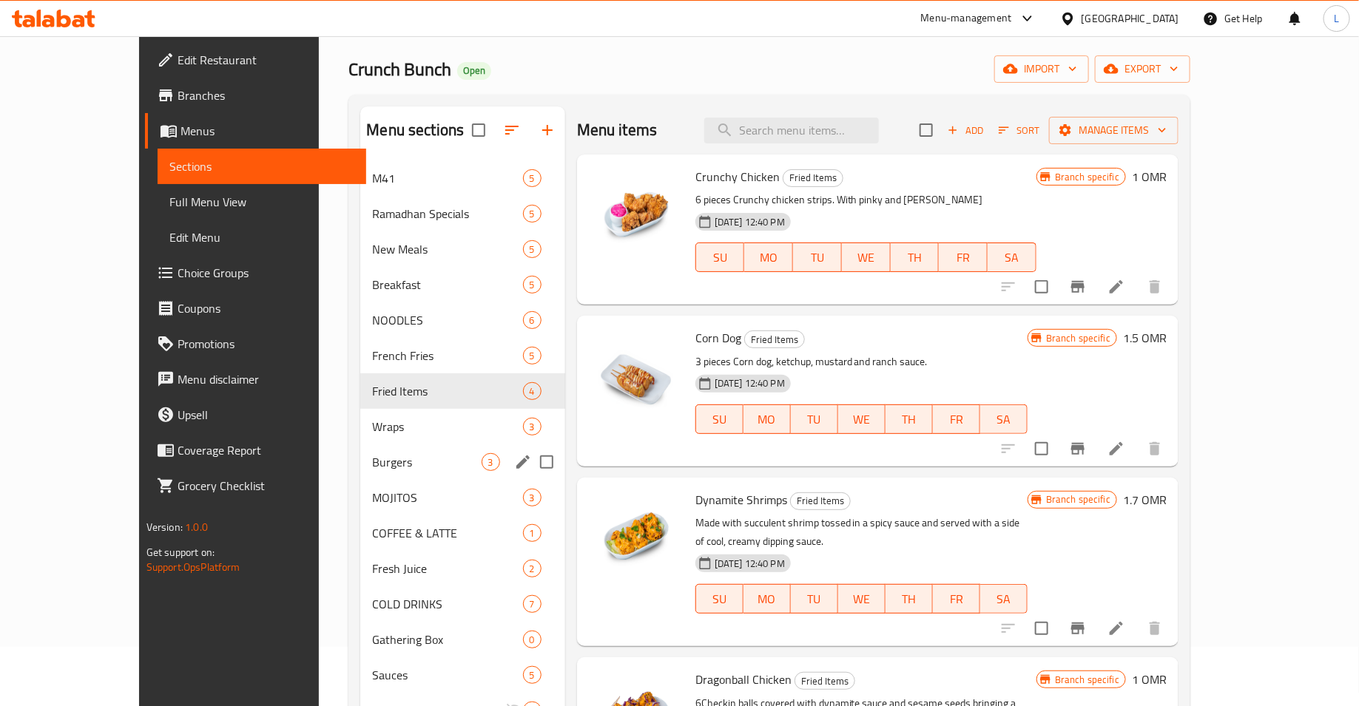
scroll to position [17, 0]
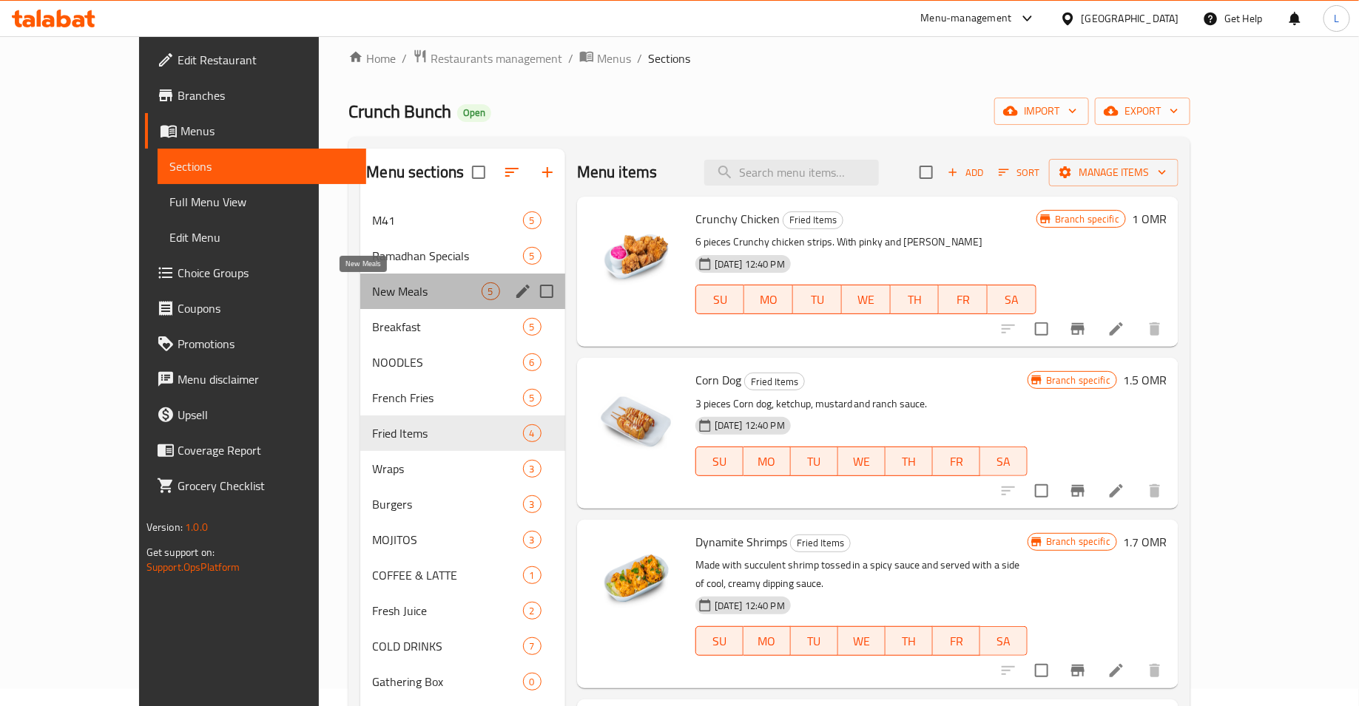
click at [372, 285] on span "New Meals" at bounding box center [426, 292] width 109 height 18
